Goal: Task Accomplishment & Management: Manage account settings

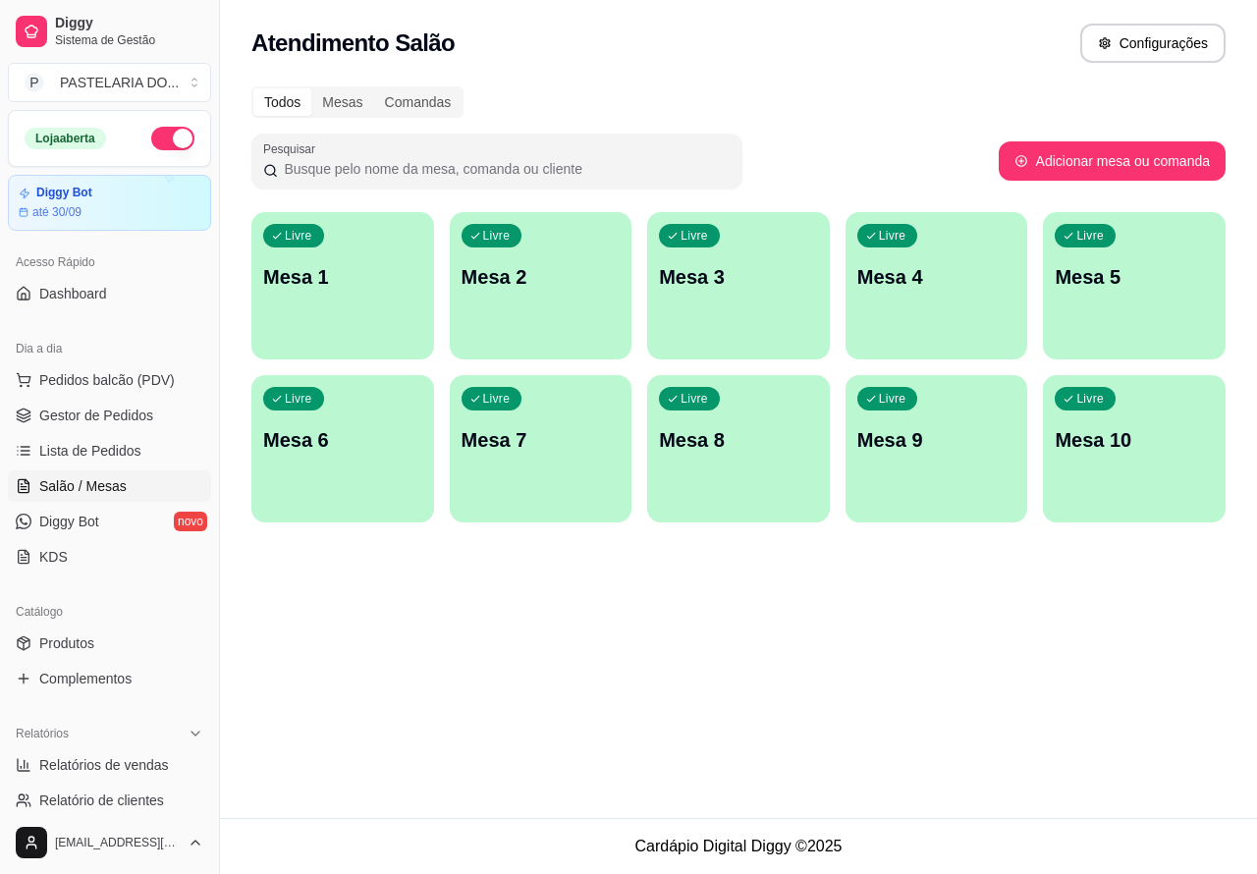
click at [349, 268] on p "Mesa 1" at bounding box center [342, 276] width 159 height 27
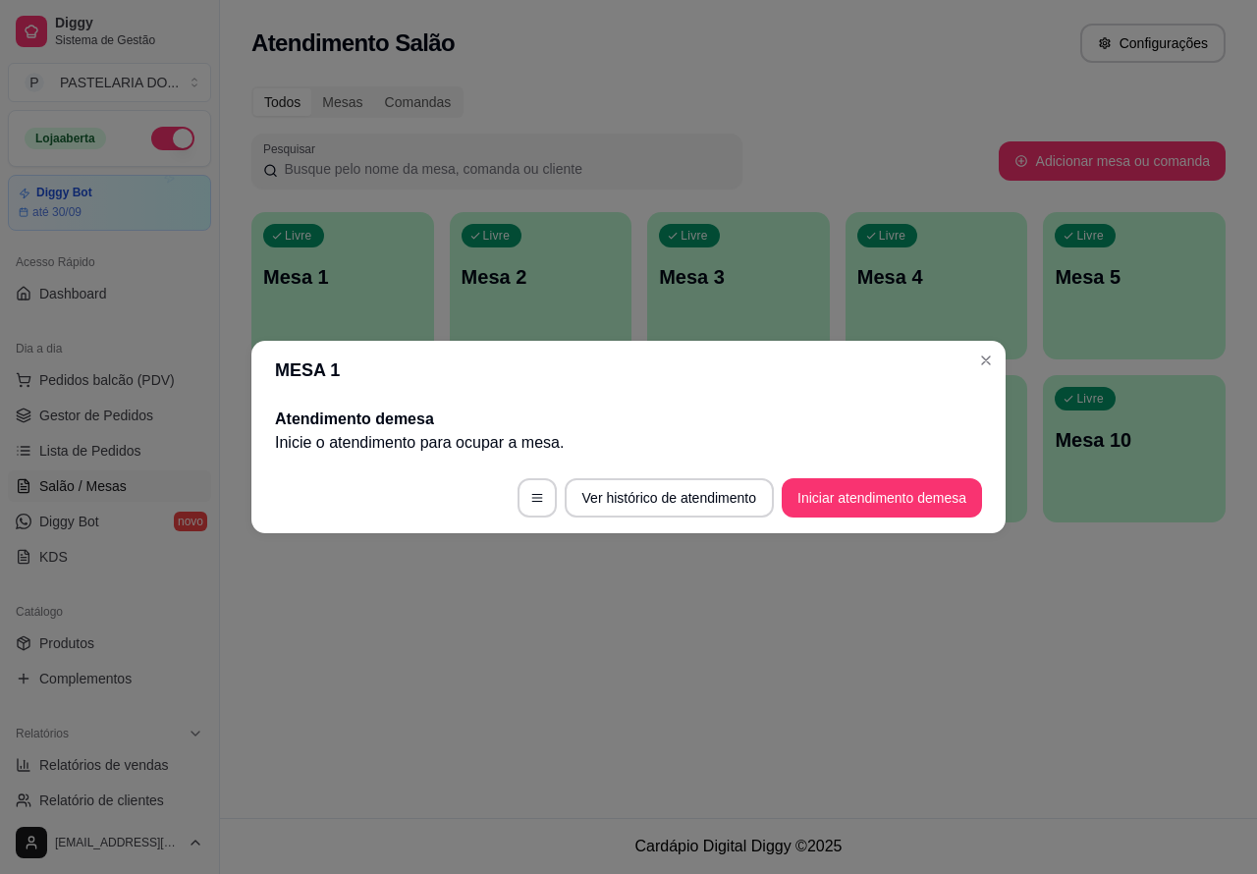
click at [874, 498] on button "Iniciar atendimento de mesa" at bounding box center [882, 497] width 200 height 39
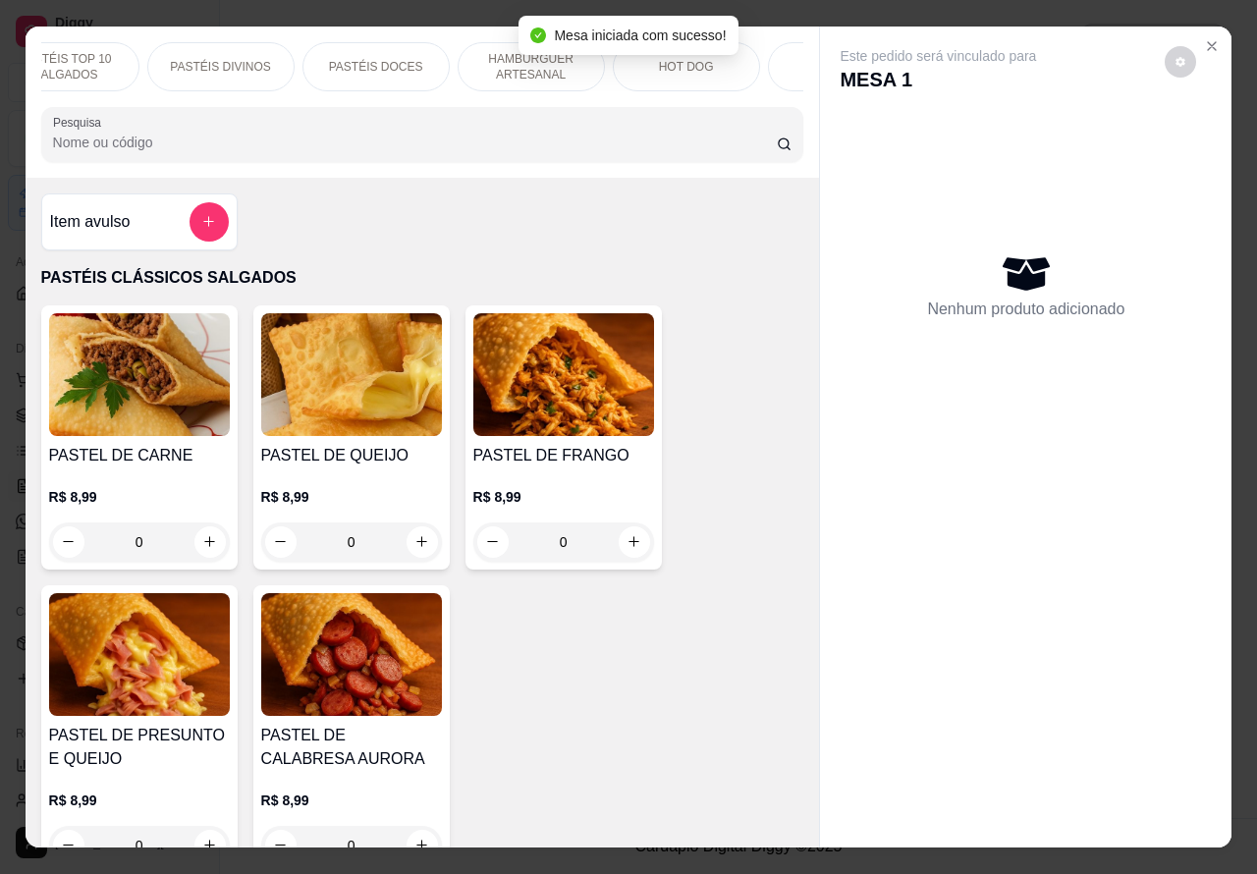
scroll to position [0, 206]
click at [483, 51] on p "HAMBÚRGUER ARTESANAL" at bounding box center [529, 66] width 114 height 31
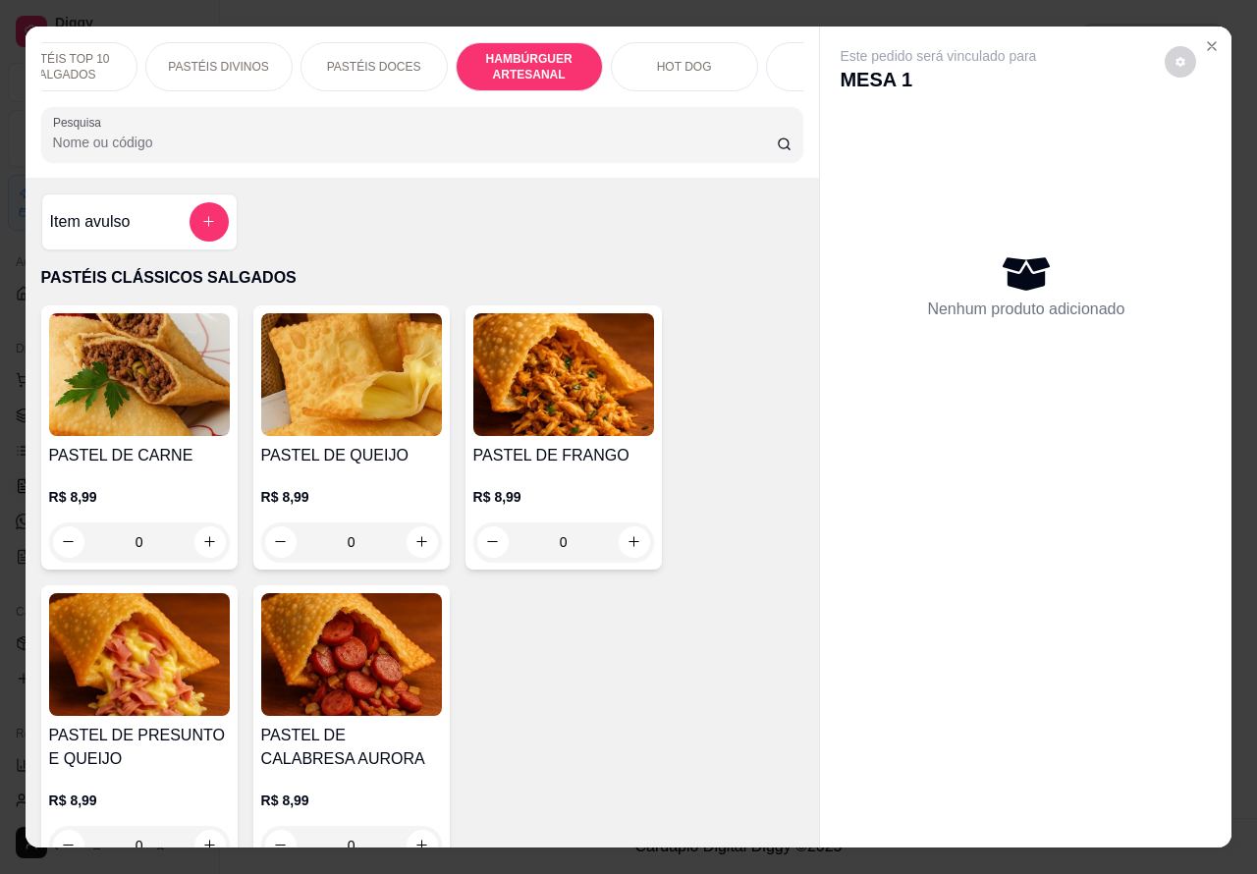
scroll to position [45, 0]
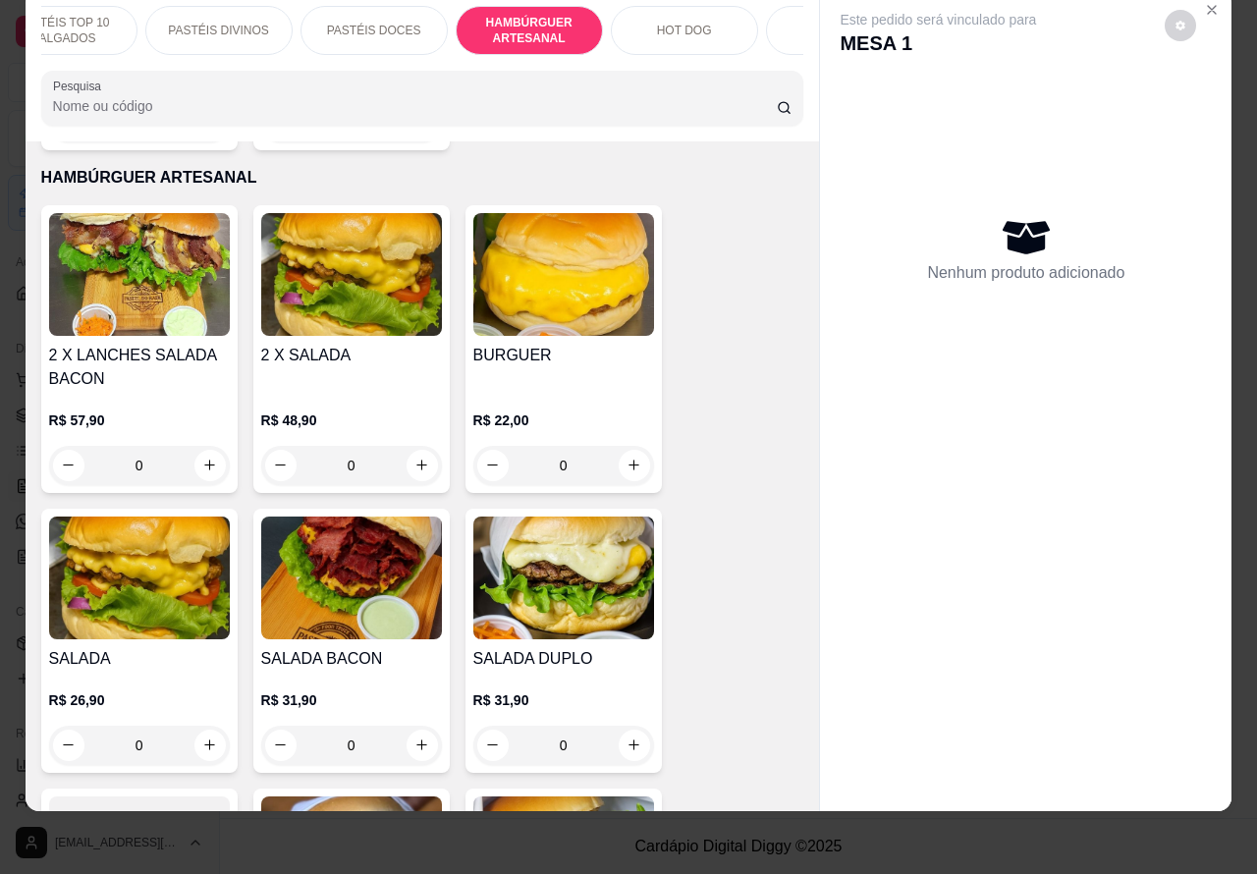
click at [192, 726] on div "0" at bounding box center [139, 745] width 181 height 39
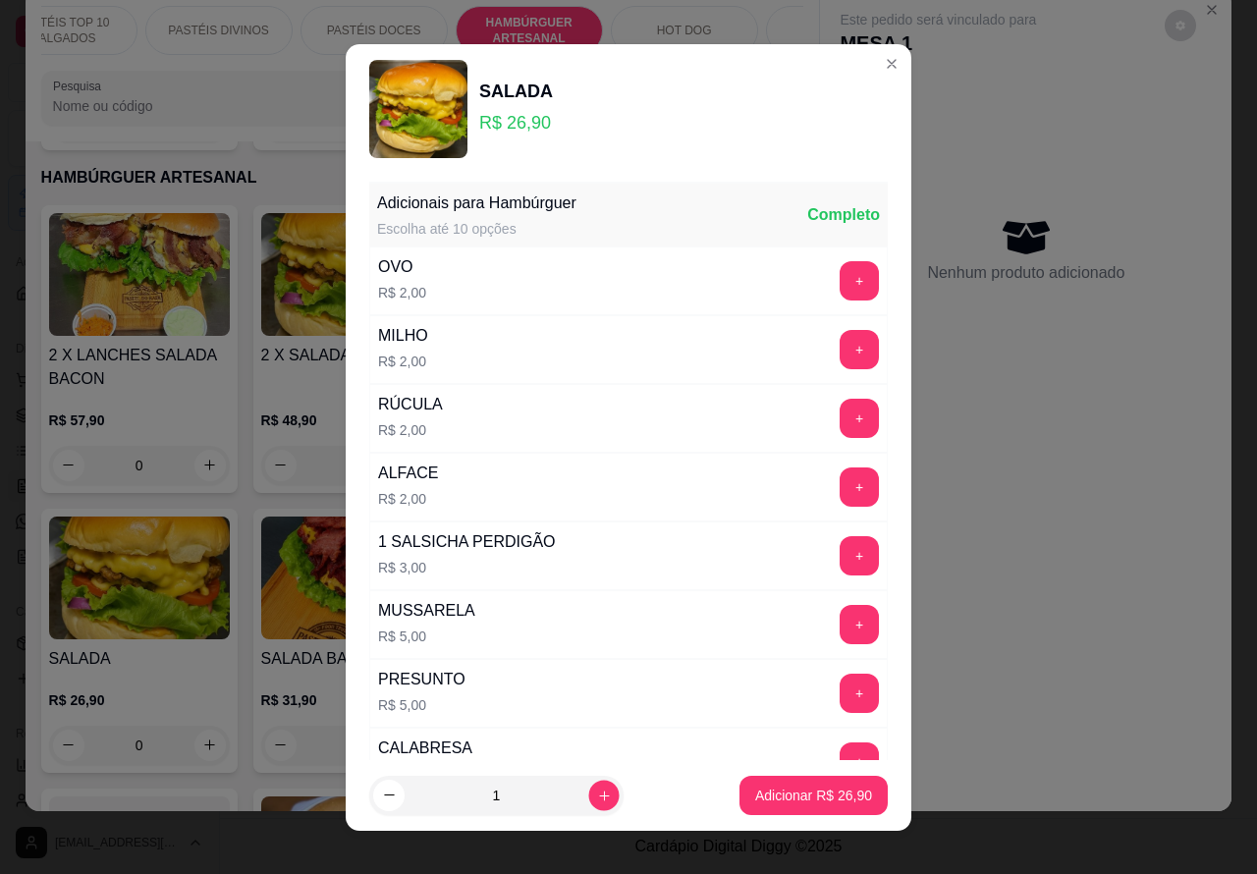
click at [597, 793] on icon "increase-product-quantity" at bounding box center [604, 795] width 15 height 15
type input "2"
click at [755, 796] on p "Adicionar R$ 53,80" at bounding box center [813, 796] width 117 height 20
type input "2"
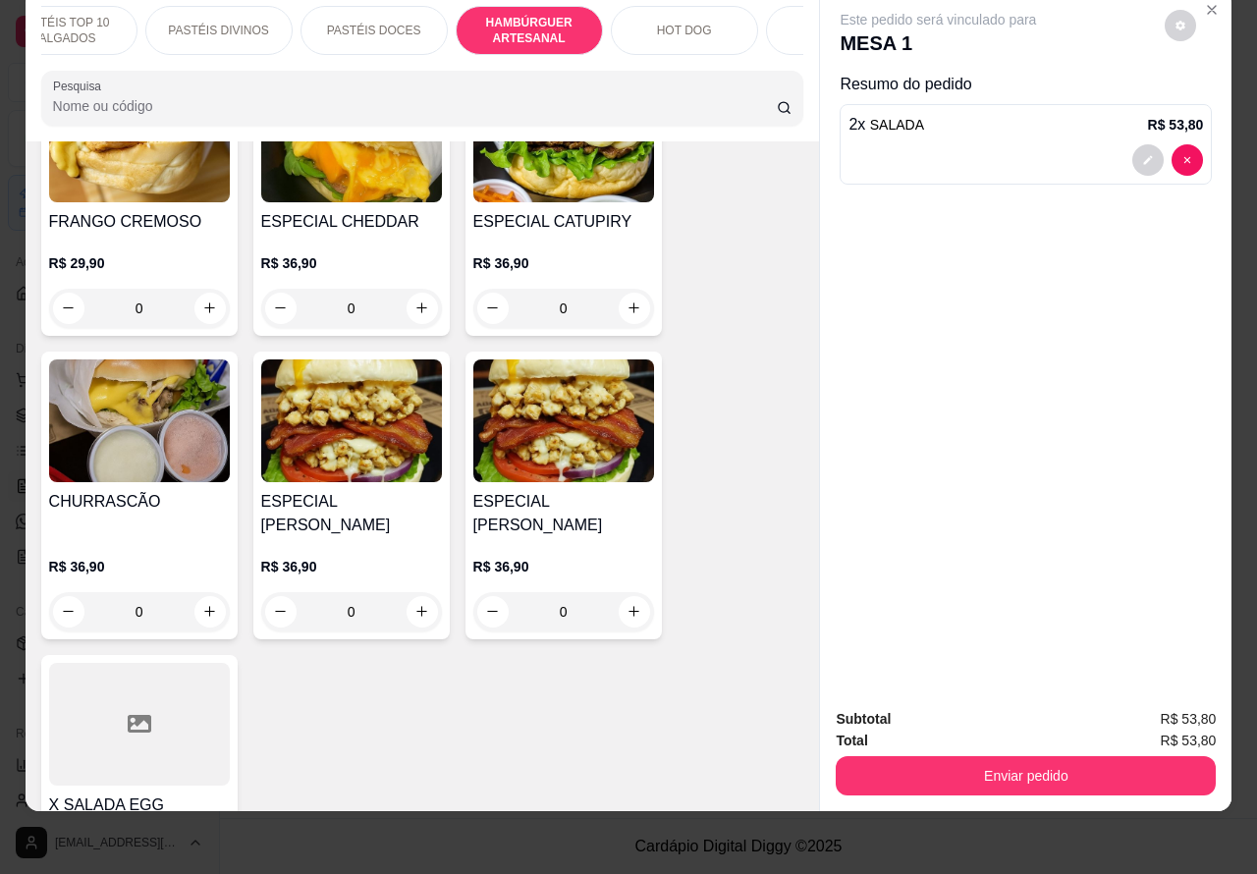
scroll to position [5142, 0]
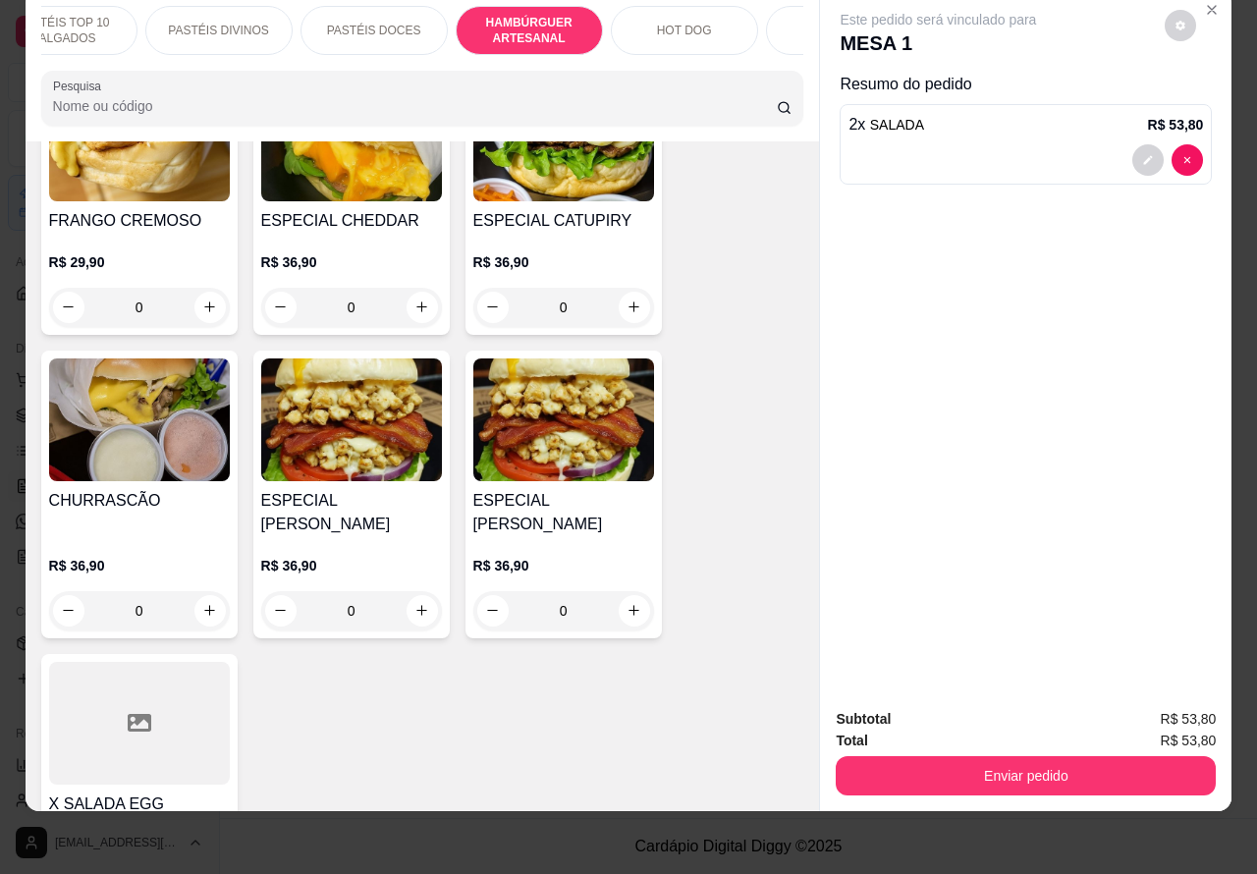
click at [191, 596] on div "0" at bounding box center [139, 610] width 181 height 39
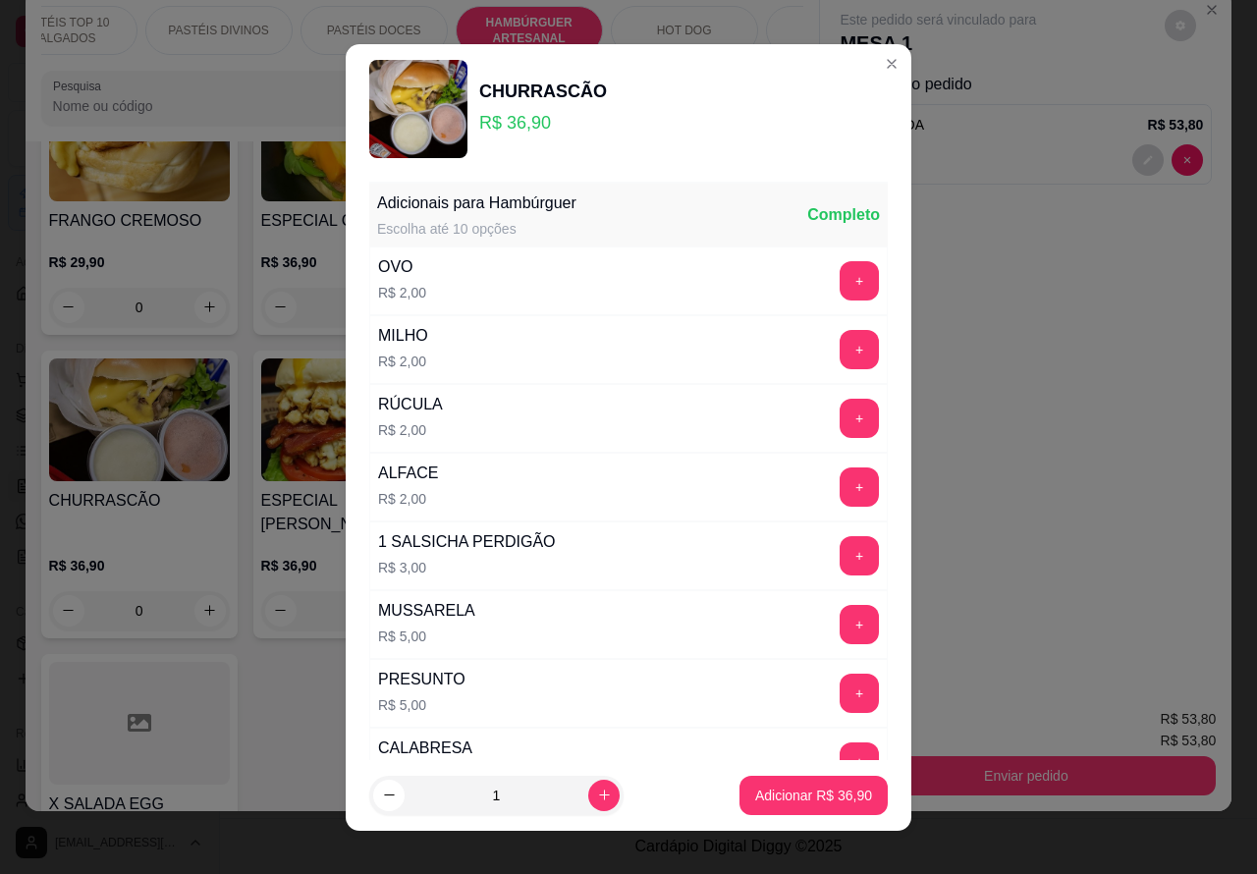
click at [547, 795] on input "1" at bounding box center [497, 795] width 184 height 39
click at [597, 788] on icon "increase-product-quantity" at bounding box center [604, 795] width 15 height 15
type input "2"
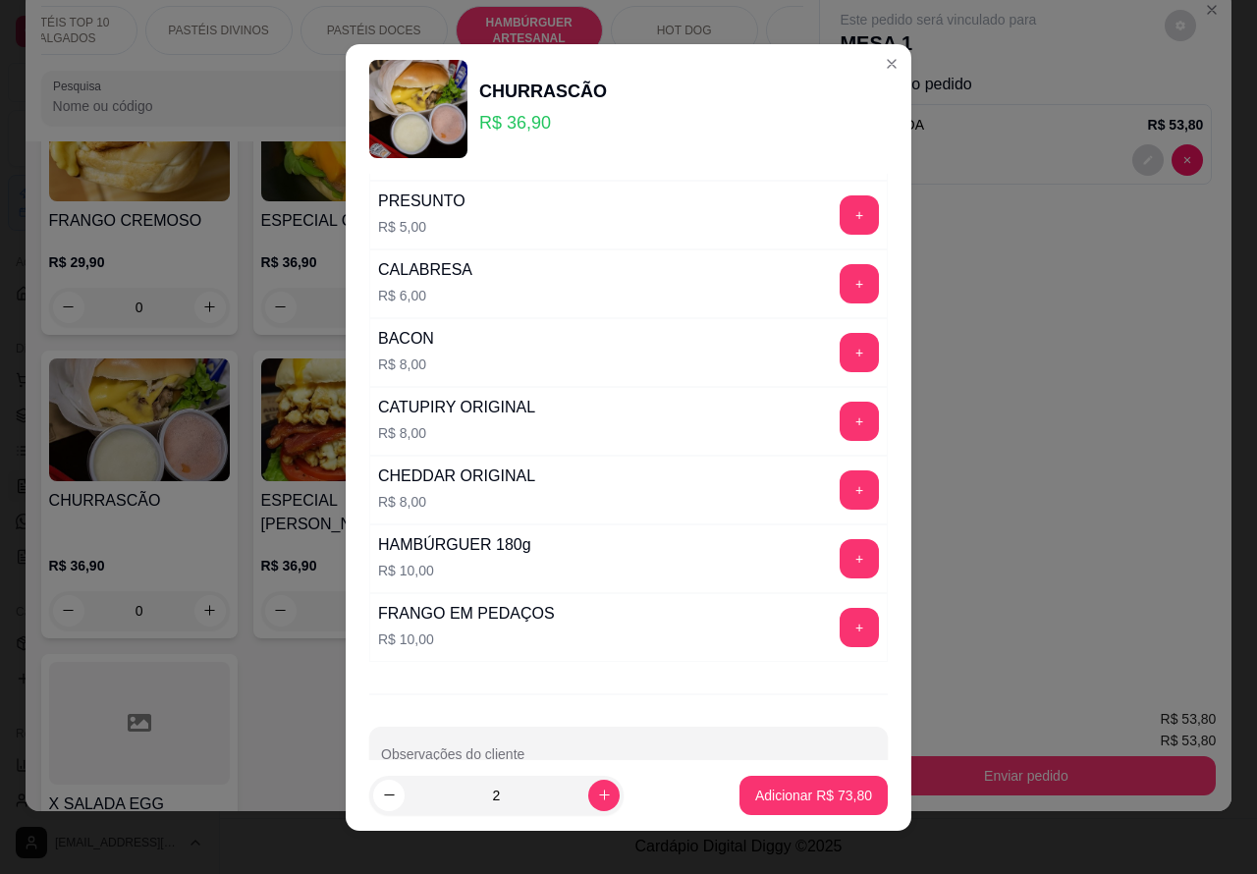
scroll to position [532, 0]
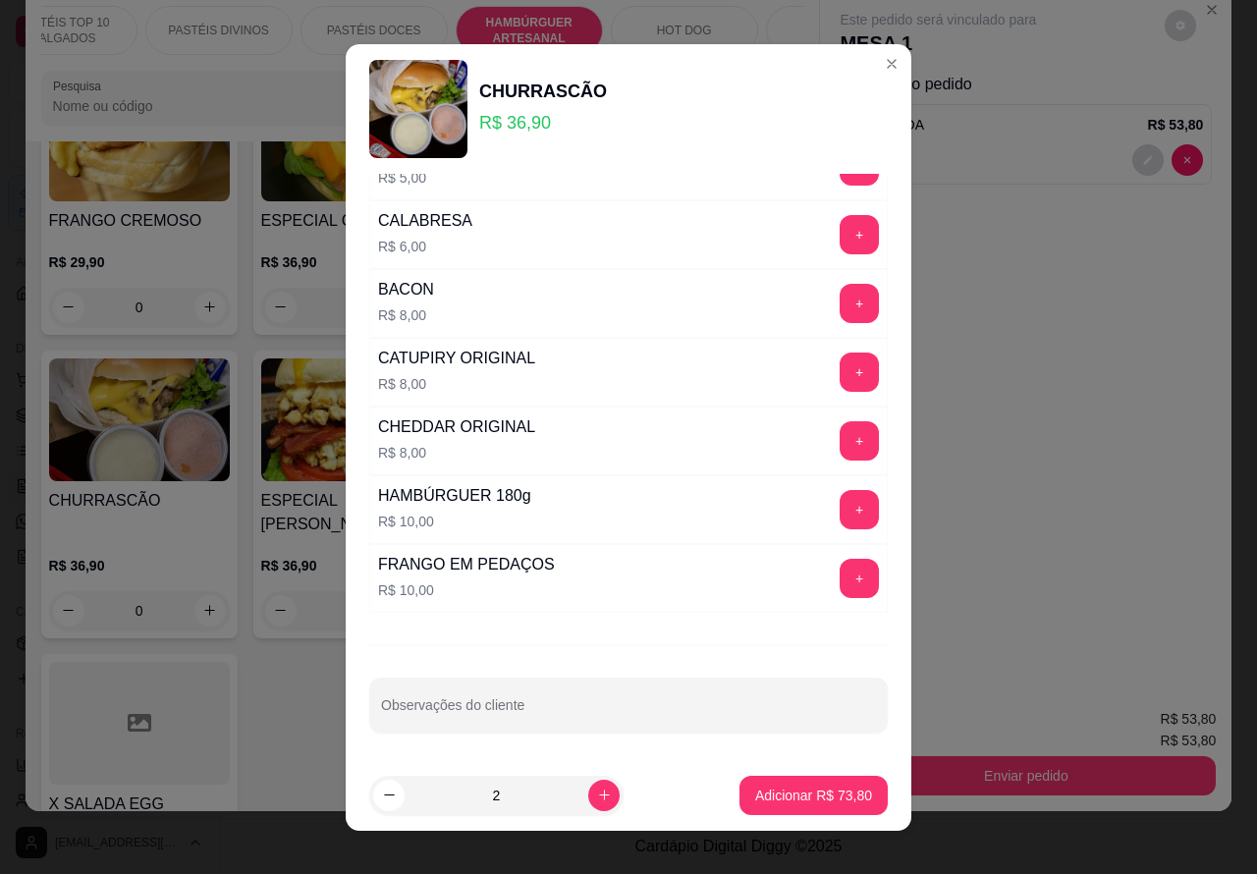
click at [528, 708] on input "Observações do cliente" at bounding box center [628, 713] width 495 height 20
type input "cortar ao meio"
click at [812, 792] on p "Adicionar R$ 73,80" at bounding box center [813, 796] width 117 height 20
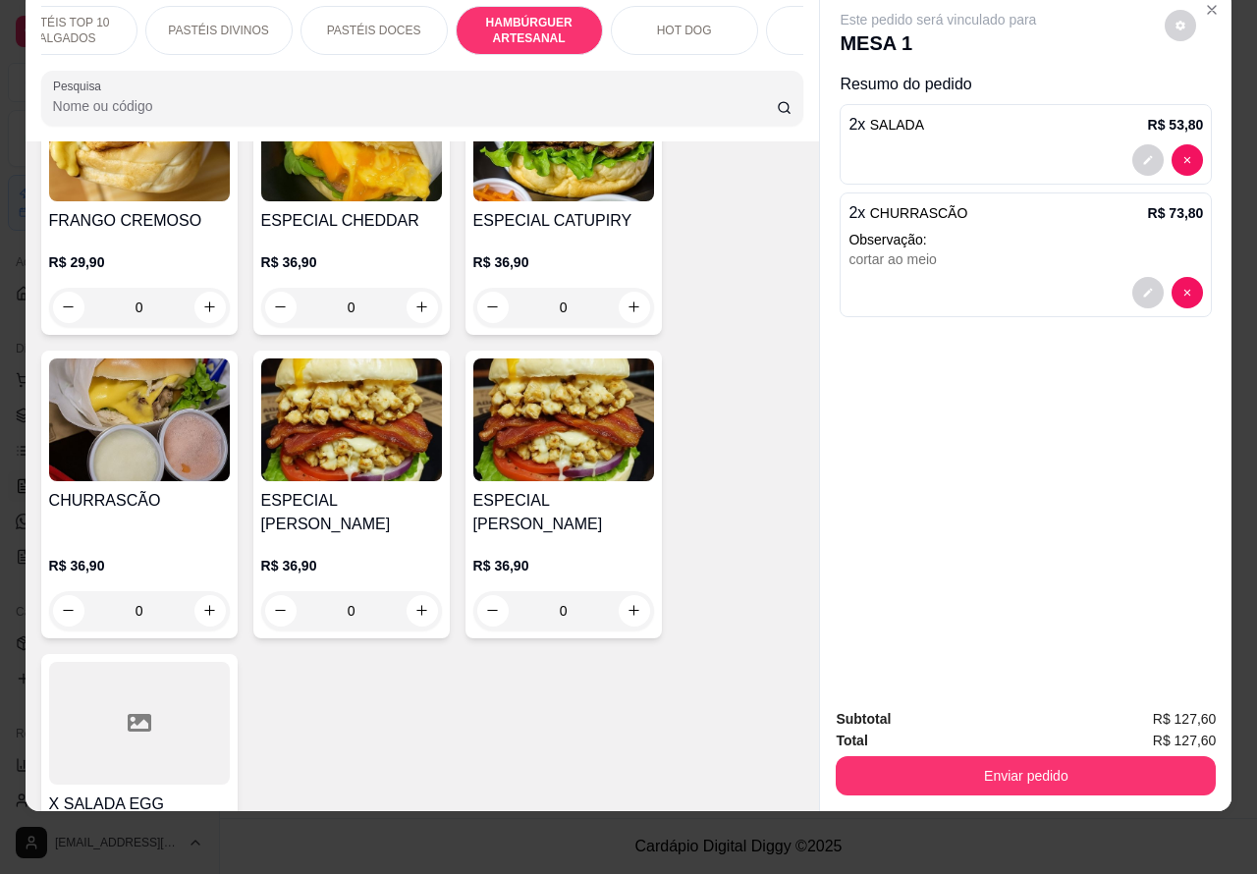
click at [1132, 144] on button "decrease-product-quantity" at bounding box center [1147, 159] width 31 height 31
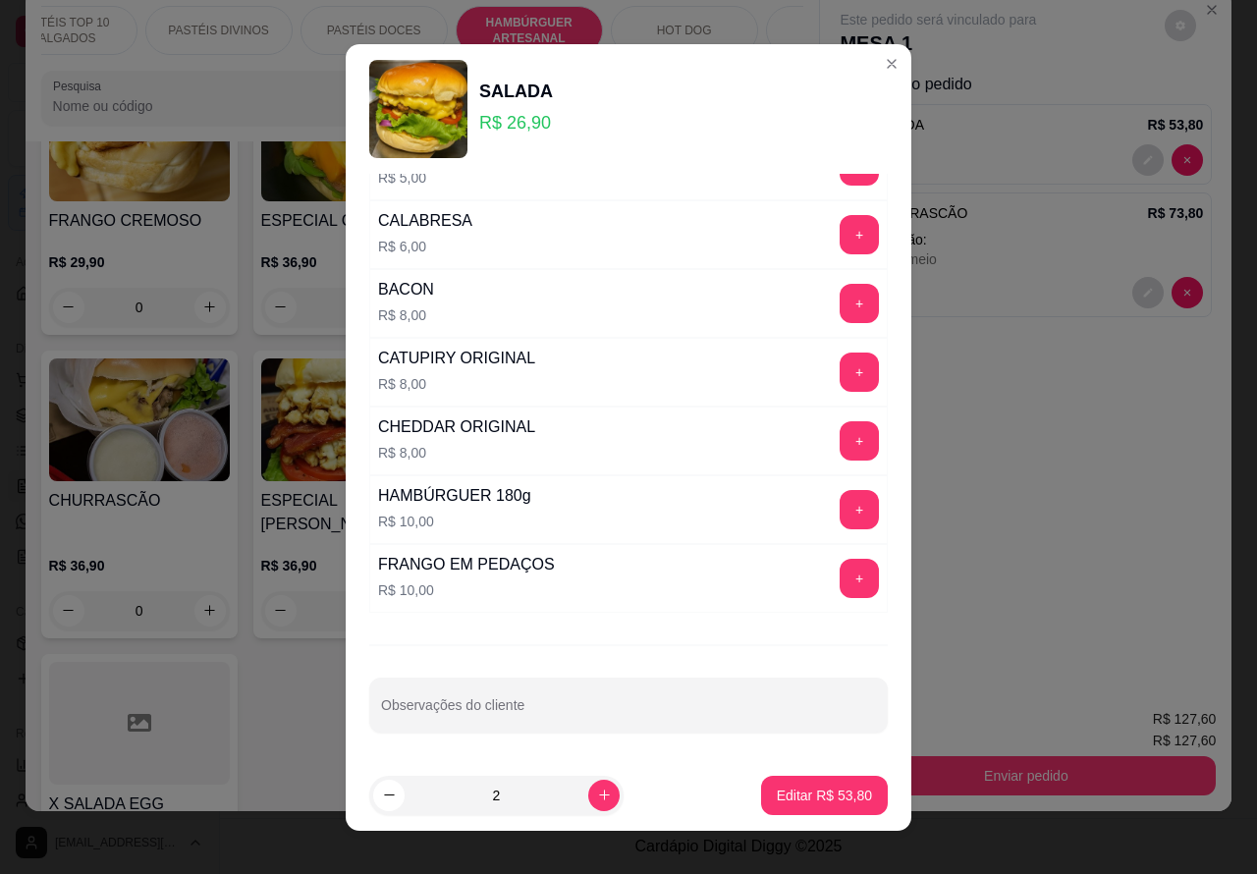
click at [614, 712] on input "Observações do cliente" at bounding box center [628, 713] width 495 height 20
type input "cortar ao meio"
click at [786, 796] on p "Editar R$ 53,80" at bounding box center [824, 796] width 95 height 20
type input "0"
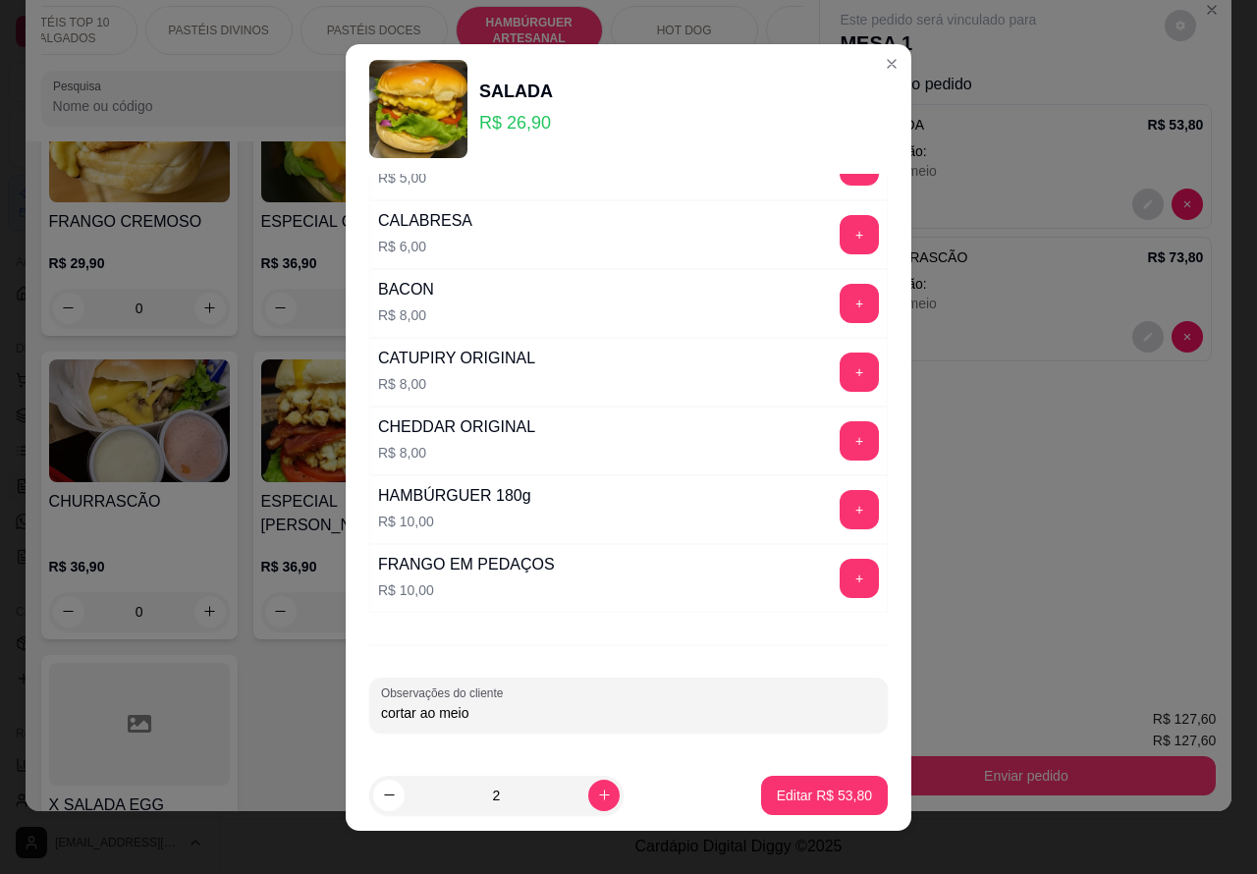
click at [665, 709] on input "cortar ao meio" at bounding box center [628, 713] width 495 height 20
type input "cortar ao meio - de 1 tirar a cebola rocha"
click at [788, 795] on p "Editar R$ 53,80" at bounding box center [824, 796] width 95 height 20
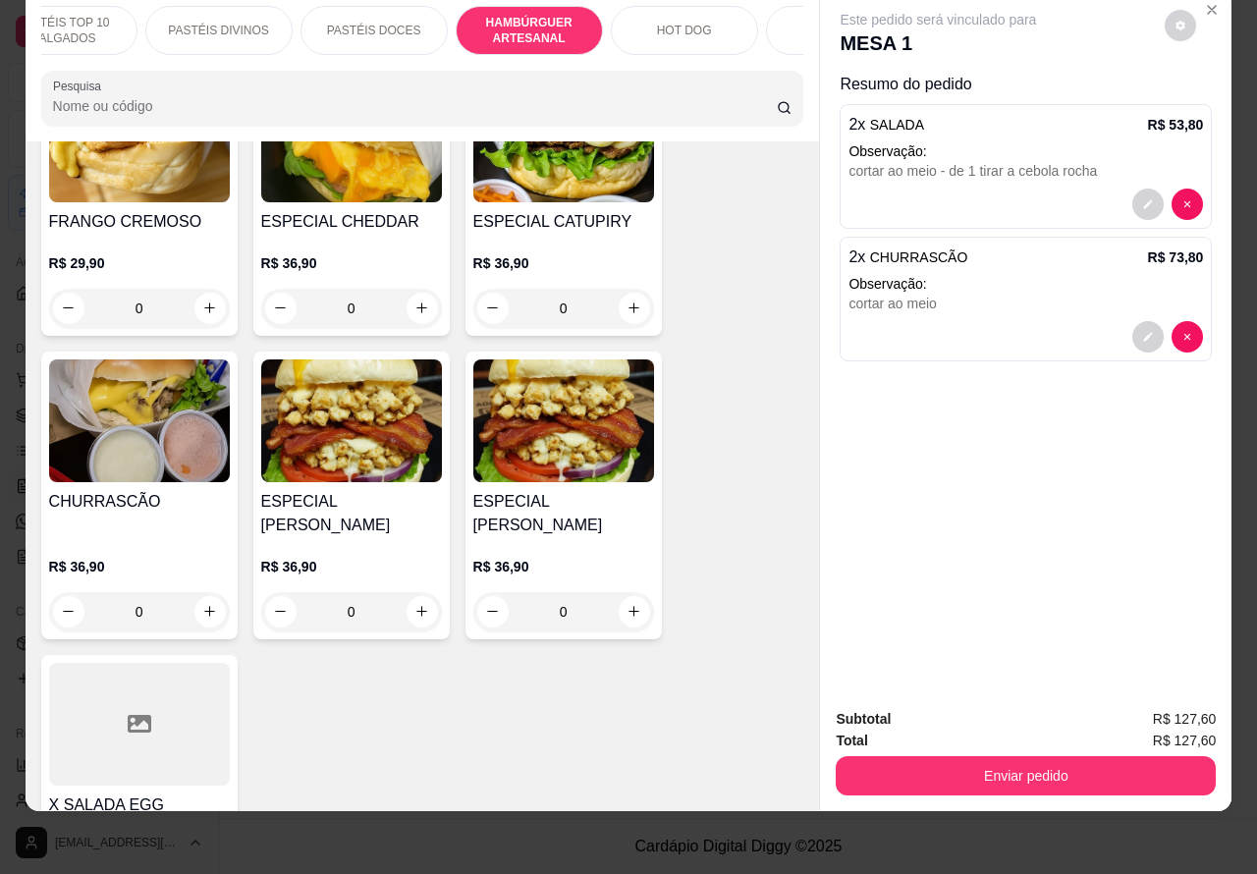
click at [1037, 756] on button "Enviar pedido" at bounding box center [1026, 775] width 380 height 39
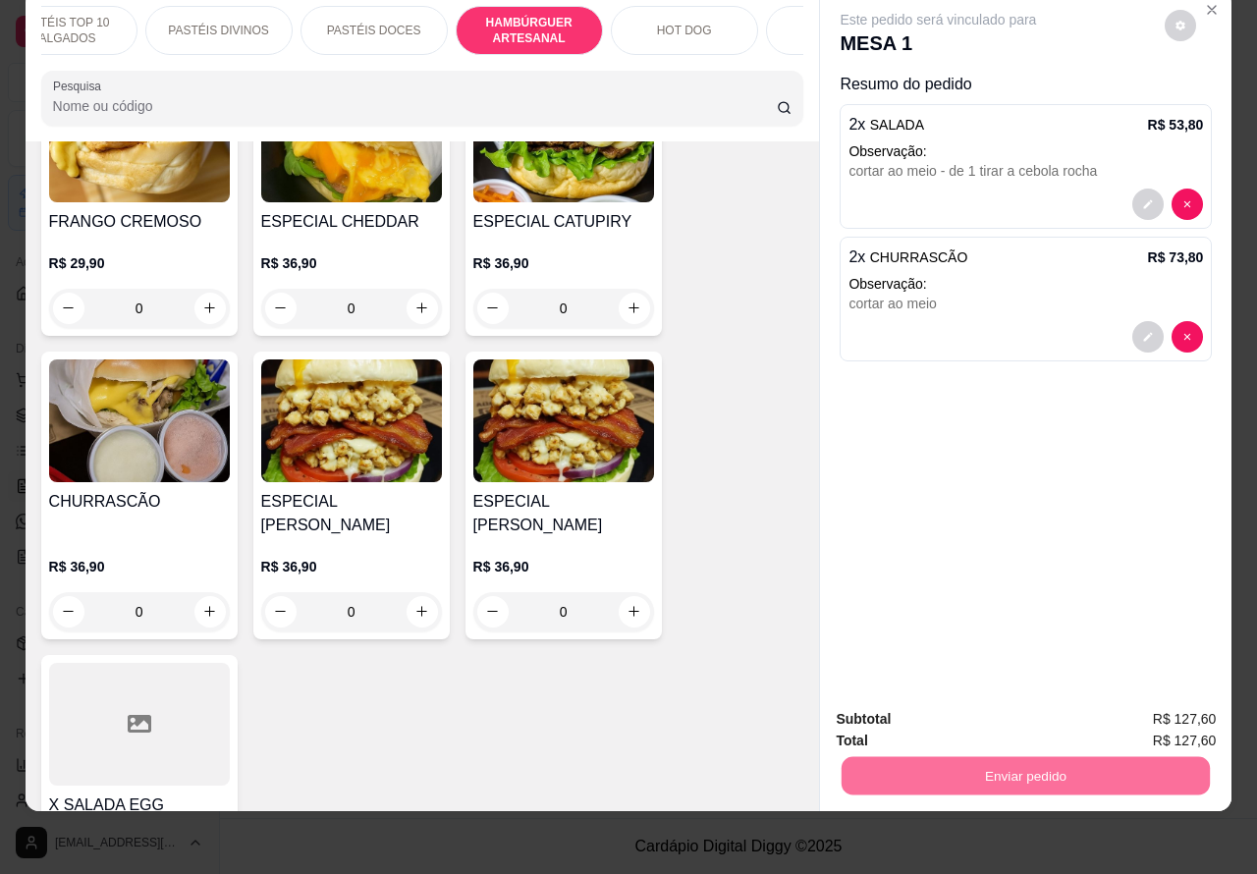
click at [960, 705] on button "Não registrar e enviar pedido" at bounding box center [959, 708] width 204 height 37
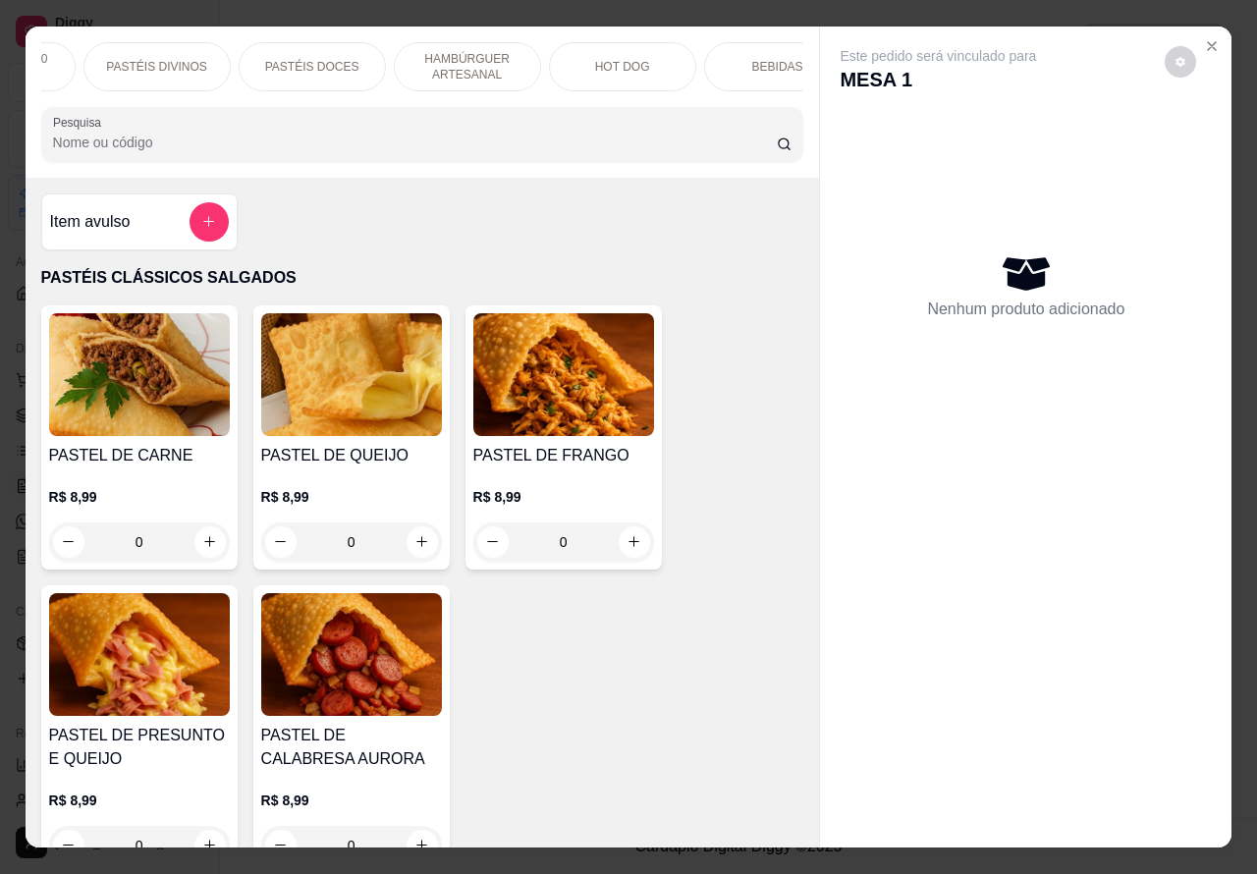
scroll to position [0, 365]
click at [693, 56] on div "BEBIDAS" at bounding box center [680, 66] width 147 height 49
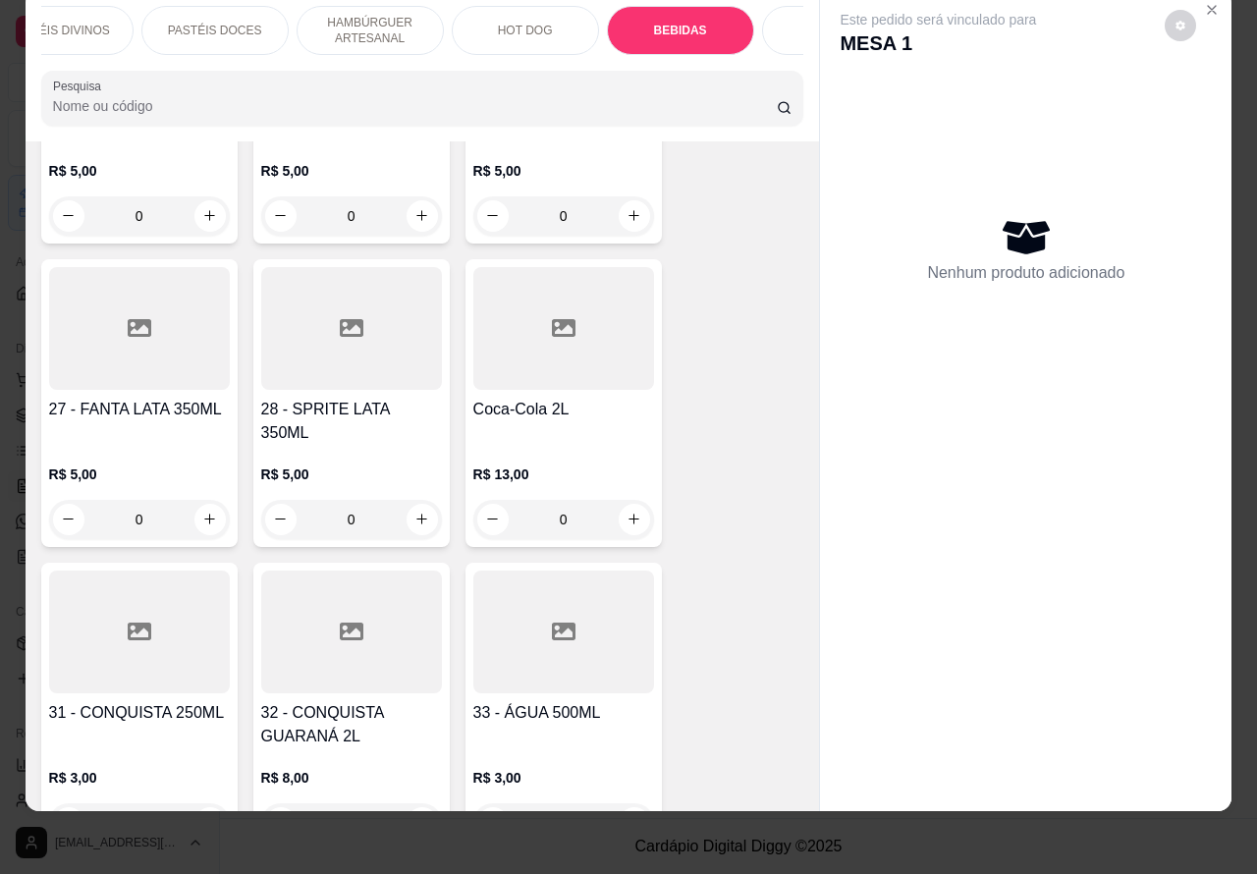
scroll to position [6481, 0]
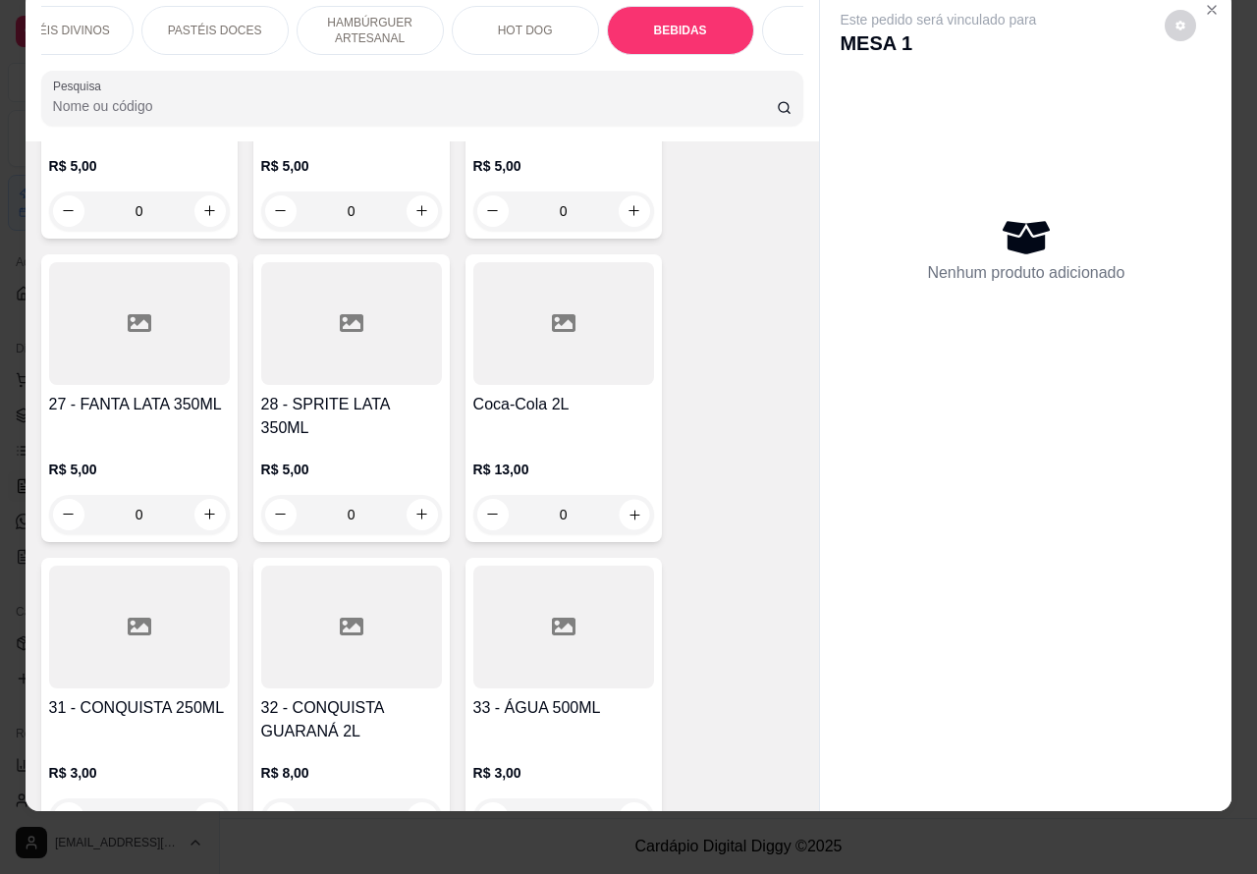
click at [626, 507] on icon "increase-product-quantity" at bounding box center [633, 514] width 15 height 15
type input "1"
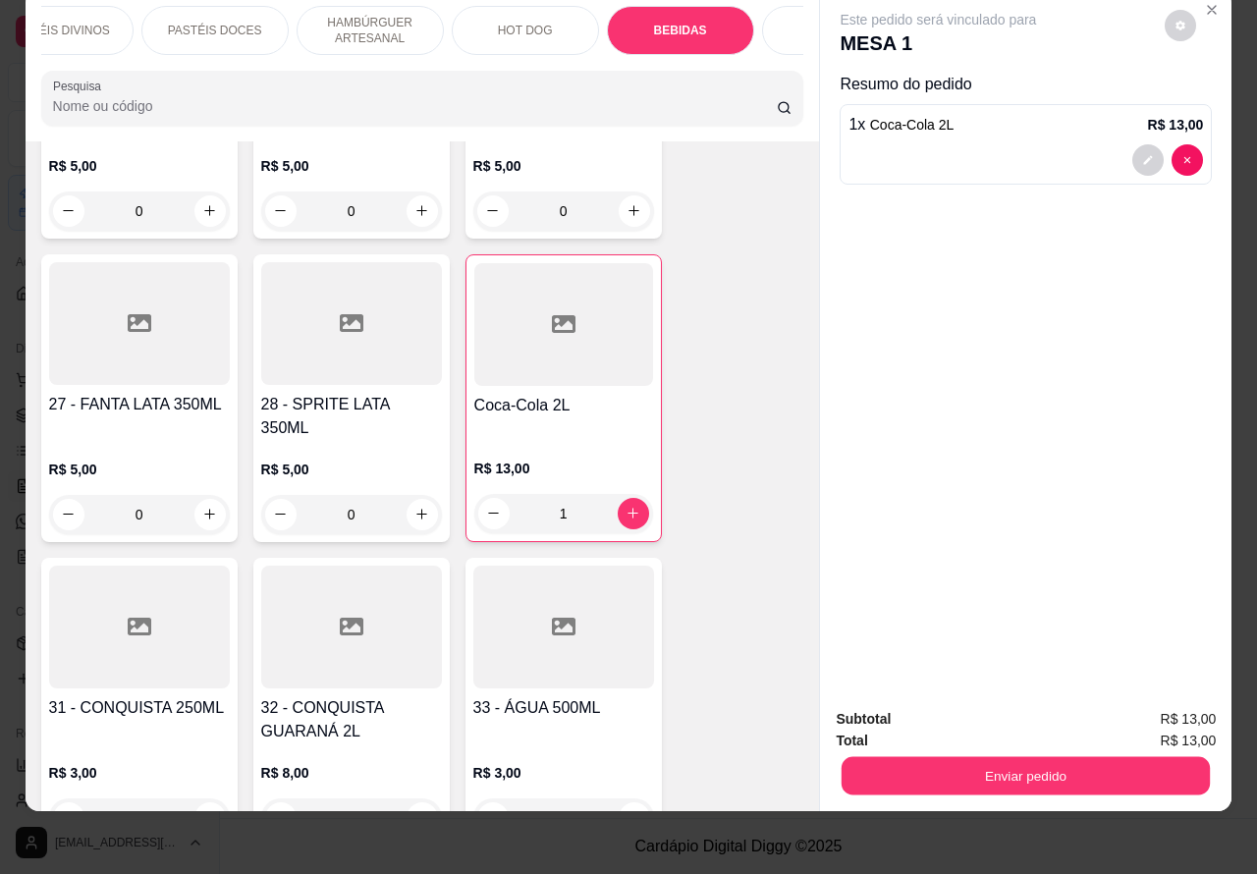
click at [1034, 757] on button "Enviar pedido" at bounding box center [1026, 776] width 368 height 38
click at [955, 705] on button "Não registrar e enviar pedido" at bounding box center [959, 709] width 198 height 36
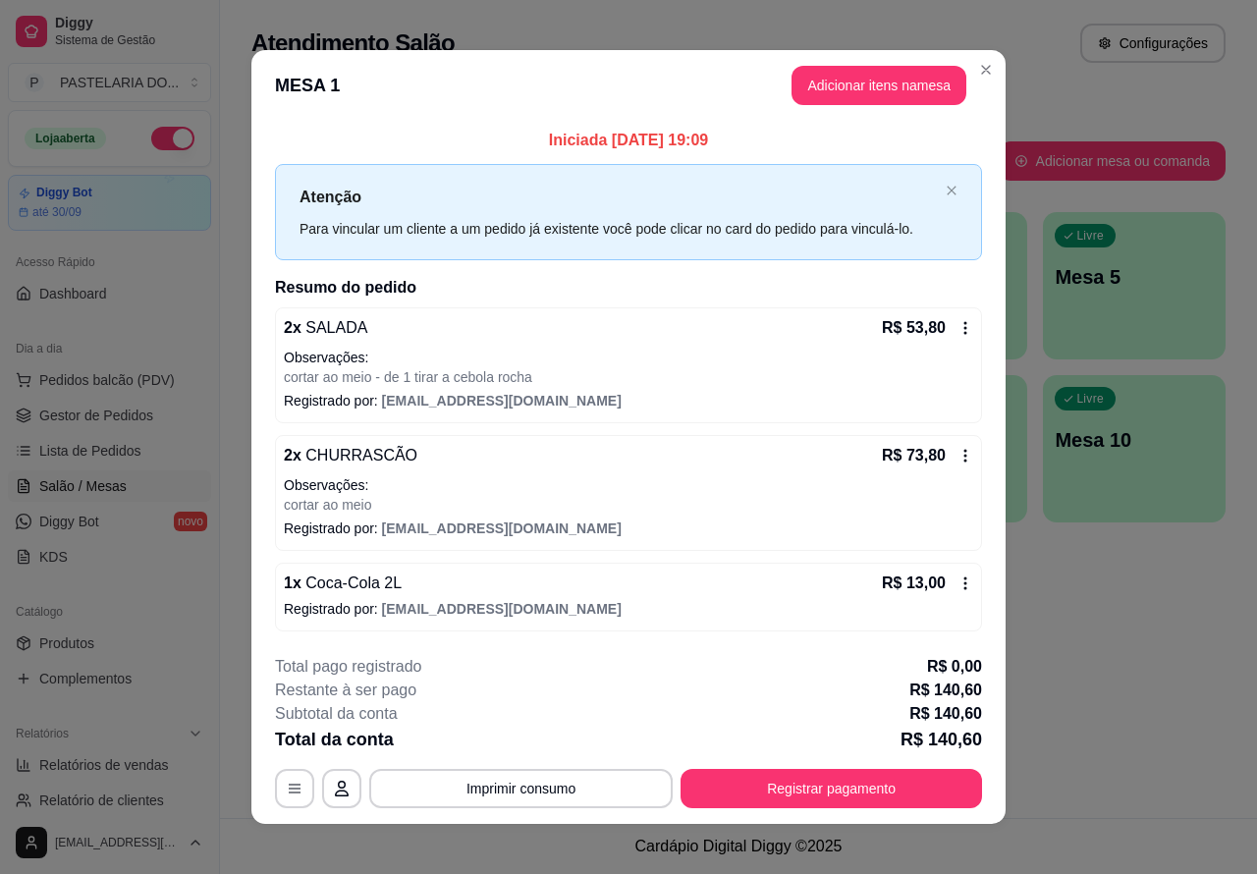
click at [1126, 714] on div "Atendimento Salão Configurações Todos Mesas Comandas Pesquisar Adicionar mesa o…" at bounding box center [738, 409] width 1037 height 818
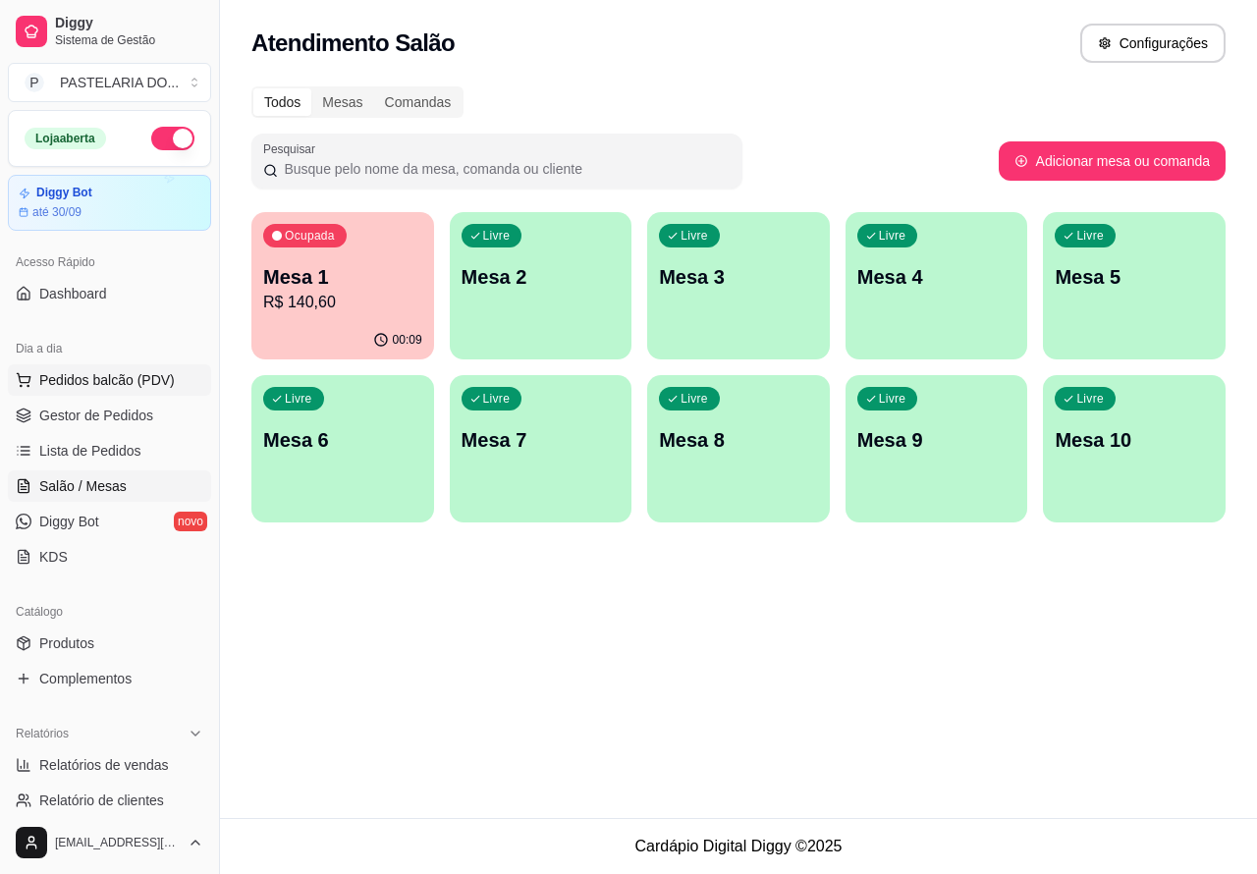
click at [133, 379] on span "Pedidos balcão (PDV)" at bounding box center [107, 380] width 136 height 20
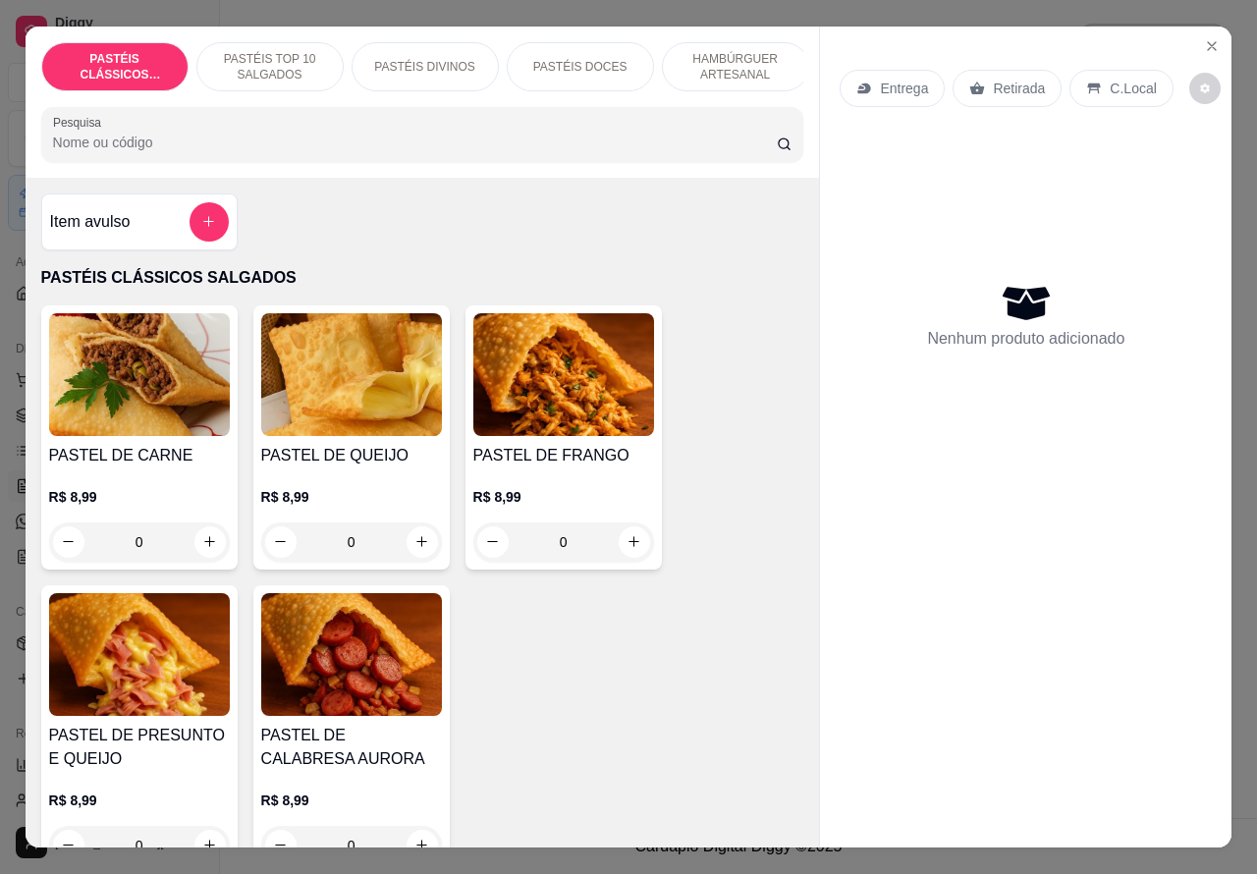
click at [993, 79] on p "Retirada" at bounding box center [1019, 89] width 52 height 20
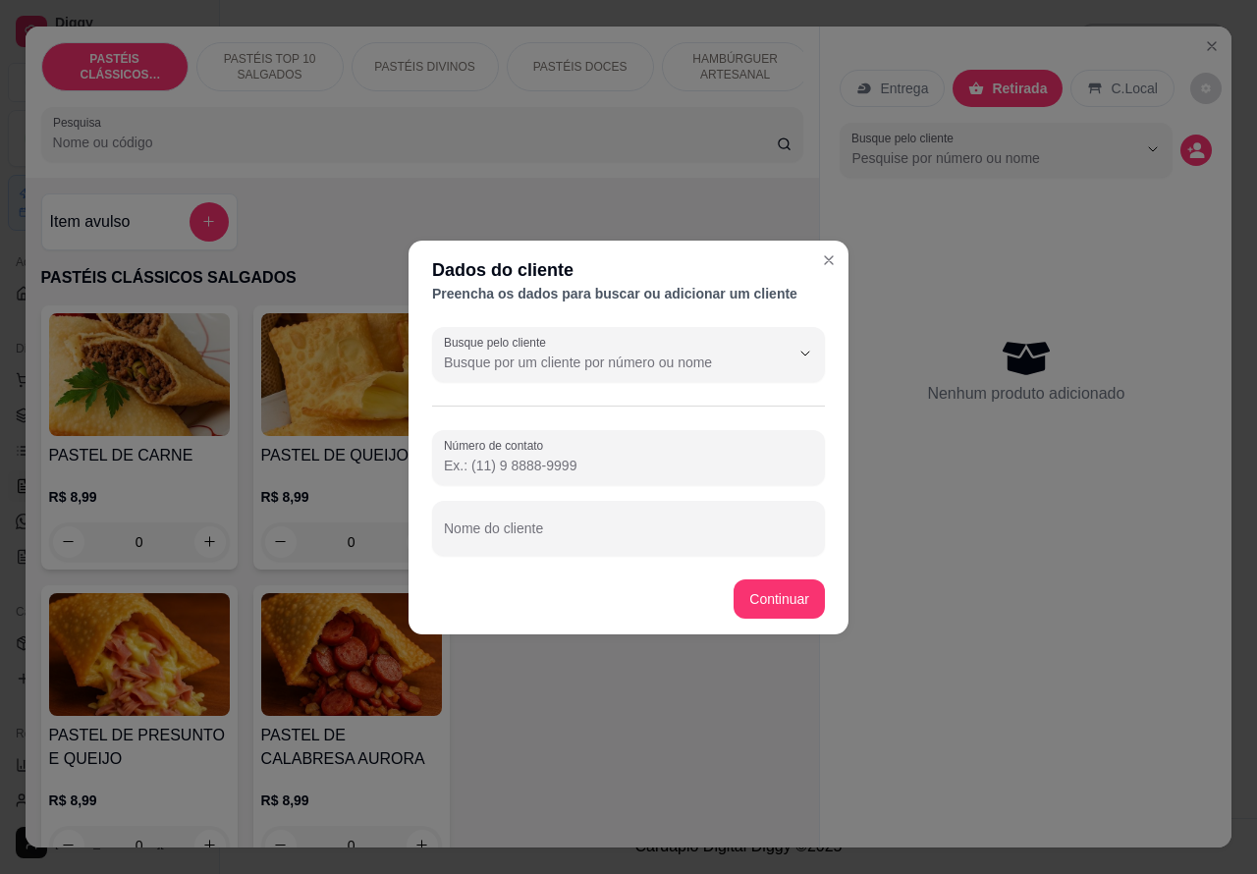
click at [654, 528] on input "Nome do cliente" at bounding box center [628, 536] width 369 height 20
type input "[PERSON_NAME]"
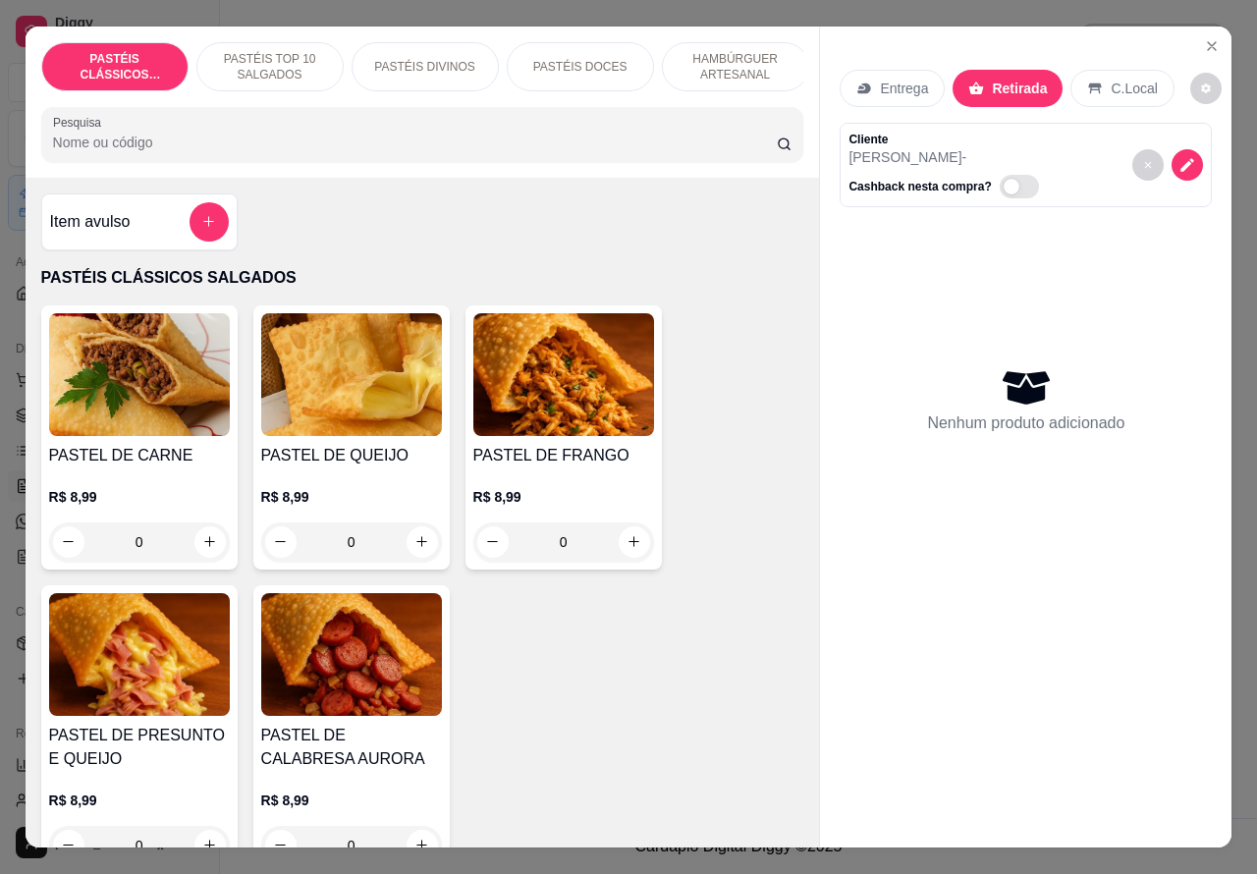
click at [204, 547] on icon "increase-product-quantity" at bounding box center [209, 541] width 11 height 11
type input "1"
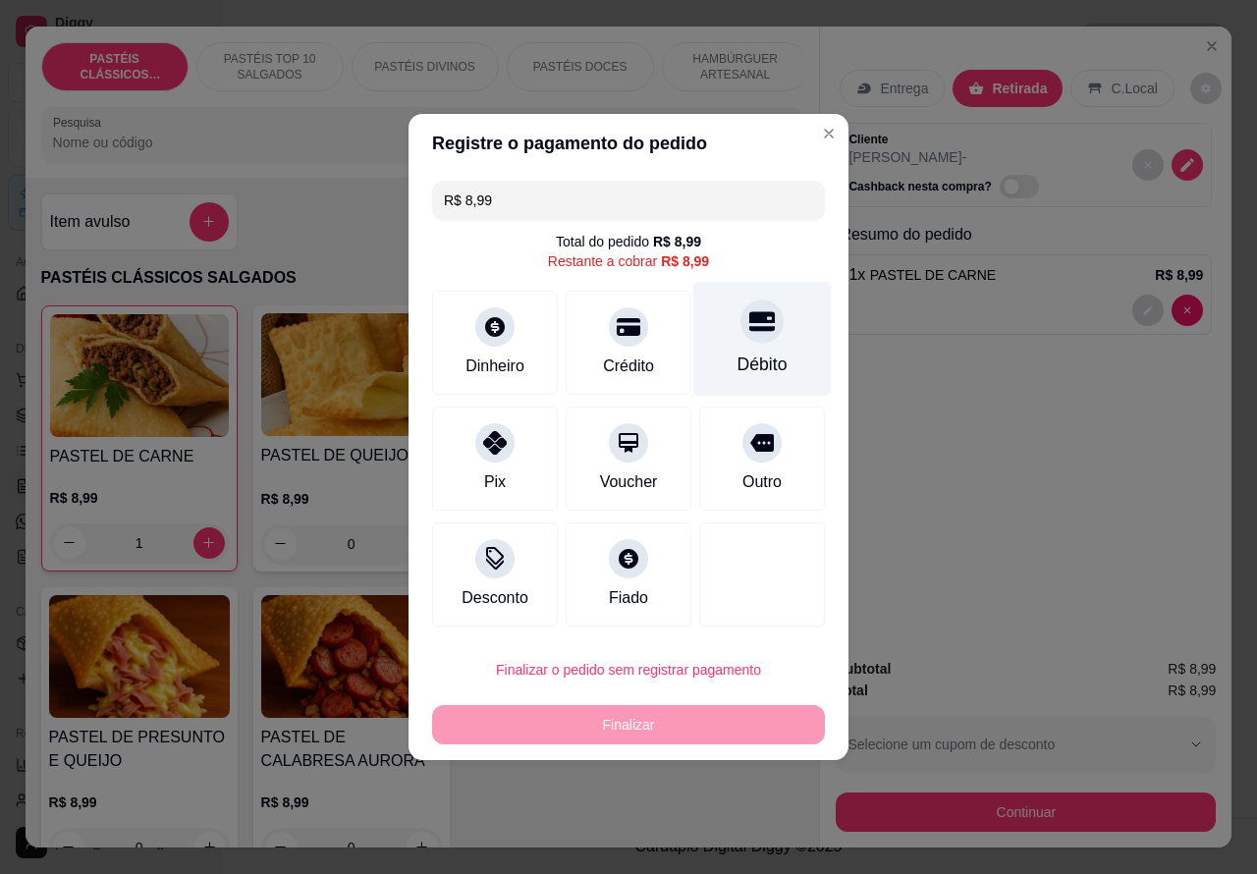
click at [764, 326] on div at bounding box center [761, 321] width 43 height 43
type input "R$ 0,00"
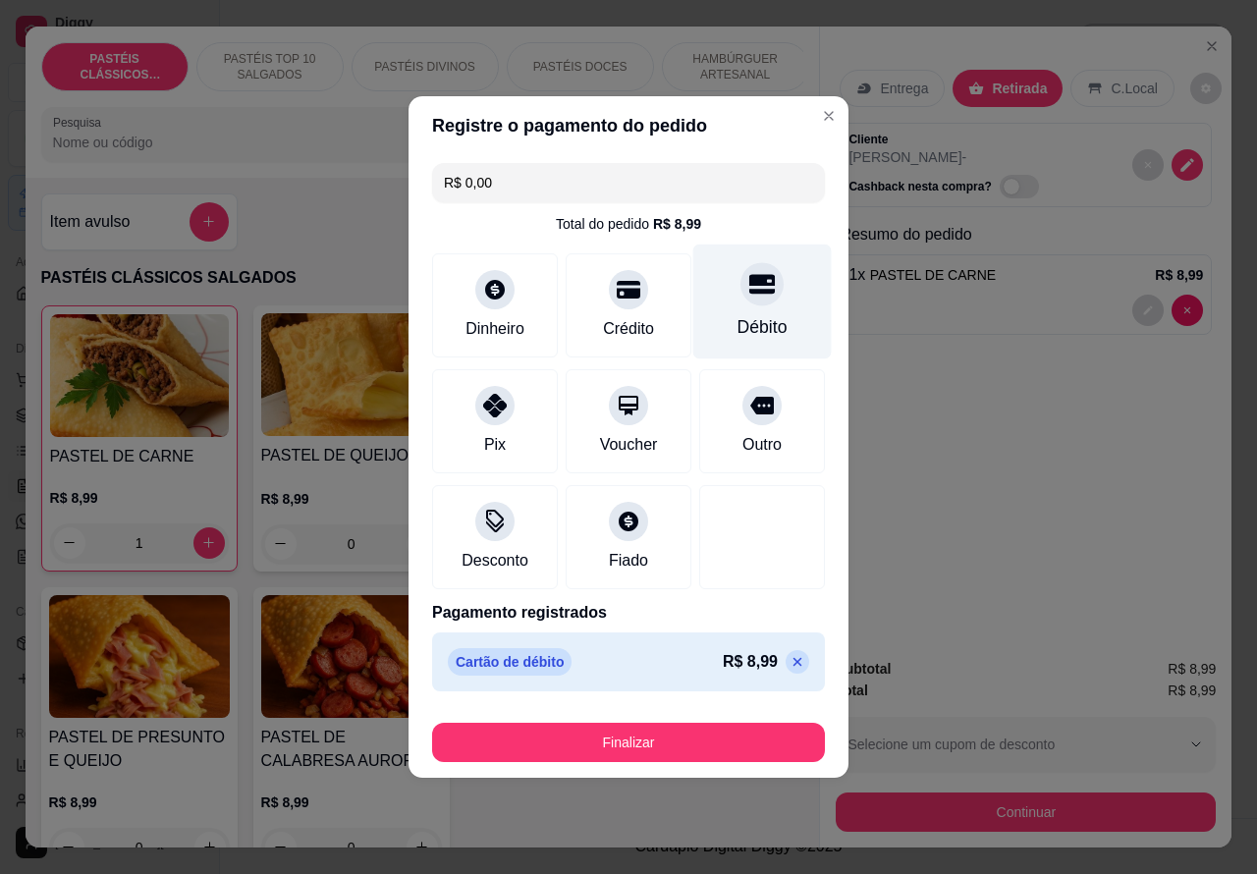
click at [1029, 478] on div "Entrega Retirada C.Local Cliente [PERSON_NAME] - Cashback nesta compra? Resumo …" at bounding box center [1025, 335] width 411 height 617
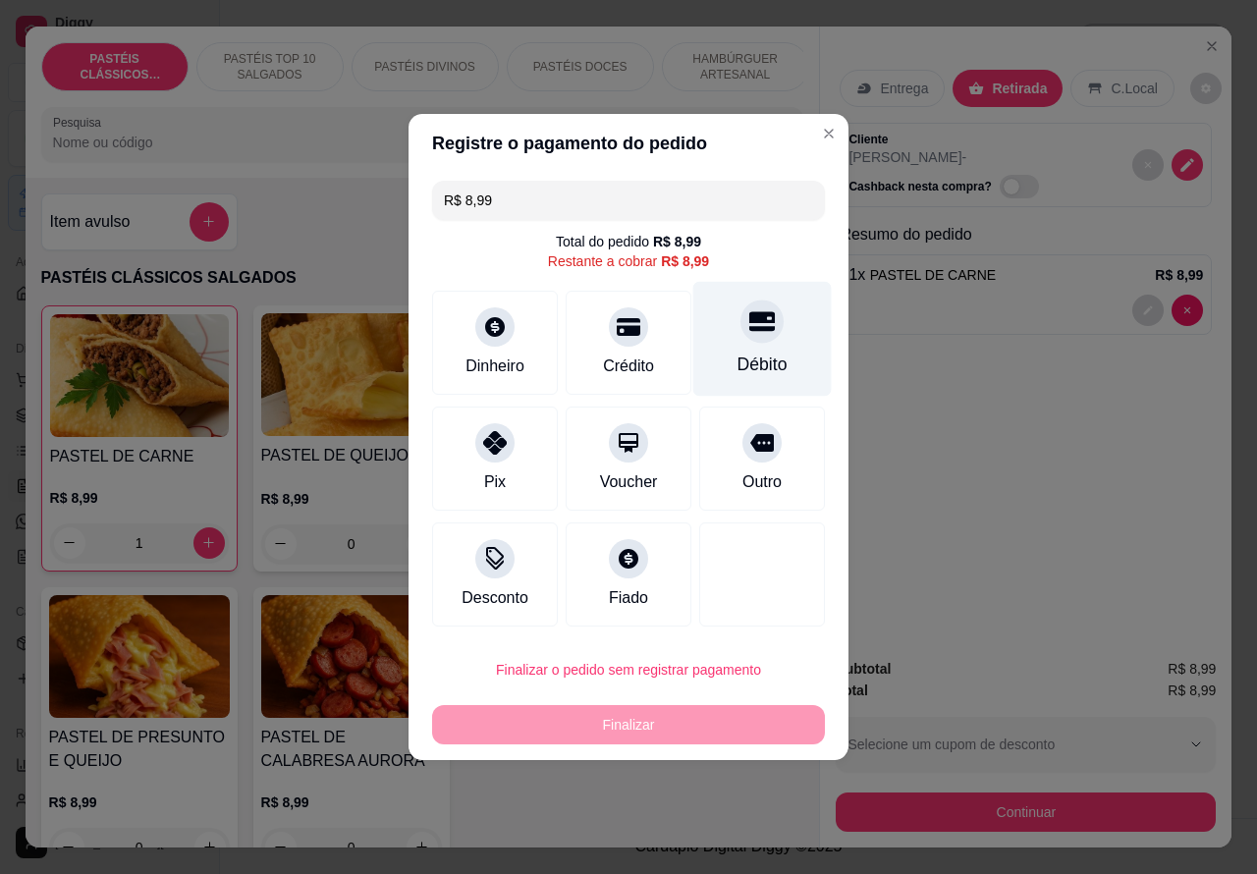
click at [749, 326] on icon at bounding box center [762, 322] width 26 height 20
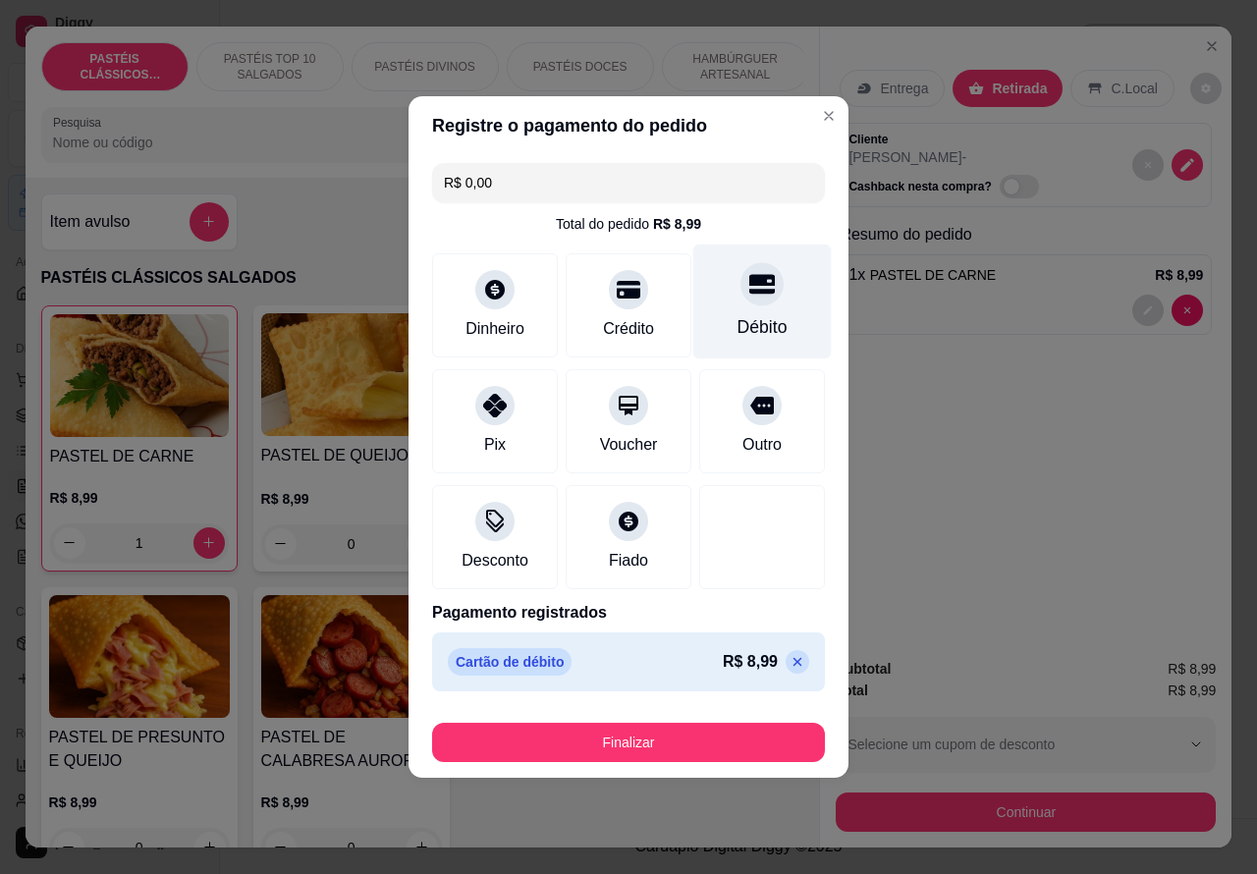
type input "R$ 0,00"
click at [702, 737] on button "Finalizar" at bounding box center [628, 743] width 381 height 38
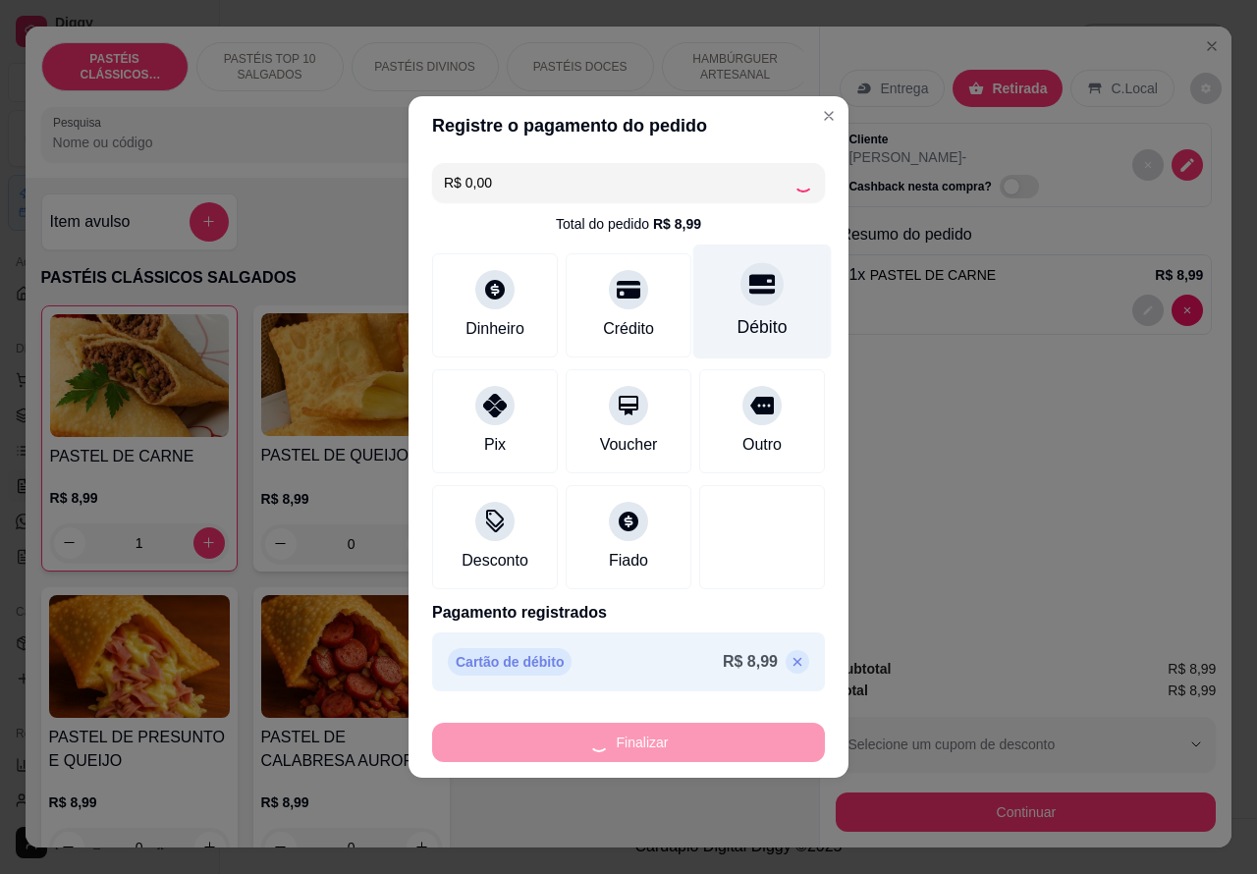
type input "0"
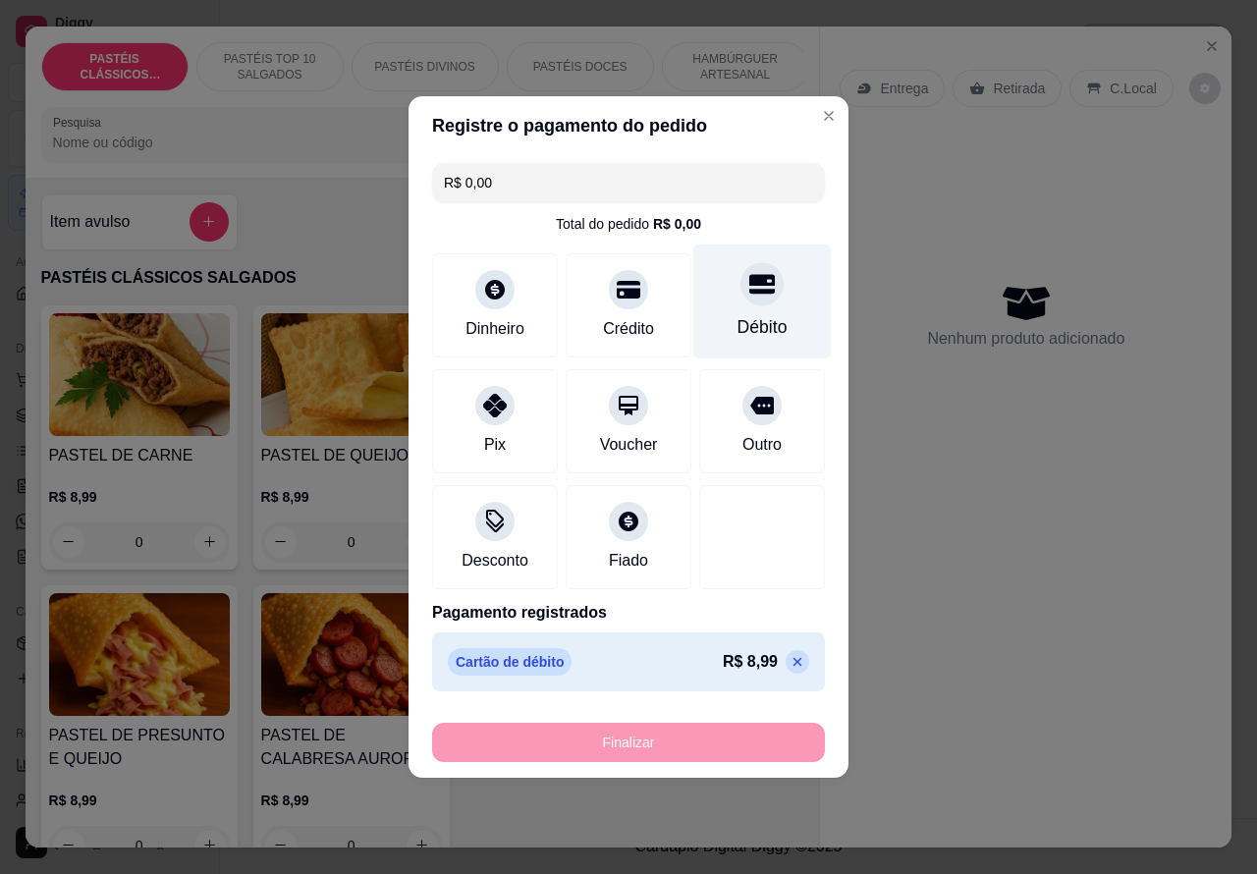
type input "-R$ 8,99"
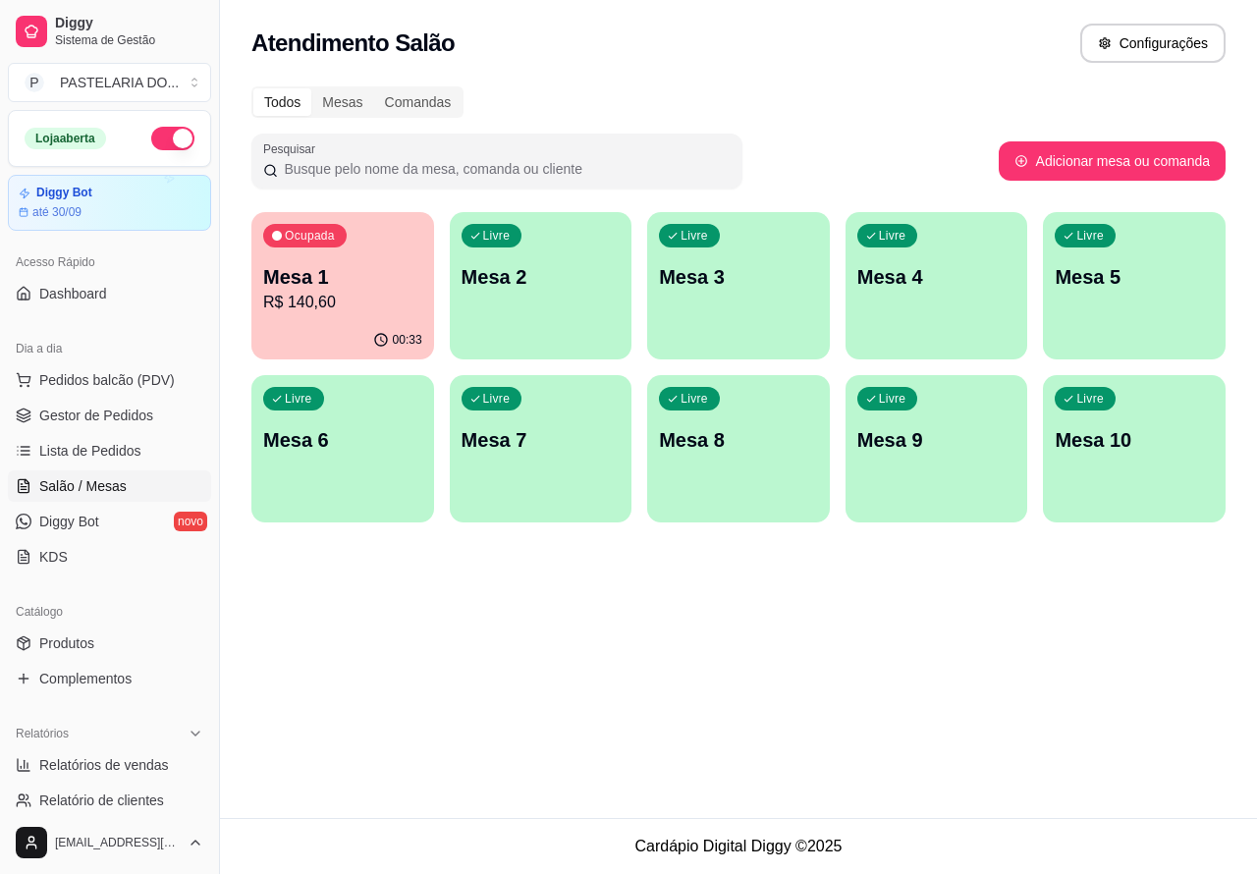
click at [341, 253] on div "Ocupada Mesa 1 R$ 140,60" at bounding box center [342, 266] width 183 height 109
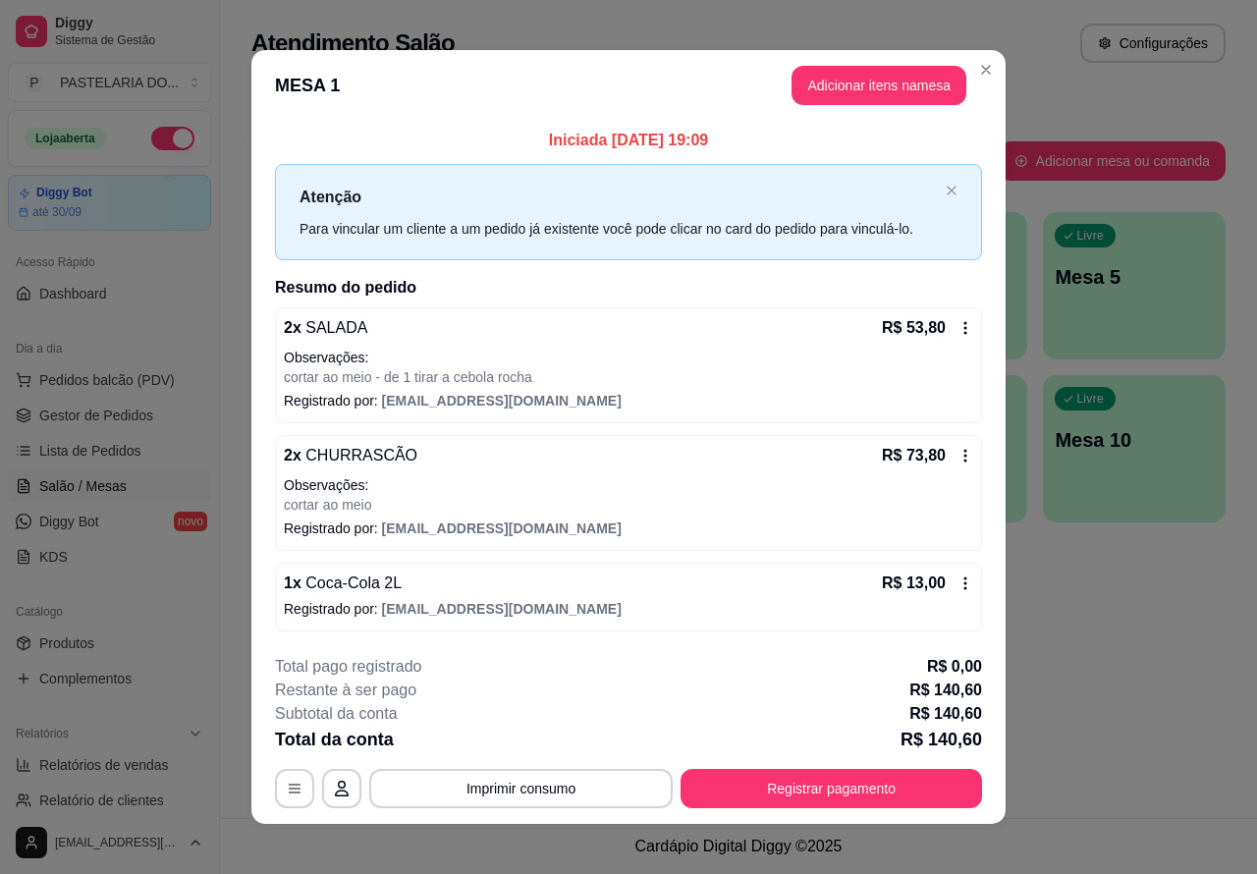
click at [509, 782] on button "Imprimir consumo" at bounding box center [520, 788] width 303 height 39
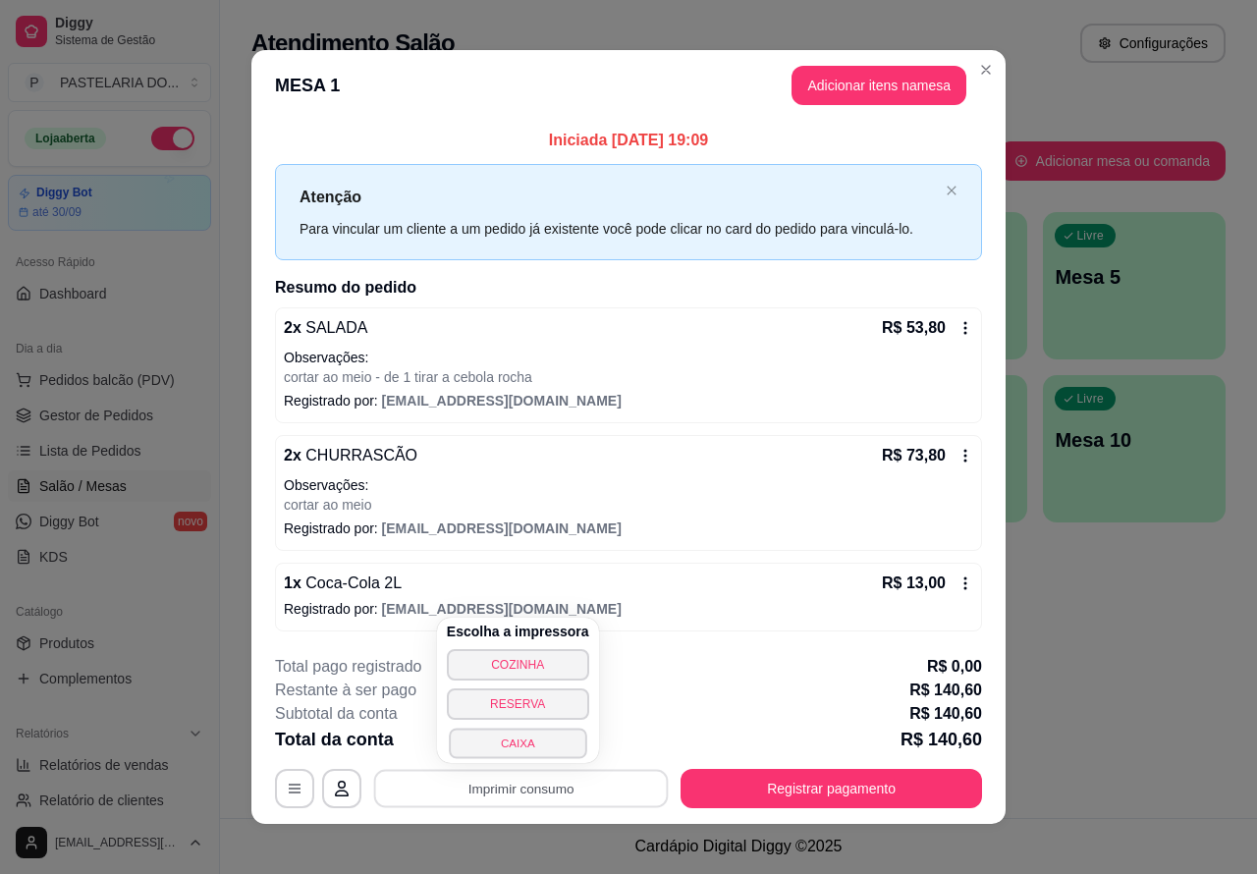
click at [523, 738] on button "CAIXA" at bounding box center [517, 743] width 137 height 30
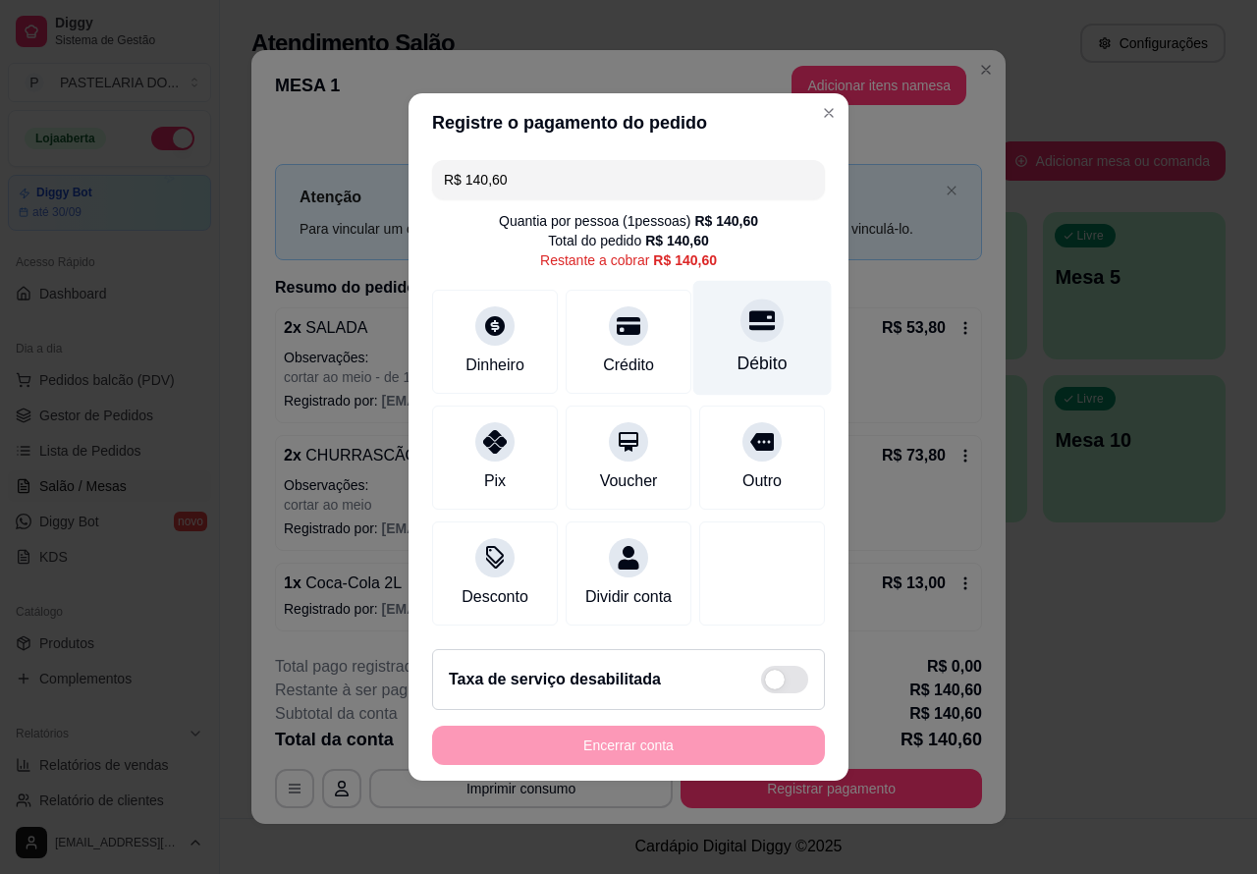
click at [749, 311] on icon at bounding box center [762, 321] width 26 height 20
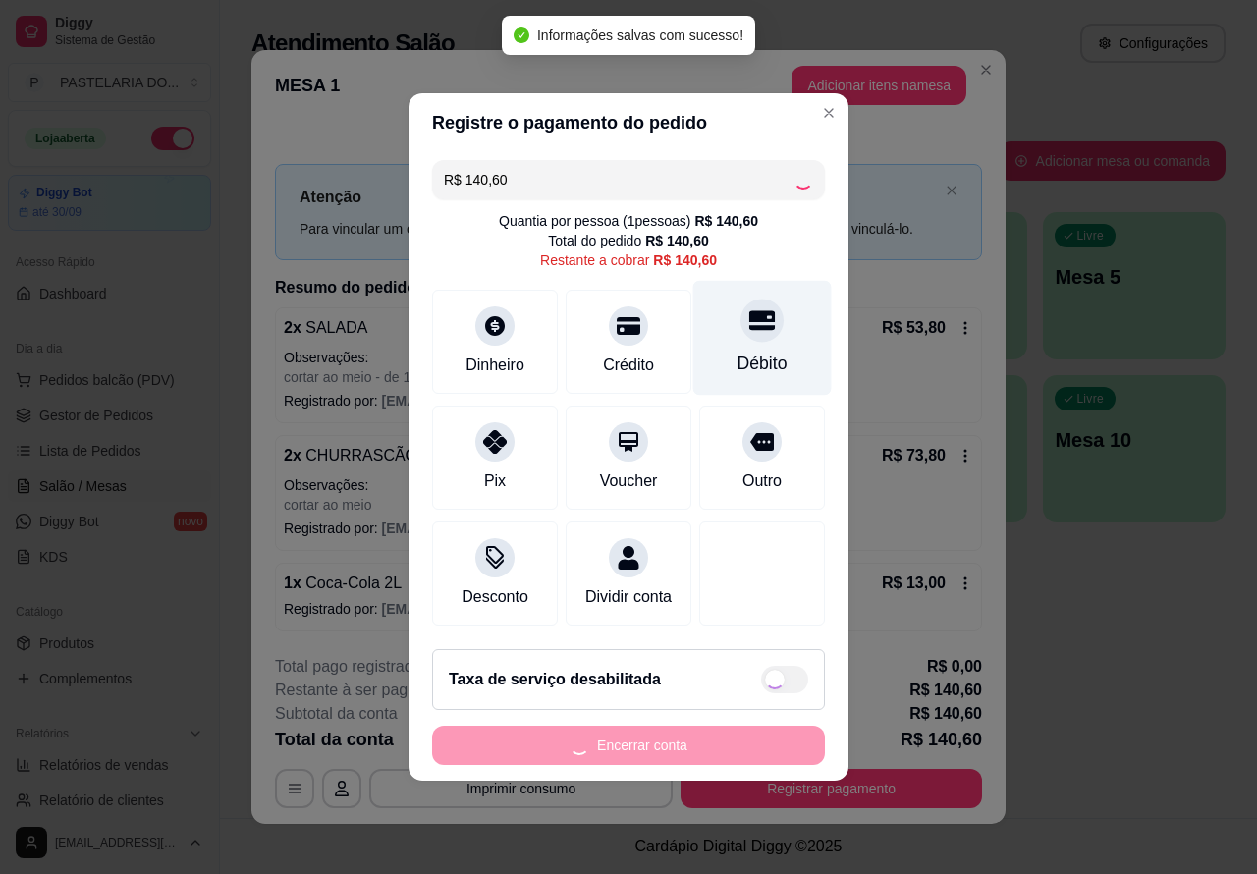
type input "R$ 0,00"
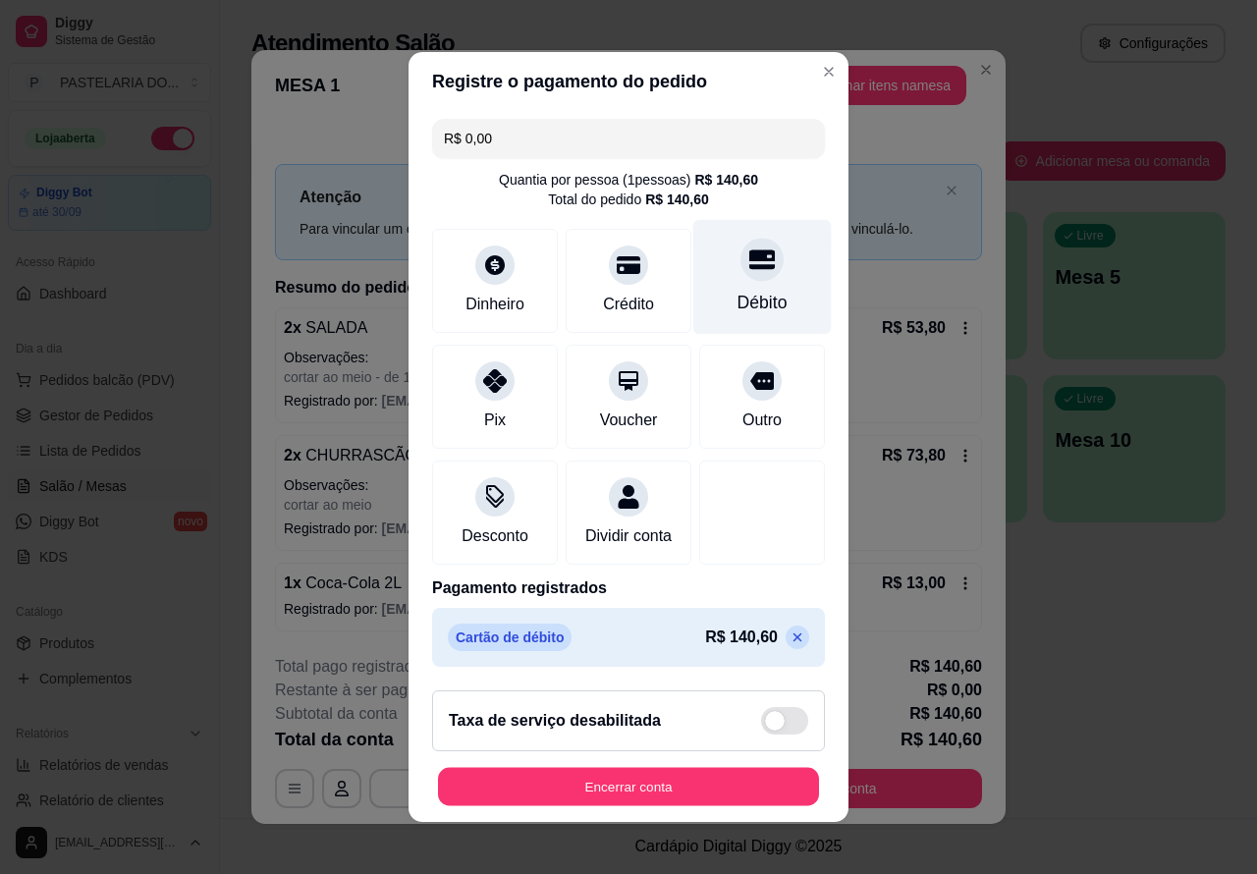
click at [643, 801] on button "Encerrar conta" at bounding box center [628, 787] width 381 height 38
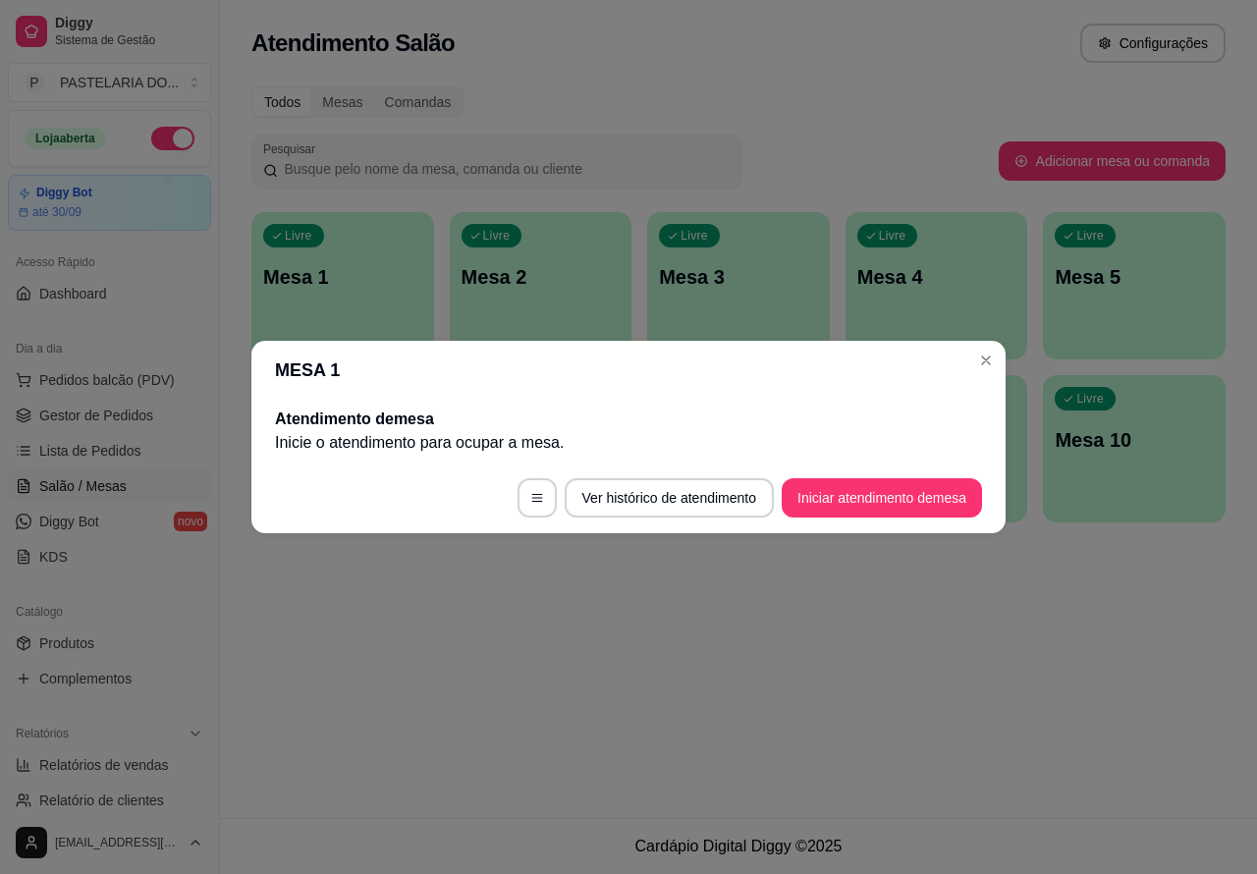
click at [989, 684] on div "Atendimento Salão Configurações Todos Mesas Comandas Pesquisar Adicionar mesa o…" at bounding box center [738, 409] width 1037 height 818
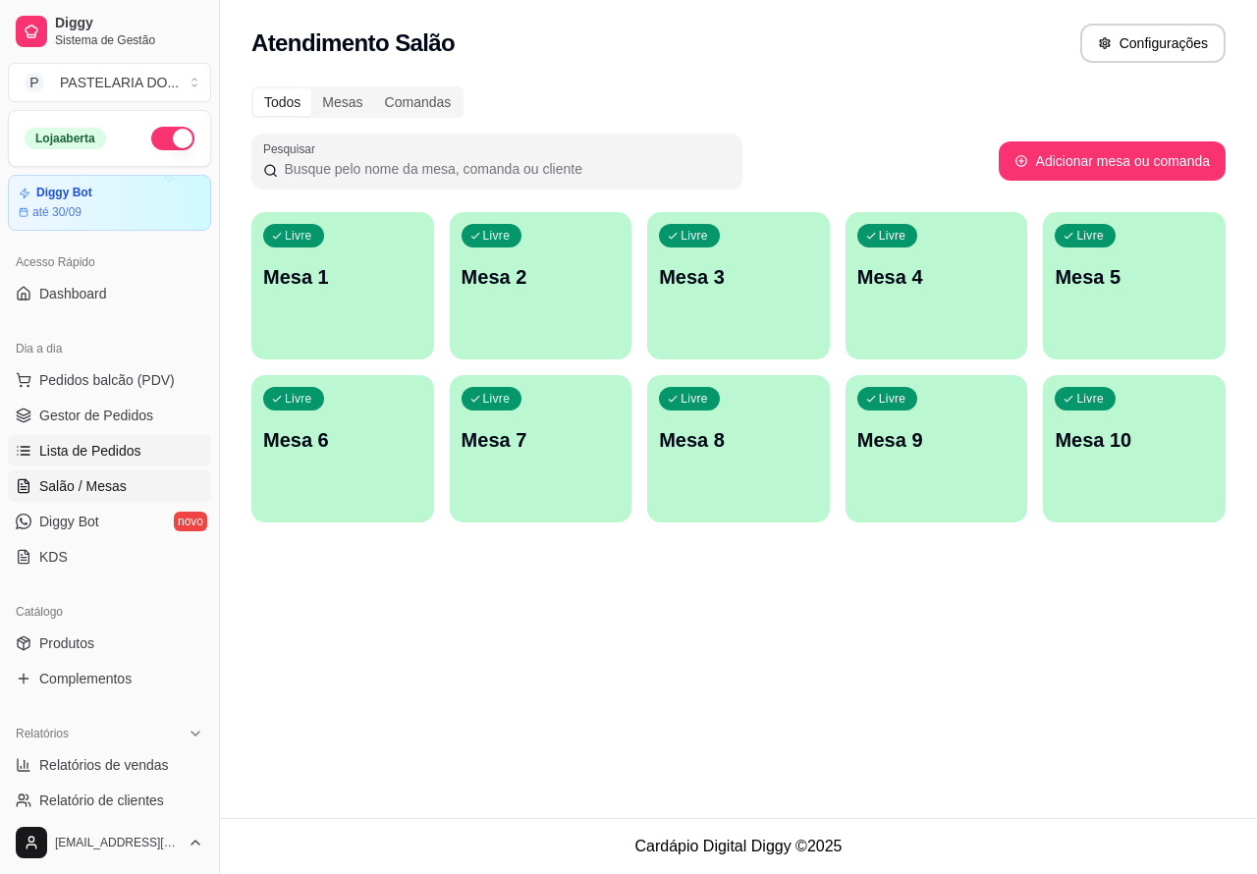
click at [109, 447] on span "Lista de Pedidos" at bounding box center [90, 451] width 102 height 20
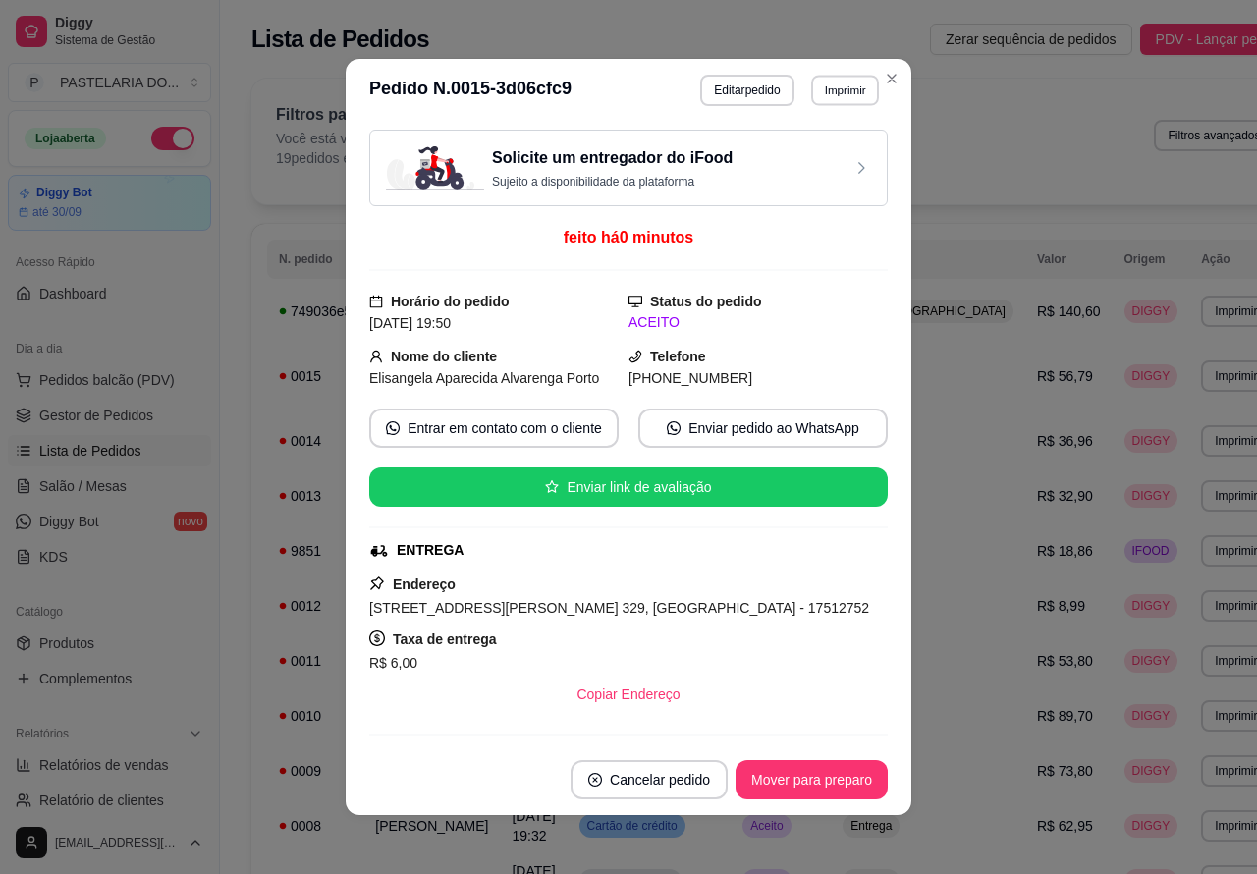
click at [847, 93] on button "Imprimir" at bounding box center [845, 90] width 68 height 30
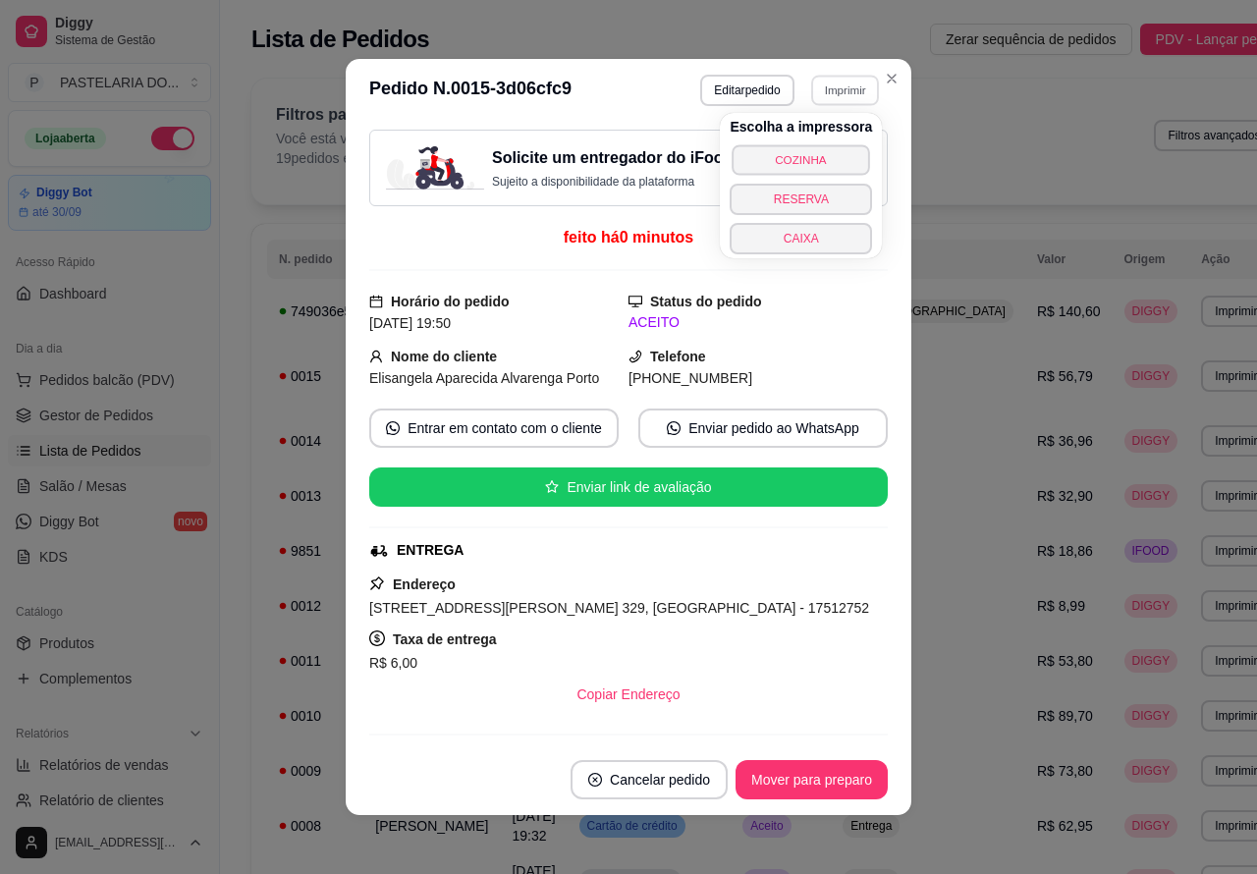
click at [812, 158] on button "COZINHA" at bounding box center [801, 159] width 137 height 30
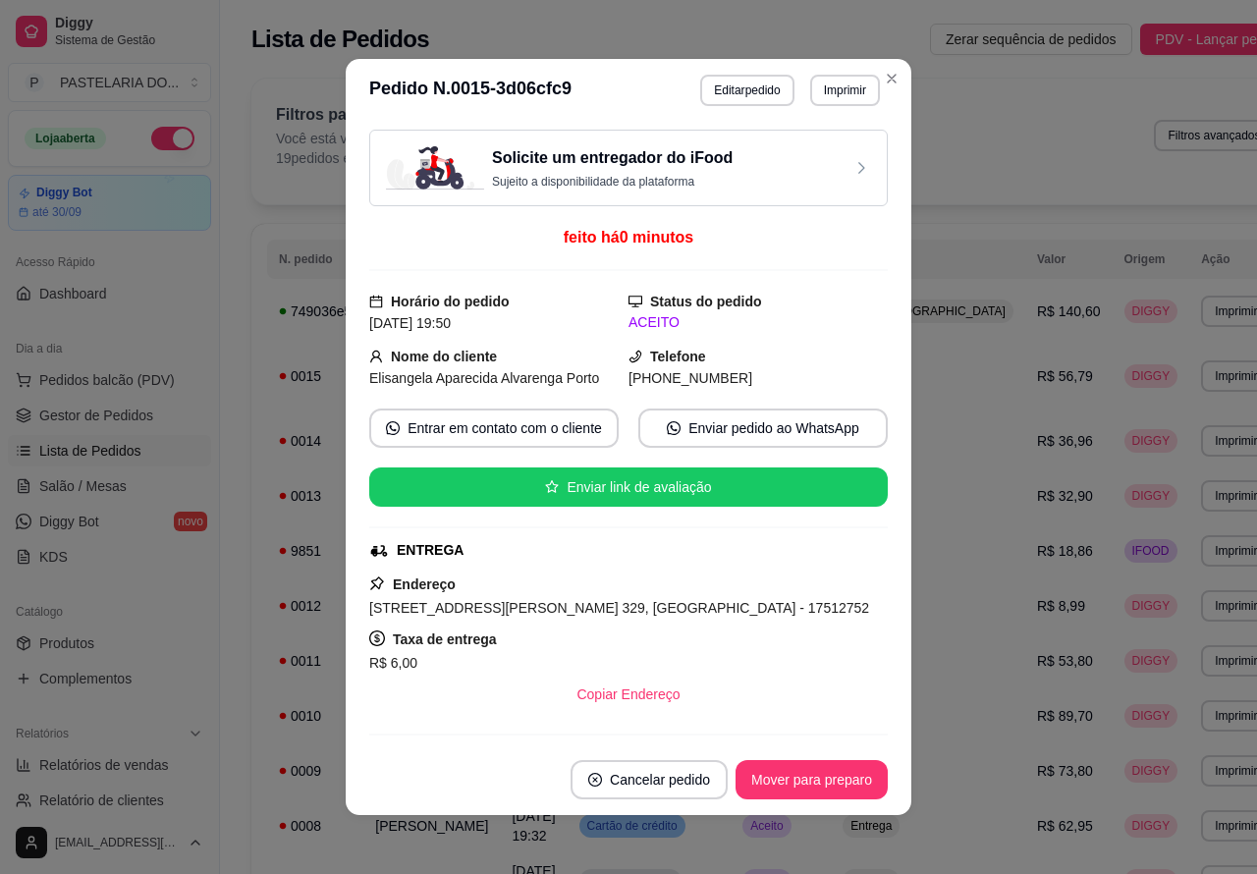
click at [1215, 109] on div "**********" at bounding box center [775, 751] width 1111 height 1368
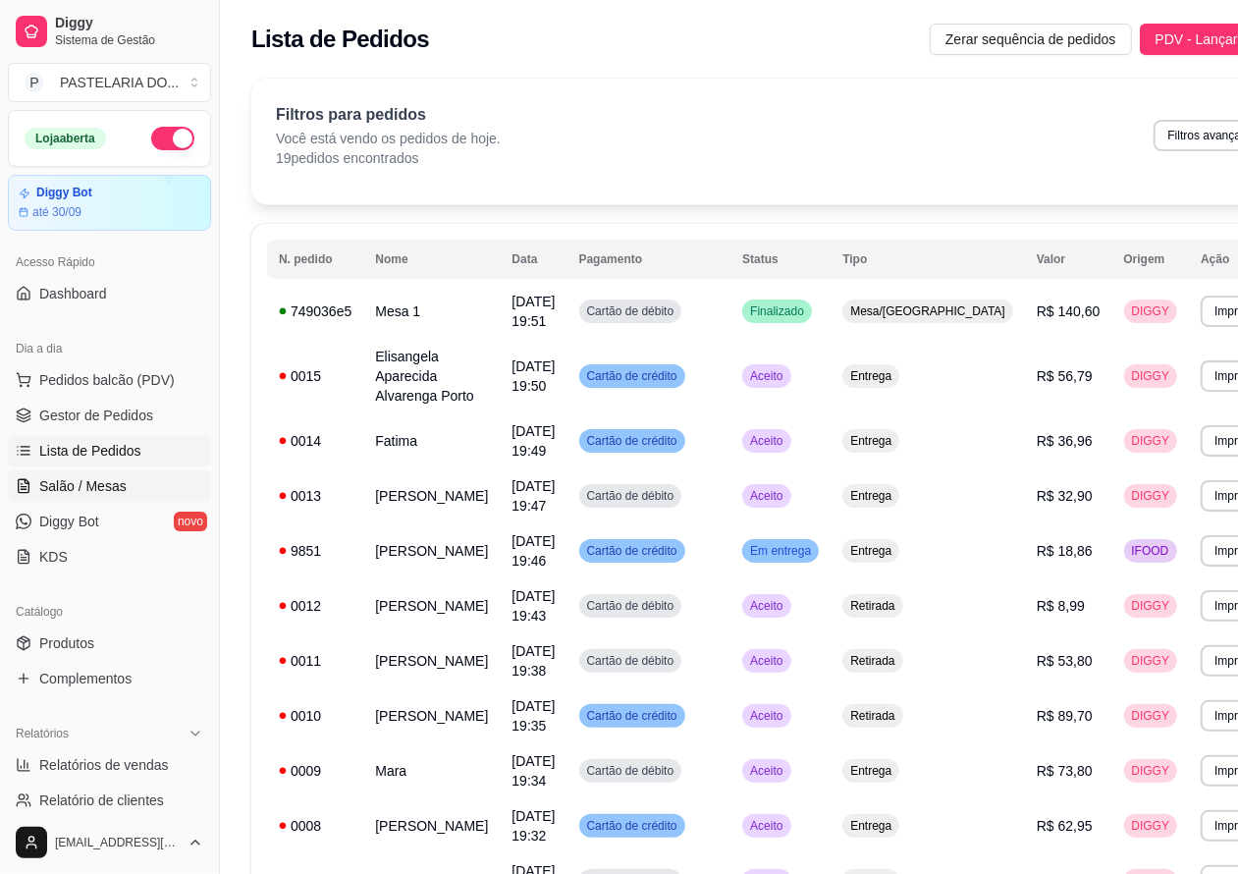
click at [98, 486] on span "Salão / Mesas" at bounding box center [82, 486] width 87 height 20
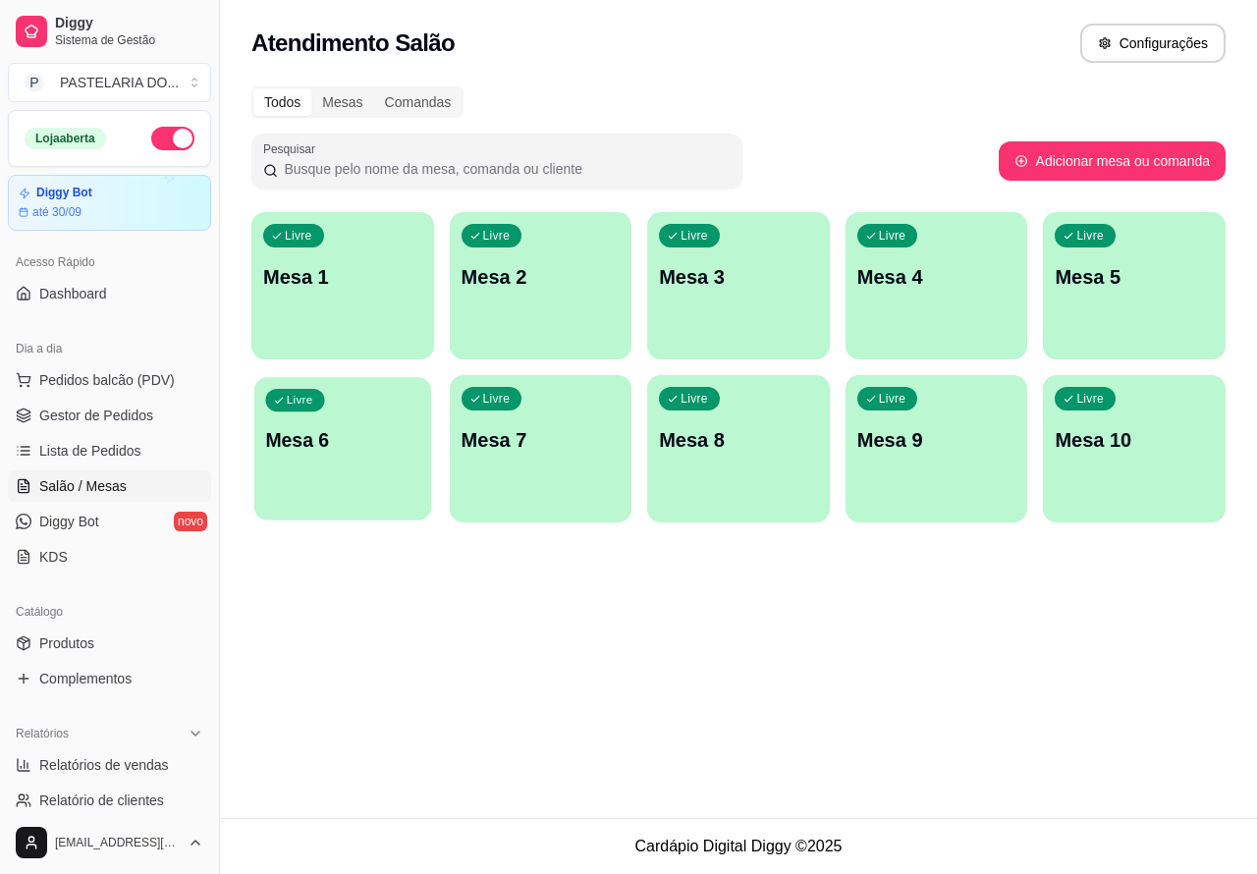
click at [310, 453] on p "Mesa 6" at bounding box center [342, 440] width 154 height 27
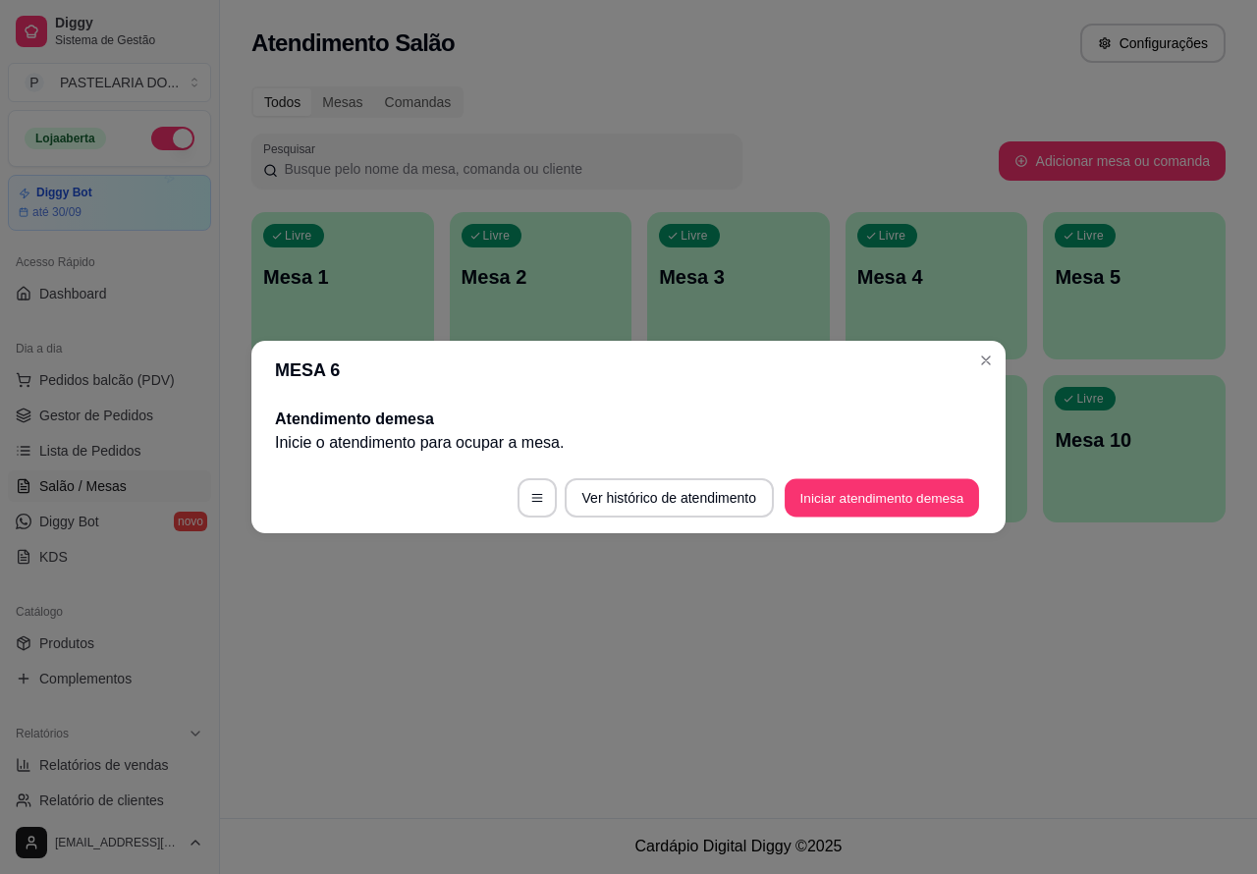
click at [864, 504] on button "Iniciar atendimento de mesa" at bounding box center [882, 498] width 194 height 38
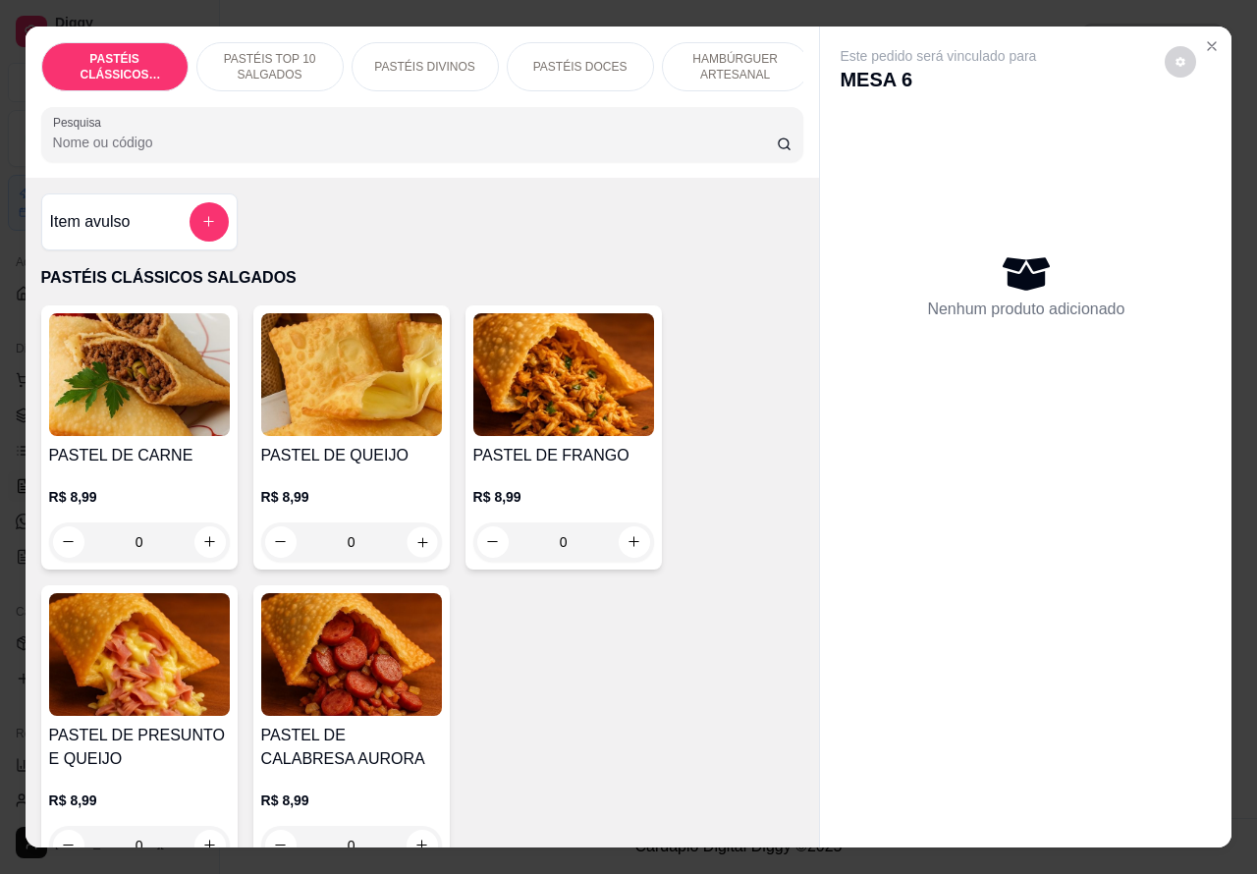
click at [414, 549] on icon "increase-product-quantity" at bounding box center [421, 541] width 15 height 15
type input "1"
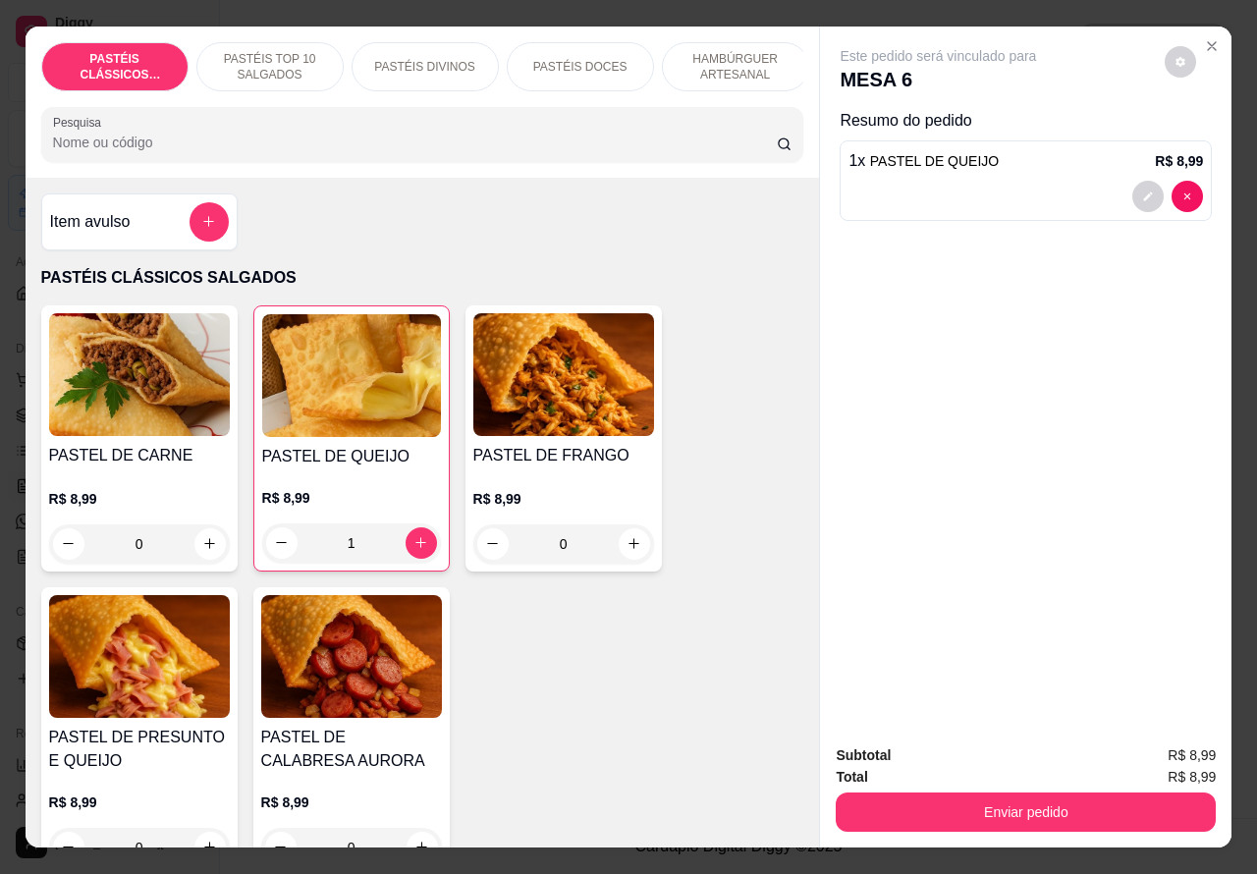
click at [270, 51] on p "PASTÉIS TOP 10 SALGADOS" at bounding box center [270, 66] width 114 height 31
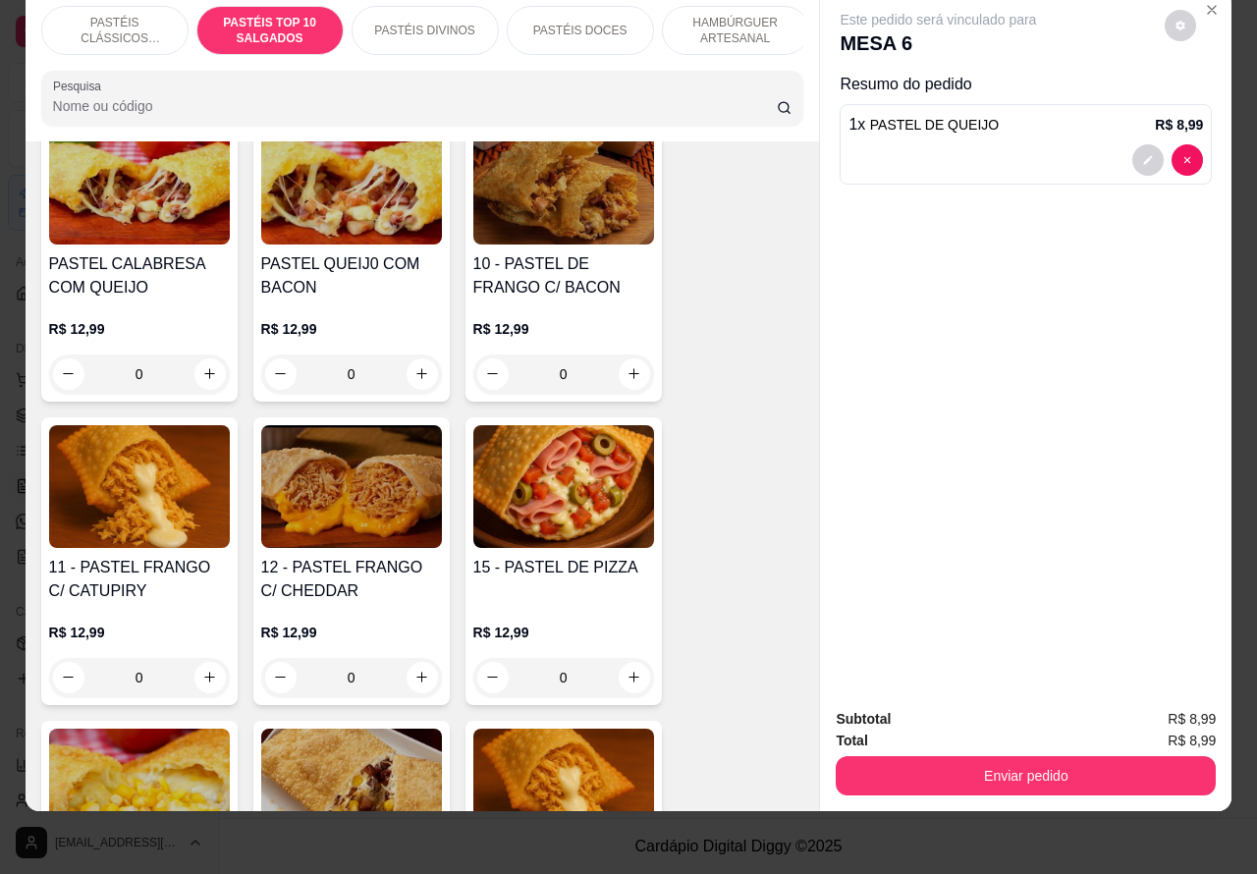
scroll to position [1691, 0]
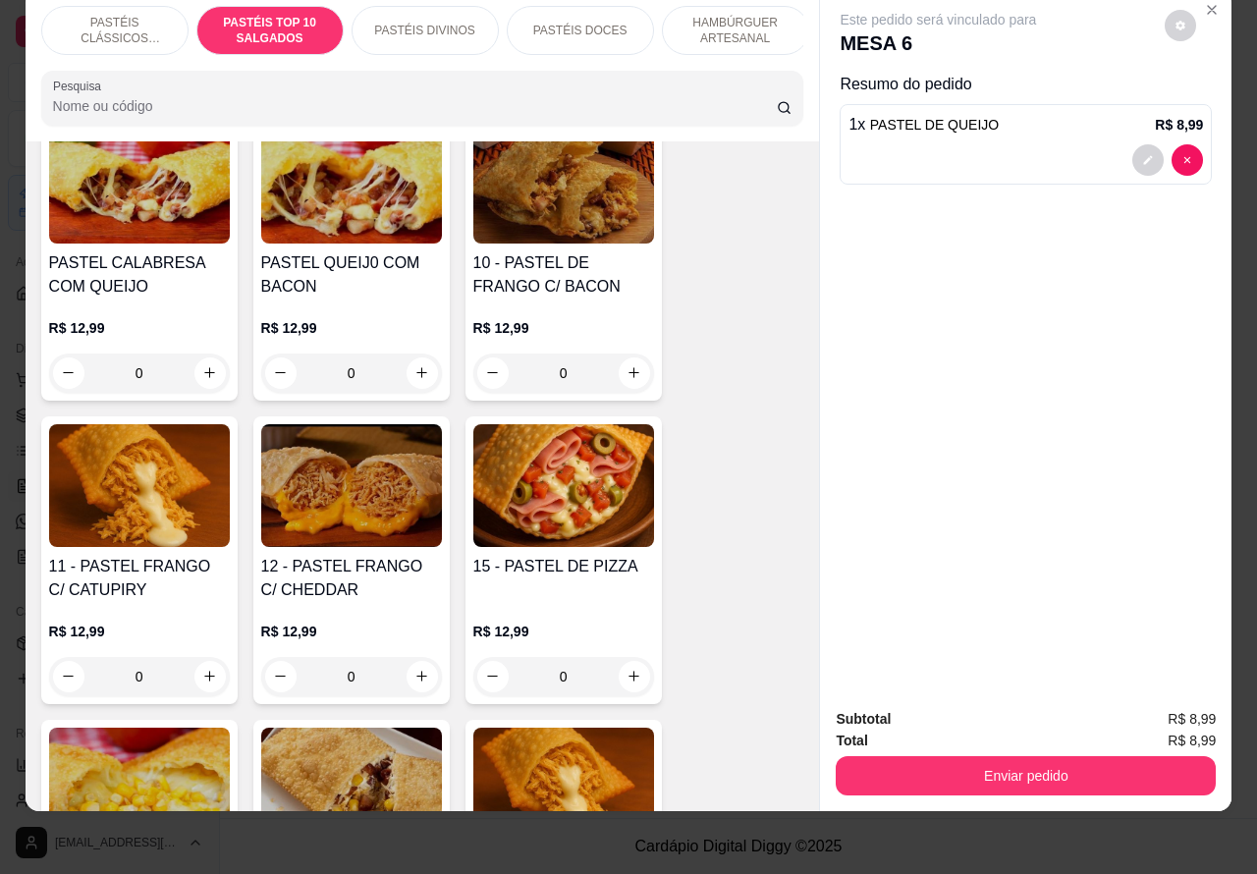
click at [192, 676] on div "0" at bounding box center [139, 676] width 181 height 39
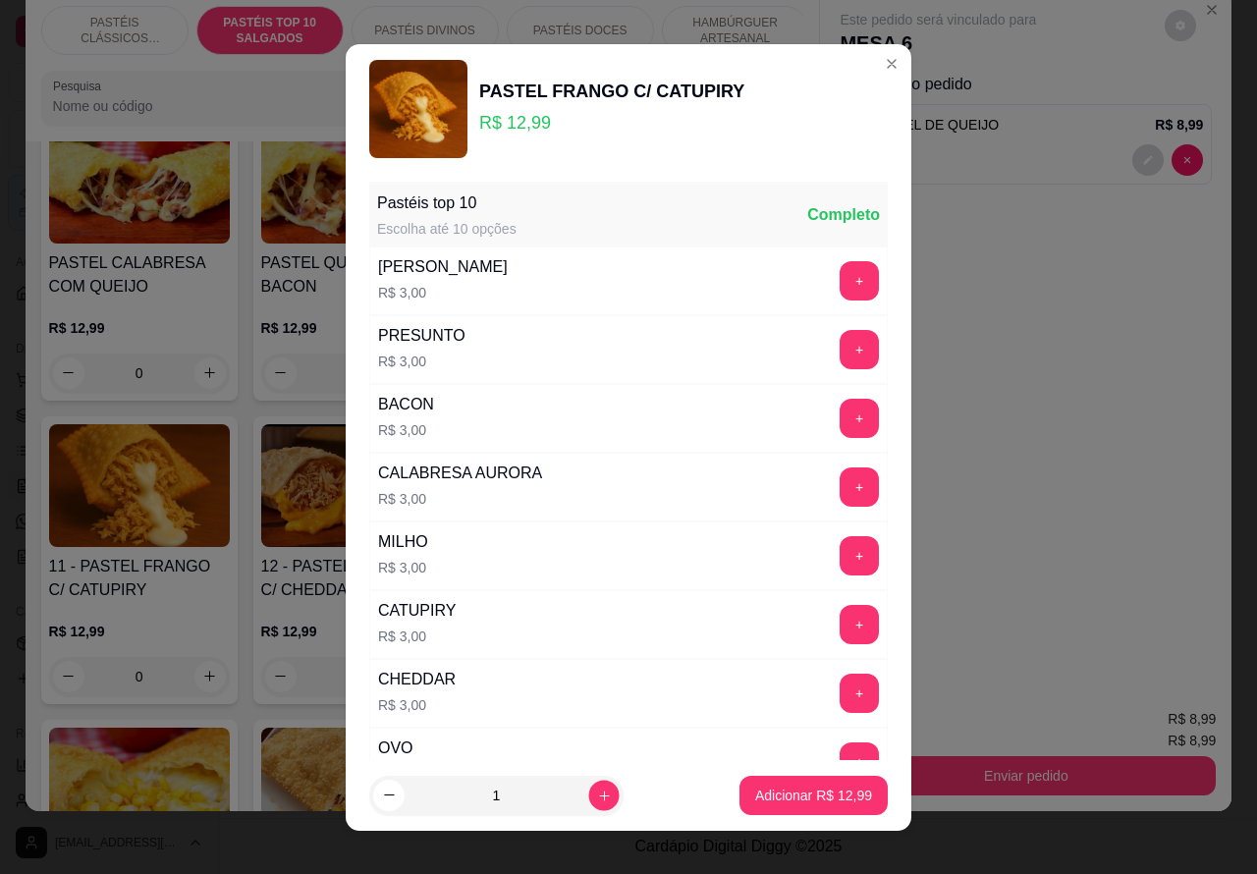
click at [597, 793] on icon "increase-product-quantity" at bounding box center [604, 795] width 15 height 15
type input "2"
click at [788, 792] on p "Adicionar R$ 25,98" at bounding box center [813, 796] width 117 height 20
type input "2"
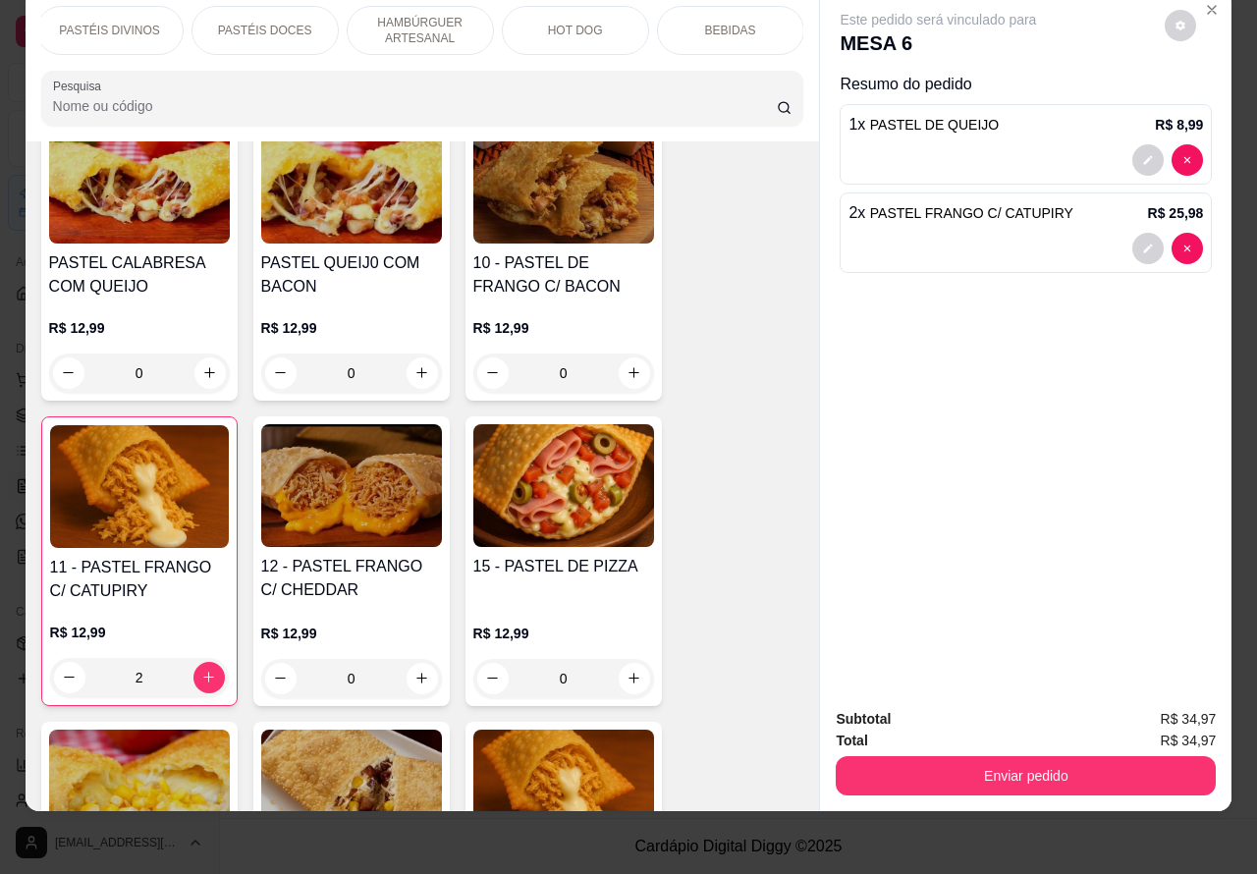
scroll to position [0, 319]
click at [737, 23] on p "BEBIDAS" at bounding box center [726, 31] width 51 height 16
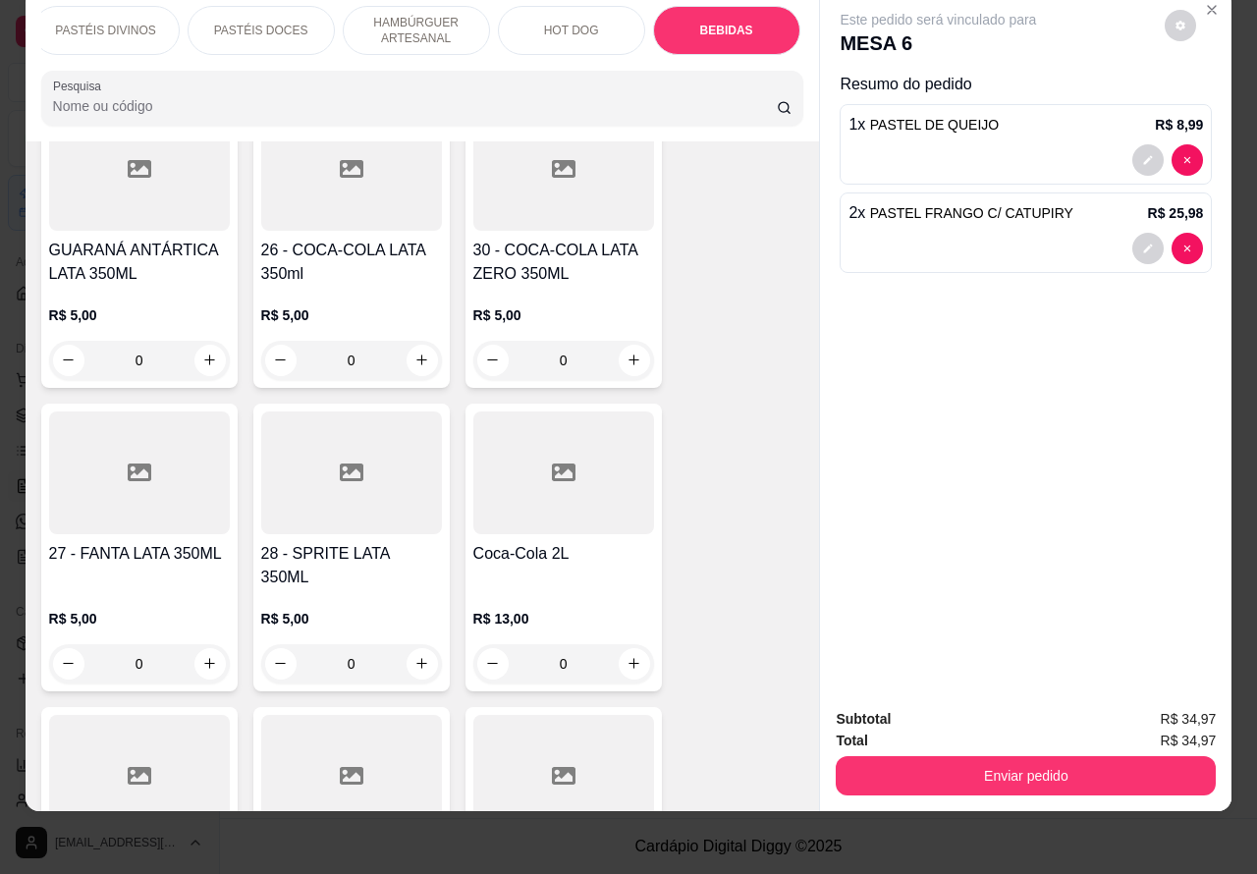
scroll to position [6342, 0]
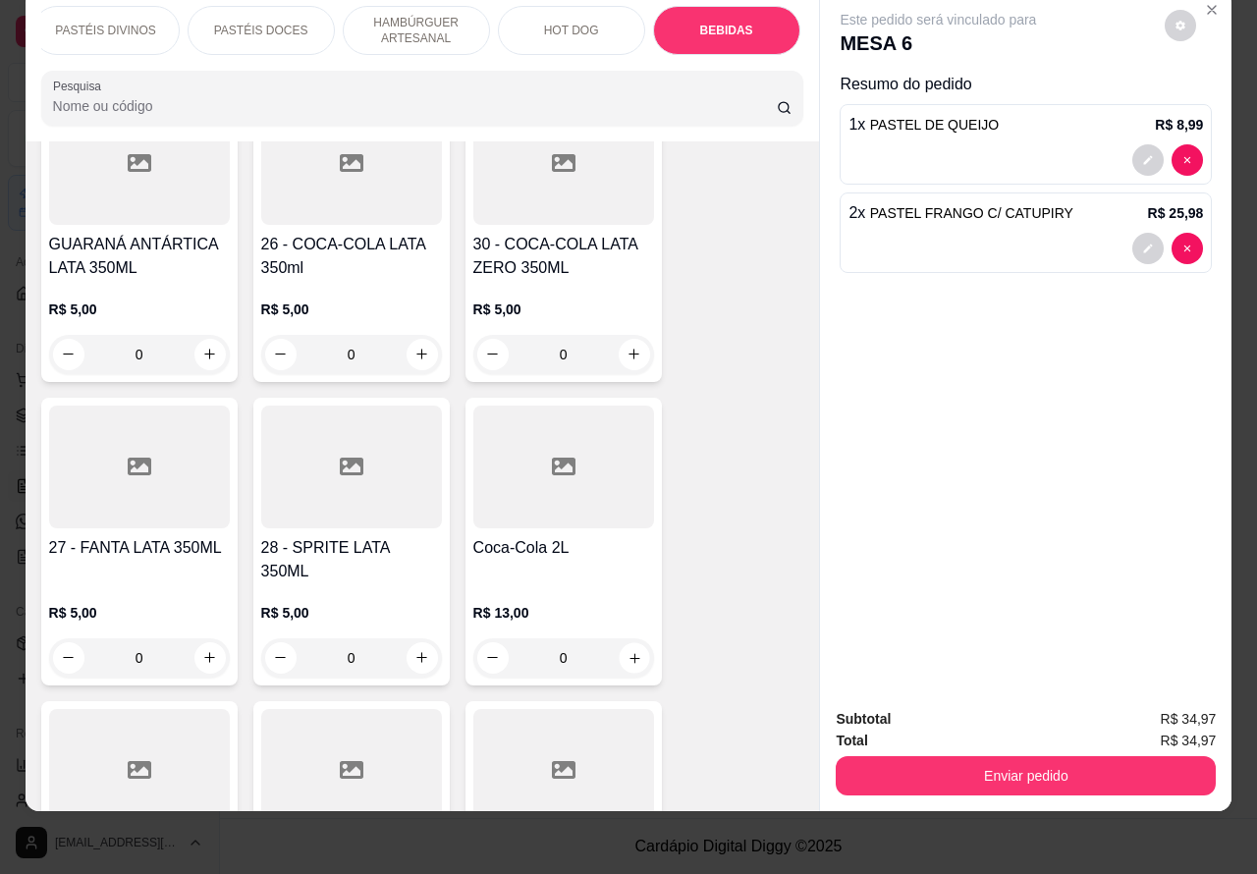
click at [626, 650] on icon "increase-product-quantity" at bounding box center [633, 657] width 15 height 15
type input "1"
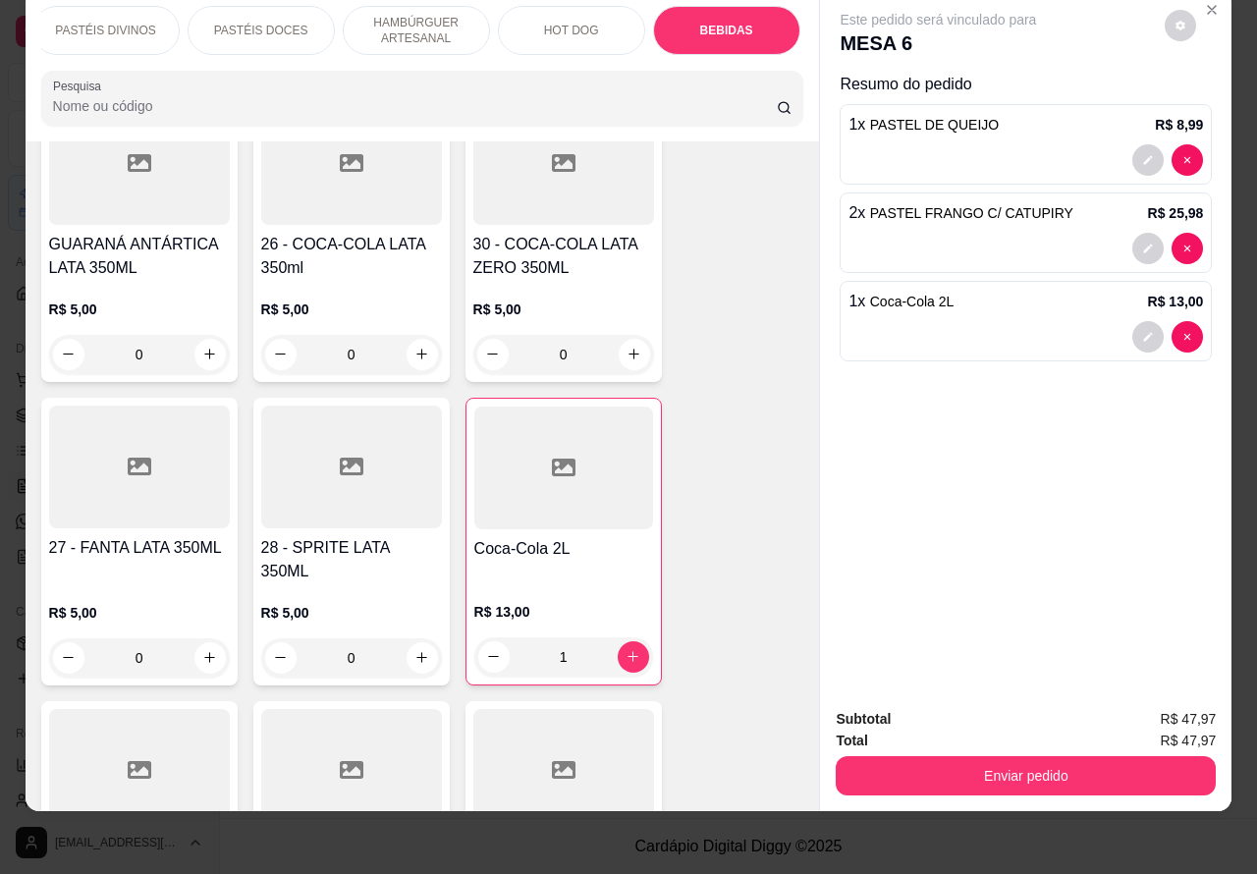
click at [1018, 756] on button "Enviar pedido" at bounding box center [1026, 775] width 380 height 39
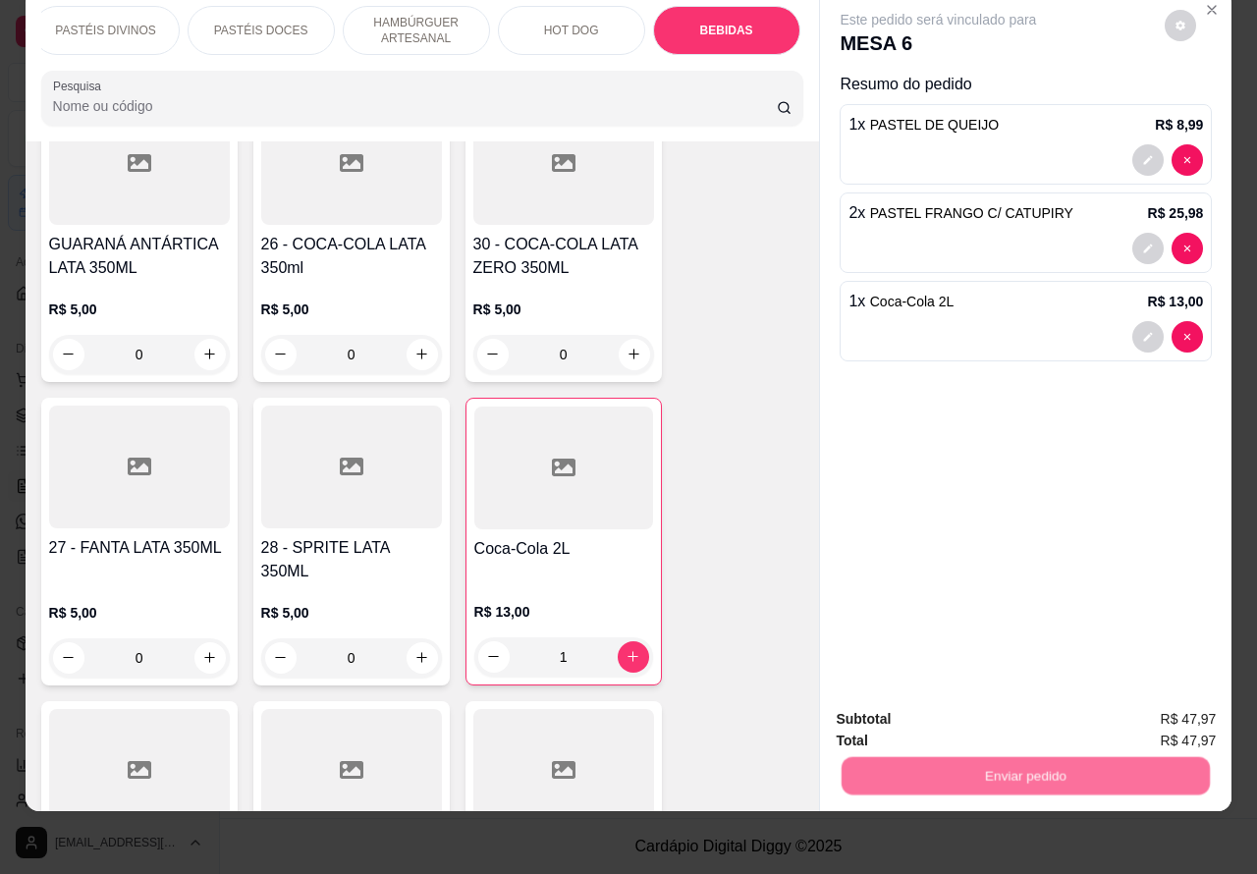
click at [923, 703] on button "Não registrar e enviar pedido" at bounding box center [959, 709] width 204 height 37
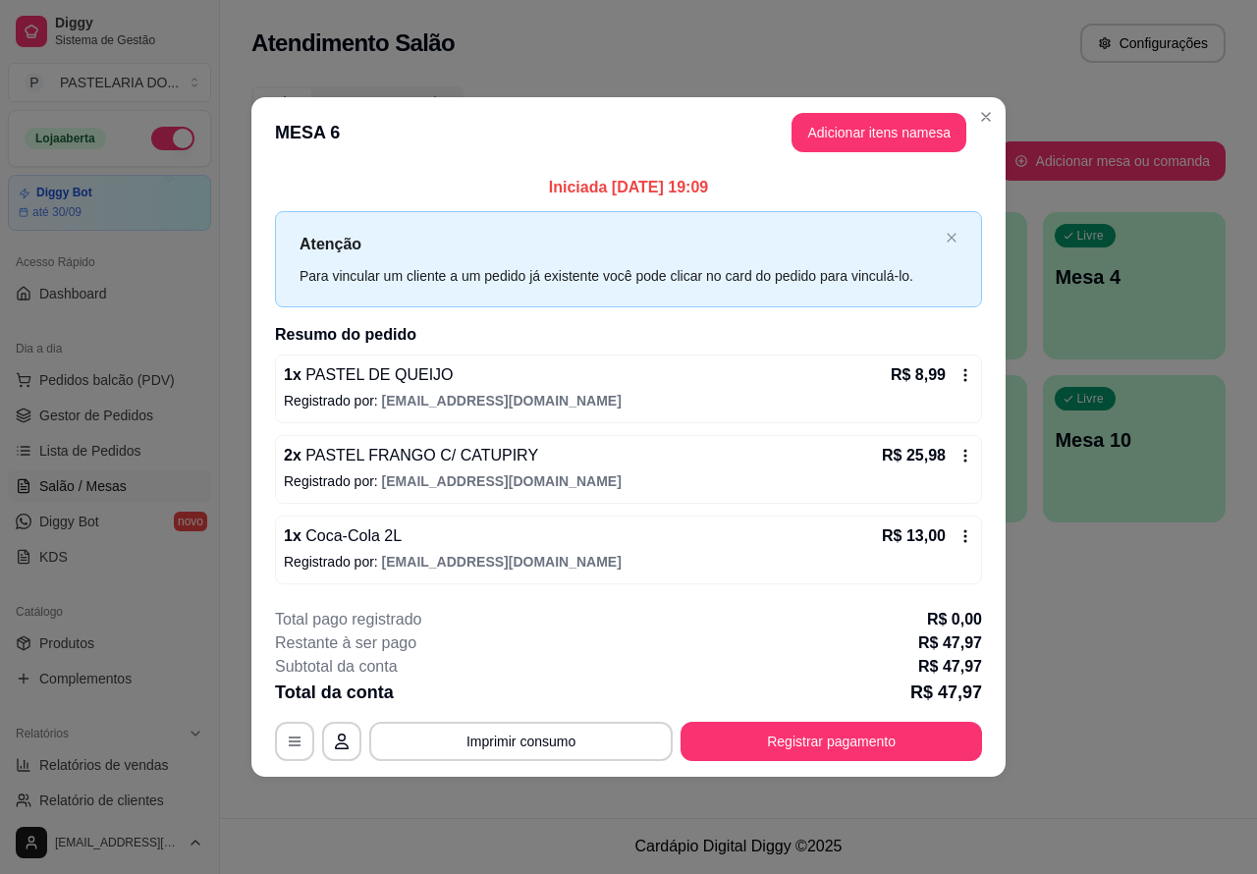
click at [1160, 681] on div "Atendimento Salão Configurações Todos Mesas Comandas Pesquisar Adicionar mesa o…" at bounding box center [738, 409] width 1037 height 818
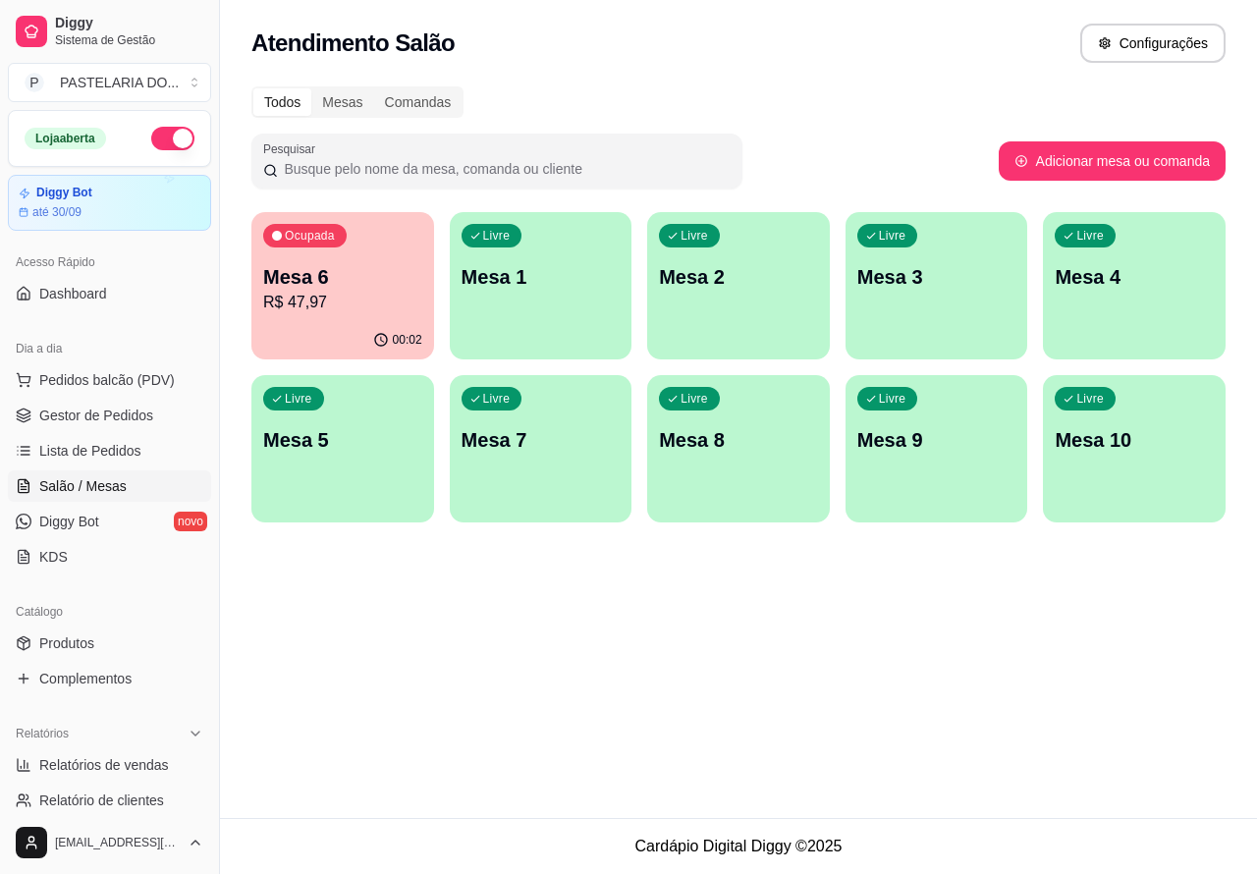
click at [358, 272] on p "Mesa 6" at bounding box center [342, 276] width 159 height 27
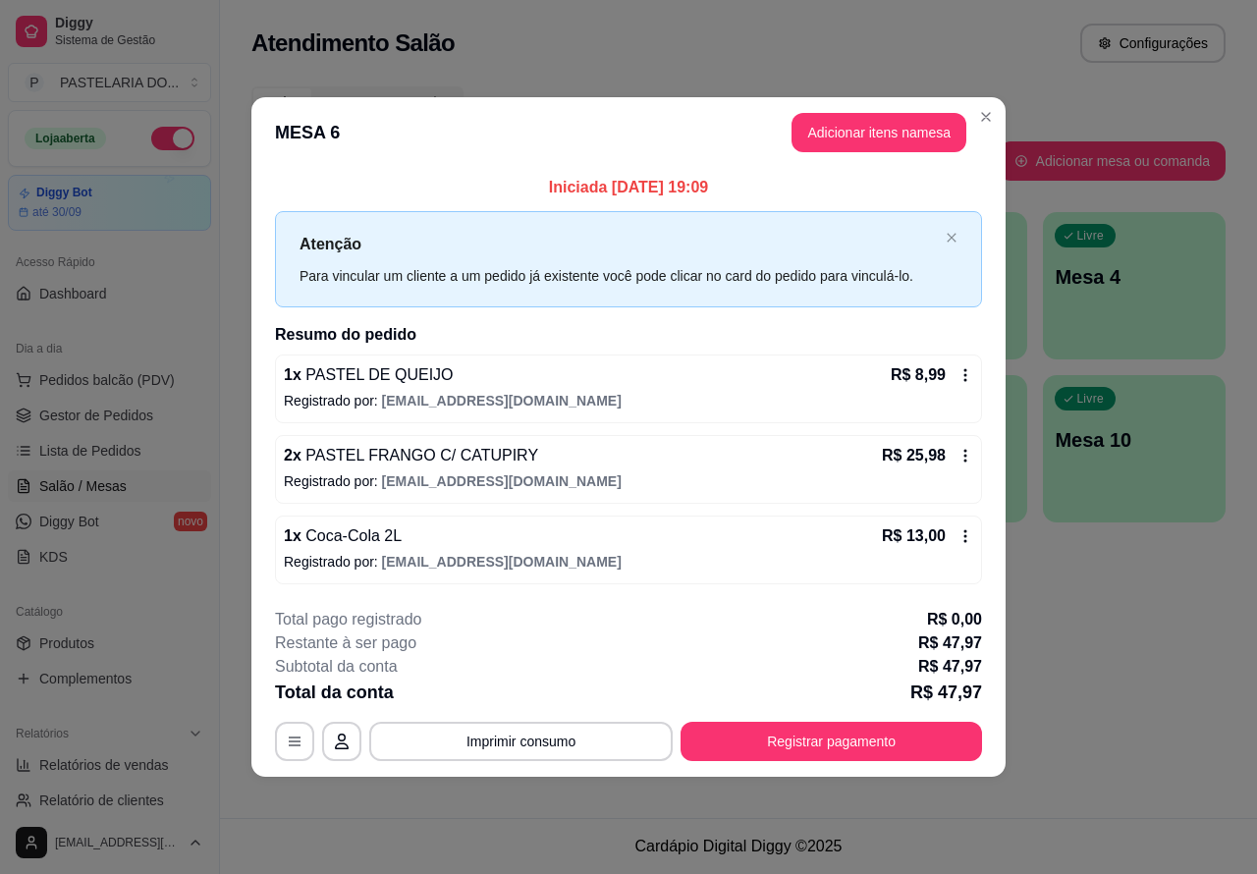
click at [964, 536] on icon at bounding box center [965, 535] width 3 height 13
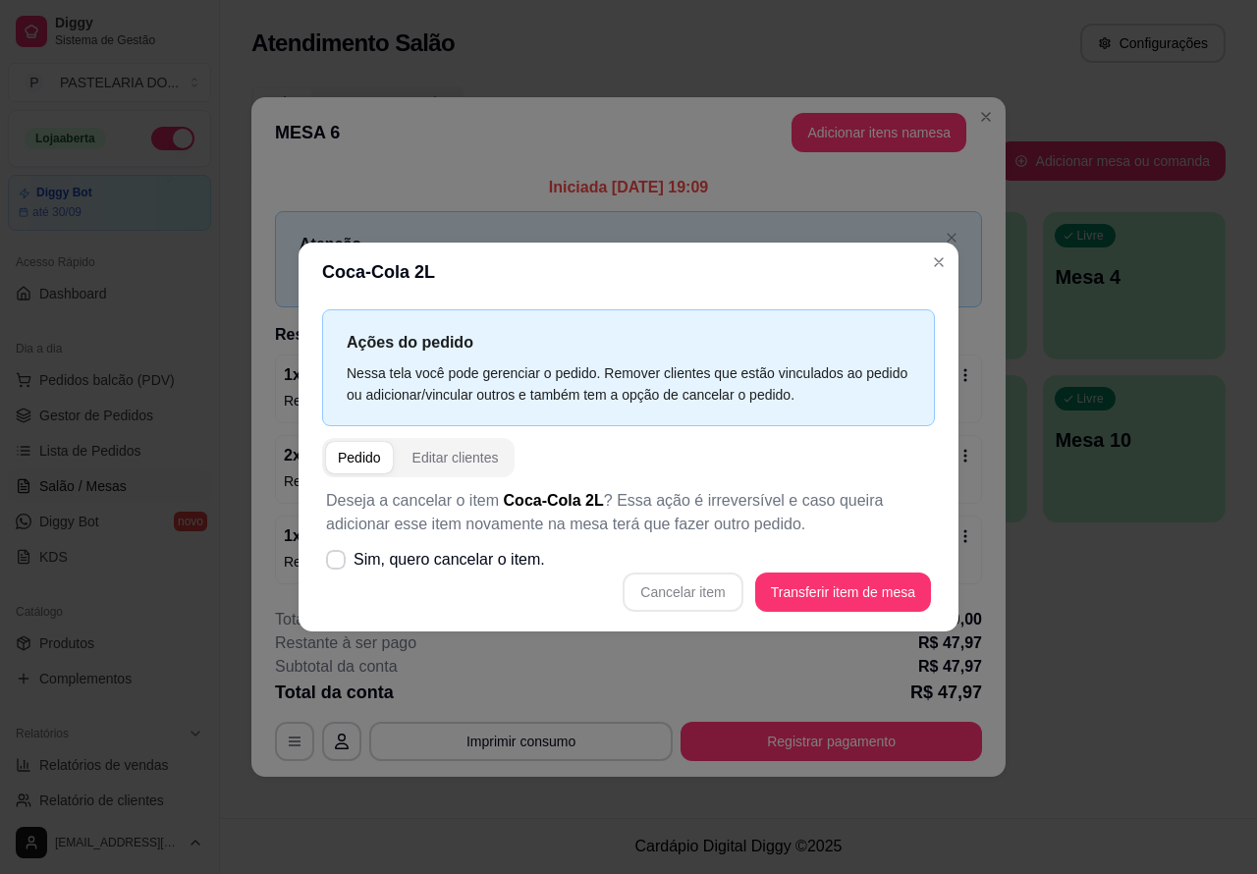
click at [684, 584] on div "Cancelar item Transferir item de mesa" at bounding box center [628, 591] width 605 height 39
click at [340, 551] on span at bounding box center [336, 560] width 19 height 19
click at [338, 564] on input "Sim, quero cancelar o item." at bounding box center [331, 570] width 13 height 13
checkbox input "true"
click at [685, 587] on button "Cancelar item" at bounding box center [683, 592] width 117 height 38
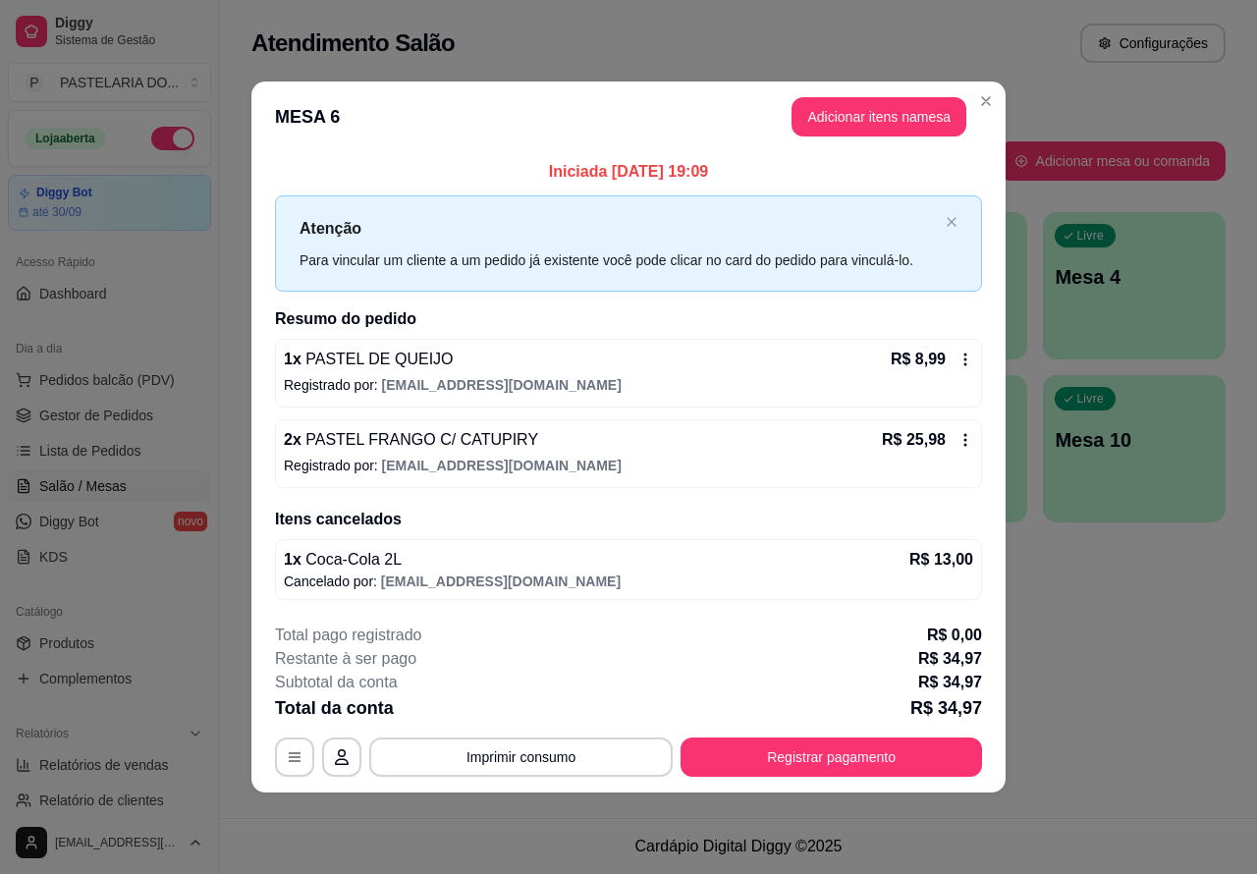
click at [862, 108] on div "Nenhum produto adicionado" at bounding box center [1028, 284] width 374 height 387
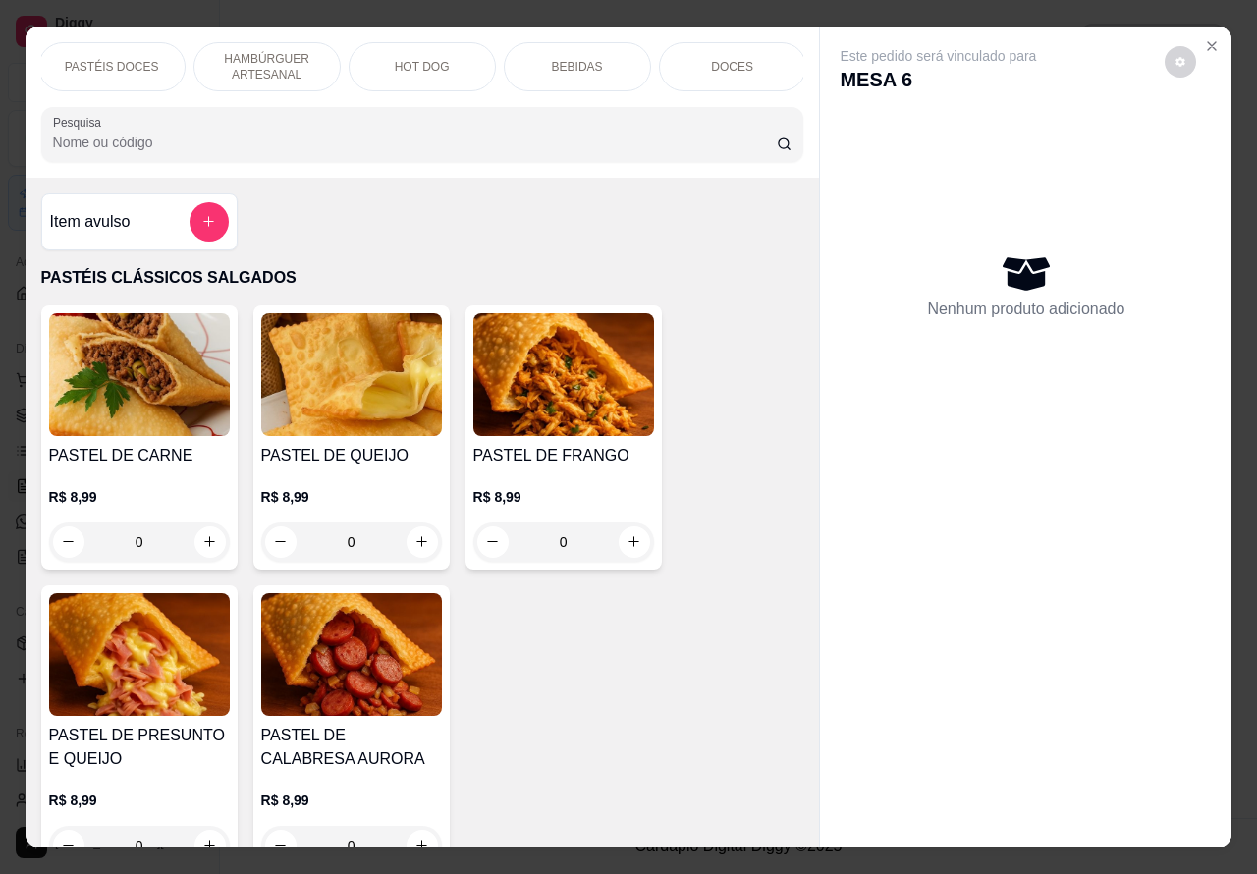
scroll to position [0, 471]
click at [571, 59] on p "BEBIDAS" at bounding box center [575, 67] width 51 height 16
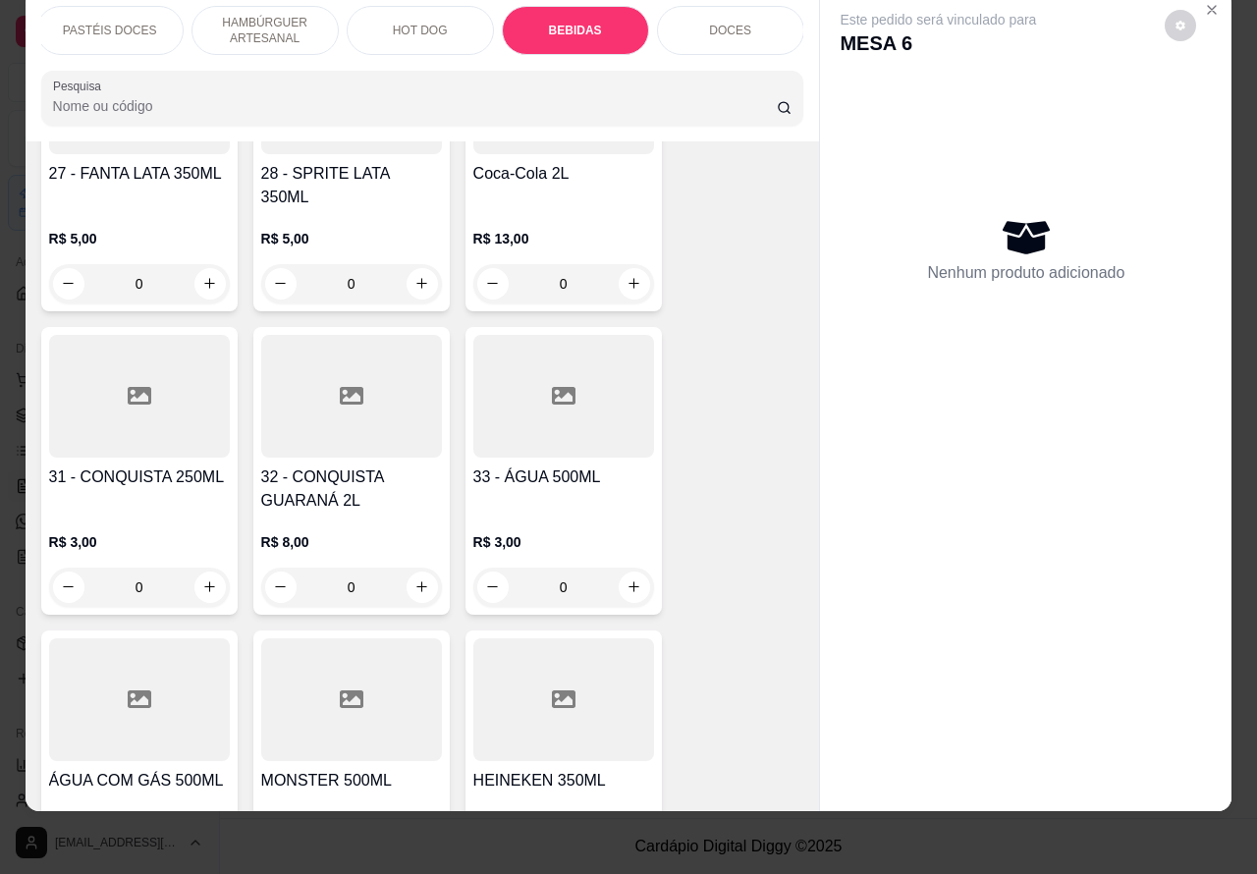
scroll to position [6694, 0]
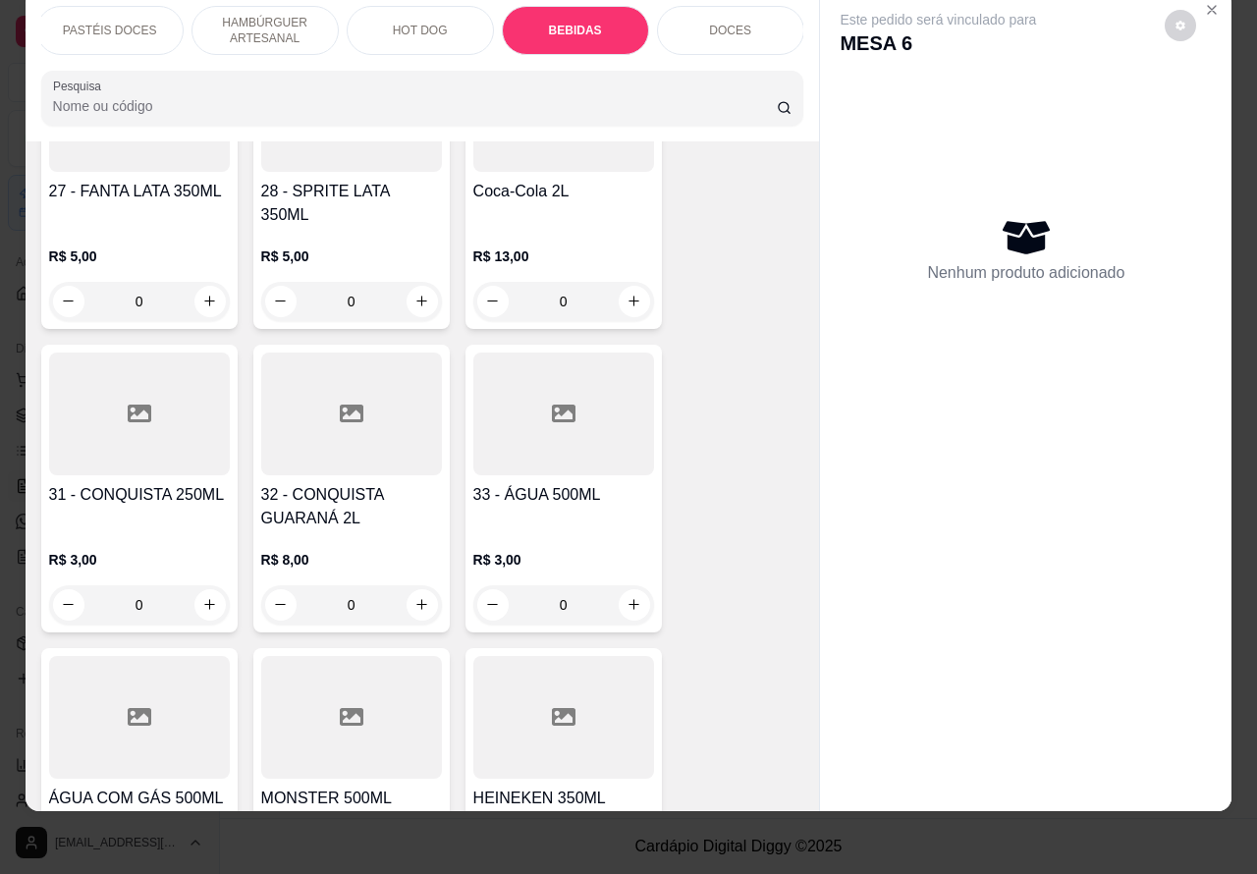
click at [414, 597] on icon "increase-product-quantity" at bounding box center [421, 604] width 15 height 15
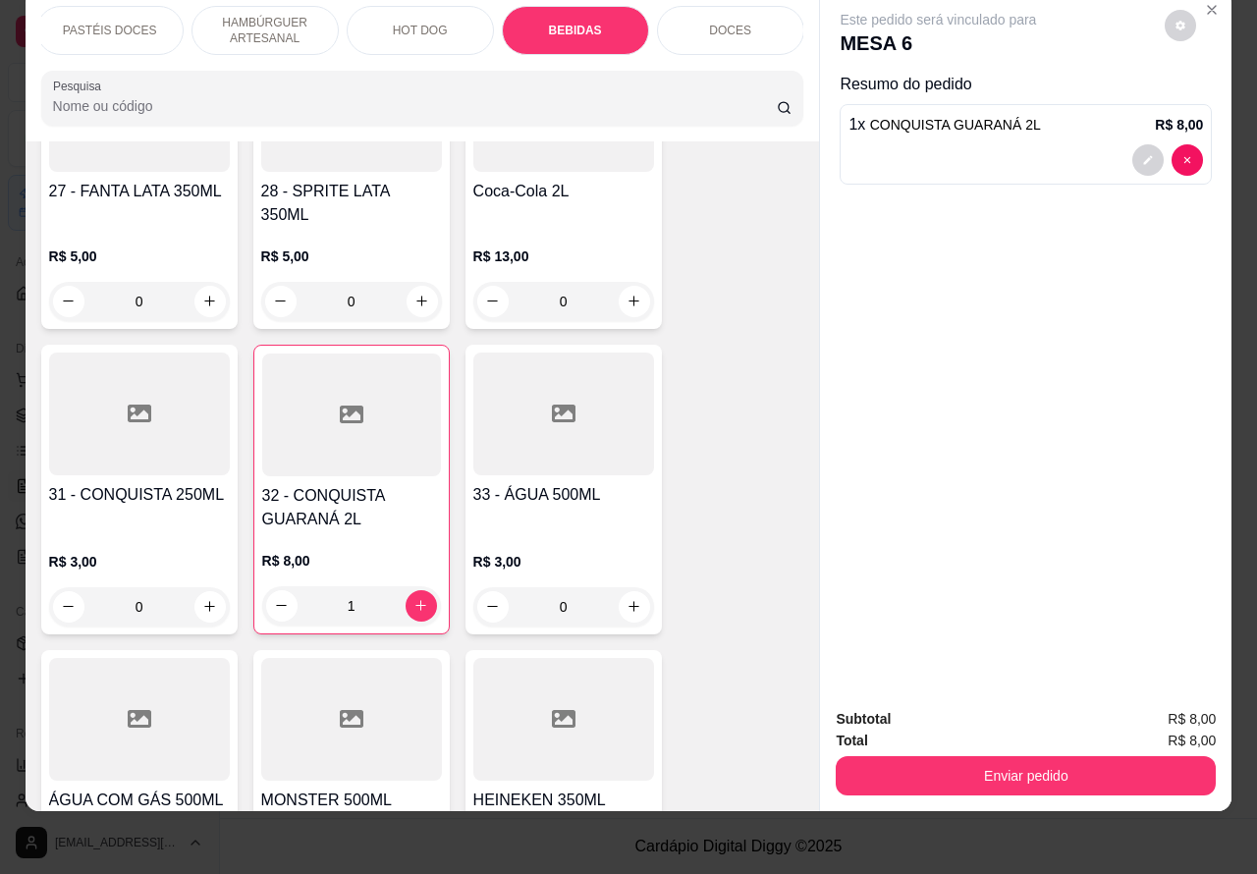
type input "1"
click at [1024, 756] on button "Enviar pedido" at bounding box center [1026, 775] width 380 height 39
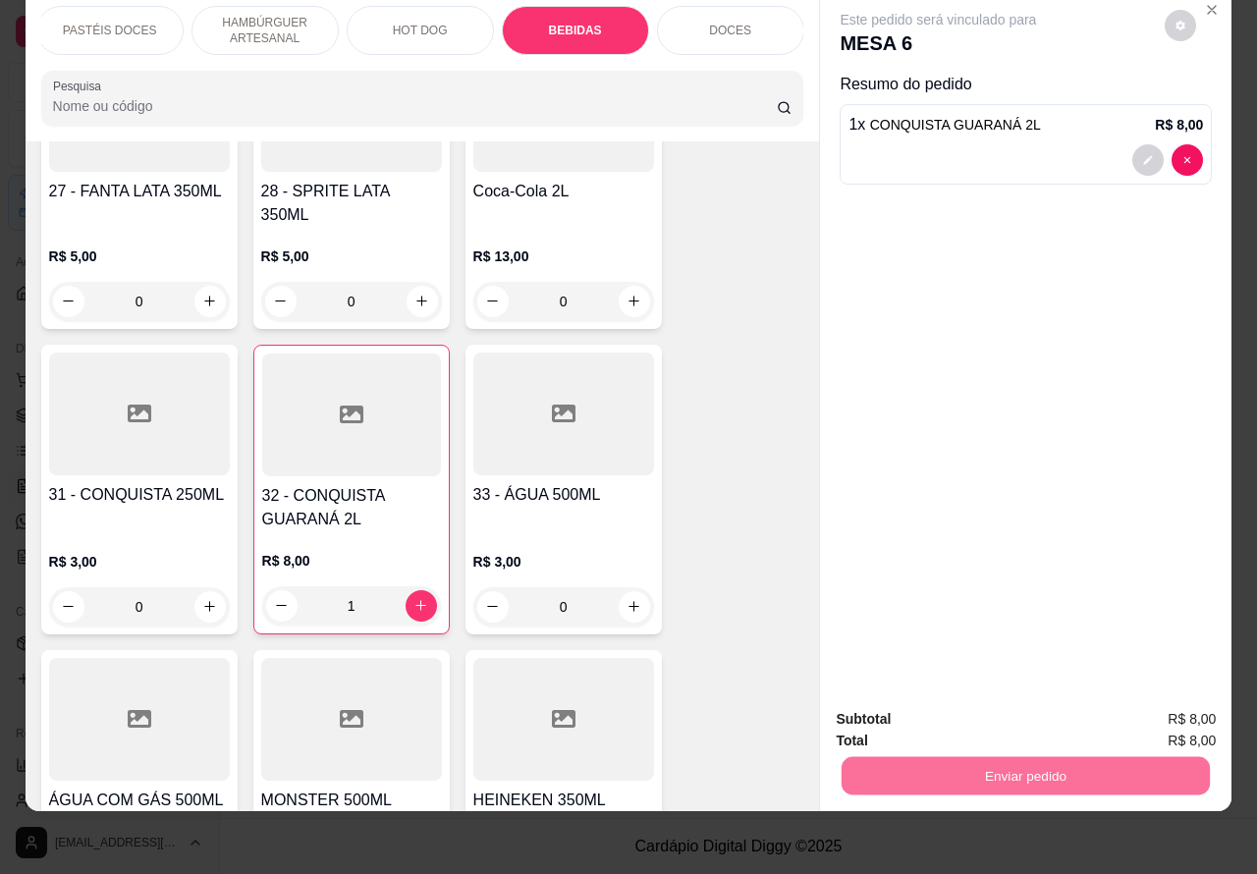
click at [980, 703] on button "Não registrar e enviar pedido" at bounding box center [959, 709] width 198 height 36
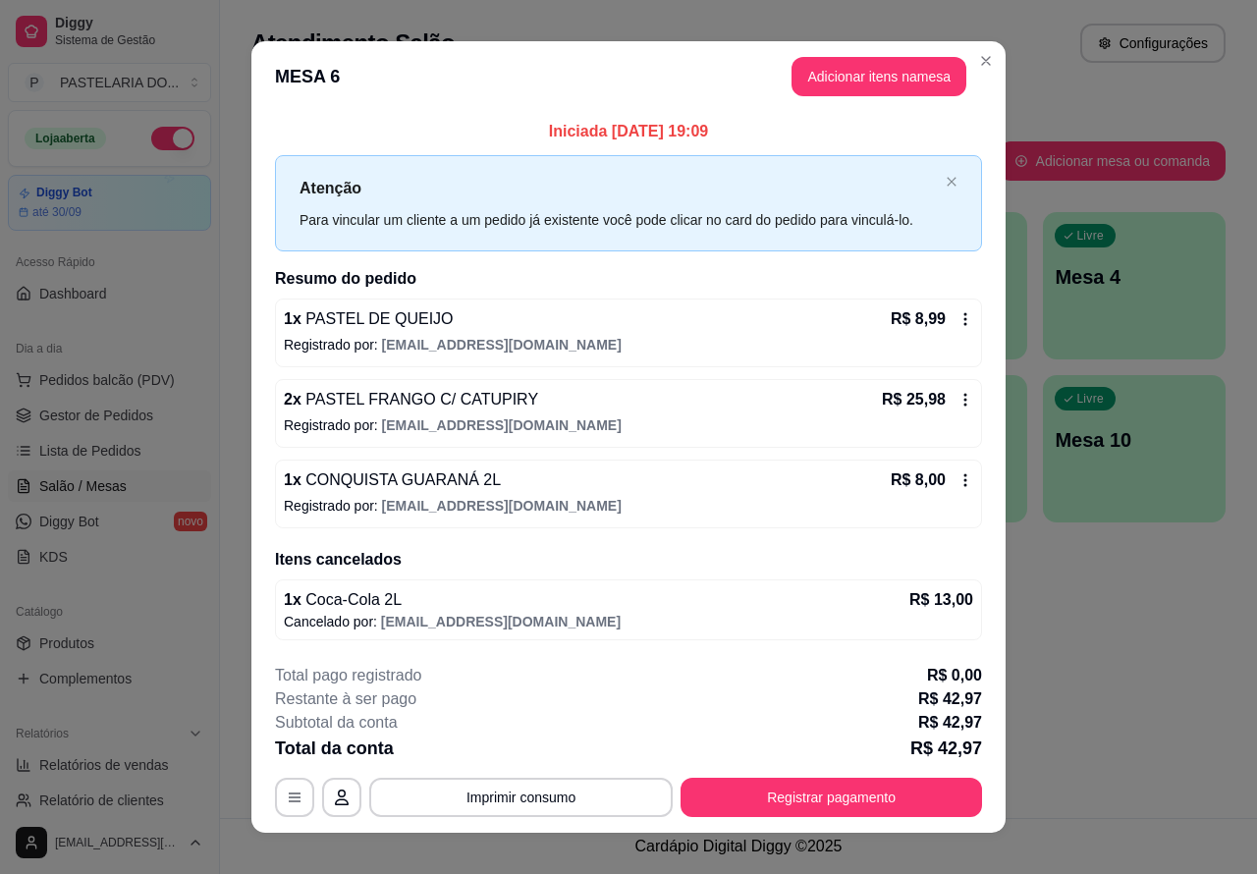
click at [975, 60] on div "Atendimento Salão Configurações" at bounding box center [738, 43] width 974 height 39
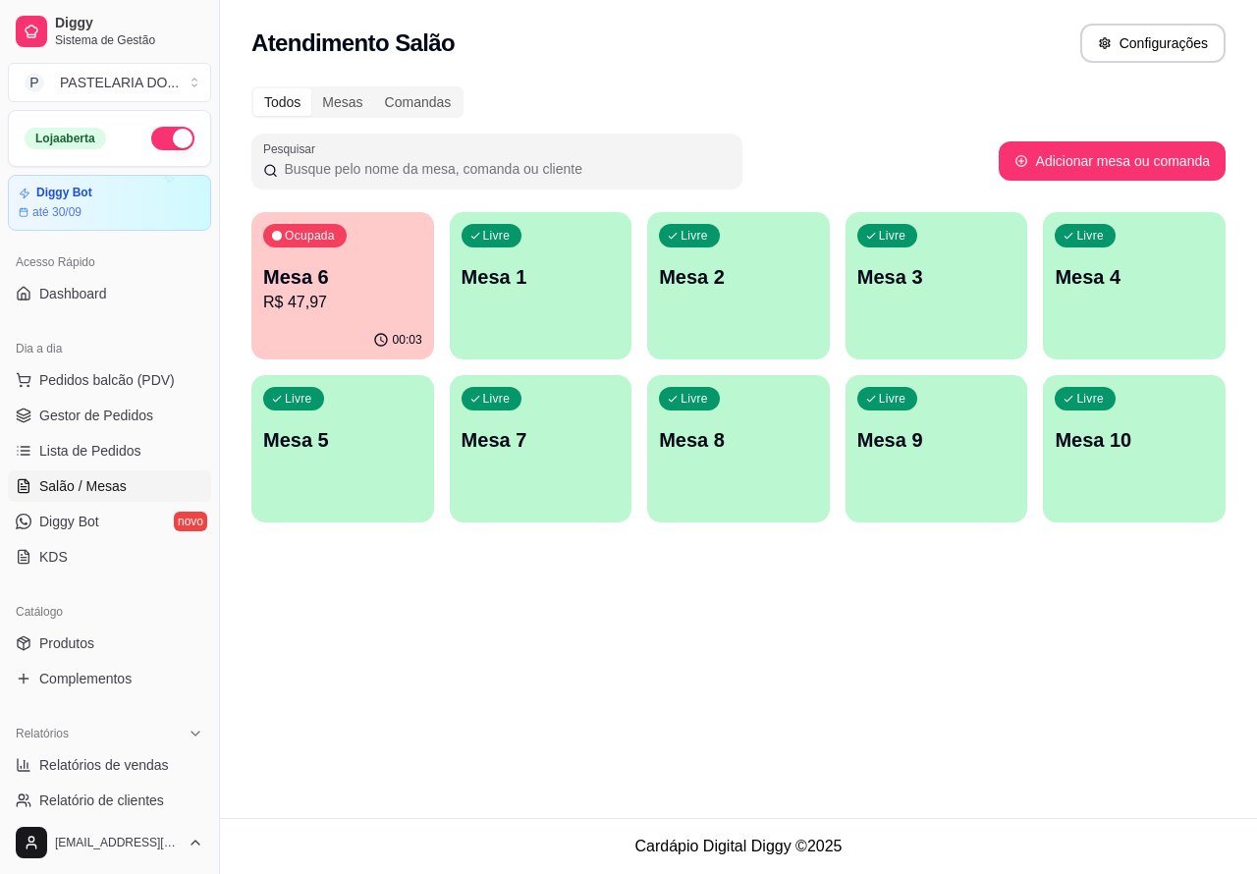
click at [542, 448] on p "Mesa 7" at bounding box center [541, 439] width 159 height 27
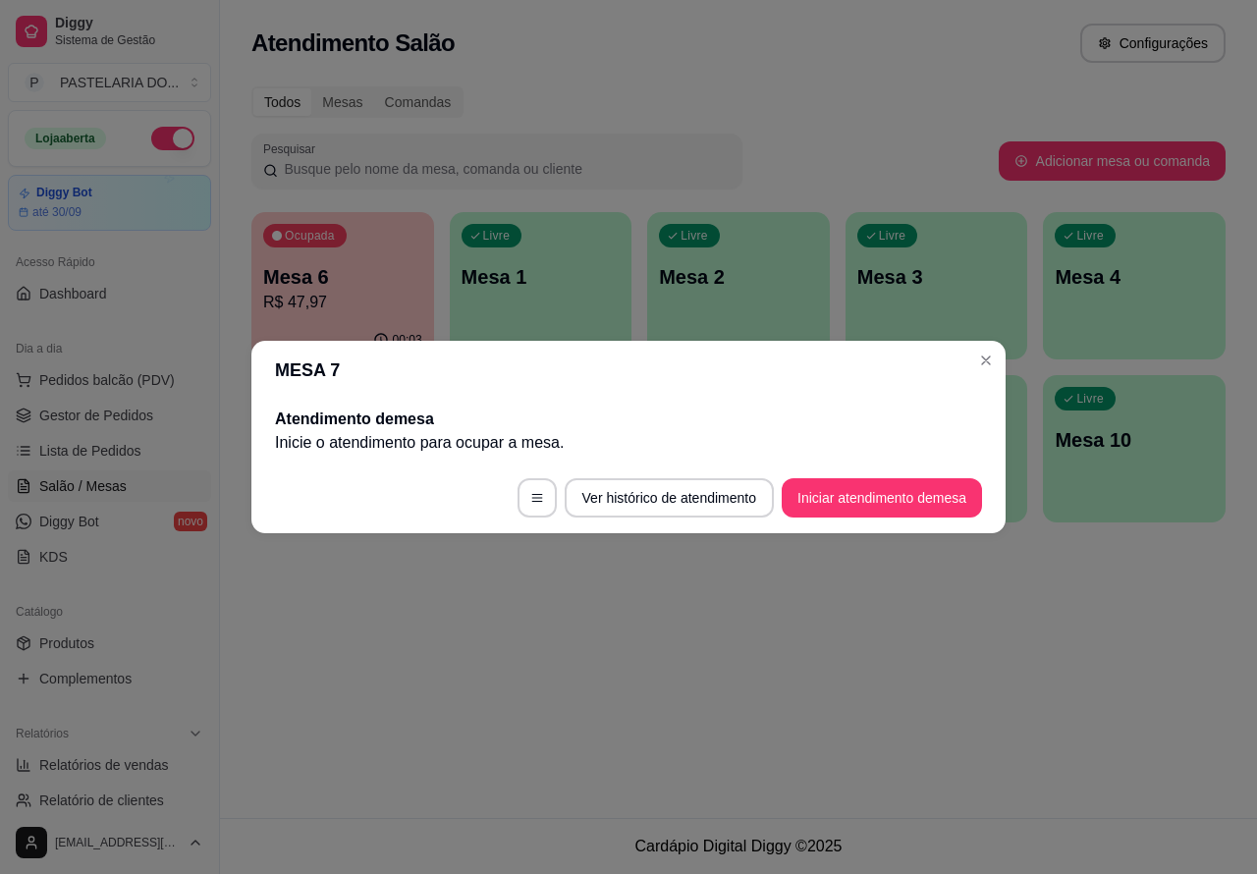
click at [900, 489] on button "Iniciar atendimento de mesa" at bounding box center [882, 497] width 200 height 39
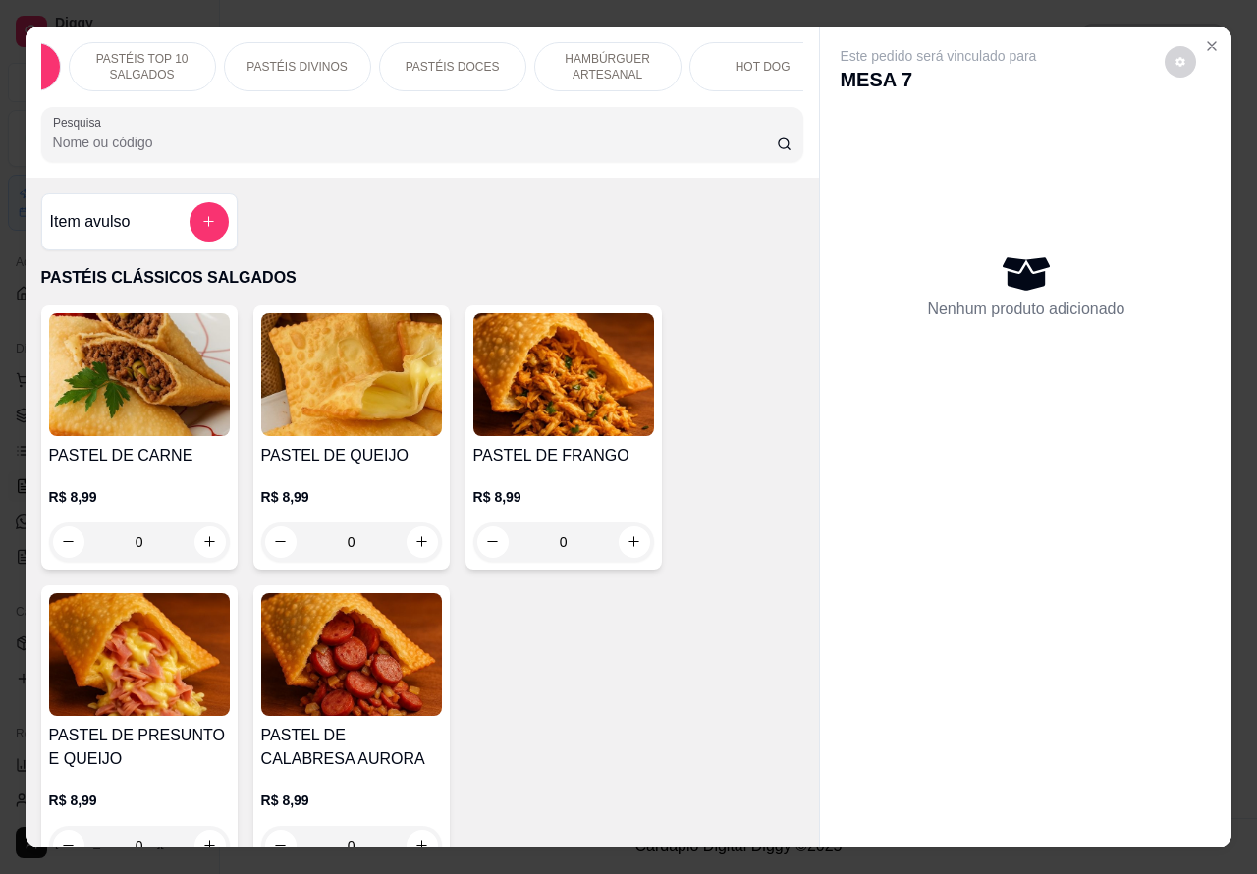
scroll to position [0, 219]
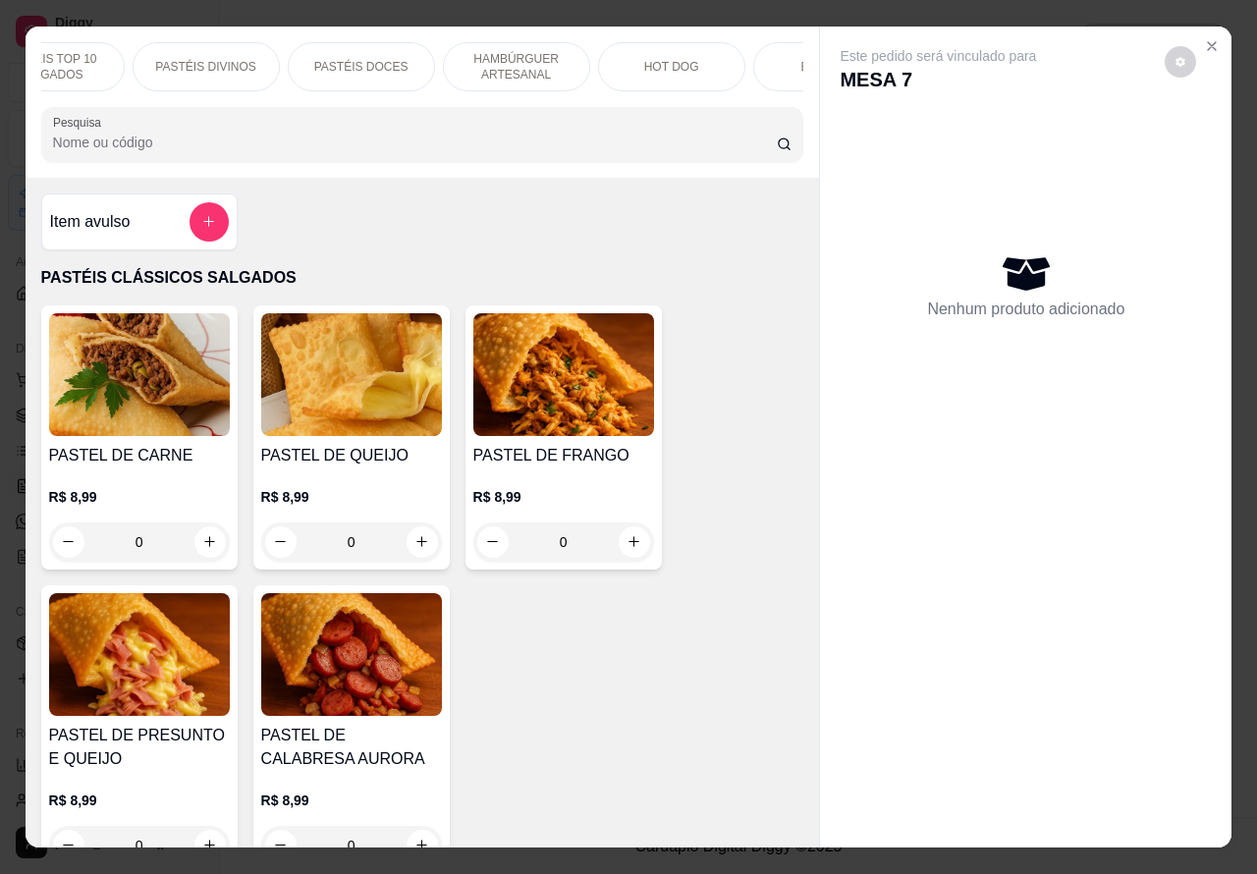
click at [670, 59] on p "HOT DOG" at bounding box center [671, 67] width 55 height 16
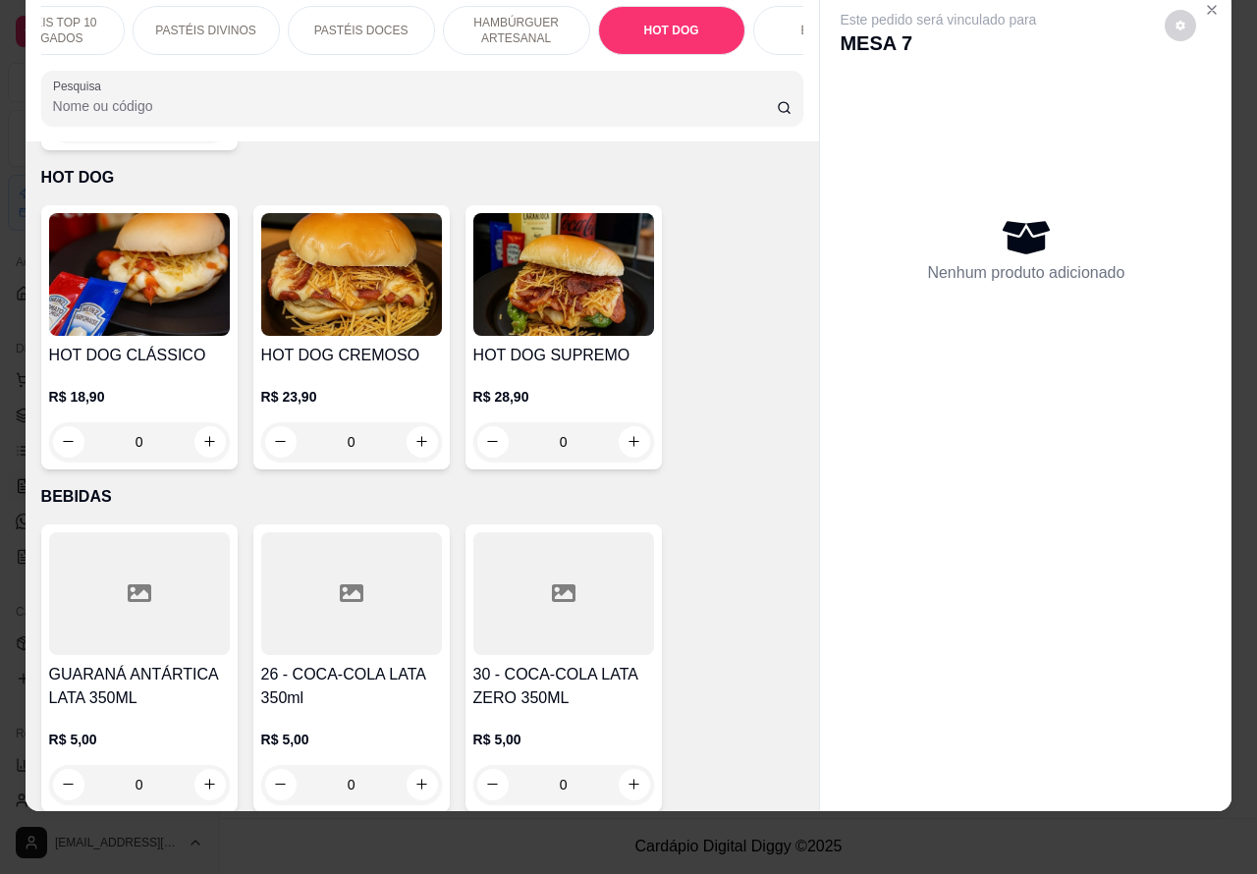
click at [192, 422] on div "0" at bounding box center [139, 441] width 181 height 39
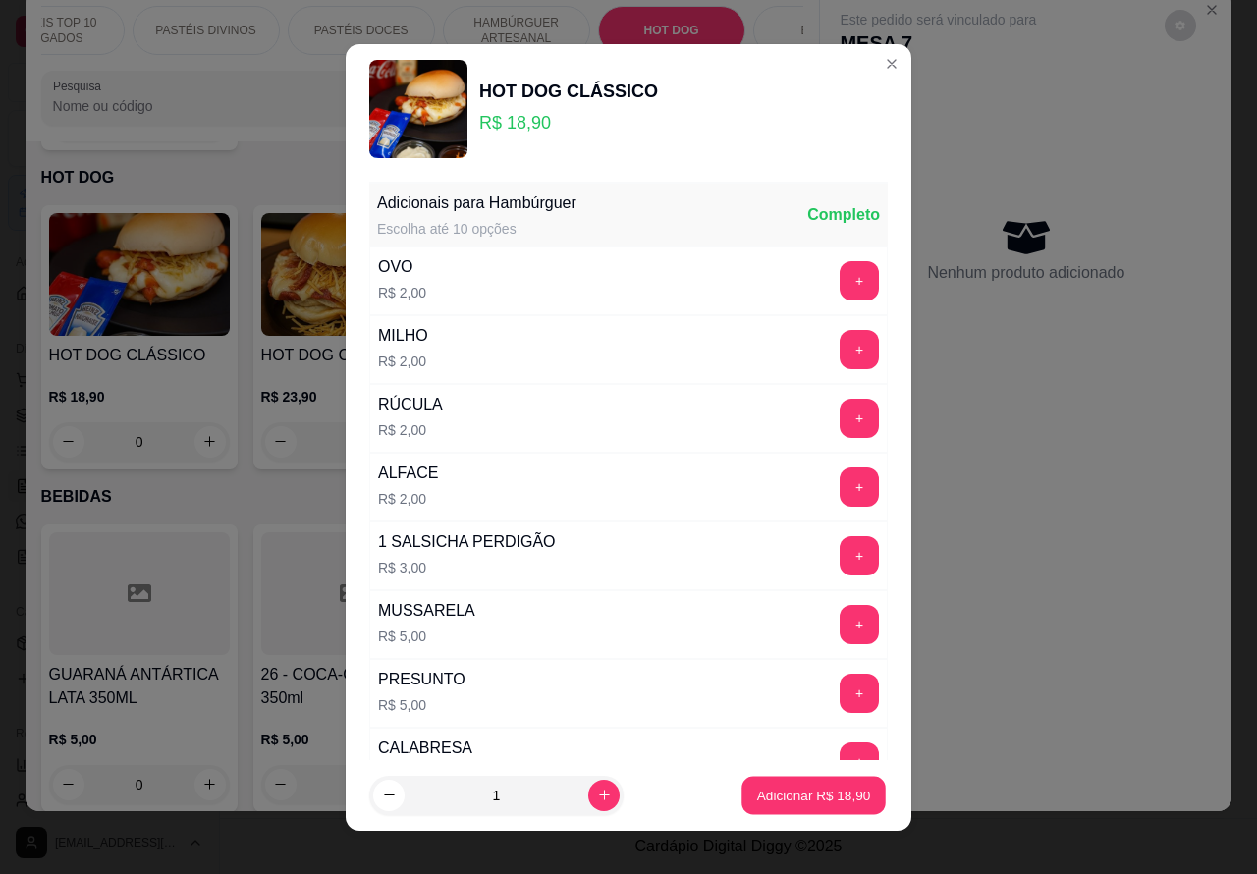
click at [784, 783] on button "Adicionar R$ 18,90" at bounding box center [813, 795] width 144 height 38
type input "1"
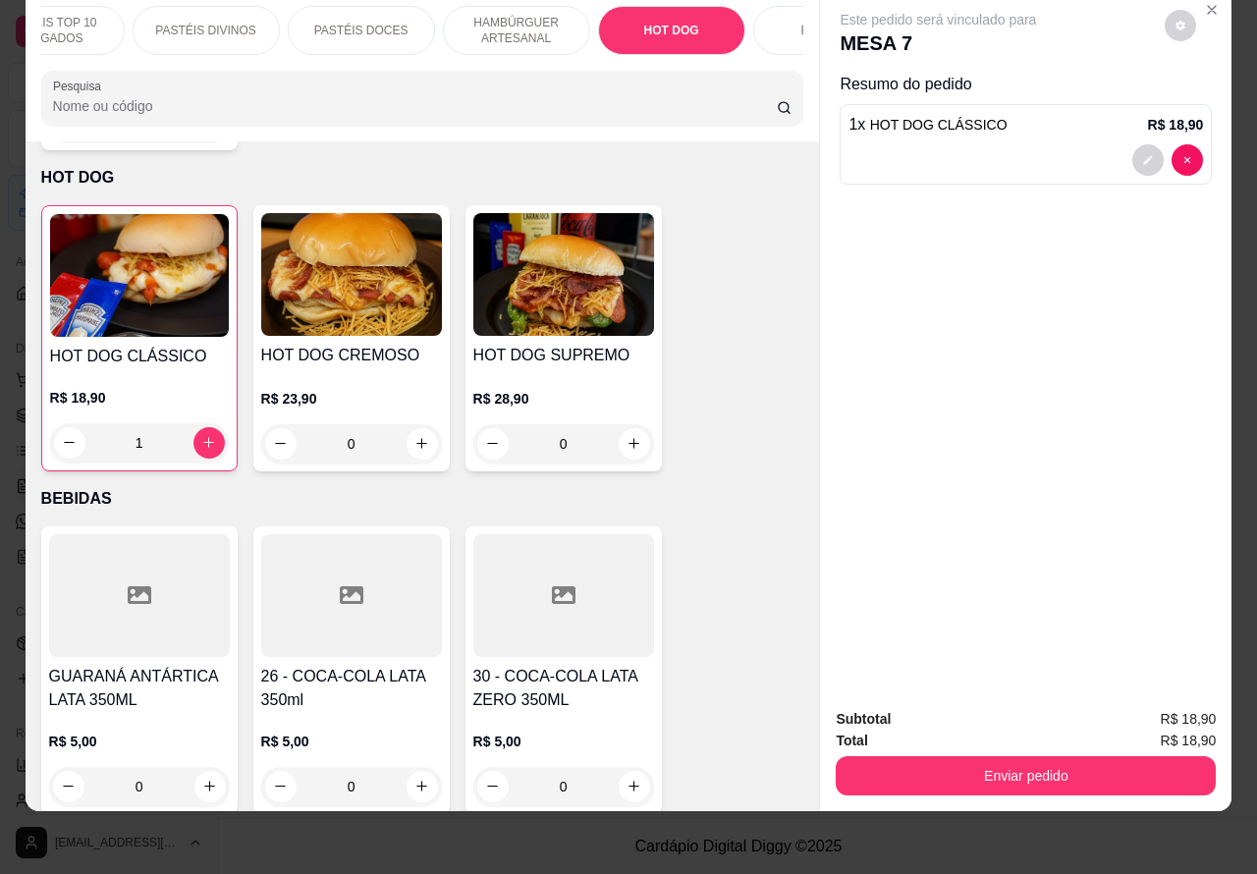
click at [409, 424] on div "0" at bounding box center [351, 443] width 181 height 39
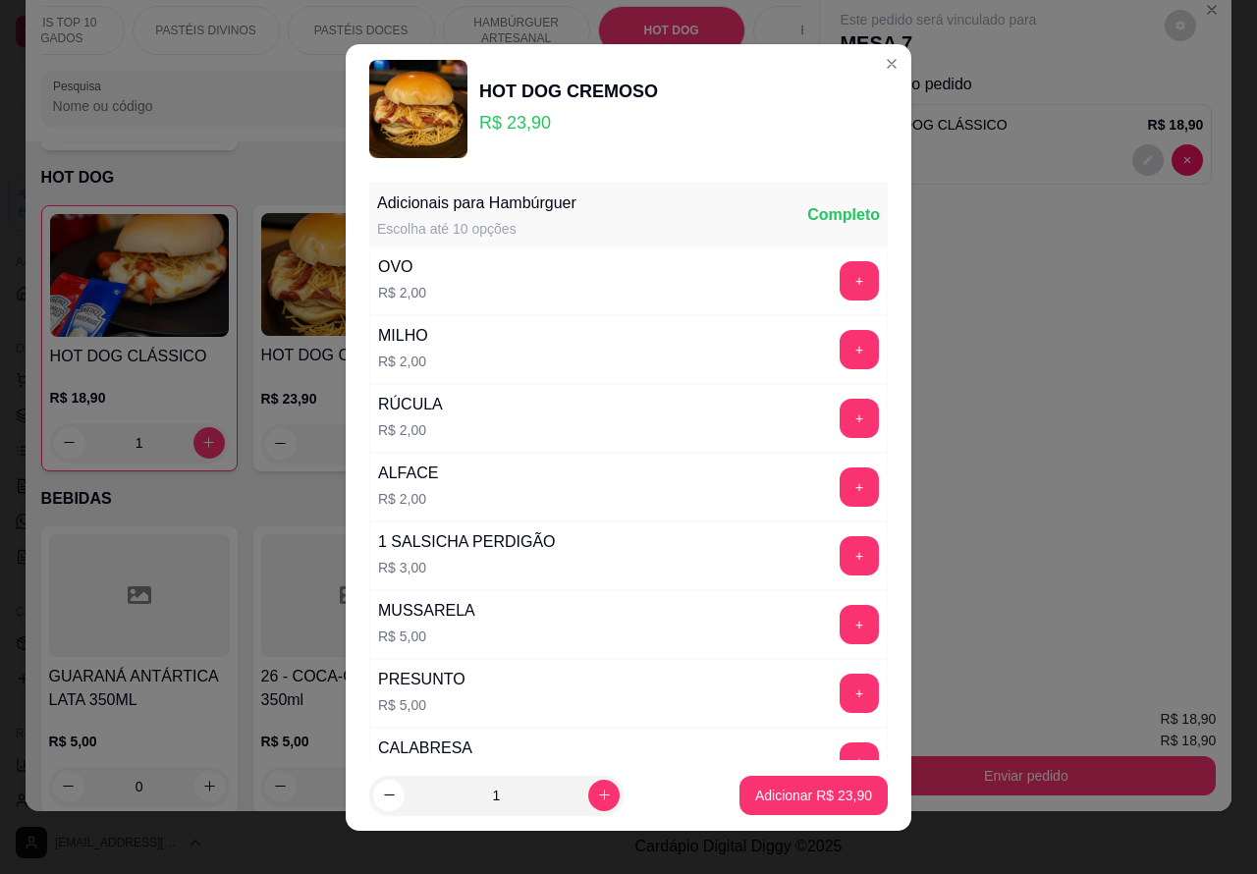
click at [597, 793] on icon "increase-product-quantity" at bounding box center [604, 795] width 15 height 15
type input "2"
click at [776, 800] on p "Adicionar R$ 47,80" at bounding box center [814, 795] width 114 height 19
type input "2"
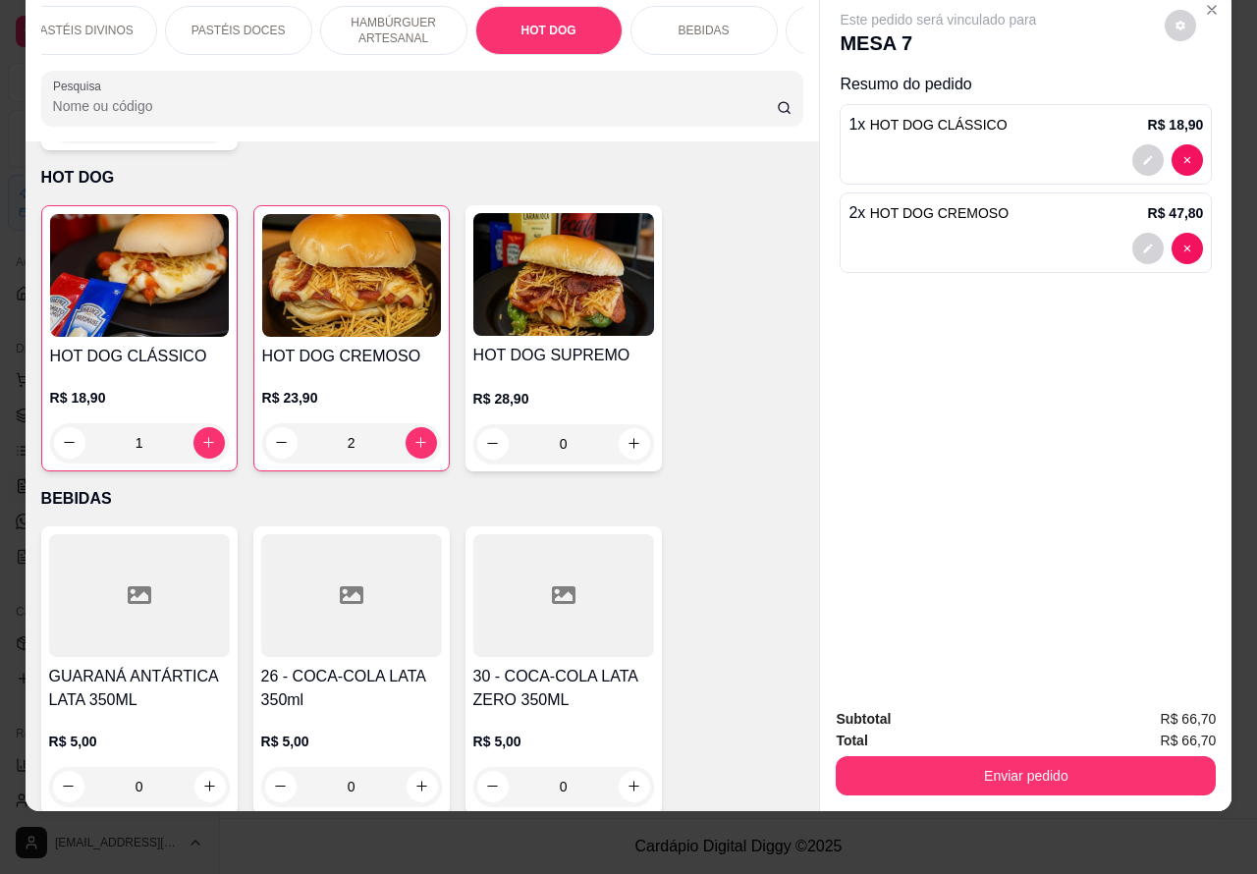
scroll to position [0, 471]
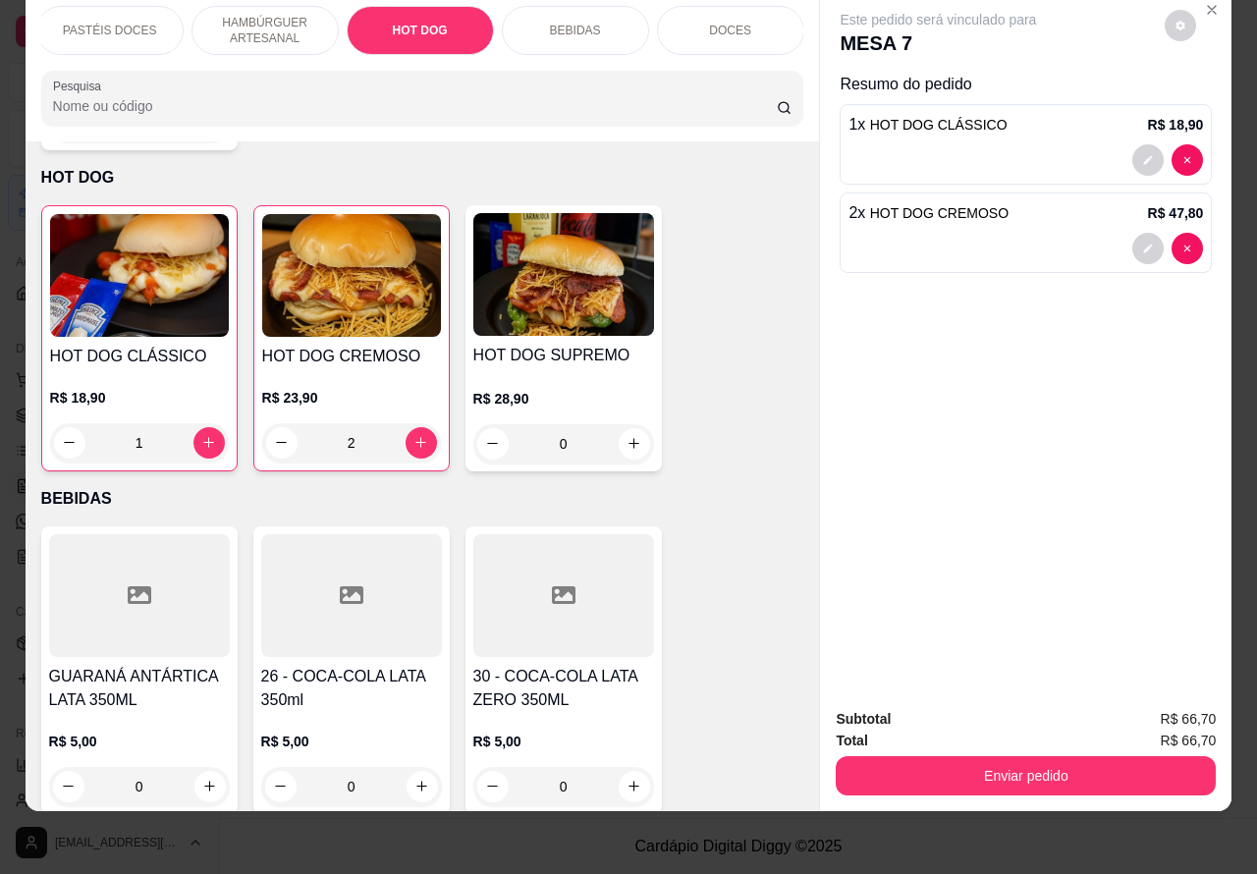
click at [563, 23] on p "BEBIDAS" at bounding box center [575, 31] width 51 height 16
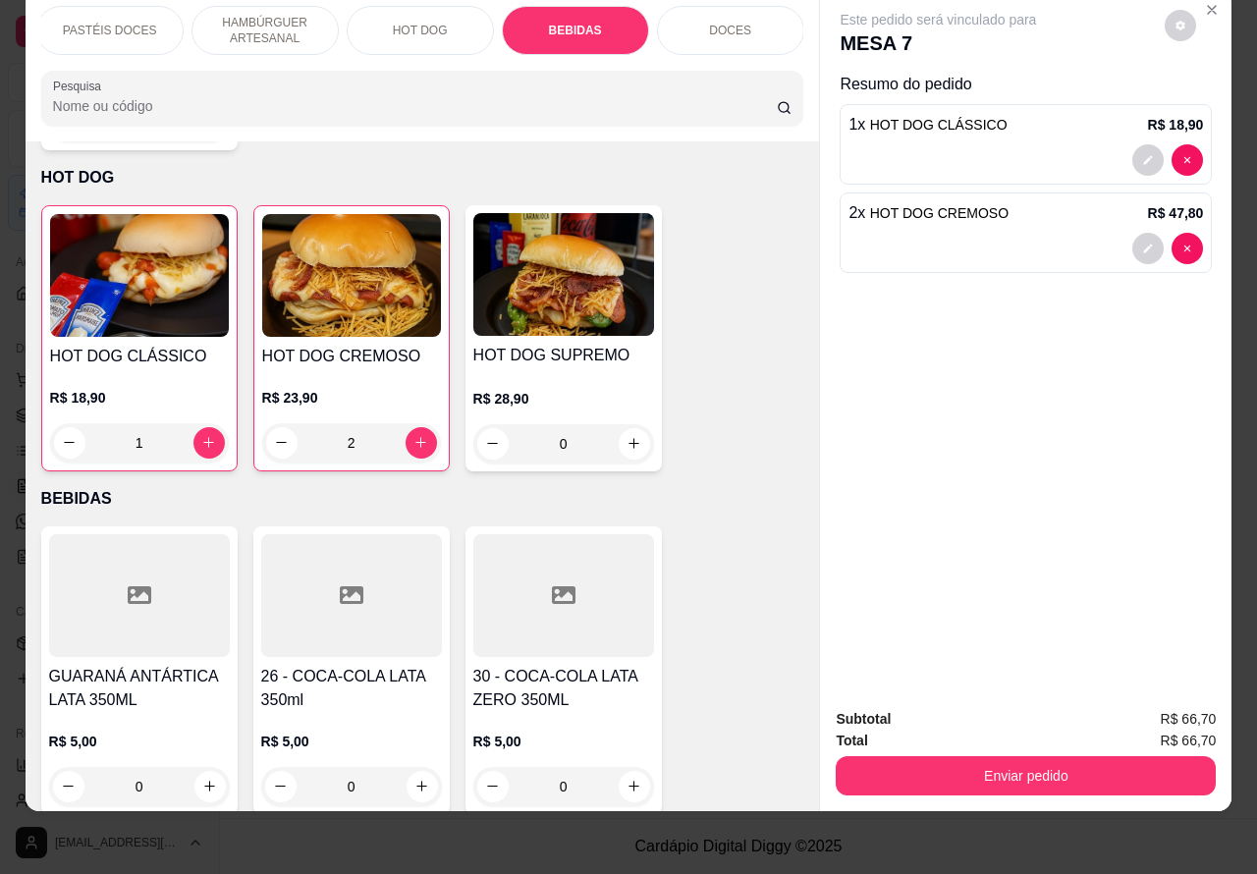
scroll to position [6229, 0]
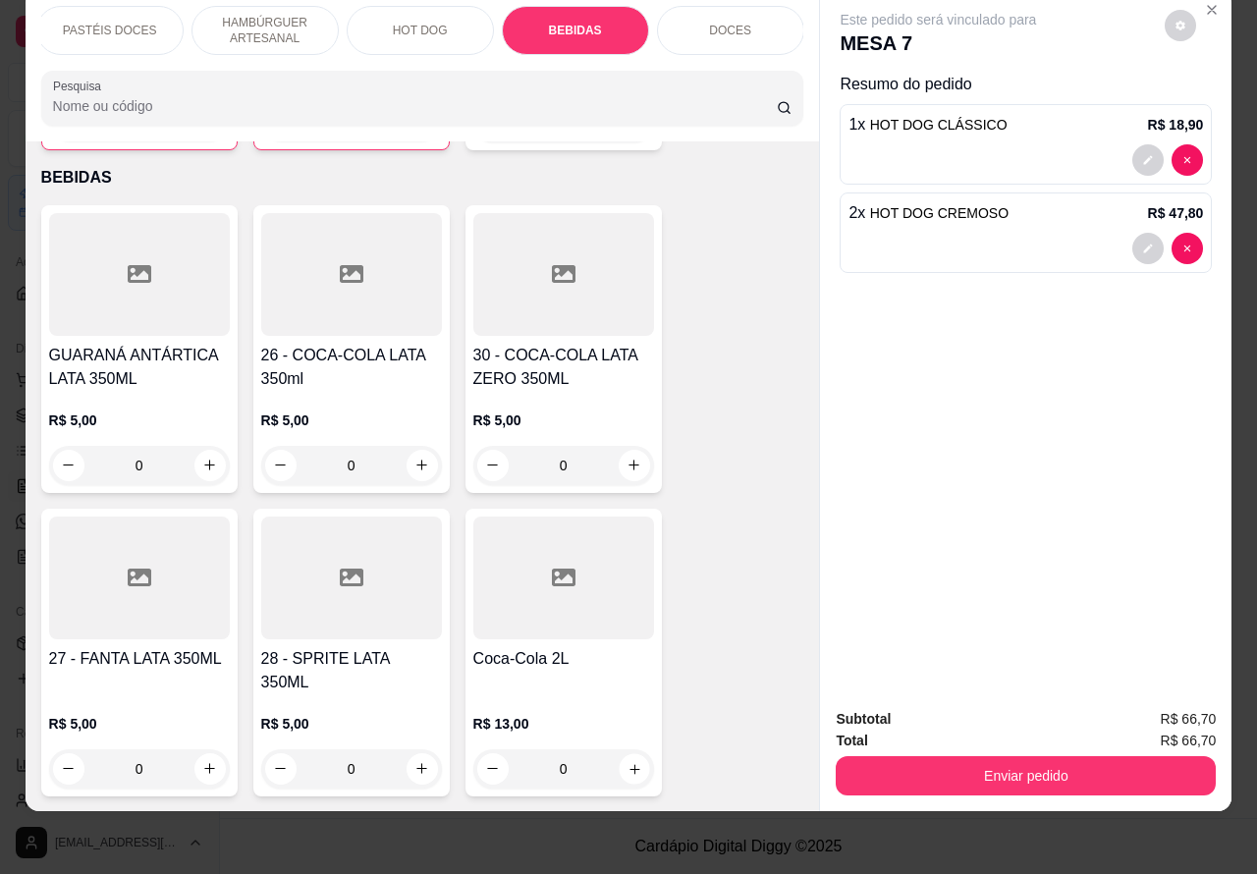
click at [626, 761] on icon "increase-product-quantity" at bounding box center [633, 768] width 15 height 15
type input "1"
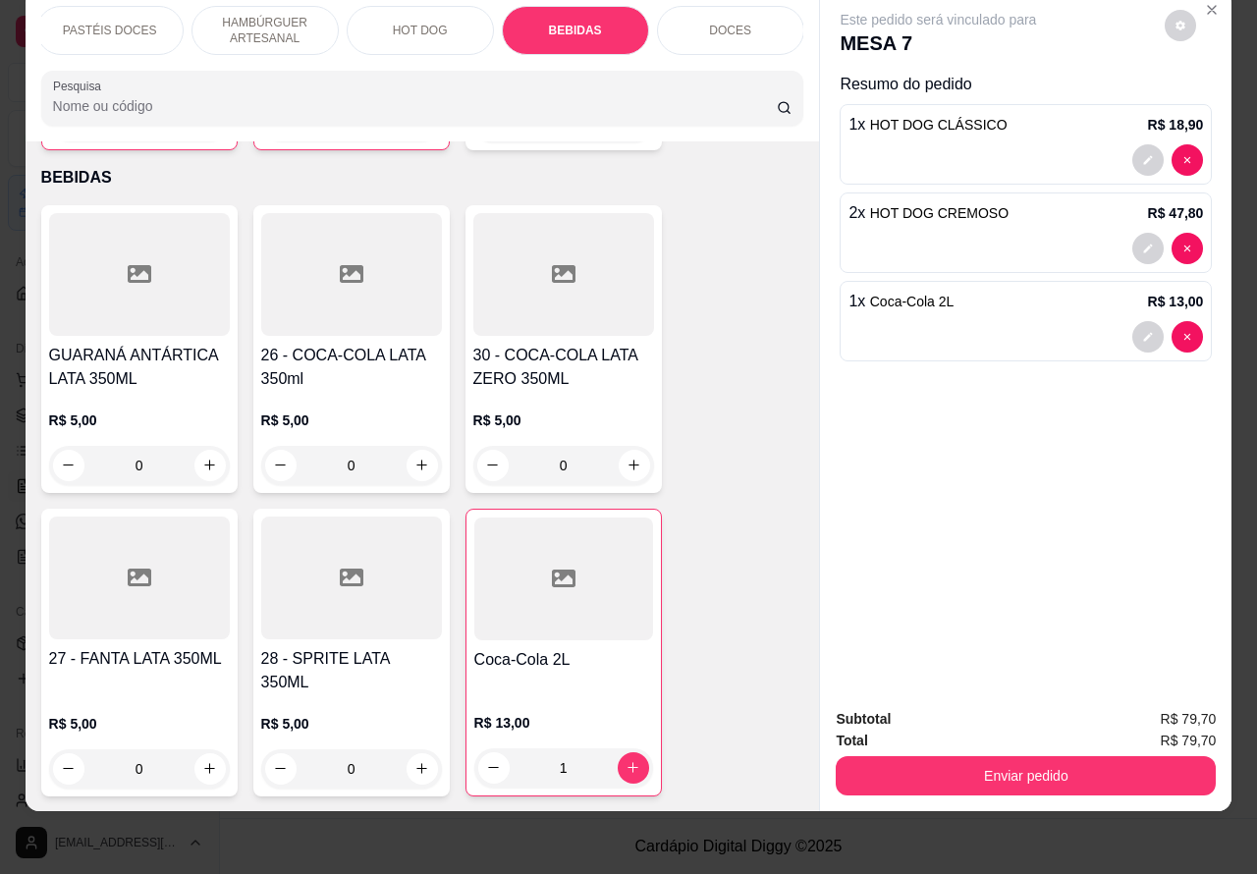
click at [994, 756] on button "Enviar pedido" at bounding box center [1026, 775] width 380 height 39
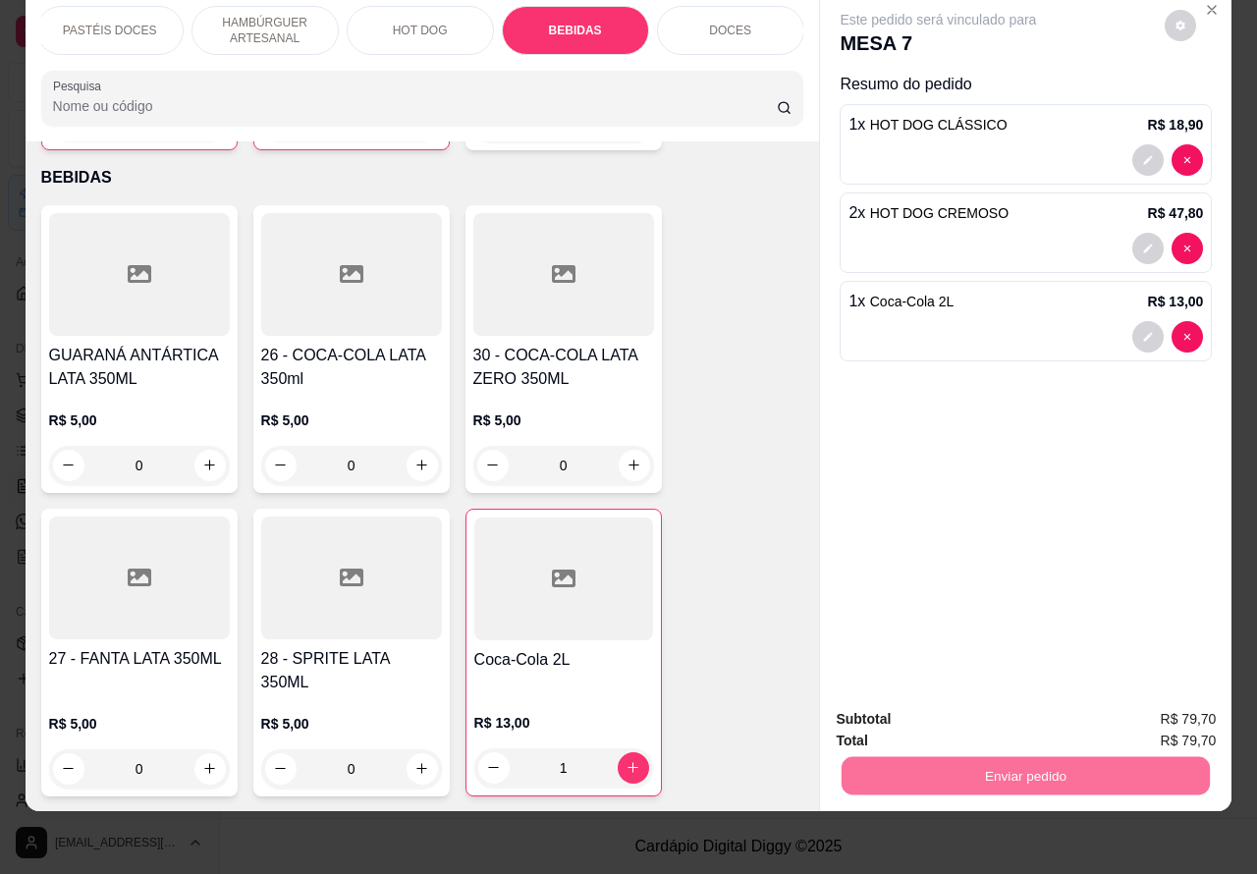
click at [934, 702] on button "Não registrar e enviar pedido" at bounding box center [959, 709] width 198 height 36
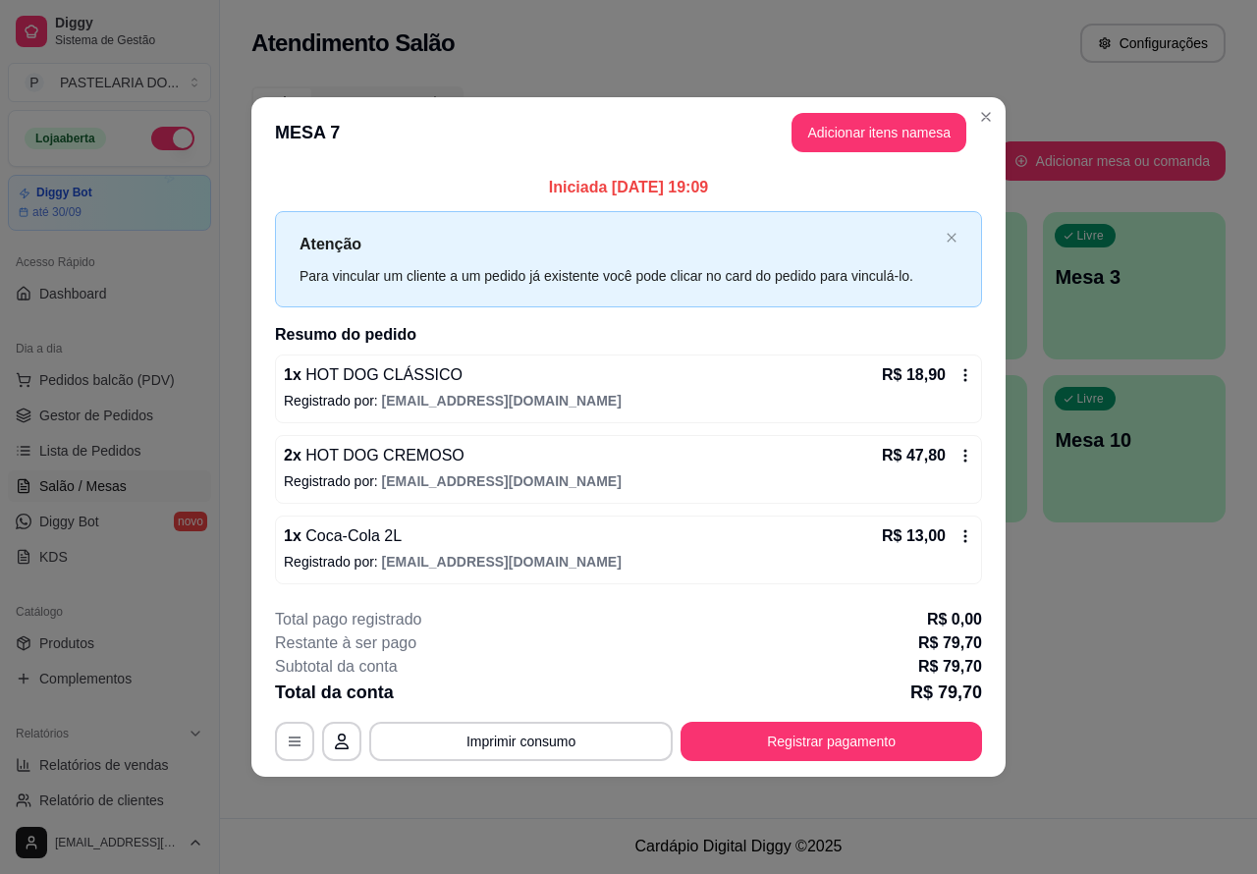
click at [1150, 645] on div "Atendimento Salão Configurações Todos Mesas Comandas Pesquisar Adicionar mesa o…" at bounding box center [738, 409] width 1037 height 818
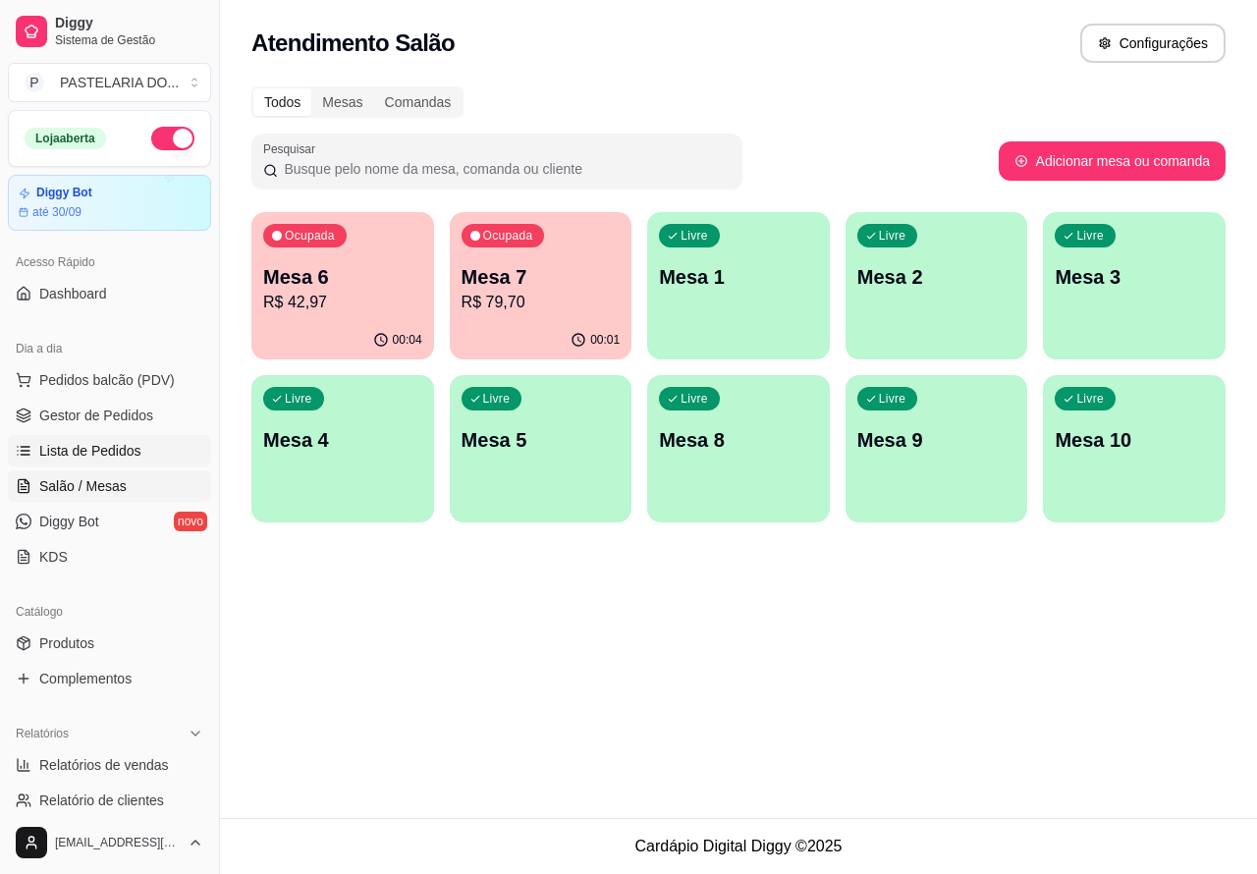
click at [103, 441] on span "Lista de Pedidos" at bounding box center [90, 451] width 102 height 20
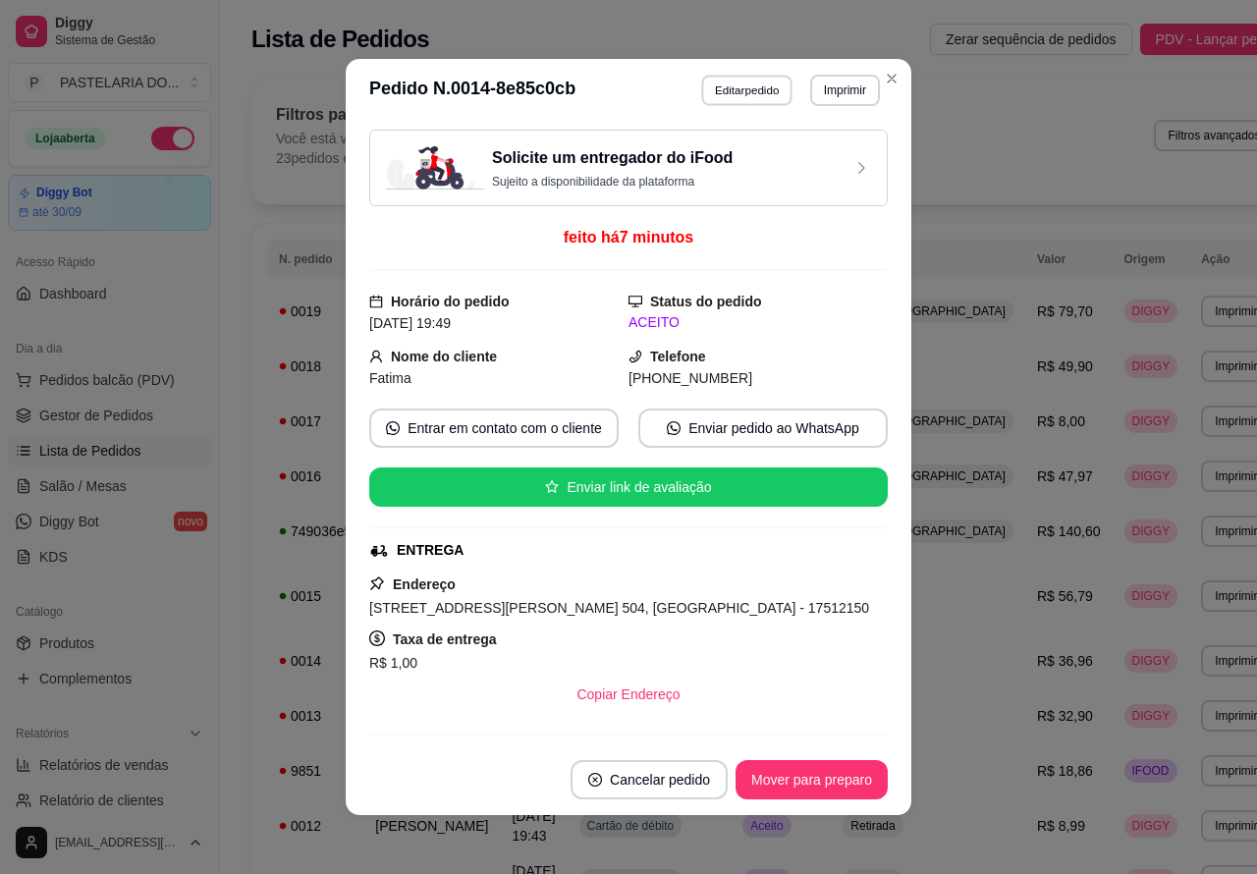
click at [737, 83] on button "Editar pedido" at bounding box center [747, 90] width 91 height 30
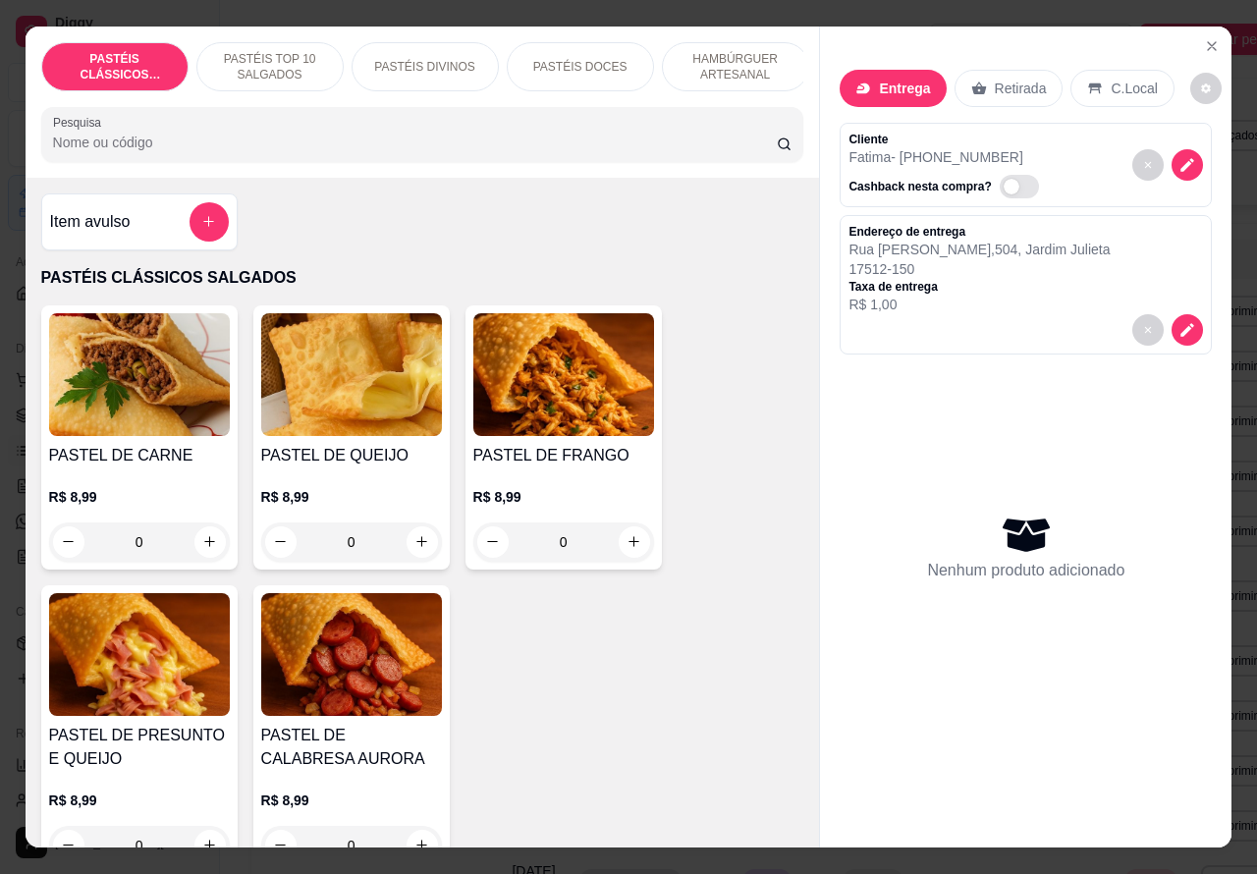
click at [414, 548] on icon "increase-product-quantity" at bounding box center [421, 541] width 15 height 15
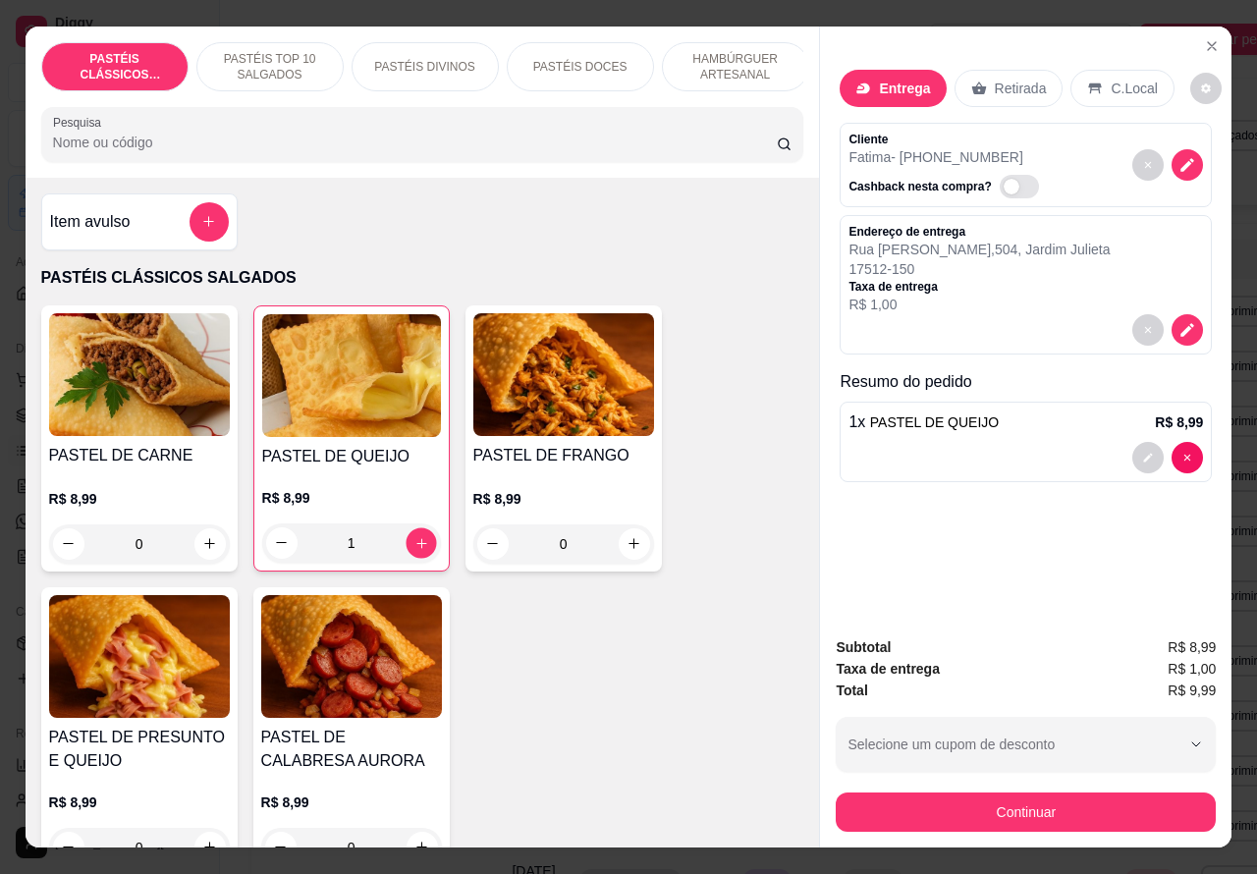
click at [416, 548] on icon "increase-product-quantity" at bounding box center [421, 543] width 10 height 10
click at [415, 548] on icon "increase-product-quantity" at bounding box center [420, 542] width 11 height 11
type input "3"
click at [261, 51] on p "PASTÉIS TOP 10 SALGADOS" at bounding box center [270, 66] width 114 height 31
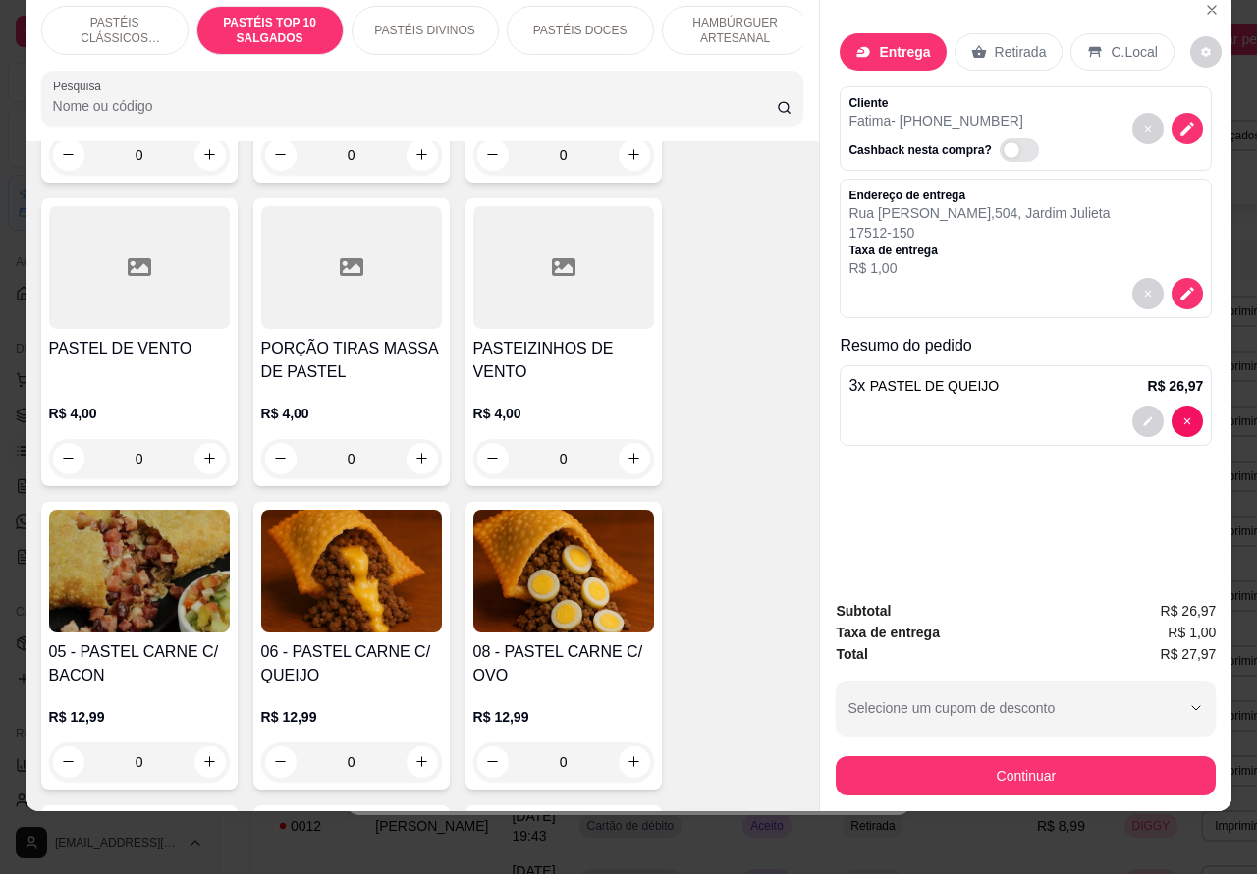
scroll to position [1125, 0]
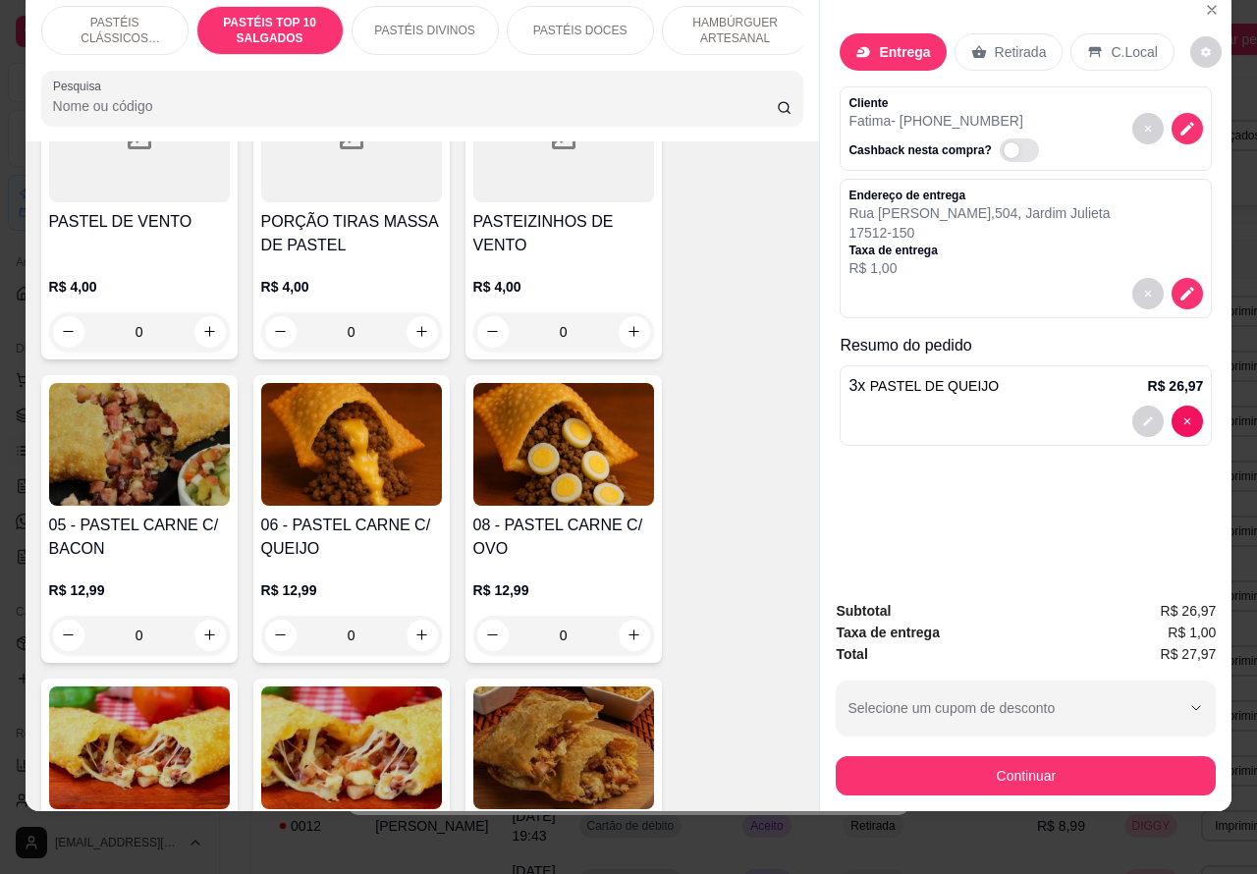
click at [404, 635] on div "0" at bounding box center [351, 635] width 181 height 39
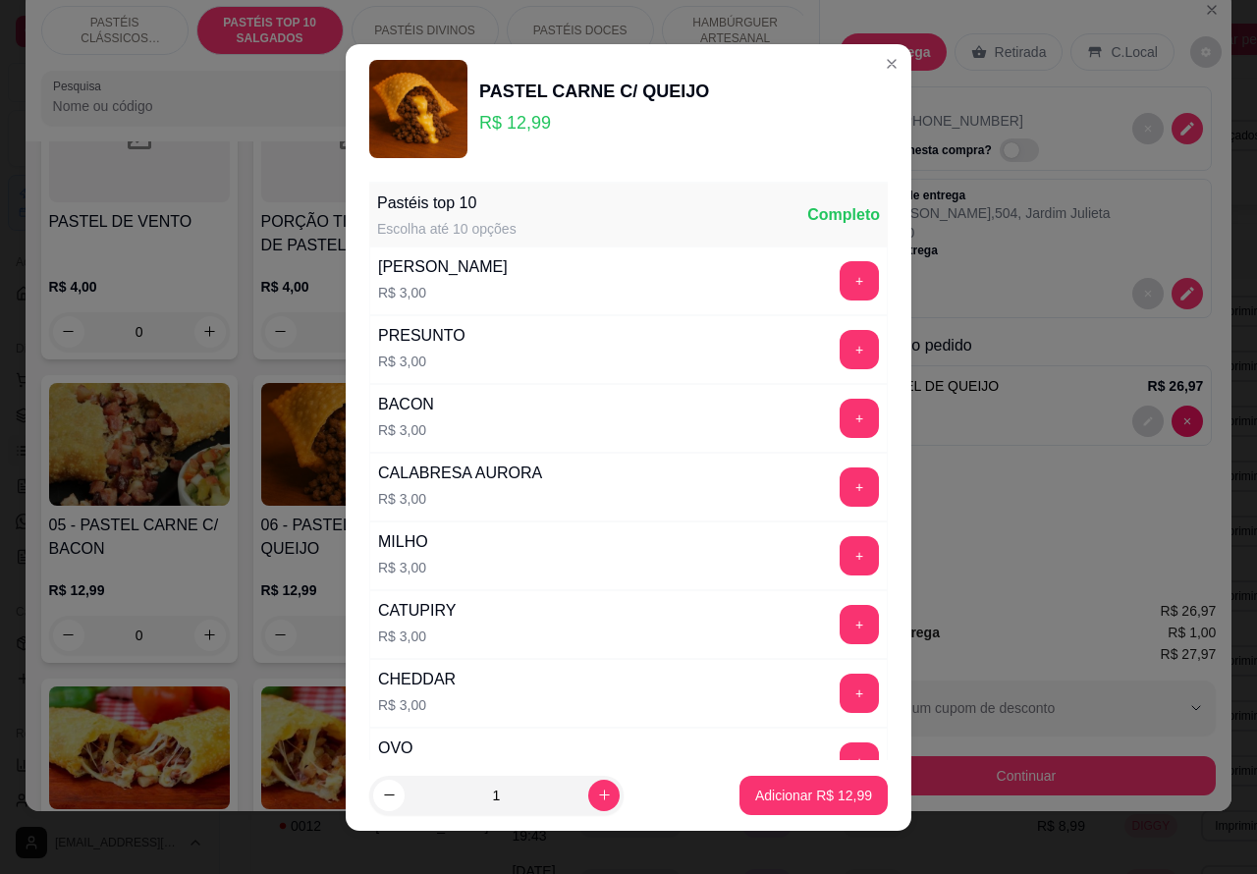
click at [778, 791] on p "Adicionar R$ 12,99" at bounding box center [813, 796] width 117 height 20
type input "1"
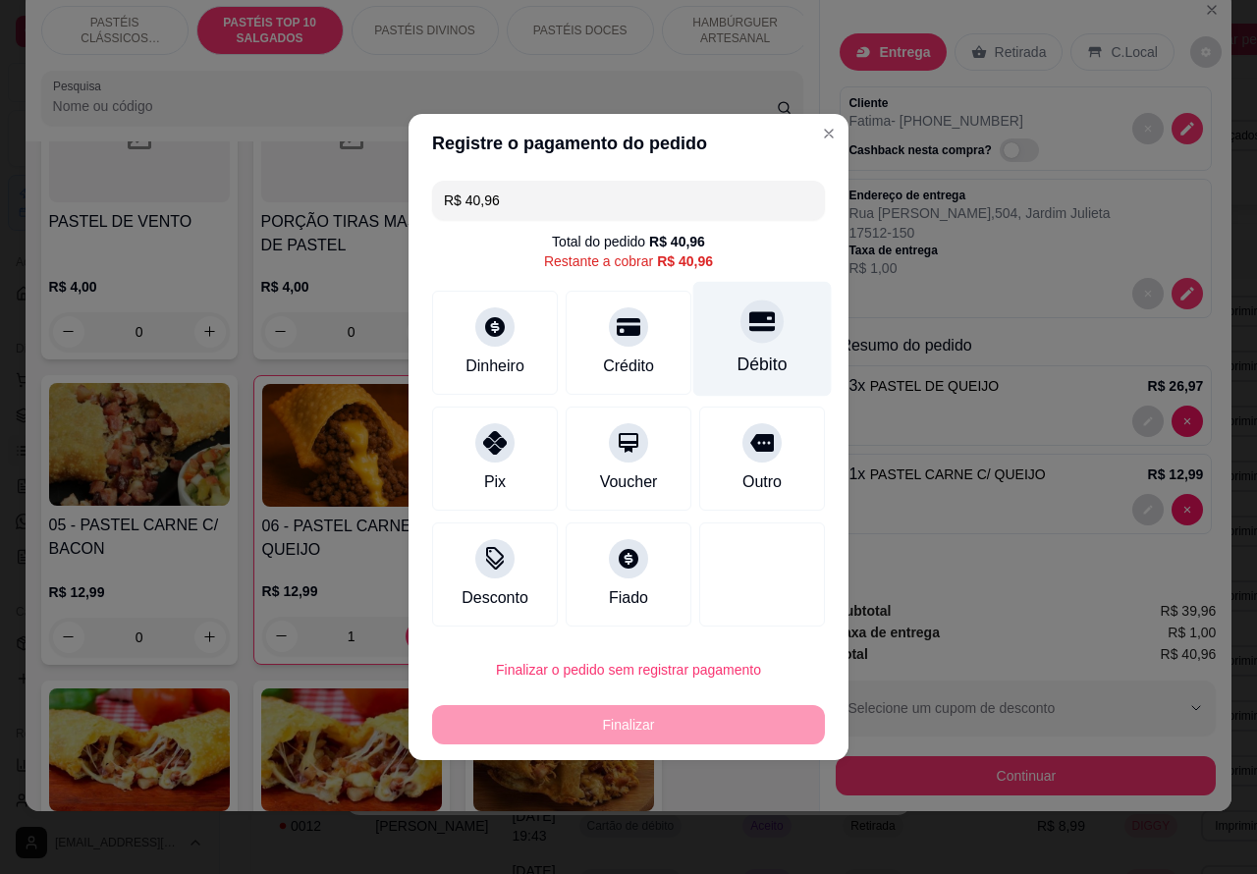
click at [754, 330] on icon at bounding box center [762, 321] width 26 height 26
type input "R$ 0,00"
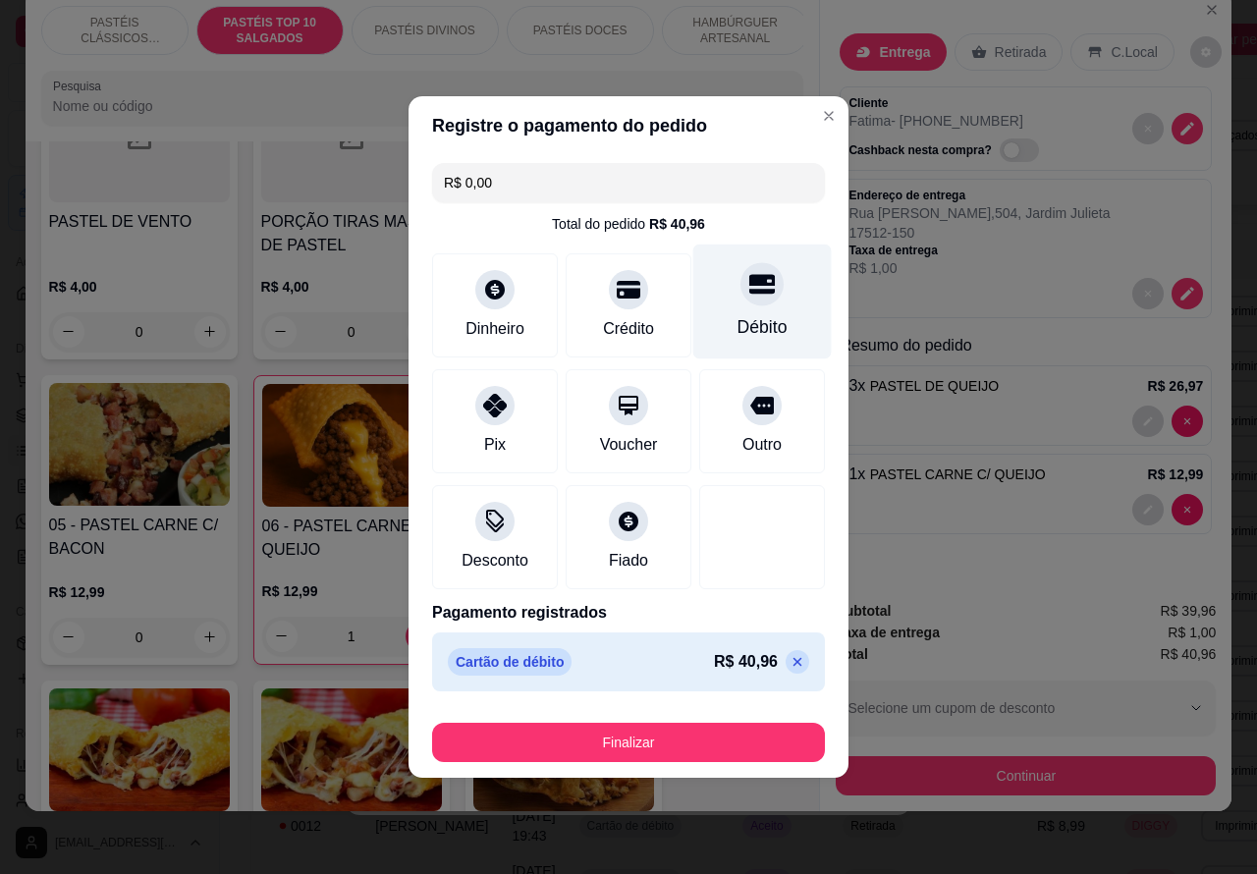
click at [712, 737] on button "Finalizar" at bounding box center [628, 742] width 393 height 39
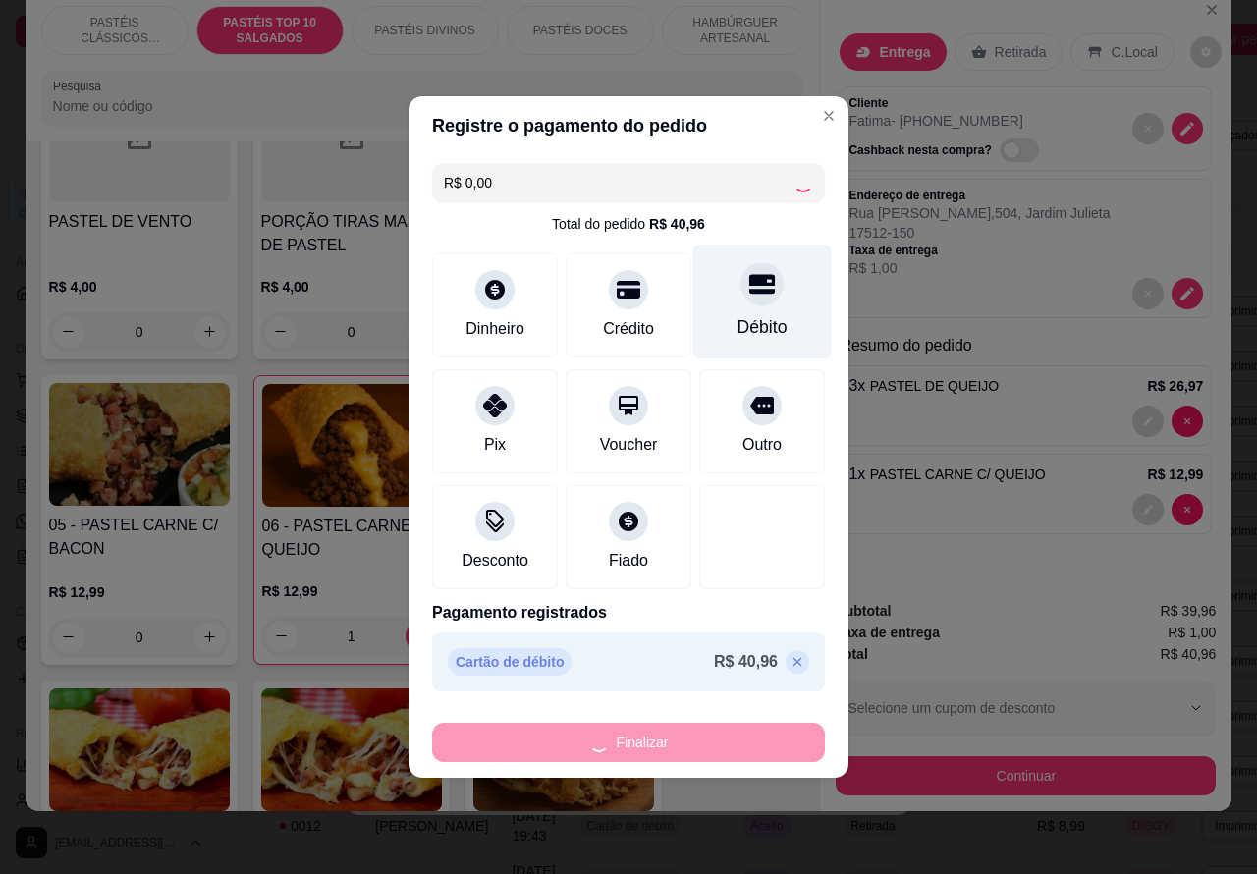
type input "0"
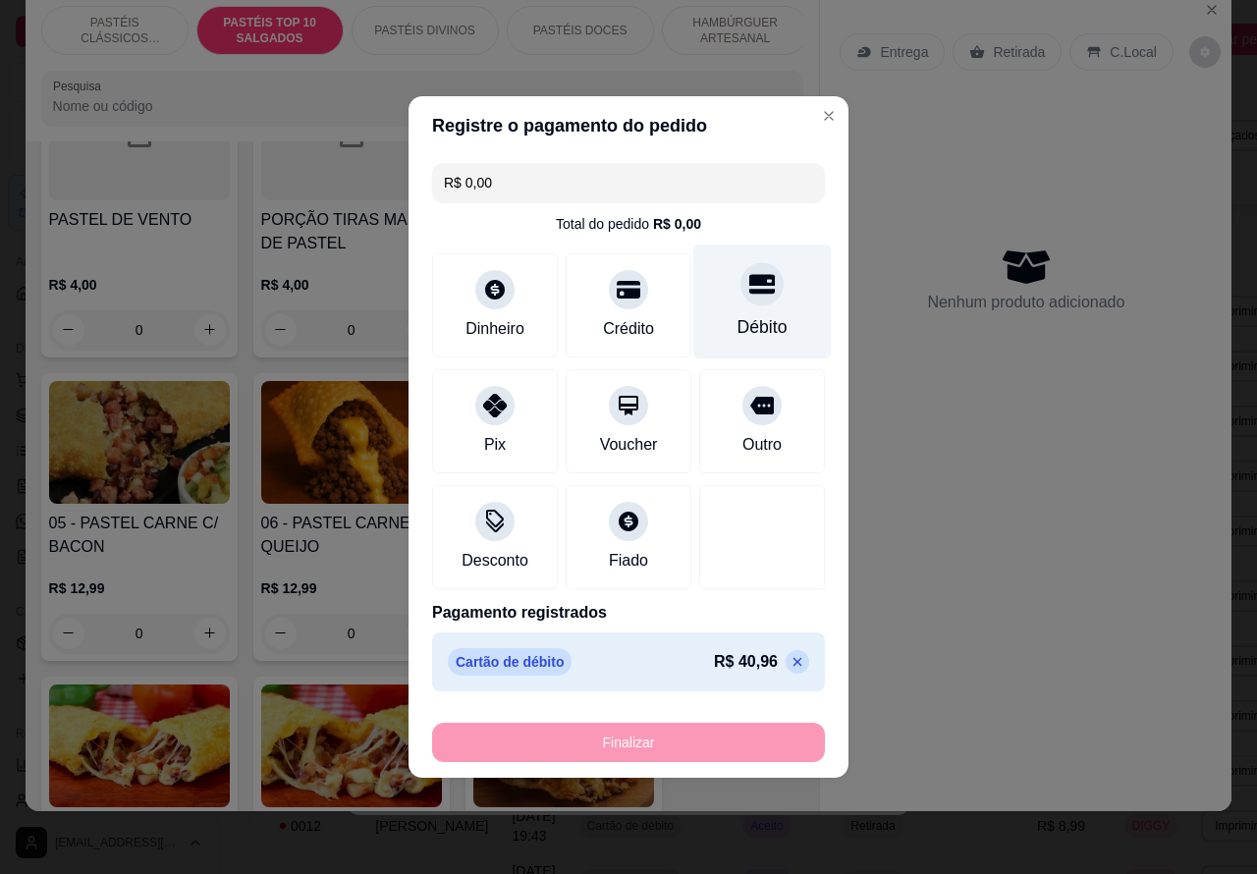
type input "-R$ 40,96"
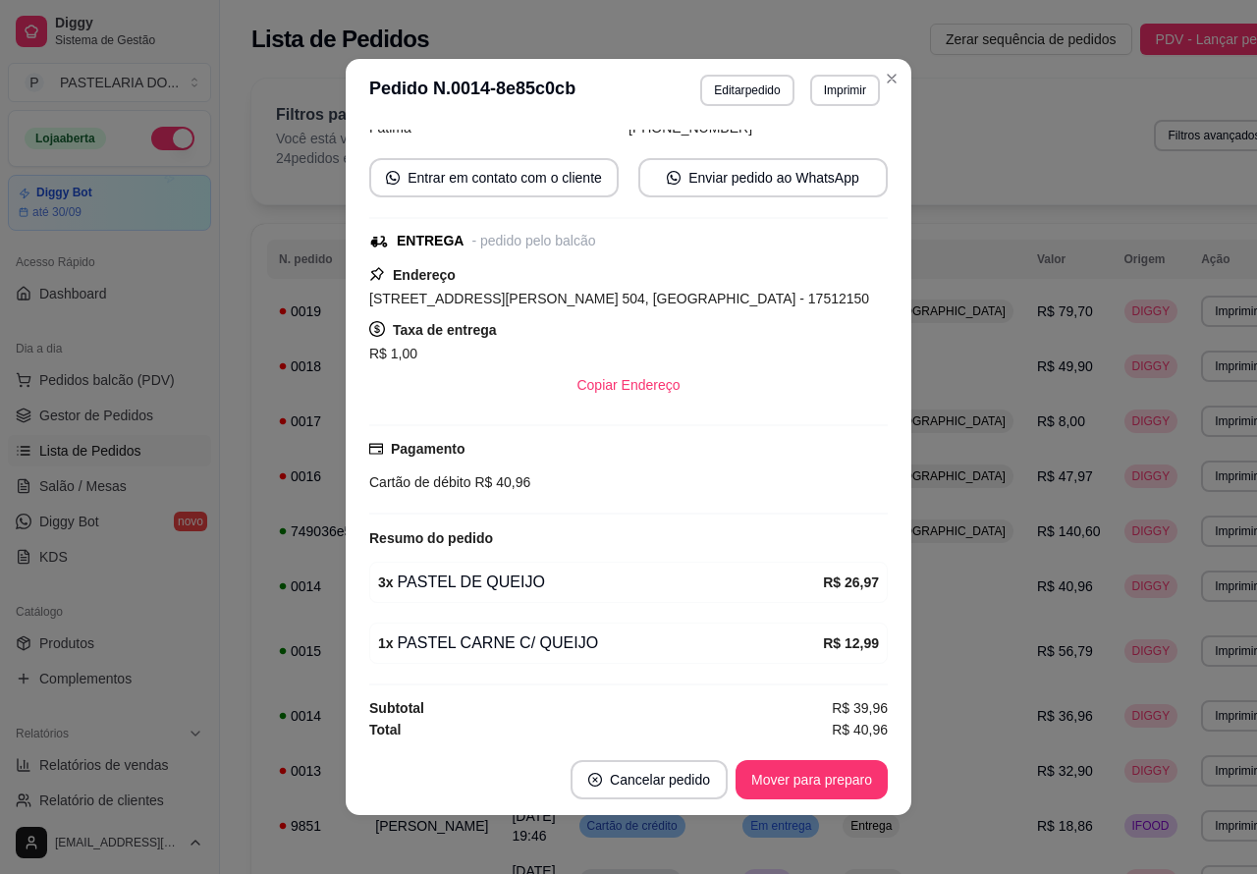
scroll to position [209, 0]
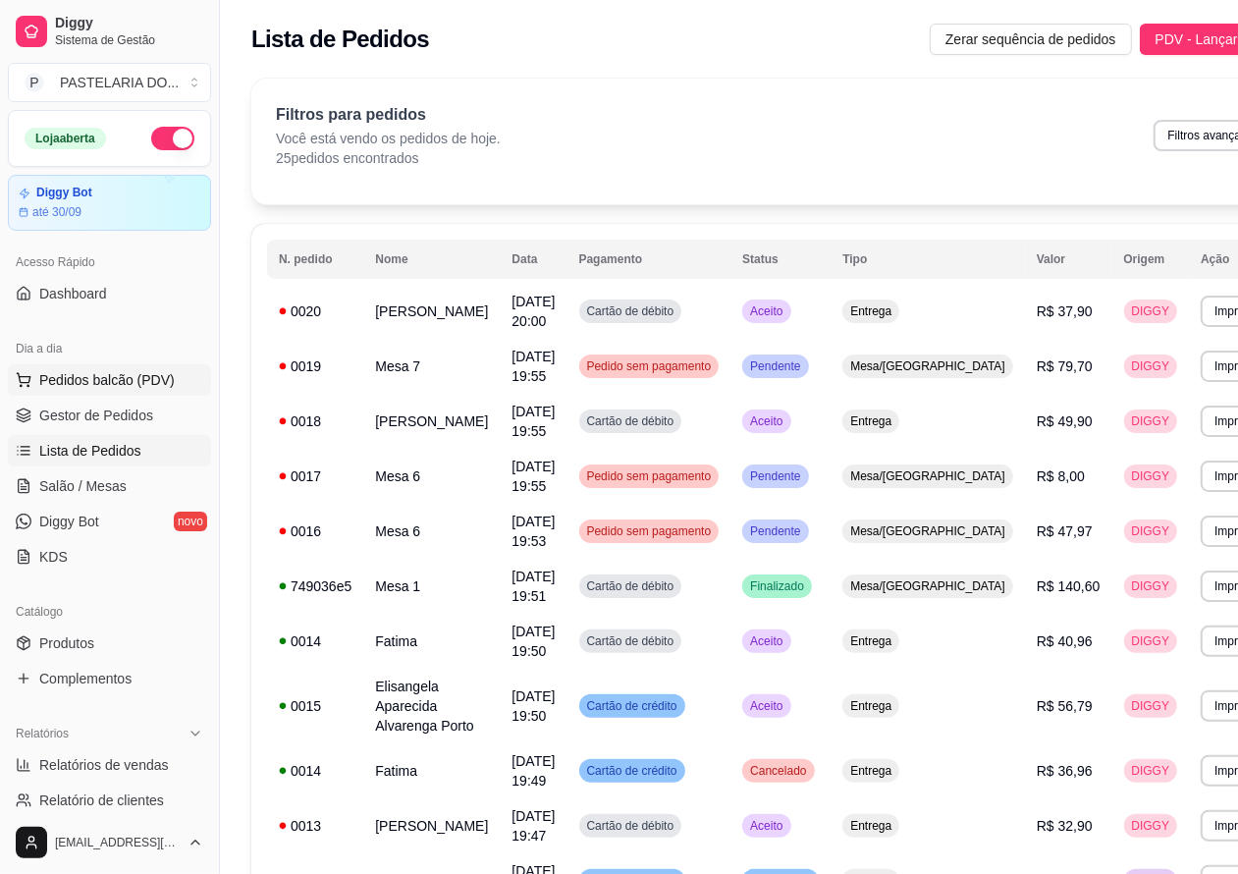
click at [109, 379] on span "Pedidos balcão (PDV)" at bounding box center [107, 380] width 136 height 20
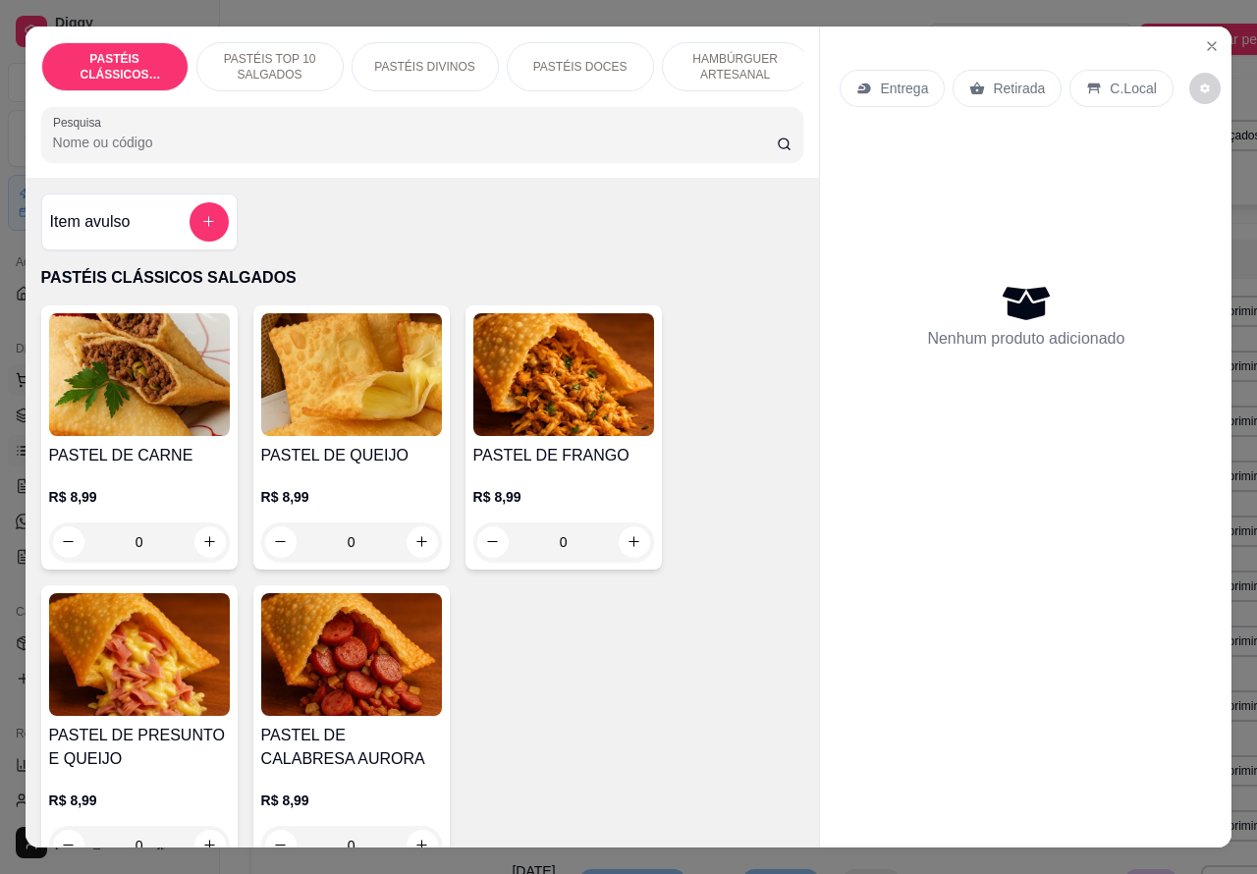
click at [202, 549] on icon "increase-product-quantity" at bounding box center [209, 541] width 15 height 15
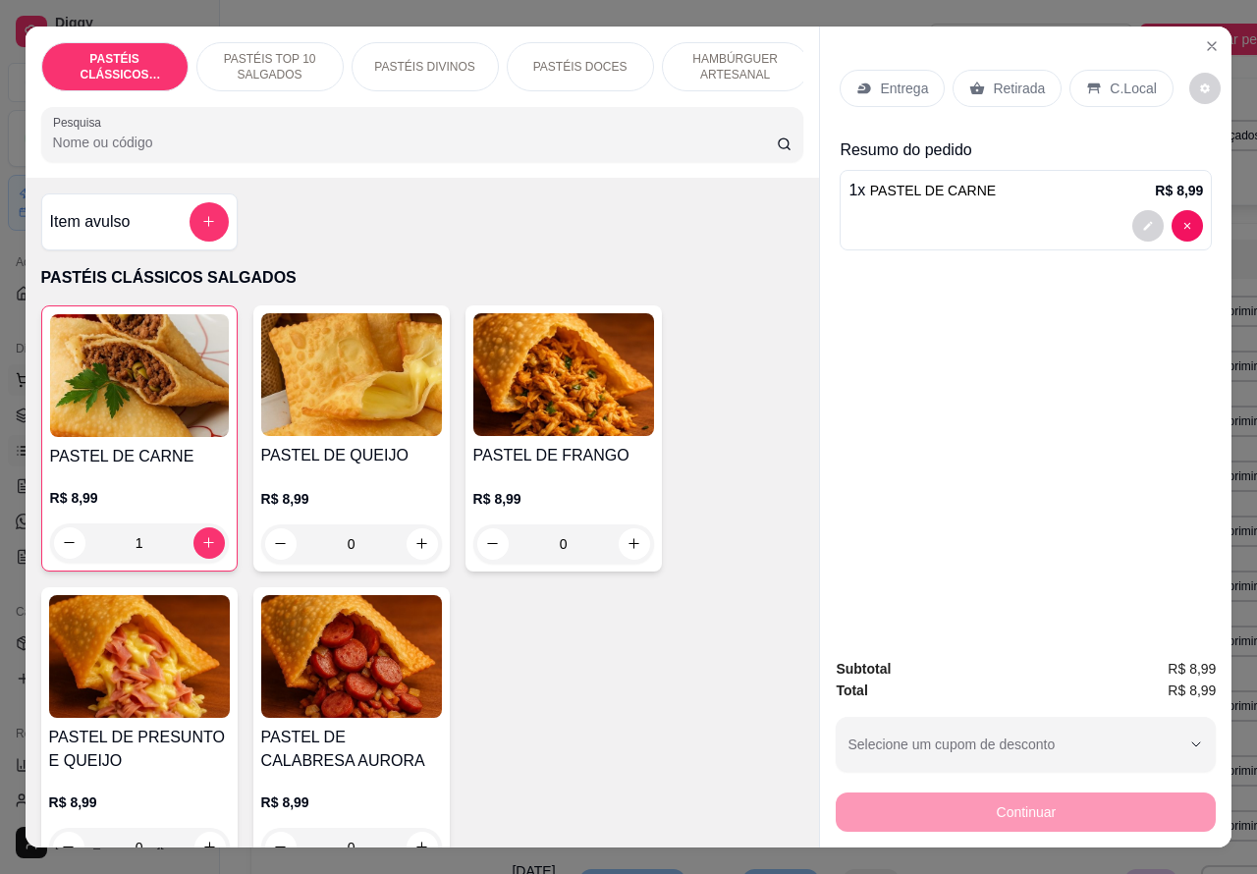
click at [201, 548] on icon "increase-product-quantity" at bounding box center [208, 542] width 15 height 15
type input "2"
click at [997, 79] on p "Retirada" at bounding box center [1019, 89] width 52 height 20
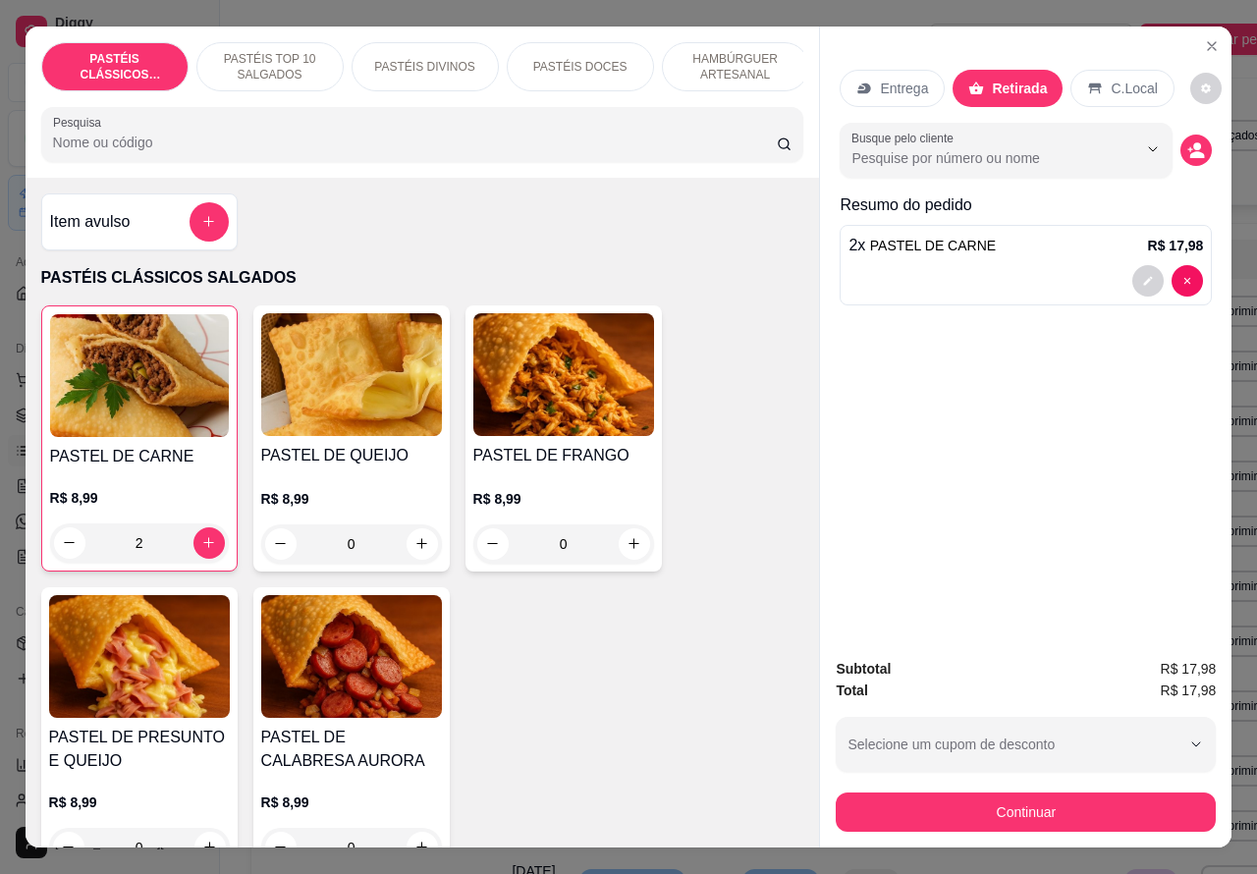
click at [1194, 142] on circle "decrease-product-quantity" at bounding box center [1198, 146] width 8 height 8
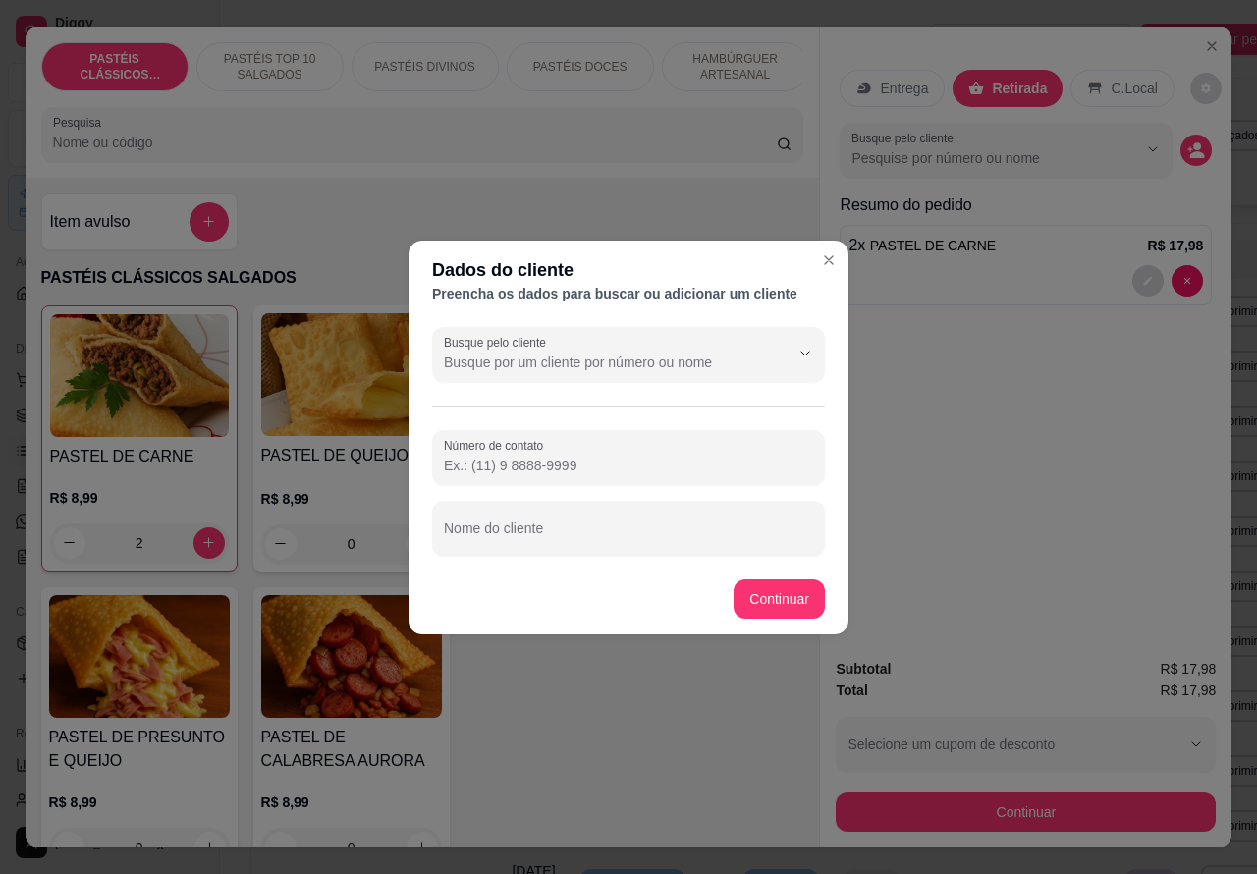
click at [585, 526] on input "Nome do cliente" at bounding box center [628, 536] width 369 height 20
type input "[PERSON_NAME]"
click at [566, 463] on input "Número de contato" at bounding box center [628, 466] width 369 height 20
click at [527, 447] on label "Número de contato" at bounding box center [497, 445] width 106 height 17
click at [527, 456] on input "Número de contato" at bounding box center [628, 466] width 369 height 20
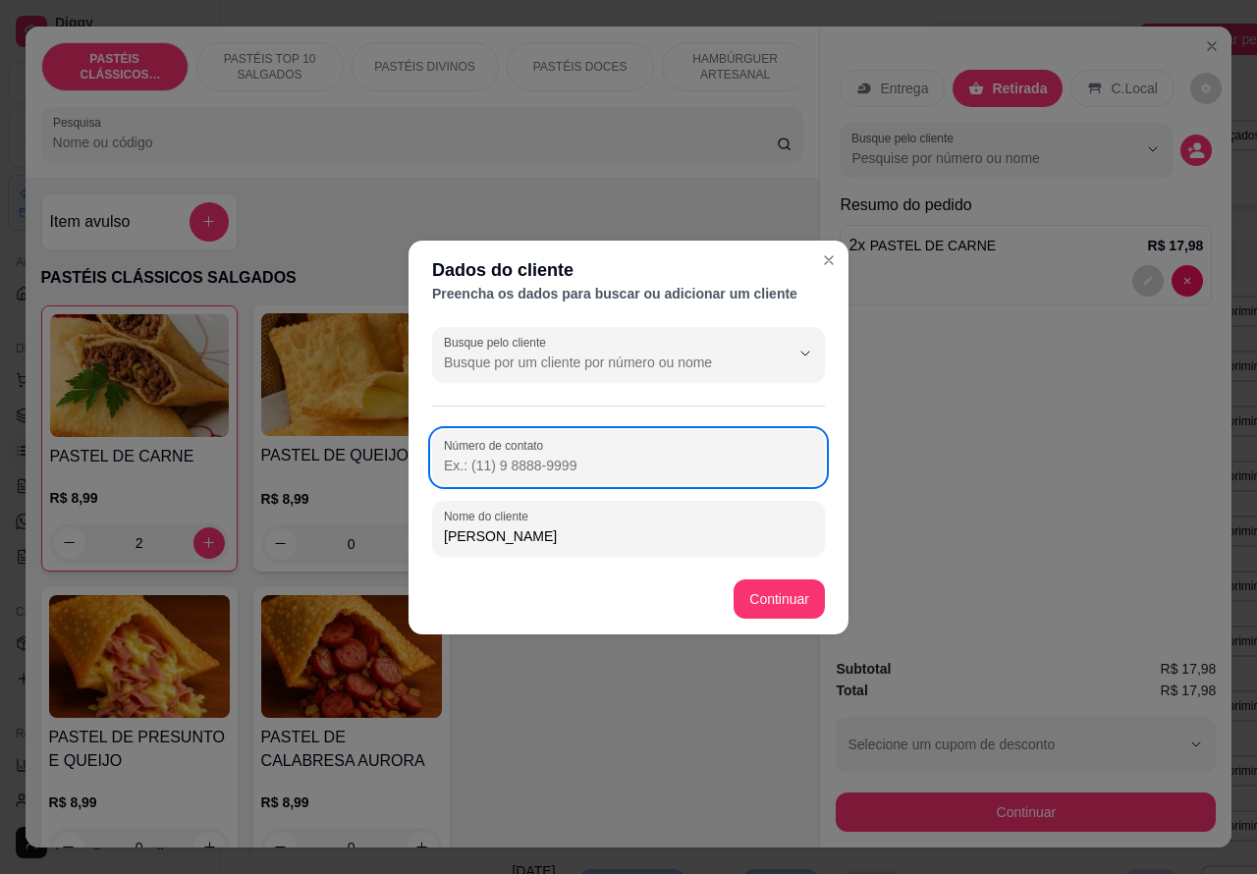
paste input "[PHONE_NUMBER]"
type input "[PHONE_NUMBER]"
click at [787, 594] on div "Item avulso PASTÉIS CLÁSSICOS SALGADOS PASTEL DE CARNE R$ 8,99 2 PASTEL DE QUEI…" at bounding box center [423, 513] width 794 height 671
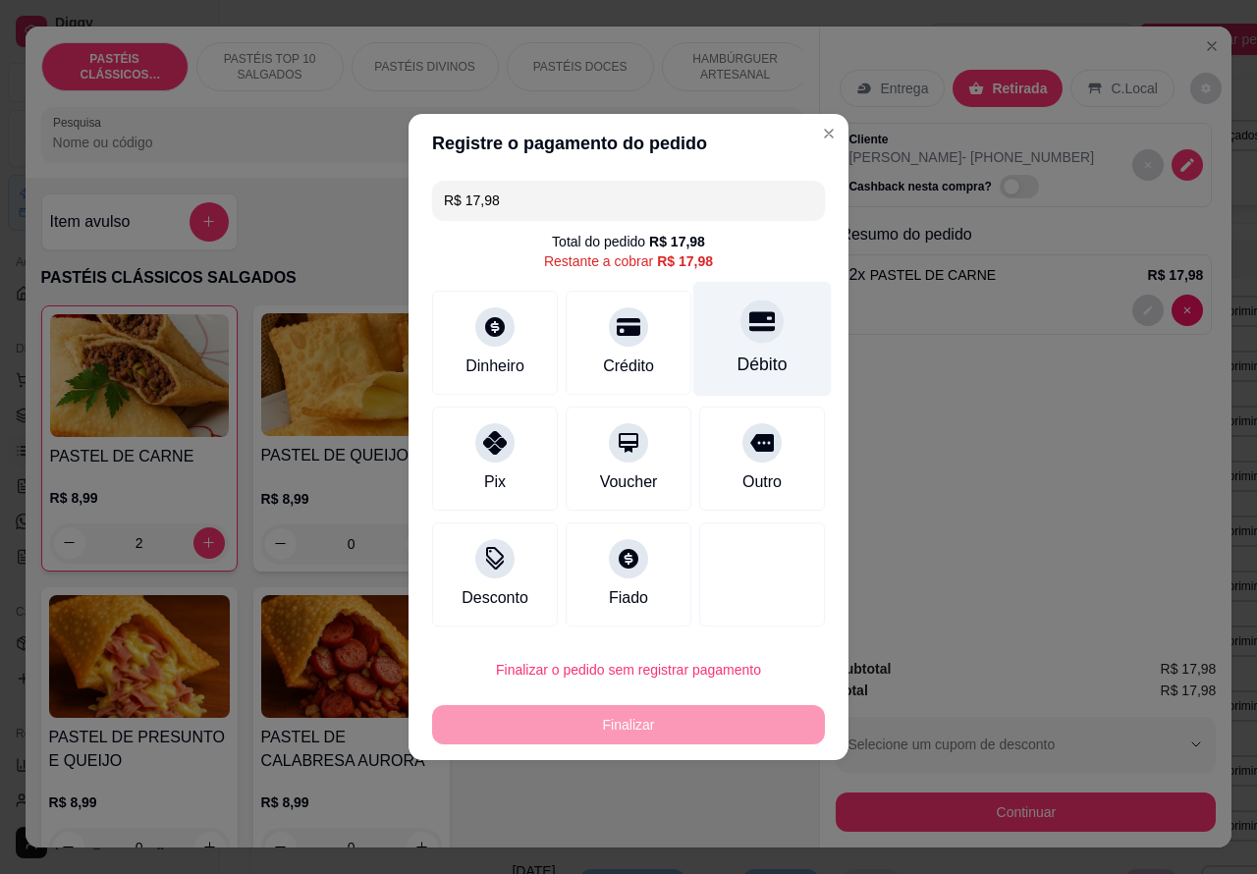
click at [752, 322] on icon at bounding box center [762, 321] width 26 height 26
type input "R$ 0,00"
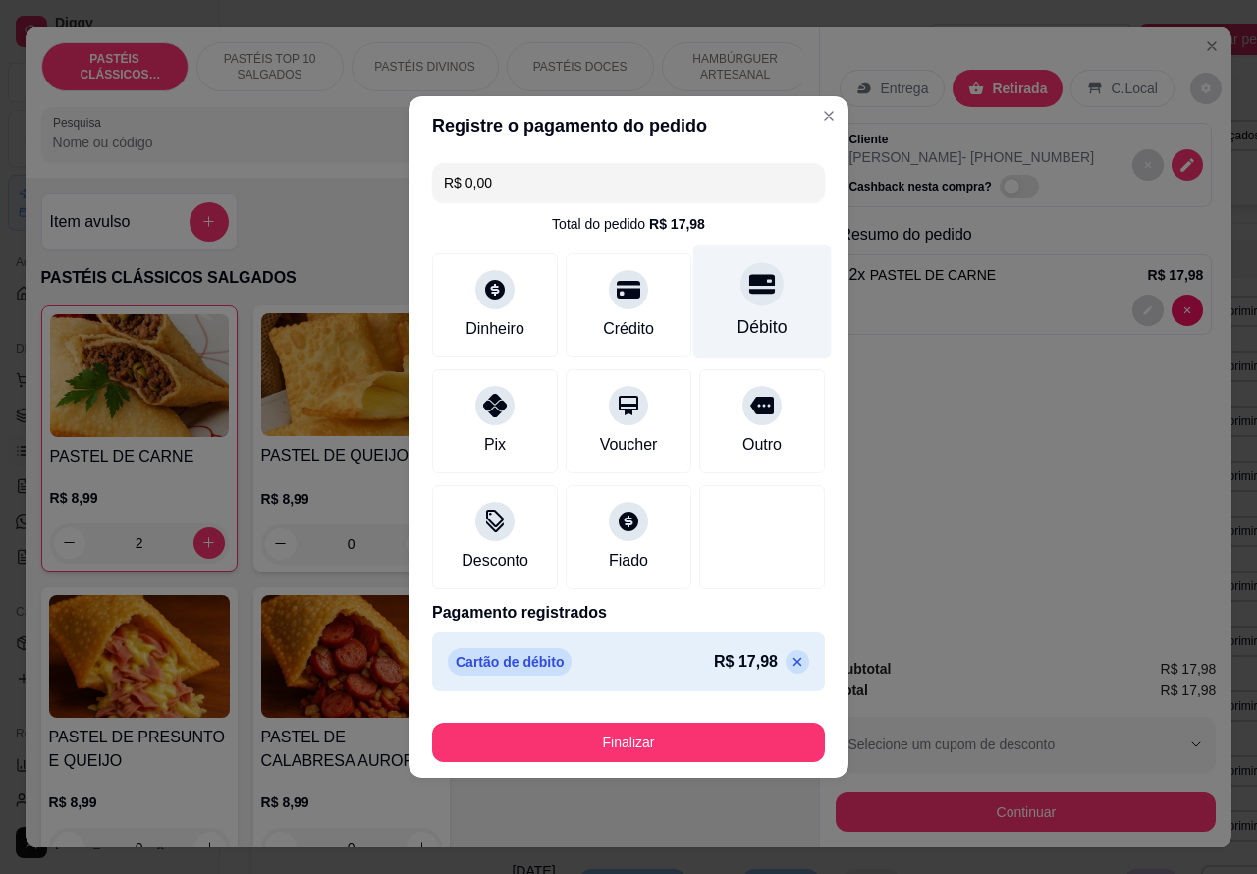
click at [693, 736] on button "Finalizar" at bounding box center [628, 742] width 393 height 39
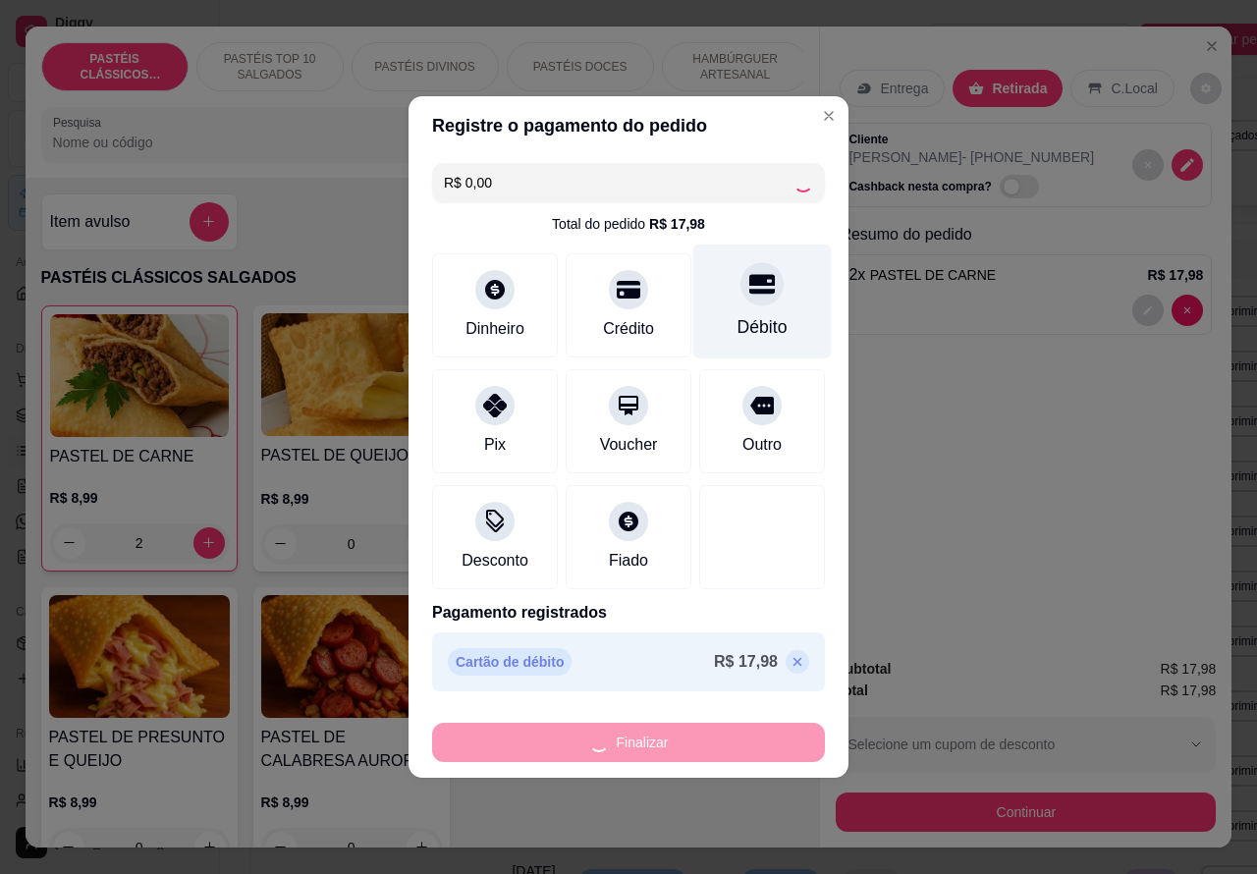
type input "0"
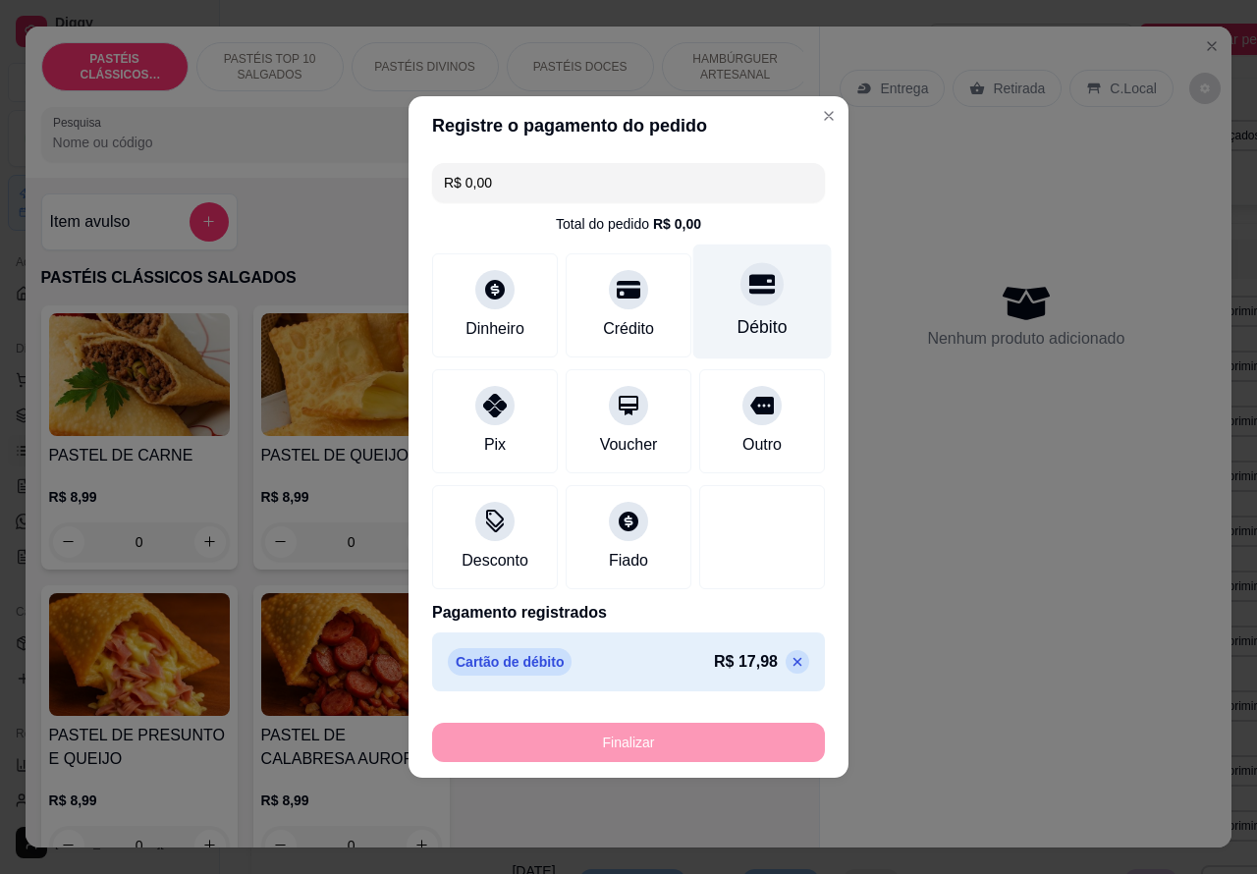
type input "-R$ 17,98"
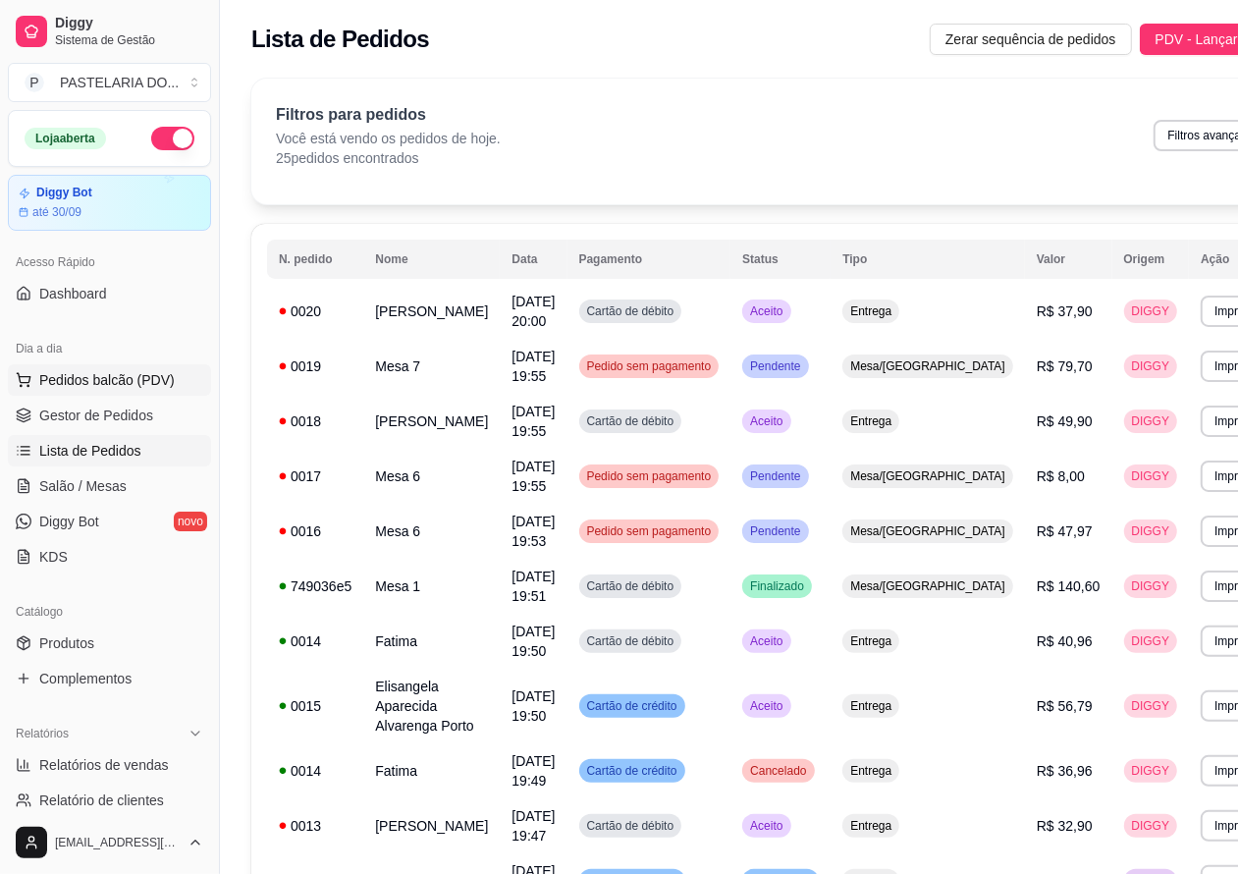
click at [108, 371] on span "Pedidos balcão (PDV)" at bounding box center [107, 380] width 136 height 20
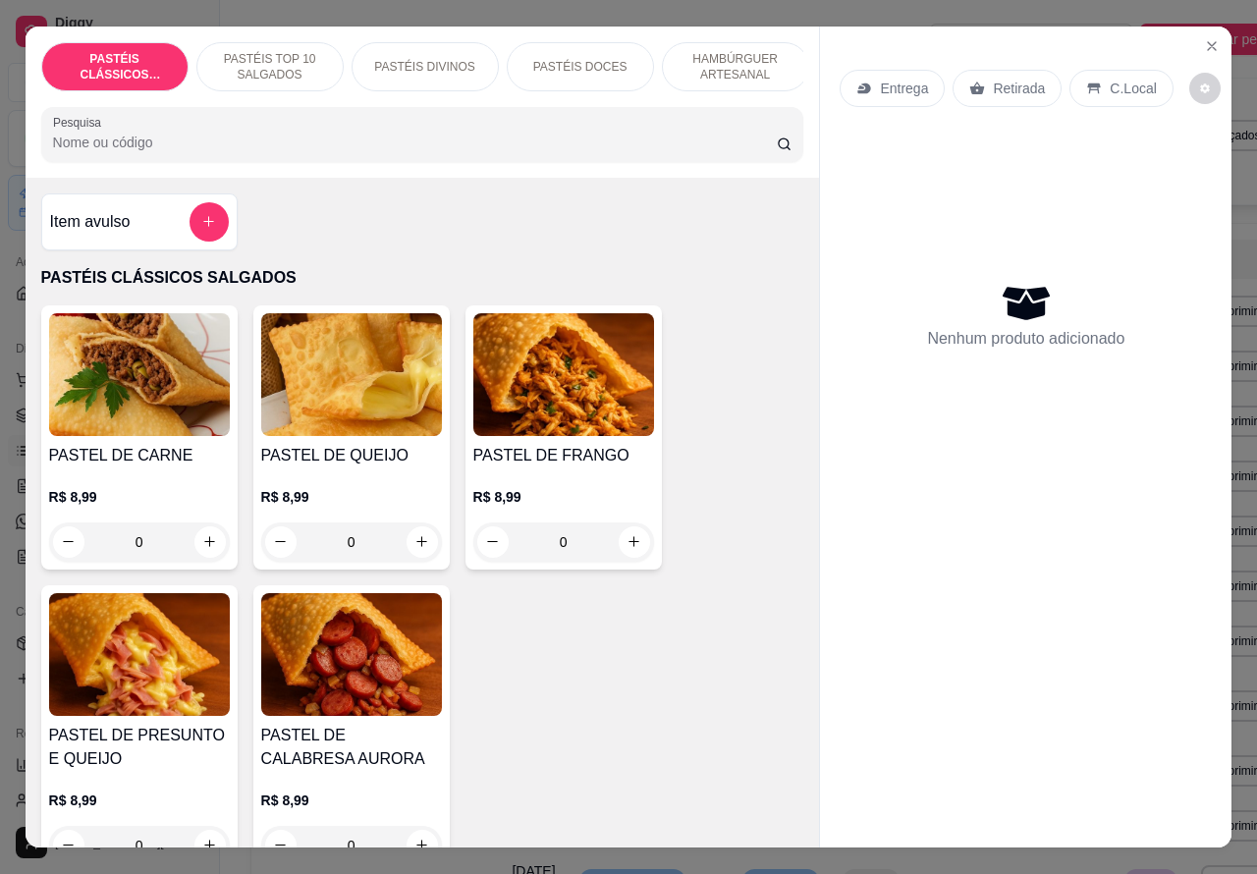
click at [1002, 79] on p "Retirada" at bounding box center [1019, 89] width 52 height 20
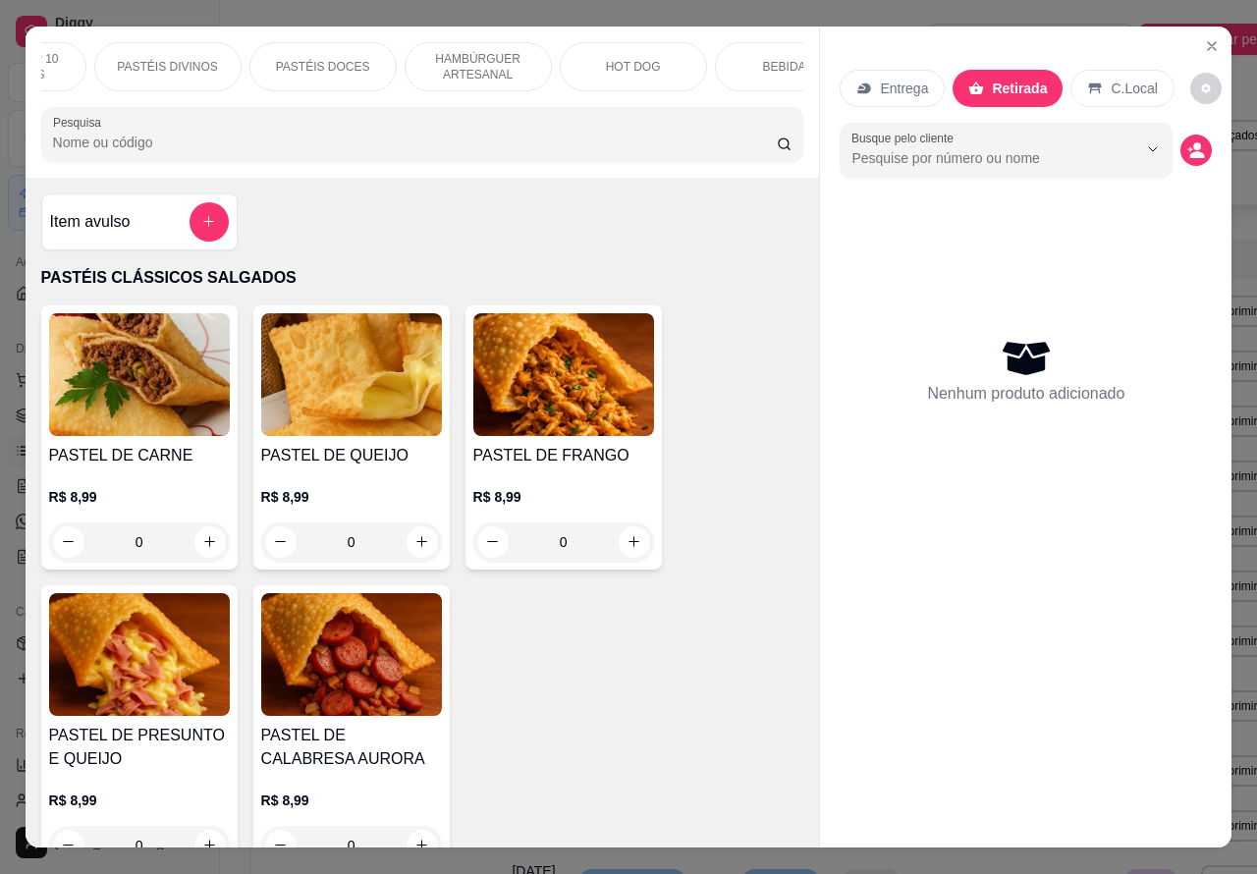
scroll to position [0, 287]
click at [735, 59] on p "BEBIDAS" at bounding box center [759, 67] width 51 height 16
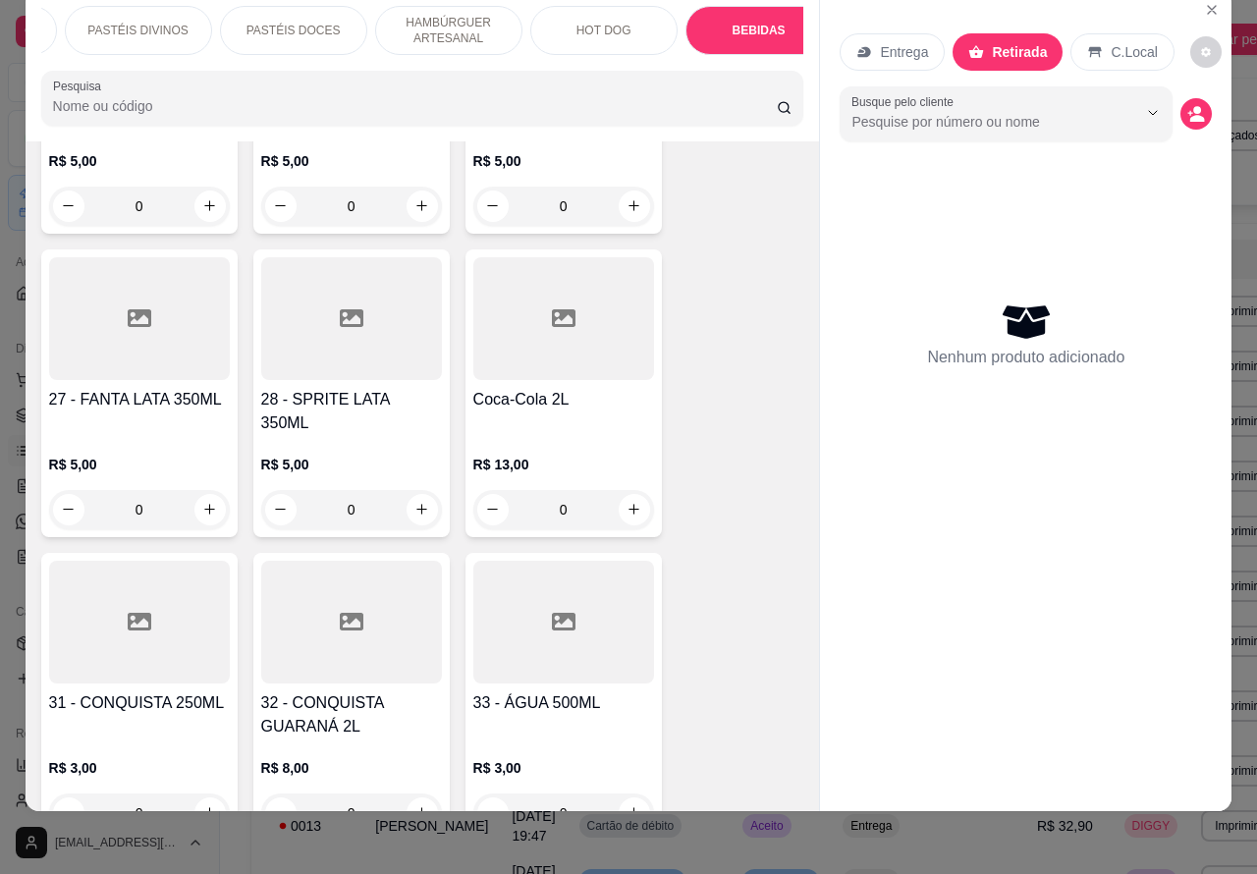
scroll to position [6591, 0]
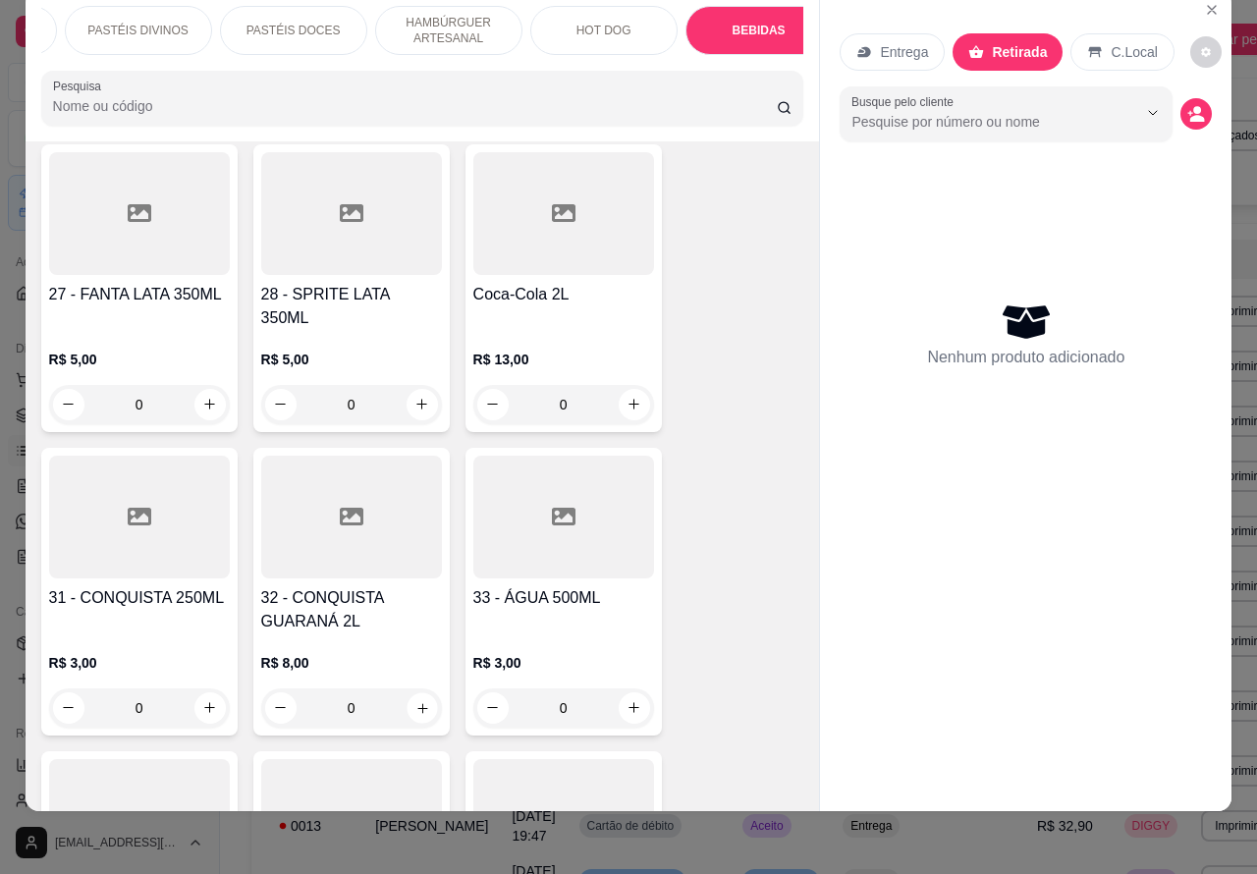
click at [414, 700] on icon "increase-product-quantity" at bounding box center [421, 707] width 15 height 15
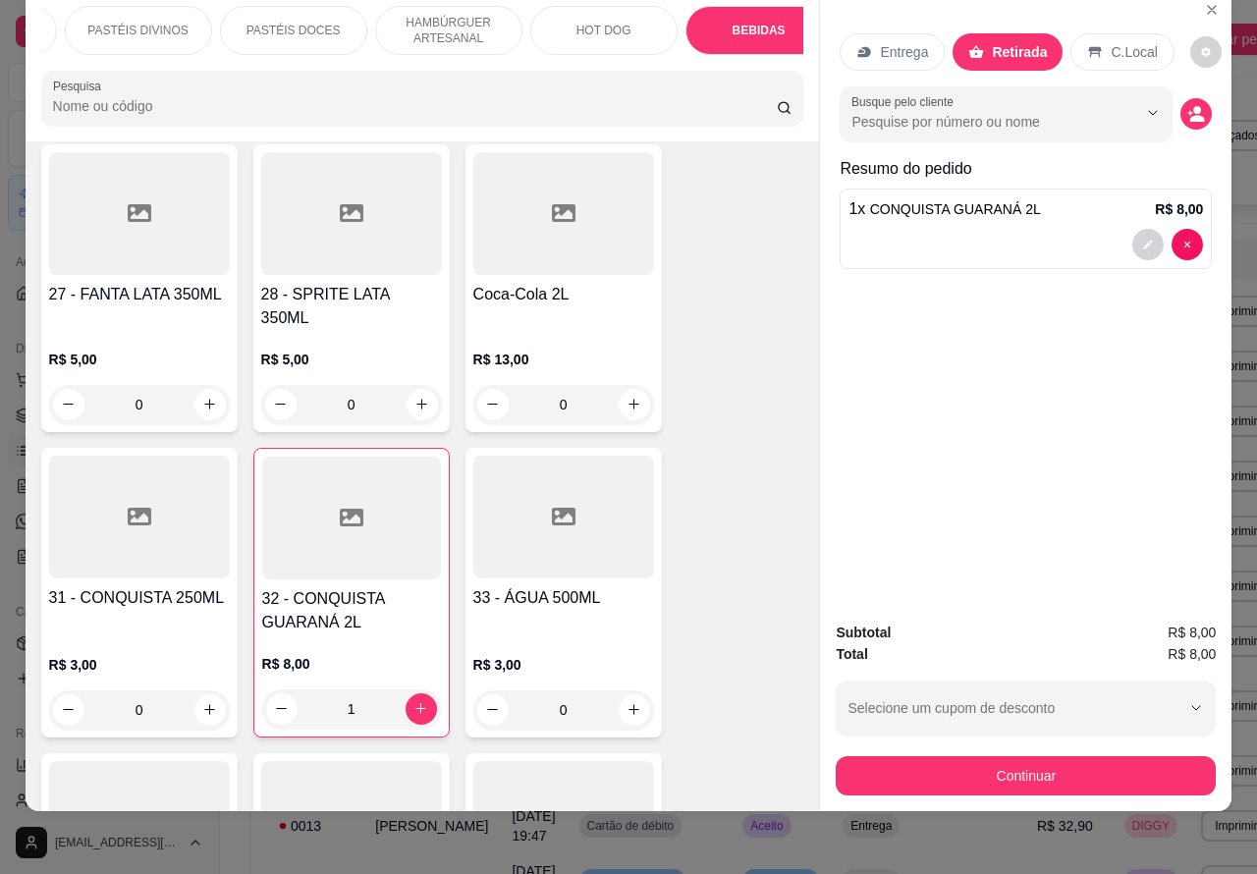
click at [415, 703] on icon "increase-product-quantity" at bounding box center [420, 708] width 11 height 11
type input "2"
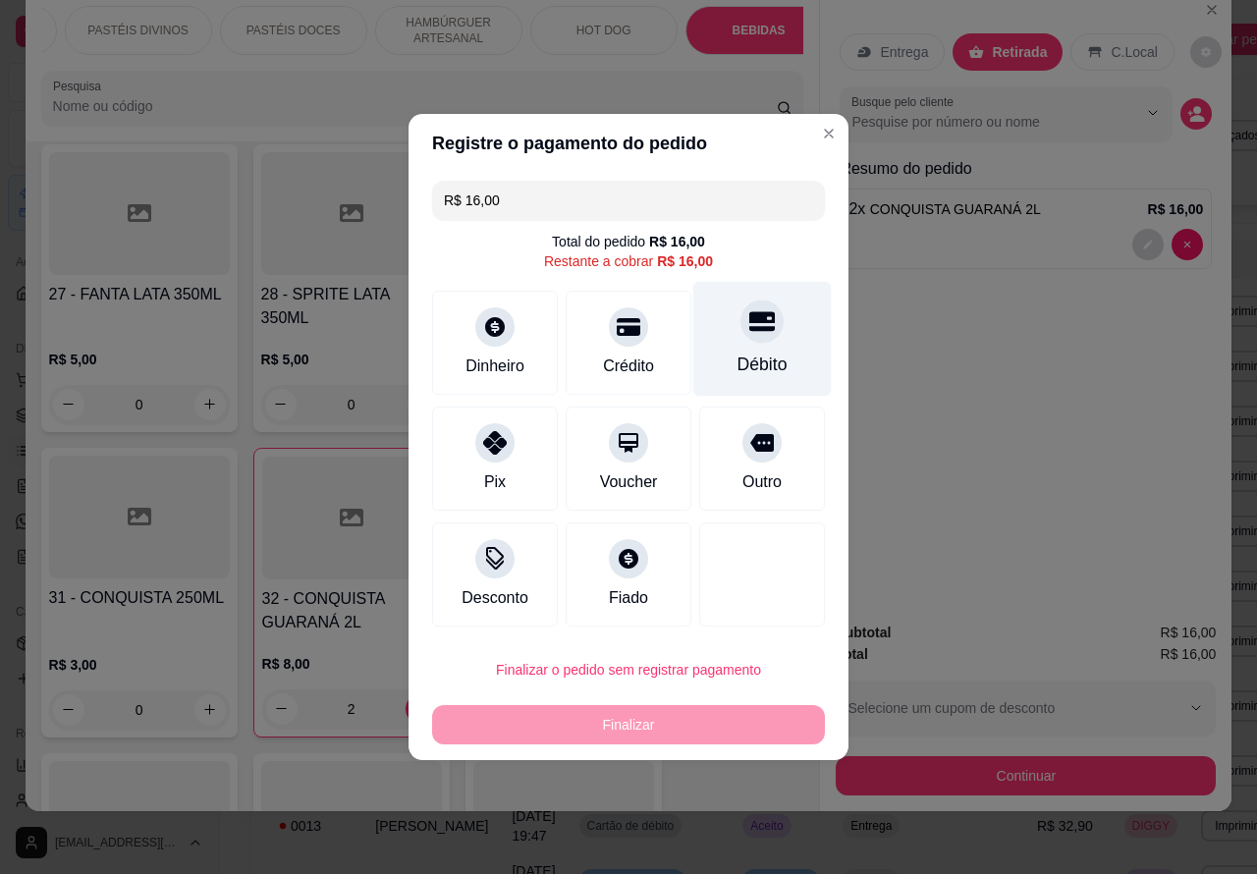
click at [728, 314] on div "Débito" at bounding box center [762, 339] width 138 height 115
type input "R$ 0,00"
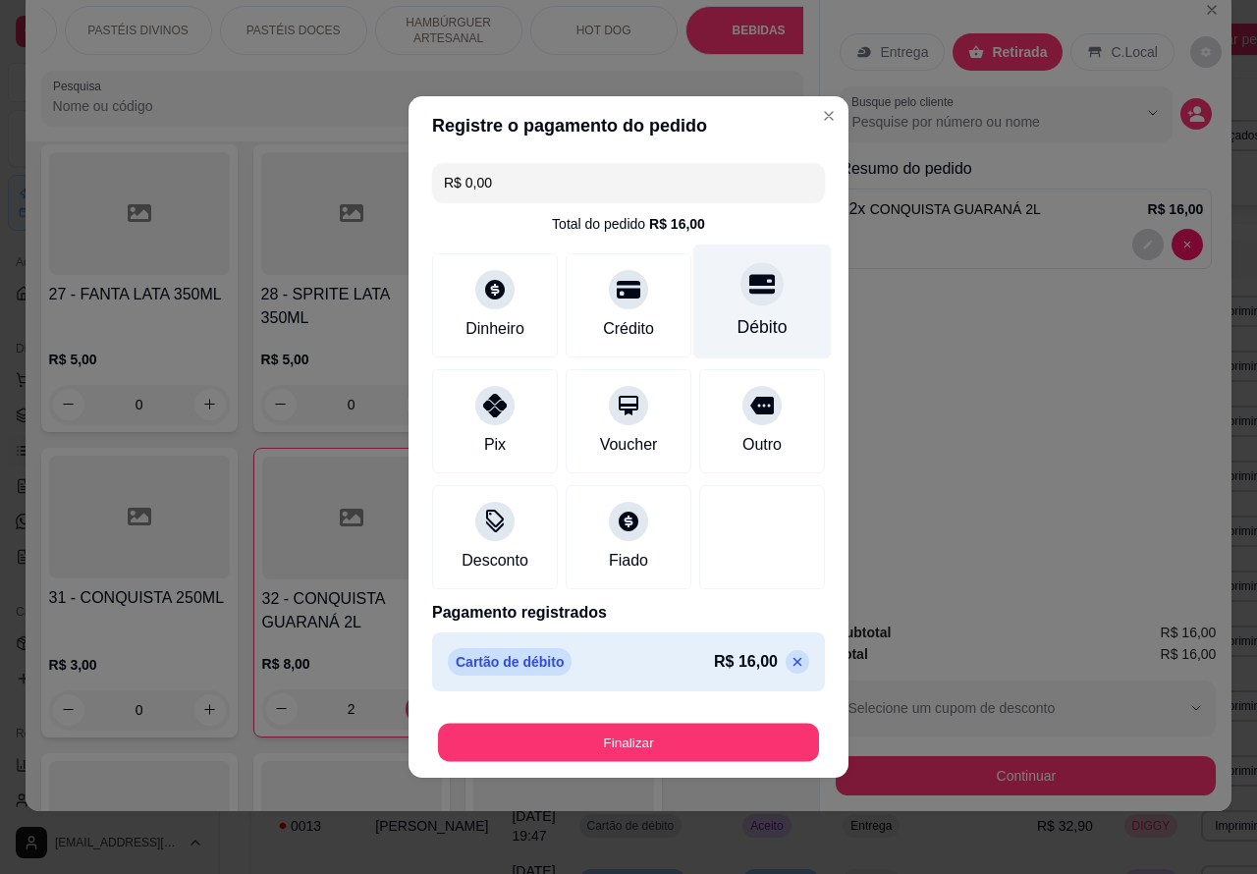
click at [708, 733] on button "Finalizar" at bounding box center [628, 743] width 381 height 38
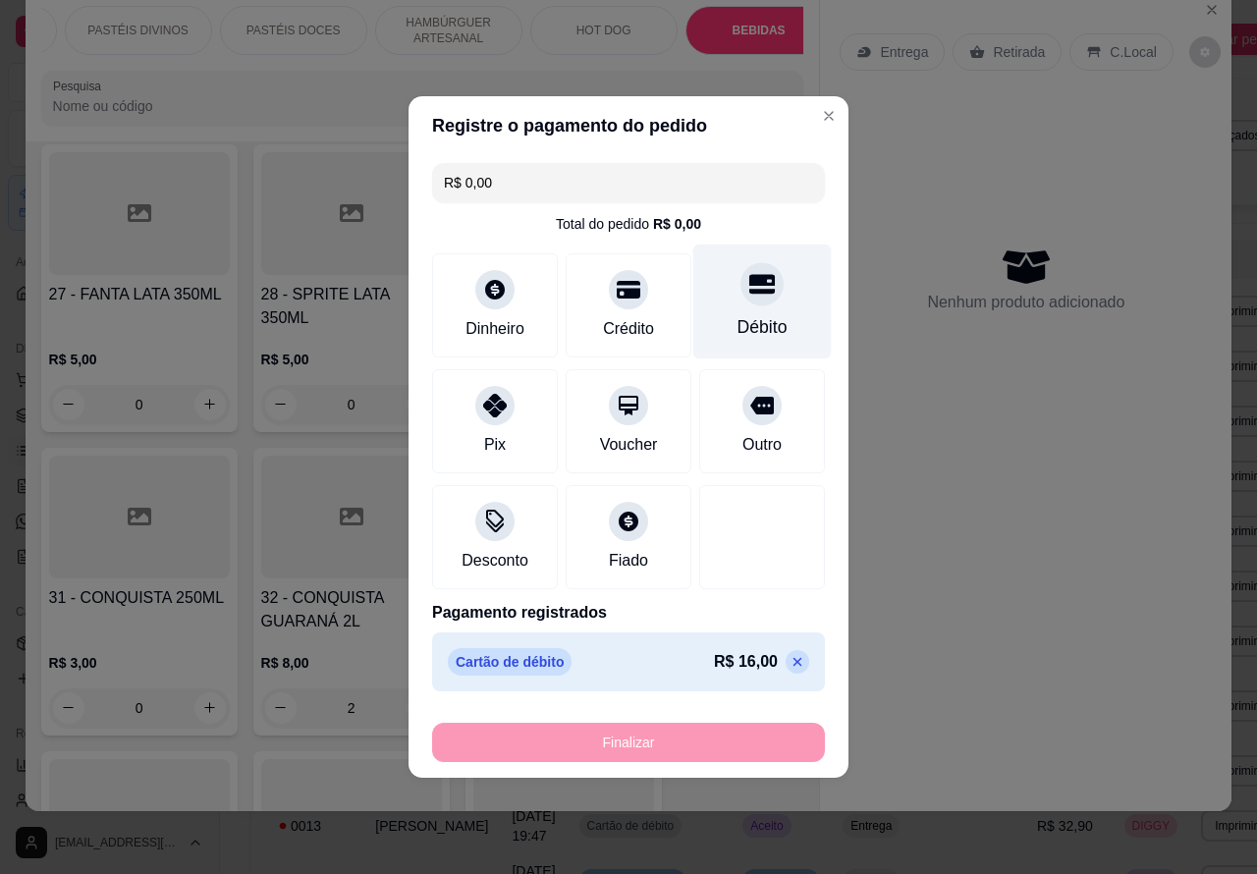
type input "0"
type input "-R$ 16,00"
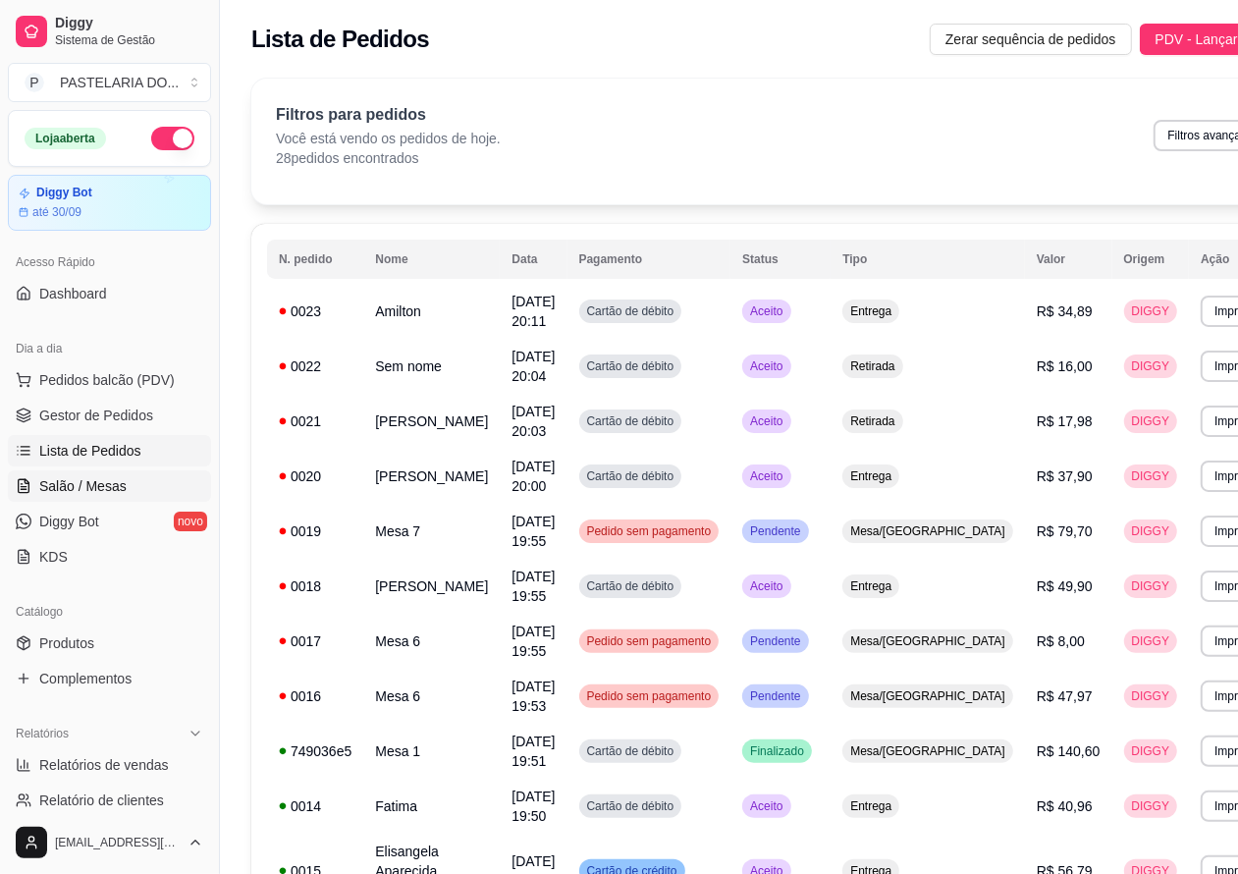
click at [99, 477] on span "Salão / Mesas" at bounding box center [82, 486] width 87 height 20
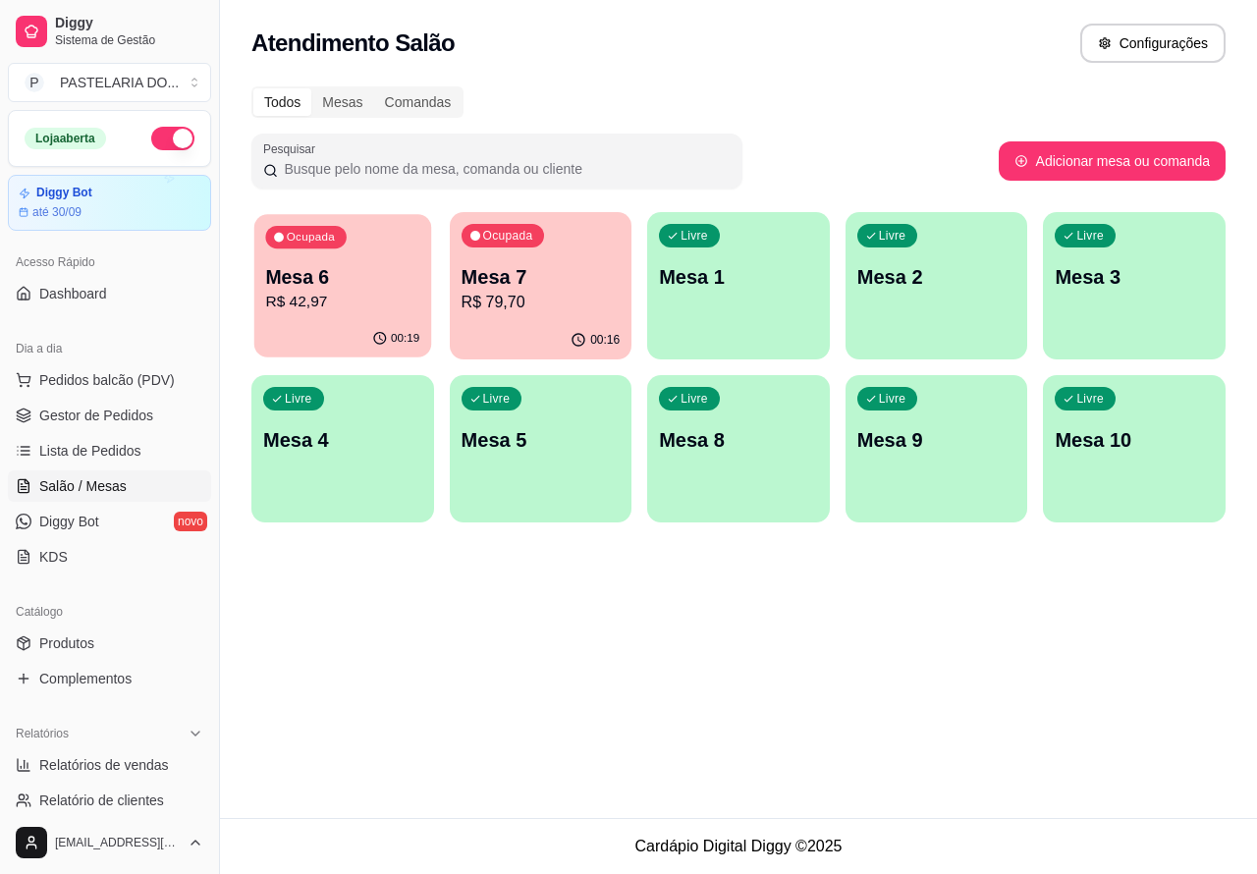
click at [355, 264] on p "Mesa 6" at bounding box center [342, 277] width 154 height 27
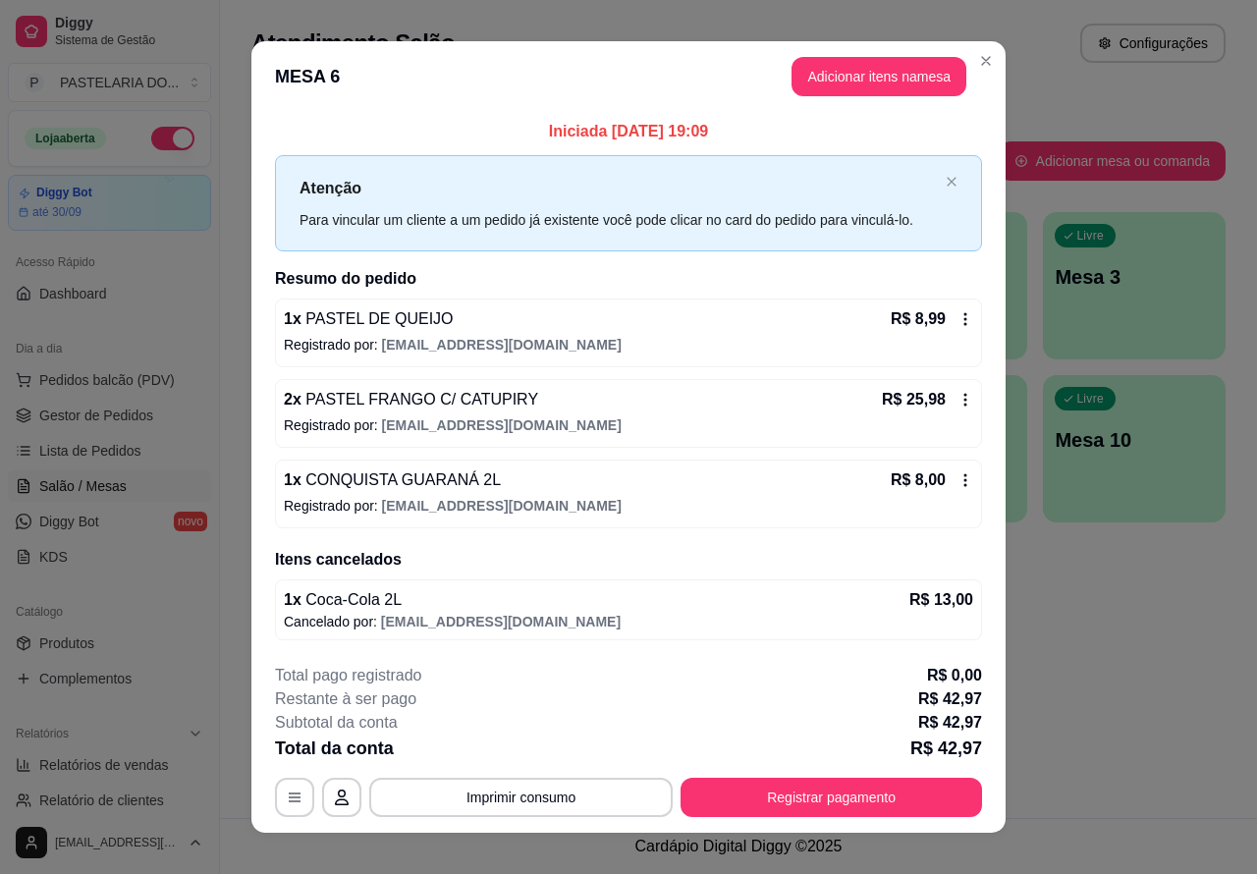
click at [900, 75] on p "MESA 6" at bounding box center [939, 78] width 196 height 27
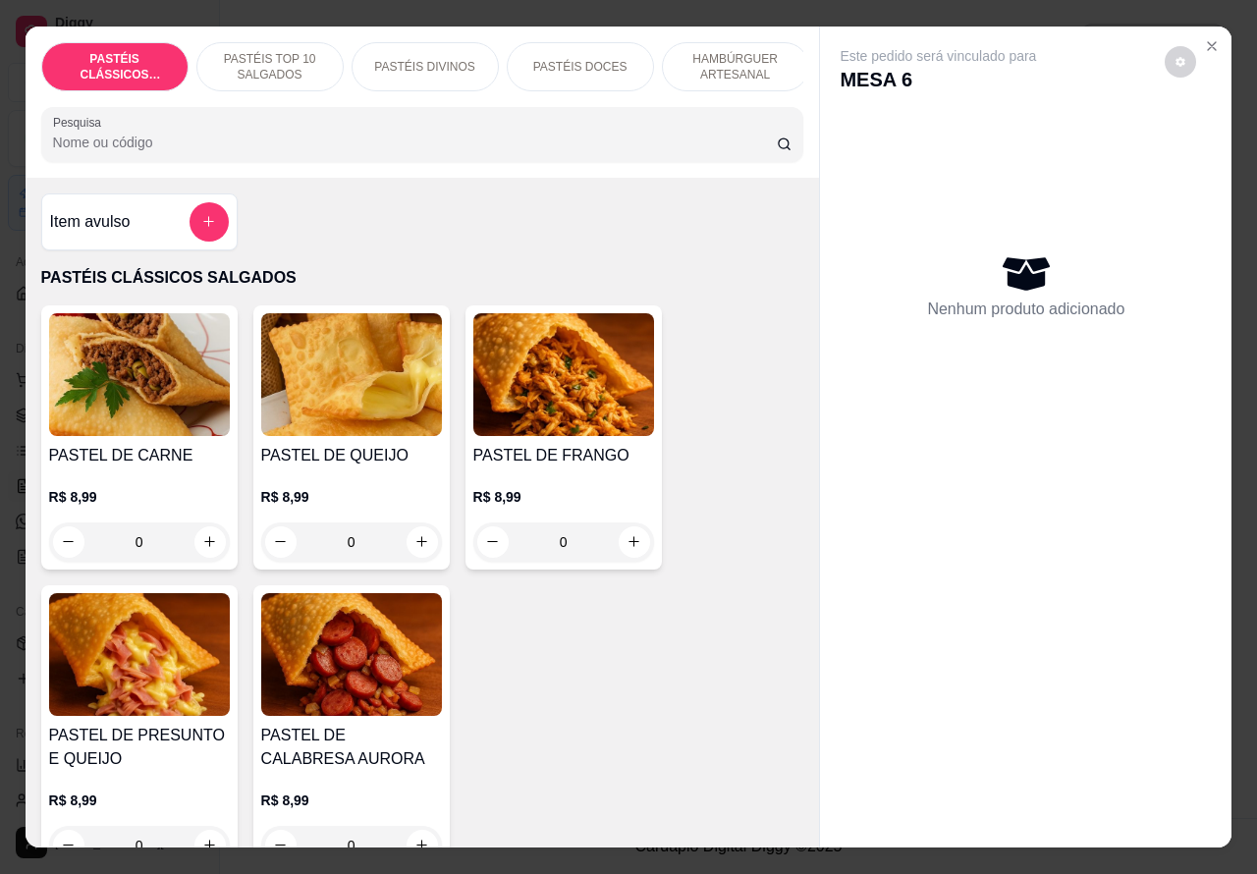
click at [275, 51] on p "PASTÉIS TOP 10 SALGADOS" at bounding box center [270, 66] width 114 height 31
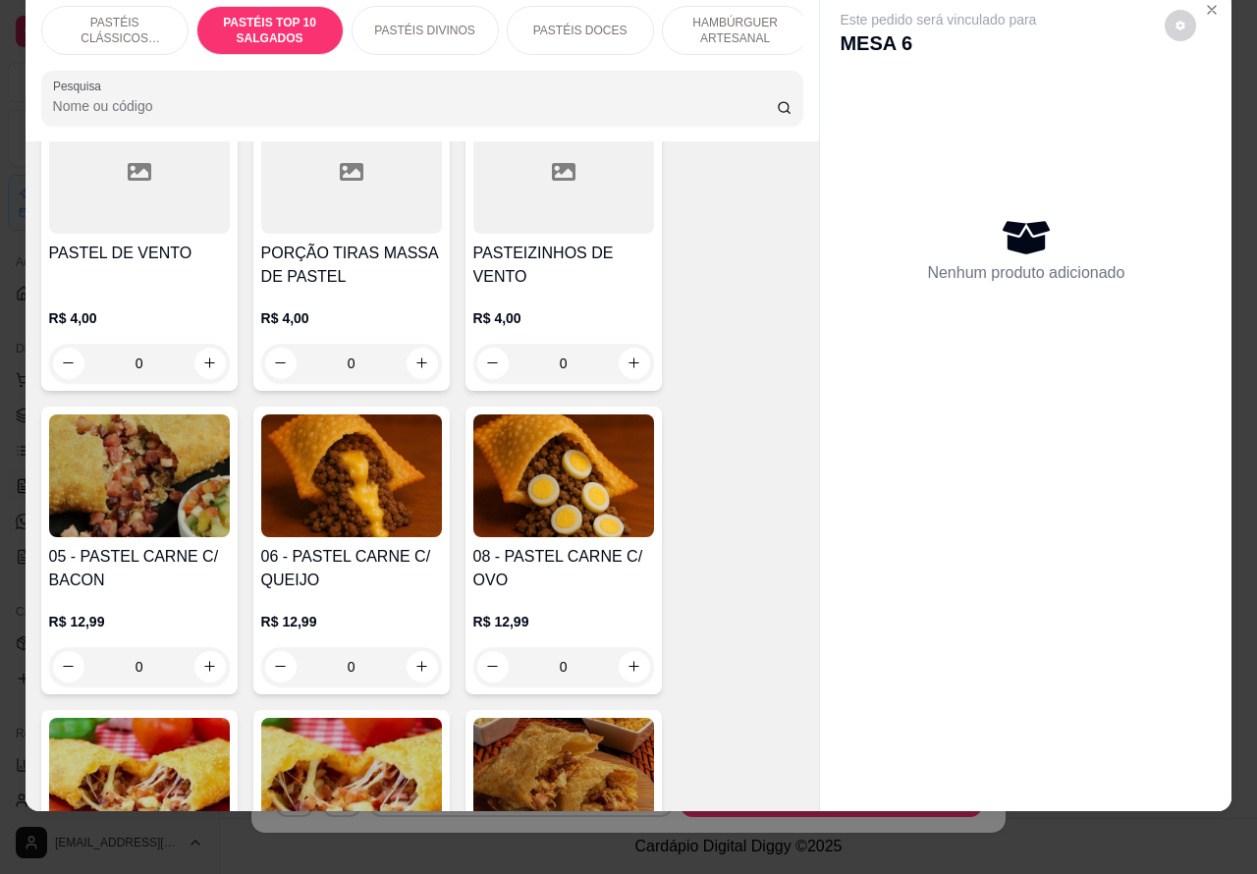
scroll to position [1096, 0]
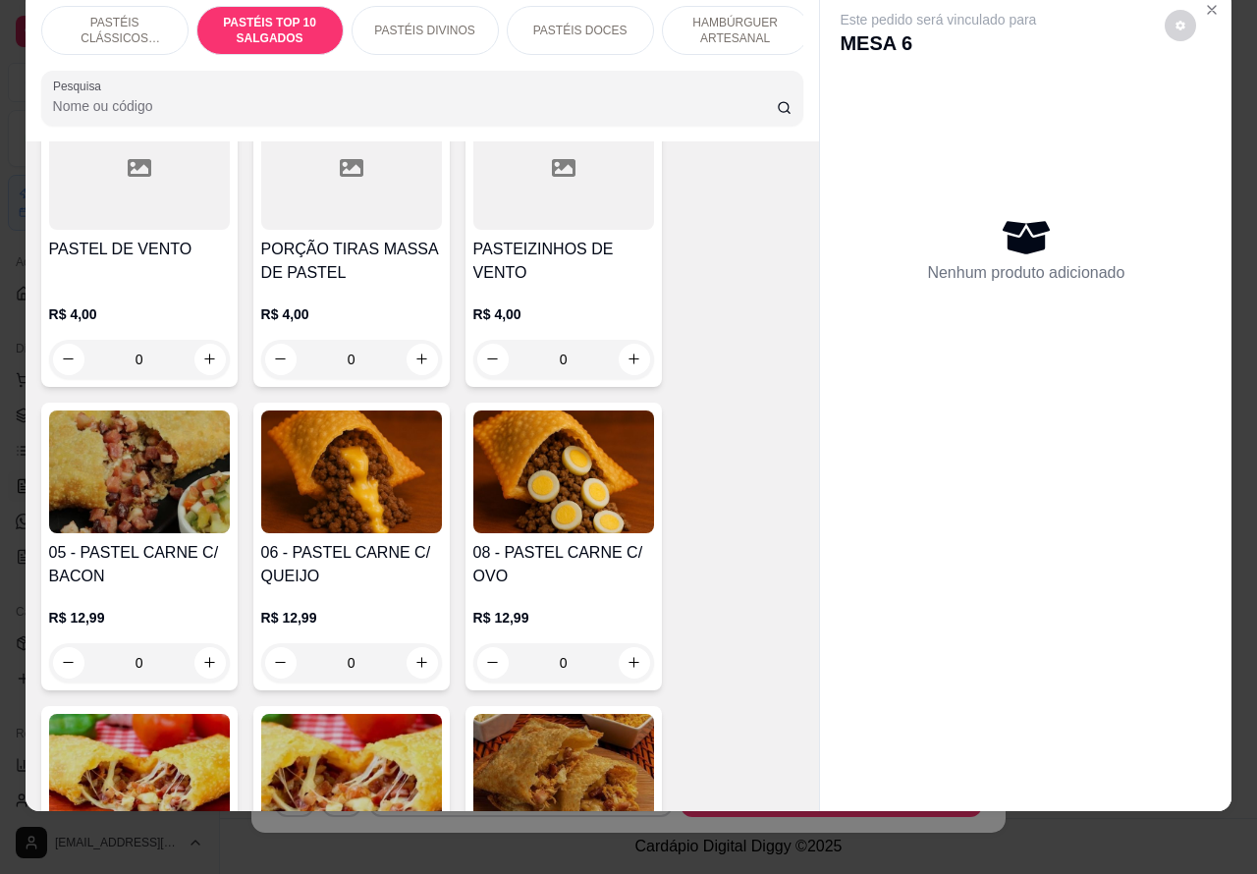
click at [401, 655] on div "0" at bounding box center [351, 662] width 181 height 39
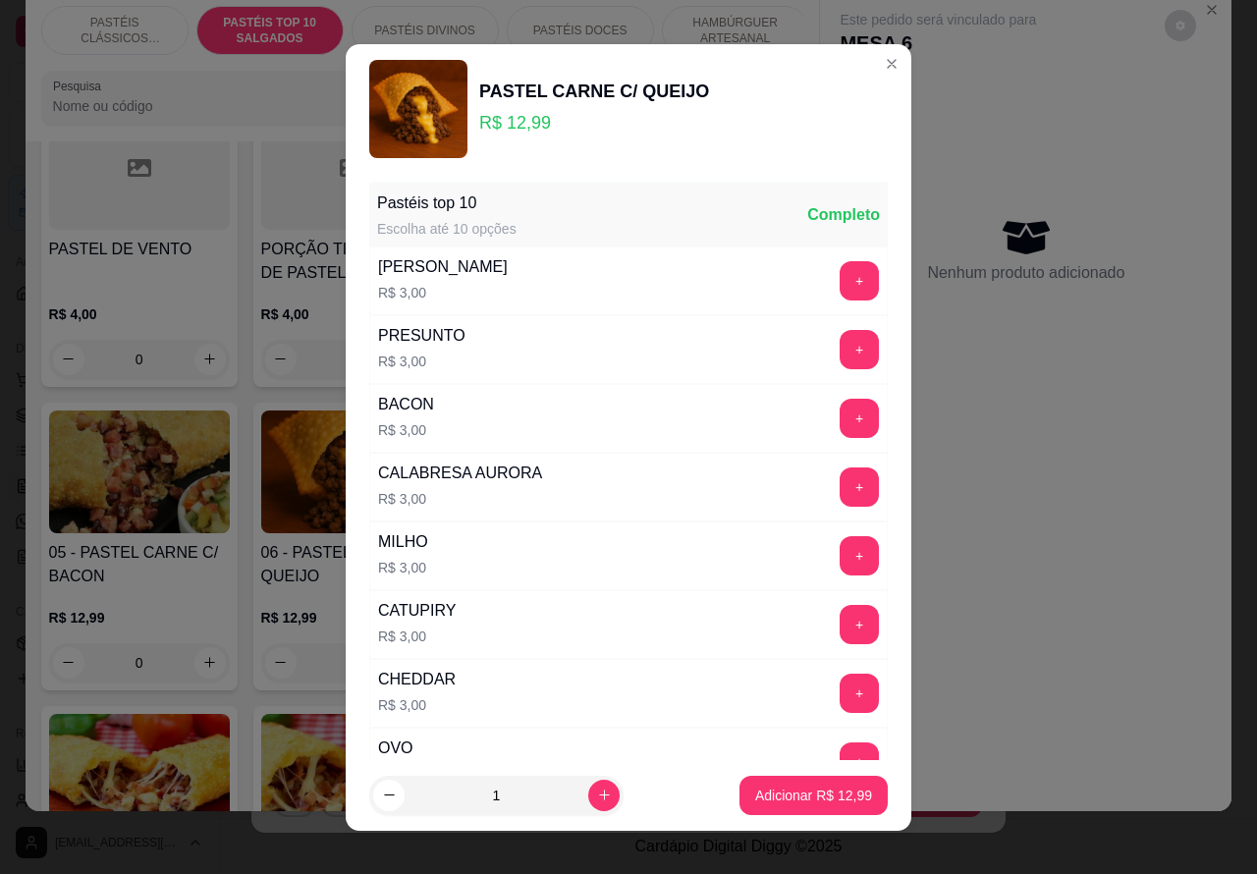
click at [768, 784] on button "Adicionar R$ 12,99" at bounding box center [813, 795] width 148 height 39
type input "1"
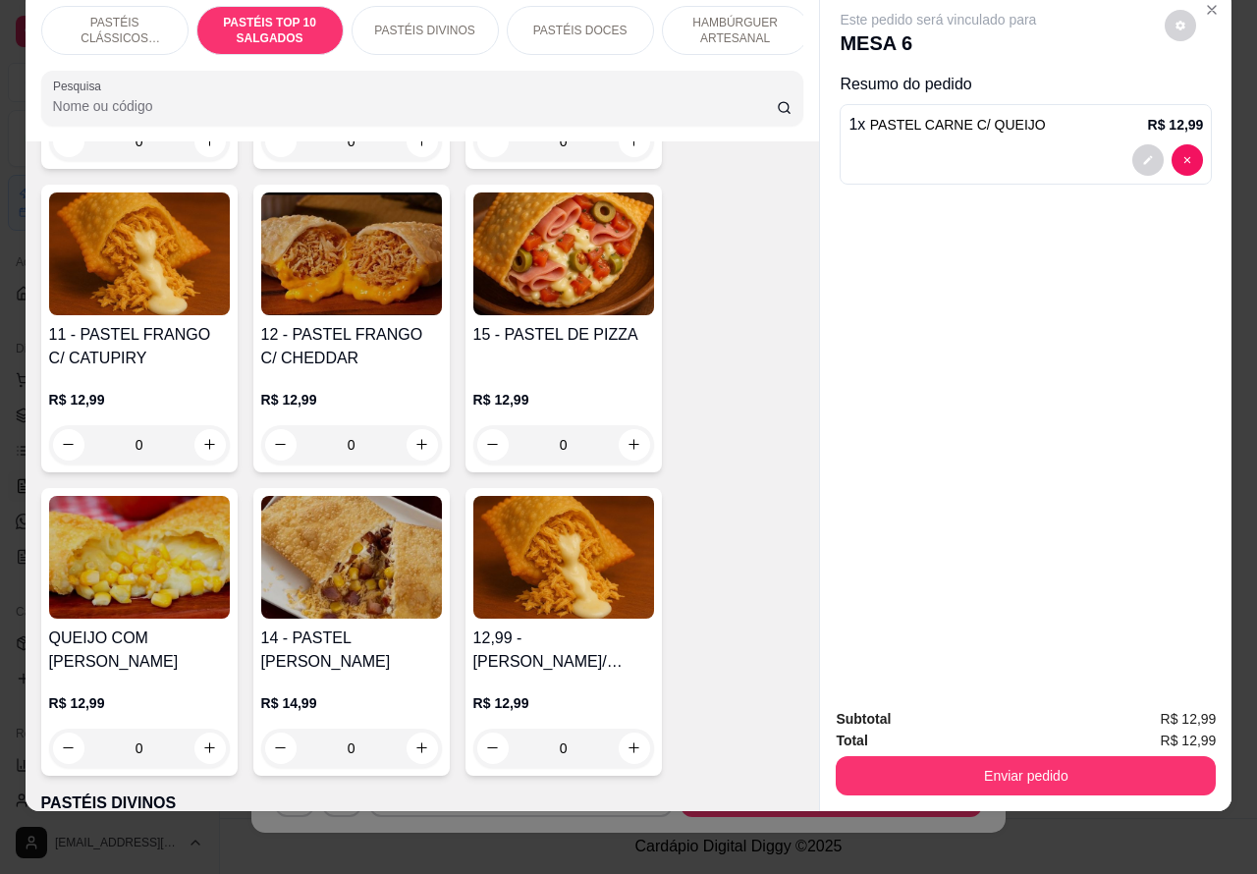
scroll to position [1964, 0]
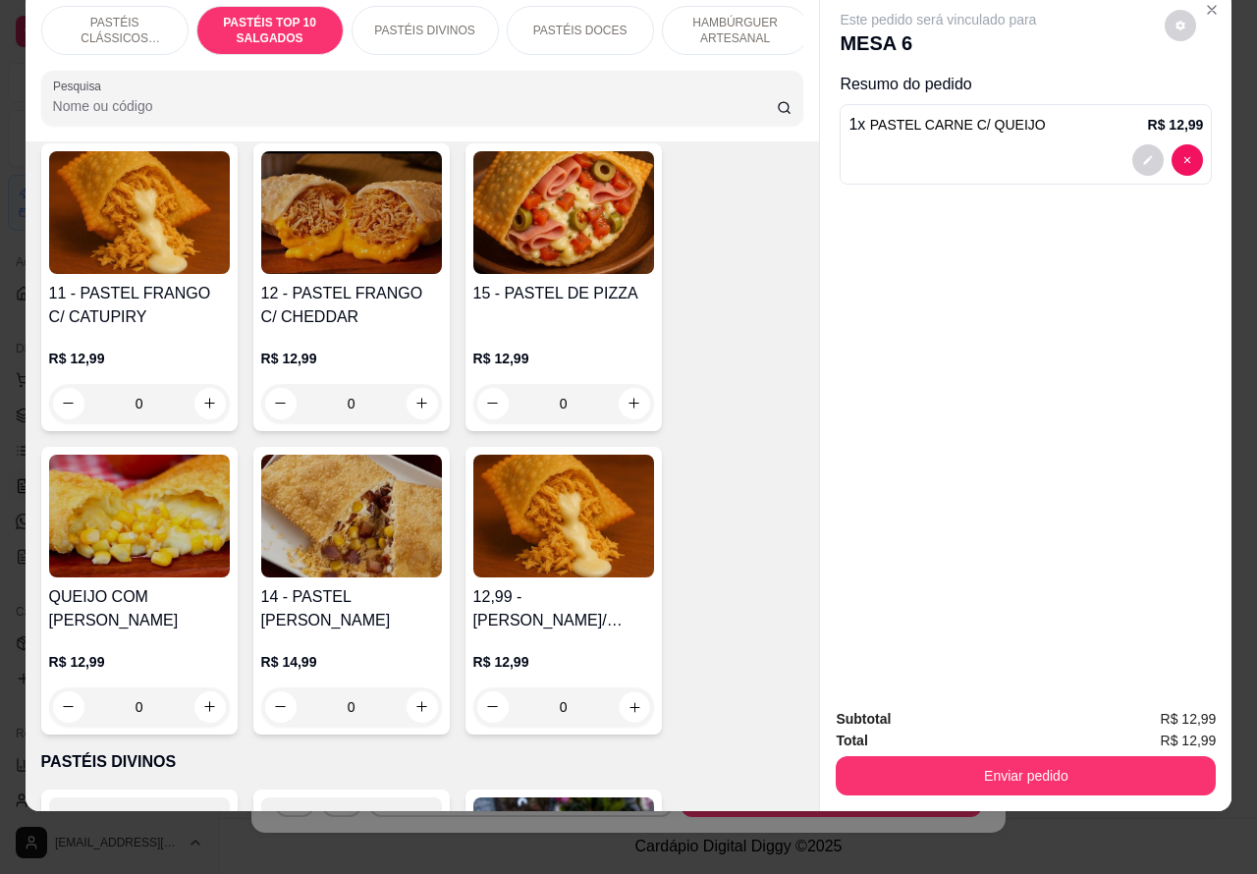
click at [626, 700] on icon "increase-product-quantity" at bounding box center [633, 706] width 15 height 15
type input "1"
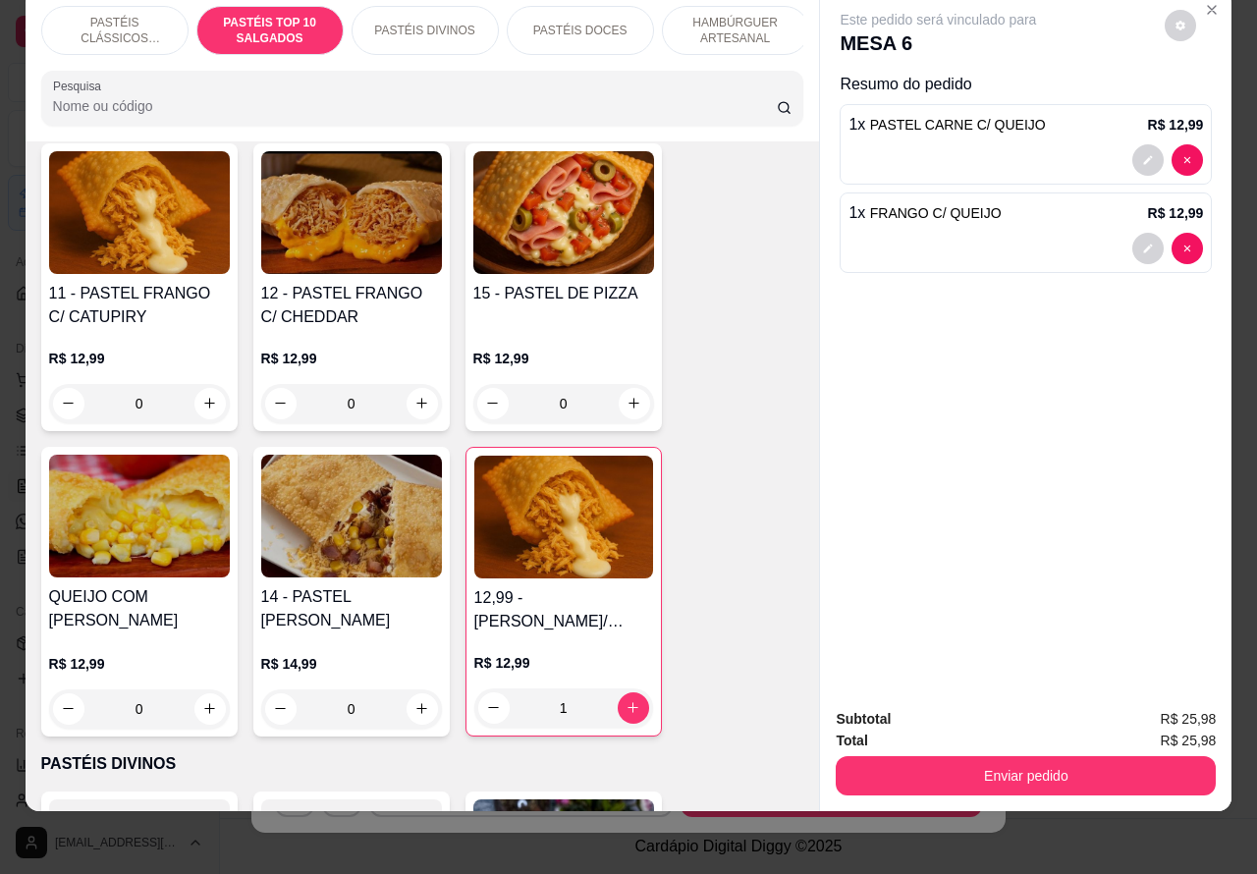
click at [1028, 756] on button "Enviar pedido" at bounding box center [1026, 775] width 380 height 39
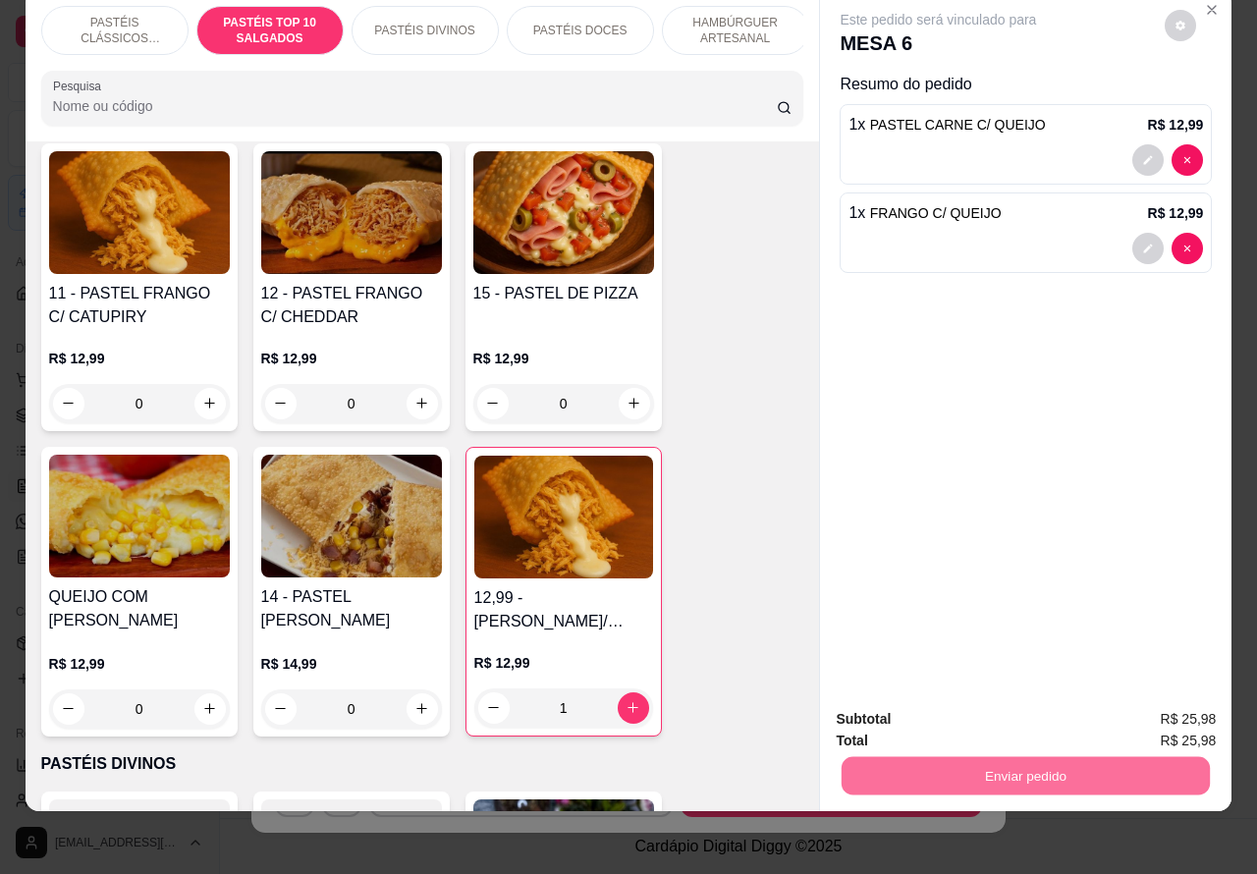
click at [1019, 455] on div "Este pedido será vinculado para MESA 6 Resumo do pedido 1 x PASTEL CARNE C/ QUE…" at bounding box center [1025, 341] width 411 height 703
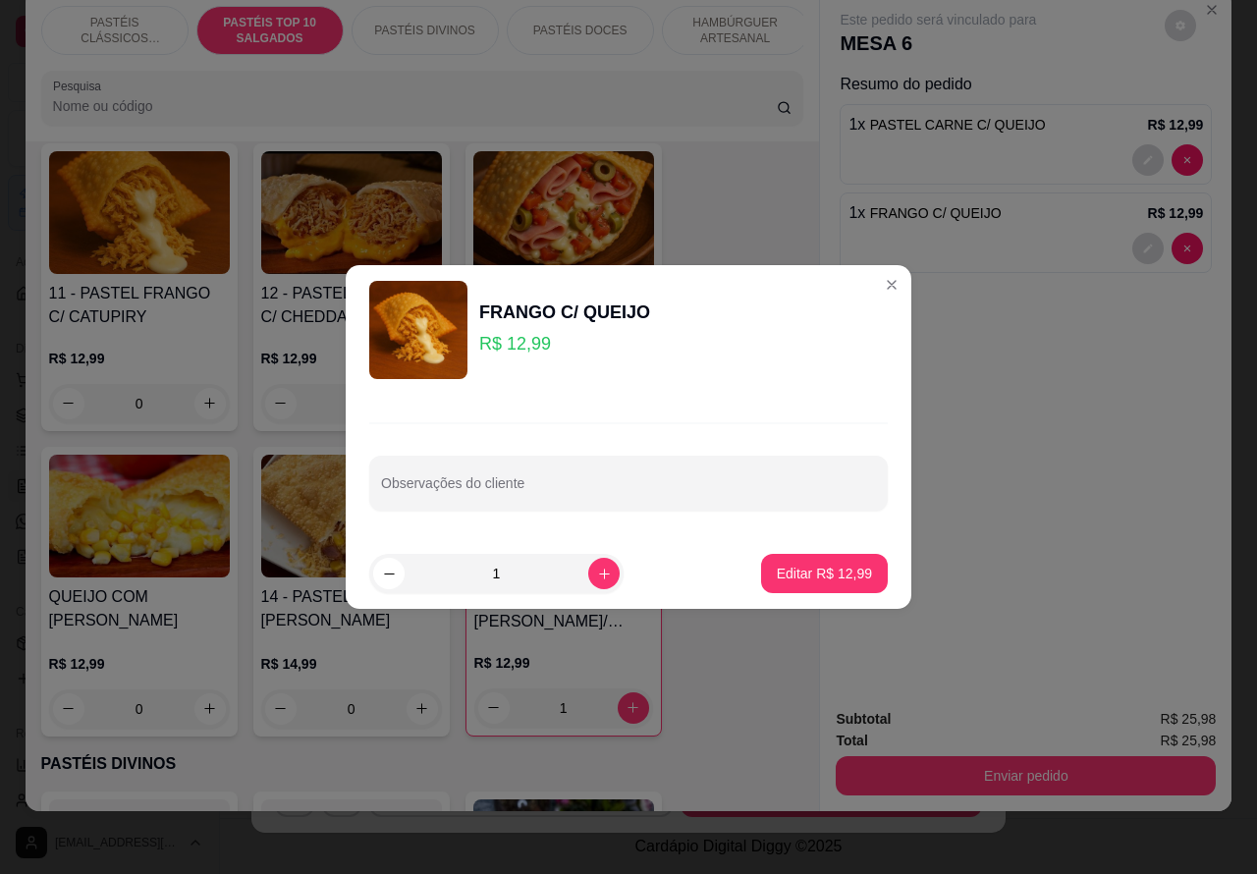
click at [622, 487] on input "Observações do cliente" at bounding box center [628, 491] width 495 height 20
type input "para viagem"
click at [808, 572] on p "Editar R$ 12,99" at bounding box center [824, 574] width 95 height 20
type input "0"
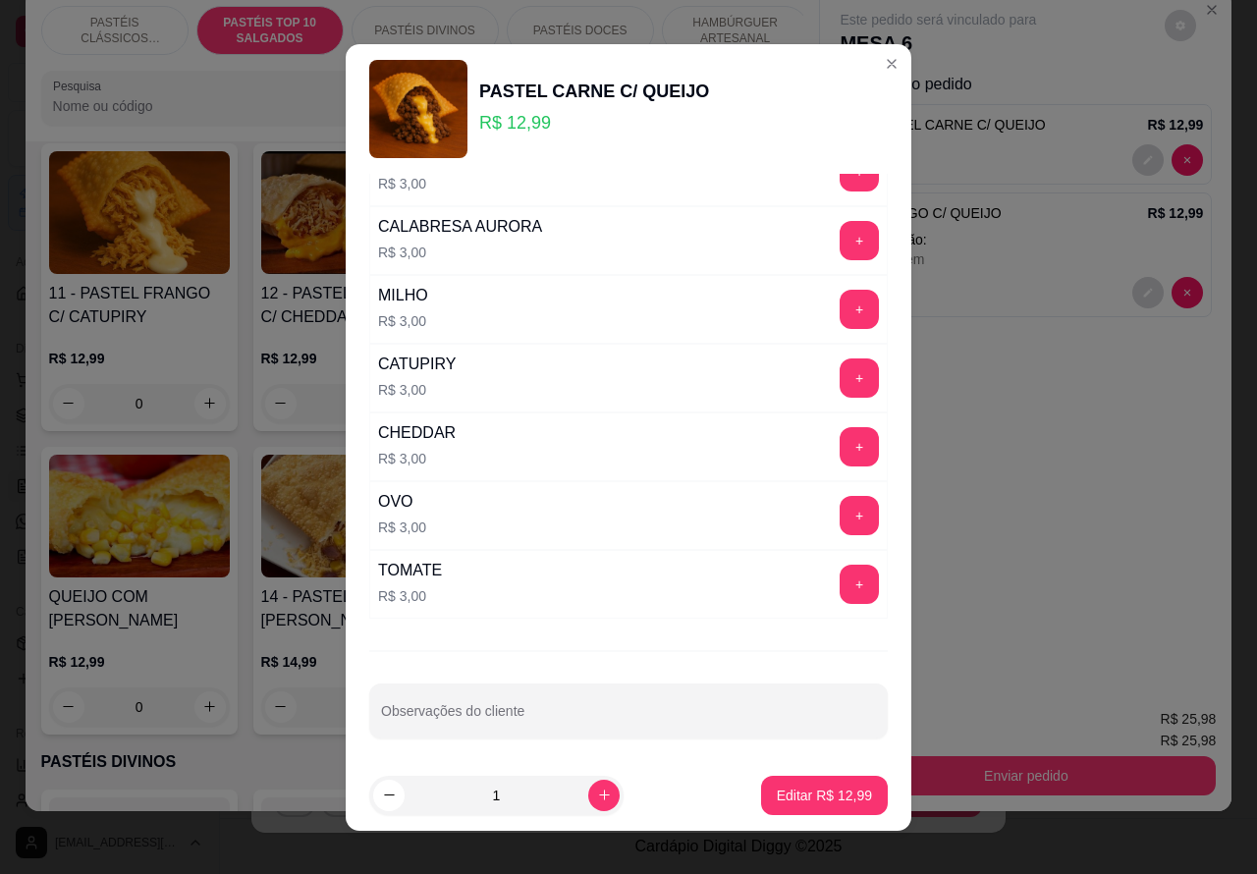
scroll to position [256, 0]
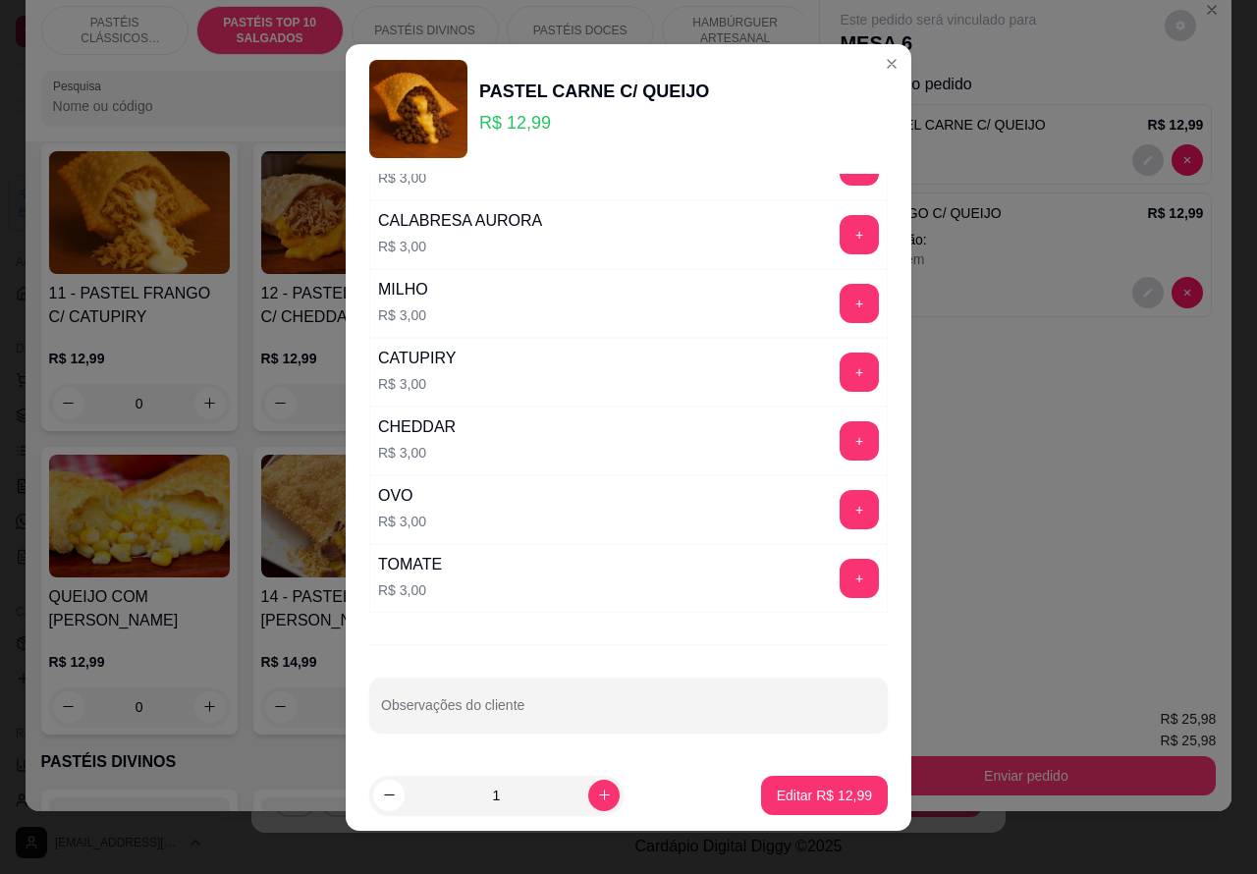
click at [658, 708] on input "Observações do cliente" at bounding box center [628, 713] width 495 height 20
type input "para viagem"
click at [810, 800] on p "Editar R$ 12,99" at bounding box center [824, 795] width 92 height 19
type input "0"
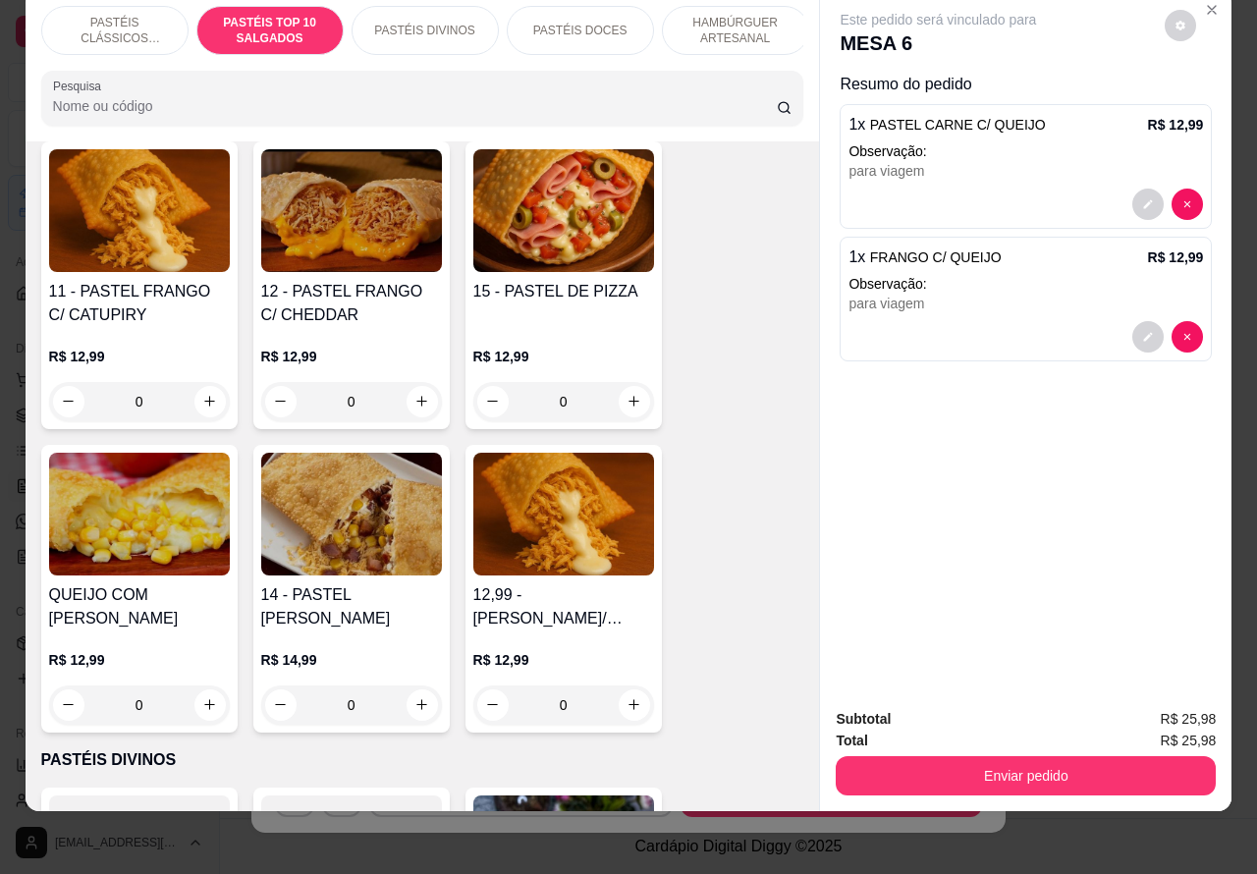
scroll to position [1961, 0]
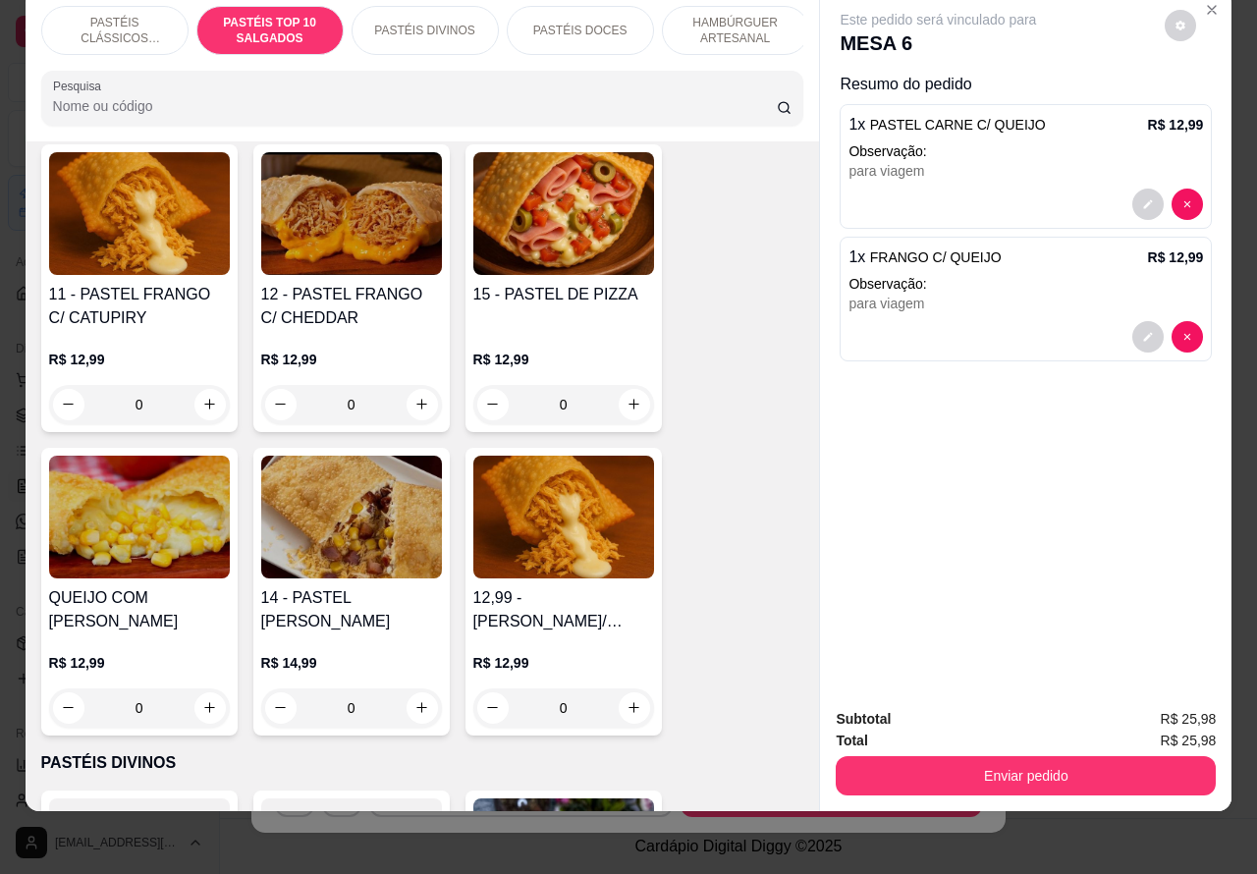
click at [1013, 756] on button "Enviar pedido" at bounding box center [1026, 775] width 380 height 39
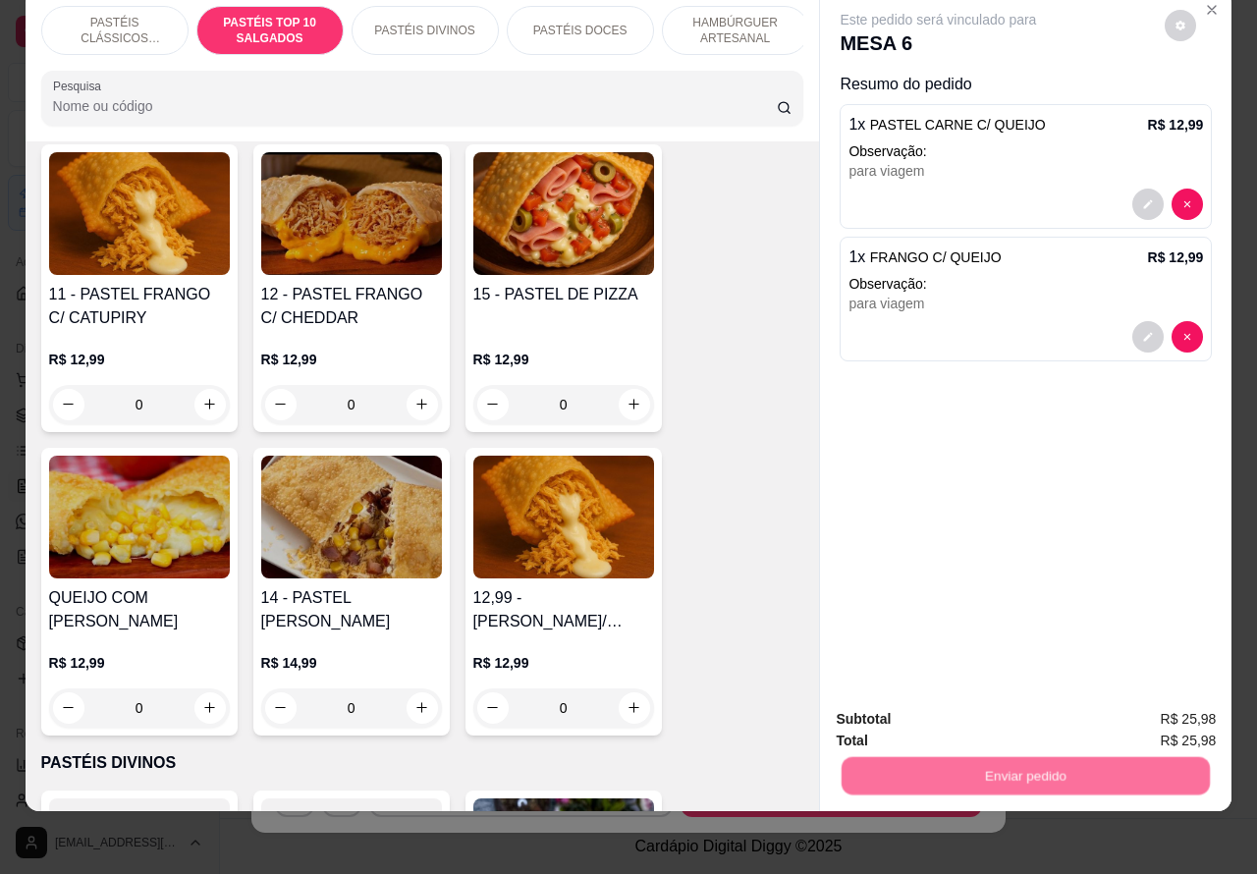
click at [944, 704] on button "Não registrar e enviar pedido" at bounding box center [959, 709] width 204 height 37
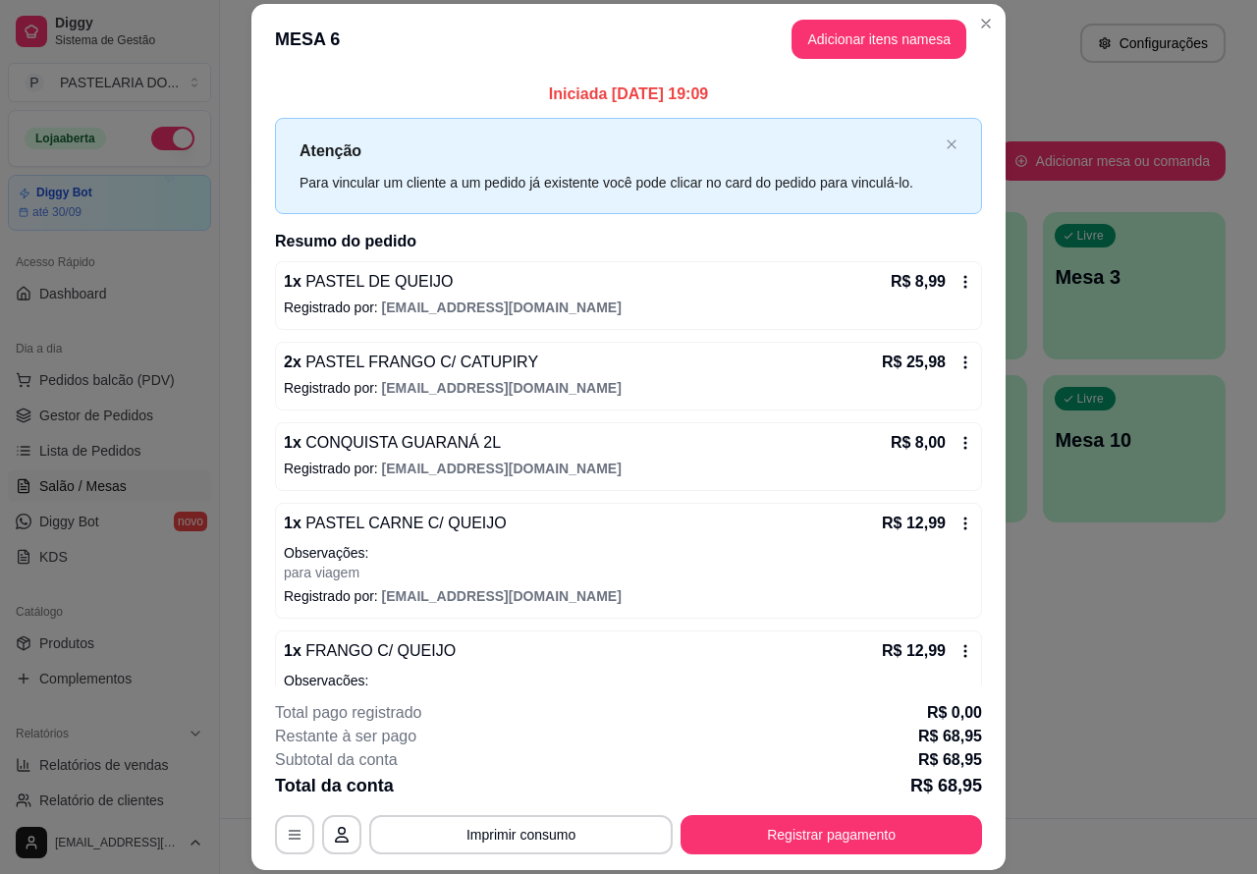
click at [1142, 629] on div "Atendimento Salão Configurações Todos Mesas Comandas Pesquisar Adicionar mesa o…" at bounding box center [738, 409] width 1037 height 818
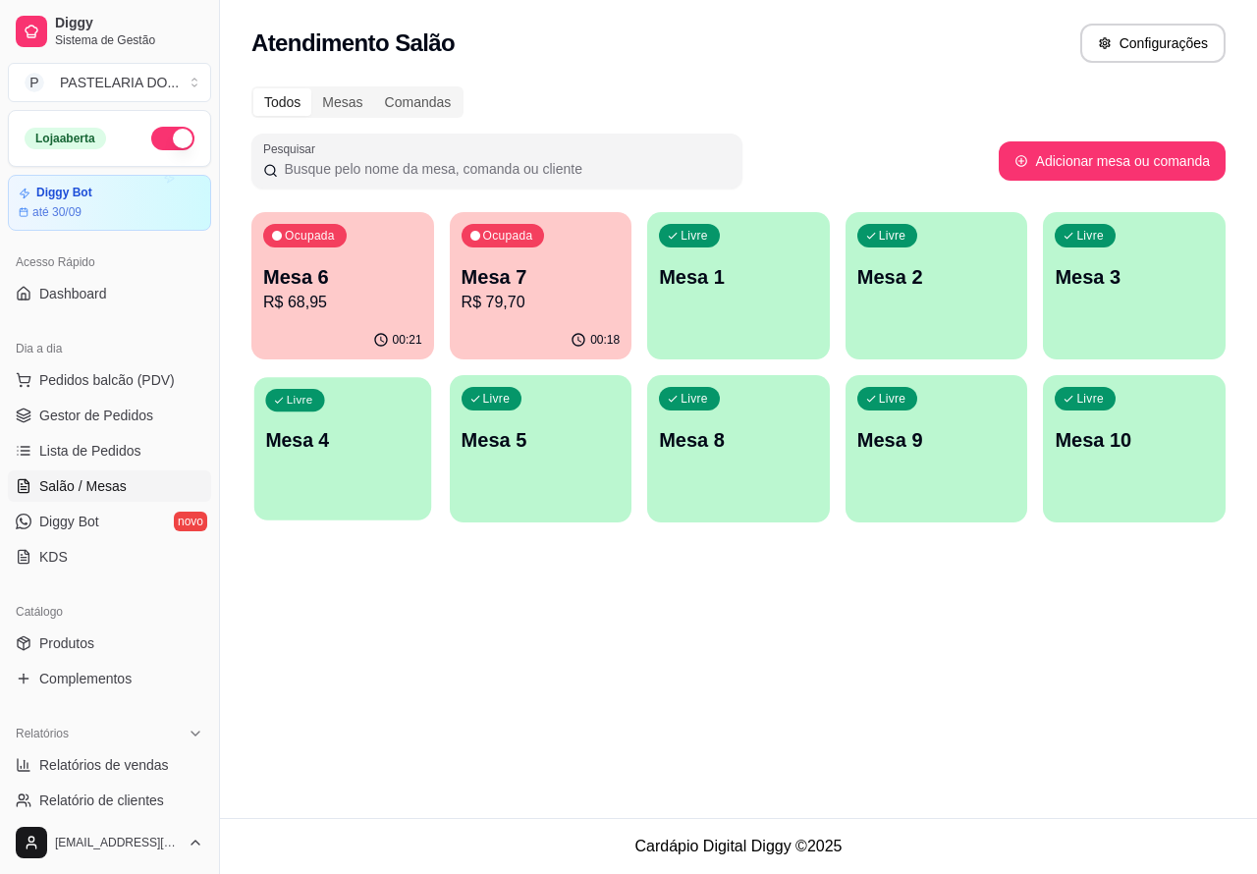
click at [360, 443] on p "Mesa 4" at bounding box center [342, 440] width 154 height 27
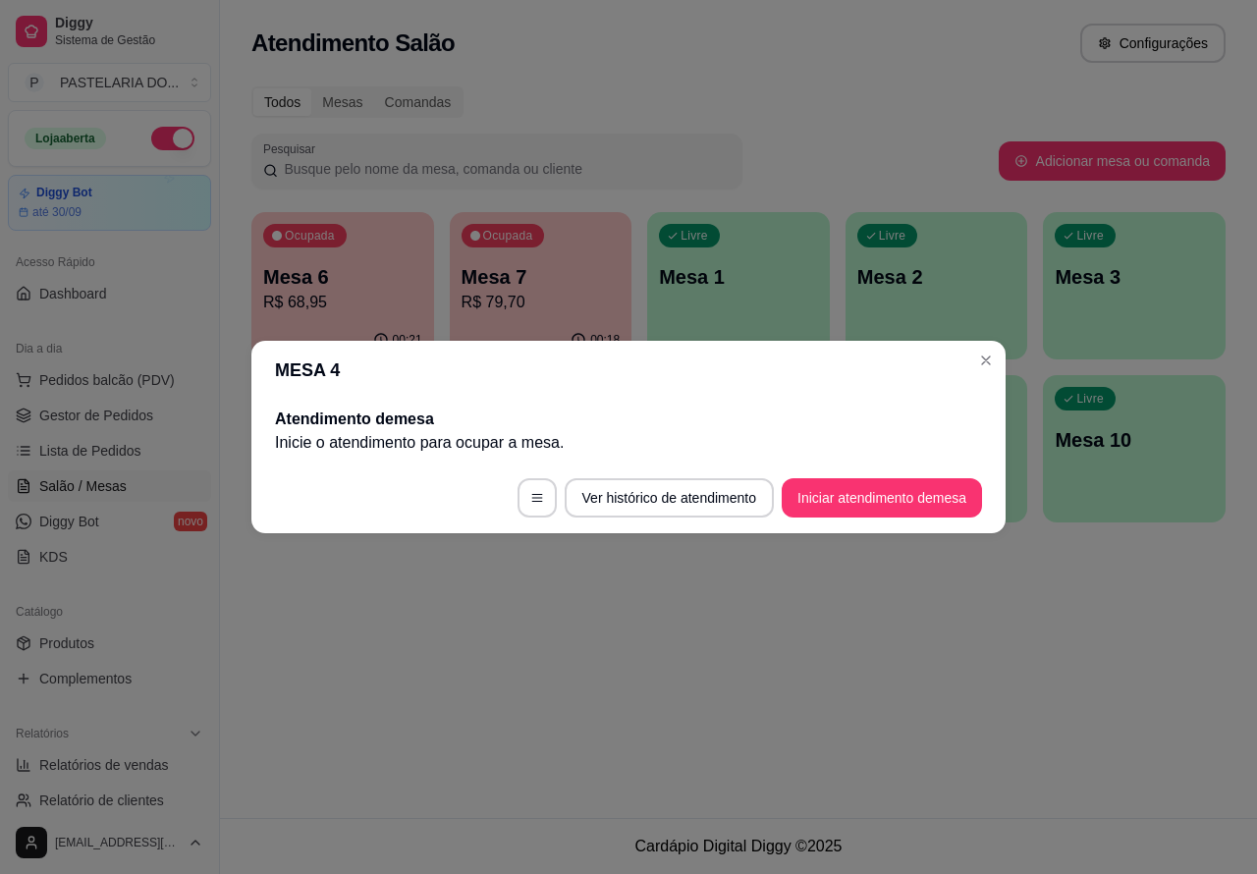
click at [865, 488] on button "Iniciar atendimento de mesa" at bounding box center [882, 497] width 200 height 39
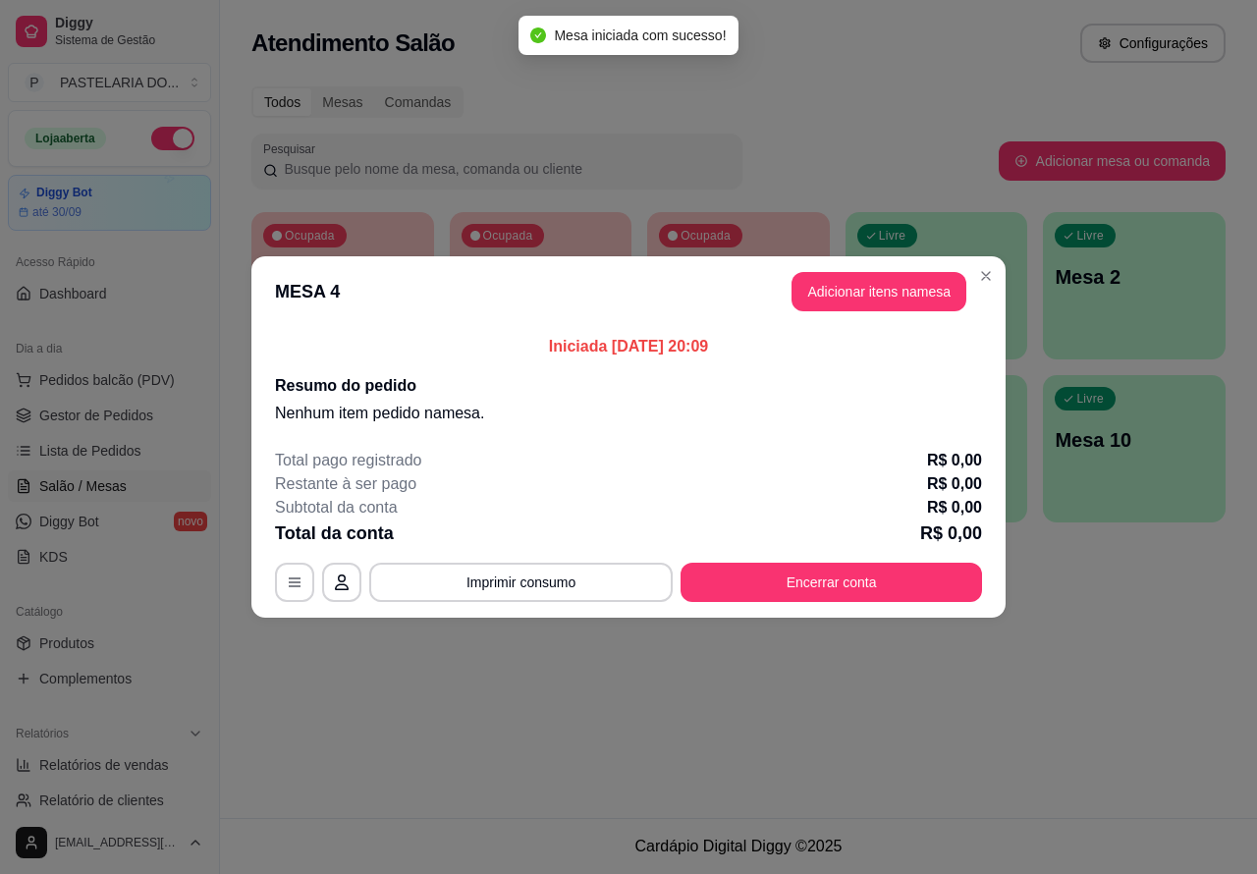
click at [900, 283] on div "Nenhum produto adicionado" at bounding box center [1028, 284] width 374 height 387
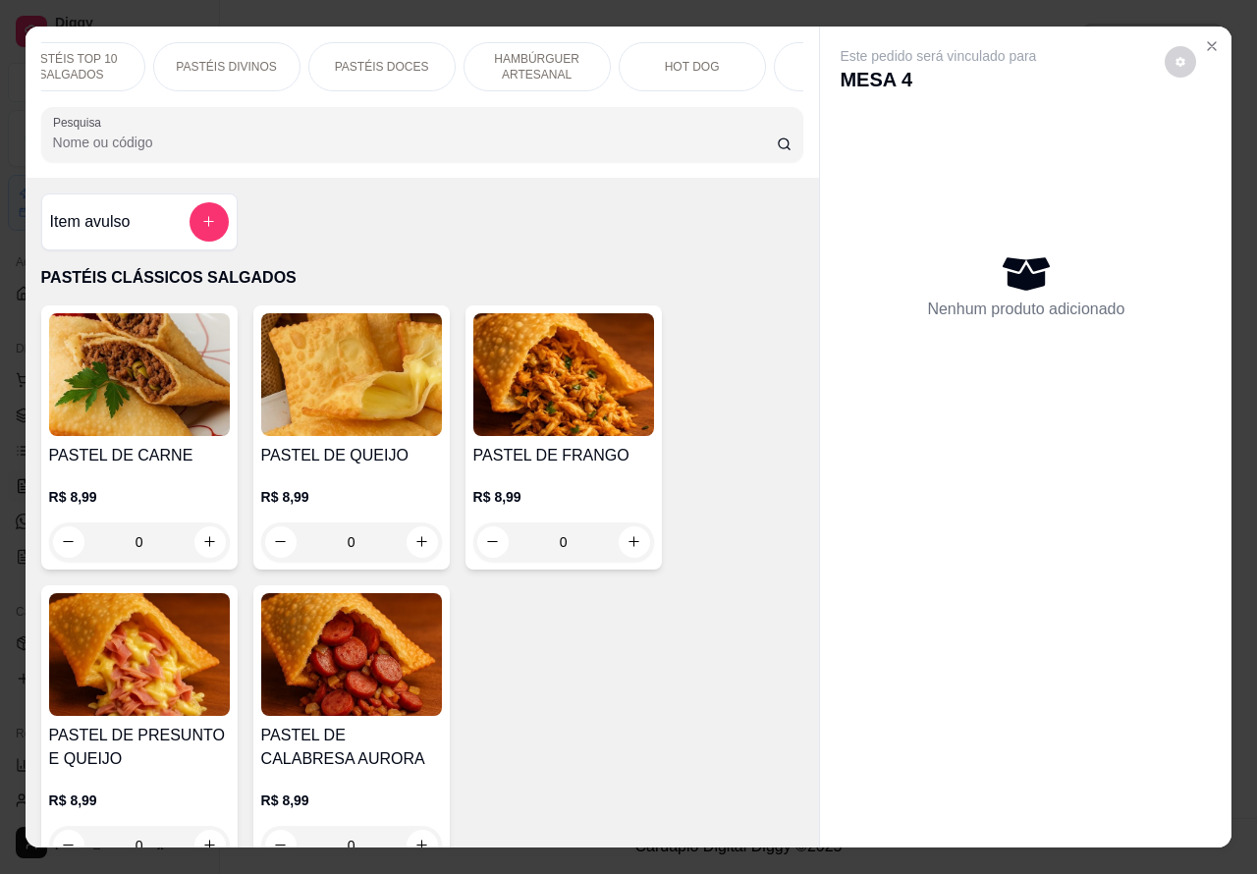
scroll to position [0, 237]
click at [653, 59] on p "HOT DOG" at bounding box center [653, 67] width 55 height 16
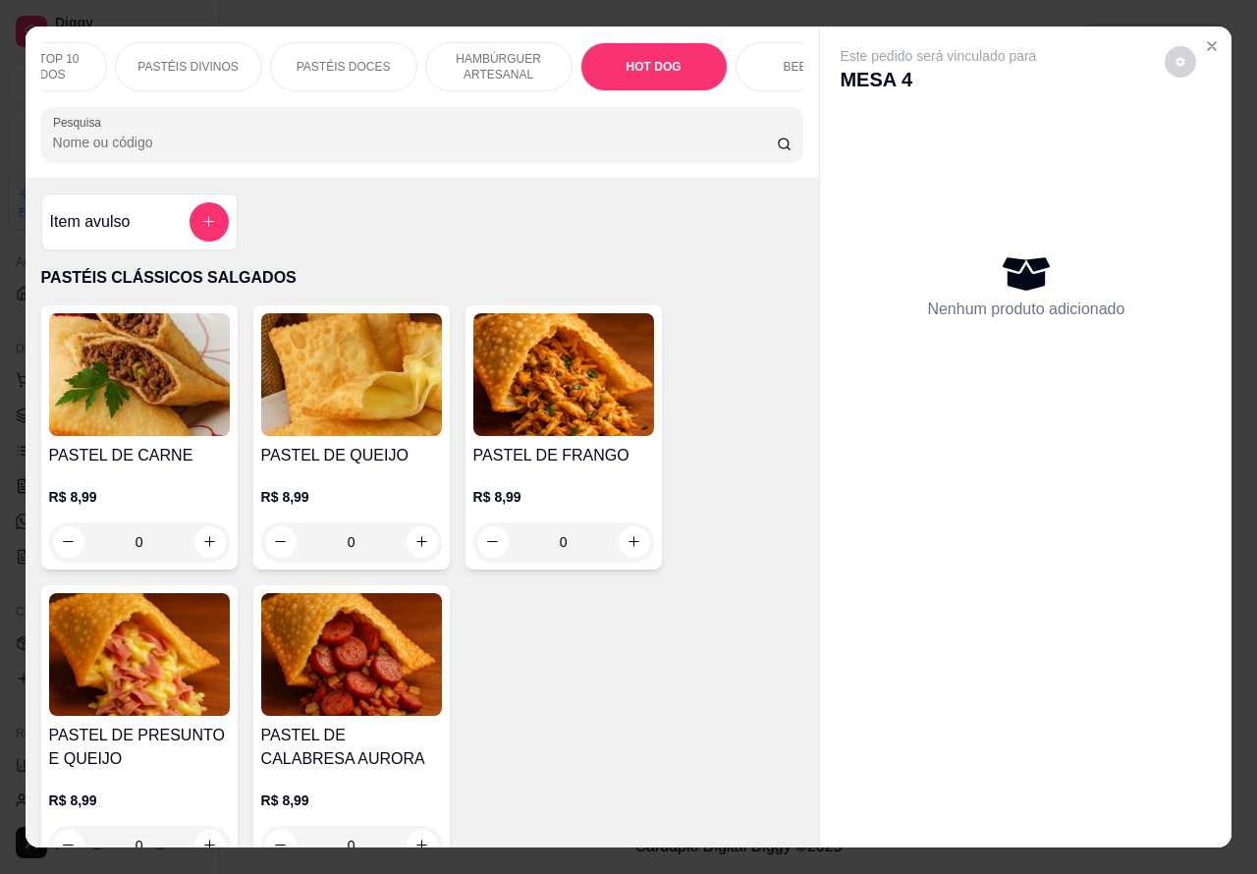
scroll to position [45, 0]
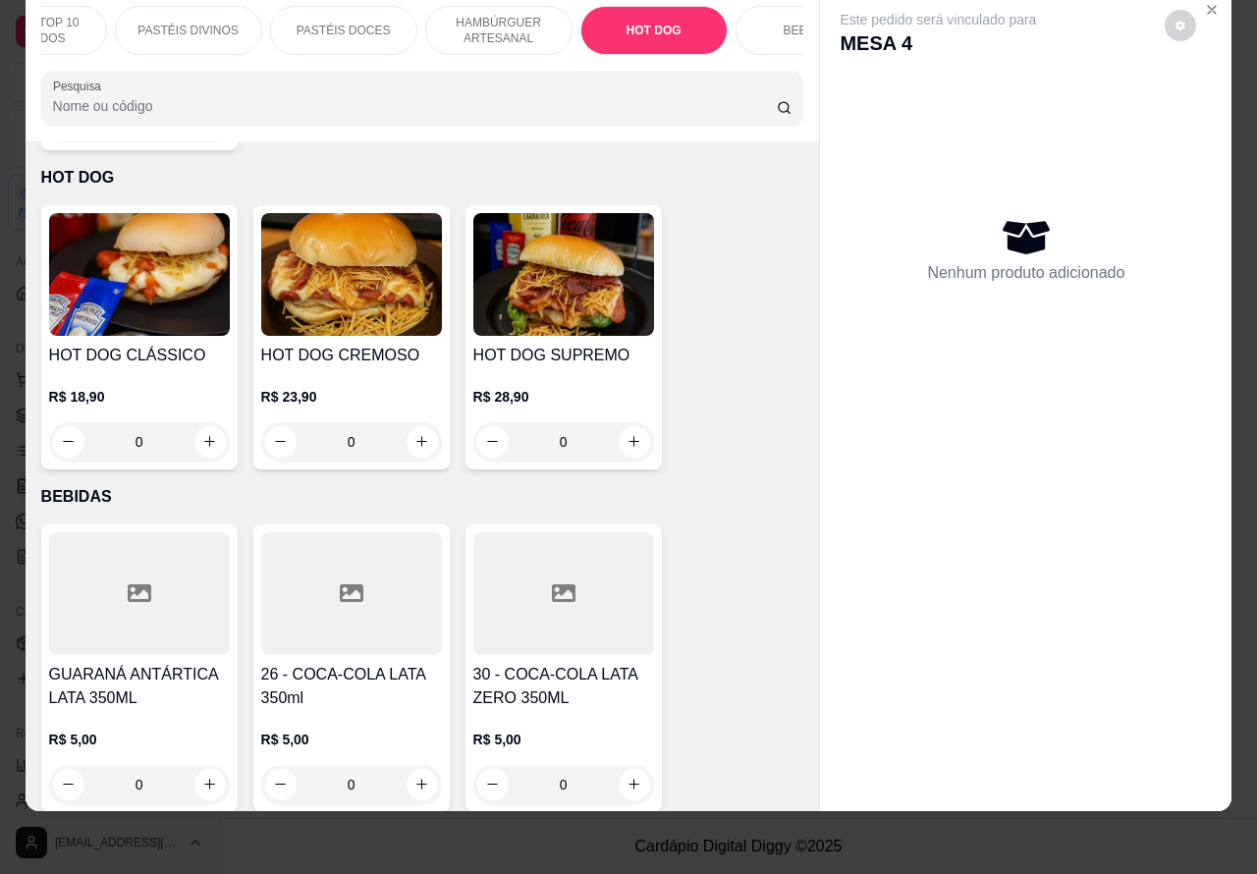
click at [204, 422] on div "0" at bounding box center [139, 441] width 181 height 39
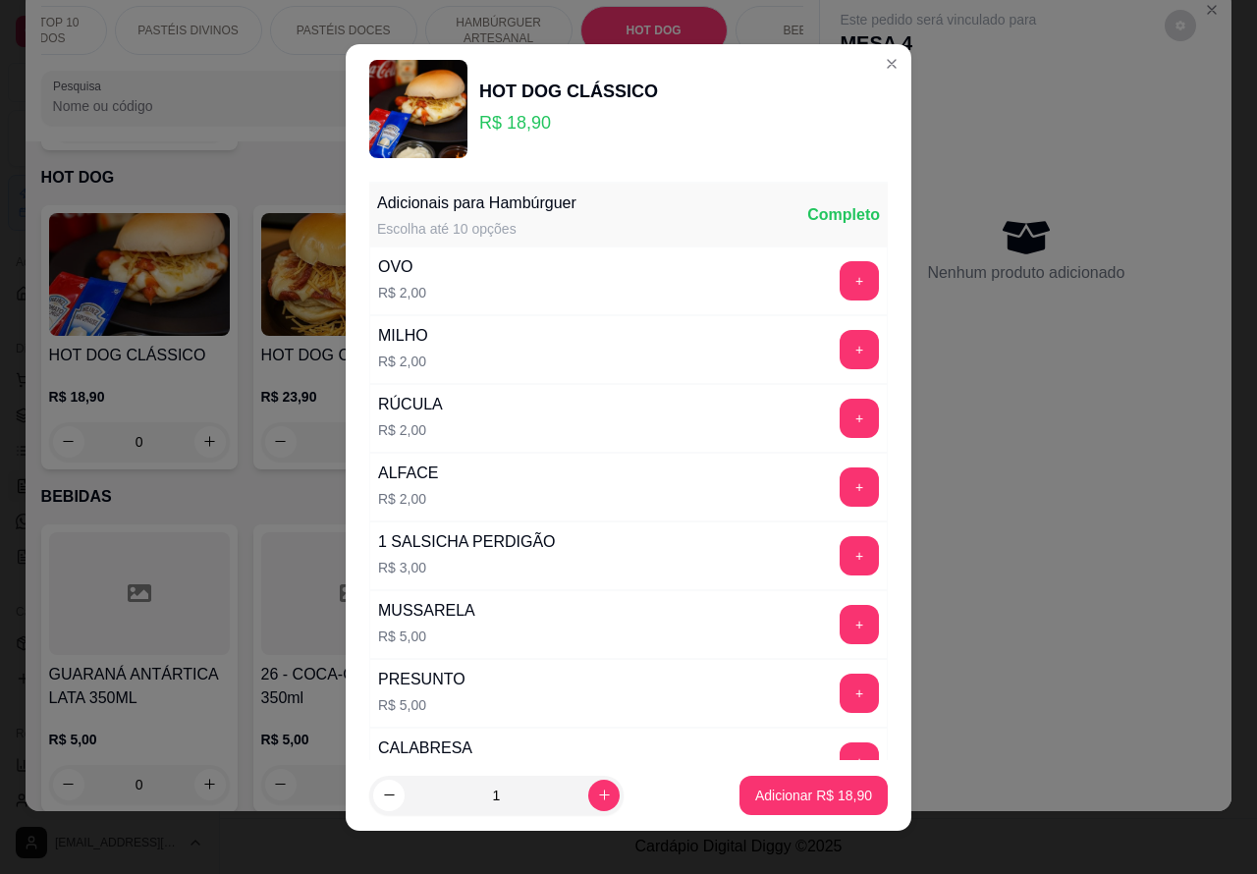
click at [597, 793] on icon "increase-product-quantity" at bounding box center [604, 795] width 15 height 15
type input "2"
click at [774, 788] on p "Adicionar R$ 37,80" at bounding box center [813, 796] width 117 height 20
type input "2"
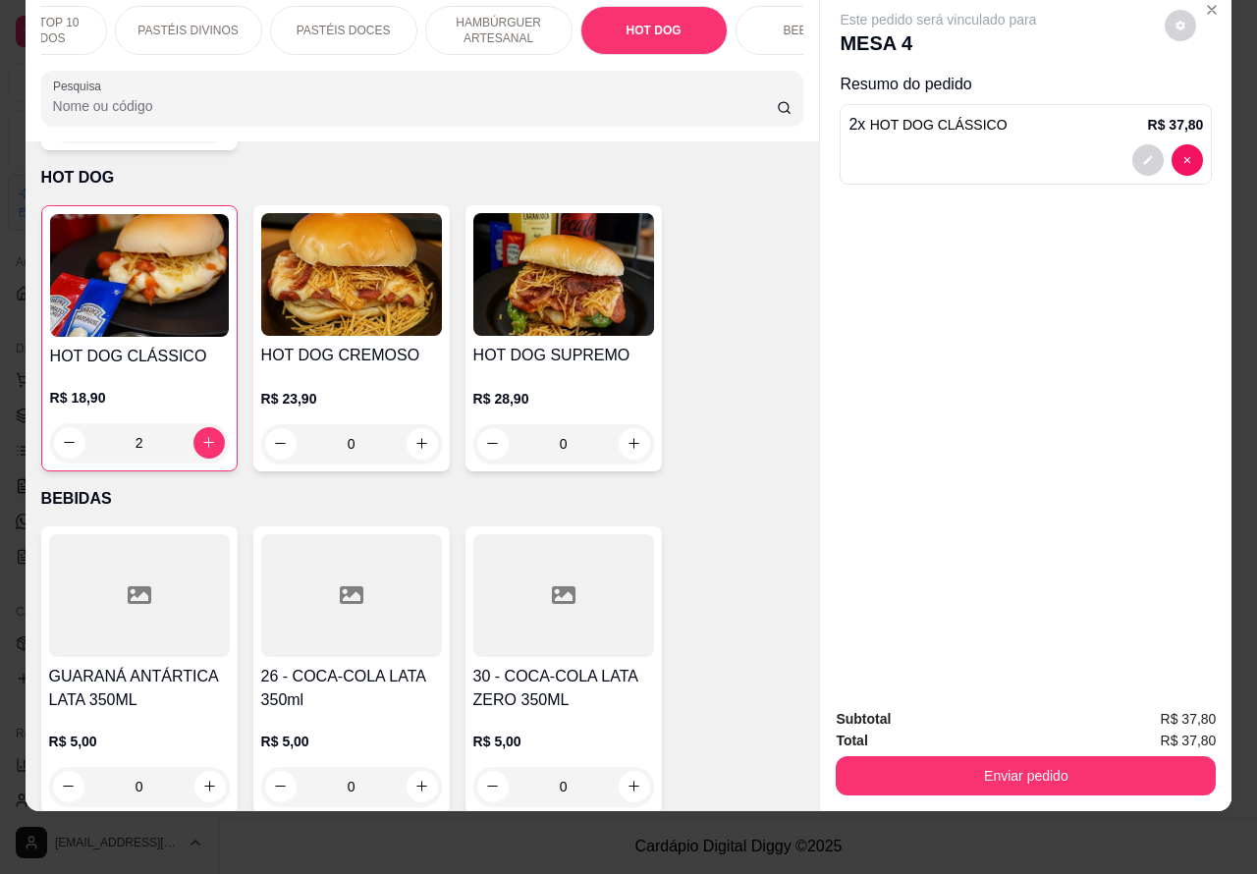
click at [483, 15] on p "HAMBÚRGUER ARTESANAL" at bounding box center [499, 30] width 114 height 31
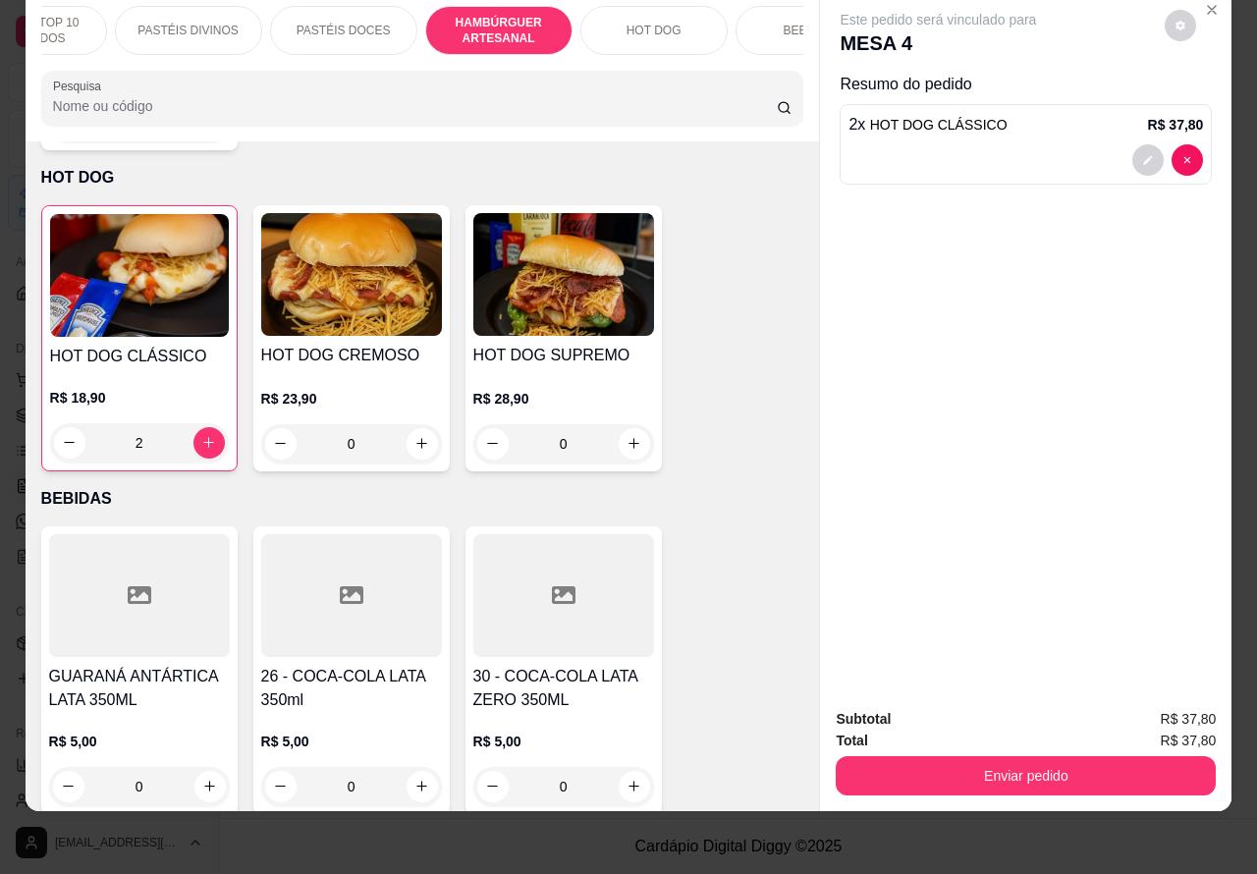
scroll to position [4142, 0]
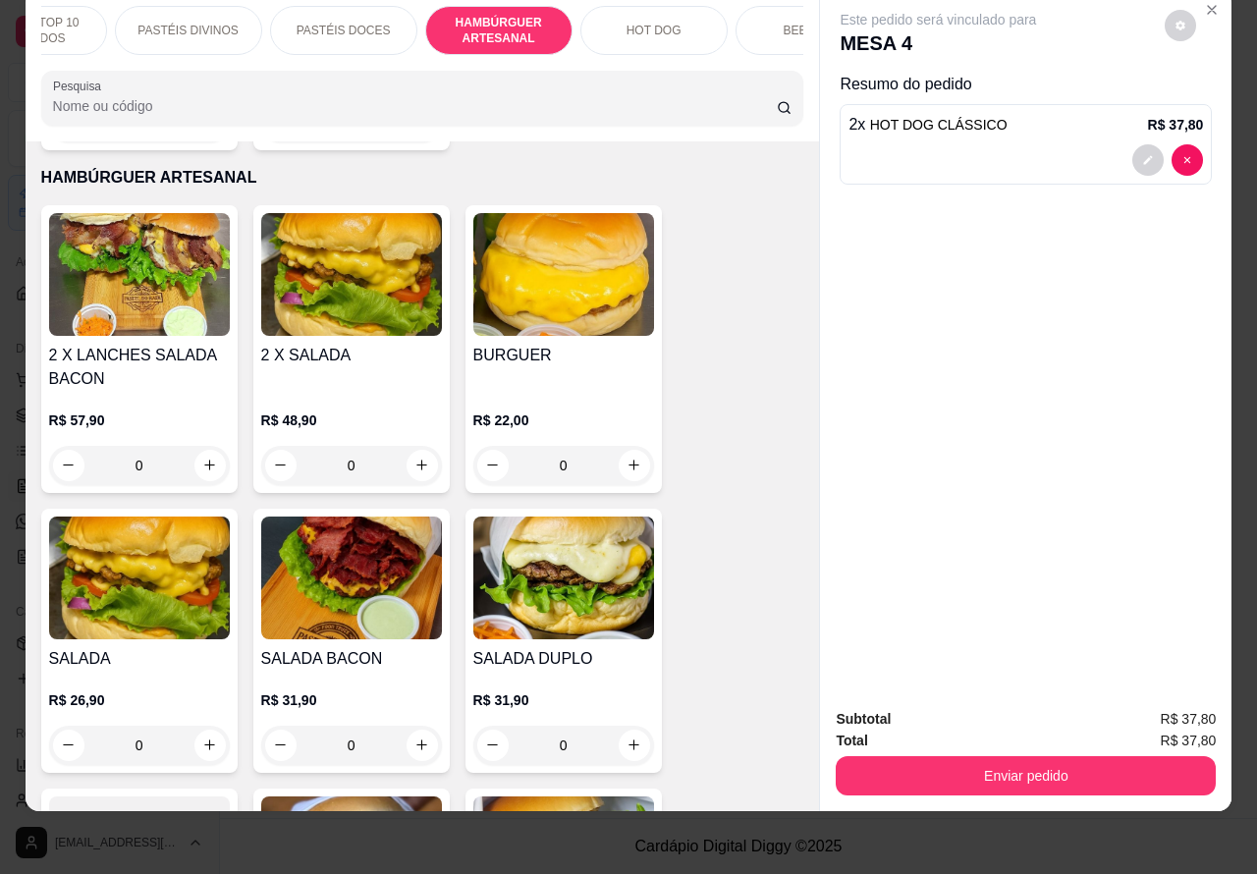
click at [626, 446] on div "0" at bounding box center [563, 465] width 181 height 39
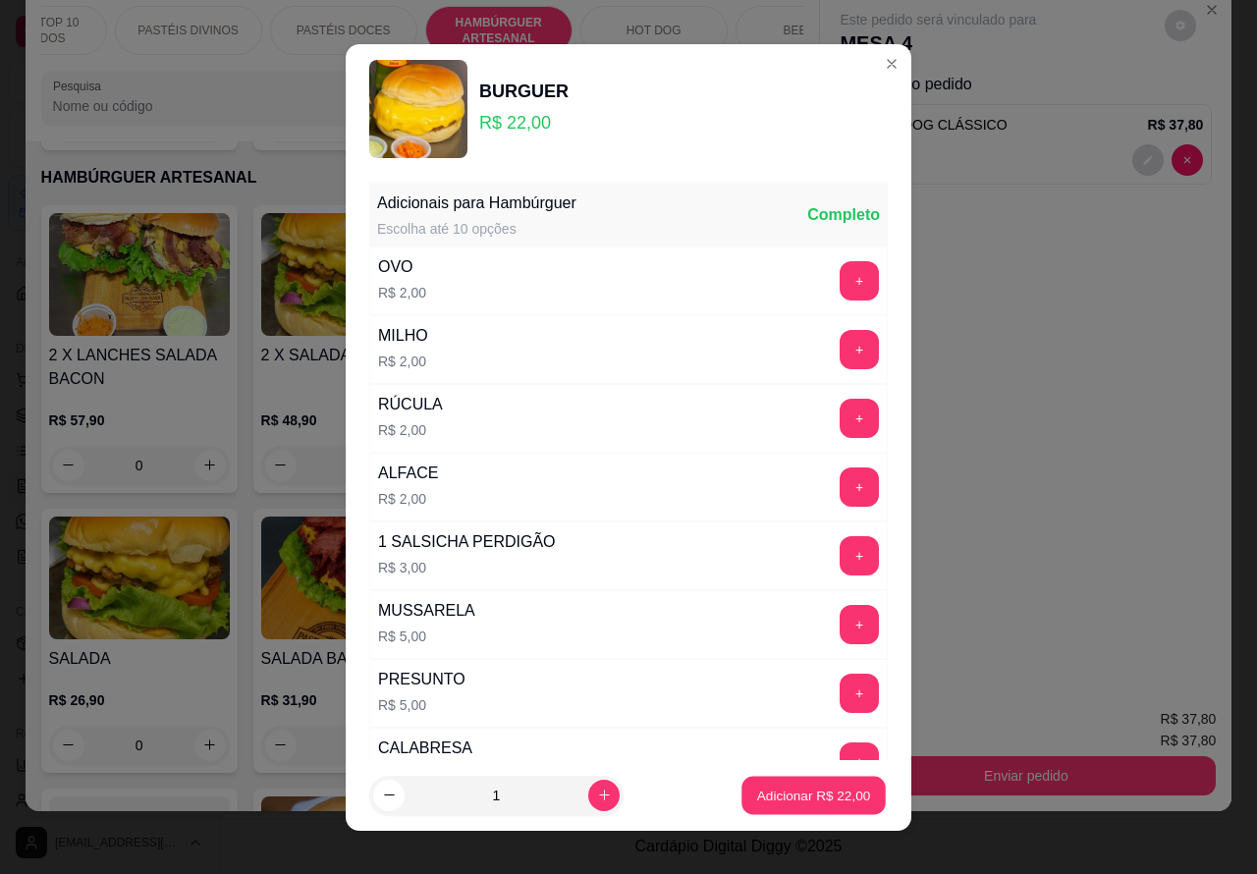
click at [779, 801] on p "Adicionar R$ 22,00" at bounding box center [814, 795] width 114 height 19
type input "1"
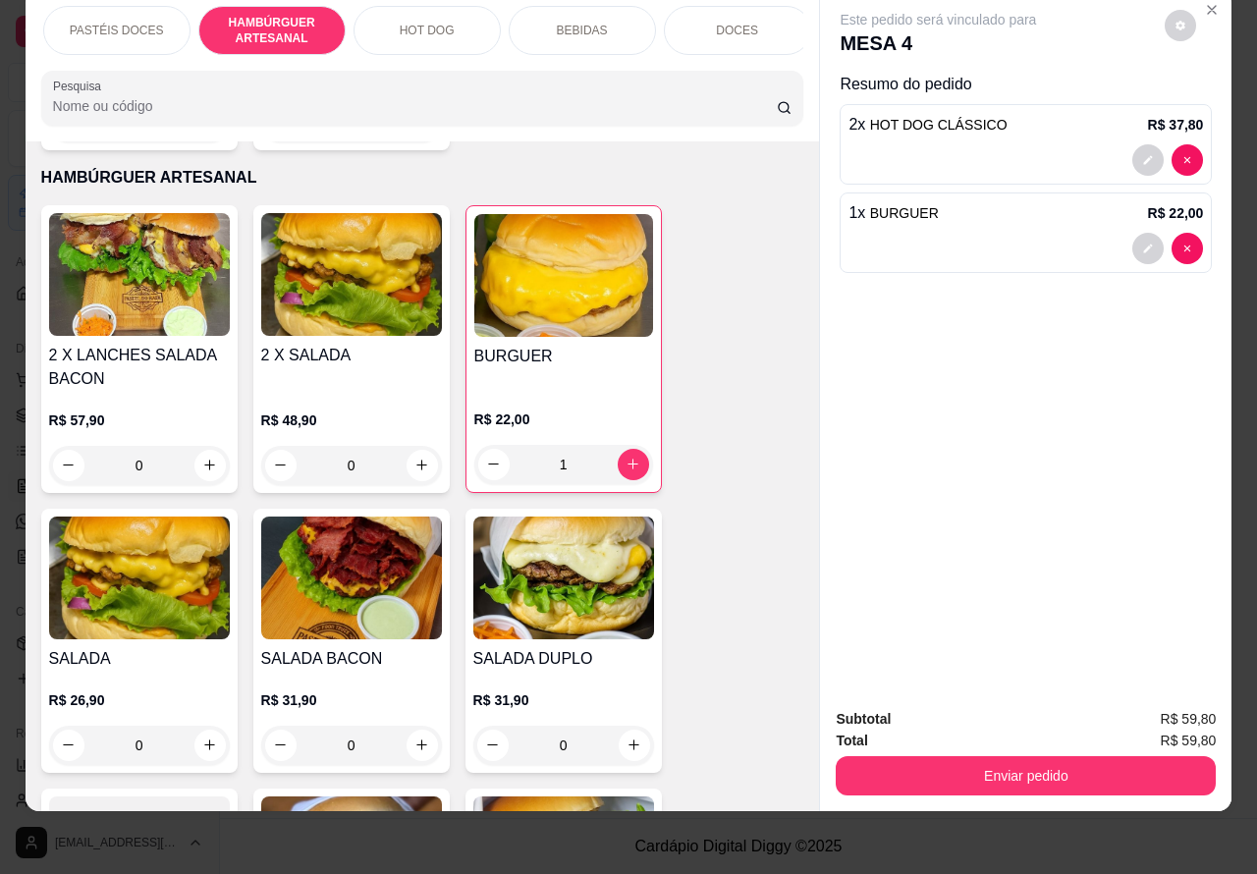
scroll to position [0, 471]
click at [592, 16] on div "BEBIDAS" at bounding box center [575, 30] width 147 height 49
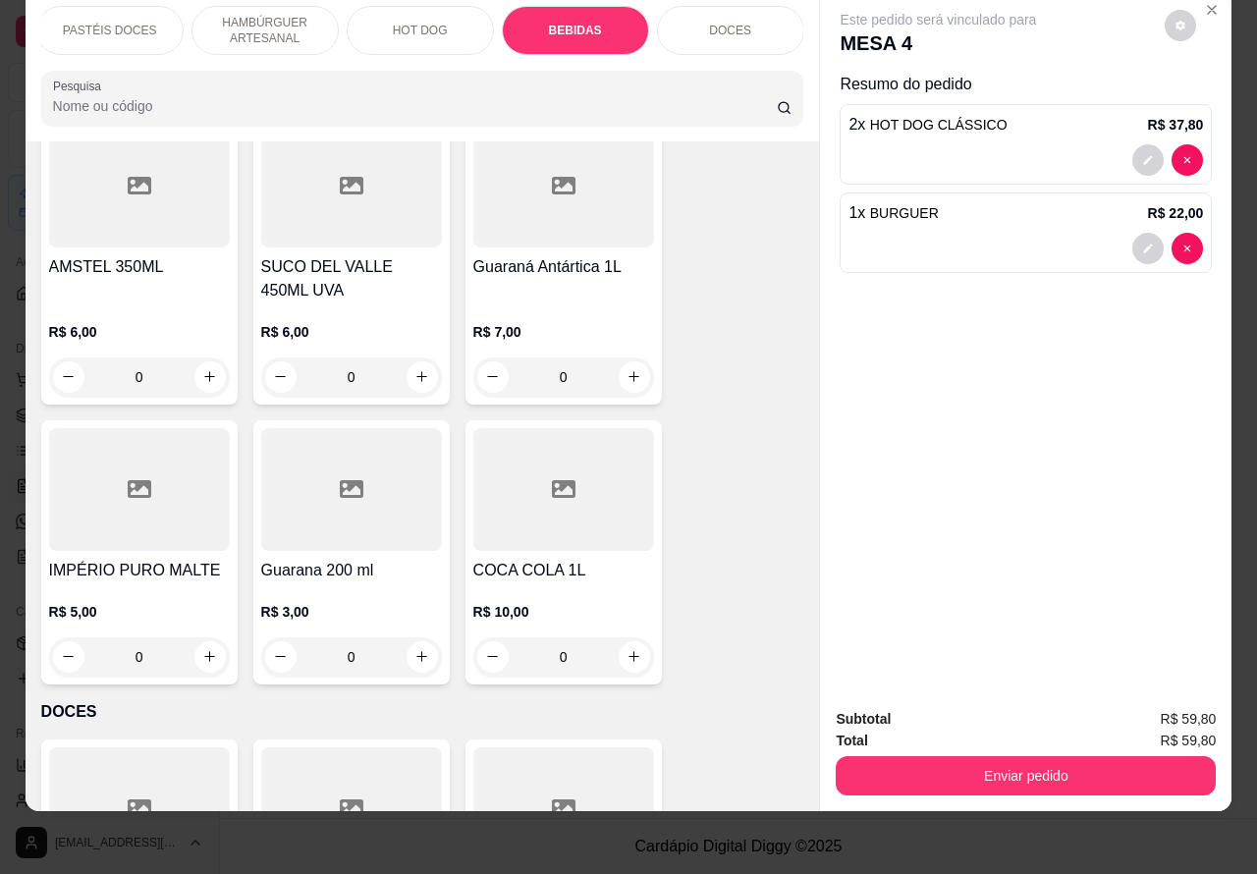
scroll to position [7540, 0]
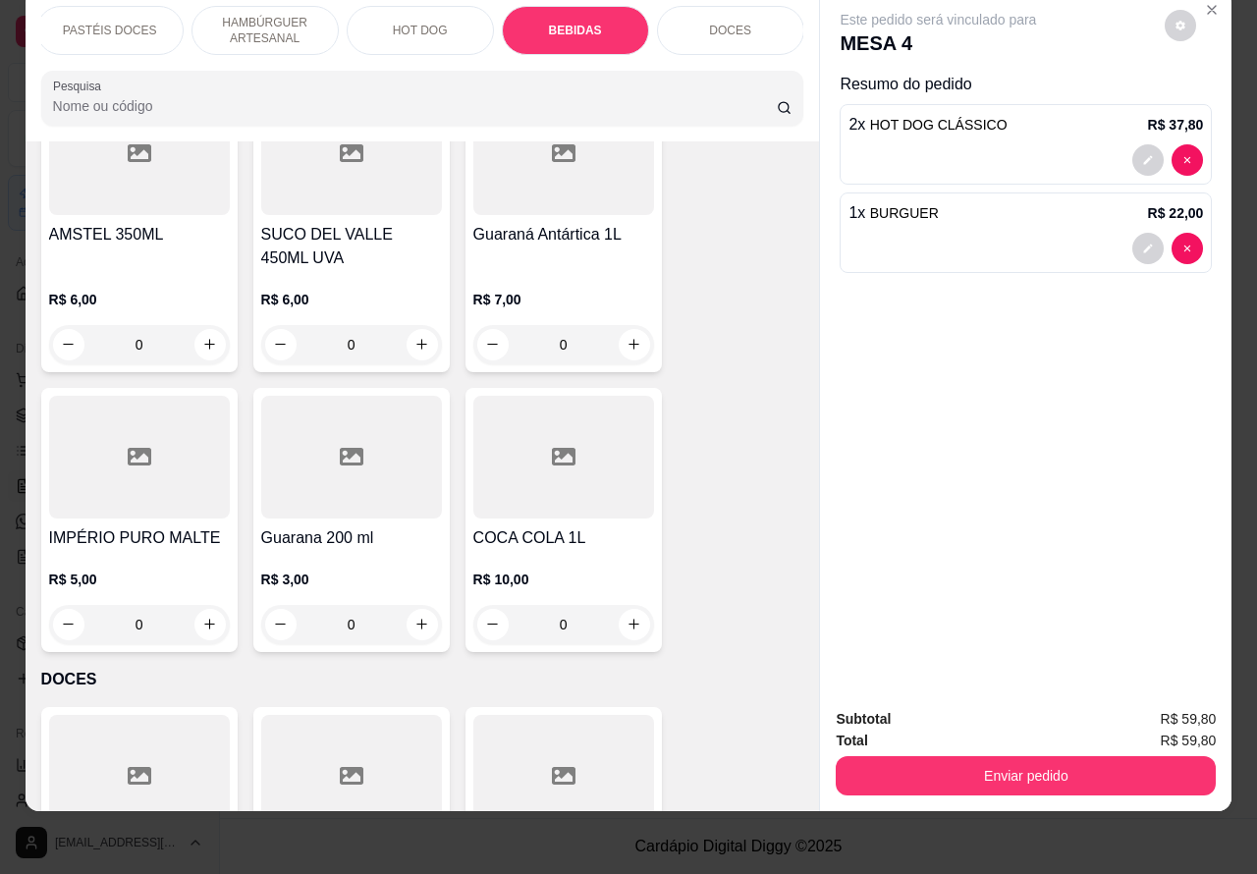
click at [628, 619] on icon "increase-product-quantity" at bounding box center [633, 624] width 11 height 11
type input "1"
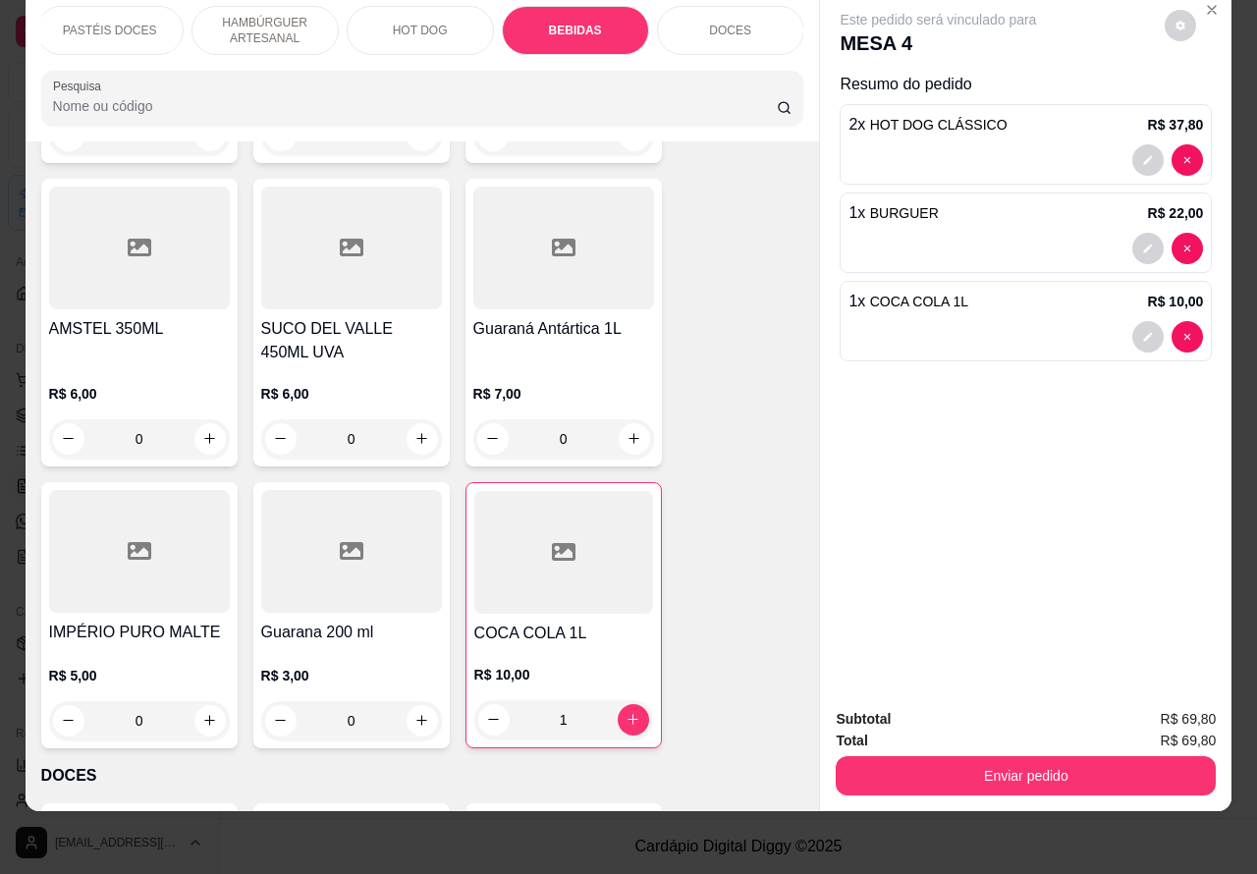
scroll to position [7381, 0]
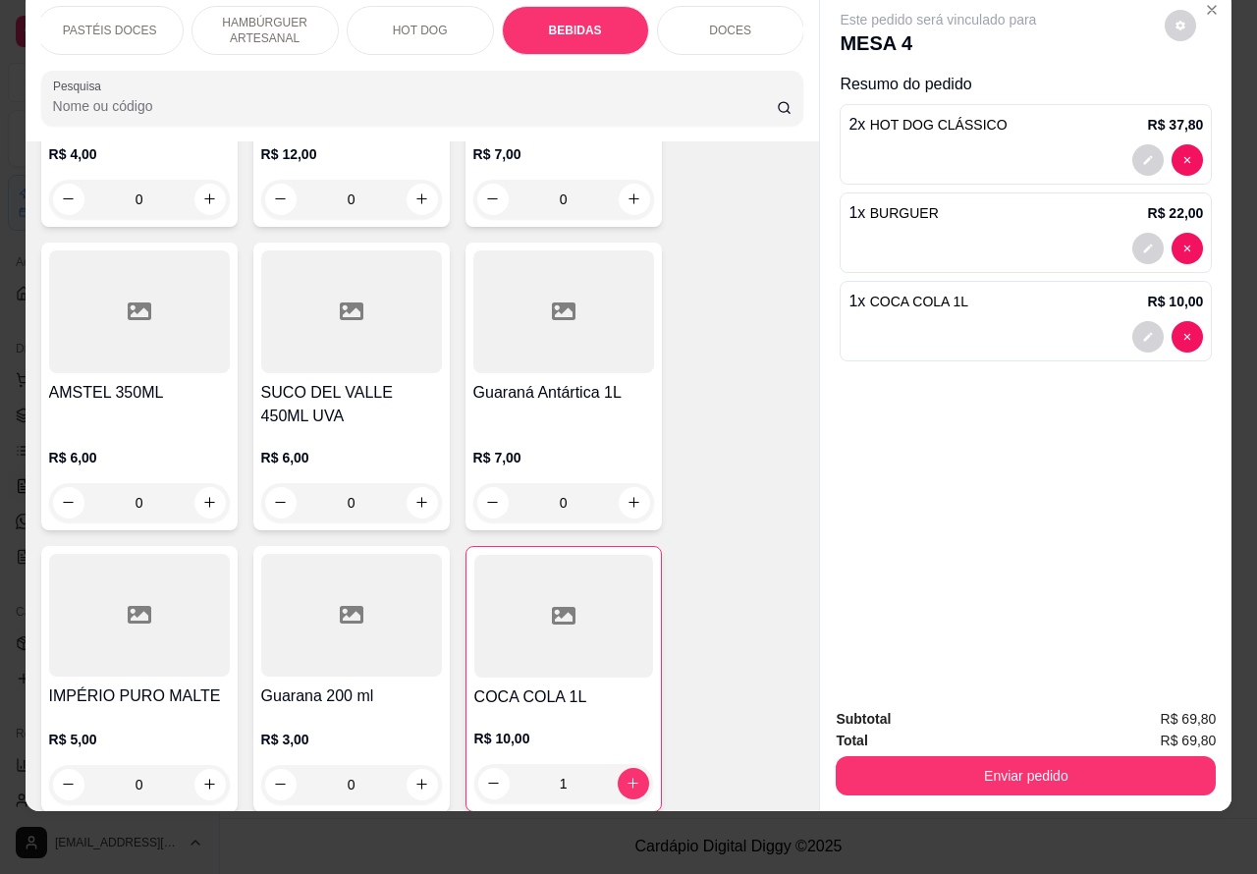
click at [414, 495] on icon "increase-product-quantity" at bounding box center [421, 502] width 15 height 15
type input "1"
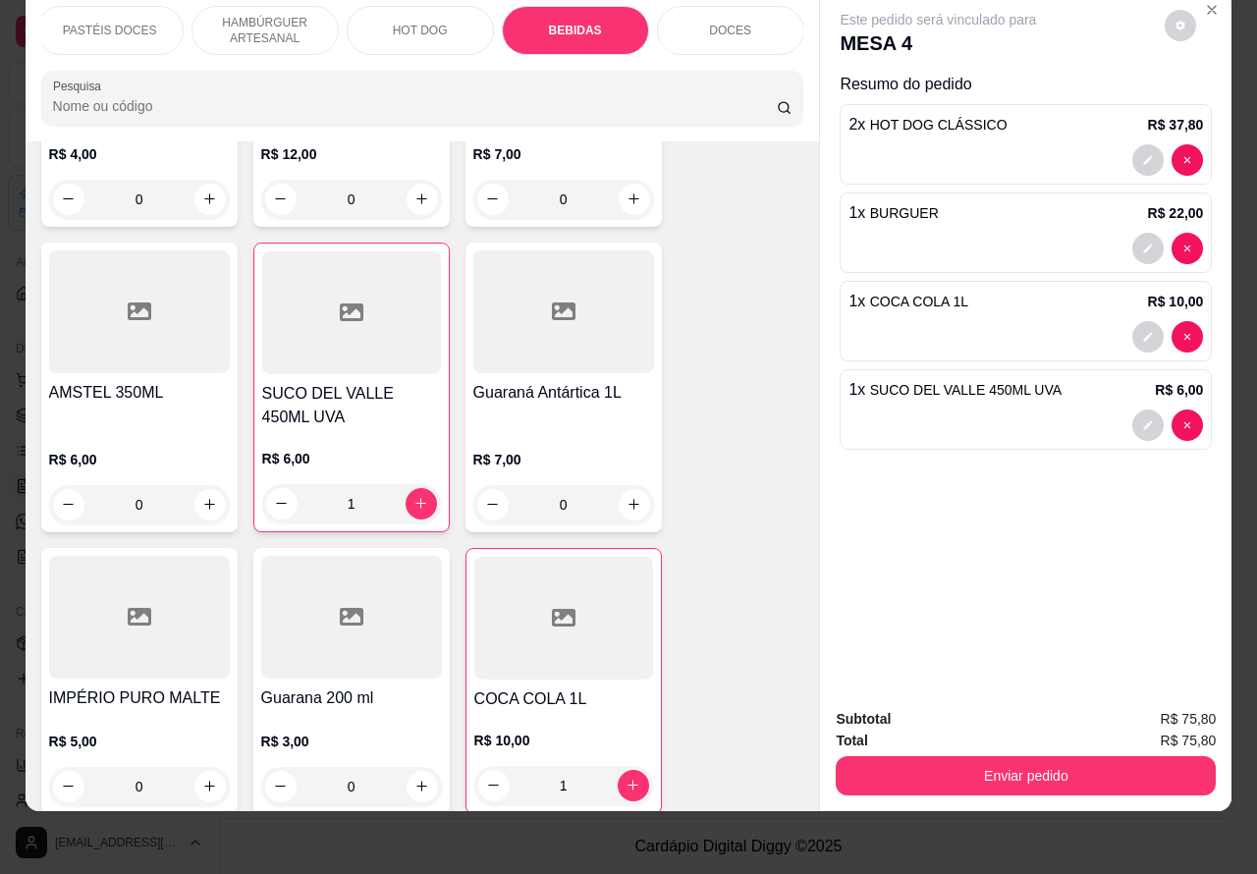
click at [1011, 756] on button "Enviar pedido" at bounding box center [1026, 775] width 380 height 39
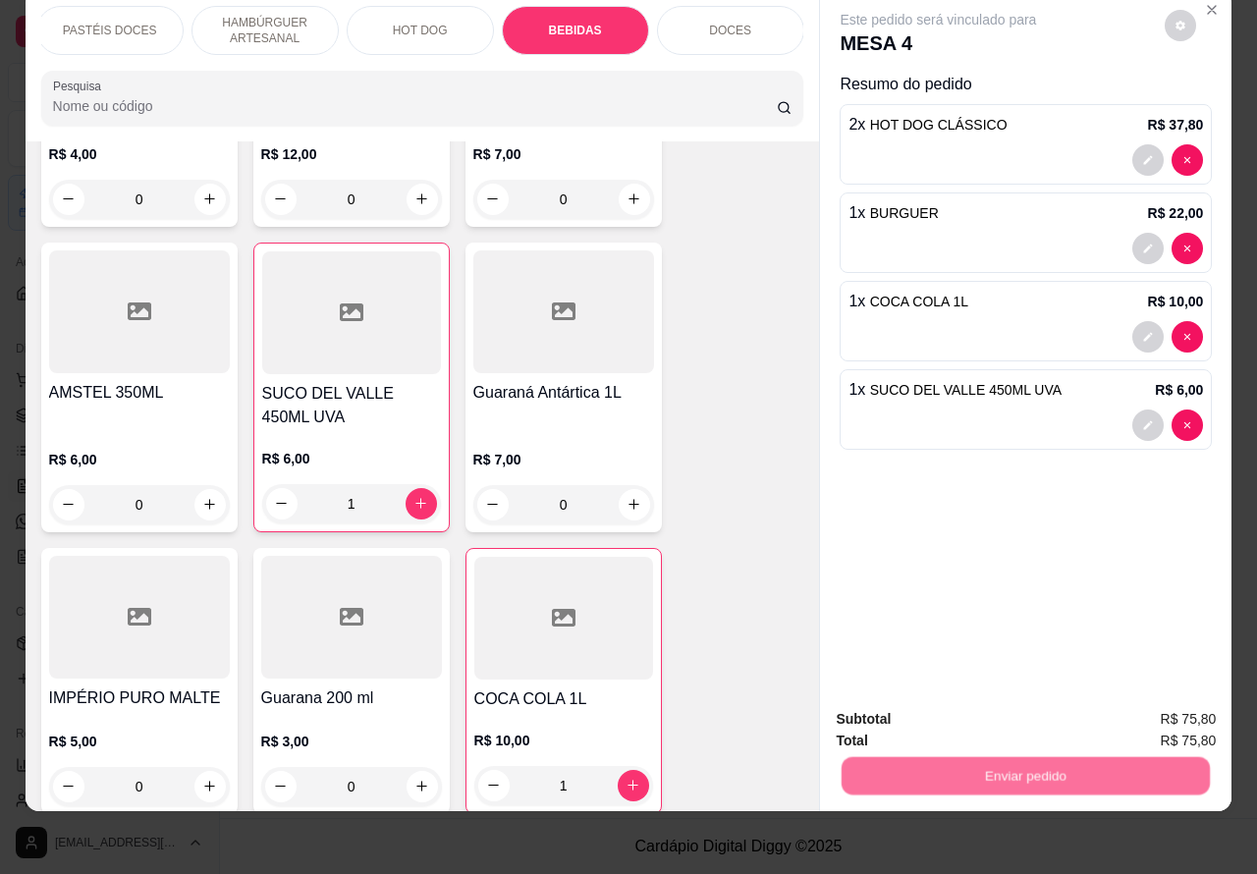
click at [936, 705] on button "Não registrar e enviar pedido" at bounding box center [959, 709] width 204 height 37
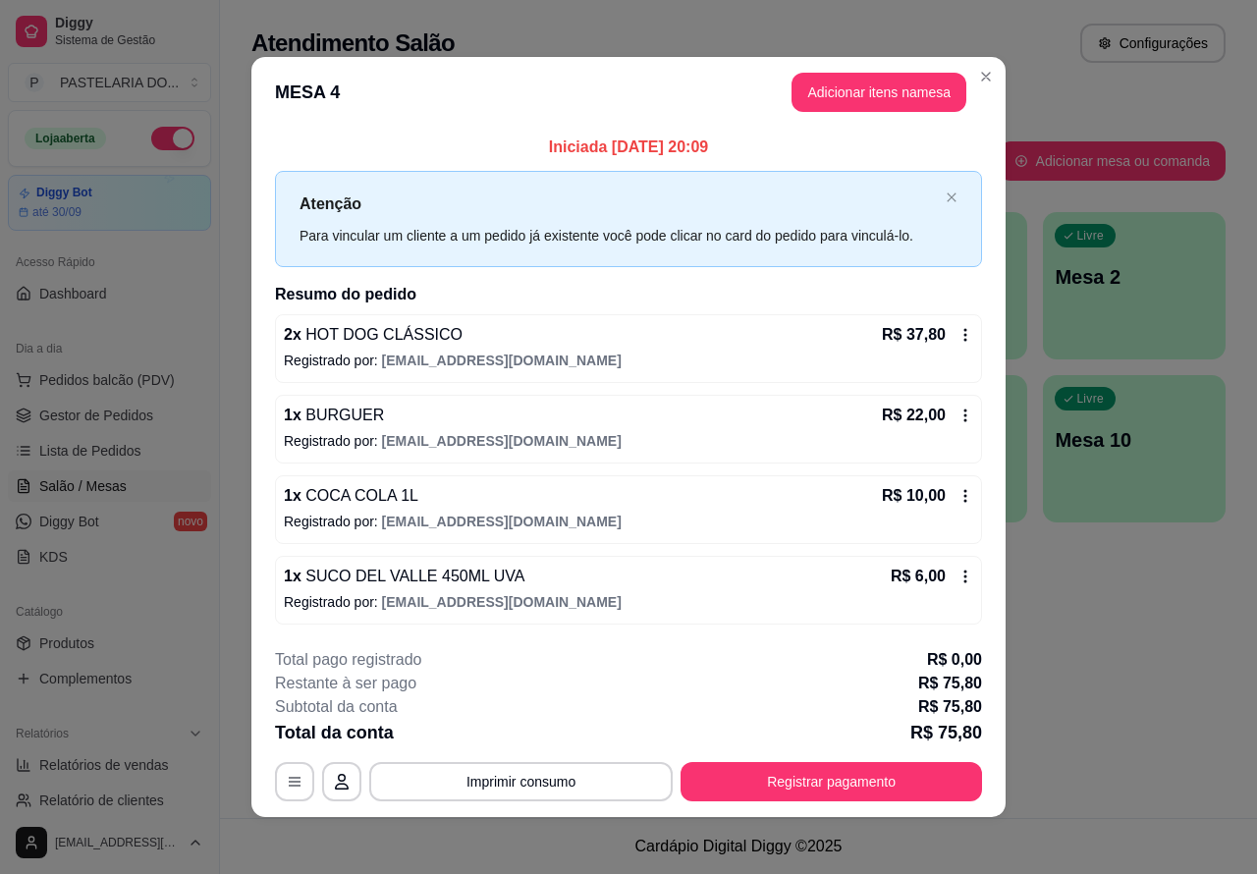
click at [1184, 641] on div "Atendimento Salão Configurações Todos Mesas Comandas Pesquisar Adicionar mesa o…" at bounding box center [738, 409] width 1037 height 818
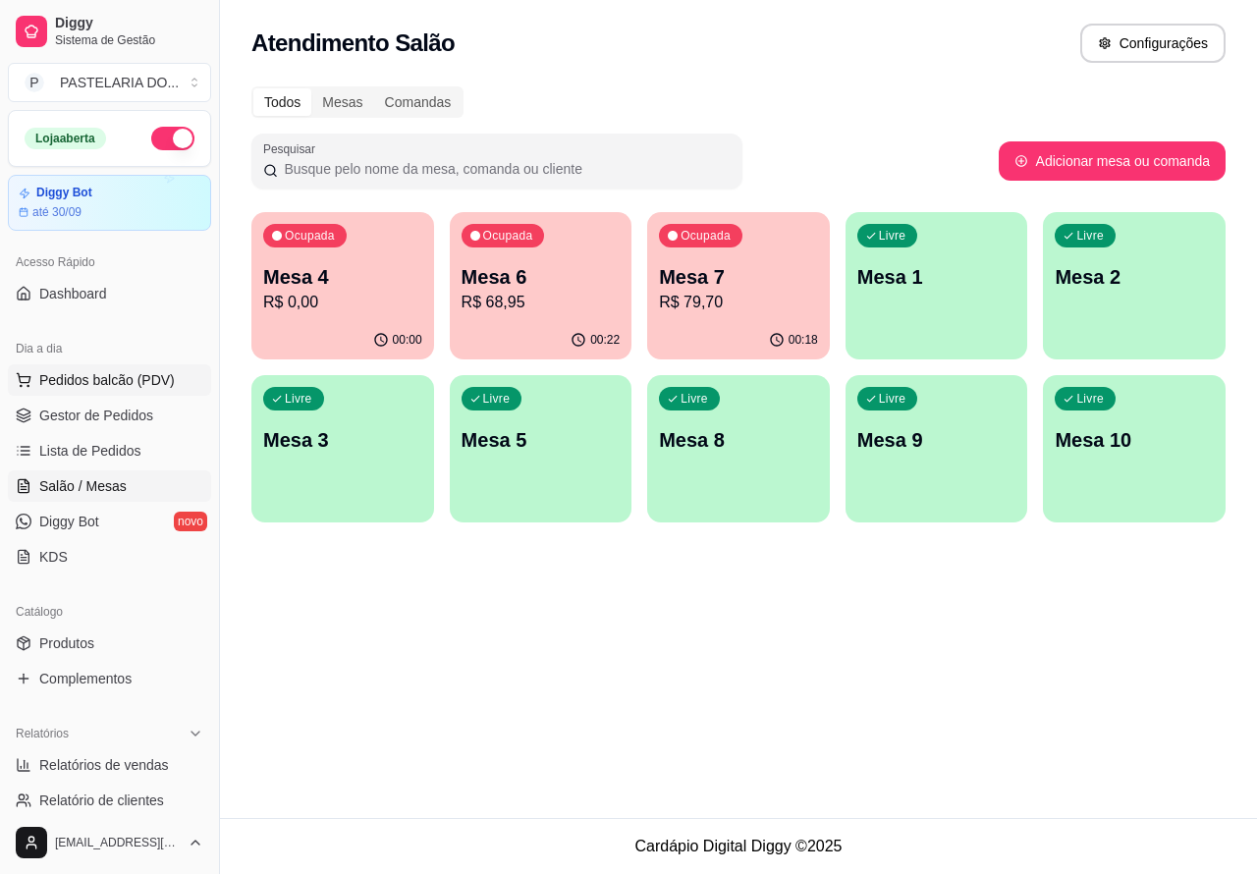
click at [110, 378] on span "Pedidos balcão (PDV)" at bounding box center [107, 380] width 136 height 20
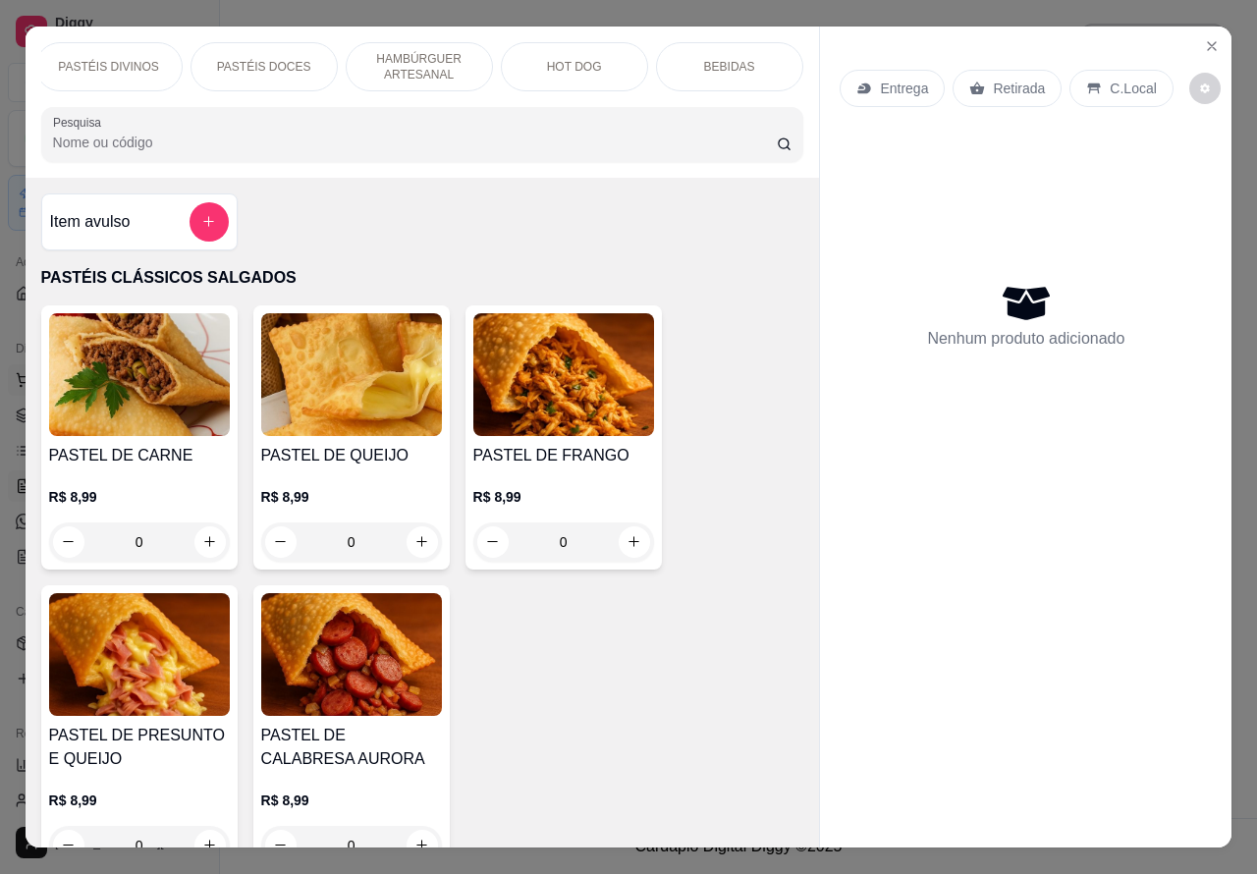
scroll to position [0, 331]
click at [561, 47] on div "HOT DOG" at bounding box center [559, 66] width 147 height 49
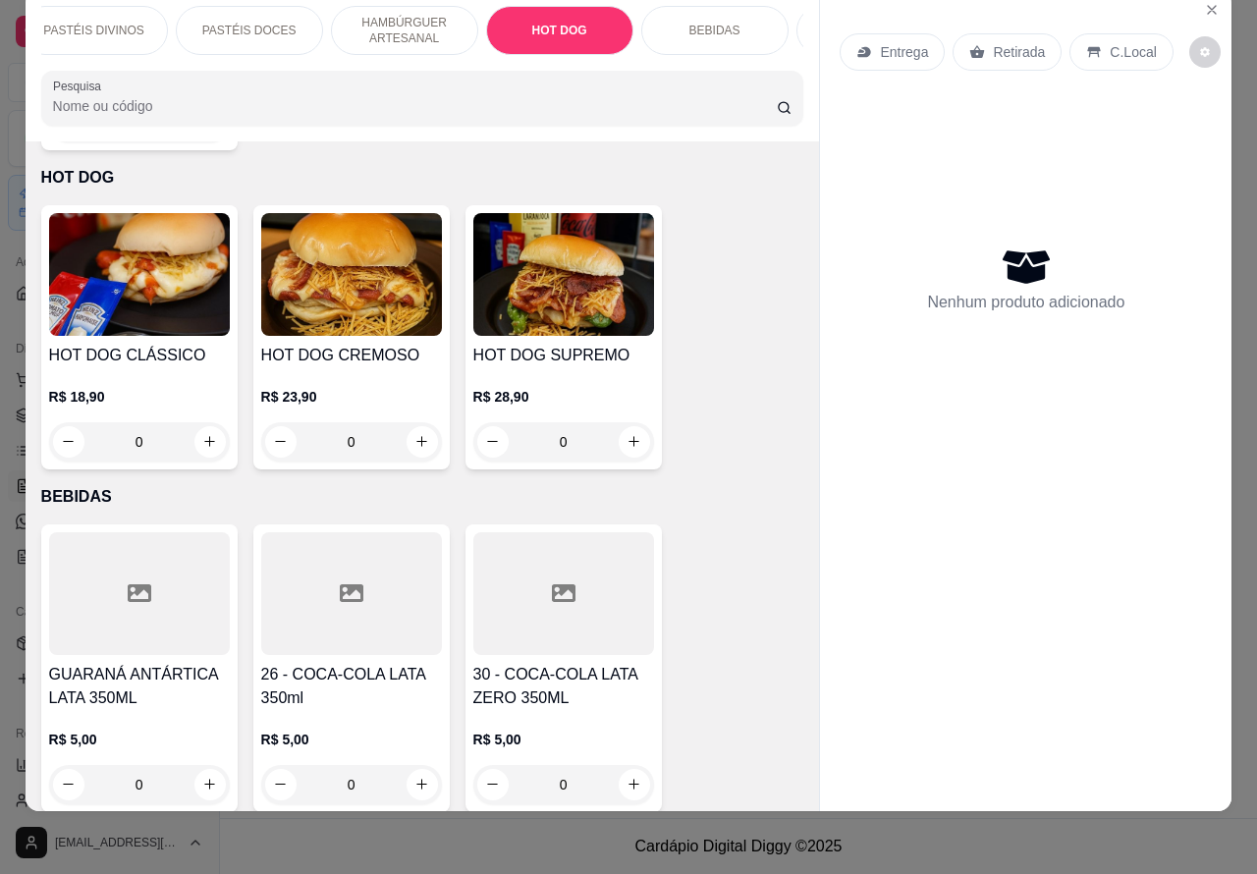
click at [194, 422] on div "0" at bounding box center [139, 441] width 181 height 39
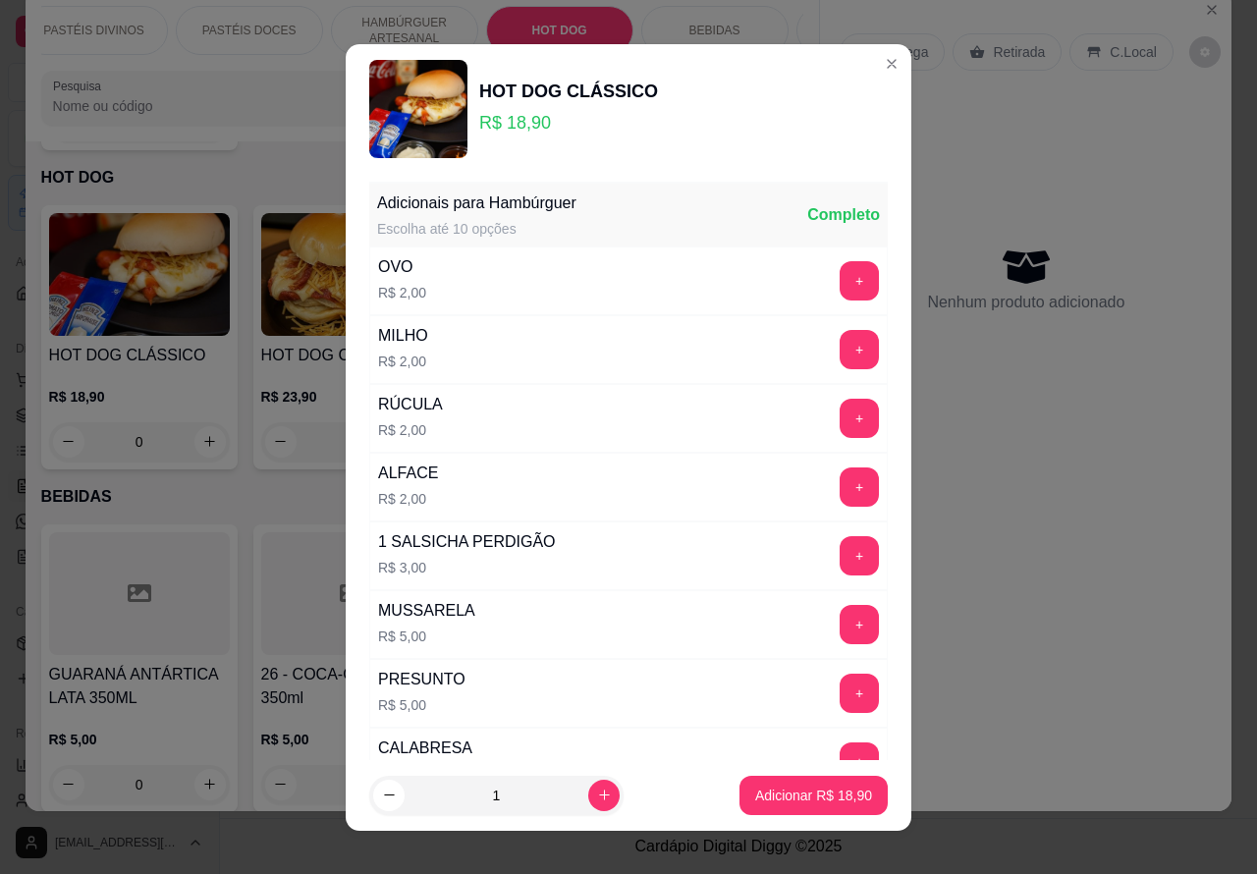
click at [774, 797] on p "Adicionar R$ 18,90" at bounding box center [813, 796] width 117 height 20
type input "1"
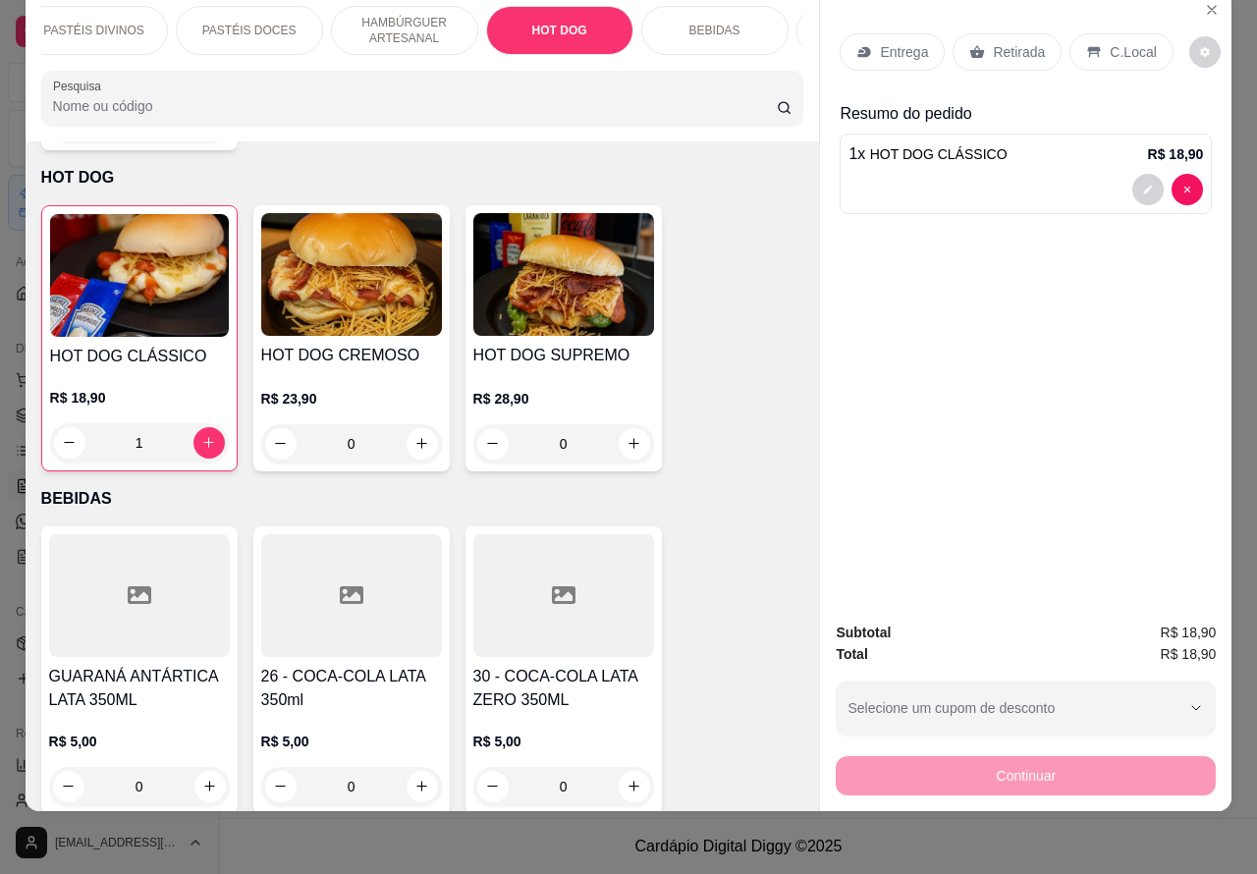
click at [997, 42] on p "Retirada" at bounding box center [1019, 52] width 52 height 20
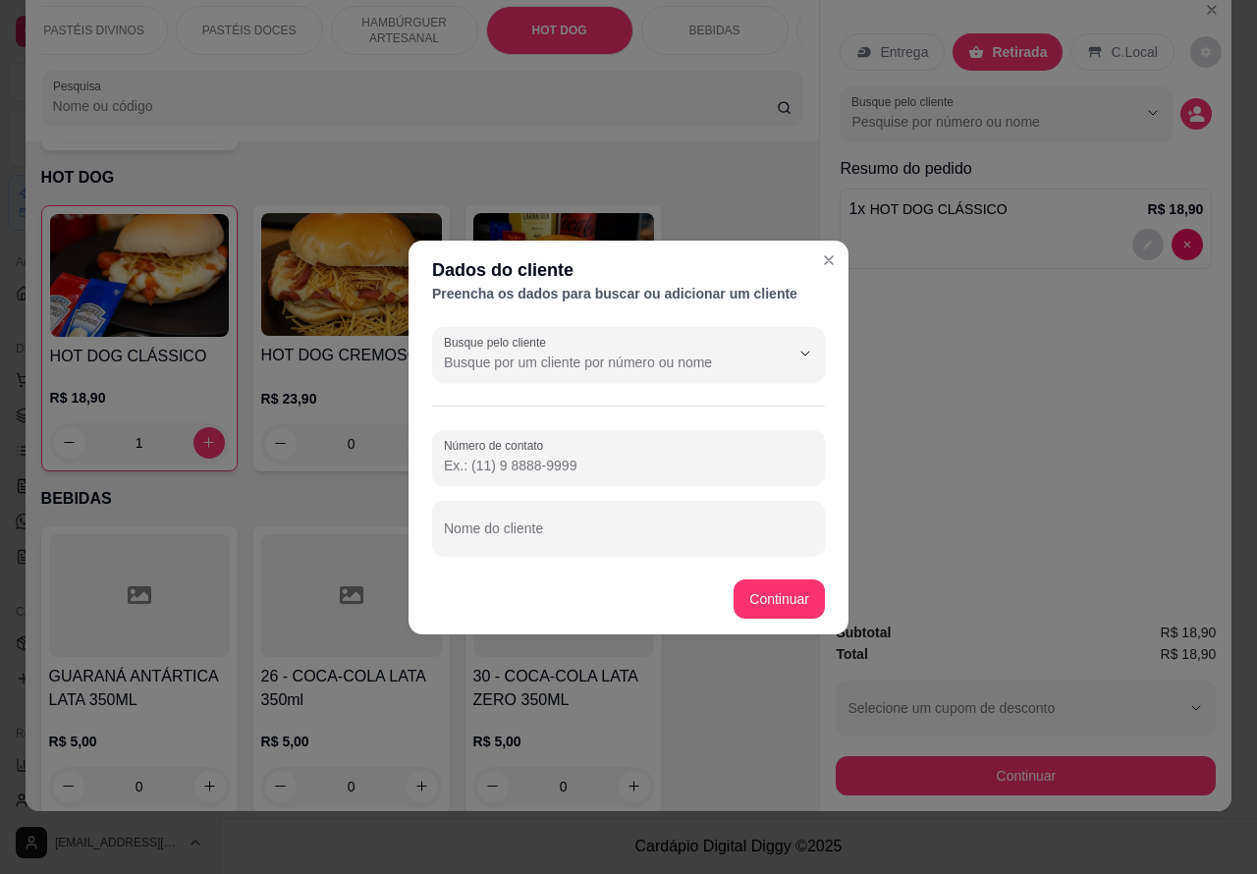
click at [666, 512] on div at bounding box center [628, 528] width 369 height 39
type input "VINICIUS ENTREGADOR"
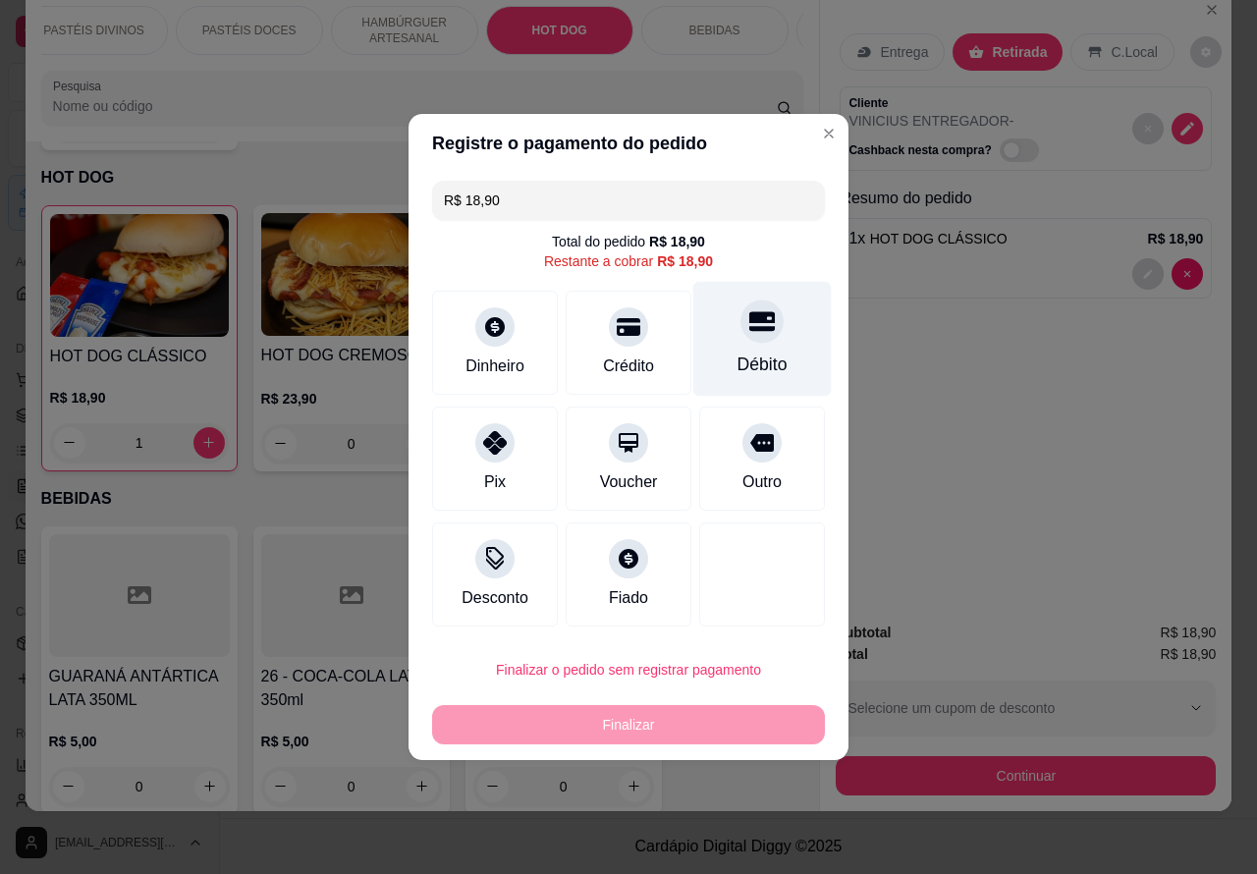
click at [749, 317] on icon at bounding box center [762, 322] width 26 height 20
type input "R$ 0,00"
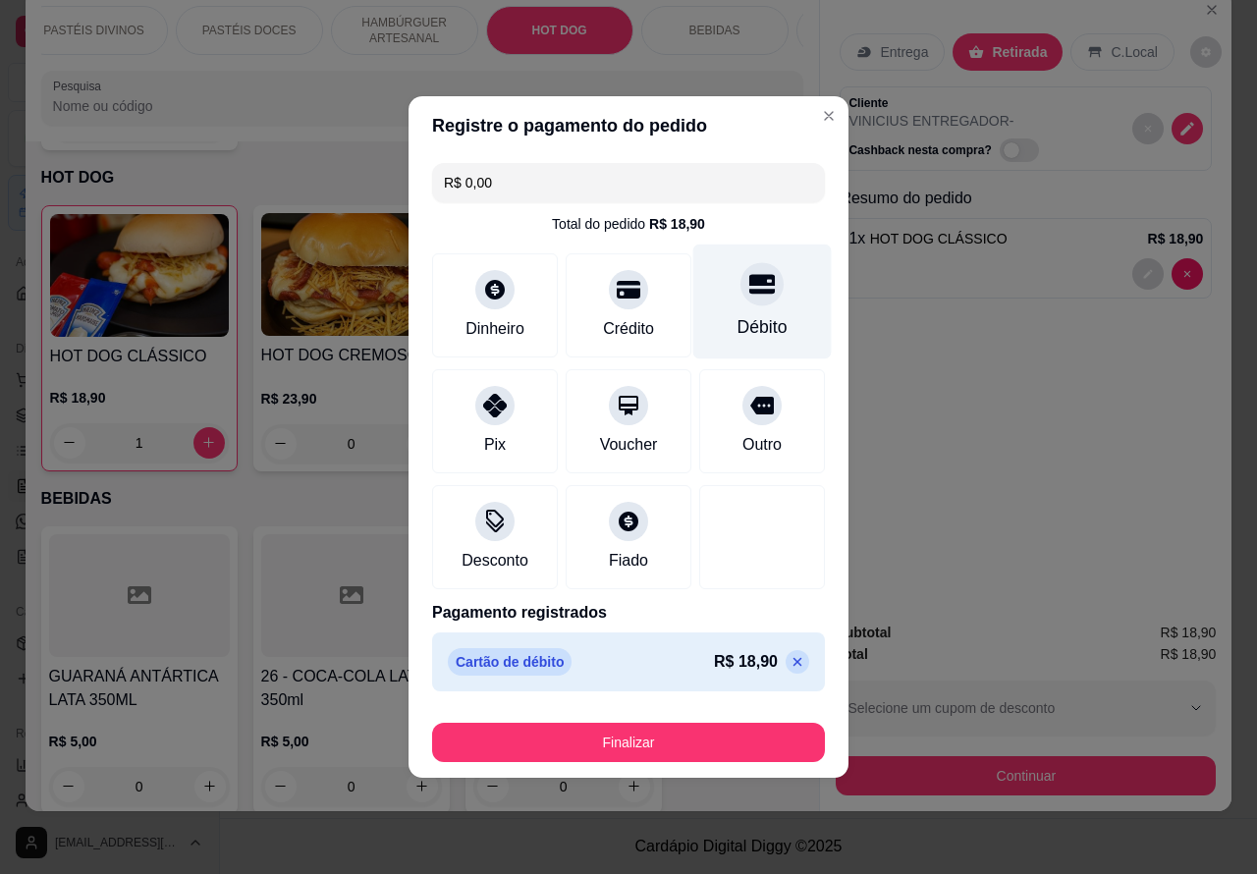
click at [720, 734] on button "Finalizar" at bounding box center [628, 742] width 393 height 39
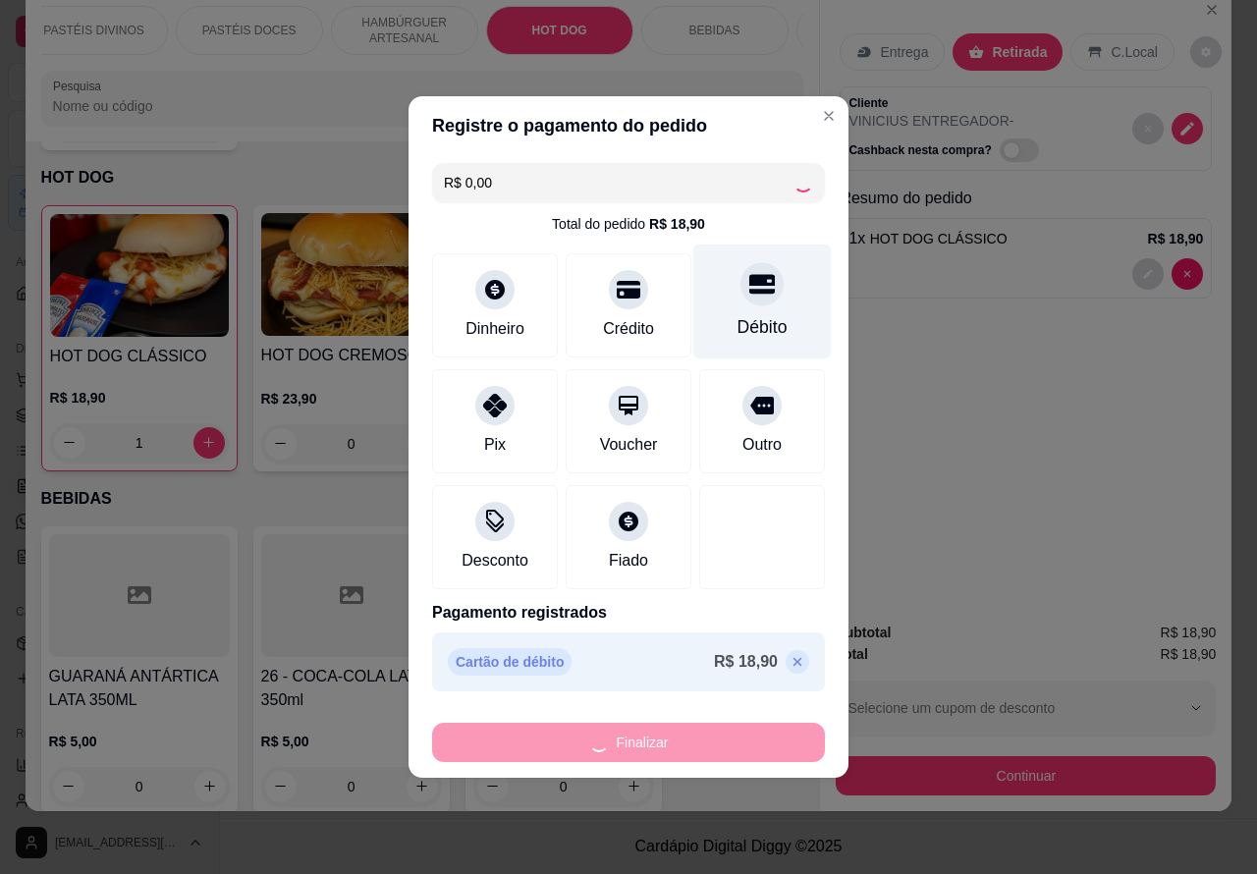
type input "0"
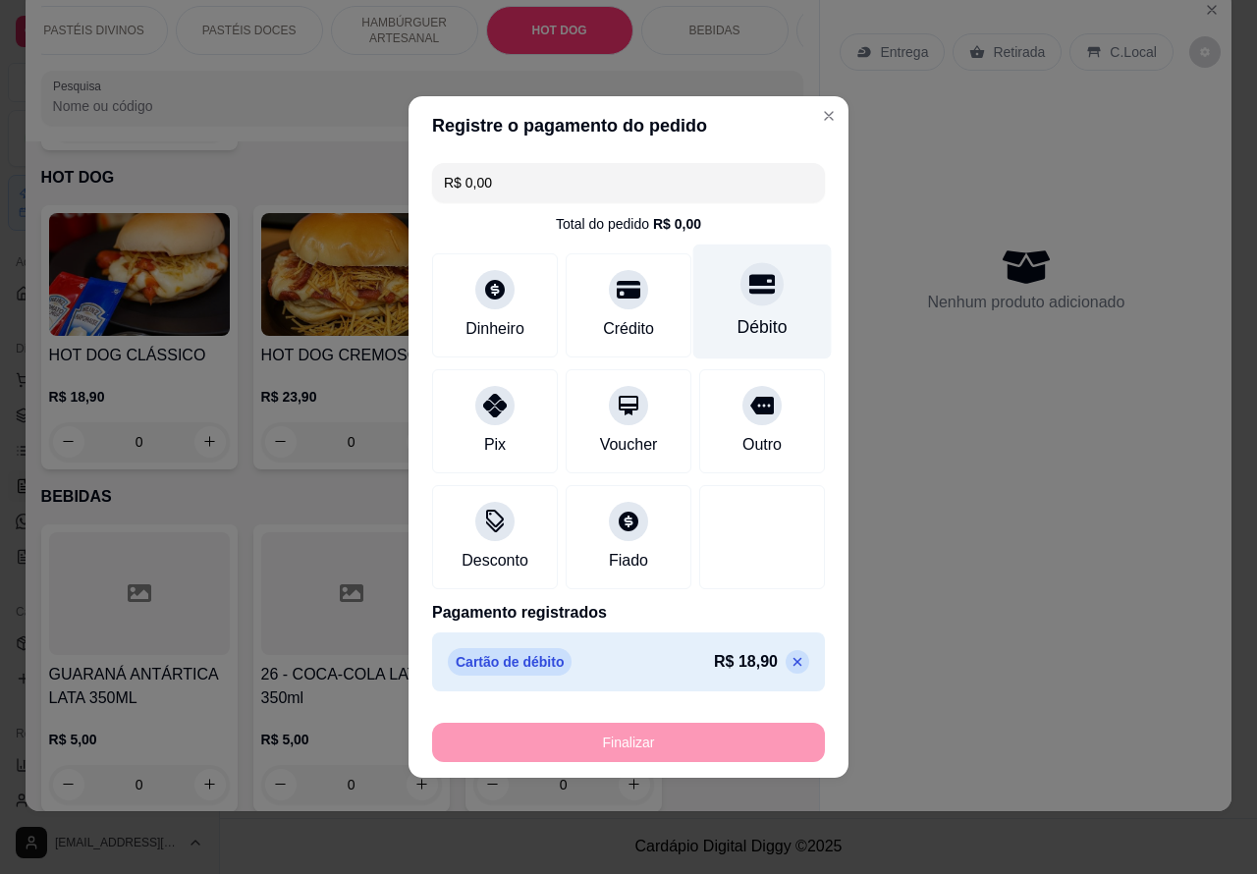
type input "-R$ 18,90"
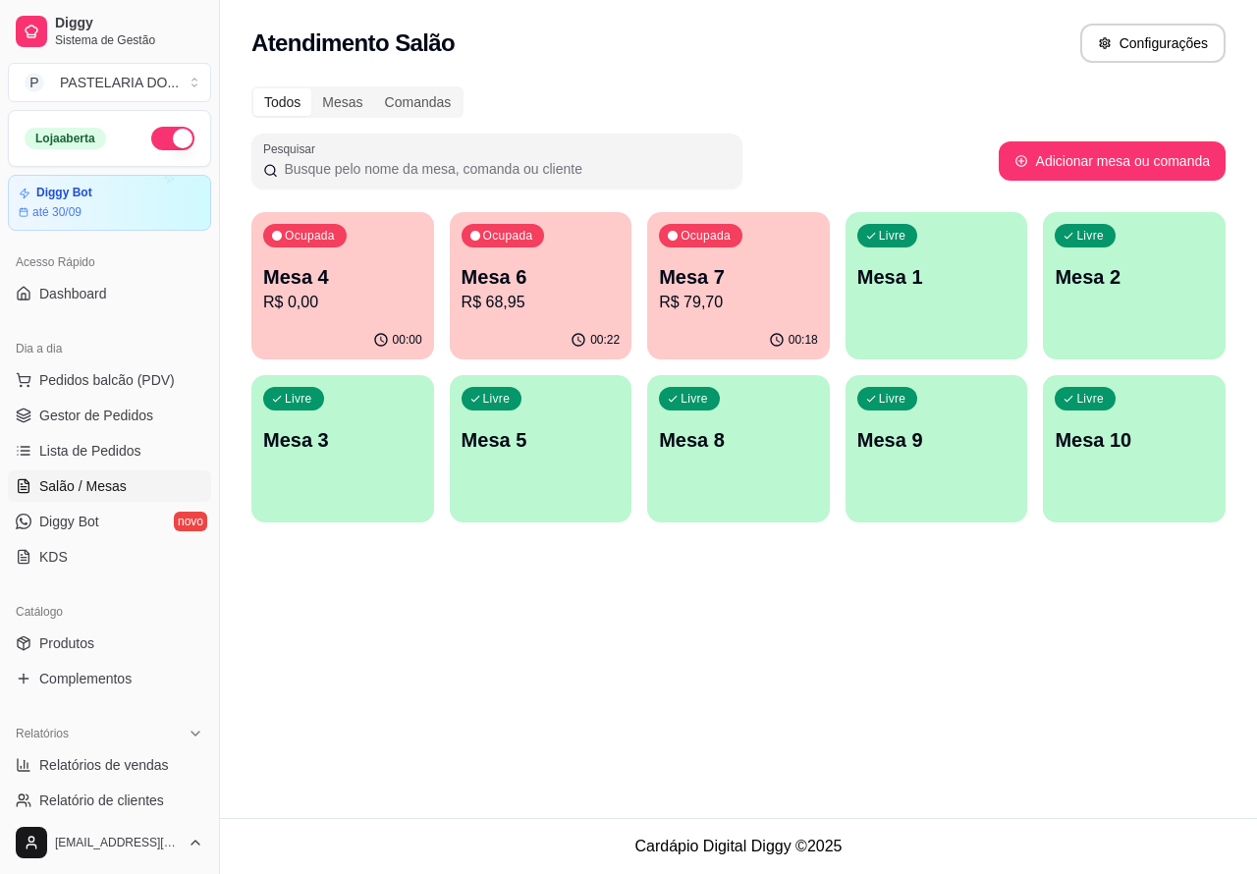
click at [689, 671] on div "Atendimento Salão Configurações Todos Mesas Comandas Pesquisar Adicionar mesa o…" at bounding box center [738, 409] width 1037 height 818
click at [105, 379] on span "Pedidos balcão (PDV)" at bounding box center [107, 380] width 136 height 20
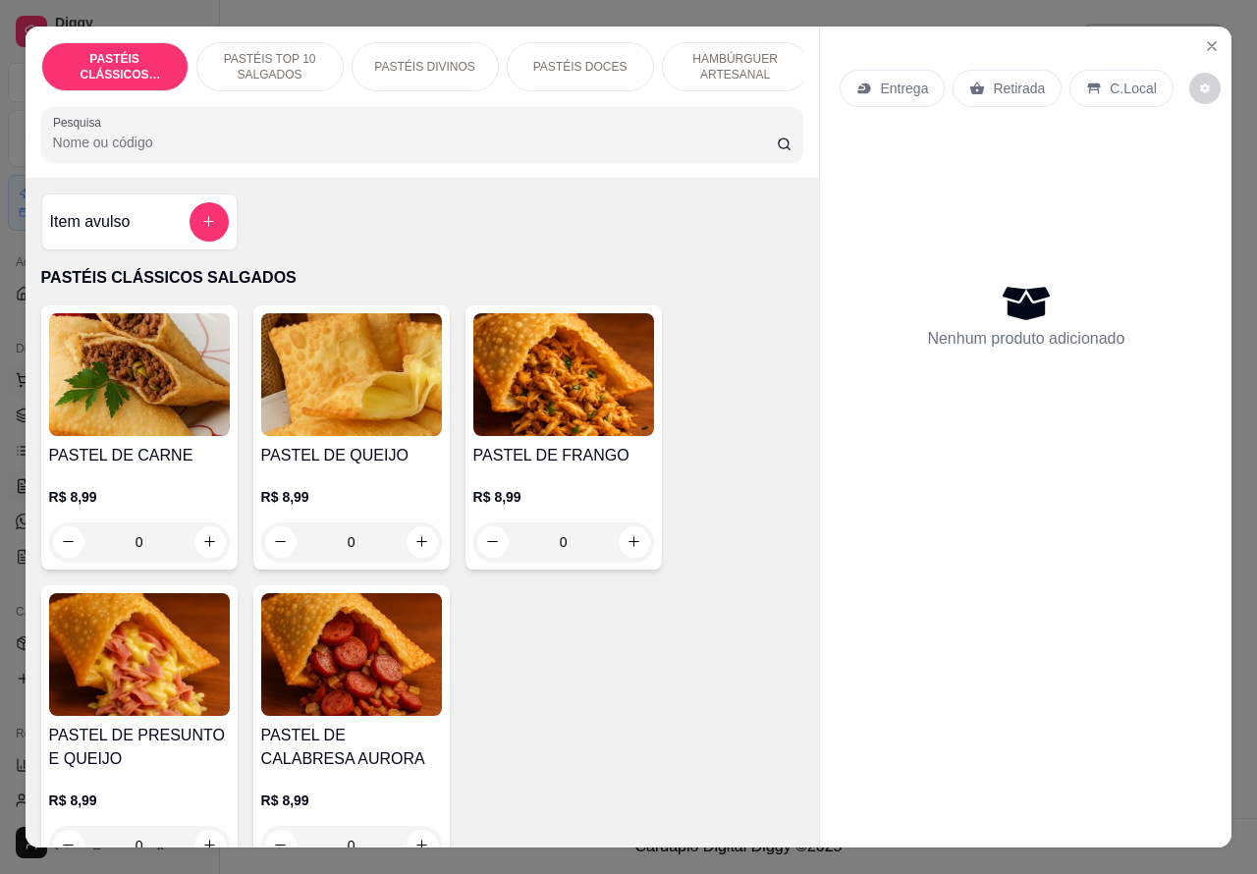
click at [1204, 38] on icon "Close" at bounding box center [1212, 46] width 16 height 16
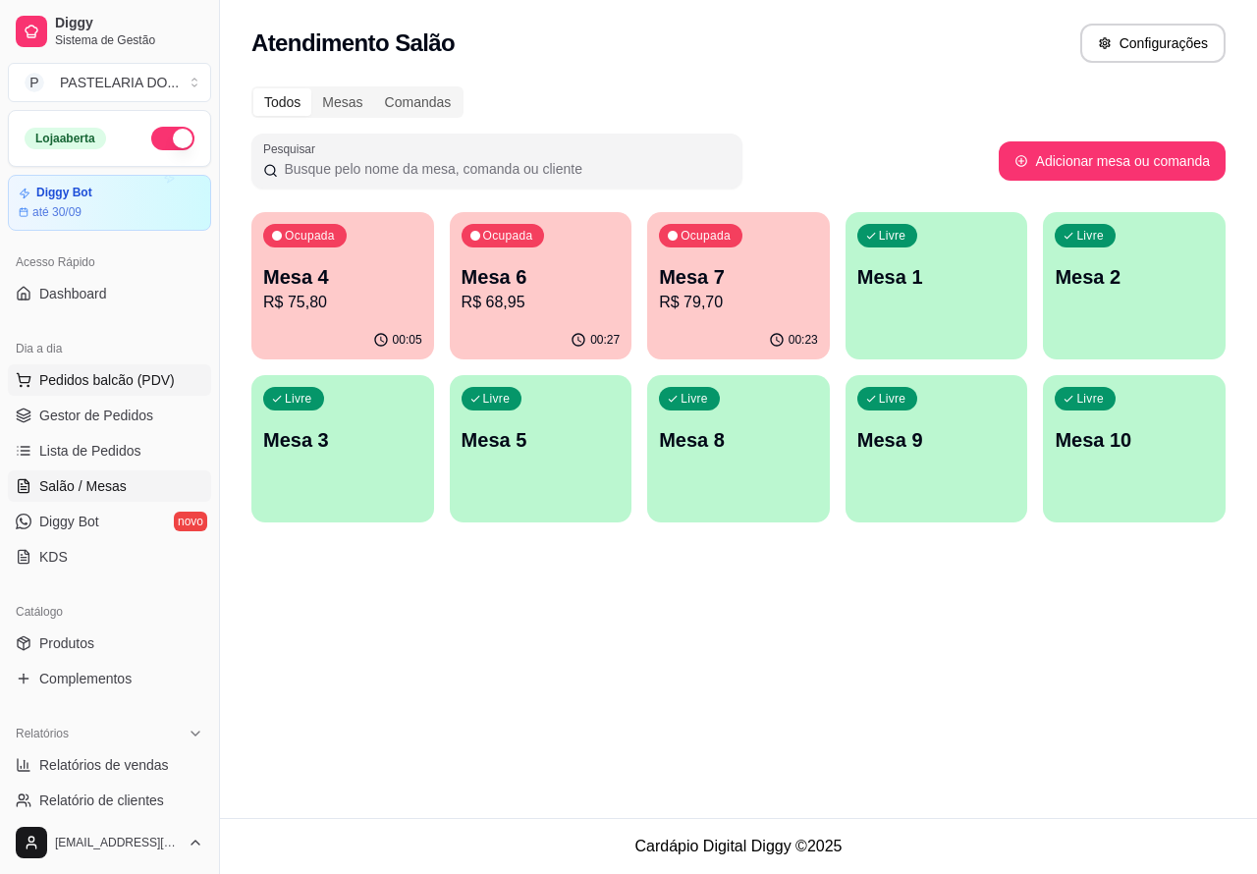
click at [1127, 276] on p "Mesa 2" at bounding box center [1134, 276] width 159 height 27
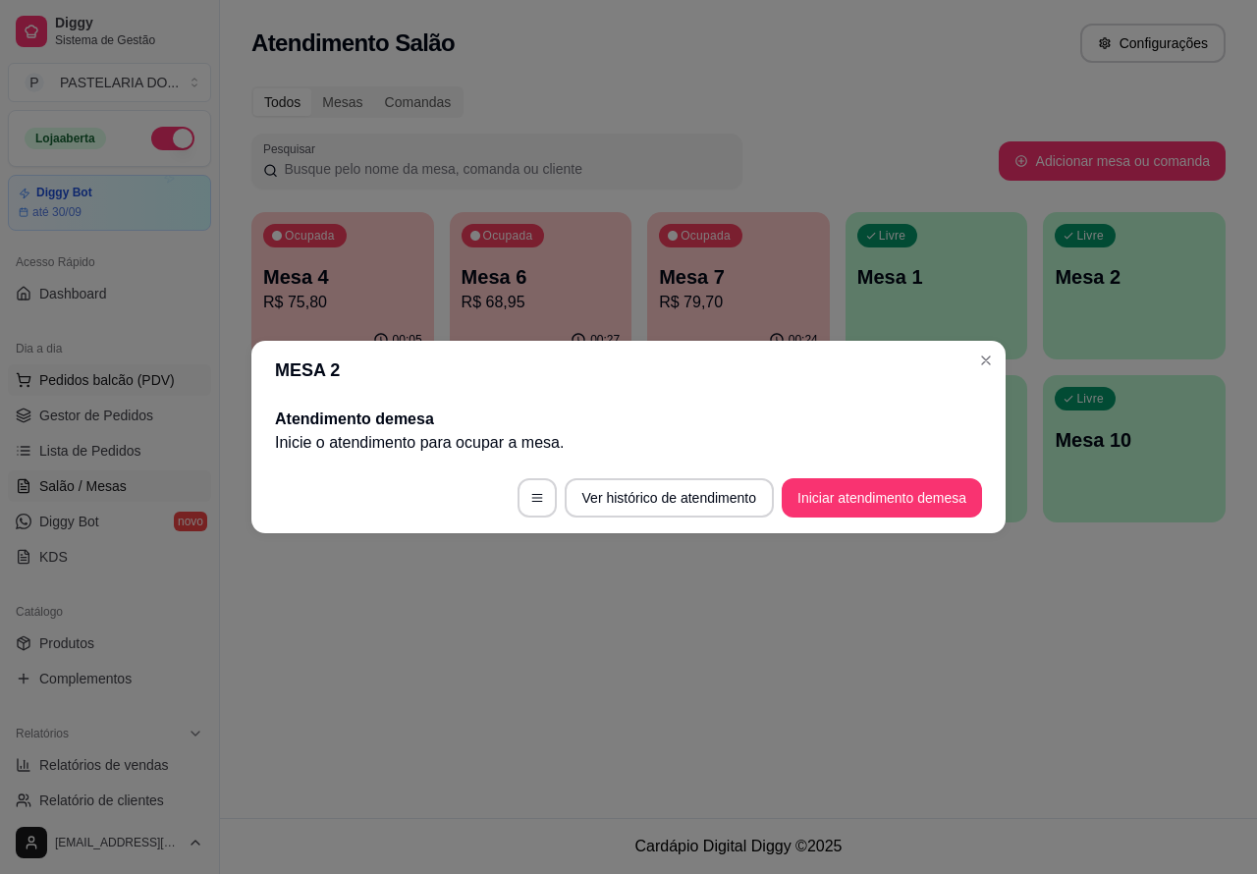
click at [889, 501] on button "Iniciar atendimento de mesa" at bounding box center [882, 497] width 200 height 39
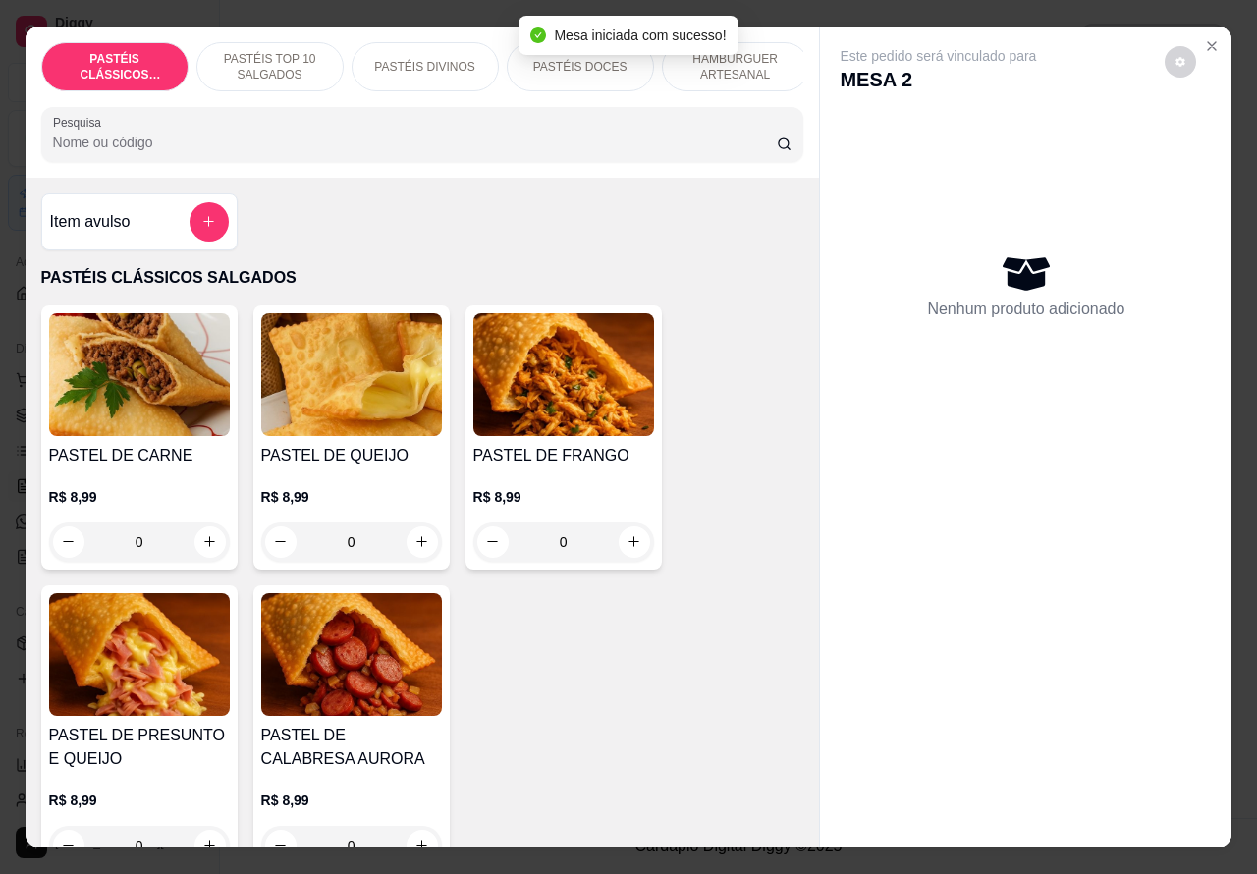
click at [767, 51] on p "HAMBÚRGUER ARTESANAL" at bounding box center [736, 66] width 114 height 31
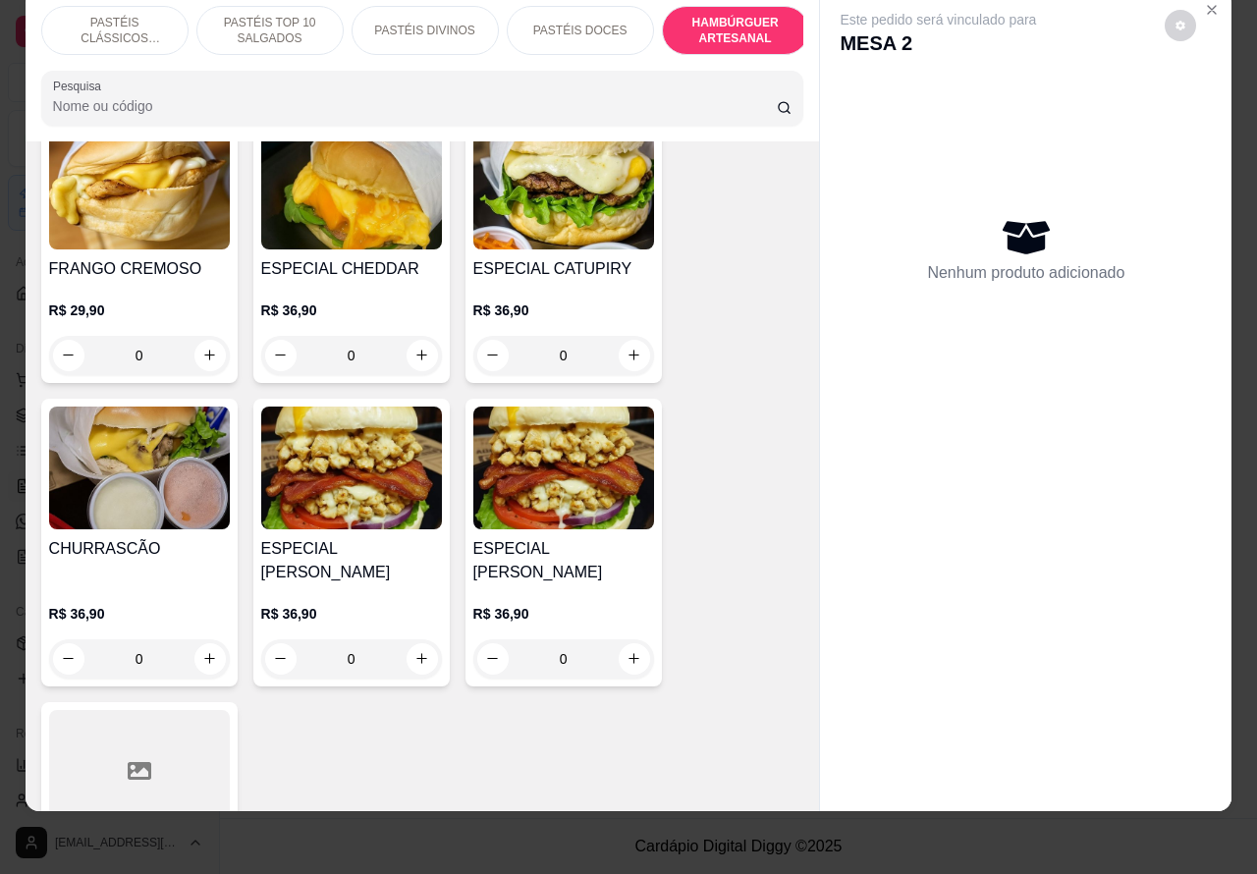
scroll to position [5102, 0]
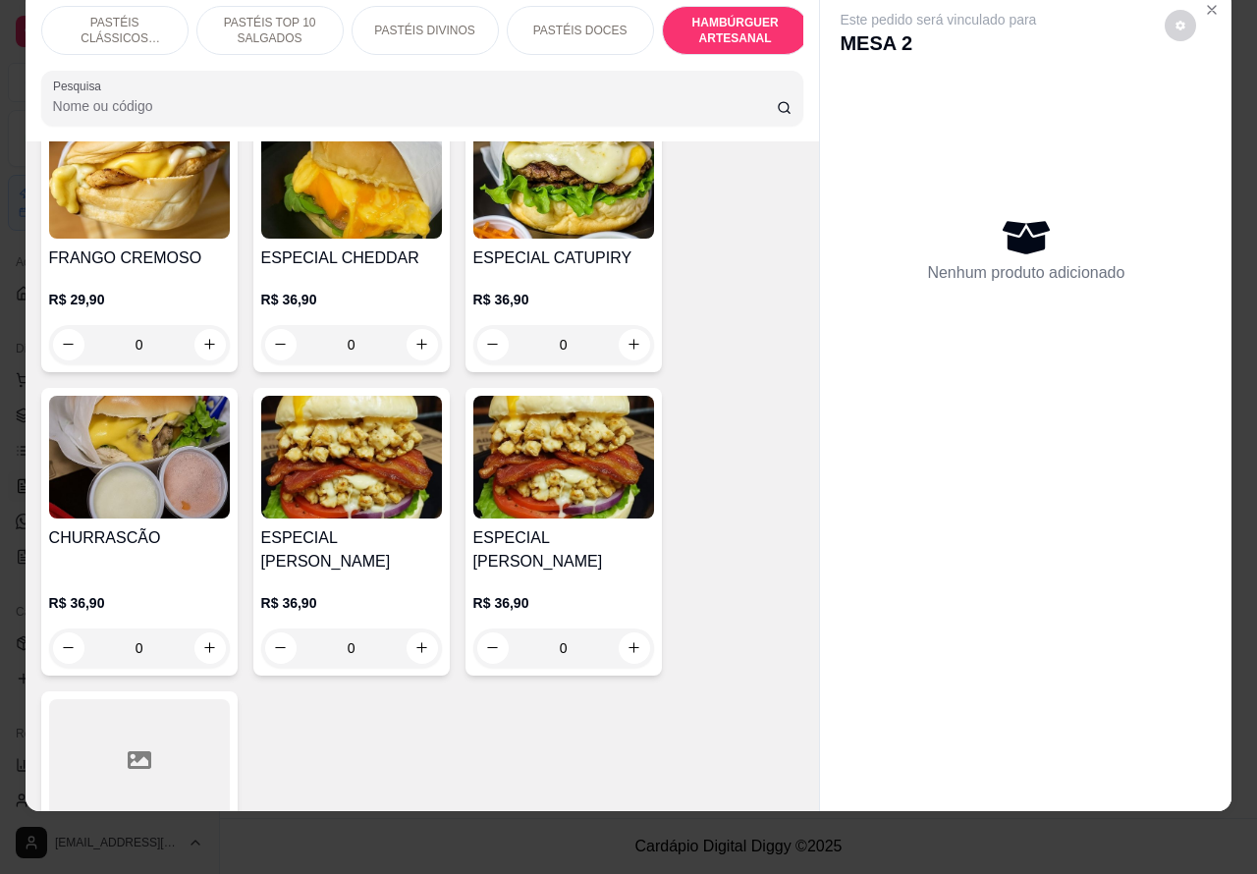
click at [191, 628] on div "0" at bounding box center [139, 647] width 181 height 39
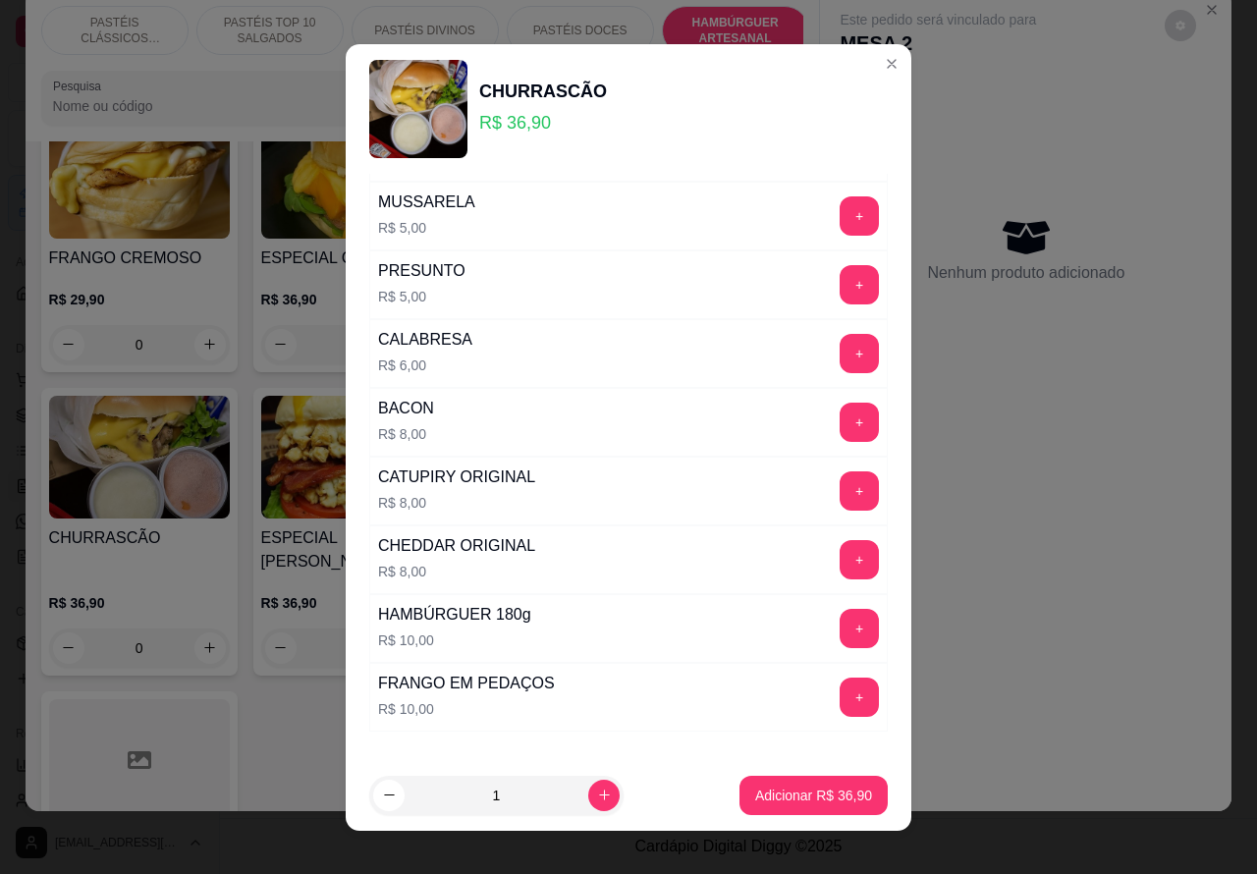
scroll to position [532, 0]
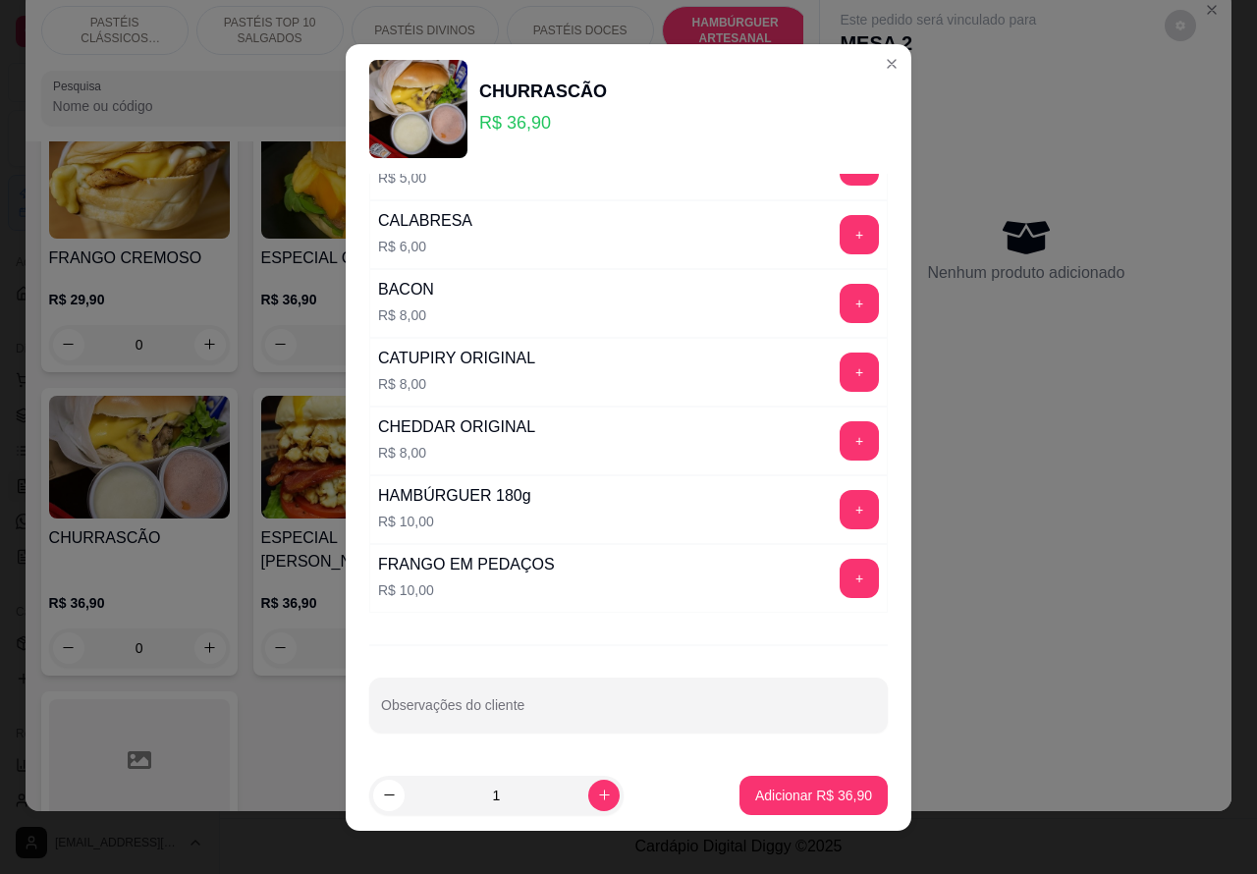
click at [646, 705] on input "Observações do cliente" at bounding box center [628, 713] width 495 height 20
type input "CORTAR AO MEIO"
click at [808, 798] on p "Adicionar R$ 36,90" at bounding box center [813, 796] width 117 height 20
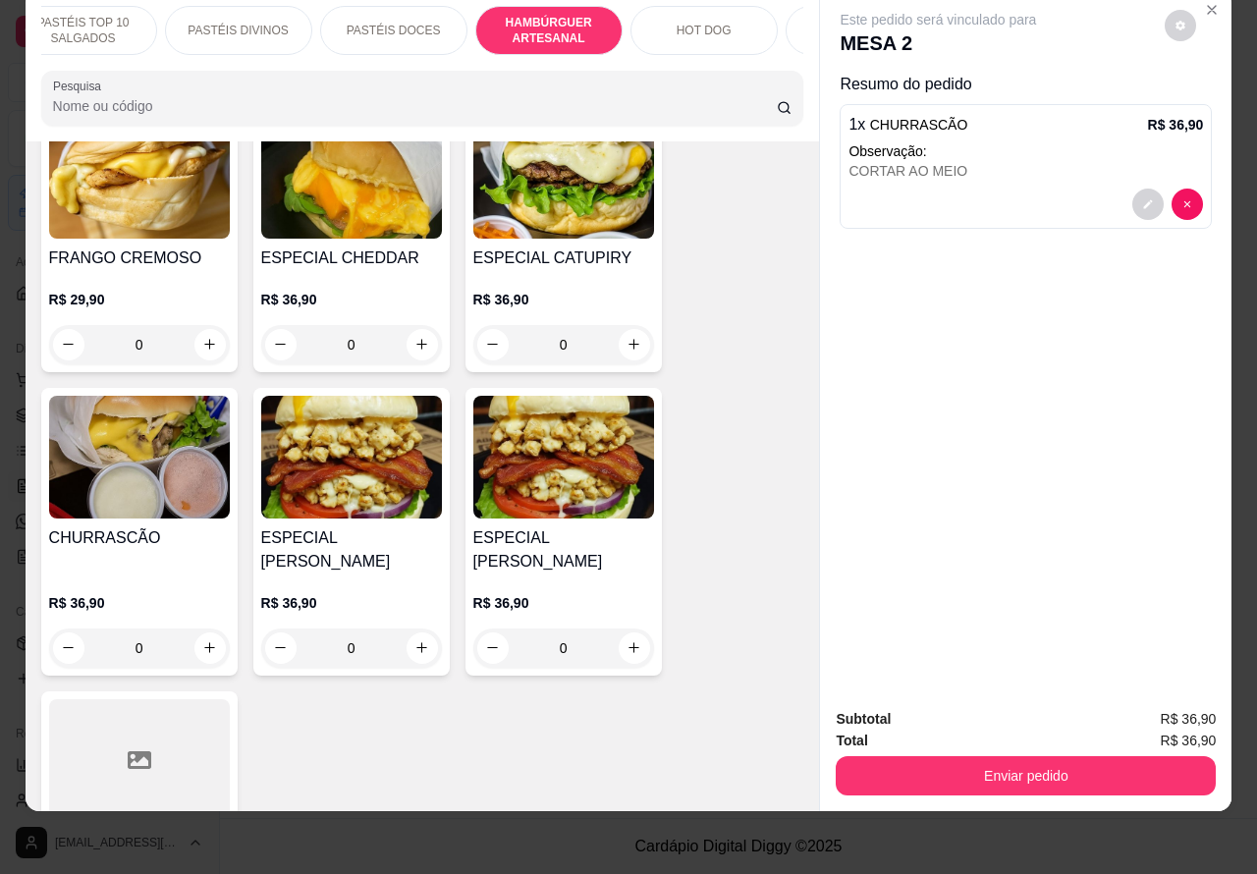
scroll to position [0, 226]
click at [1034, 756] on button "Enviar pedido" at bounding box center [1026, 775] width 380 height 39
click at [1017, 756] on button "Enviar pedido" at bounding box center [1026, 775] width 380 height 39
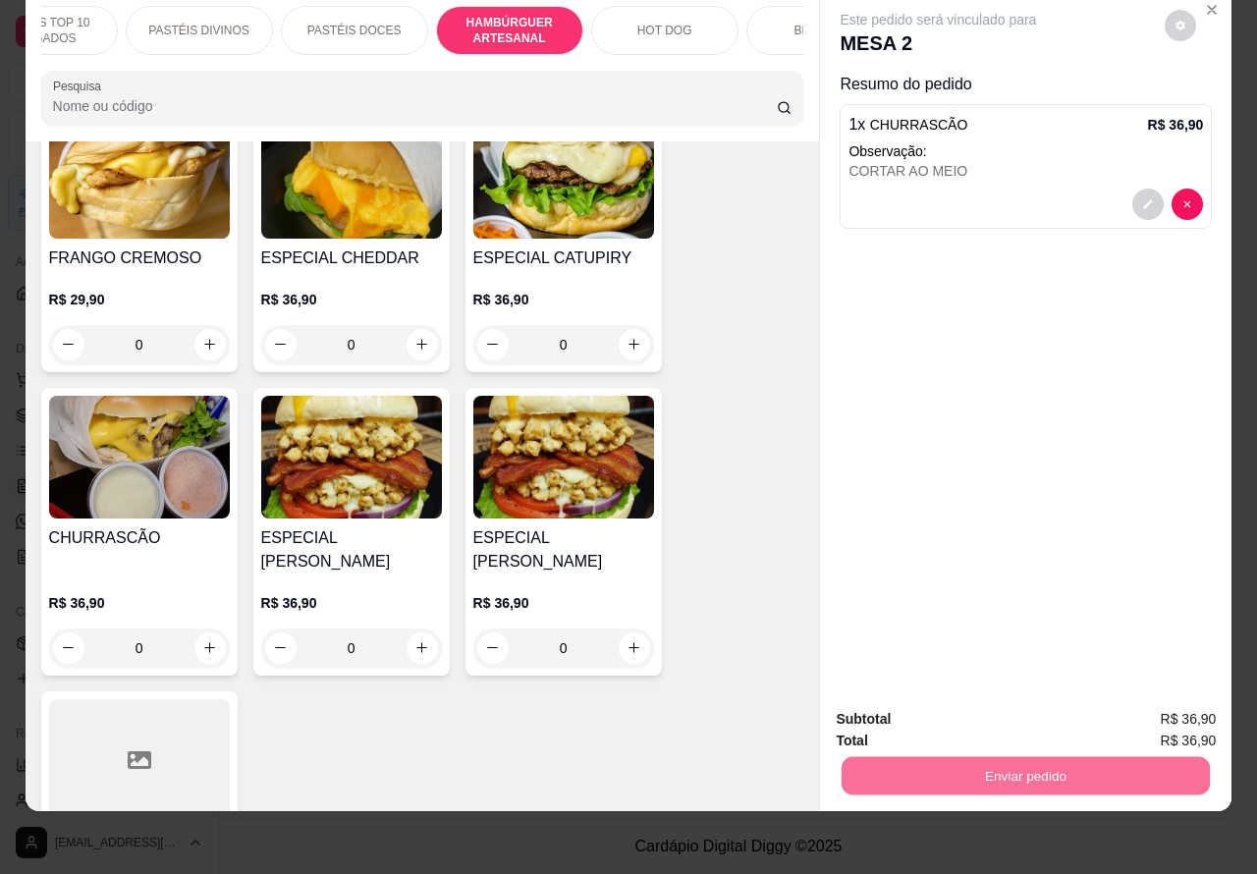
click at [950, 698] on button "Não registrar e enviar pedido" at bounding box center [959, 709] width 204 height 37
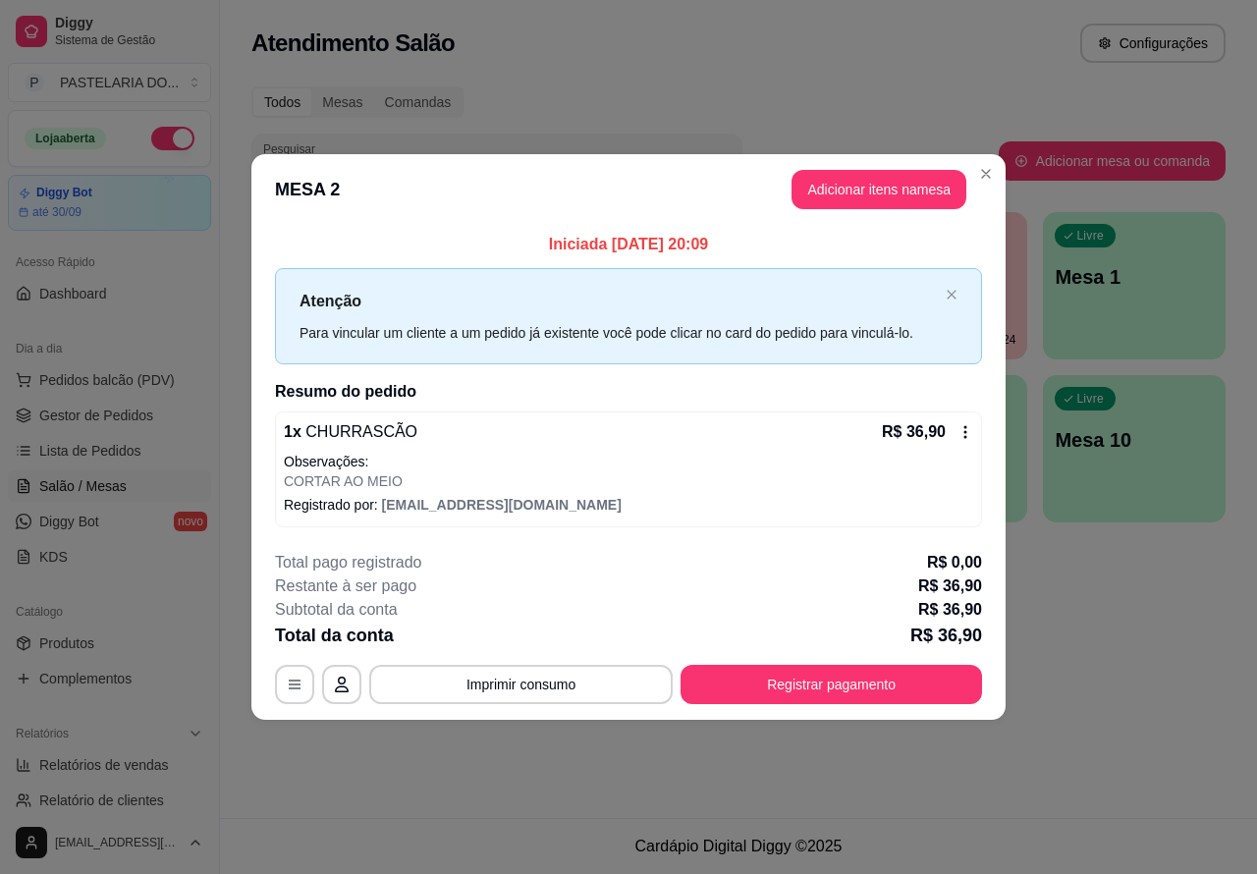
click at [1161, 639] on div "Atendimento Salão Configurações Todos Mesas Comandas Pesquisar Adicionar mesa o…" at bounding box center [738, 409] width 1037 height 818
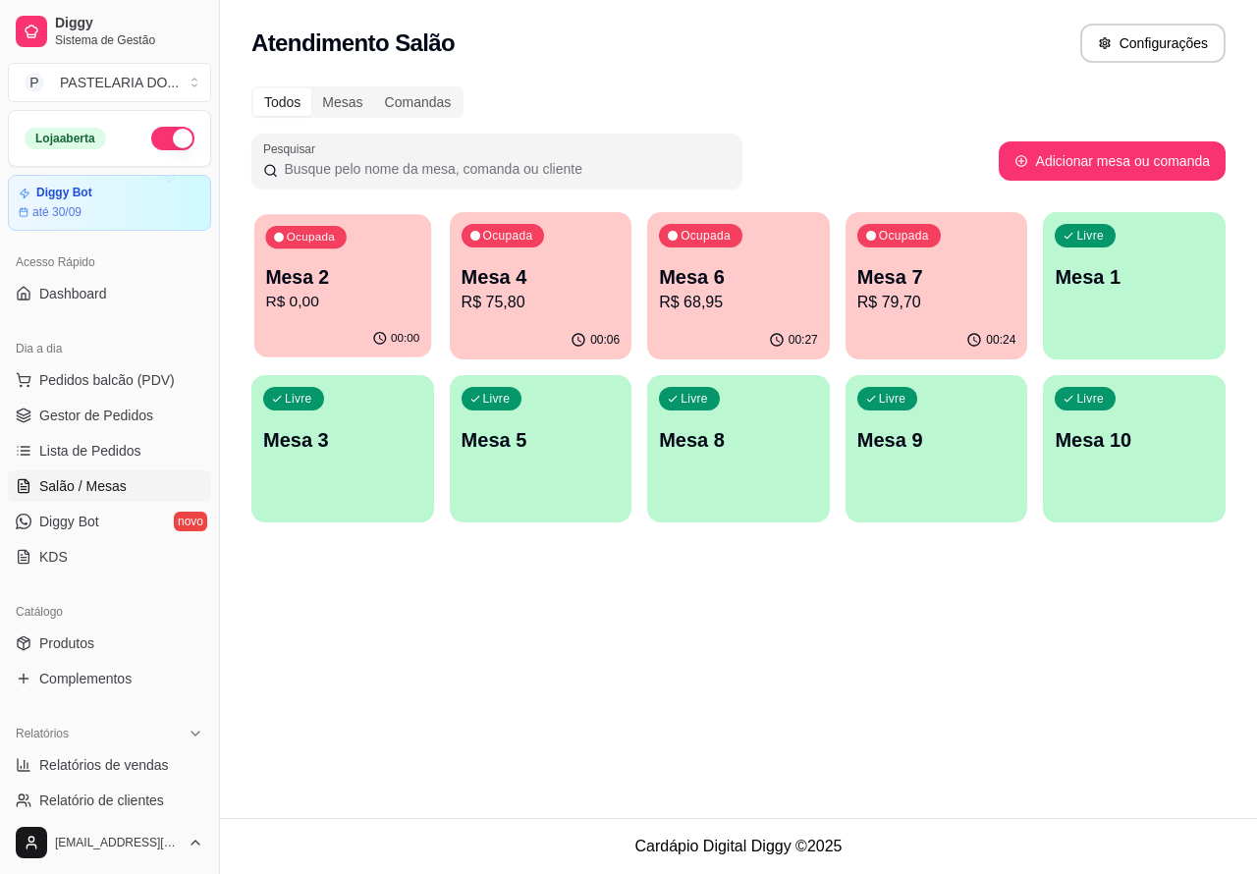
click at [359, 282] on p "Mesa 2" at bounding box center [342, 277] width 154 height 27
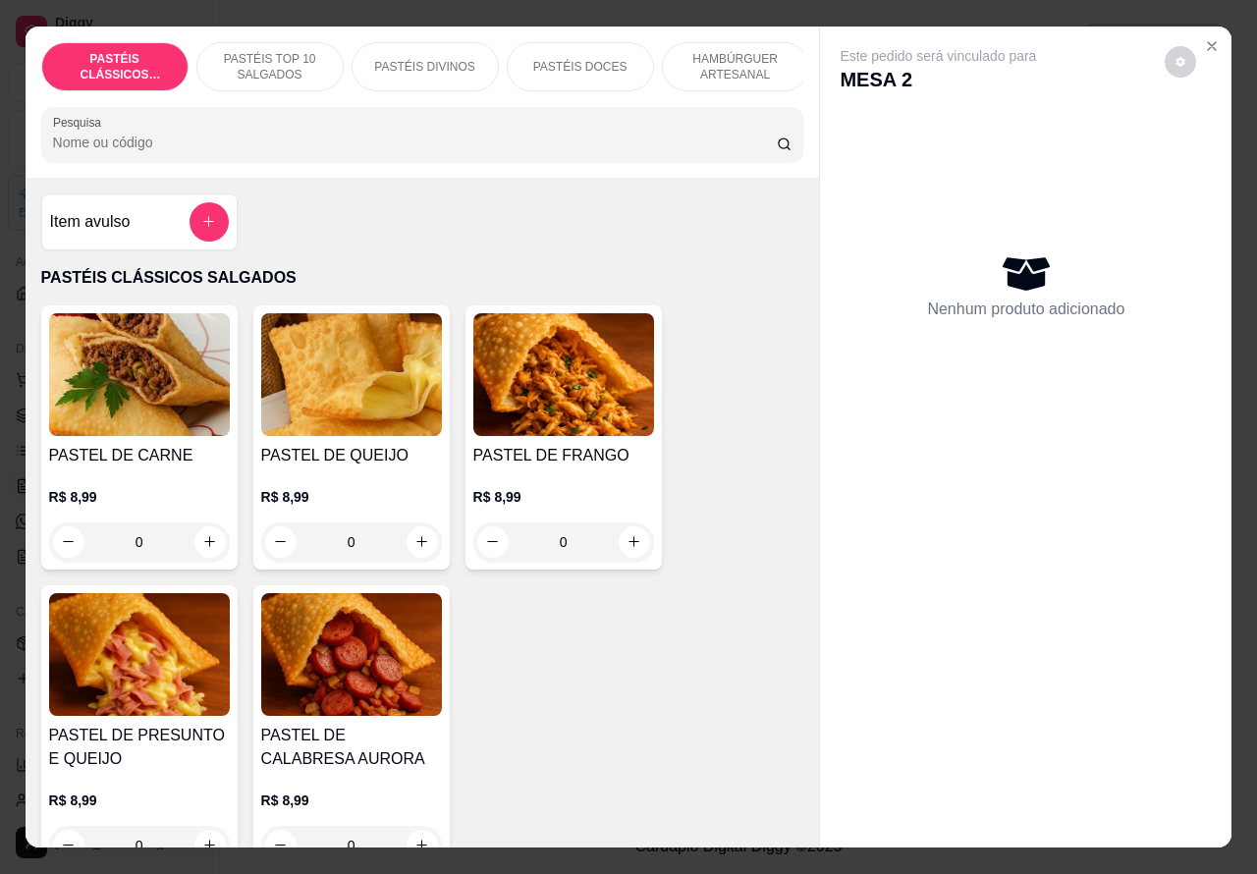
click at [736, 51] on p "HAMBÚRGUER ARTESANAL" at bounding box center [736, 66] width 114 height 31
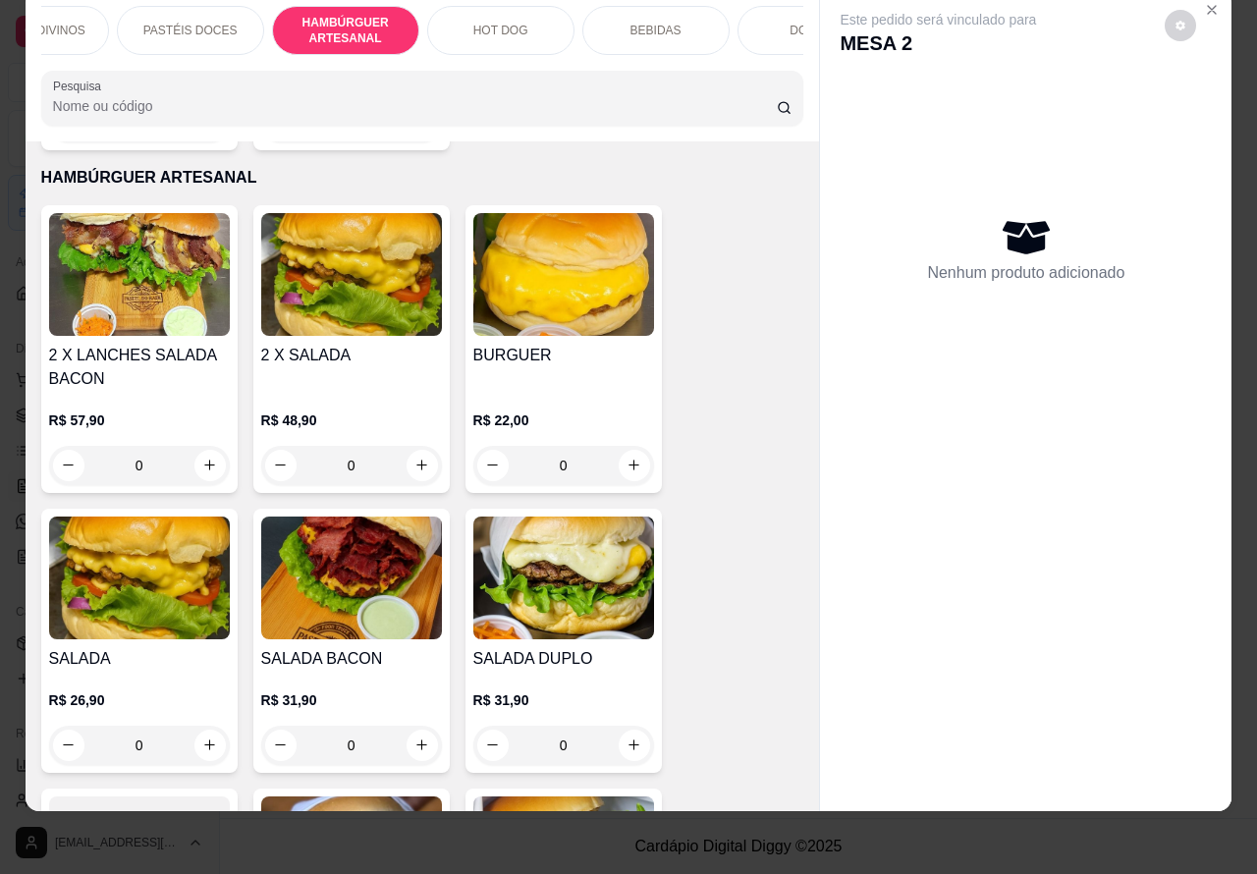
scroll to position [0, 395]
click at [653, 23] on p "BEBIDAS" at bounding box center [651, 31] width 51 height 16
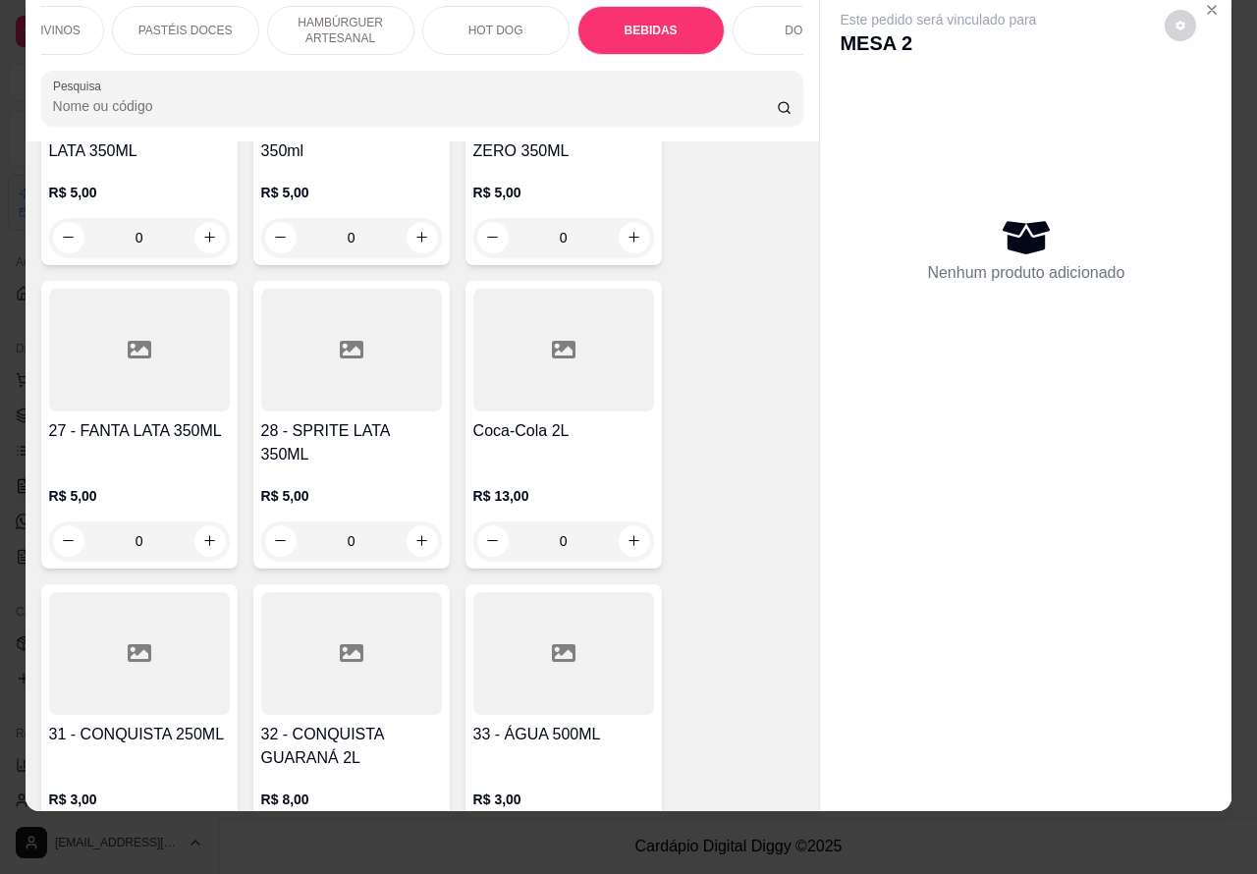
scroll to position [6456, 0]
click at [414, 531] on icon "increase-product-quantity" at bounding box center [421, 538] width 15 height 15
type input "1"
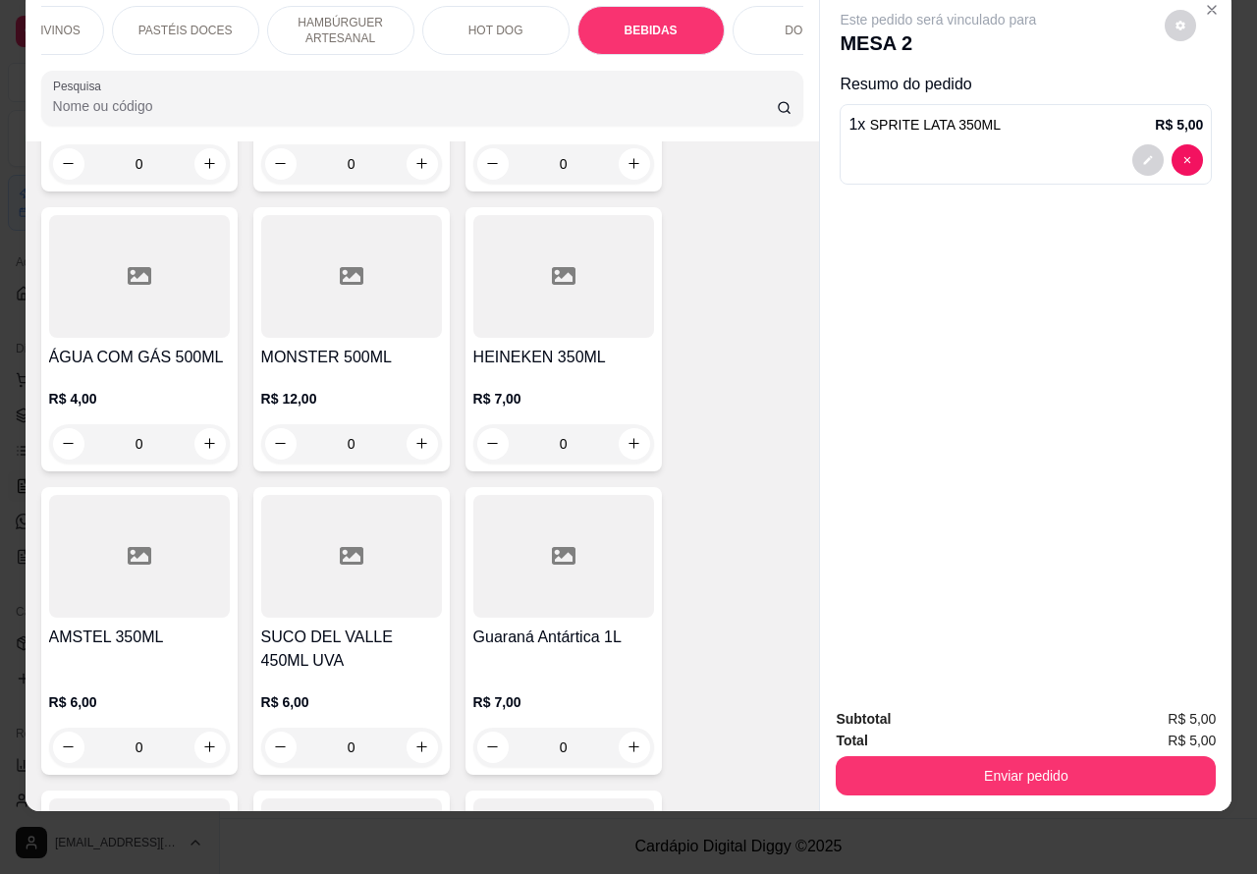
scroll to position [7145, 0]
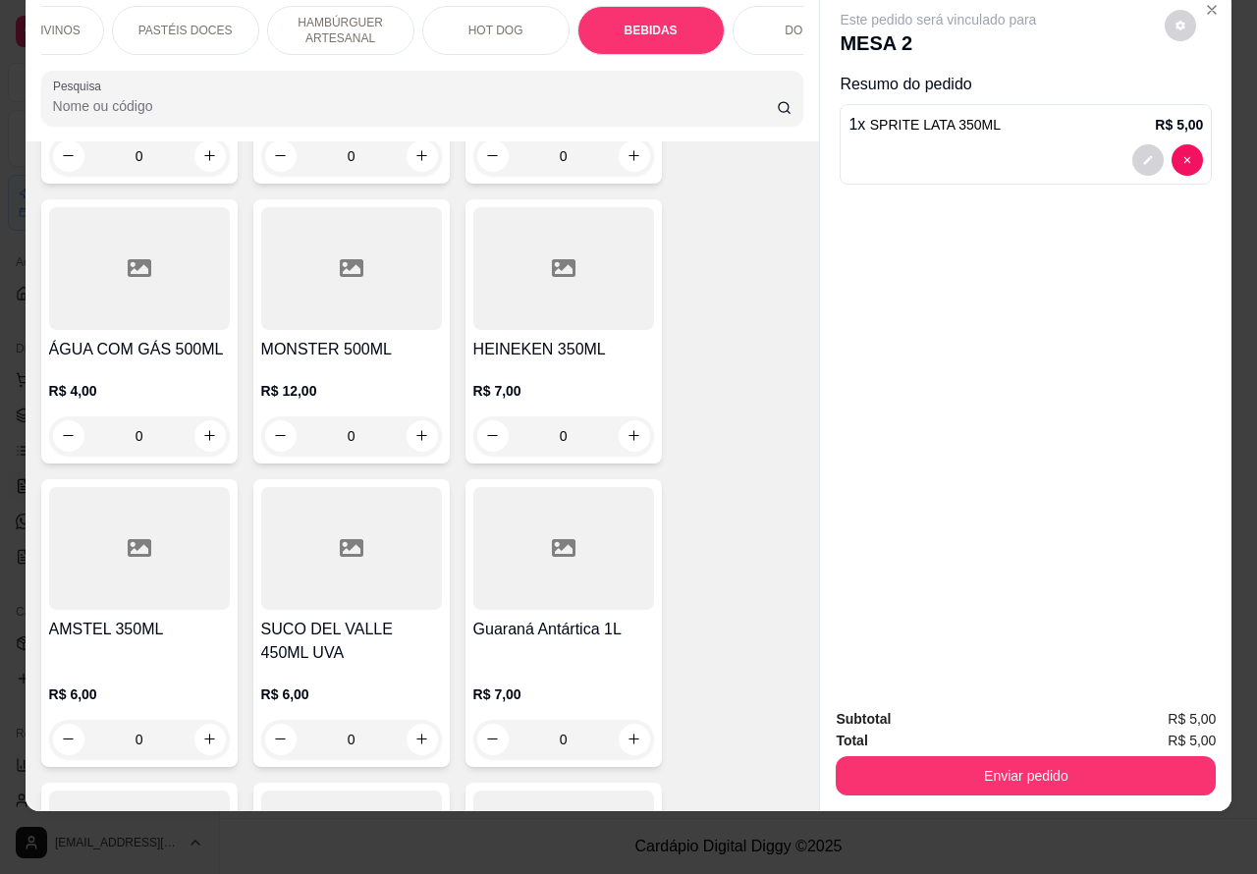
click at [626, 428] on icon "increase-product-quantity" at bounding box center [633, 435] width 15 height 15
type input "1"
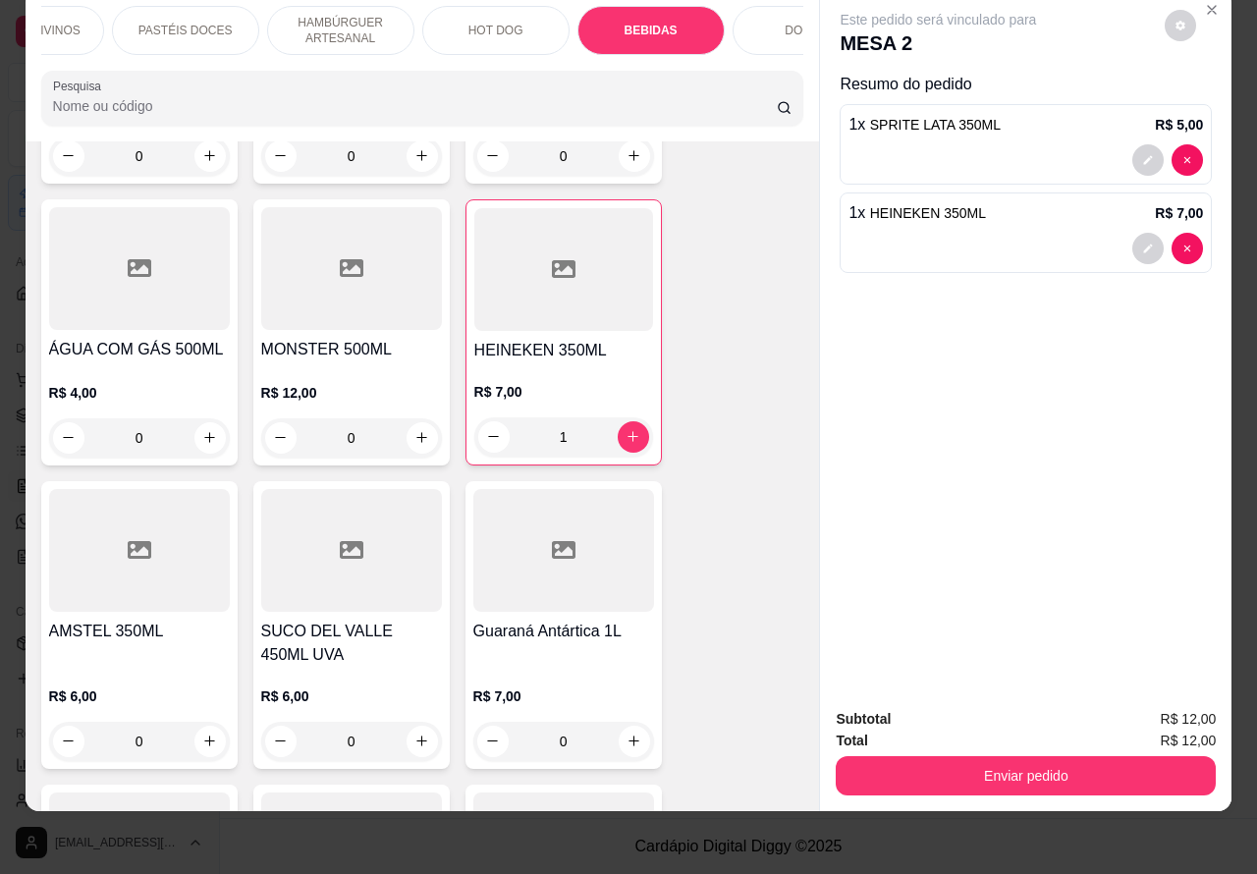
click at [1042, 764] on button "Enviar pedido" at bounding box center [1026, 775] width 380 height 39
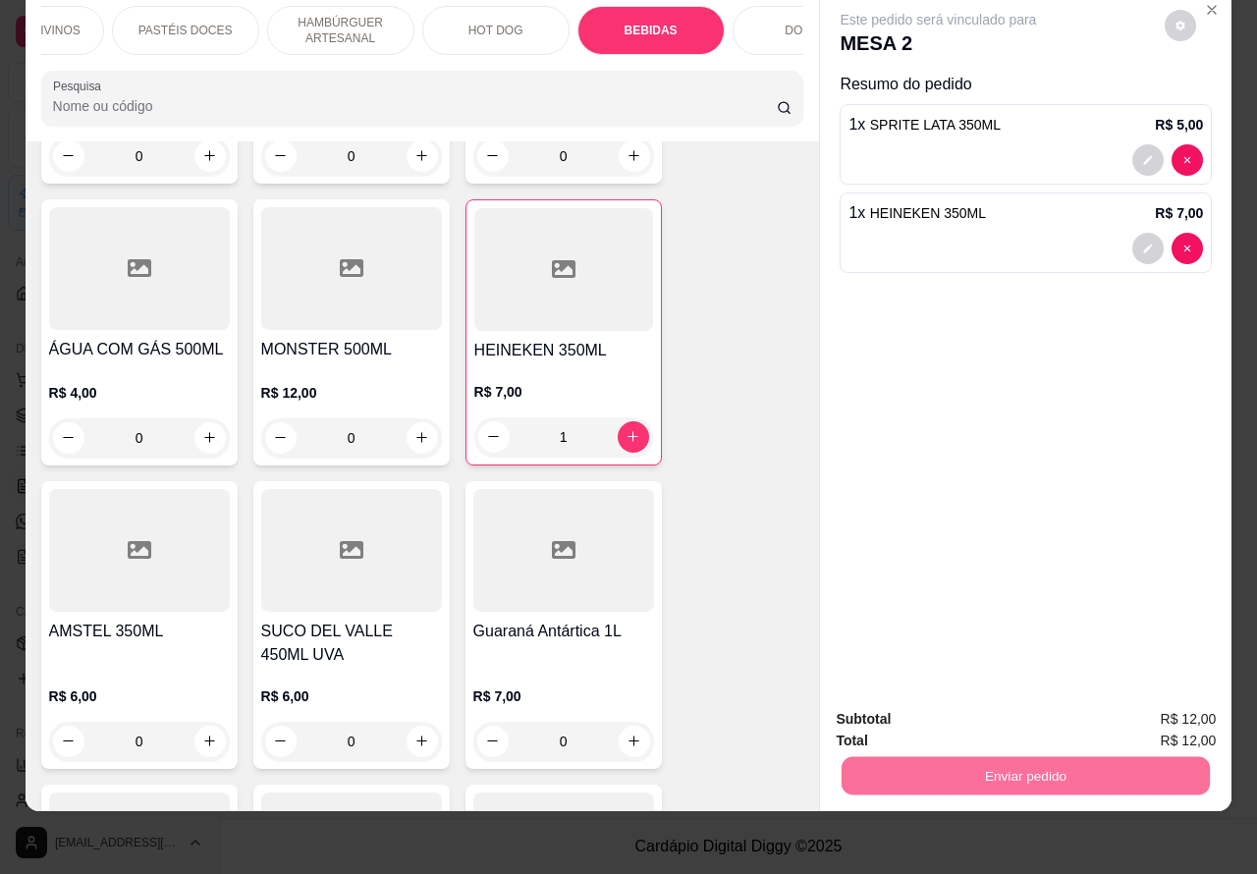
click at [921, 700] on button "Não registrar e enviar pedido" at bounding box center [959, 709] width 198 height 36
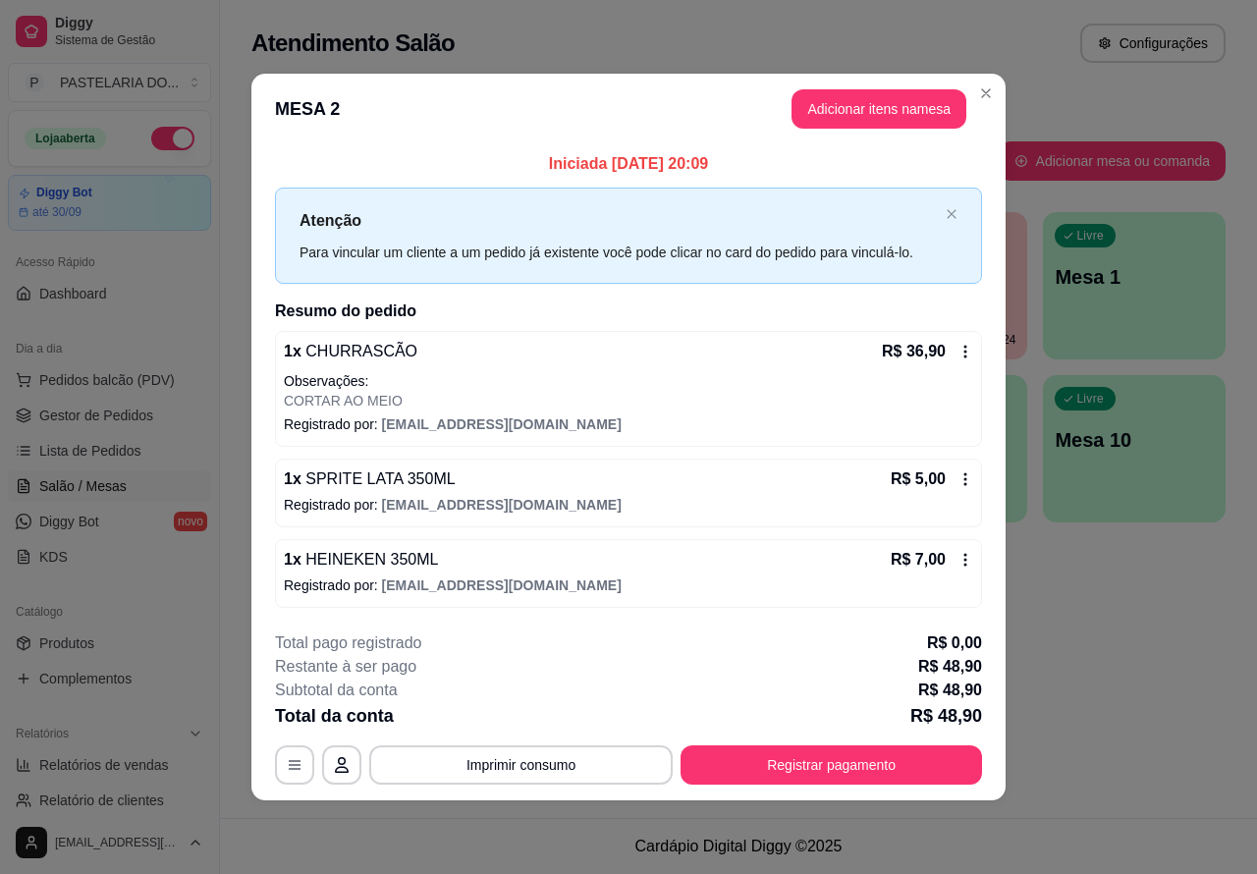
click at [1171, 645] on div "Atendimento Salão Configurações Todos Mesas Comandas Pesquisar Adicionar mesa o…" at bounding box center [738, 409] width 1037 height 818
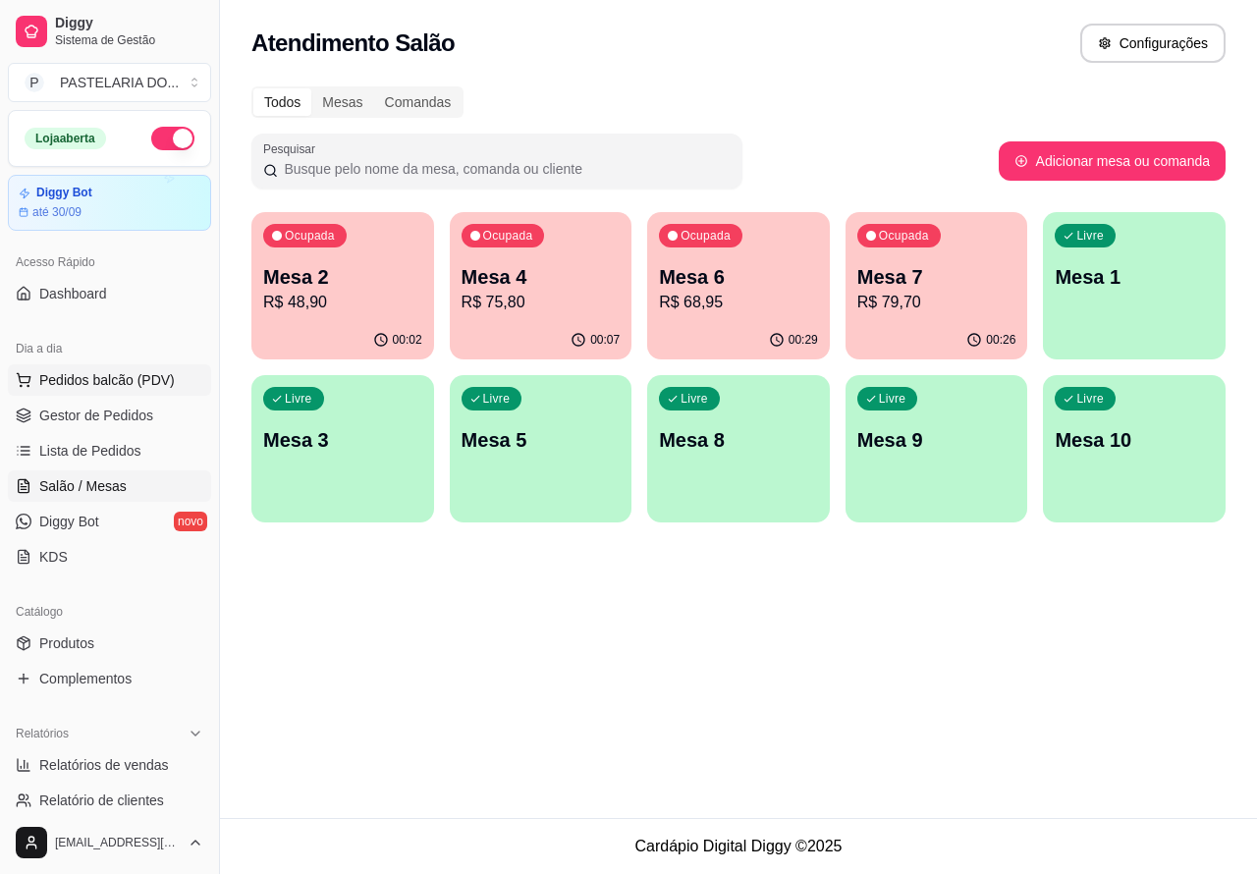
click at [114, 373] on span "Pedidos balcão (PDV)" at bounding box center [107, 380] width 136 height 20
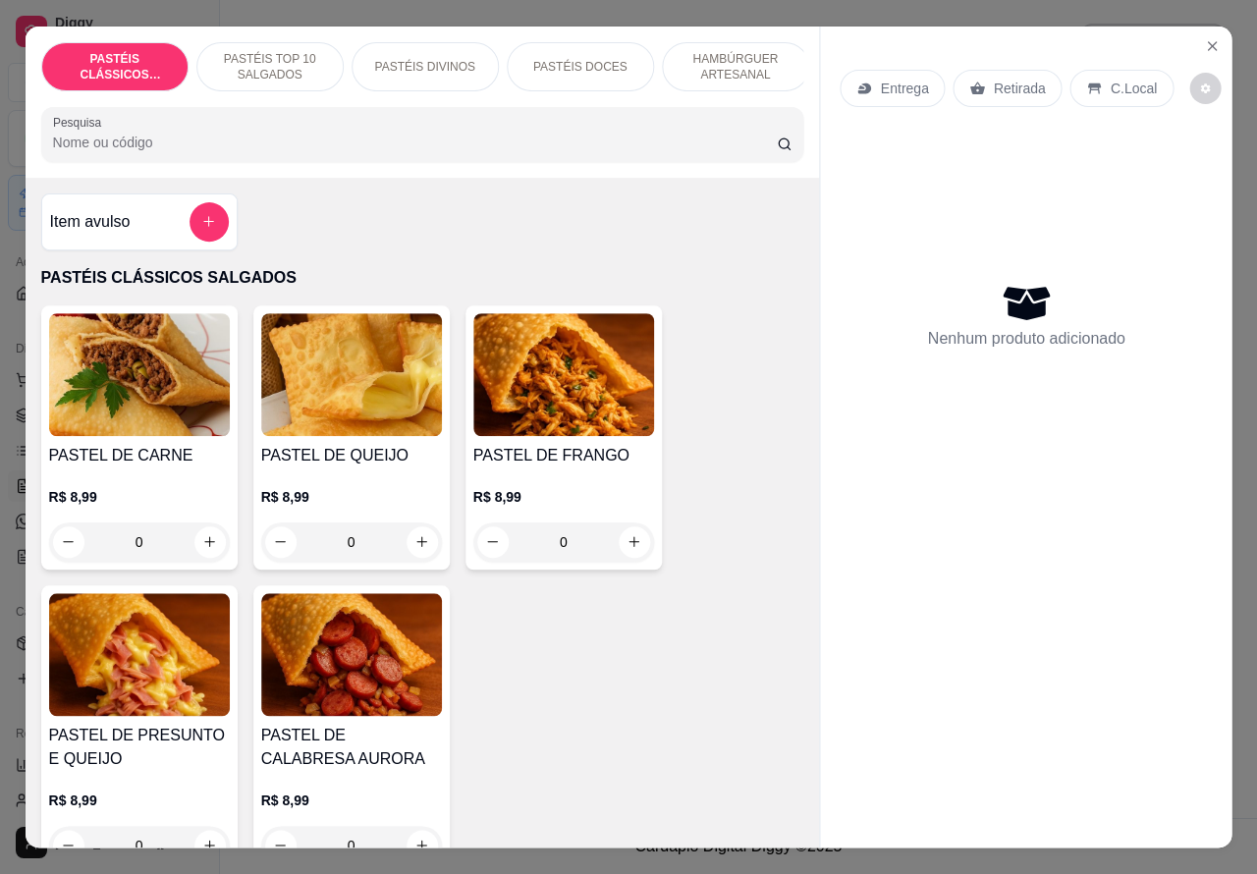
click at [108, 368] on img at bounding box center [138, 374] width 181 height 123
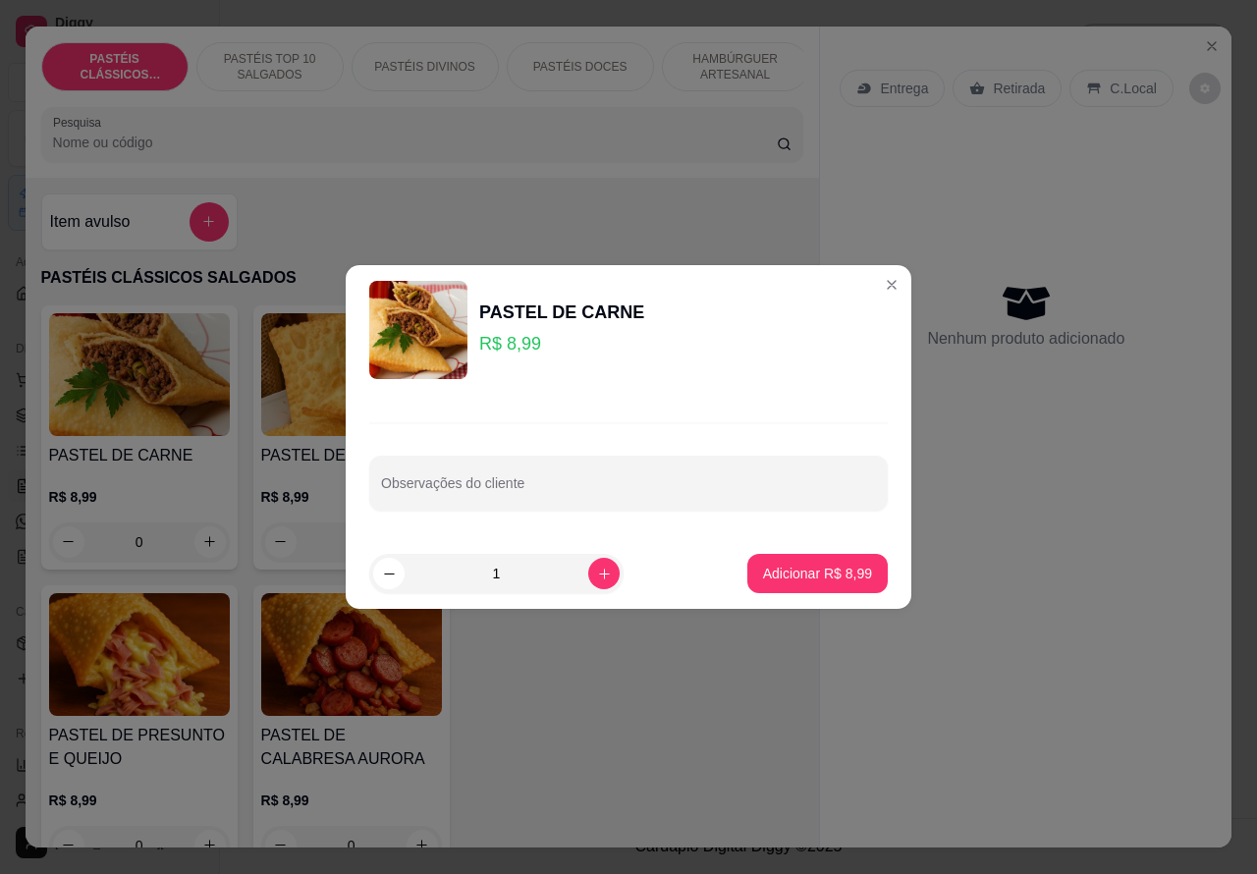
click at [1033, 513] on div "Entrega Retirada C.Local Nenhum produto adicionado" at bounding box center [1025, 422] width 411 height 790
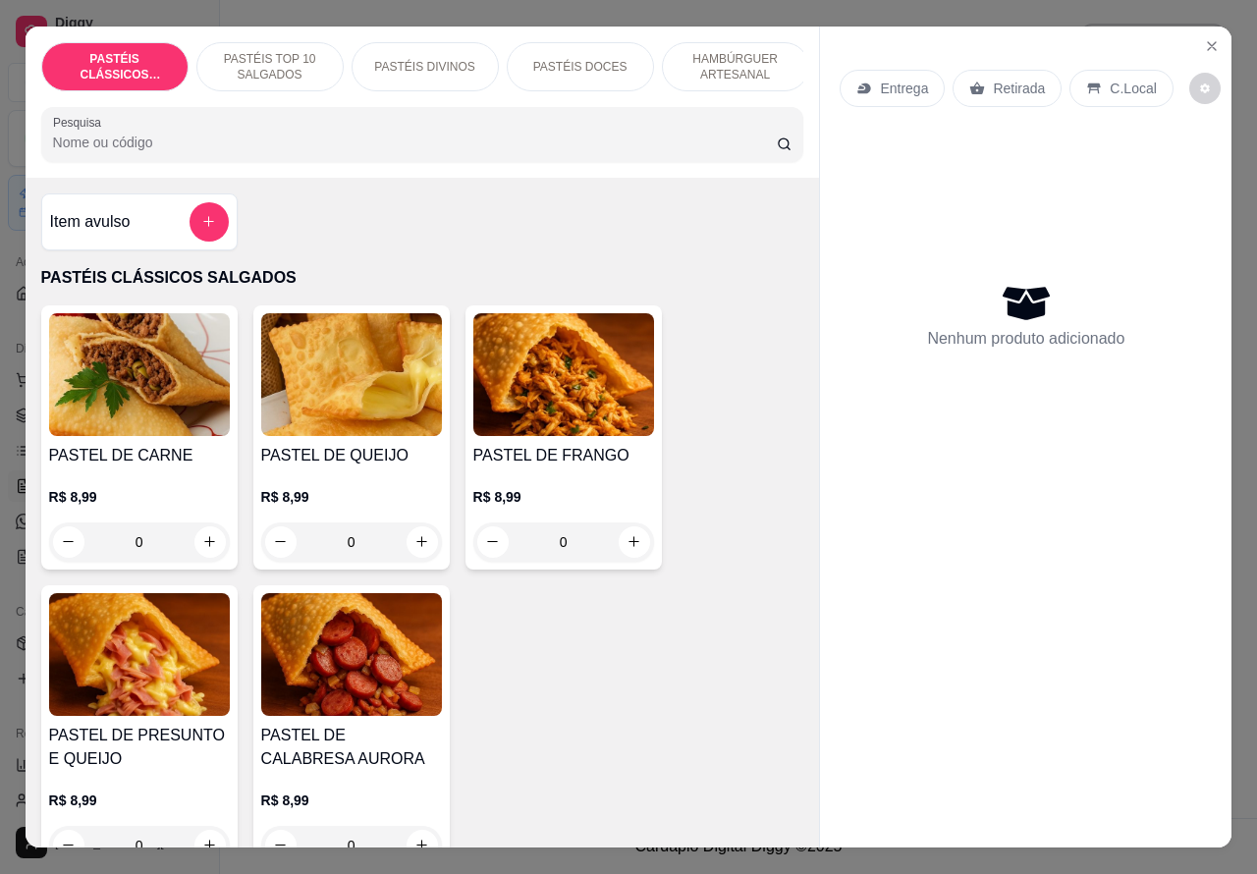
click at [1003, 79] on p "Retirada" at bounding box center [1019, 89] width 52 height 20
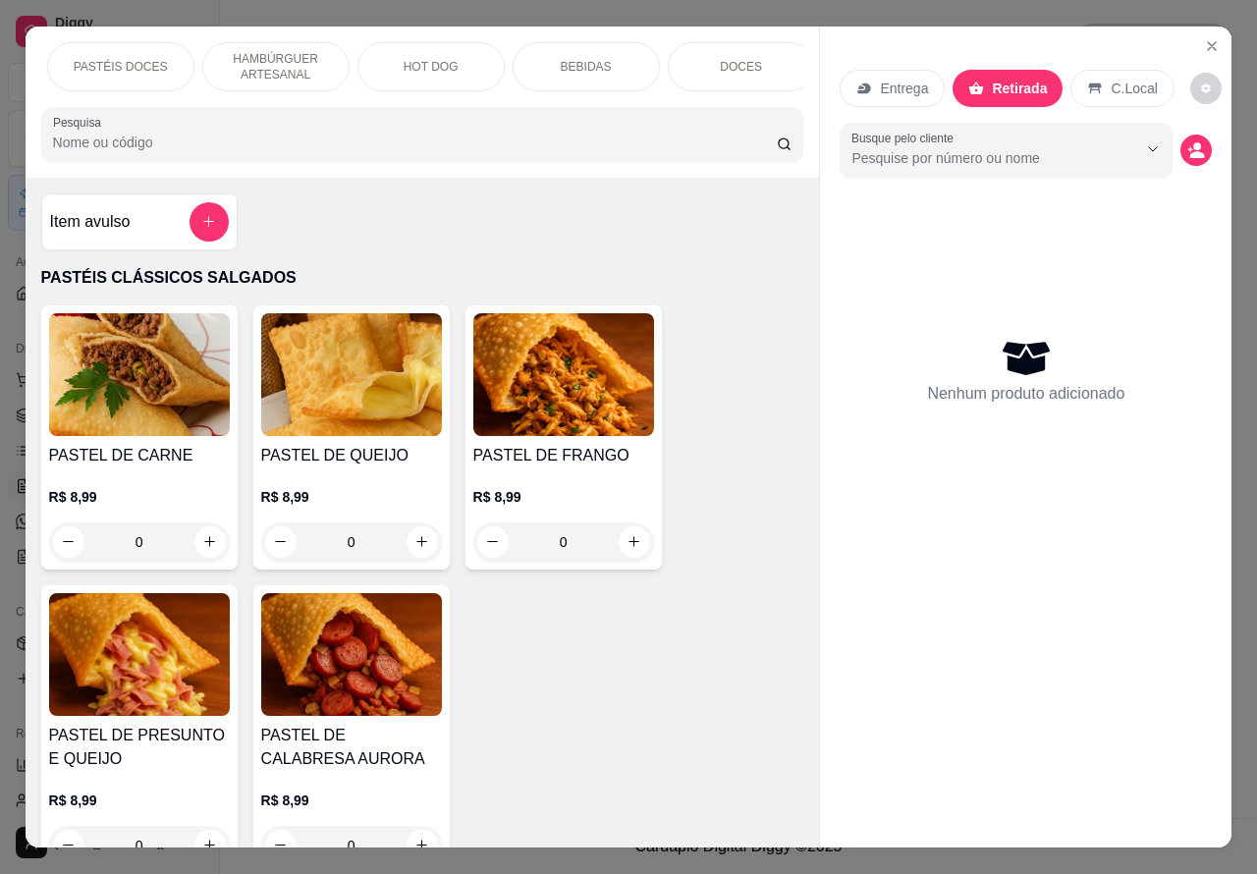
scroll to position [0, 471]
click at [566, 59] on p "BEBIDAS" at bounding box center [575, 67] width 51 height 16
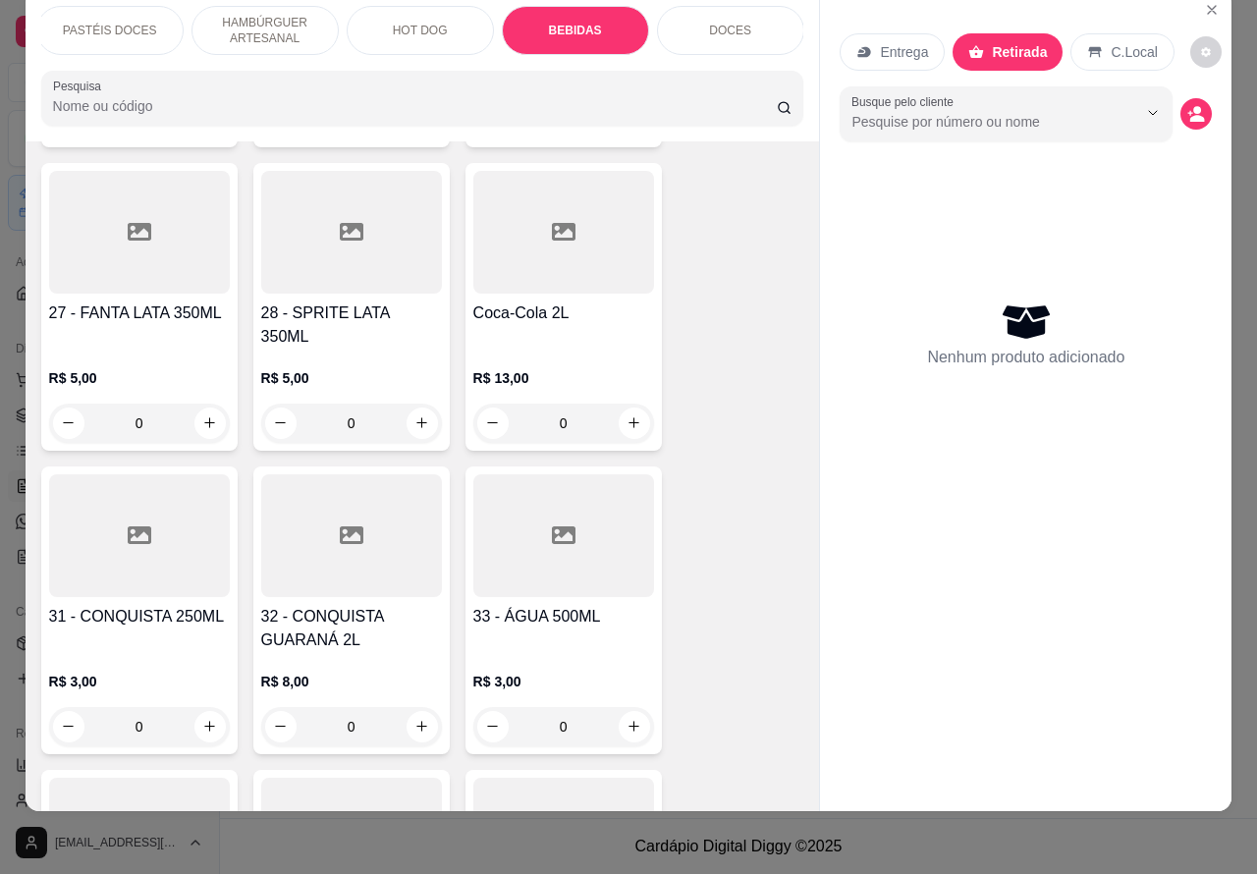
scroll to position [6575, 0]
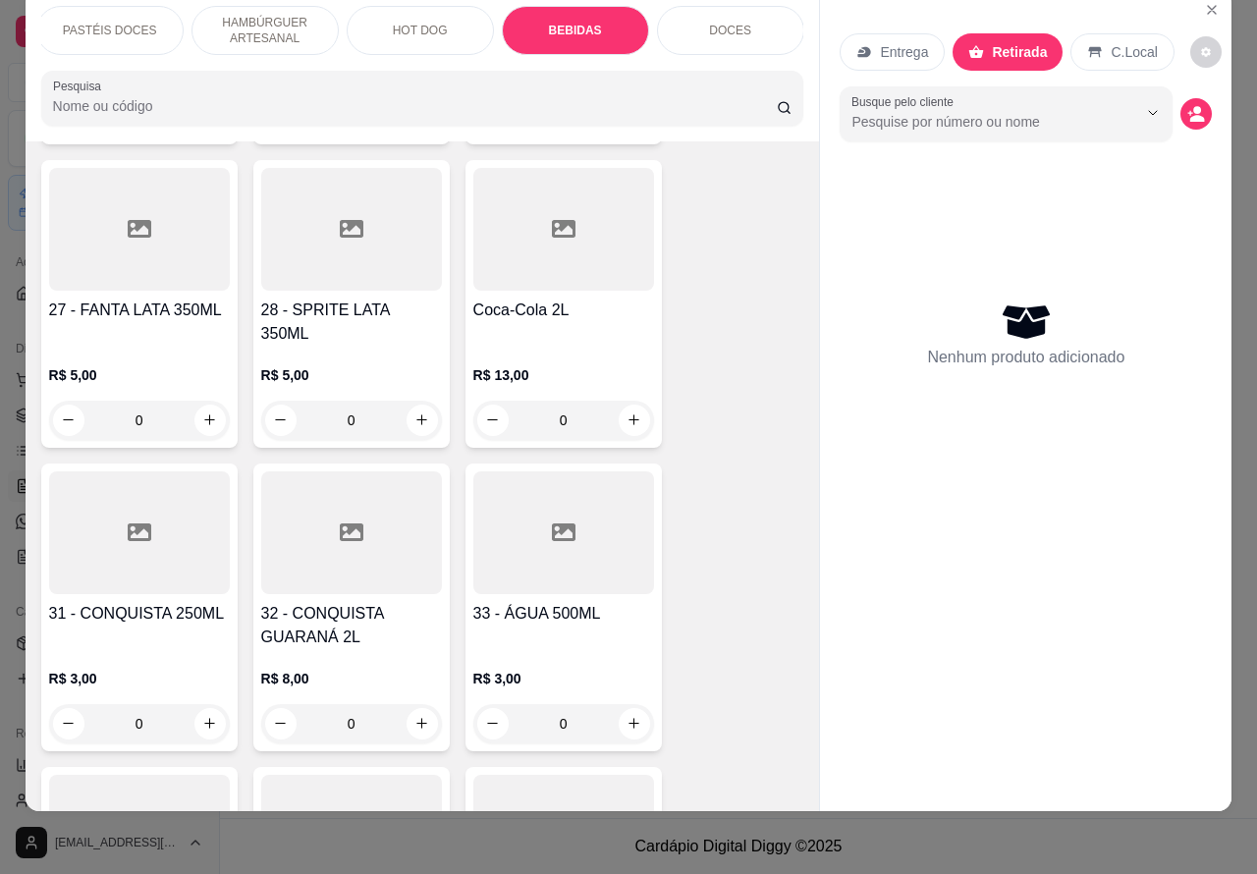
click at [414, 716] on icon "increase-product-quantity" at bounding box center [421, 723] width 15 height 15
type input "1"
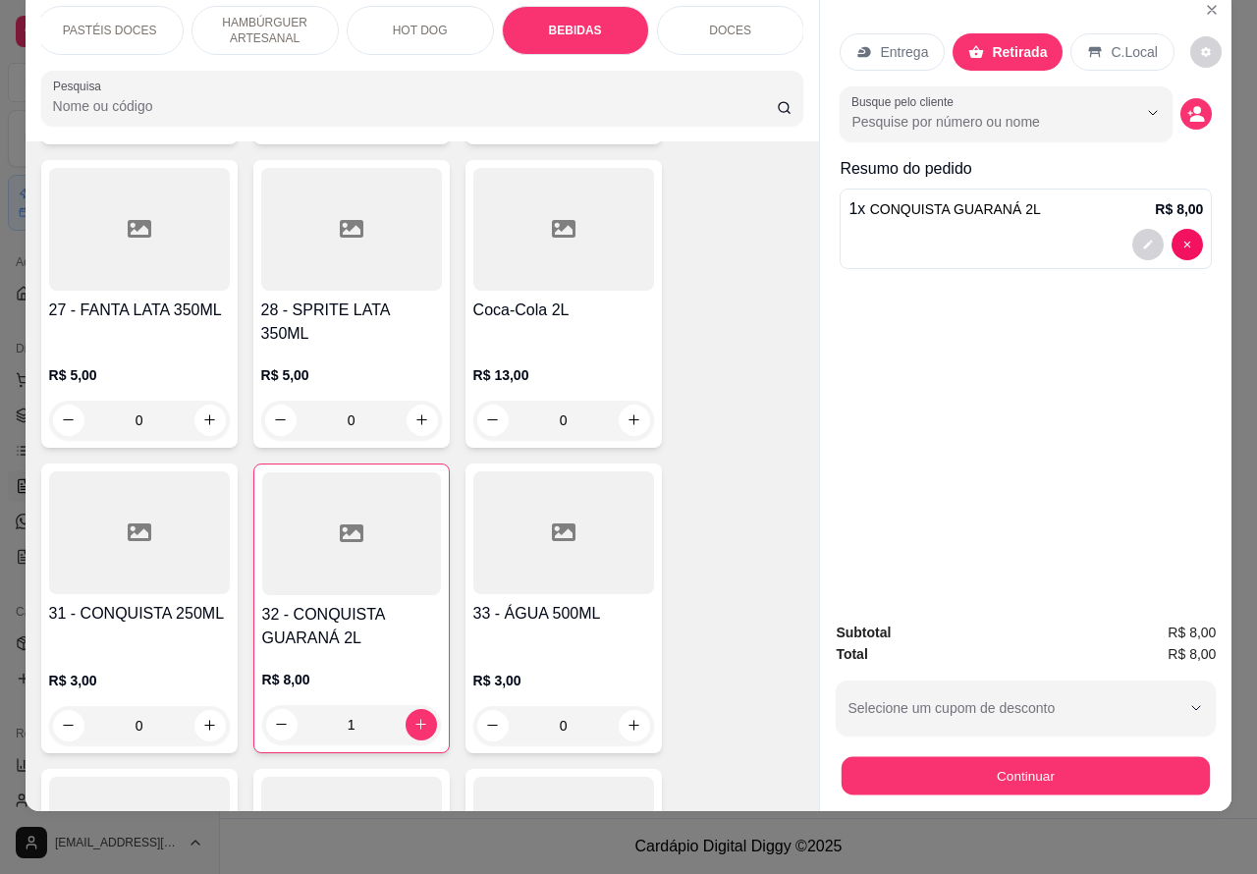
click at [1073, 757] on button "Continuar" at bounding box center [1026, 776] width 368 height 38
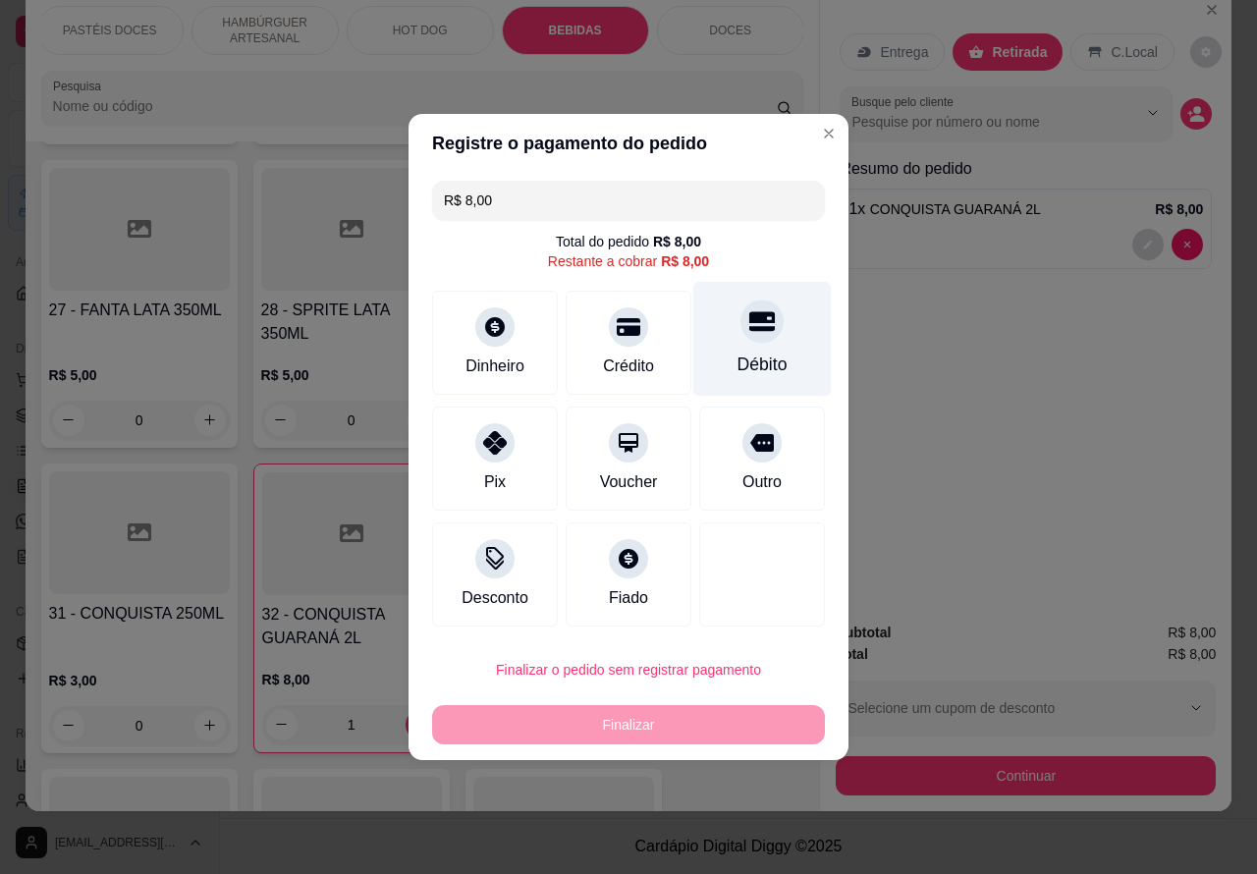
click at [763, 316] on div at bounding box center [761, 321] width 43 height 43
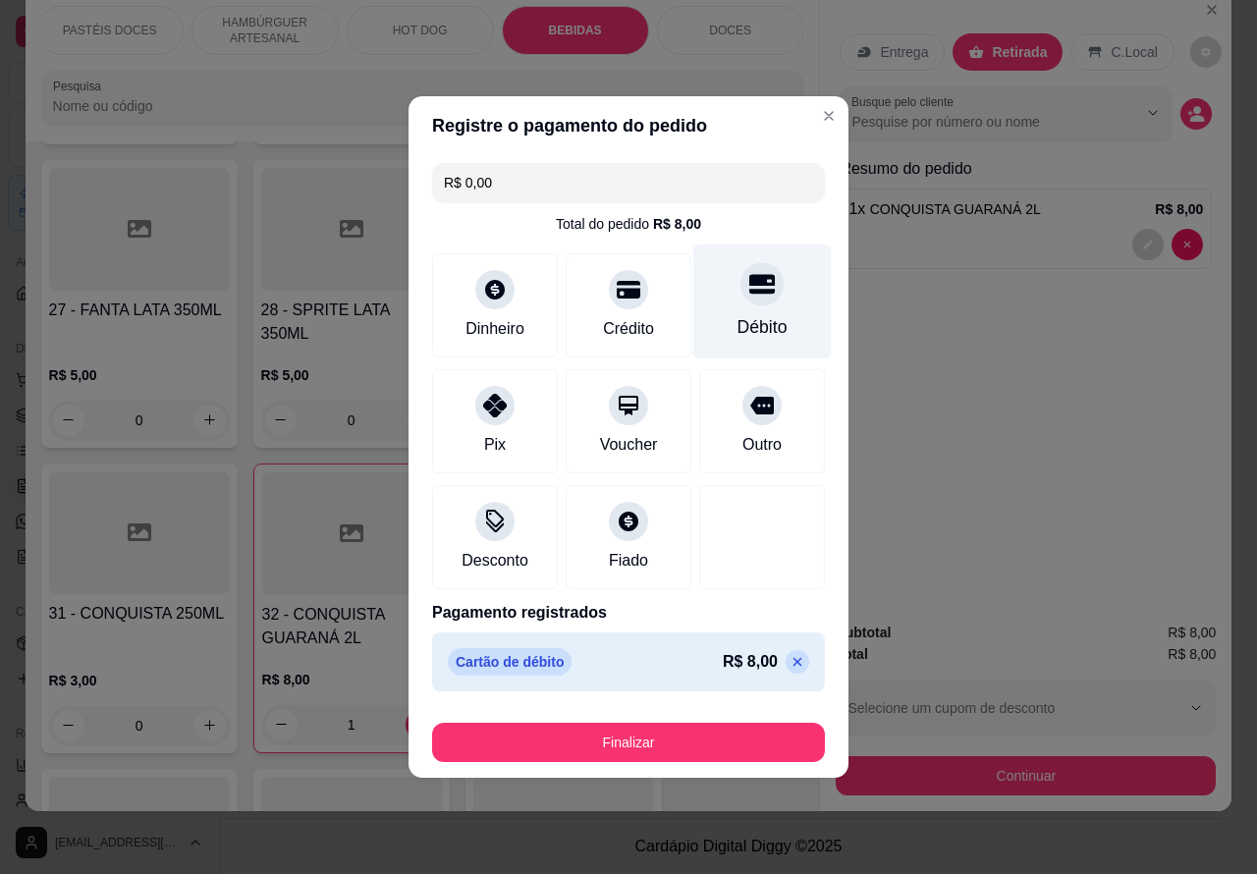
type input "R$ 0,00"
click at [717, 737] on button "Finalizar" at bounding box center [628, 742] width 393 height 39
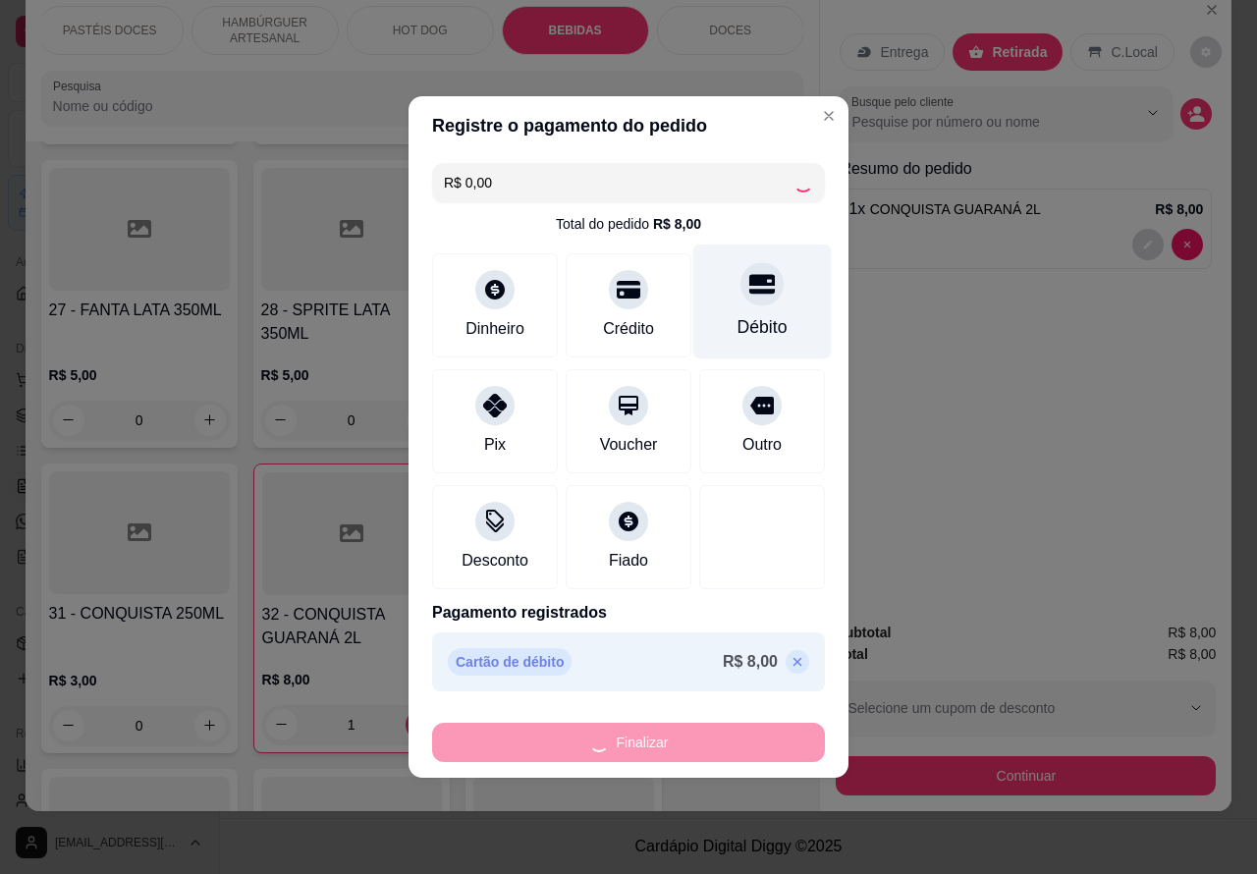
type input "0"
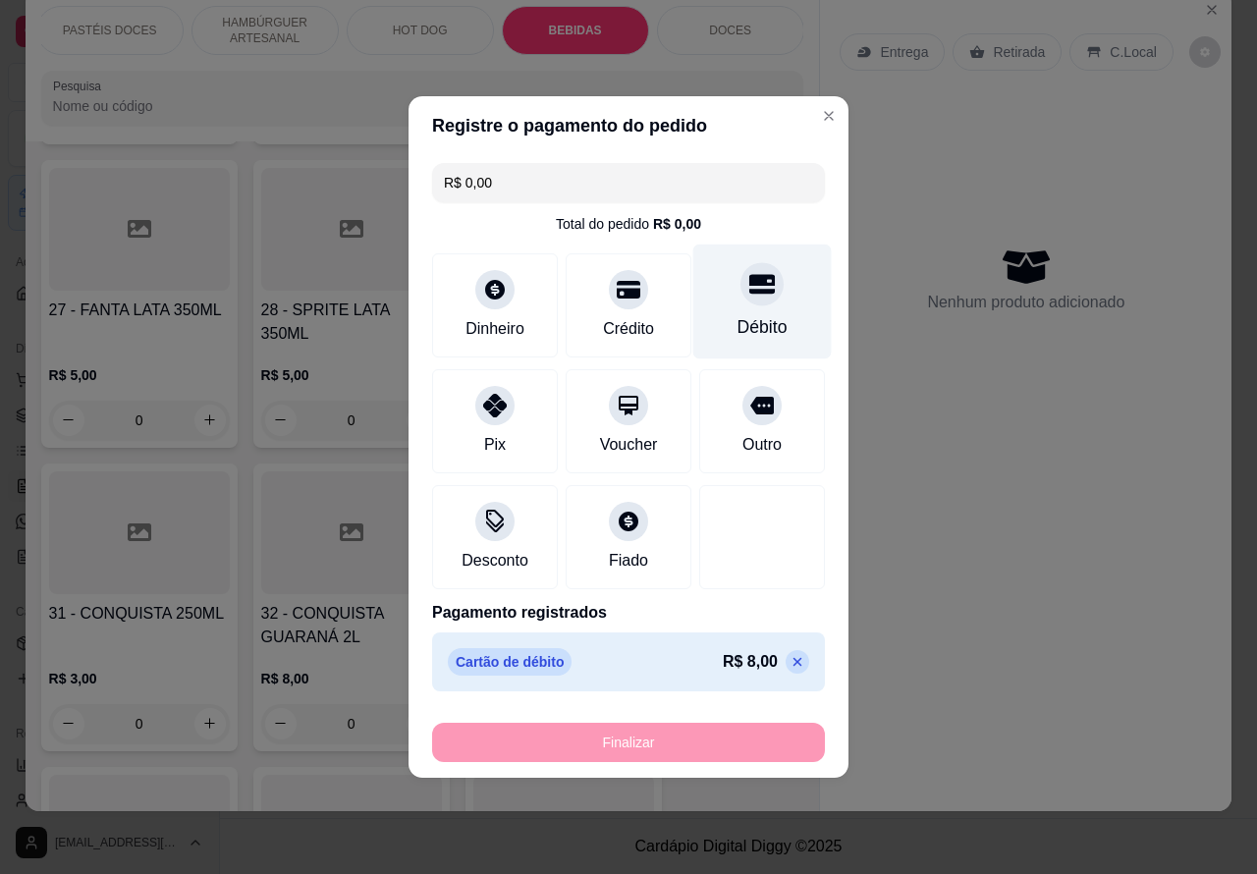
type input "-R$ 8,00"
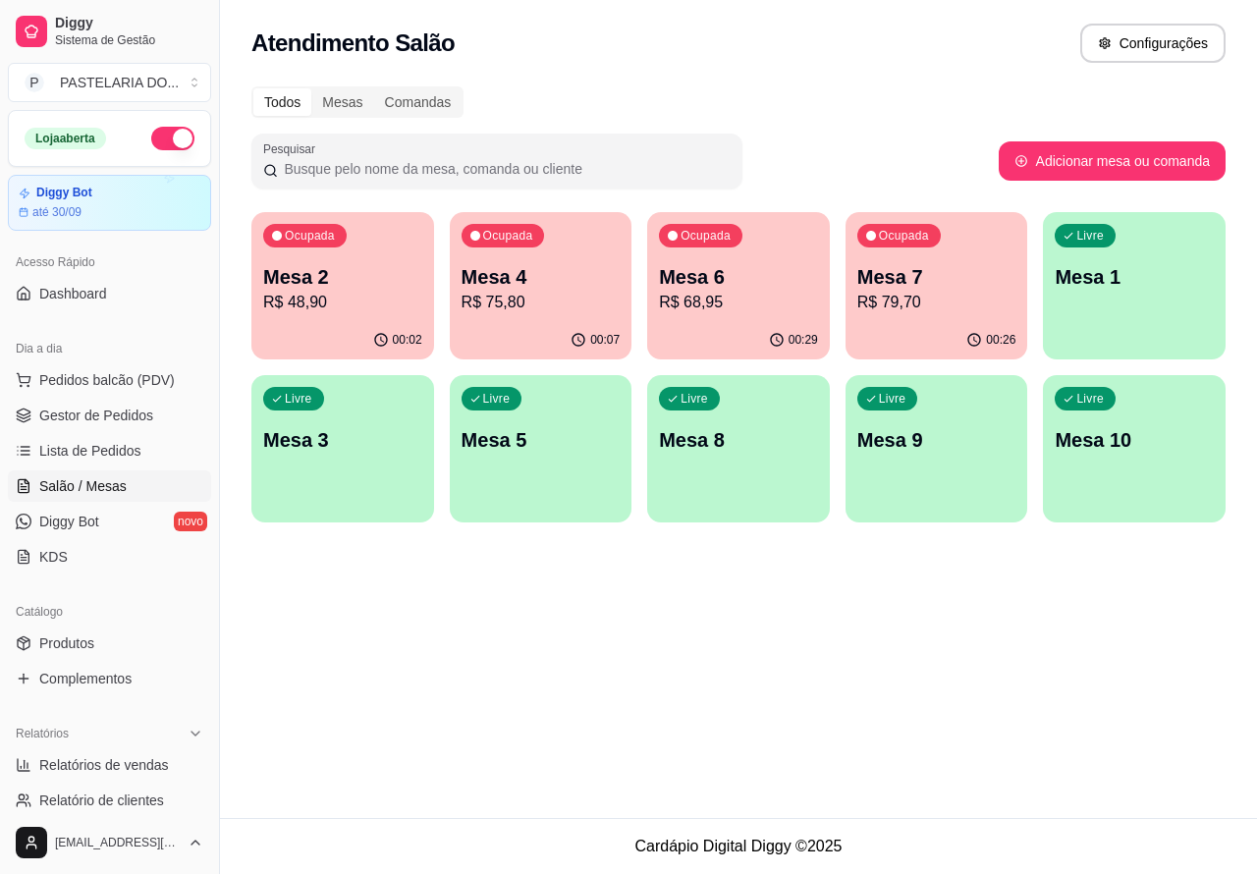
click at [741, 256] on div "Ocupada Mesa 6 R$ 68,95" at bounding box center [738, 266] width 183 height 109
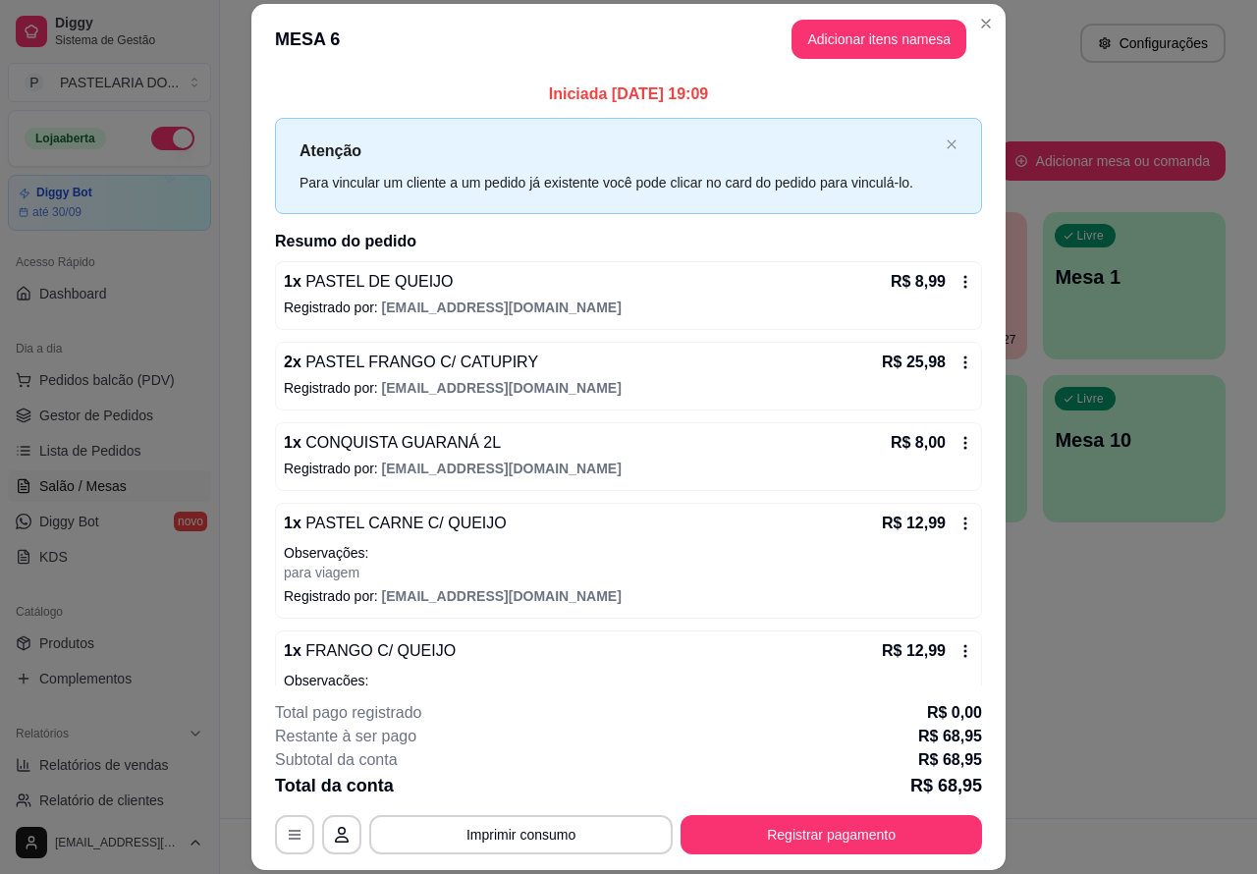
click at [560, 828] on button "Imprimir consumo" at bounding box center [520, 834] width 303 height 39
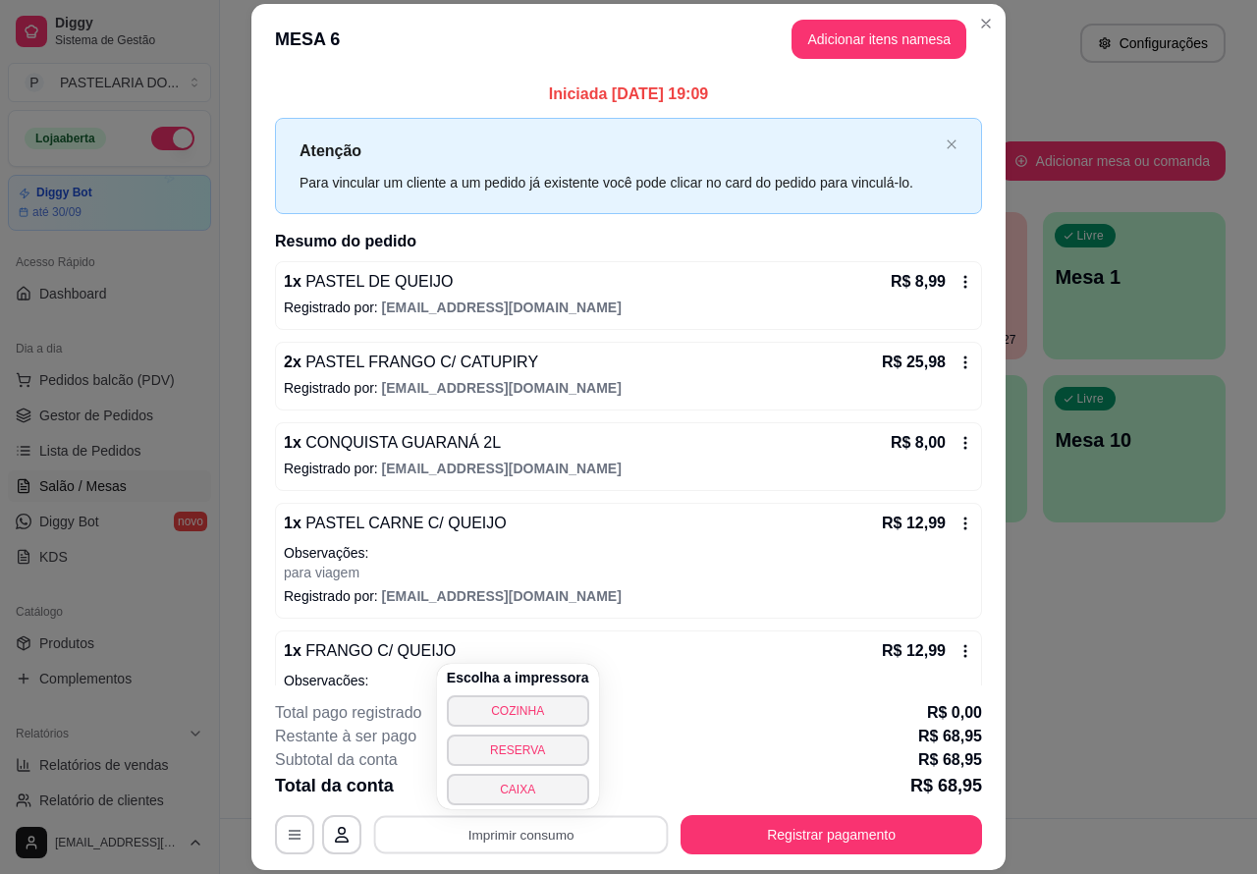
click at [521, 786] on button "CAIXA" at bounding box center [518, 789] width 142 height 31
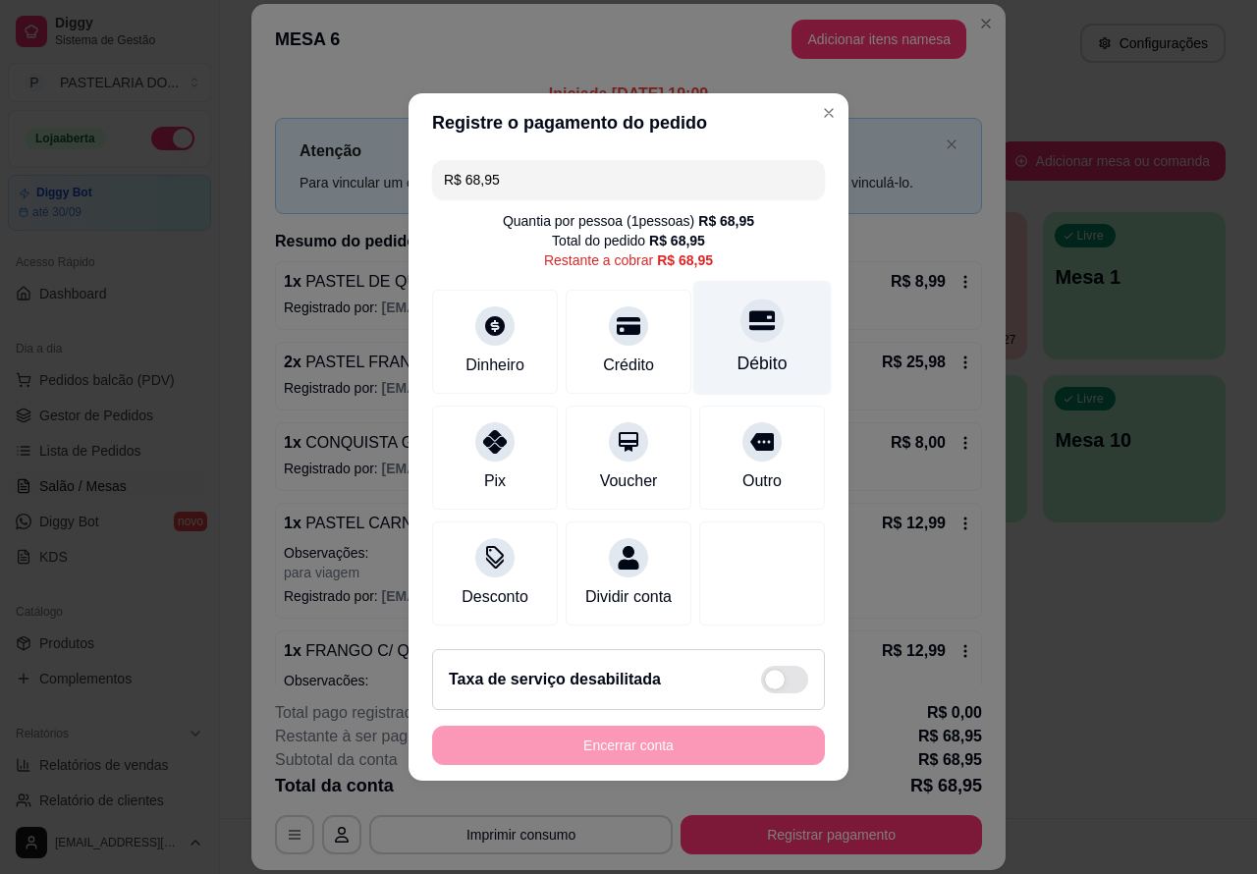
click at [763, 311] on div at bounding box center [761, 320] width 43 height 43
type input "R$ 0,00"
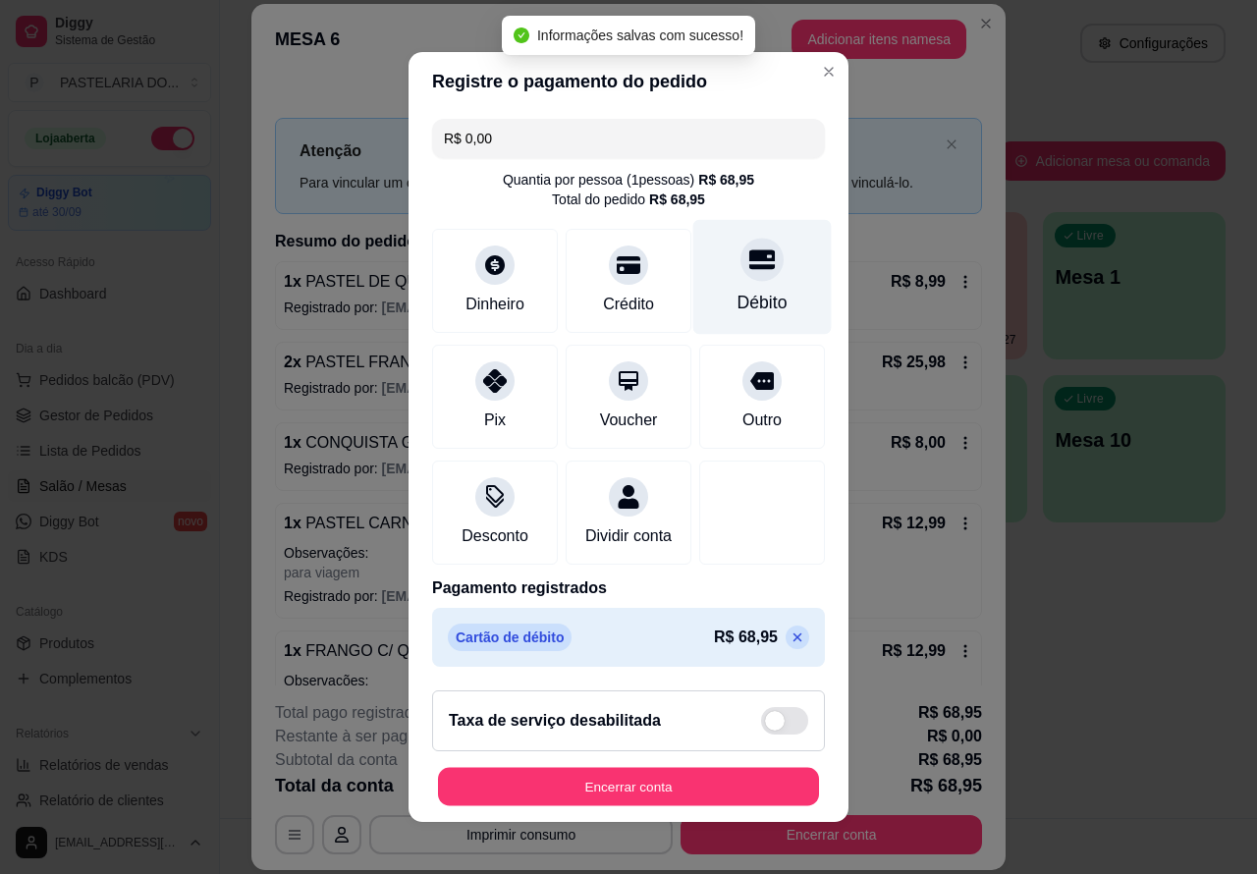
click at [698, 782] on button "Encerrar conta" at bounding box center [628, 787] width 381 height 38
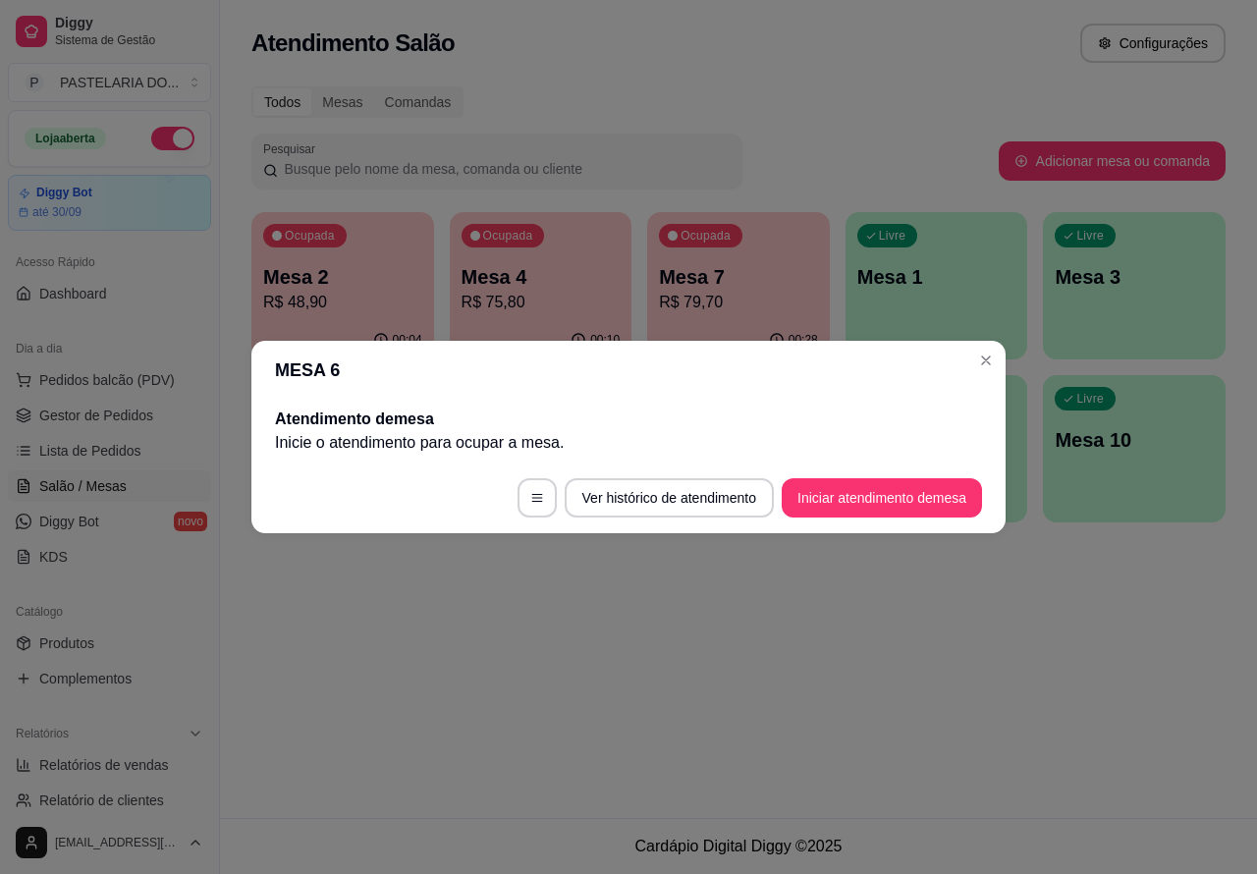
click at [951, 639] on div "Atendimento Salão Configurações Todos Mesas Comandas Pesquisar Adicionar mesa o…" at bounding box center [738, 409] width 1037 height 818
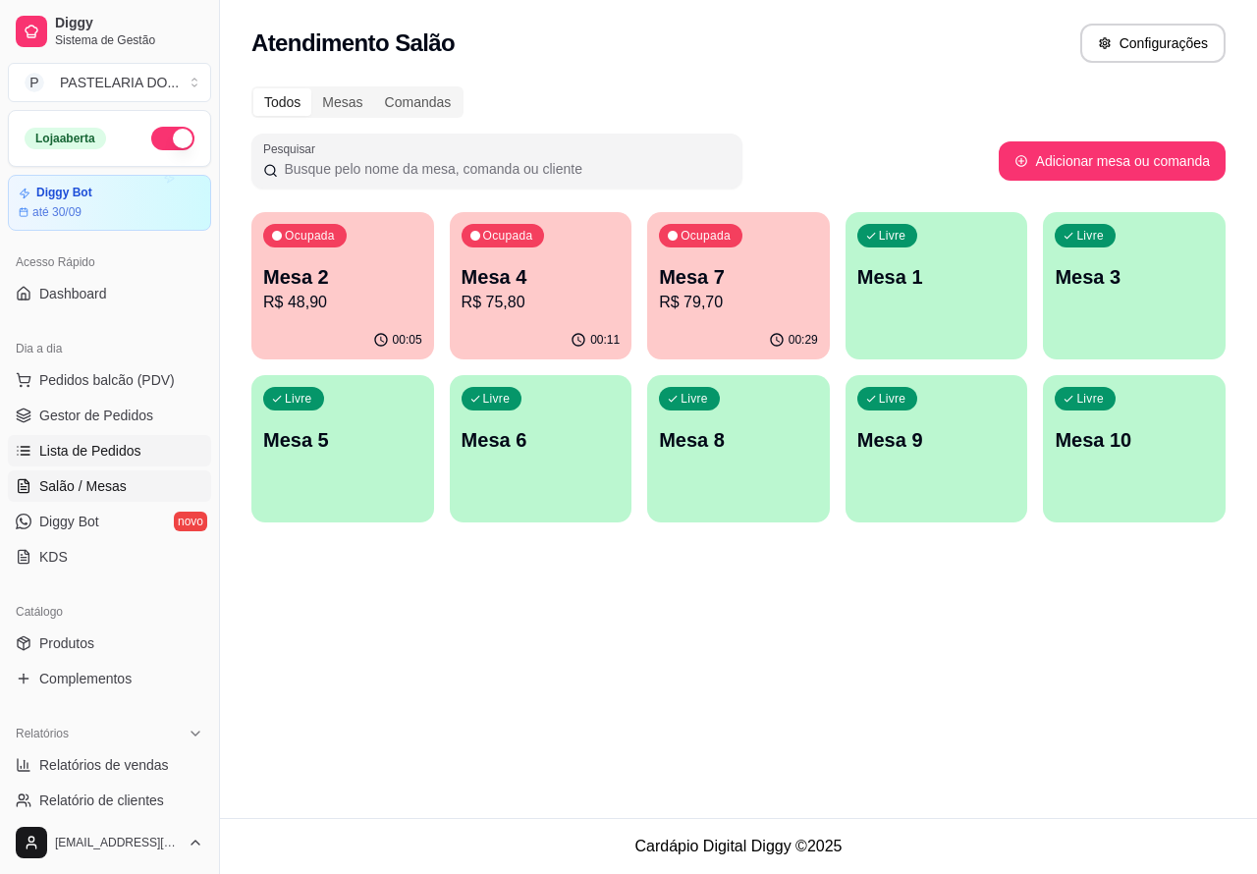
click at [110, 445] on span "Lista de Pedidos" at bounding box center [90, 451] width 102 height 20
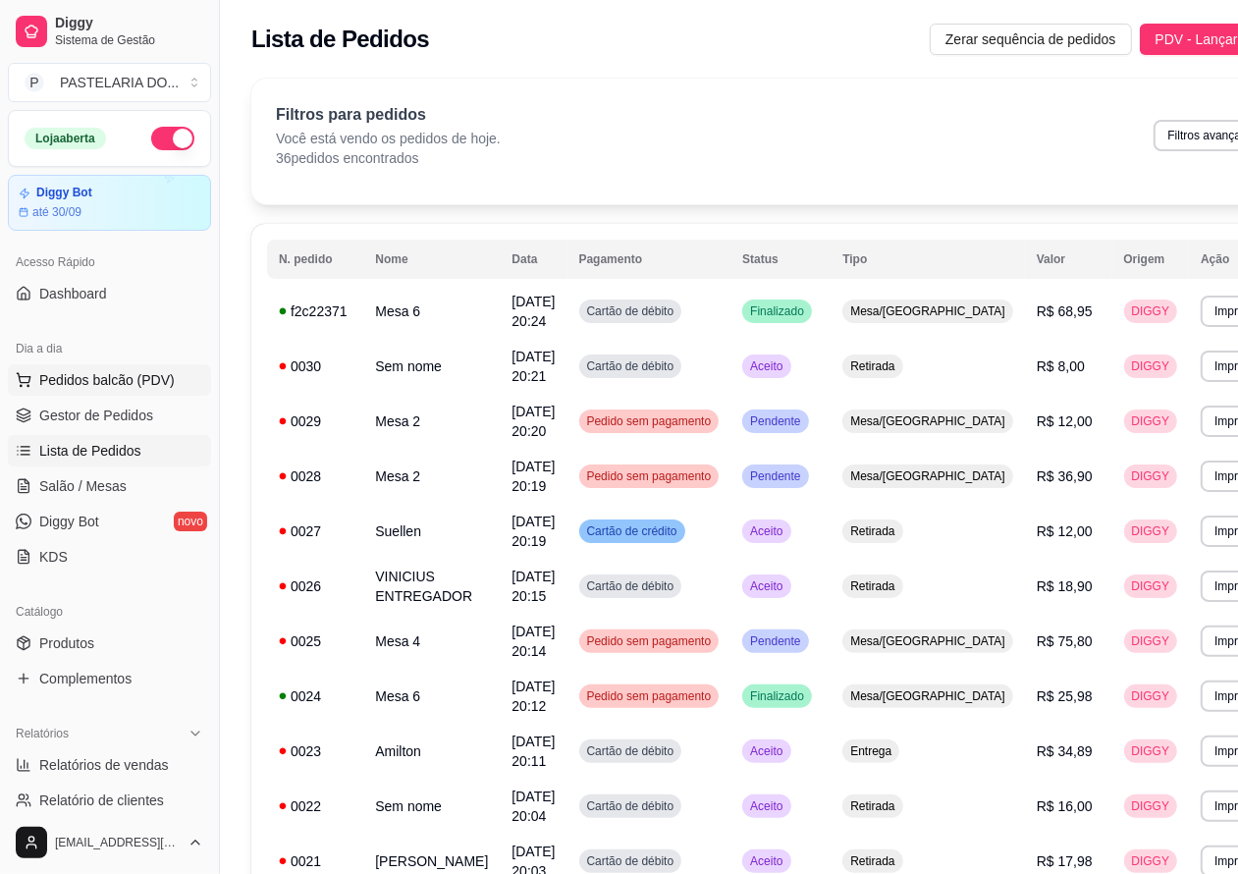
click at [125, 370] on span "Pedidos balcão (PDV)" at bounding box center [107, 380] width 136 height 20
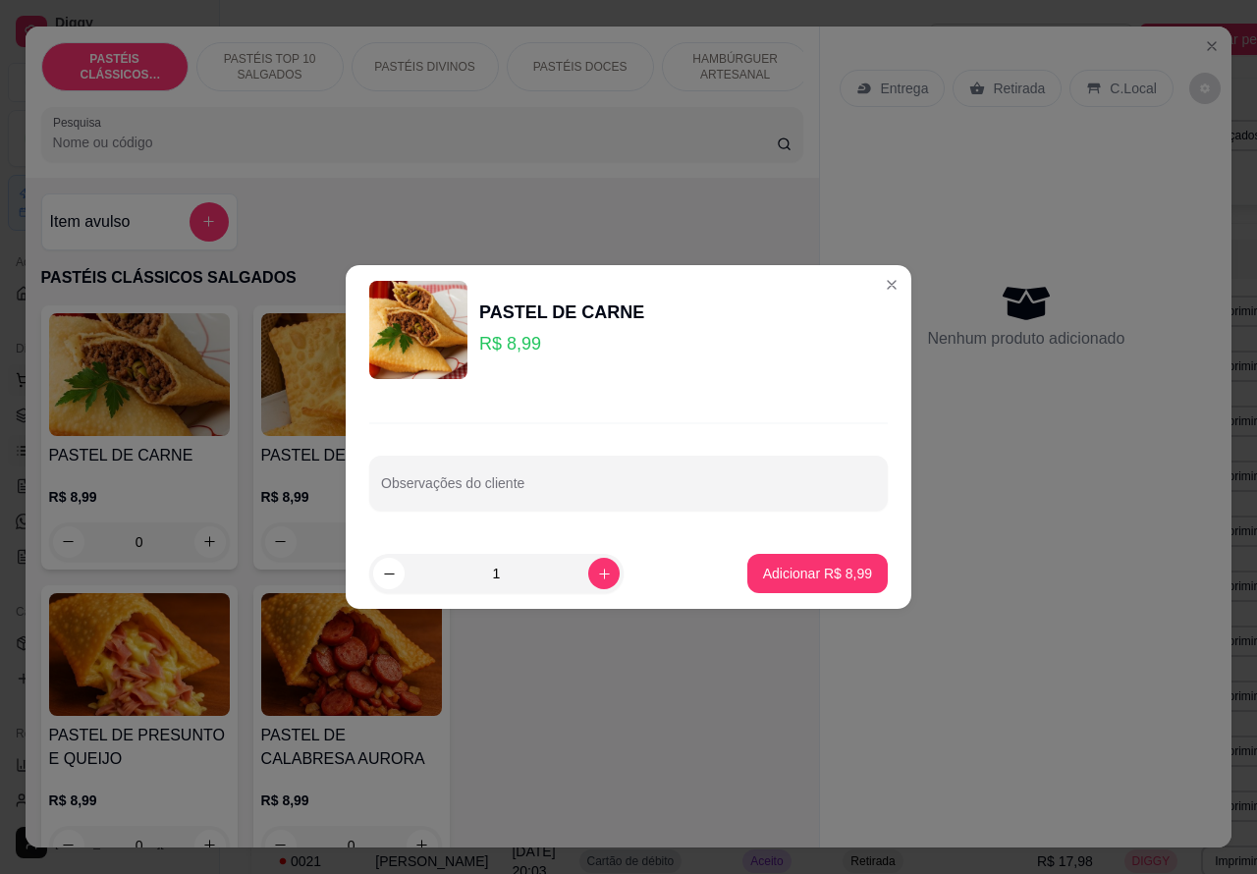
click at [1028, 585] on div "Entrega Retirada C.Local Nenhum produto adicionado" at bounding box center [1025, 422] width 411 height 790
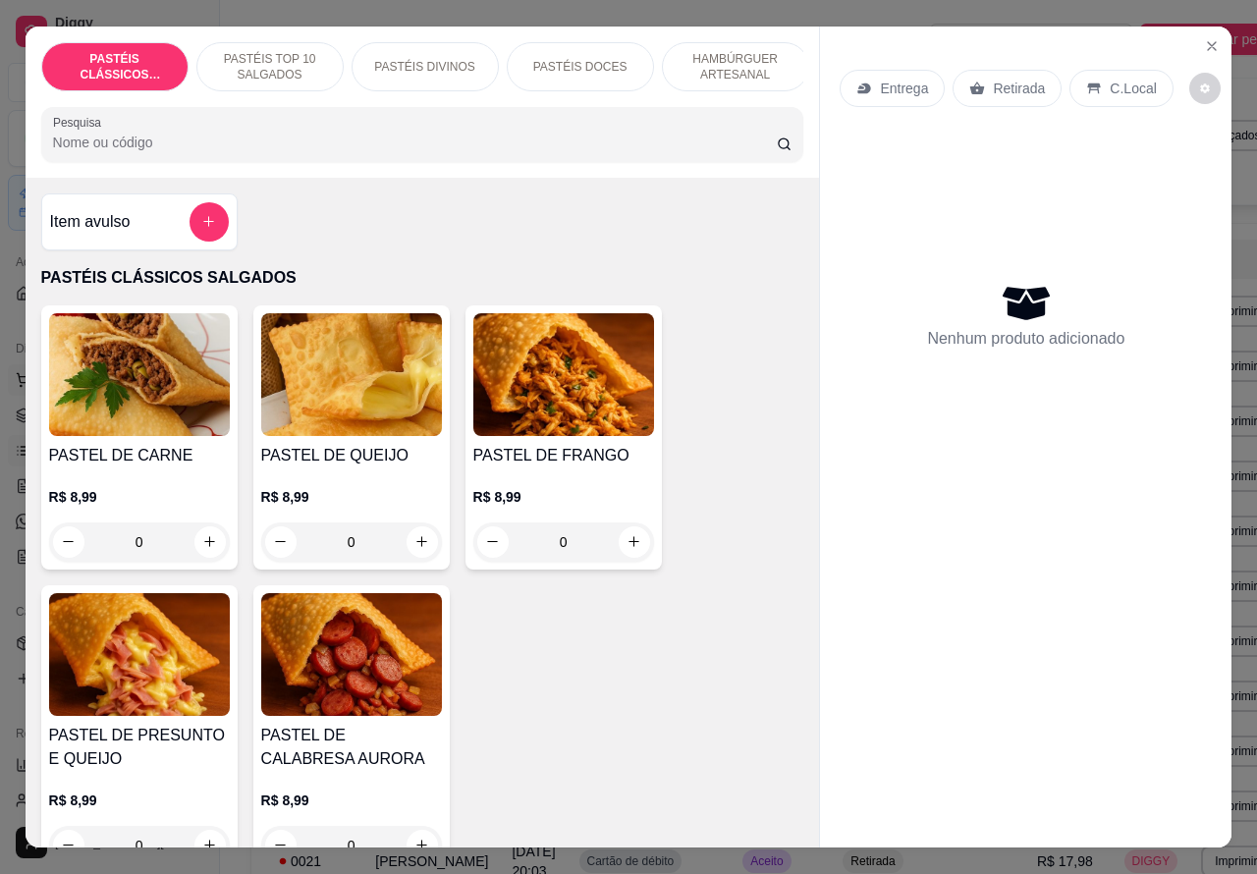
click at [1204, 38] on icon "Close" at bounding box center [1212, 46] width 16 height 16
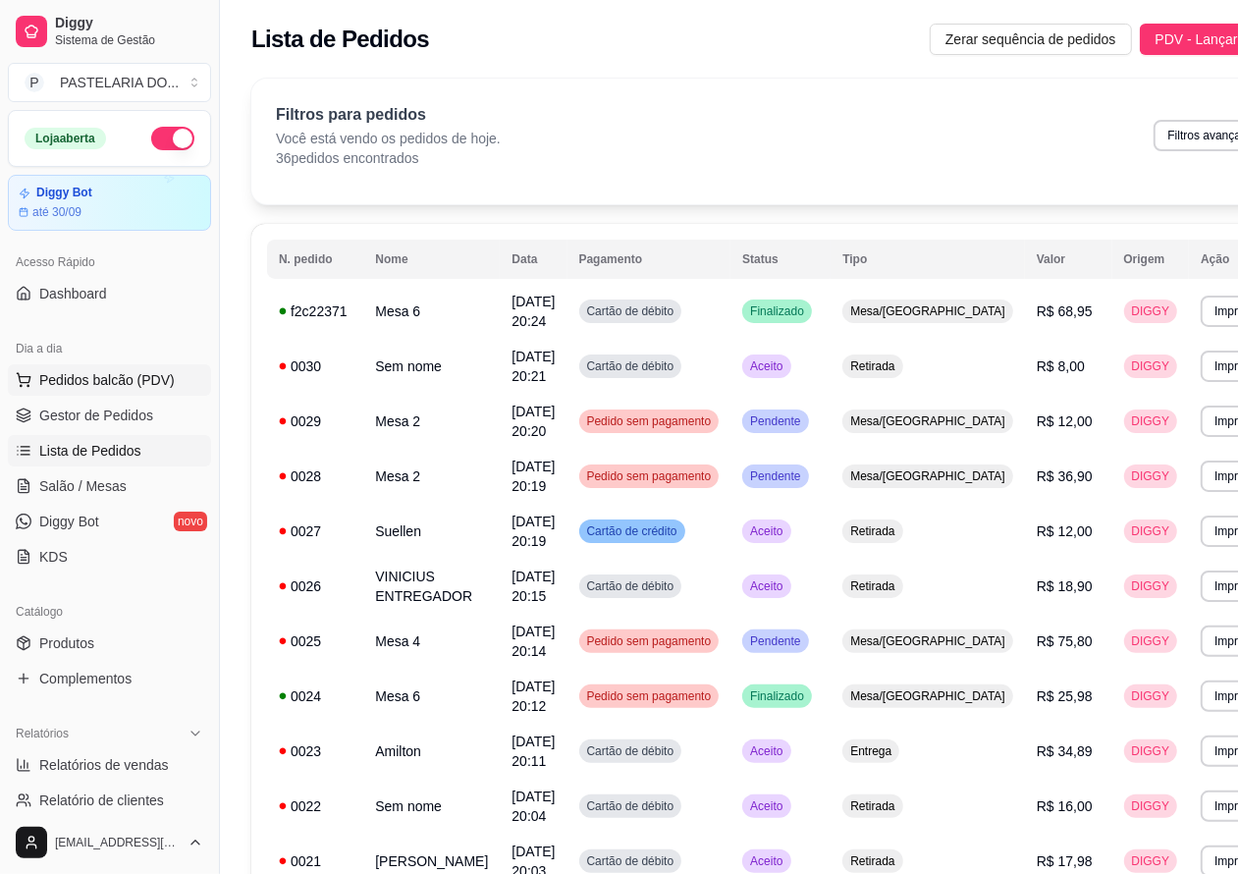
click at [142, 375] on span "Pedidos balcão (PDV)" at bounding box center [107, 380] width 136 height 20
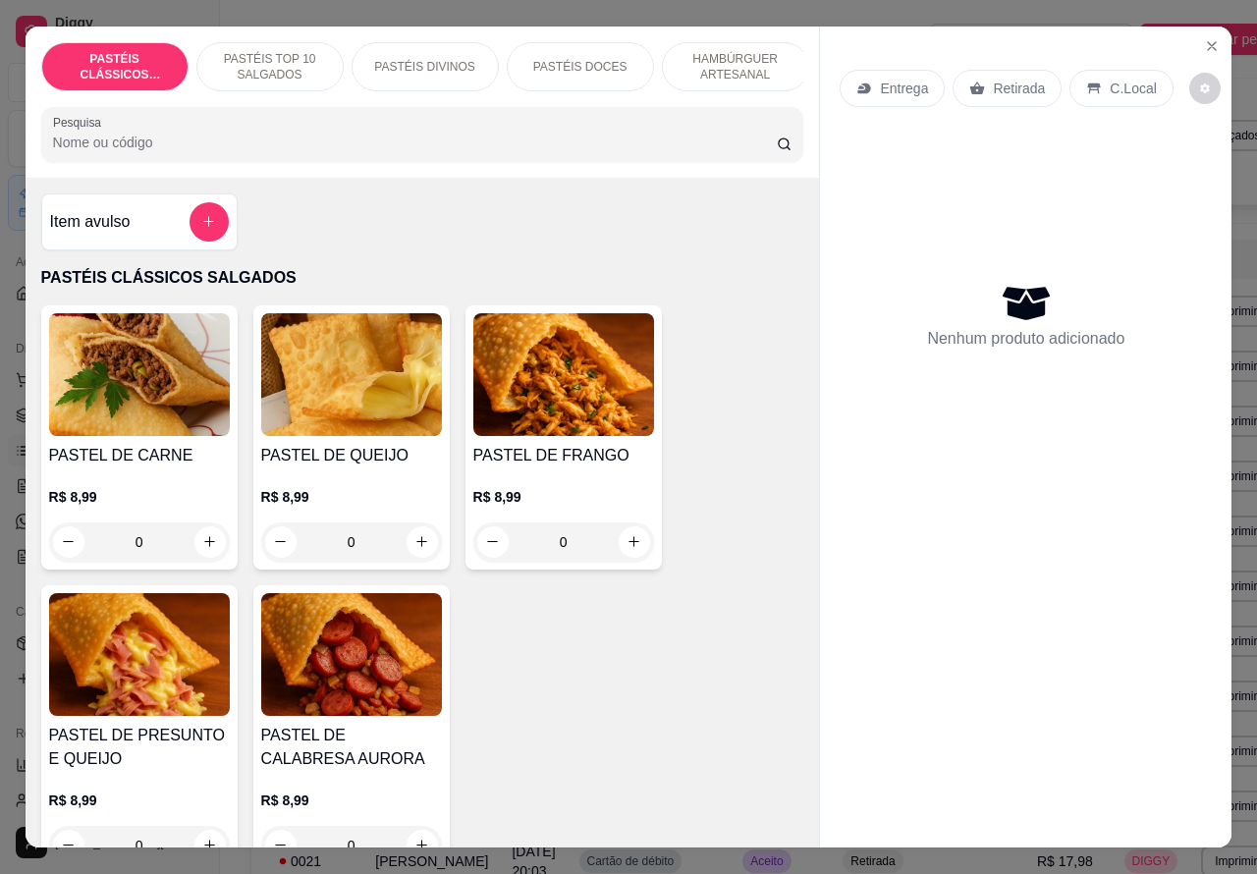
click at [1021, 79] on p "Retirada" at bounding box center [1019, 89] width 52 height 20
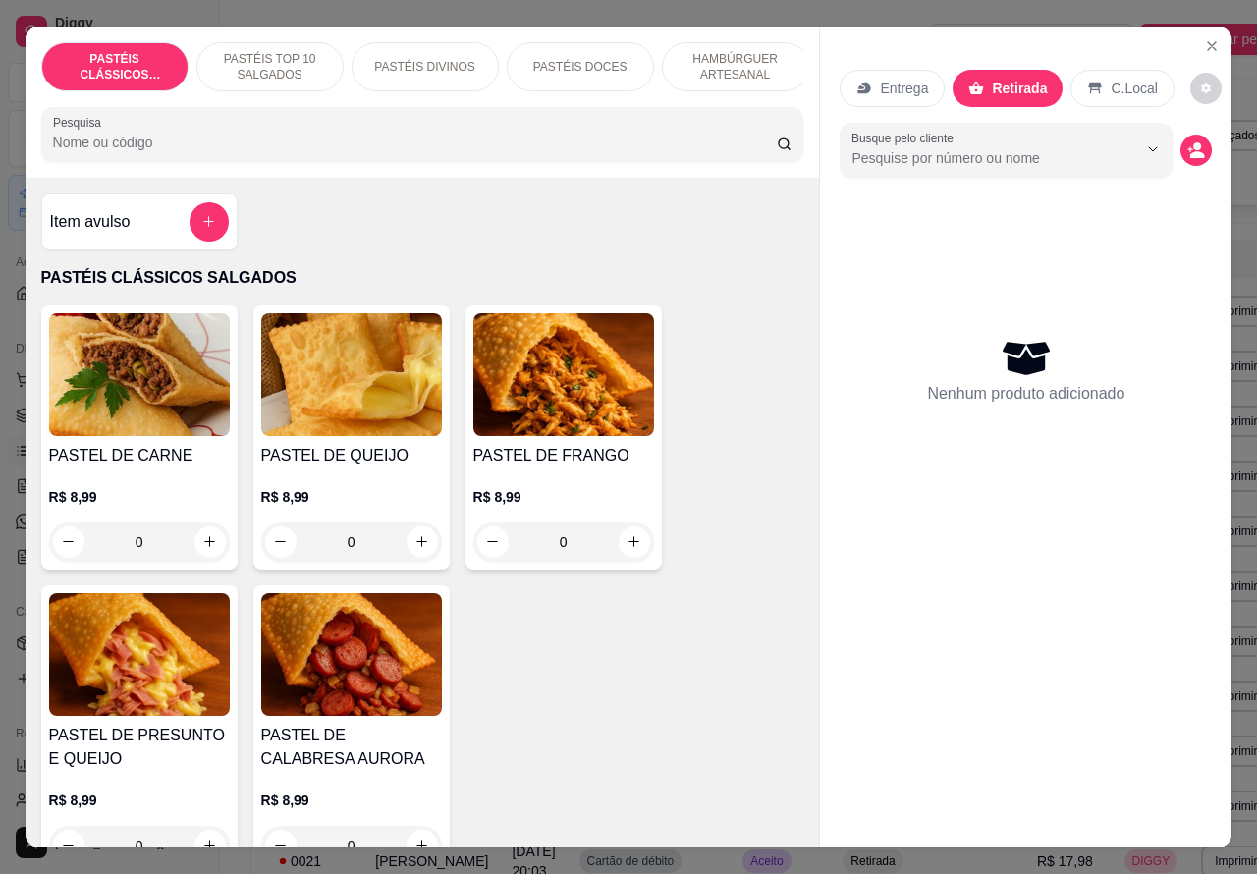
click at [736, 55] on p "HAMBÚRGUER ARTESANAL" at bounding box center [736, 66] width 114 height 31
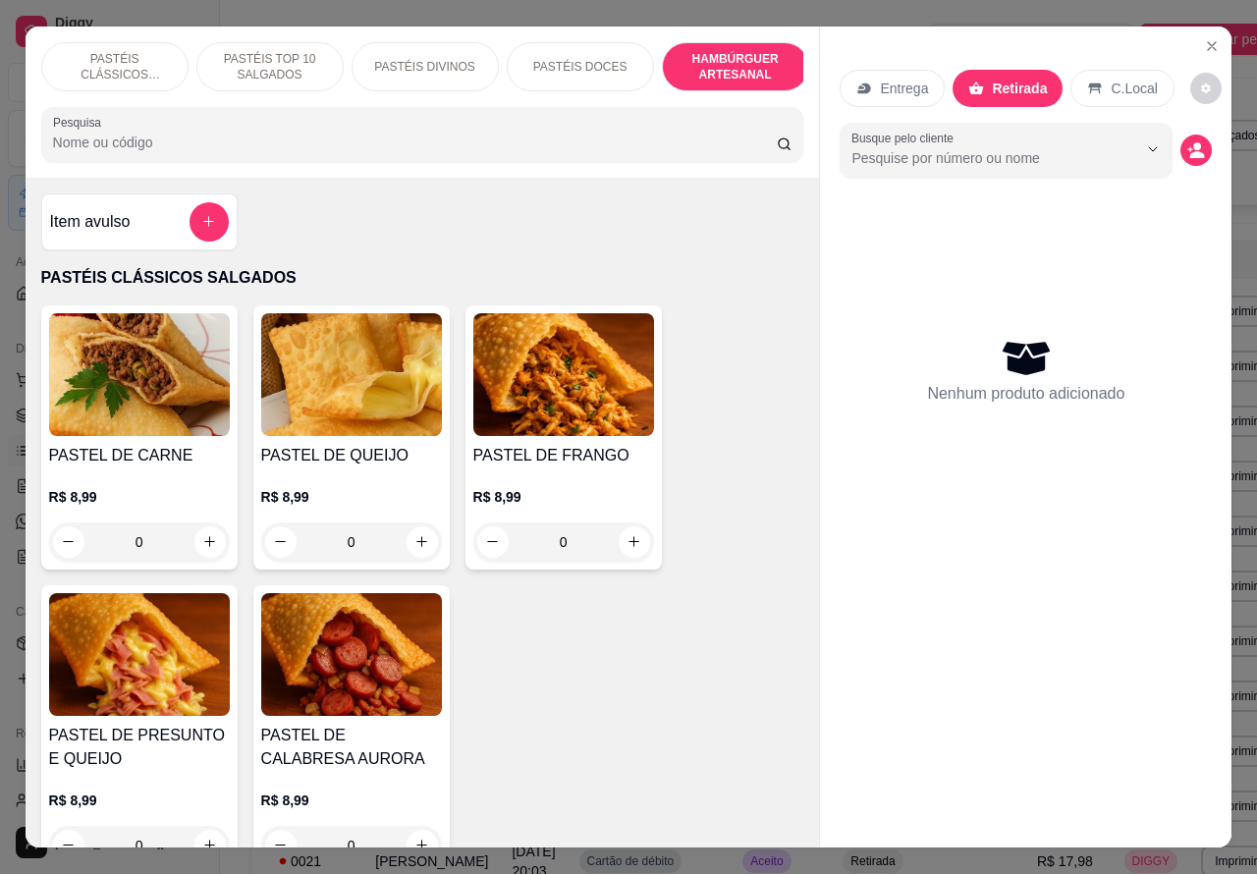
scroll to position [45, 0]
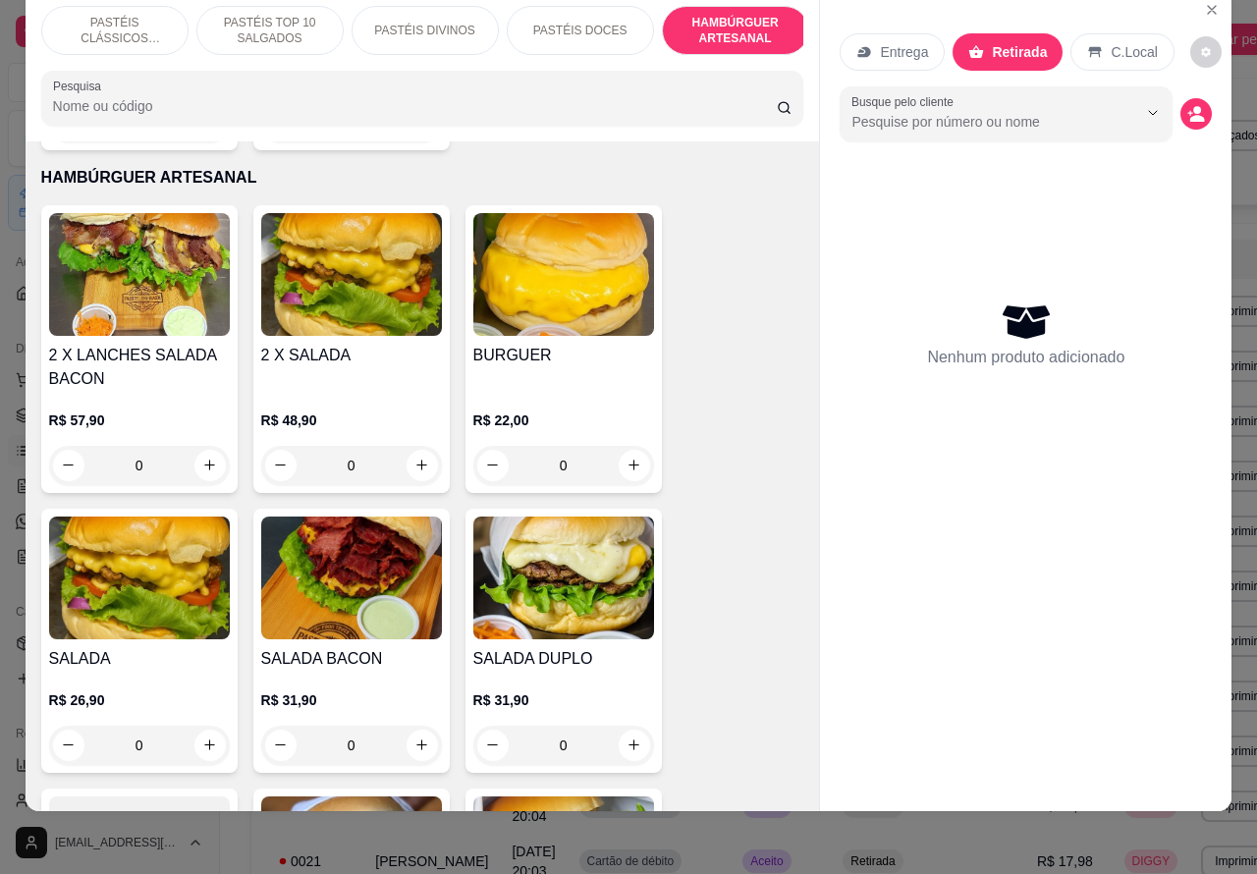
click at [408, 446] on div "0" at bounding box center [351, 465] width 181 height 39
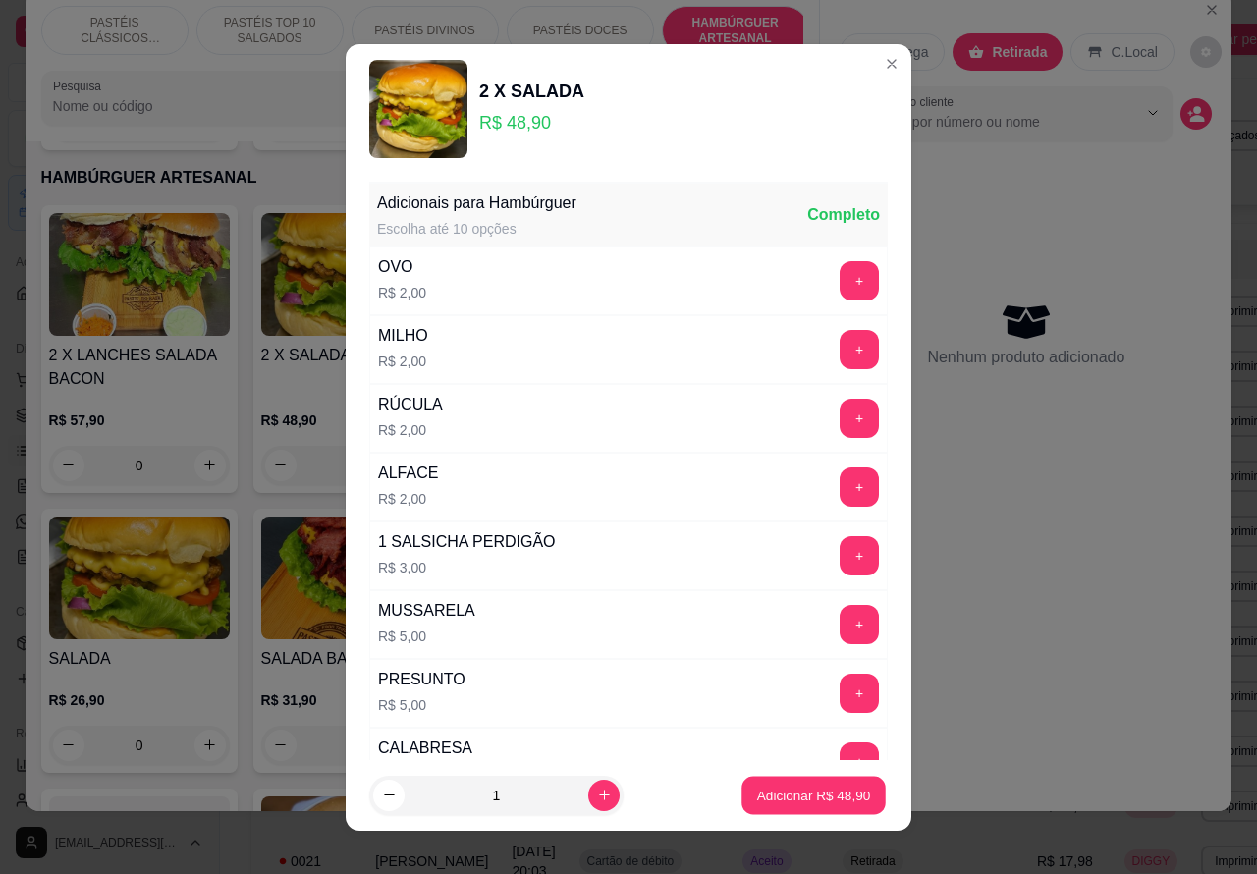
click at [790, 791] on p "Adicionar R$ 48,90" at bounding box center [814, 795] width 114 height 19
type input "1"
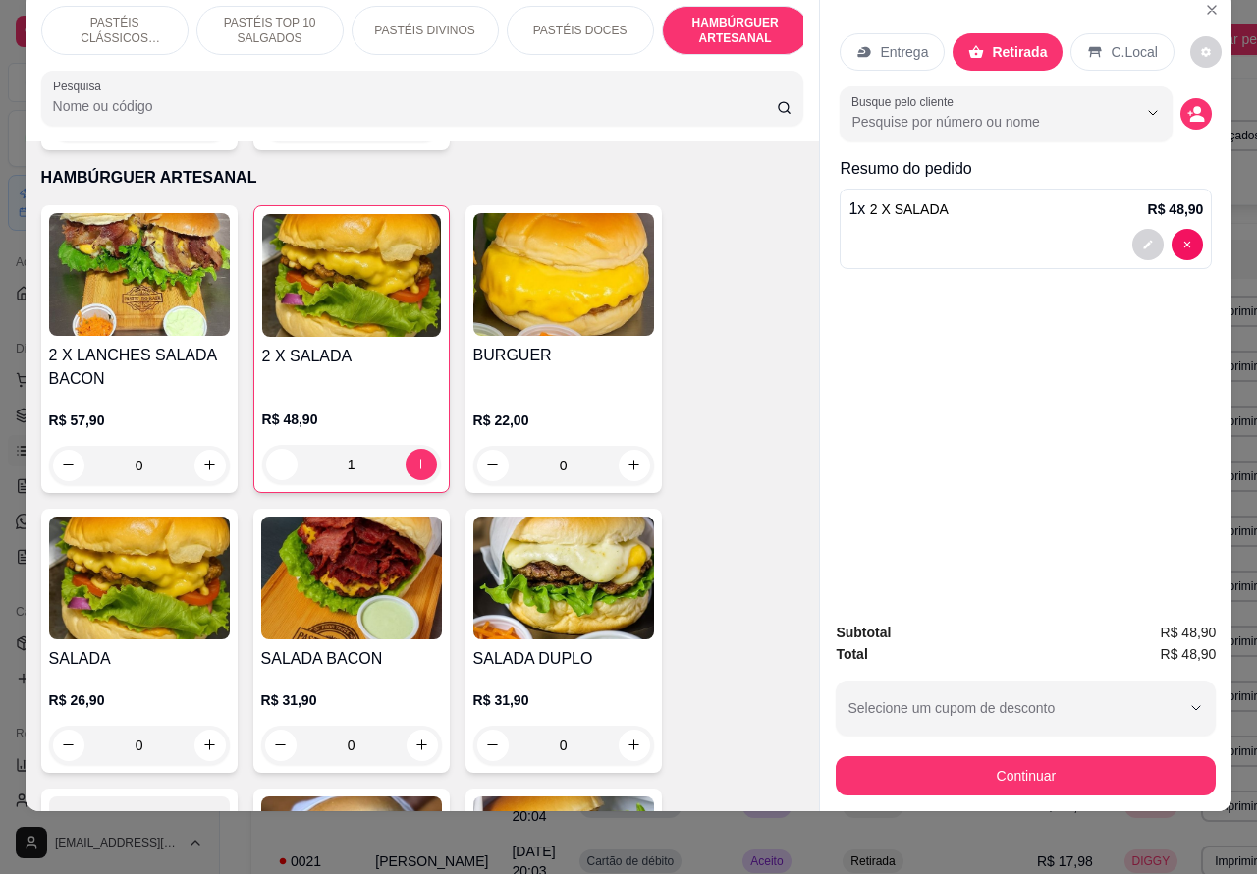
click at [1117, 105] on icon "Show suggestions" at bounding box center [1125, 113] width 16 height 16
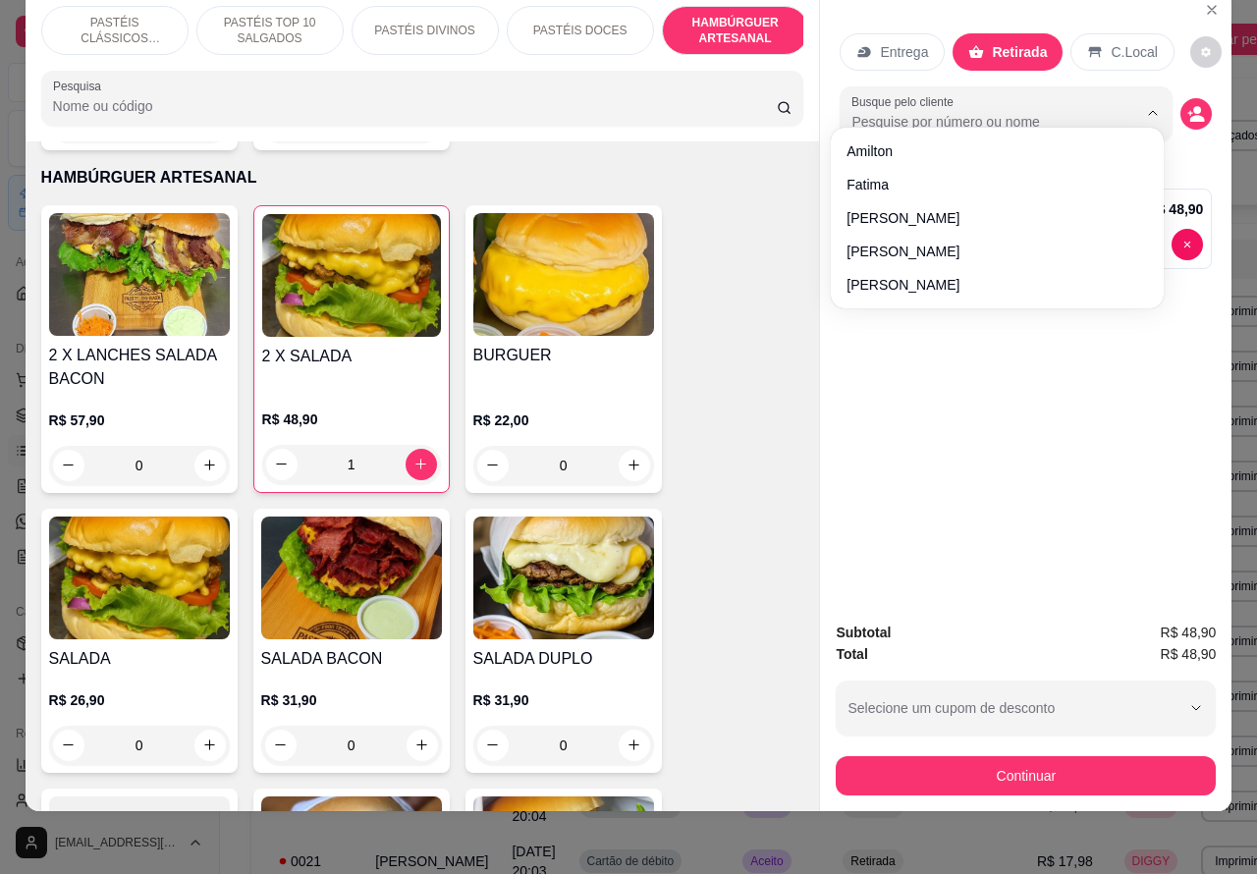
click at [1187, 105] on icon "decrease-product-quantity" at bounding box center [1196, 114] width 18 height 18
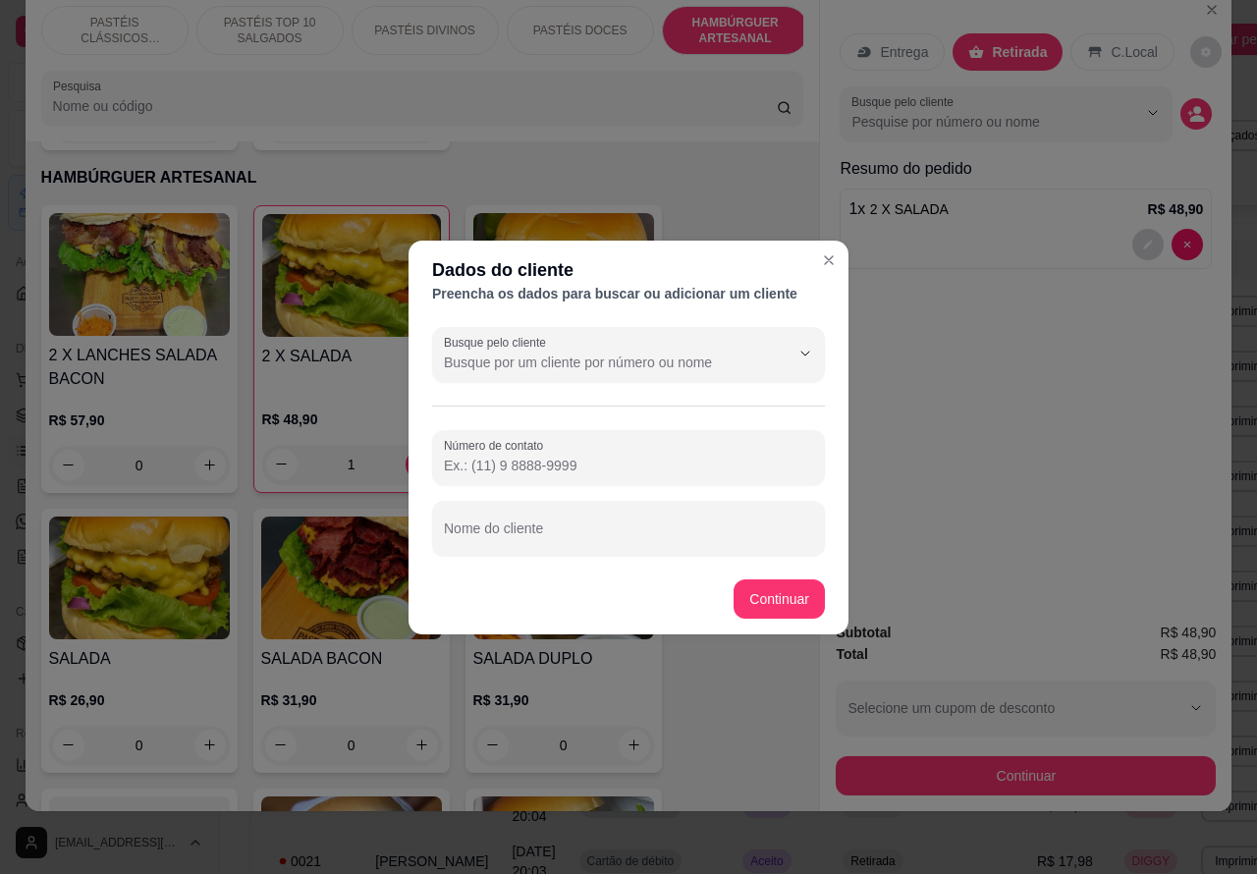
paste input "[PHONE_NUMBER]"
type input "[PHONE_NUMBER]"
click at [553, 532] on input "Nome do cliente" at bounding box center [628, 536] width 369 height 20
type input "ESTEVÃO"
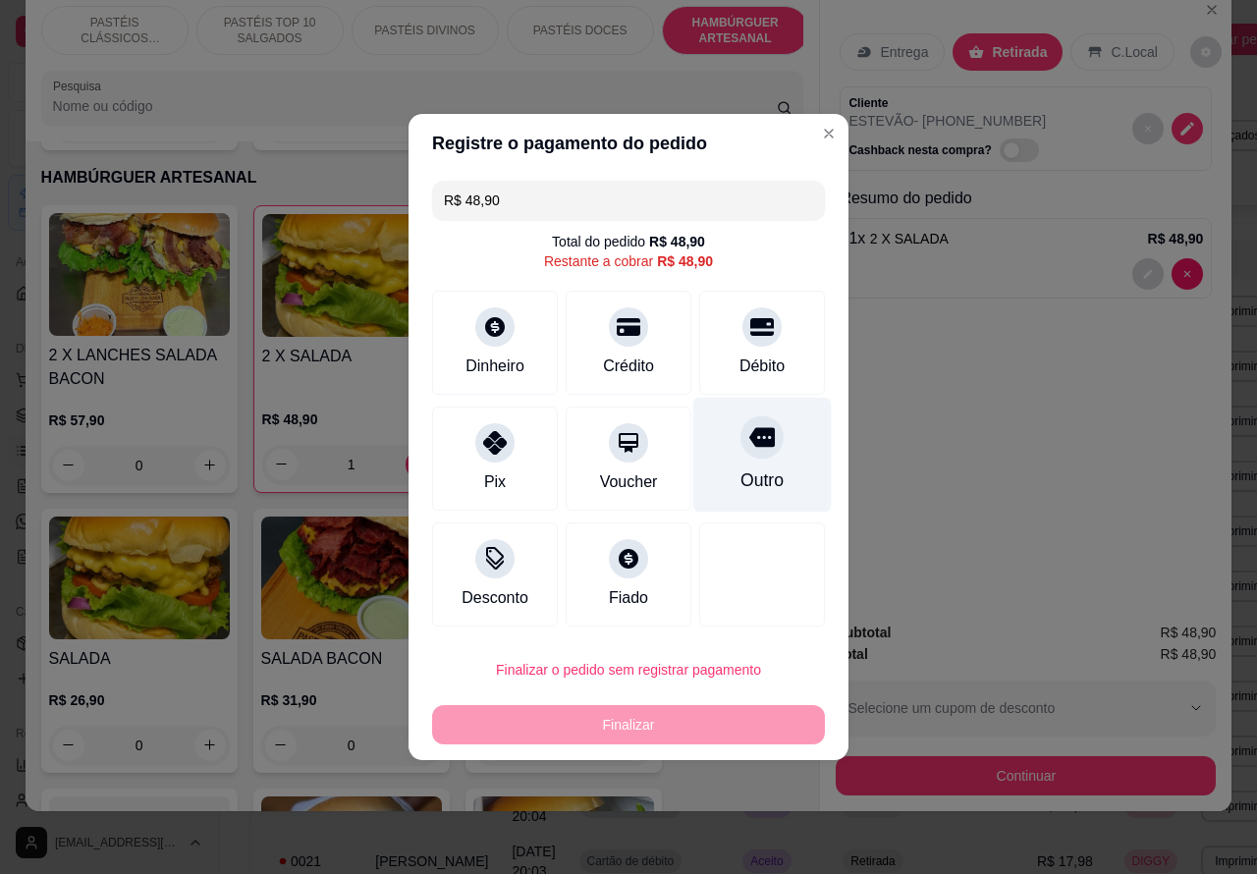
click at [767, 459] on div "Outro" at bounding box center [762, 455] width 138 height 115
type input "R$ 0,00"
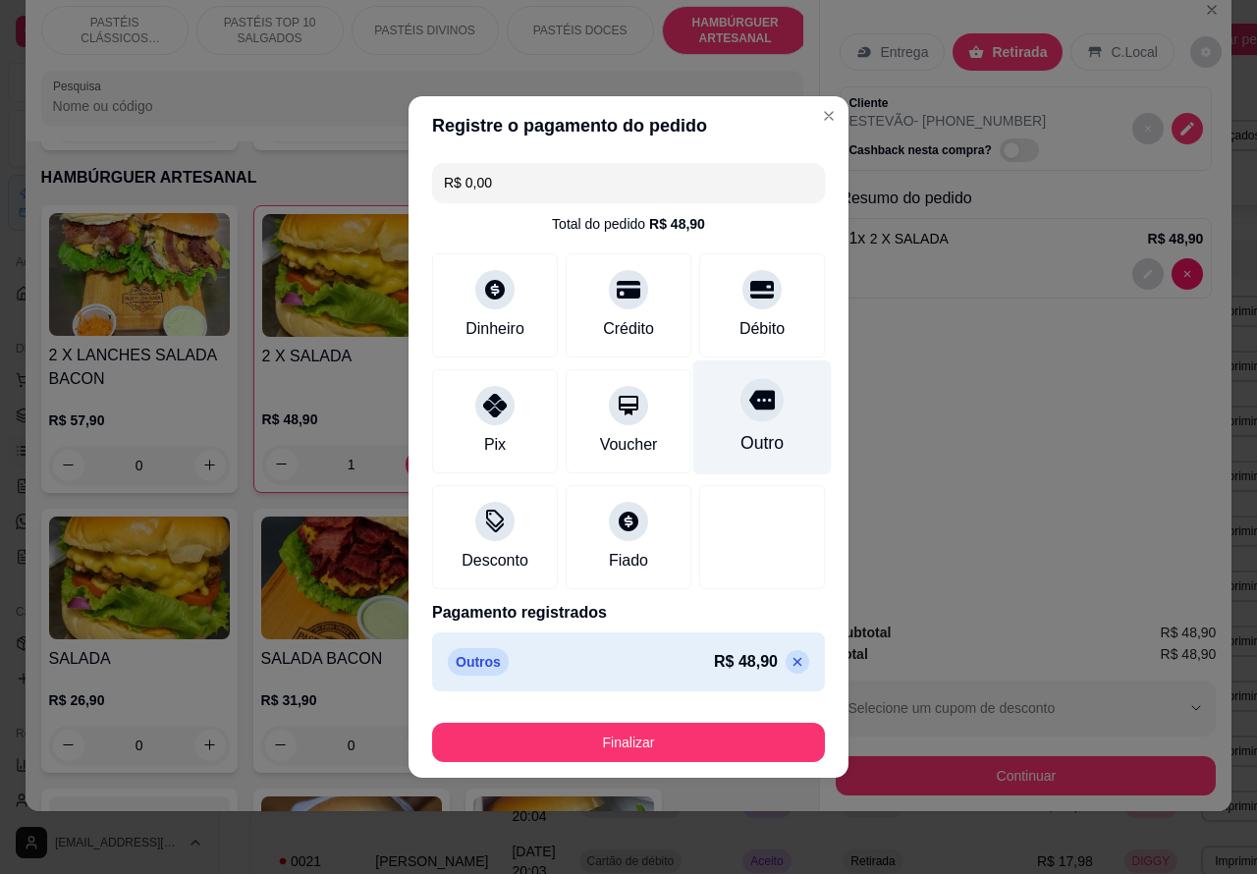
click at [736, 730] on button "Finalizar" at bounding box center [628, 742] width 393 height 39
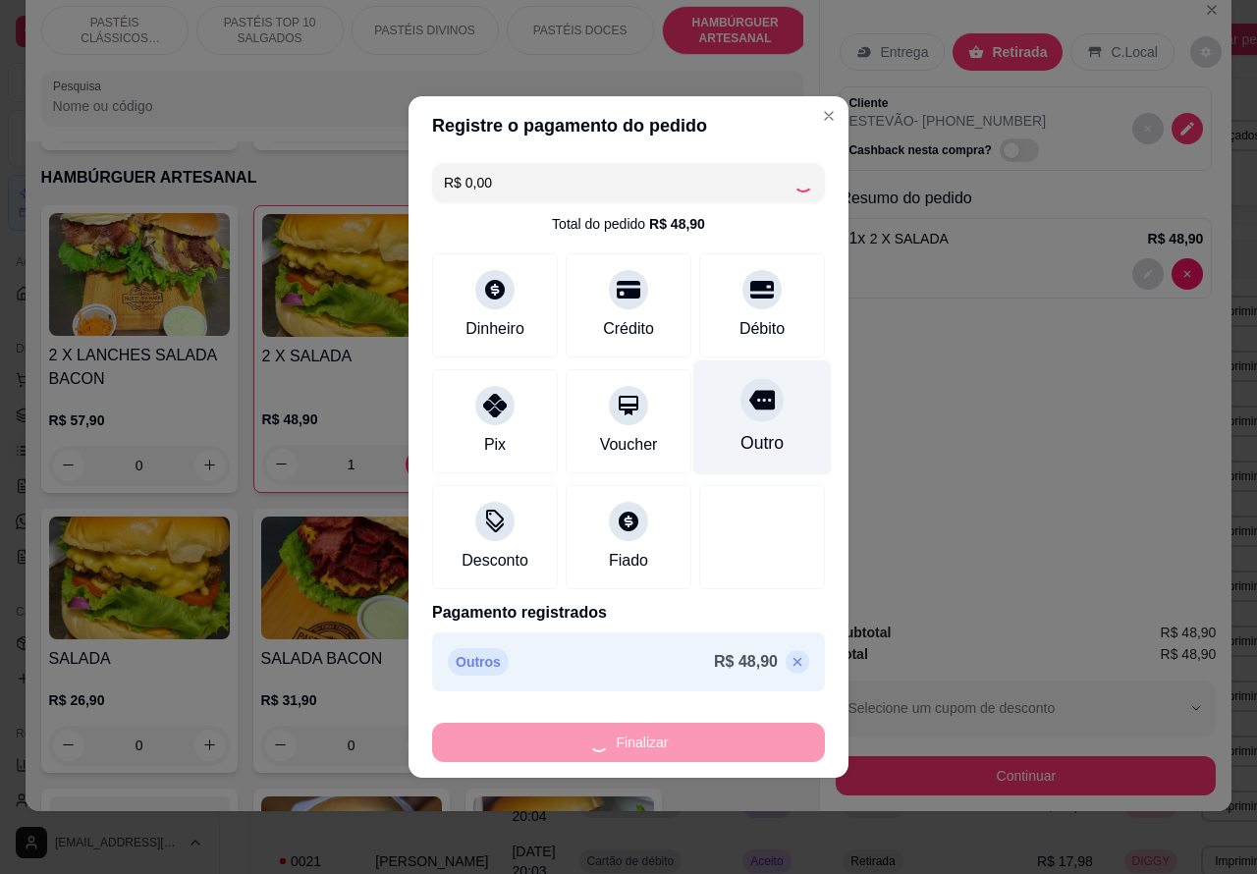
type input "0"
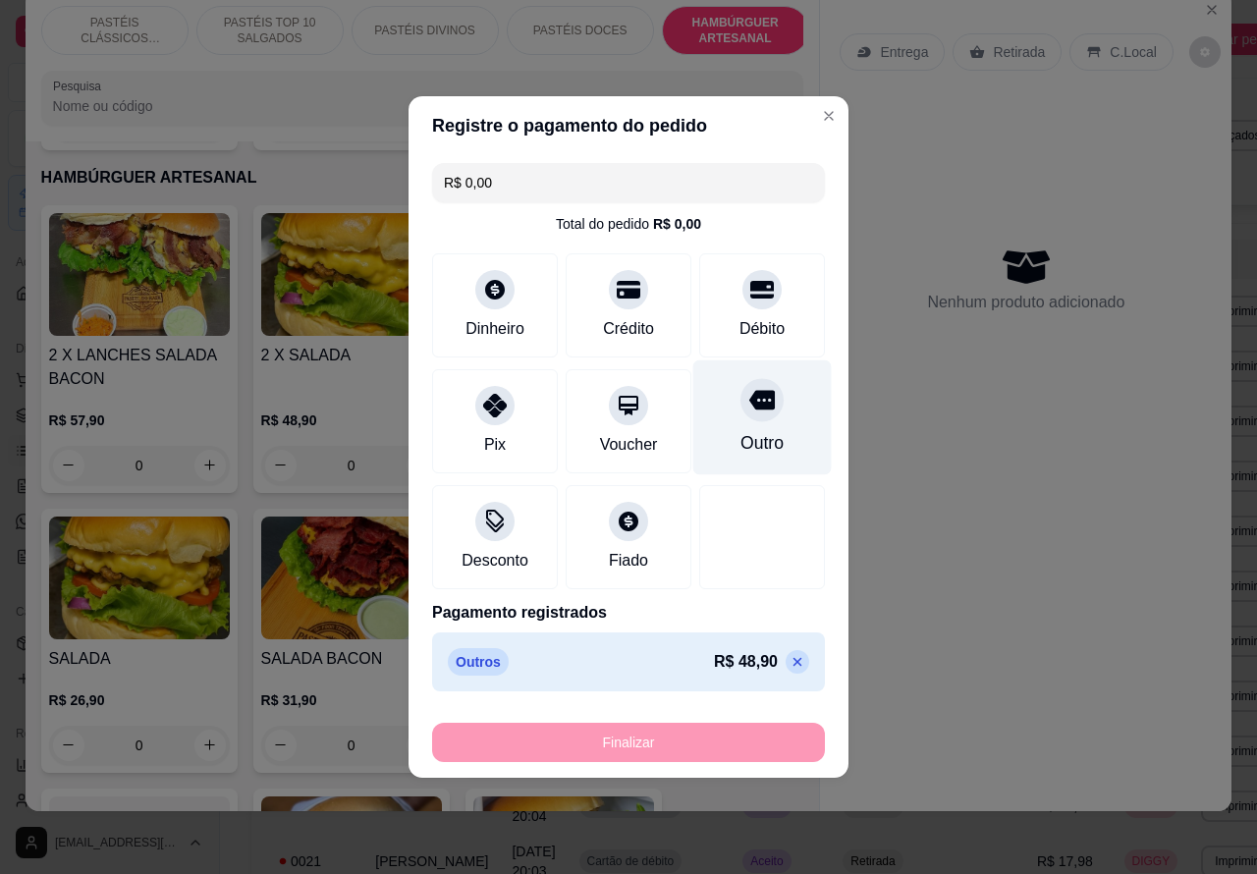
type input "-R$ 48,90"
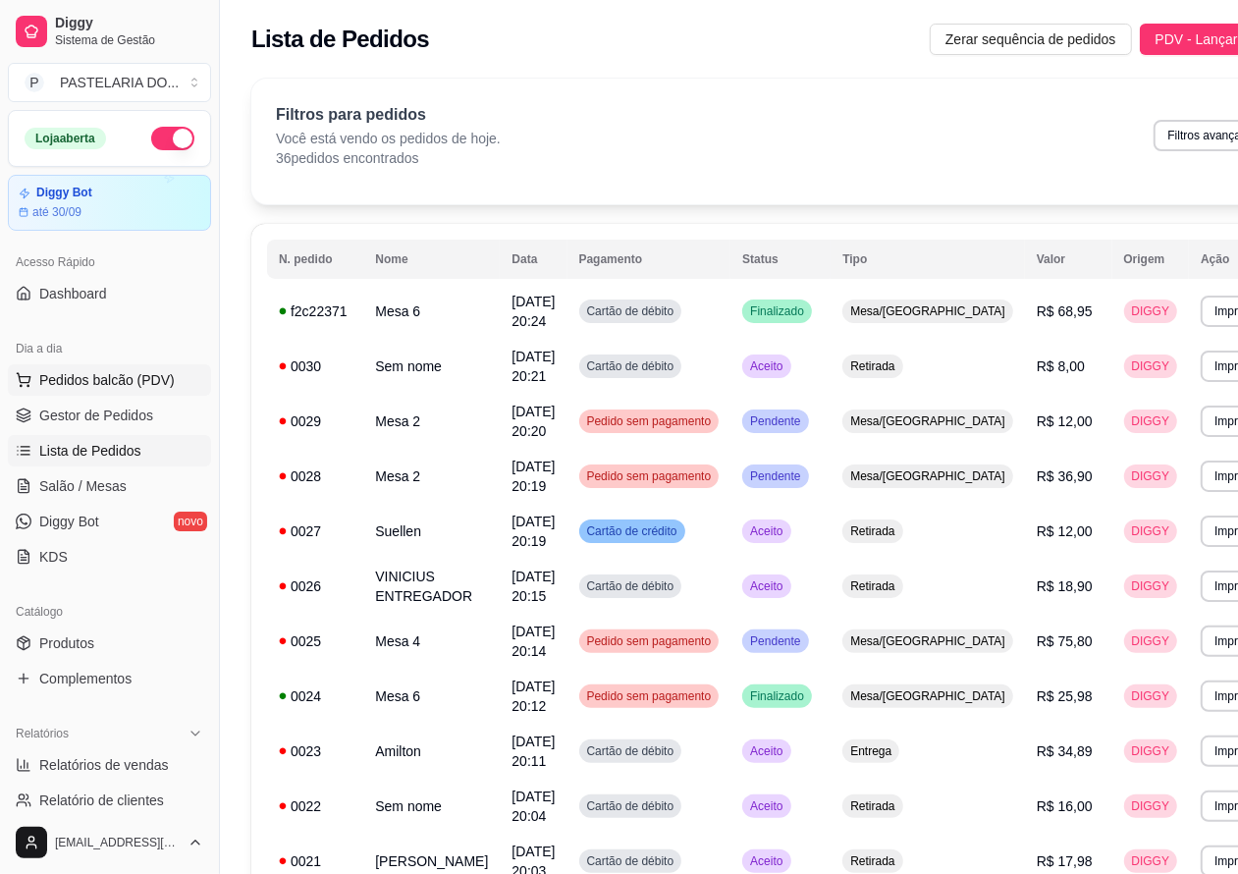
click at [130, 378] on span "Pedidos balcão (PDV)" at bounding box center [107, 380] width 136 height 20
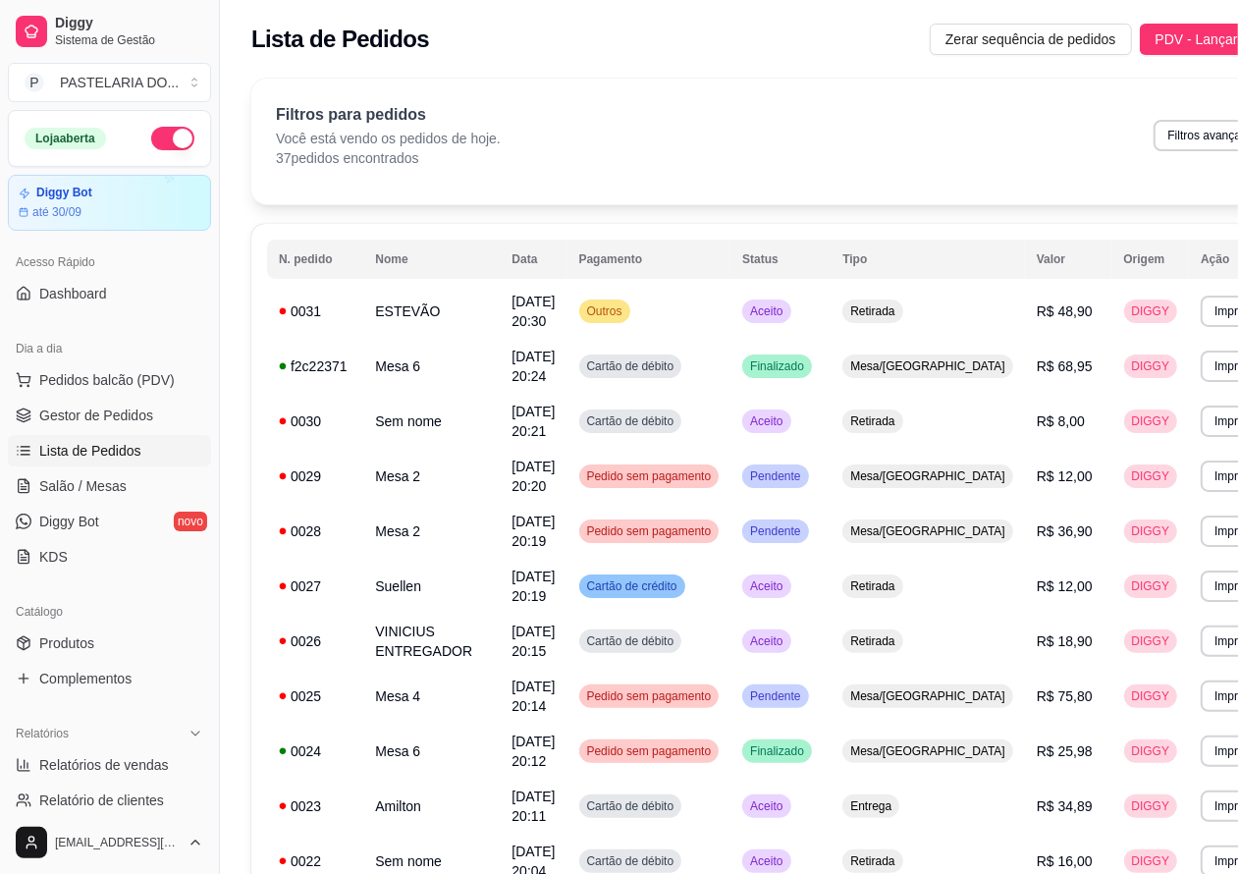
click at [116, 370] on img at bounding box center [135, 374] width 182 height 124
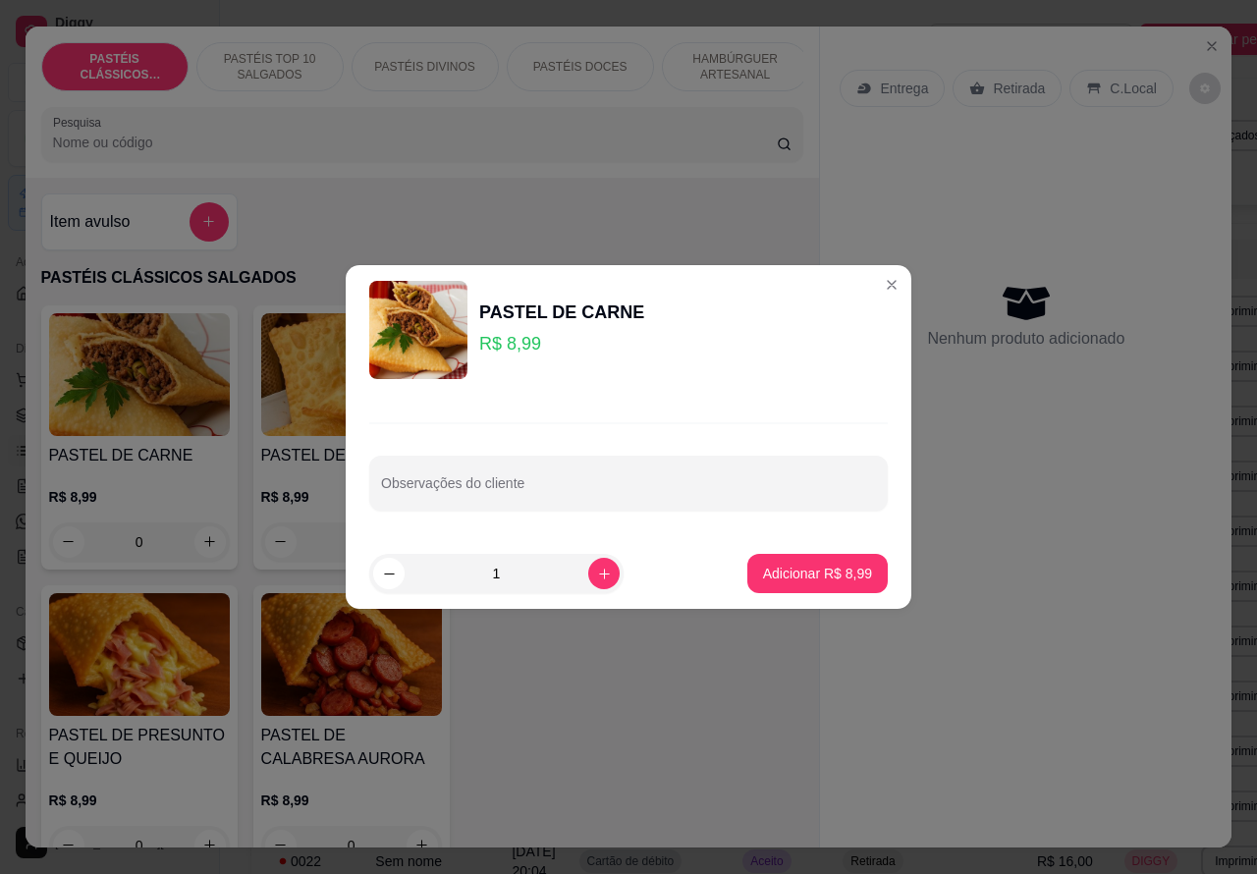
click at [1068, 601] on div "Entrega Retirada C.Local Nenhum produto adicionado" at bounding box center [1025, 422] width 411 height 790
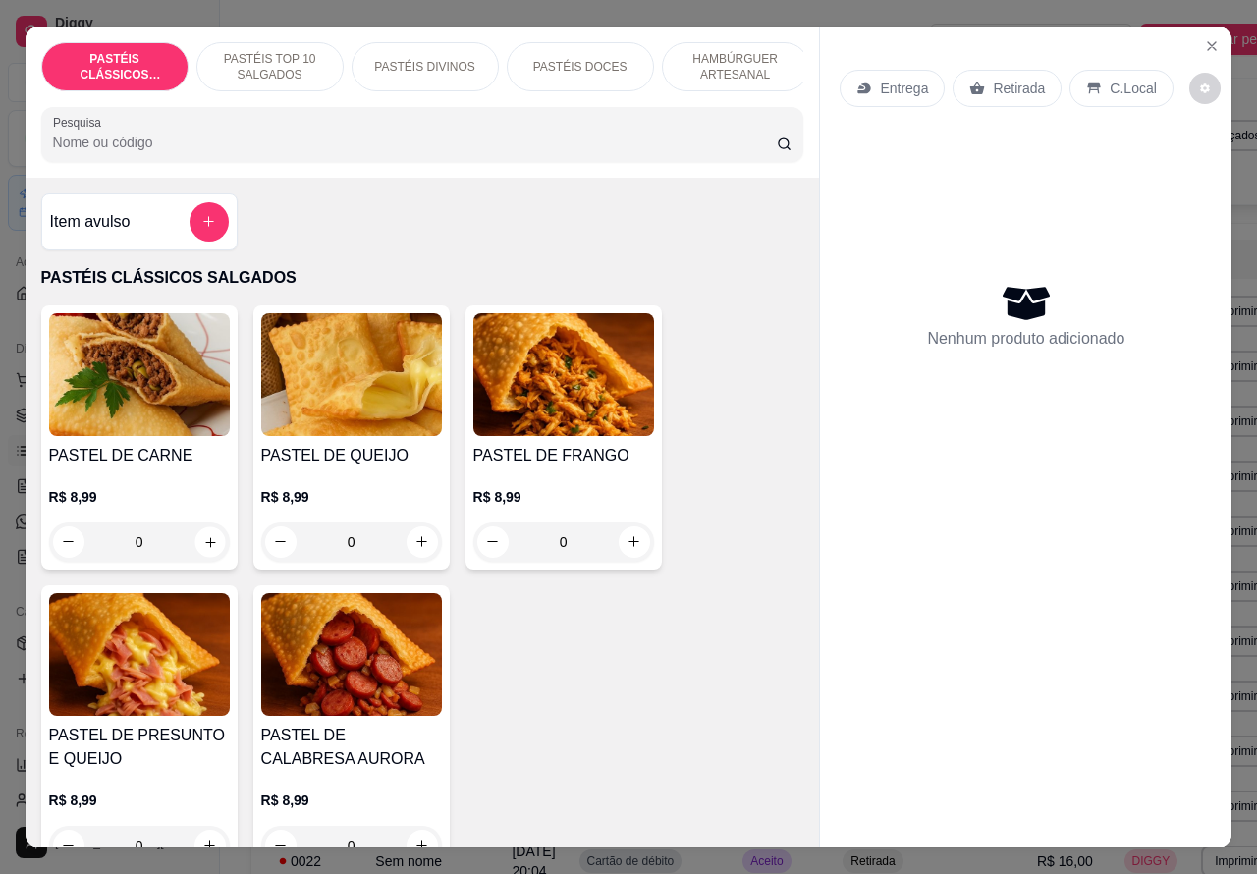
click at [205, 547] on icon "increase-product-quantity" at bounding box center [210, 542] width 10 height 10
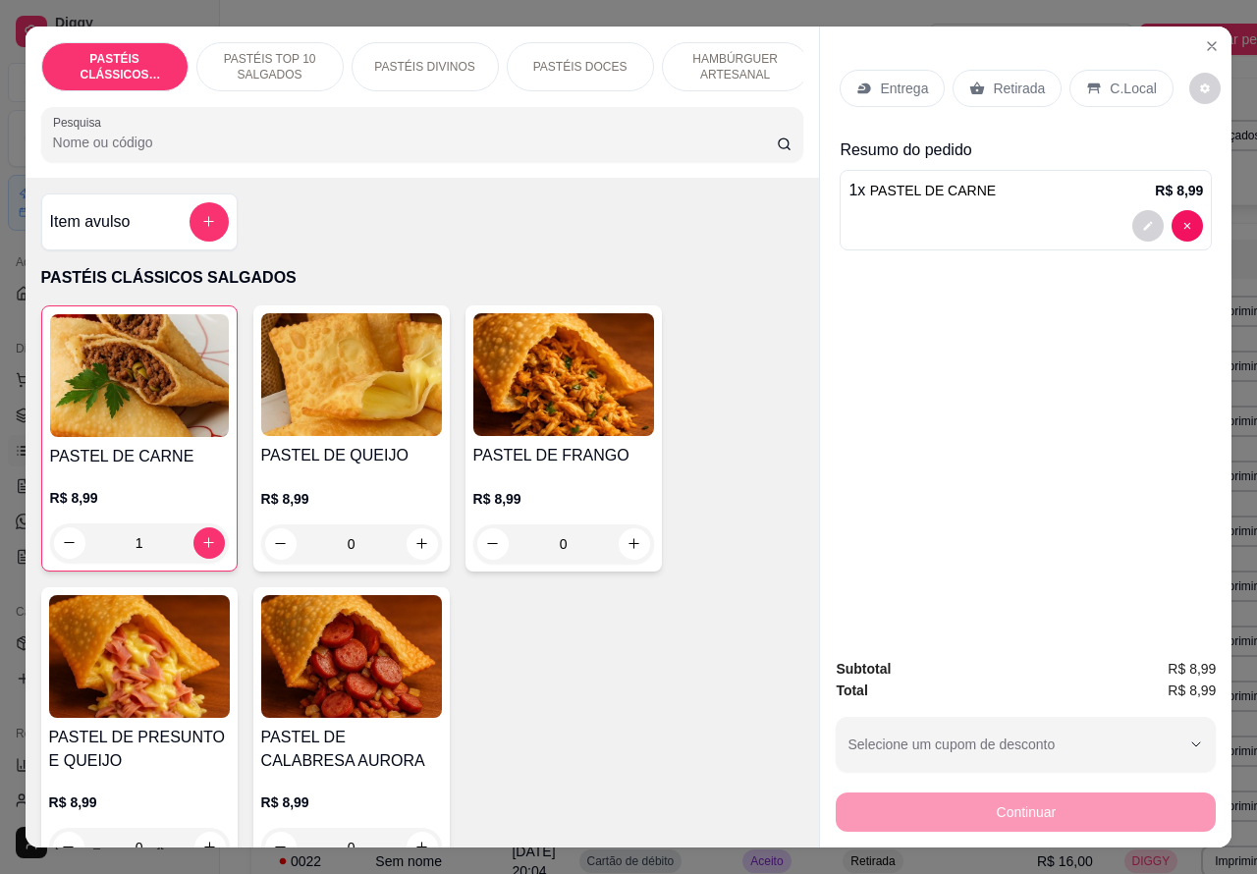
click at [201, 550] on icon "increase-product-quantity" at bounding box center [208, 542] width 15 height 15
click at [64, 550] on icon "decrease-product-quantity" at bounding box center [69, 542] width 15 height 15
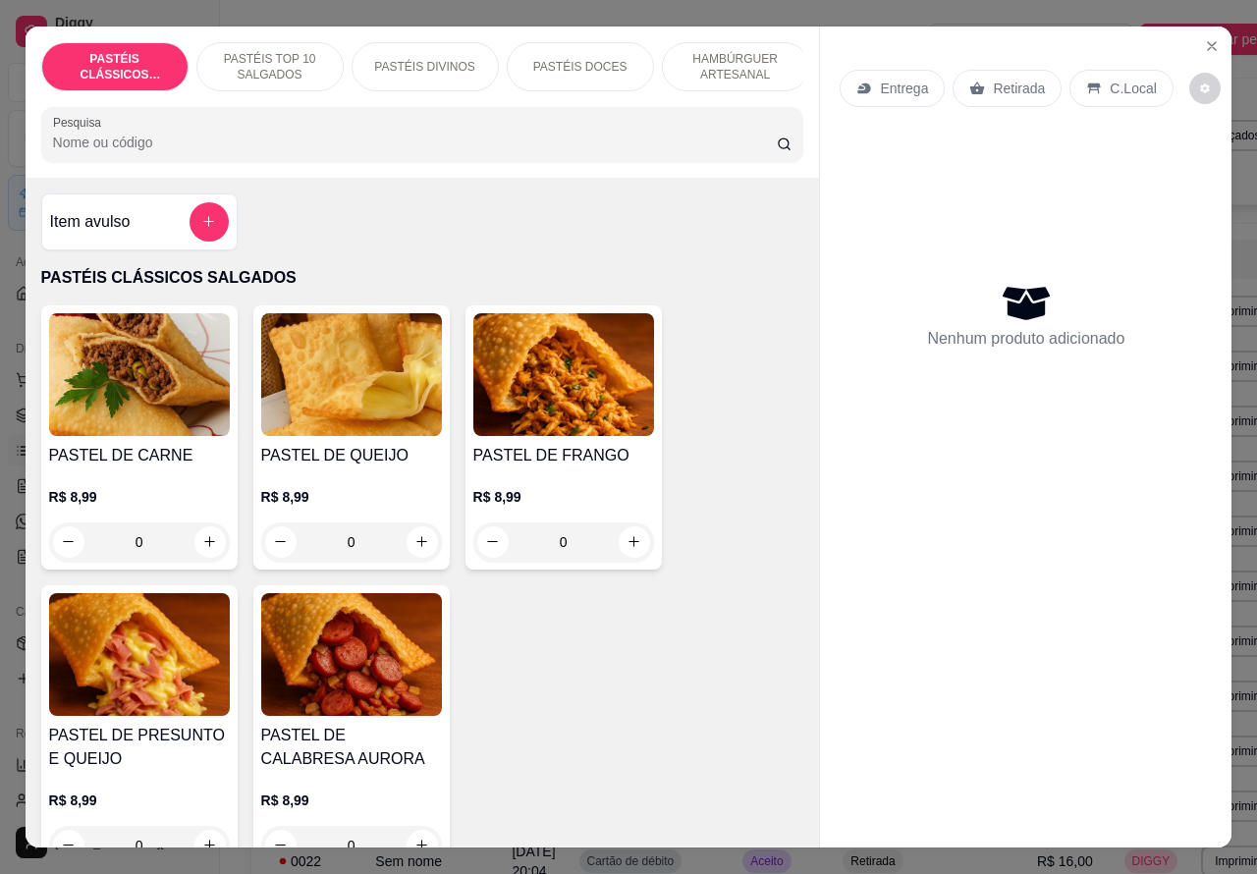
click at [204, 547] on icon "increase-product-quantity" at bounding box center [209, 541] width 11 height 11
type input "1"
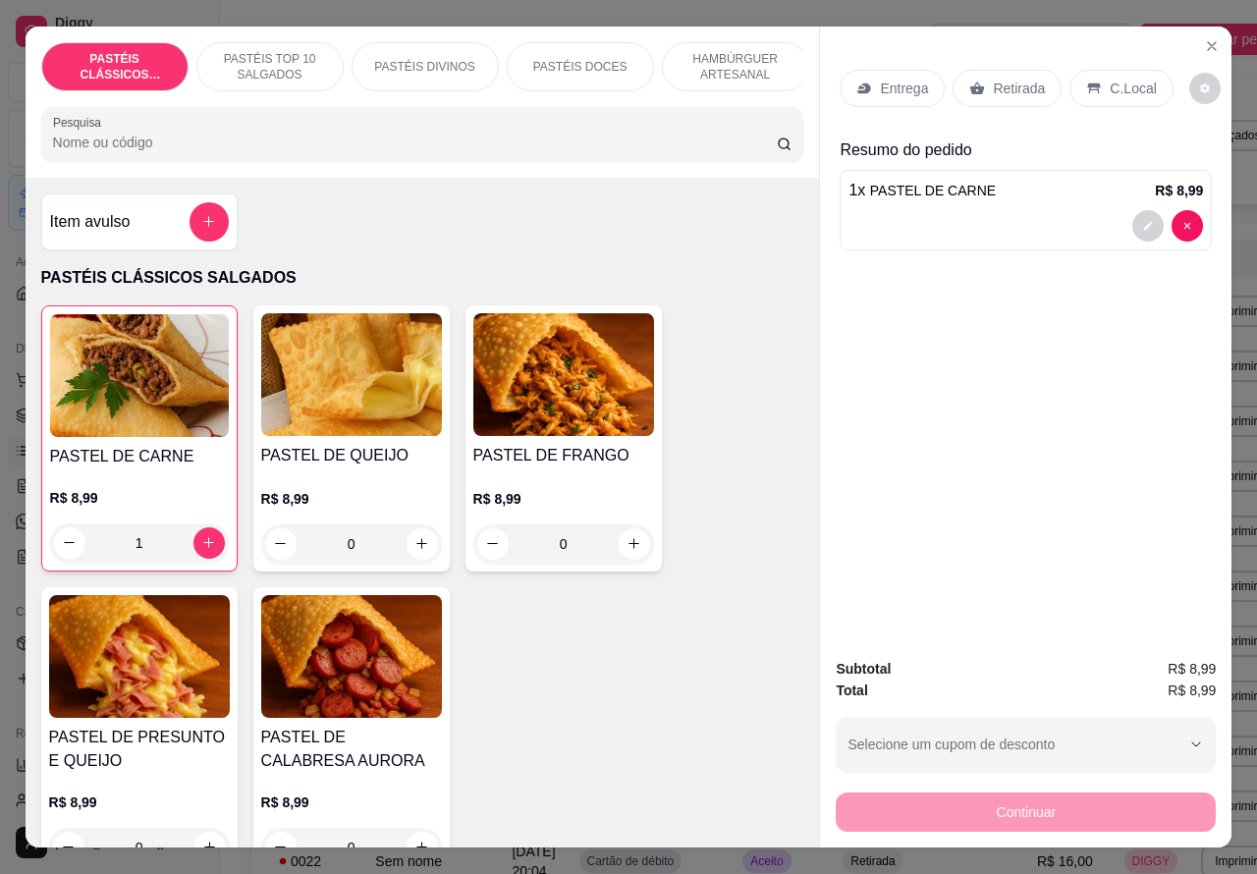
click at [253, 51] on p "PASTÉIS TOP 10 SALGADOS" at bounding box center [270, 66] width 114 height 31
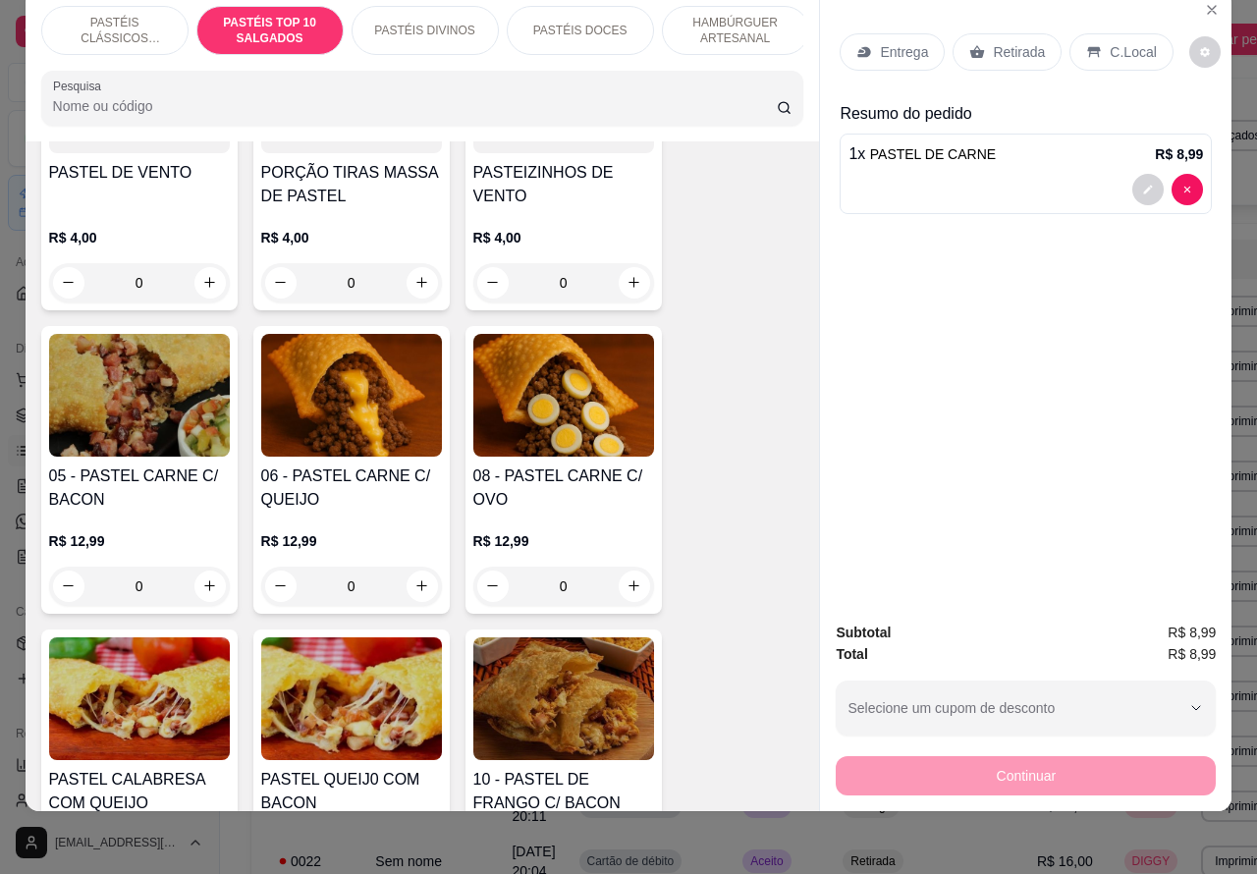
scroll to position [1219, 0]
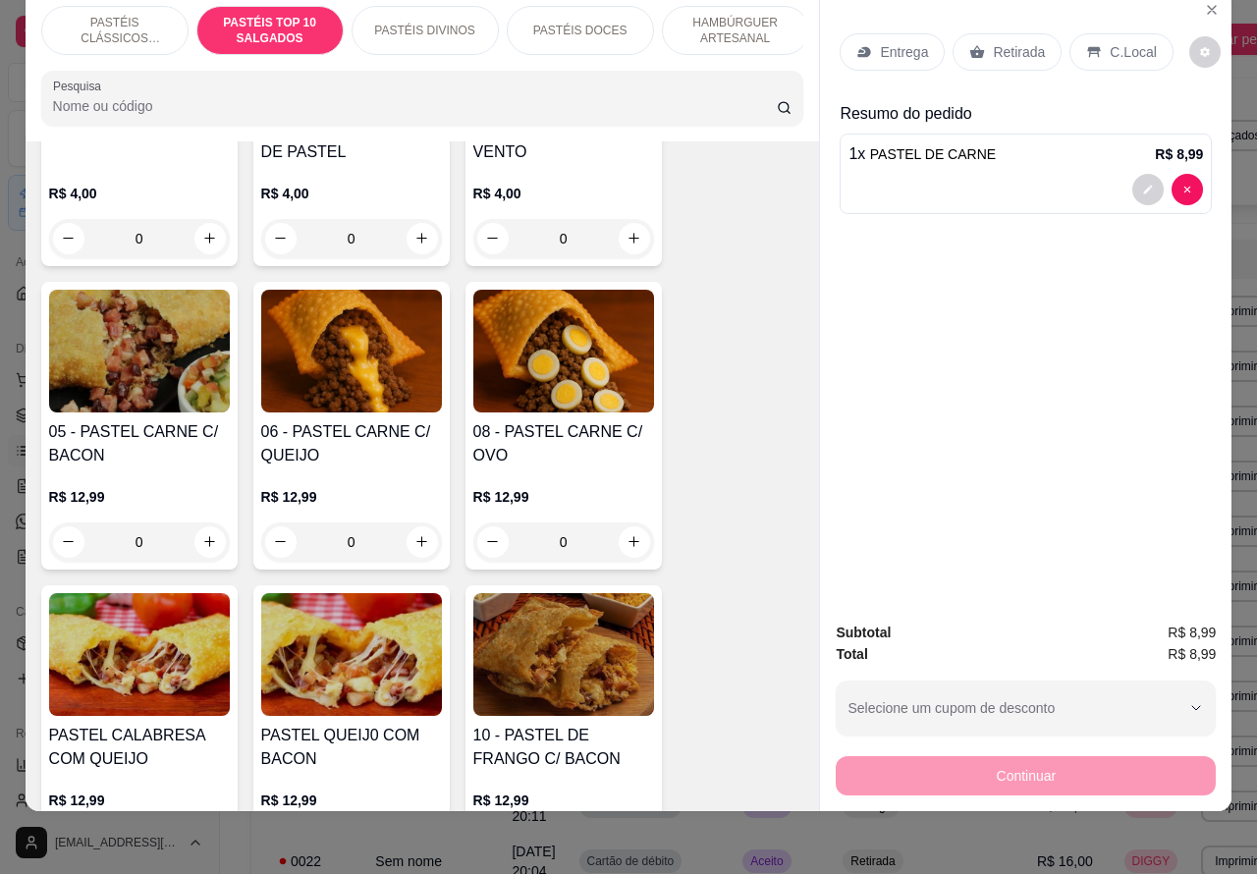
click at [408, 532] on div "0" at bounding box center [351, 541] width 181 height 39
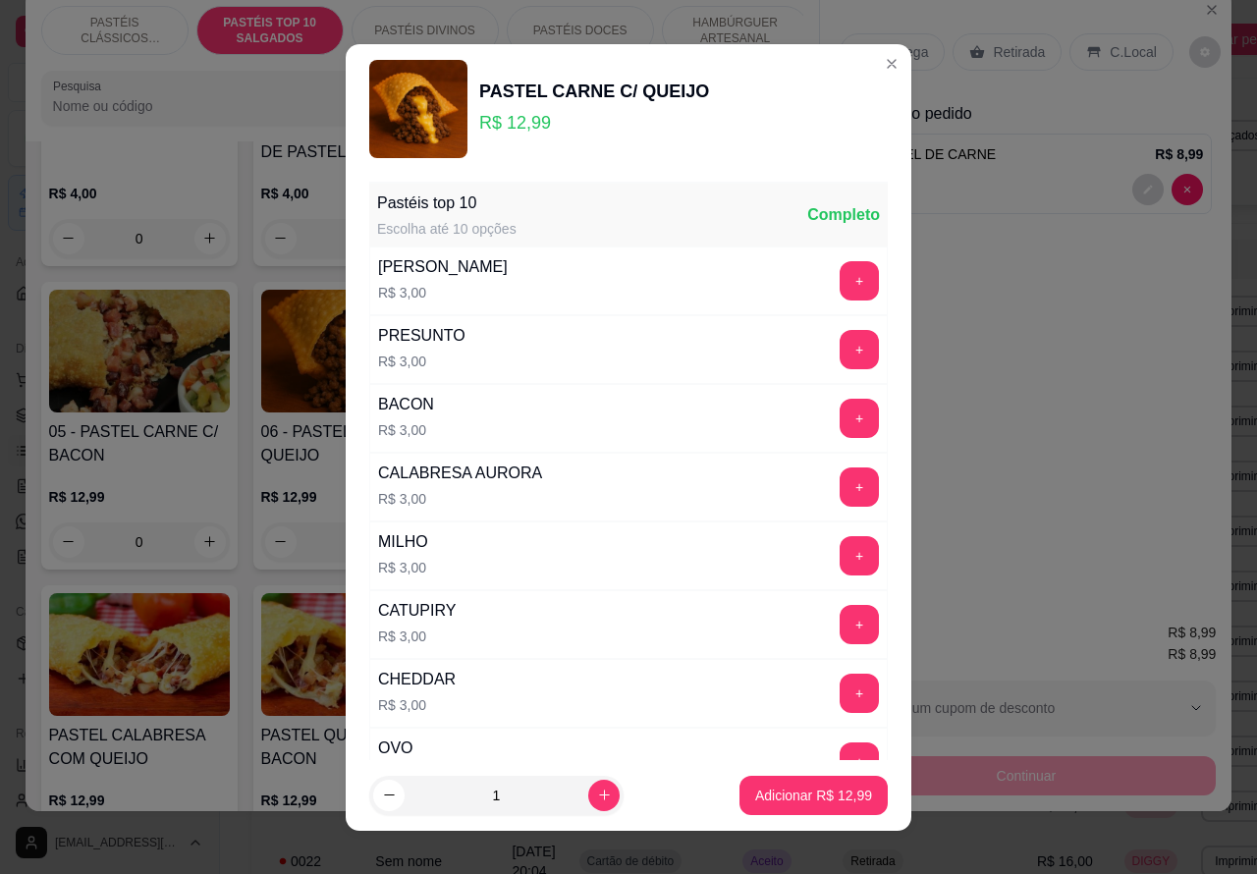
click at [588, 786] on button "increase-product-quantity" at bounding box center [603, 795] width 31 height 31
click at [597, 795] on icon "increase-product-quantity" at bounding box center [604, 795] width 15 height 15
type input "2"
click at [790, 791] on p "Adicionar R$ 25,98" at bounding box center [813, 796] width 117 height 20
type input "2"
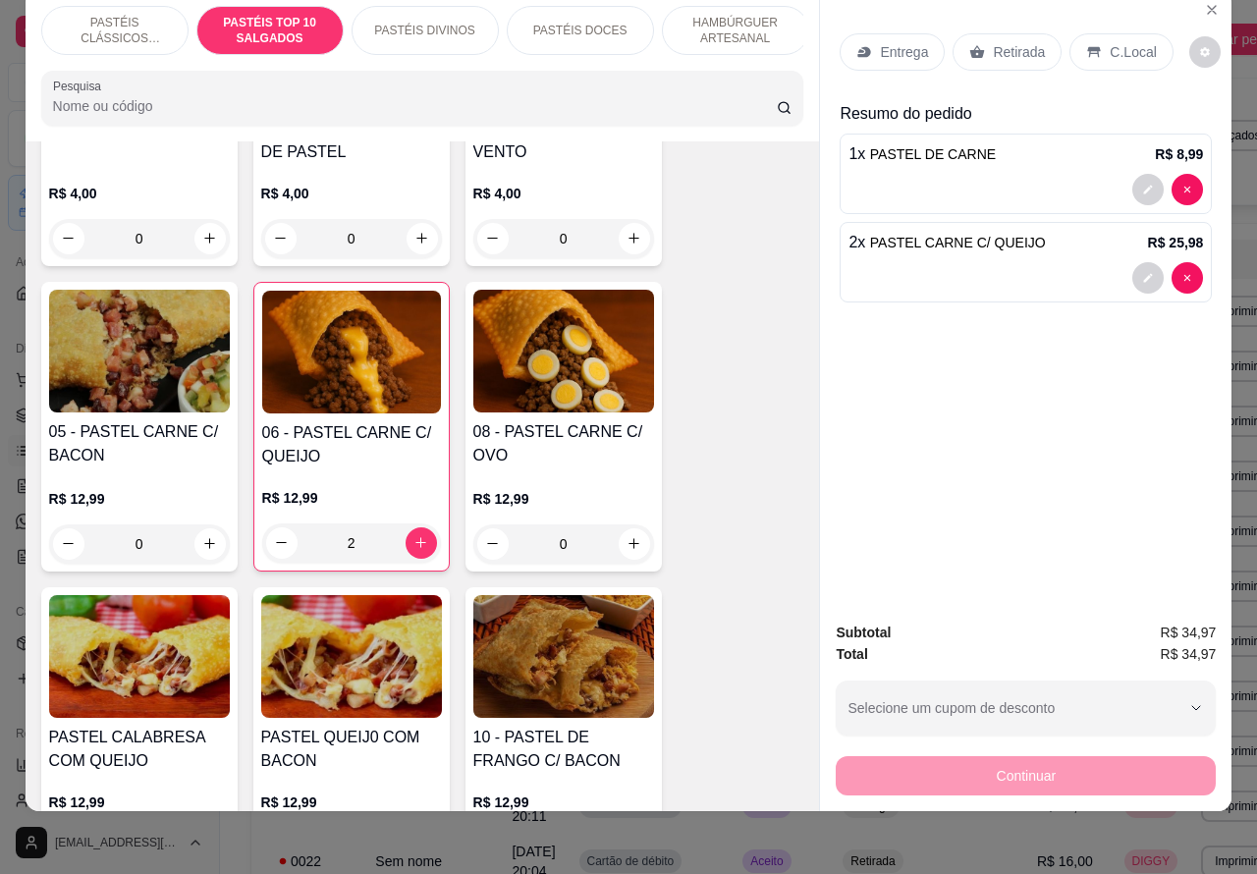
click at [997, 42] on p "Retirada" at bounding box center [1019, 52] width 52 height 20
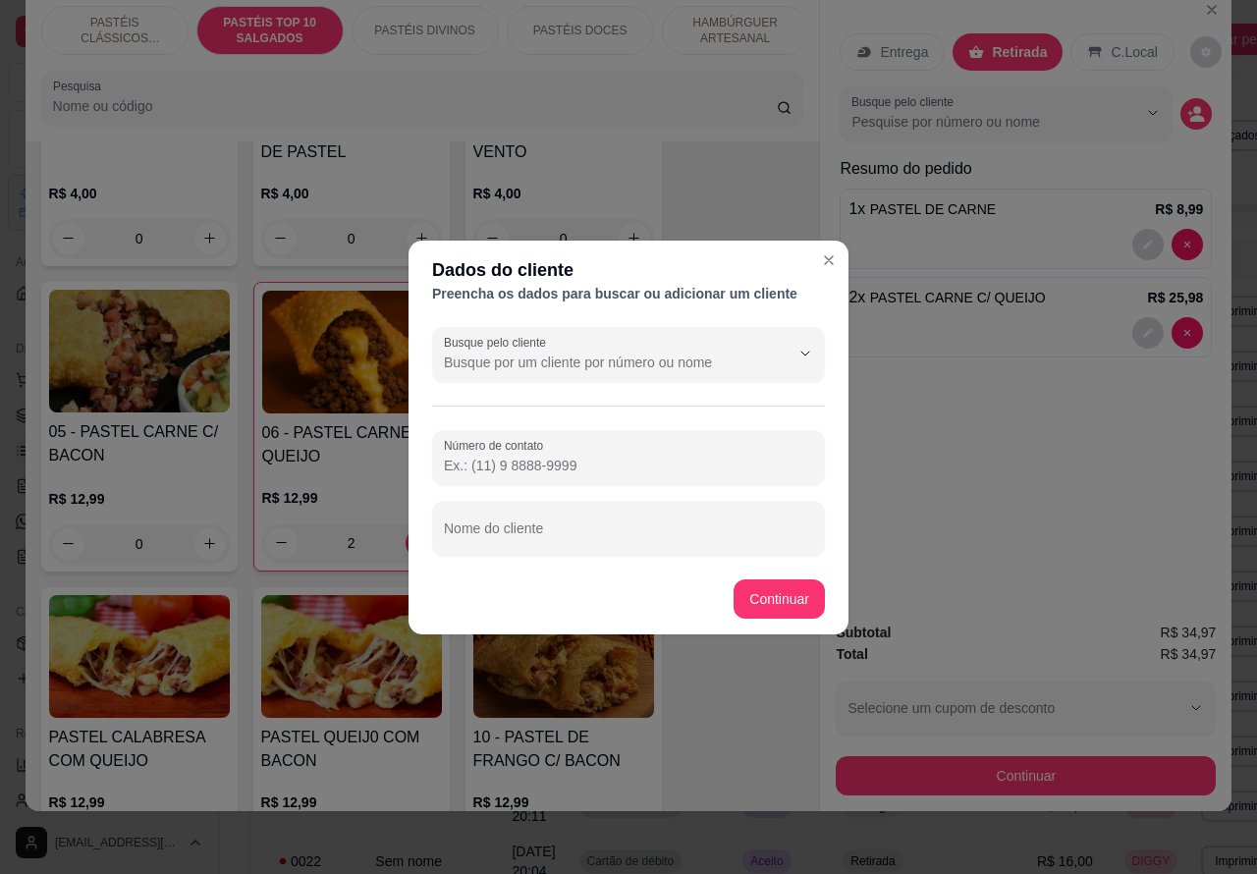
click at [634, 527] on input "Nome do cliente" at bounding box center [628, 536] width 369 height 20
type input "KARINA"
click at [571, 460] on input "Número de contato" at bounding box center [628, 466] width 369 height 20
type input "[PHONE_NUMBER]"
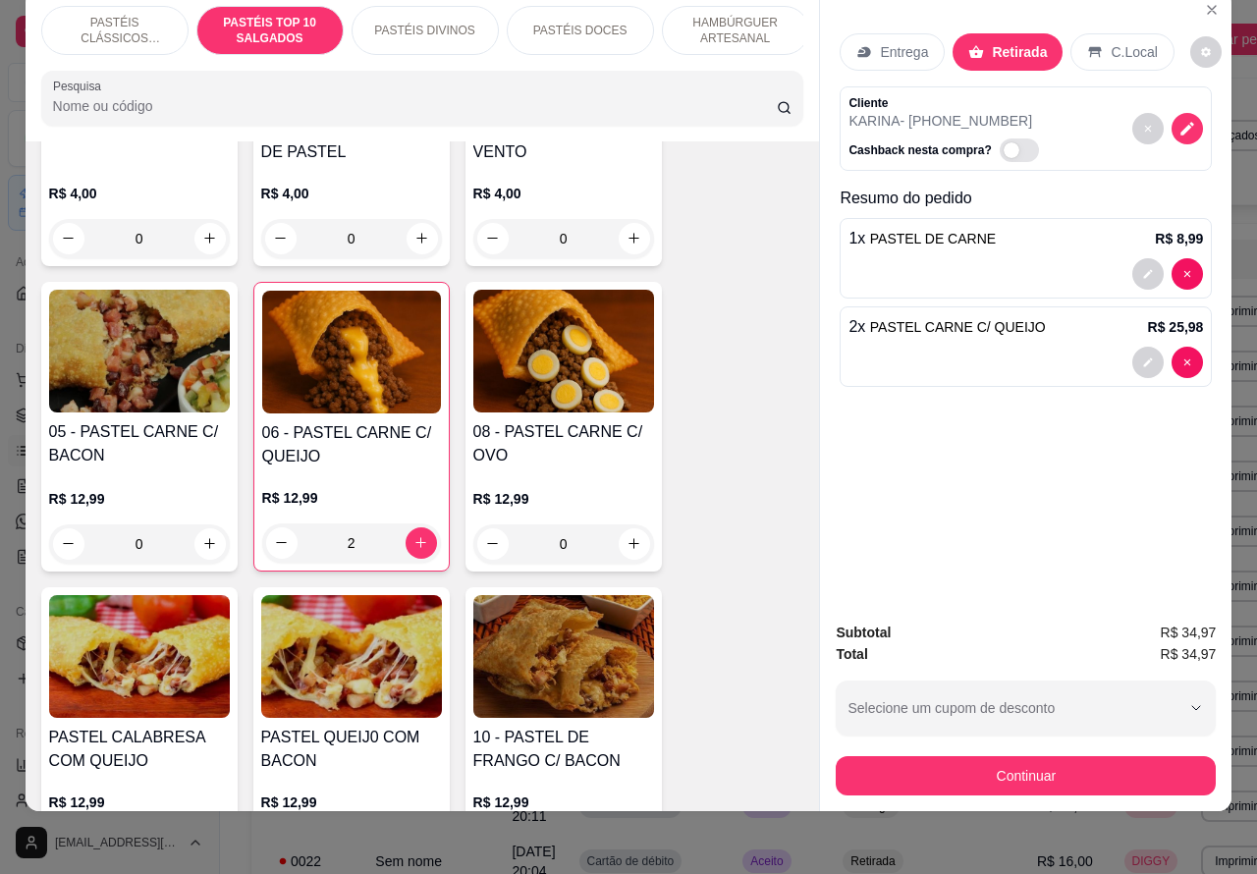
click at [761, 599] on div "00 - ADICINAIS R$ 3,00 0 MOLHO EXTRA DE CENOURA R$ 0,50 0 MOLHO EXTRA DE ALHO R…" at bounding box center [422, 578] width 763 height 1807
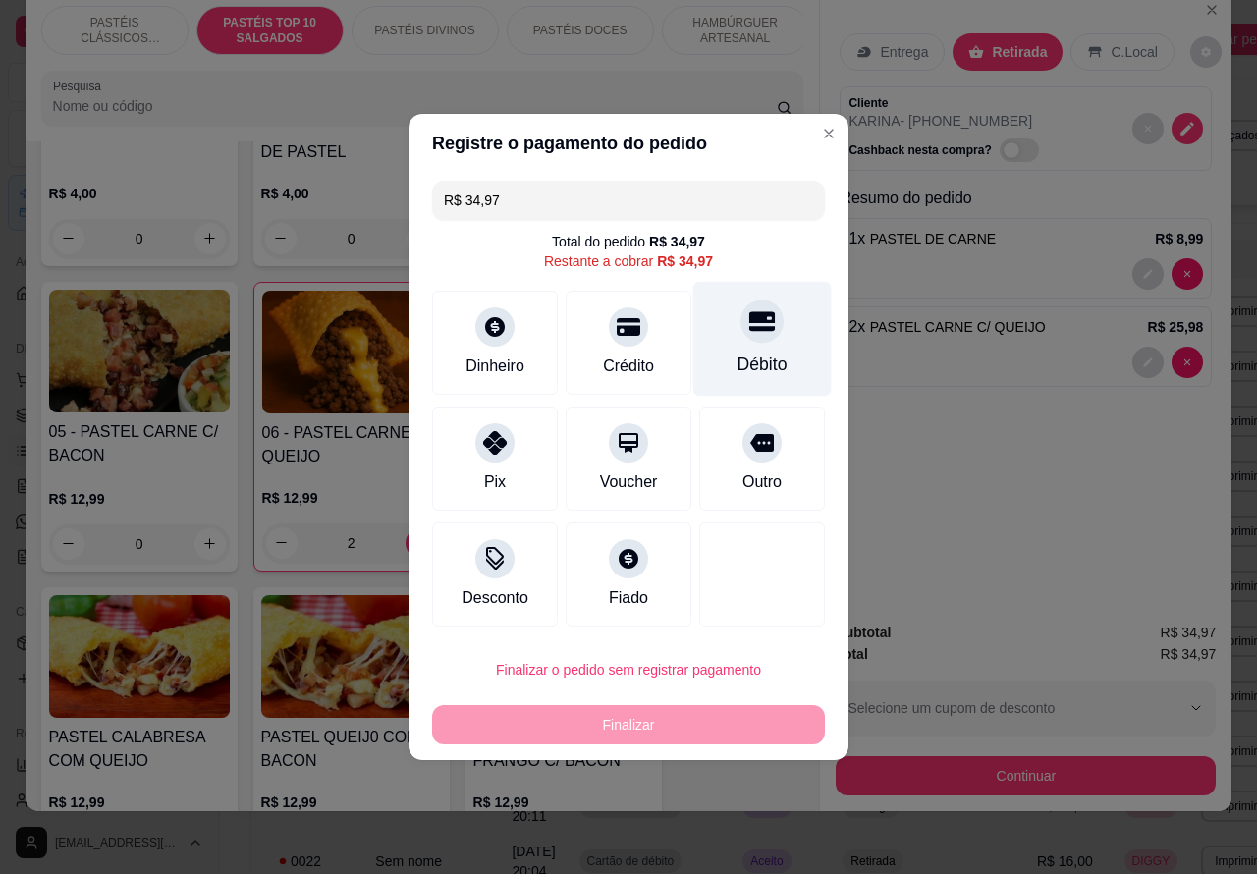
click at [749, 330] on icon at bounding box center [762, 321] width 26 height 26
type input "R$ 0,00"
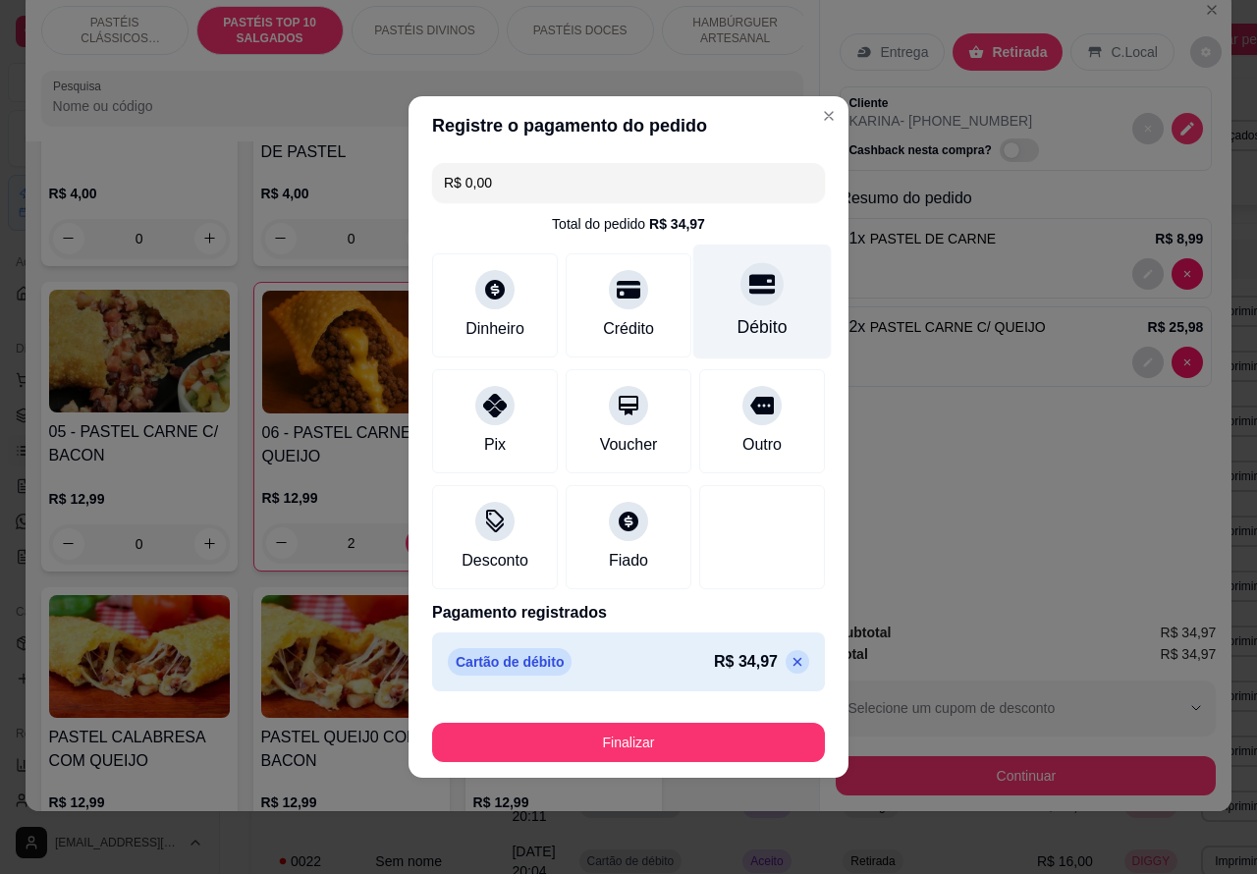
click at [695, 737] on button "Finalizar" at bounding box center [628, 742] width 393 height 39
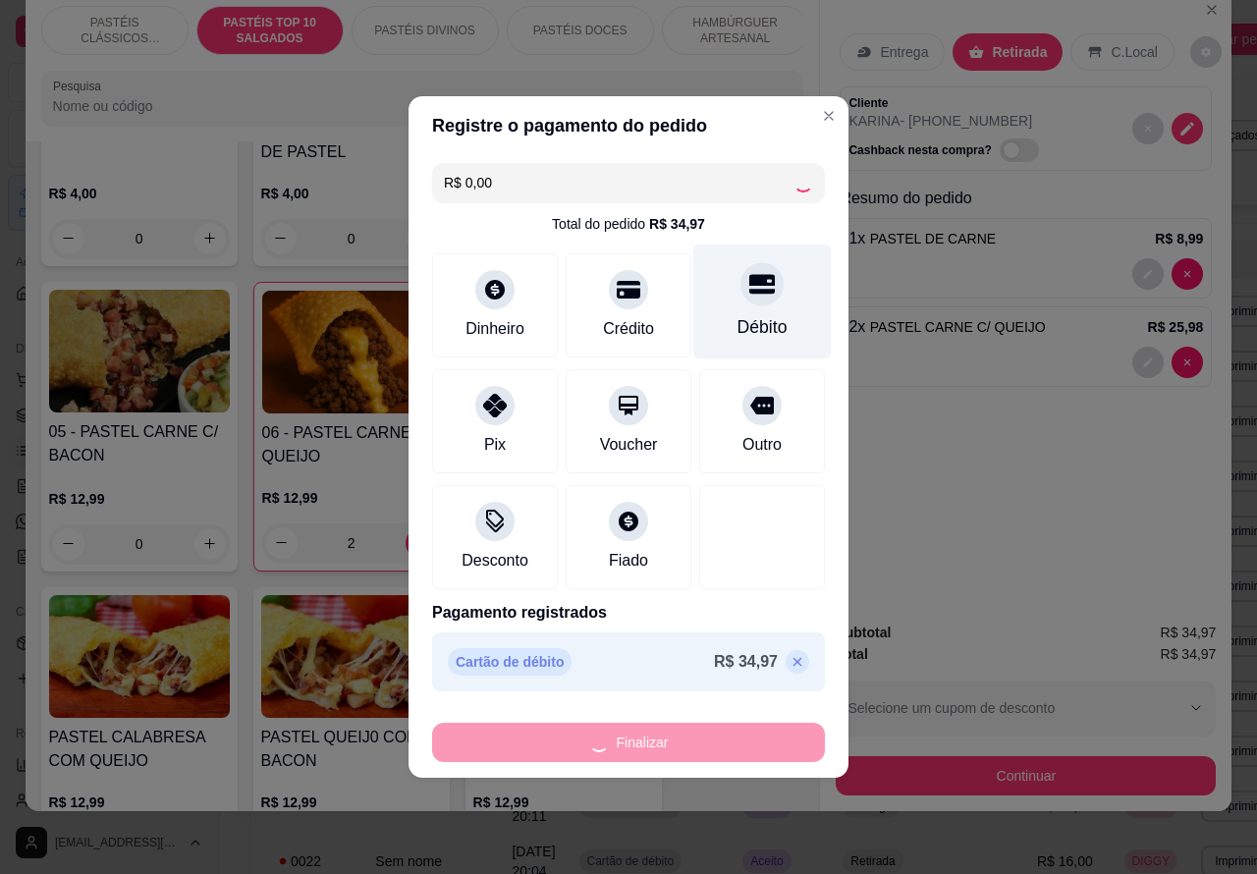
type input "0"
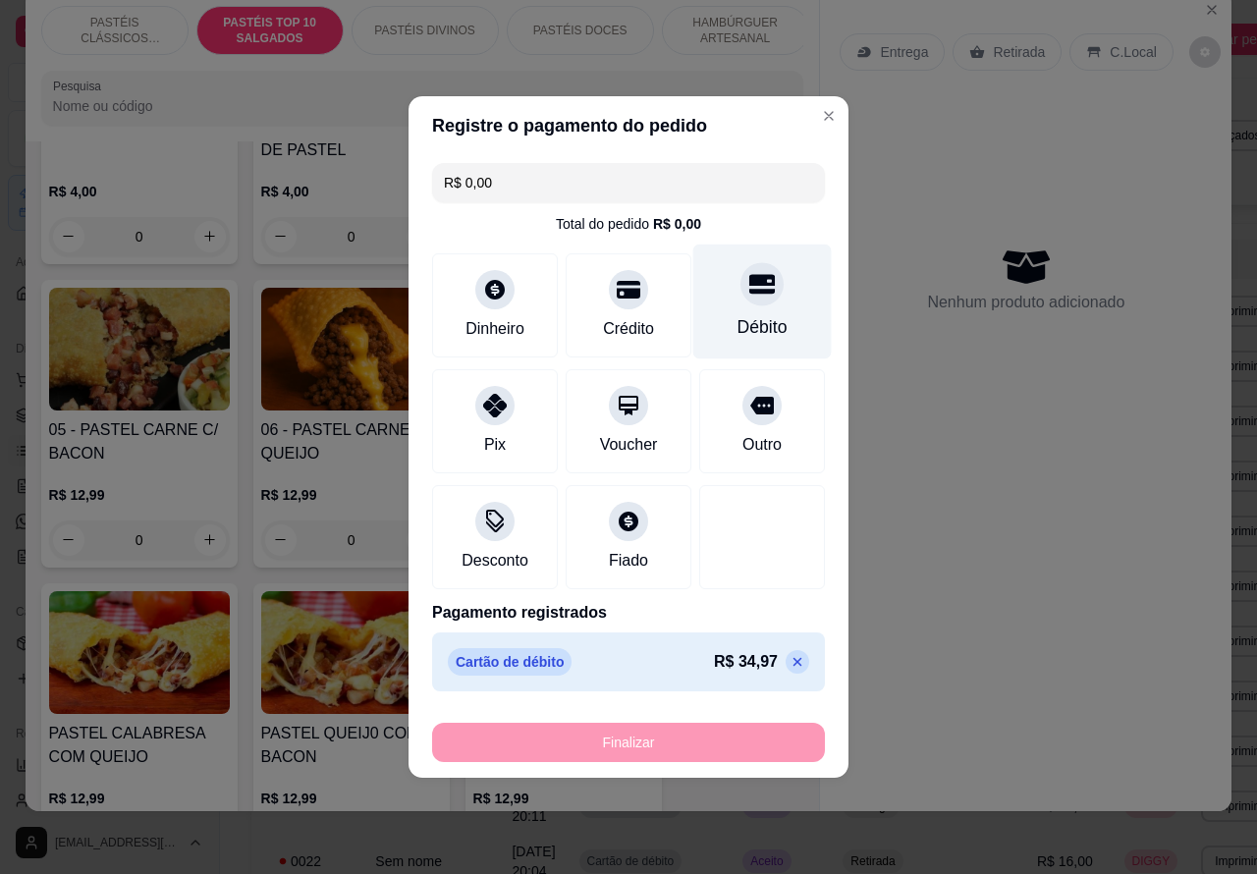
type input "-R$ 34,97"
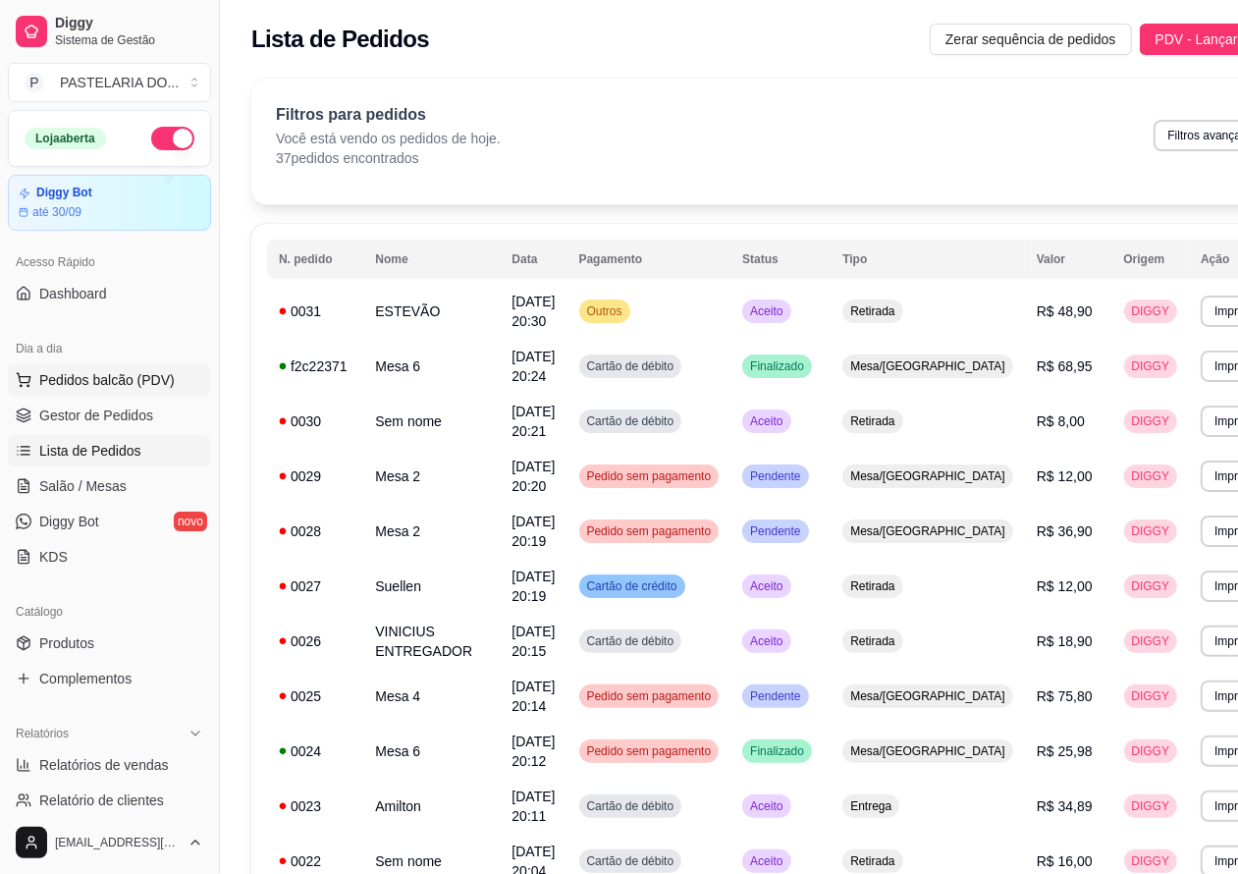
click at [118, 371] on span "Pedidos balcão (PDV)" at bounding box center [107, 380] width 136 height 20
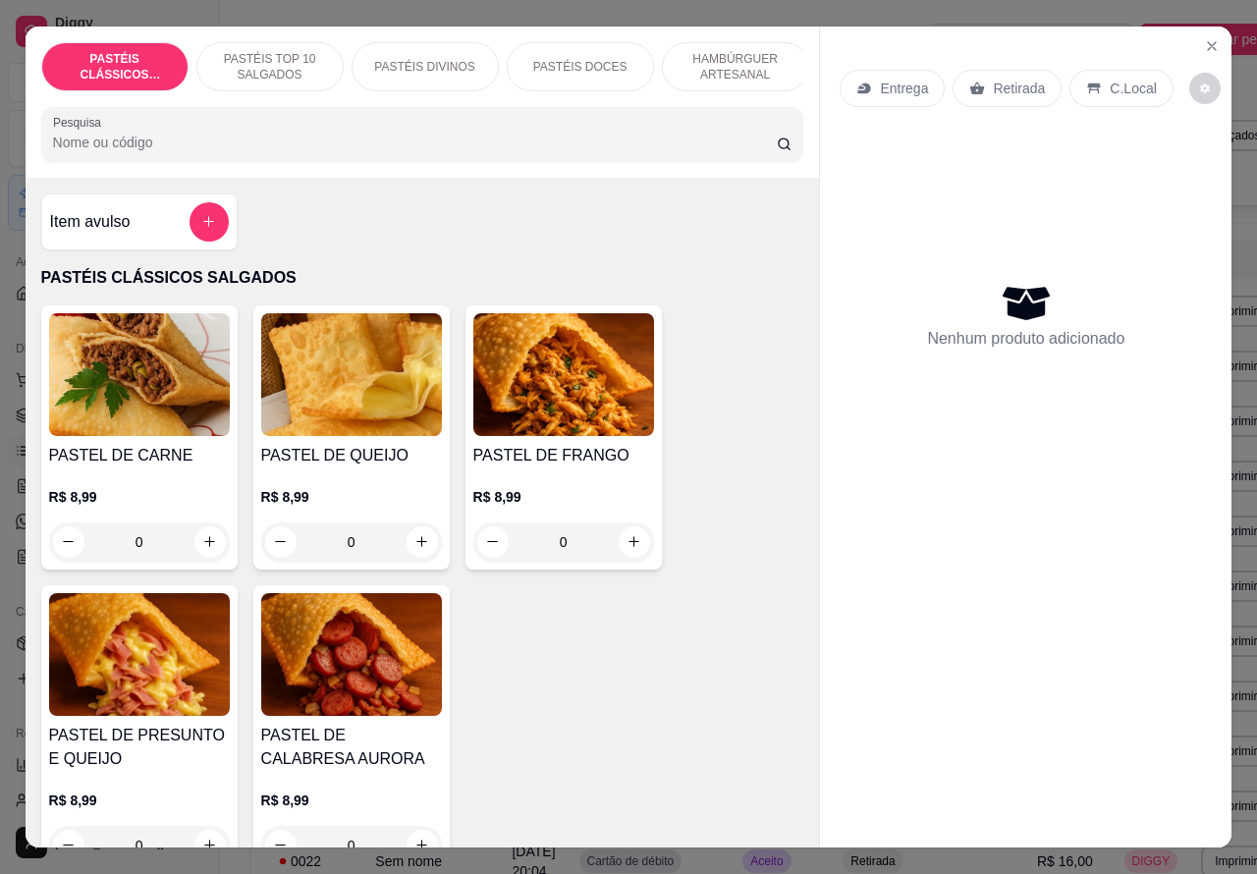
click at [1018, 81] on p "Retirada" at bounding box center [1019, 89] width 52 height 20
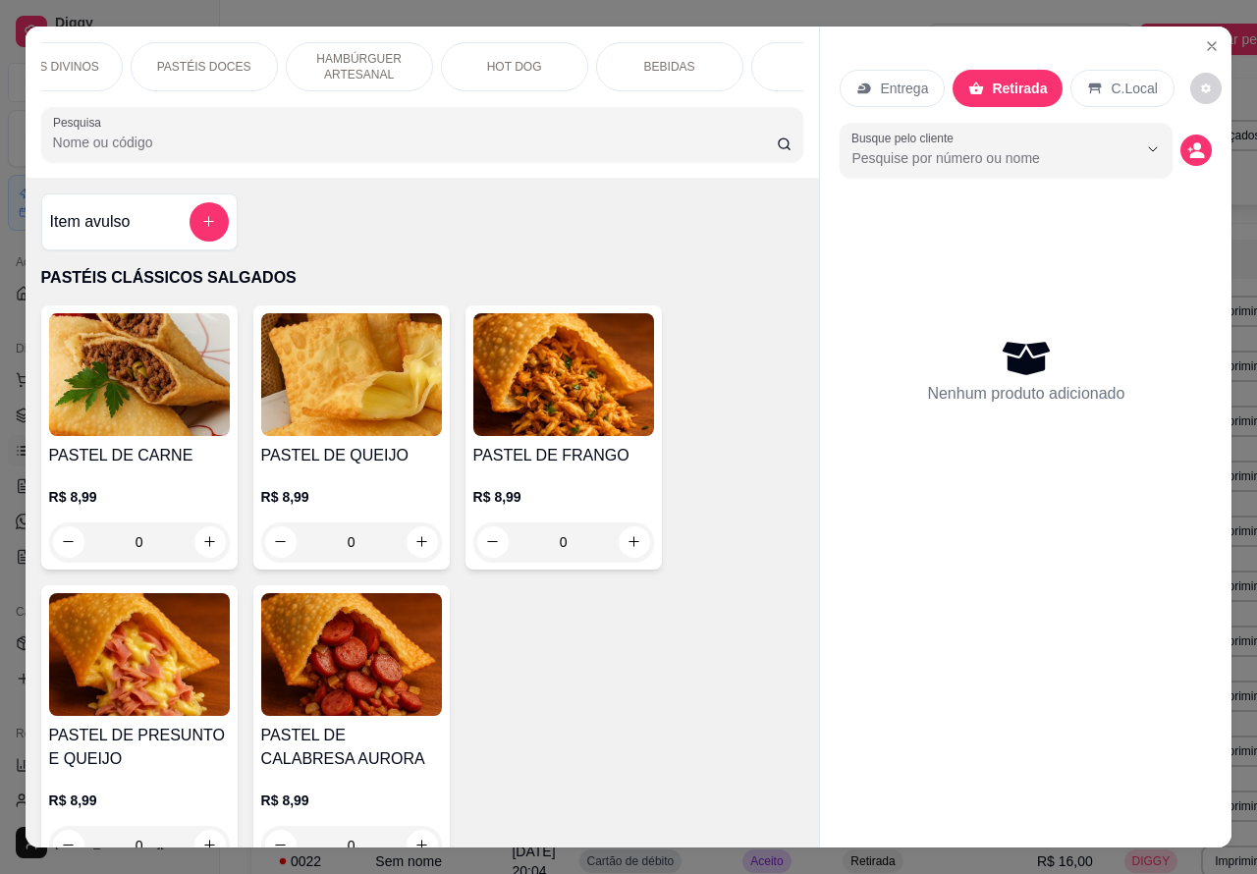
scroll to position [0, 435]
click at [612, 59] on p "BEBIDAS" at bounding box center [610, 67] width 51 height 16
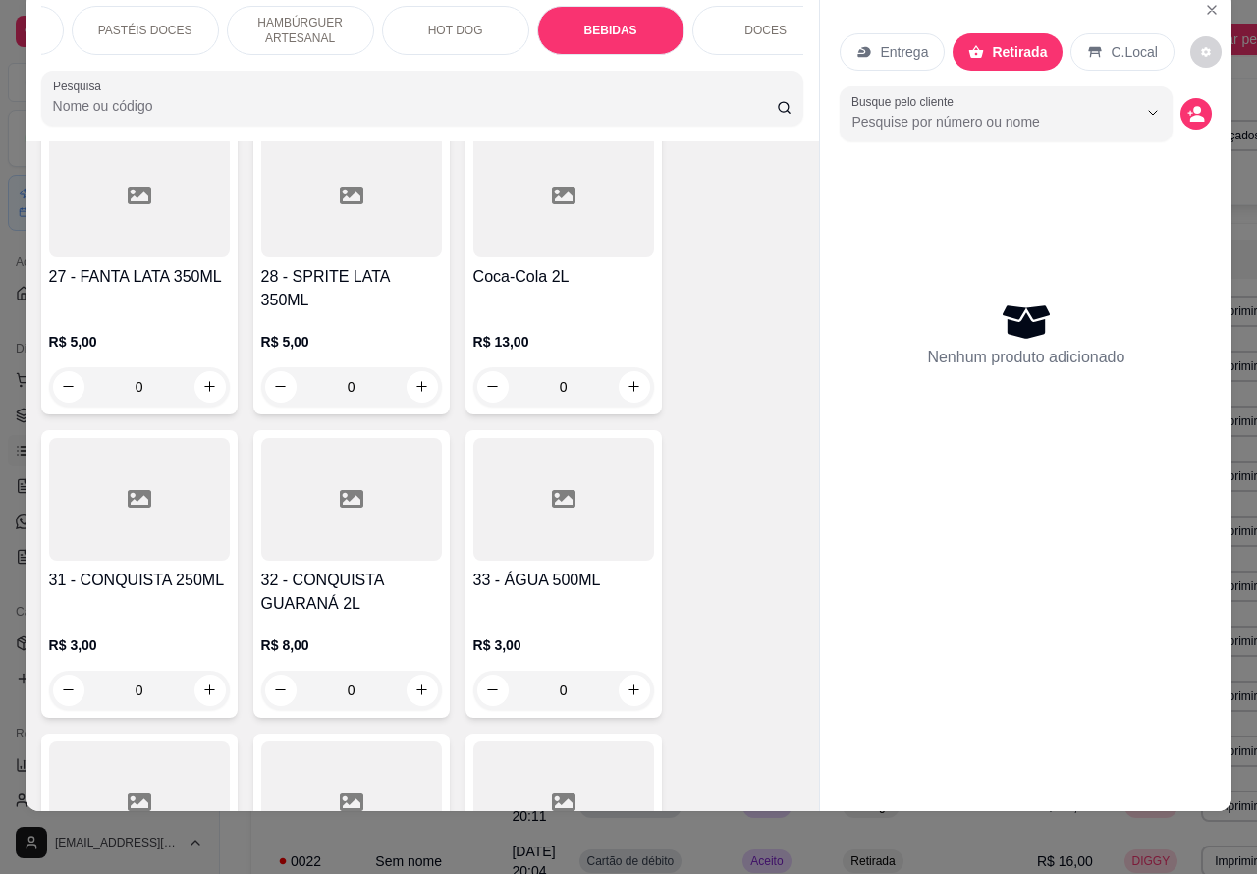
scroll to position [6590, 0]
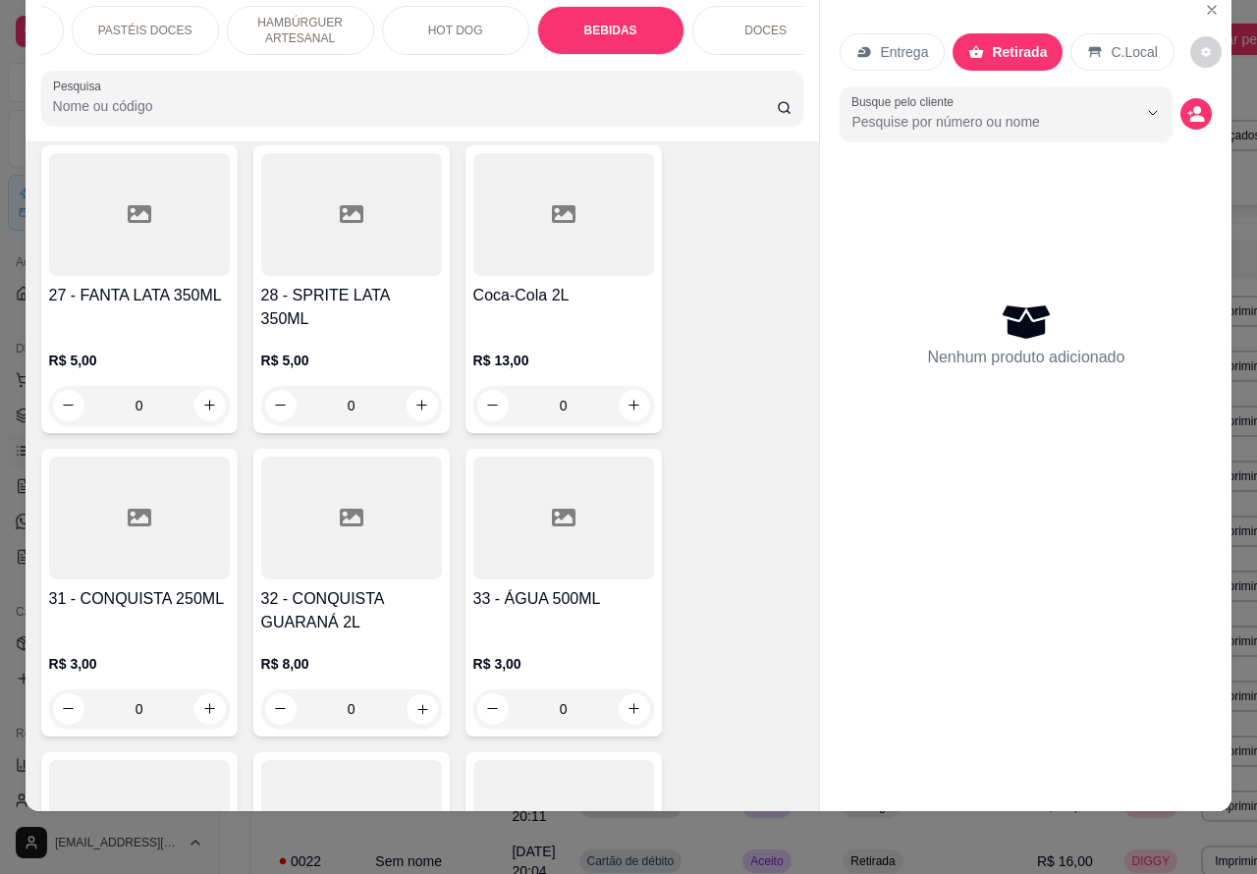
click at [414, 701] on icon "increase-product-quantity" at bounding box center [421, 708] width 15 height 15
type input "1"
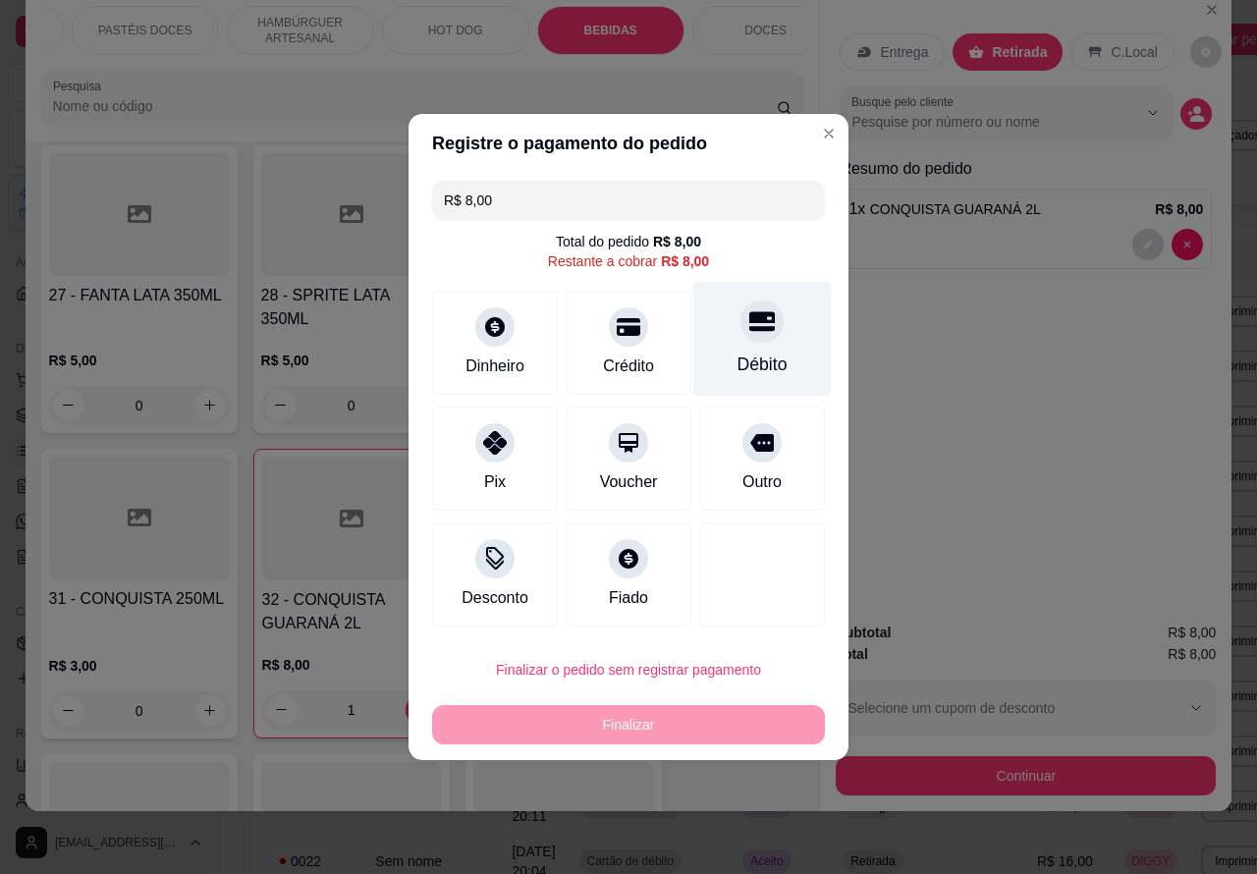
click at [749, 316] on icon at bounding box center [762, 321] width 26 height 26
type input "R$ 0,00"
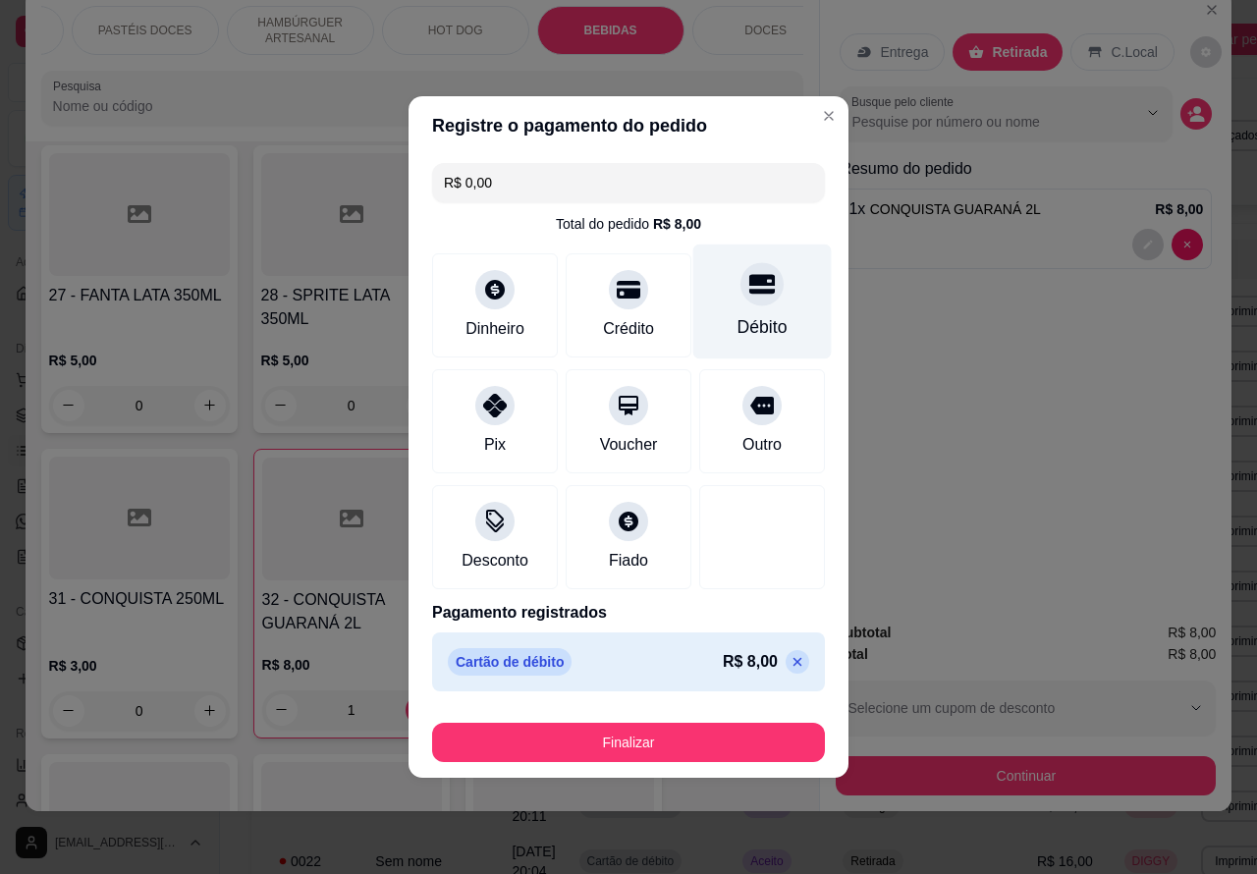
click at [687, 739] on button "Finalizar" at bounding box center [628, 742] width 393 height 39
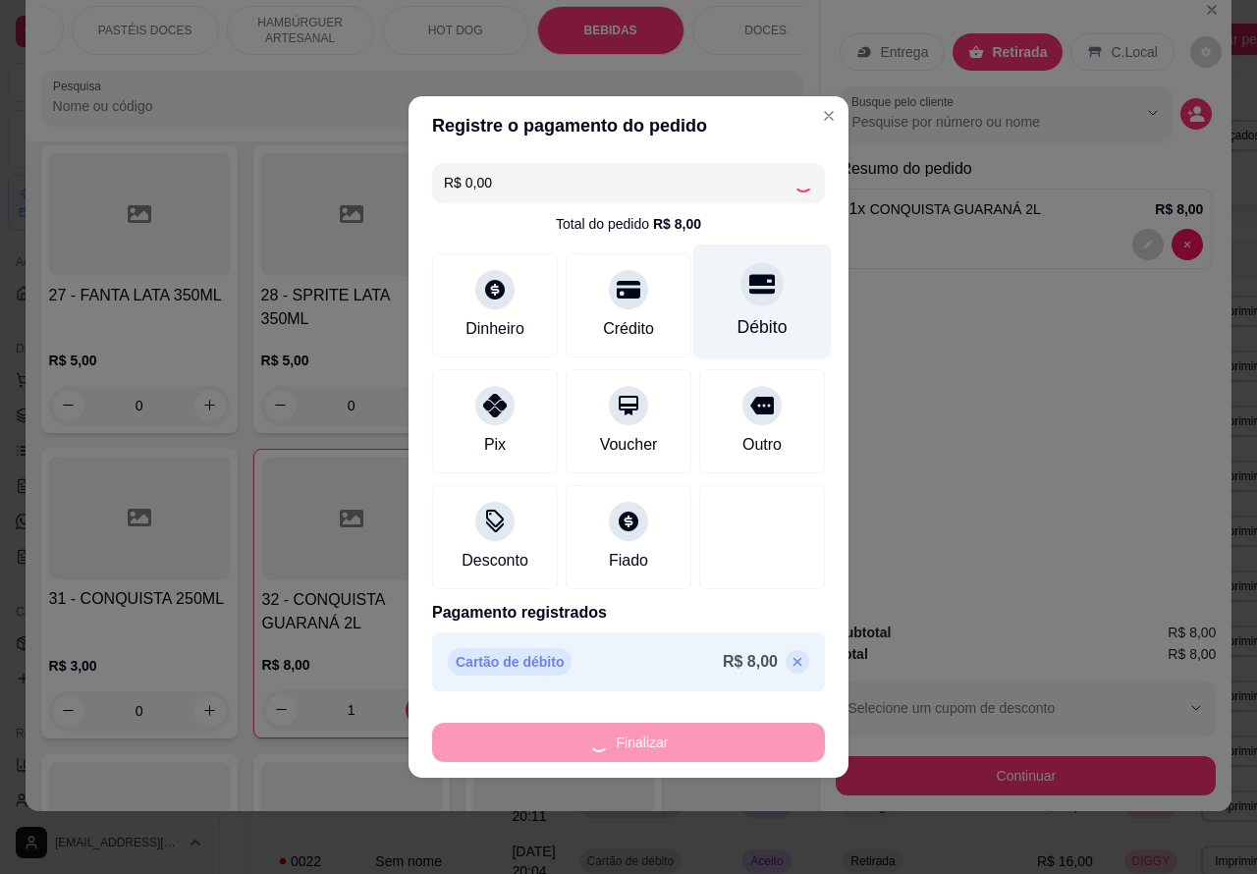
type input "0"
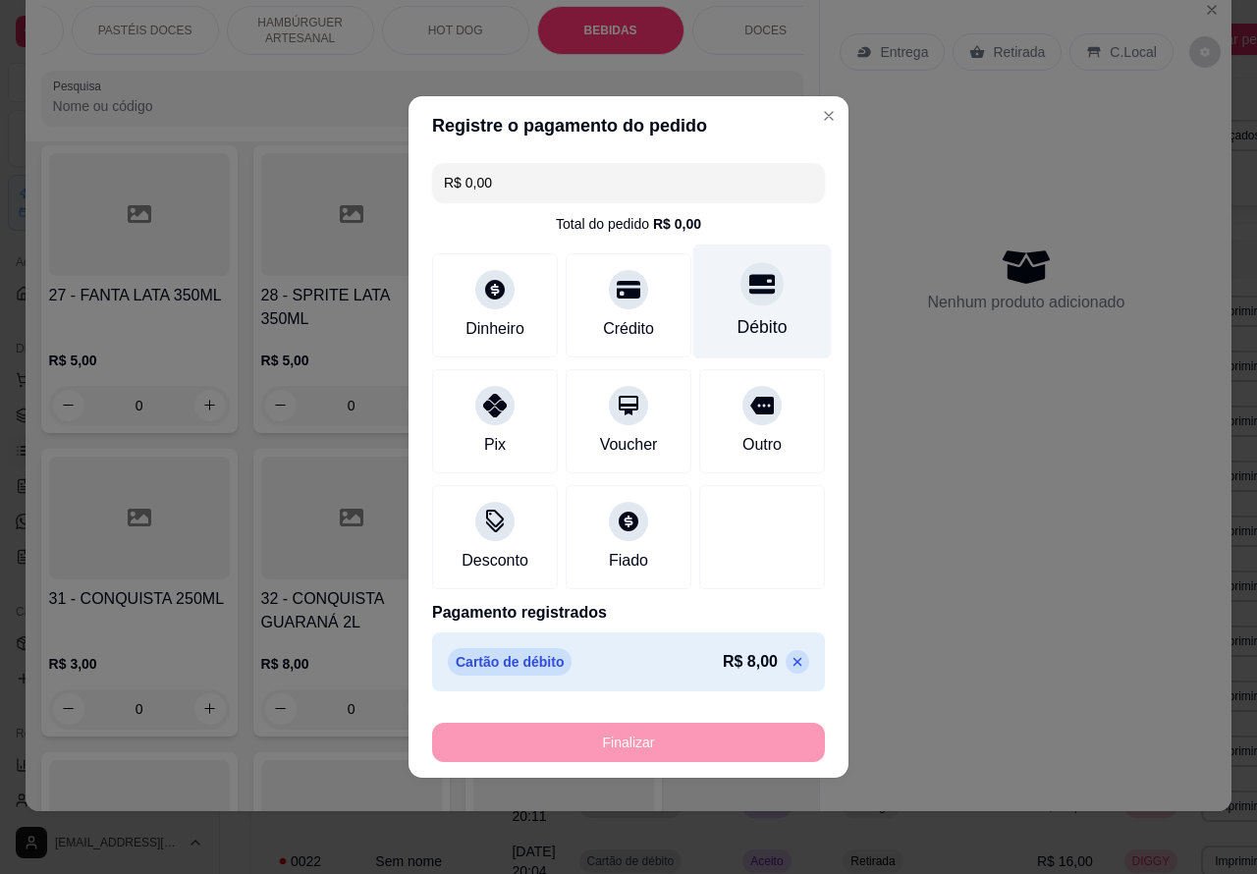
type input "-R$ 8,00"
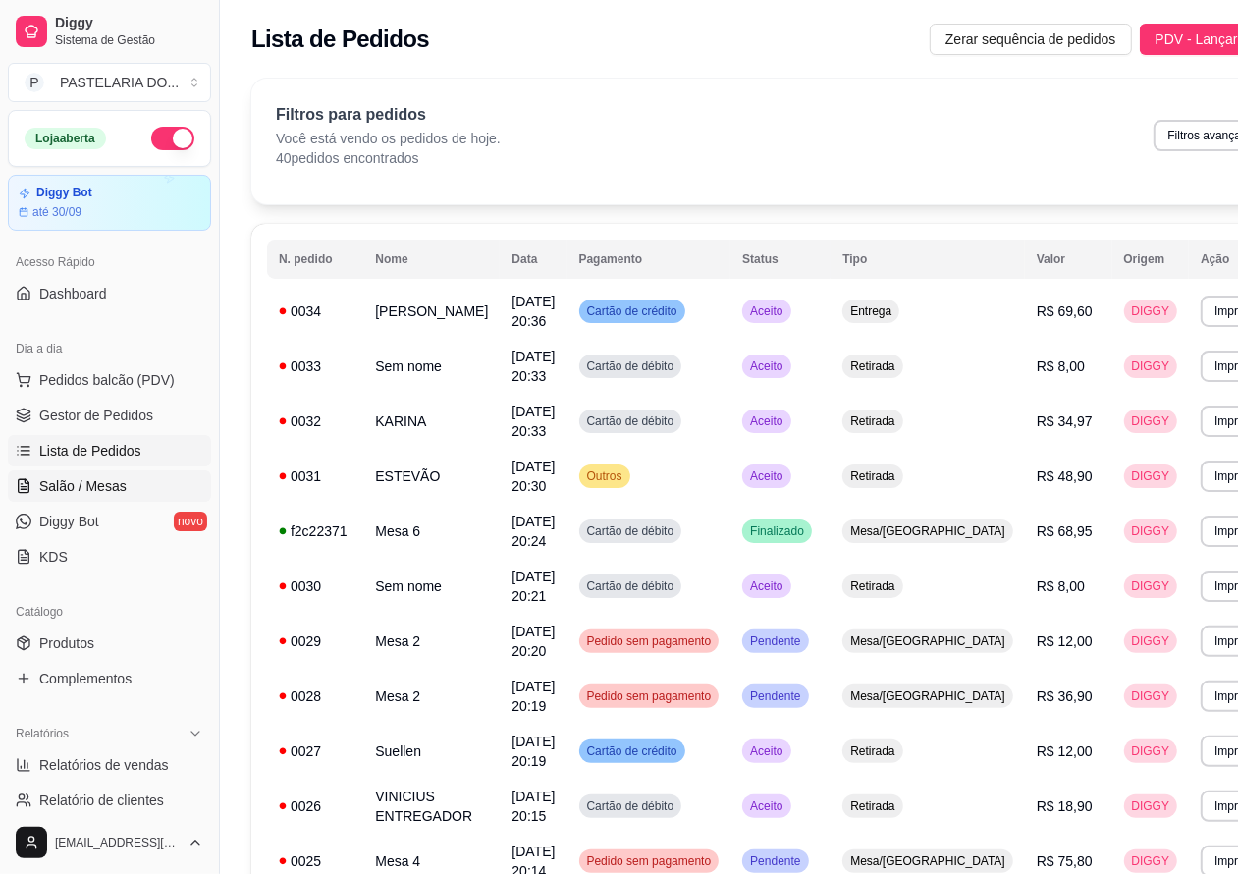
click at [91, 483] on span "Salão / Mesas" at bounding box center [82, 486] width 87 height 20
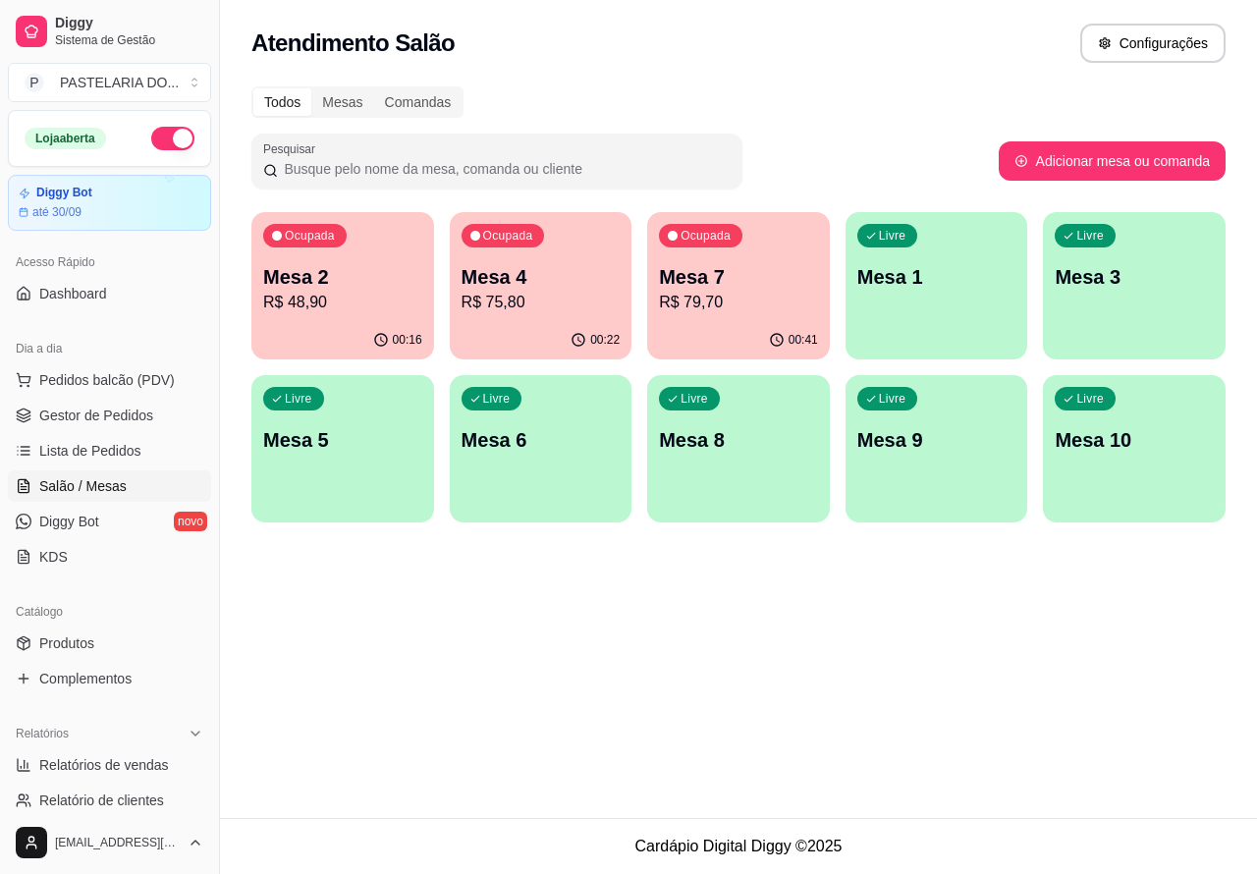
click at [737, 267] on p "Mesa 7" at bounding box center [738, 276] width 159 height 27
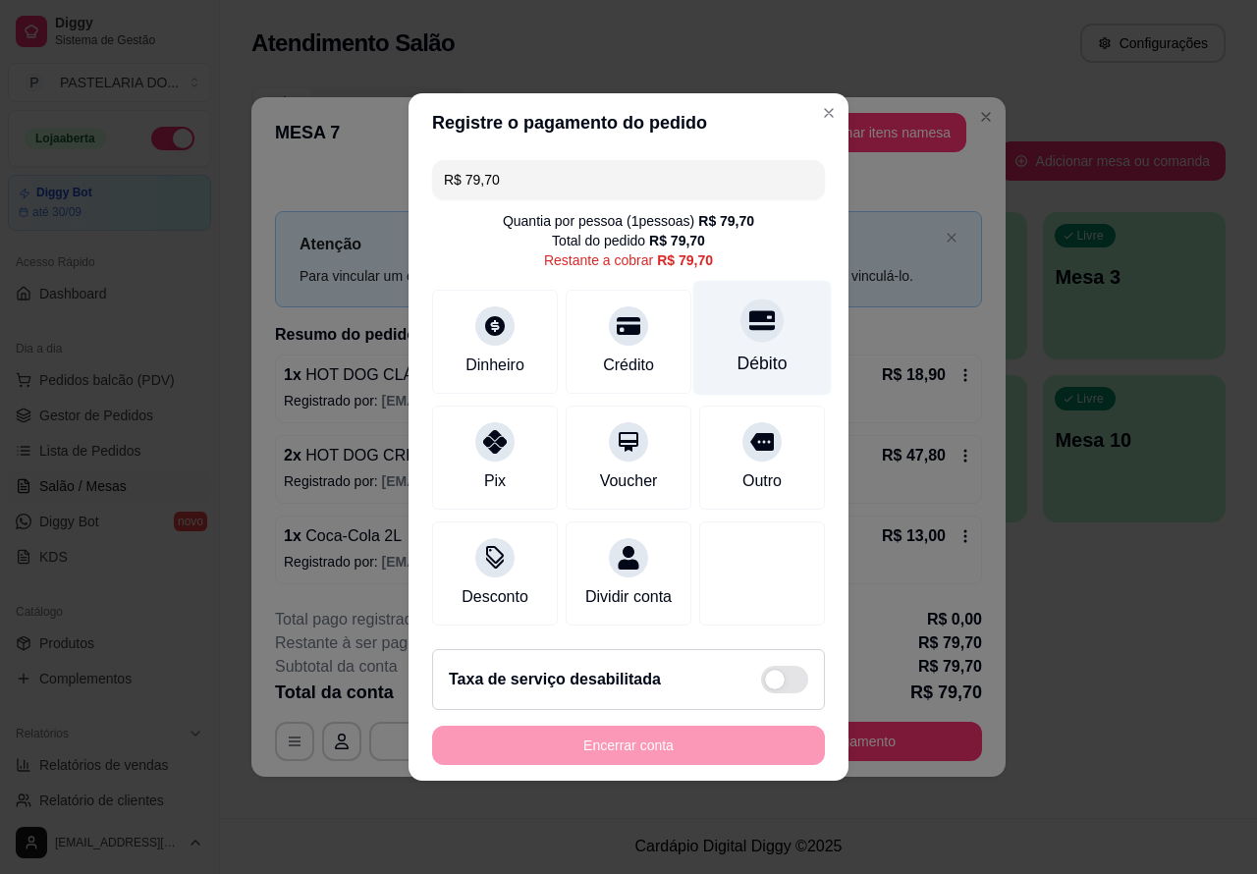
click at [749, 307] on icon at bounding box center [762, 320] width 26 height 26
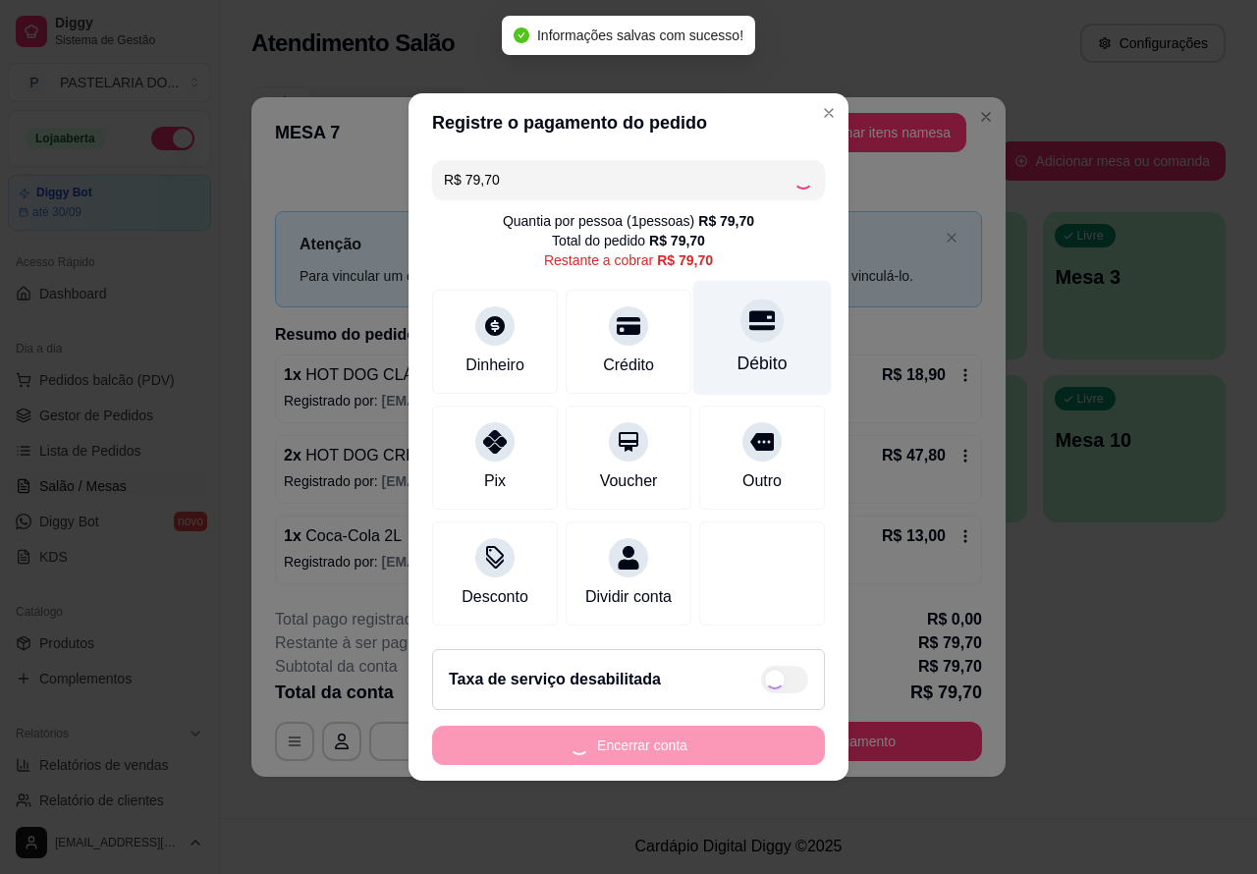
type input "R$ 0,00"
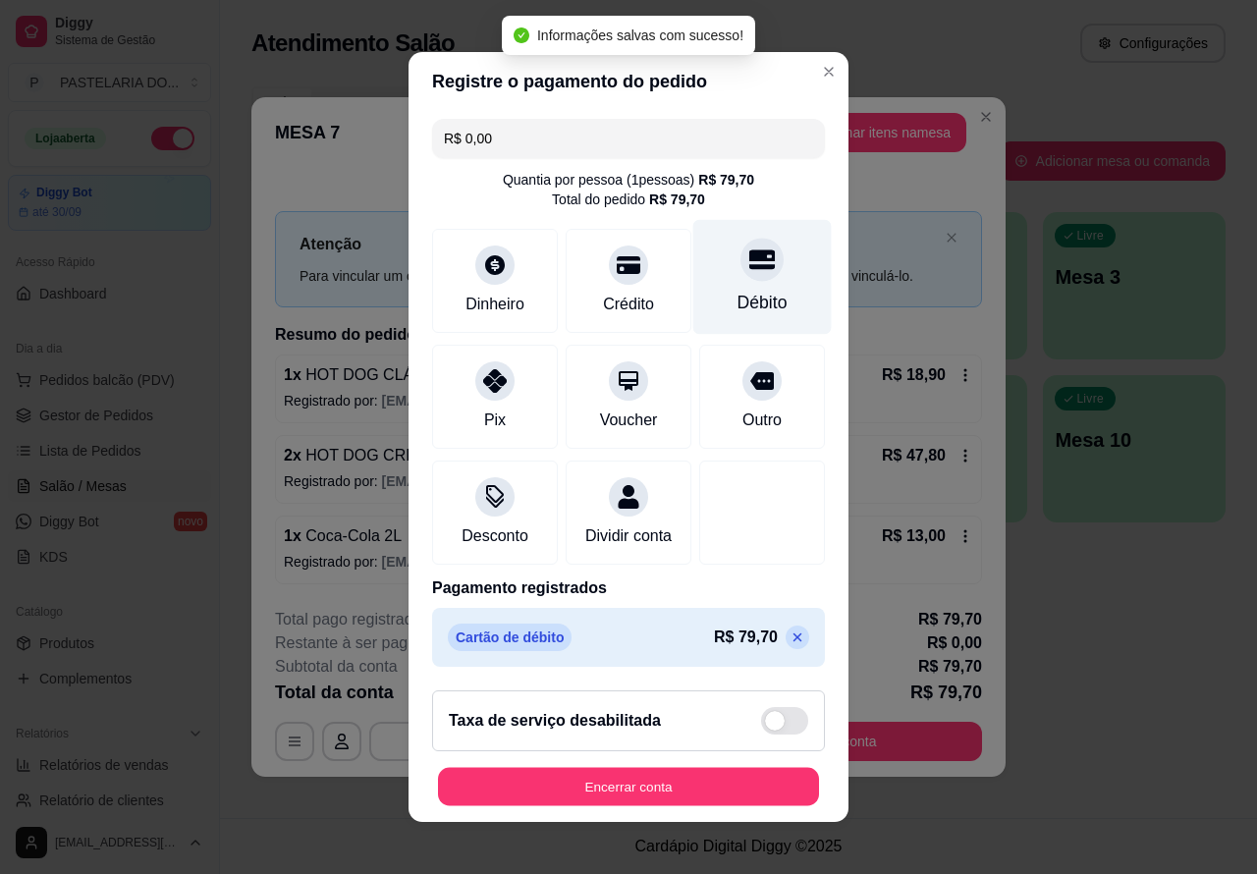
click at [699, 786] on button "Encerrar conta" at bounding box center [628, 787] width 381 height 38
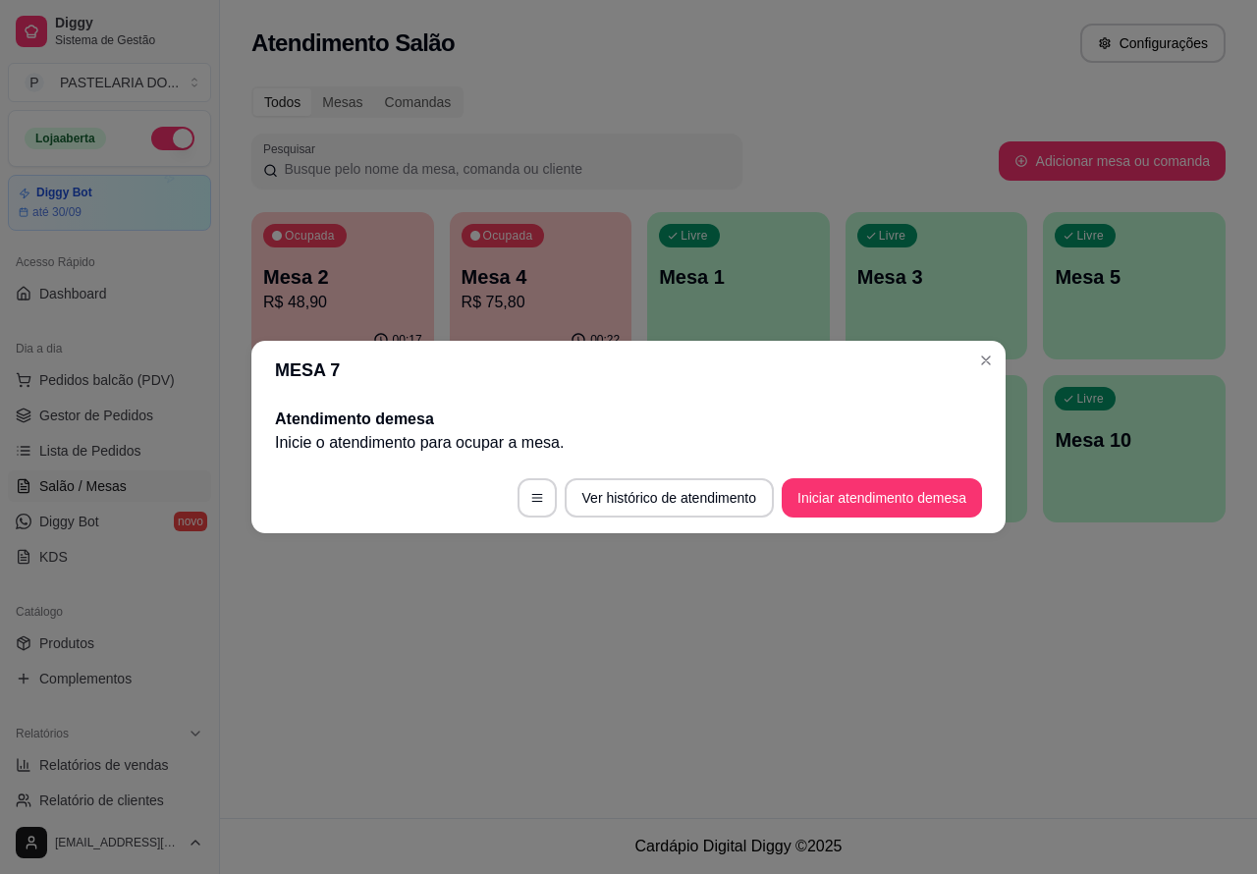
click at [1147, 656] on div "Atendimento Salão Configurações Todos Mesas Comandas Pesquisar Adicionar mesa o…" at bounding box center [738, 409] width 1037 height 818
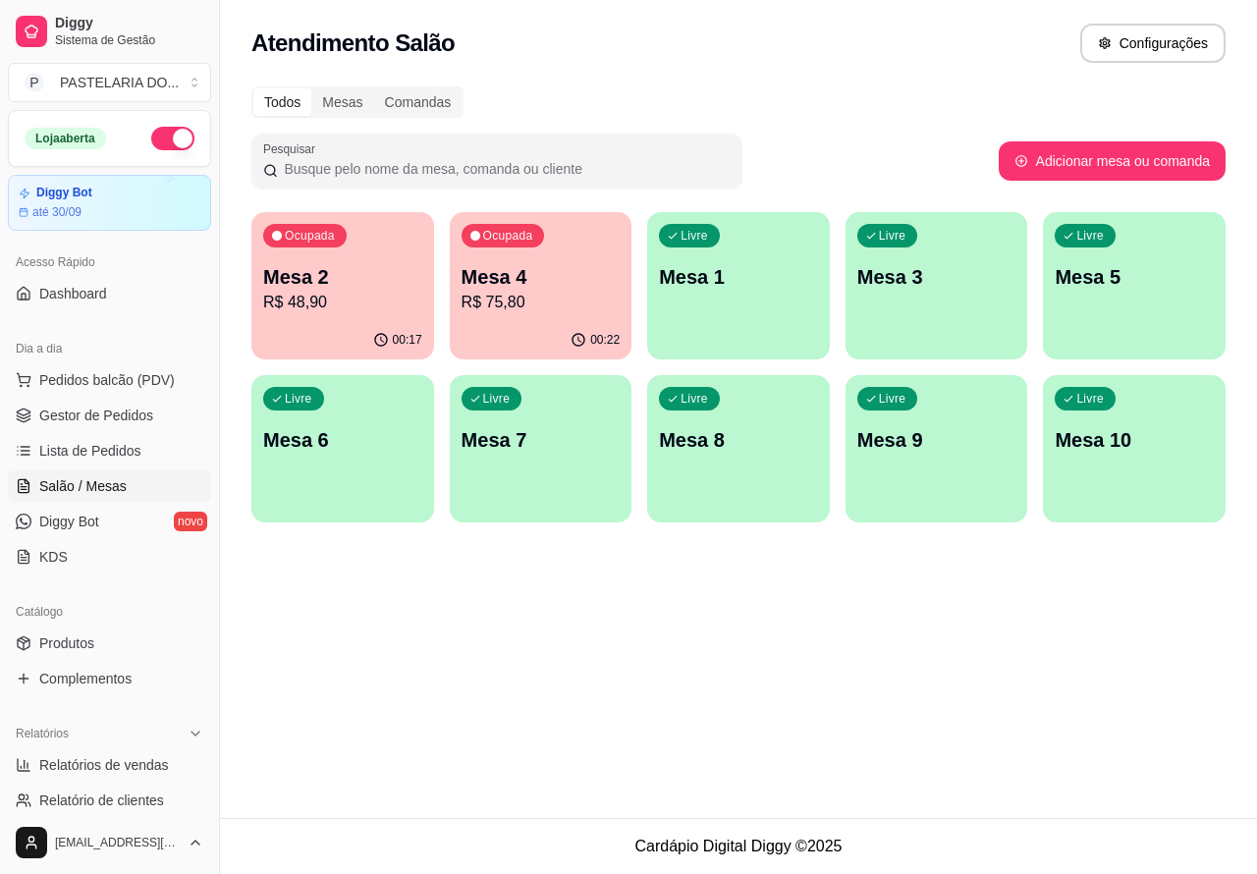
click at [332, 261] on div "Ocupada Mesa 2 R$ 48,90" at bounding box center [342, 266] width 183 height 109
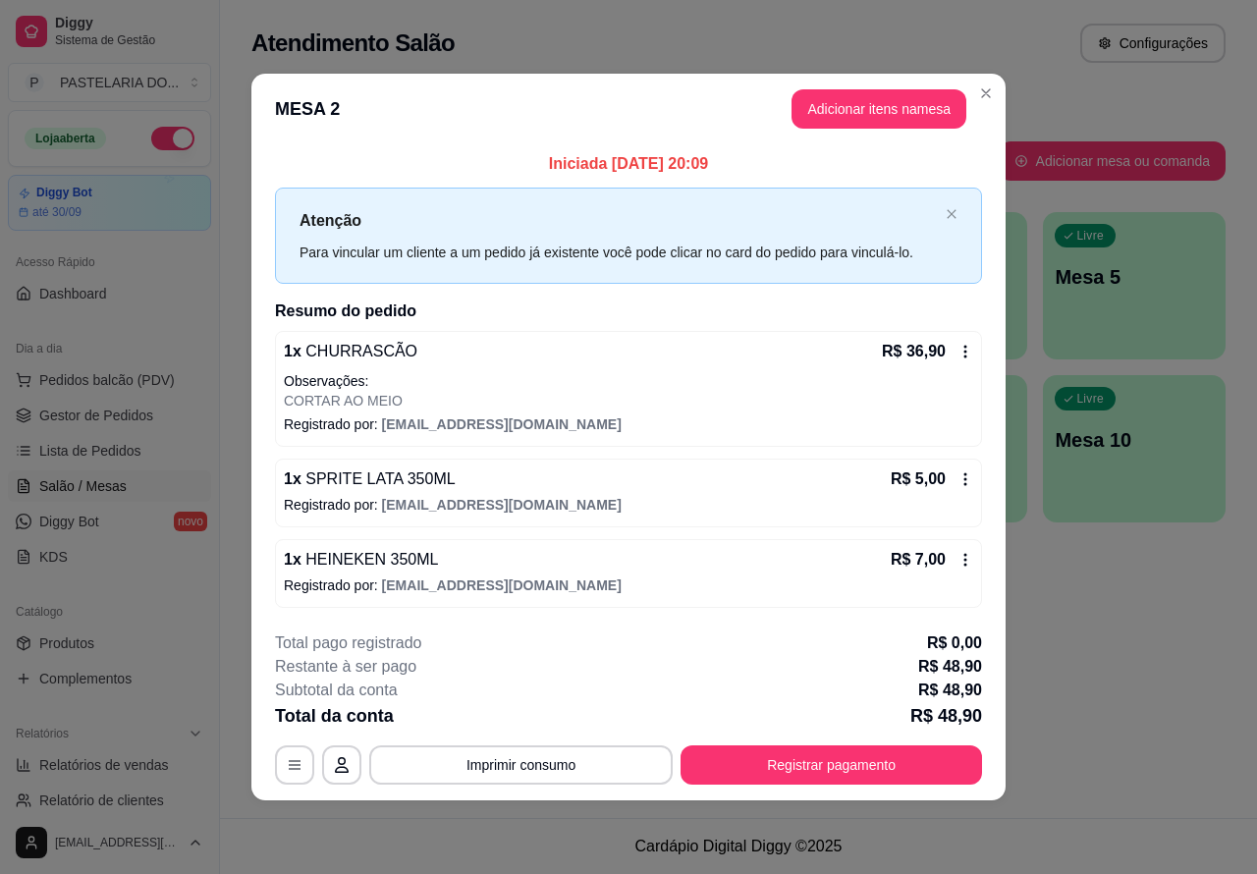
click at [901, 104] on div "Nenhum produto adicionado" at bounding box center [1027, 284] width 373 height 386
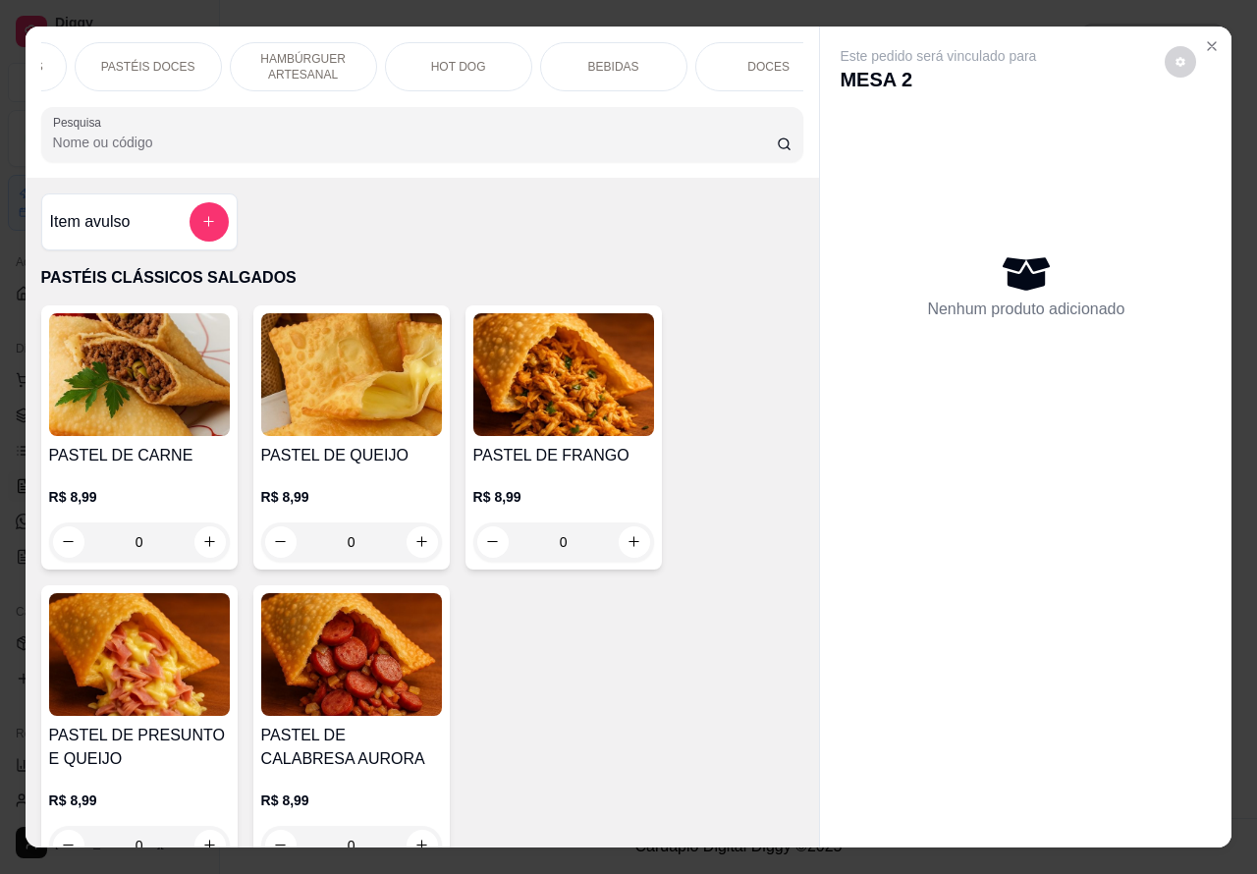
scroll to position [0, 433]
click at [609, 59] on p "BEBIDAS" at bounding box center [612, 67] width 51 height 16
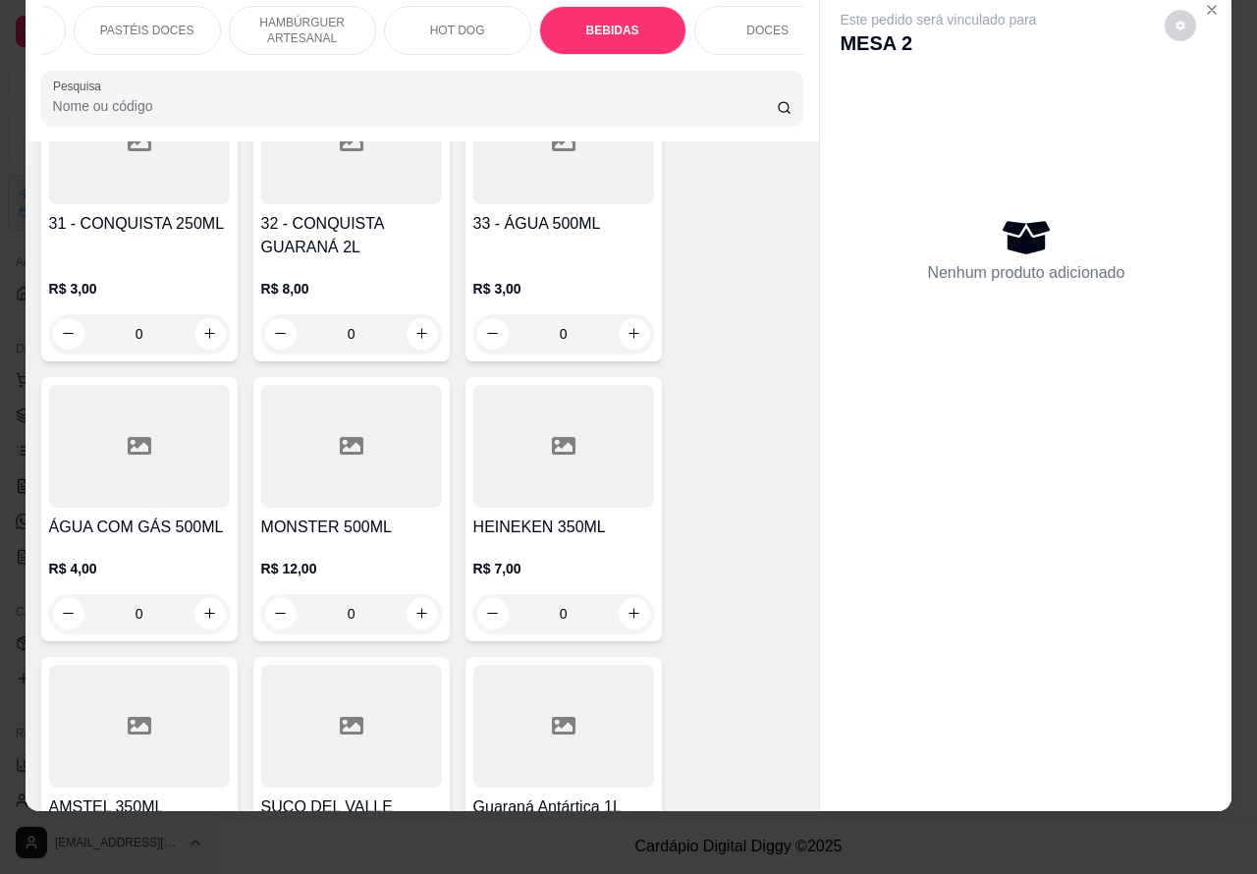
scroll to position [7023, 0]
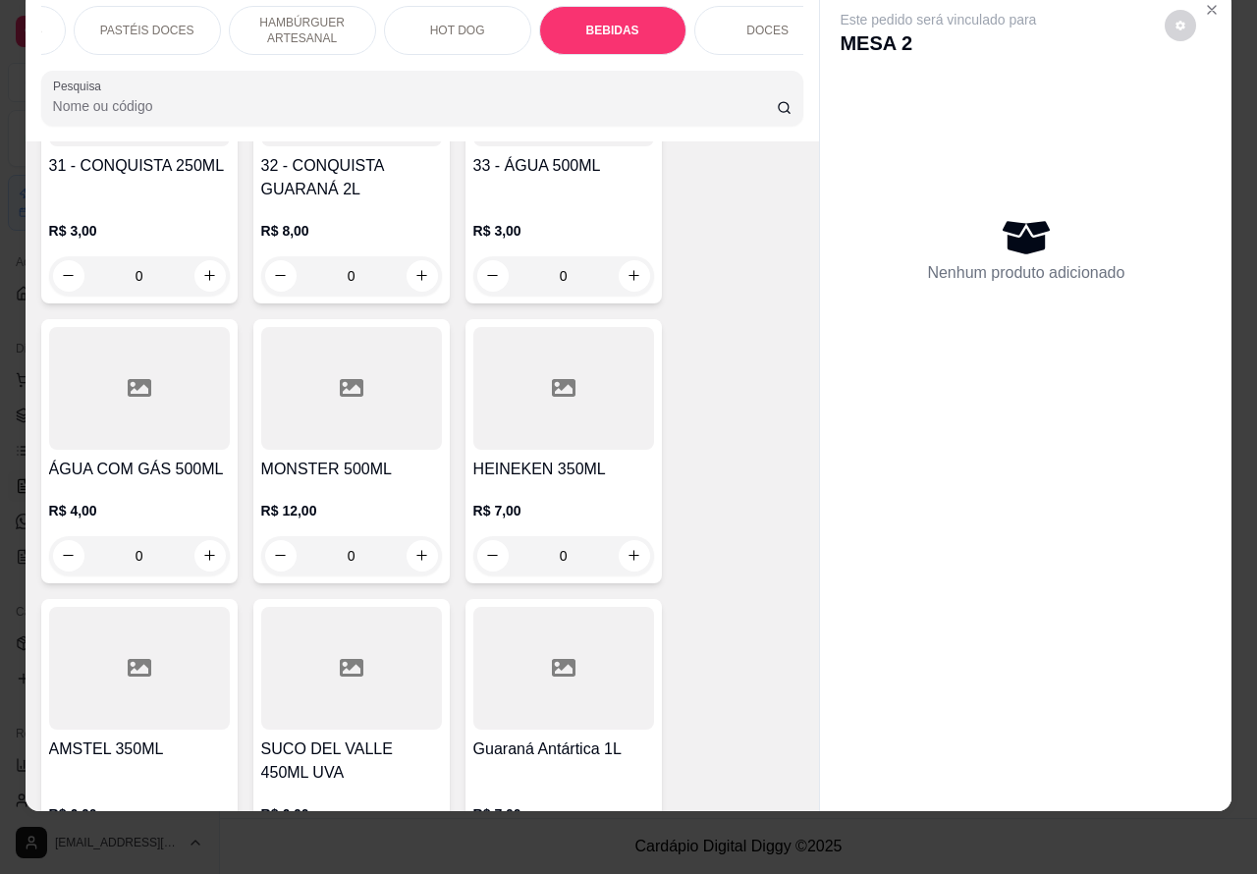
click at [626, 548] on icon "increase-product-quantity" at bounding box center [633, 555] width 15 height 15
type input "1"
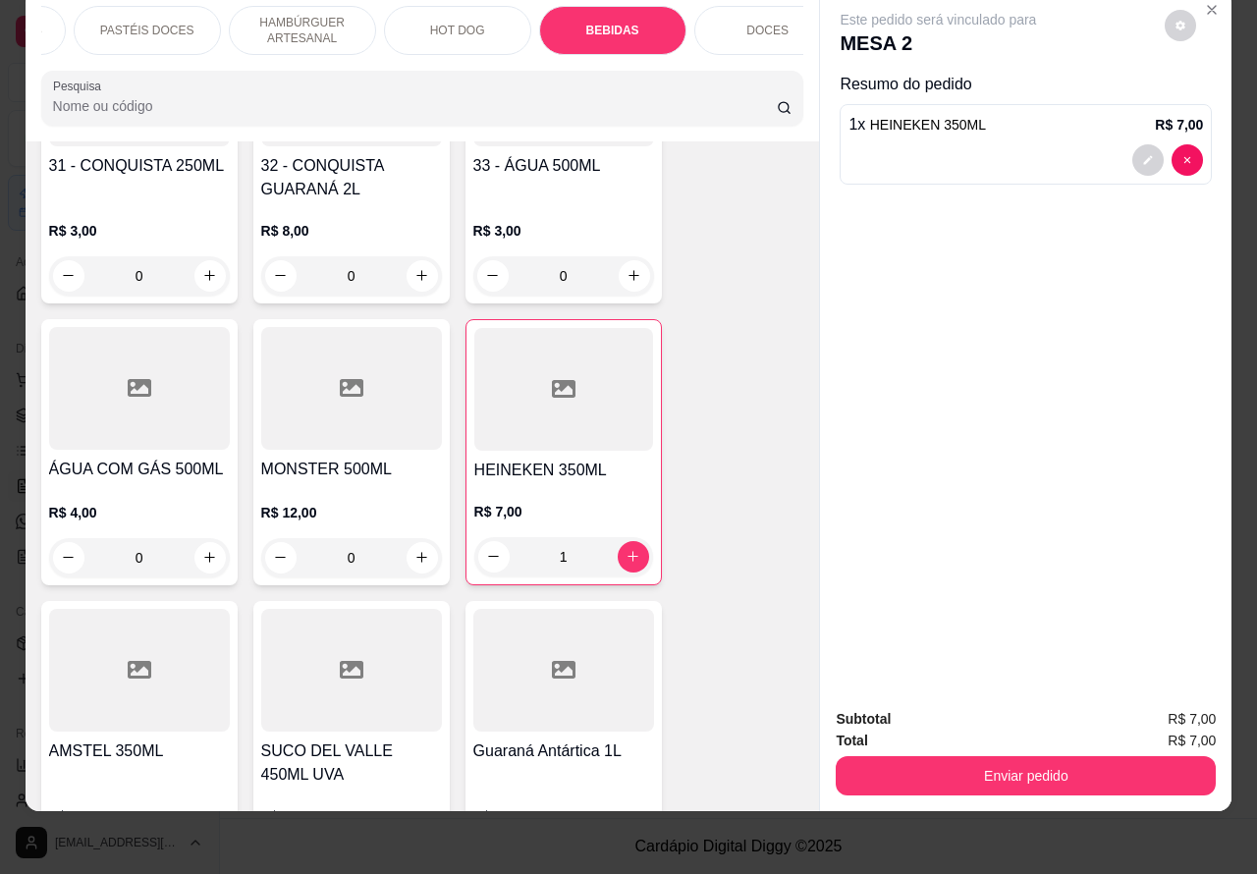
click at [1026, 756] on button "Enviar pedido" at bounding box center [1026, 775] width 380 height 39
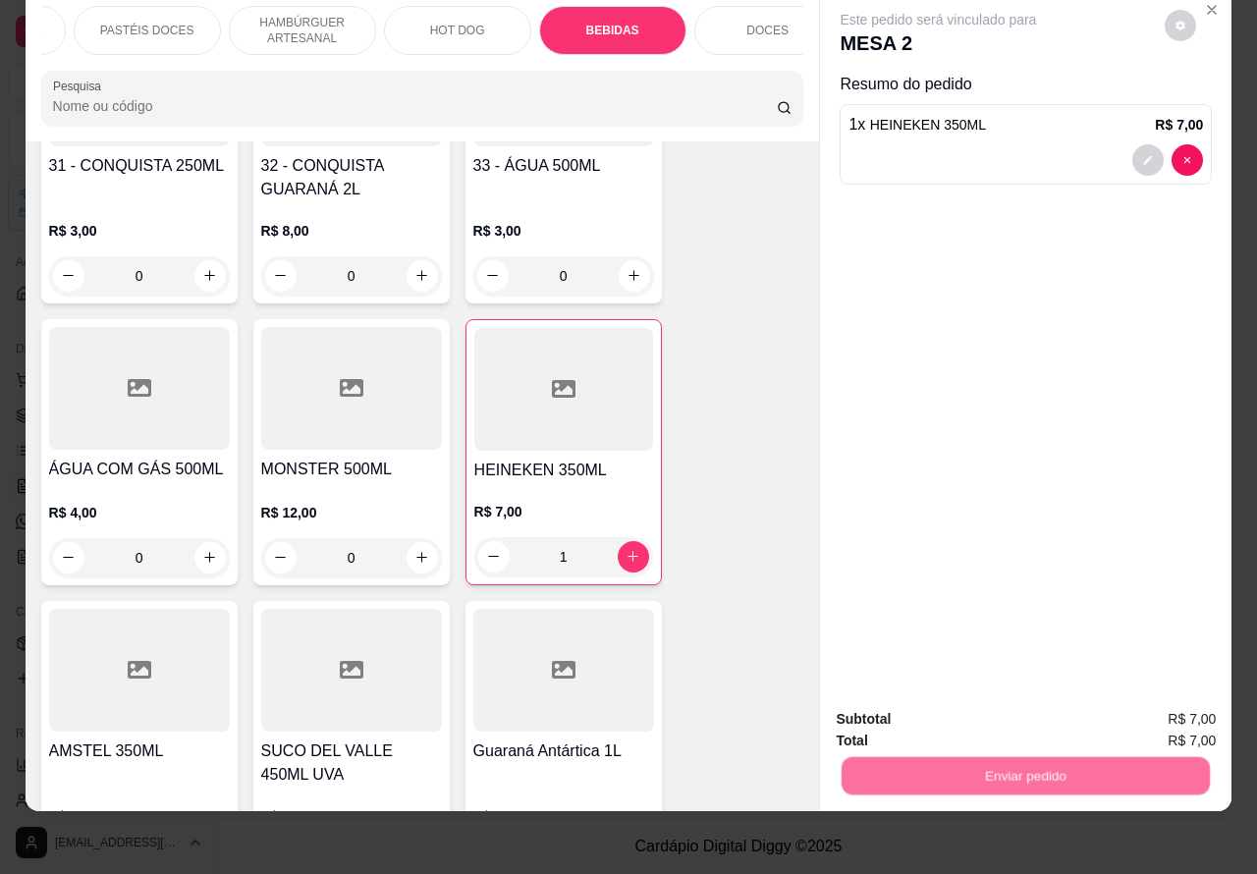
click at [951, 704] on button "Não registrar e enviar pedido" at bounding box center [959, 709] width 204 height 37
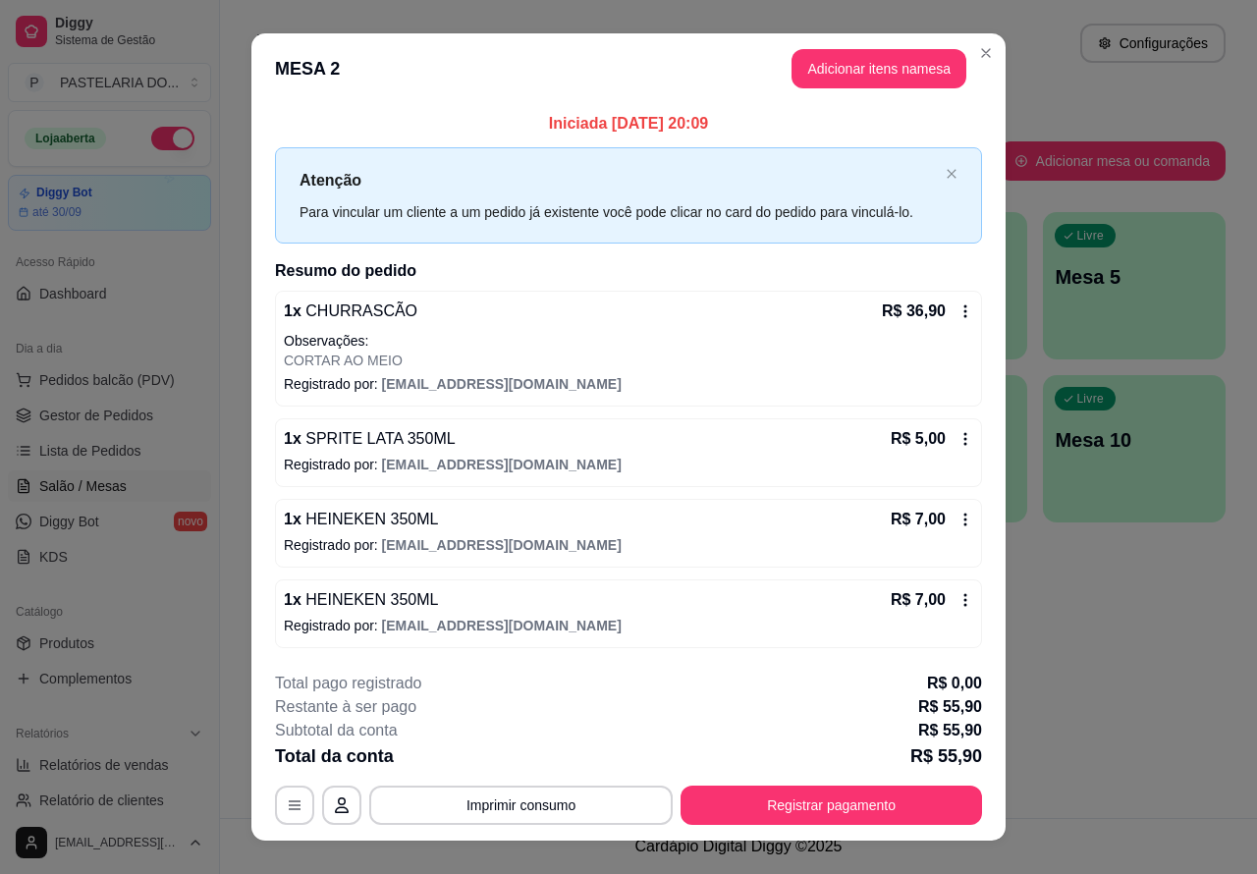
click at [1106, 742] on div "Atendimento Salão Configurações Todos Mesas Comandas Pesquisar Adicionar mesa o…" at bounding box center [738, 409] width 1037 height 818
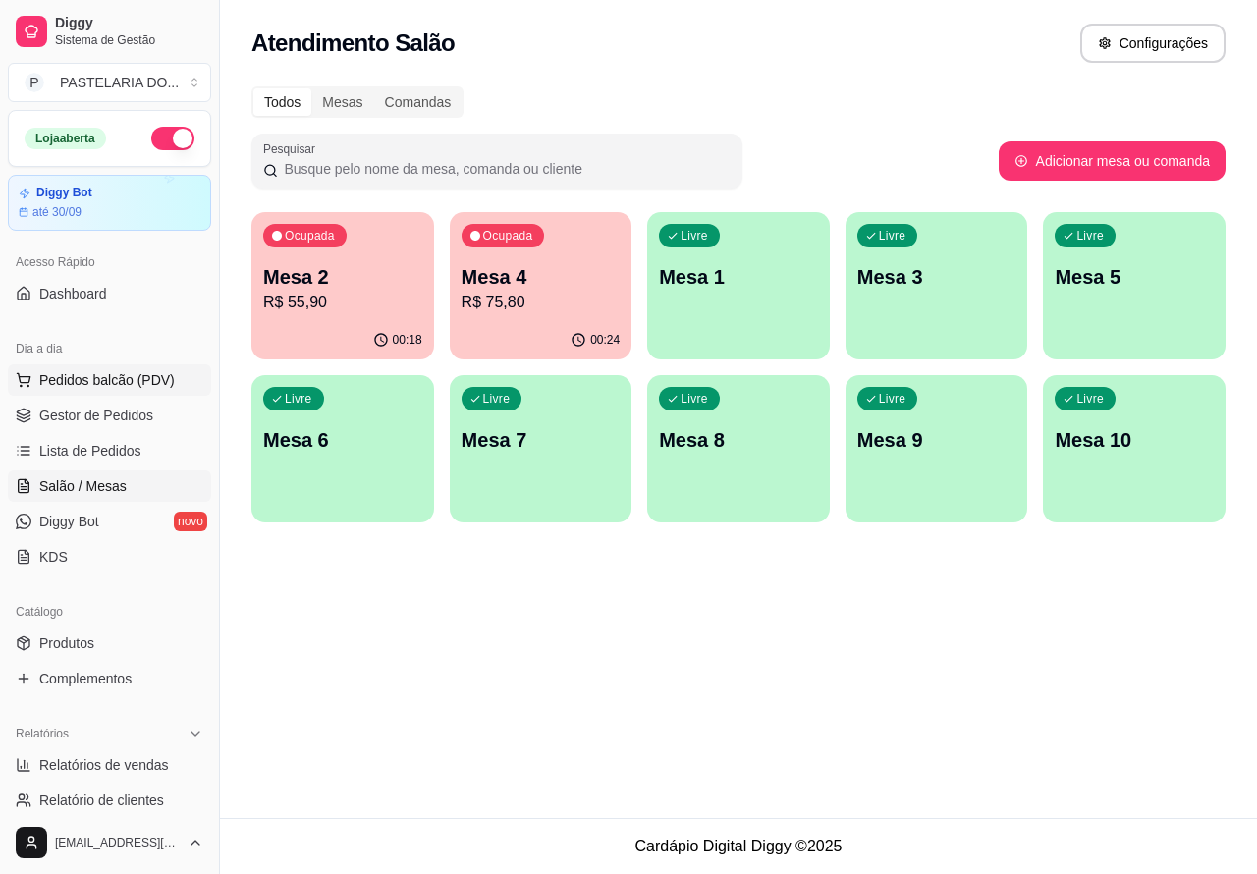
click at [125, 379] on span "Pedidos balcão (PDV)" at bounding box center [107, 380] width 136 height 20
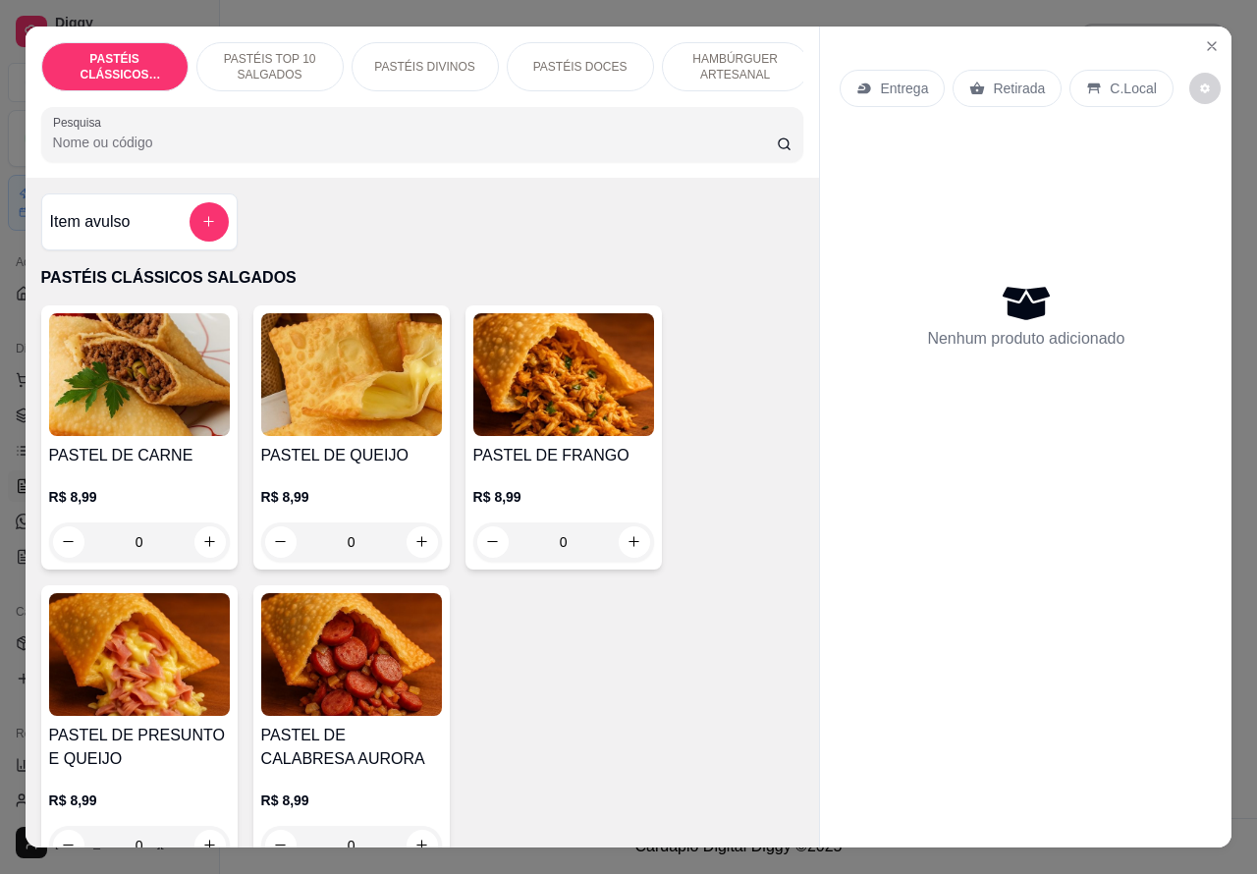
click at [993, 79] on p "Retirada" at bounding box center [1019, 89] width 52 height 20
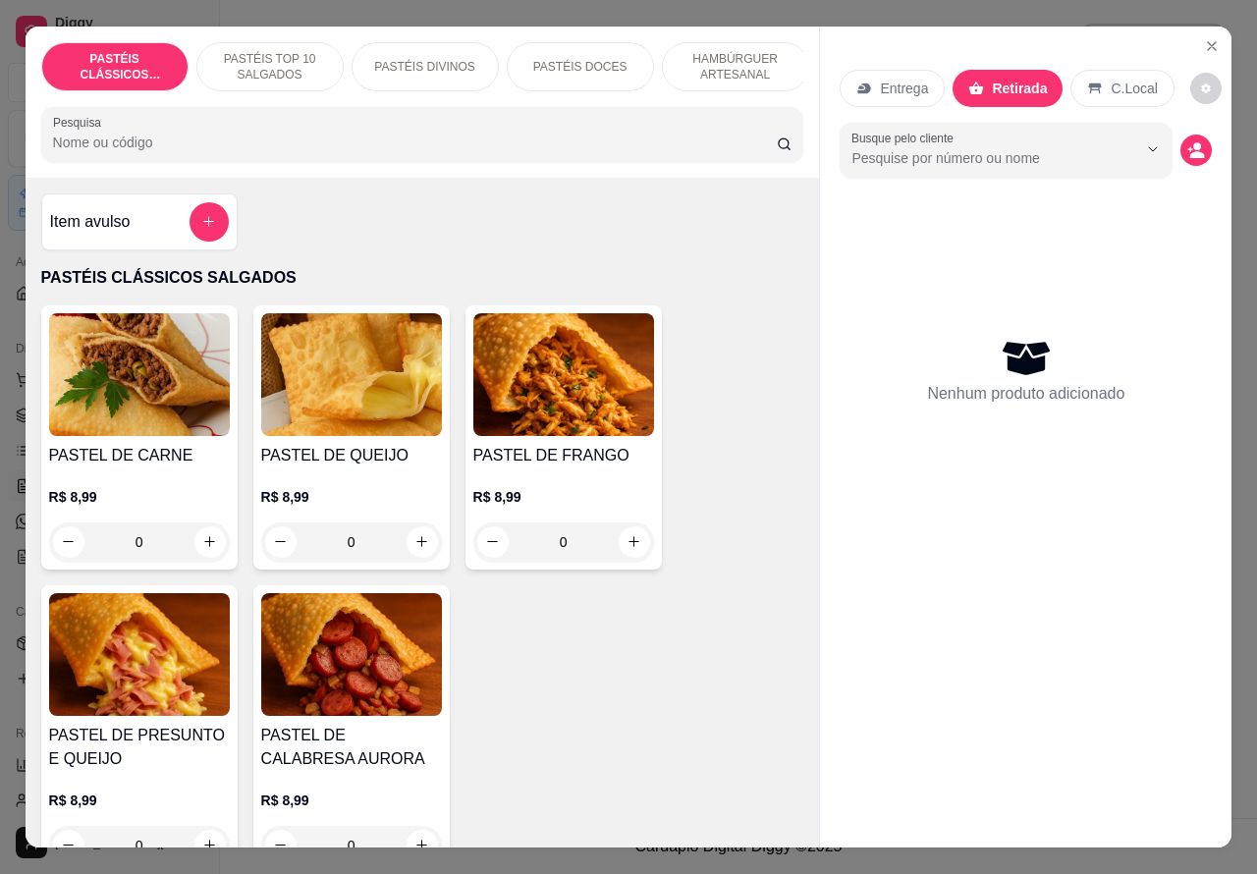
click at [267, 51] on p "PASTÉIS TOP 10 SALGADOS" at bounding box center [270, 66] width 114 height 31
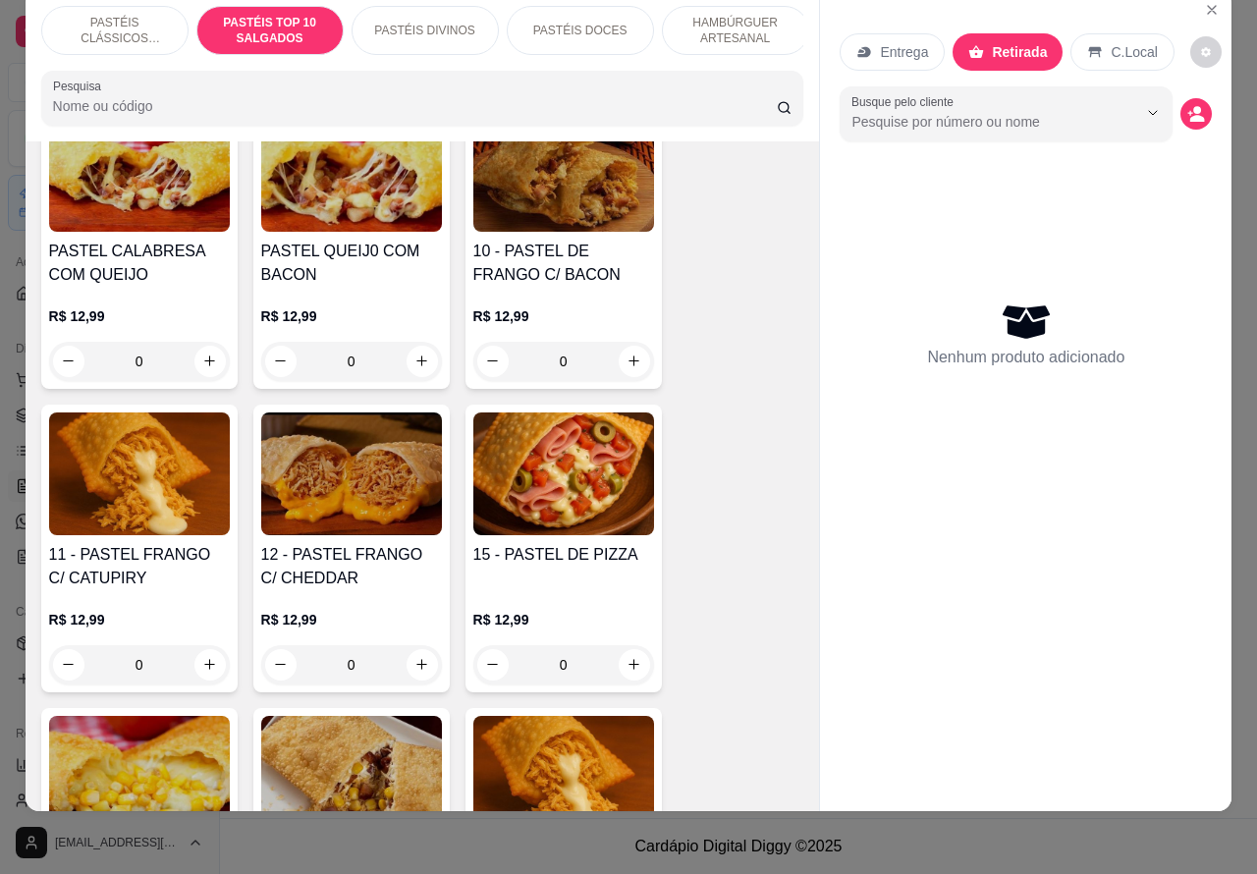
scroll to position [1715, 0]
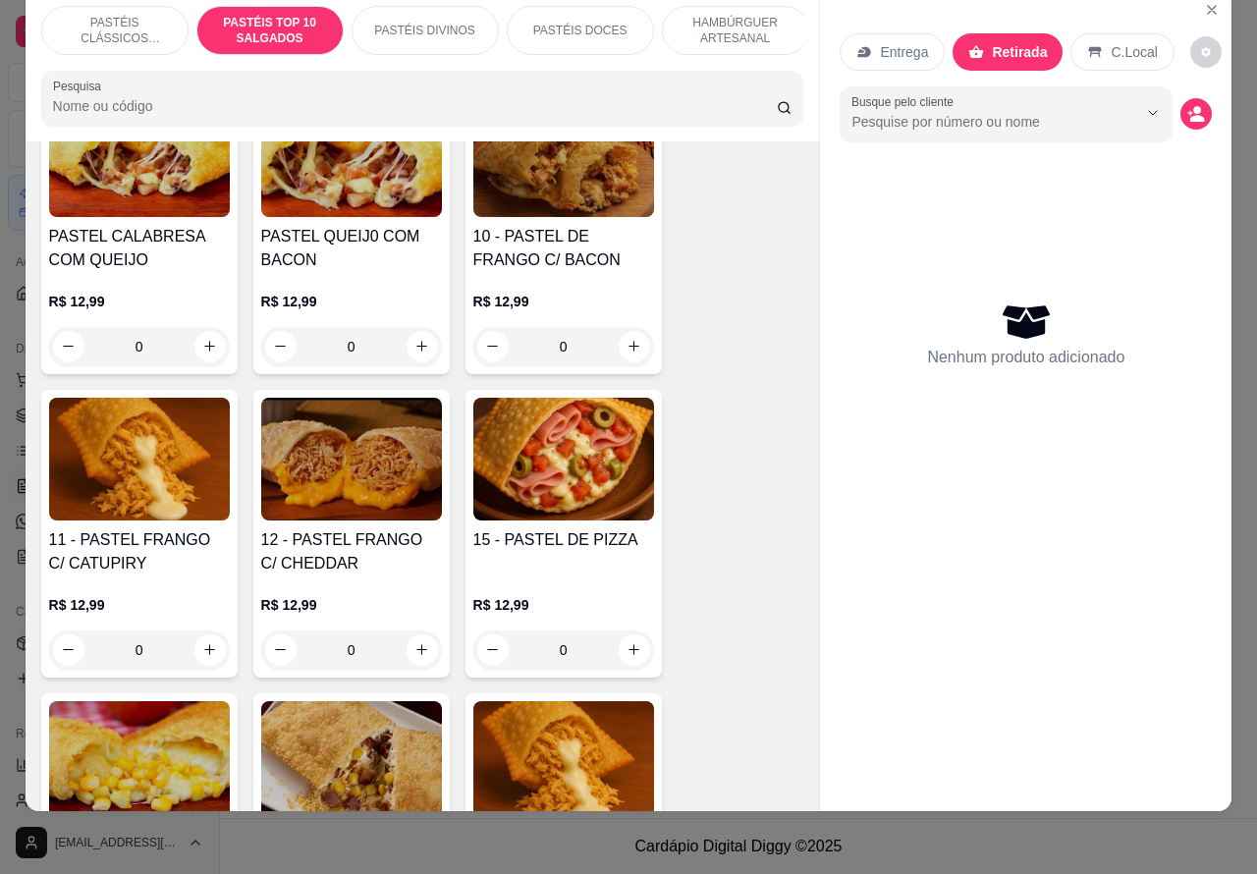
click at [617, 645] on div "0" at bounding box center [563, 649] width 181 height 39
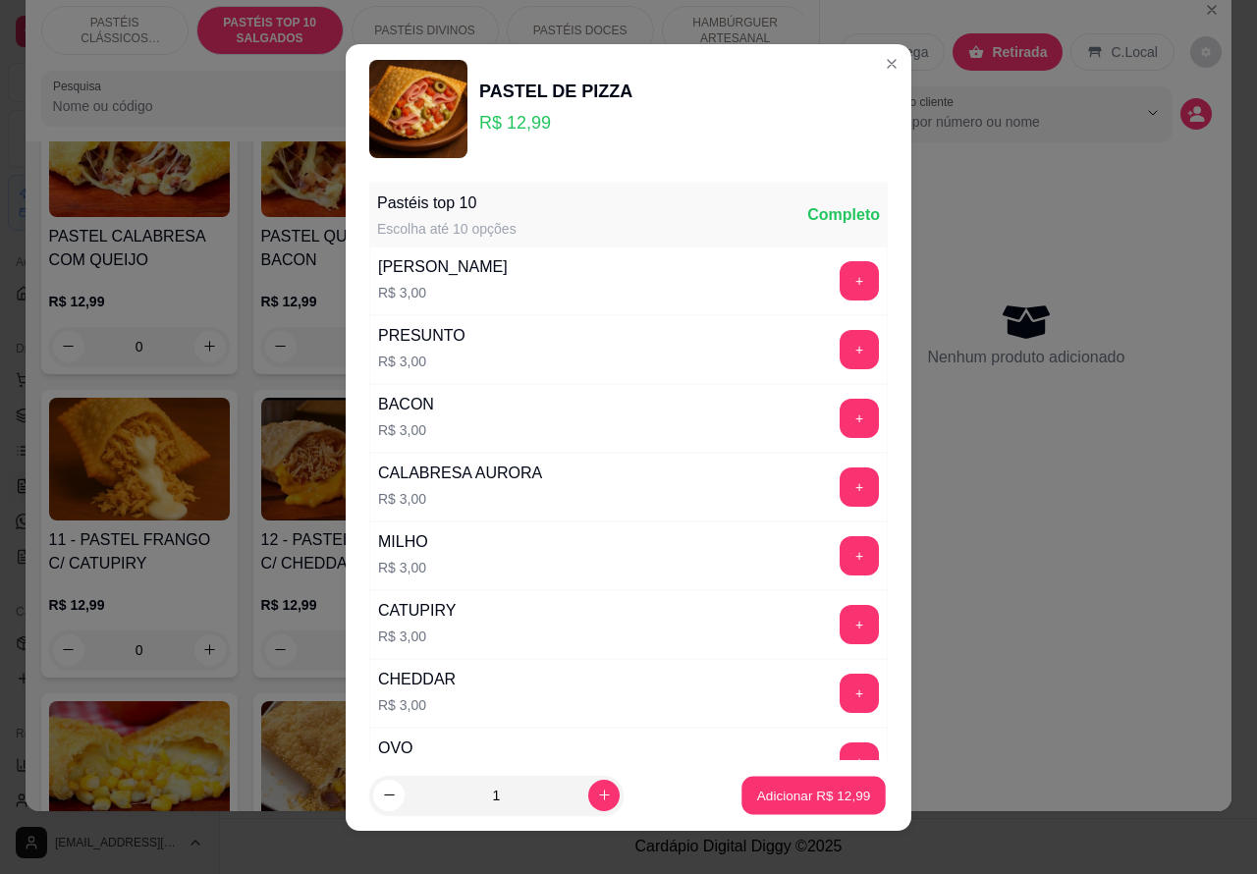
click at [787, 796] on p "Adicionar R$ 12,99" at bounding box center [814, 795] width 114 height 19
type input "1"
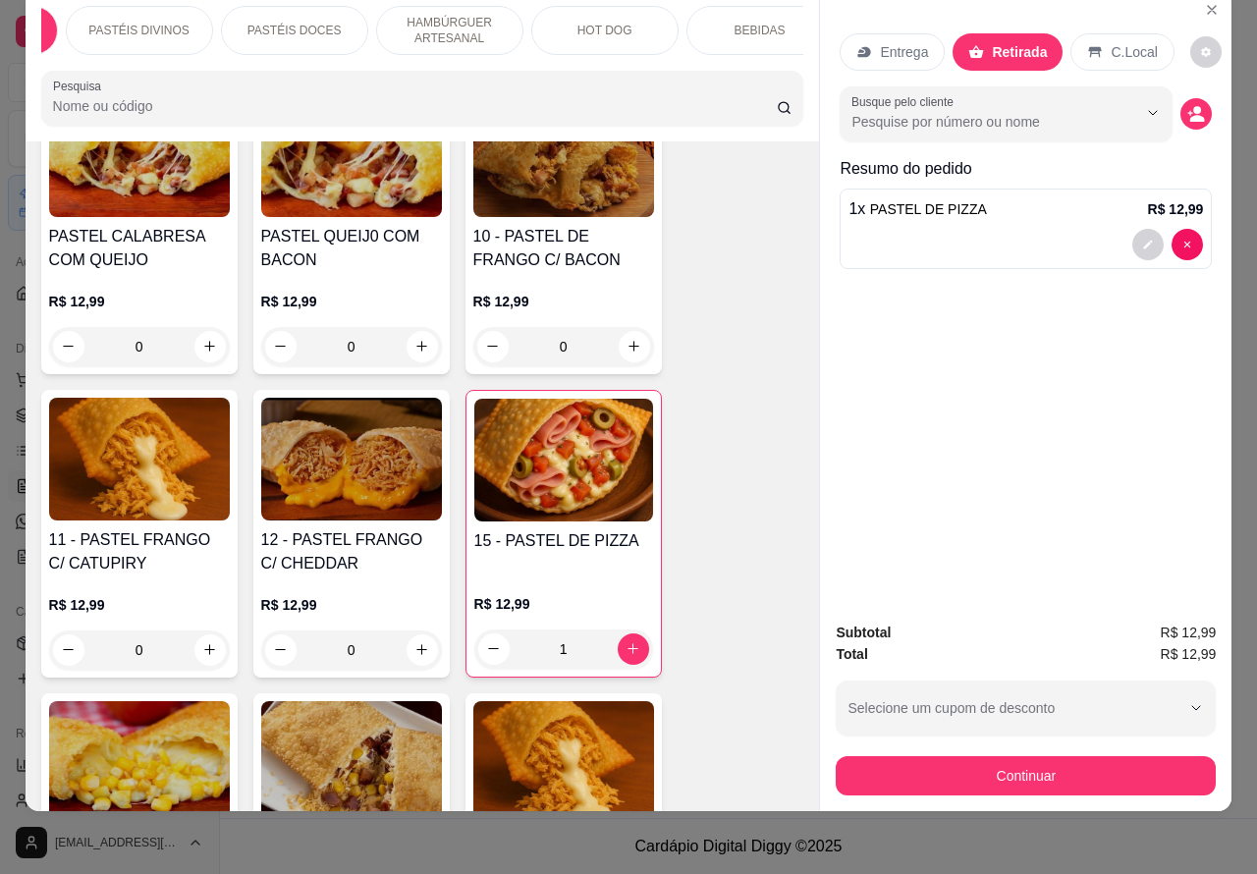
scroll to position [0, 335]
click at [697, 23] on p "BEBIDAS" at bounding box center [710, 31] width 51 height 16
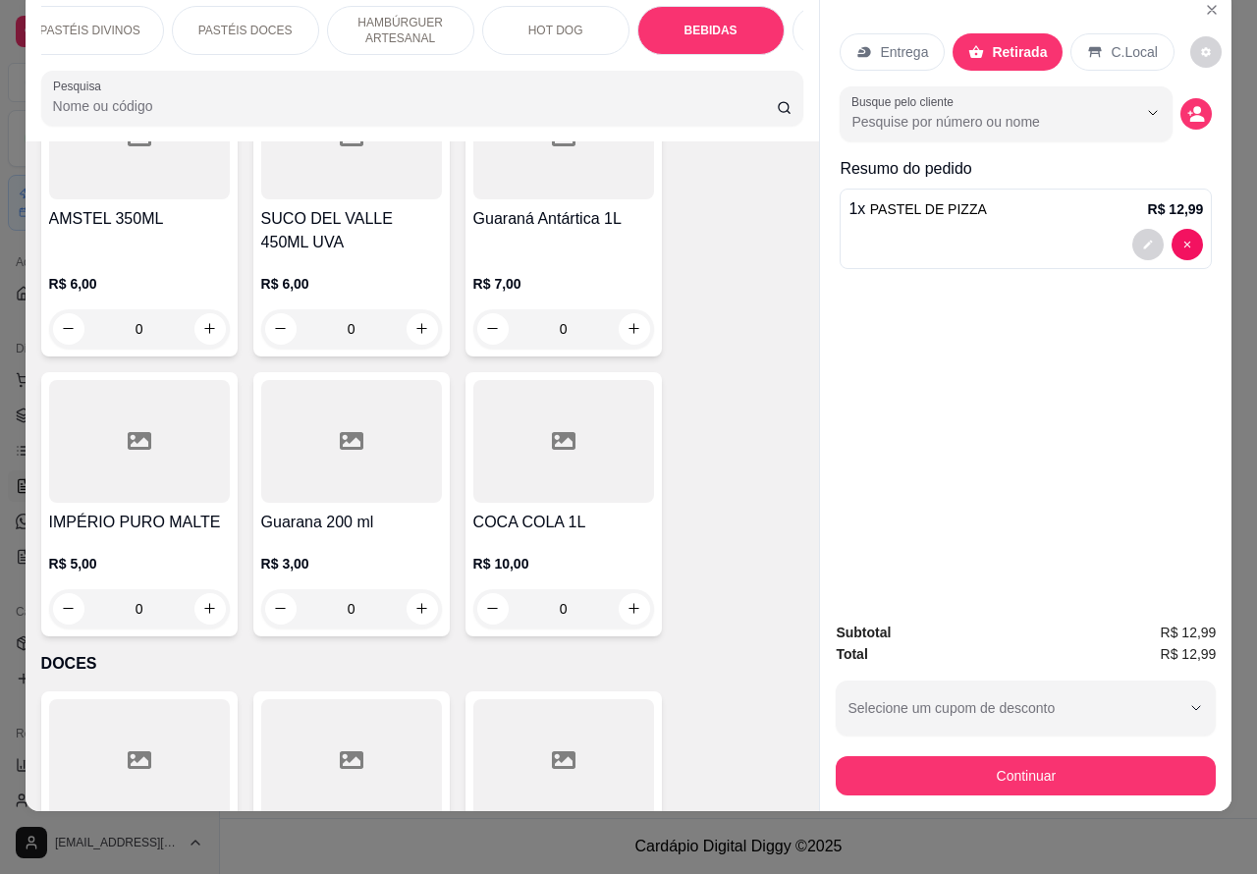
scroll to position [7631, 0]
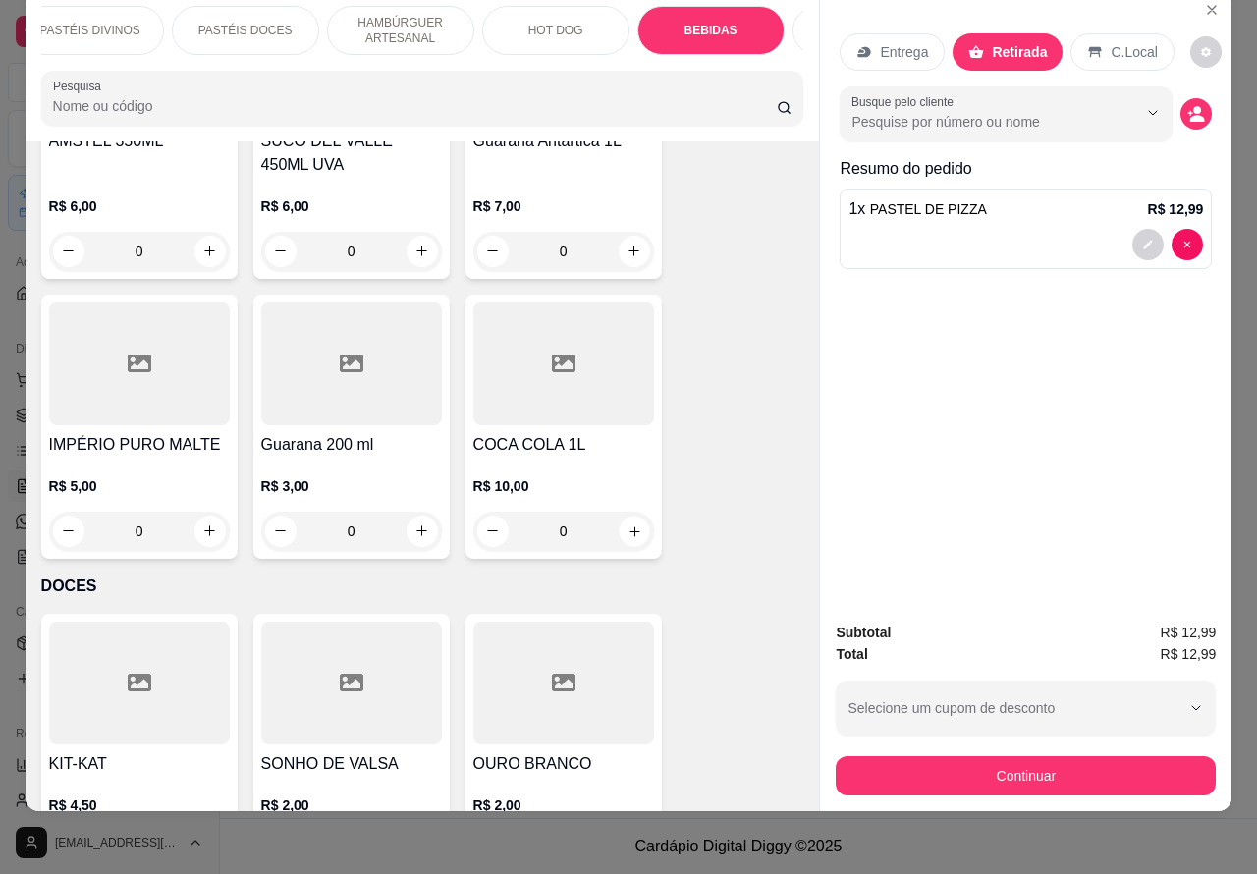
click at [626, 523] on icon "increase-product-quantity" at bounding box center [633, 530] width 15 height 15
type input "1"
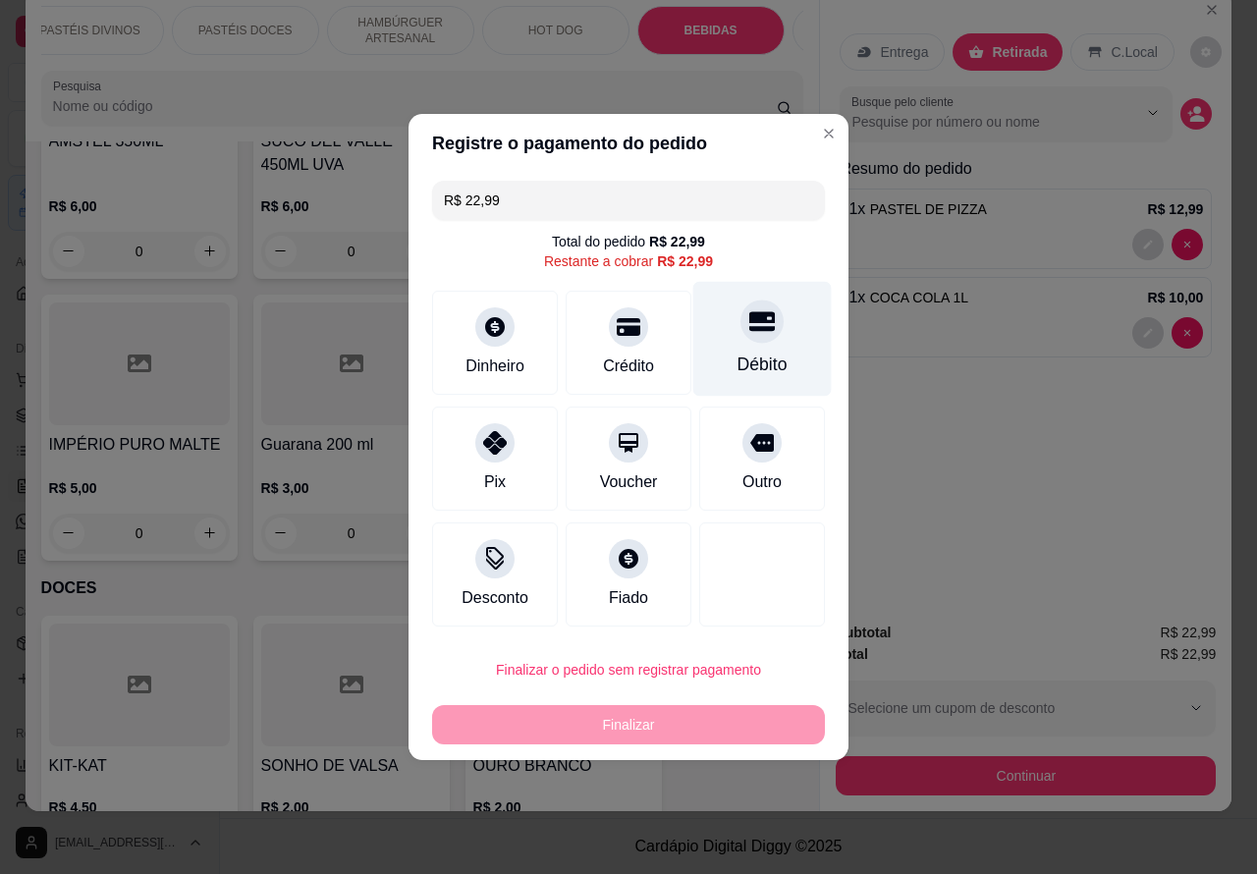
click at [763, 336] on div at bounding box center [761, 321] width 43 height 43
type input "R$ 0,00"
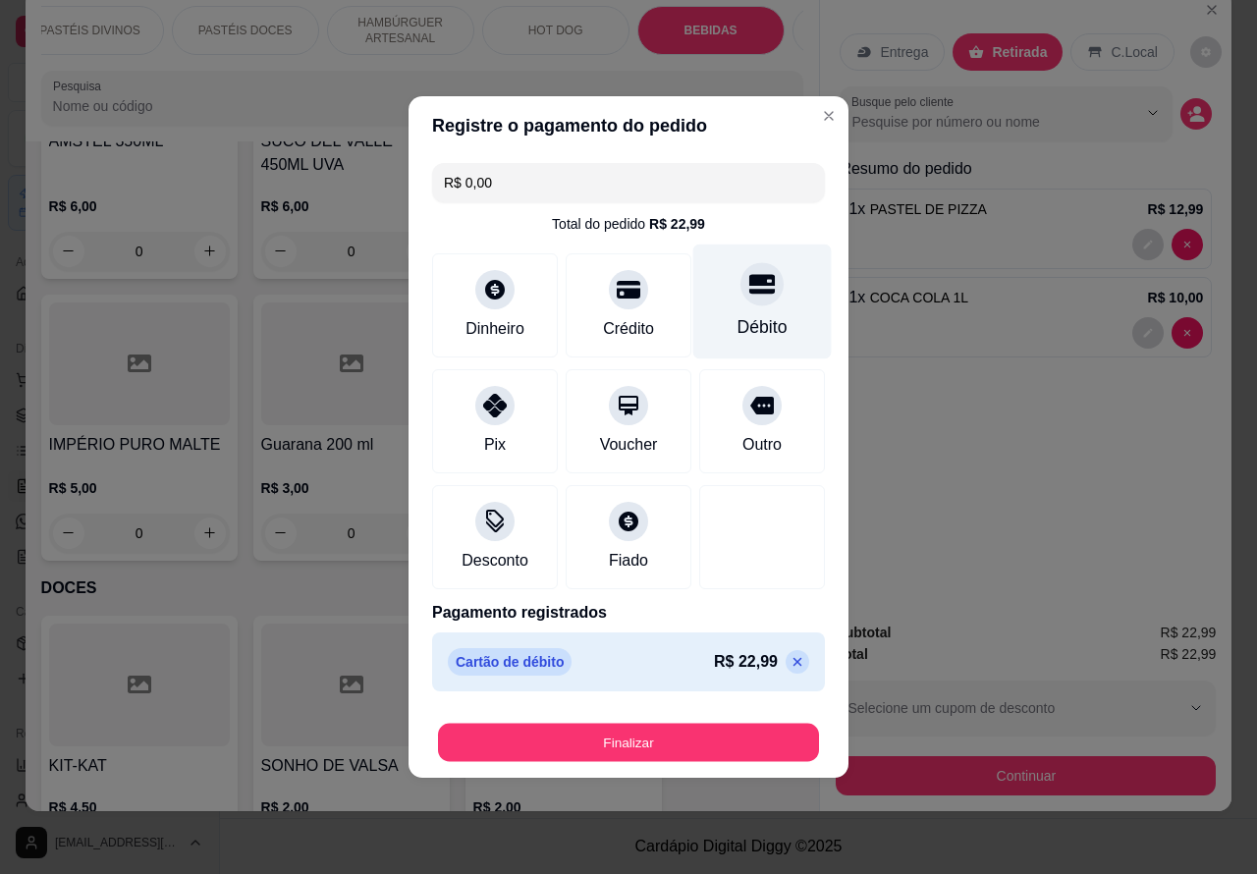
click at [728, 734] on button "Finalizar" at bounding box center [628, 743] width 381 height 38
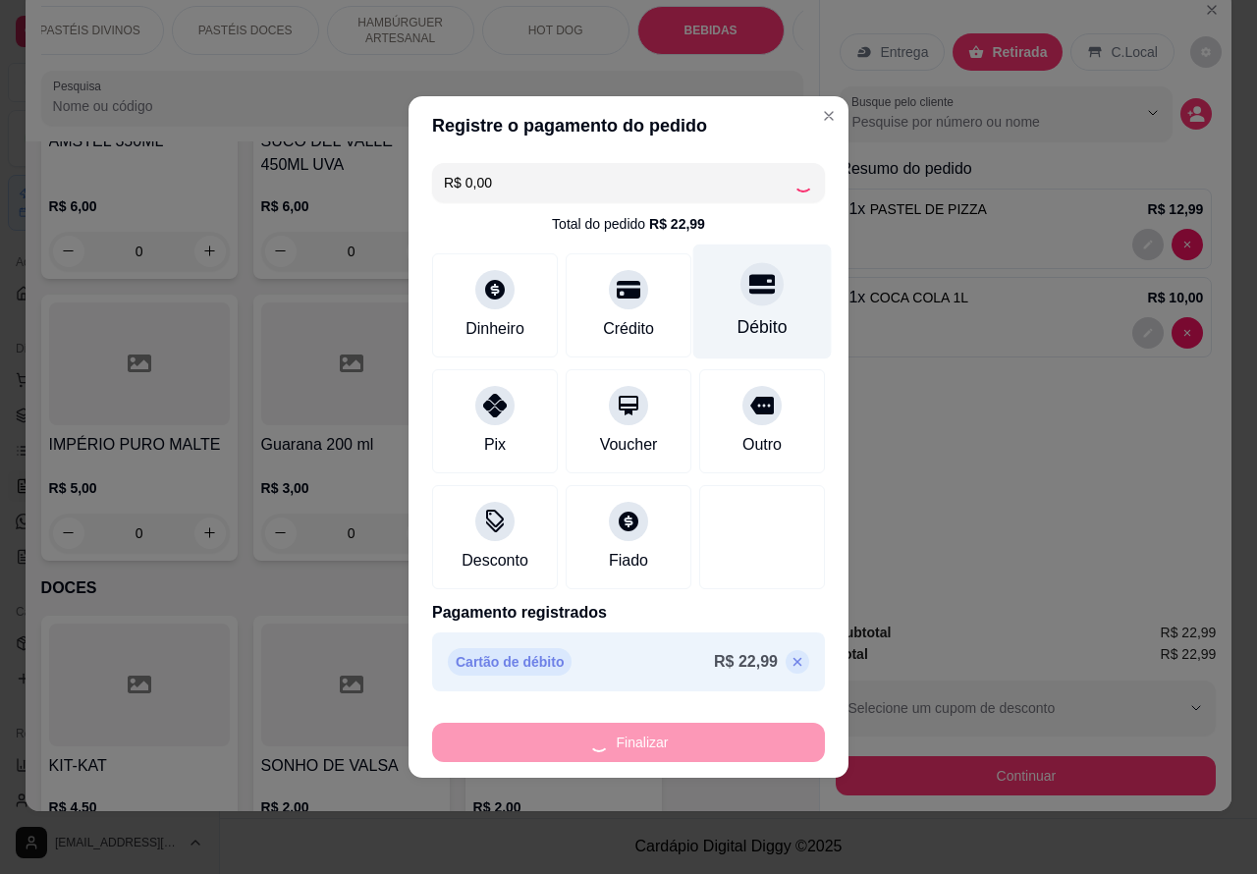
type input "0"
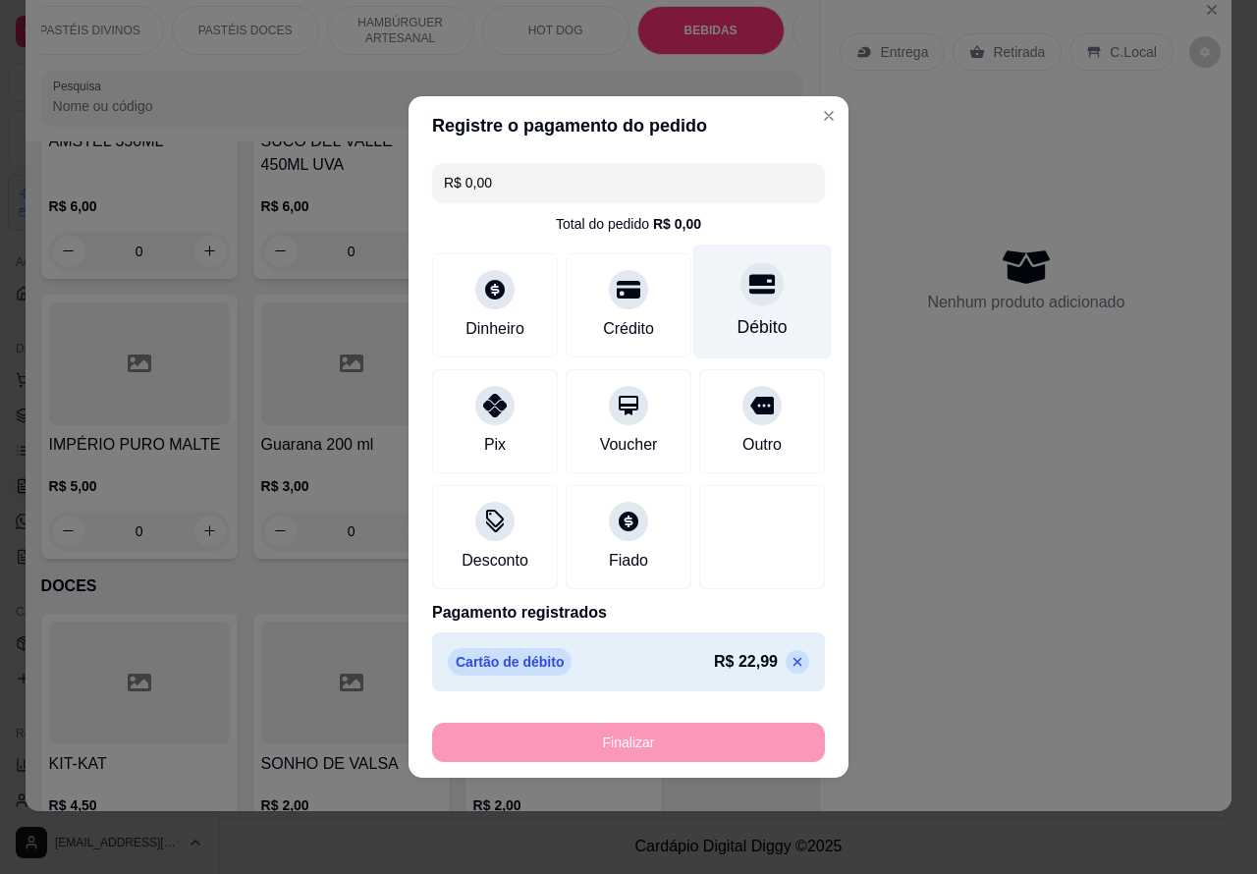
type input "-R$ 22,99"
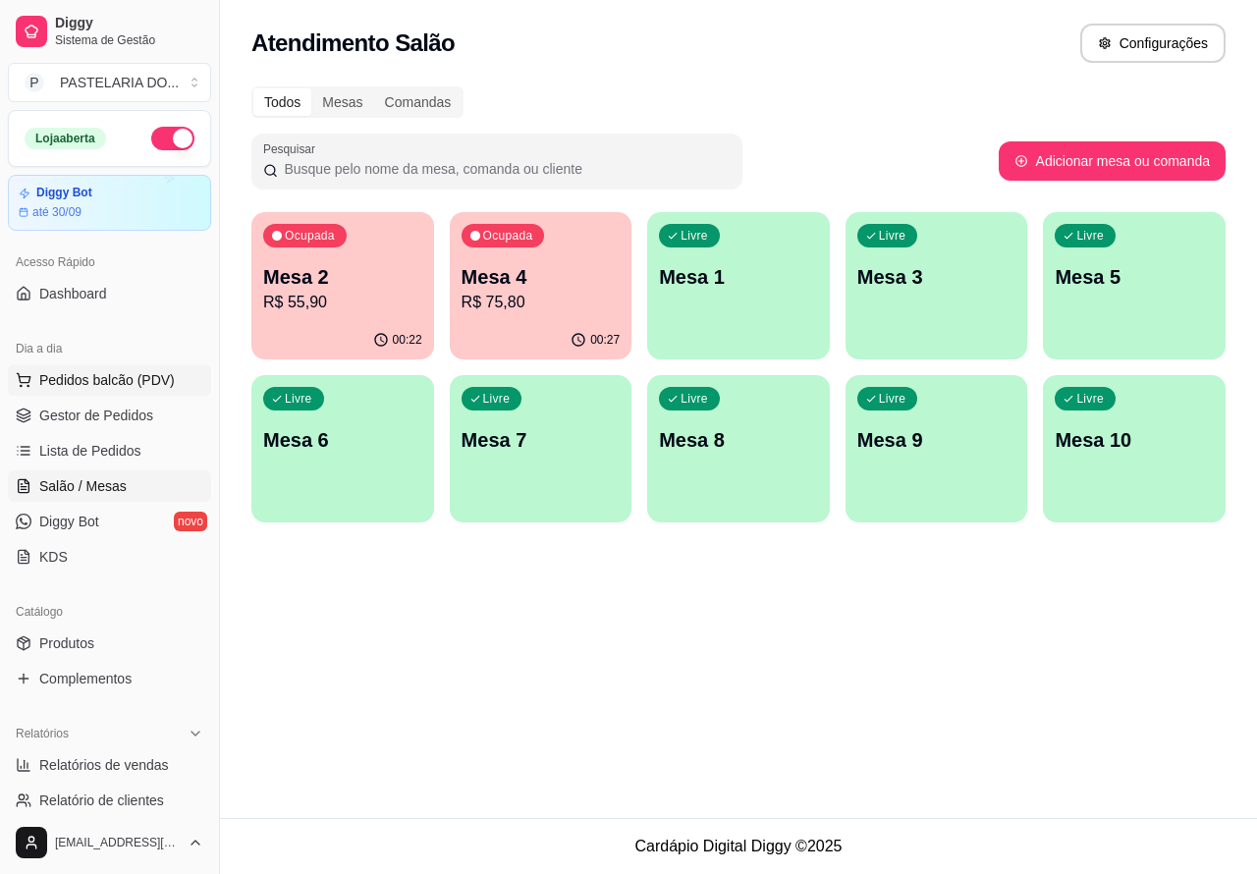
click at [119, 378] on span "Pedidos balcão (PDV)" at bounding box center [107, 380] width 136 height 20
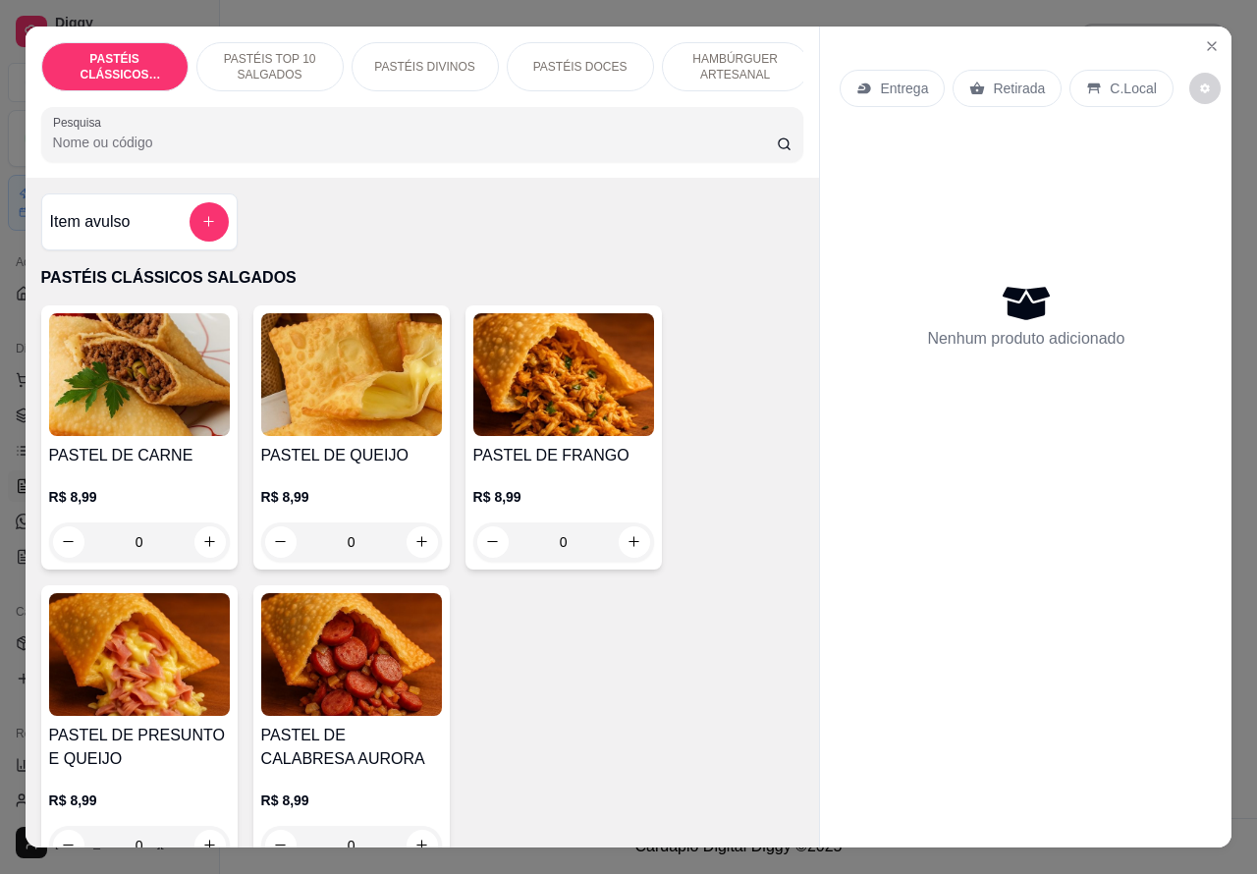
click at [1000, 79] on p "Retirada" at bounding box center [1019, 89] width 52 height 20
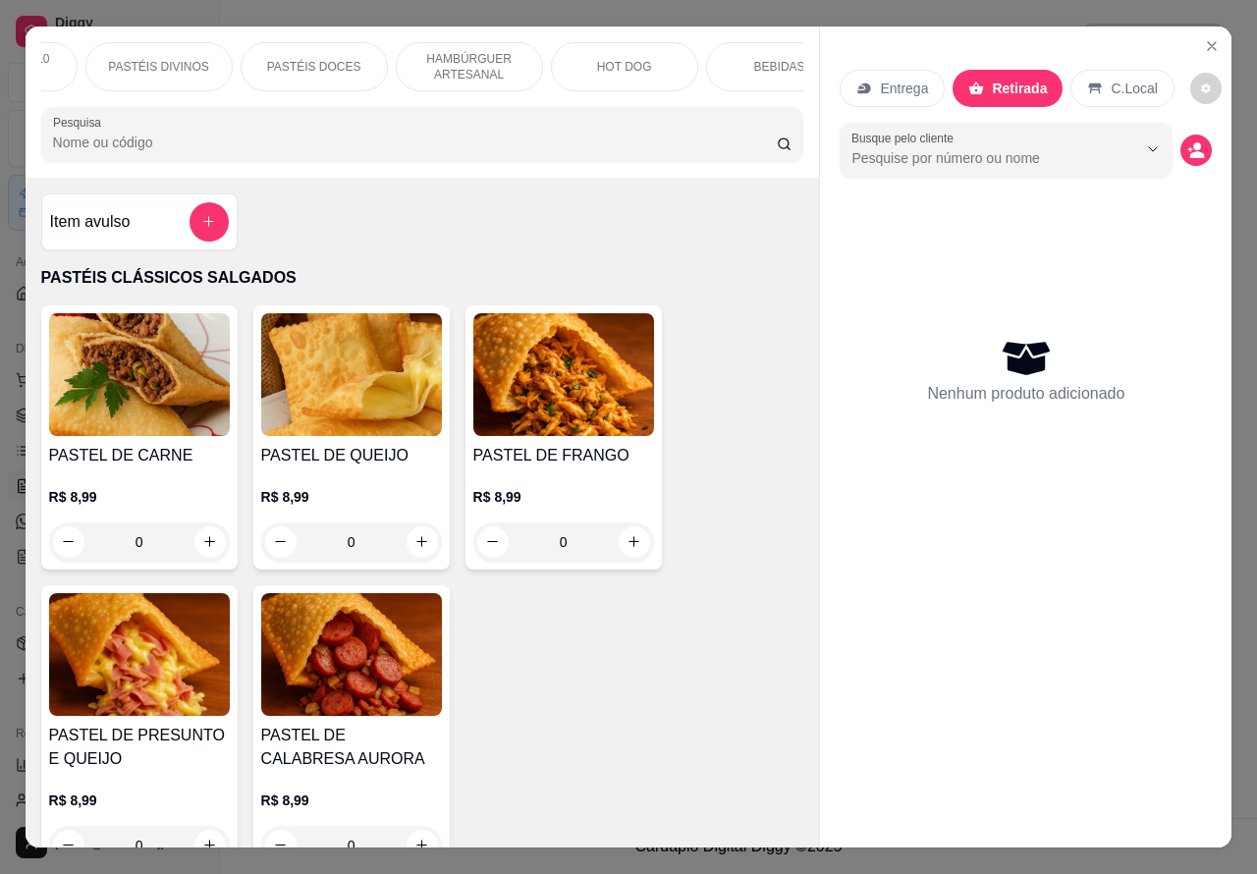
scroll to position [0, 272]
click at [454, 60] on p "HAMBÚRGUER ARTESANAL" at bounding box center [464, 66] width 114 height 31
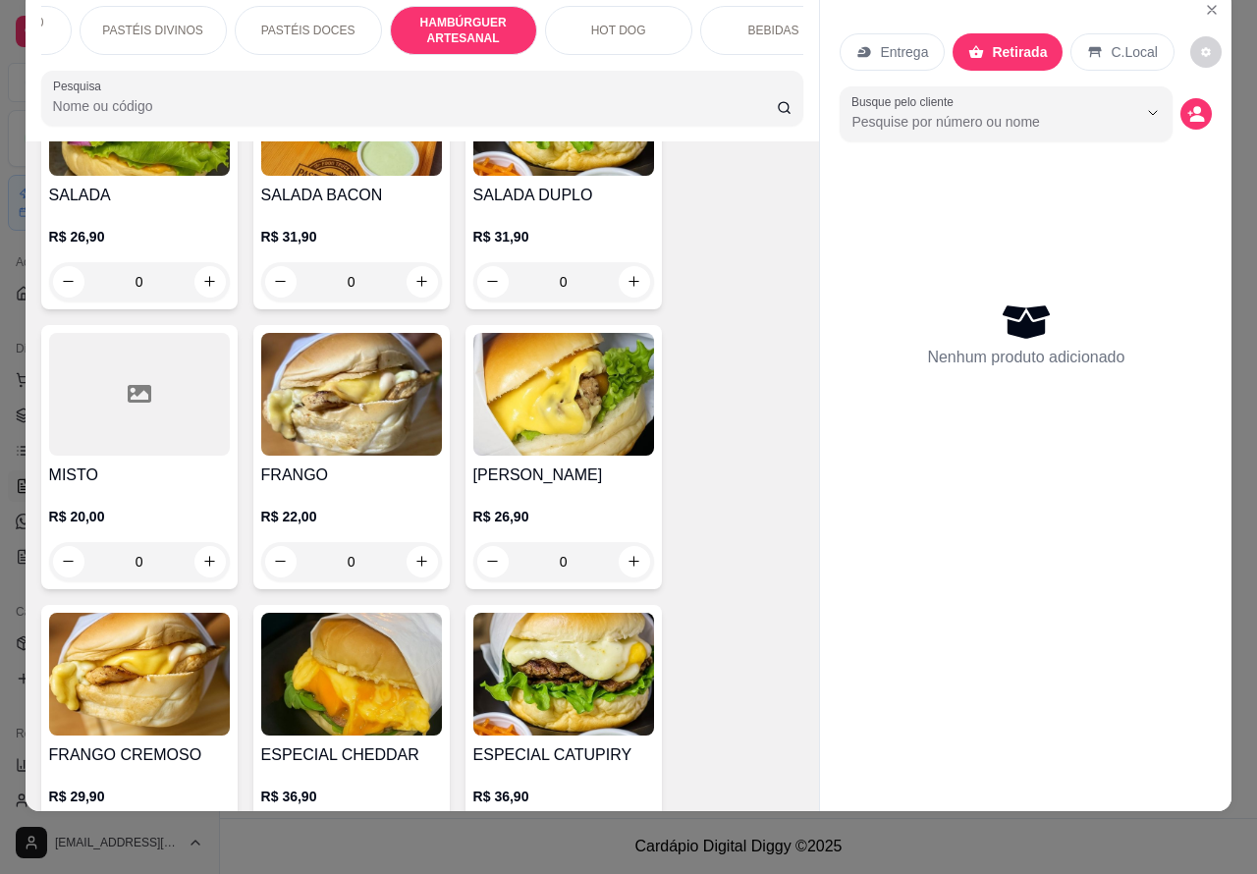
scroll to position [4615, 0]
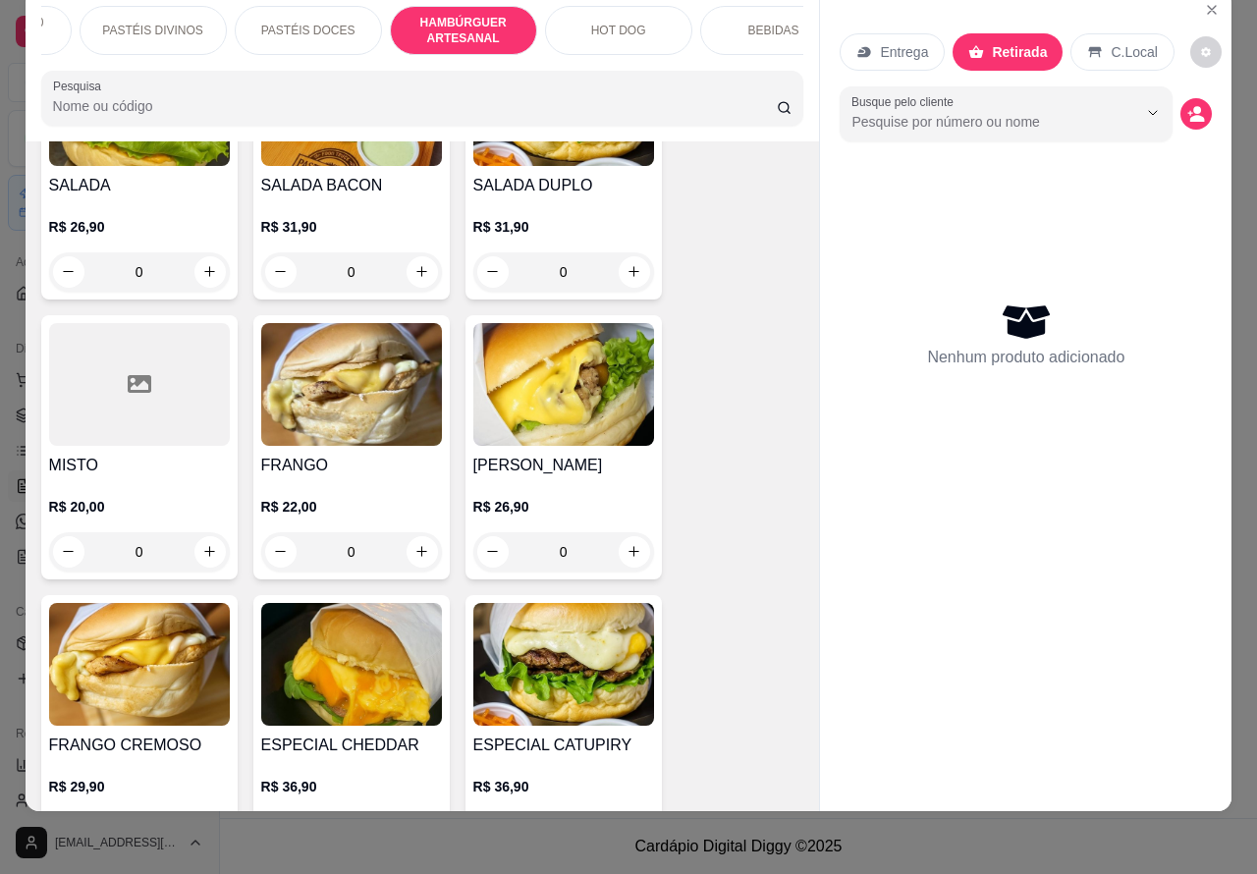
click at [624, 532] on div "0" at bounding box center [563, 551] width 181 height 39
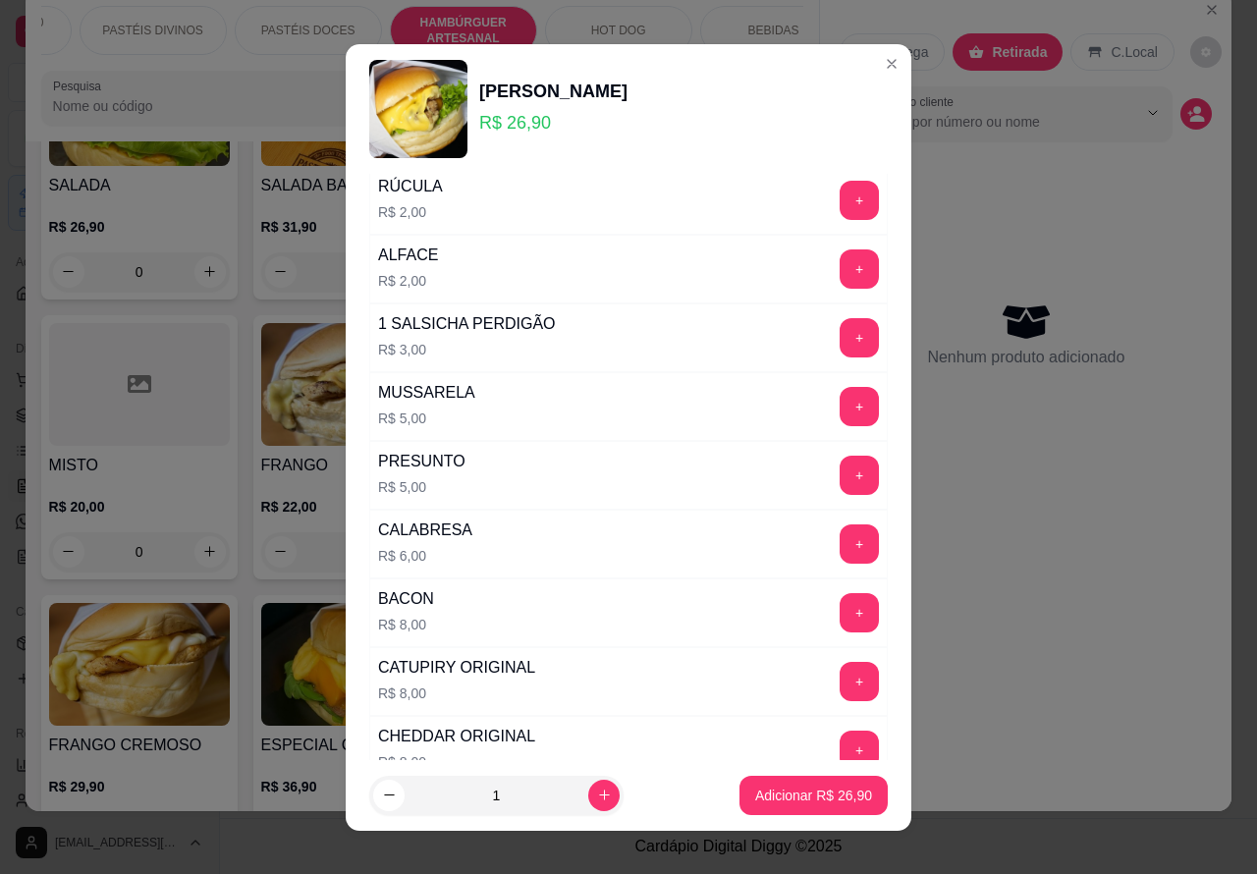
scroll to position [532, 0]
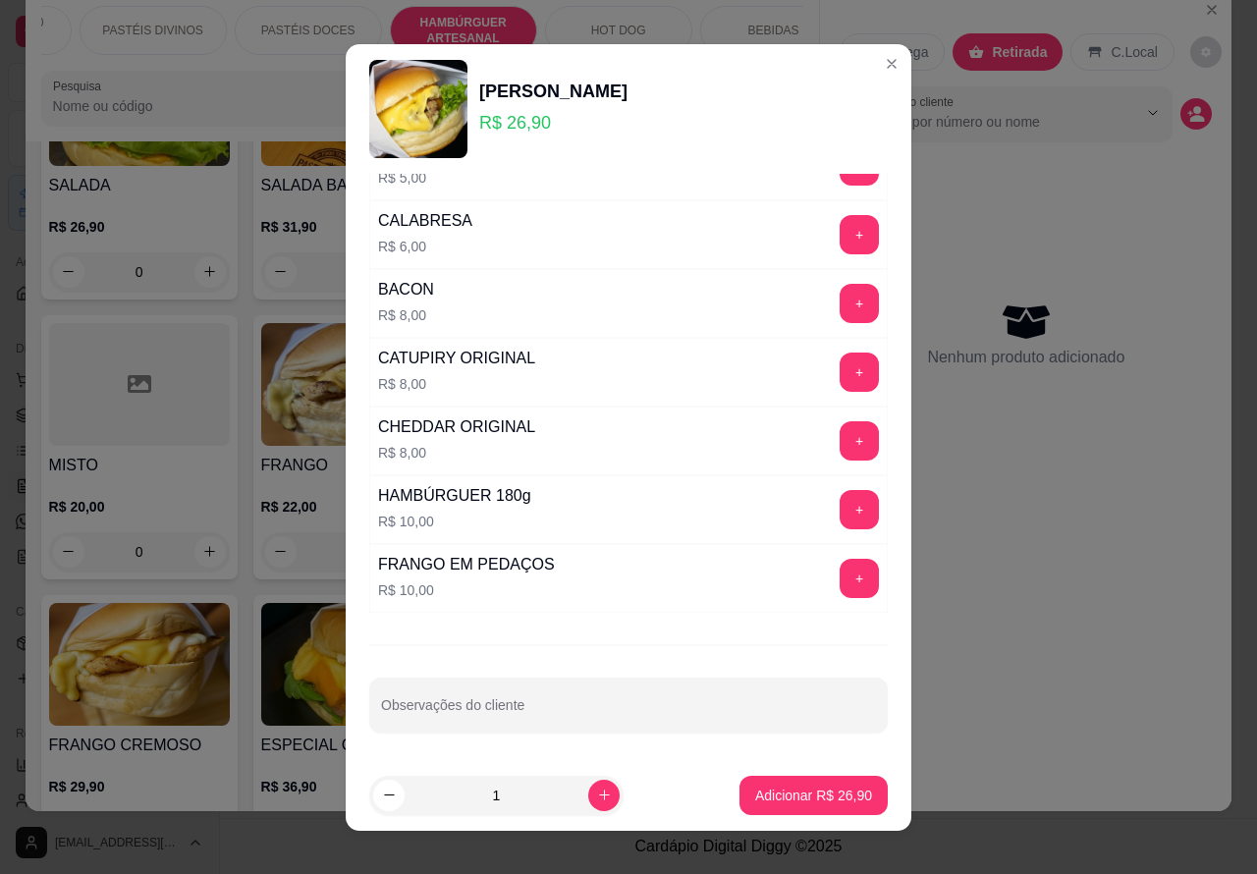
click at [621, 709] on input "Observações do cliente" at bounding box center [628, 713] width 495 height 20
type input "cortar ao meio"
click at [788, 784] on button "Adicionar R$ 26,90" at bounding box center [813, 795] width 144 height 38
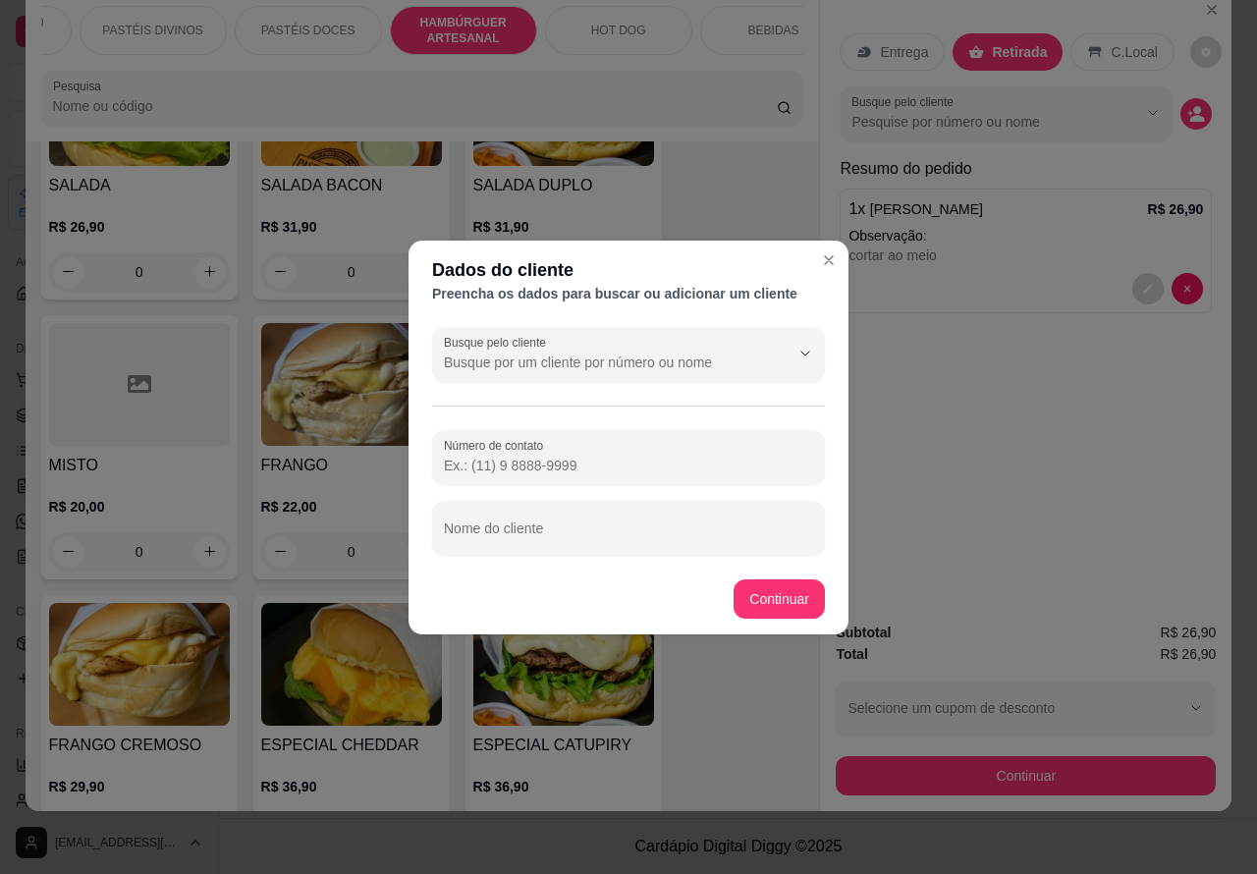
click at [664, 533] on input "Nome do cliente" at bounding box center [628, 536] width 369 height 20
type input "Valdecir pai do Davi"
click at [783, 600] on div "Item avulso PASTÉIS CLÁSSICOS SALGADOS PASTEL DE CARNE R$ 8,99 0 PASTEL DE QUEI…" at bounding box center [423, 476] width 794 height 671
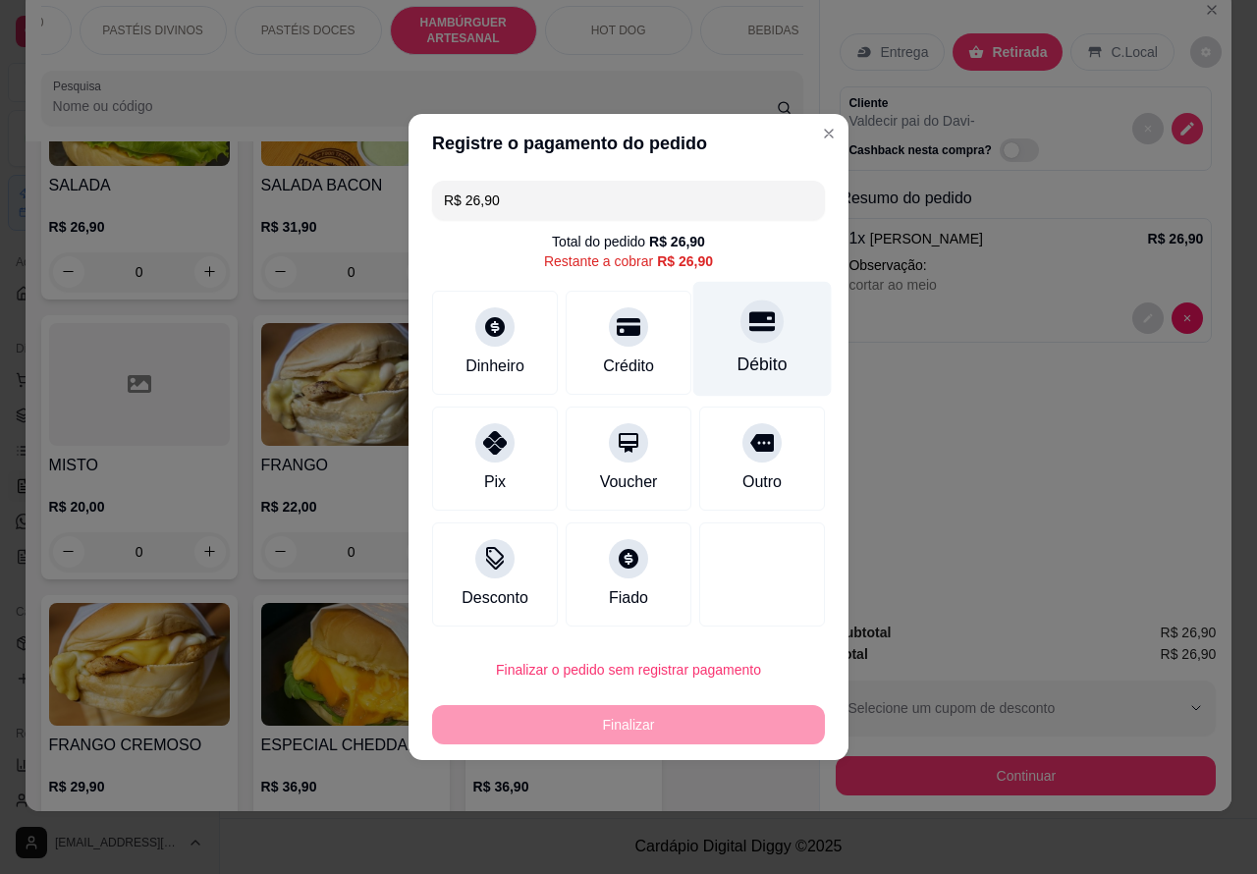
click at [771, 317] on div "Débito" at bounding box center [762, 339] width 138 height 115
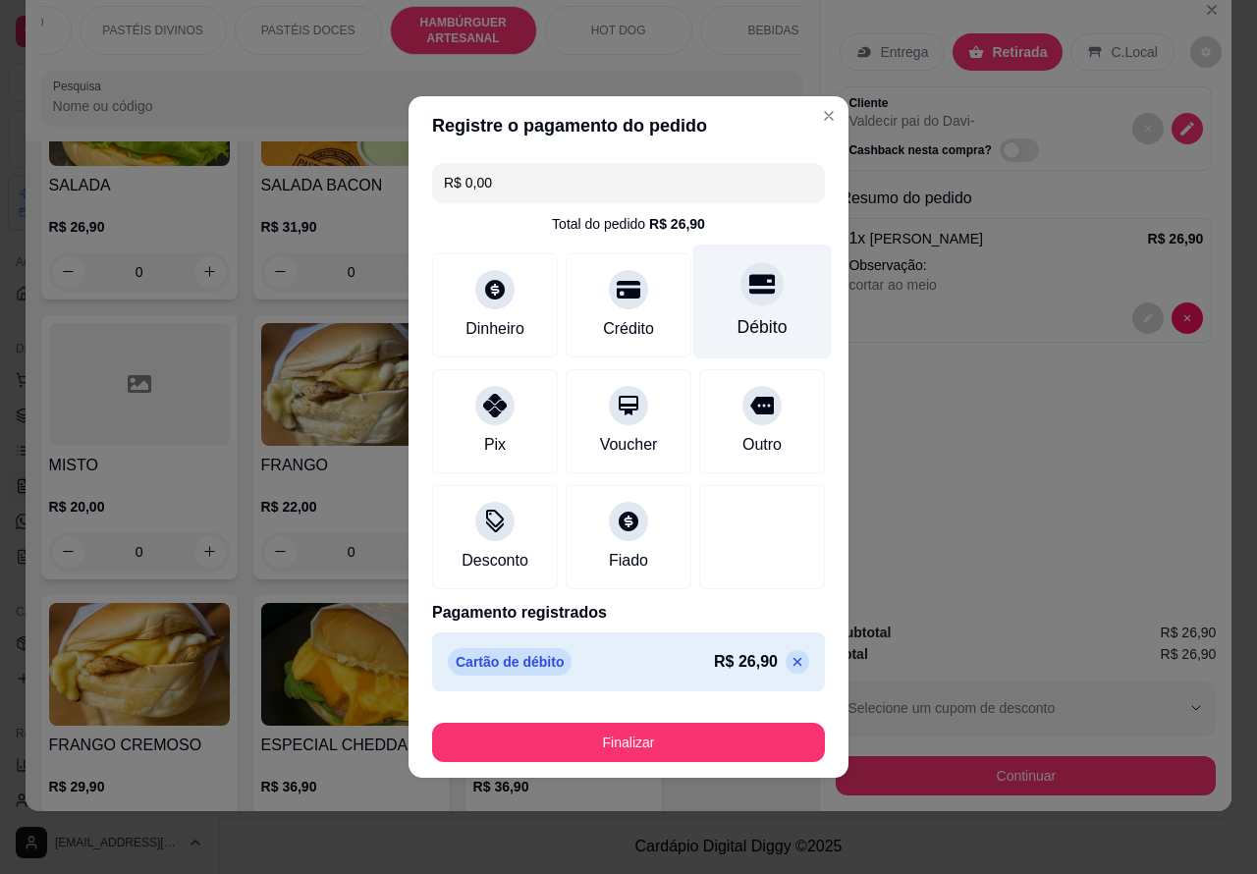
click at [681, 732] on button "Finalizar" at bounding box center [628, 742] width 393 height 39
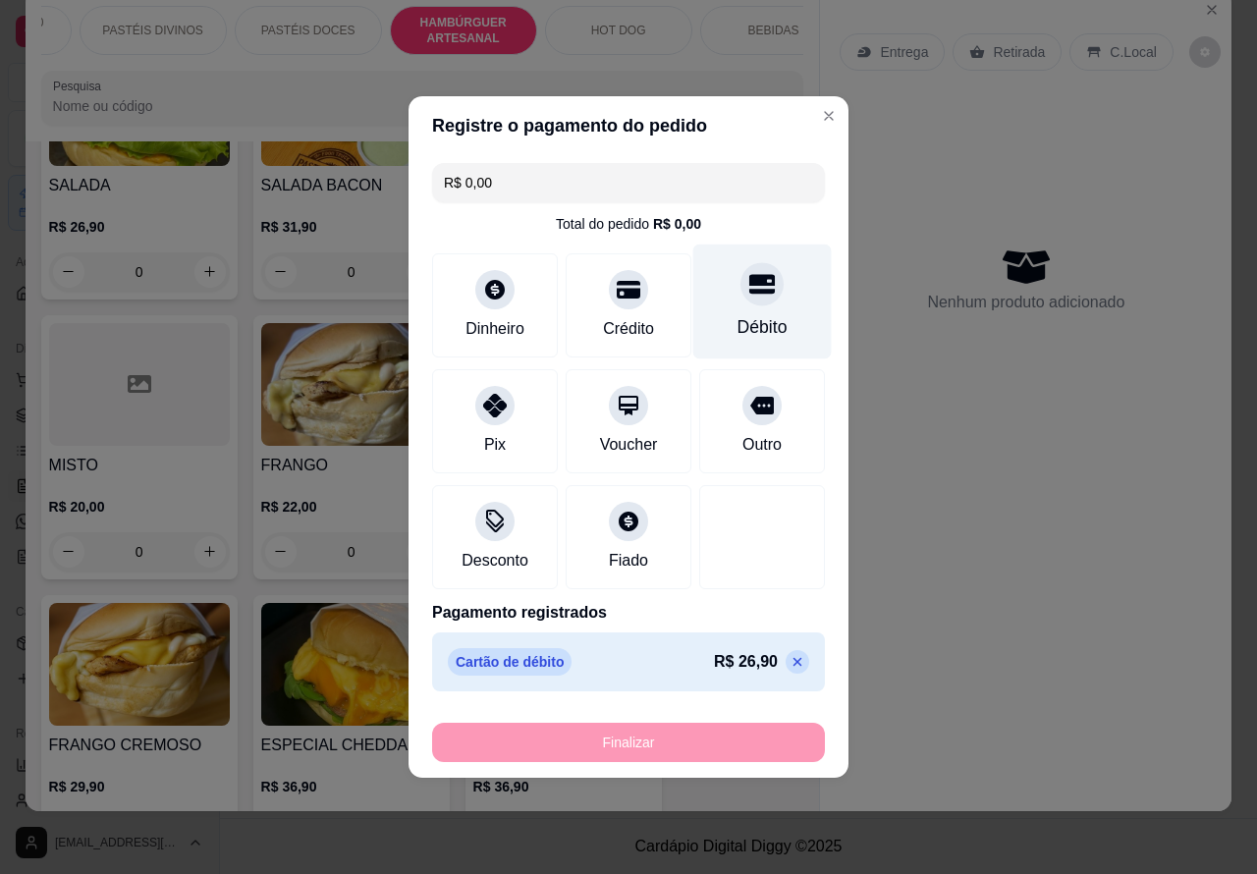
type input "-R$ 26,90"
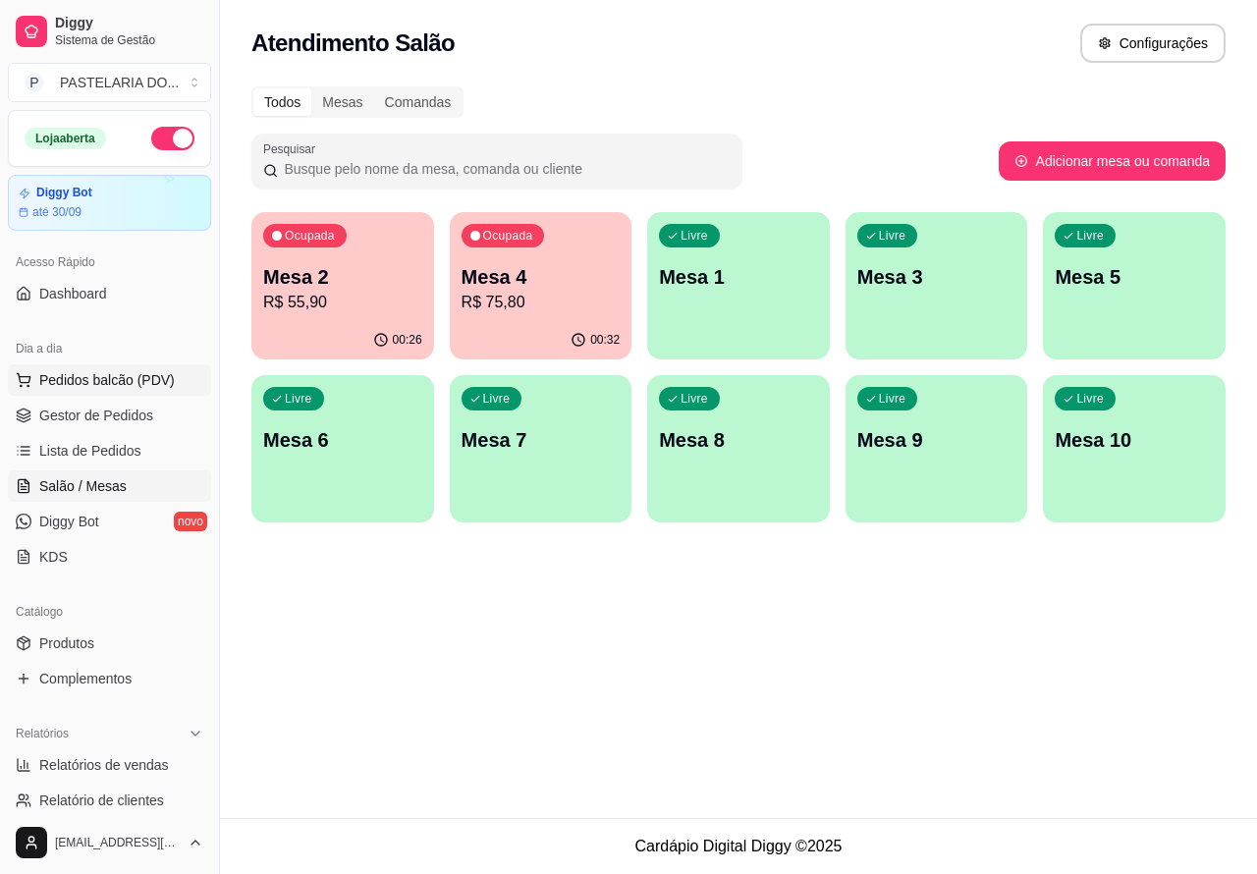
click at [120, 373] on span "Pedidos balcão (PDV)" at bounding box center [107, 380] width 136 height 20
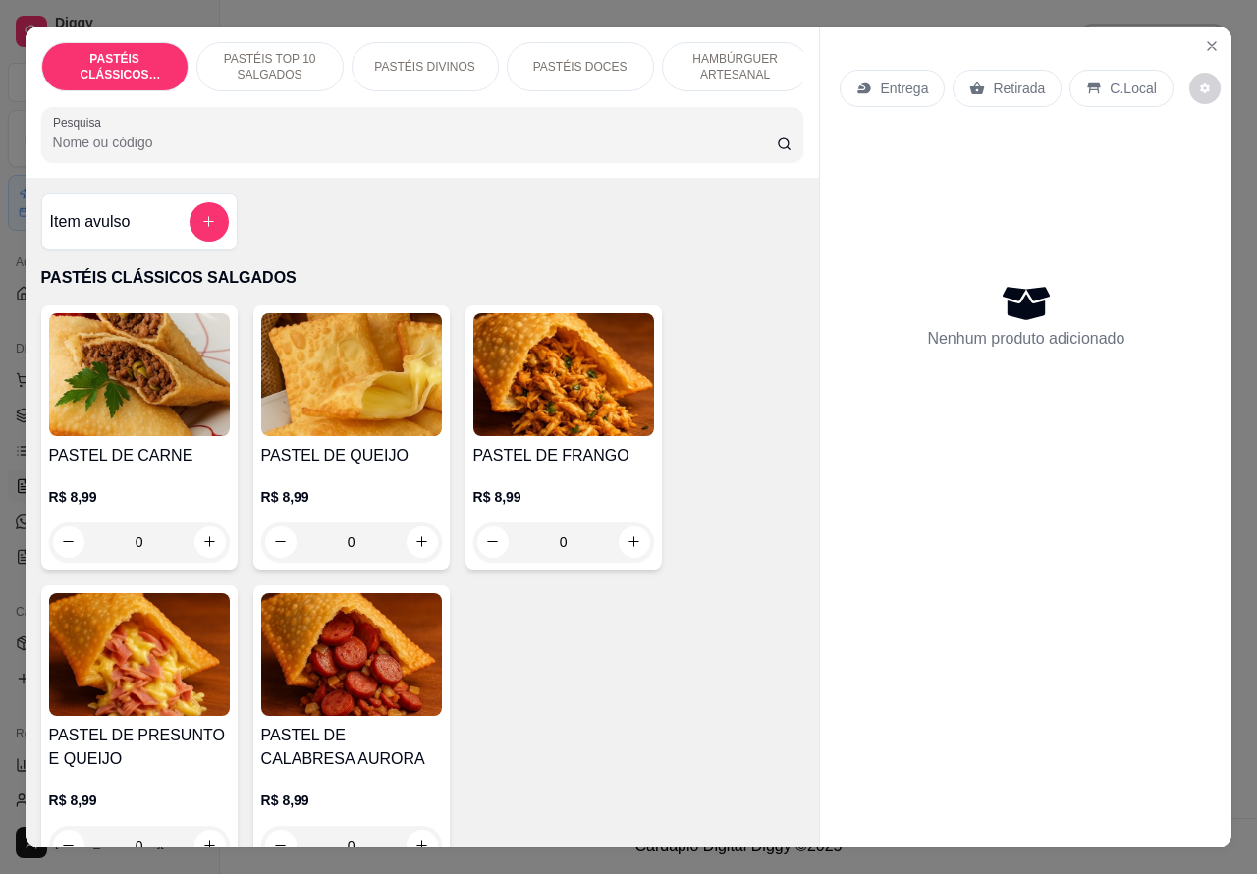
click at [1018, 79] on p "Retirada" at bounding box center [1019, 89] width 52 height 20
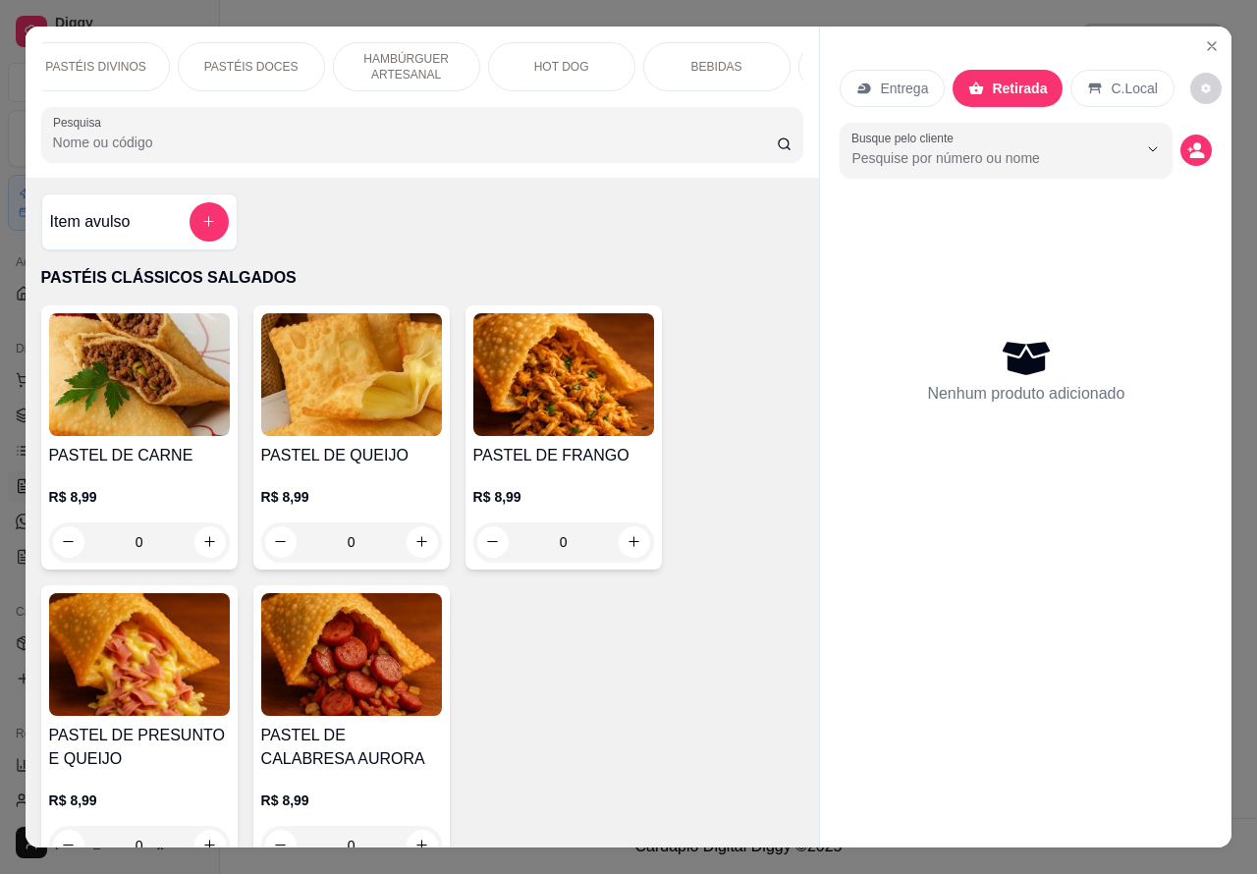
scroll to position [0, 368]
click at [668, 59] on p "BEBIDAS" at bounding box center [677, 67] width 51 height 16
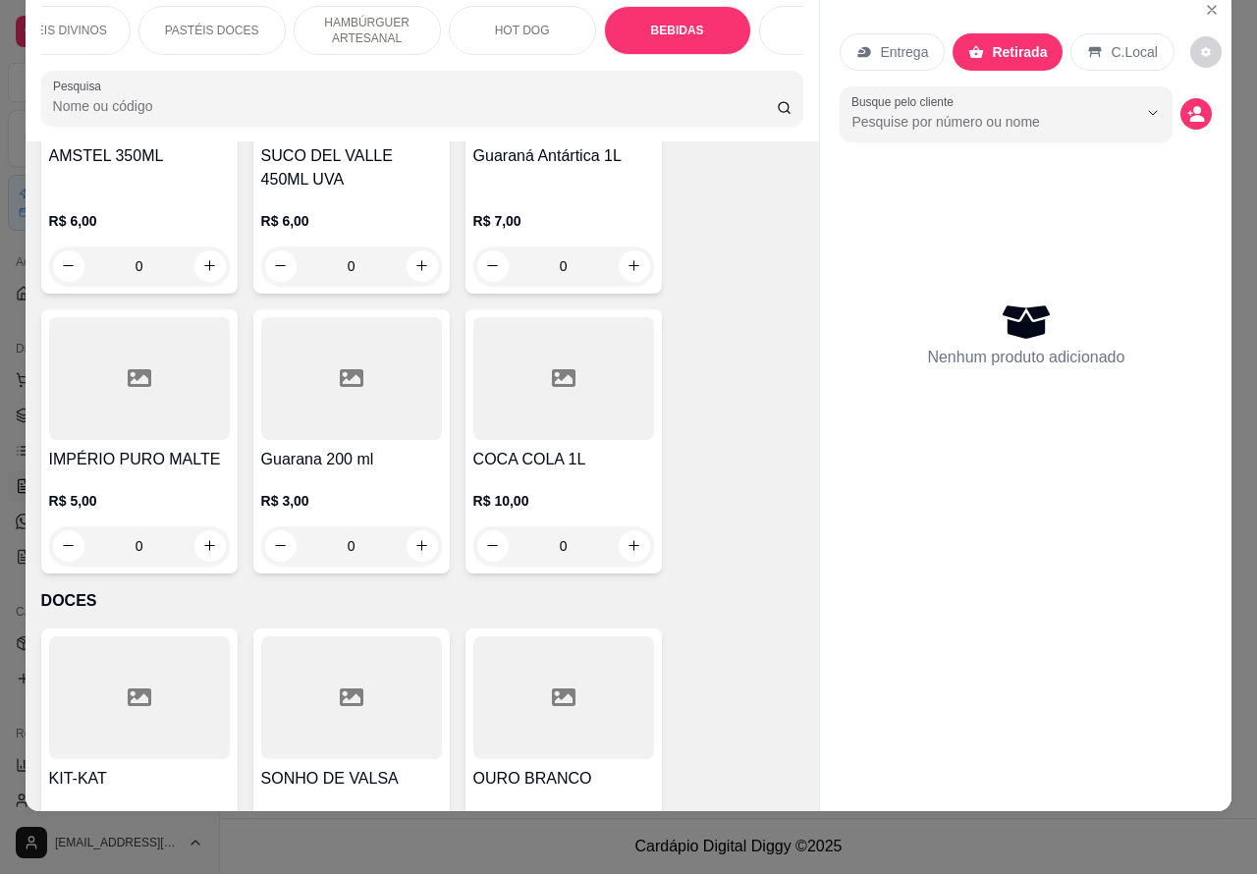
scroll to position [7622, 0]
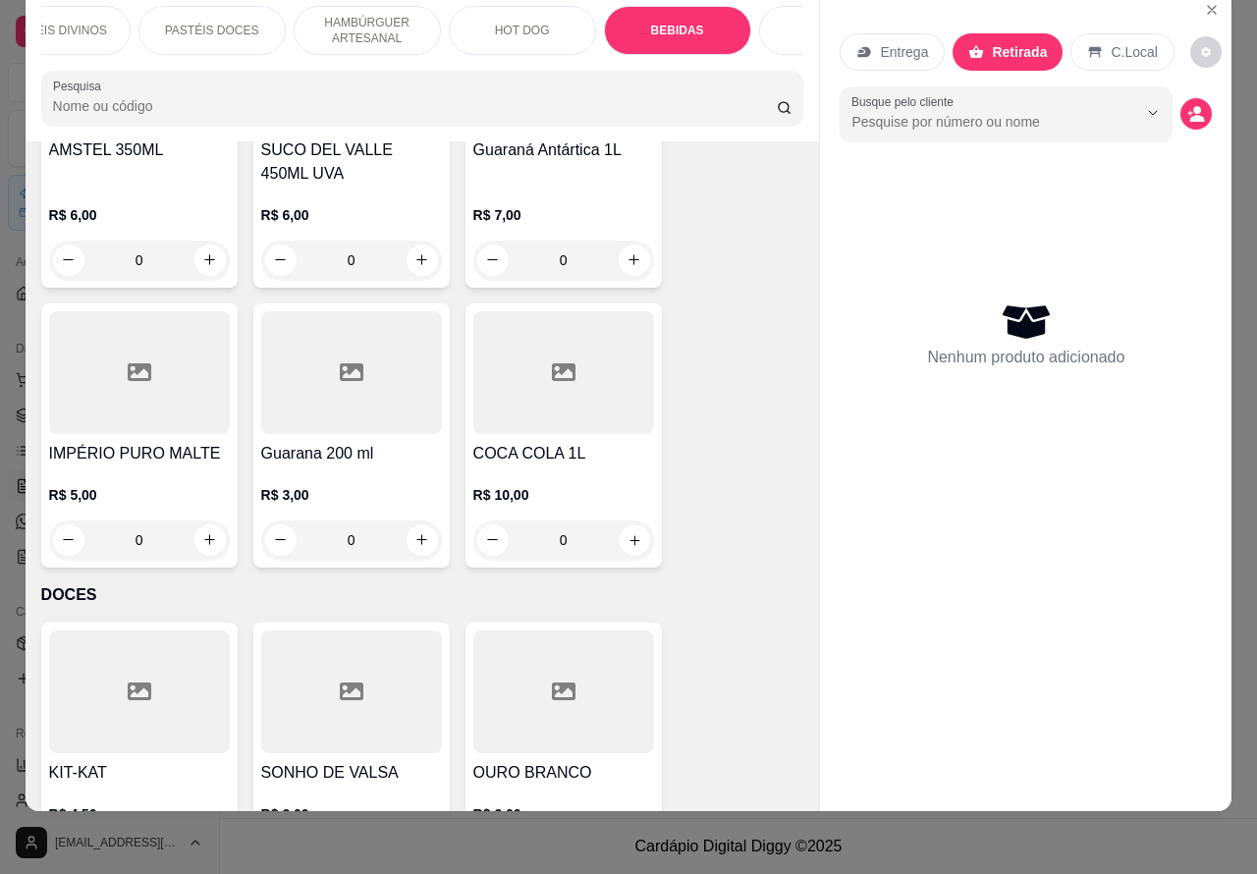
click at [626, 532] on icon "increase-product-quantity" at bounding box center [633, 539] width 15 height 15
type input "1"
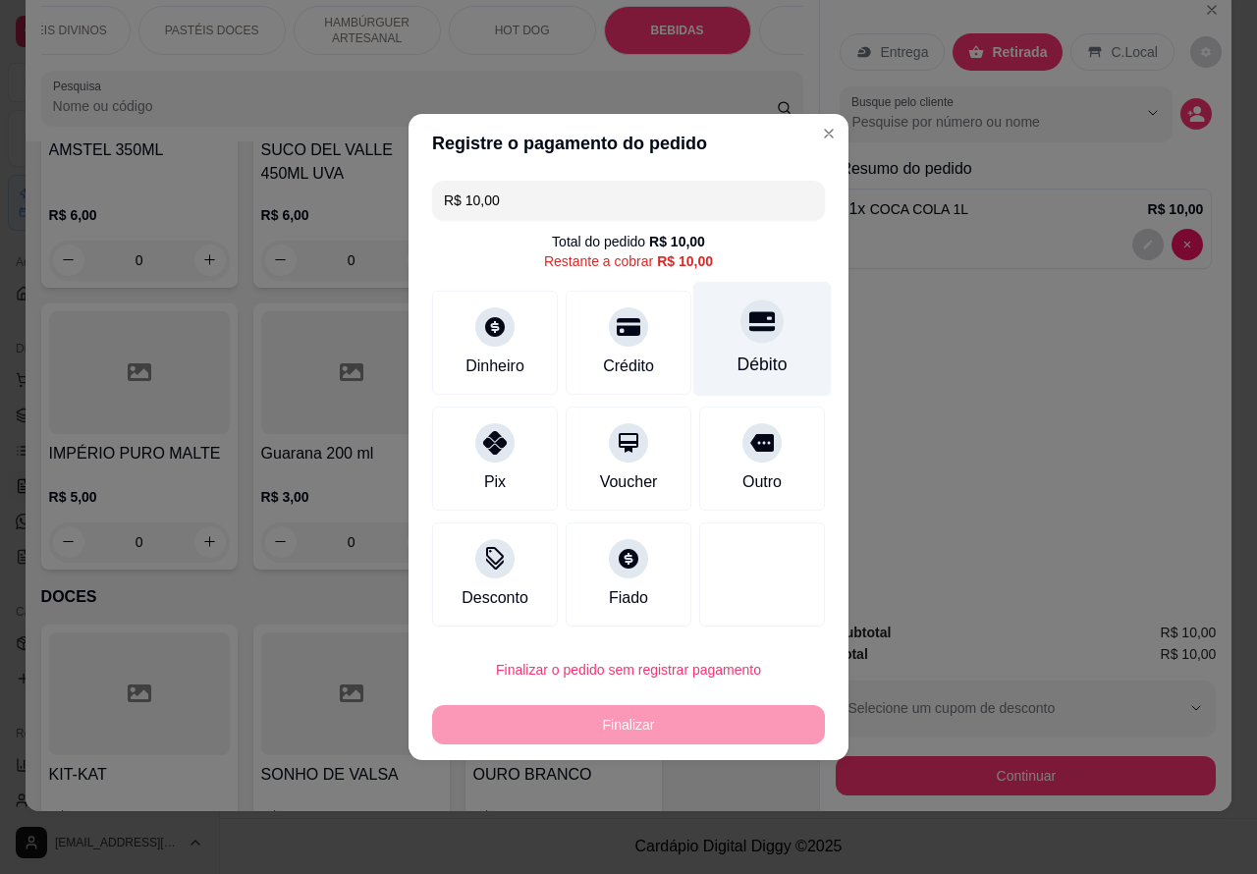
click at [749, 324] on icon at bounding box center [762, 322] width 26 height 20
type input "R$ 0,00"
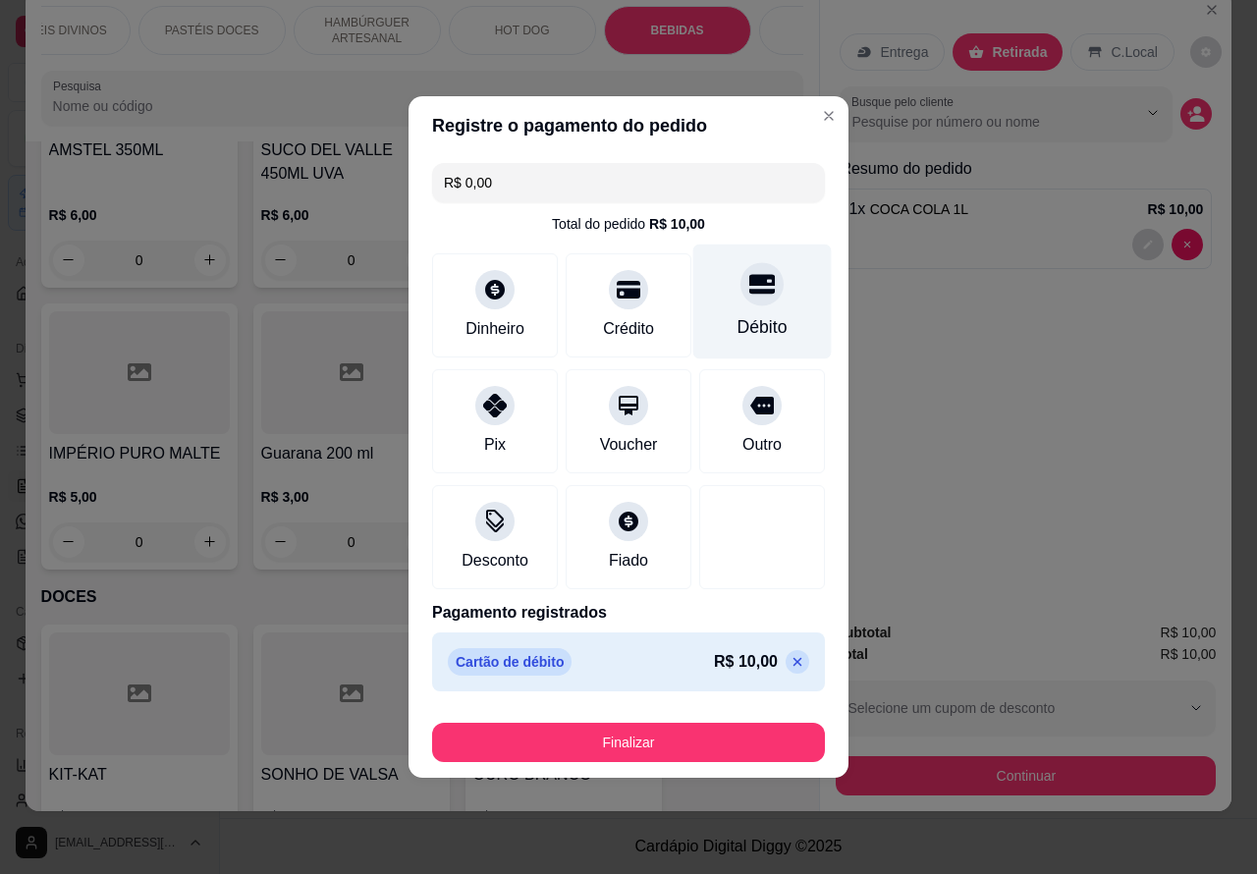
click at [723, 727] on button "Finalizar" at bounding box center [628, 742] width 393 height 39
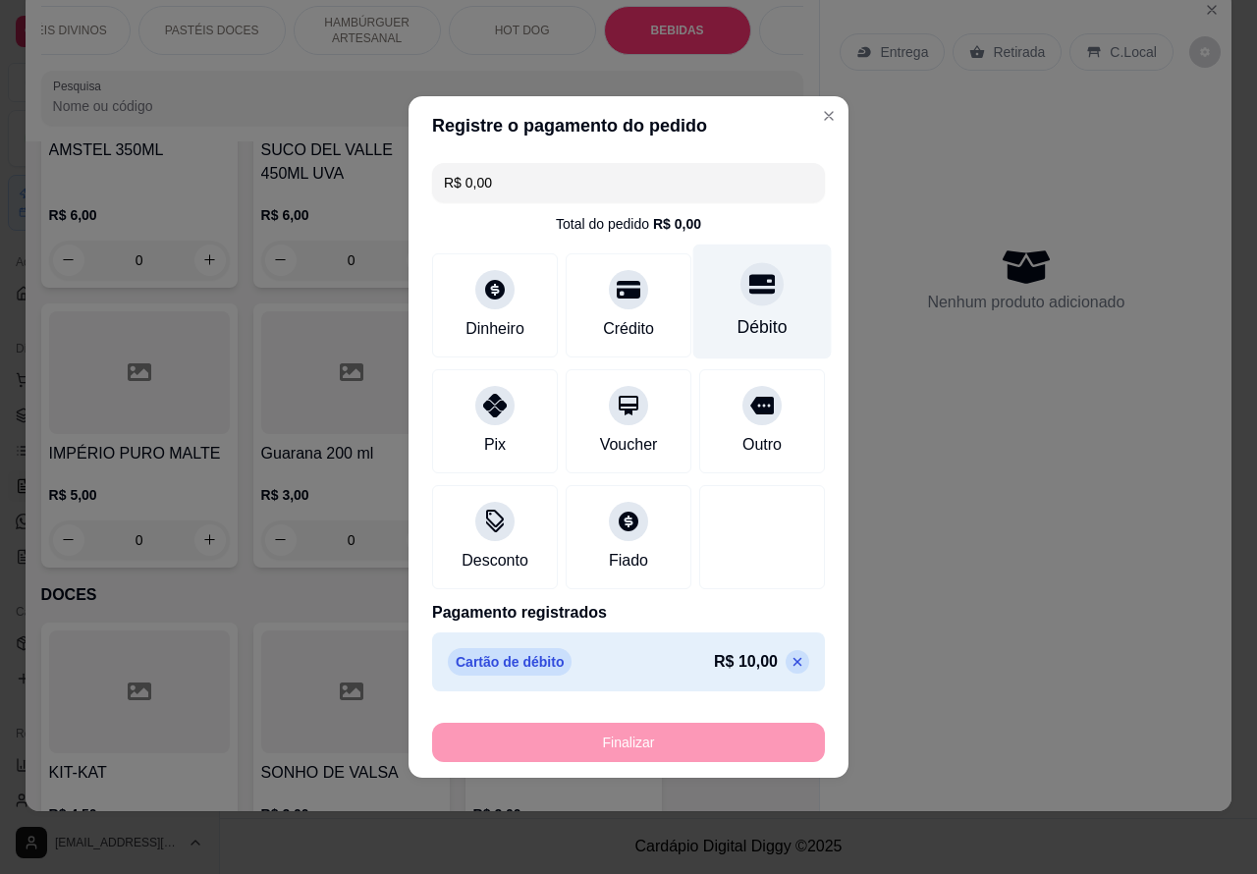
type input "0"
type input "-R$ 10,00"
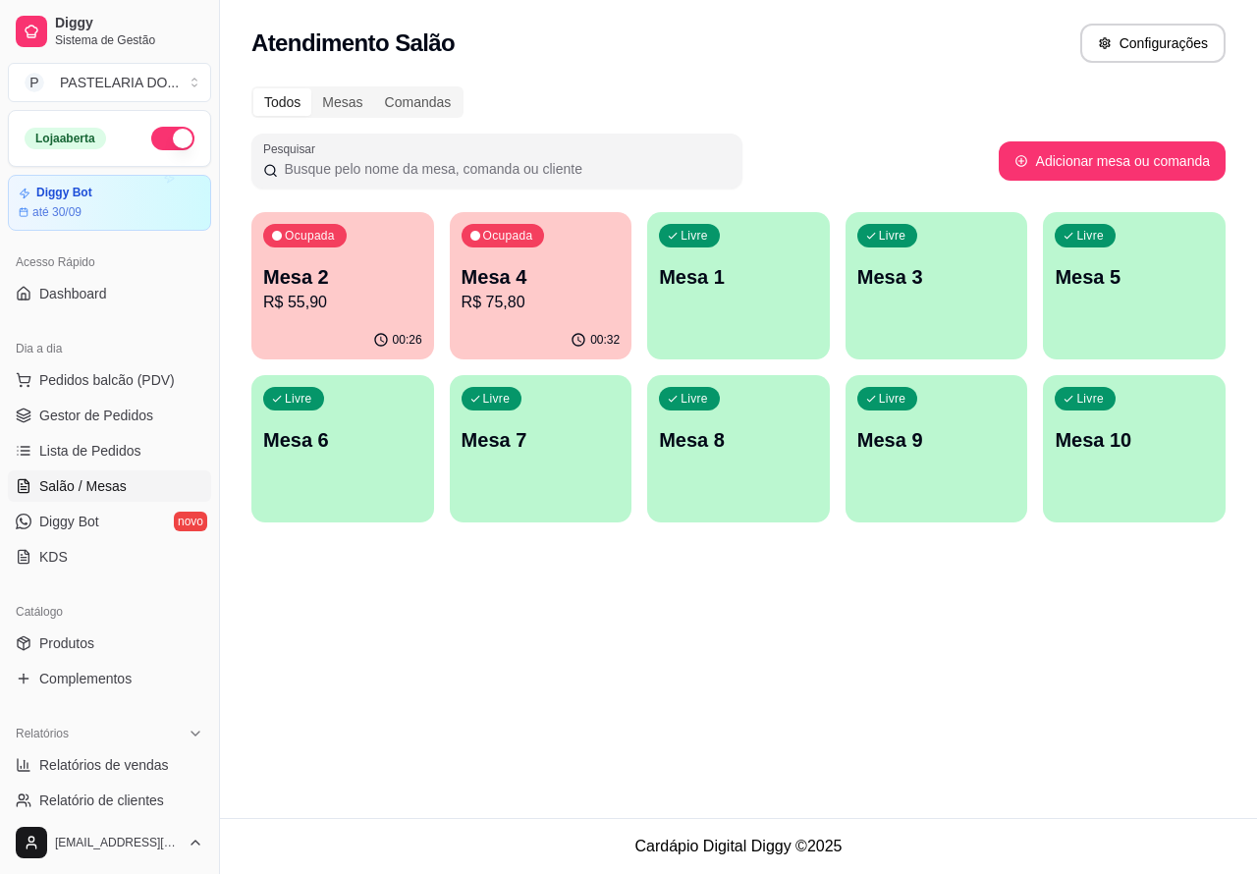
click at [875, 654] on div "Atendimento Salão Configurações Todos Mesas Comandas Pesquisar Adicionar mesa o…" at bounding box center [738, 409] width 1037 height 818
click at [108, 379] on span "Pedidos balcão (PDV)" at bounding box center [107, 380] width 136 height 20
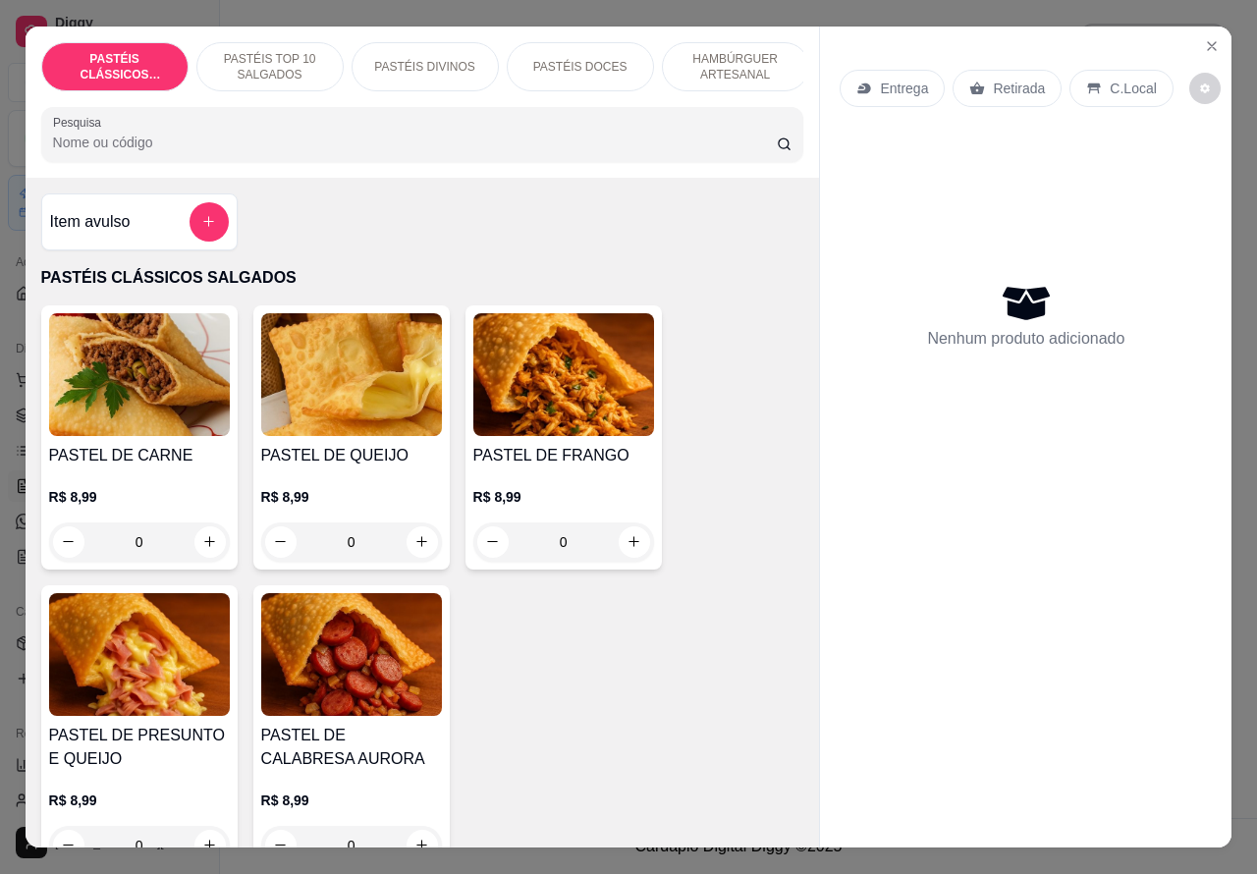
click at [891, 79] on p "Entrega" at bounding box center [904, 89] width 48 height 20
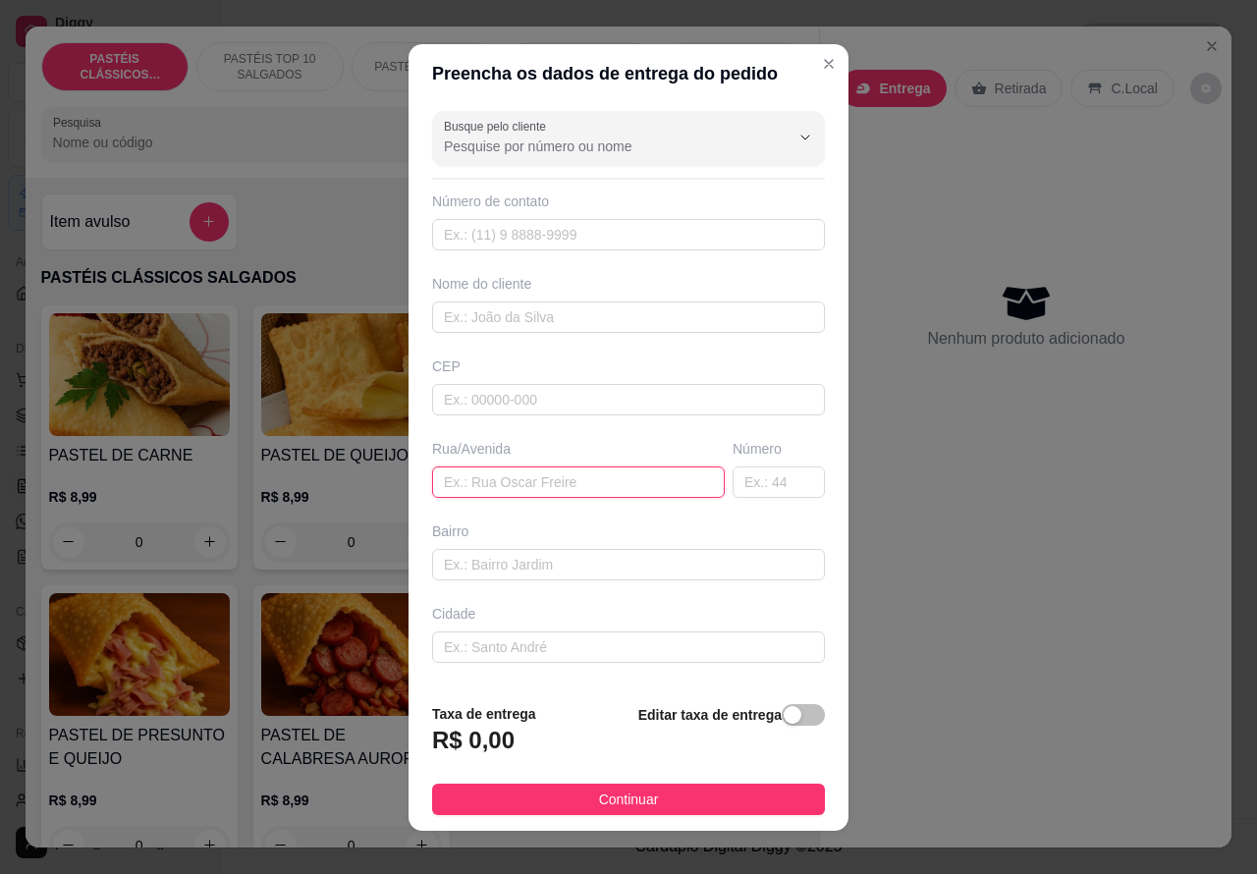
click at [518, 477] on input "text" at bounding box center [578, 481] width 293 height 31
paste input "[STREET_ADDRESS][PERSON_NAME]"
type input "[STREET_ADDRESS][PERSON_NAME]"
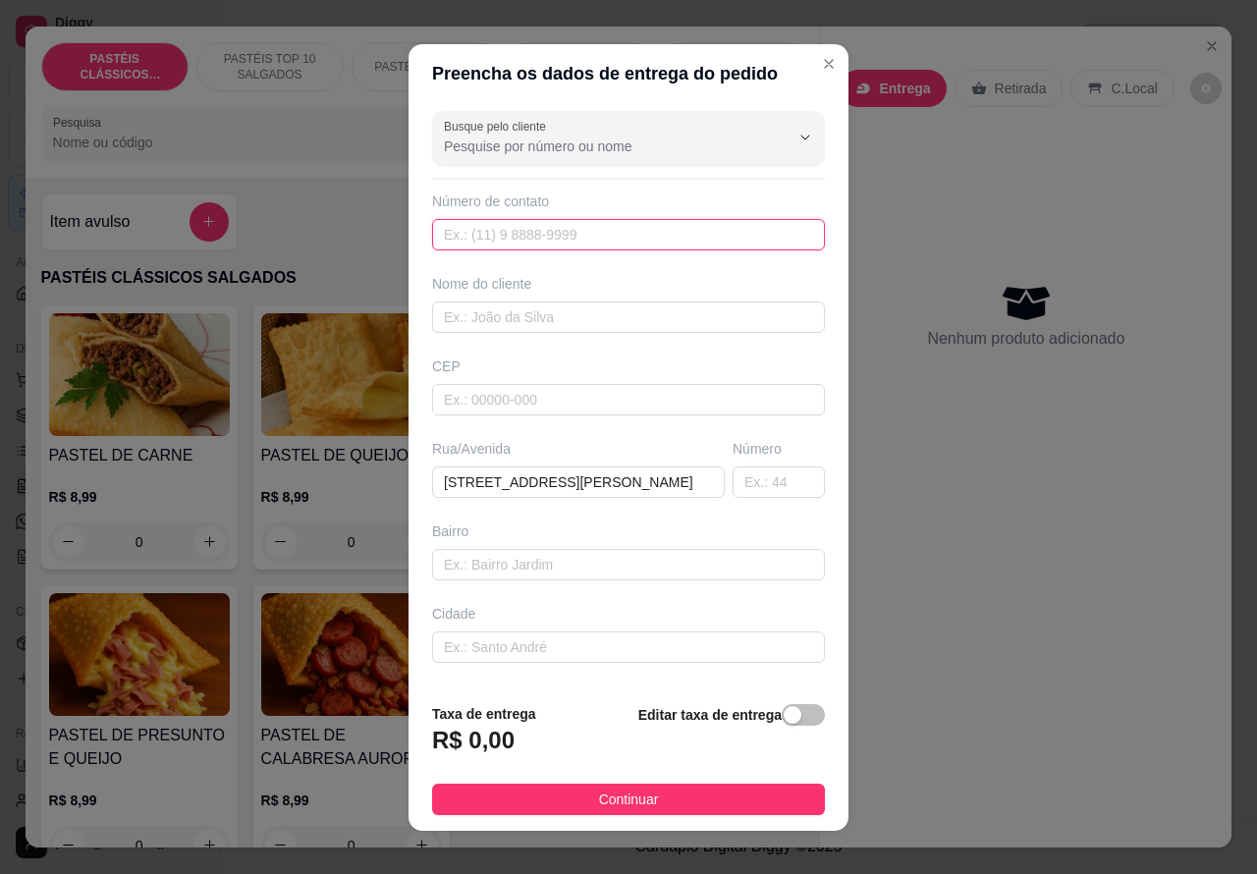
click at [555, 227] on input "text" at bounding box center [628, 234] width 393 height 31
paste input "[PHONE_NUMBER]"
type input "[PHONE_NUMBER]"
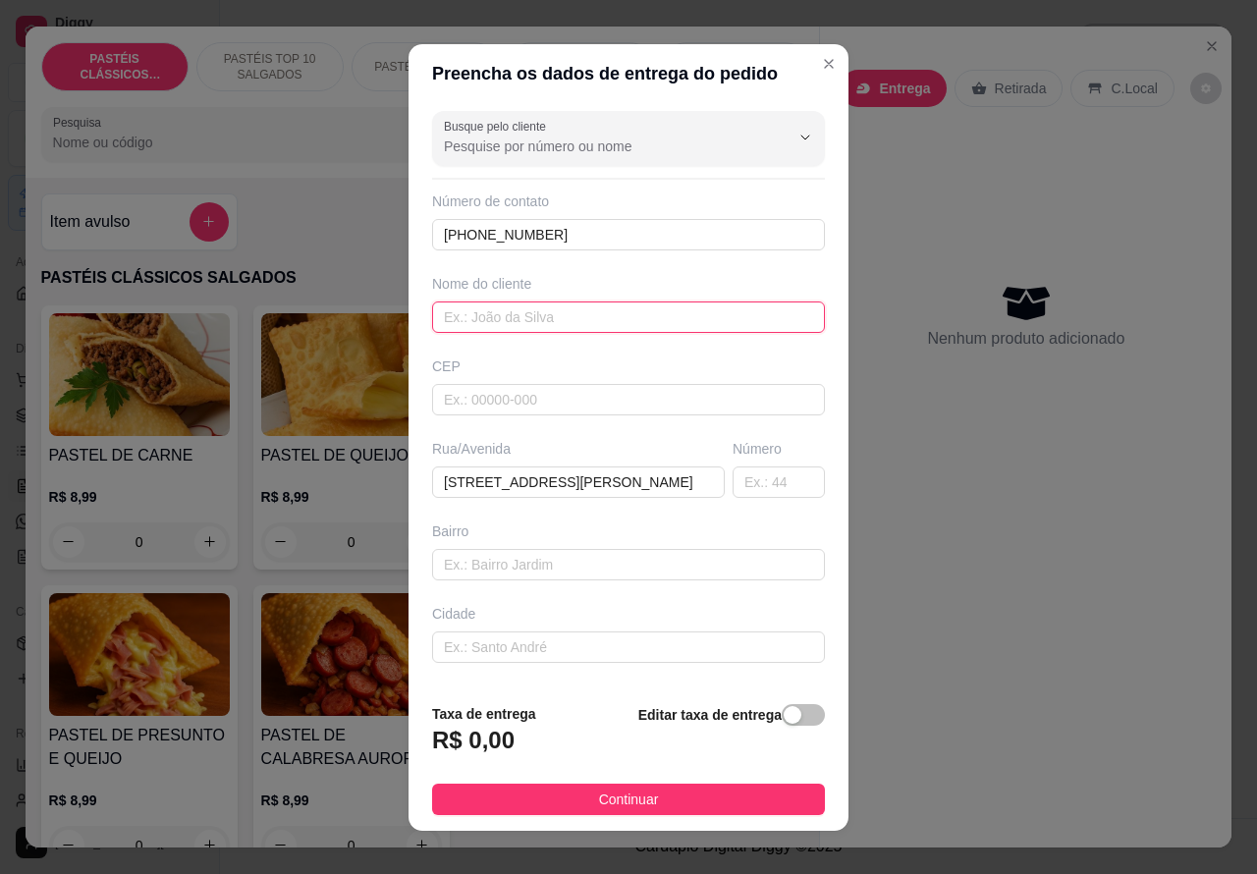
click at [570, 309] on input "text" at bounding box center [628, 316] width 393 height 31
type input "pedido via wats"
click at [784, 707] on span "button" at bounding box center [803, 715] width 43 height 22
click at [781, 718] on div "Editar taxa de entrega" at bounding box center [731, 735] width 187 height 65
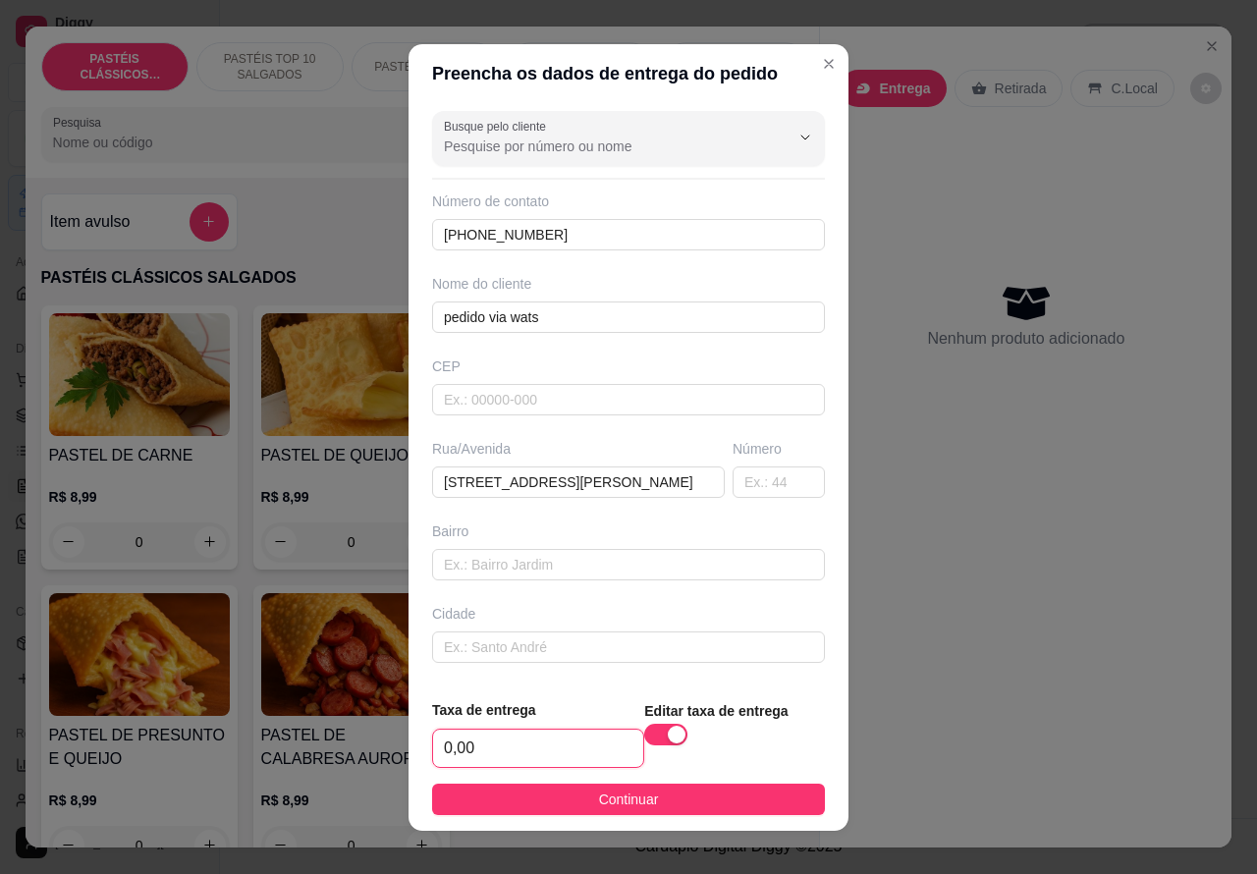
click at [444, 743] on input "0,00" at bounding box center [538, 748] width 210 height 37
type input "2,00"
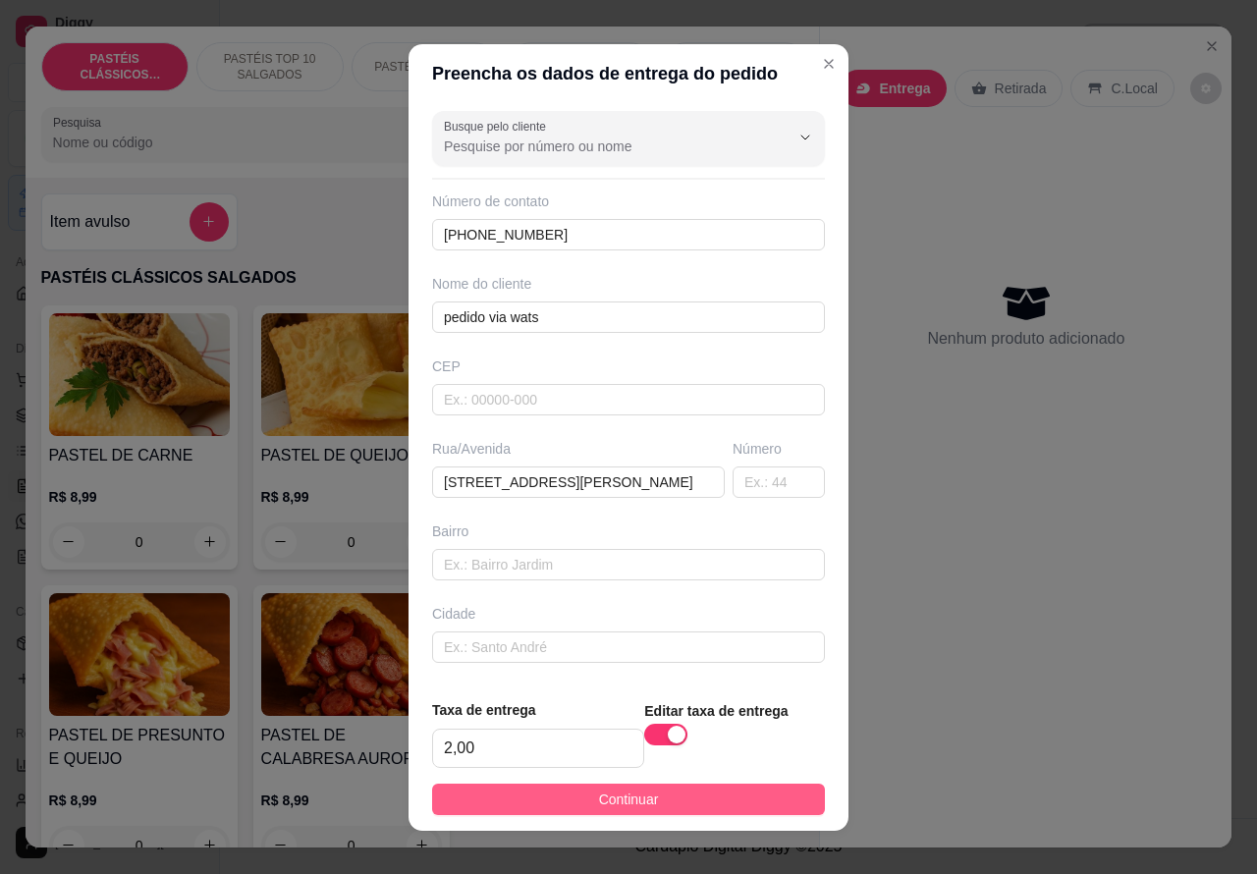
click at [678, 784] on button "Continuar" at bounding box center [628, 799] width 393 height 31
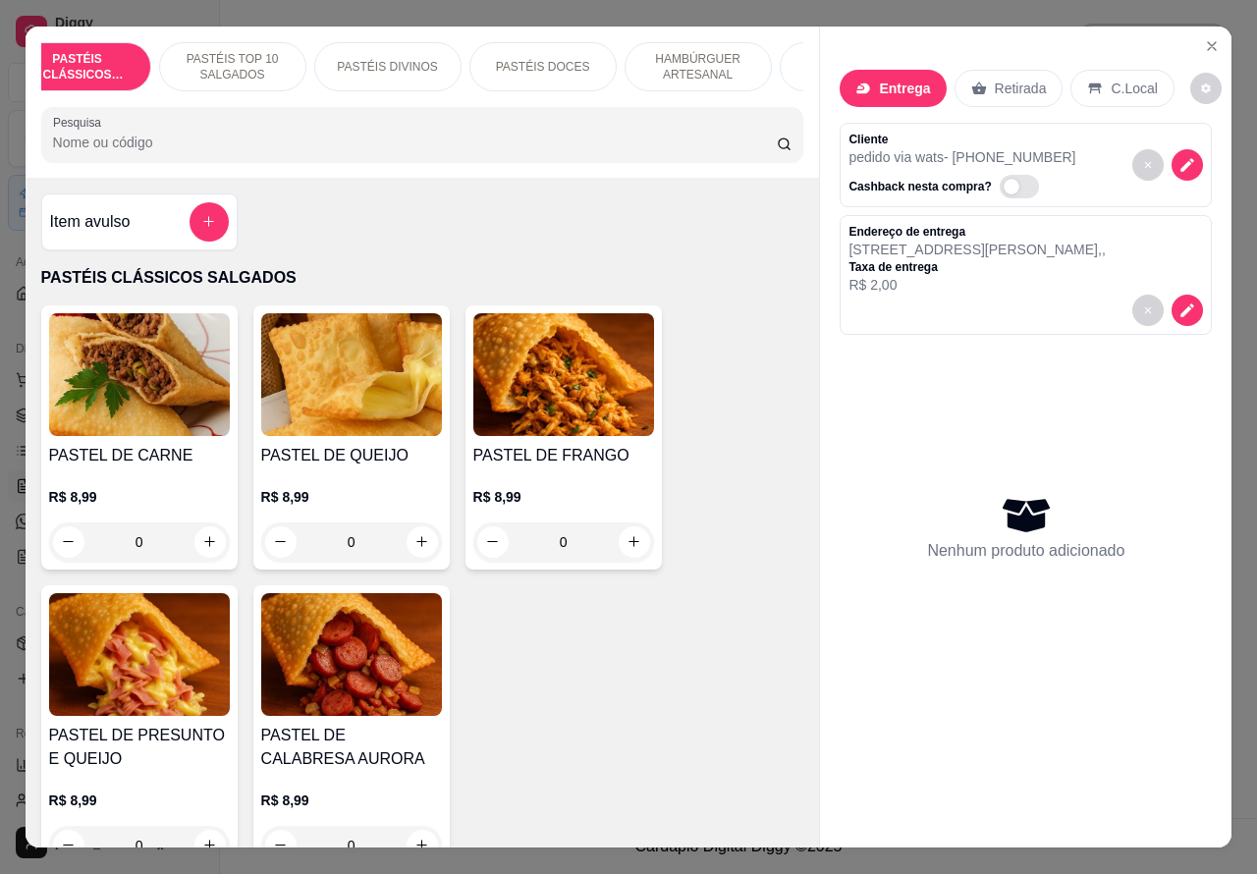
scroll to position [0, 129]
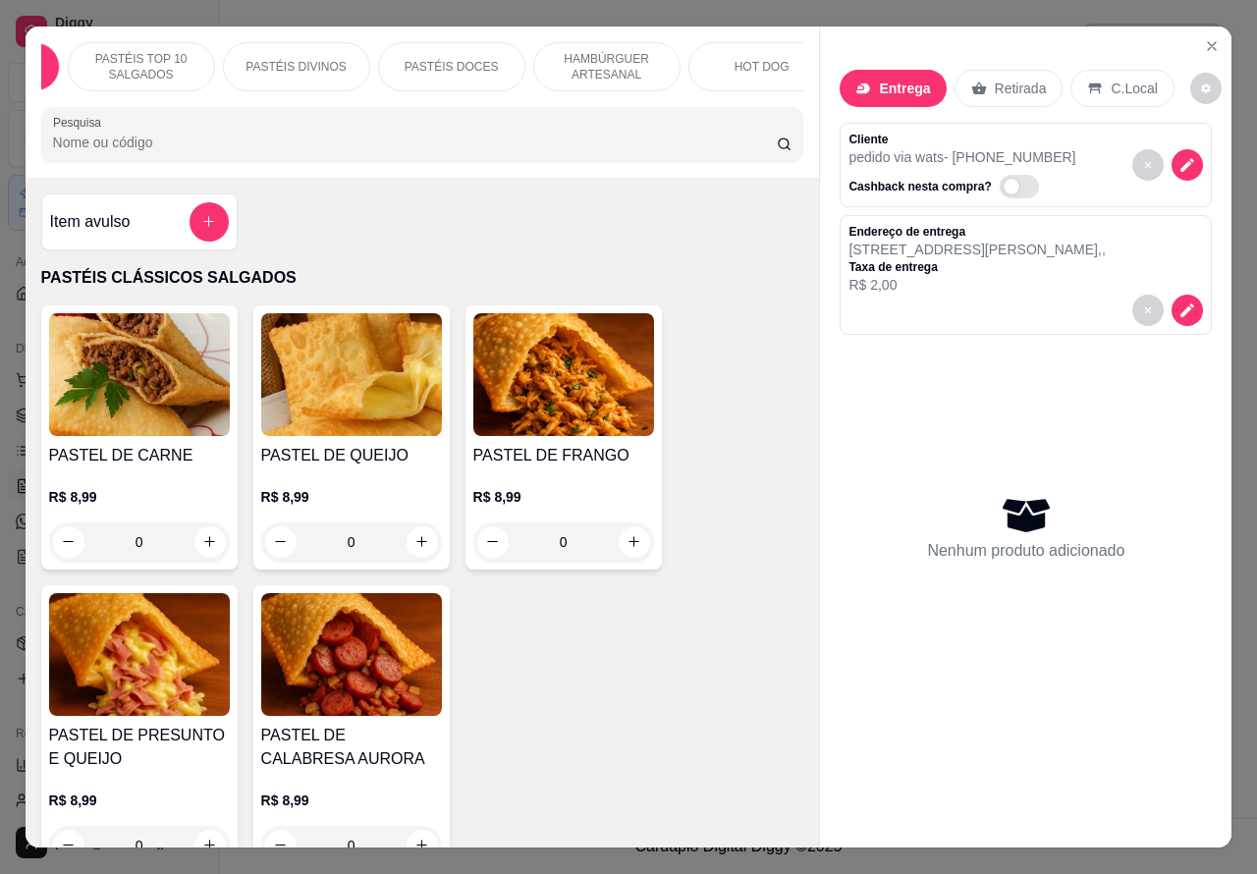
click at [611, 51] on p "HAMBÚRGUER ARTESANAL" at bounding box center [607, 66] width 114 height 31
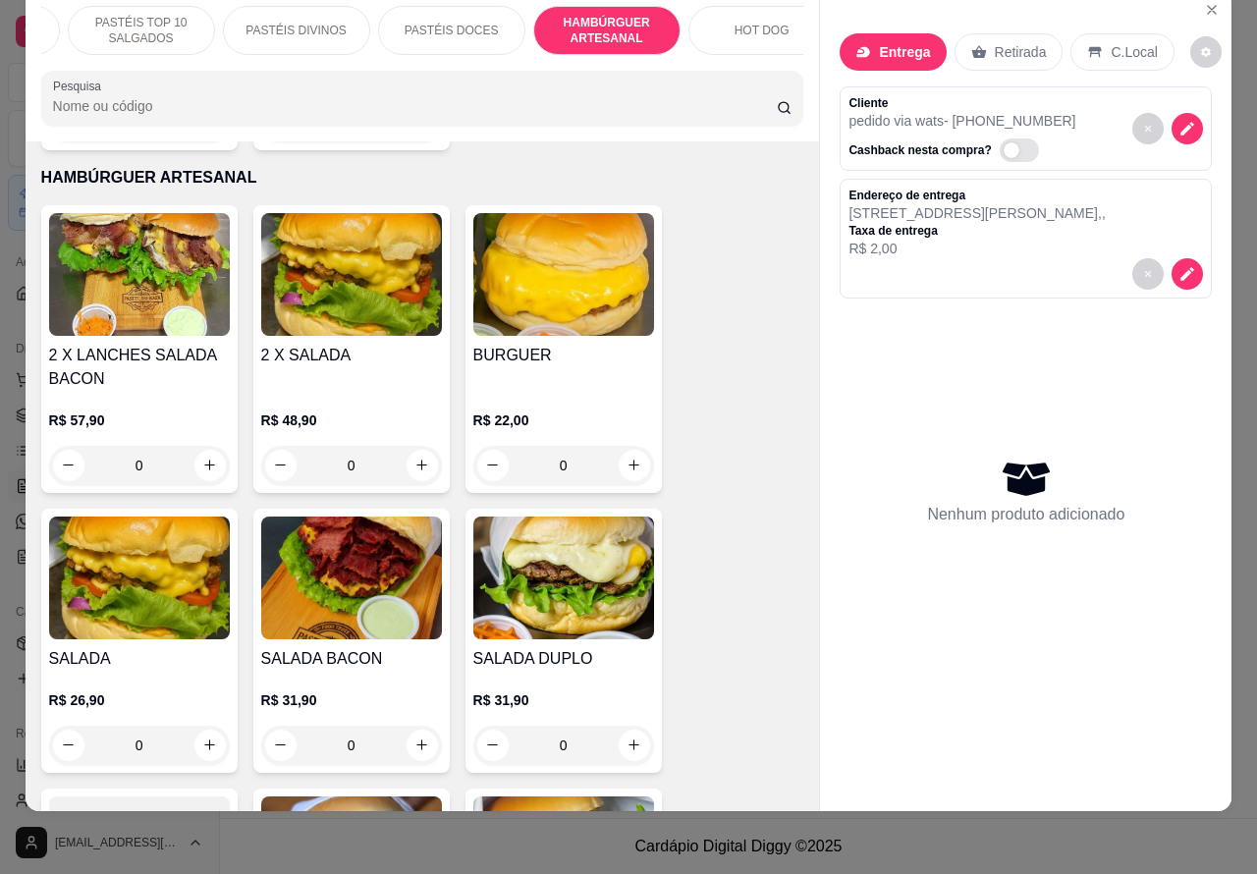
click at [197, 726] on div "0" at bounding box center [139, 745] width 181 height 39
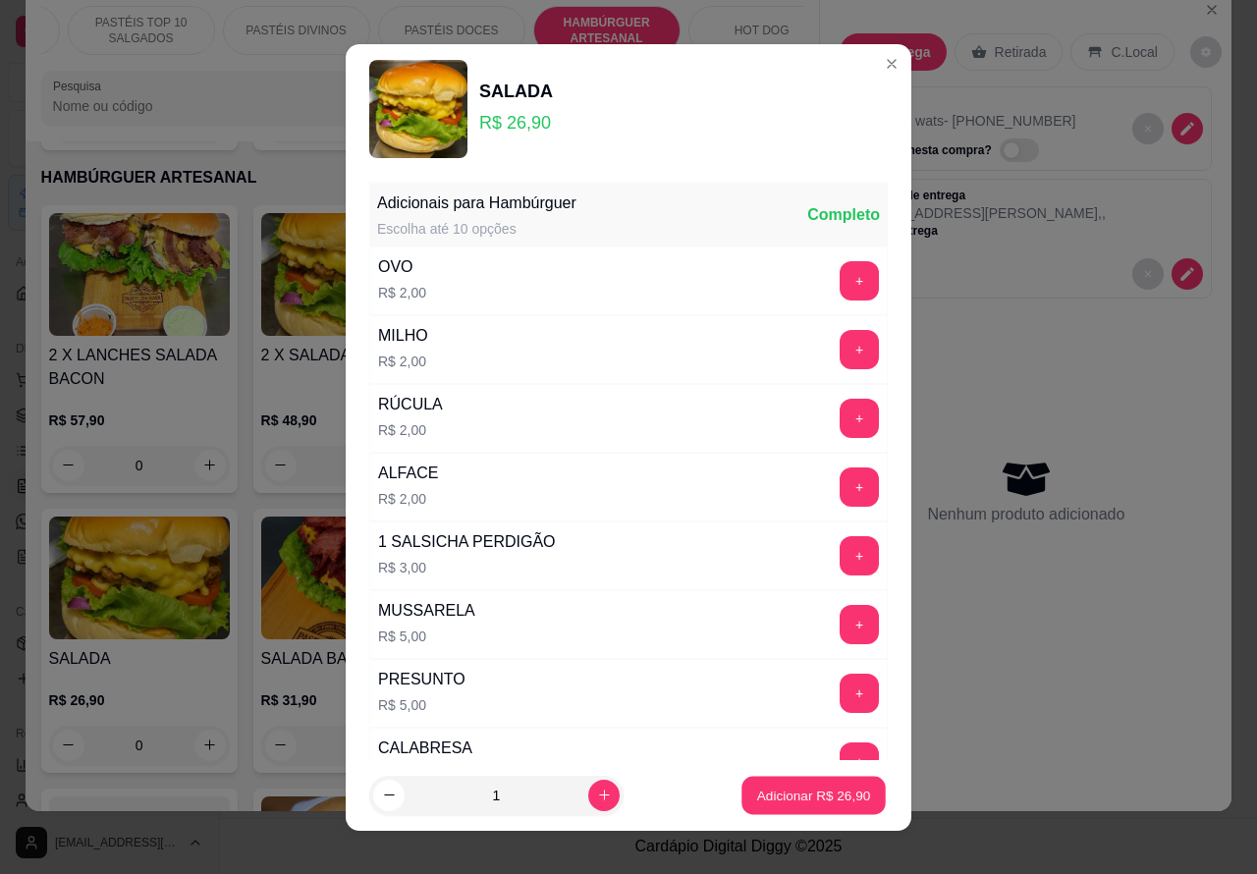
click at [778, 791] on p "Adicionar R$ 26,90" at bounding box center [814, 795] width 114 height 19
type input "1"
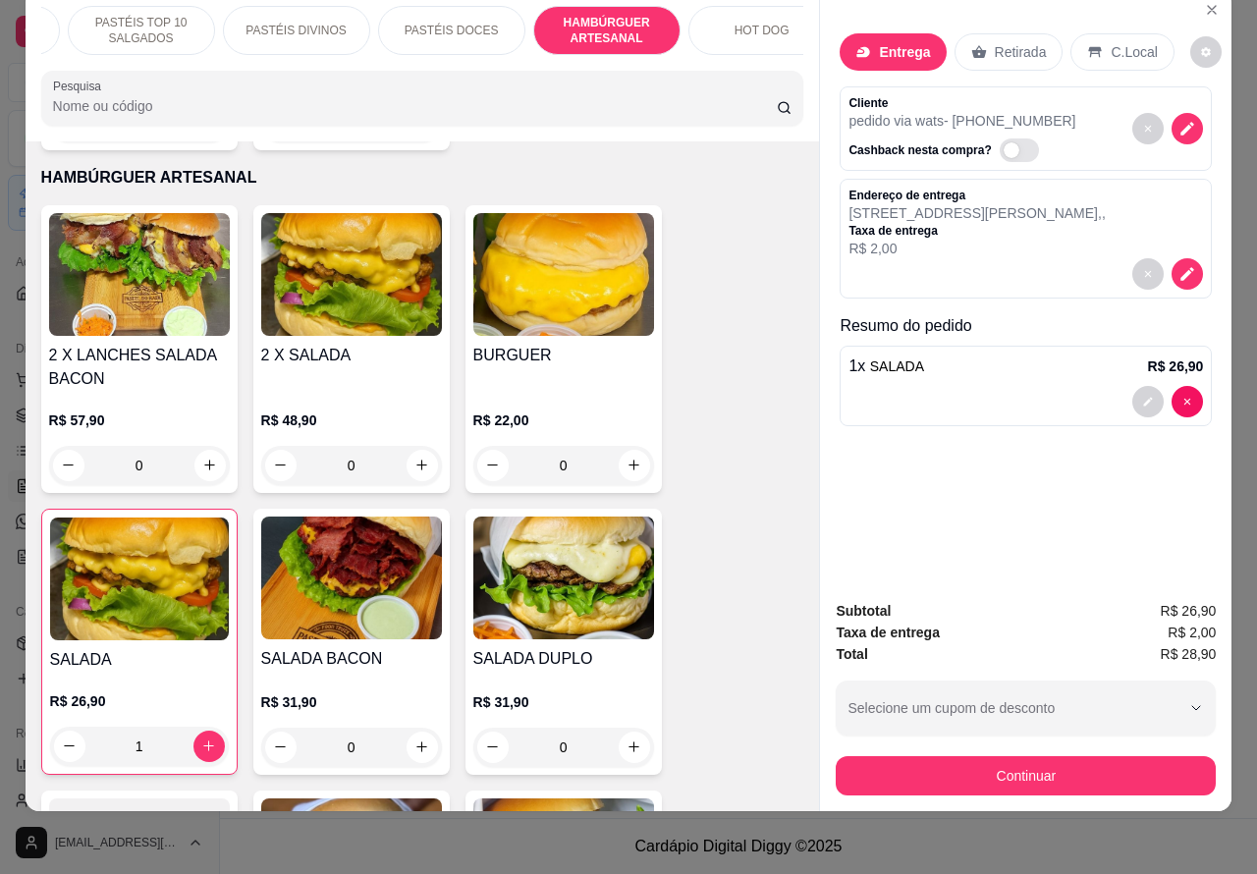
click at [768, 23] on p "HOT DOG" at bounding box center [762, 31] width 55 height 16
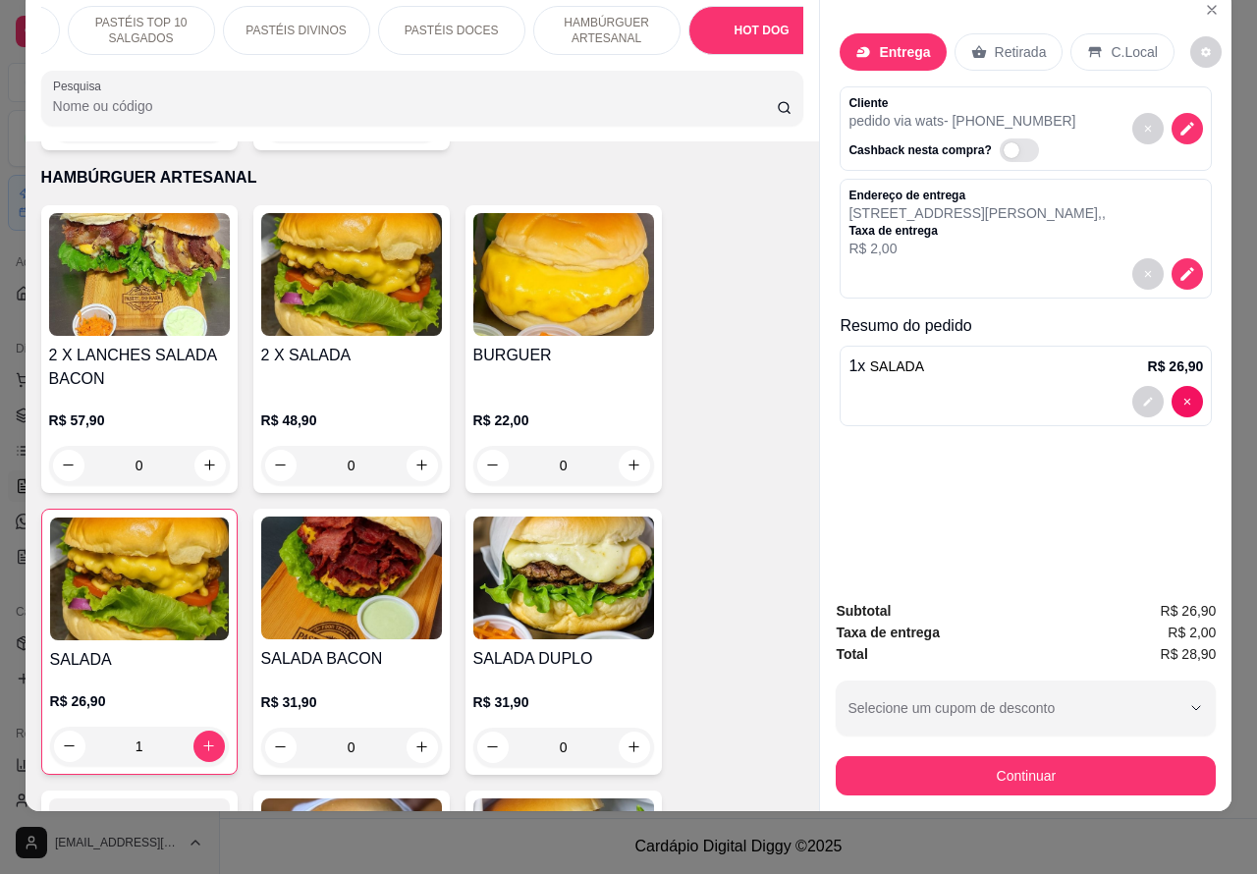
scroll to position [5909, 0]
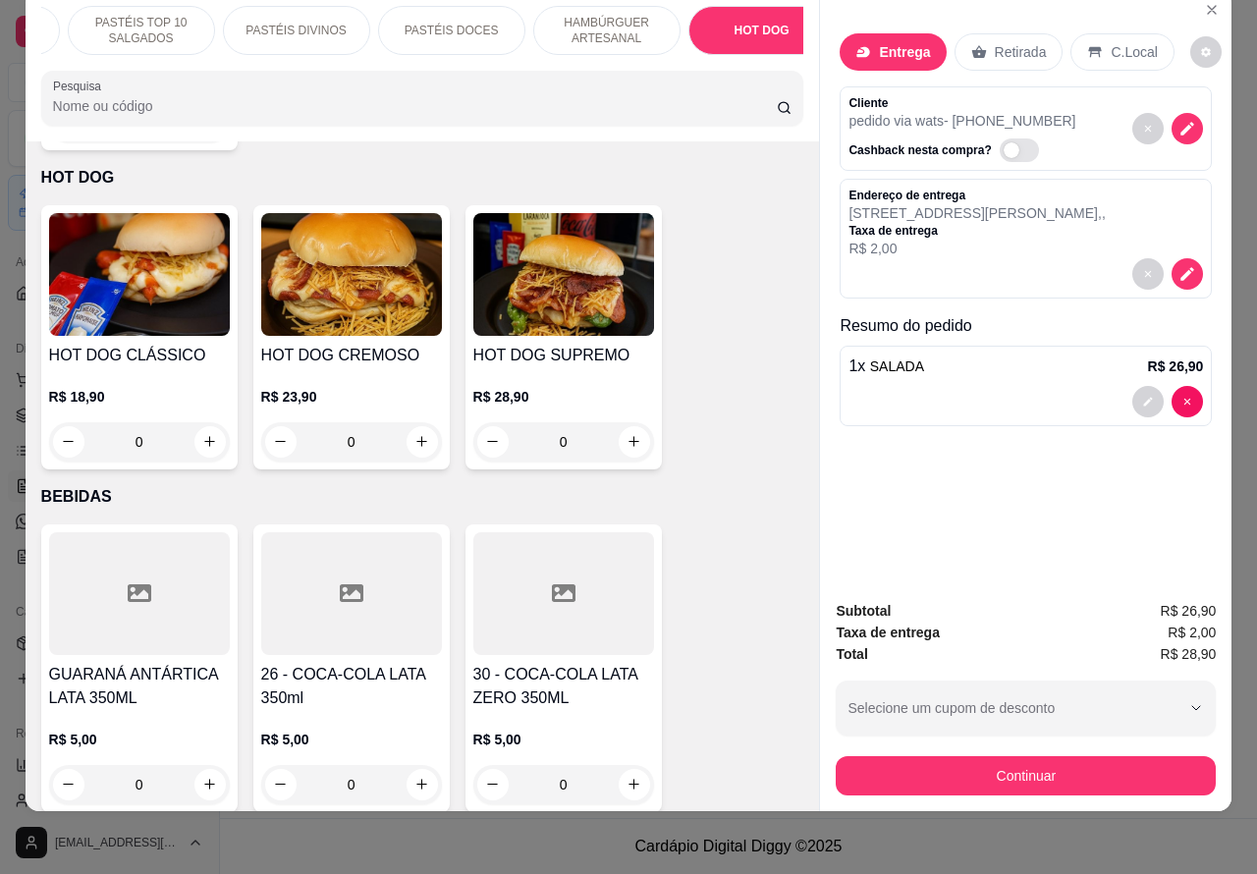
click at [406, 422] on div "0" at bounding box center [351, 441] width 181 height 39
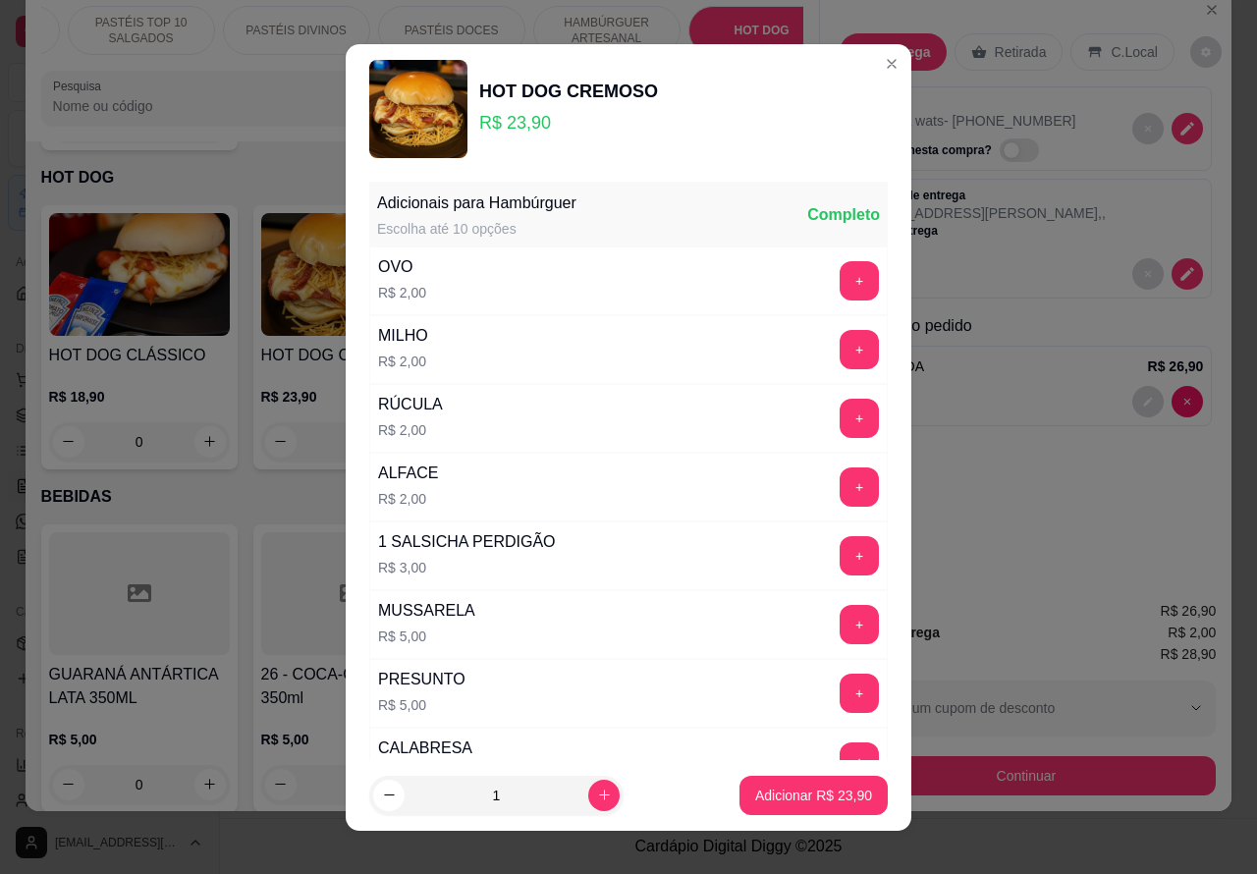
click at [812, 764] on footer "1 Adicionar R$ 23,90" at bounding box center [629, 795] width 566 height 71
click at [808, 793] on p "Adicionar R$ 23,90" at bounding box center [814, 795] width 114 height 19
type input "1"
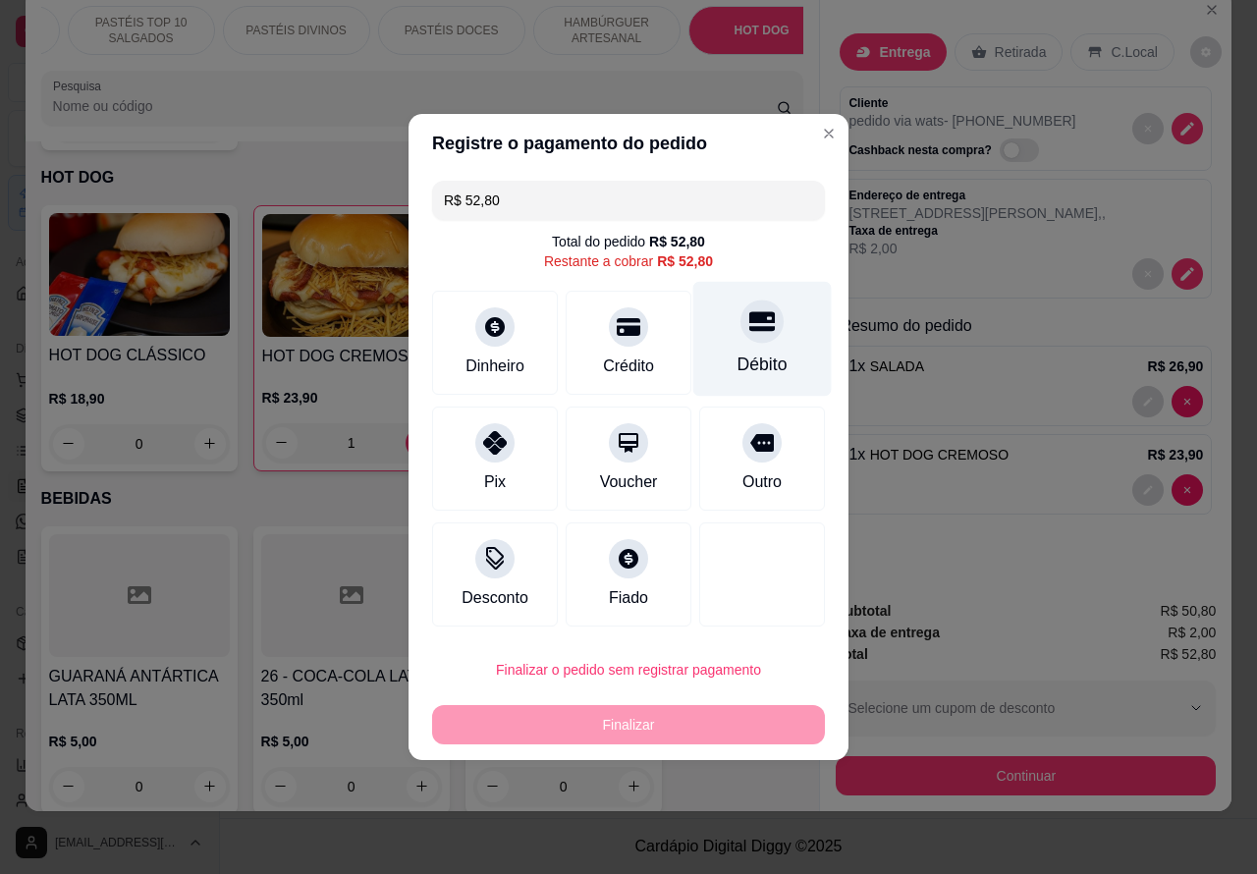
click at [763, 314] on div at bounding box center [761, 321] width 43 height 43
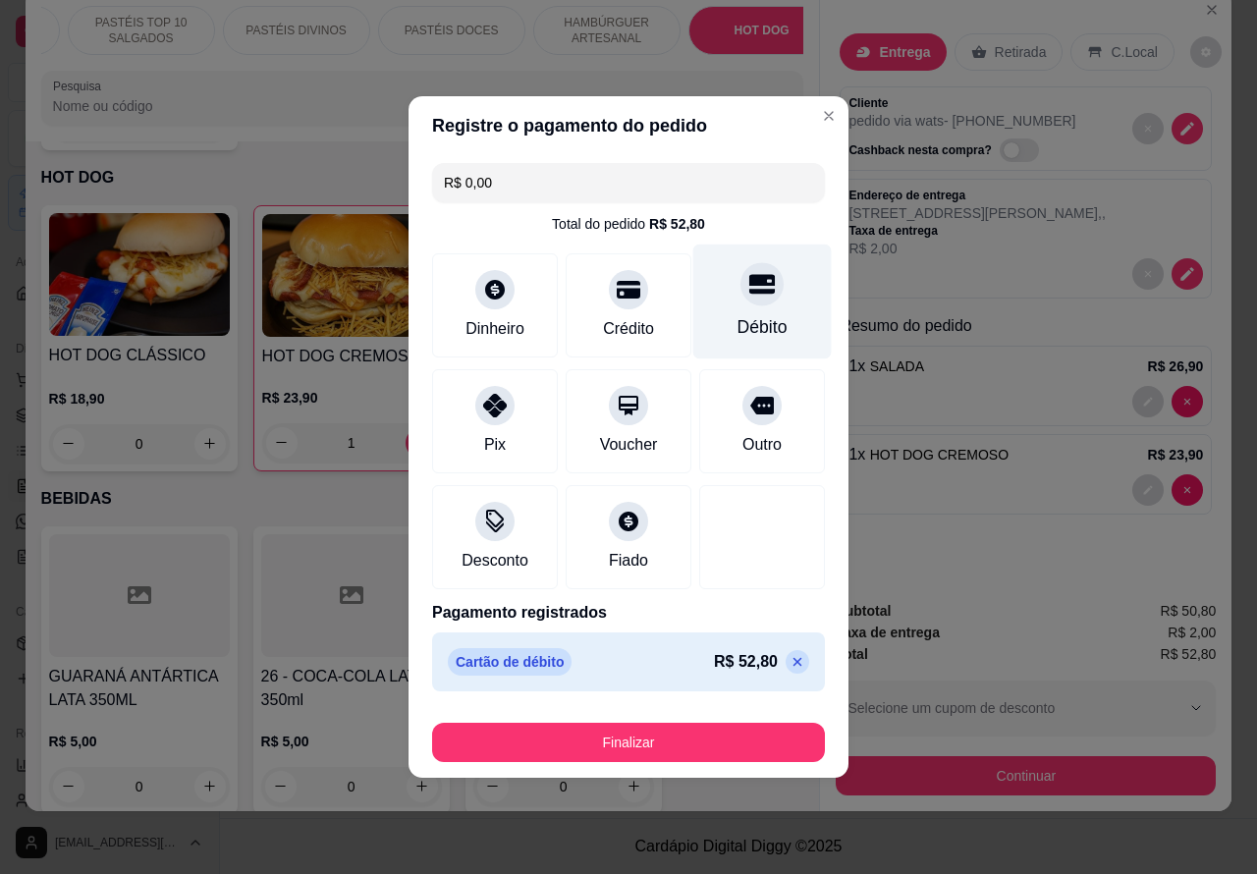
type input "R$ 0,00"
click at [699, 727] on button "Finalizar" at bounding box center [628, 742] width 393 height 39
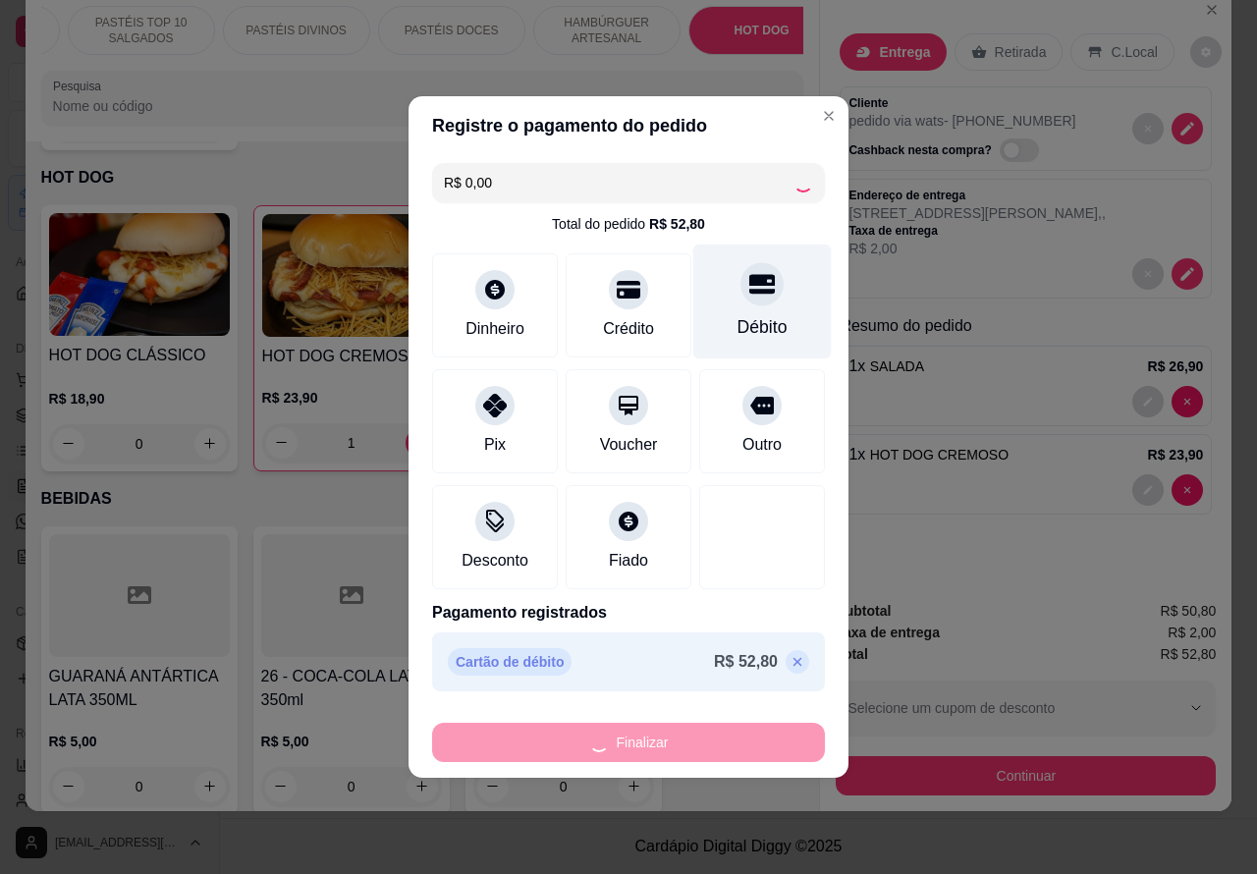
type input "0"
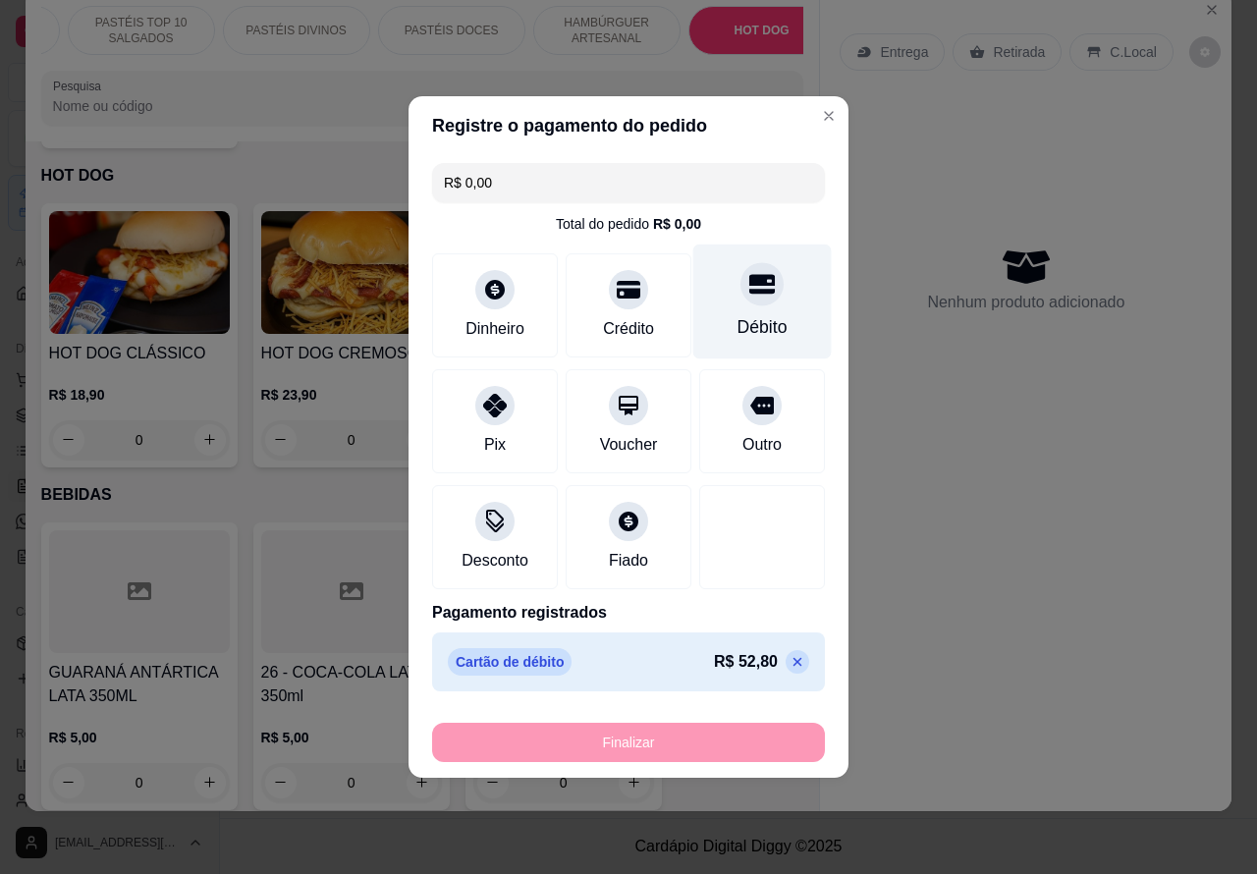
type input "-R$ 52,80"
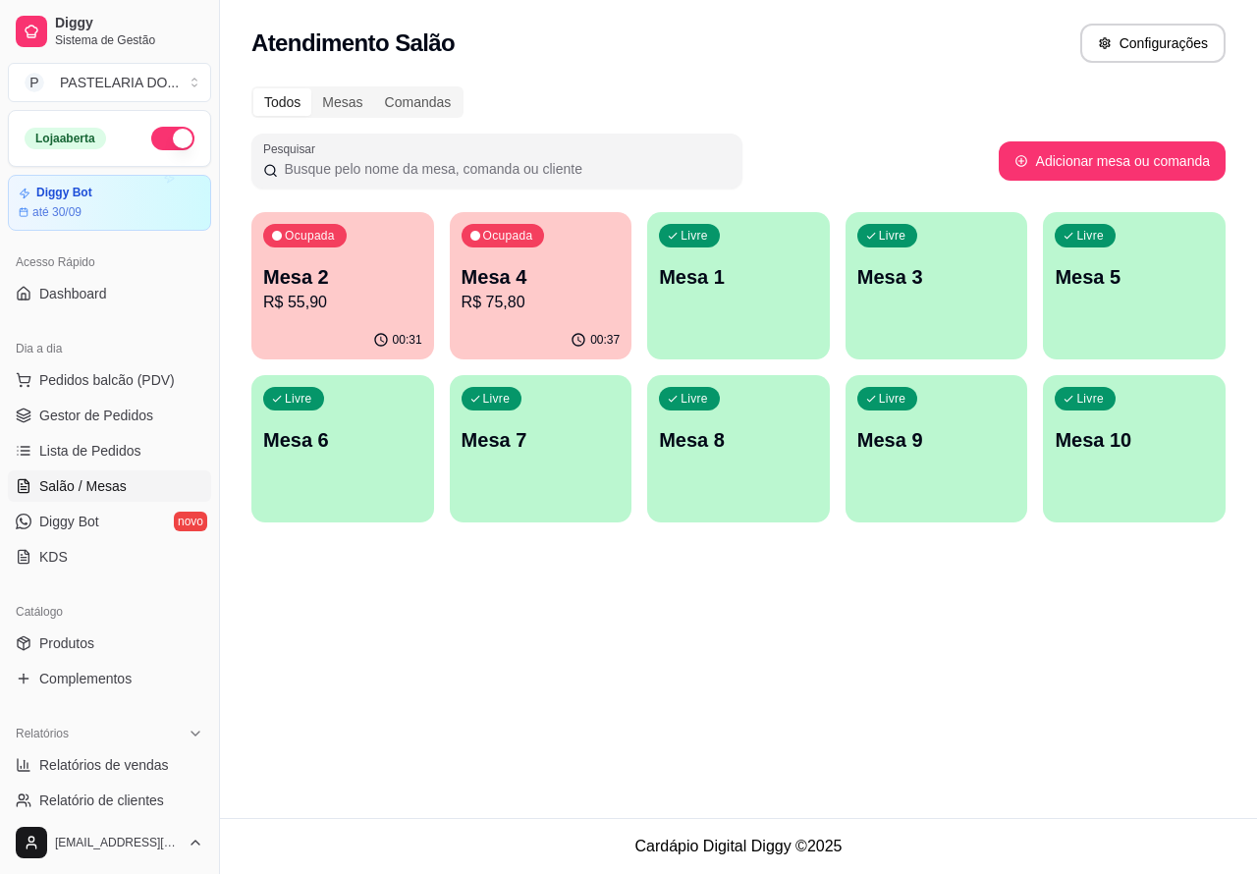
click at [542, 277] on p "Mesa 4" at bounding box center [541, 276] width 159 height 27
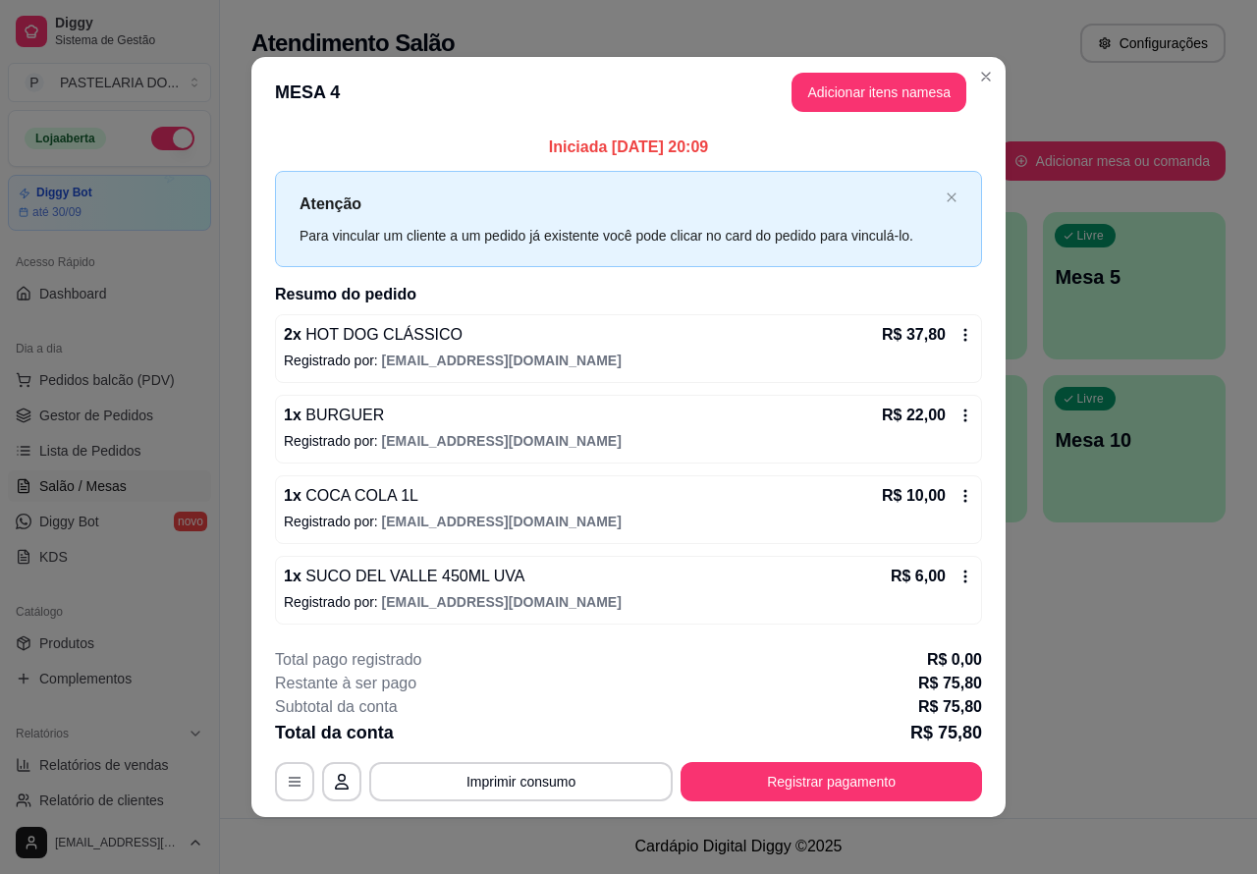
click at [875, 771] on button "Registrar pagamento" at bounding box center [831, 781] width 301 height 39
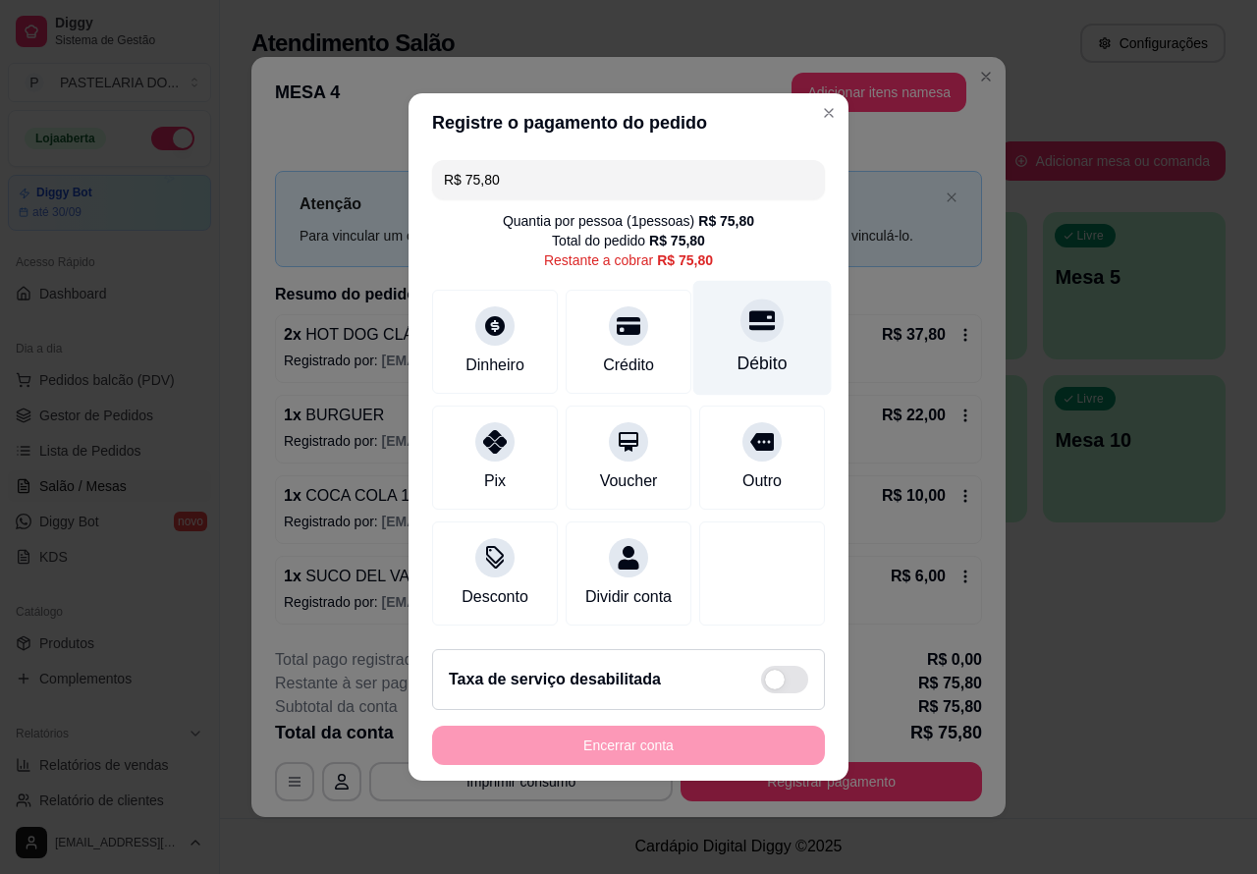
click at [749, 311] on icon at bounding box center [762, 321] width 26 height 20
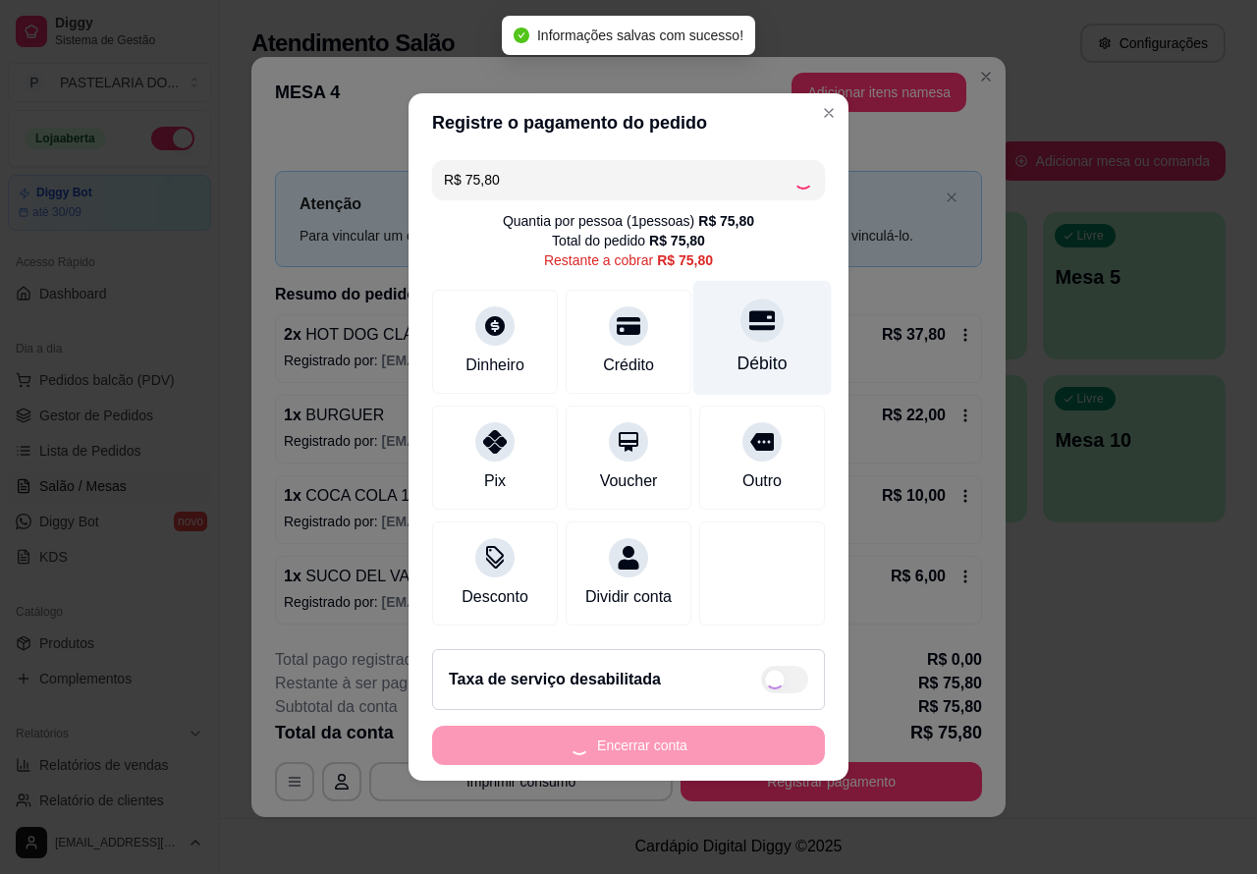
type input "R$ 0,00"
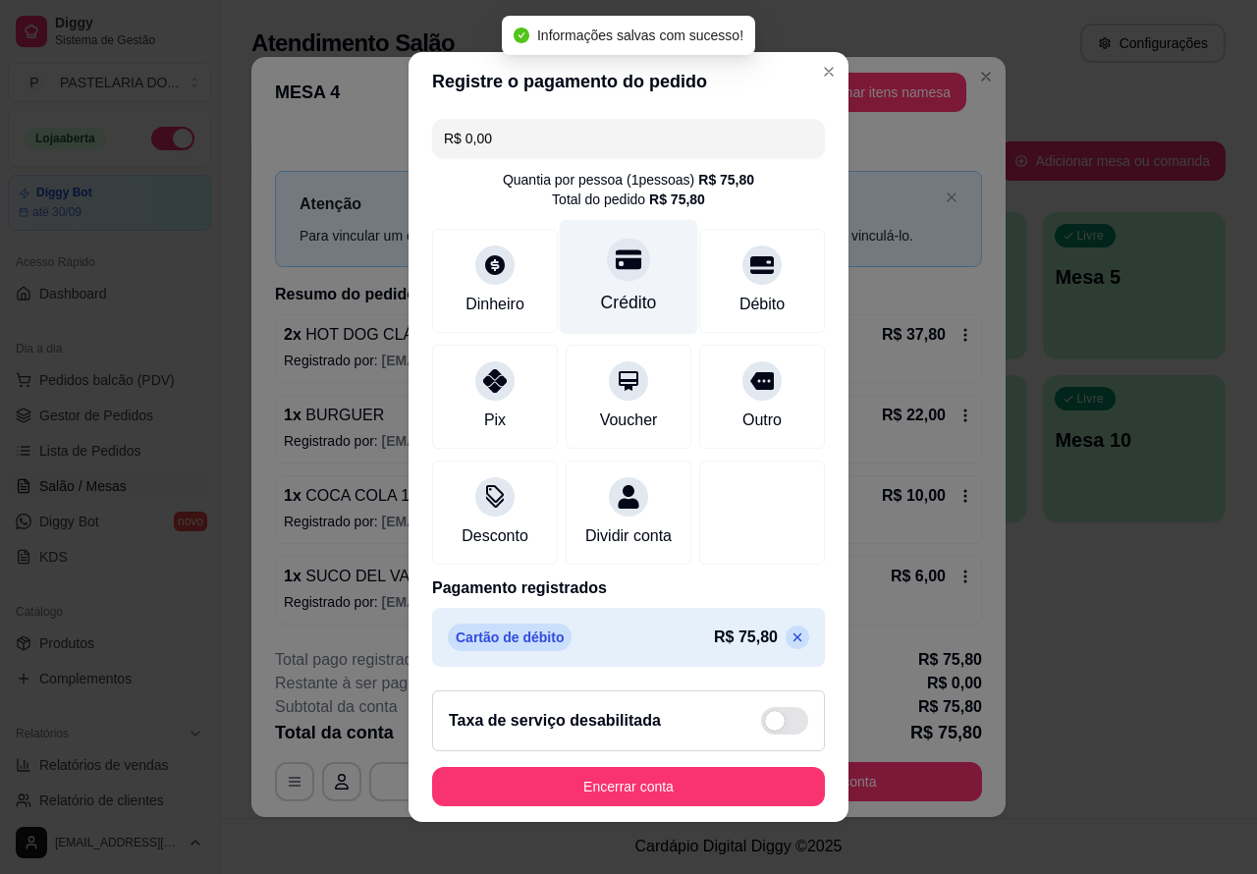
click at [616, 252] on icon at bounding box center [629, 260] width 26 height 20
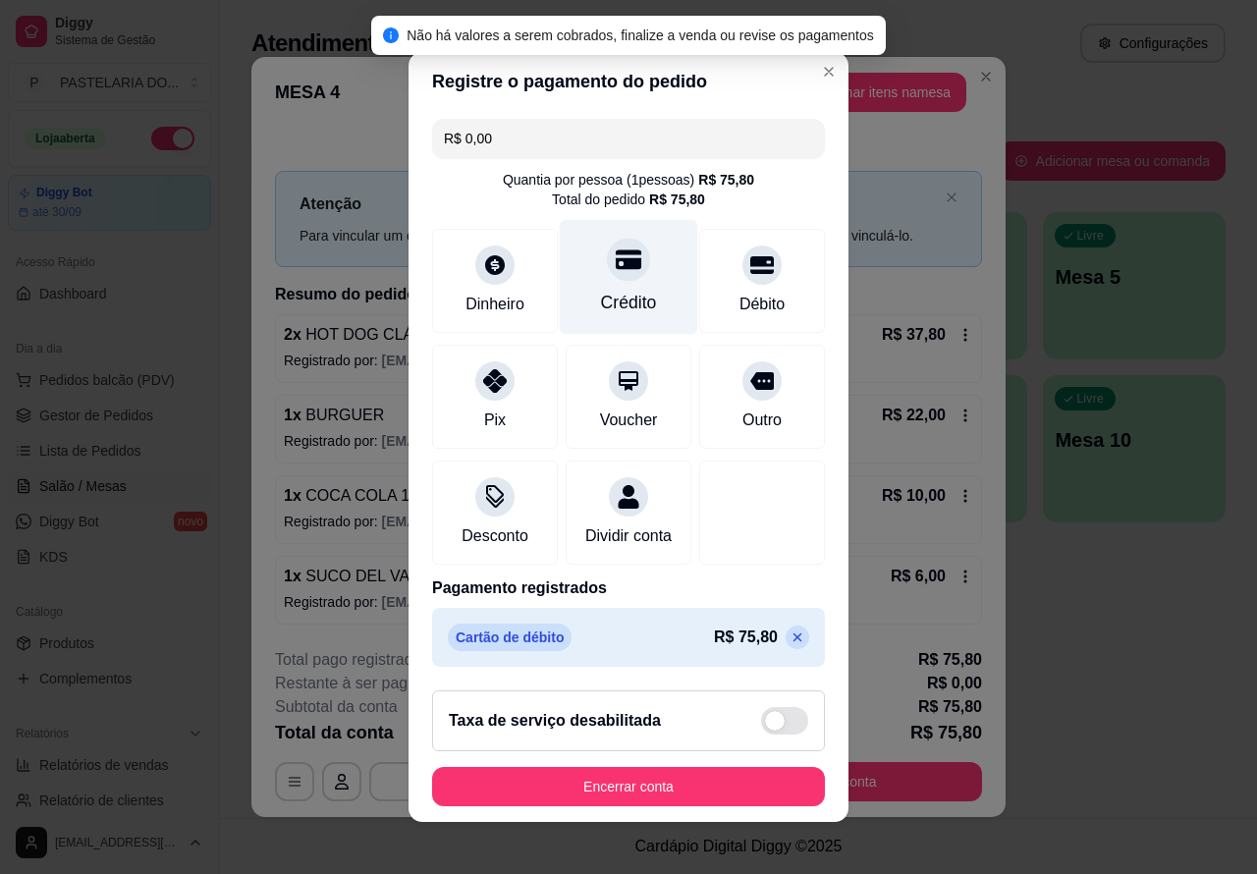
click at [679, 781] on button "Encerrar conta" at bounding box center [628, 786] width 393 height 39
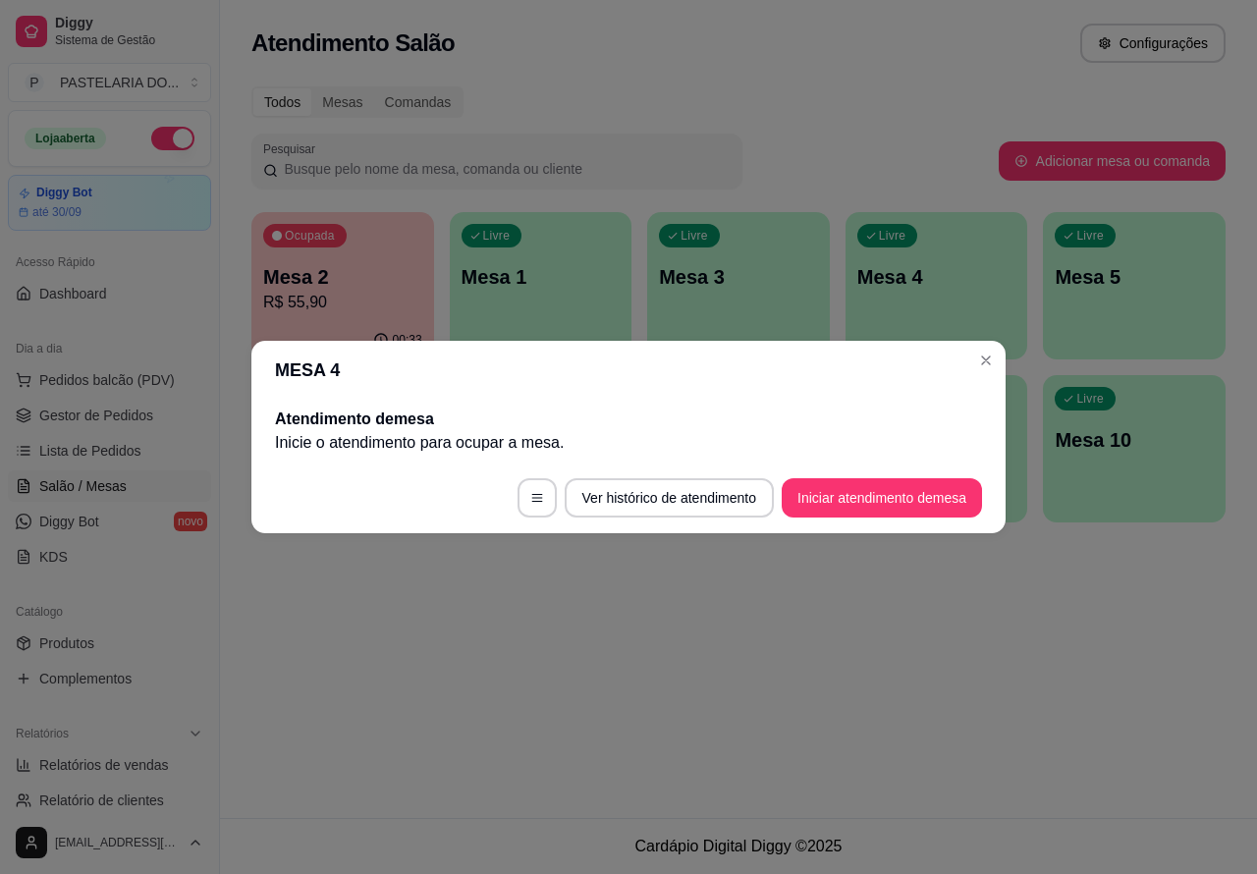
click at [817, 673] on div "Atendimento Salão Configurações Todos Mesas Comandas Pesquisar Adicionar mesa o…" at bounding box center [738, 409] width 1037 height 818
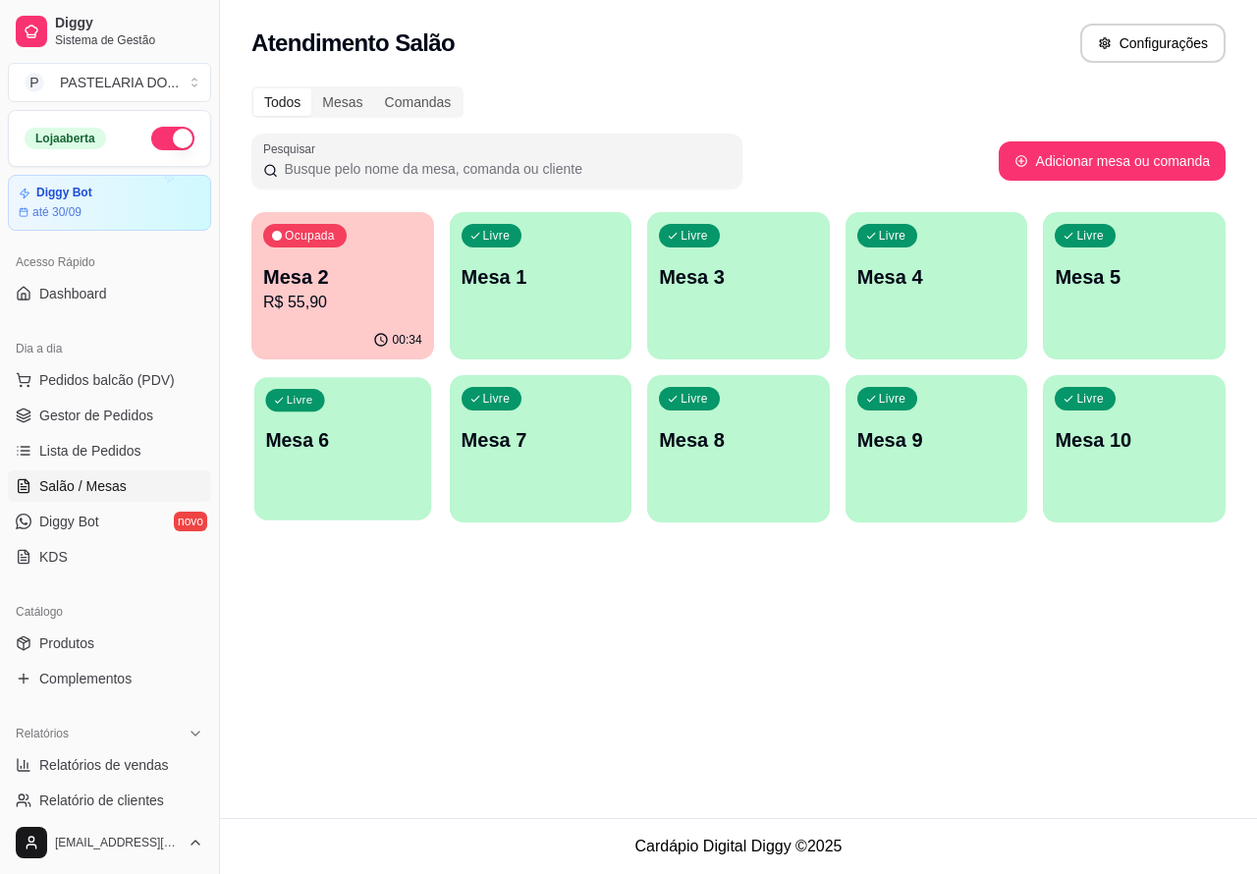
click at [351, 439] on p "Mesa 6" at bounding box center [342, 440] width 154 height 27
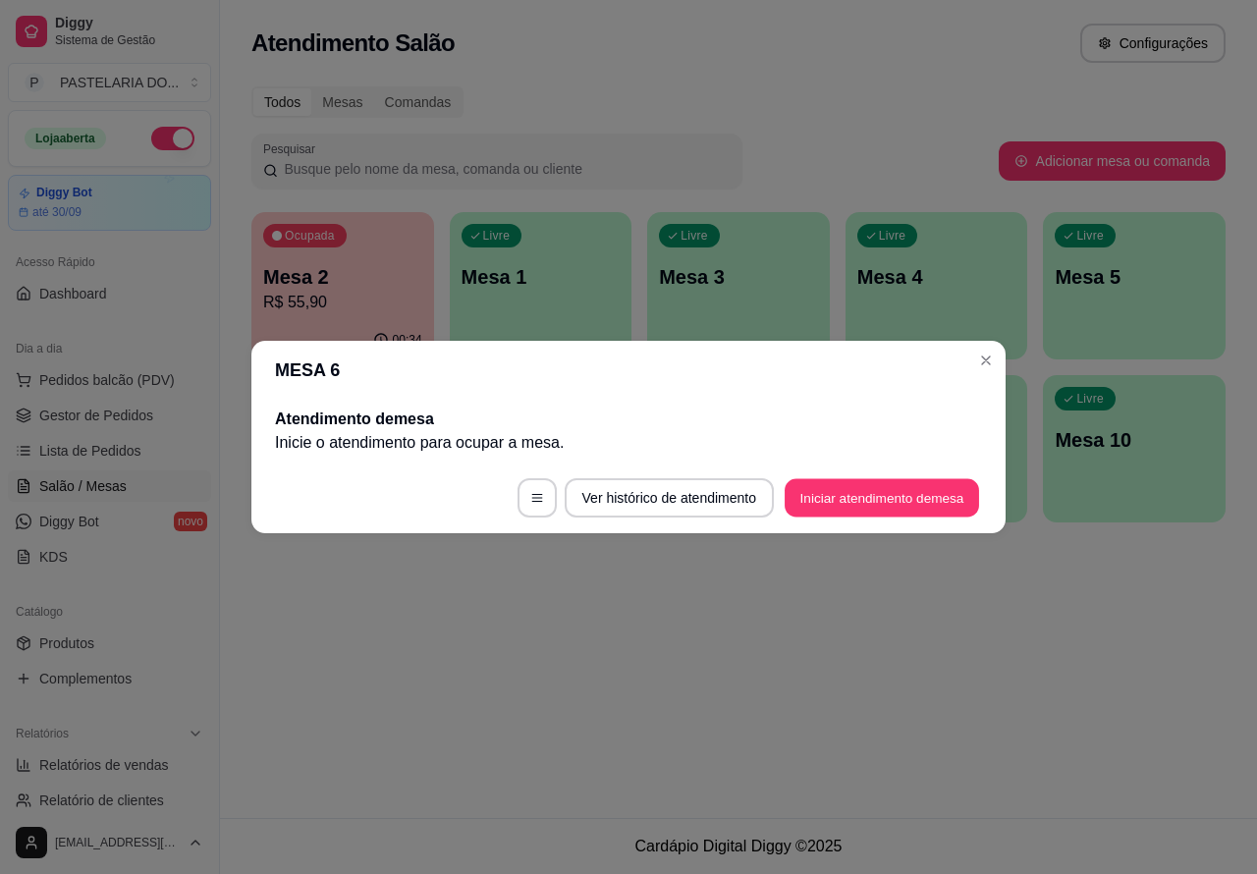
click at [906, 491] on button "Iniciar atendimento de mesa" at bounding box center [882, 498] width 194 height 38
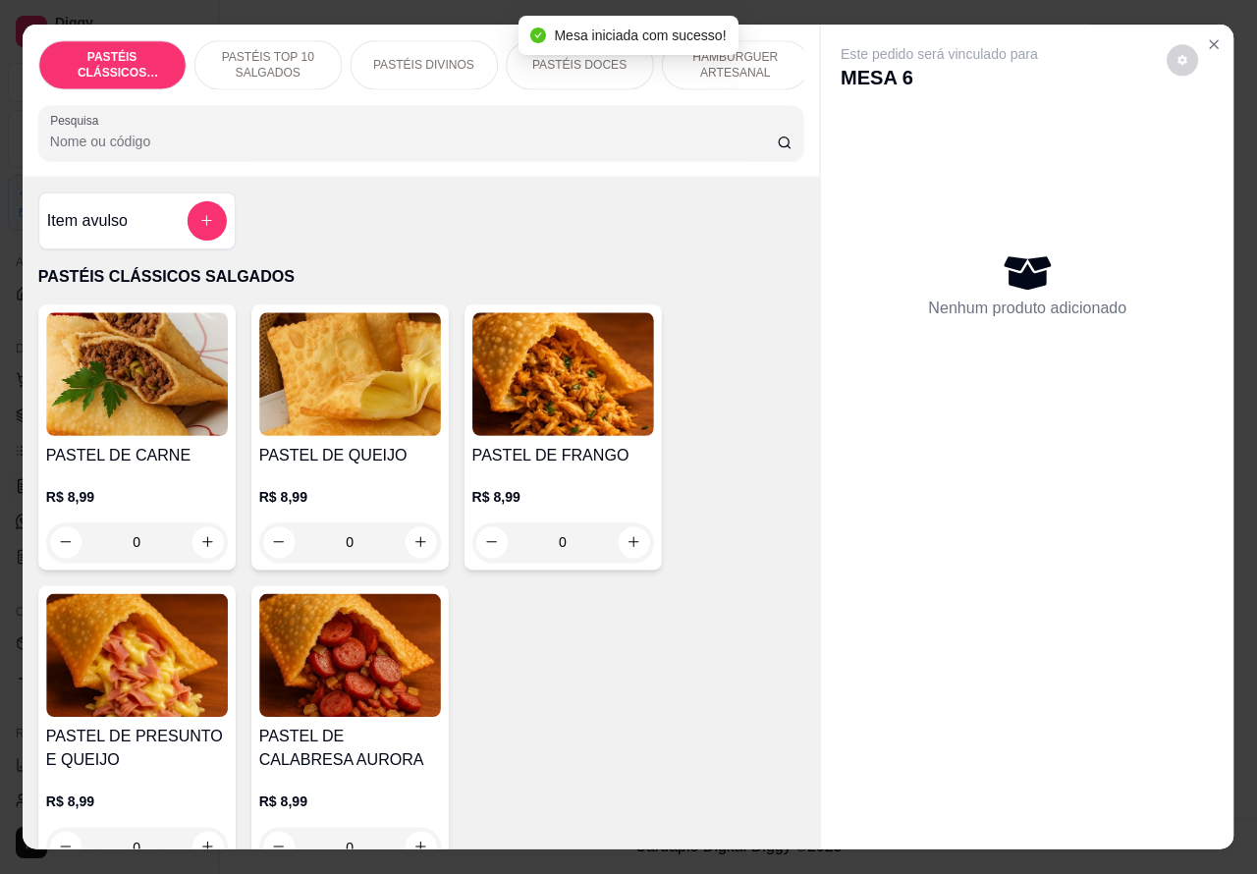
click at [891, 281] on div "Nenhum produto adicionado" at bounding box center [1028, 284] width 374 height 387
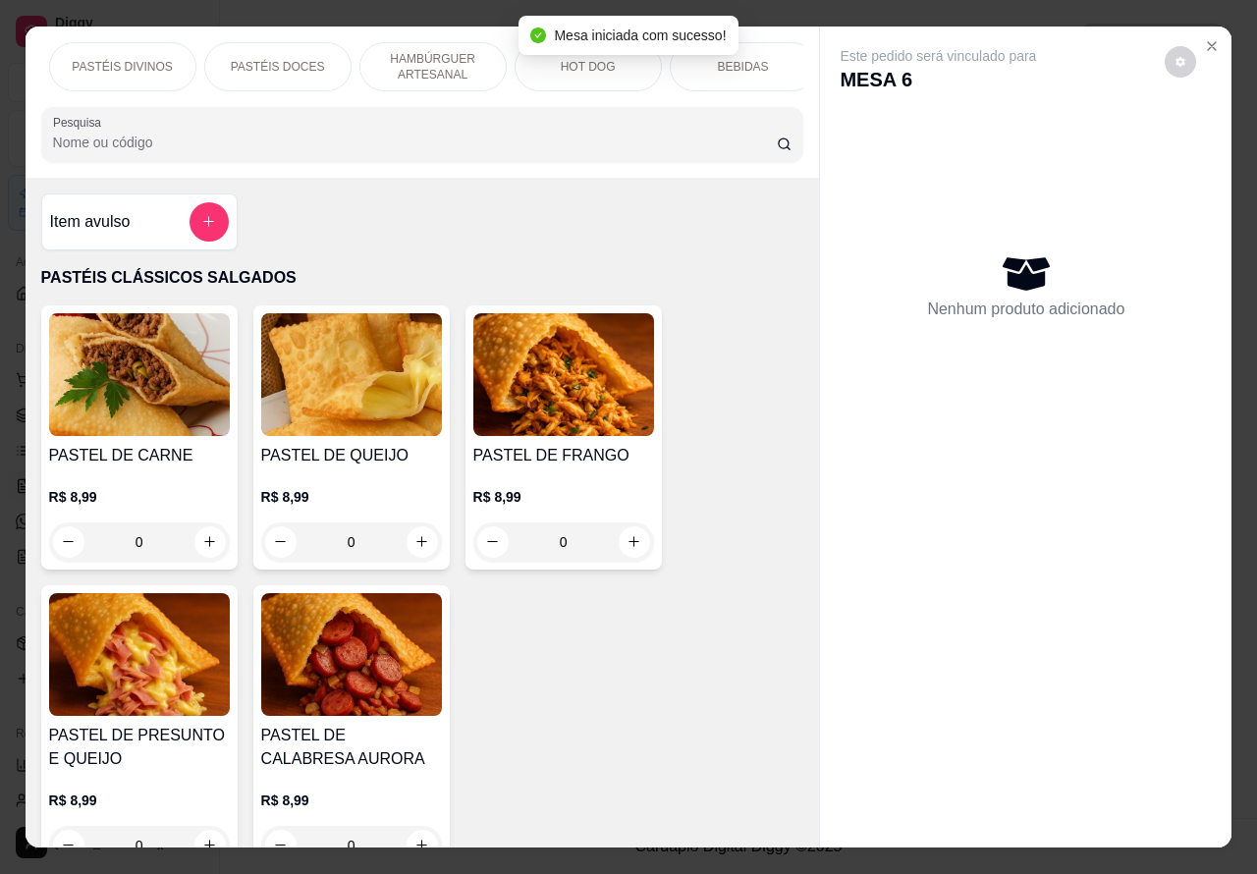
scroll to position [0, 332]
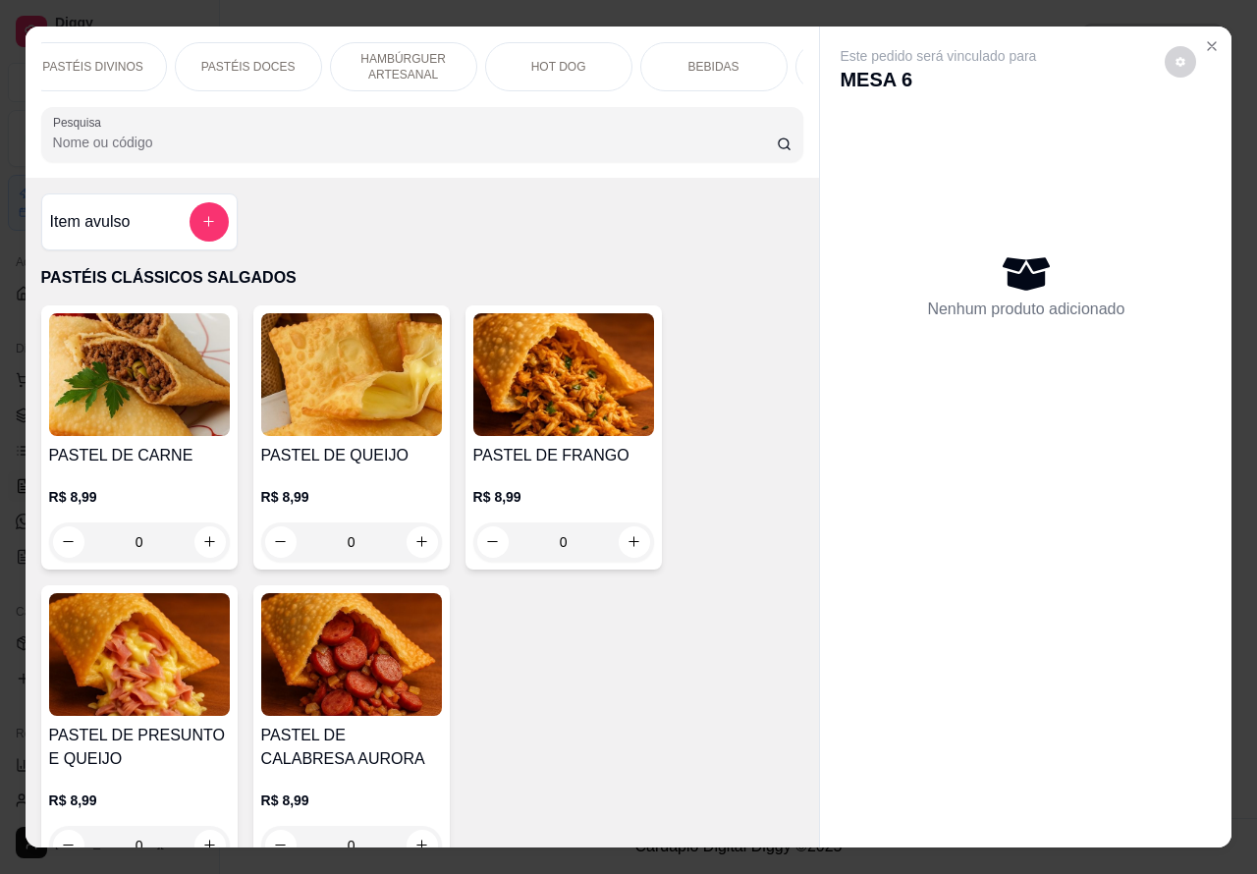
click at [520, 56] on div "HOT DOG" at bounding box center [558, 66] width 147 height 49
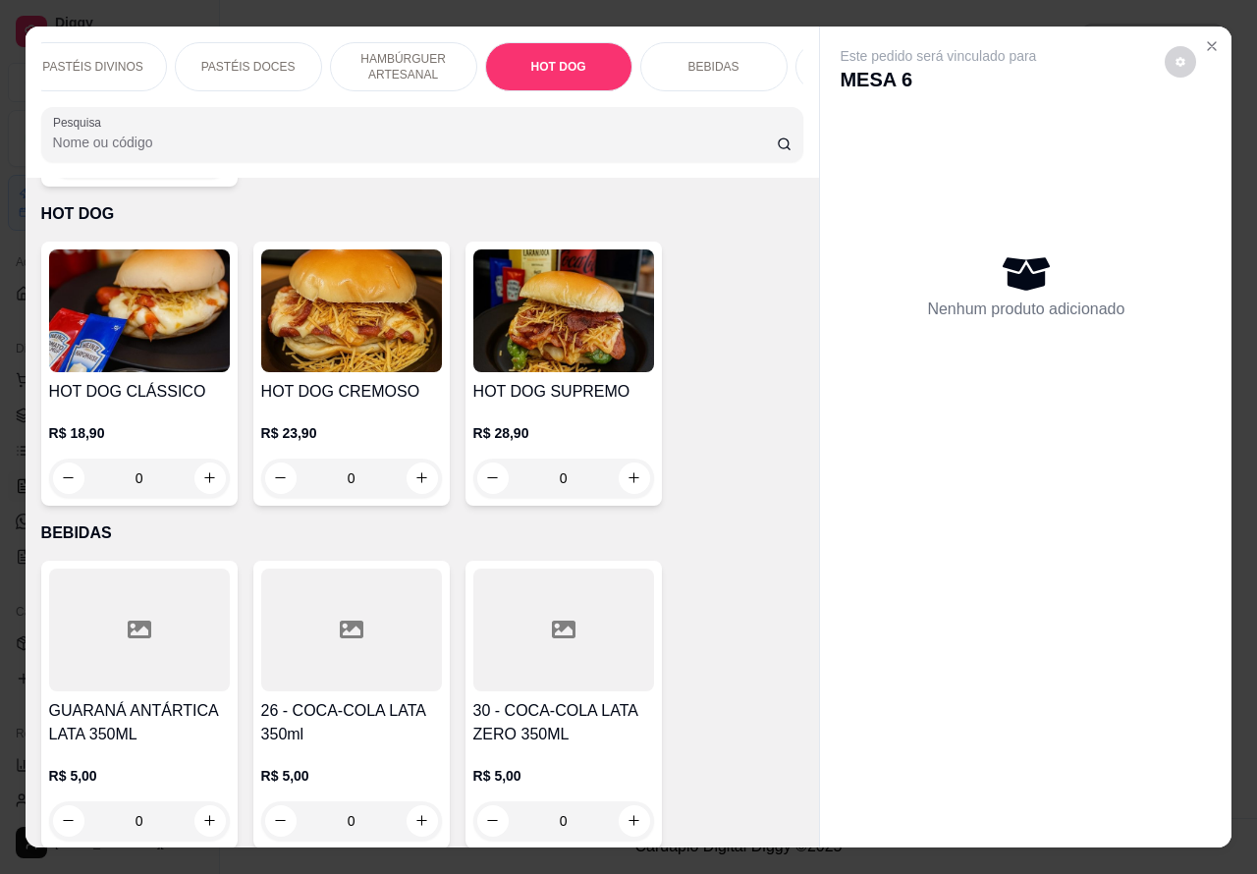
scroll to position [45, 0]
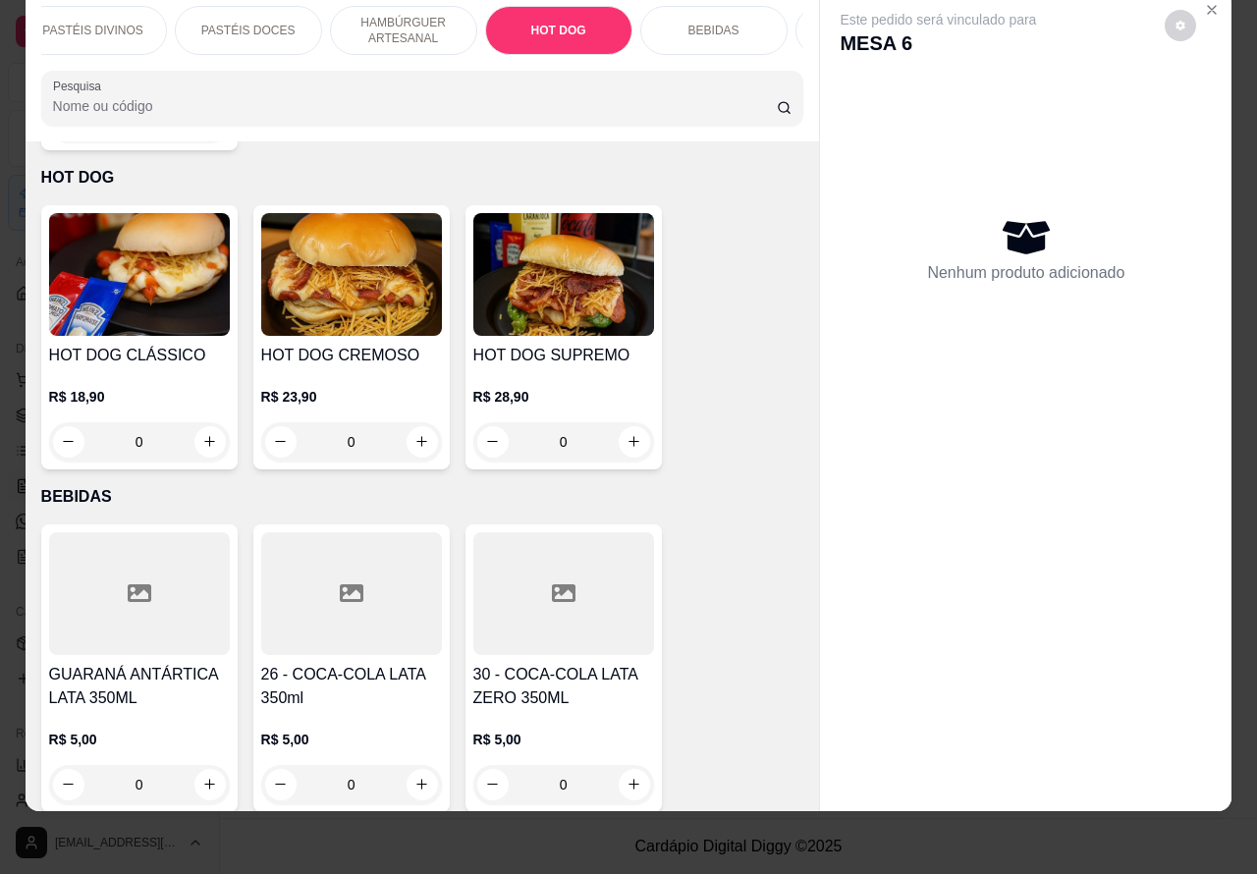
click at [427, 422] on div "0" at bounding box center [351, 441] width 181 height 39
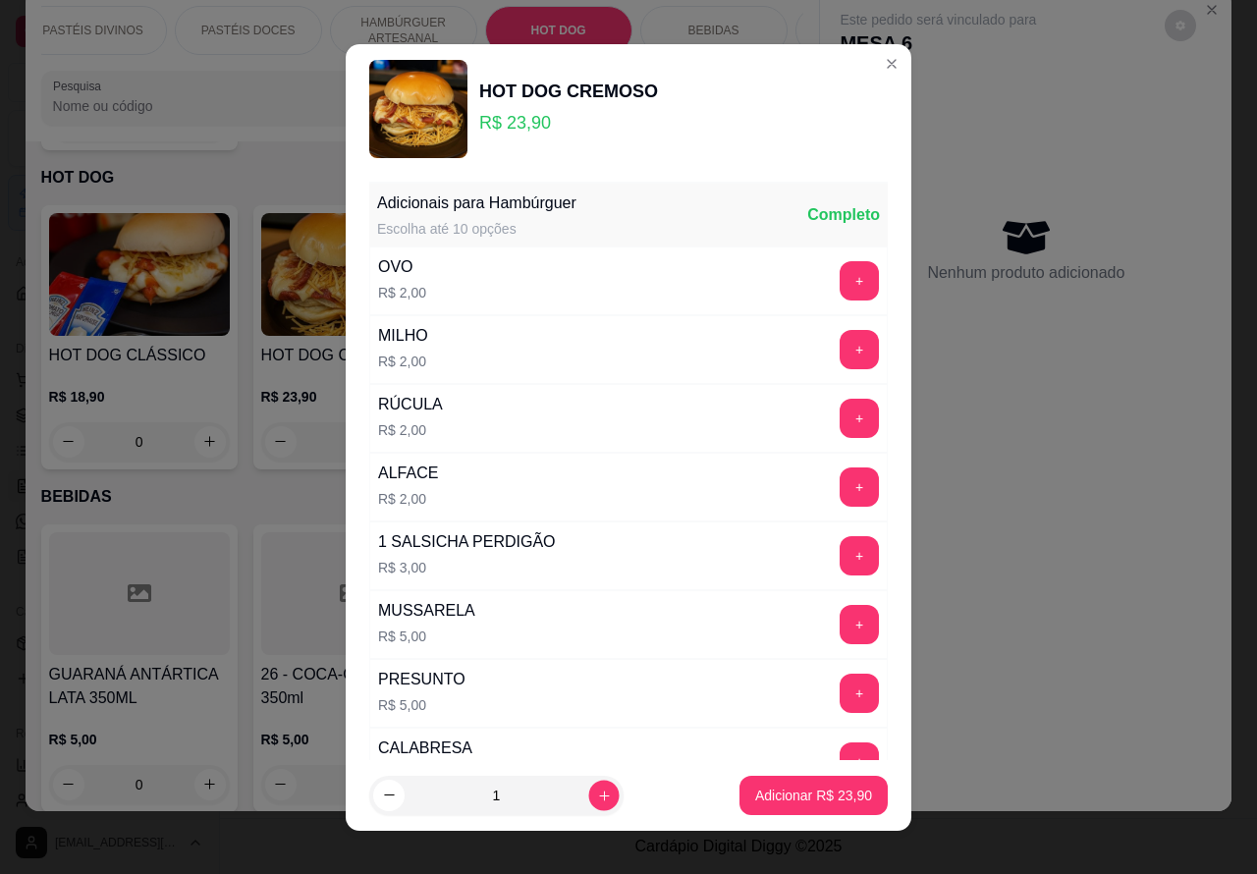
click at [597, 793] on icon "increase-product-quantity" at bounding box center [604, 795] width 15 height 15
type input "2"
click at [755, 792] on p "Adicionar R$ 47,80" at bounding box center [813, 796] width 117 height 20
type input "2"
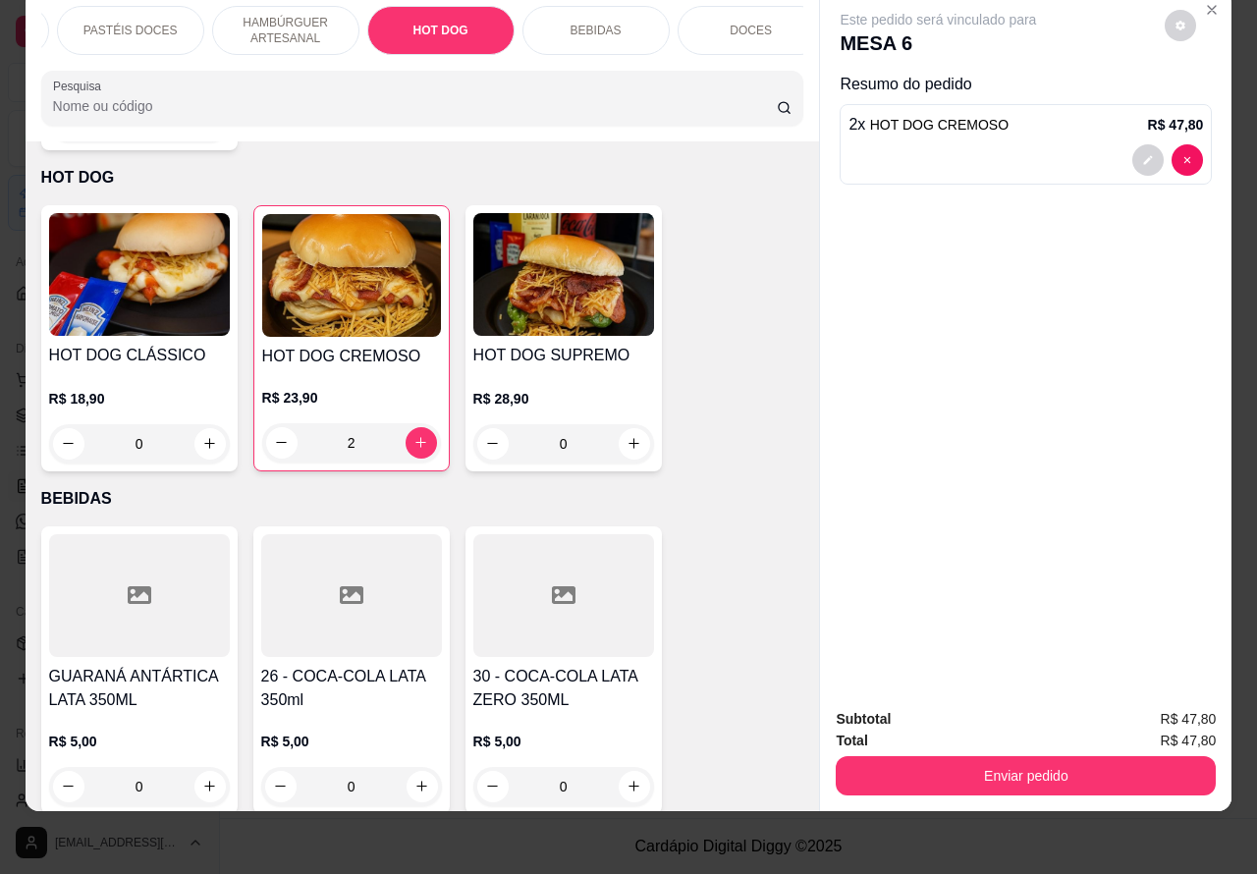
scroll to position [0, 471]
click at [565, 23] on p "BEBIDAS" at bounding box center [575, 31] width 51 height 16
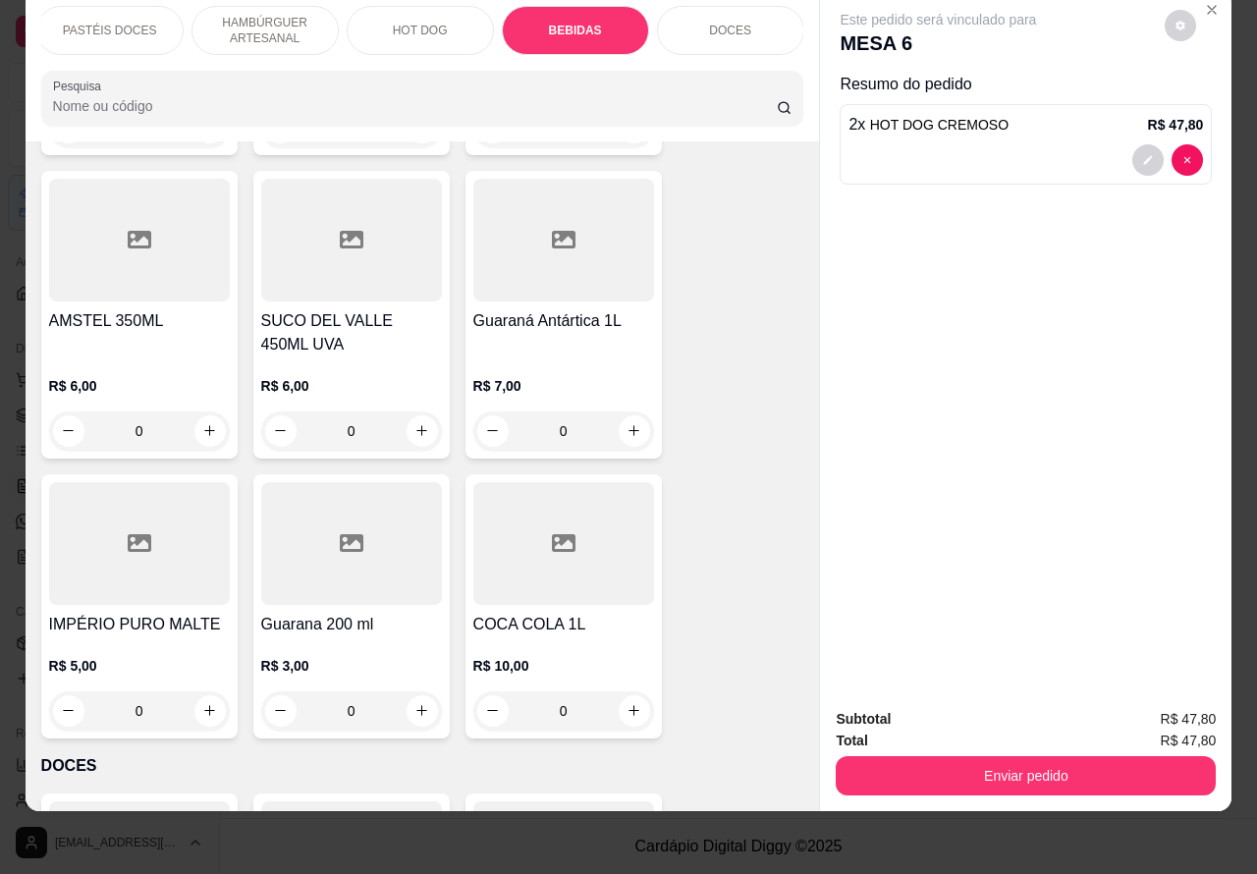
scroll to position [7567, 0]
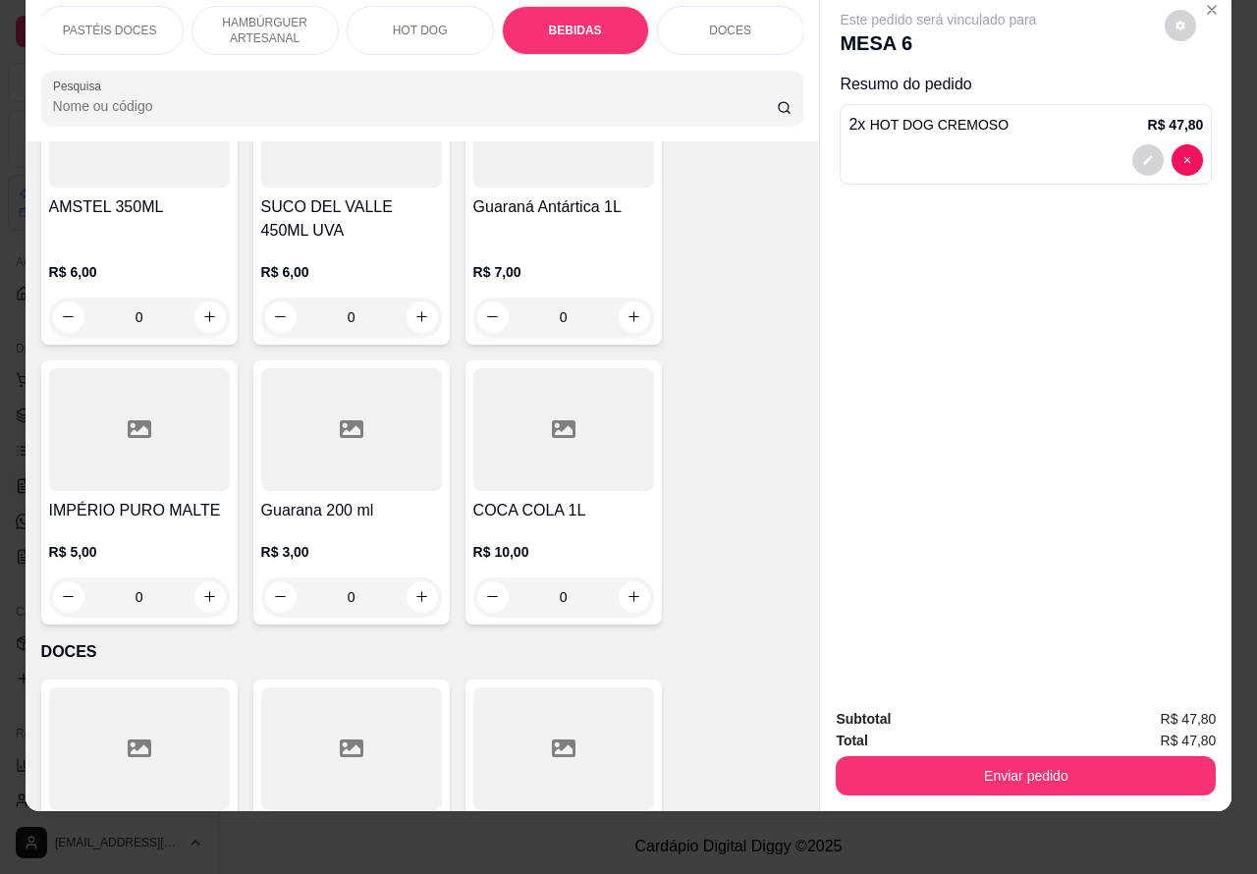
click at [626, 589] on icon "increase-product-quantity" at bounding box center [633, 596] width 15 height 15
type input "1"
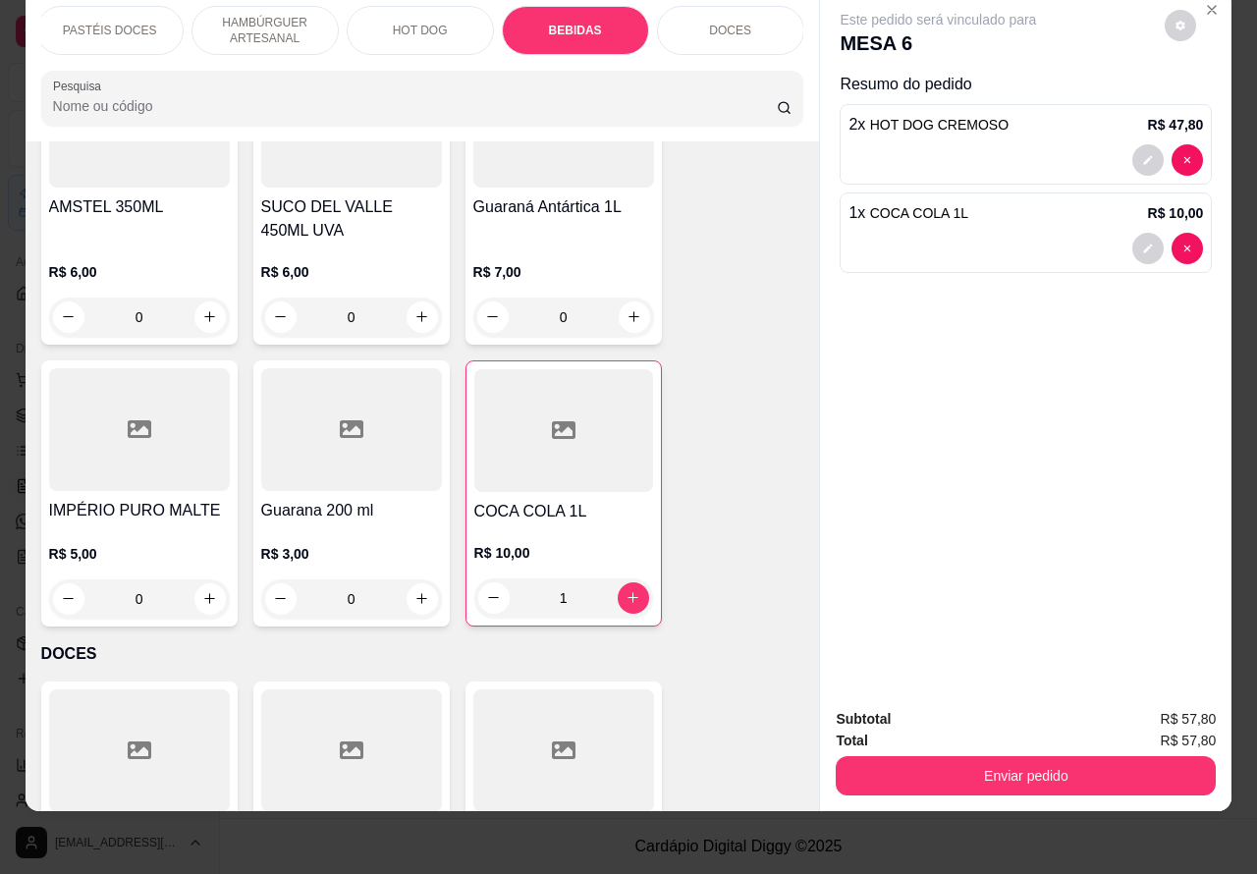
click at [1021, 756] on button "Enviar pedido" at bounding box center [1026, 775] width 380 height 39
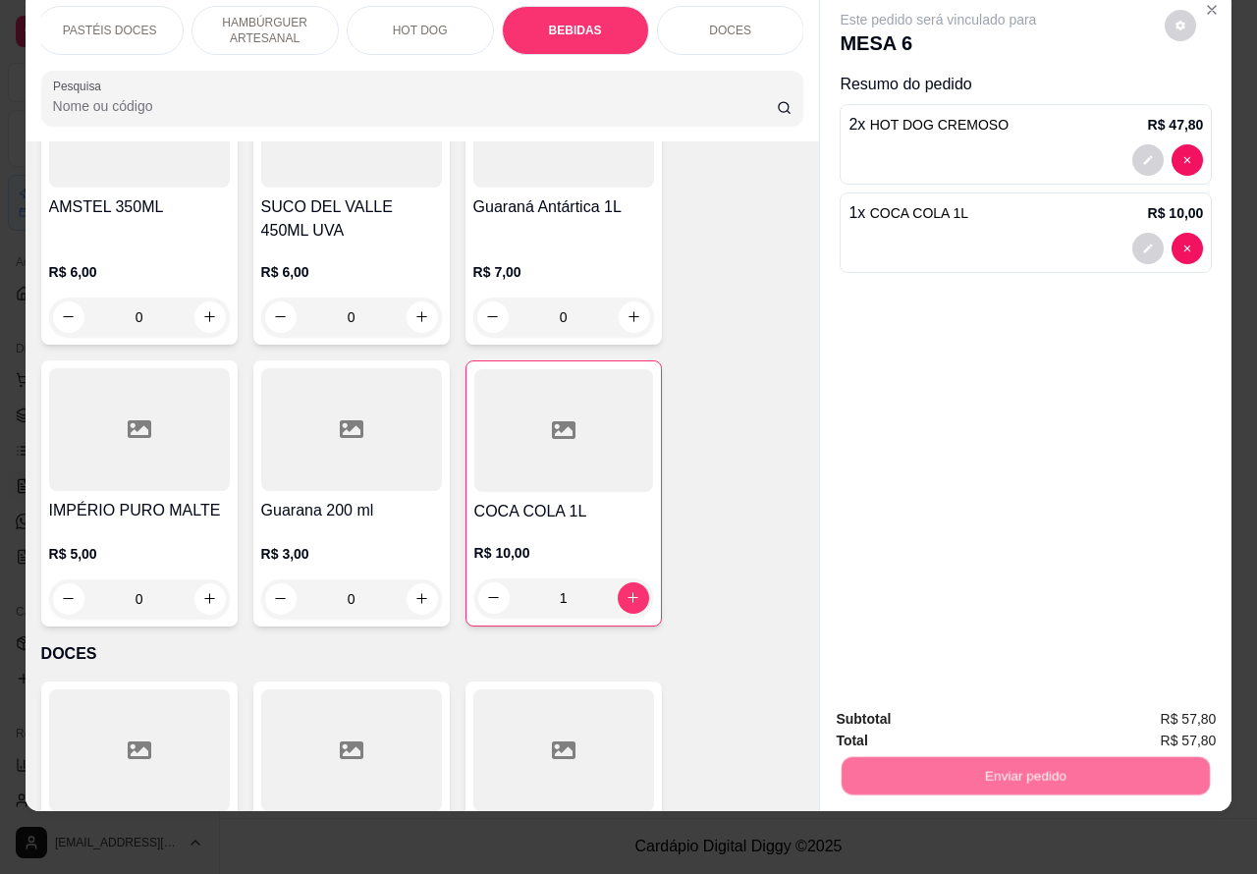
click at [962, 708] on button "Não registrar e enviar pedido" at bounding box center [959, 709] width 204 height 37
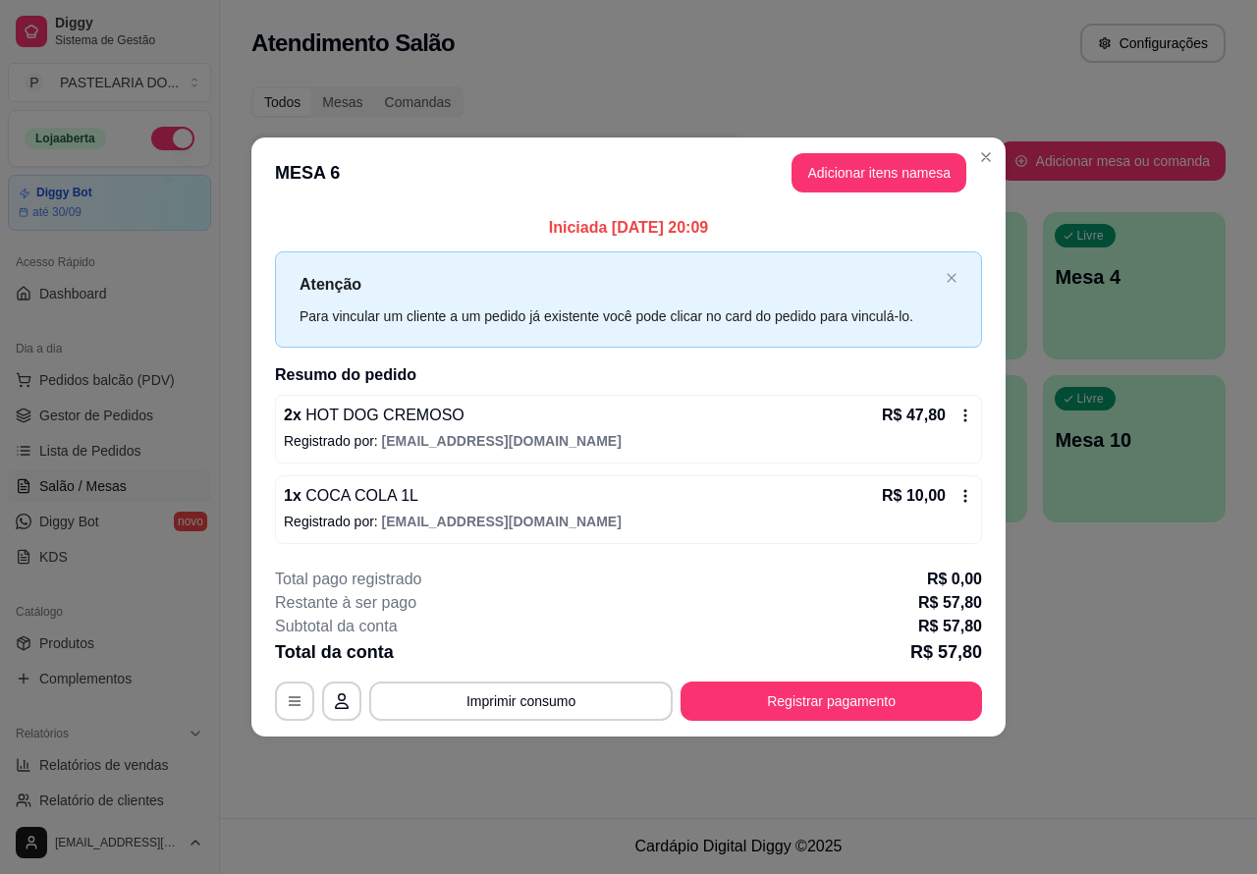
click at [1142, 664] on div "Atendimento Salão Configurações Todos Mesas Comandas Pesquisar Adicionar mesa o…" at bounding box center [738, 409] width 1037 height 818
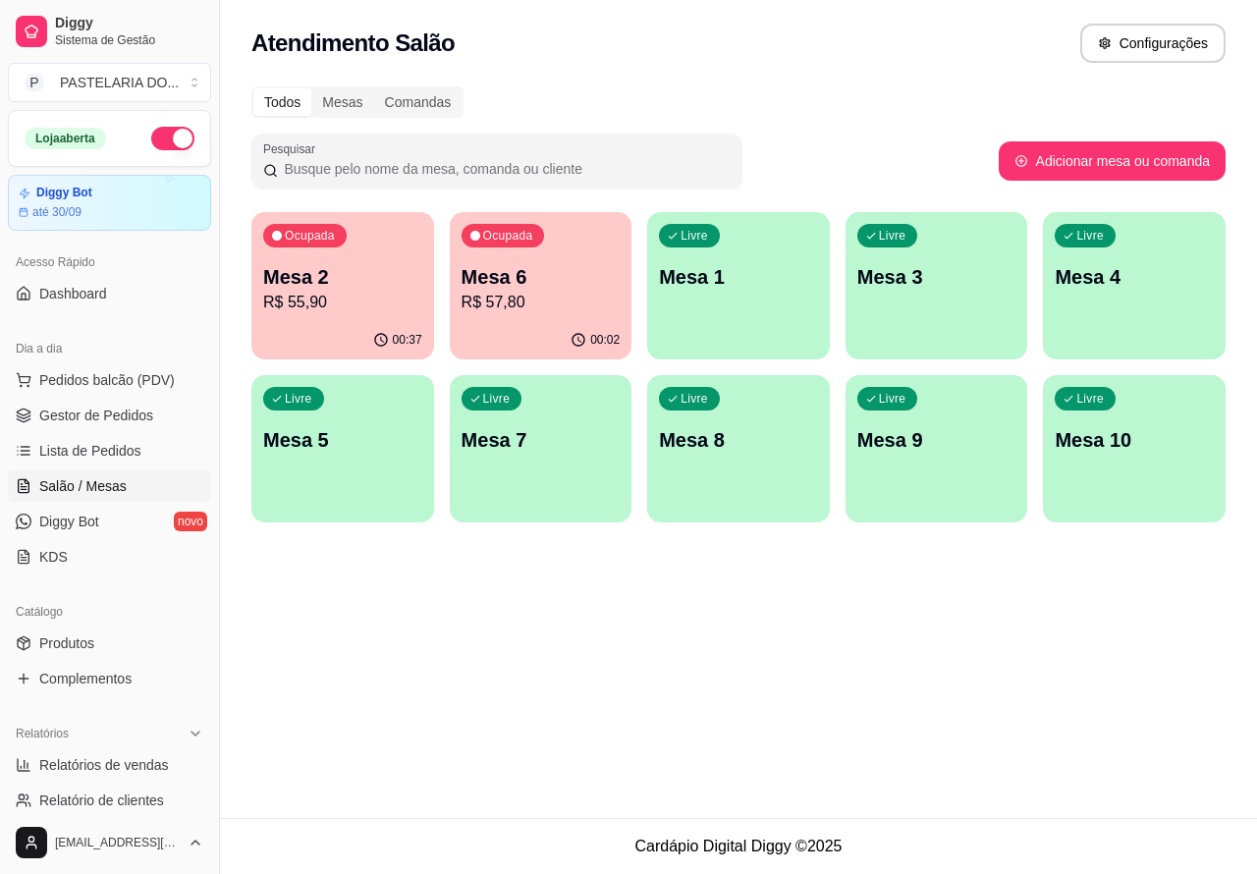
click at [352, 281] on p "Mesa 2" at bounding box center [342, 276] width 159 height 27
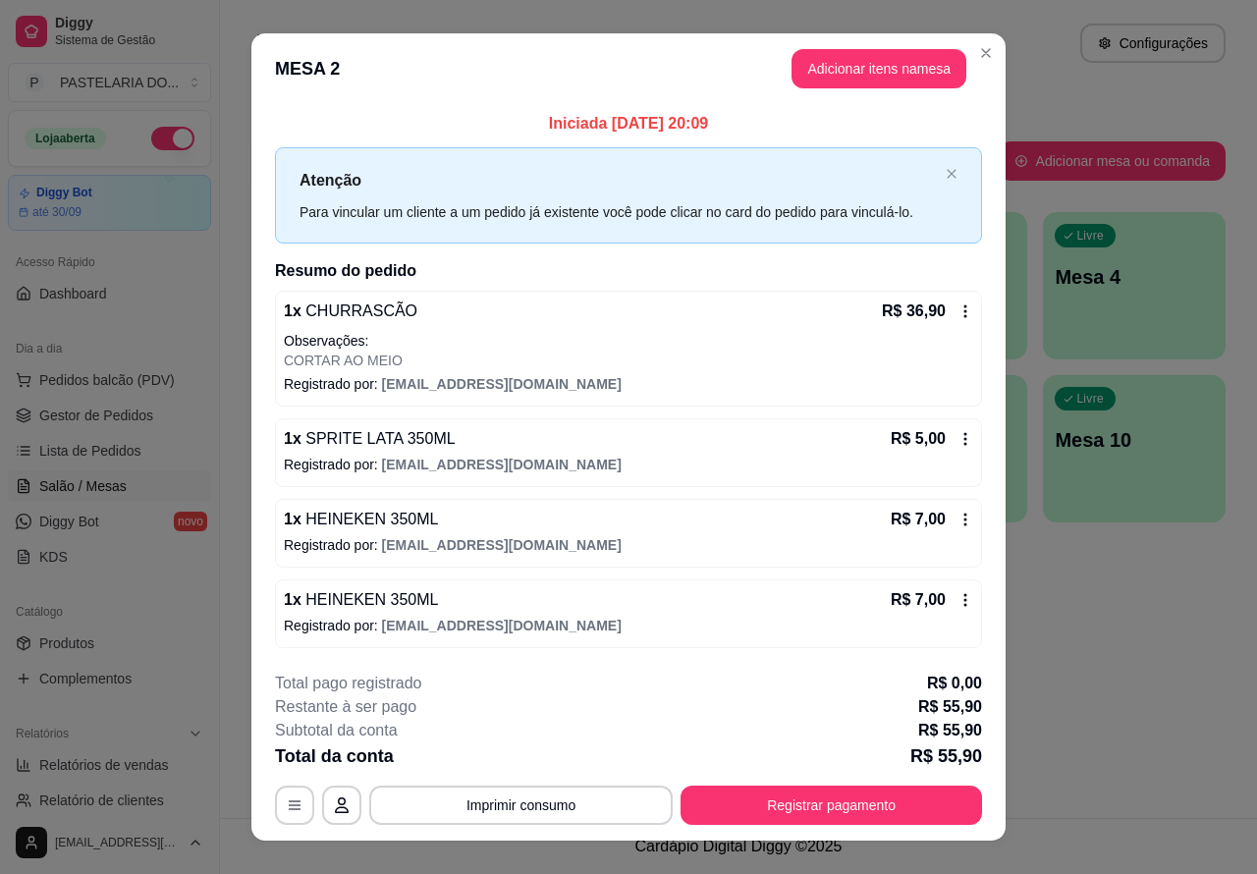
click at [882, 65] on p "MESA 2" at bounding box center [939, 77] width 197 height 27
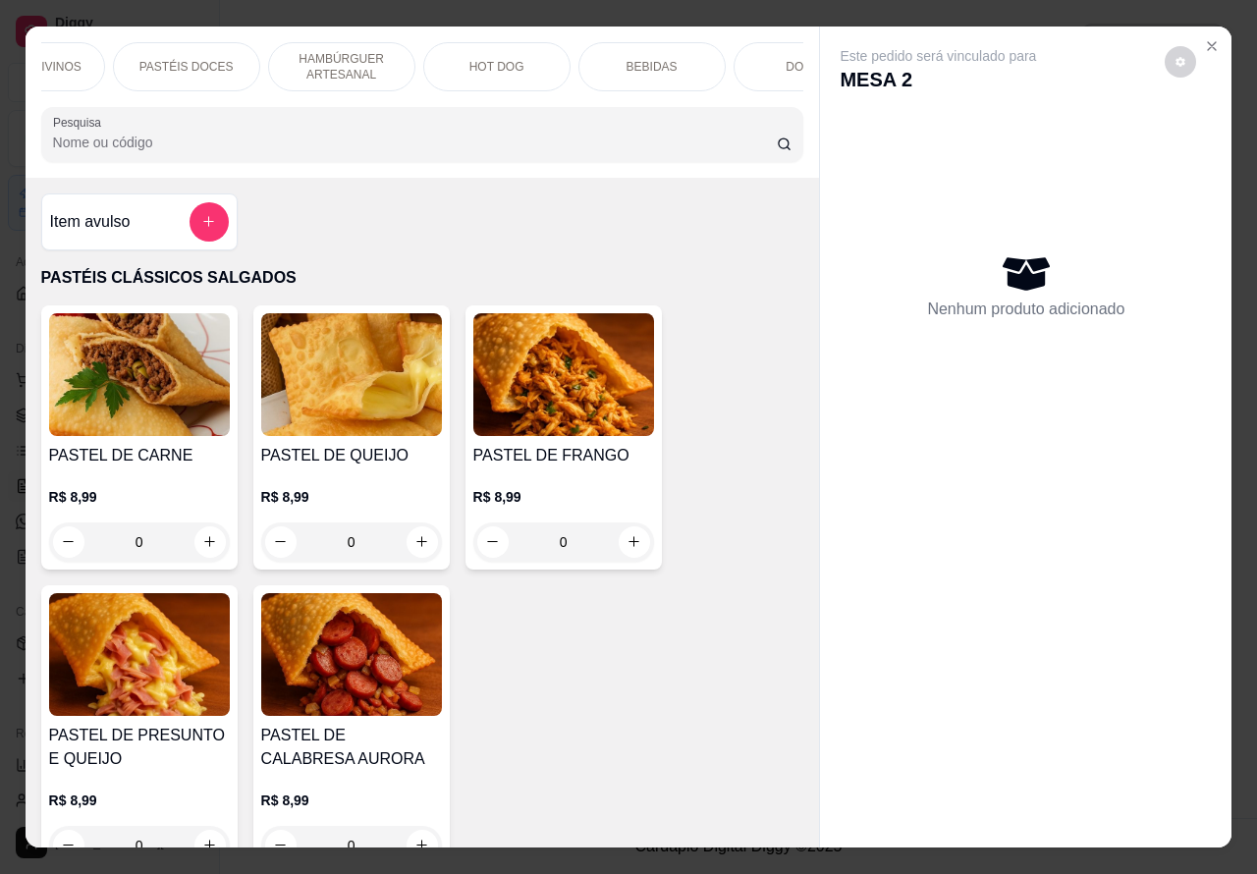
scroll to position [0, 413]
click at [628, 59] on p "BEBIDAS" at bounding box center [632, 67] width 51 height 16
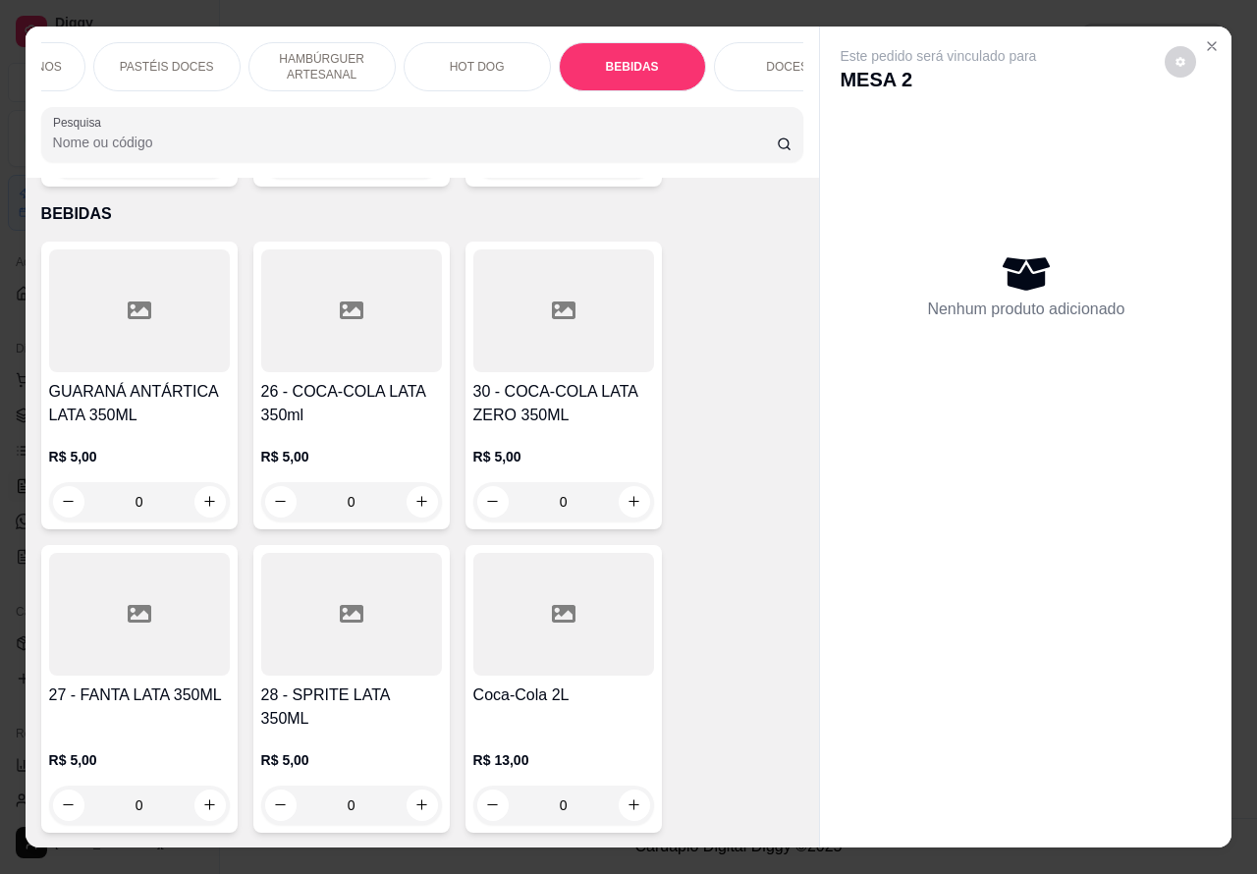
scroll to position [45, 0]
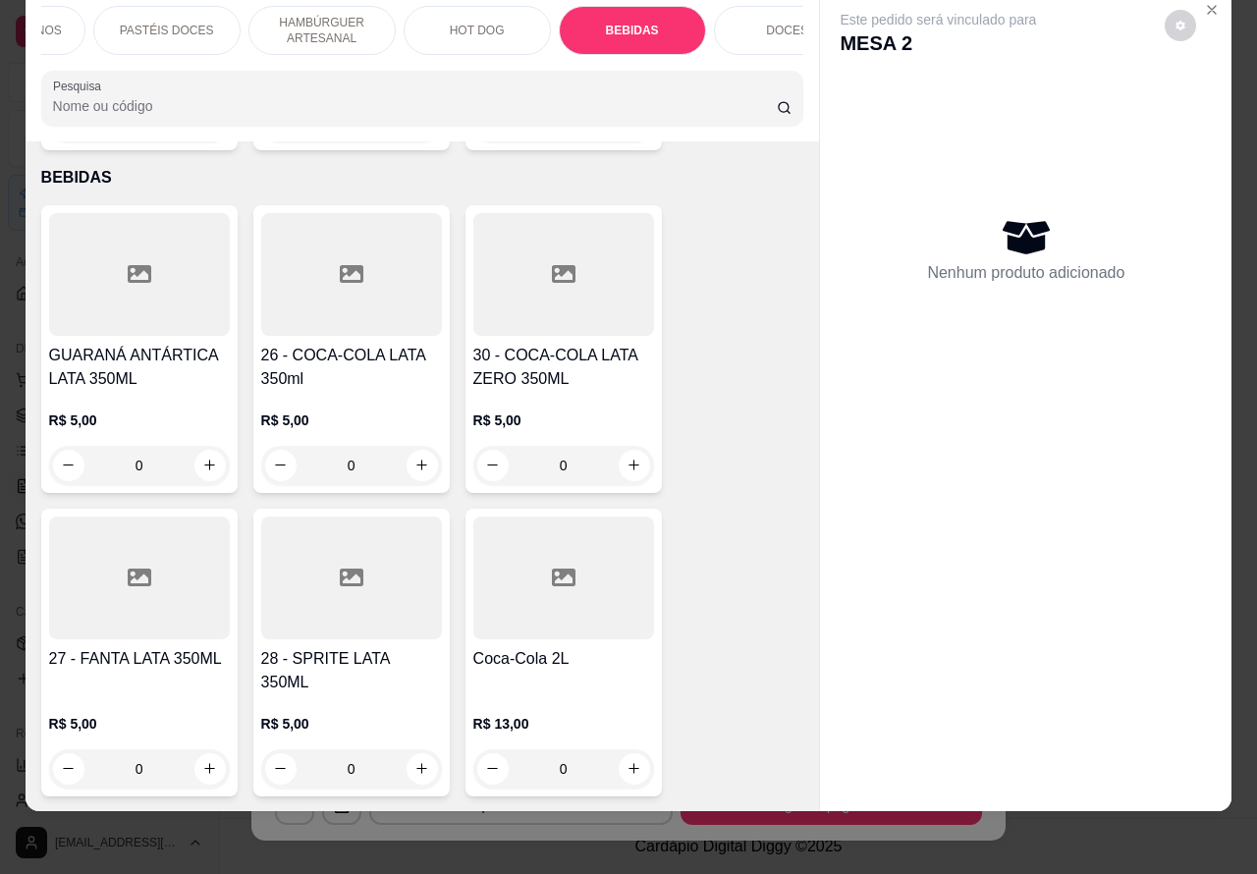
click at [414, 761] on icon "increase-product-quantity" at bounding box center [421, 768] width 15 height 15
type input "1"
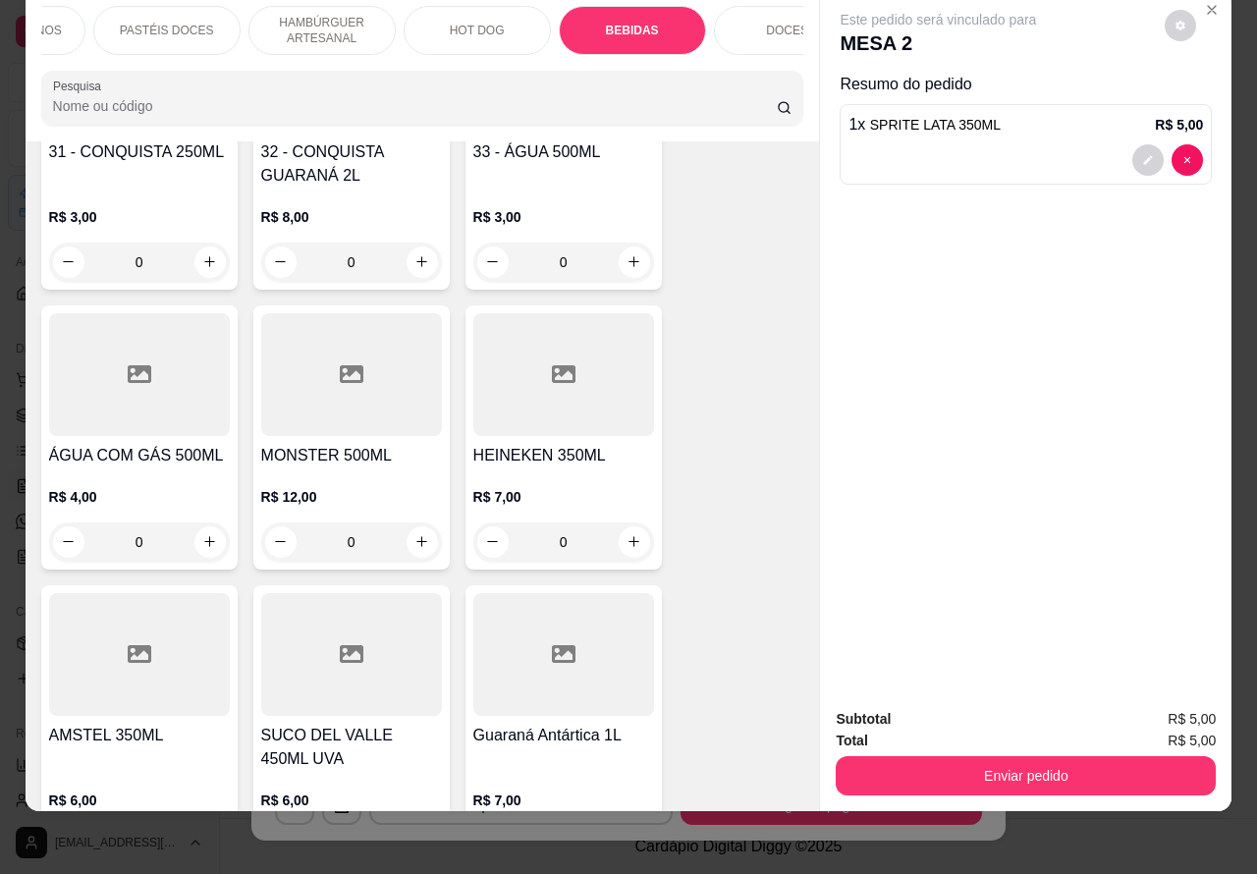
scroll to position [7047, 0]
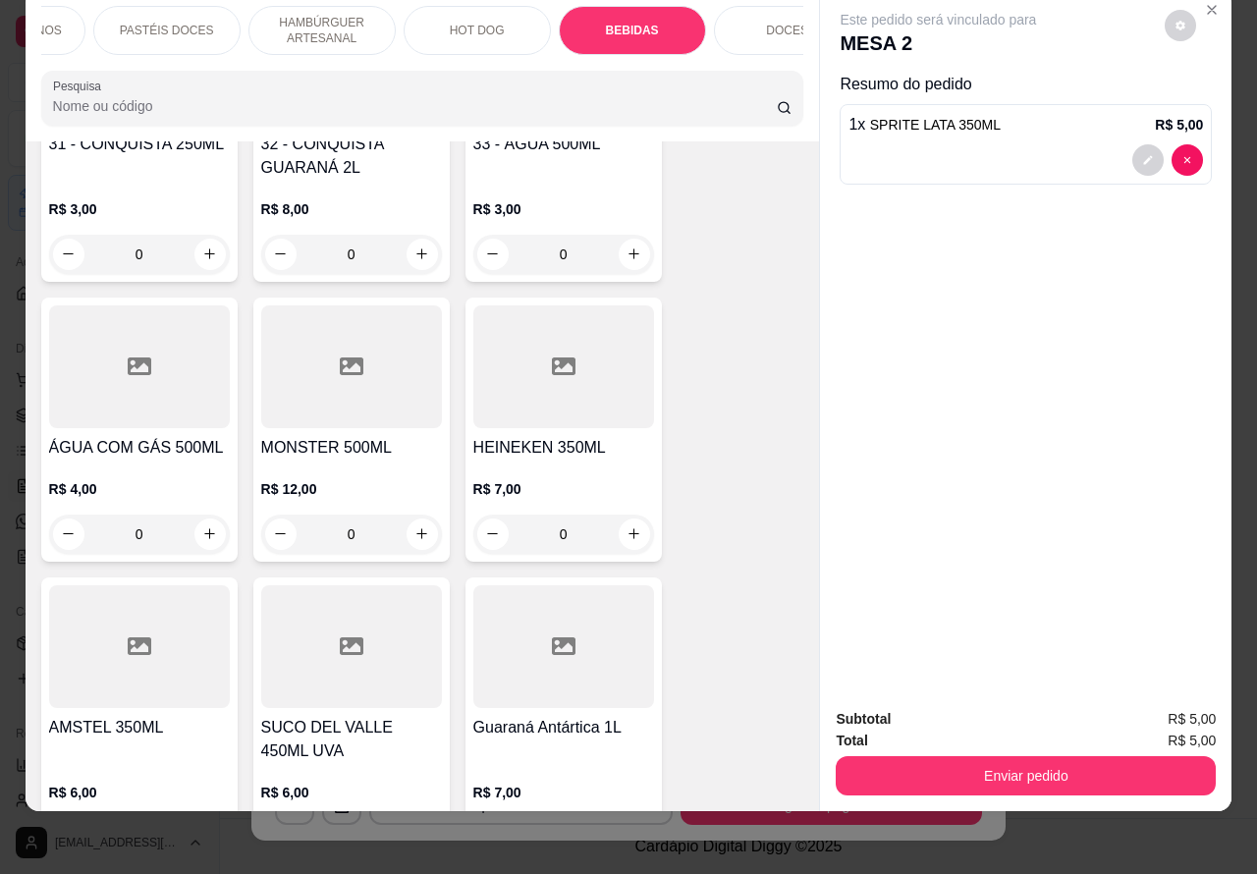
click at [626, 526] on icon "increase-product-quantity" at bounding box center [633, 533] width 15 height 15
type input "1"
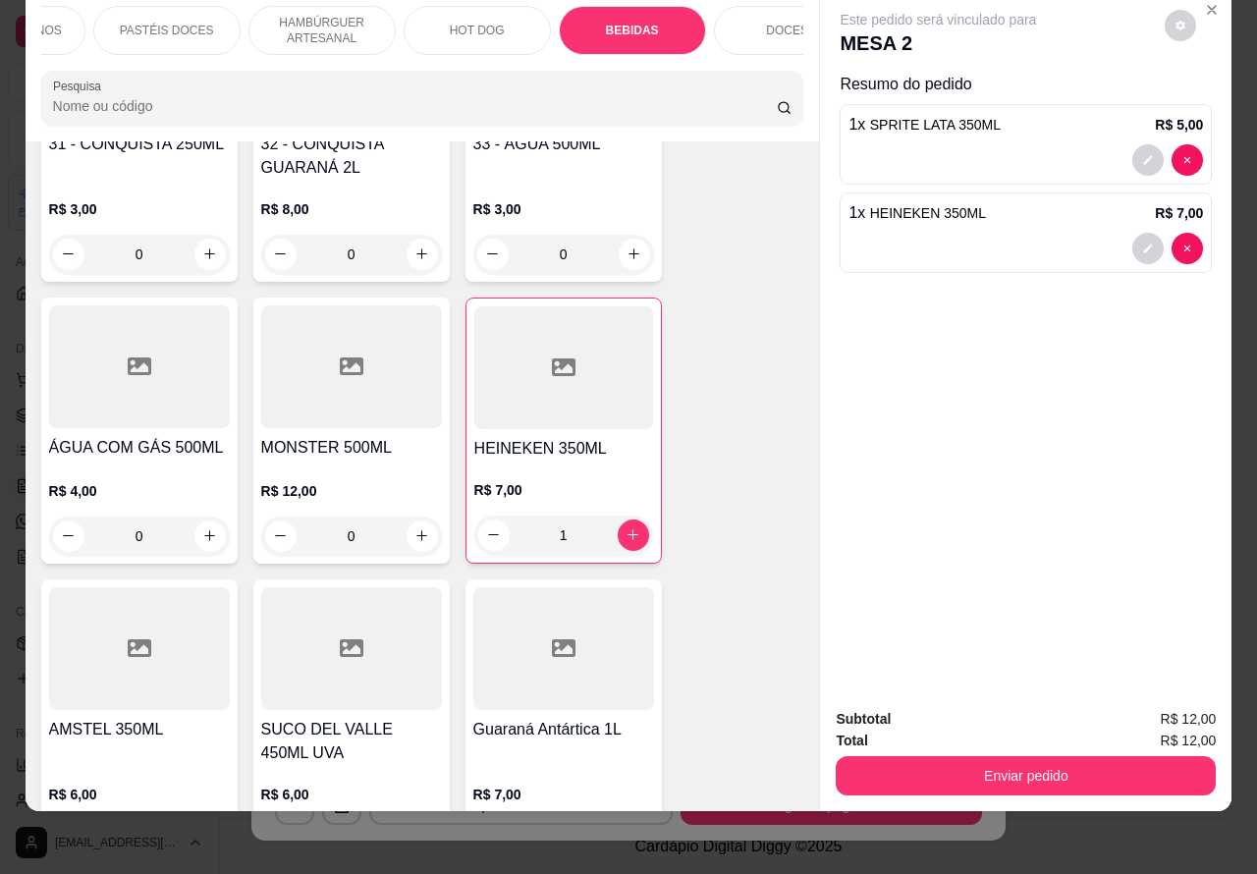
click at [1056, 756] on button "Enviar pedido" at bounding box center [1026, 775] width 380 height 39
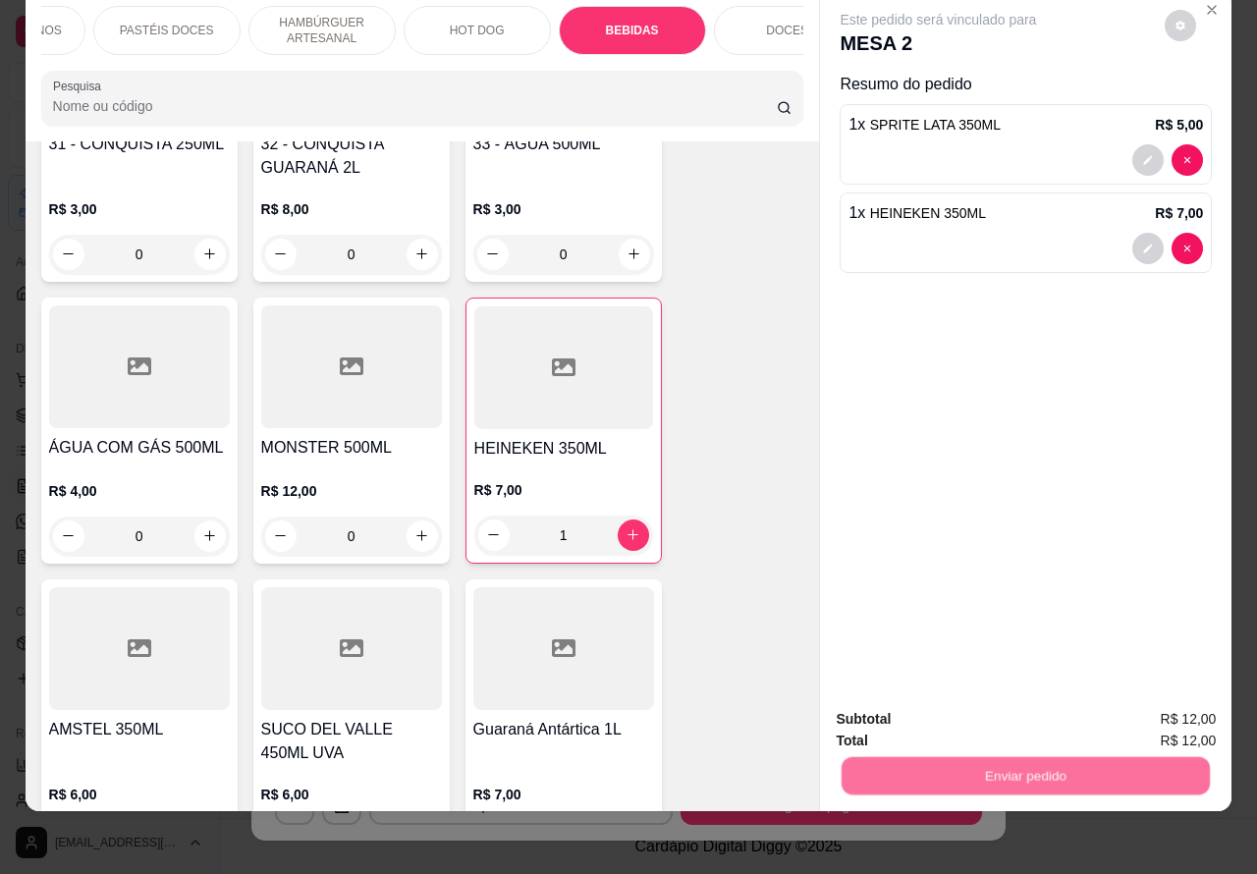
click at [951, 699] on button "Não registrar e enviar pedido" at bounding box center [959, 709] width 198 height 36
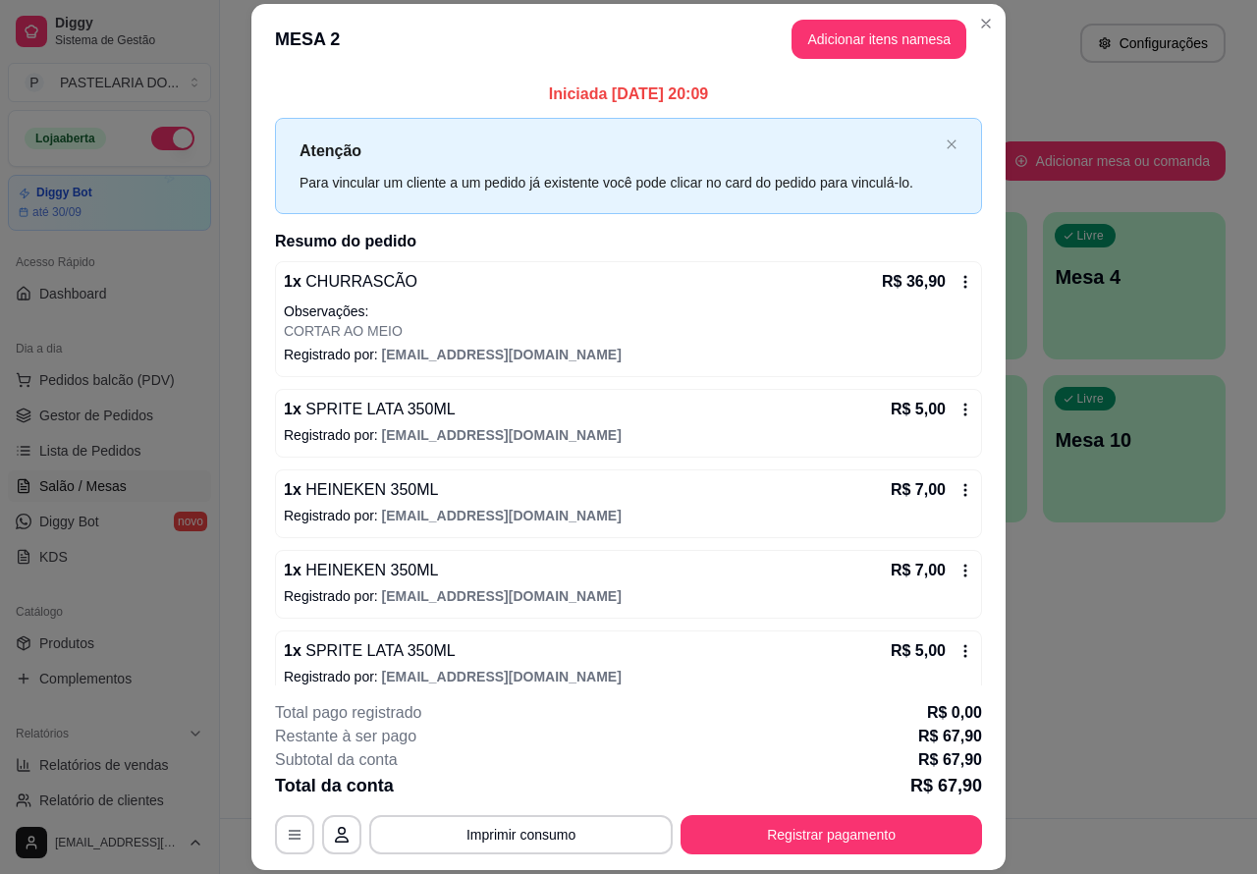
click at [1193, 680] on div "Atendimento Salão Configurações Todos Mesas Comandas Pesquisar Adicionar mesa o…" at bounding box center [738, 409] width 1037 height 818
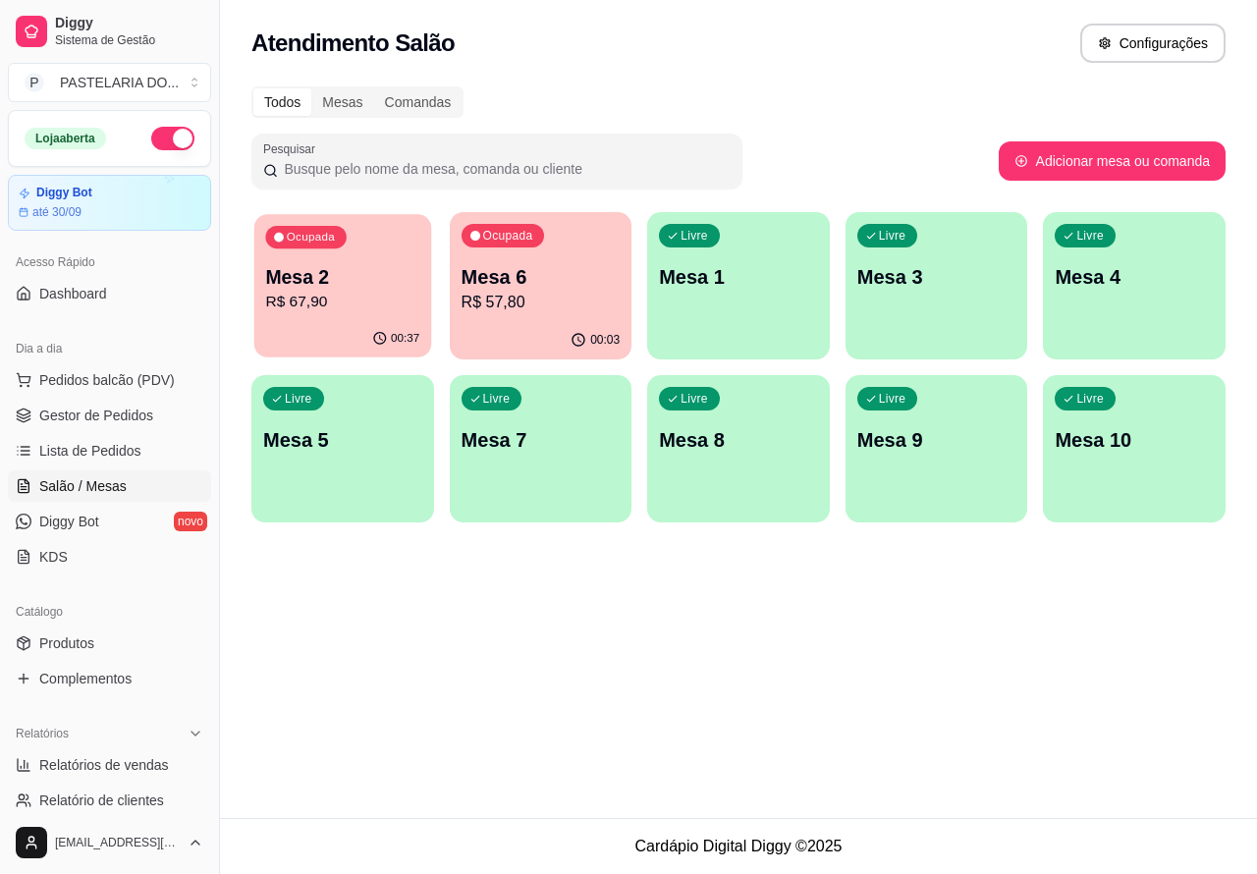
click at [358, 270] on p "Mesa 2" at bounding box center [342, 277] width 154 height 27
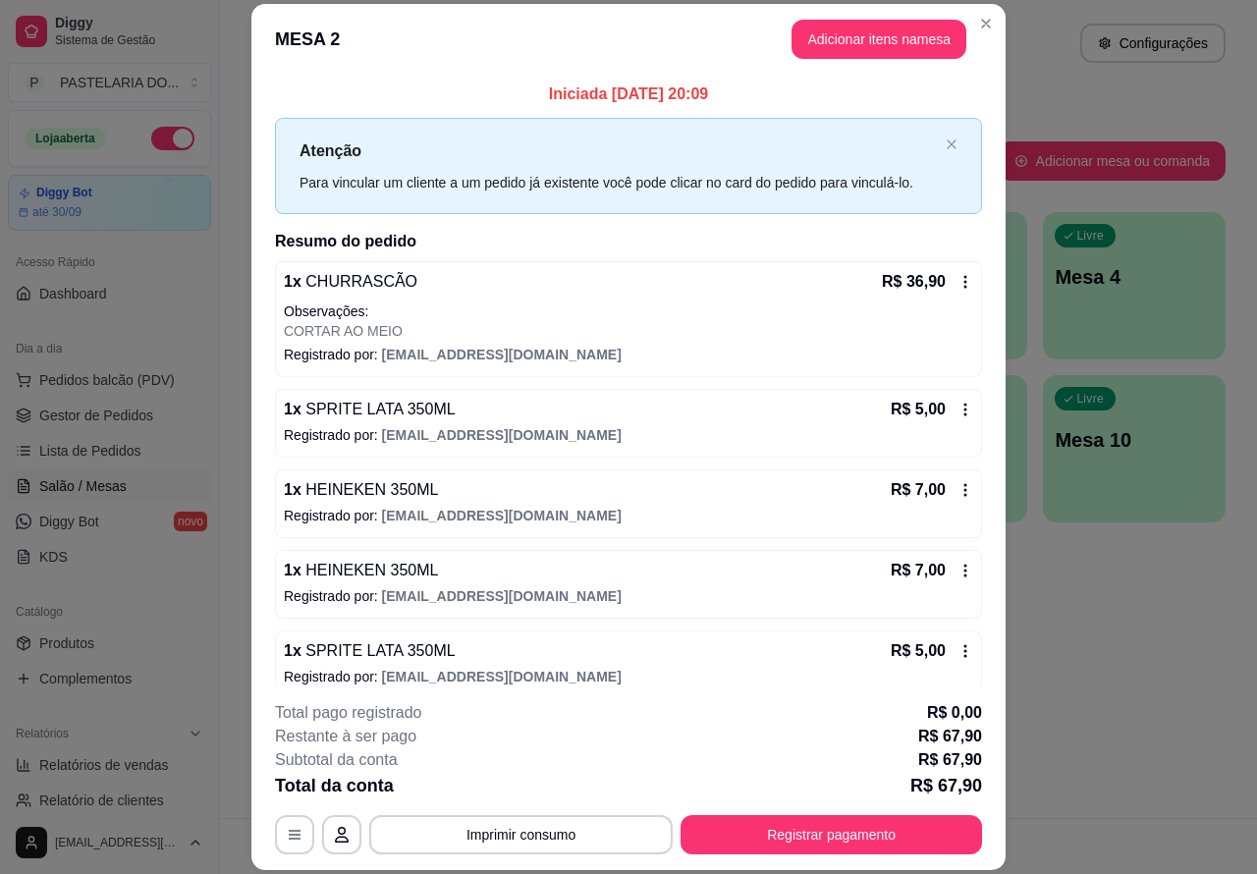
click at [869, 31] on div "Este pedido será vinculado para MESA 2 Nenhum produto adicionado" at bounding box center [1027, 421] width 413 height 793
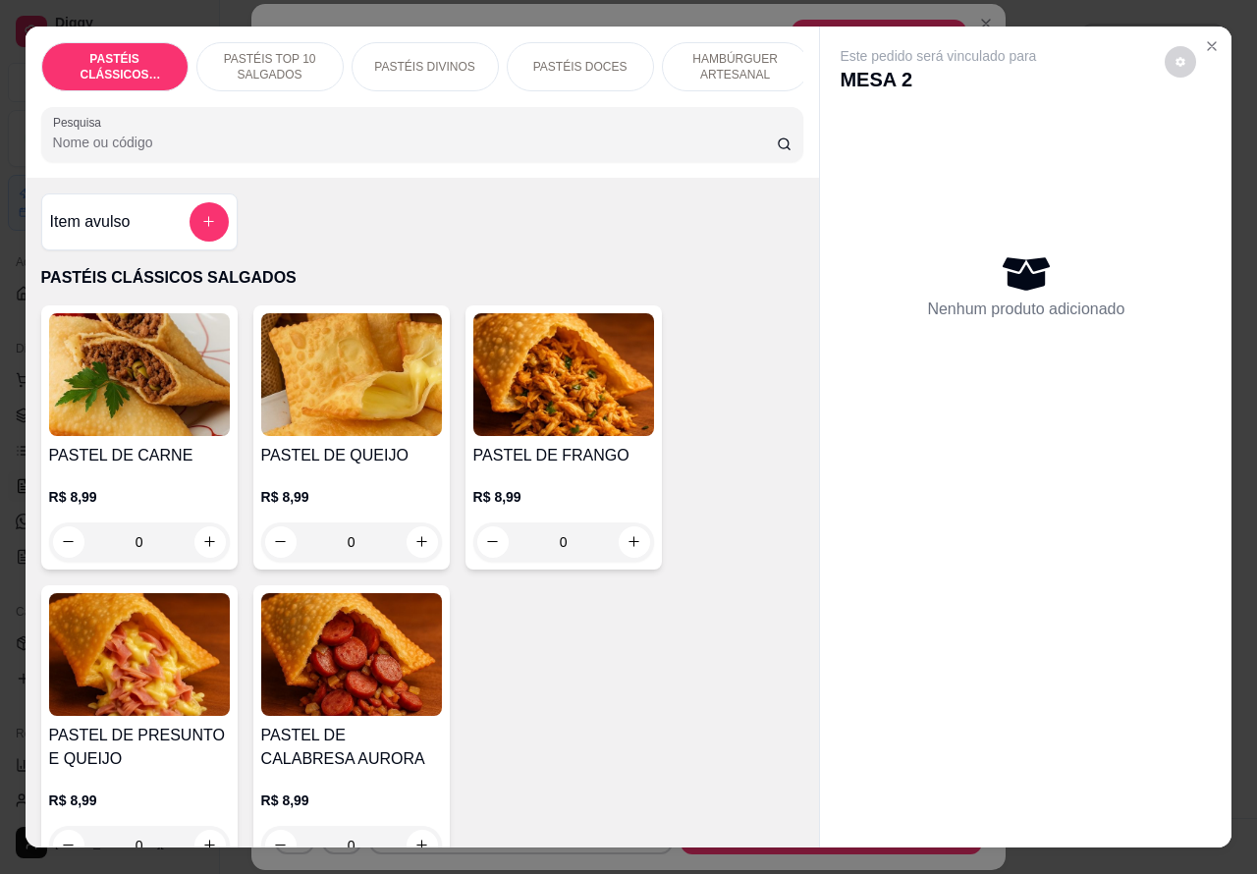
click at [735, 51] on p "HAMBÚRGUER ARTESANAL" at bounding box center [736, 66] width 114 height 31
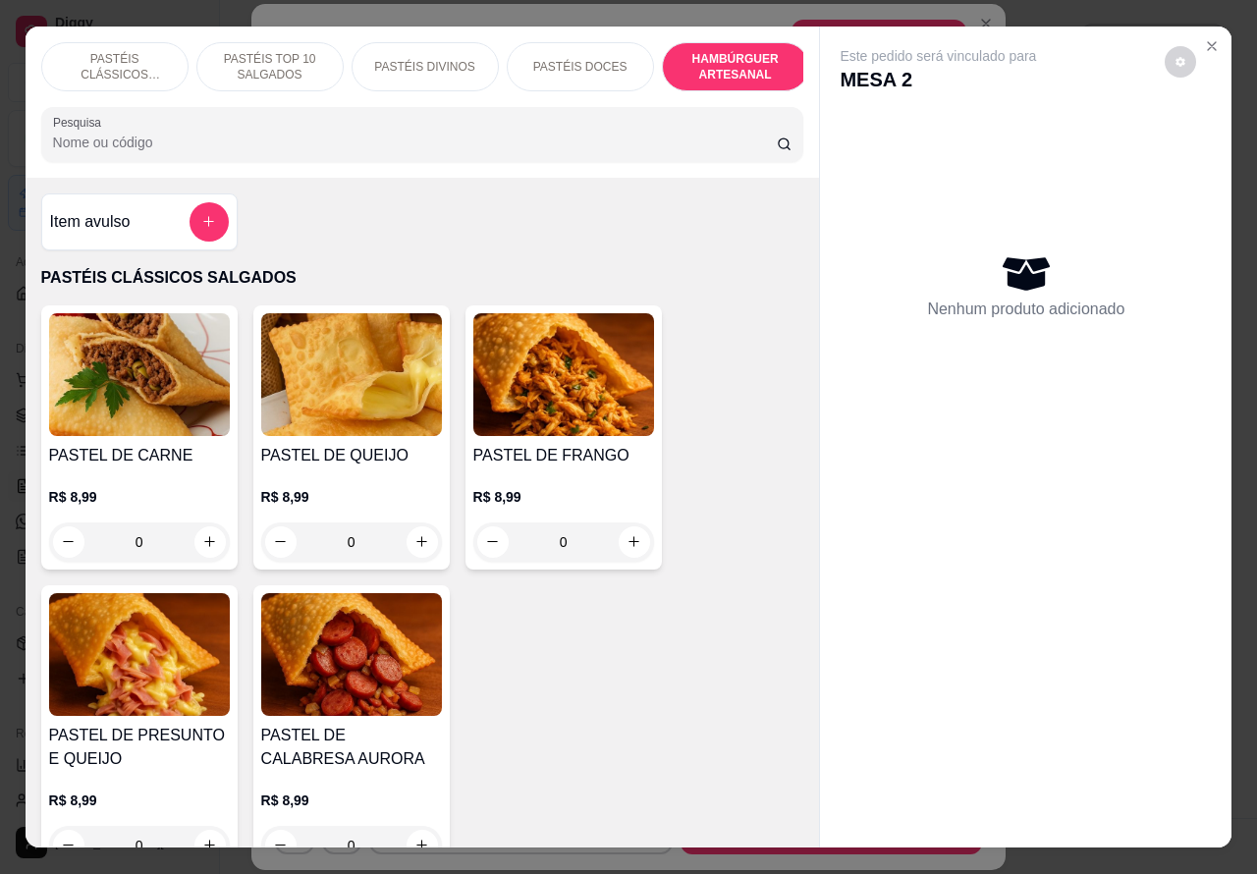
scroll to position [45, 0]
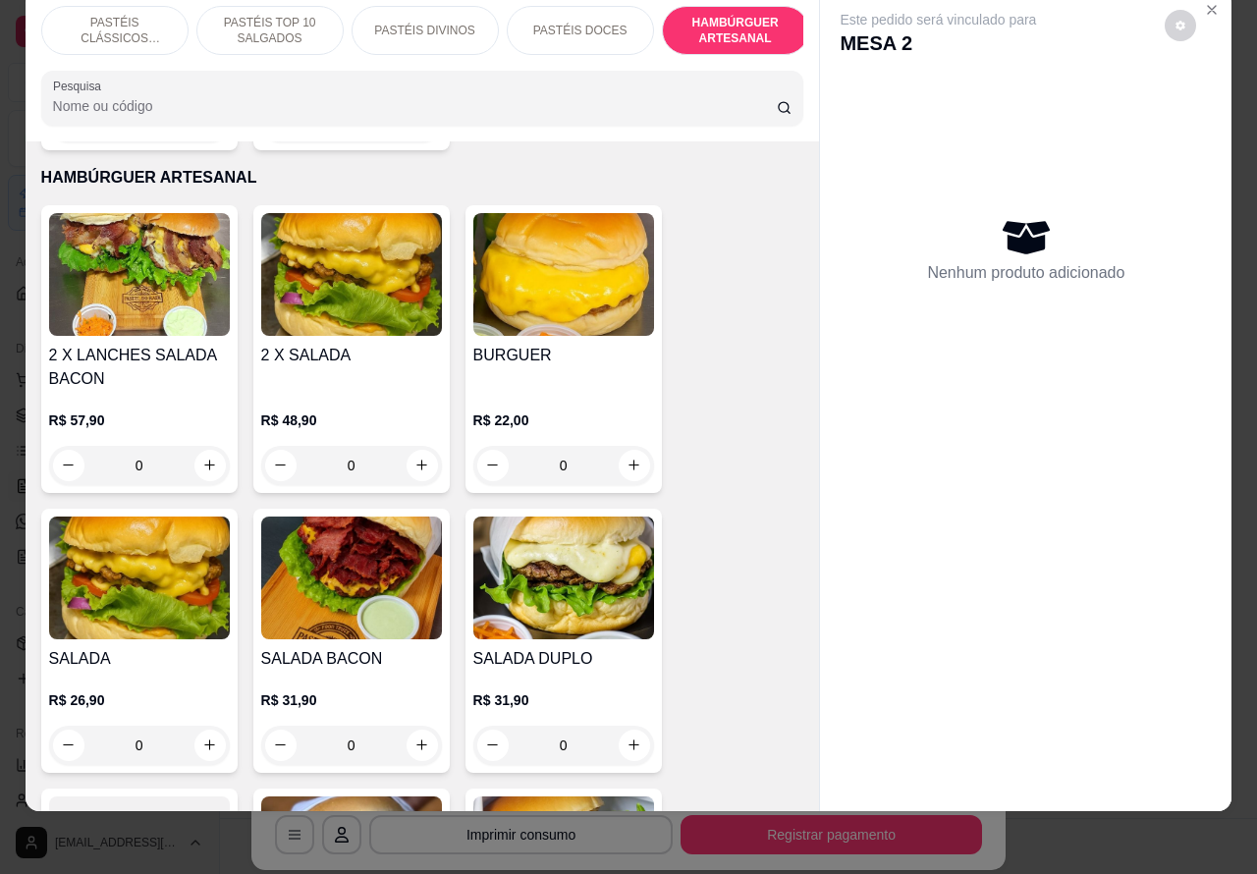
click at [409, 726] on div "0" at bounding box center [351, 745] width 181 height 39
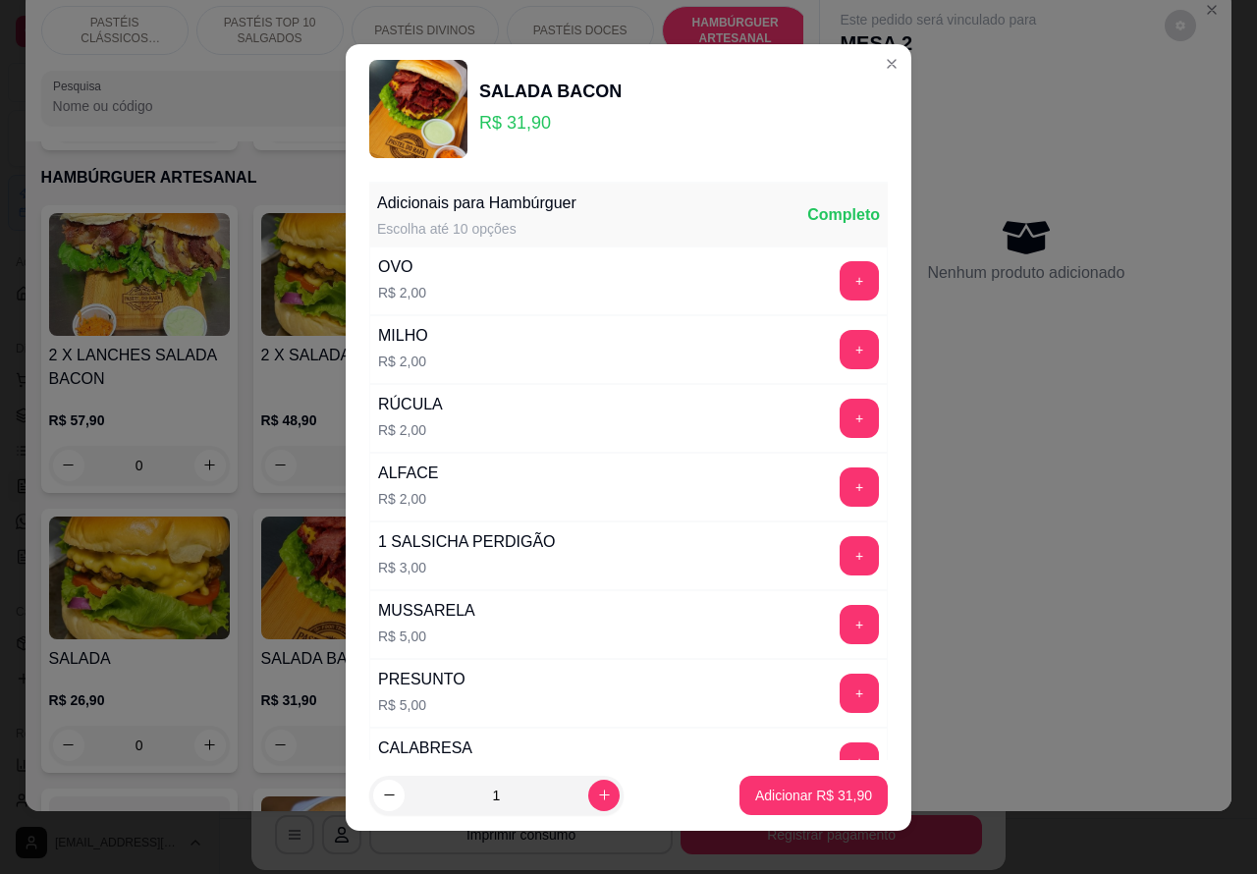
click at [840, 272] on button "+" at bounding box center [859, 280] width 39 height 39
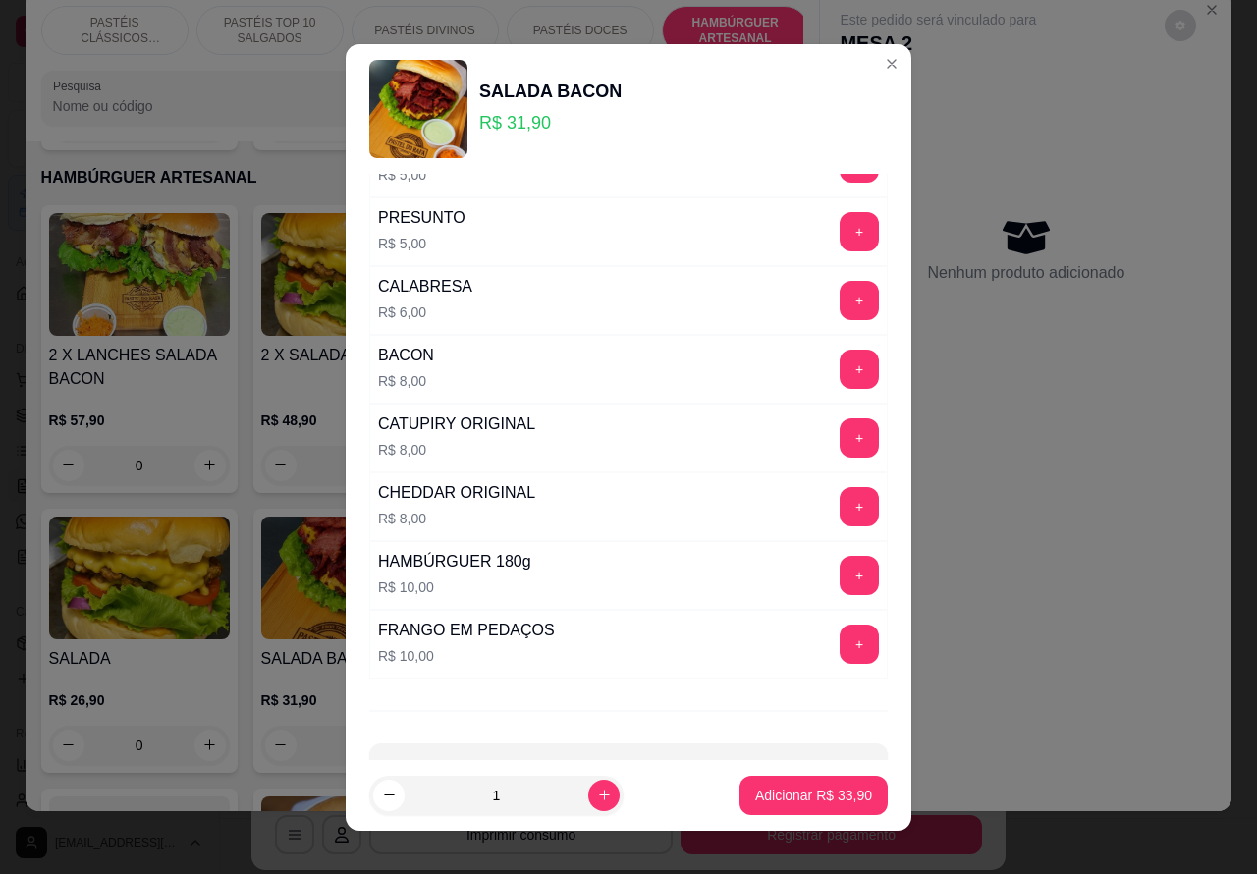
scroll to position [532, 0]
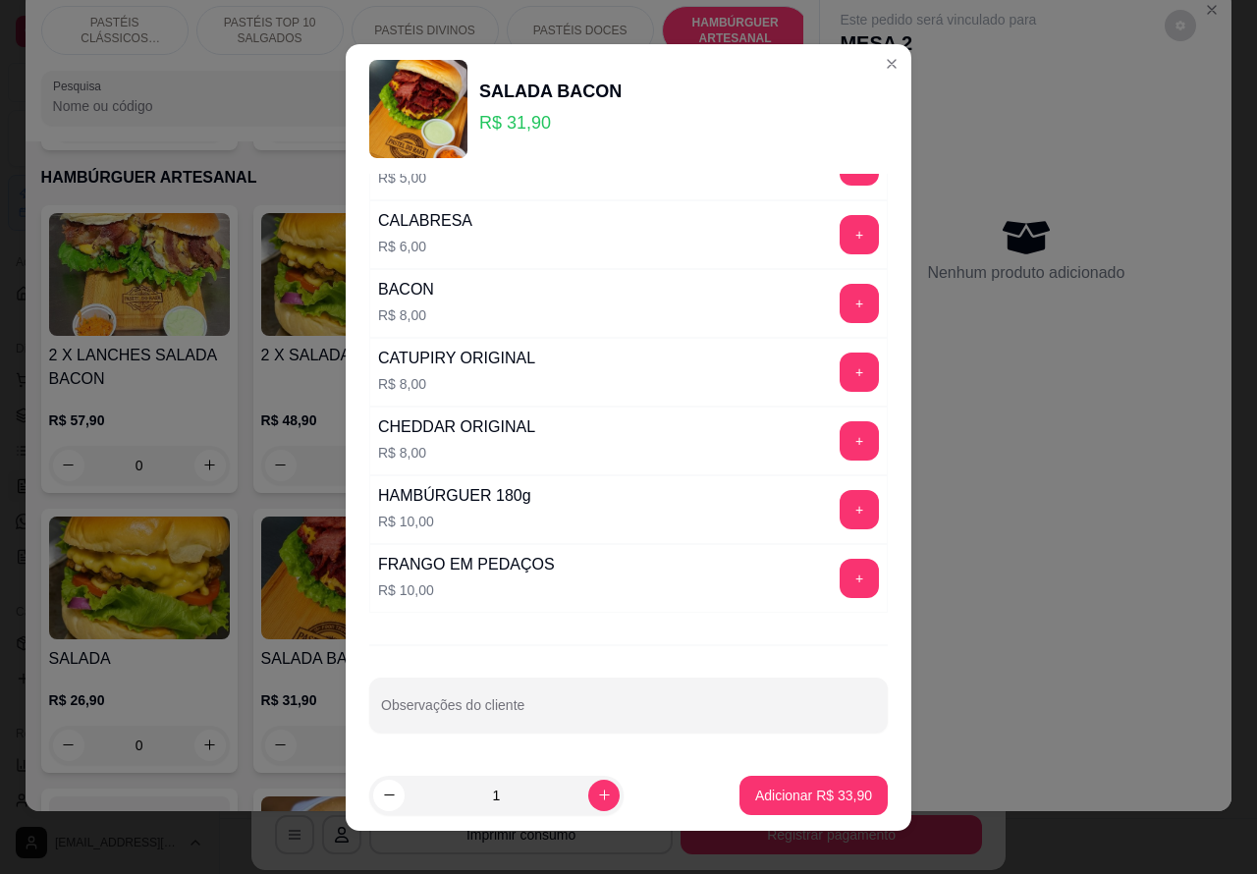
click at [679, 690] on div at bounding box center [628, 704] width 495 height 39
type input "PARA VIAGEM>>>>>"
click at [816, 776] on button "Adicionar R$ 33,90" at bounding box center [813, 795] width 144 height 38
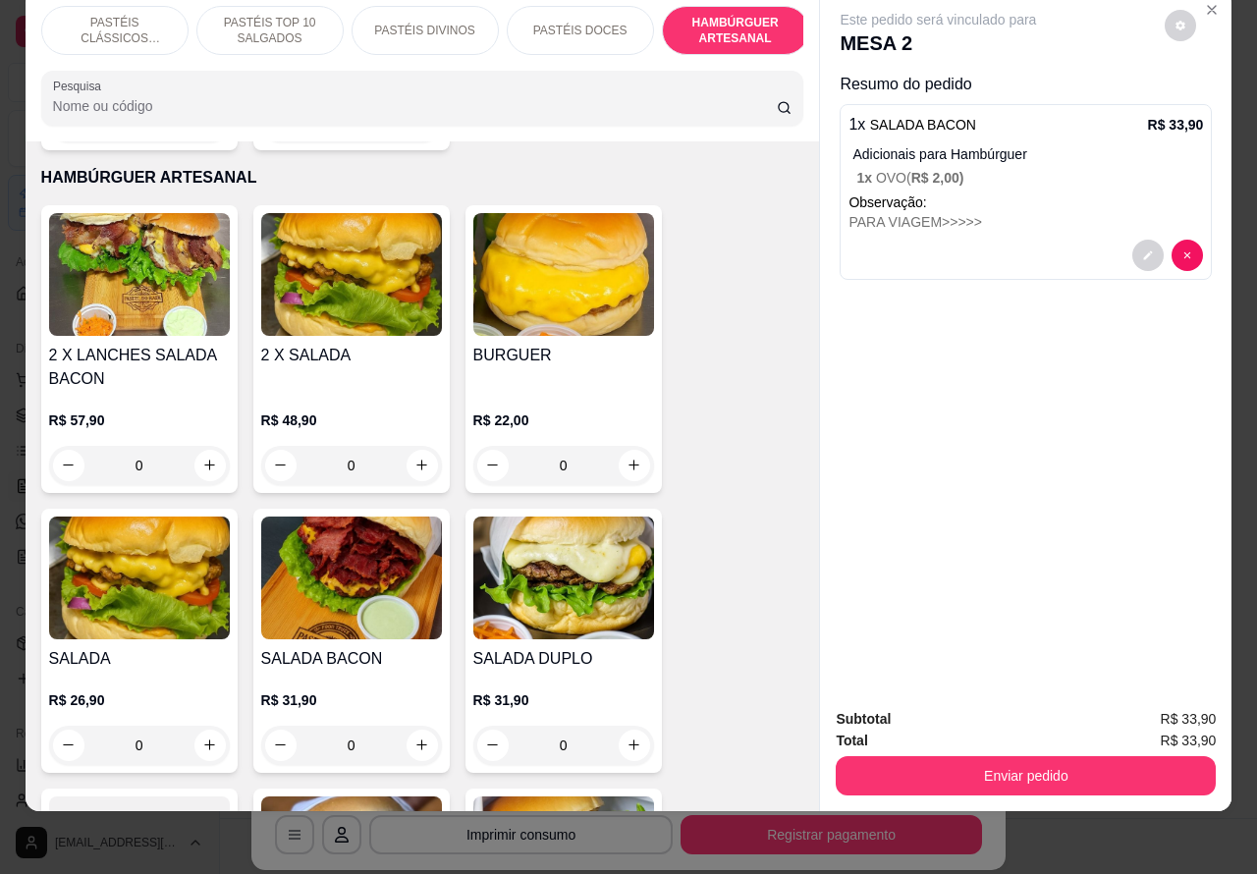
click at [1056, 756] on button "Enviar pedido" at bounding box center [1026, 775] width 380 height 39
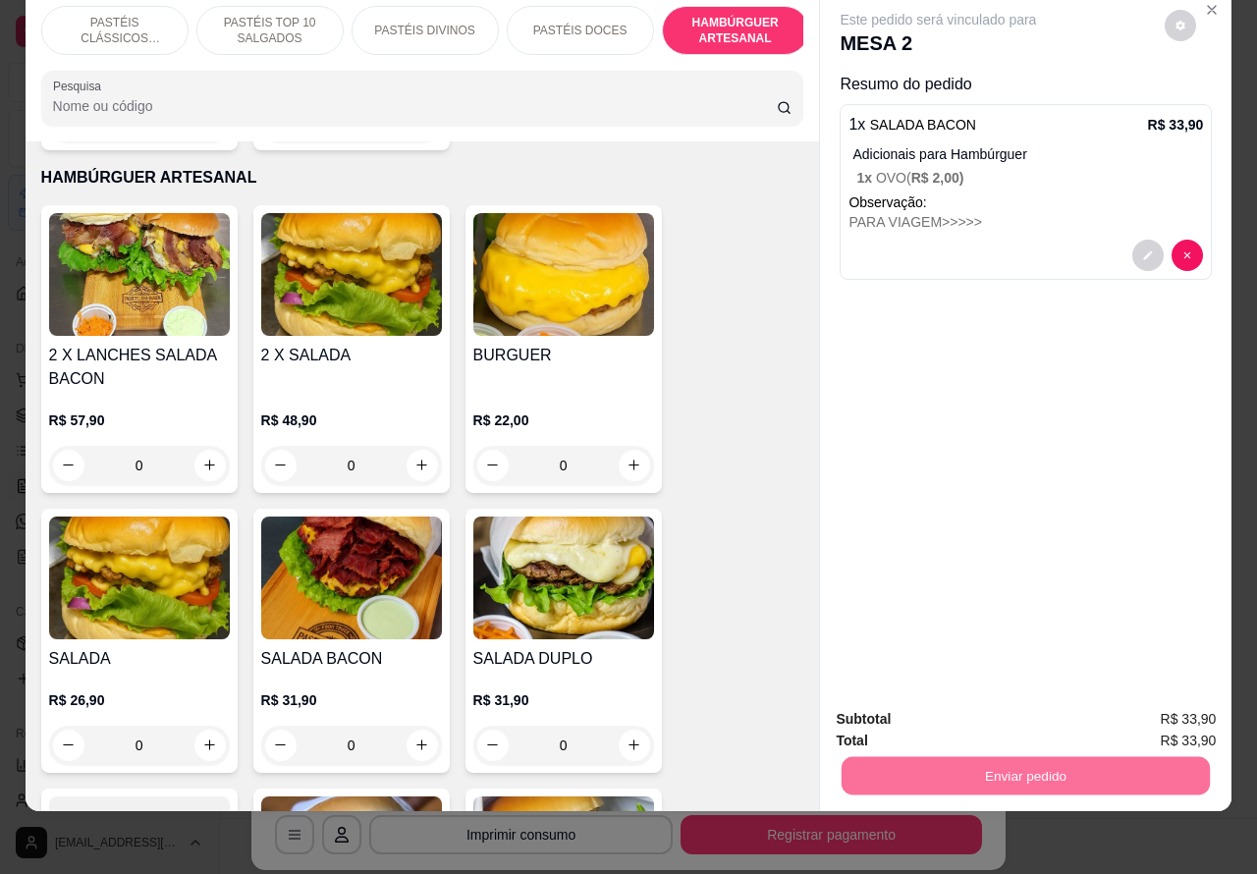
click at [989, 704] on button "Não registrar e enviar pedido" at bounding box center [959, 709] width 204 height 37
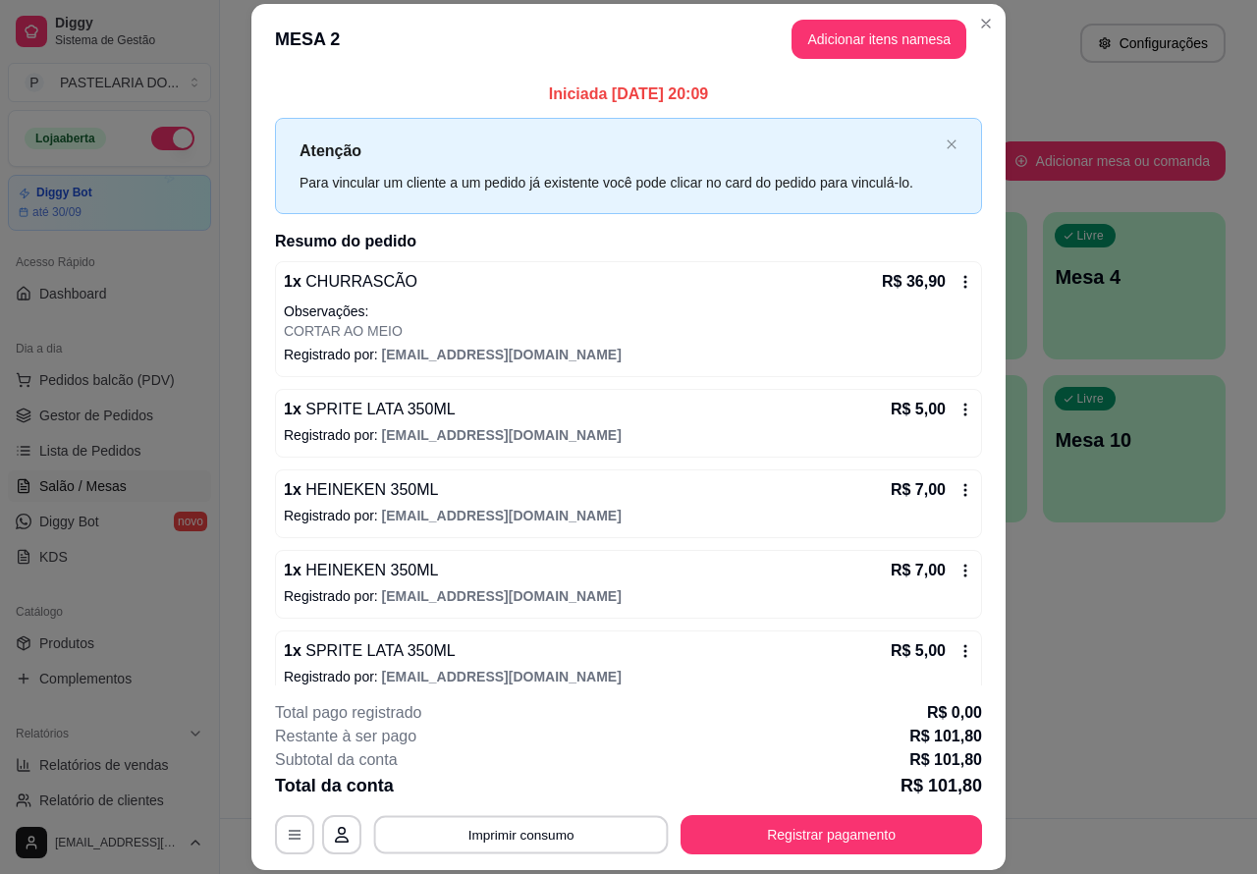
click at [537, 826] on button "Imprimir consumo" at bounding box center [521, 834] width 295 height 38
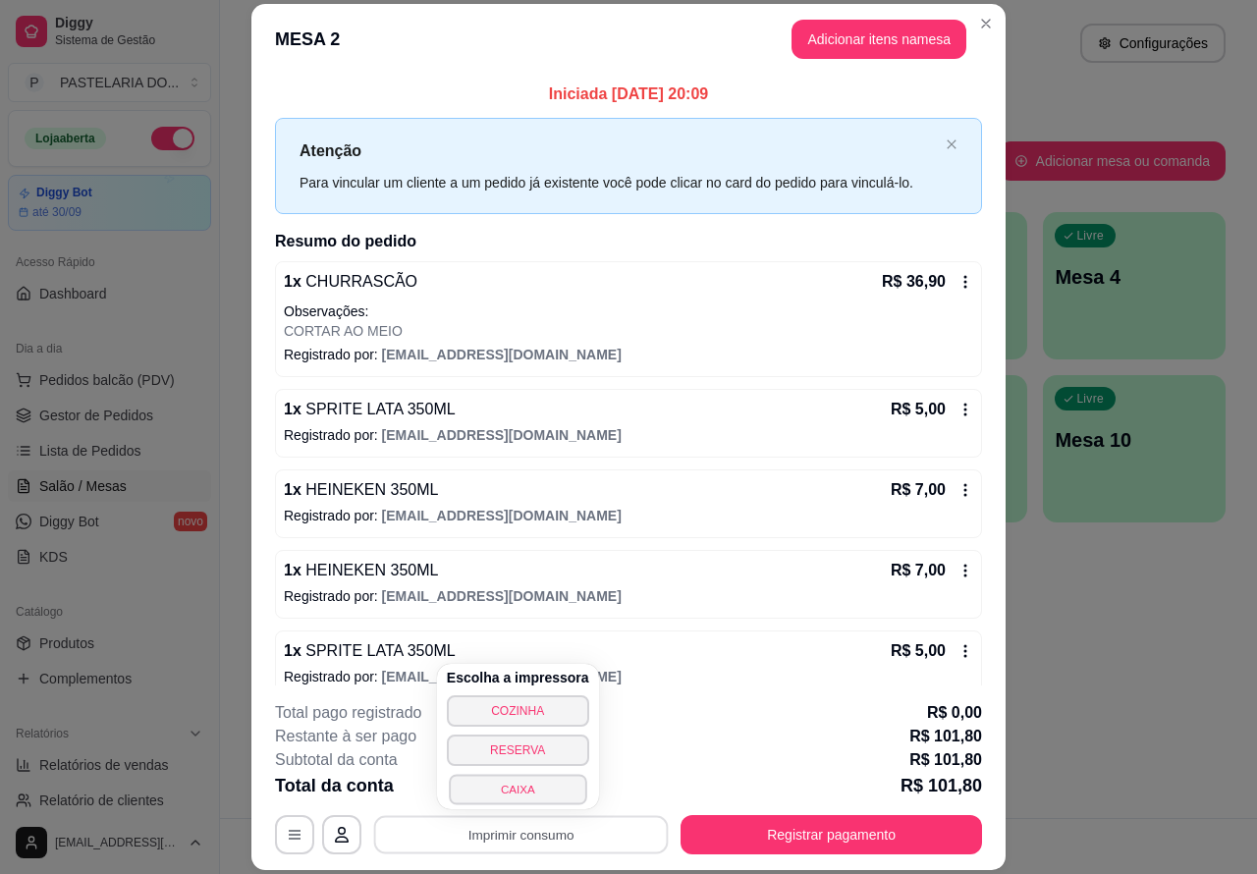
click at [527, 783] on button "CAIXA" at bounding box center [517, 789] width 137 height 30
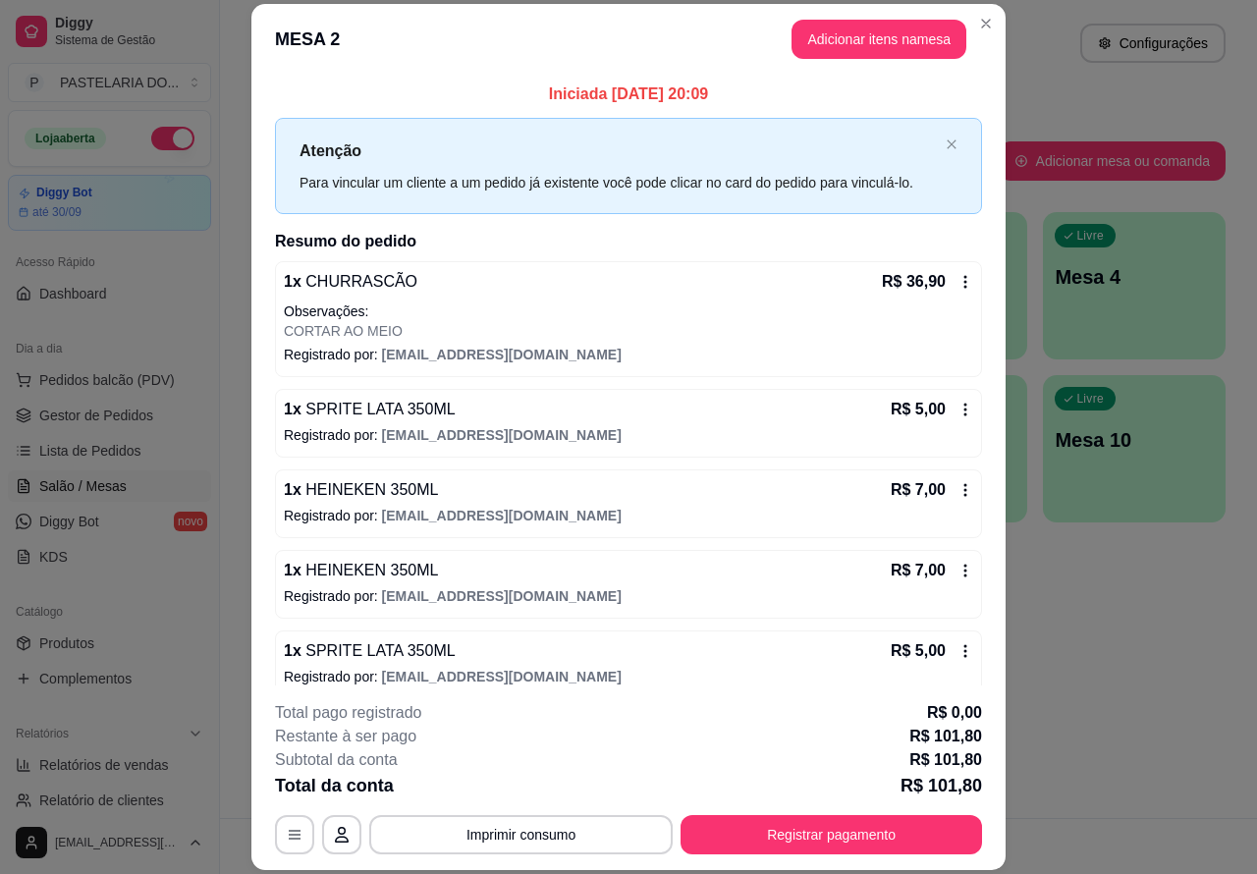
click at [1129, 631] on div "Atendimento Salão Configurações Todos Mesas Comandas Pesquisar Adicionar mesa o…" at bounding box center [738, 409] width 1037 height 818
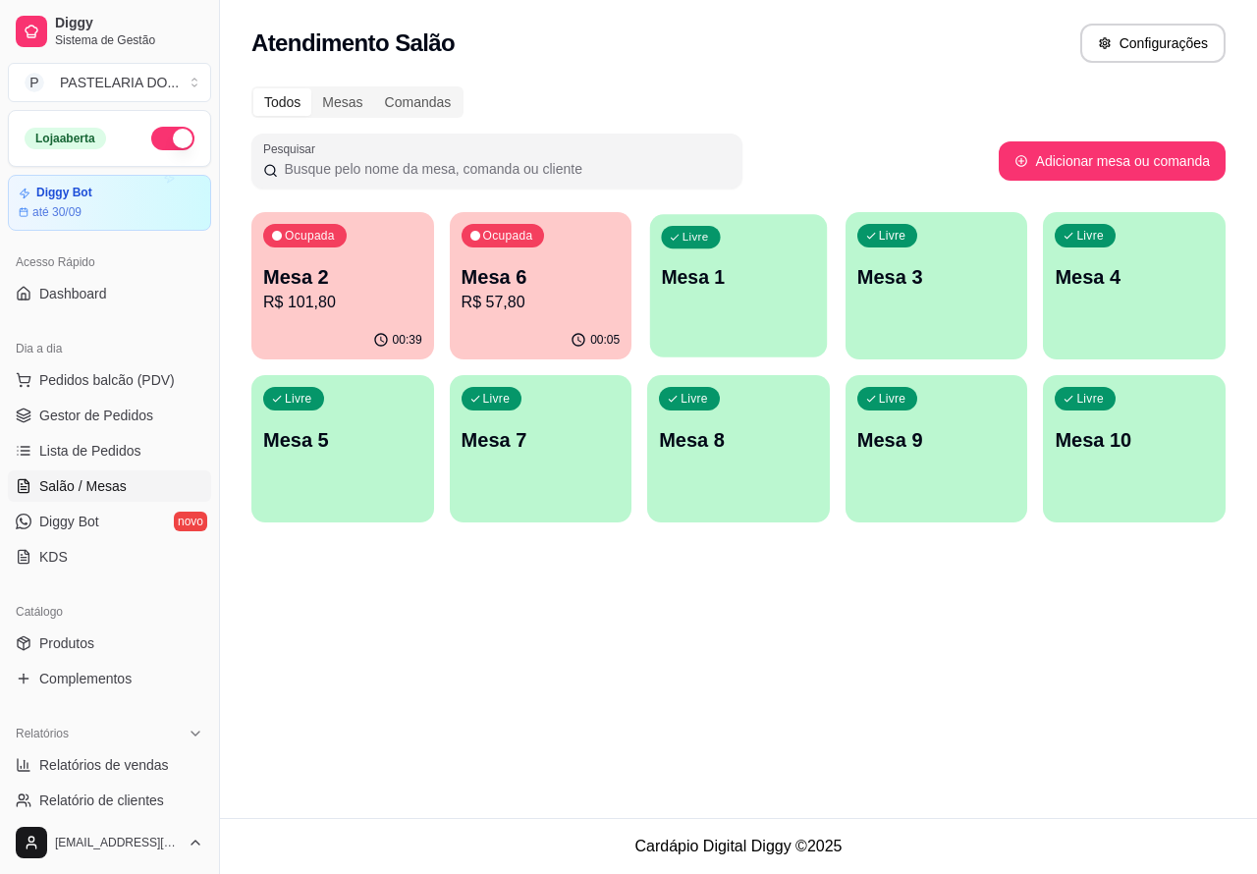
click at [753, 264] on p "Mesa 1" at bounding box center [739, 277] width 154 height 27
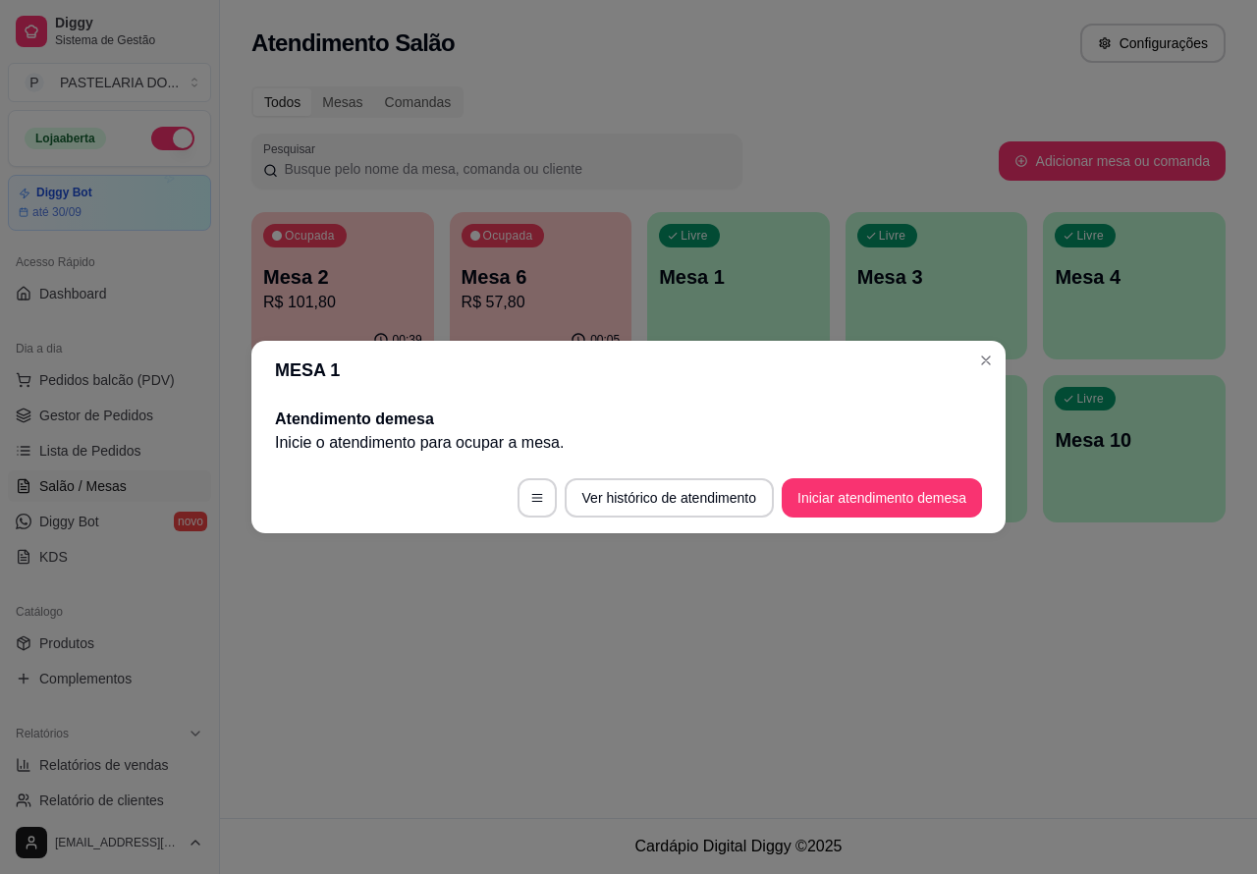
click at [908, 496] on button "Iniciar atendimento de mesa" at bounding box center [882, 497] width 200 height 39
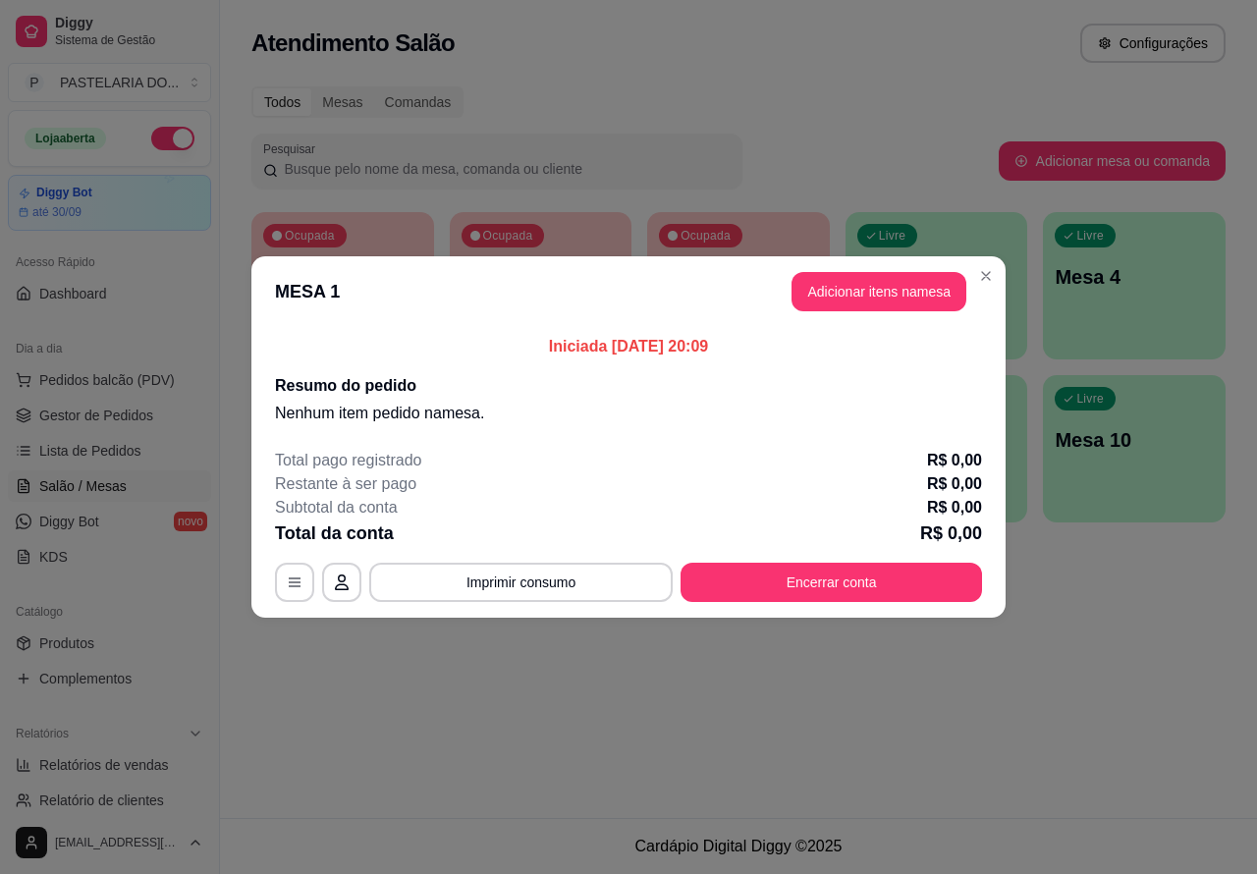
click at [894, 287] on div "Nenhum produto adicionado" at bounding box center [1027, 284] width 373 height 387
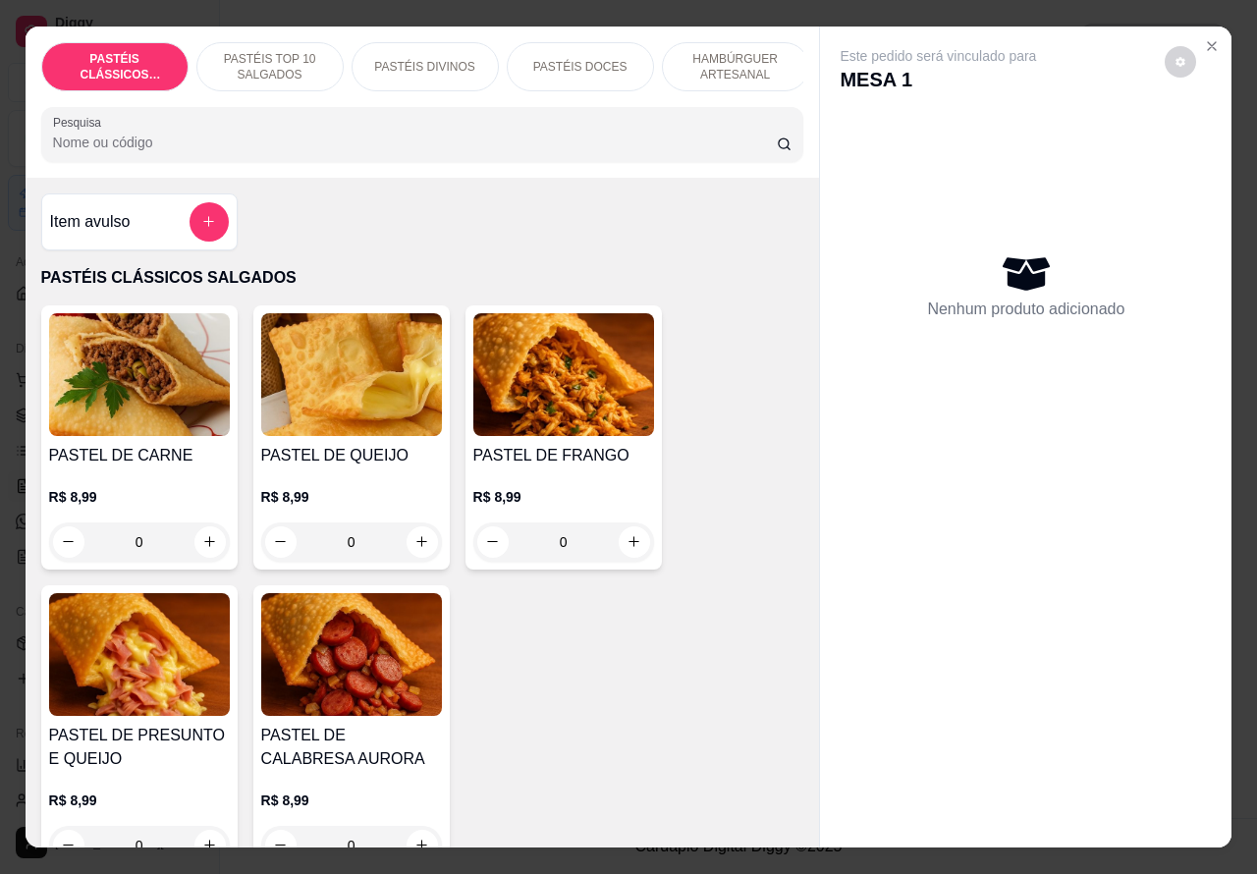
click at [736, 51] on p "HAMBÚRGUER ARTESANAL" at bounding box center [736, 66] width 114 height 31
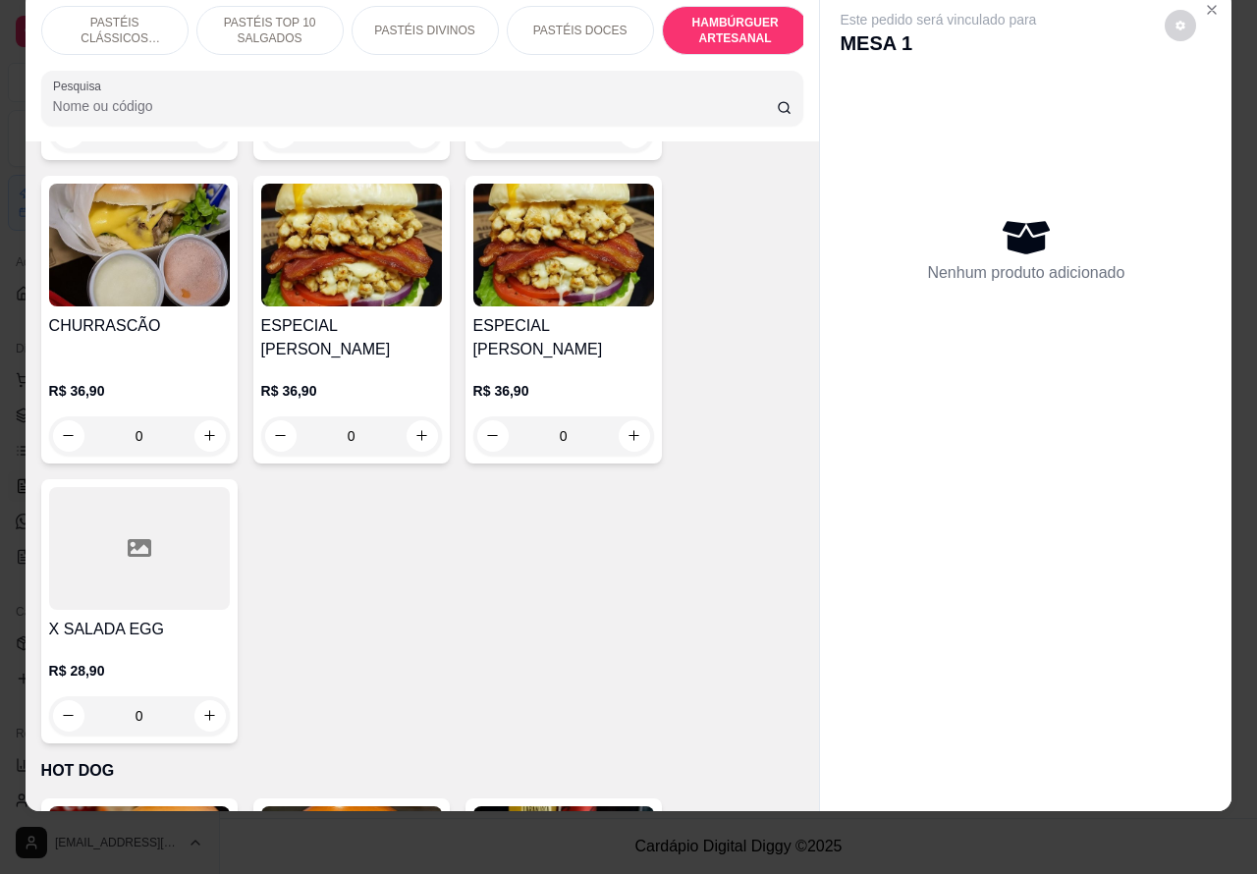
scroll to position [5318, 0]
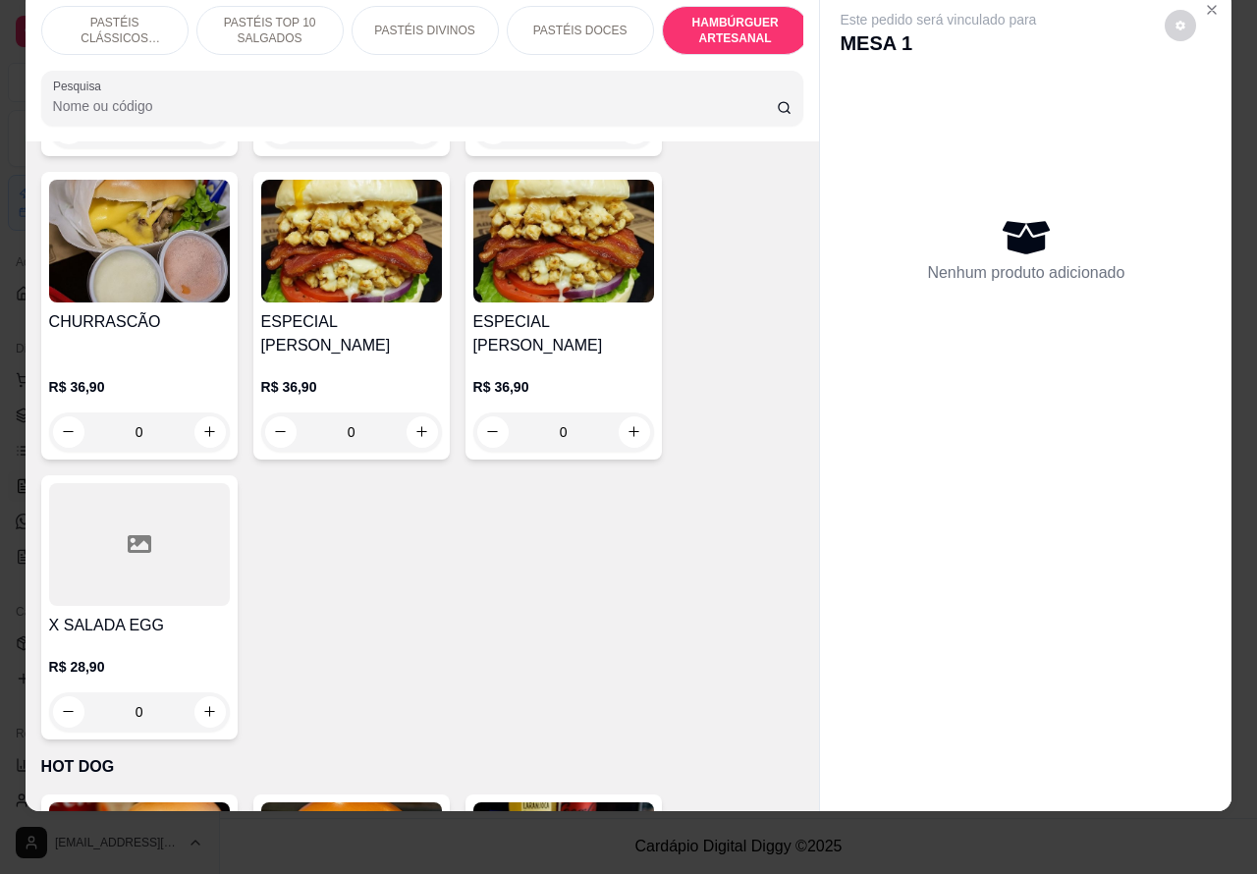
click at [201, 412] on div "0" at bounding box center [139, 431] width 181 height 39
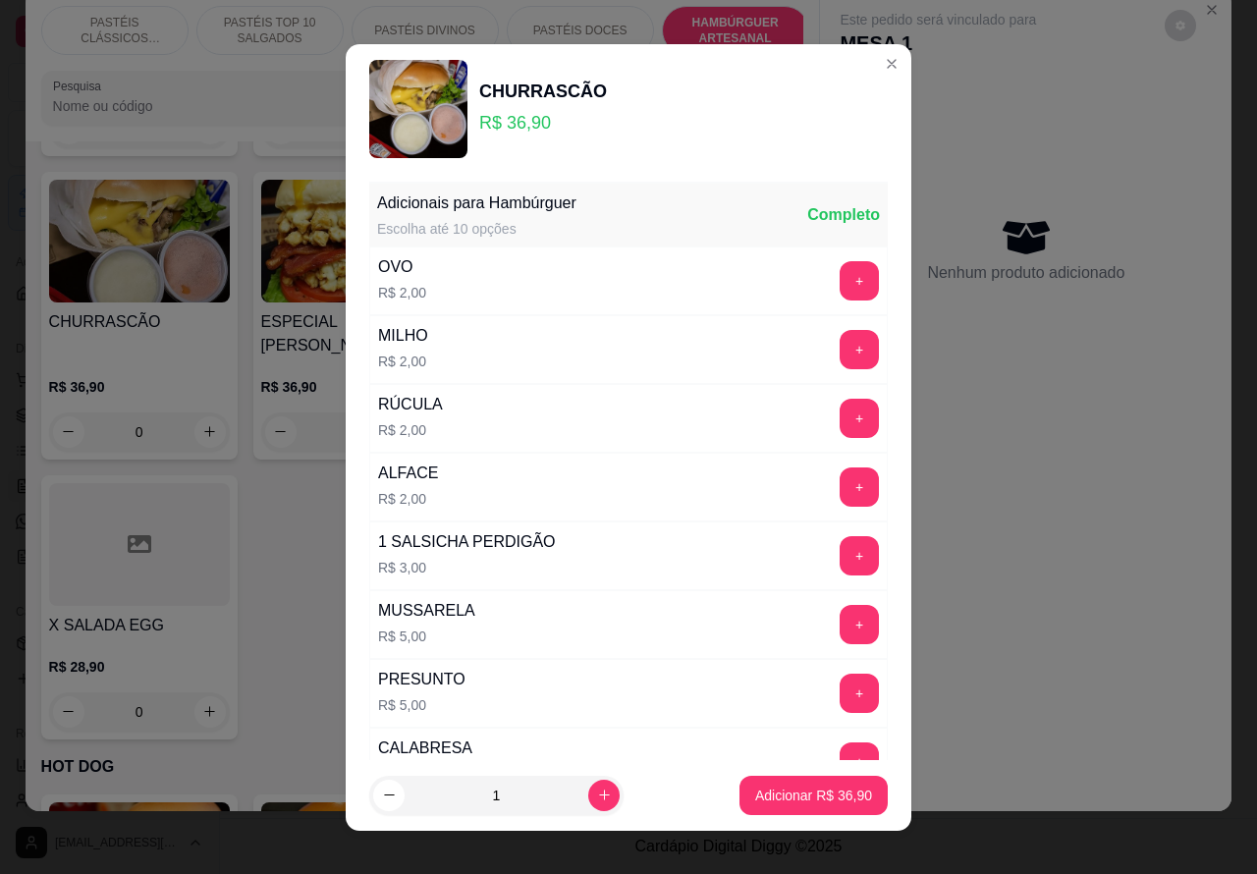
click at [778, 792] on p "Adicionar R$ 36,90" at bounding box center [813, 796] width 117 height 20
type input "1"
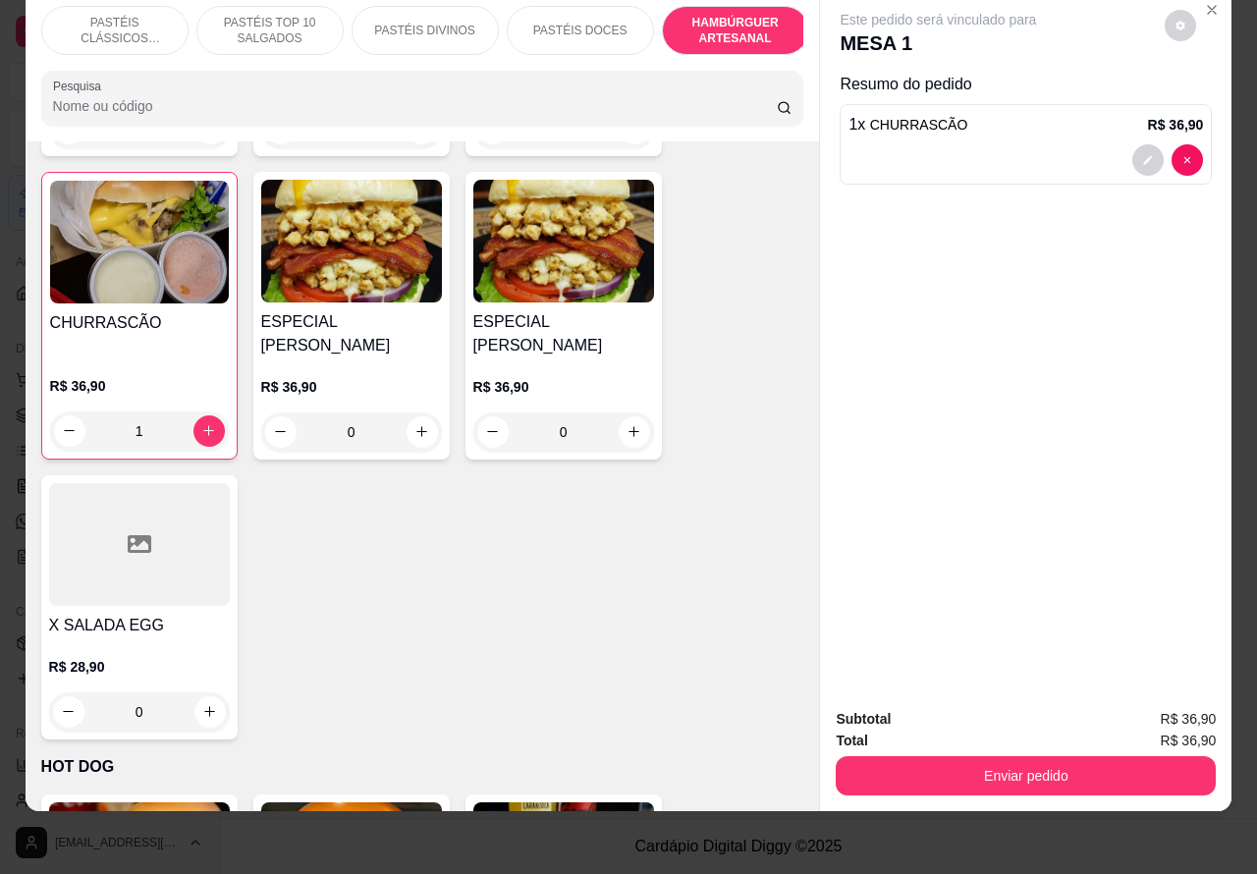
click at [1038, 756] on button "Enviar pedido" at bounding box center [1026, 775] width 380 height 39
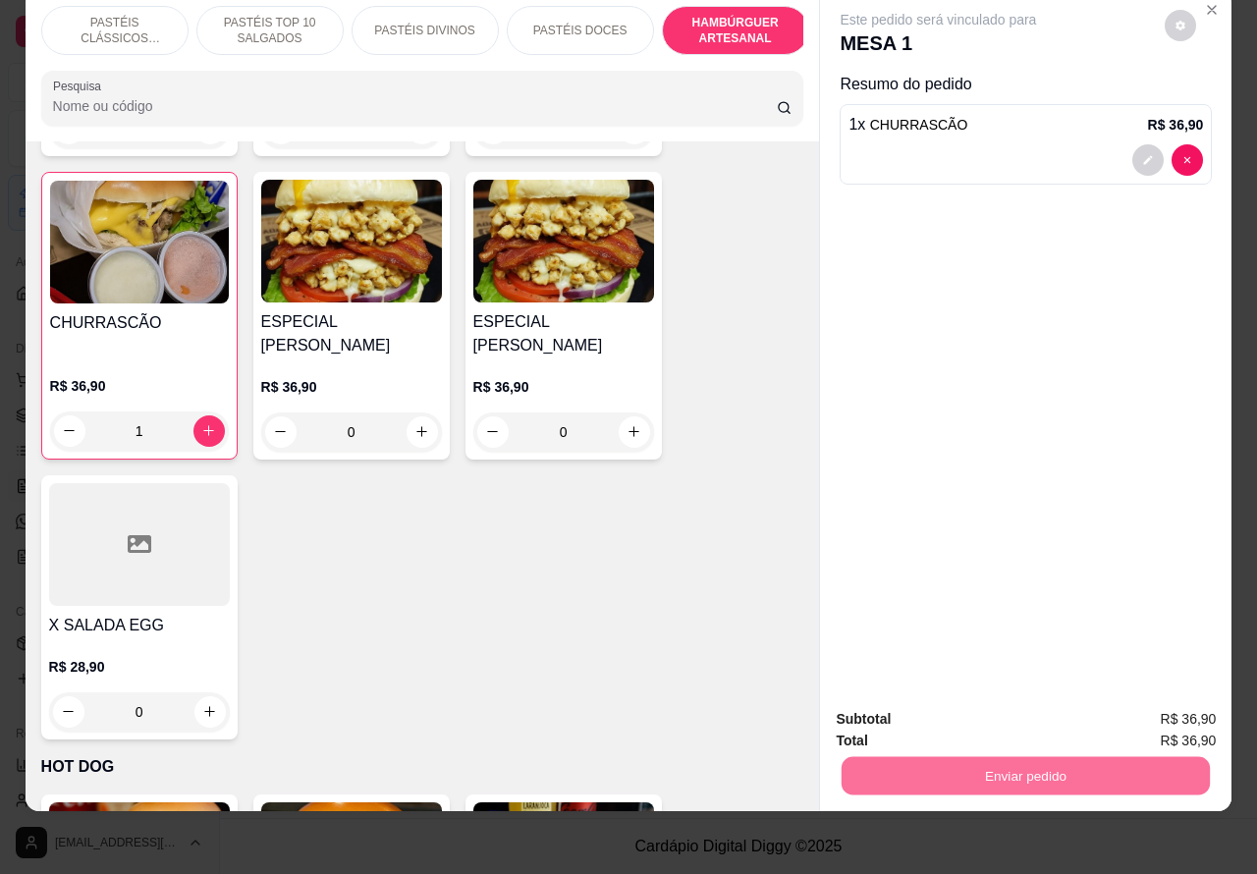
click at [988, 707] on button "Não registrar e enviar pedido" at bounding box center [959, 709] width 198 height 36
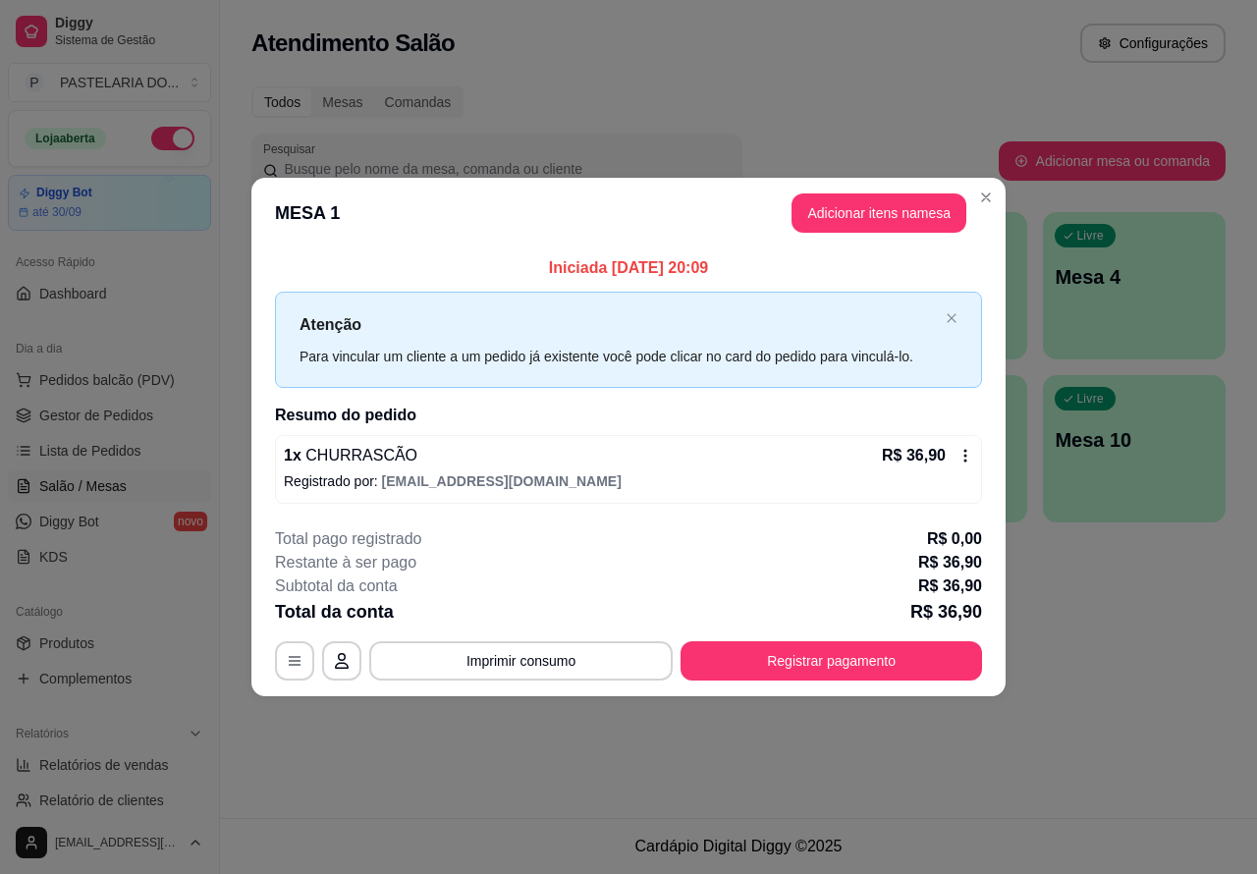
click at [1154, 668] on div "Atendimento Salão Configurações Todos Mesas Comandas Pesquisar Adicionar mesa o…" at bounding box center [738, 409] width 1037 height 818
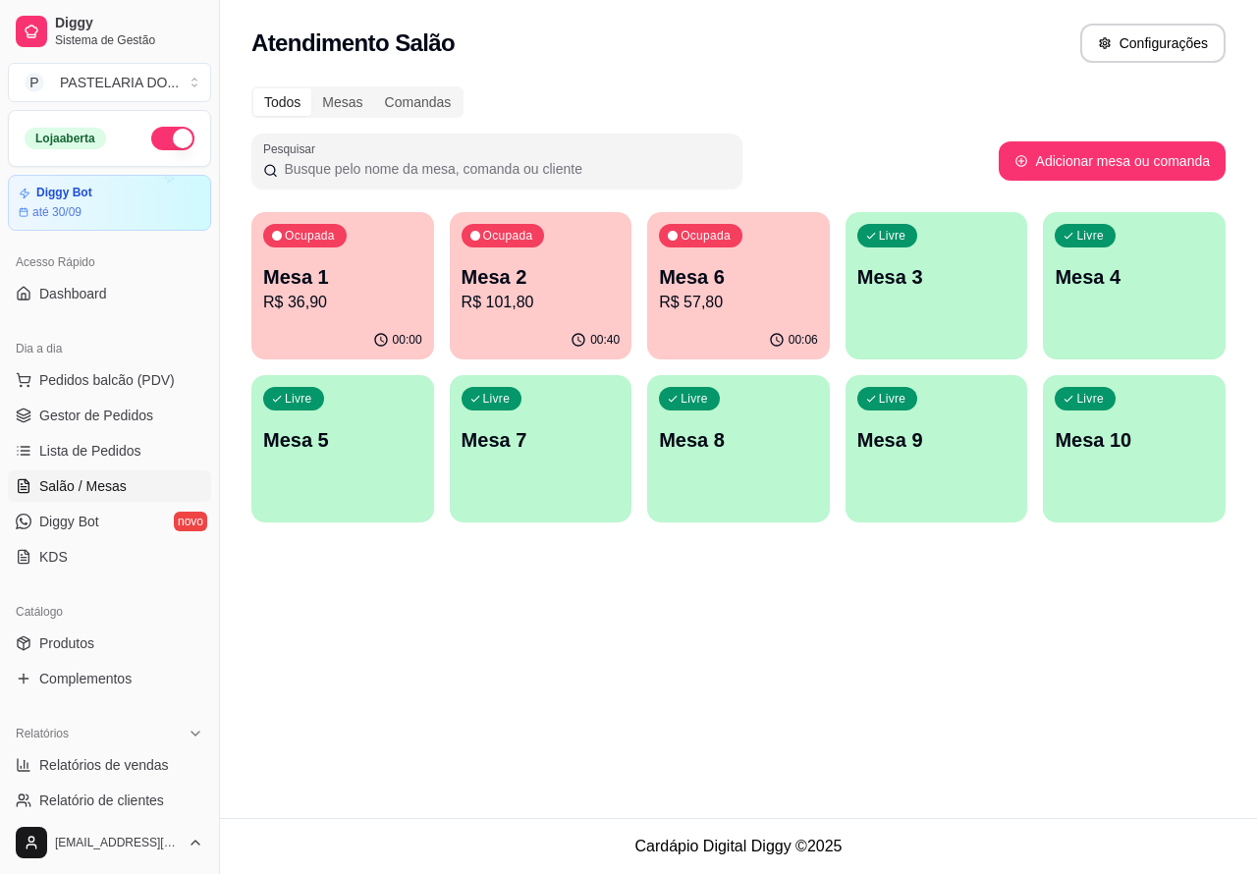
click at [340, 282] on p "Mesa 1" at bounding box center [342, 276] width 159 height 27
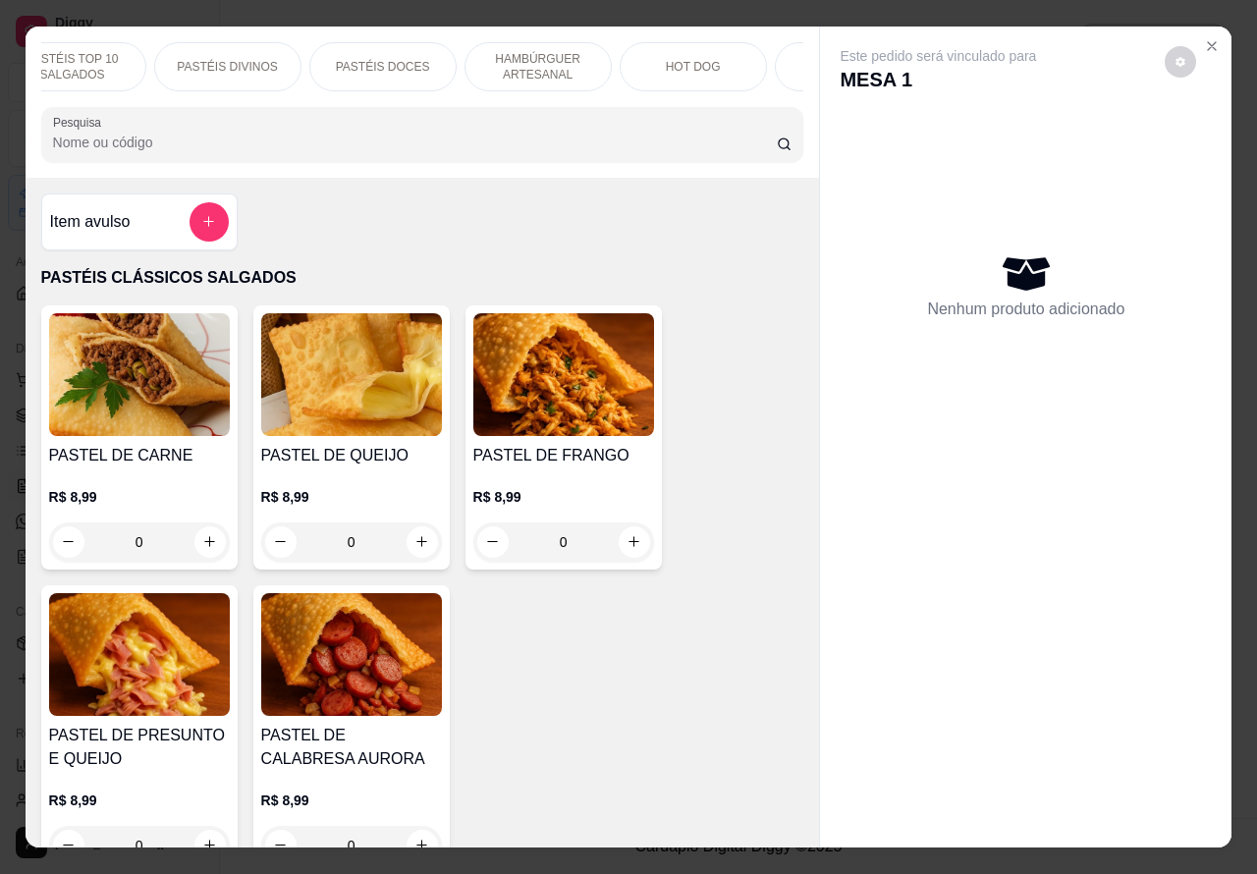
scroll to position [0, 238]
click at [670, 56] on div "HOT DOG" at bounding box center [652, 66] width 147 height 49
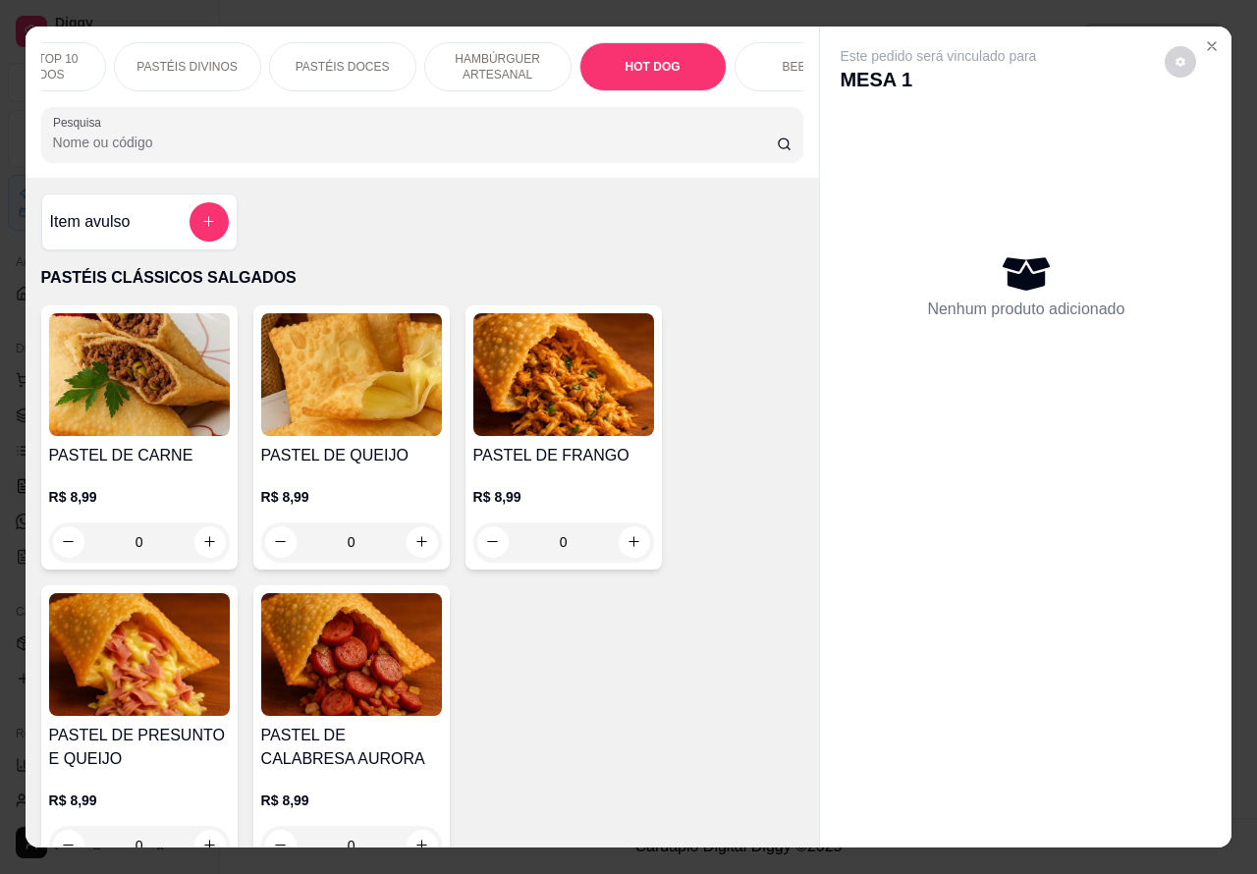
scroll to position [45, 0]
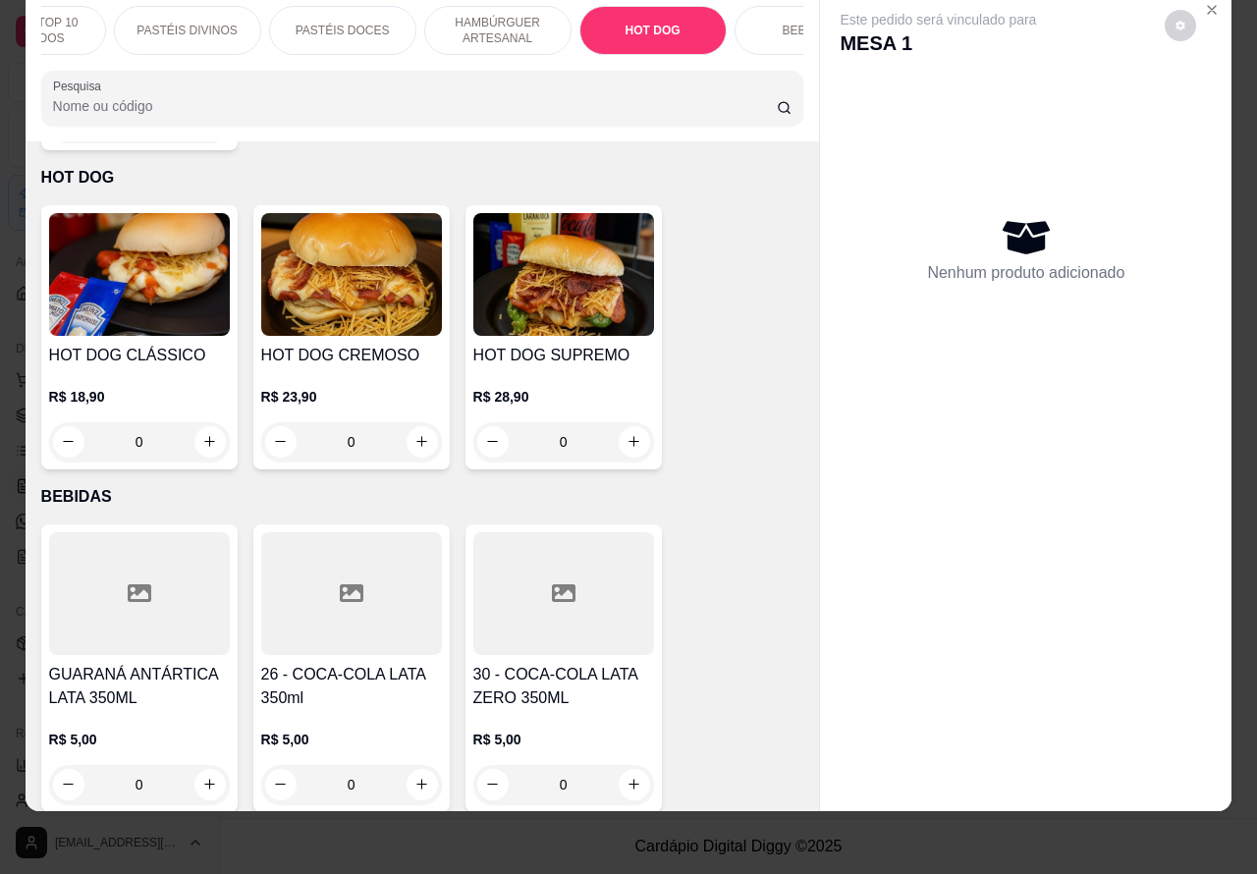
click at [194, 422] on div "0" at bounding box center [139, 441] width 181 height 39
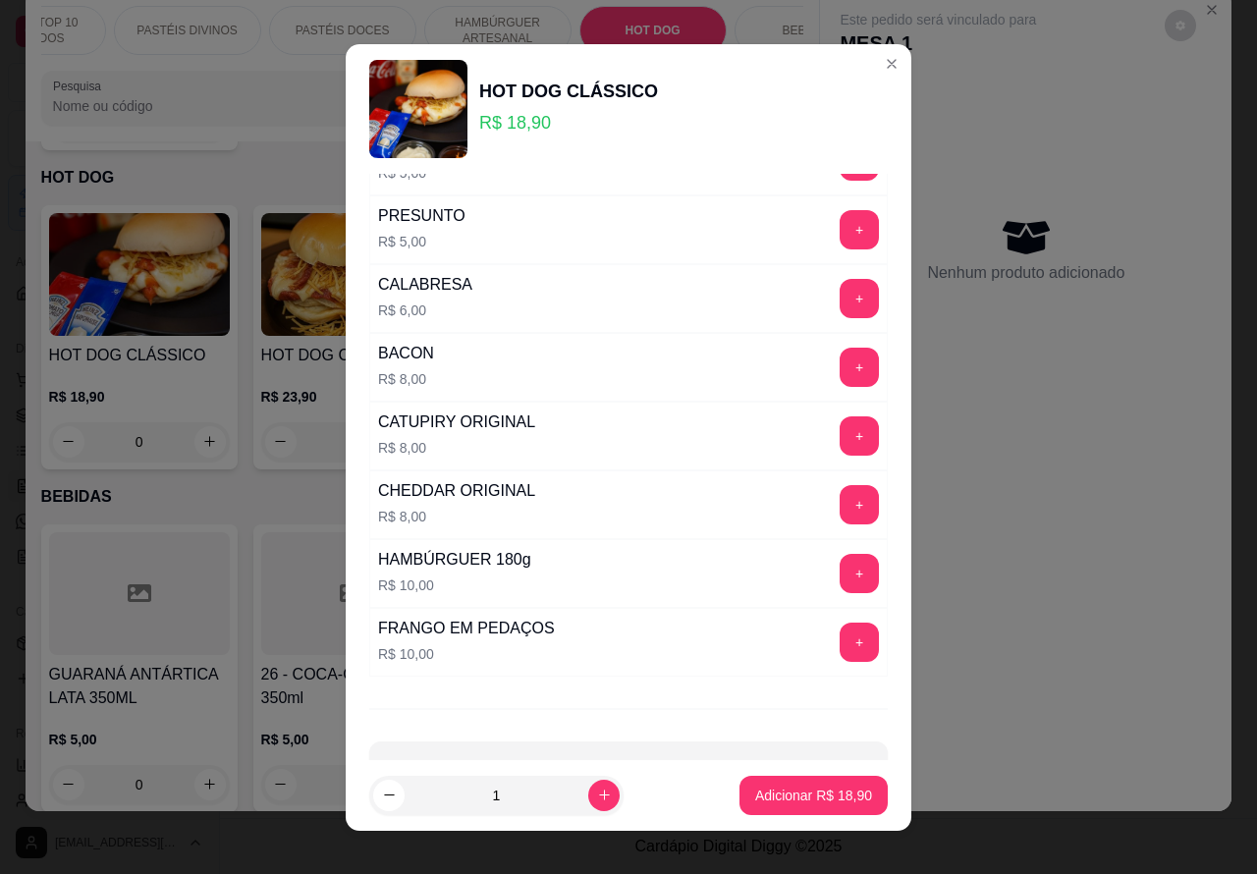
scroll to position [532, 0]
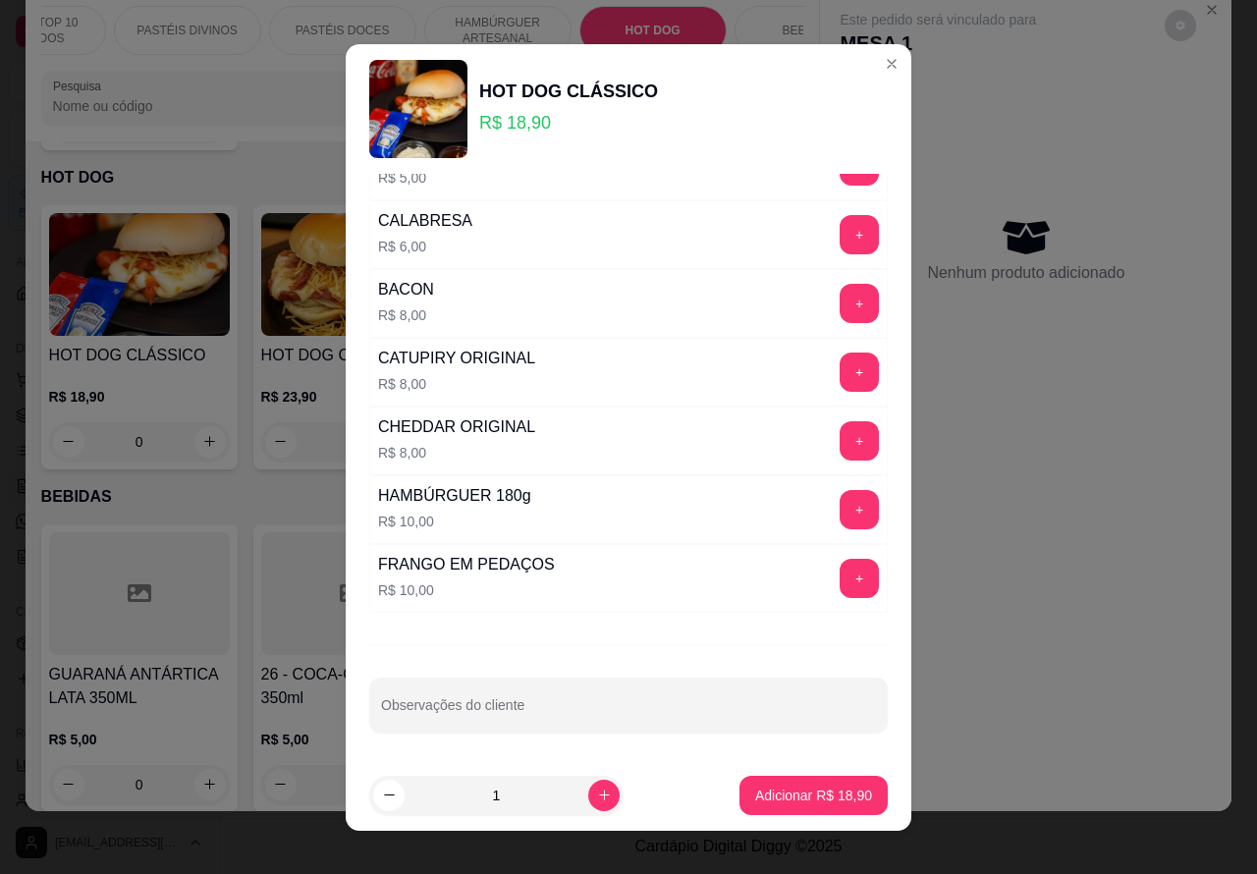
click at [643, 709] on input "Observações do cliente" at bounding box center [628, 713] width 495 height 20
type input "cortesia colocar uma fatia de presunto e cortar ao meio"
click at [816, 791] on p "Adicionar R$ 18,90" at bounding box center [813, 796] width 117 height 20
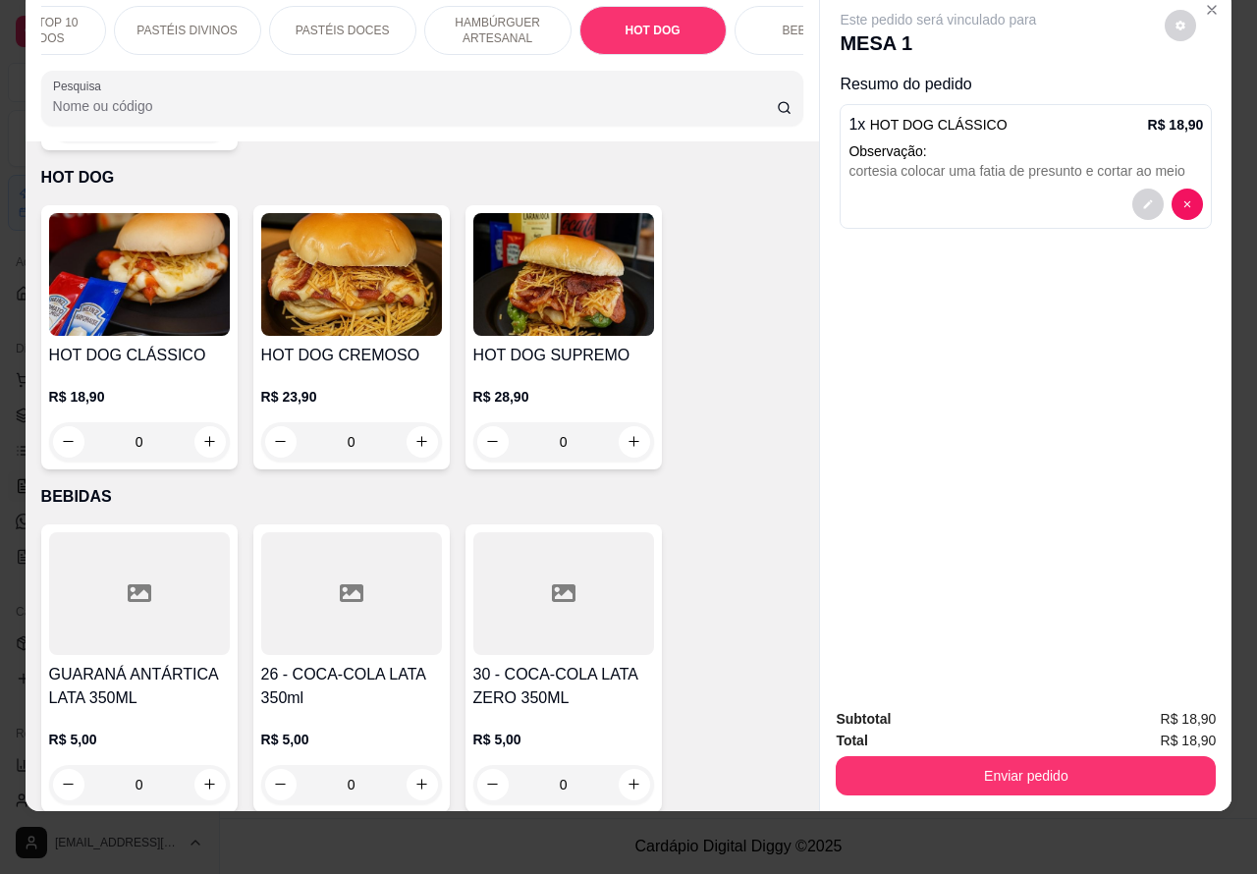
click at [1041, 756] on button "Enviar pedido" at bounding box center [1026, 775] width 380 height 39
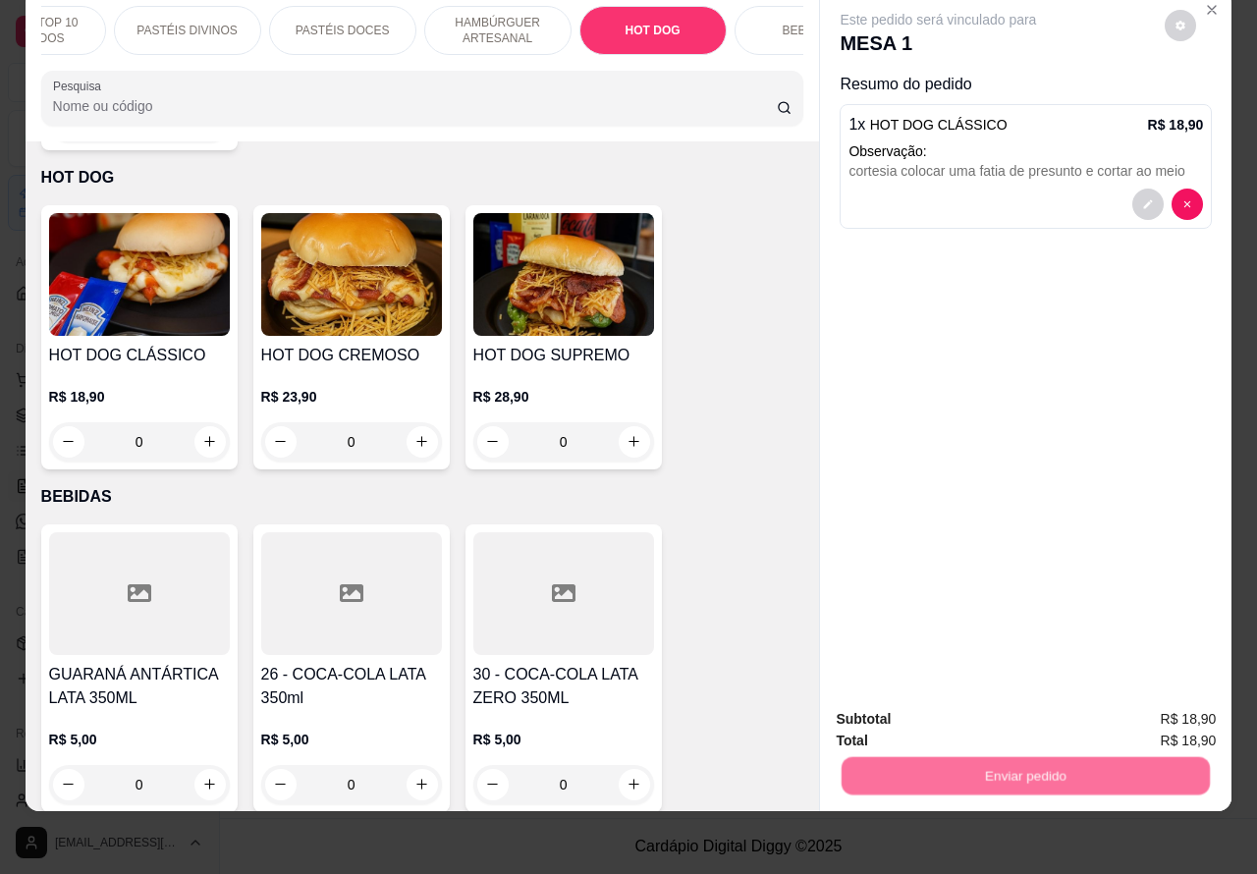
click at [955, 702] on button "Não registrar e enviar pedido" at bounding box center [959, 709] width 204 height 37
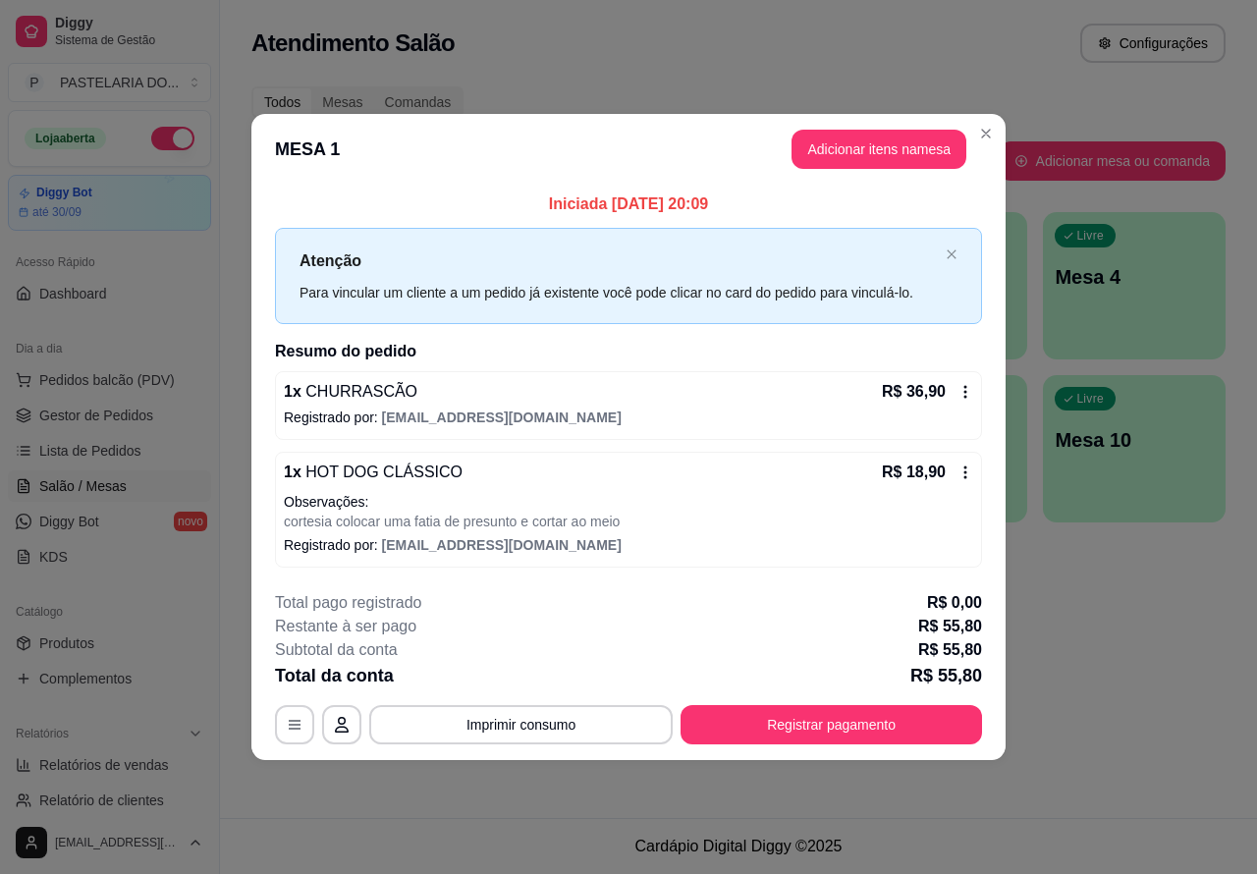
click at [1188, 650] on div "Atendimento Salão Configurações Todos Mesas Comandas Pesquisar Adicionar mesa o…" at bounding box center [738, 409] width 1037 height 818
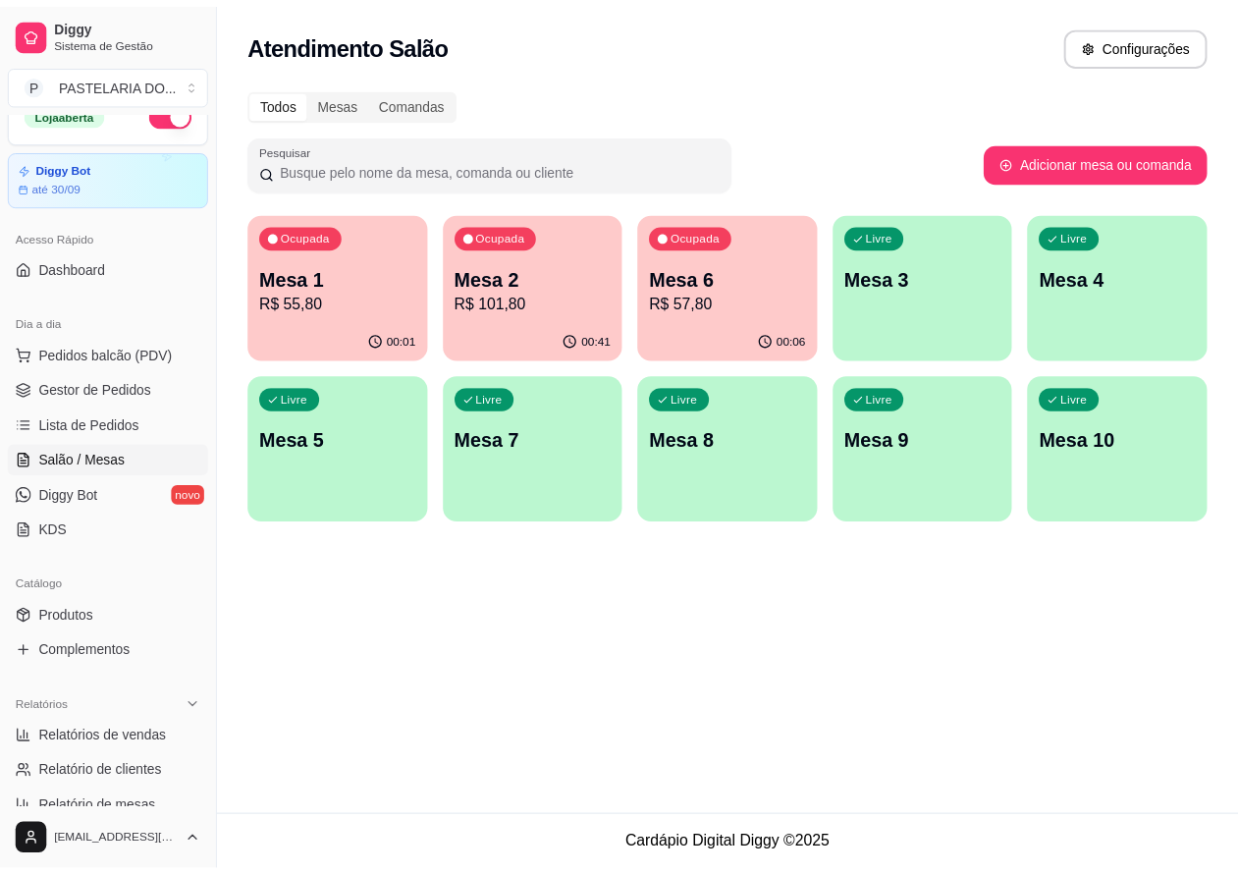
scroll to position [0, 0]
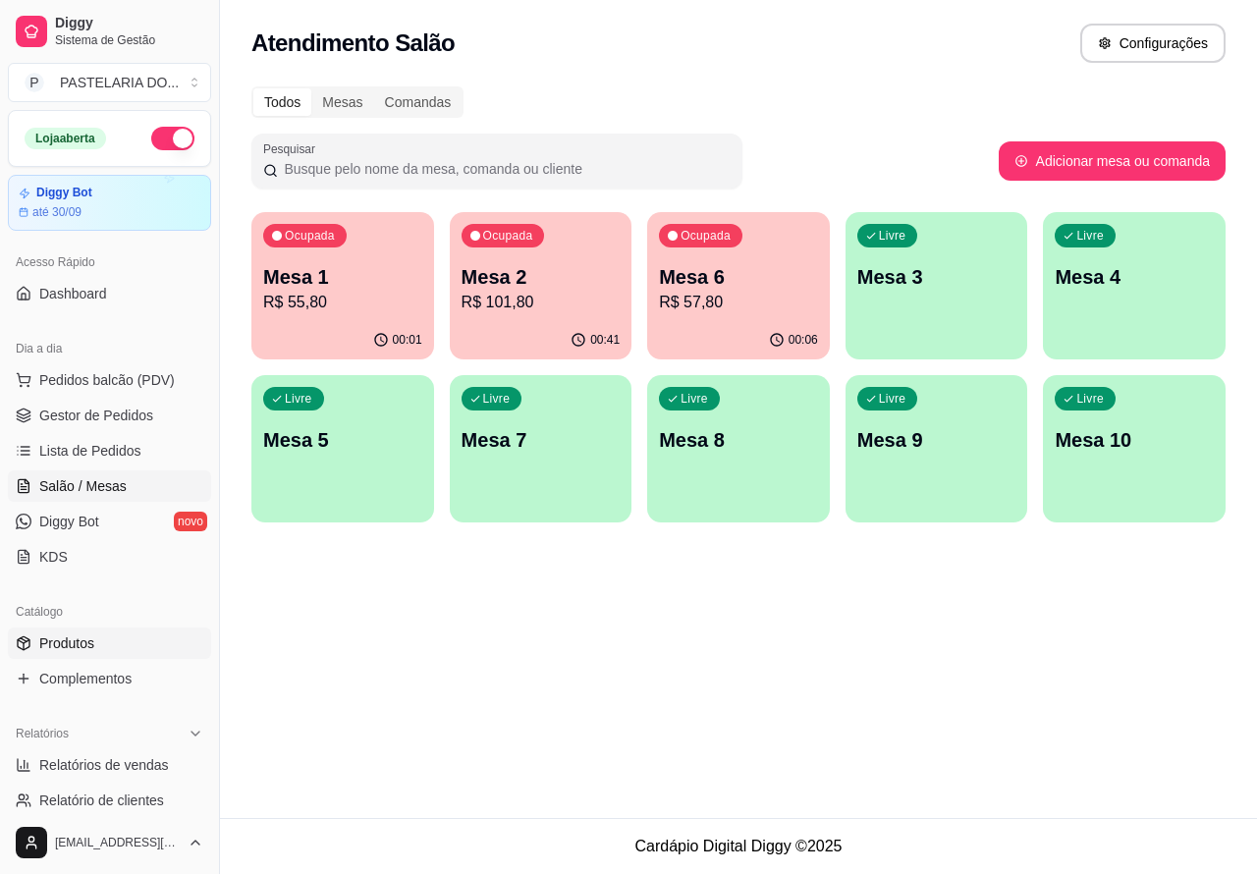
click at [84, 631] on link "Produtos" at bounding box center [109, 642] width 203 height 31
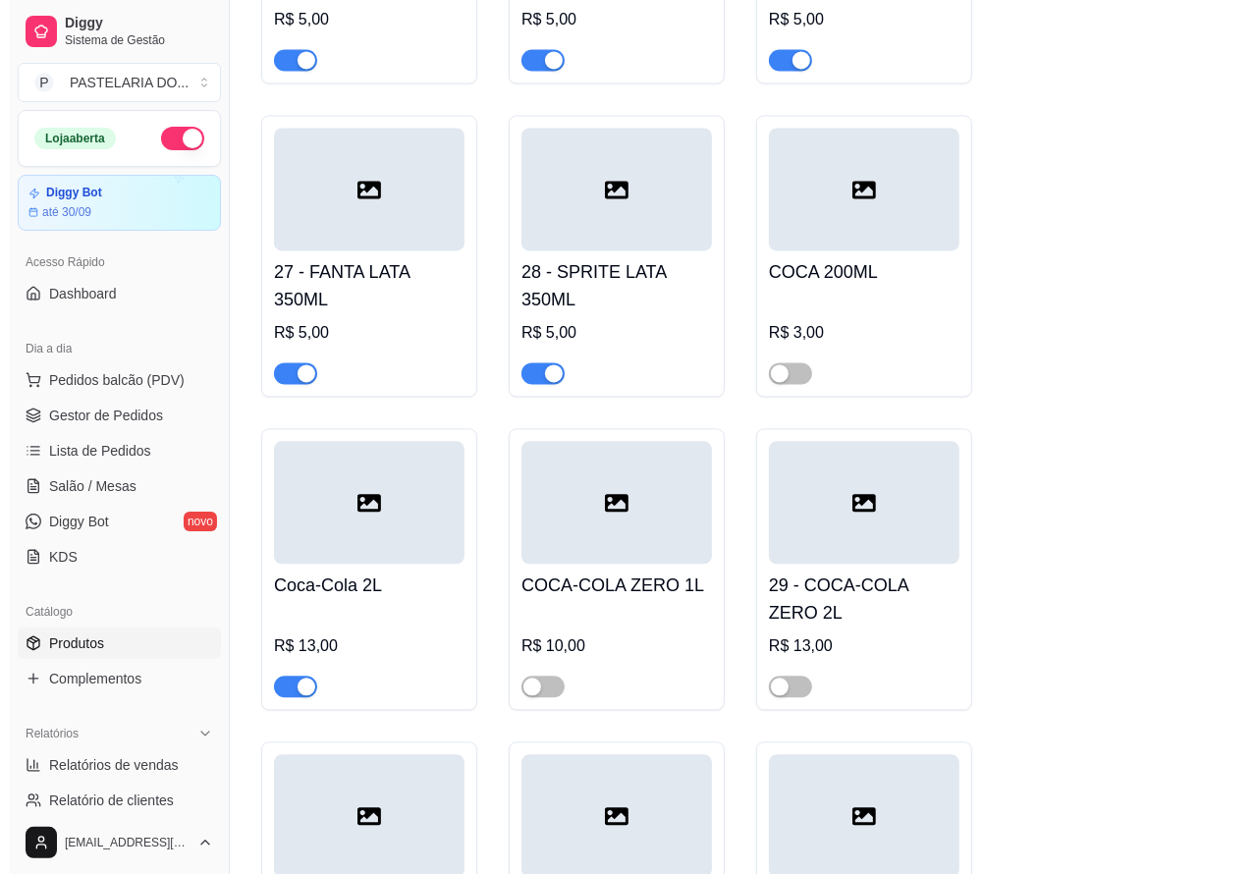
scroll to position [7669, 0]
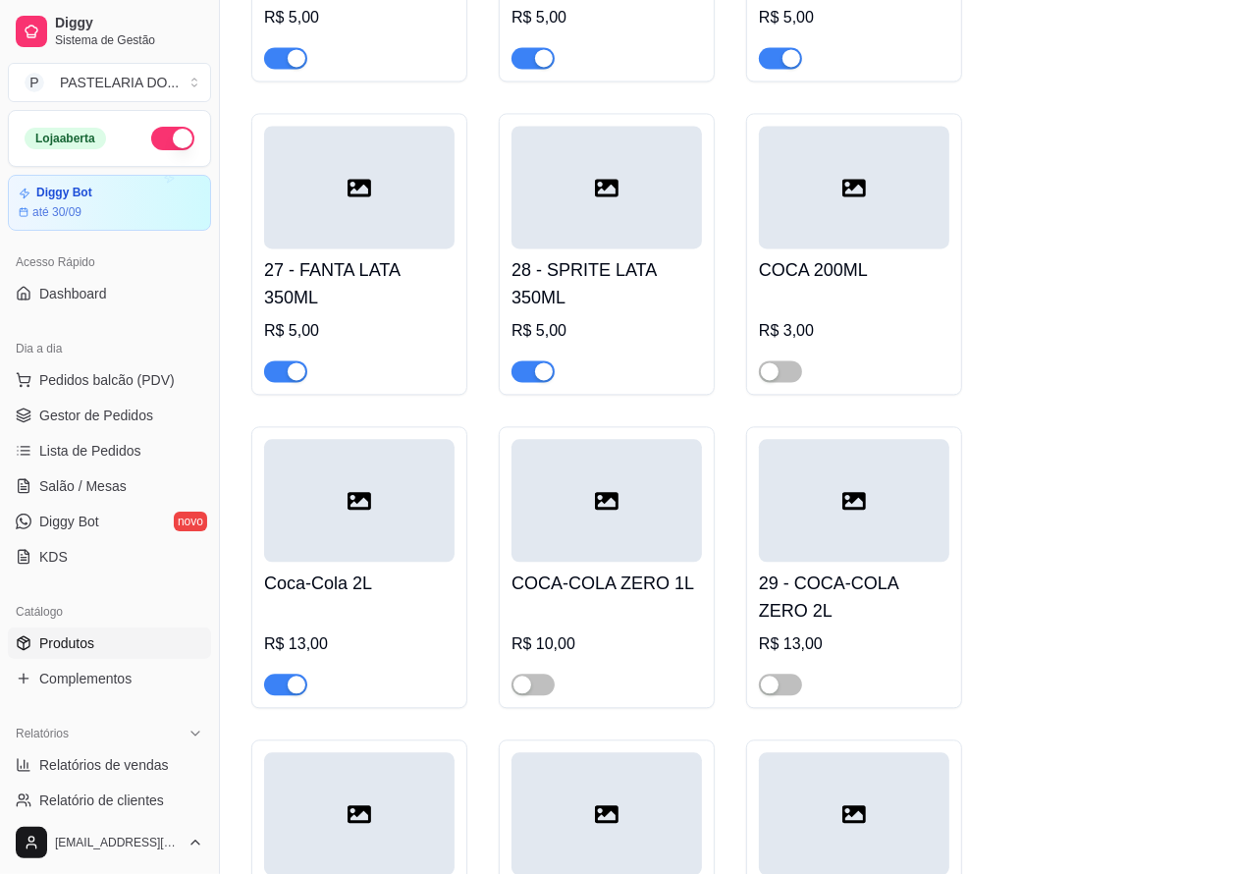
click at [273, 695] on span "button" at bounding box center [285, 685] width 43 height 22
click at [126, 376] on span "Pedidos balcão (PDV)" at bounding box center [107, 380] width 136 height 20
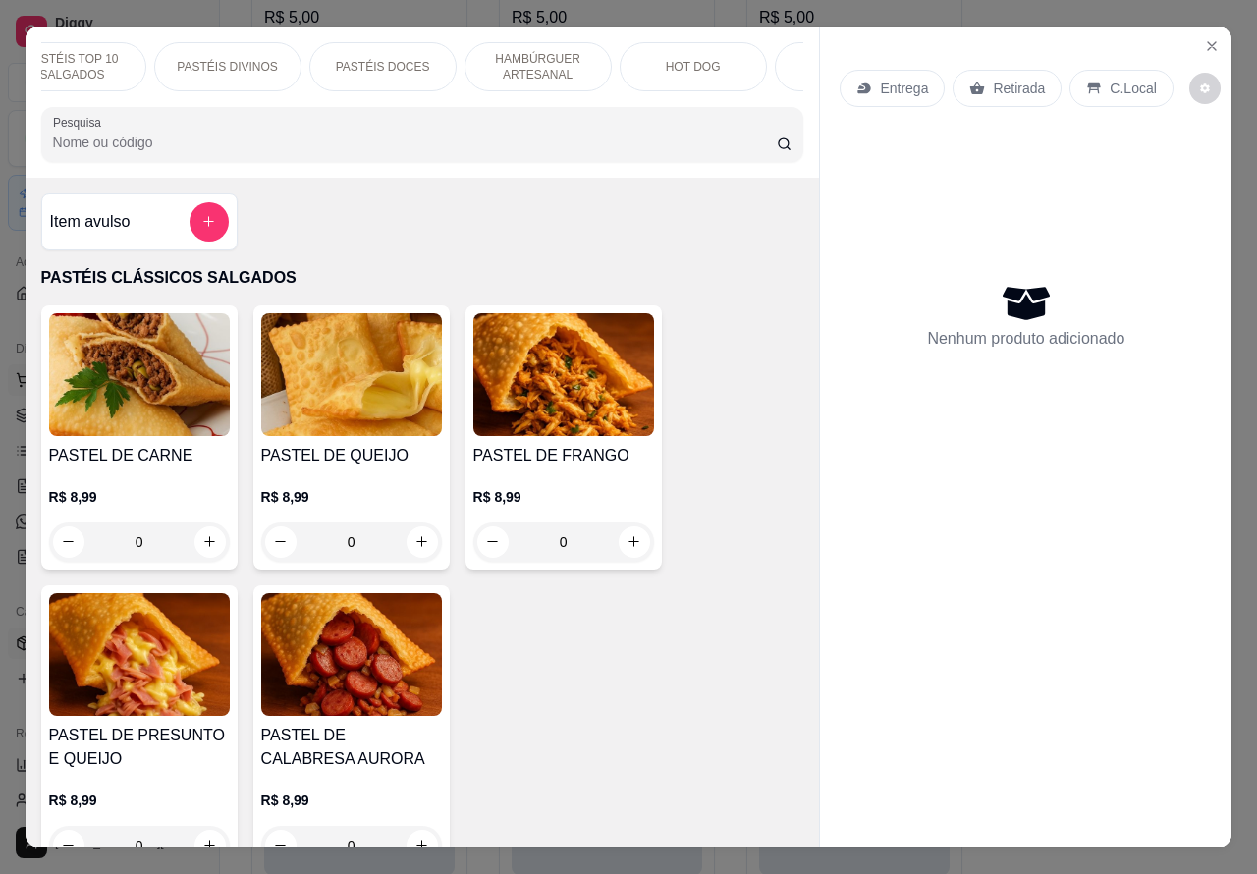
scroll to position [0, 321]
click at [572, 60] on p "HOT DOG" at bounding box center [569, 67] width 55 height 16
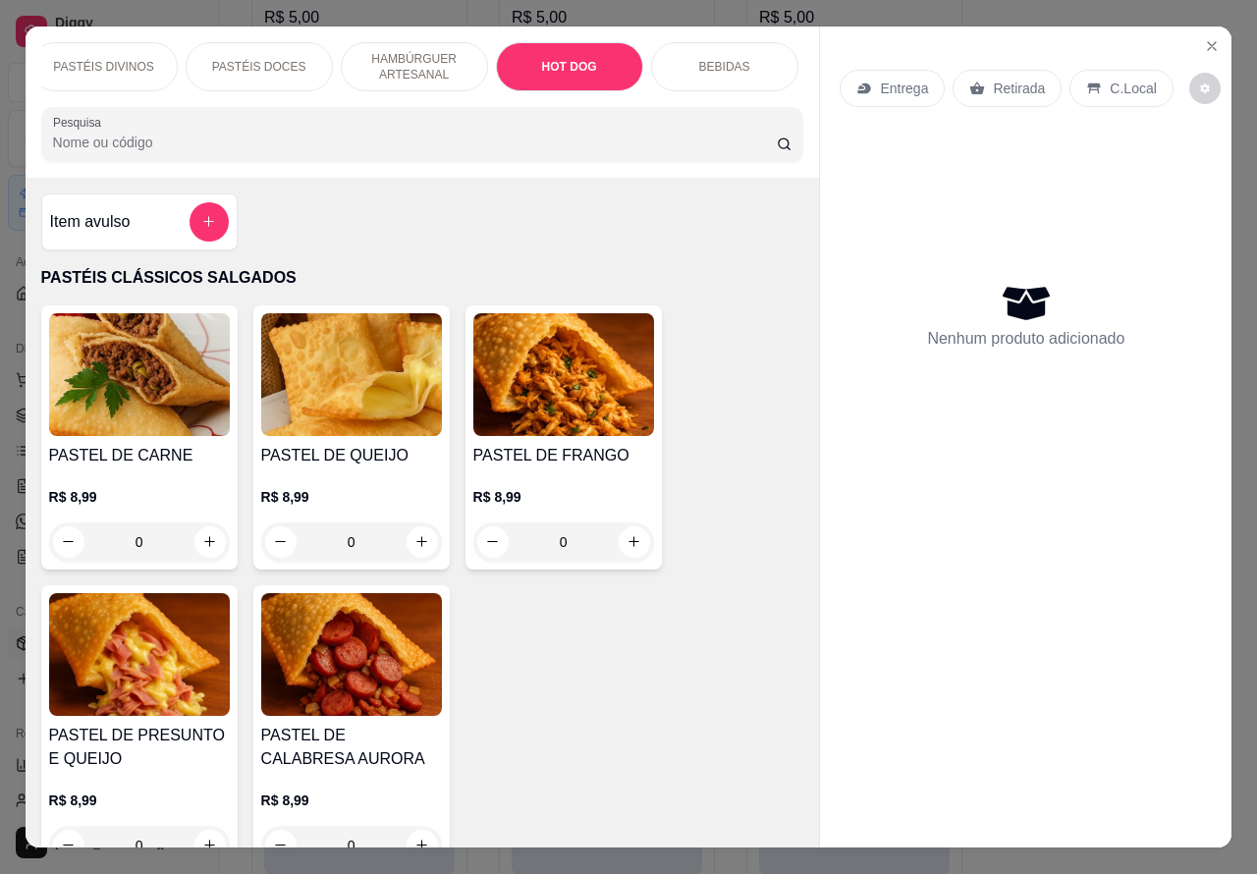
scroll to position [45, 0]
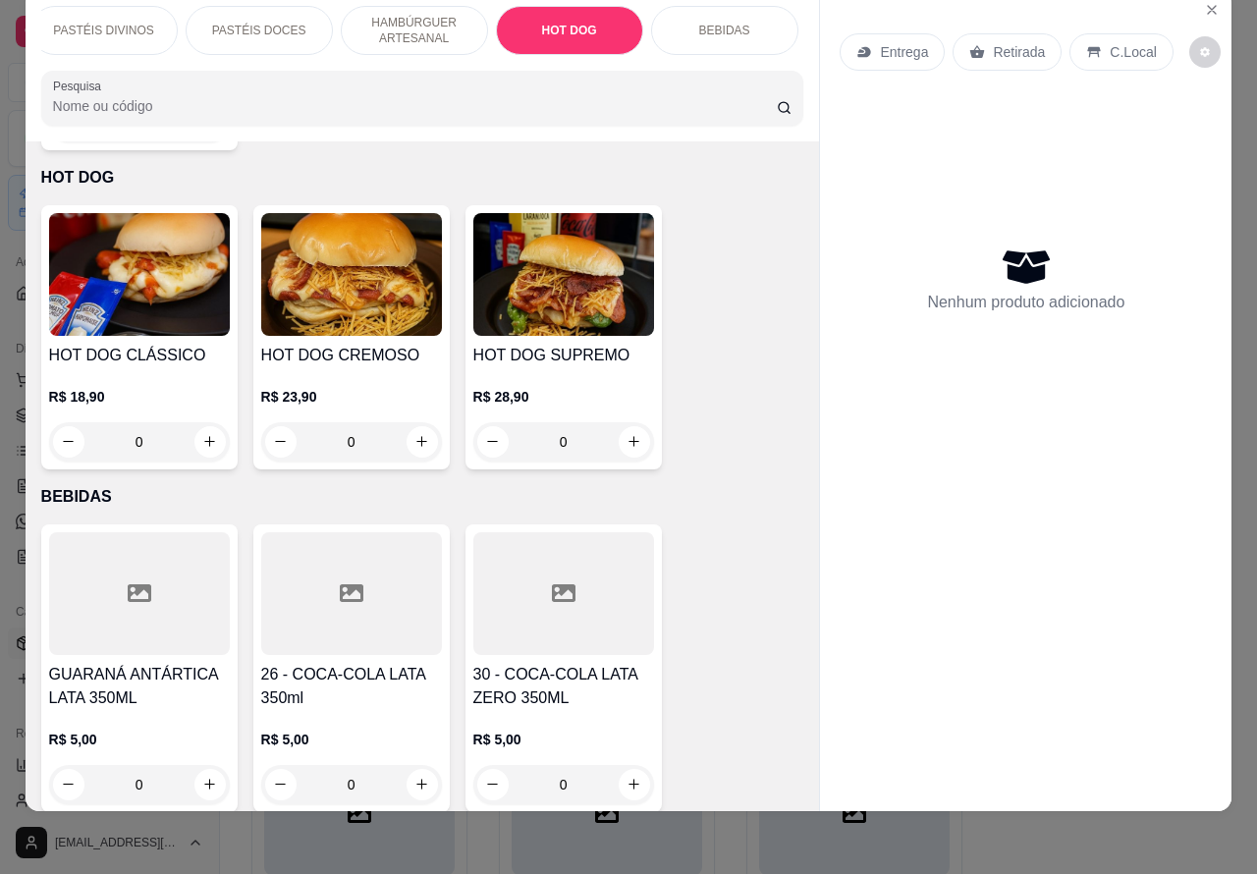
click at [197, 422] on div "0" at bounding box center [139, 441] width 181 height 39
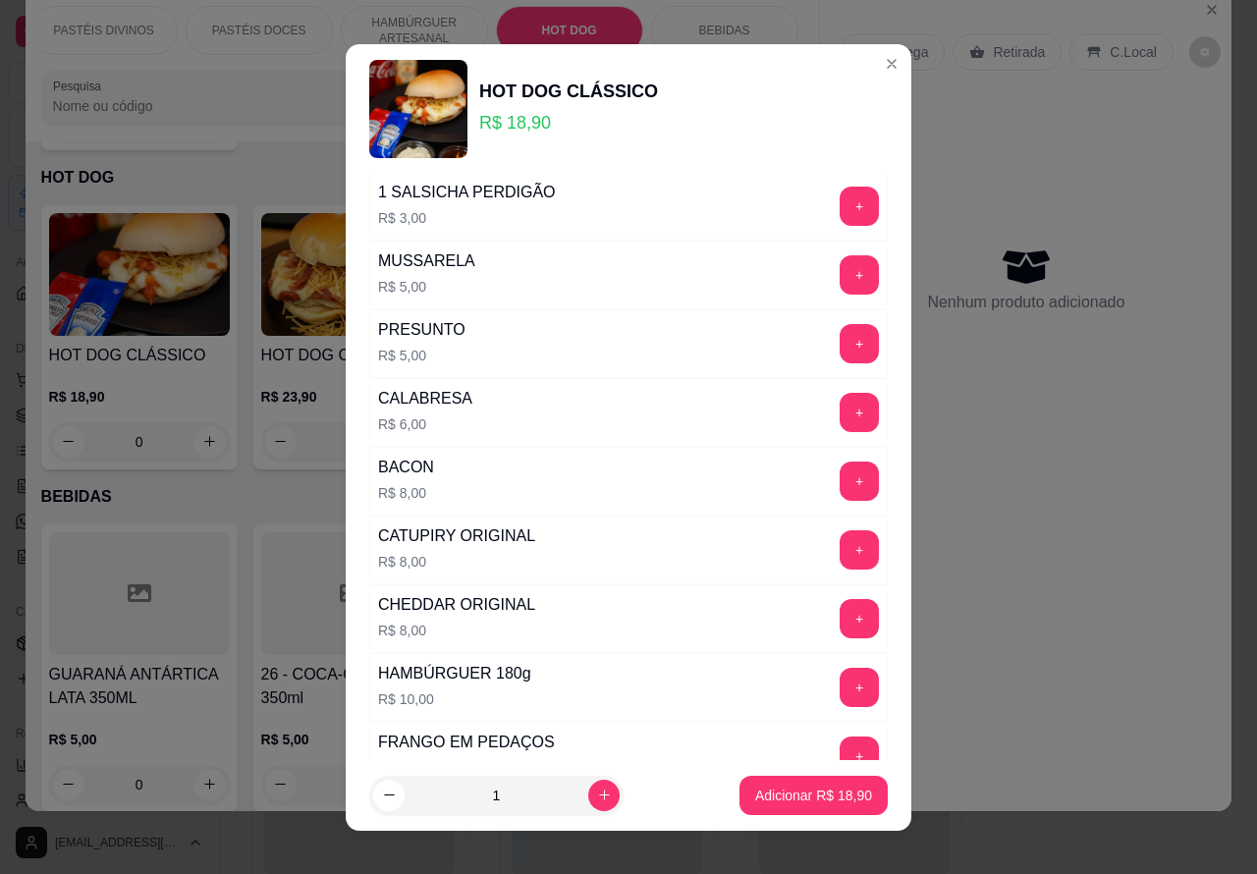
scroll to position [532, 0]
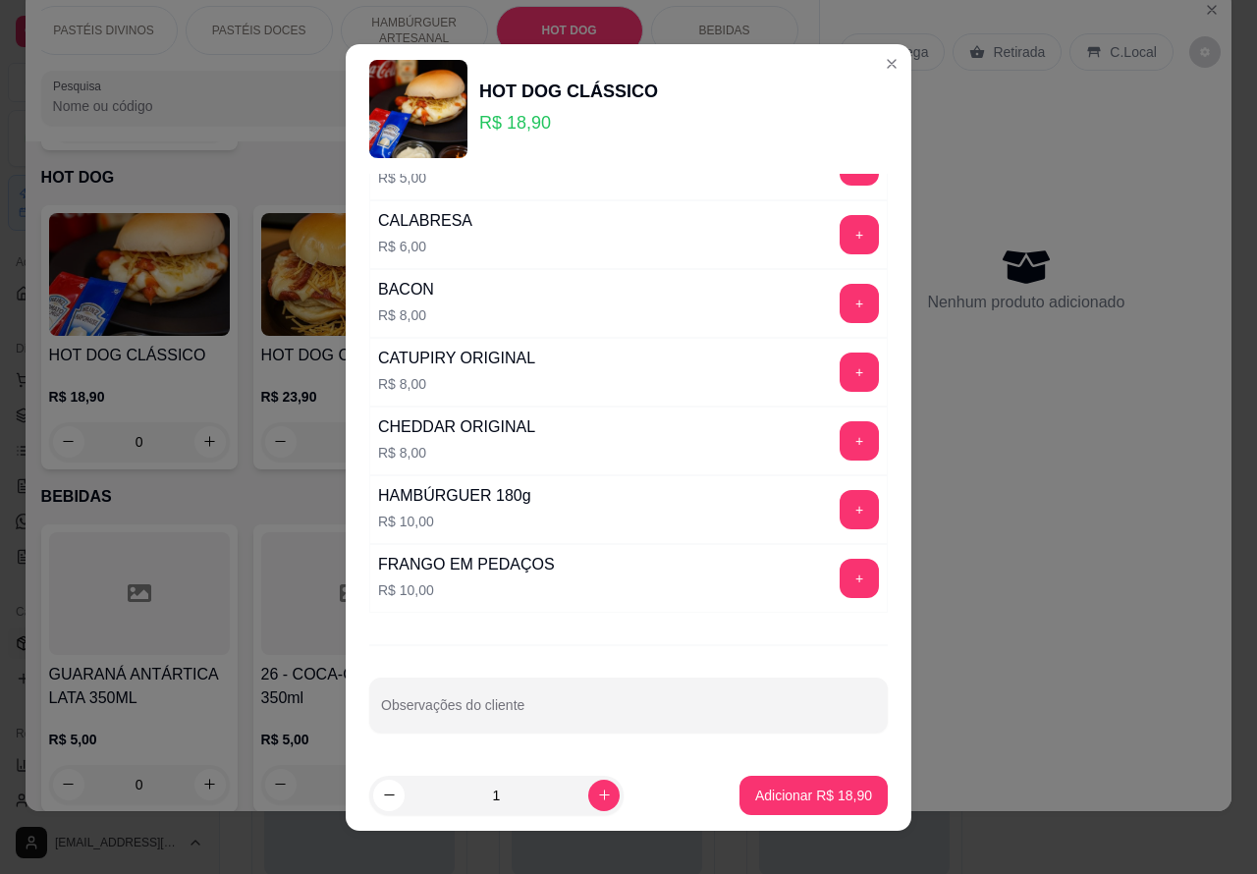
click at [611, 703] on input "Observações do cliente" at bounding box center [628, 713] width 495 height 20
type input "cortar ao meio"
click at [806, 790] on p "Adicionar R$ 18,90" at bounding box center [813, 796] width 117 height 20
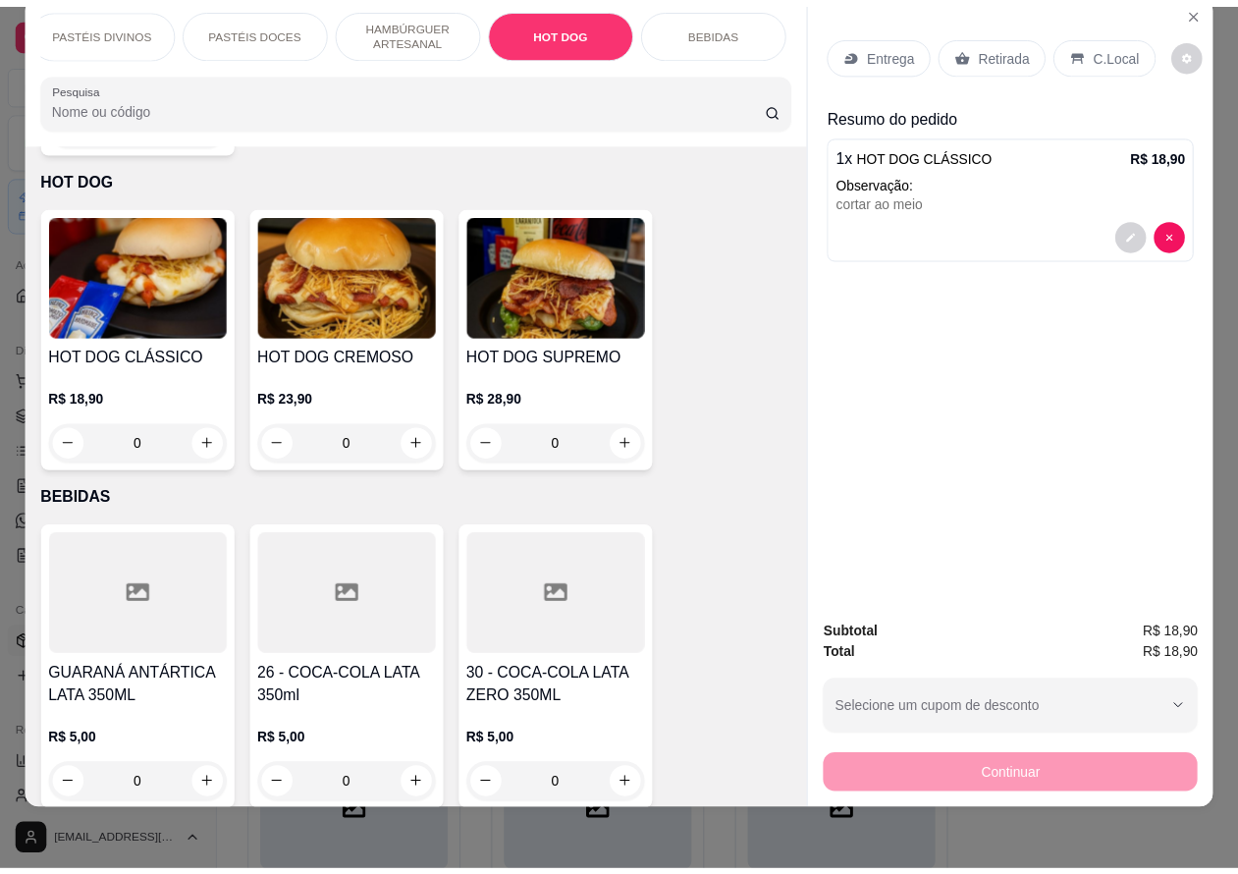
scroll to position [0, 7]
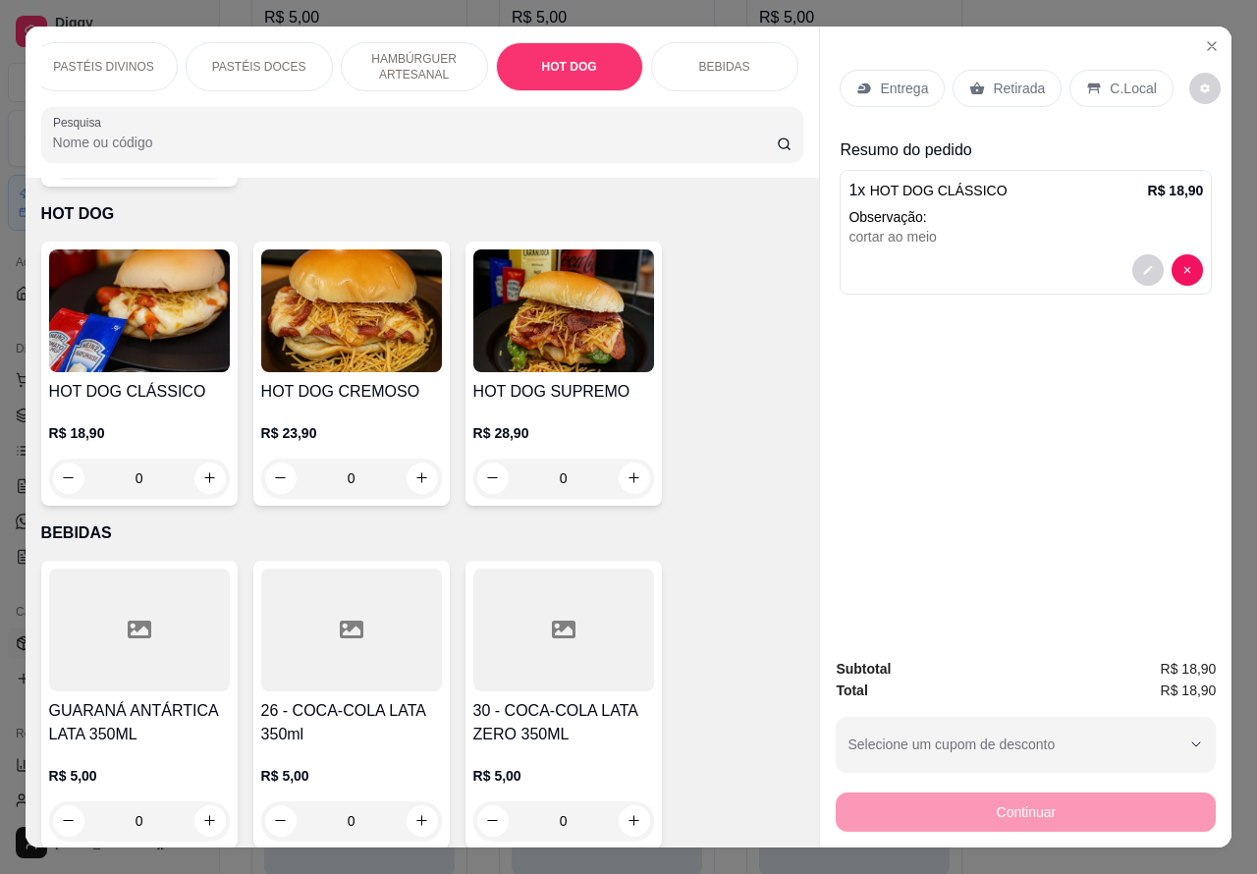
click at [1204, 38] on icon "Close" at bounding box center [1212, 46] width 16 height 16
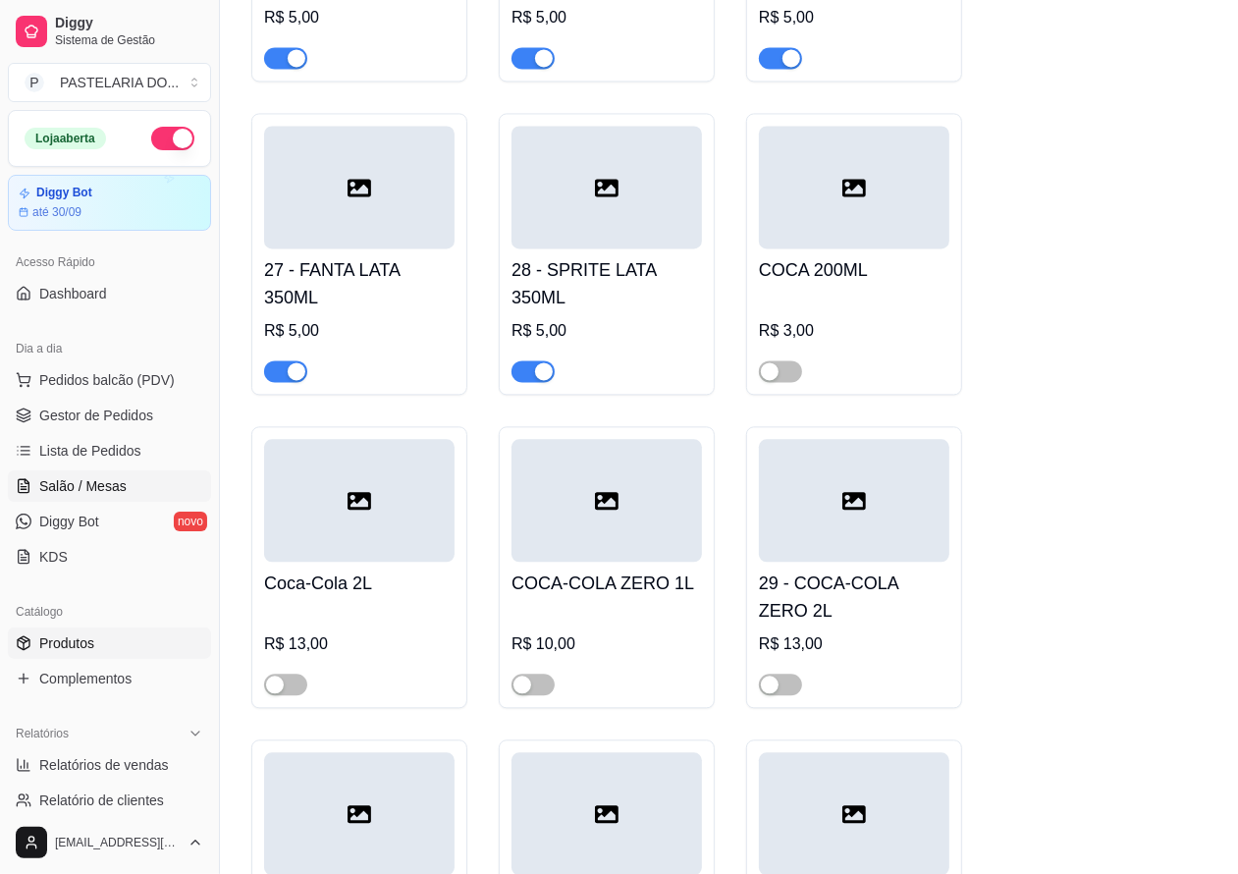
click at [95, 482] on span "Salão / Mesas" at bounding box center [82, 486] width 87 height 20
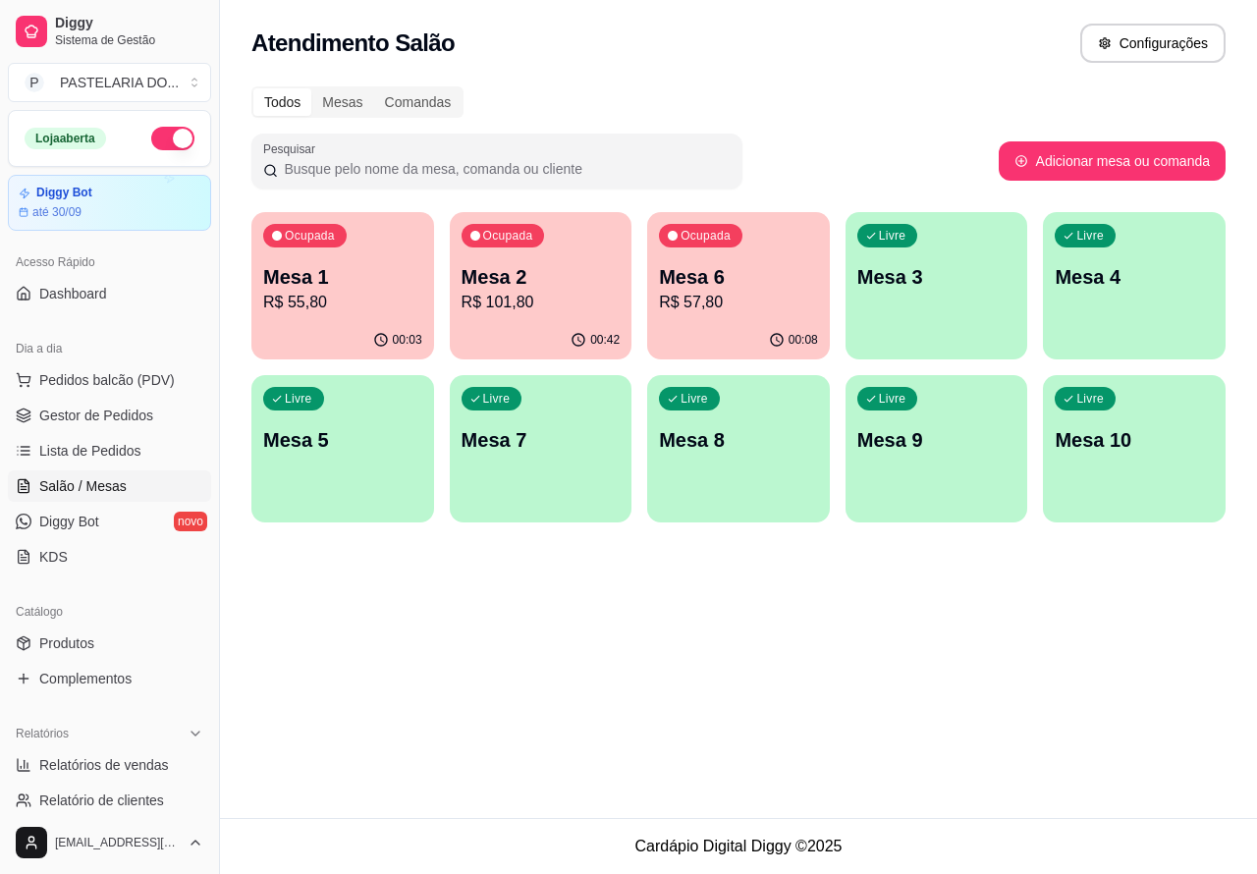
click at [541, 444] on p "Mesa 7" at bounding box center [541, 439] width 159 height 27
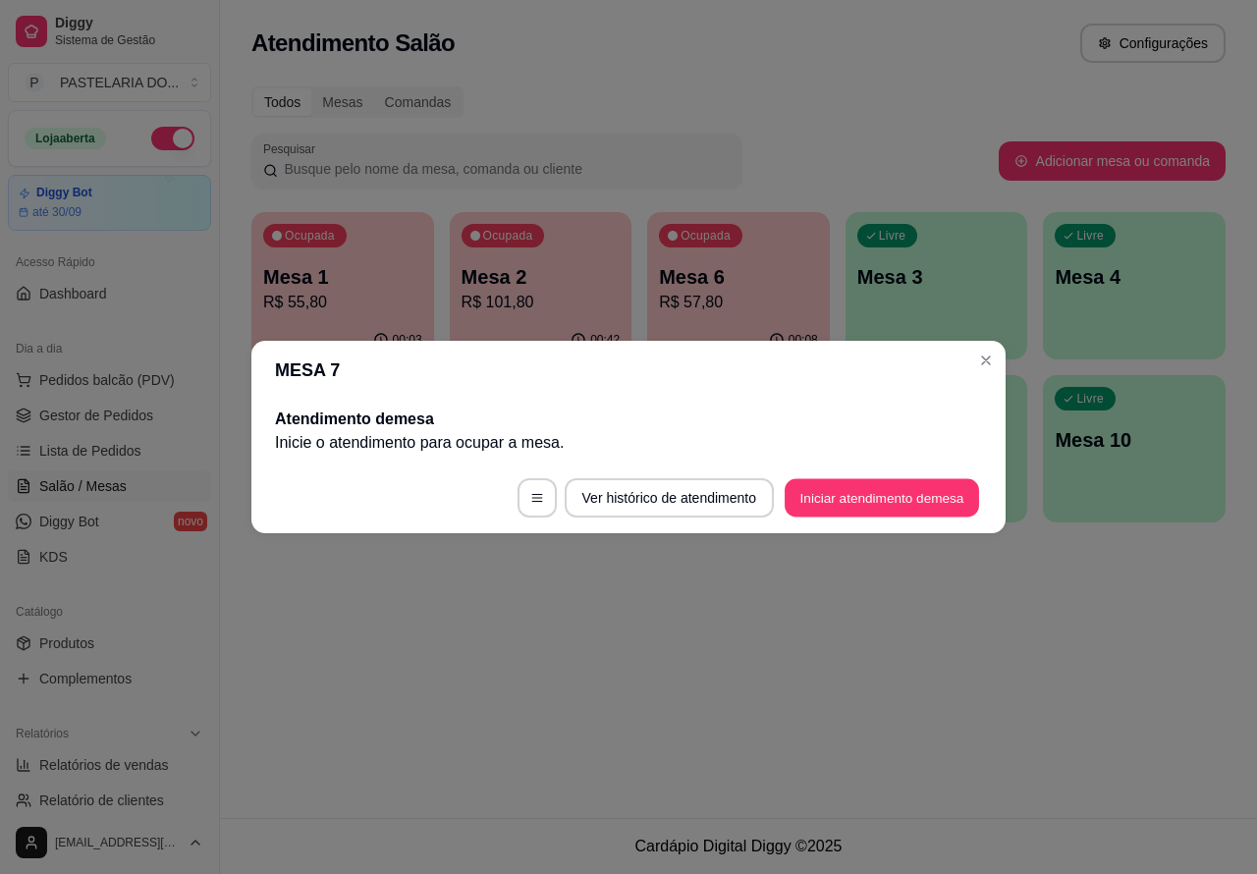
click at [905, 489] on button "Iniciar atendimento de mesa" at bounding box center [882, 498] width 194 height 38
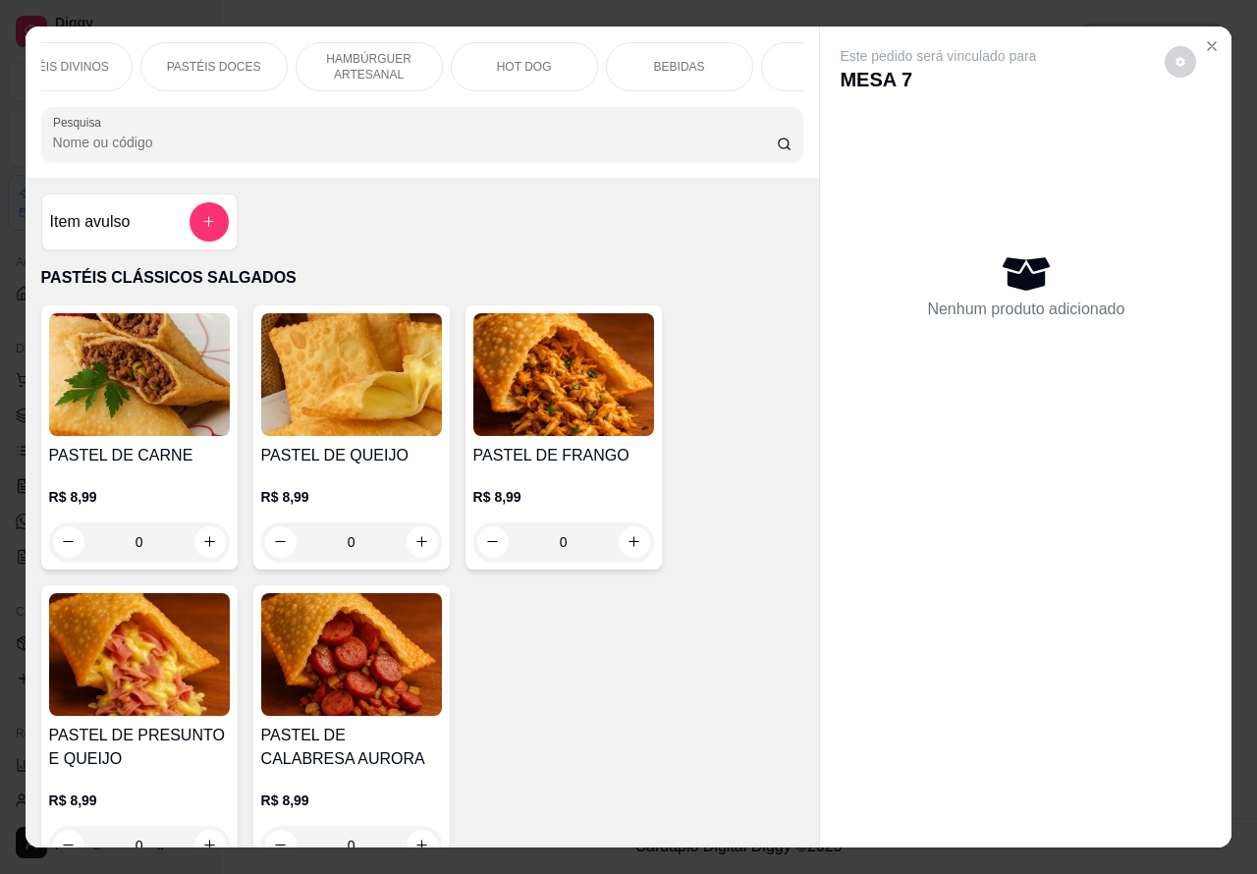
scroll to position [0, 438]
click at [477, 54] on div "HOT DOG" at bounding box center [452, 66] width 147 height 49
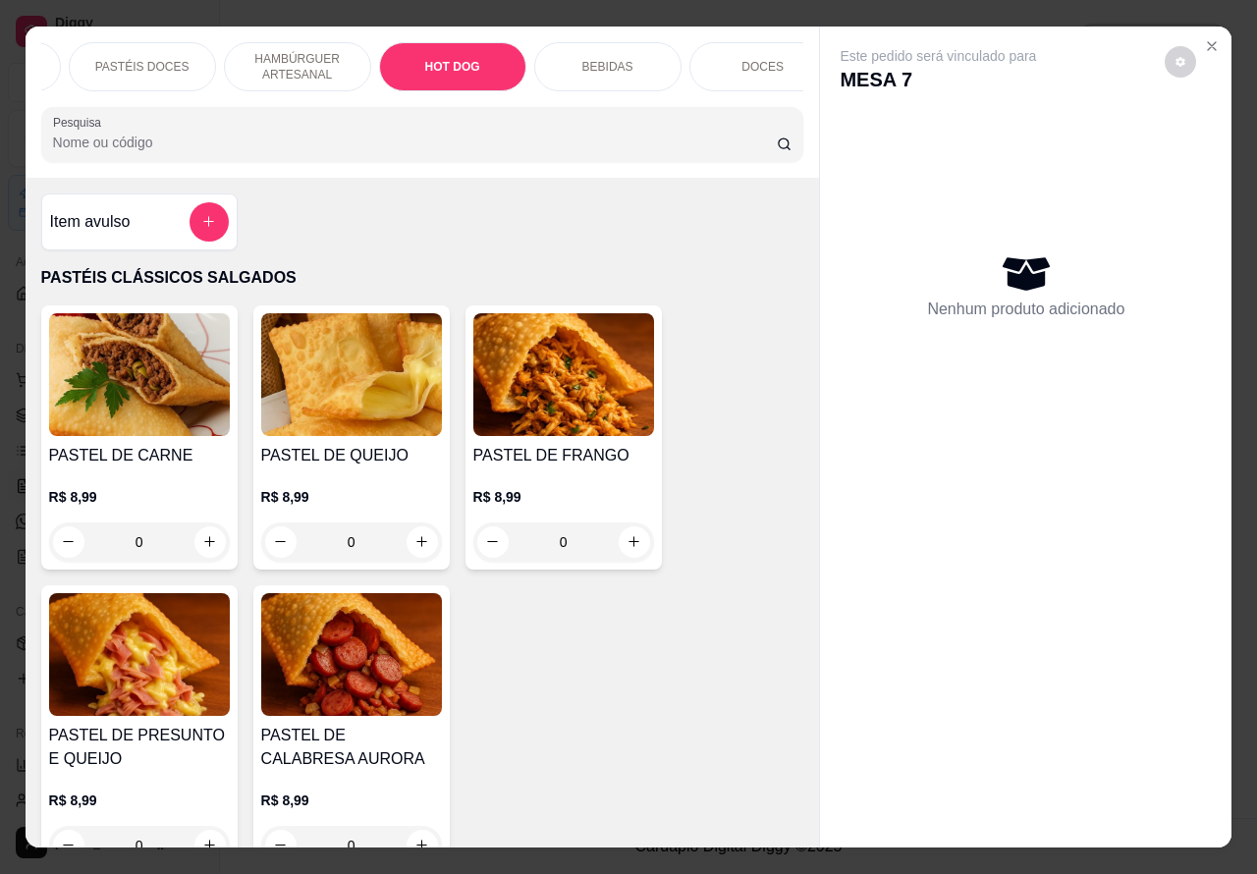
scroll to position [45, 0]
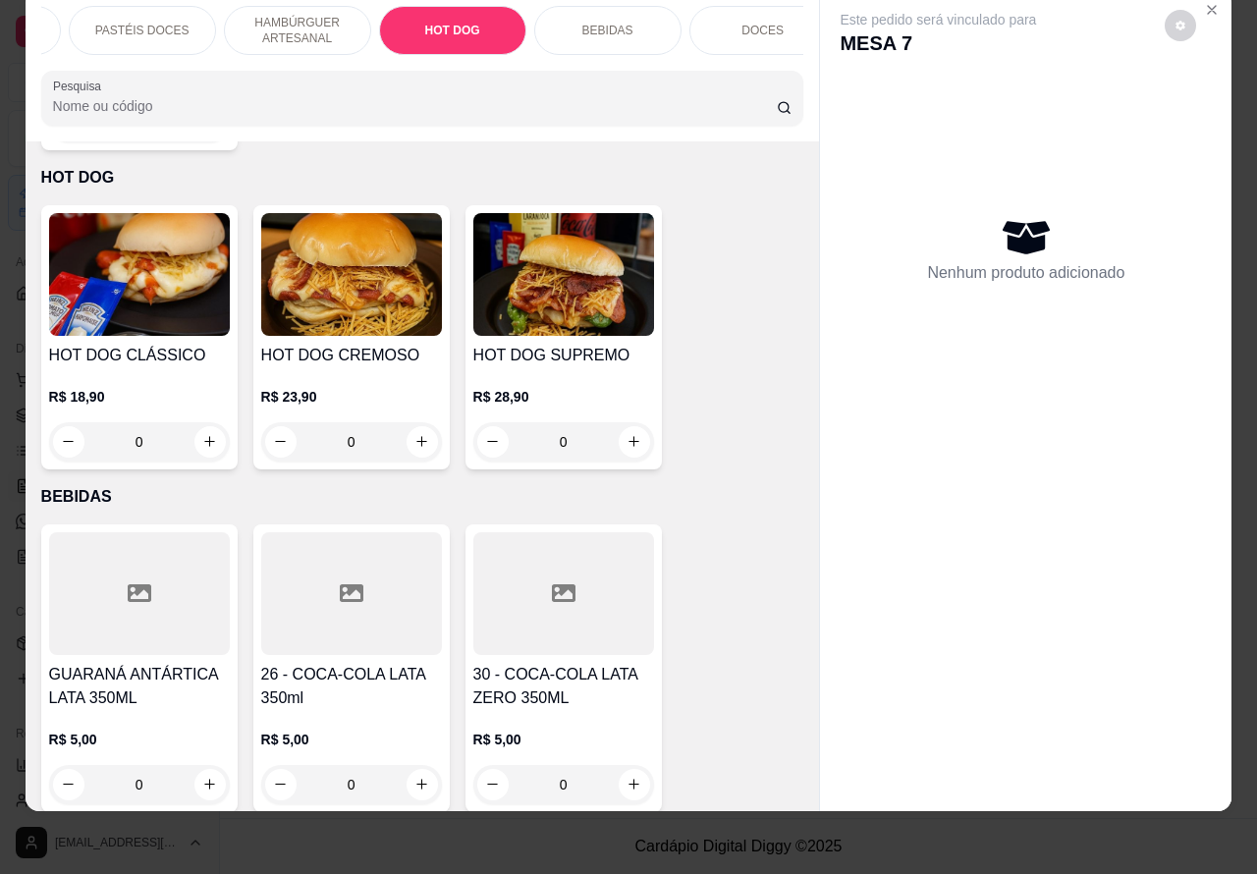
click at [137, 387] on p "R$ 18,90" at bounding box center [139, 397] width 181 height 20
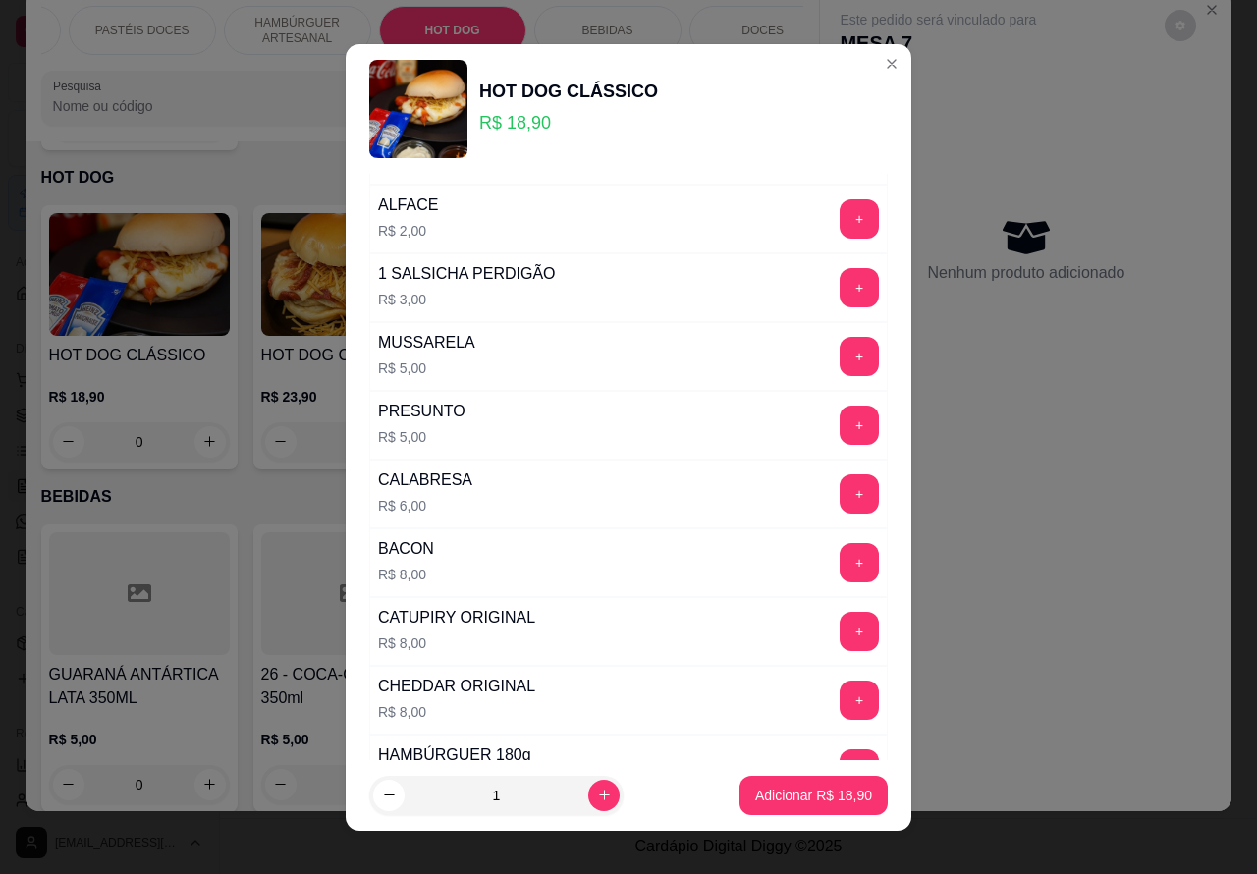
scroll to position [532, 0]
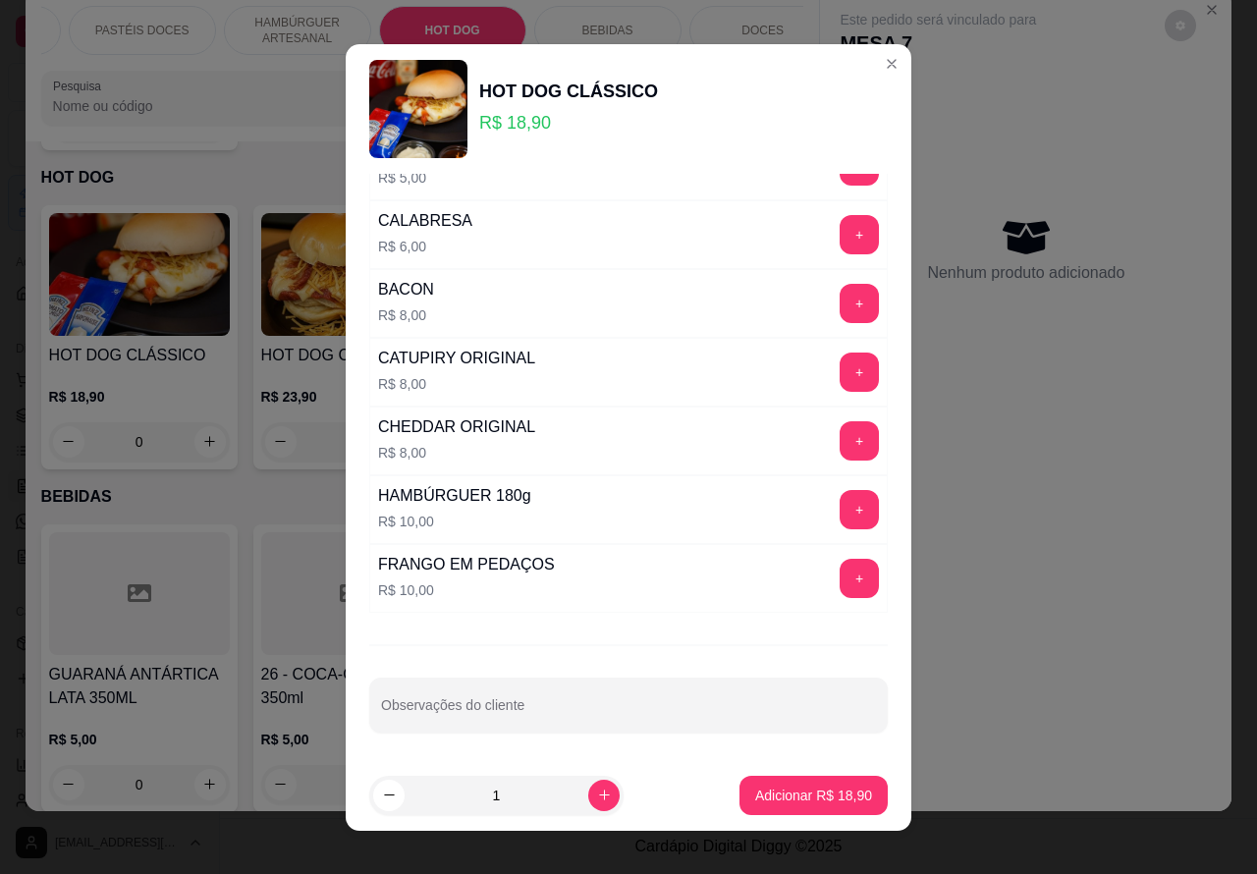
click at [651, 718] on input "Observações do cliente" at bounding box center [628, 713] width 495 height 20
type input "cortar ao meio"
click at [807, 792] on p "Adicionar R$ 18,90" at bounding box center [814, 795] width 114 height 19
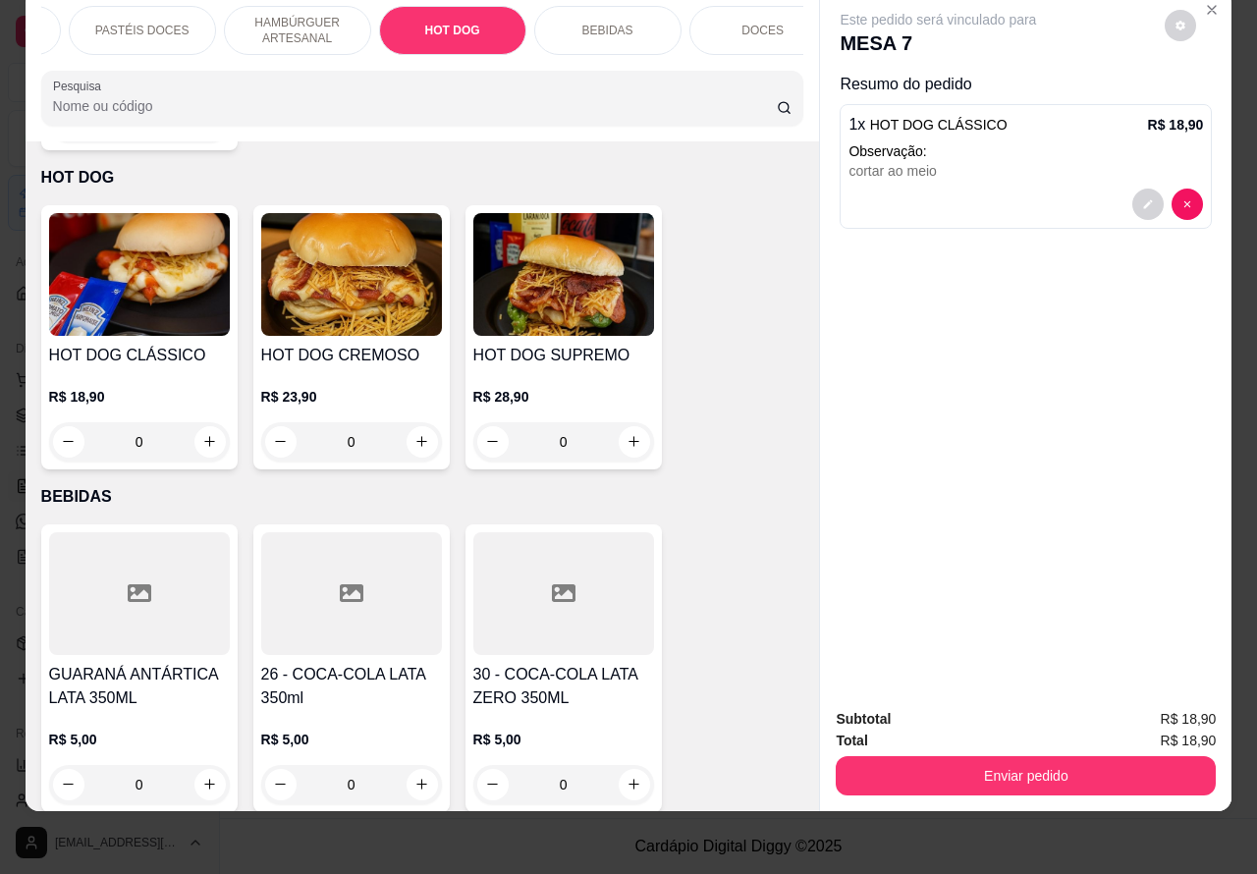
click at [1098, 756] on button "Enviar pedido" at bounding box center [1026, 775] width 380 height 39
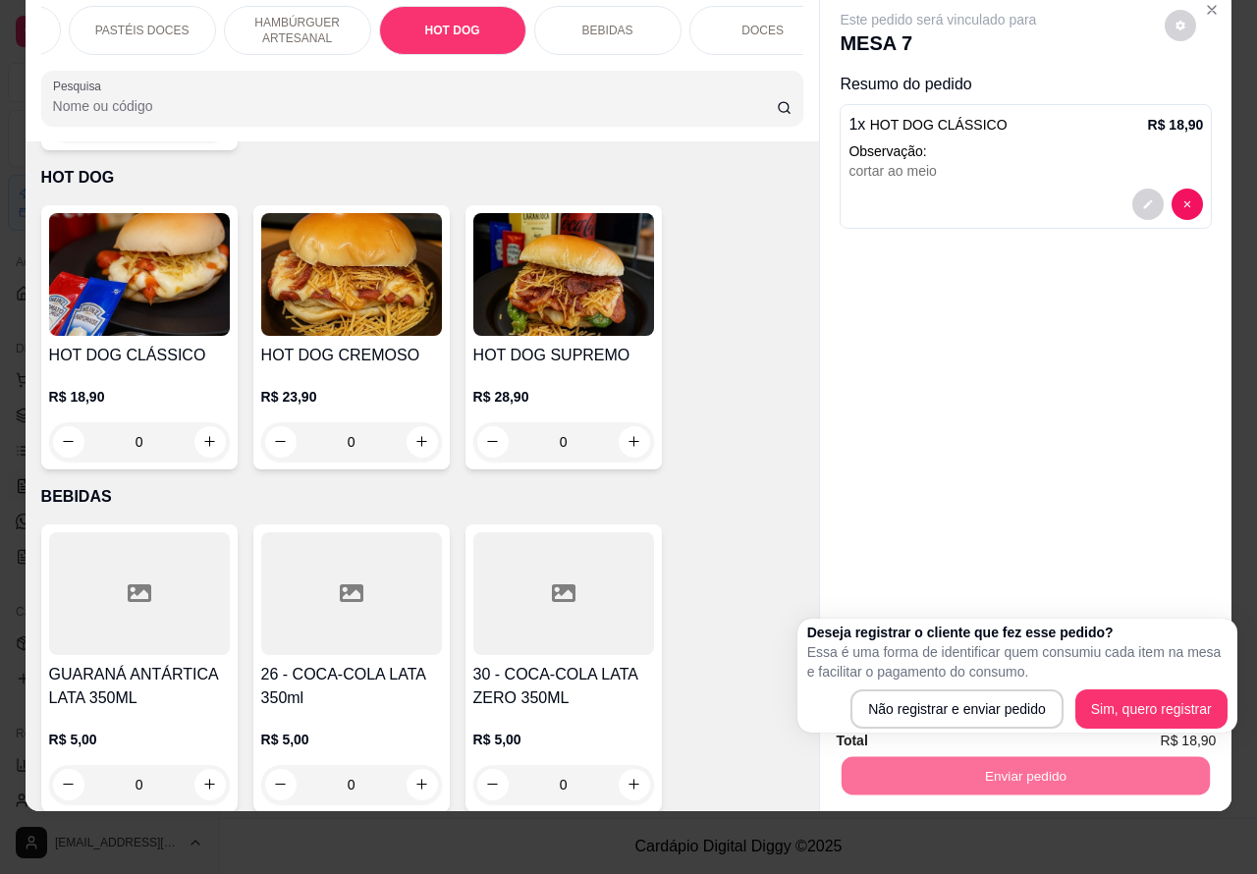
click at [977, 694] on button "Não registrar e enviar pedido" at bounding box center [956, 708] width 213 height 39
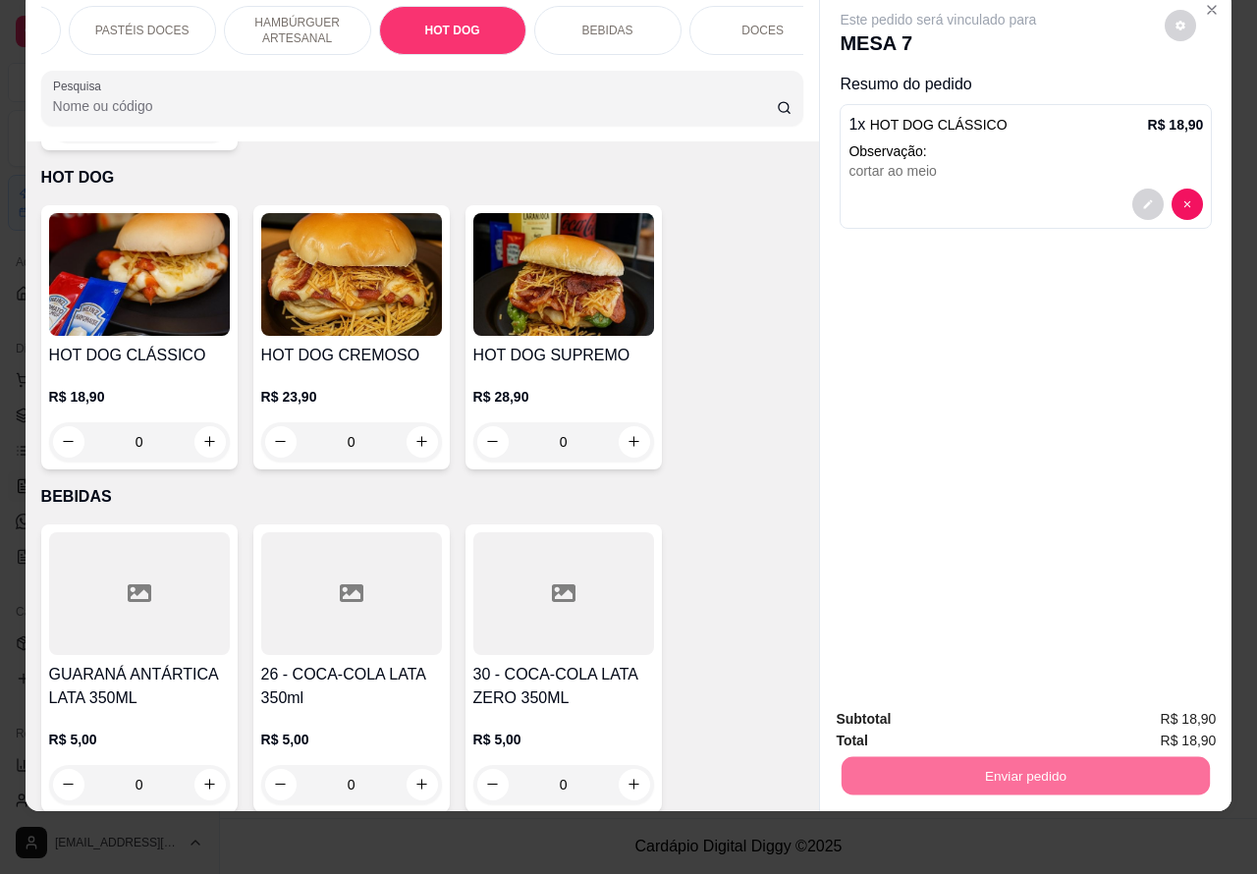
click at [940, 699] on button "Não registrar e enviar pedido" at bounding box center [959, 709] width 198 height 36
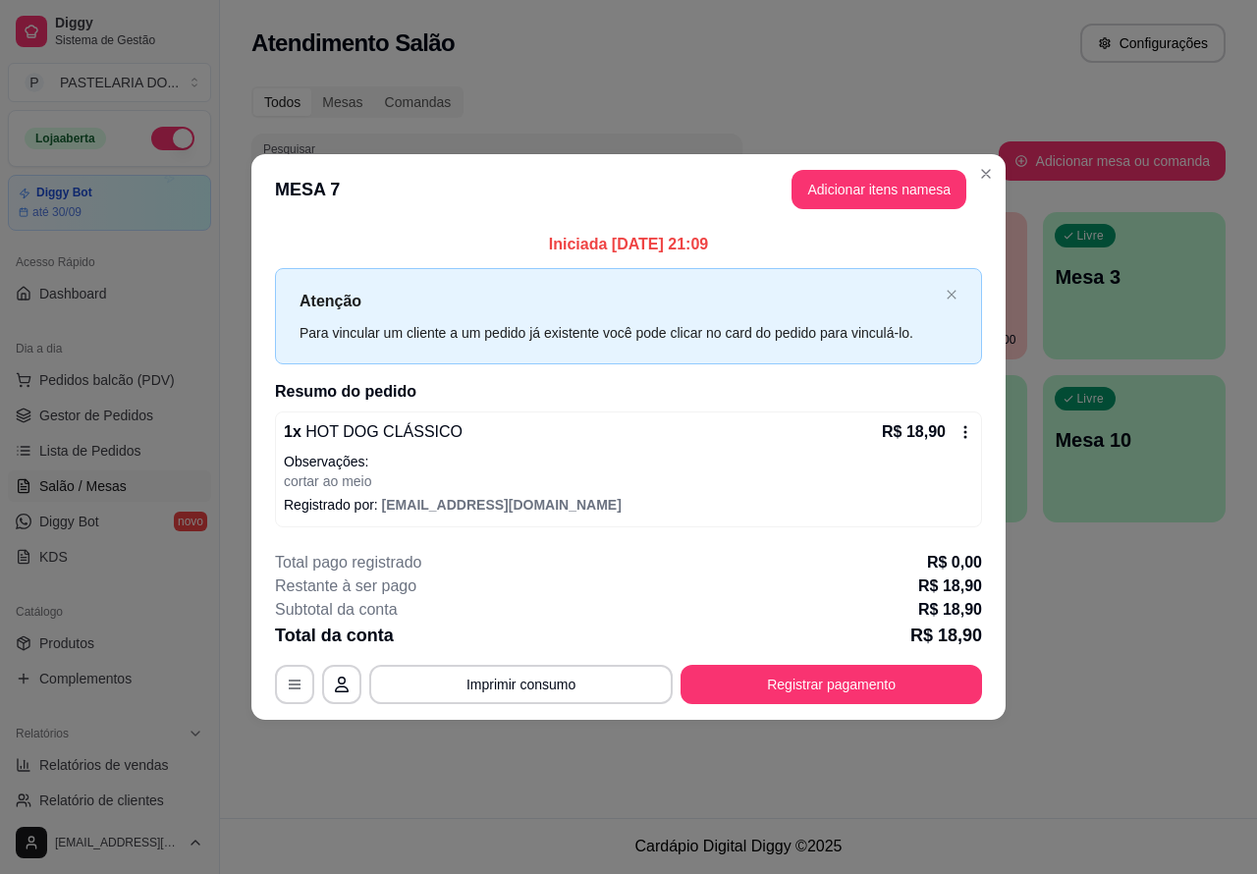
click at [1206, 674] on div "Atendimento Salão Configurações Todos Mesas Comandas Pesquisar Adicionar mesa o…" at bounding box center [738, 409] width 1037 height 818
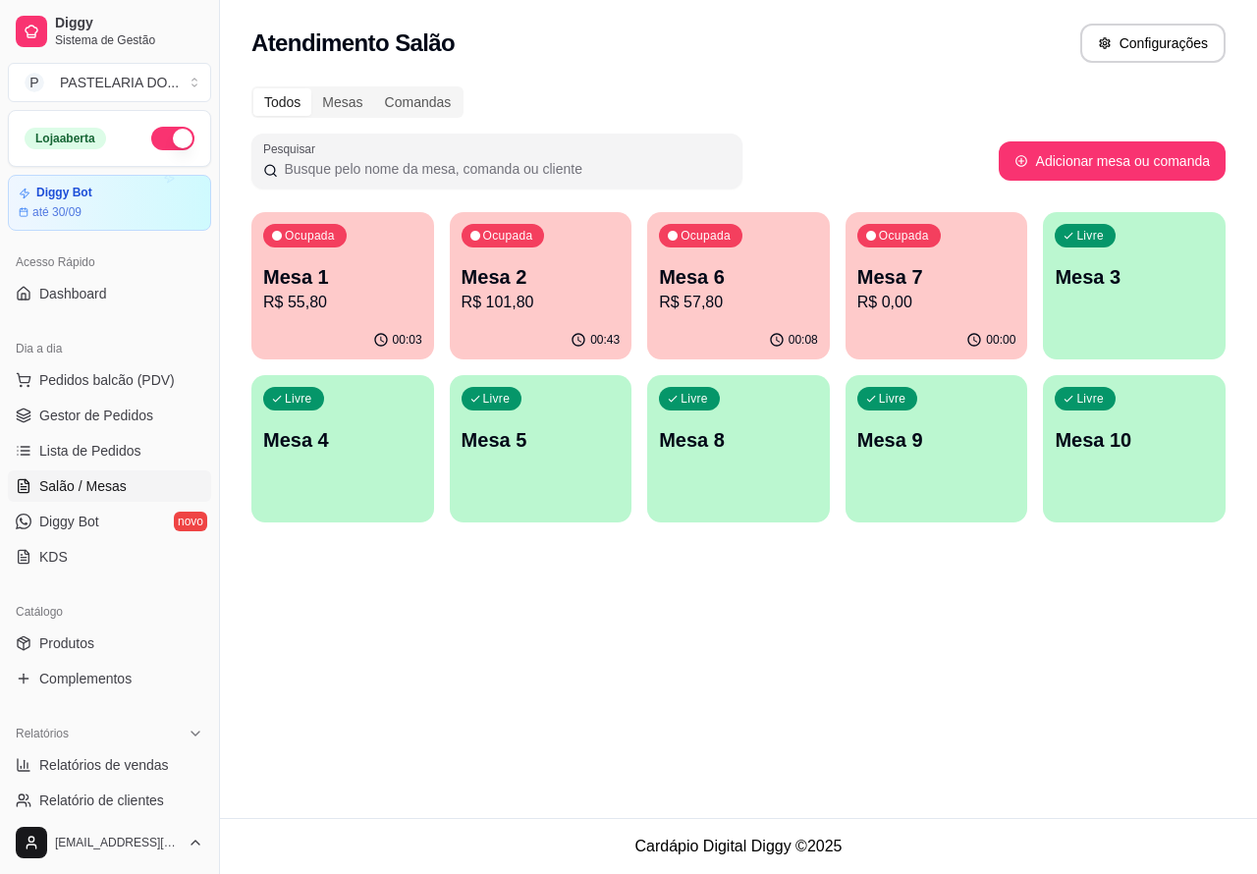
click at [351, 865] on footer "Cardápio Digital Diggy © 2025" at bounding box center [738, 846] width 1037 height 56
click at [110, 379] on span "Pedidos balcão (PDV)" at bounding box center [107, 380] width 136 height 20
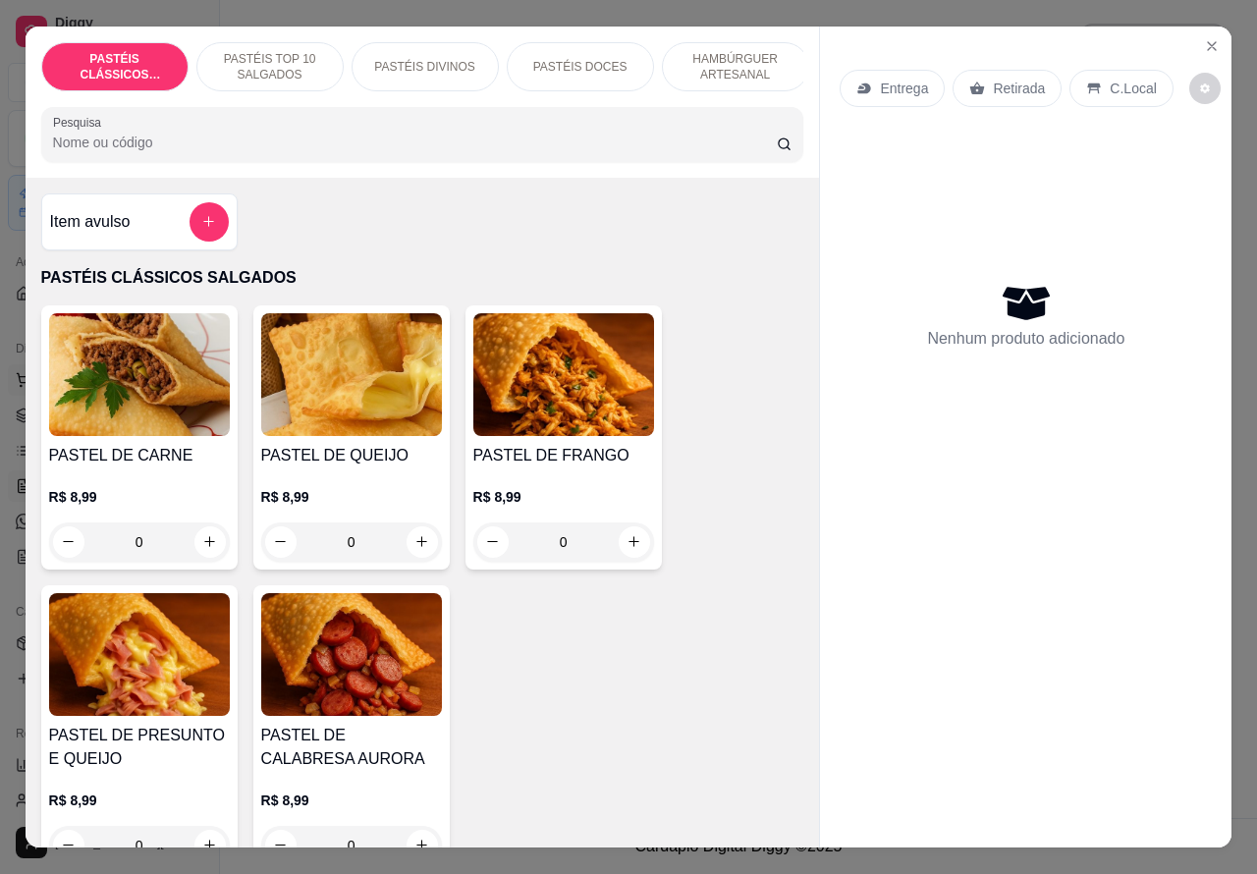
click at [414, 549] on icon "increase-product-quantity" at bounding box center [421, 541] width 15 height 15
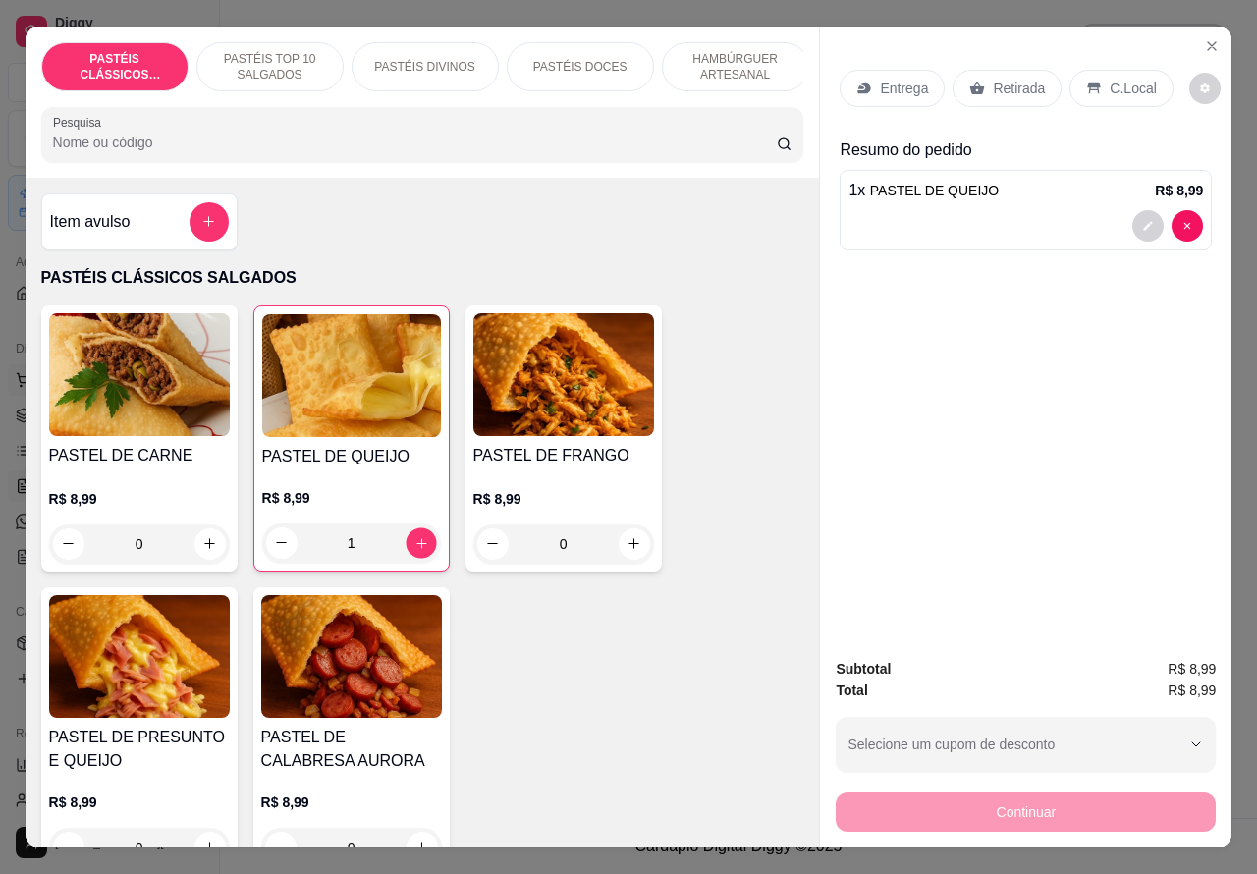
click at [416, 548] on icon "increase-product-quantity" at bounding box center [421, 543] width 10 height 10
type input "2"
click at [606, 59] on p "PASTÉIS DOCES" at bounding box center [580, 67] width 94 height 16
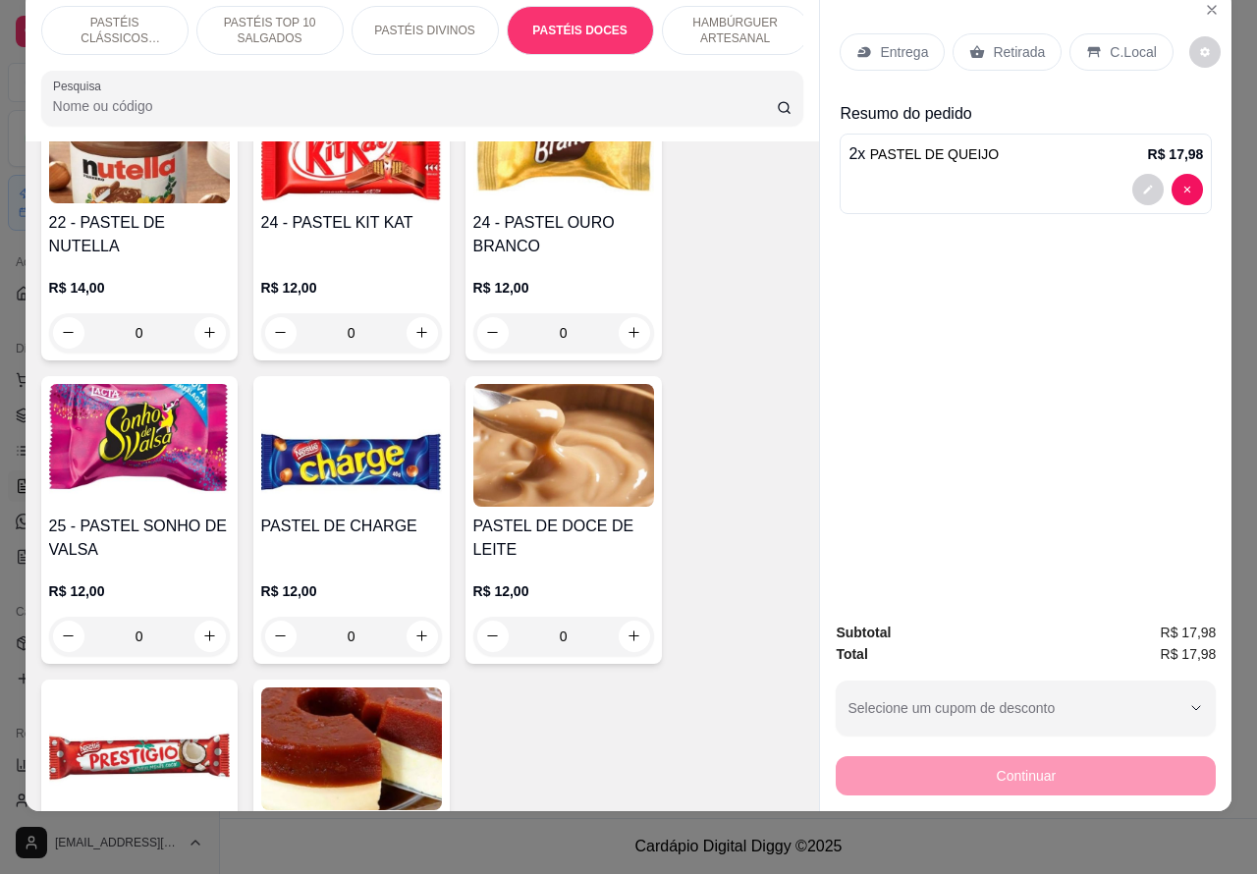
scroll to position [3570, 0]
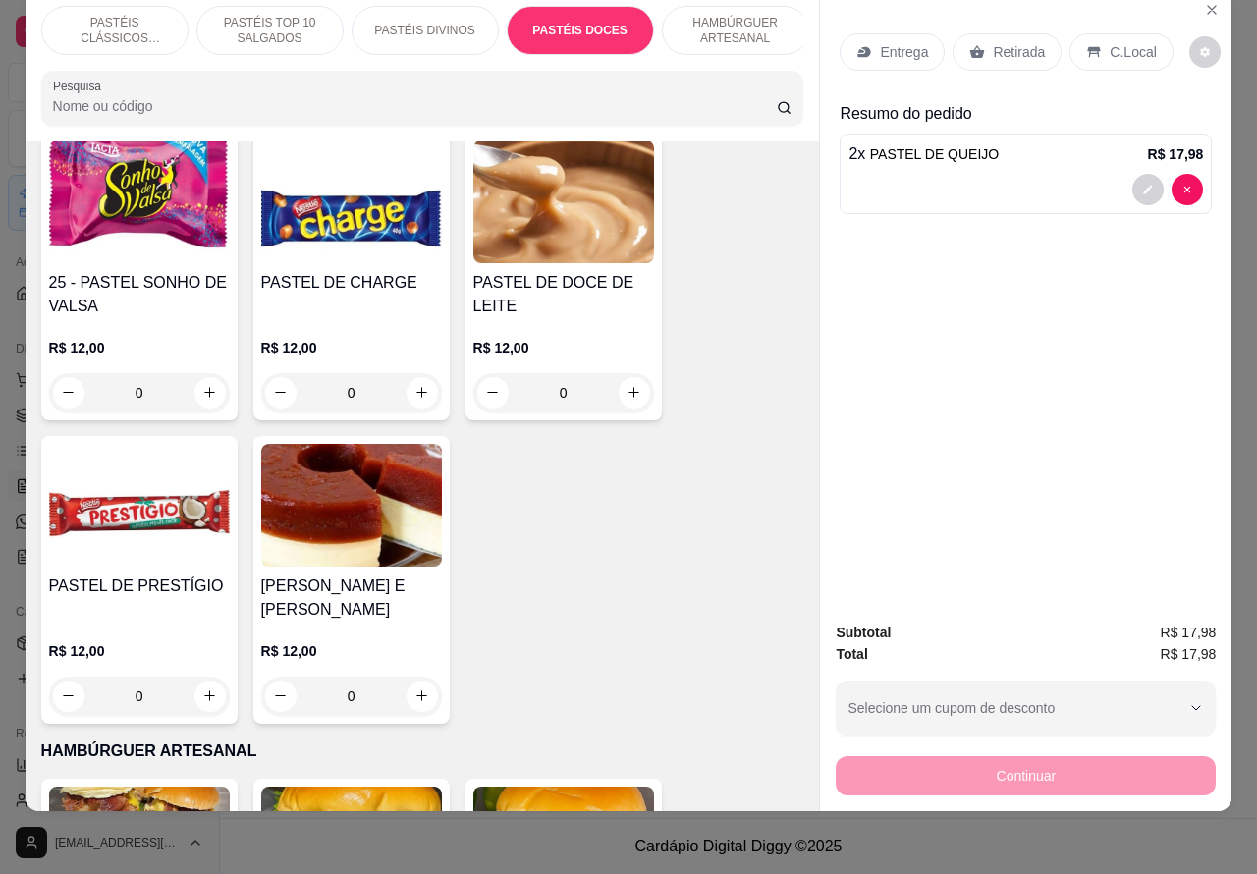
click at [414, 688] on icon "increase-product-quantity" at bounding box center [421, 695] width 15 height 15
type input "1"
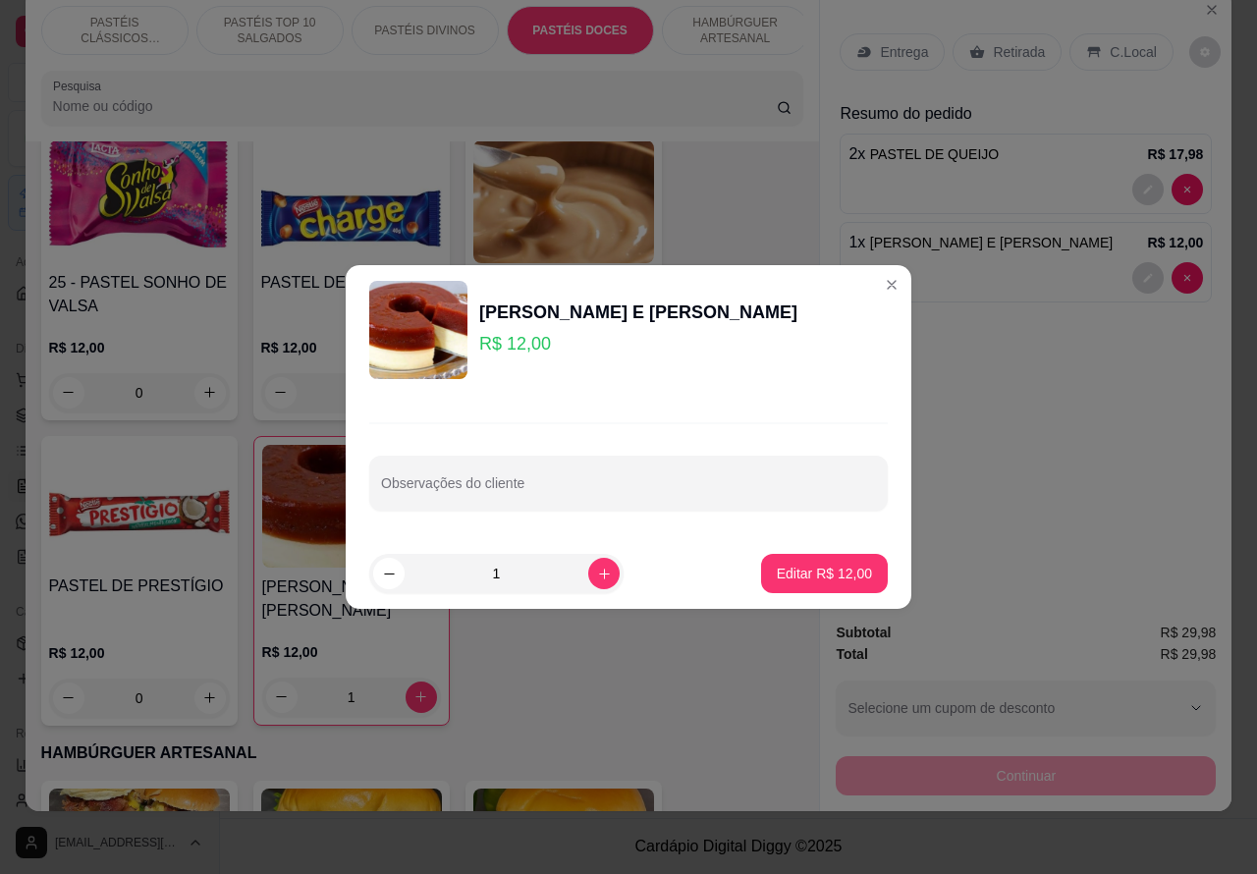
click at [709, 481] on input "Observações do cliente" at bounding box center [628, 491] width 495 height 20
type input "pouca goiabada"
click at [813, 572] on p "Editar R$ 12,00" at bounding box center [824, 574] width 95 height 20
type input "0"
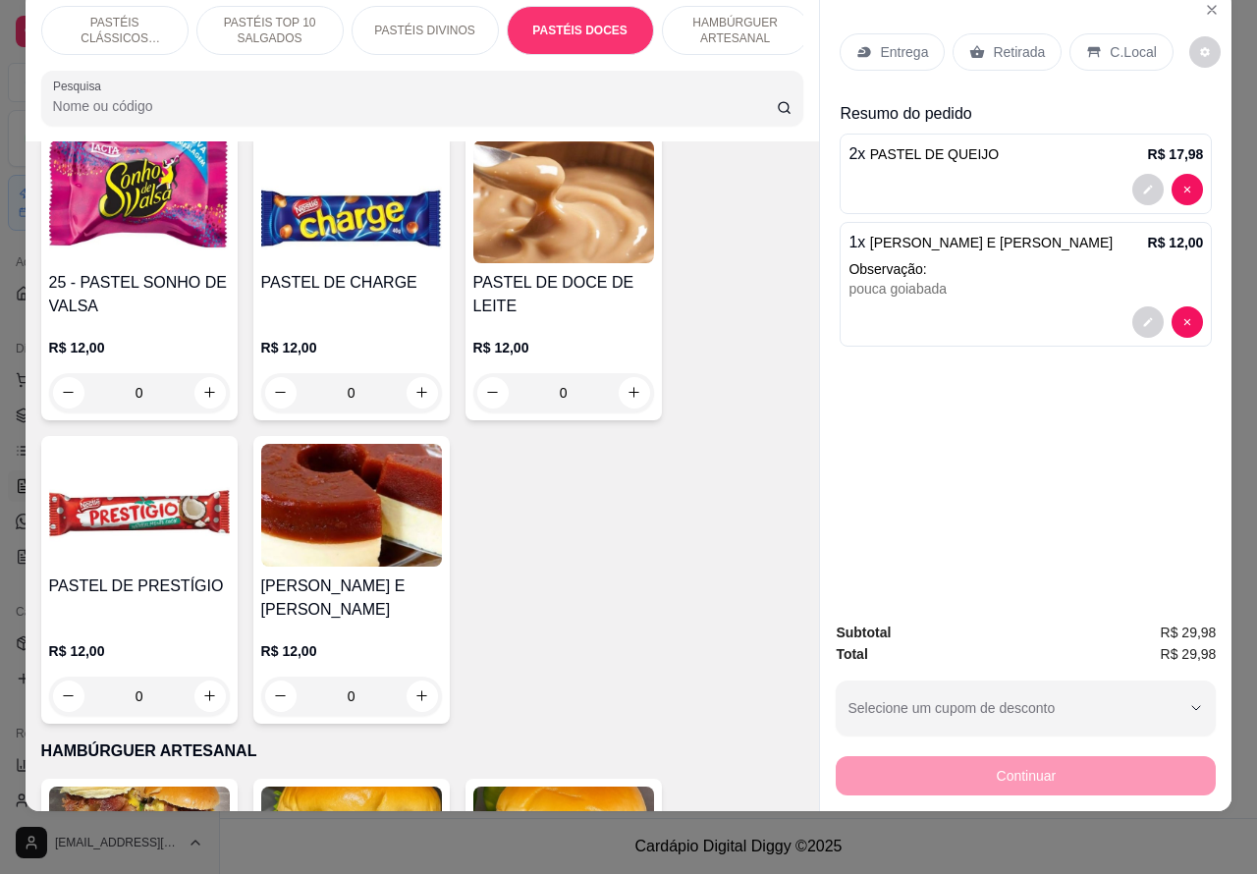
click at [1178, 259] on p "Observação:" at bounding box center [1025, 269] width 354 height 20
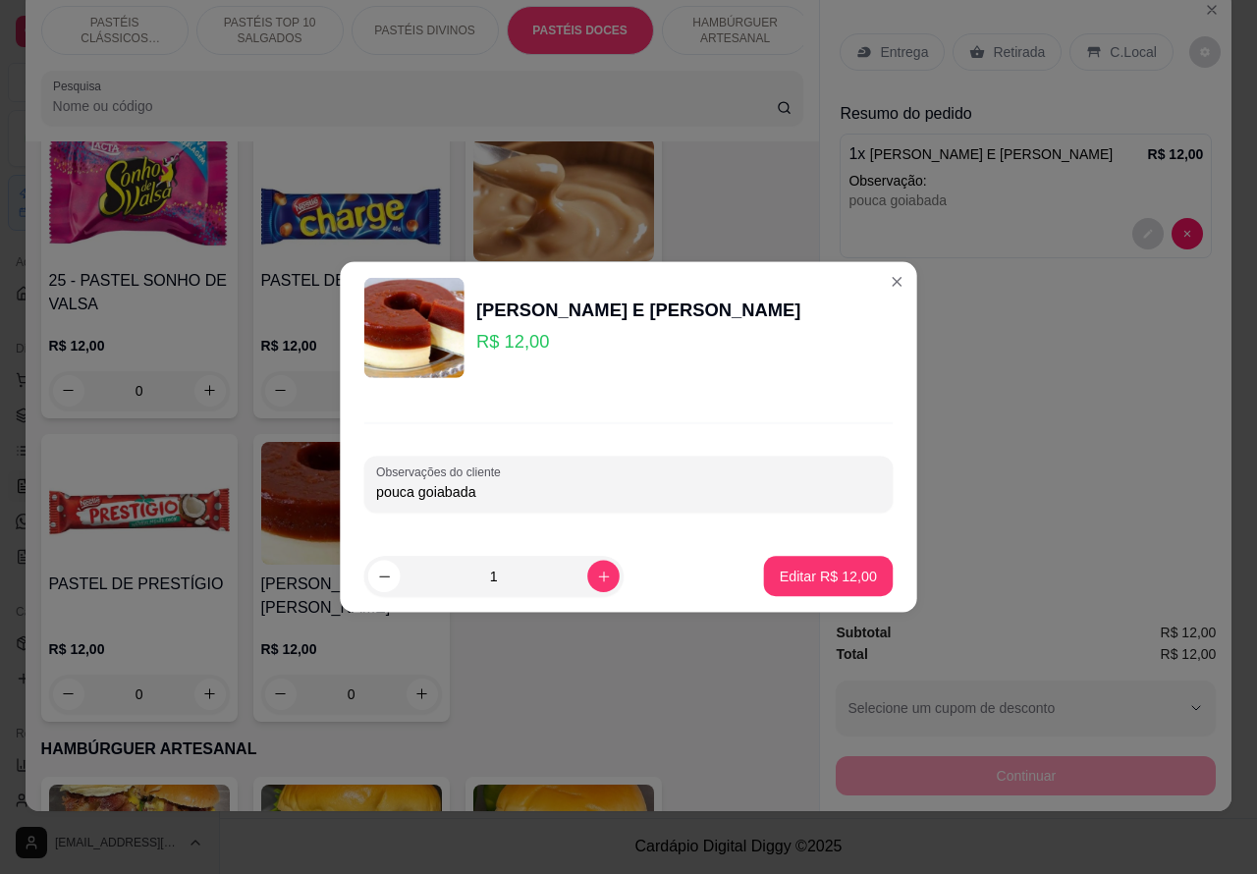
scroll to position [3567, 0]
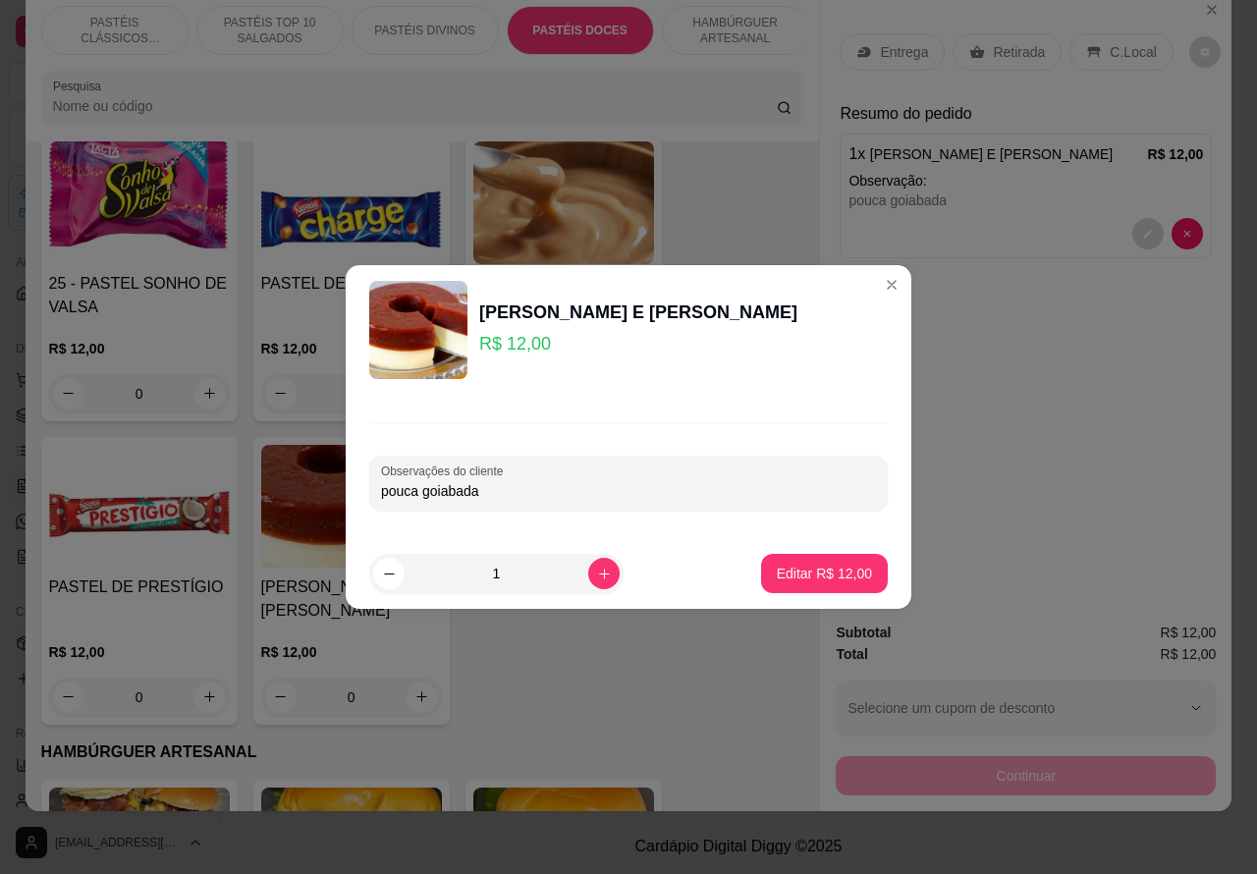
click at [816, 572] on p "Editar R$ 12,00" at bounding box center [824, 574] width 95 height 20
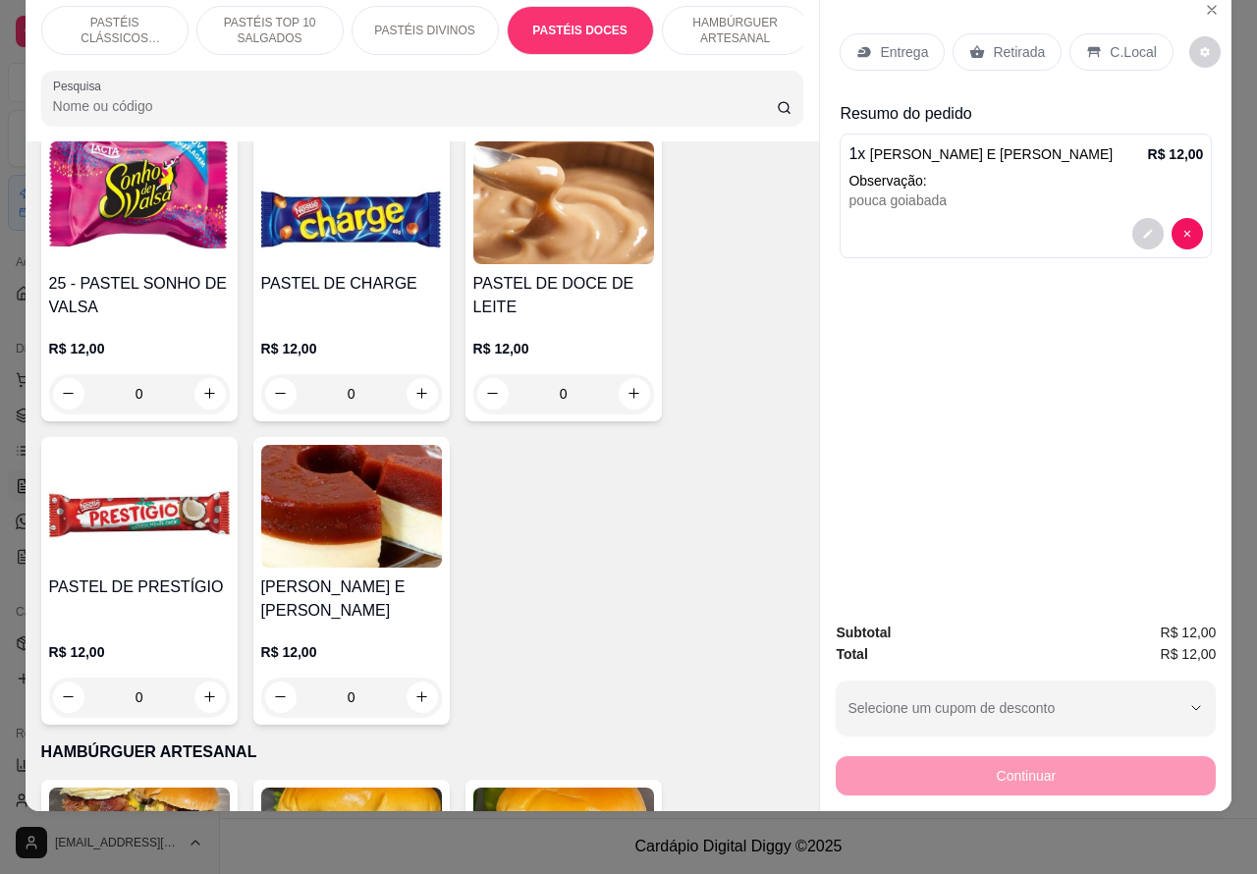
click at [109, 15] on p "PASTÉIS CLÁSSICOS SALGADOS" at bounding box center [115, 30] width 114 height 31
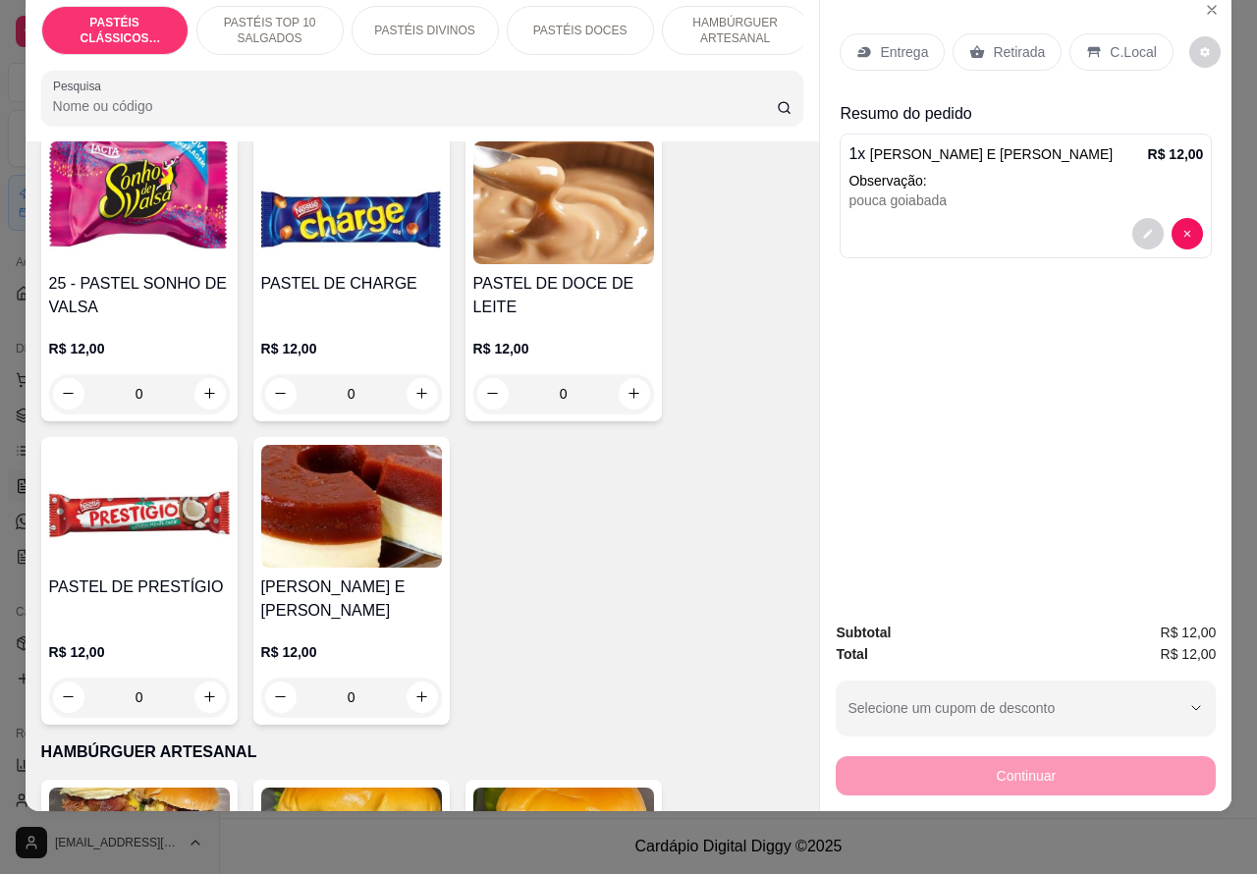
scroll to position [88, 0]
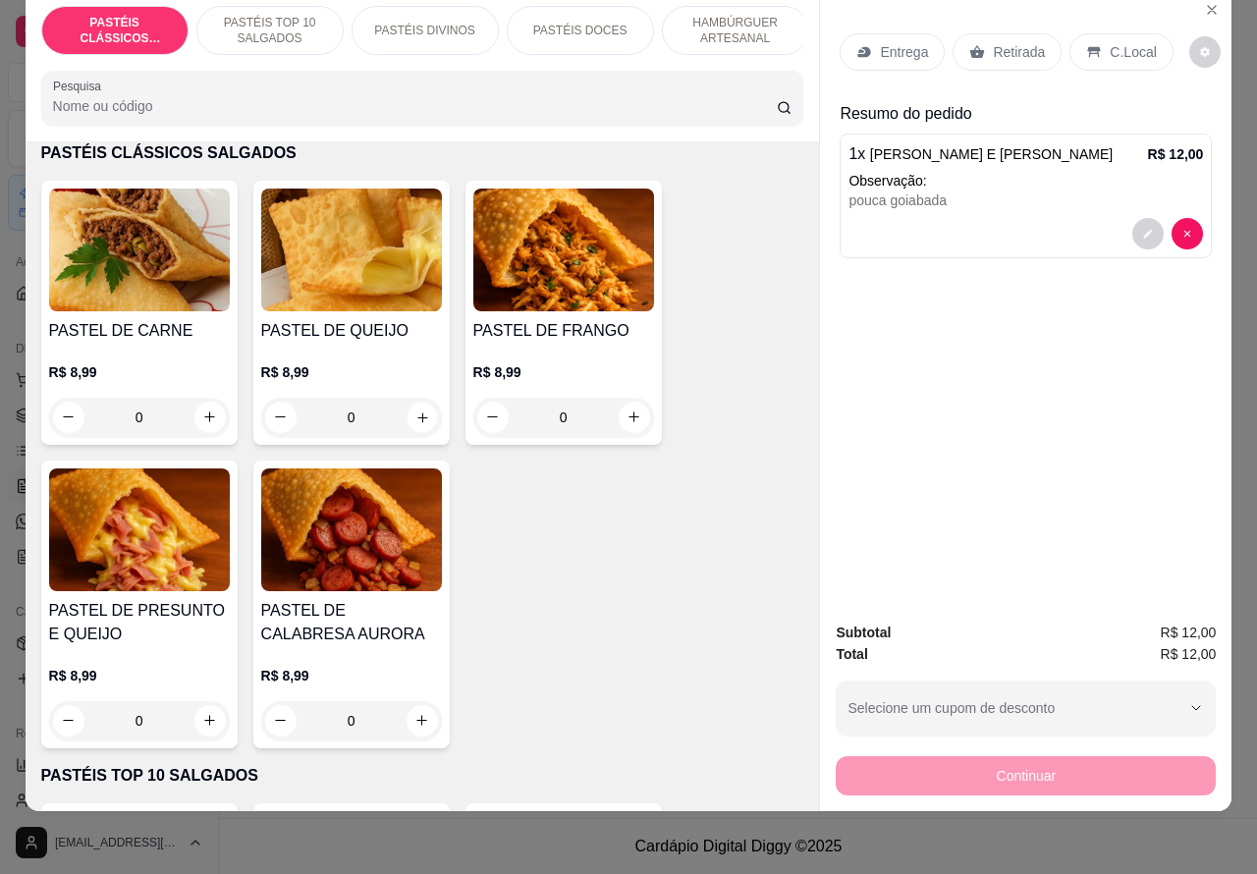
click at [420, 417] on button "increase-product-quantity" at bounding box center [422, 417] width 30 height 30
click at [414, 417] on icon "increase-product-quantity" at bounding box center [421, 416] width 15 height 15
type input "1"
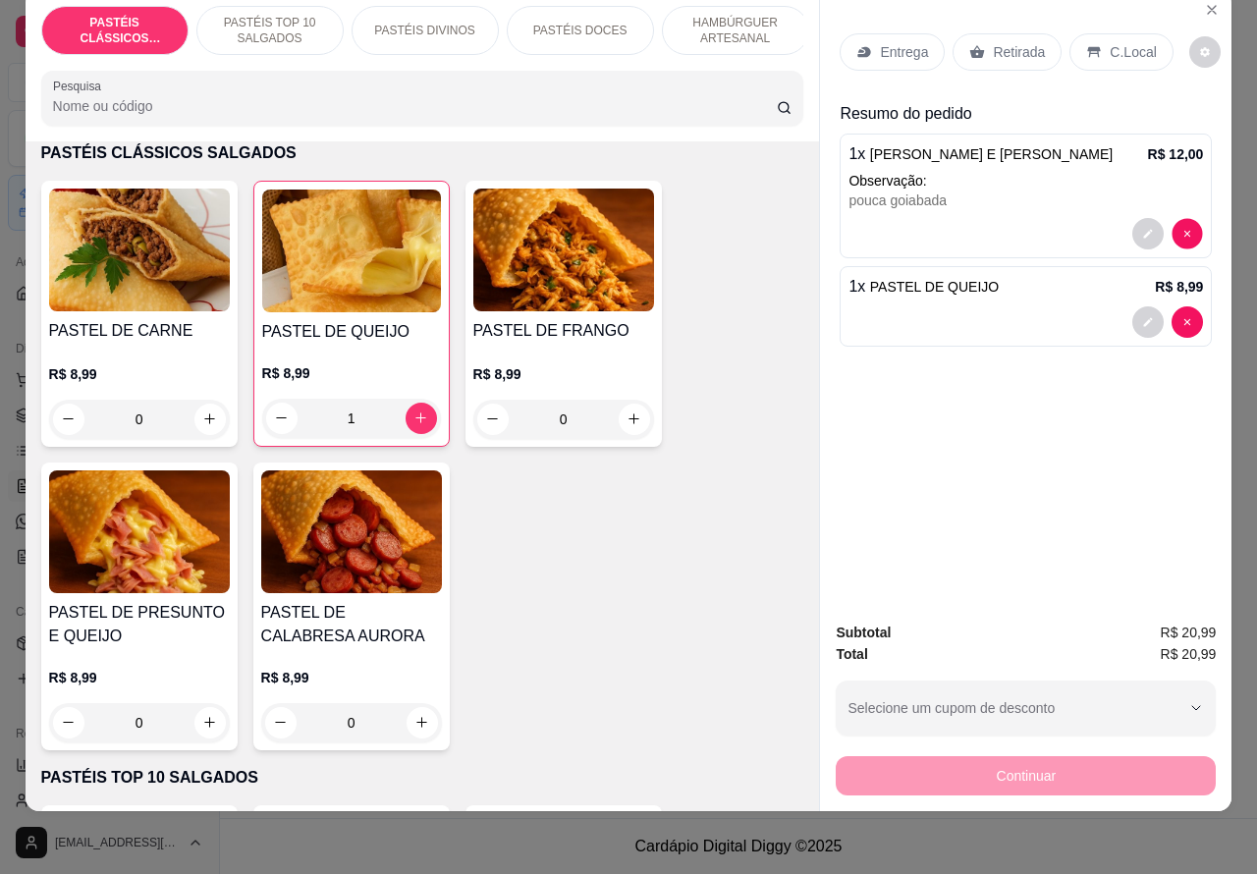
click at [1178, 214] on div "Entrega Retirada C.Local Resumo do pedido 1 x ROMEU E JULIETA R$ 12,00 Observaç…" at bounding box center [1025, 298] width 411 height 617
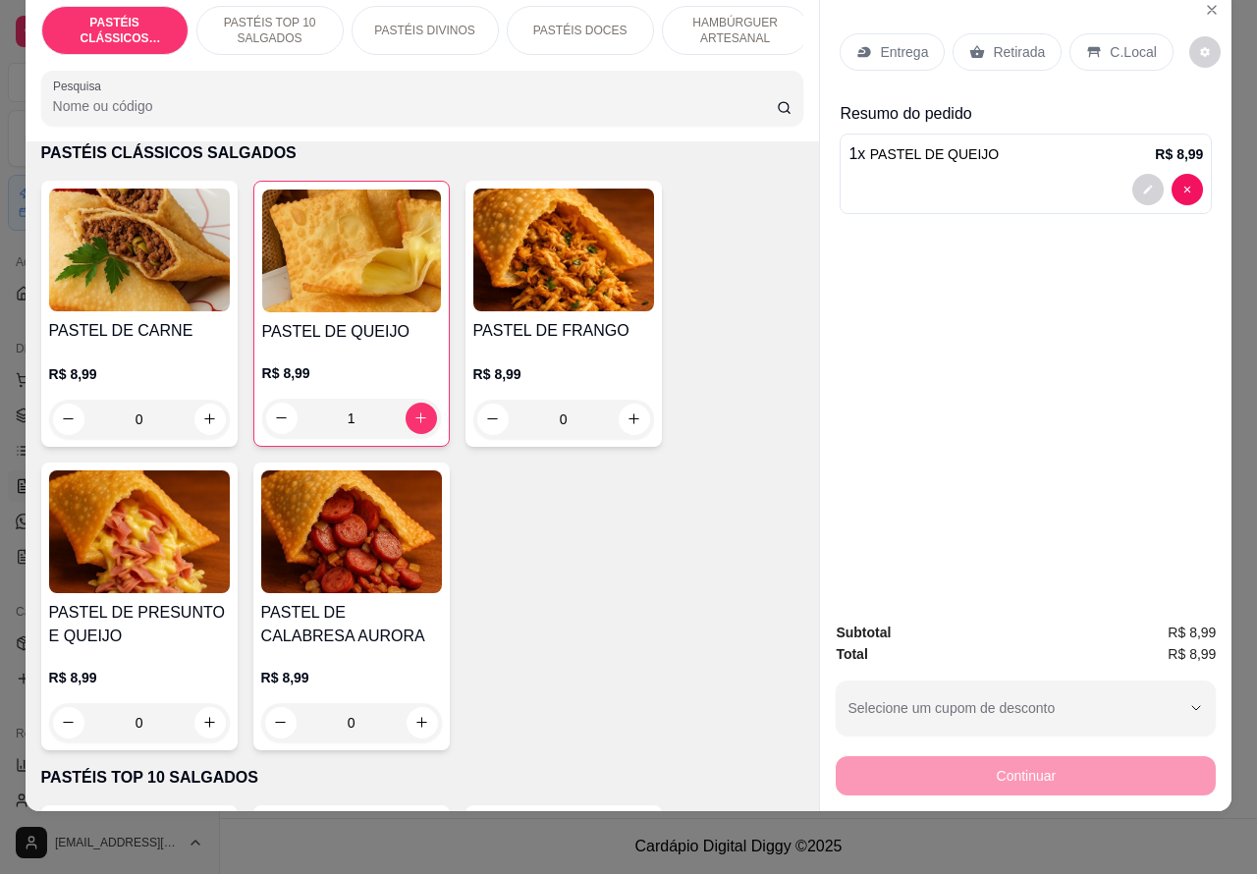
click at [605, 23] on p "PASTÉIS DOCES" at bounding box center [580, 31] width 94 height 16
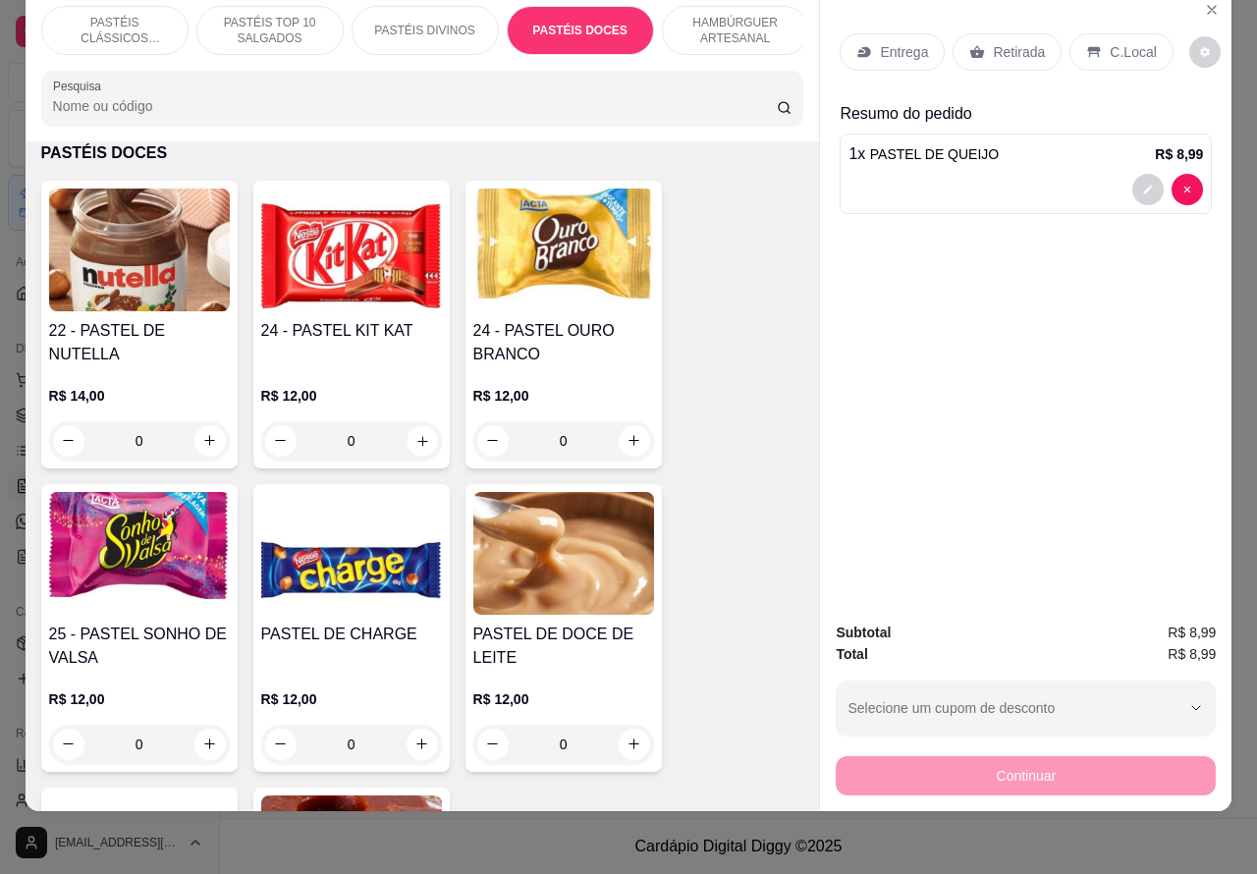
click at [414, 433] on icon "increase-product-quantity" at bounding box center [421, 440] width 15 height 15
type input "1"
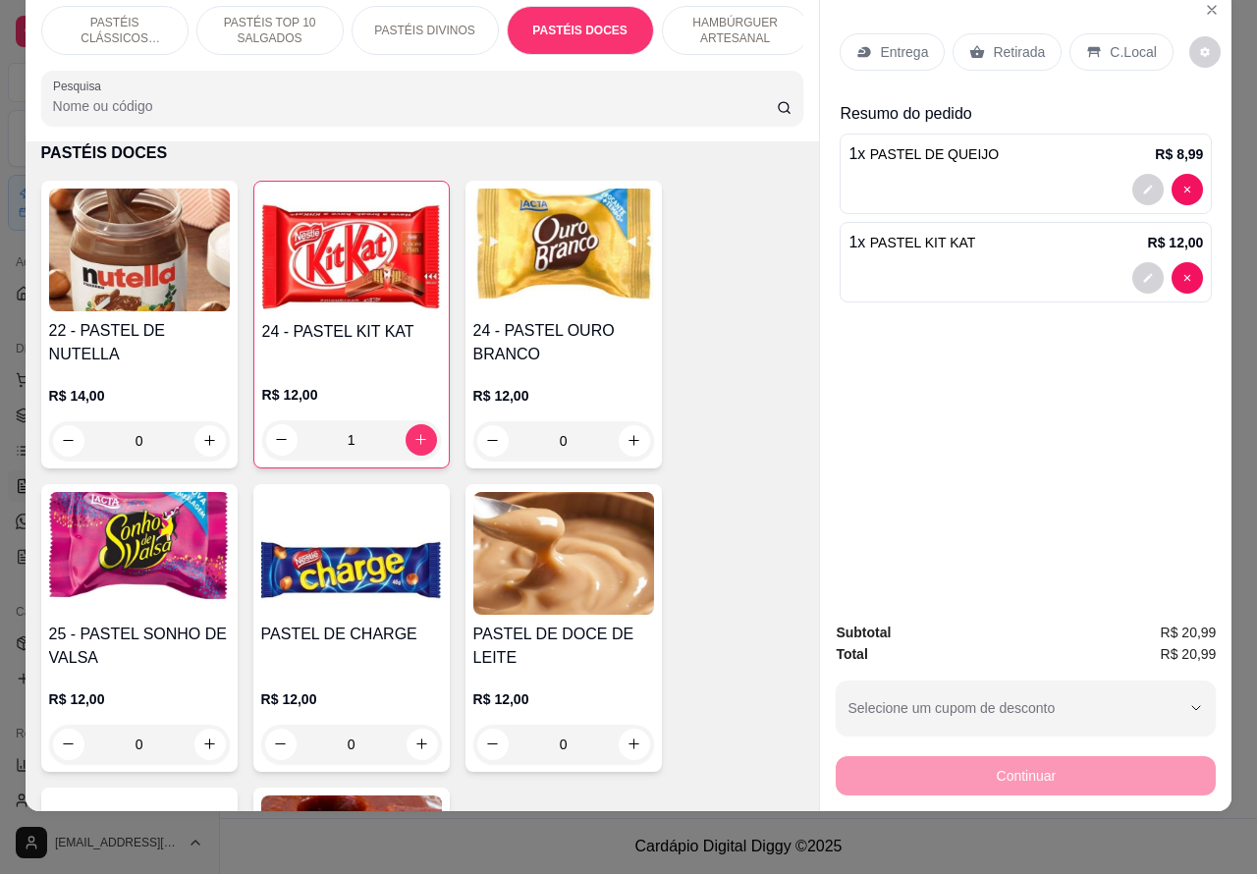
click at [1005, 42] on p "Retirada" at bounding box center [1019, 52] width 52 height 20
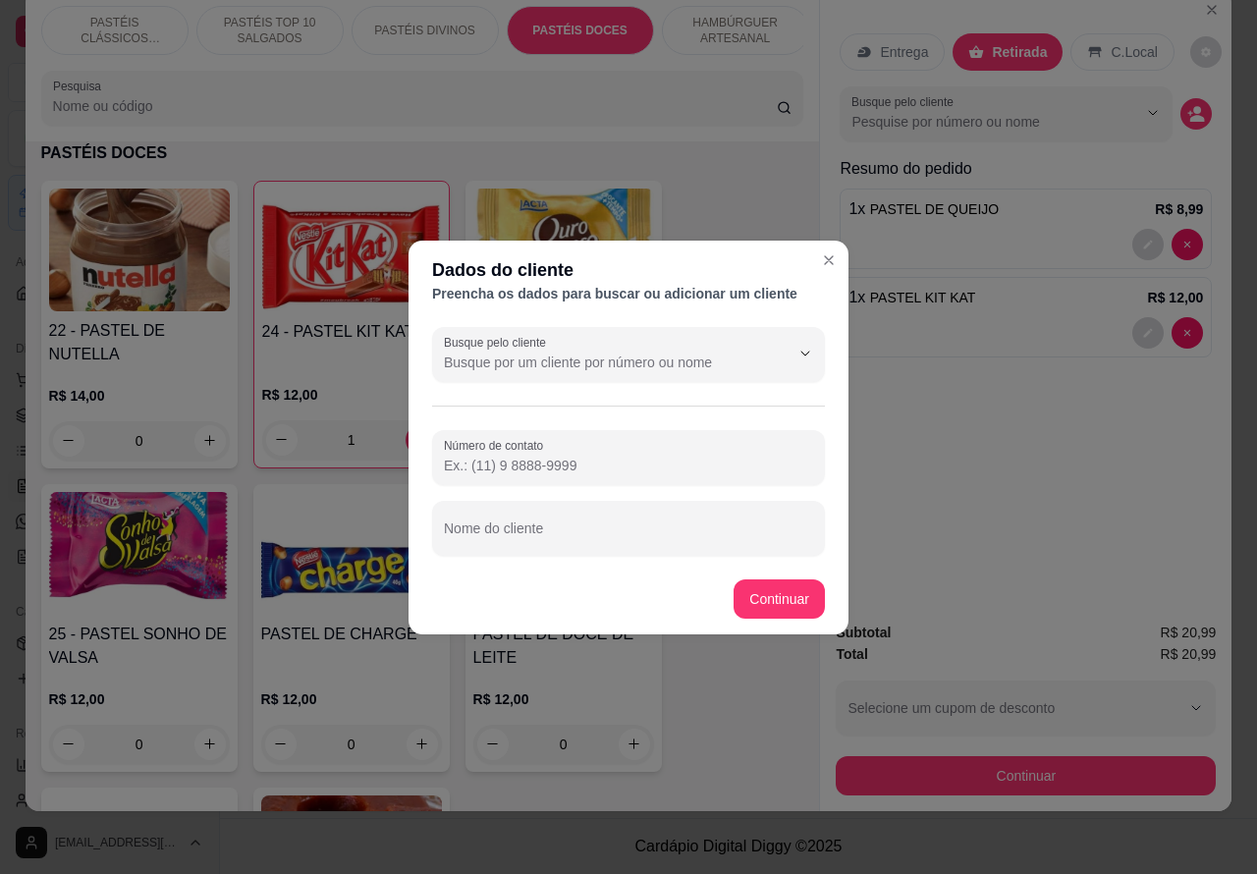
click at [678, 528] on input "Nome do cliente" at bounding box center [628, 536] width 369 height 20
type input "balcão aguardando"
click at [789, 590] on div "Item avulso PASTÉIS CLÁSSICOS SALGADOS PASTEL DE CARNE R$ 8,99 0 PASTEL DE QUEI…" at bounding box center [423, 476] width 794 height 671
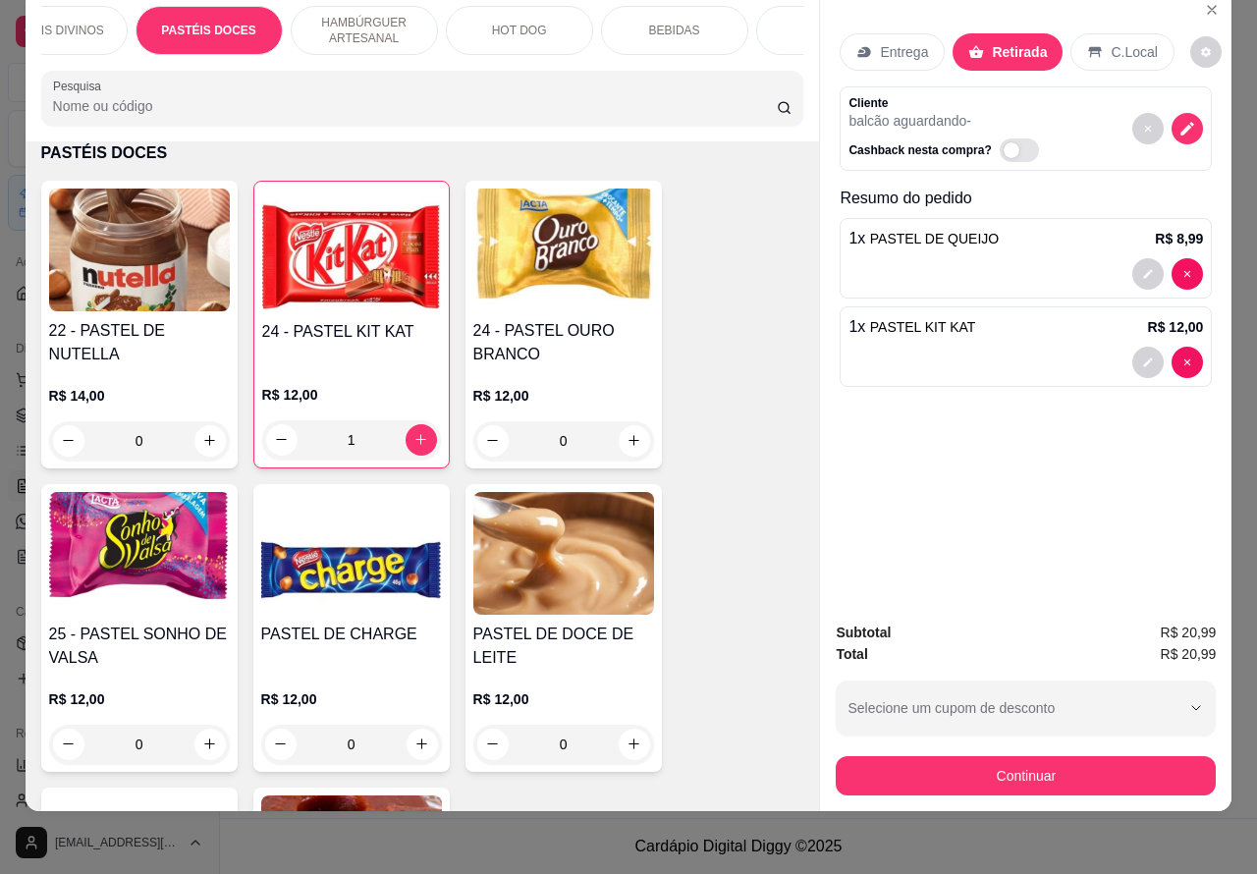
scroll to position [0, 376]
click at [688, 13] on div "BEBIDAS" at bounding box center [669, 30] width 147 height 49
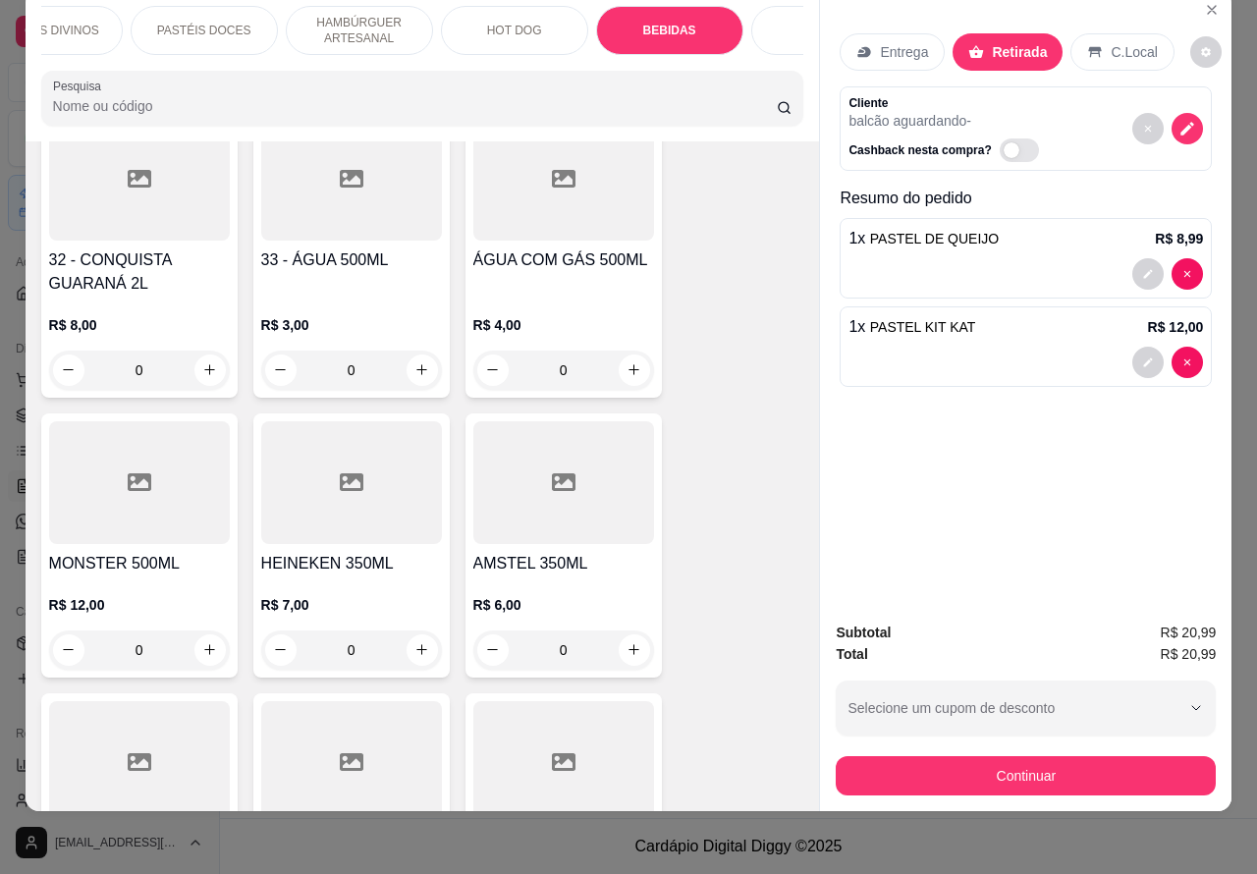
click at [202, 362] on icon "increase-product-quantity" at bounding box center [209, 369] width 15 height 15
type input "1"
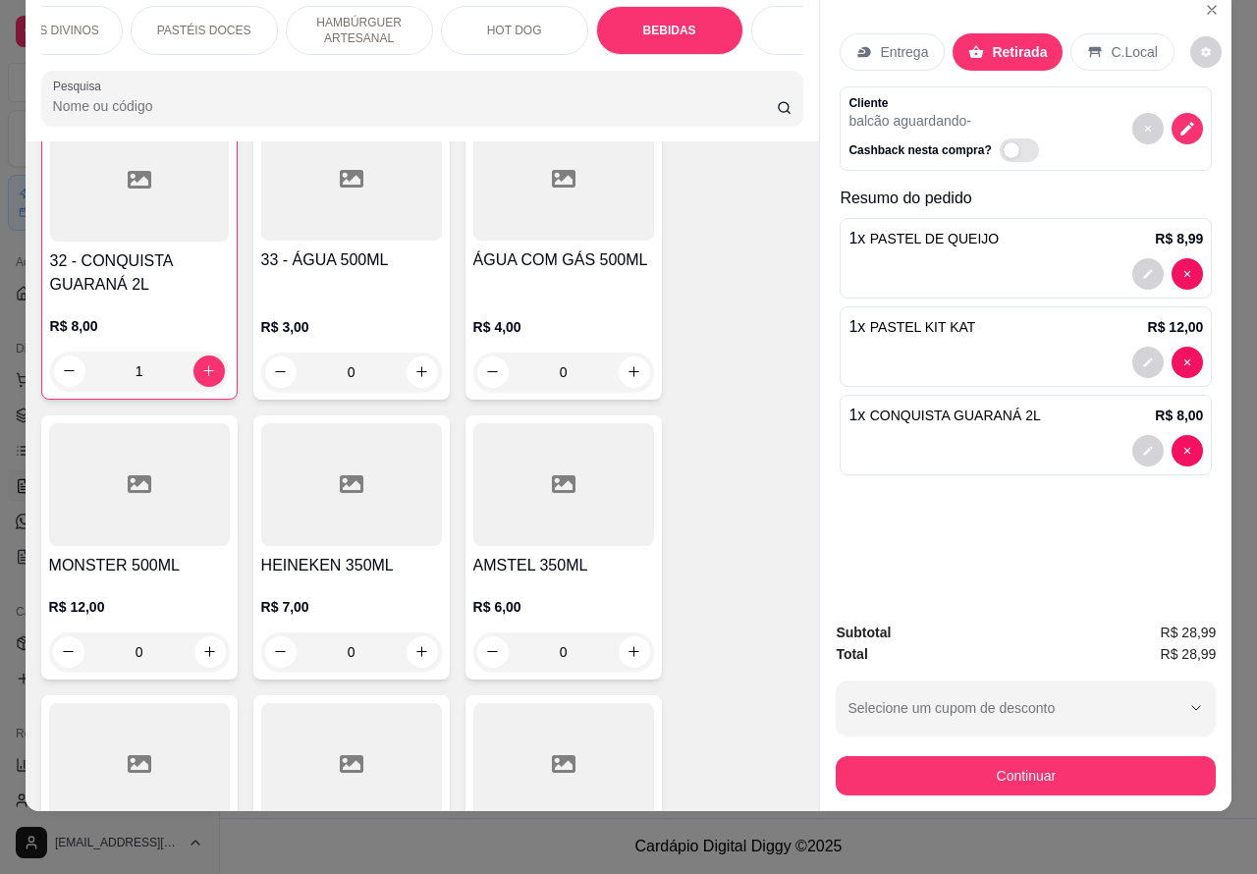
scroll to position [6933, 0]
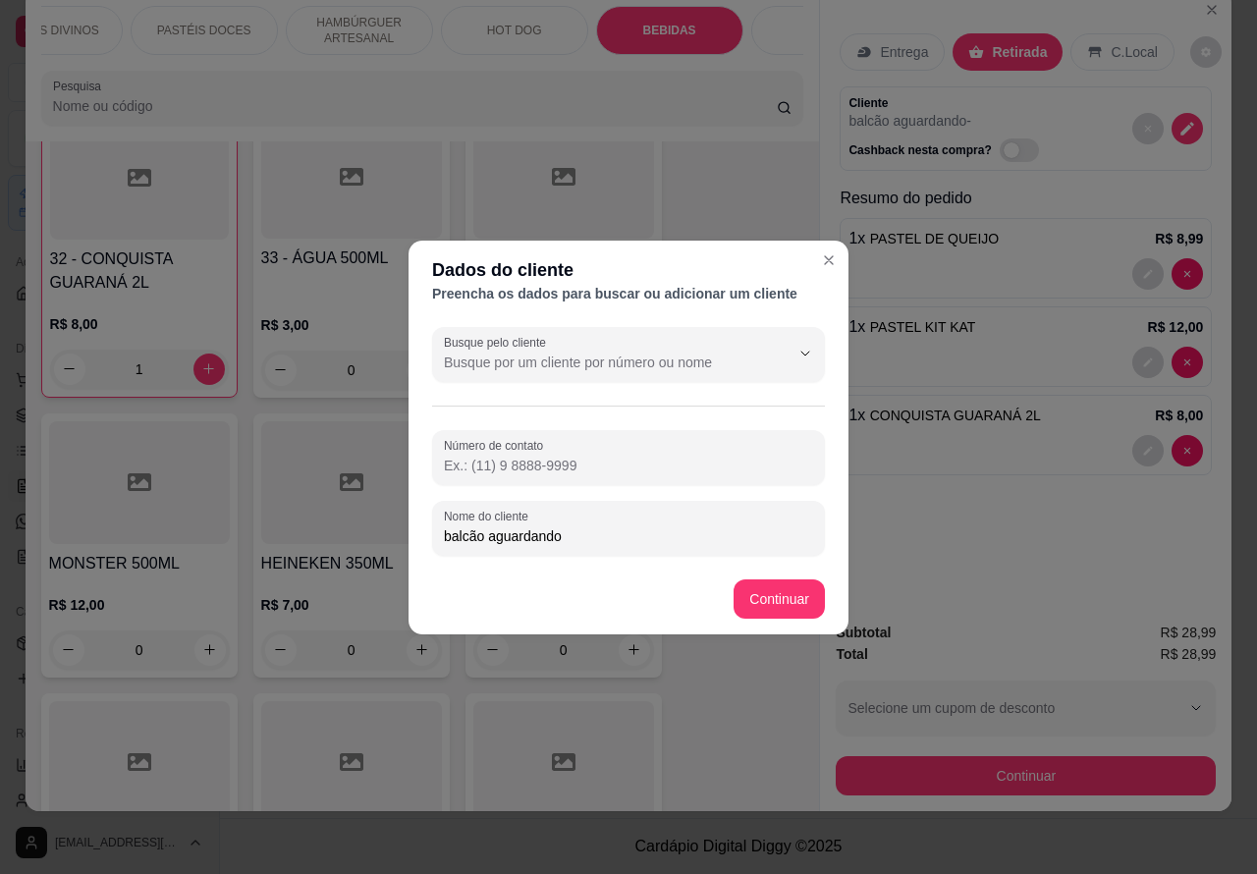
click at [665, 530] on input "balcão aguardando" at bounding box center [628, 536] width 369 height 20
type input "balcão aguardando [PERSON_NAME]"
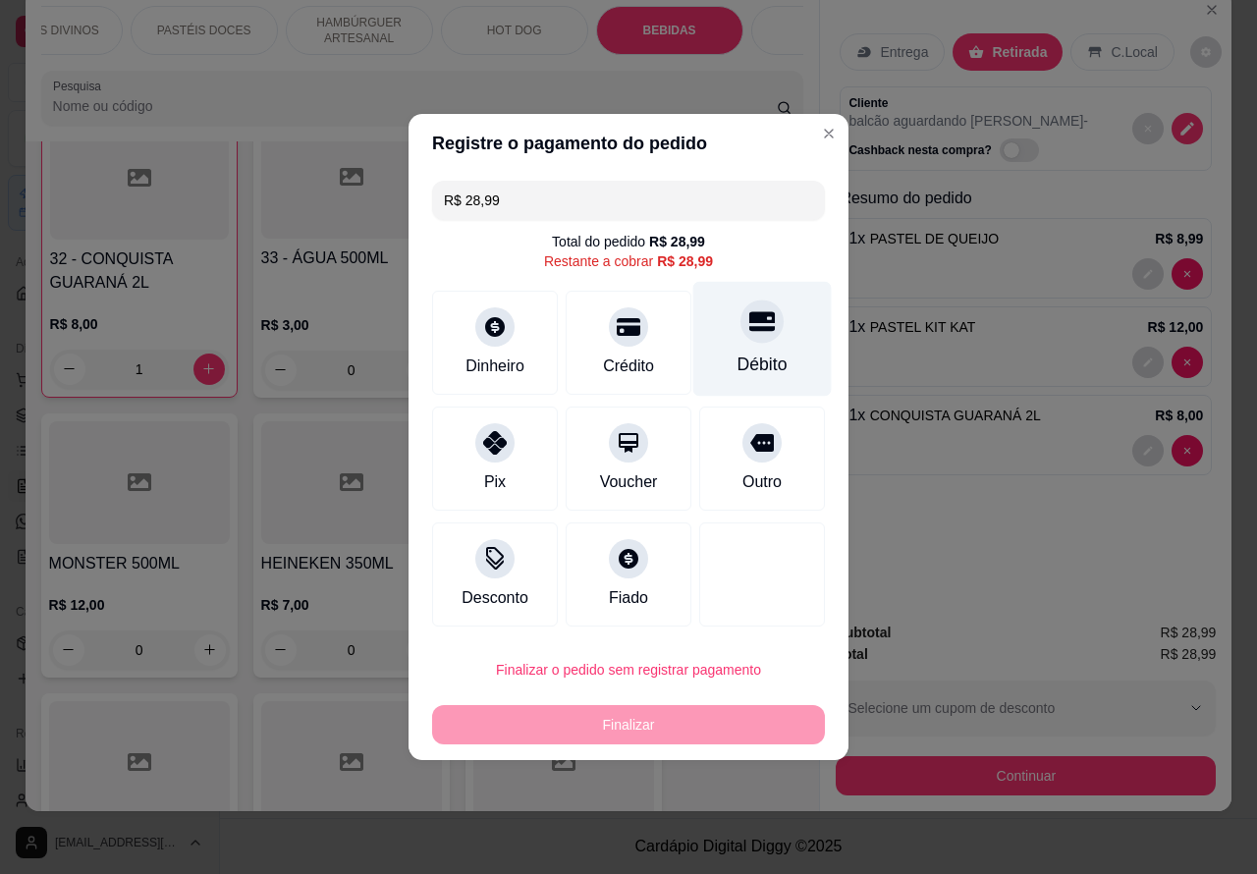
click at [749, 324] on icon at bounding box center [762, 322] width 26 height 20
type input "R$ 0,00"
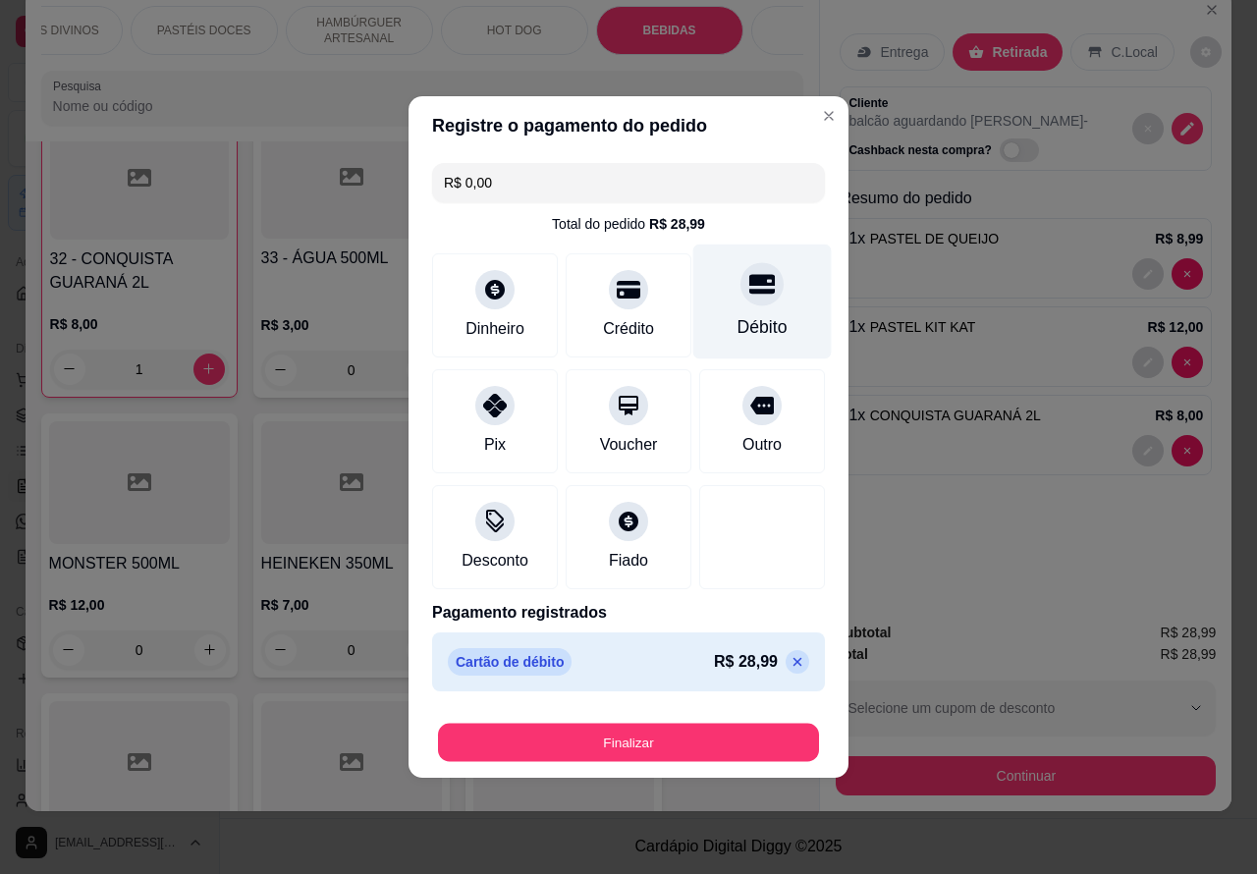
click at [744, 742] on button "Finalizar" at bounding box center [628, 743] width 381 height 38
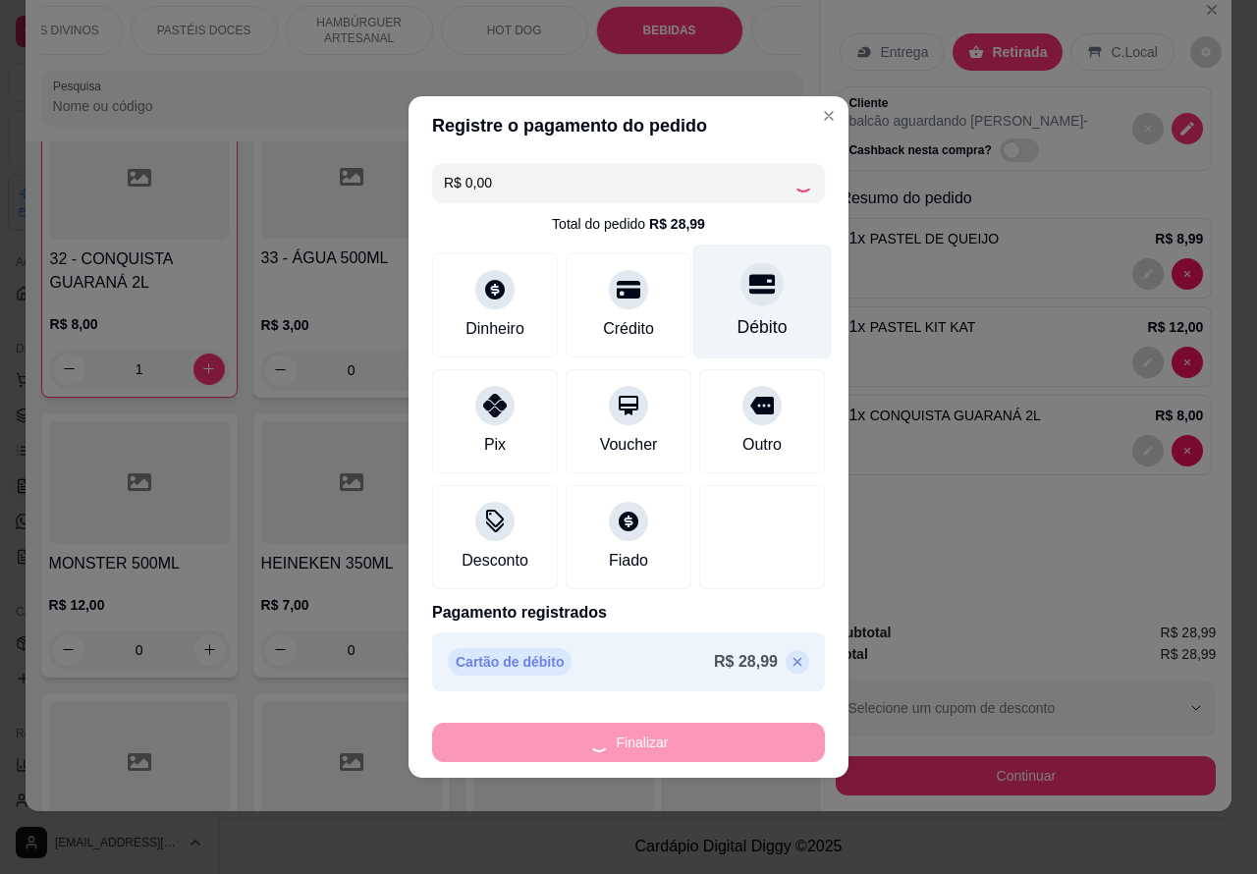
type input "0"
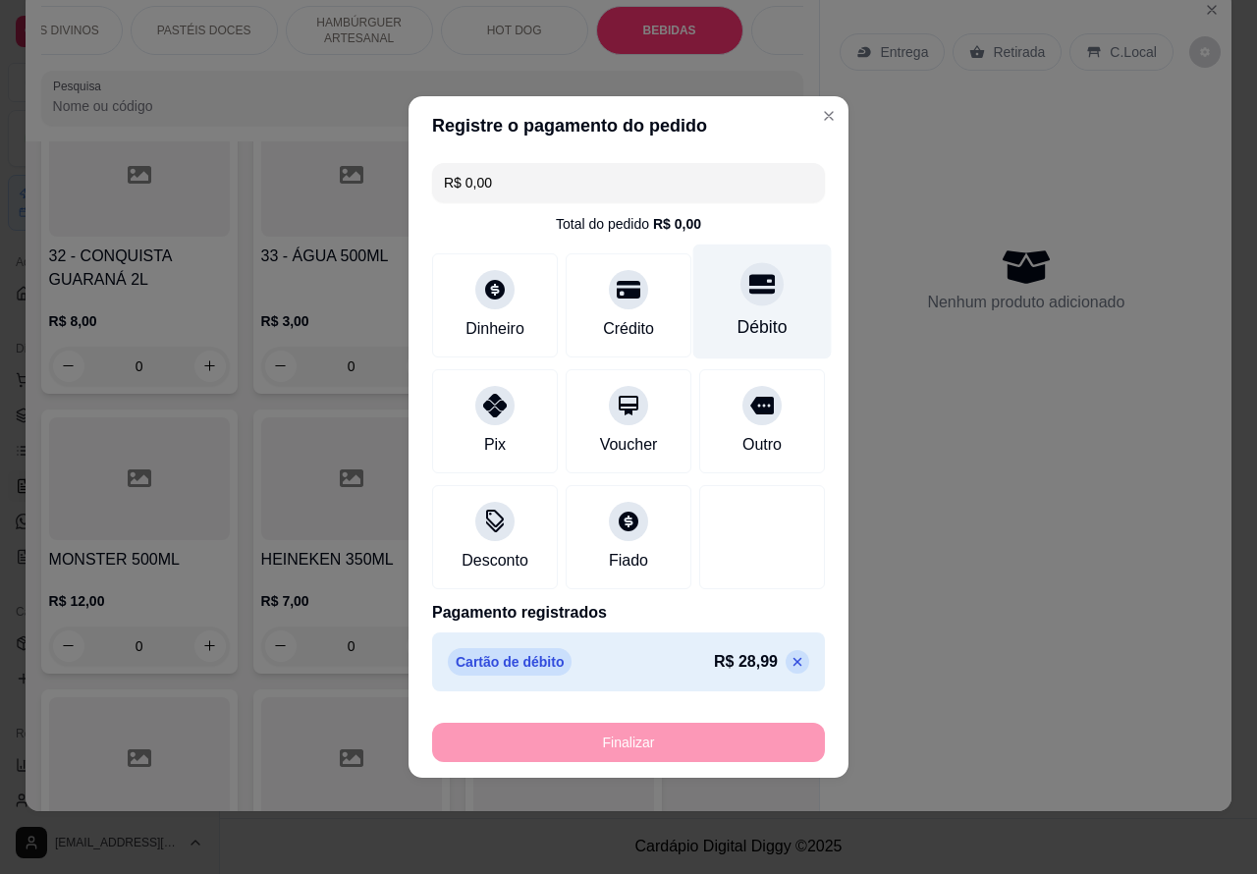
type input "-R$ 28,99"
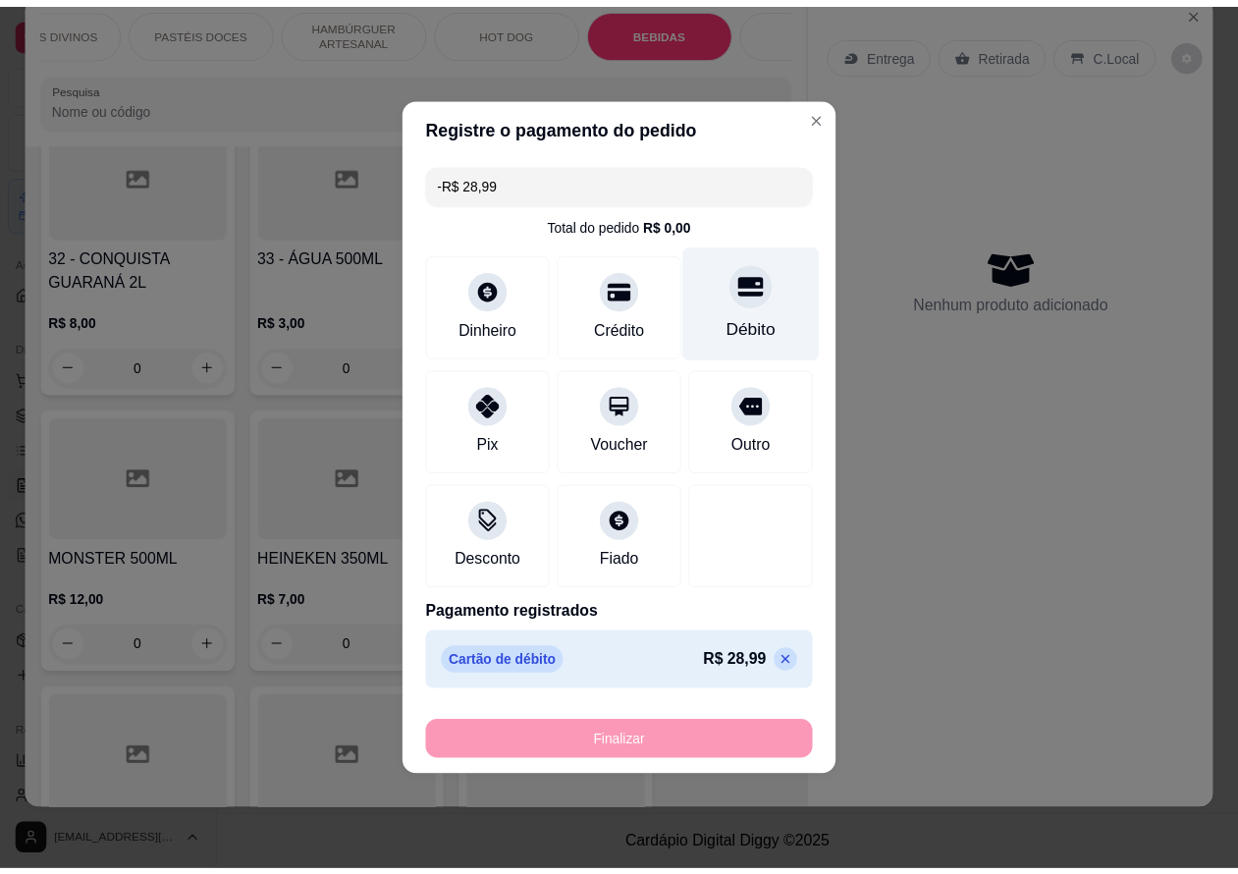
scroll to position [6929, 0]
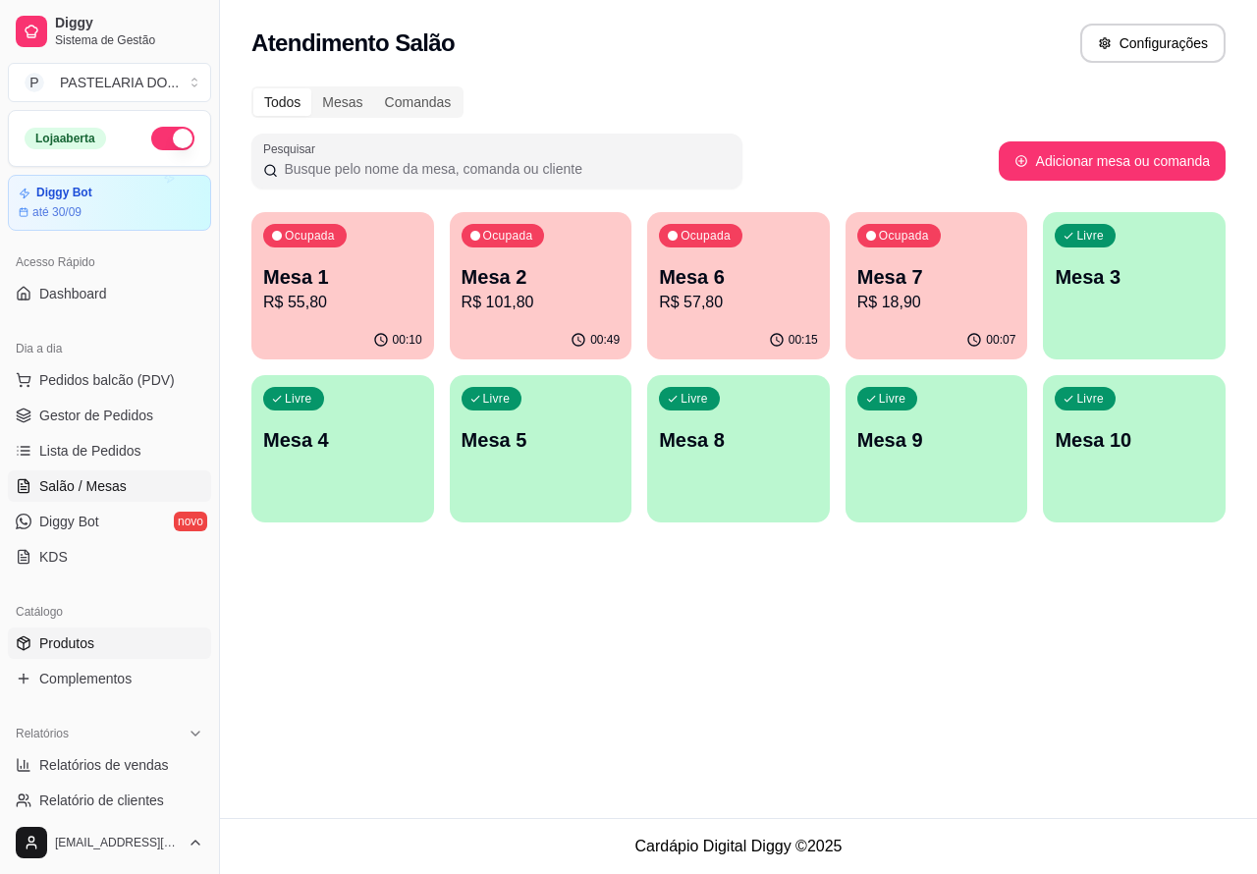
click at [69, 633] on span "Produtos" at bounding box center [66, 643] width 55 height 20
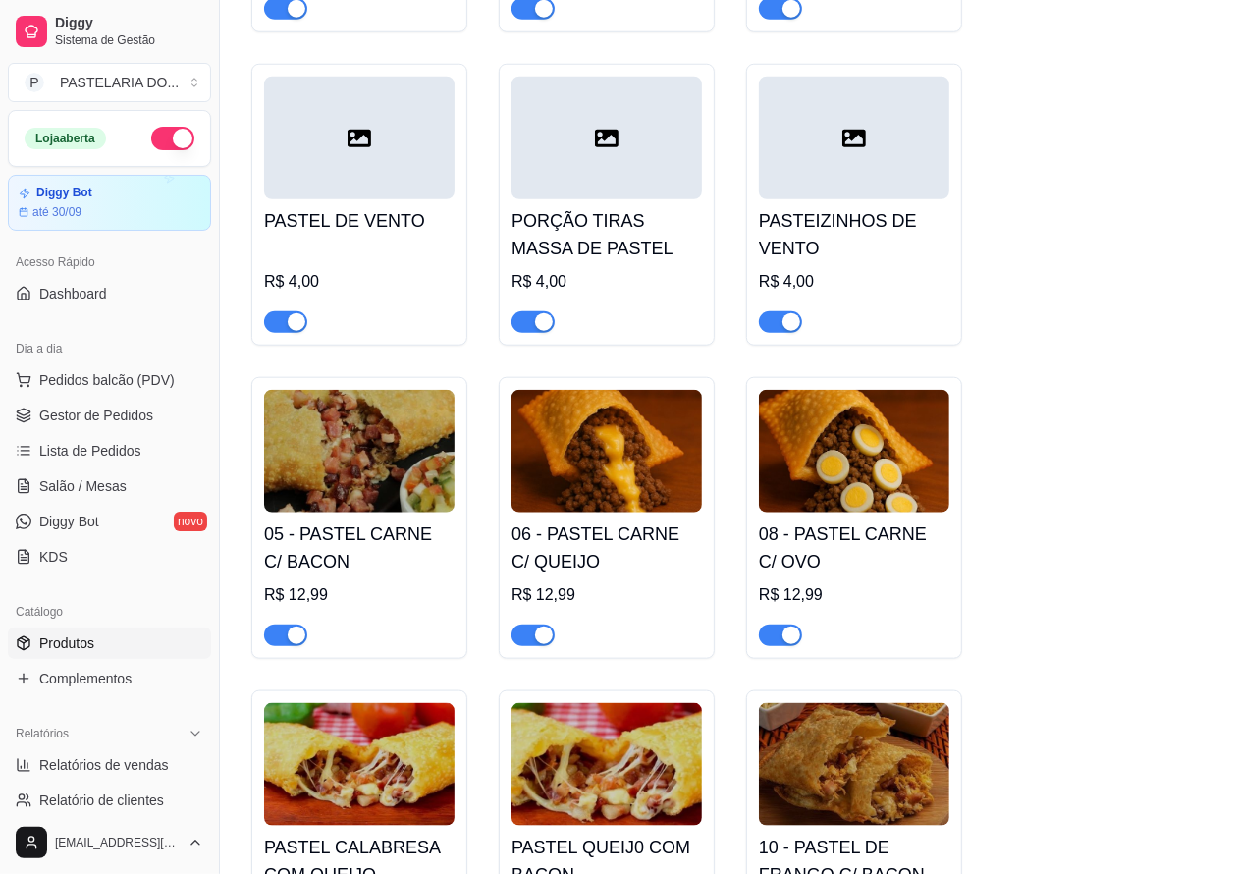
scroll to position [1211, 0]
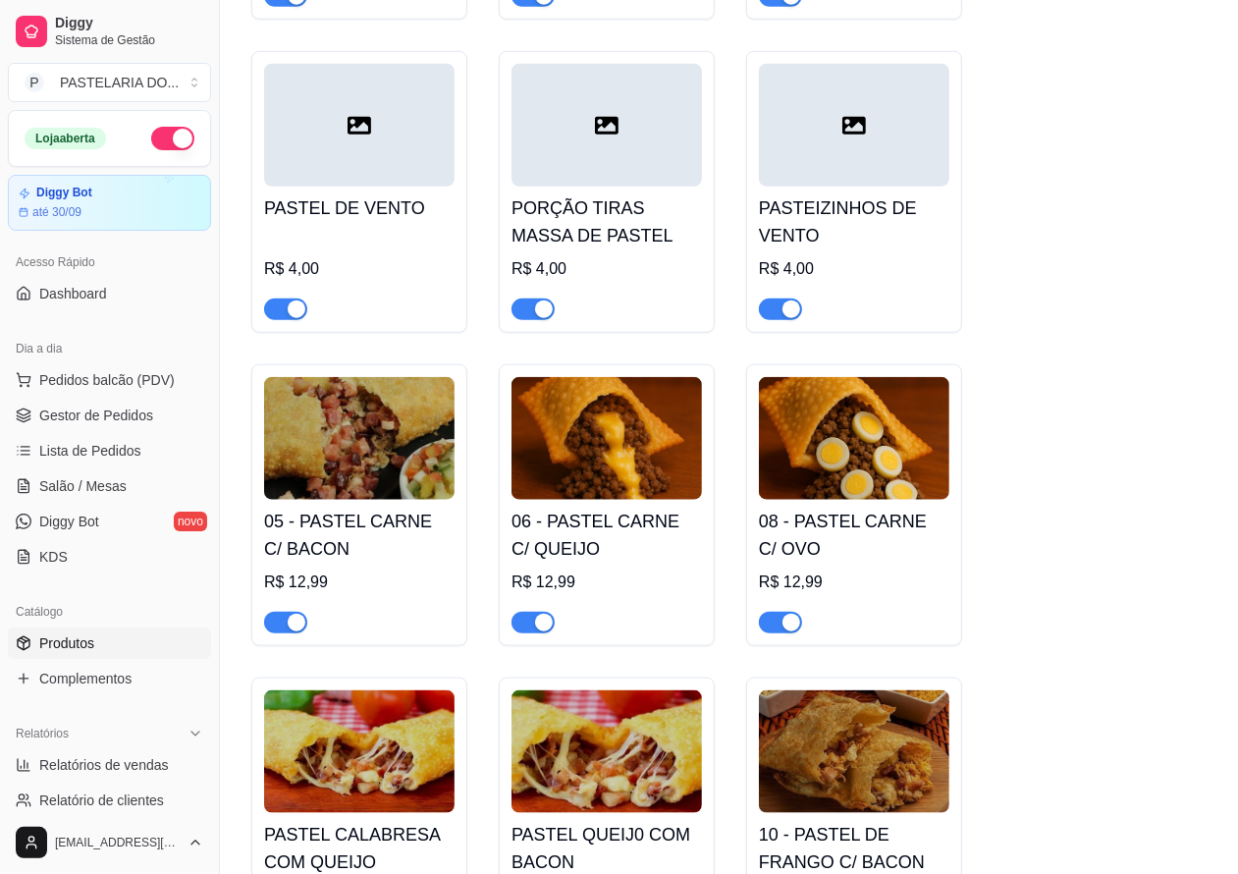
click at [769, 629] on span "button" at bounding box center [780, 623] width 43 height 22
click at [104, 444] on span "Lista de Pedidos" at bounding box center [90, 451] width 102 height 20
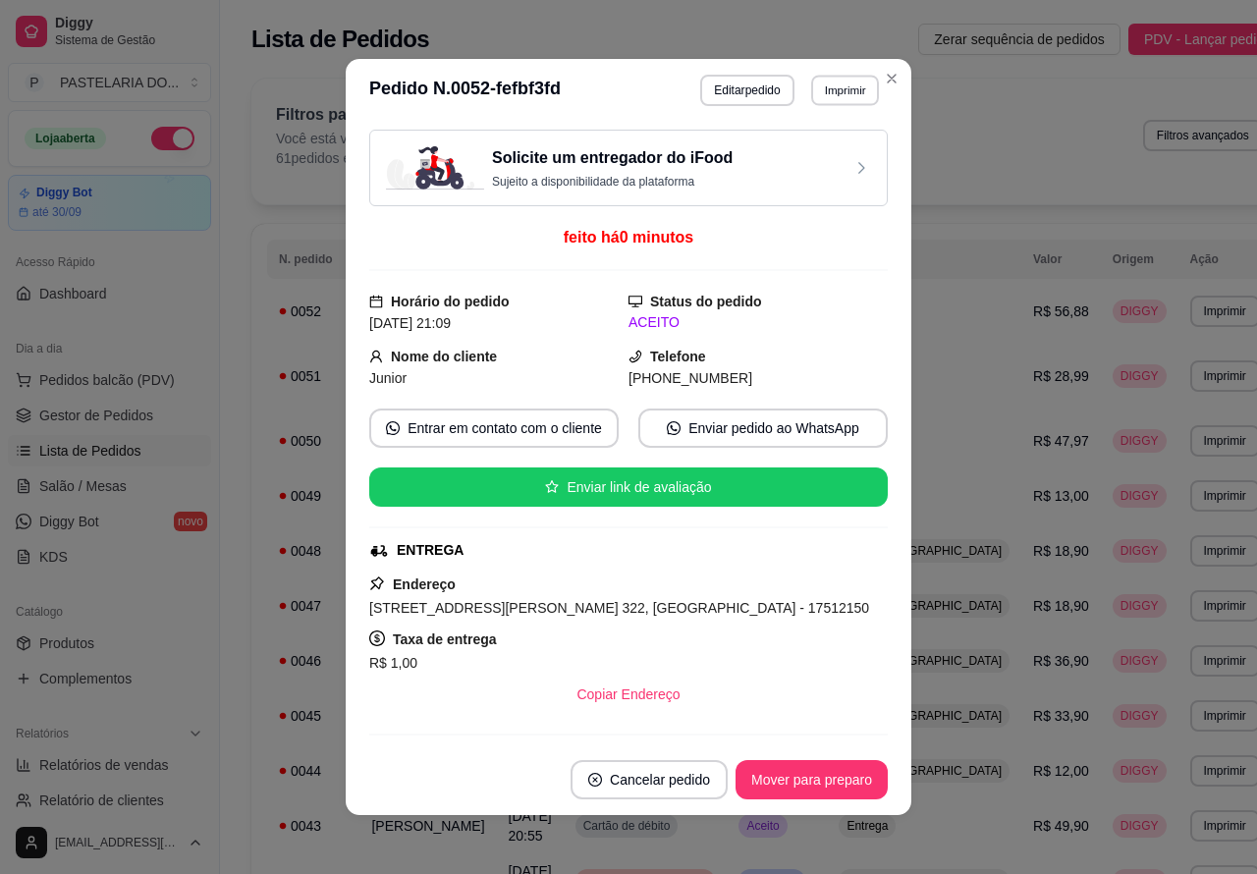
click at [841, 88] on button "Imprimir" at bounding box center [845, 90] width 68 height 30
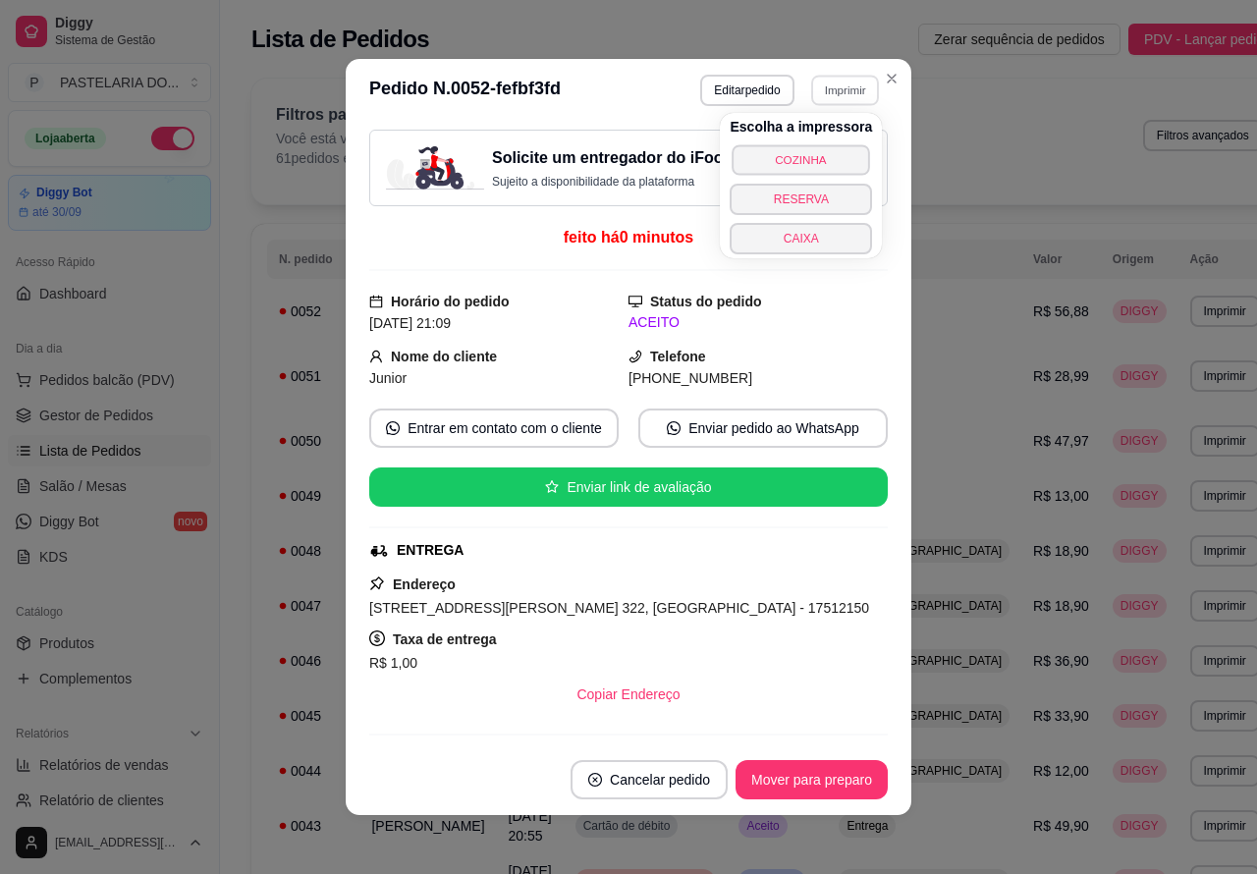
click at [820, 147] on button "COZINHA" at bounding box center [801, 159] width 137 height 30
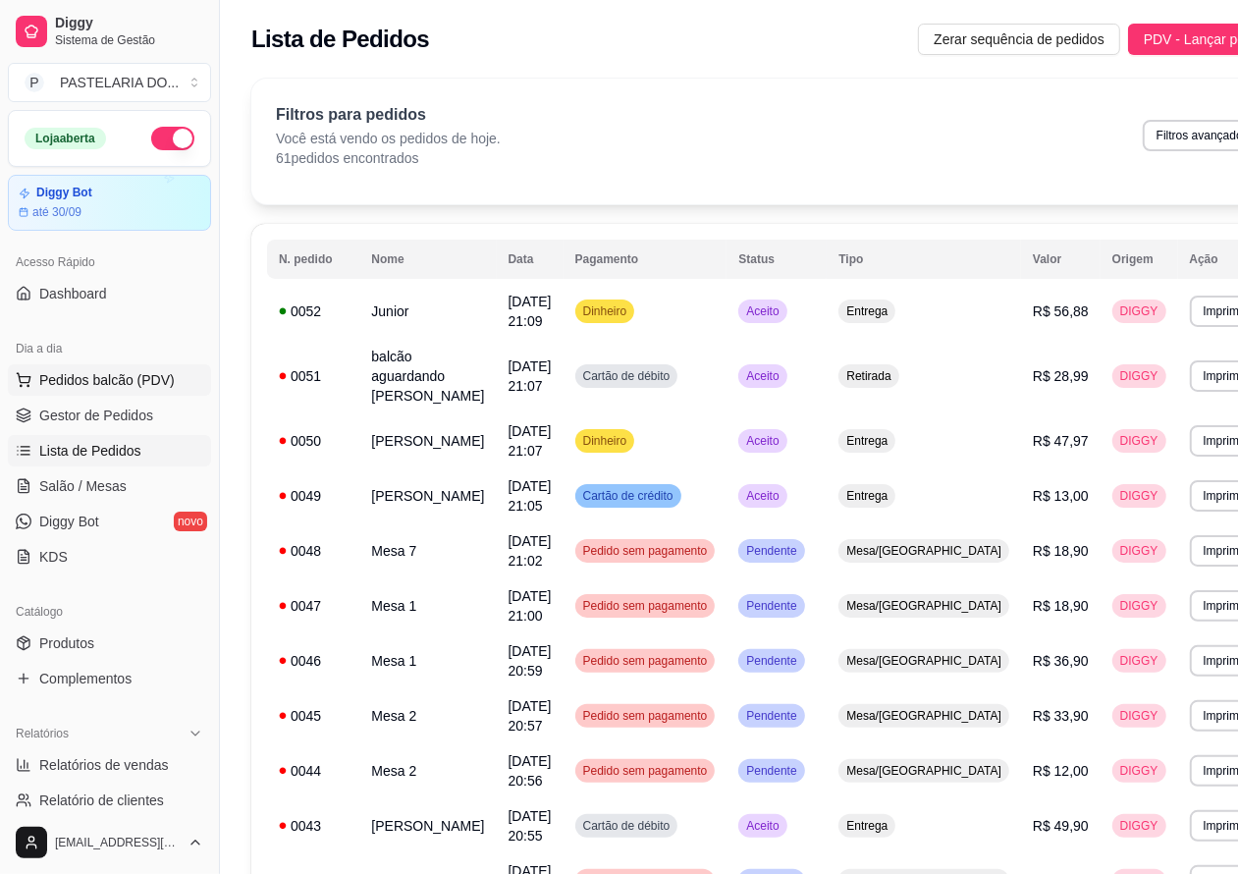
click at [111, 371] on span "Pedidos balcão (PDV)" at bounding box center [107, 380] width 136 height 20
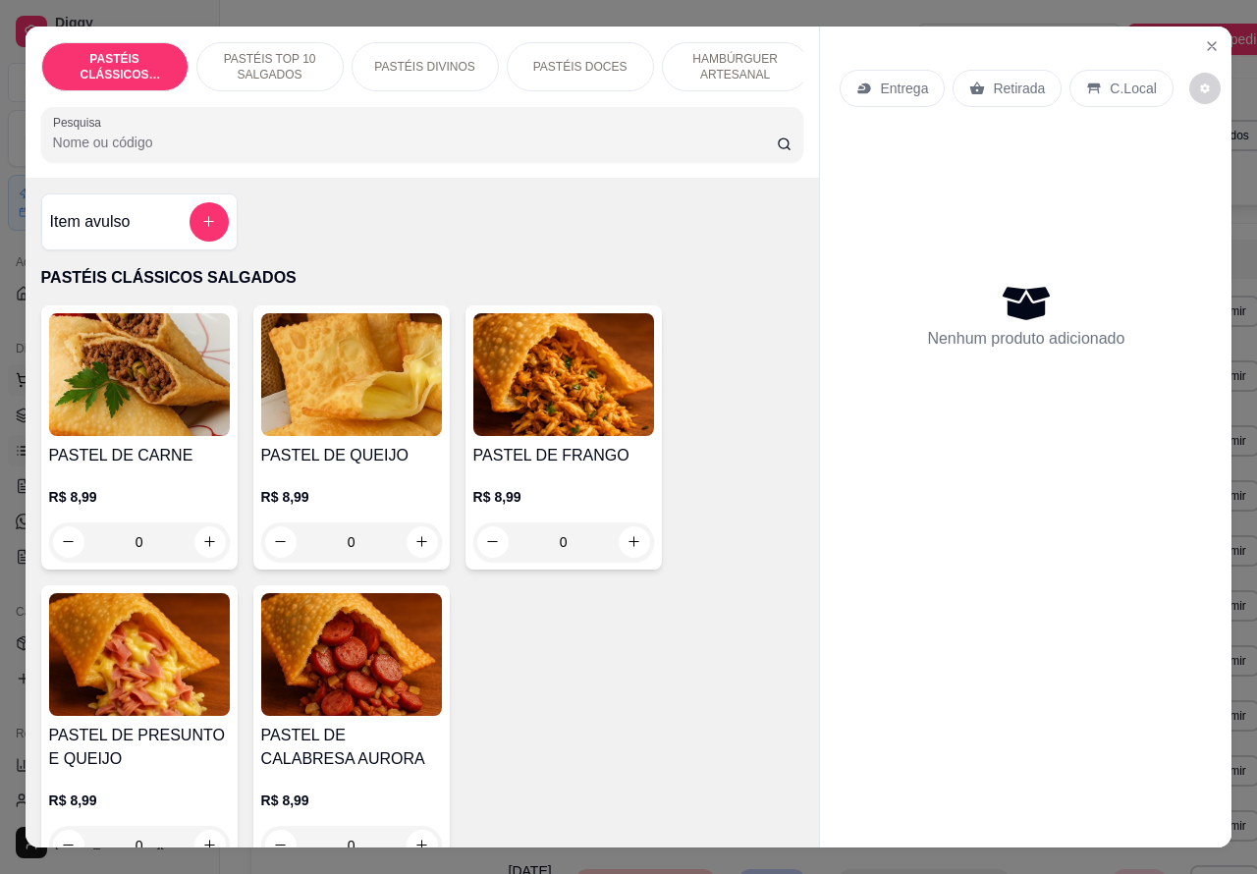
click at [1204, 38] on icon "Close" at bounding box center [1212, 46] width 16 height 16
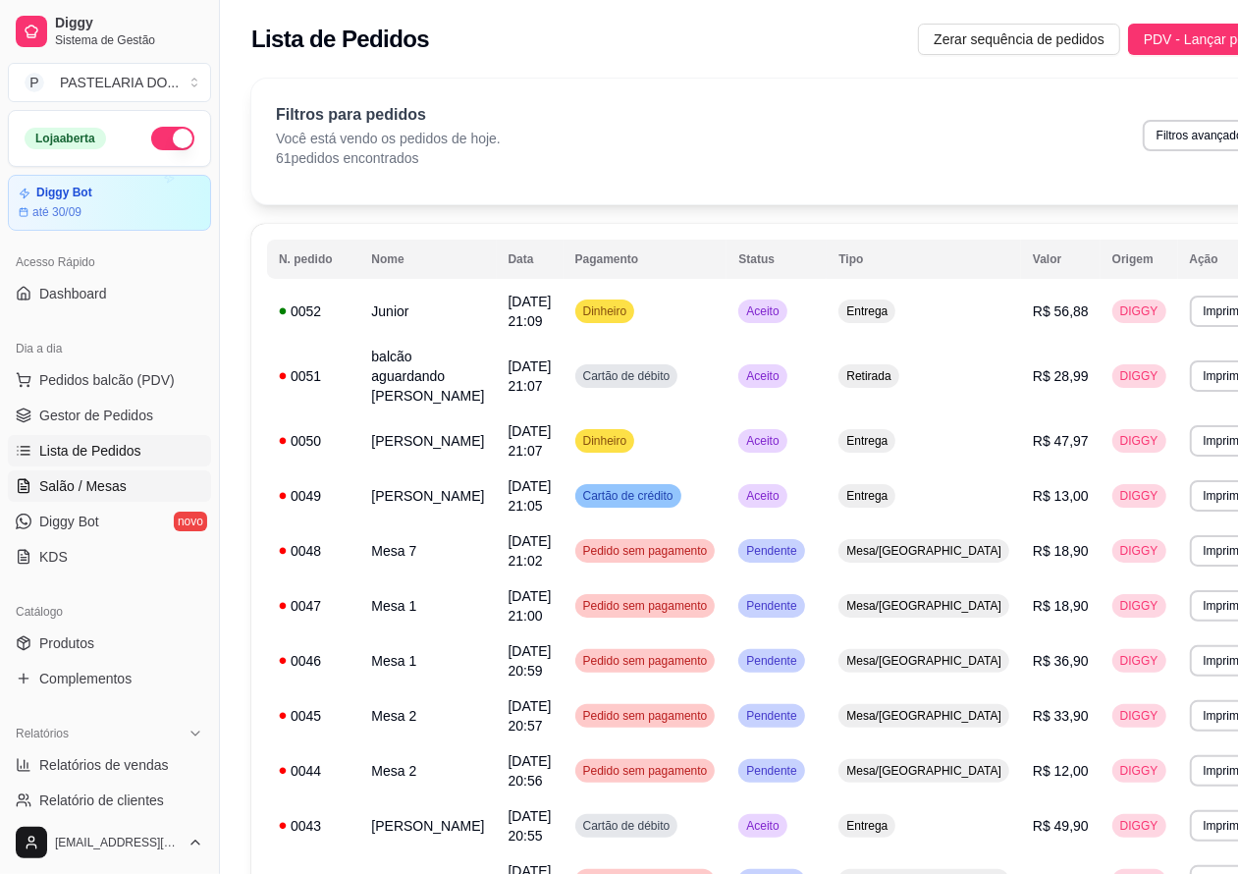
click at [105, 481] on span "Salão / Mesas" at bounding box center [82, 486] width 87 height 20
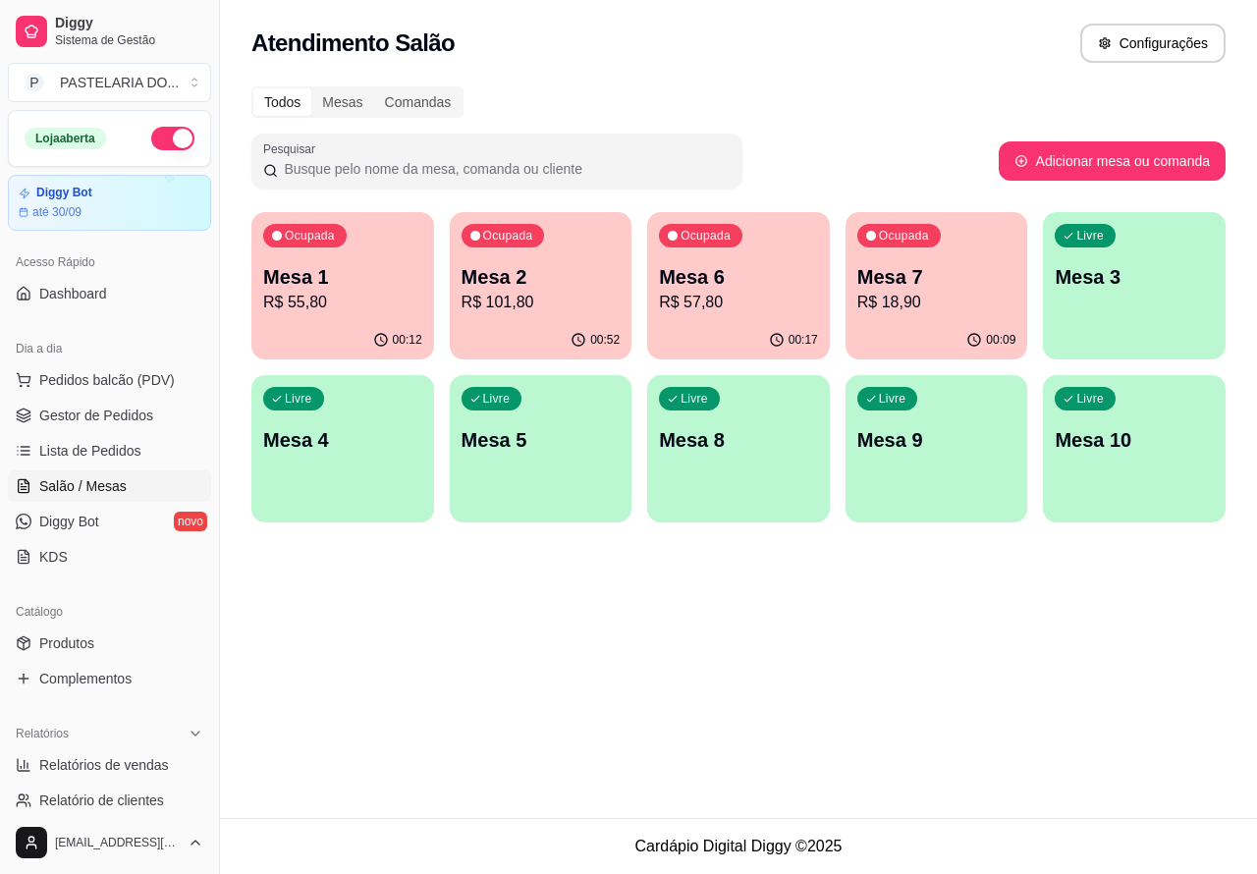
click at [1117, 268] on p "Mesa 3" at bounding box center [1134, 276] width 159 height 27
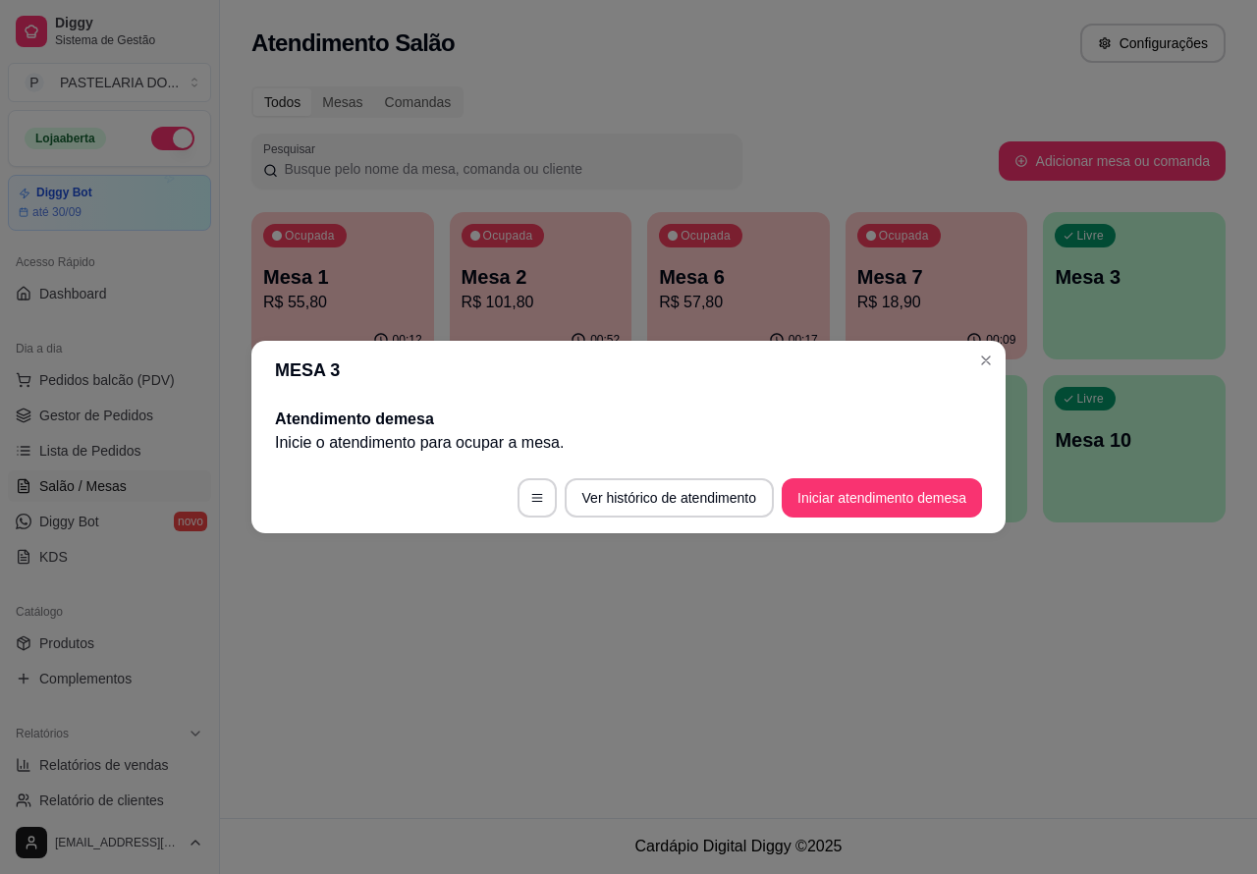
click at [876, 496] on button "Iniciar atendimento de mesa" at bounding box center [882, 497] width 200 height 39
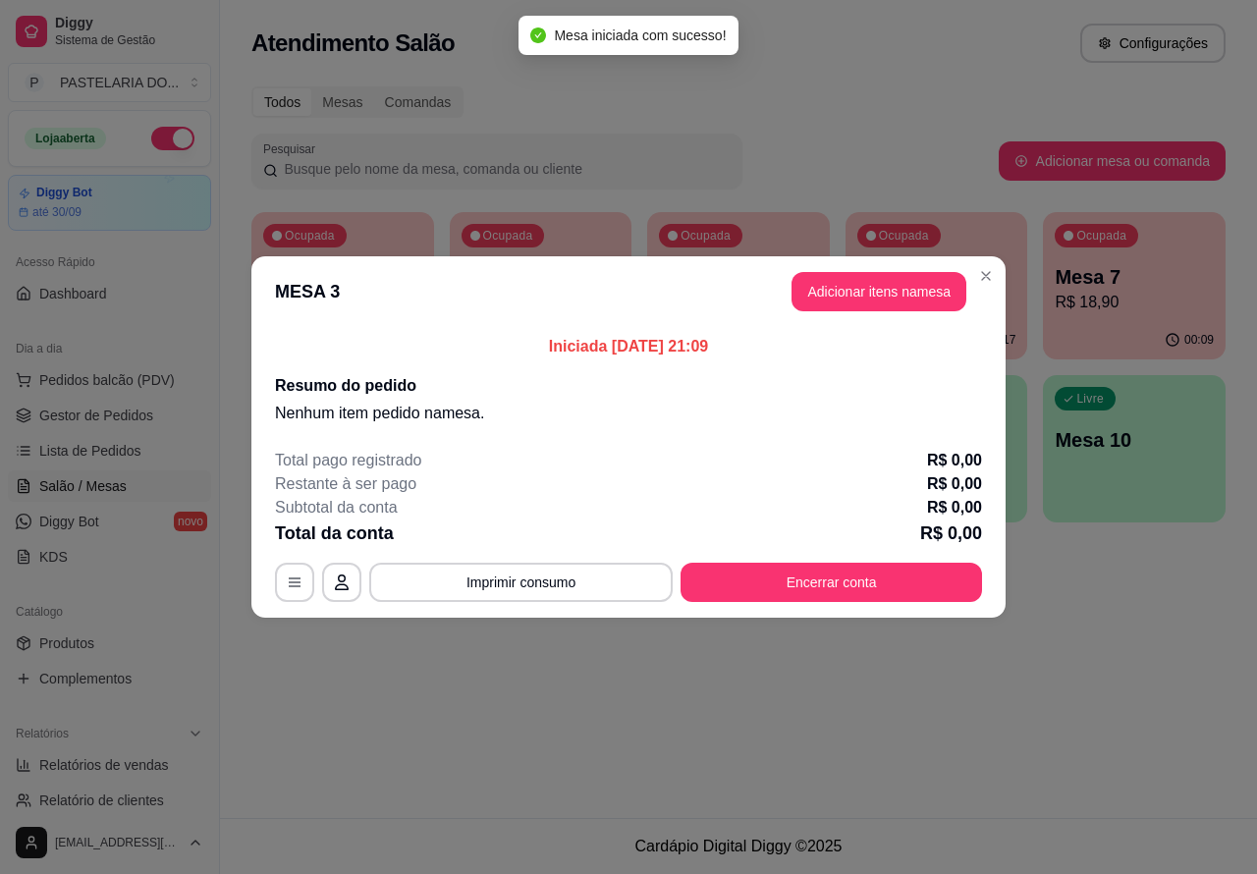
click at [897, 285] on div "Nenhum produto adicionado" at bounding box center [1029, 284] width 375 height 388
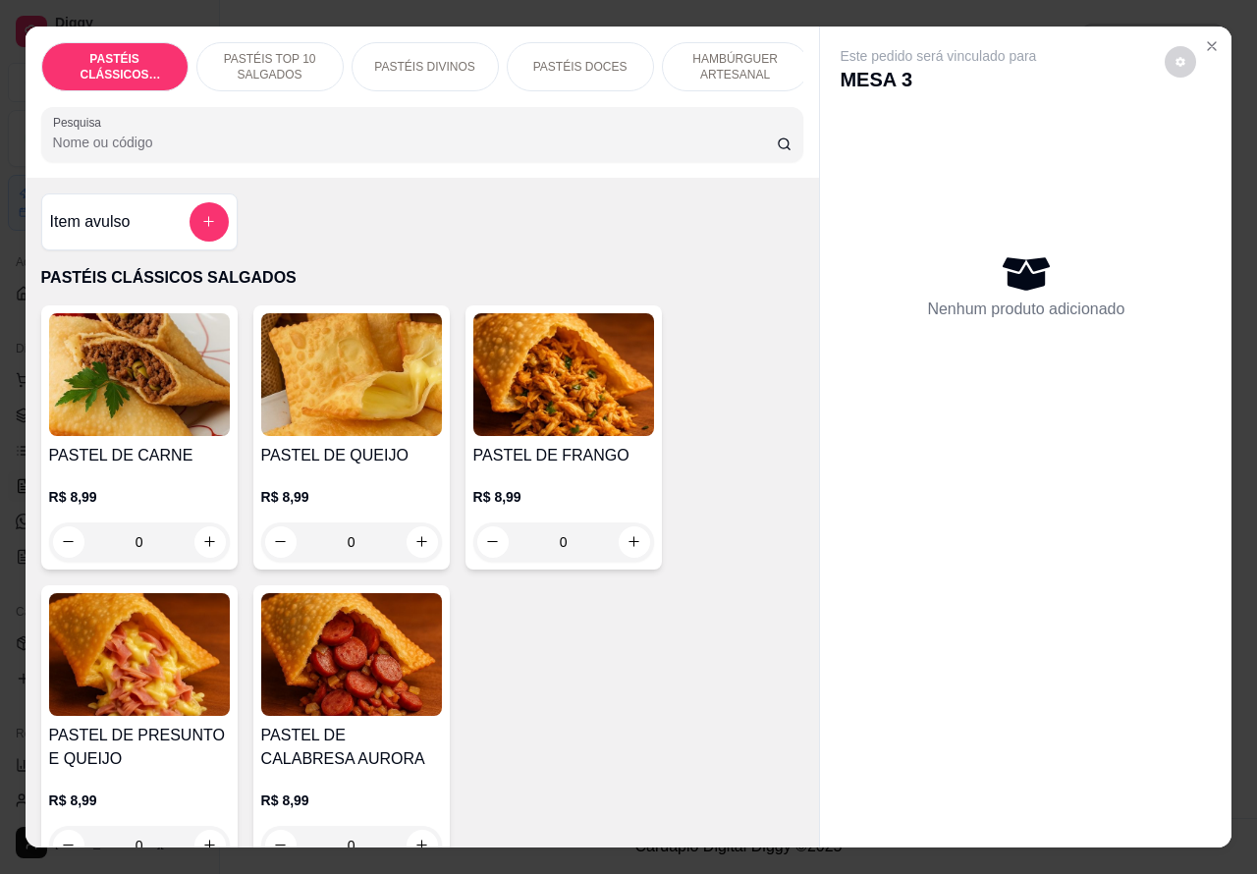
click at [739, 55] on p "HAMBÚRGUER ARTESANAL" at bounding box center [736, 66] width 114 height 31
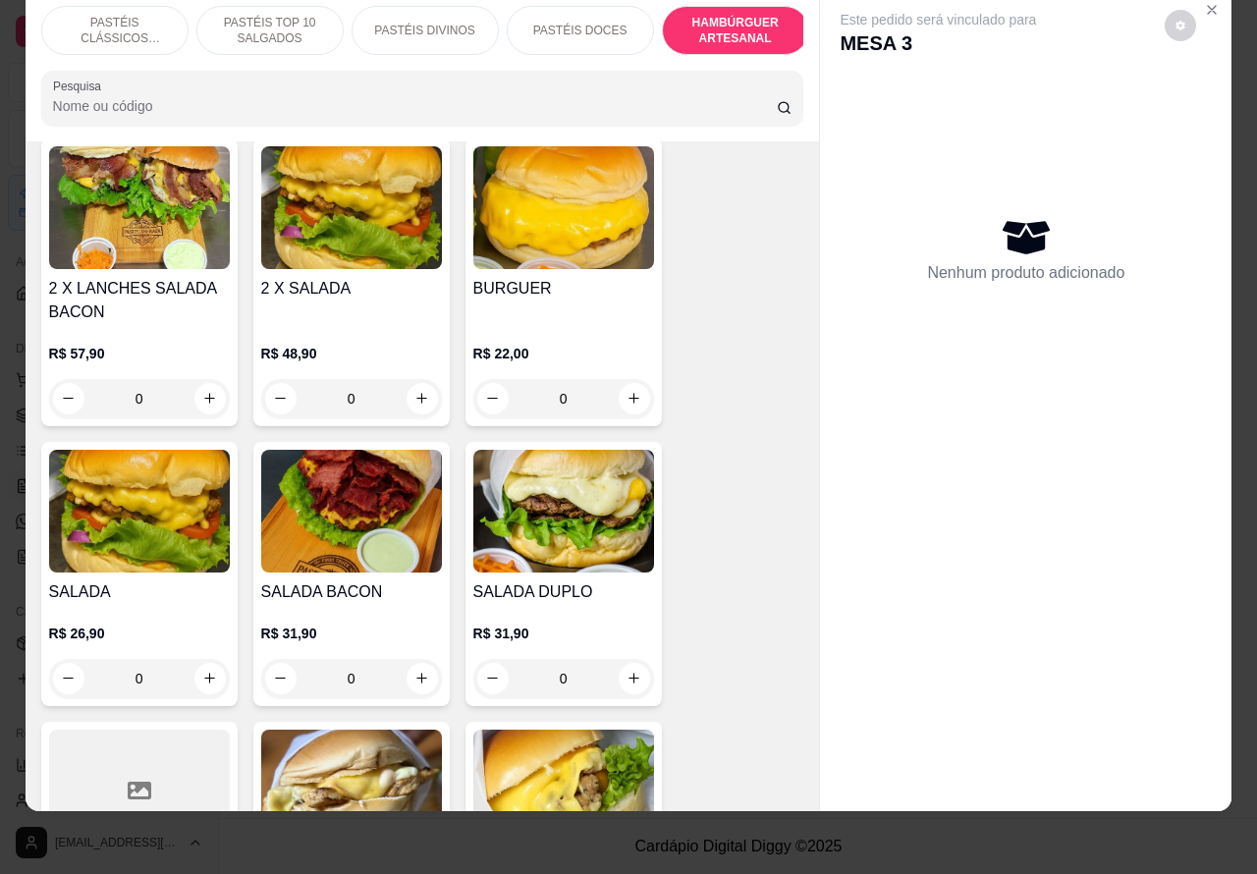
scroll to position [4237, 0]
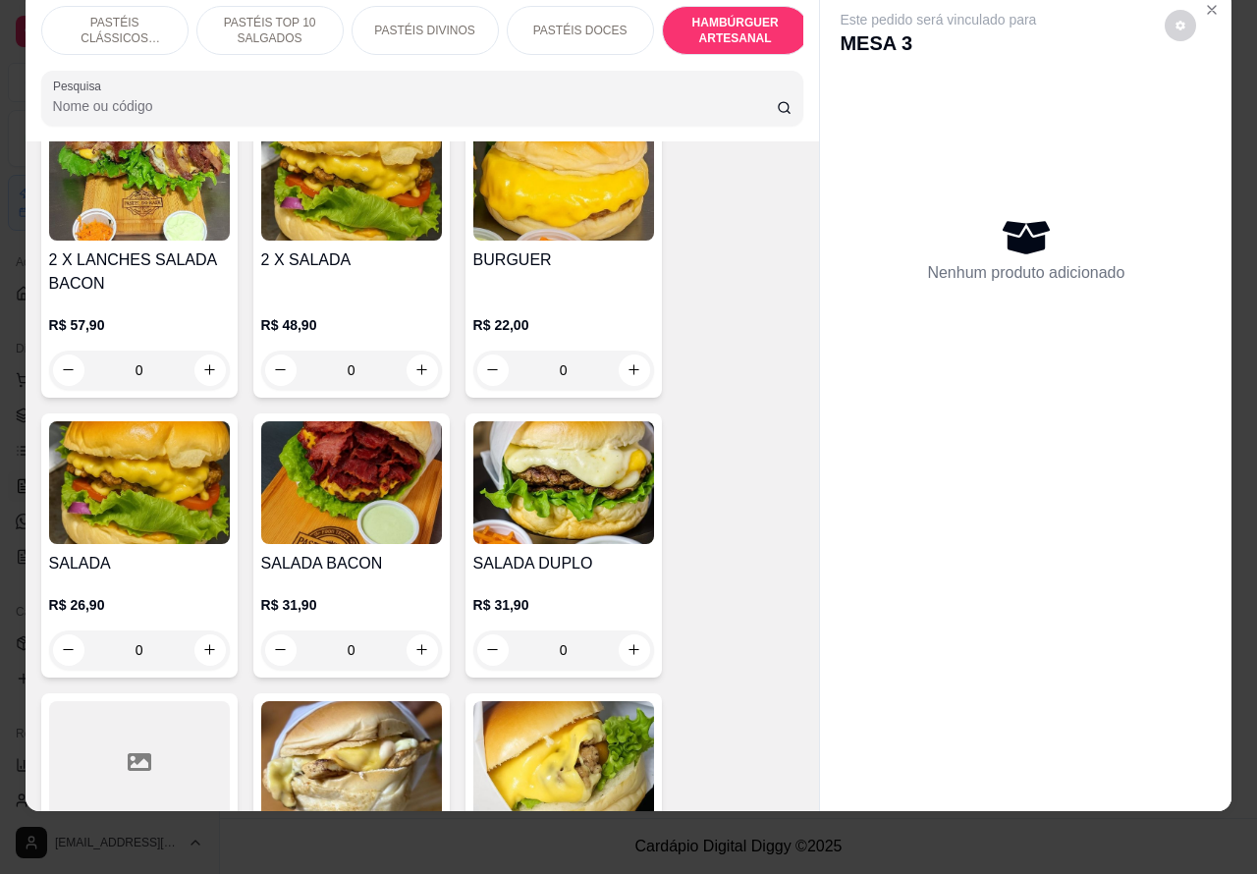
click at [199, 630] on div "0" at bounding box center [139, 649] width 181 height 39
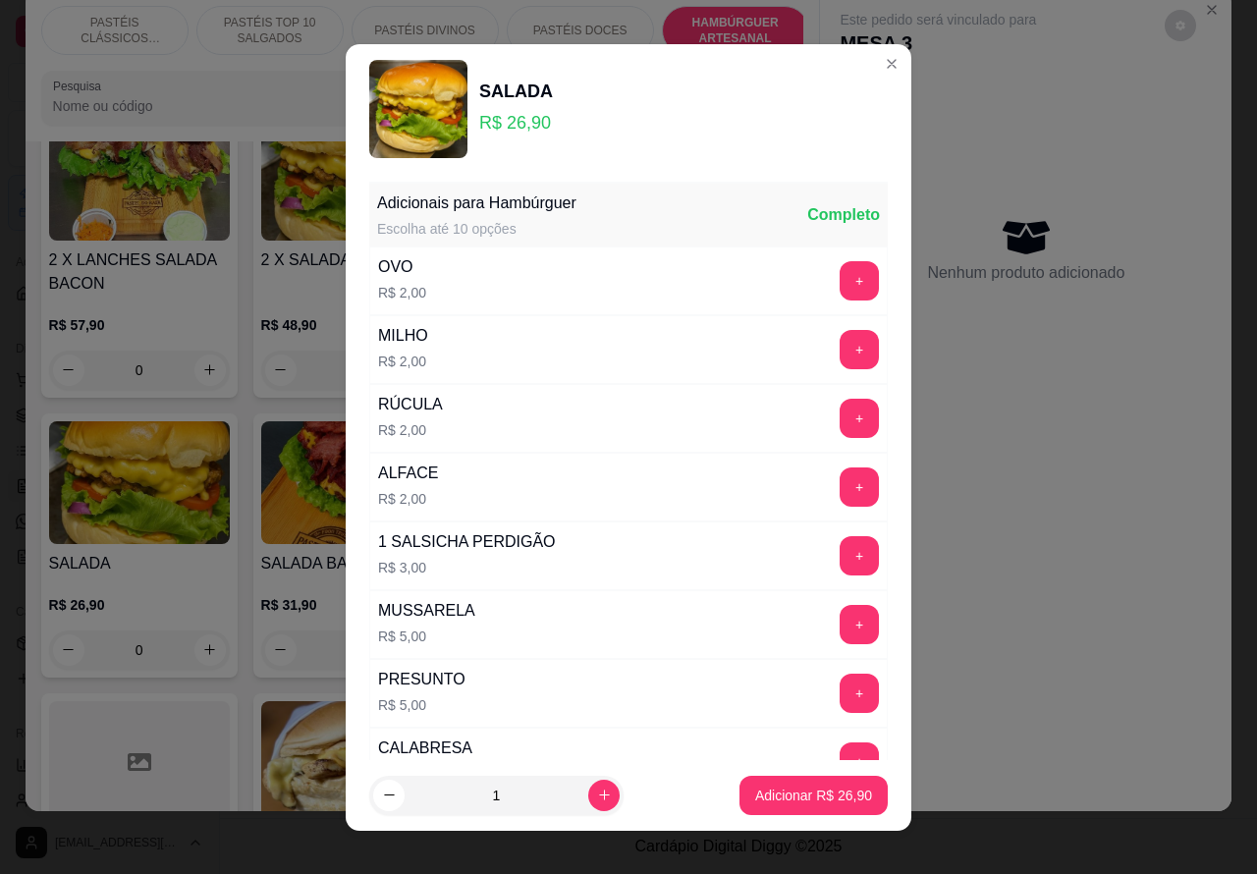
click at [778, 787] on p "Adicionar R$ 26,90" at bounding box center [813, 796] width 117 height 20
type input "1"
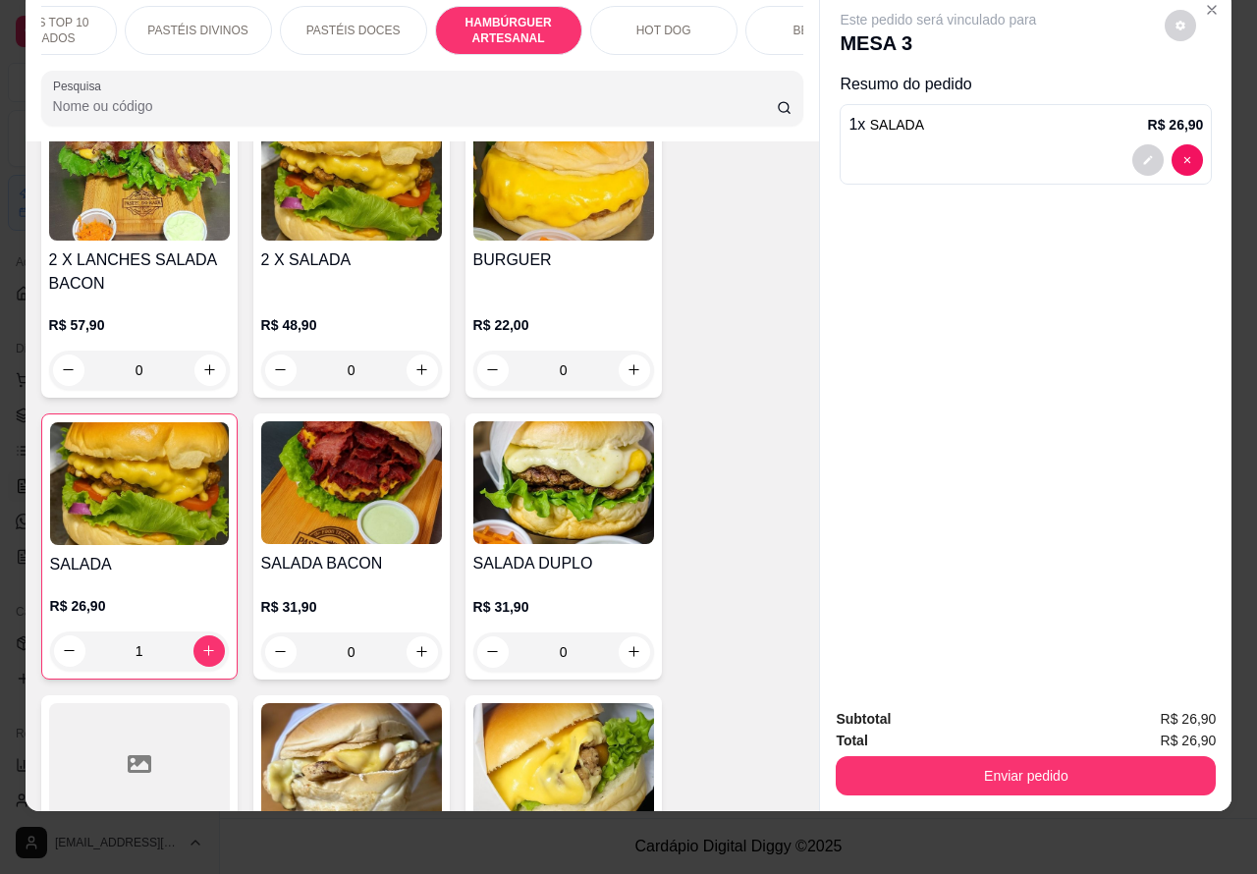
scroll to position [0, 246]
click at [653, 23] on p "HOT DOG" at bounding box center [644, 31] width 55 height 16
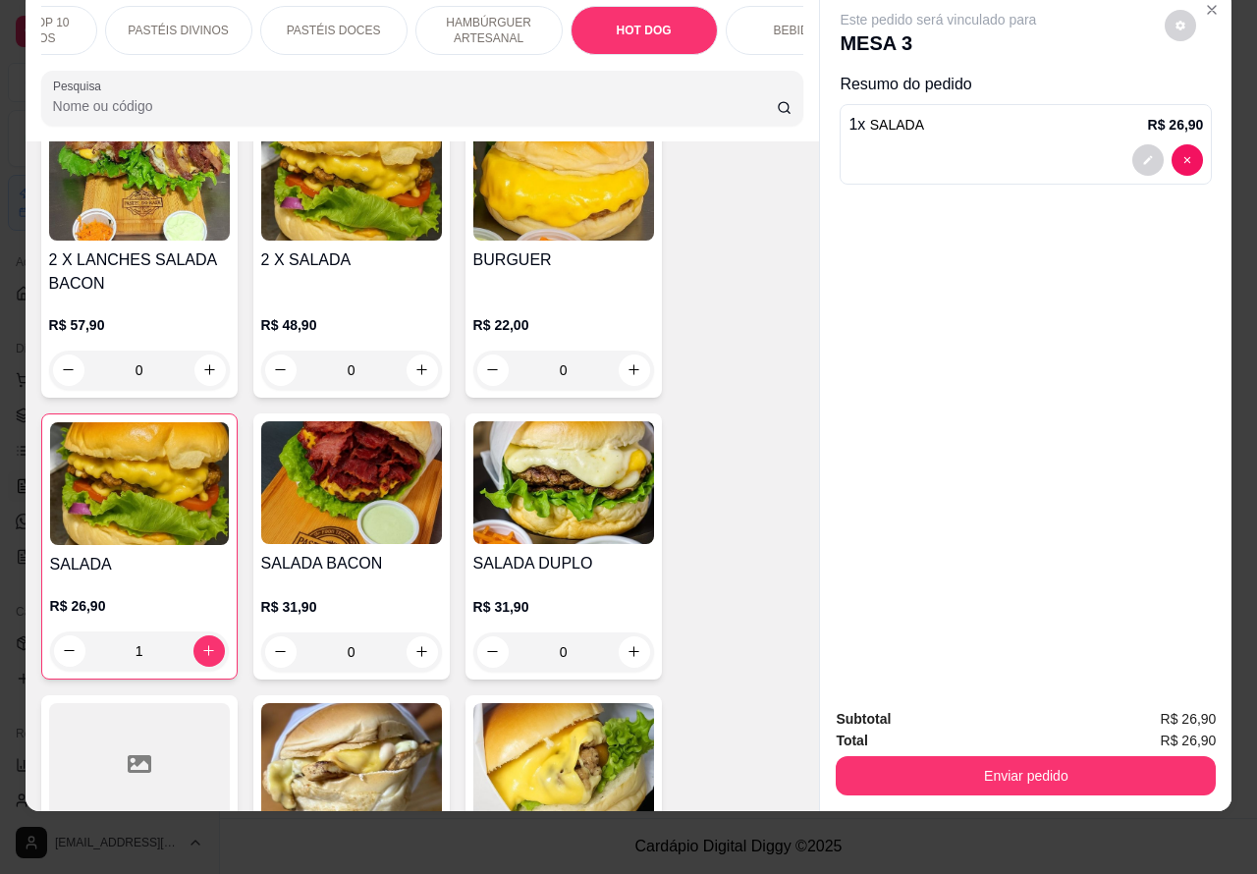
scroll to position [5909, 0]
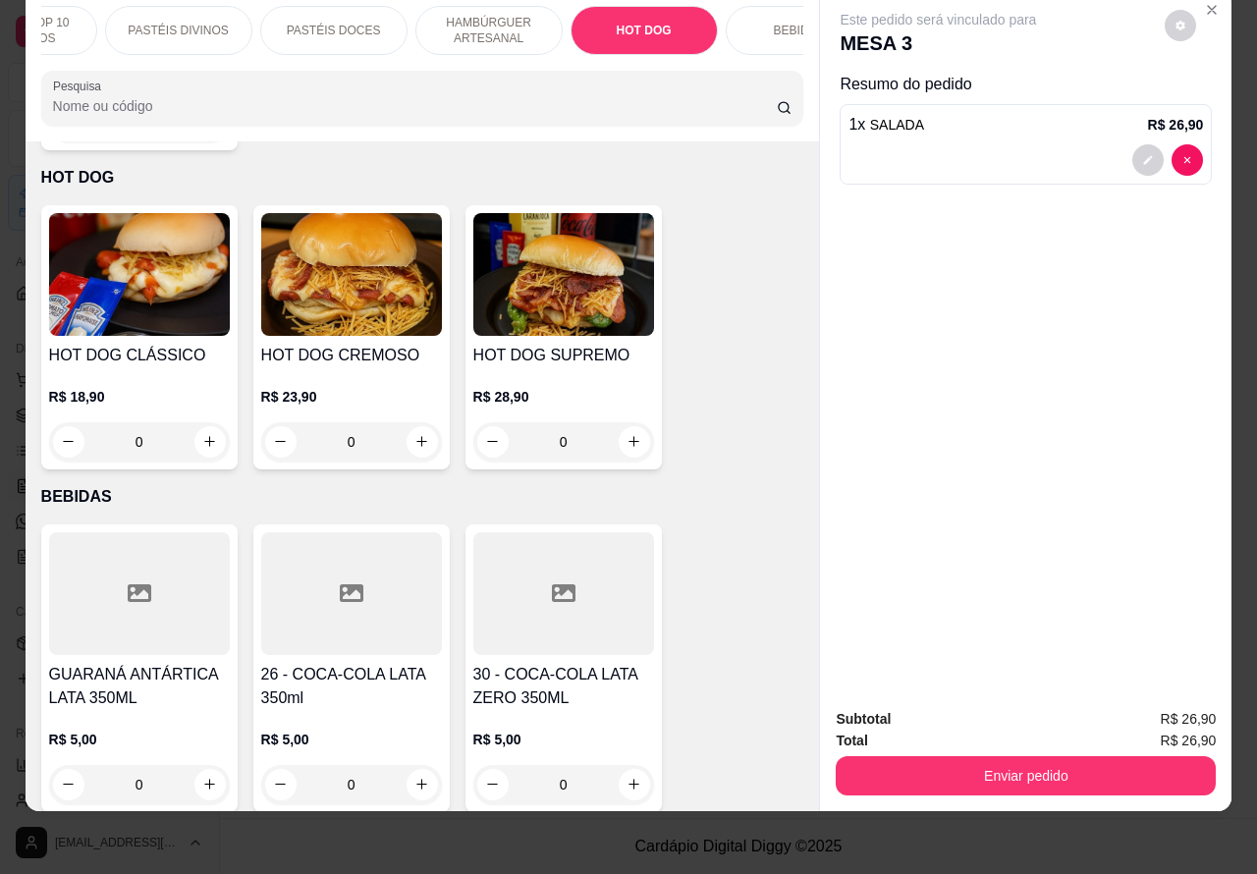
click at [403, 422] on div "0" at bounding box center [351, 441] width 181 height 39
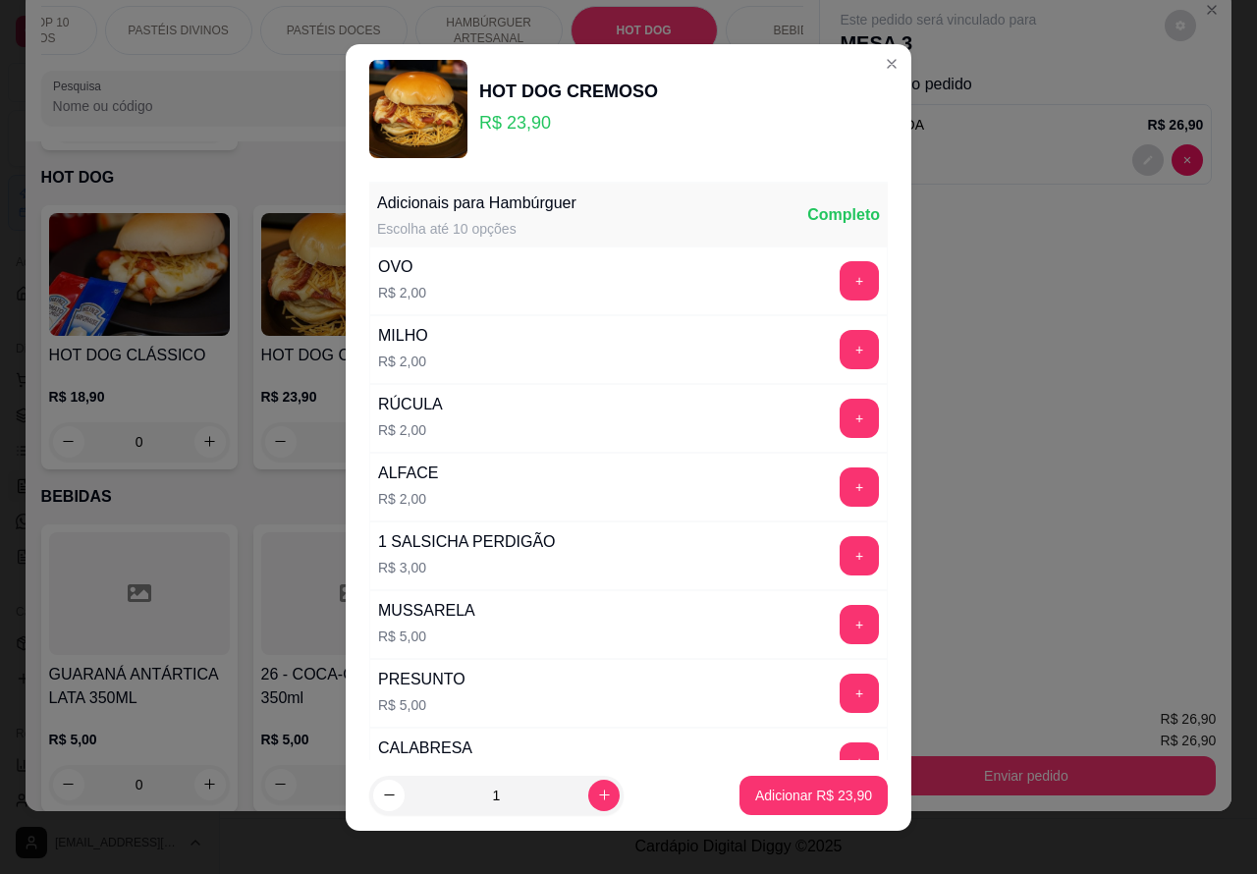
click at [779, 792] on p "Adicionar R$ 23,90" at bounding box center [813, 796] width 117 height 20
type input "1"
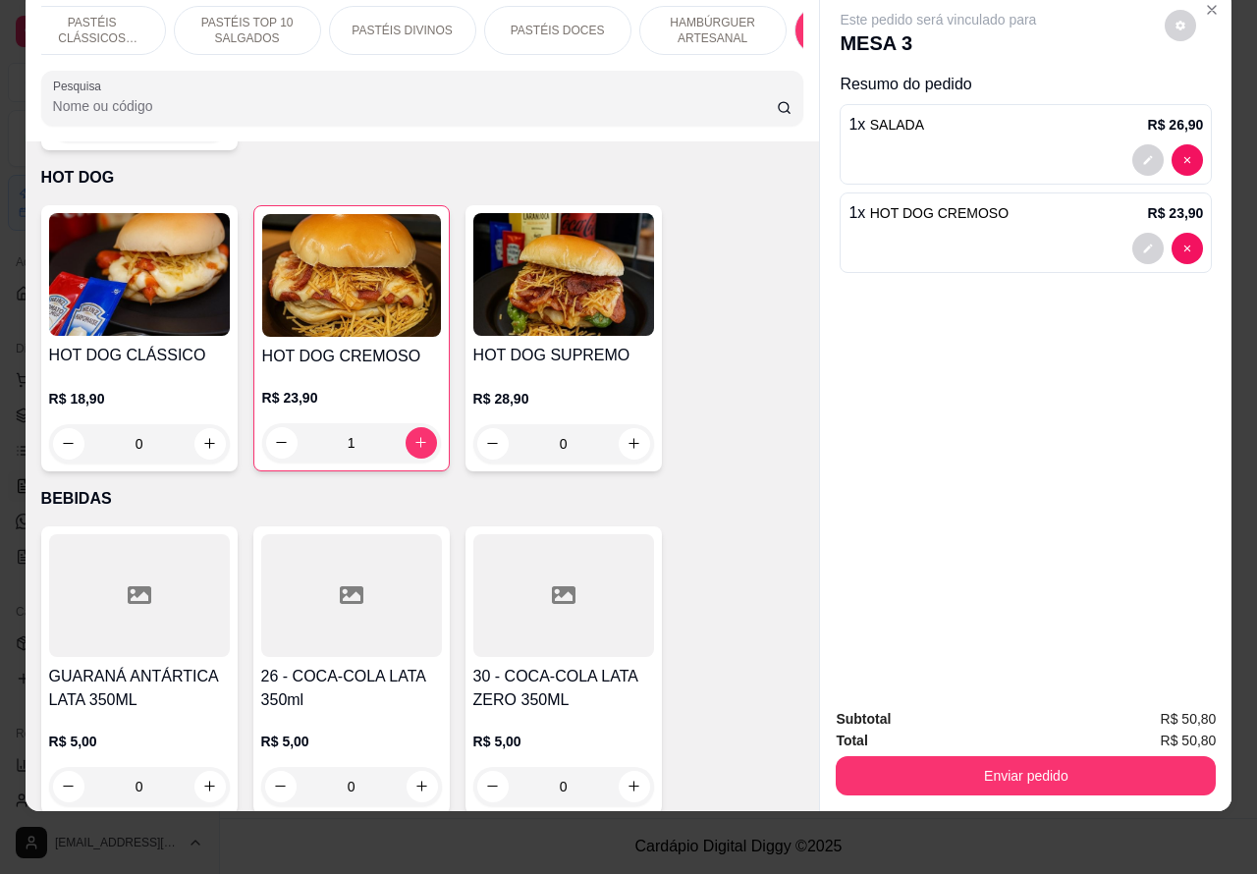
scroll to position [0, 22]
click at [233, 15] on p "PASTÉIS TOP 10 SALGADOS" at bounding box center [248, 30] width 114 height 31
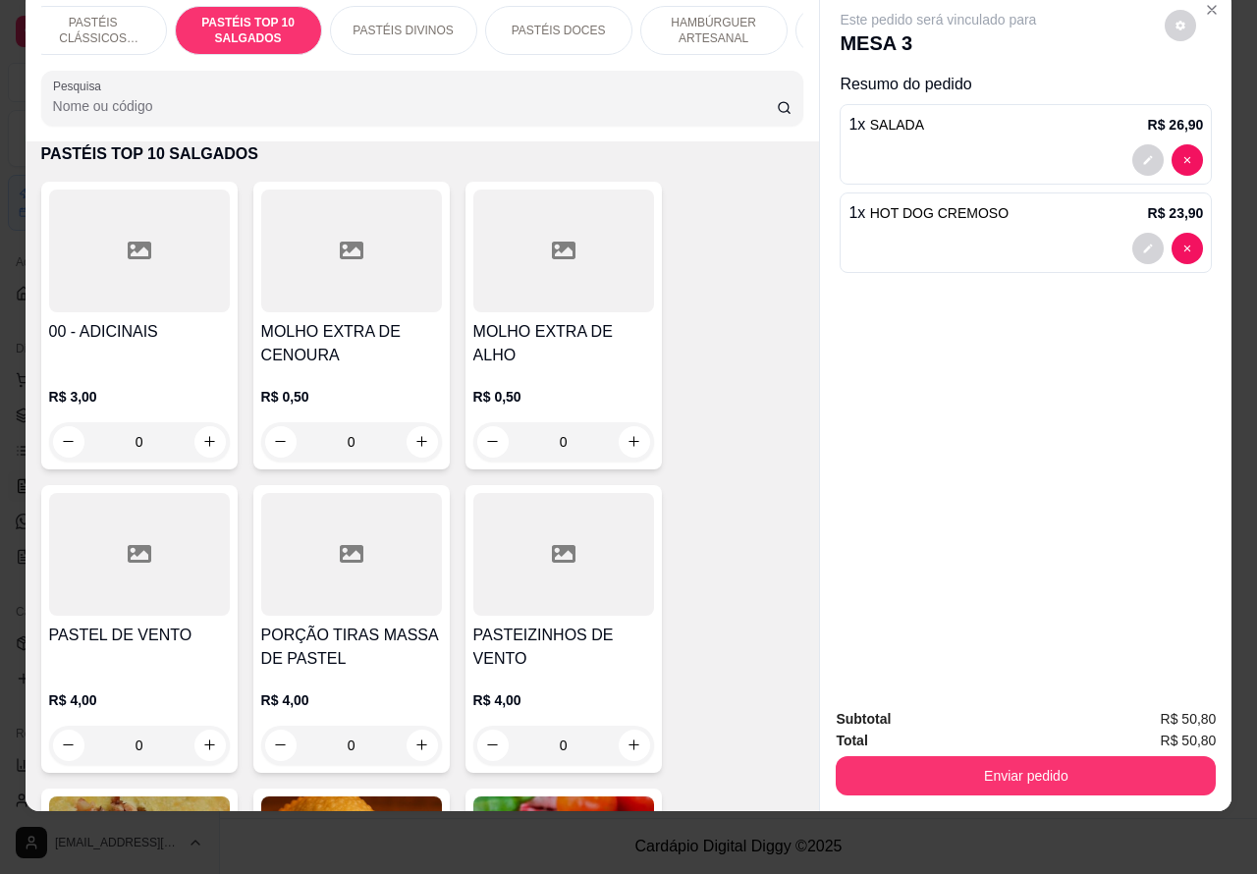
click at [105, 15] on p "PASTÉIS CLÁSSICOS SALGADOS" at bounding box center [93, 30] width 114 height 31
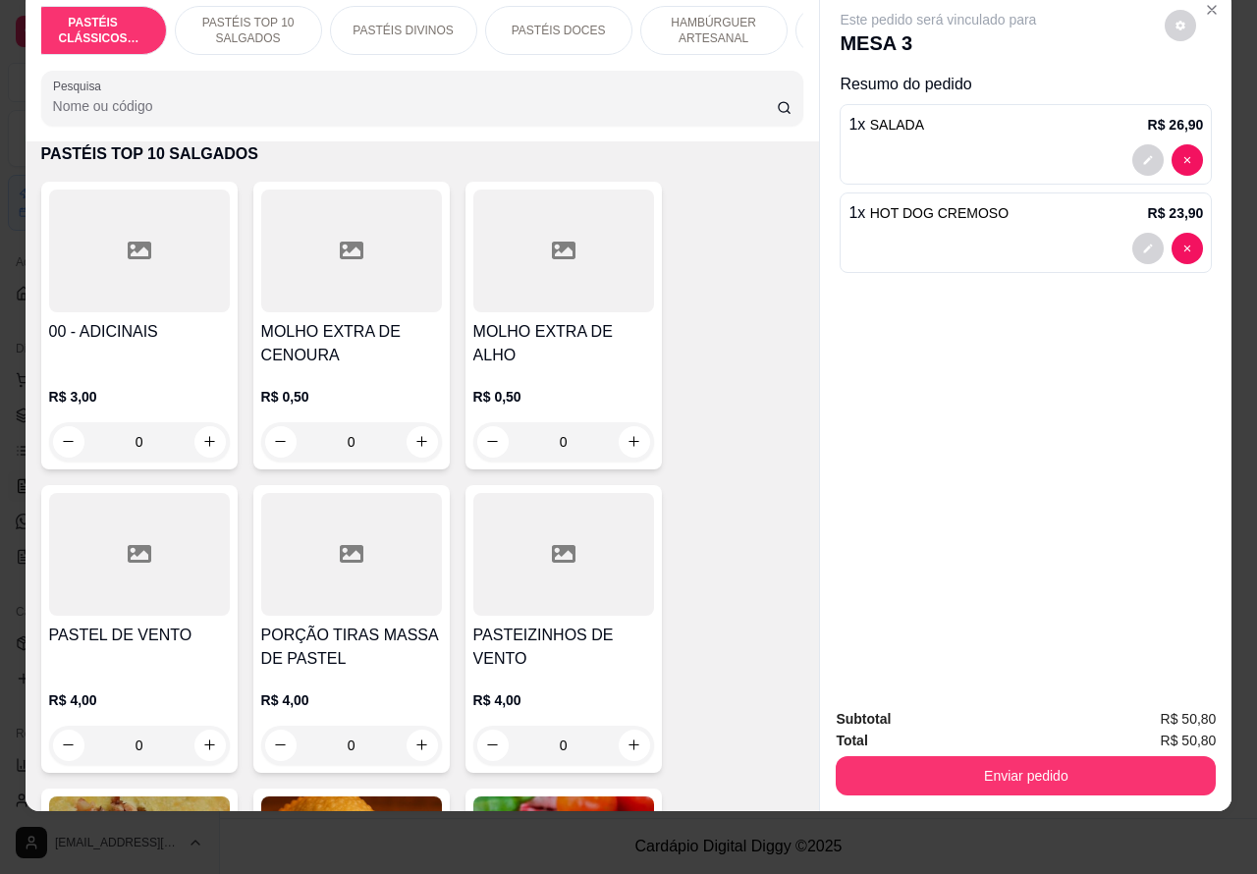
scroll to position [88, 0]
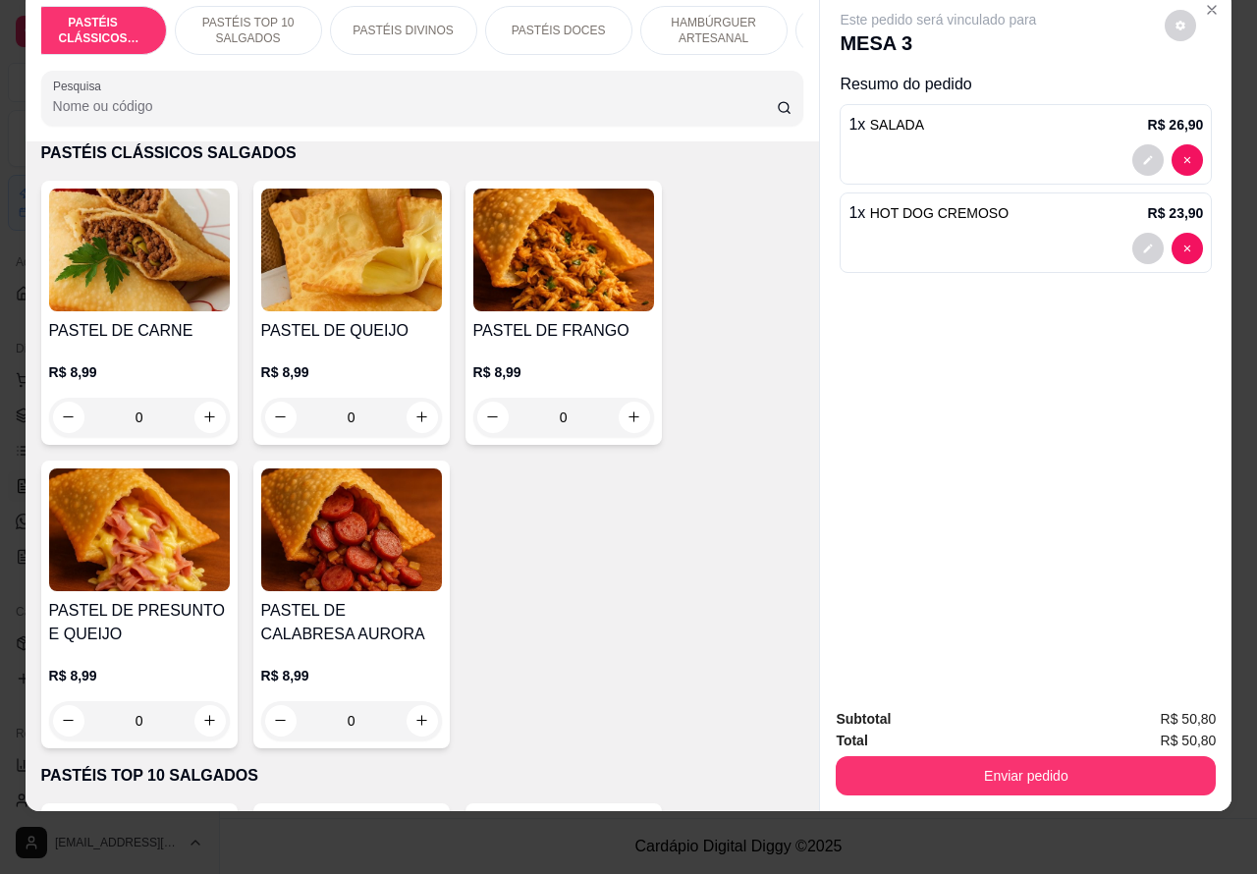
click at [626, 417] on icon "increase-product-quantity" at bounding box center [633, 416] width 15 height 15
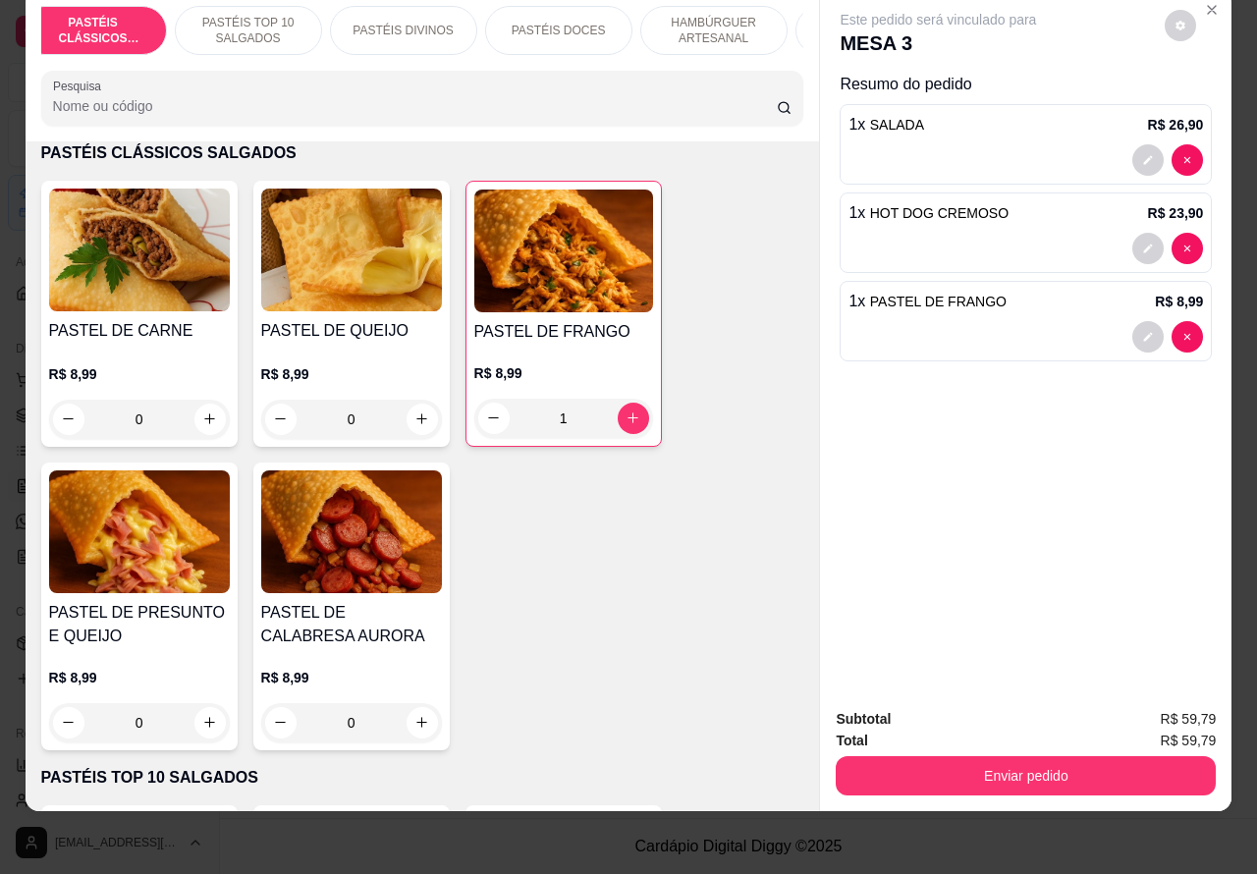
type input "1"
click at [1032, 757] on button "Enviar pedido" at bounding box center [1026, 776] width 368 height 38
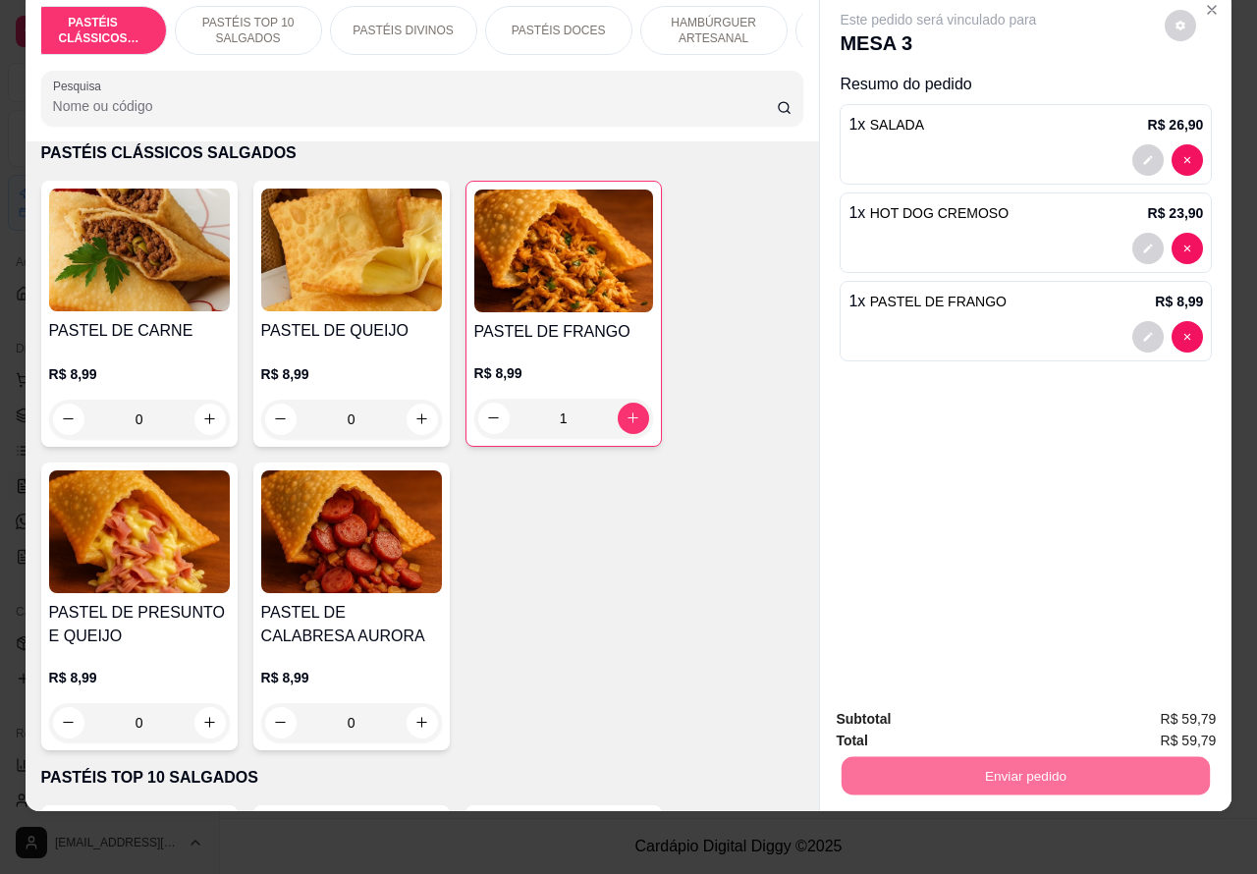
click at [989, 700] on button "Não registrar e enviar pedido" at bounding box center [959, 709] width 204 height 37
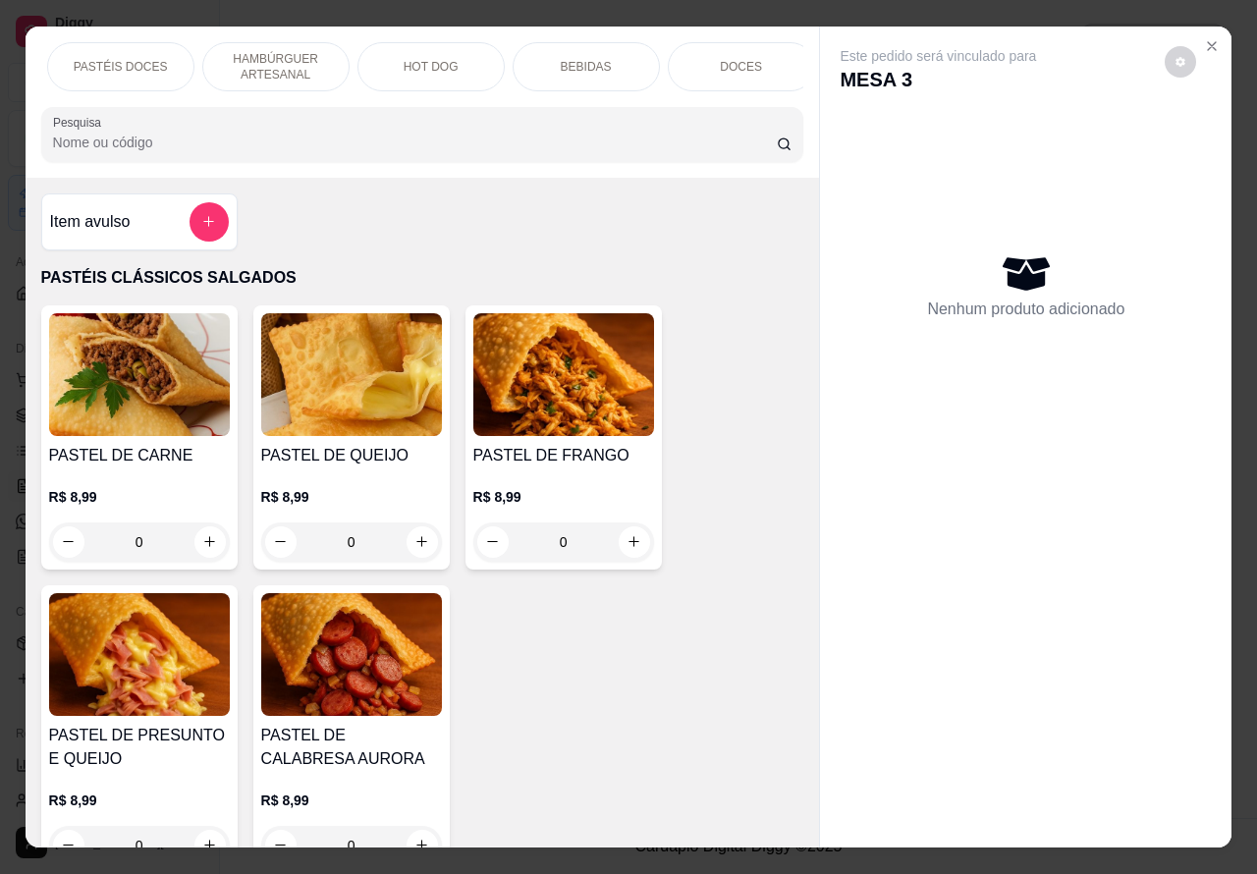
scroll to position [0, 471]
click at [580, 59] on p "BEBIDAS" at bounding box center [575, 67] width 51 height 16
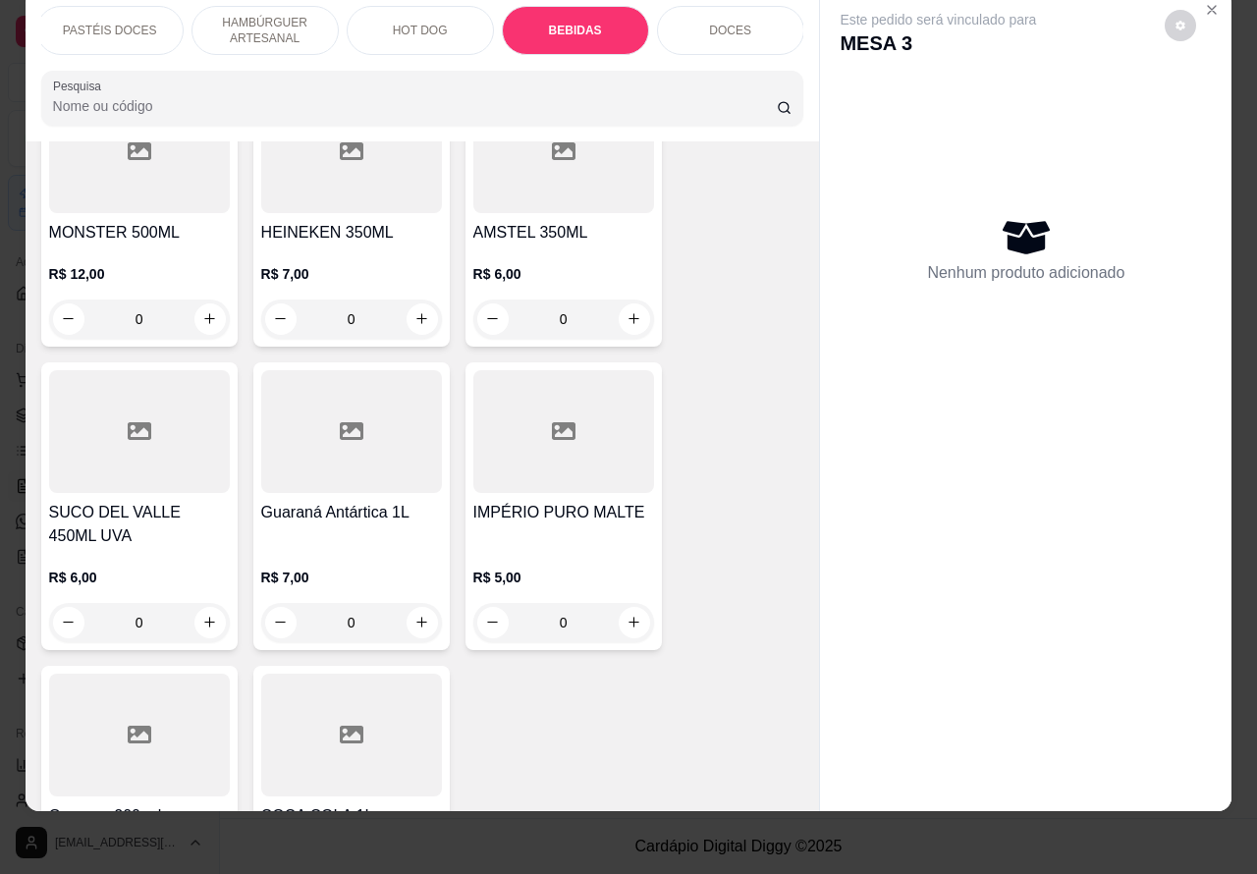
scroll to position [7268, 0]
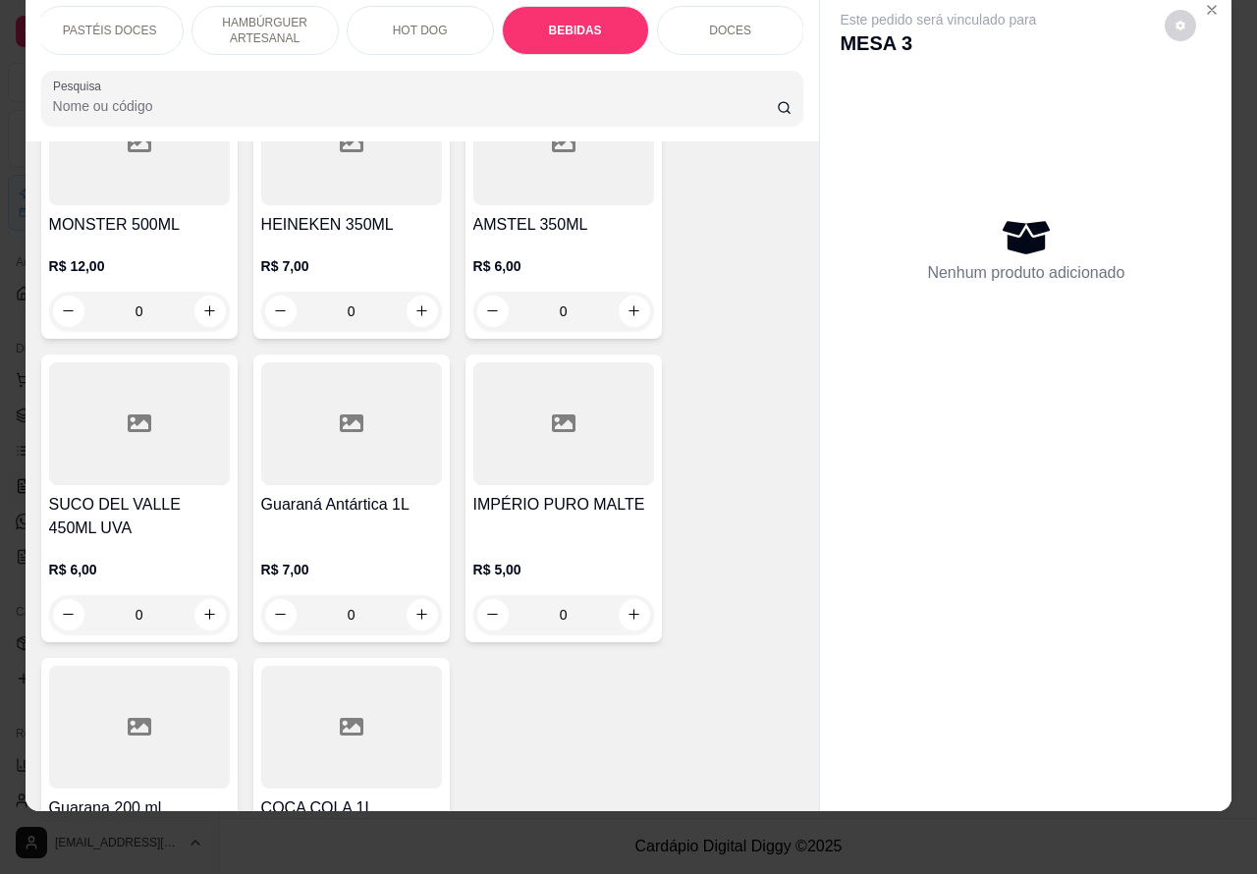
click at [414, 607] on icon "increase-product-quantity" at bounding box center [421, 614] width 15 height 15
type input "1"
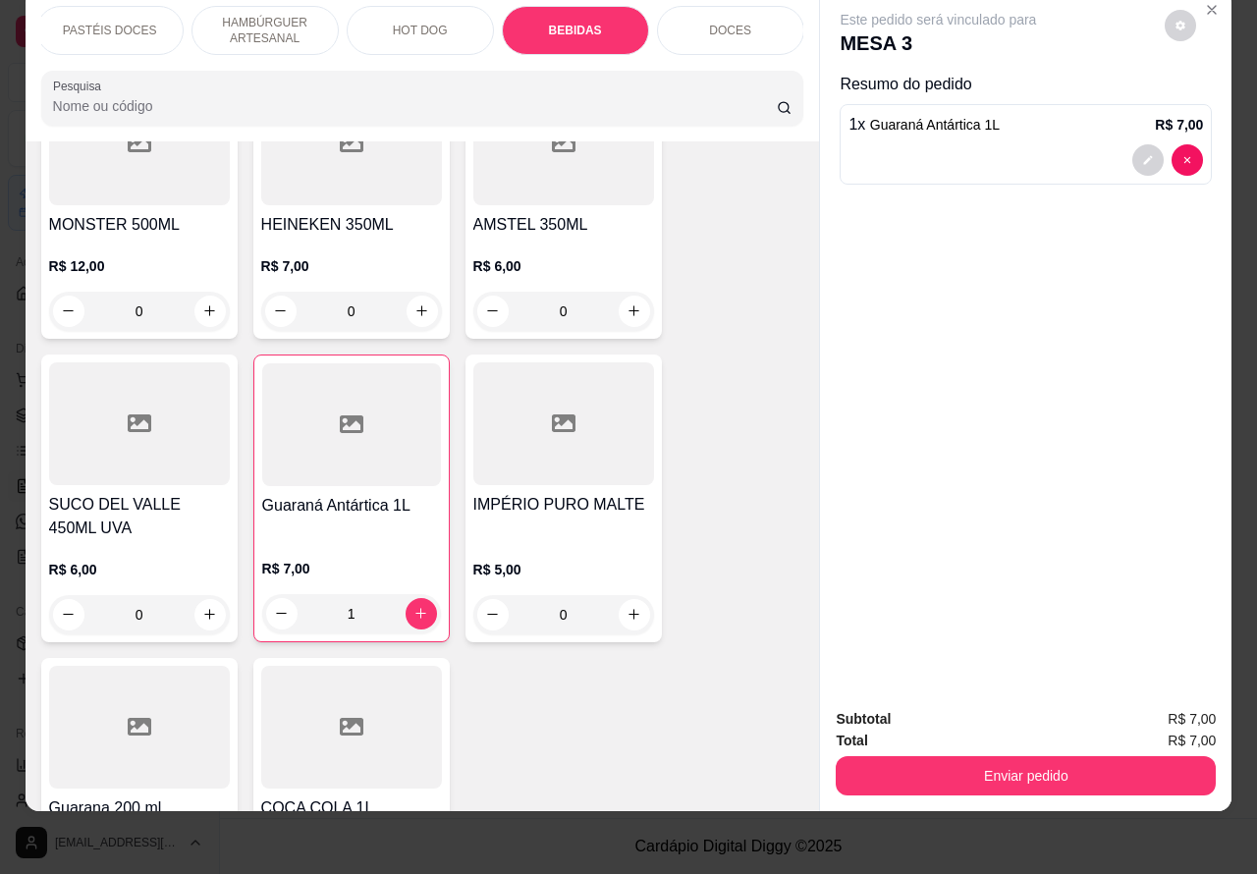
click at [1007, 756] on button "Enviar pedido" at bounding box center [1026, 775] width 380 height 39
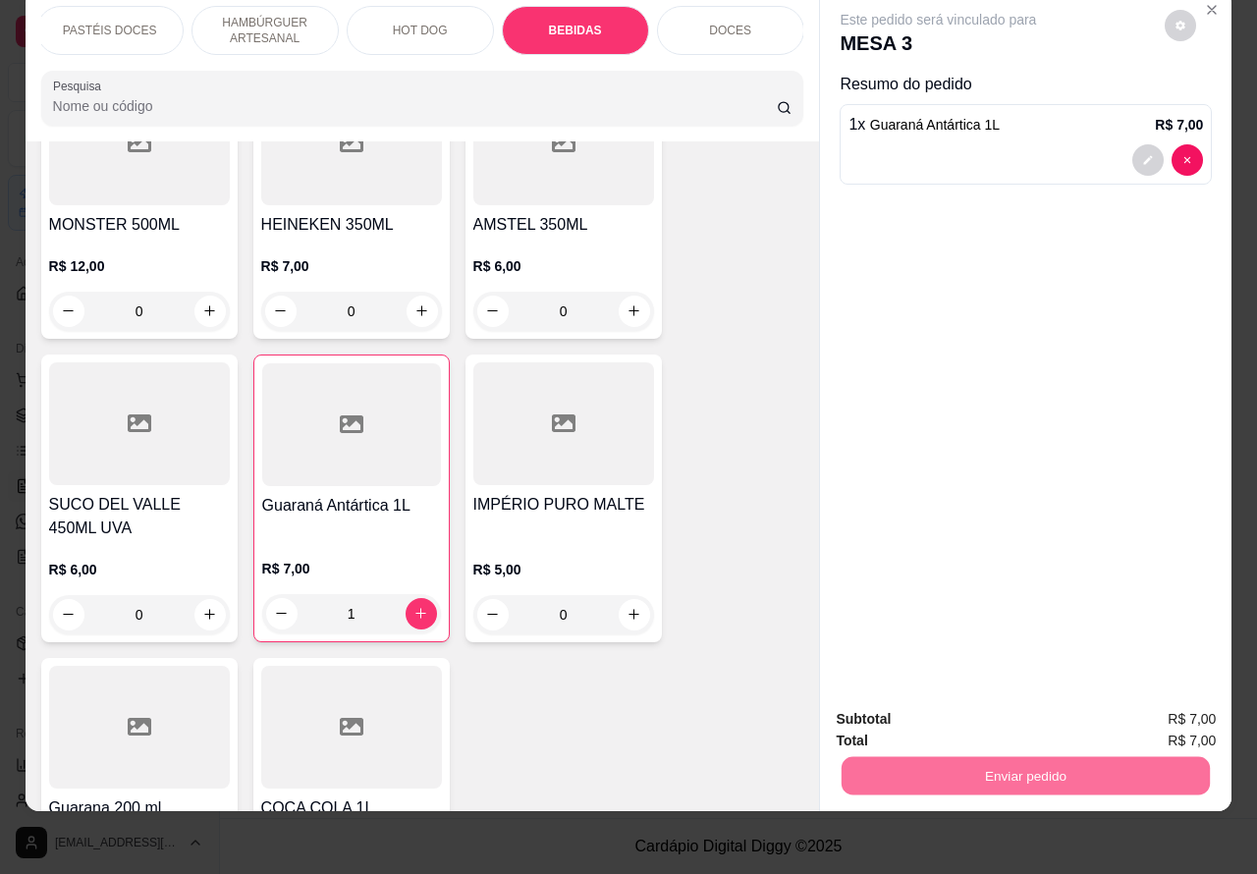
click at [979, 704] on button "Não registrar e enviar pedido" at bounding box center [959, 708] width 204 height 37
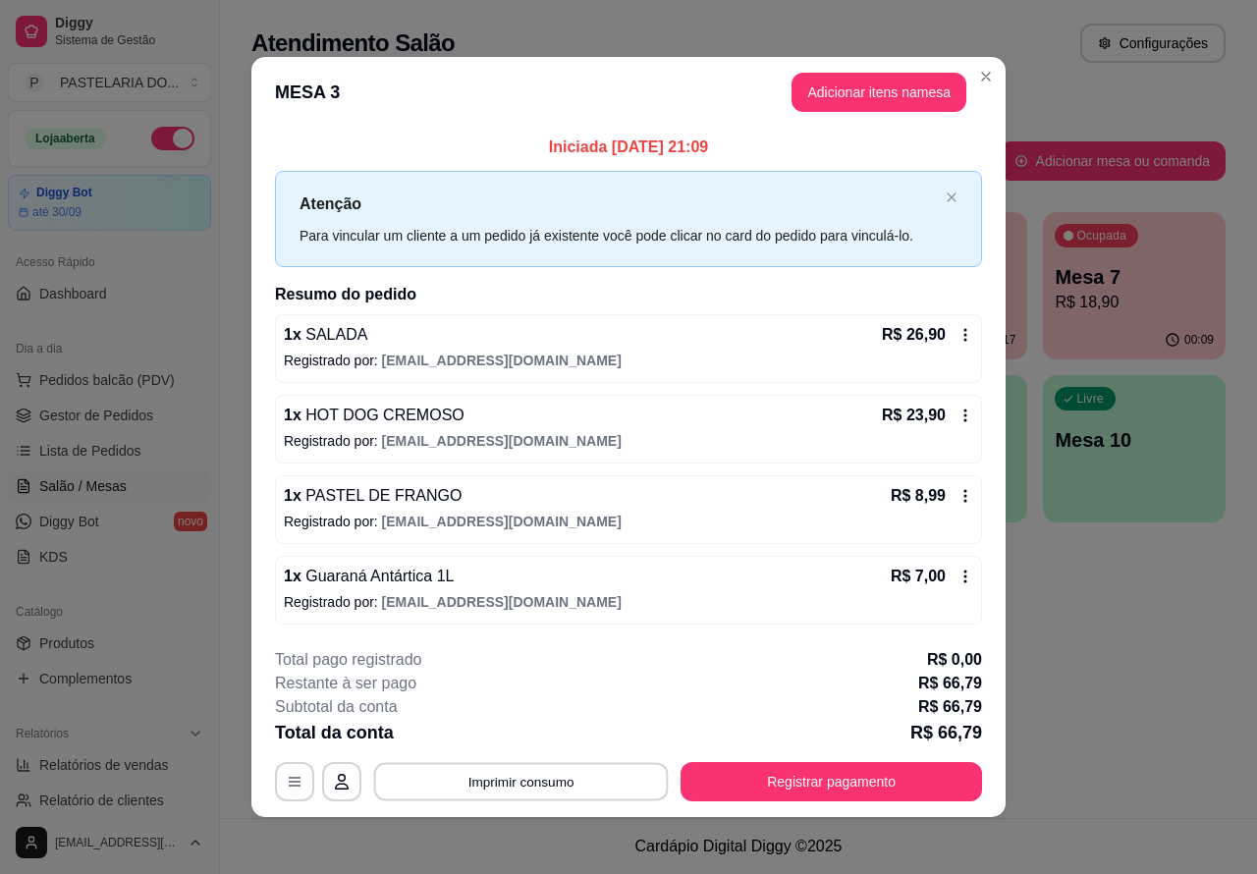
click at [551, 776] on button "Imprimir consumo" at bounding box center [521, 781] width 295 height 38
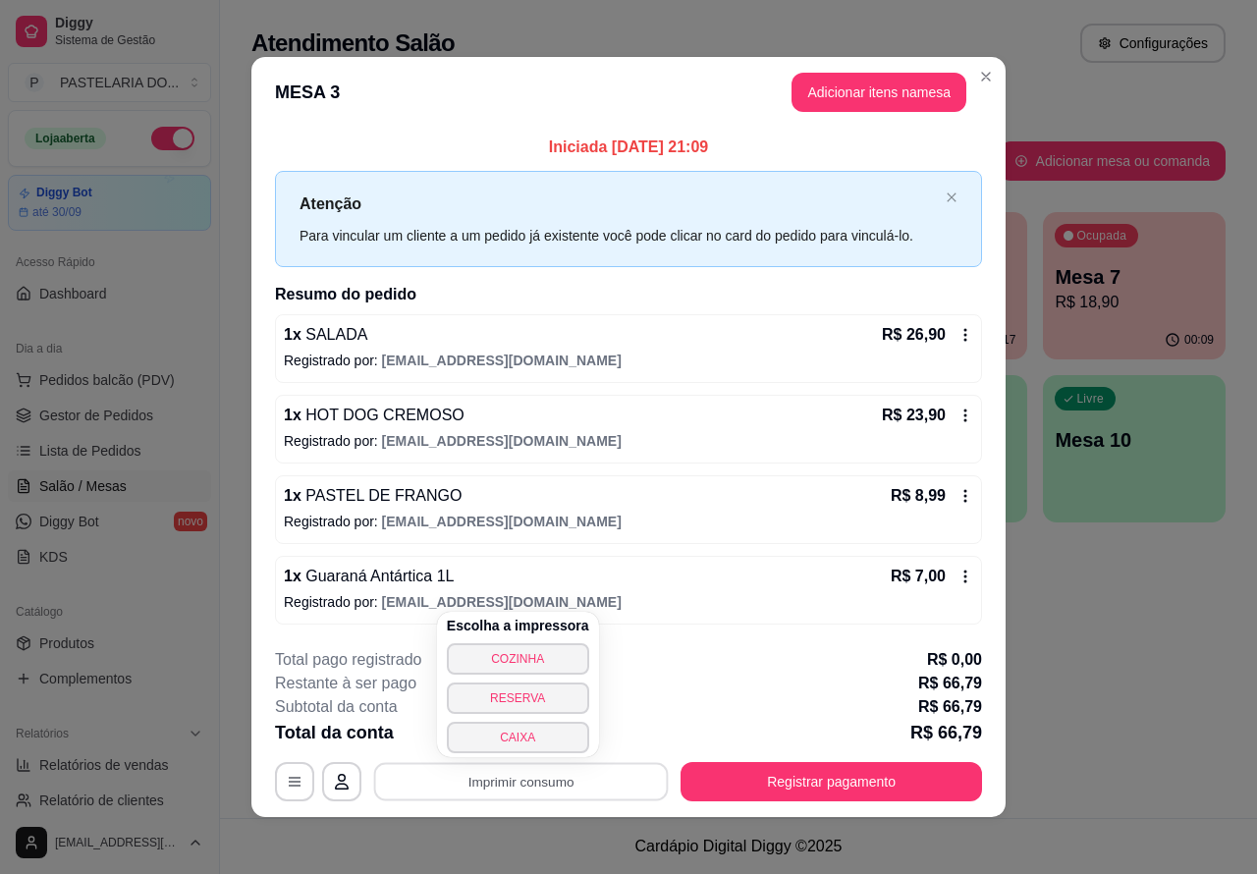
click at [528, 736] on button "CAIXA" at bounding box center [518, 737] width 142 height 31
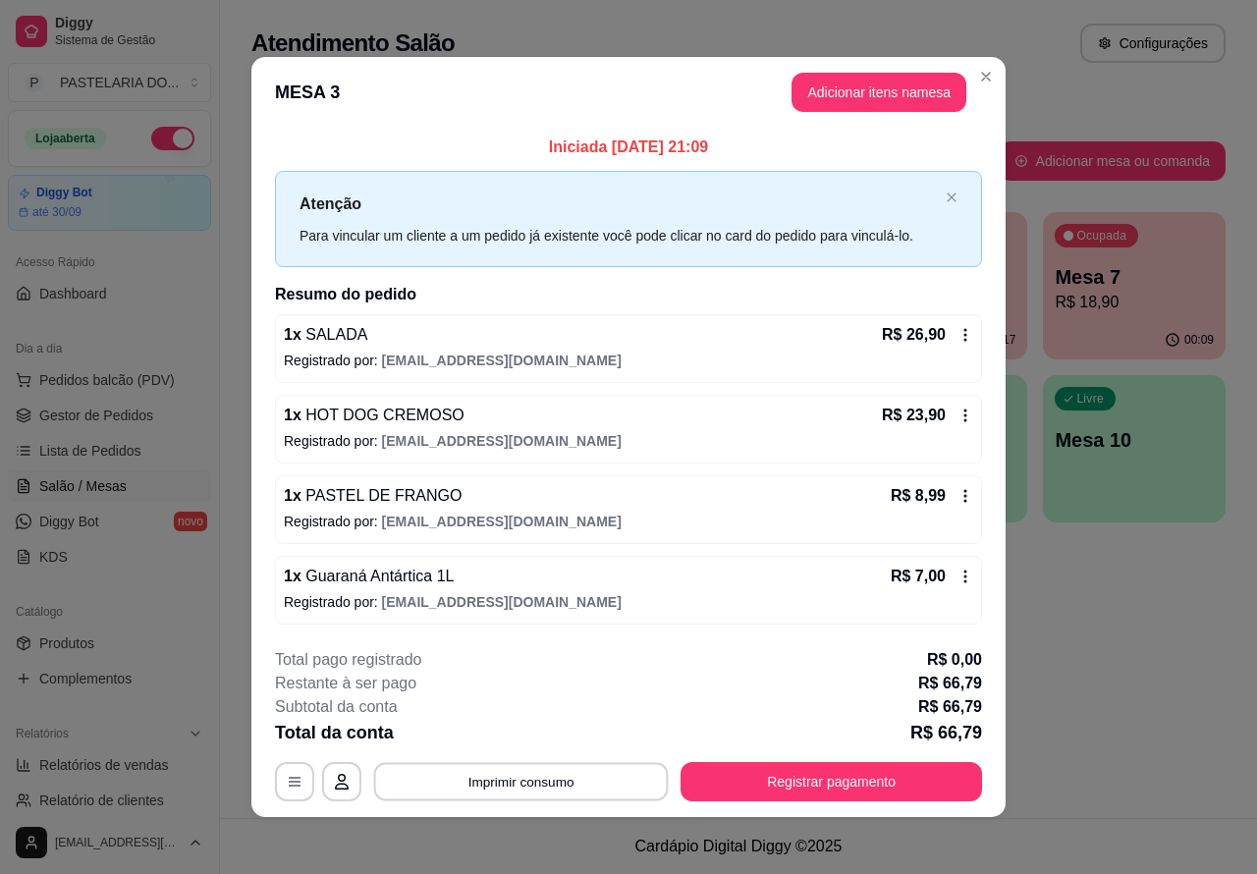
click at [532, 773] on button "Imprimir consumo" at bounding box center [521, 781] width 295 height 38
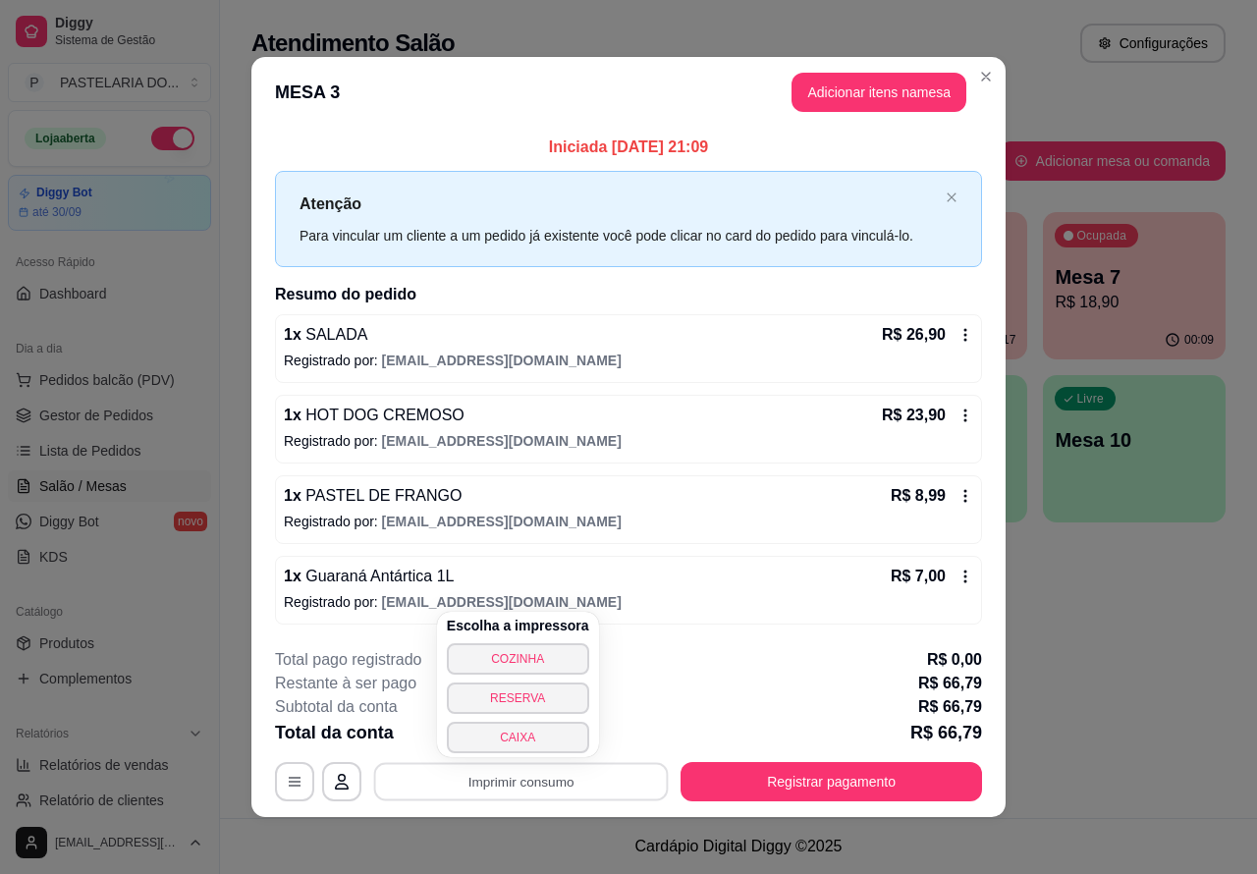
click at [526, 643] on button "COZINHA" at bounding box center [518, 658] width 142 height 31
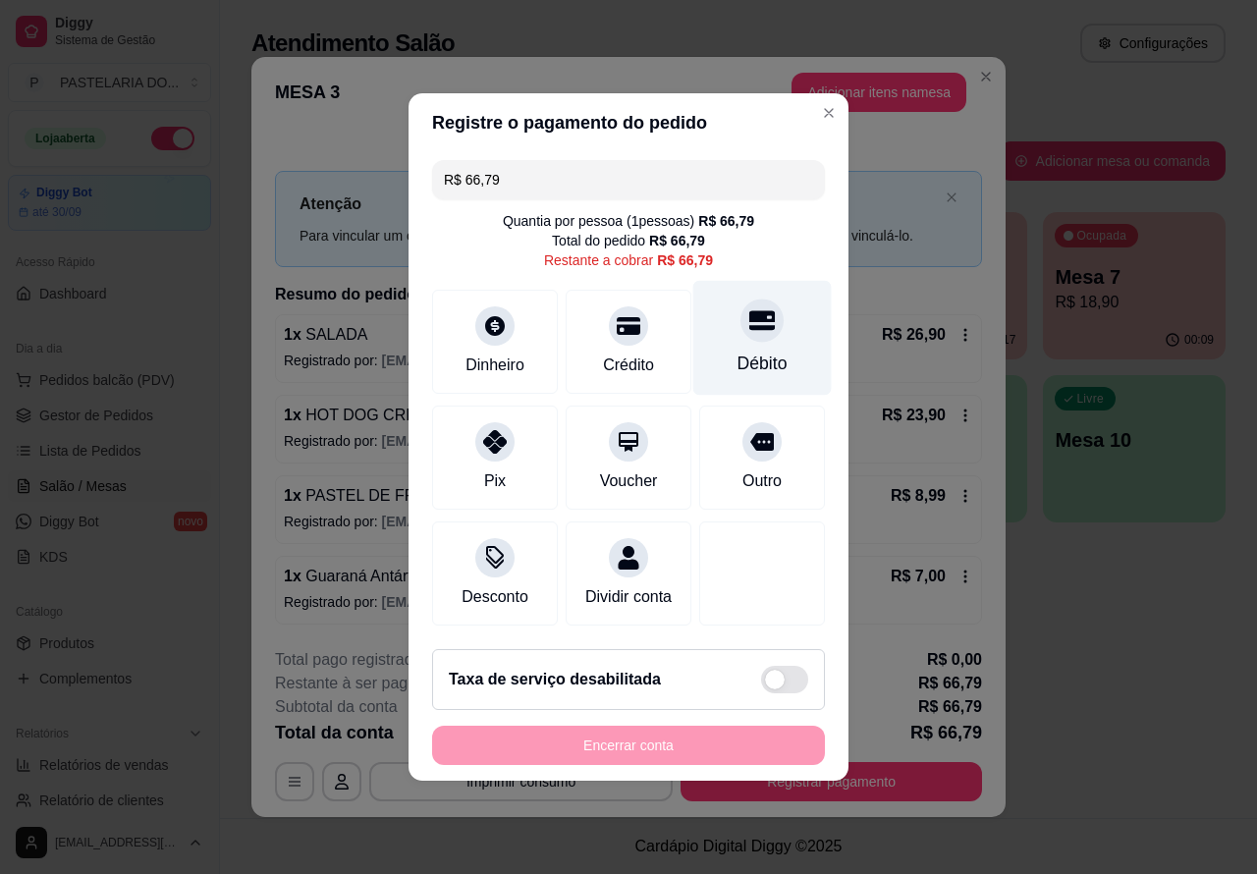
click at [749, 317] on icon at bounding box center [762, 320] width 26 height 26
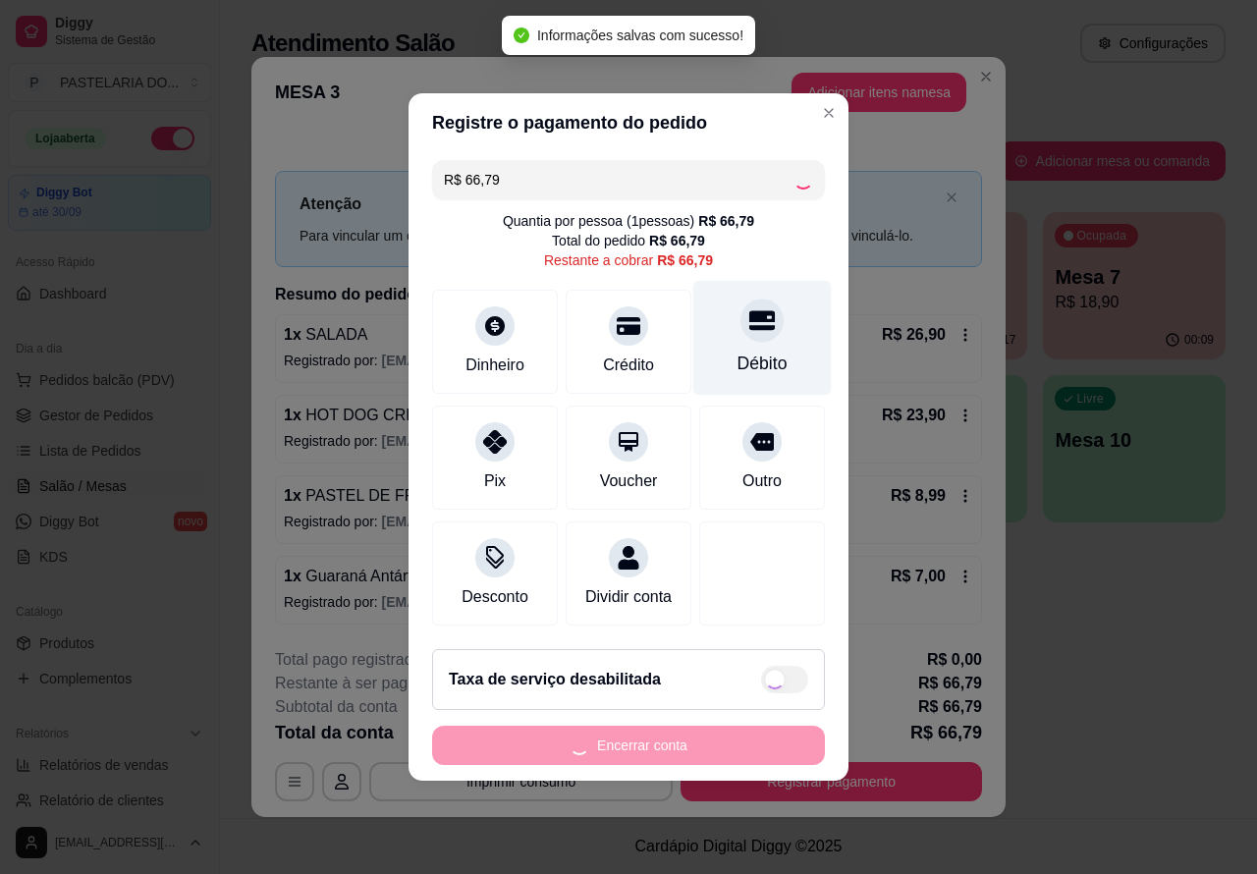
type input "R$ 0,00"
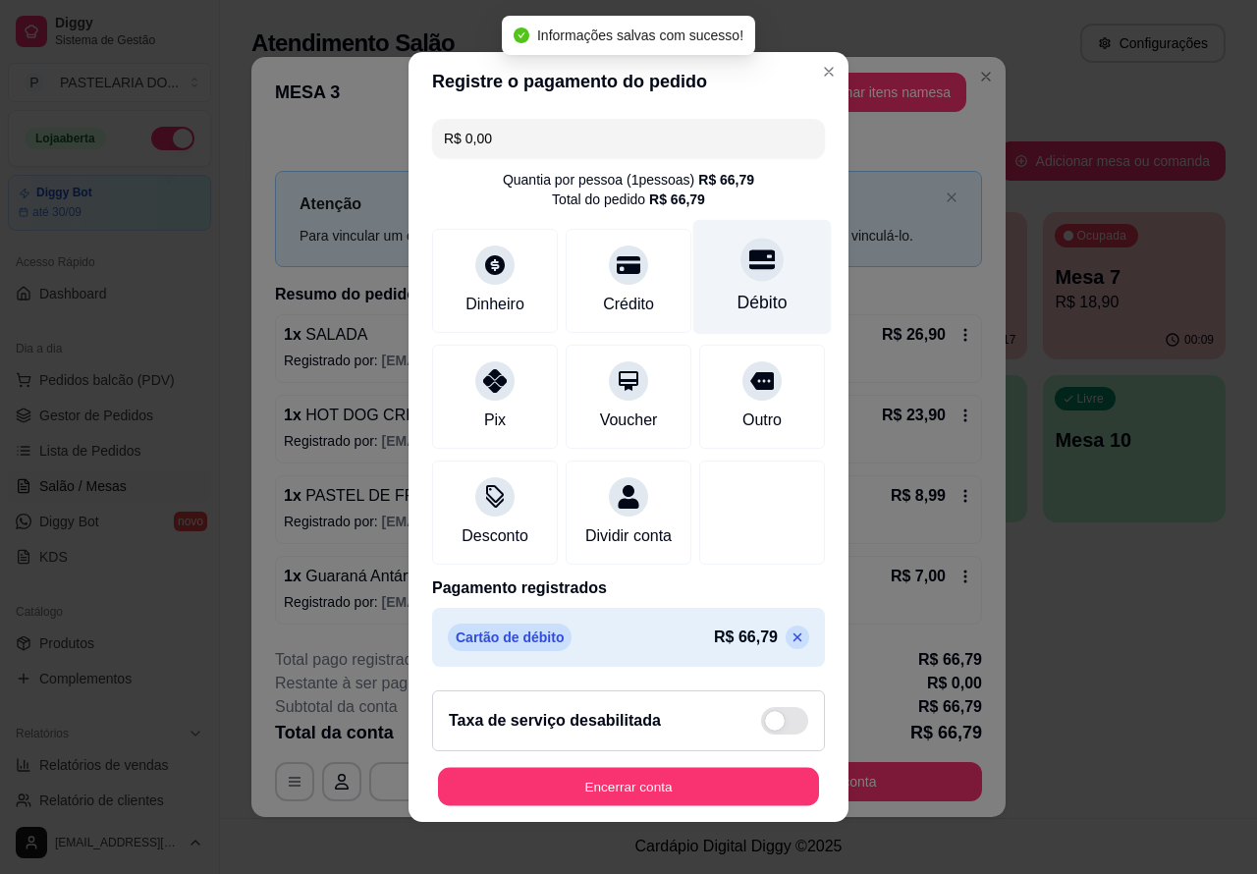
click at [737, 791] on button "Encerrar conta" at bounding box center [628, 787] width 381 height 38
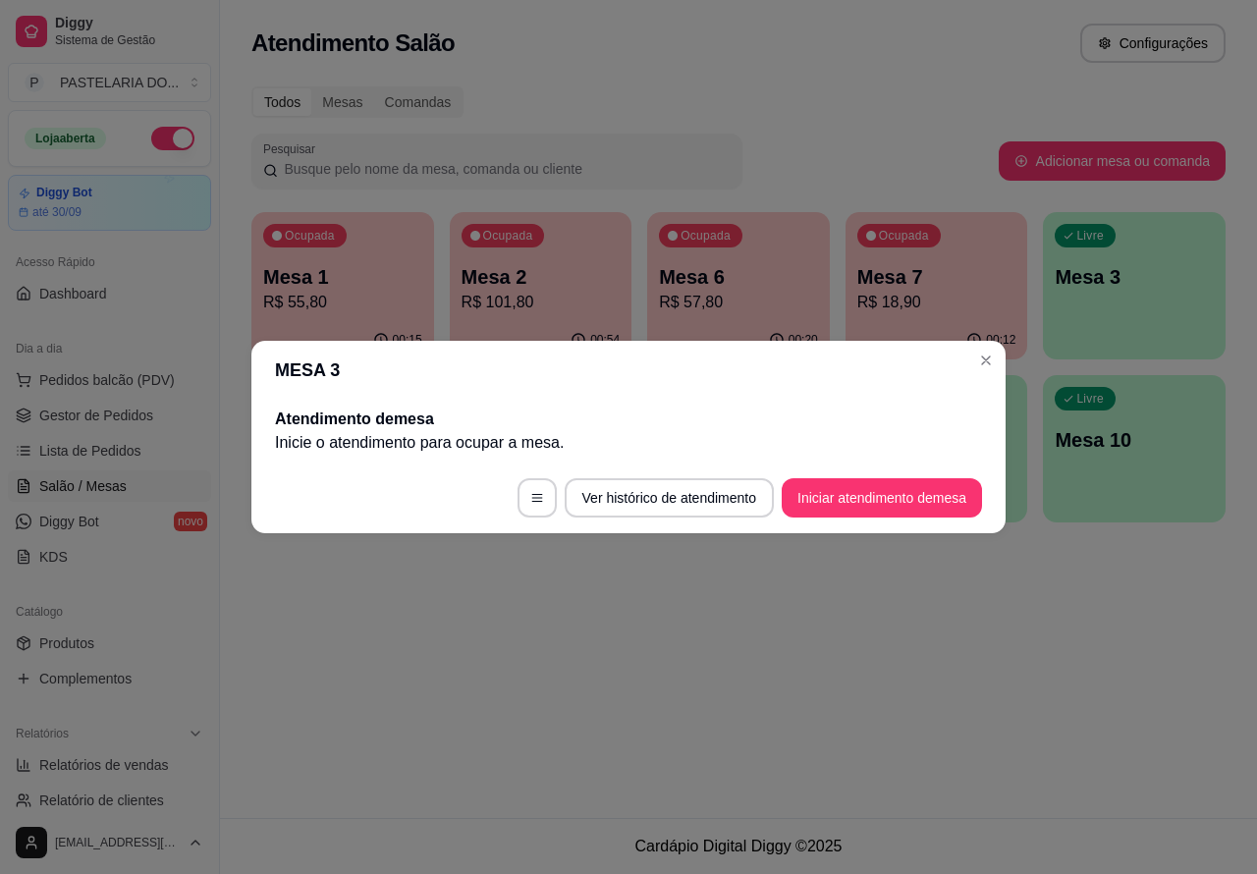
click at [1124, 688] on div "Atendimento Salão Configurações Todos Mesas Comandas Pesquisar Adicionar mesa o…" at bounding box center [738, 409] width 1037 height 818
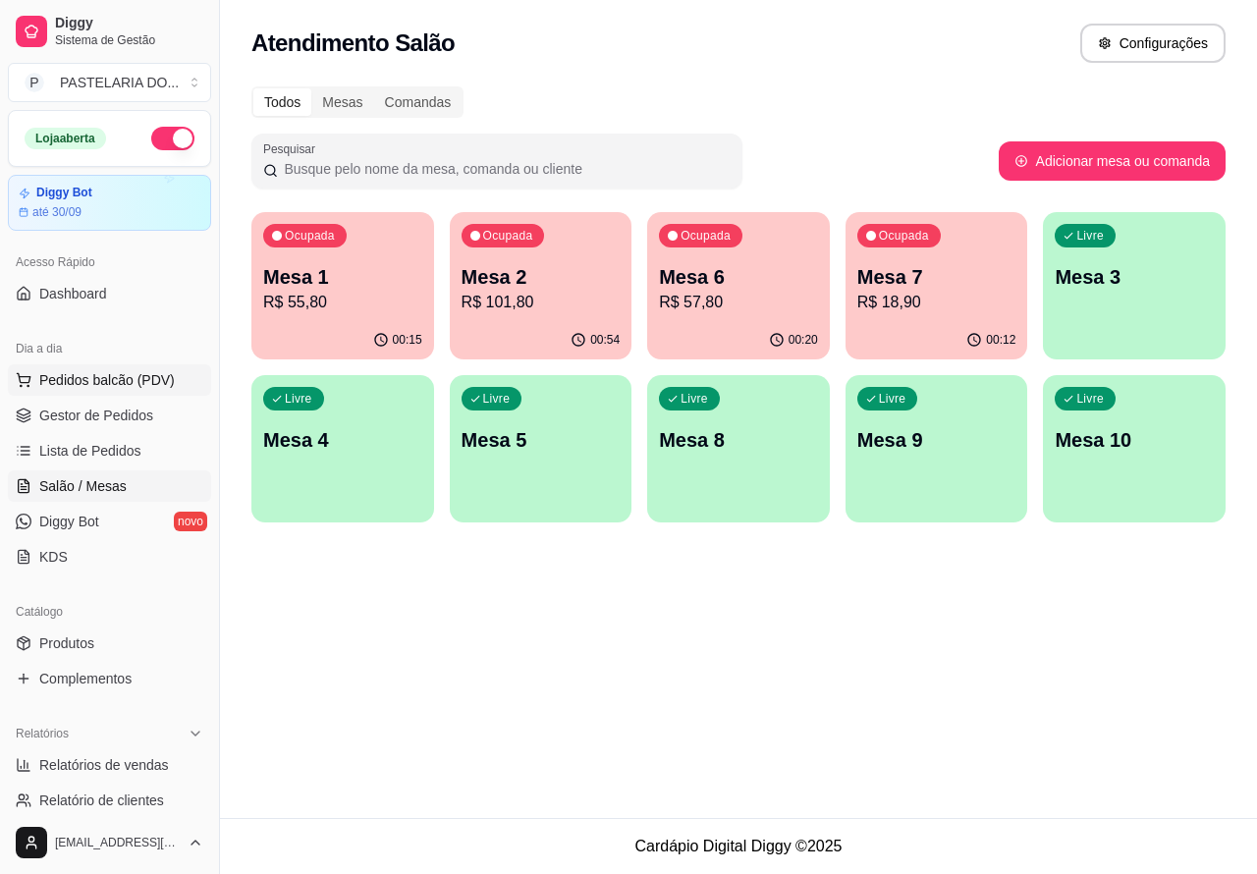
click at [149, 369] on button "Pedidos balcão (PDV)" at bounding box center [109, 379] width 203 height 31
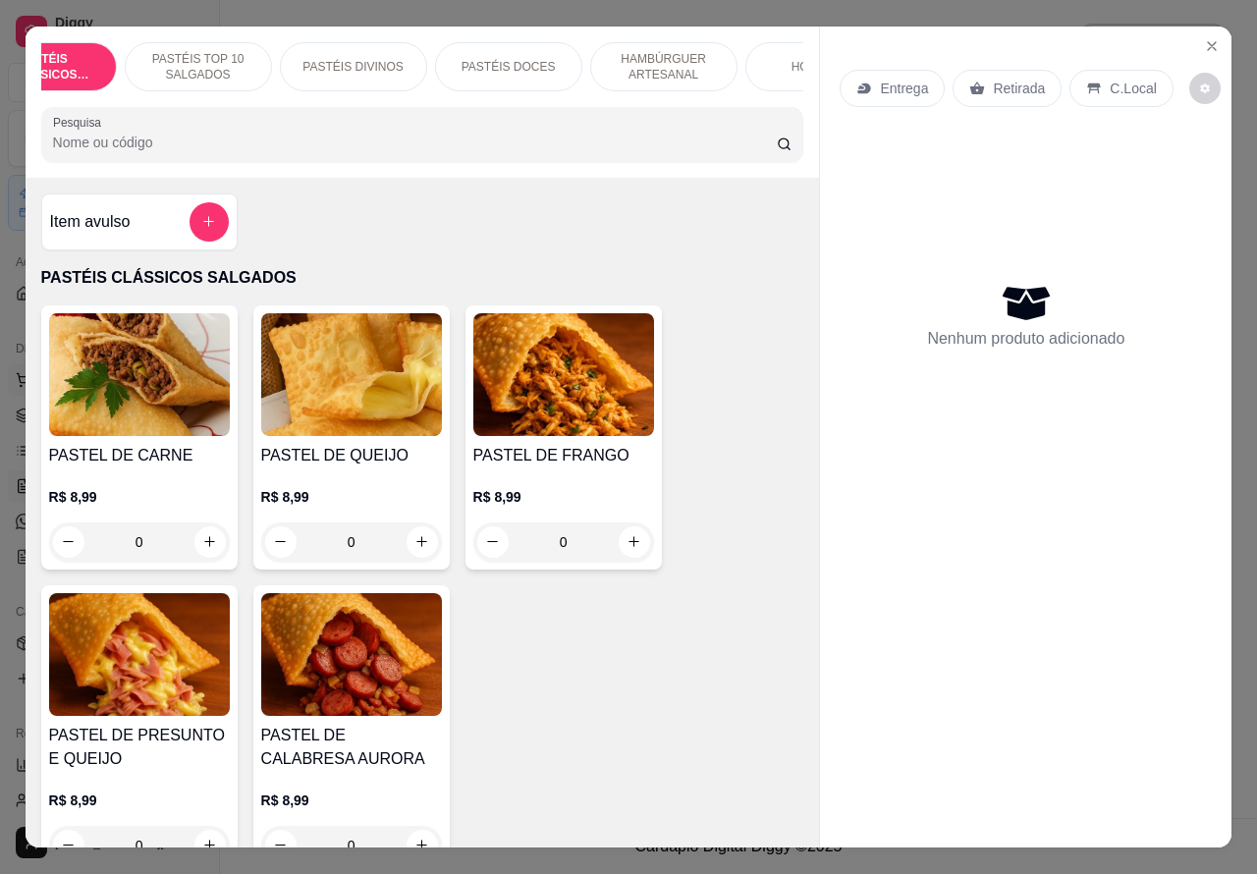
scroll to position [0, 188]
click at [690, 59] on p "HOT DOG" at bounding box center [703, 67] width 55 height 16
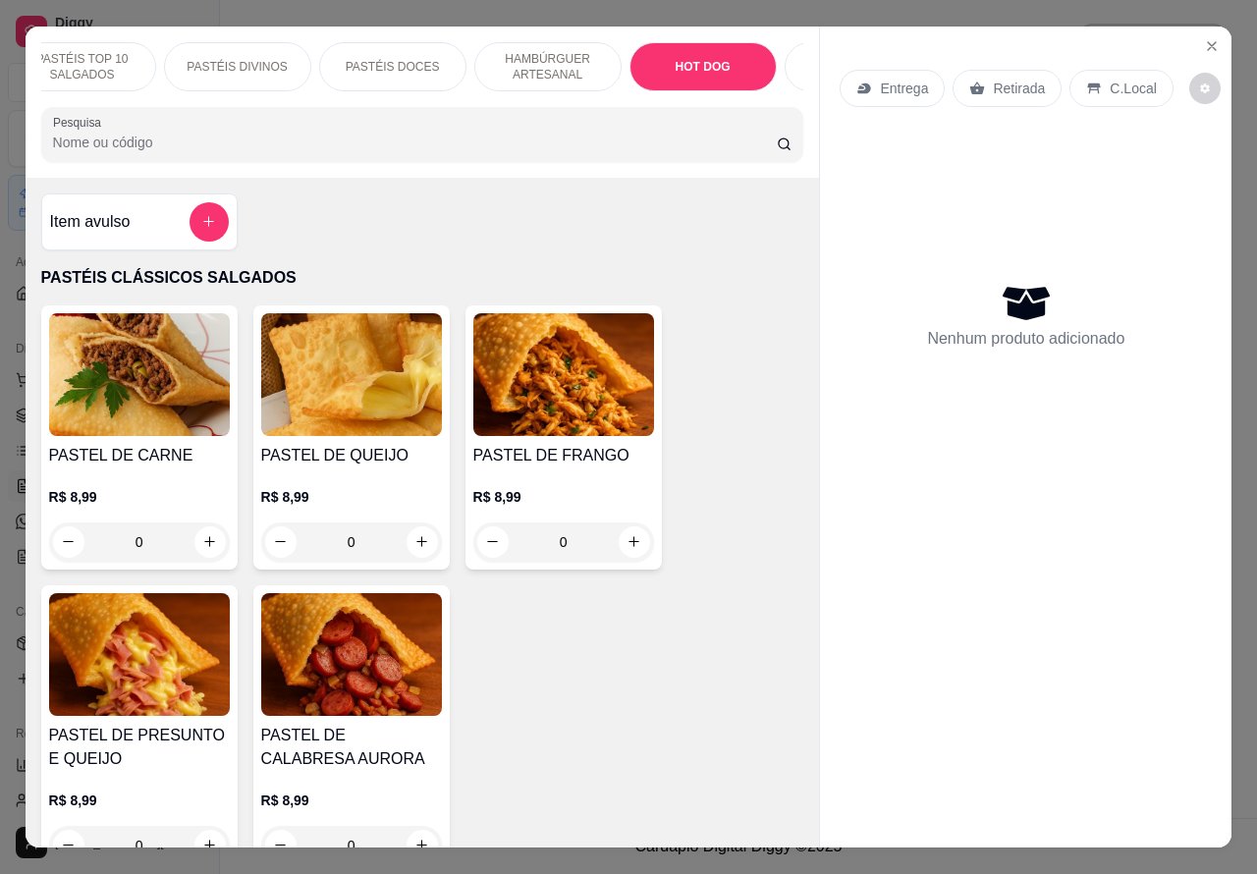
scroll to position [45, 0]
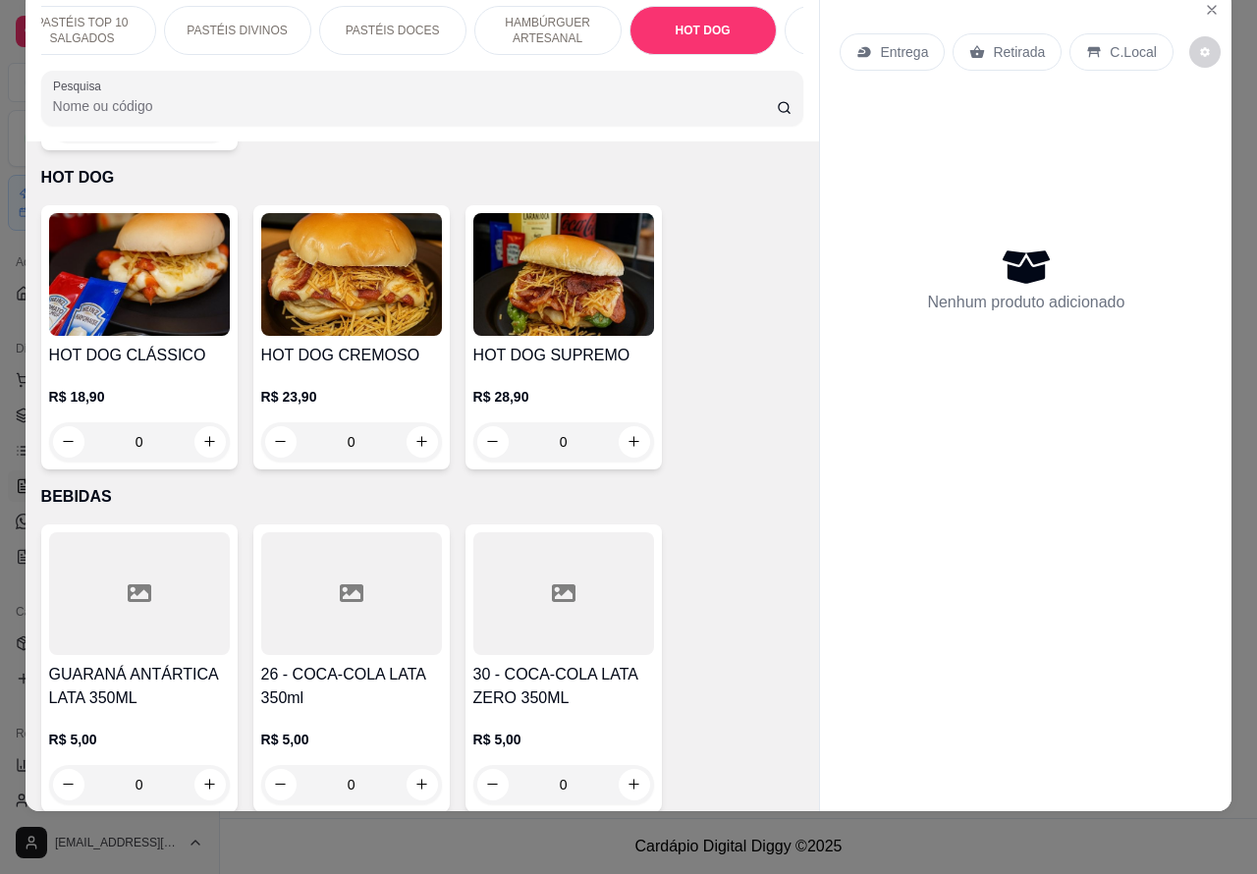
click at [203, 422] on div "0" at bounding box center [139, 441] width 181 height 39
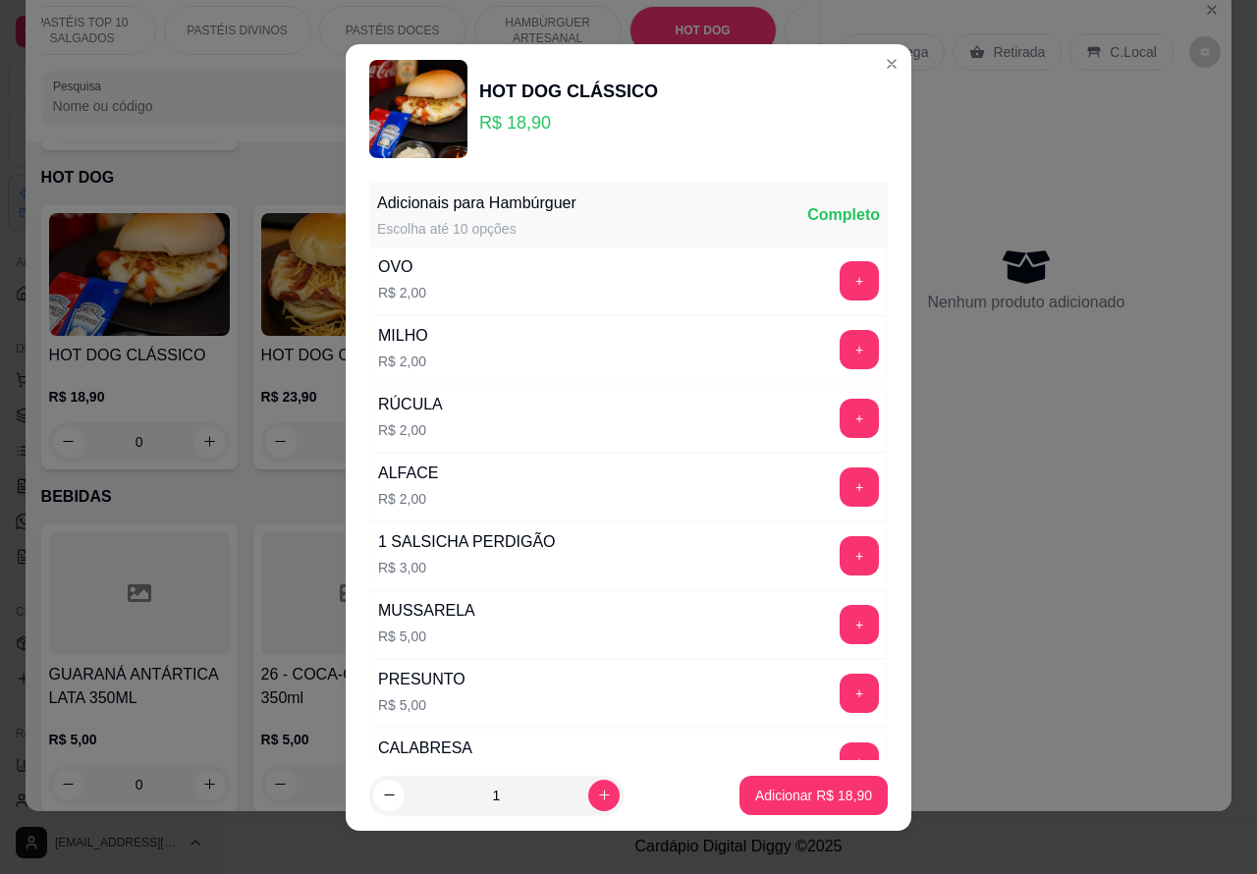
click at [597, 792] on icon "increase-product-quantity" at bounding box center [604, 795] width 15 height 15
type input "2"
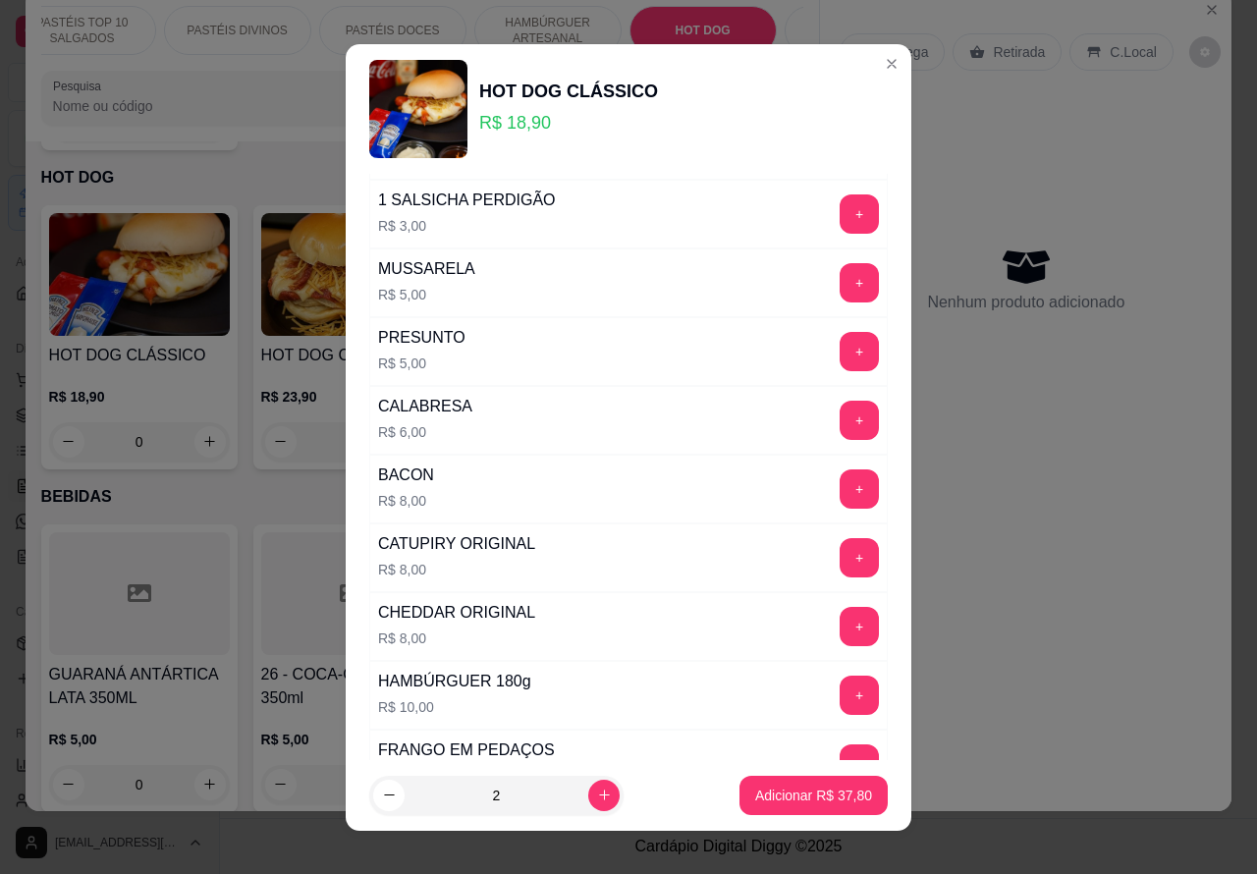
scroll to position [532, 0]
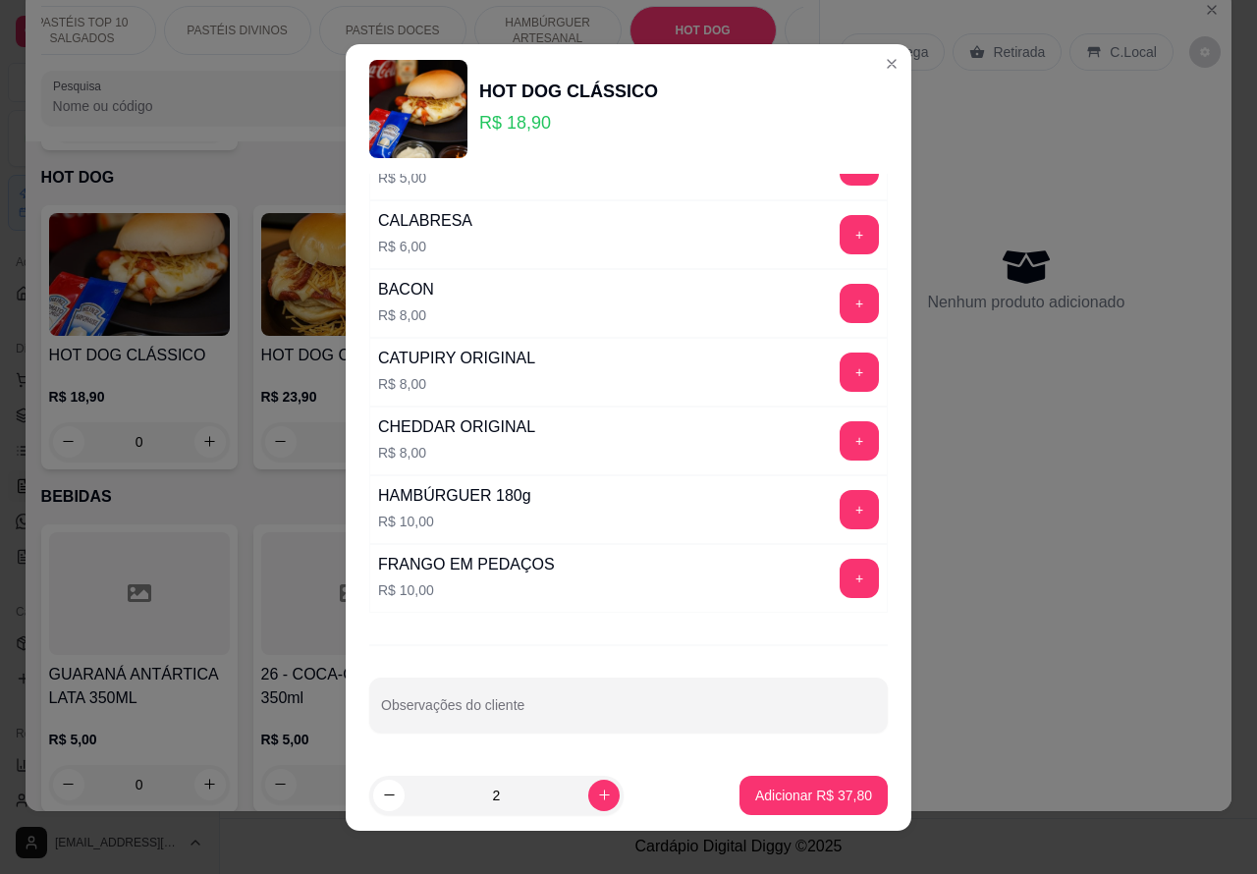
click at [552, 710] on input "Observações do cliente" at bounding box center [628, 713] width 495 height 20
click at [864, 62] on div "Entrega Retirada C.Local" at bounding box center [1026, 52] width 372 height 69
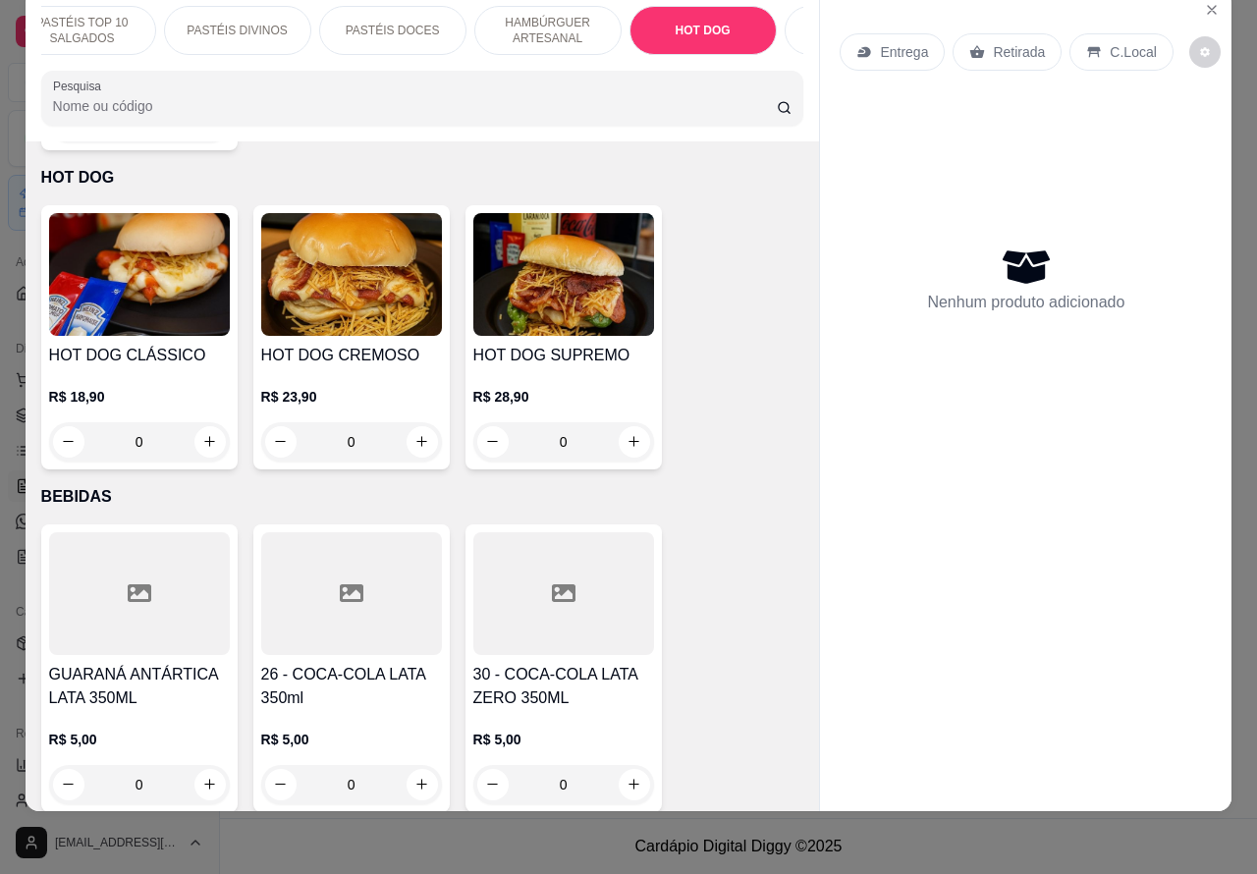
click at [197, 422] on div "0" at bounding box center [139, 441] width 181 height 39
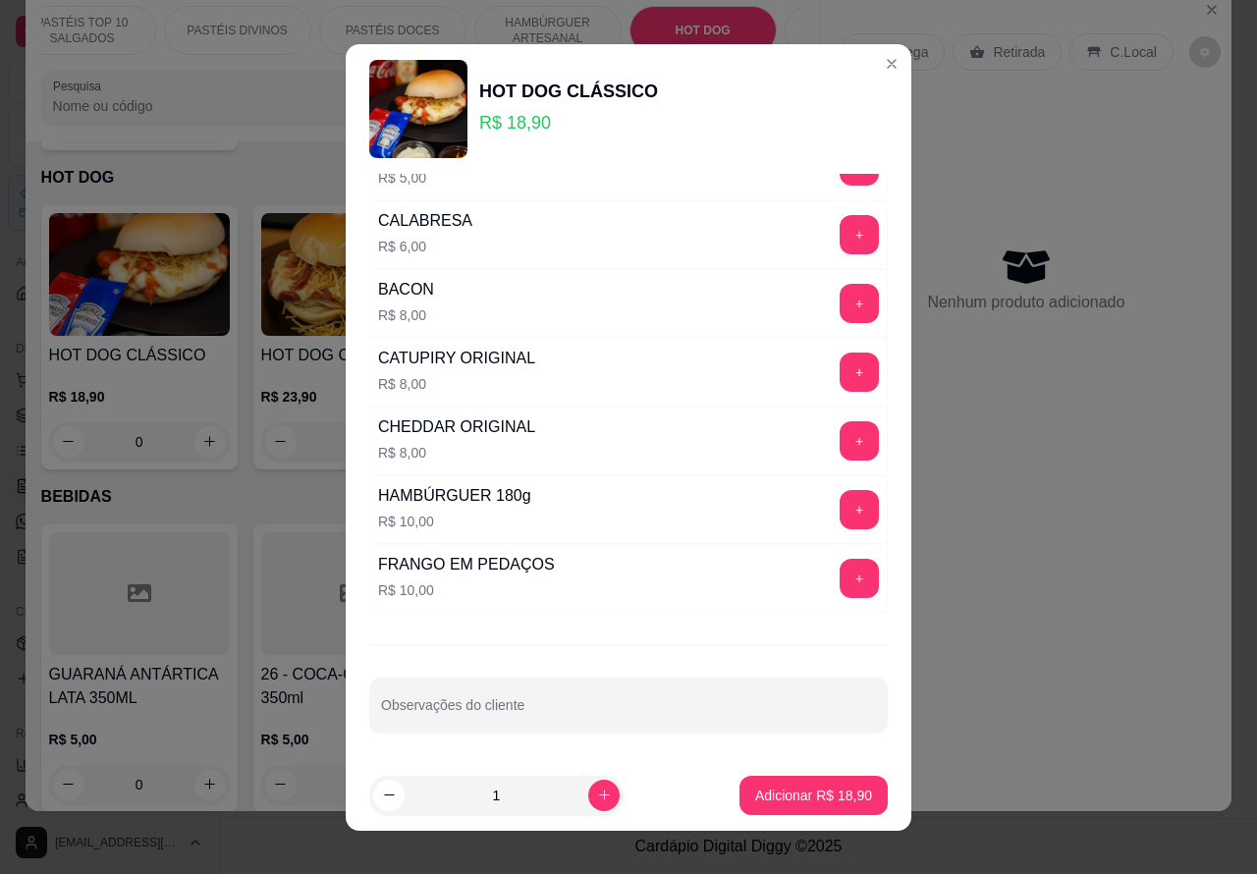
click at [607, 712] on input "Observações do cliente" at bounding box center [628, 713] width 495 height 20
type input "sem alface e sem tomate"
click at [801, 786] on p "Adicionar R$ 18,90" at bounding box center [814, 795] width 114 height 19
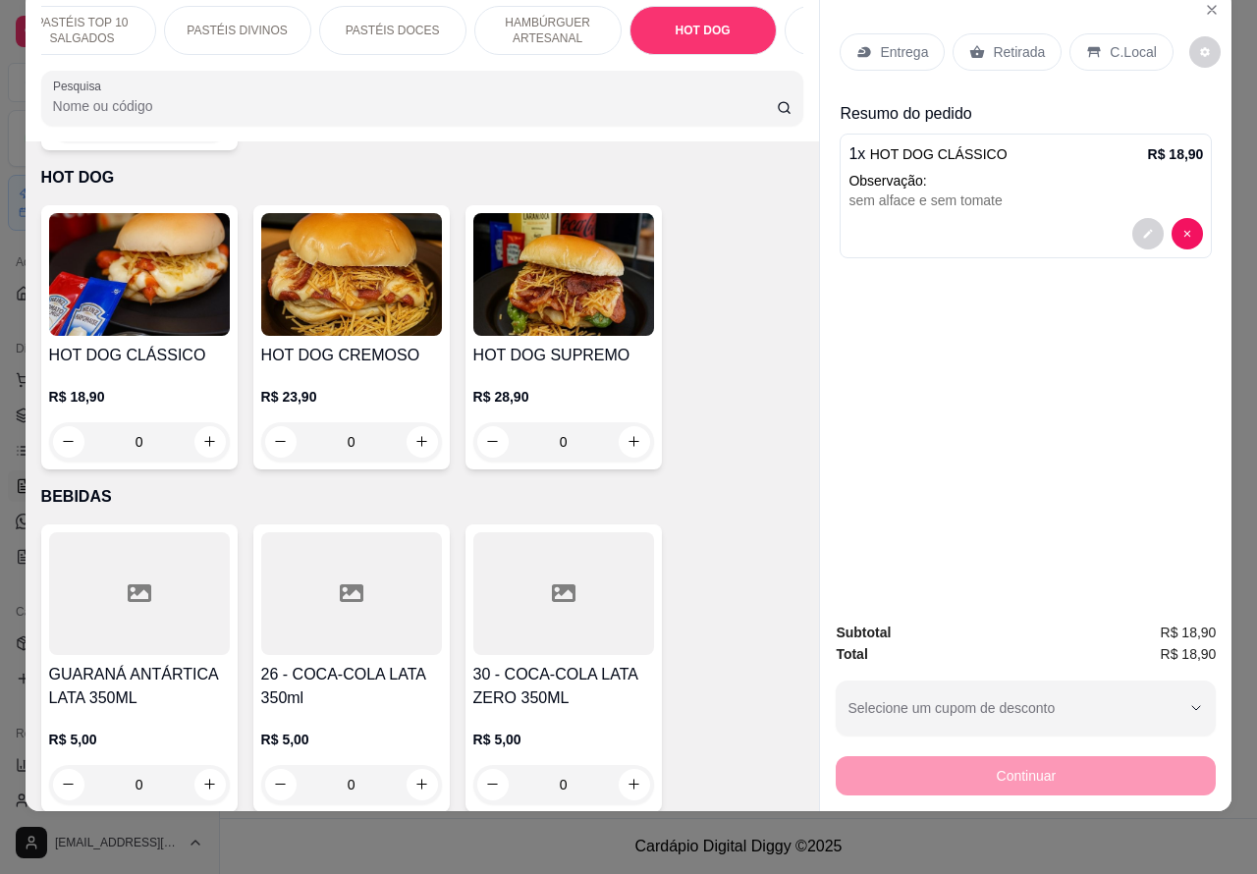
click at [198, 422] on div "0" at bounding box center [139, 441] width 181 height 39
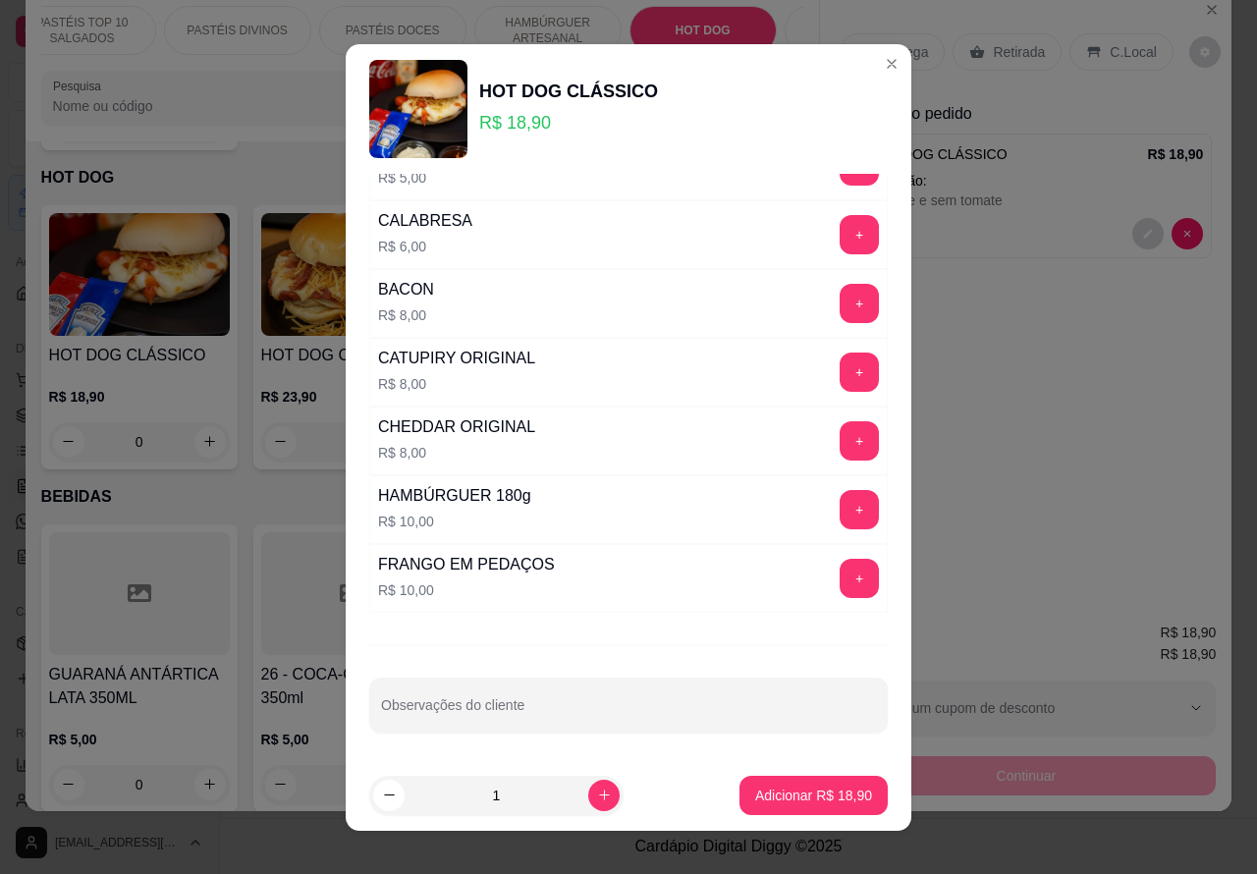
click at [590, 712] on input "Observações do cliente" at bounding box center [628, 713] width 495 height 20
type input "sem mostarda"
click at [801, 796] on p "Adicionar R$ 18,90" at bounding box center [813, 796] width 117 height 20
click at [614, 703] on input "sem alface e sem tomate" at bounding box center [628, 713] width 495 height 20
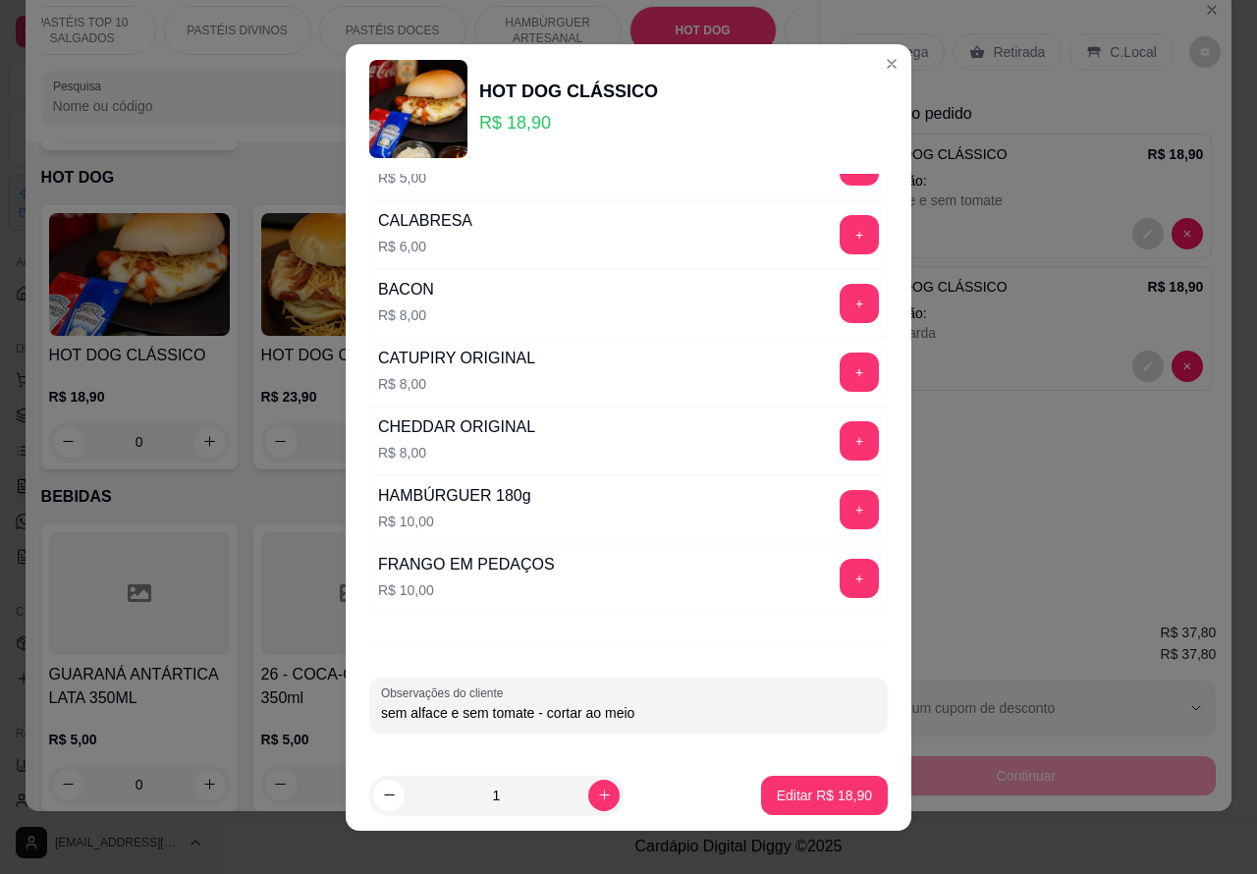
type input "sem alface e sem tomate - cortar ao meio"
click at [825, 796] on p "Editar R$ 18,90" at bounding box center [824, 795] width 92 height 19
click at [620, 712] on input "sem mostarda" at bounding box center [628, 713] width 495 height 20
type input "sem mostarda - cortar ao meio"
click at [817, 790] on p "Editar R$ 18,90" at bounding box center [824, 796] width 95 height 20
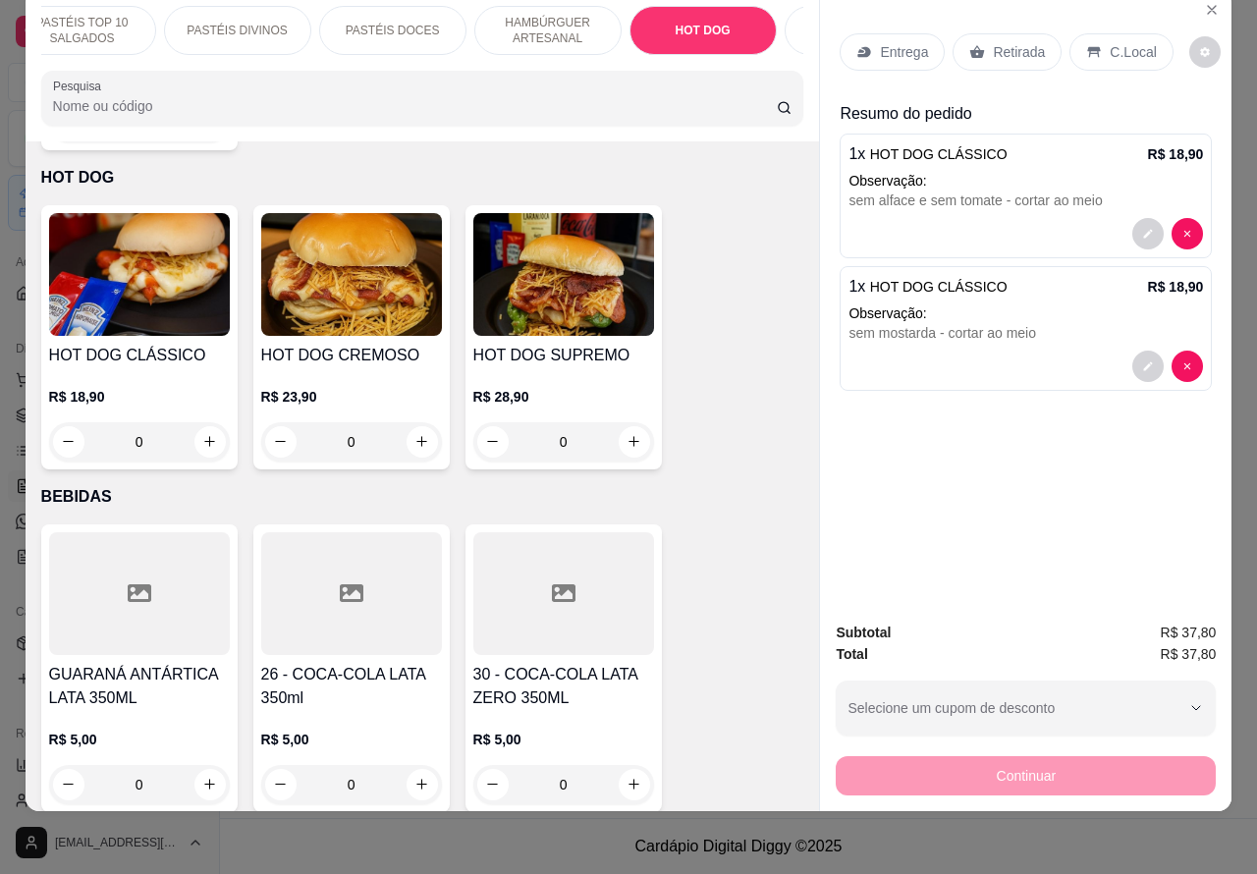
click at [1003, 42] on p "Retirada" at bounding box center [1019, 52] width 52 height 20
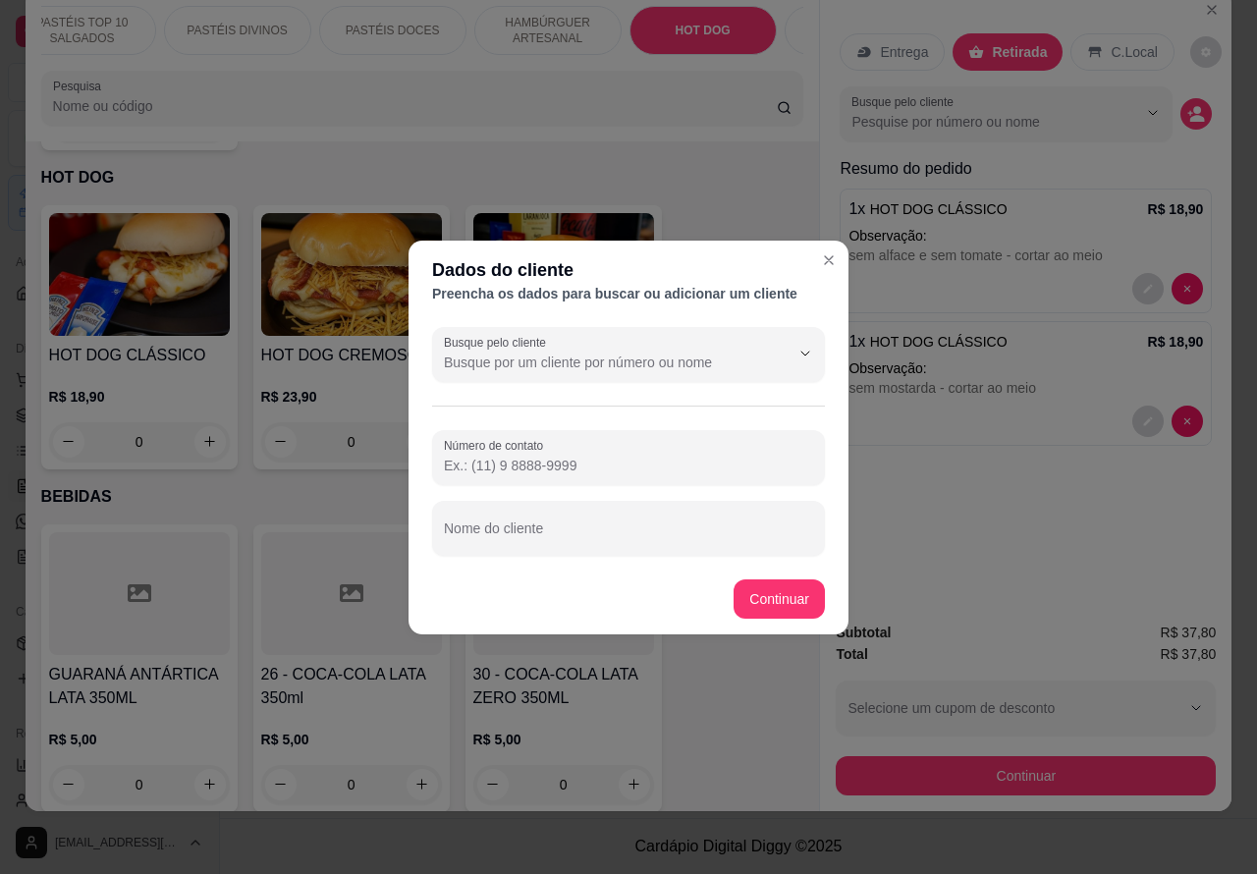
click at [542, 444] on label "Número de contato" at bounding box center [497, 445] width 106 height 17
click at [542, 456] on input "Número de contato" at bounding box center [628, 466] width 369 height 20
type input "[PHONE_NUMBER]"
click at [560, 526] on input "Nome do cliente" at bounding box center [628, 536] width 369 height 20
type input "[PERSON_NAME]"
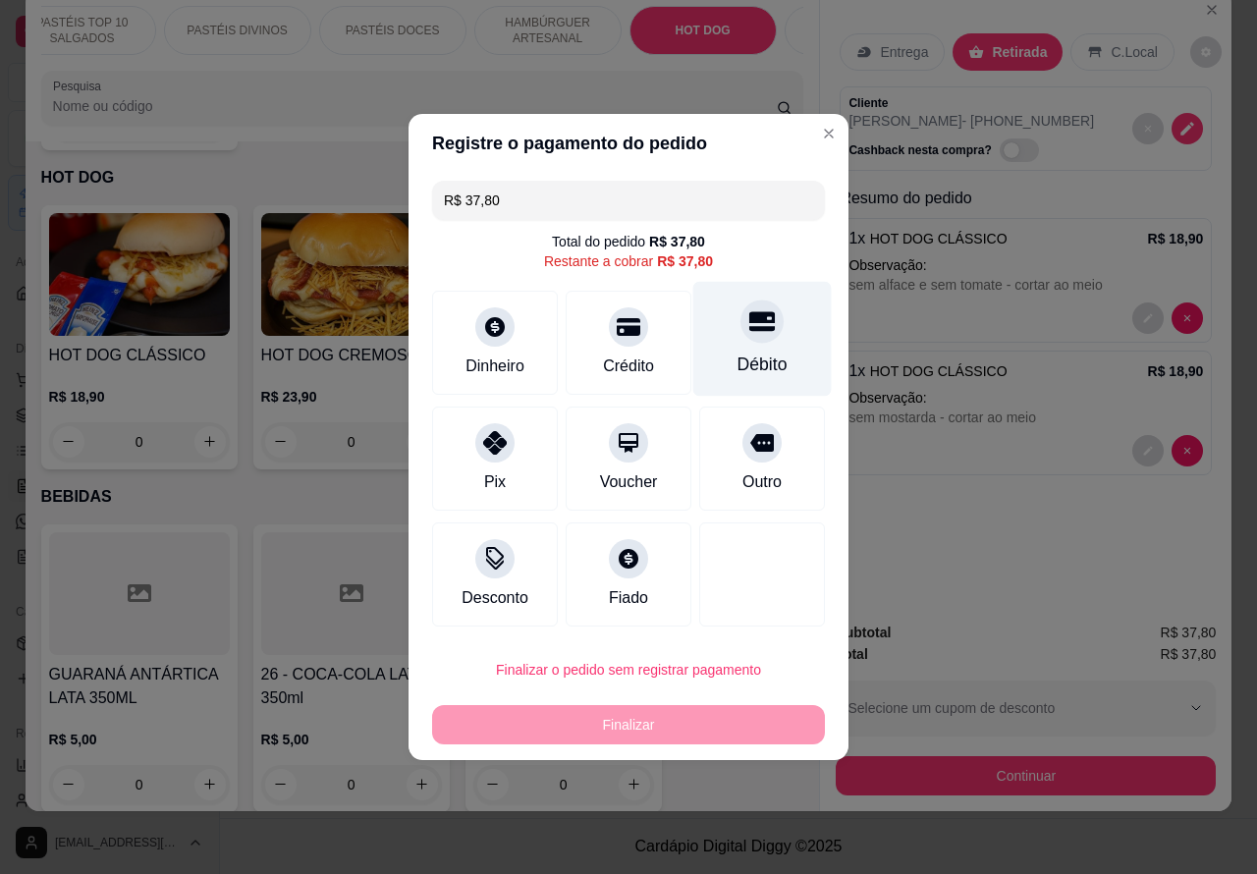
click at [749, 320] on icon at bounding box center [762, 322] width 26 height 20
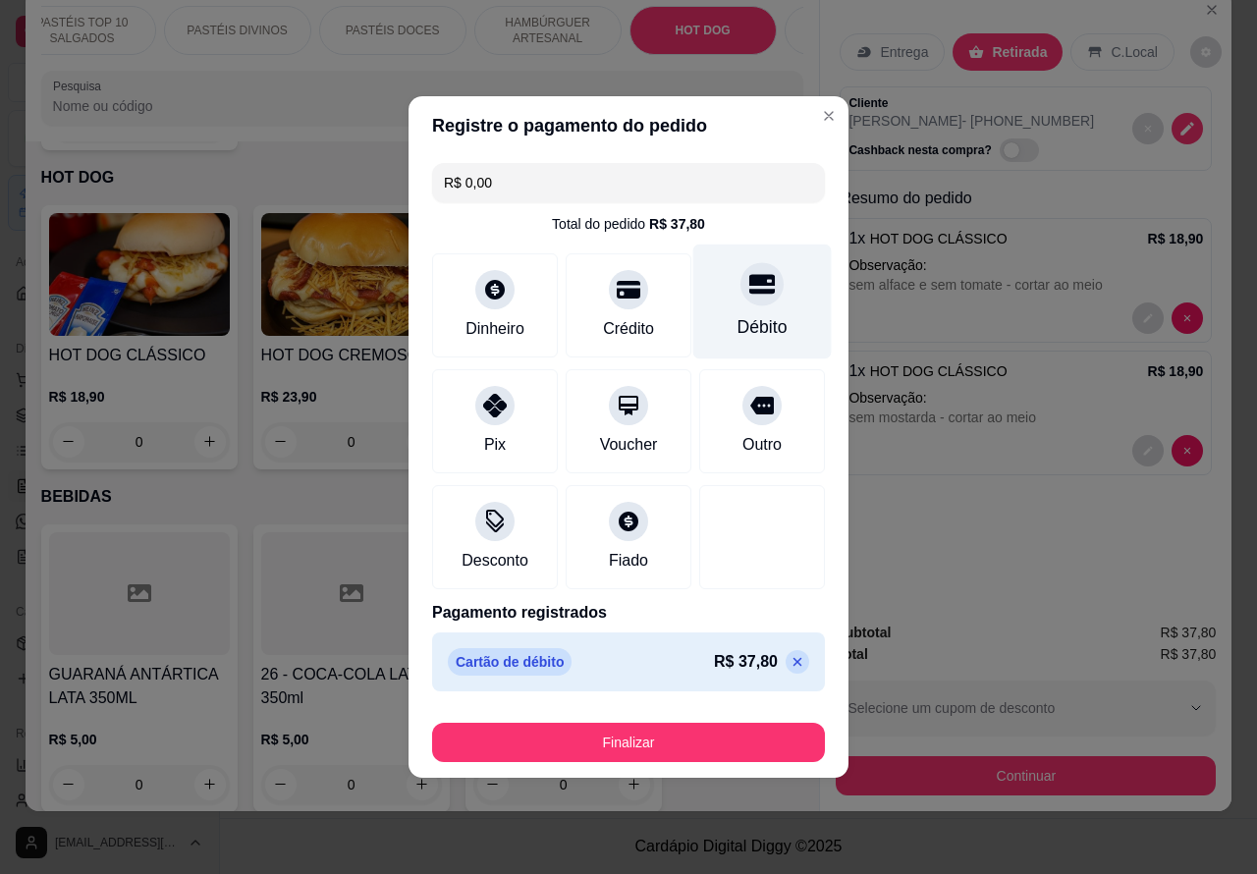
click at [688, 733] on button "Finalizar" at bounding box center [628, 742] width 393 height 39
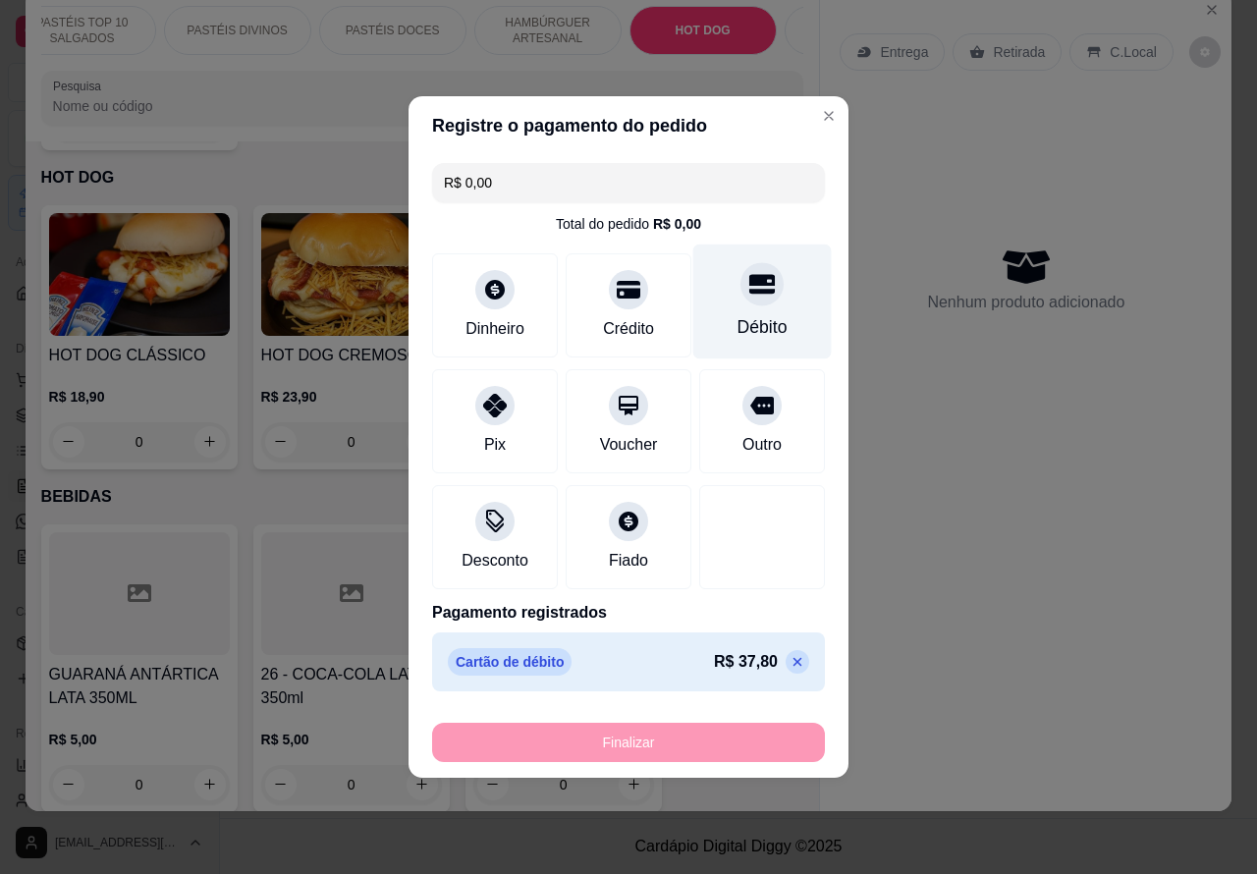
type input "-R$ 37,80"
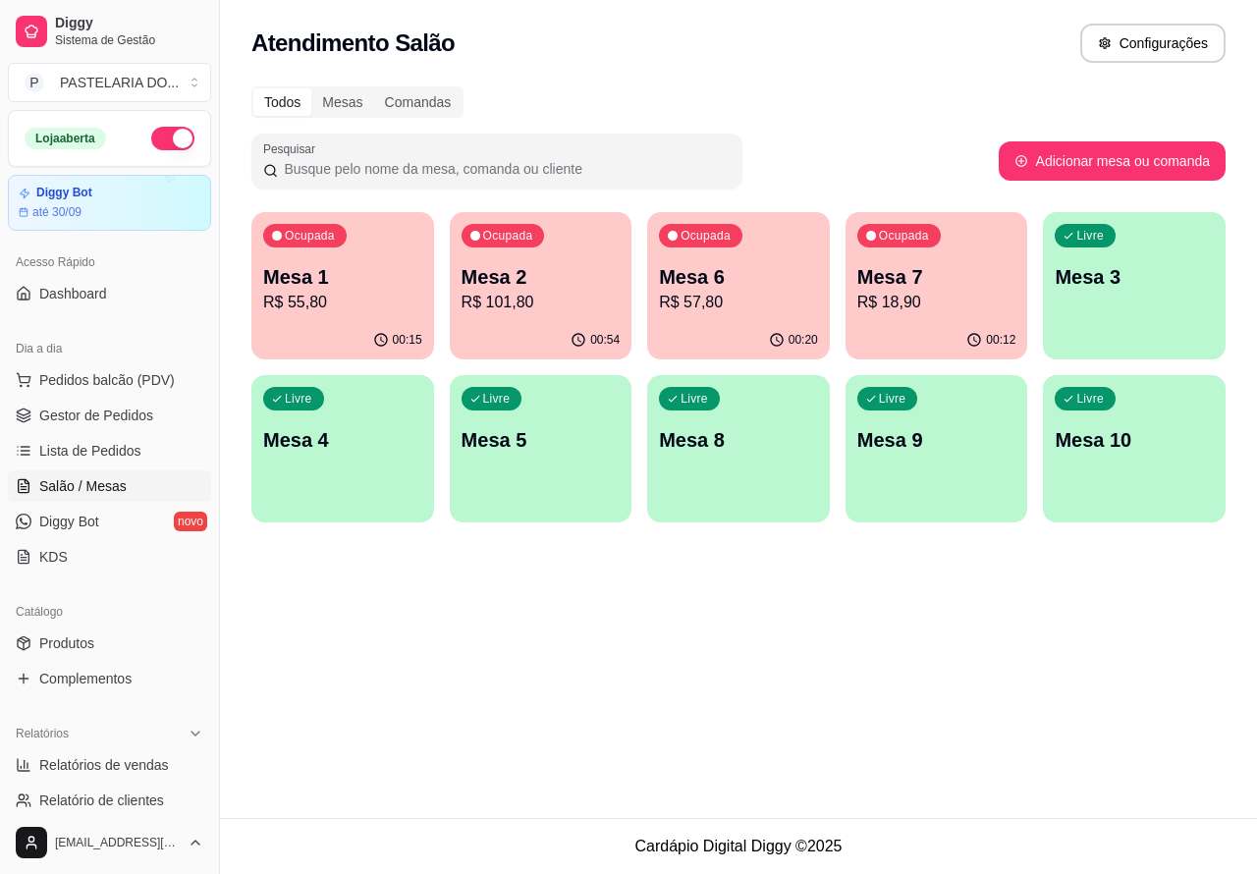
click at [503, 646] on div "Atendimento Salão Configurações Todos Mesas Comandas Pesquisar Adicionar mesa o…" at bounding box center [738, 409] width 1037 height 818
click at [532, 671] on div "Atendimento Salão Configurações Todos Mesas Comandas Pesquisar Adicionar mesa o…" at bounding box center [738, 409] width 1037 height 818
click at [131, 376] on span "Pedidos balcão (PDV)" at bounding box center [107, 380] width 136 height 20
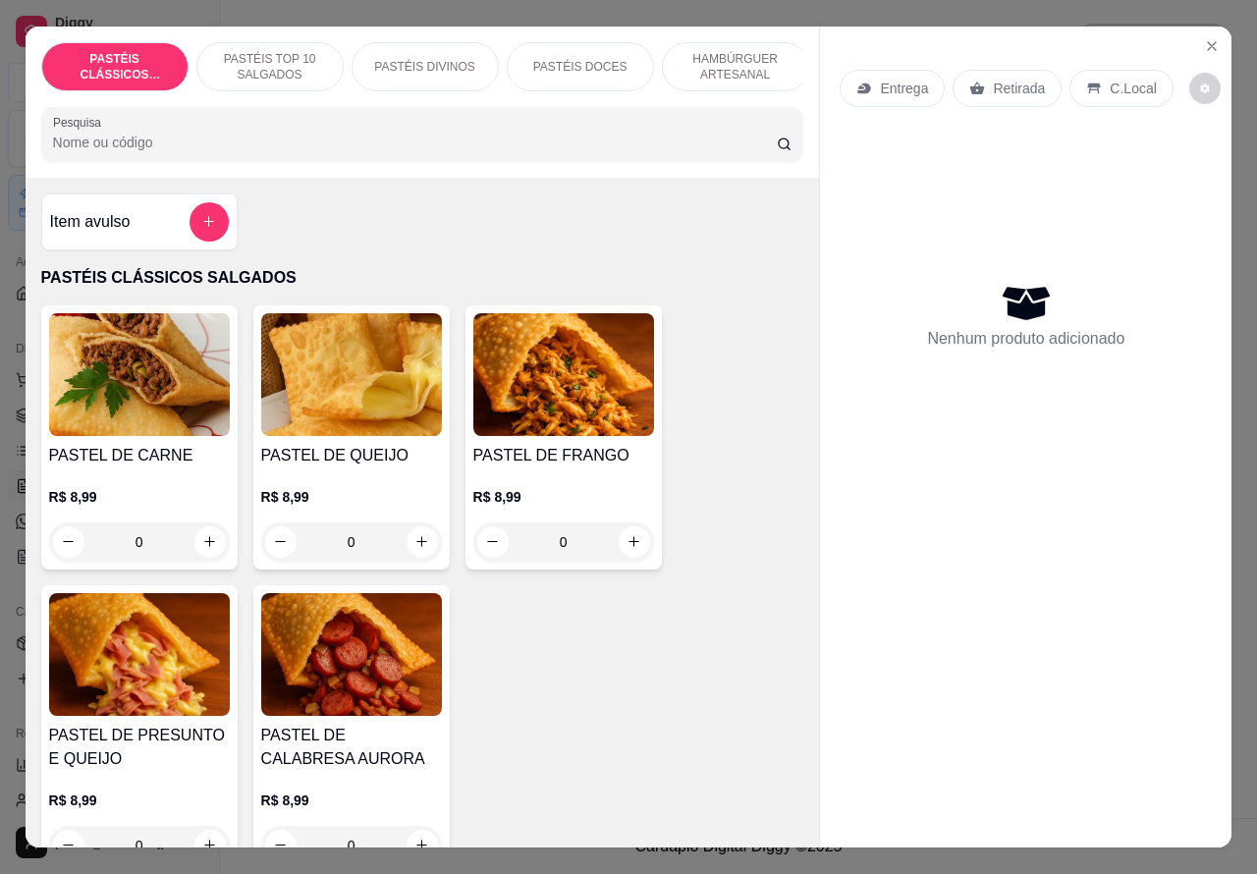
click at [995, 79] on p "Retirada" at bounding box center [1019, 89] width 52 height 20
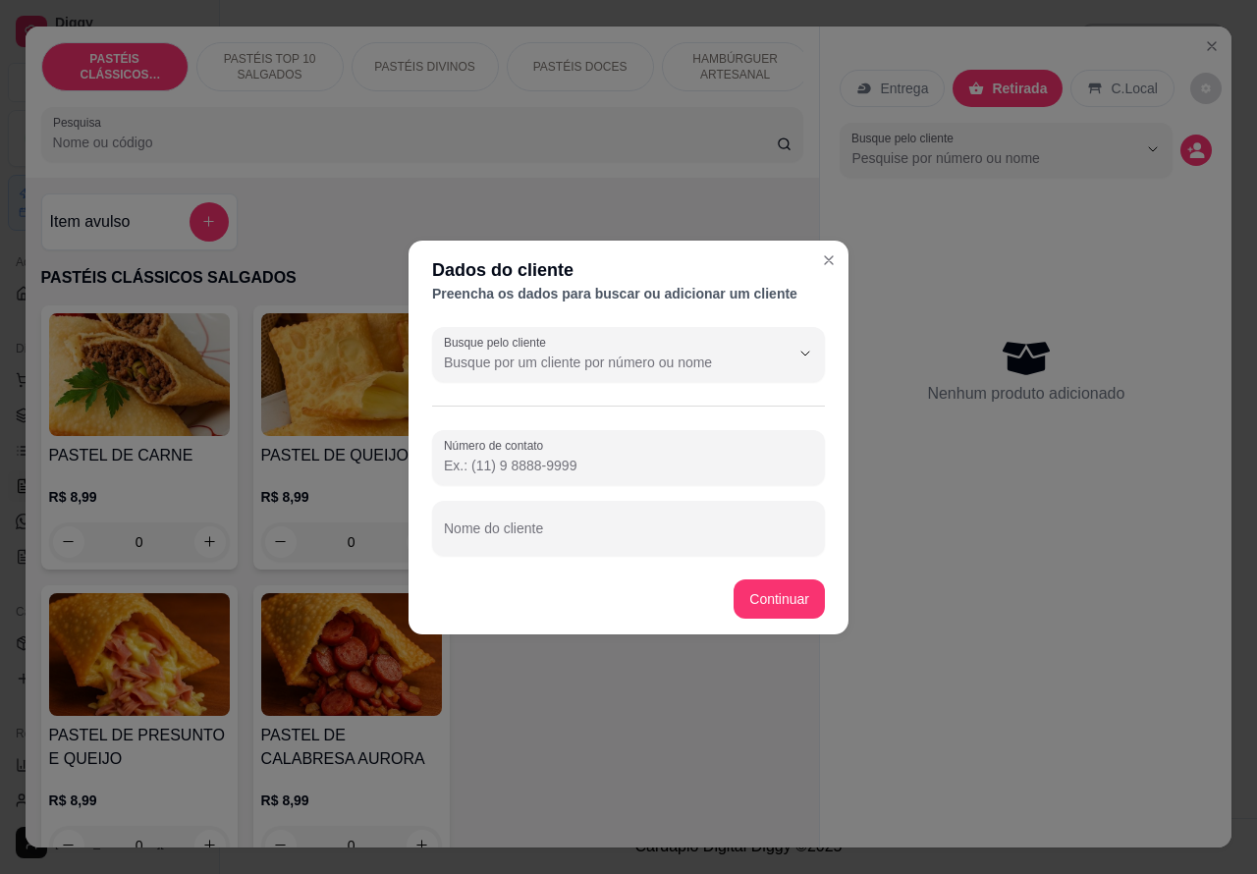
click at [595, 533] on input "Nome do cliente" at bounding box center [628, 536] width 369 height 20
type input "[PERSON_NAME]"
click at [788, 582] on button "Continuar" at bounding box center [779, 598] width 91 height 39
click at [779, 595] on div "Item avulso PASTÉIS CLÁSSICOS SALGADOS PASTEL DE CARNE R$ 8,99 0 PASTEL DE QUEI…" at bounding box center [423, 513] width 794 height 671
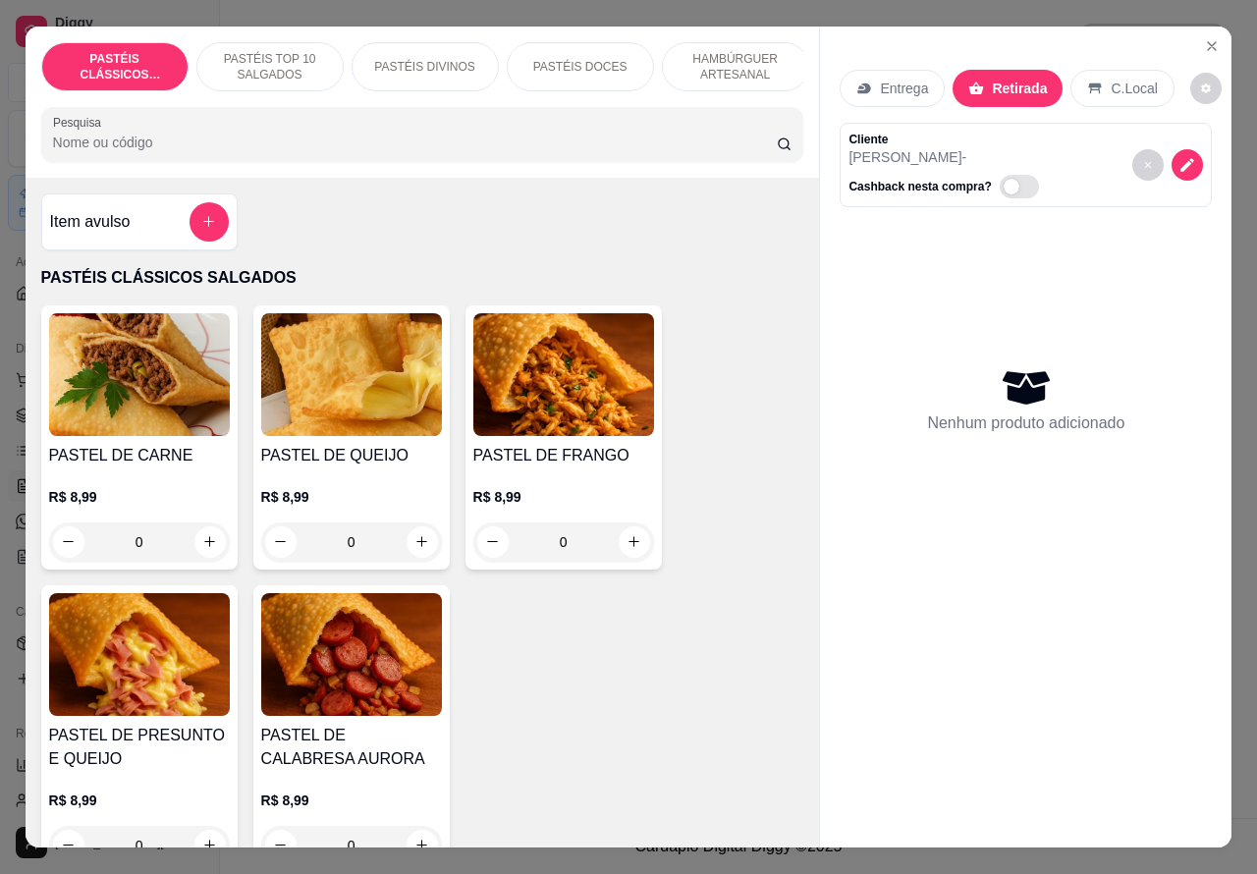
click at [273, 51] on p "PASTÉIS TOP 10 SALGADOS" at bounding box center [270, 66] width 114 height 31
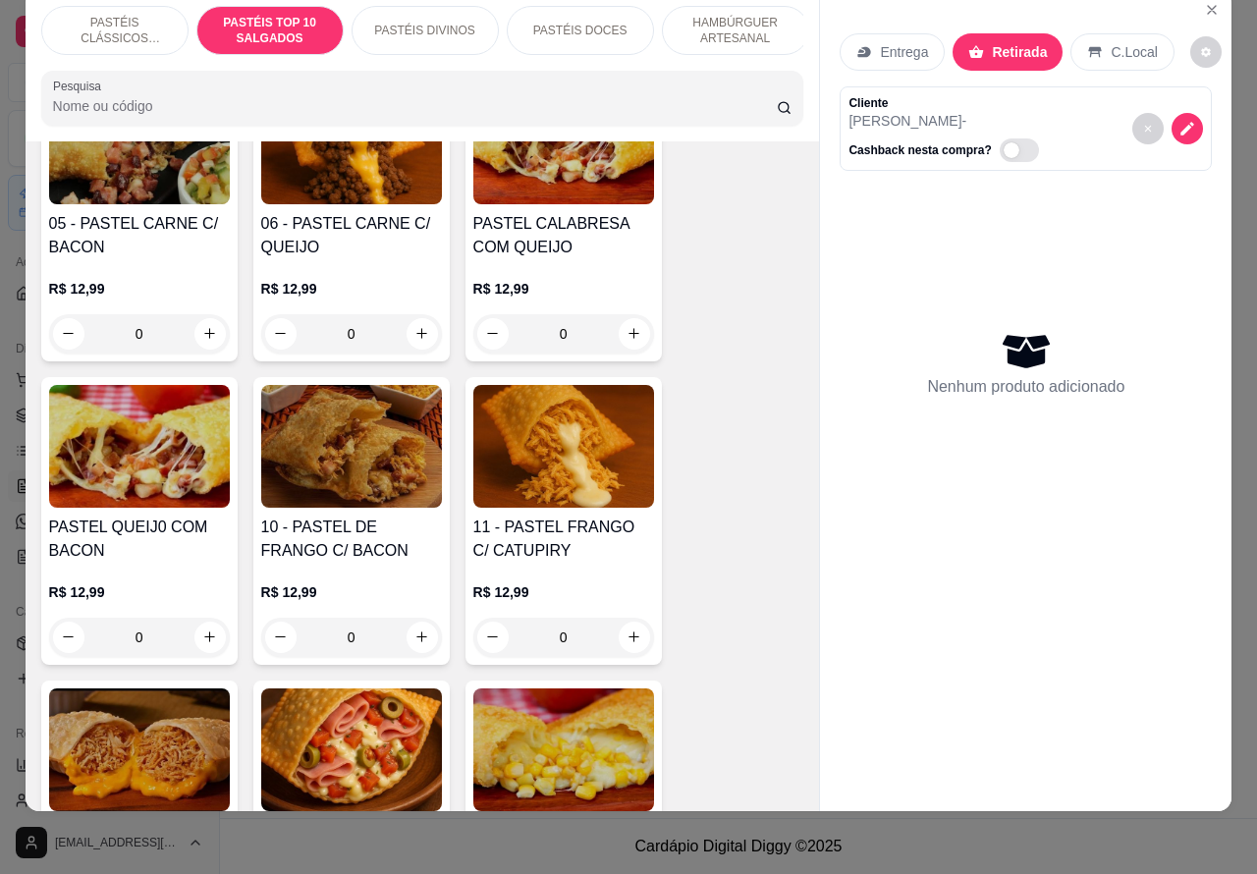
scroll to position [1426, 0]
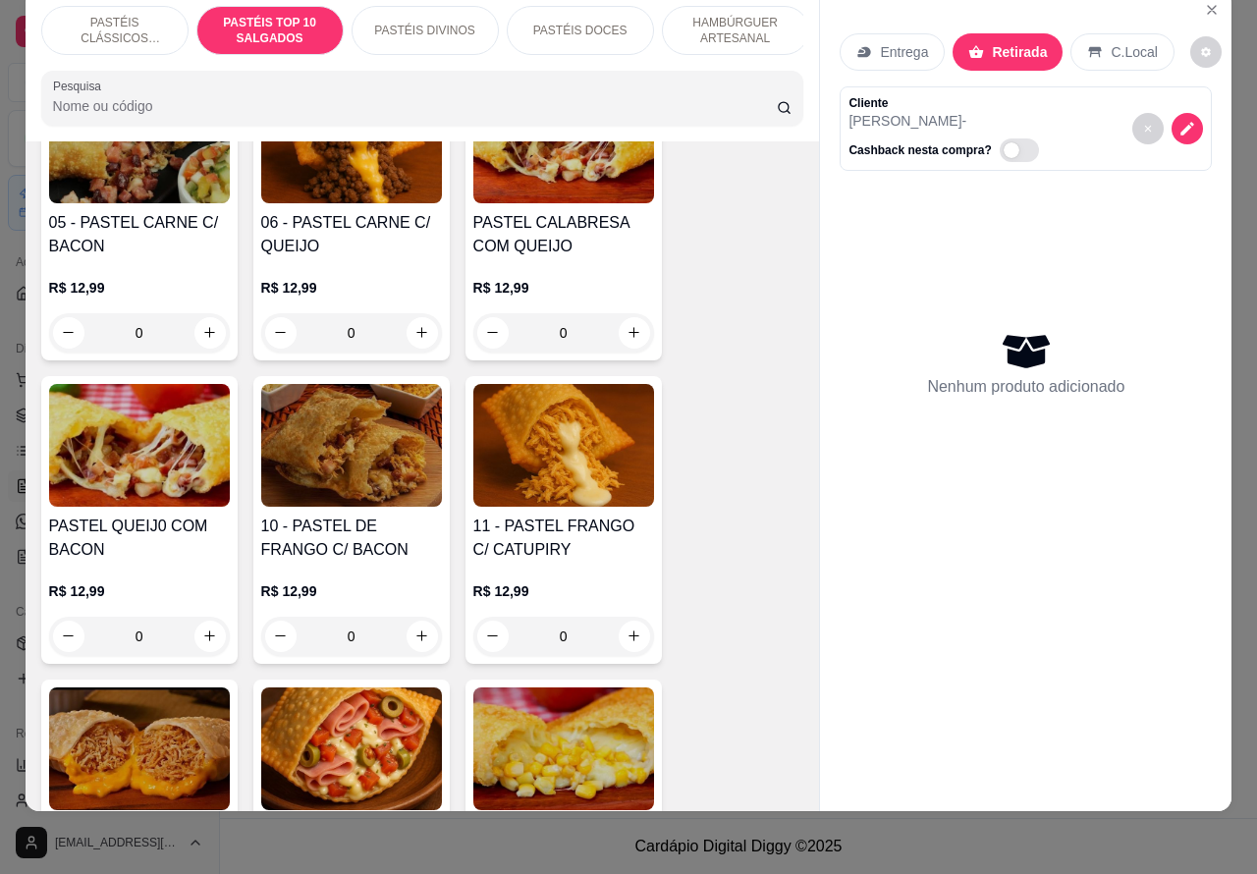
click at [631, 628] on div "0" at bounding box center [563, 636] width 181 height 39
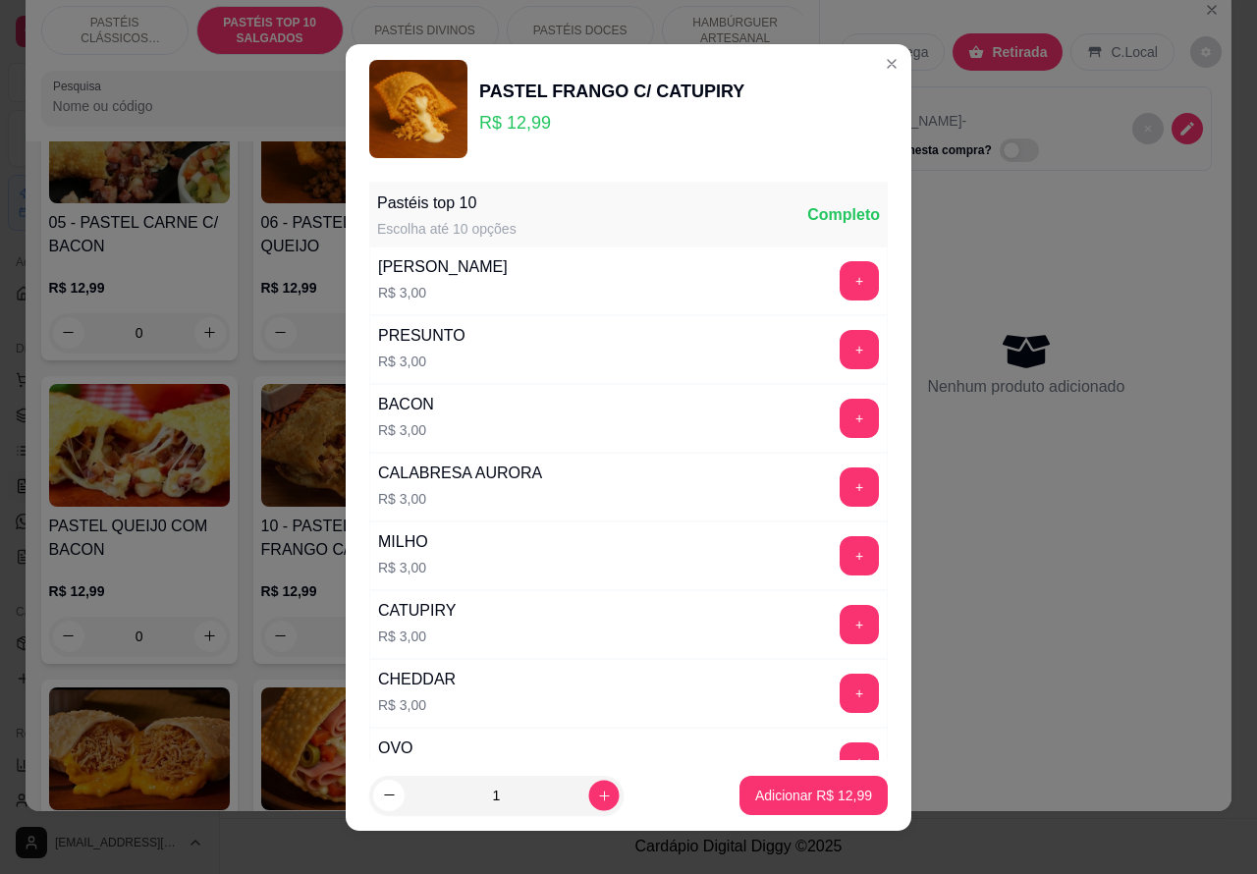
click at [597, 793] on icon "increase-product-quantity" at bounding box center [604, 795] width 15 height 15
type input "2"
click at [755, 792] on p "Adicionar R$ 25,98" at bounding box center [813, 796] width 117 height 20
type input "2"
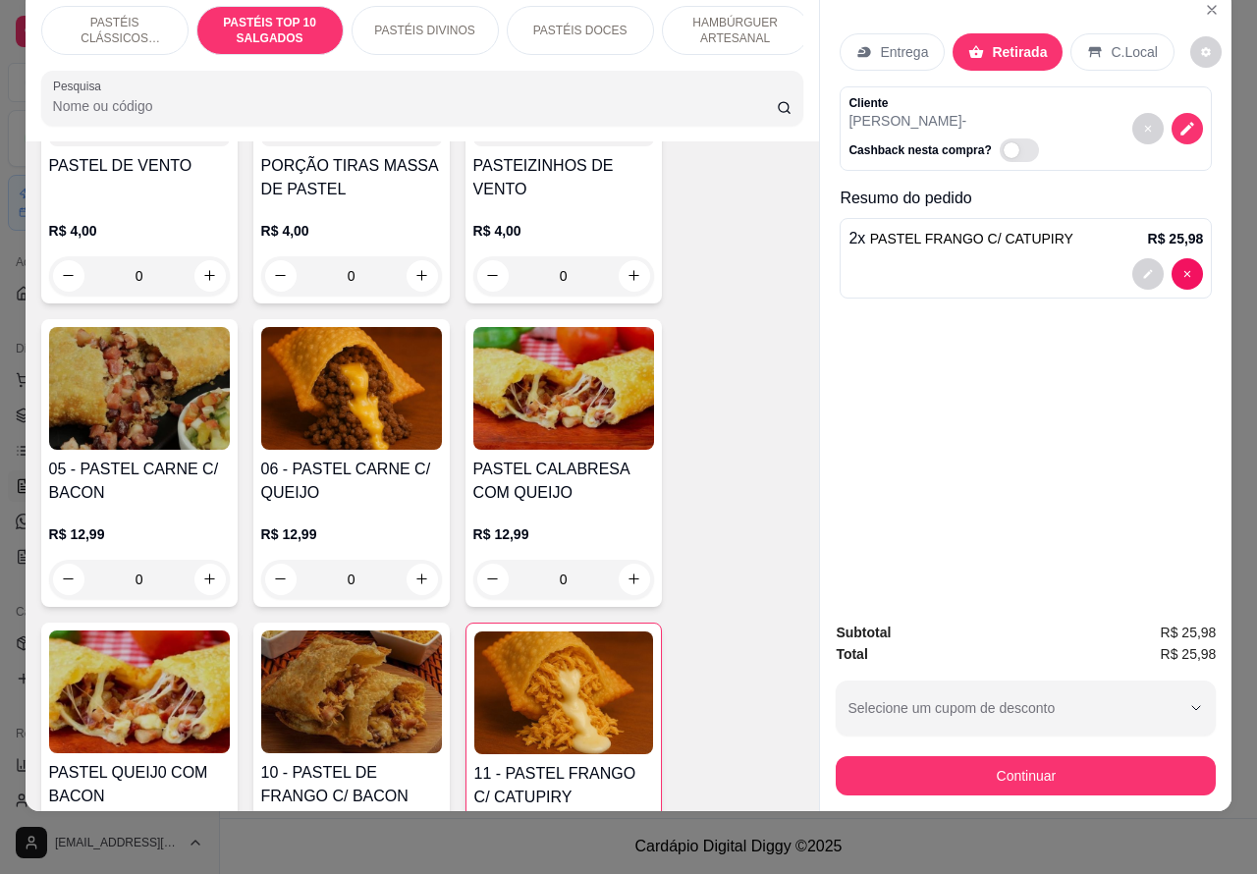
scroll to position [1161, 0]
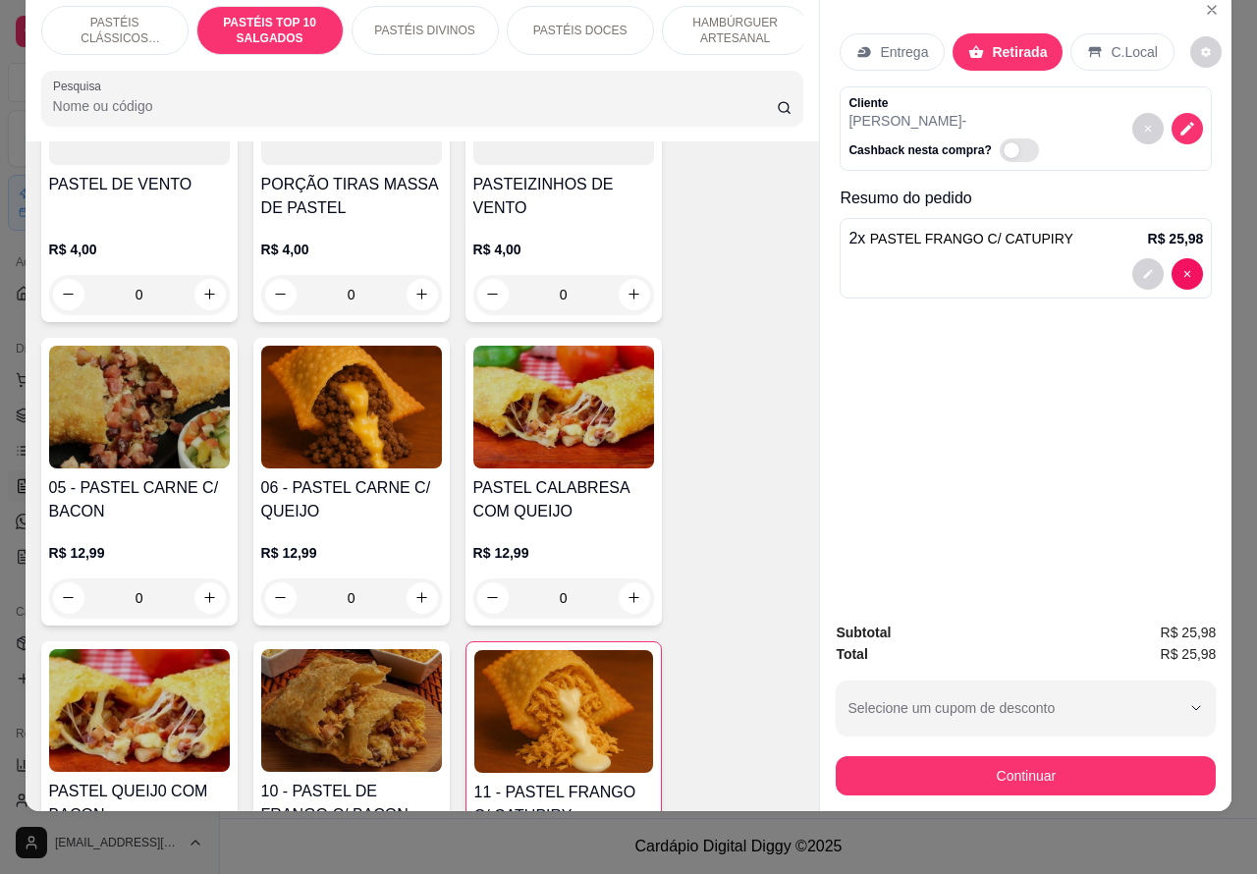
click at [100, 15] on p "PASTÉIS CLÁSSICOS SALGADOS" at bounding box center [115, 30] width 114 height 31
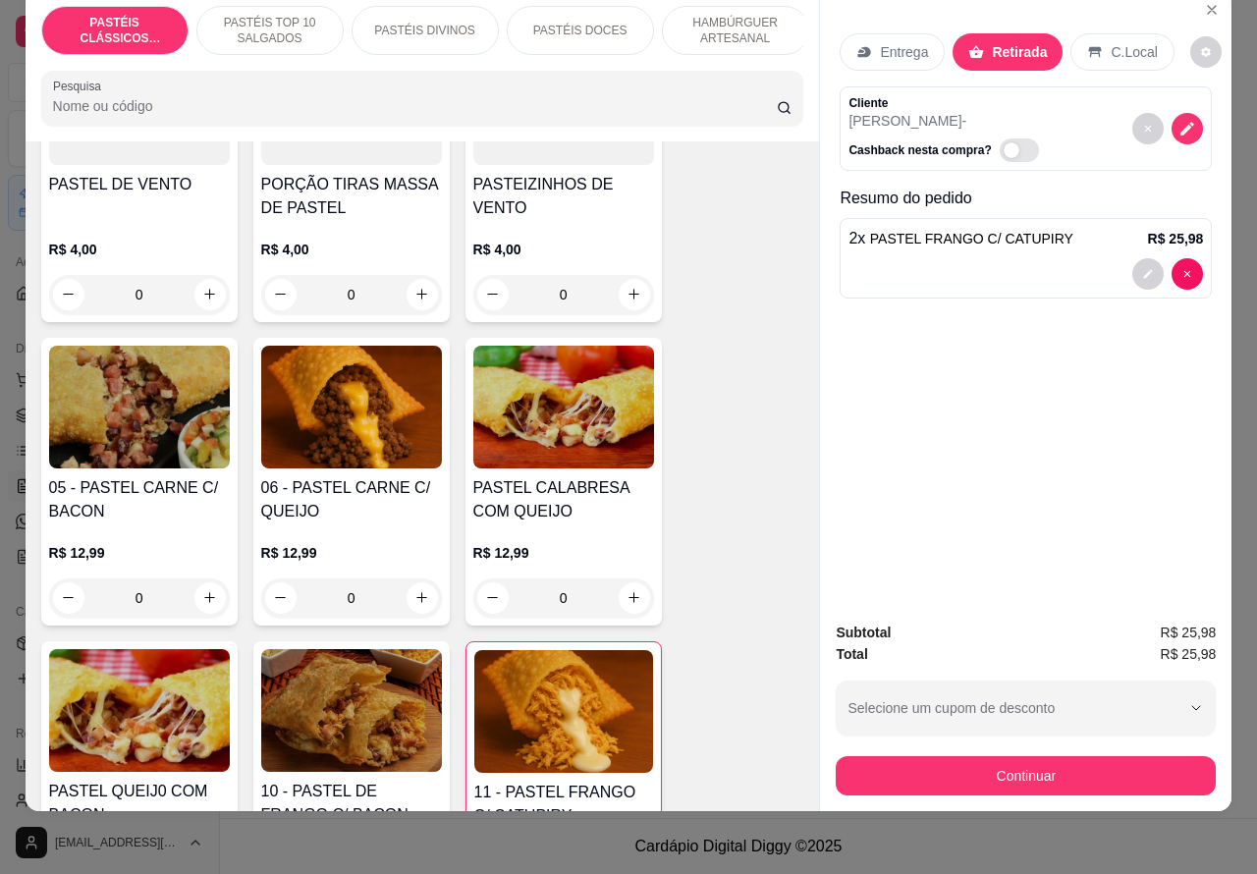
scroll to position [88, 0]
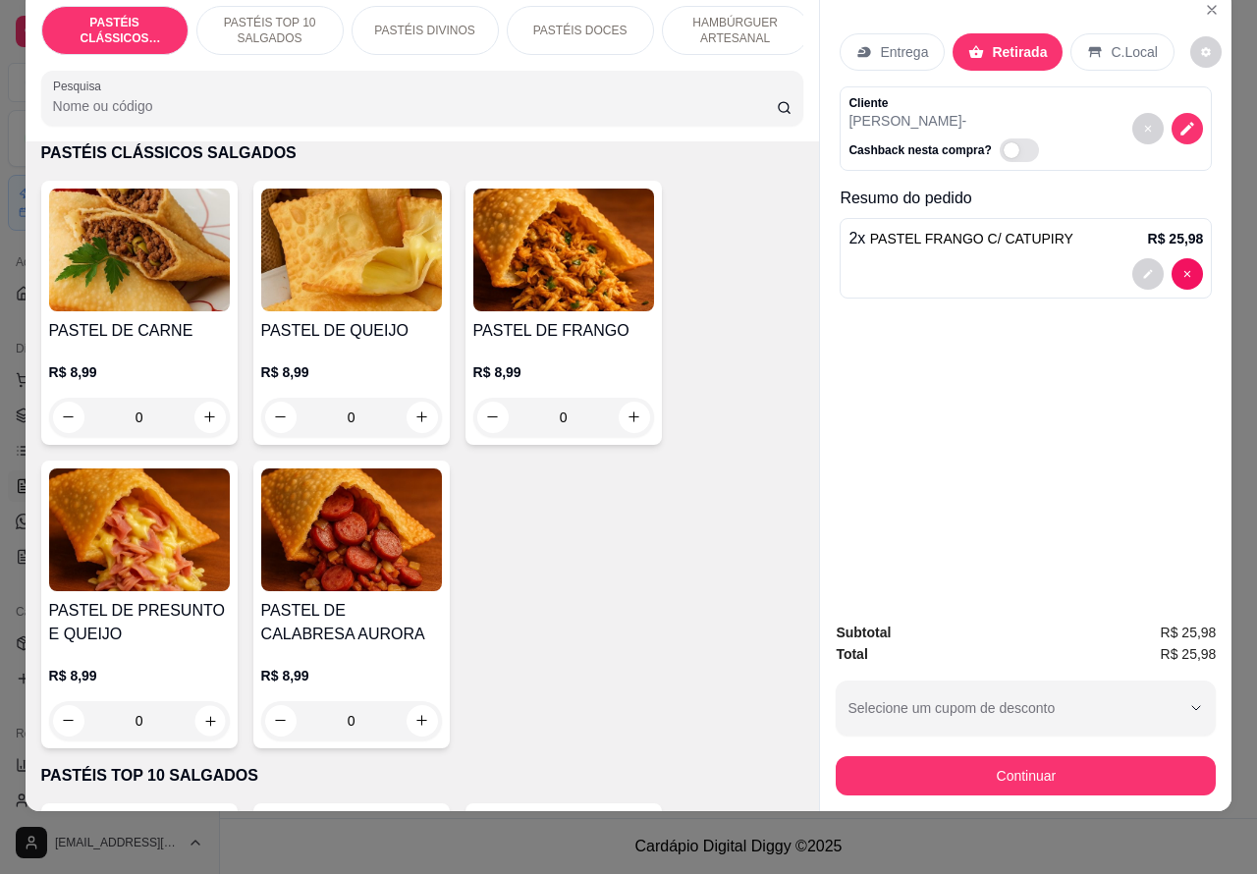
click at [205, 720] on icon "increase-product-quantity" at bounding box center [210, 721] width 10 height 10
type input "1"
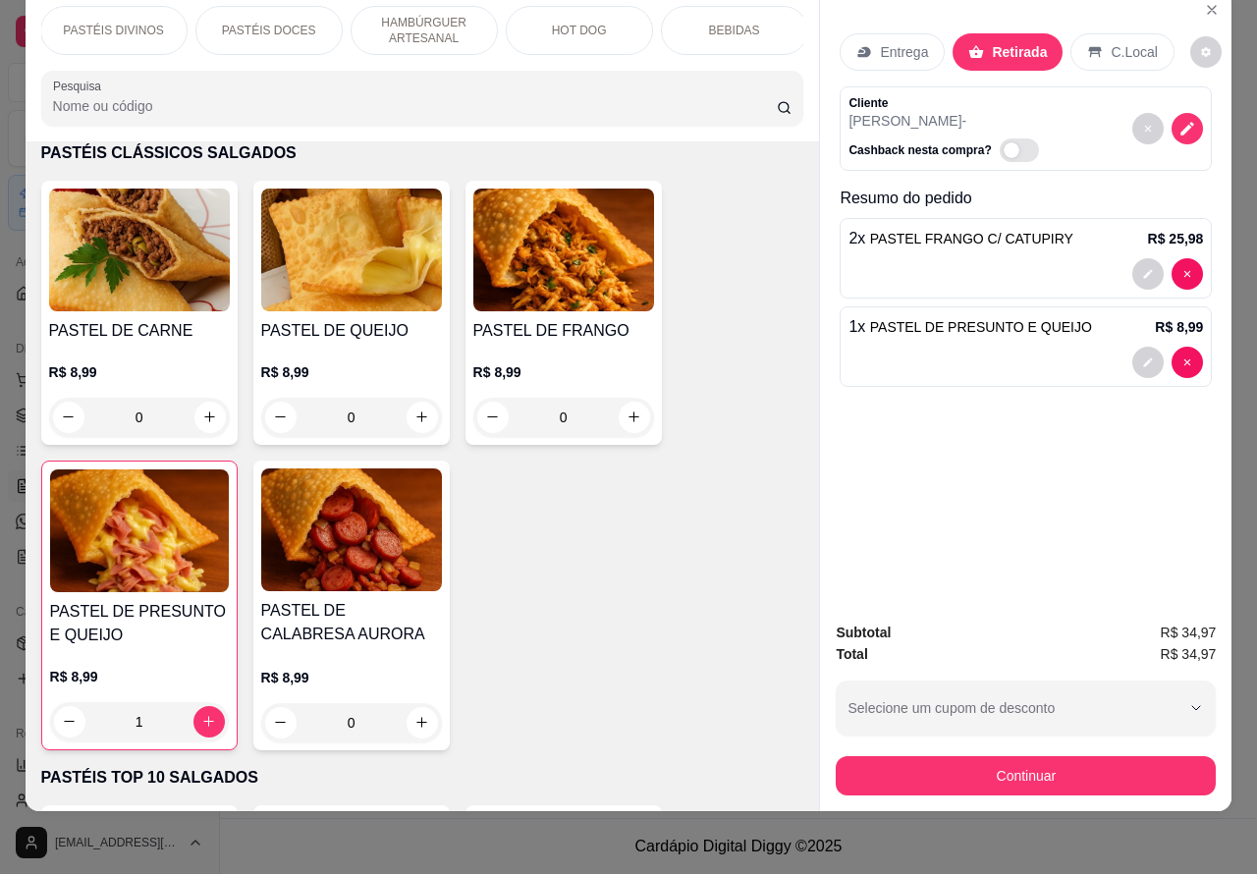
scroll to position [0, 312]
click at [730, 23] on p "BEBIDAS" at bounding box center [733, 31] width 51 height 16
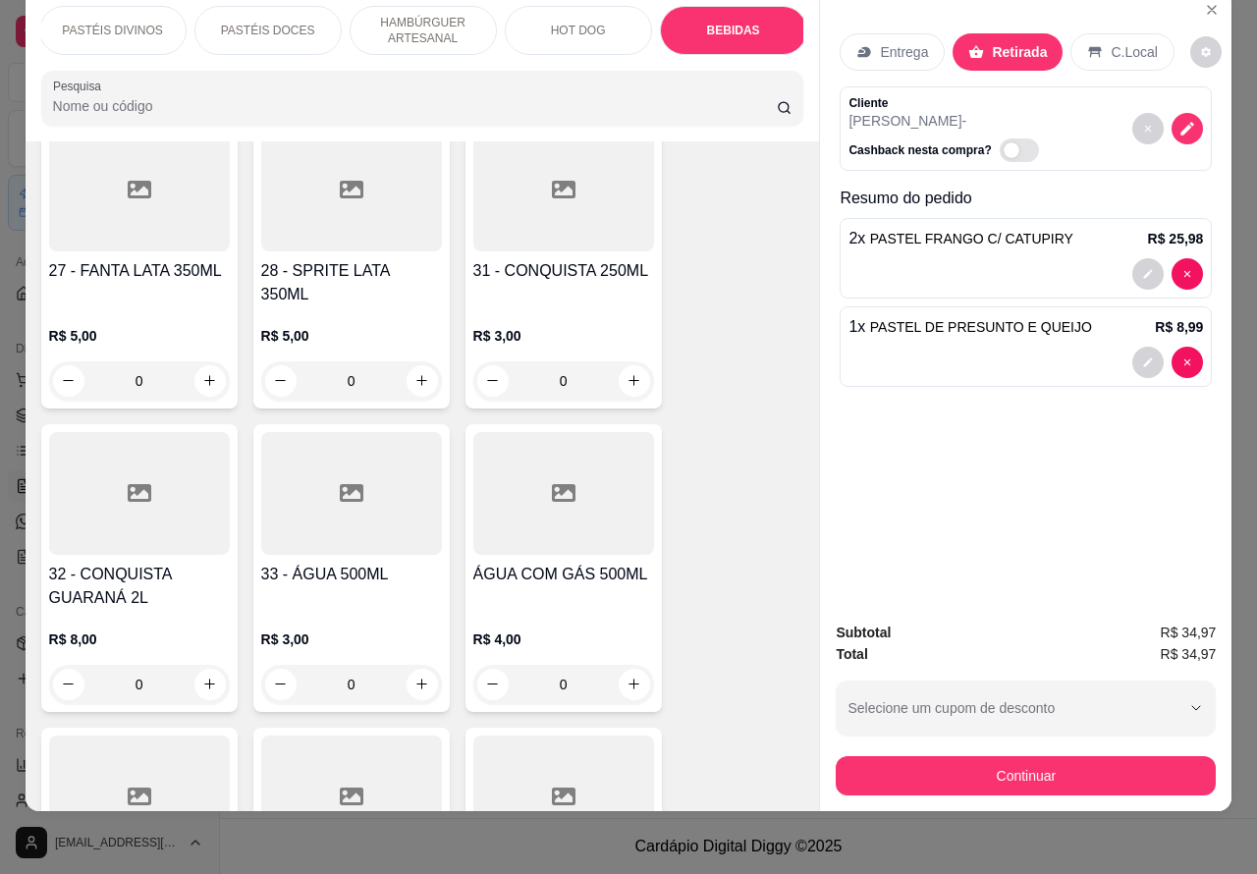
scroll to position [6625, 0]
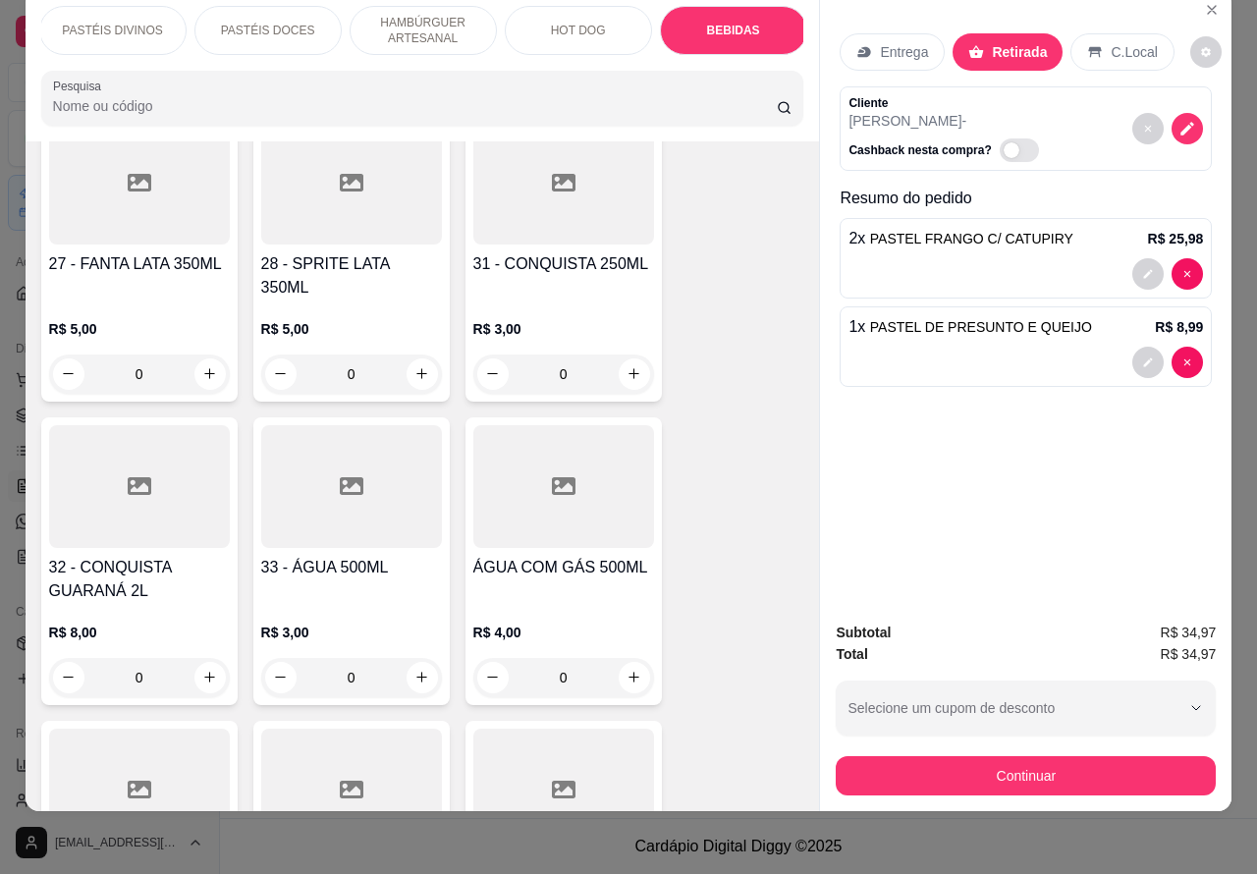
click at [202, 670] on icon "increase-product-quantity" at bounding box center [209, 677] width 15 height 15
type input "1"
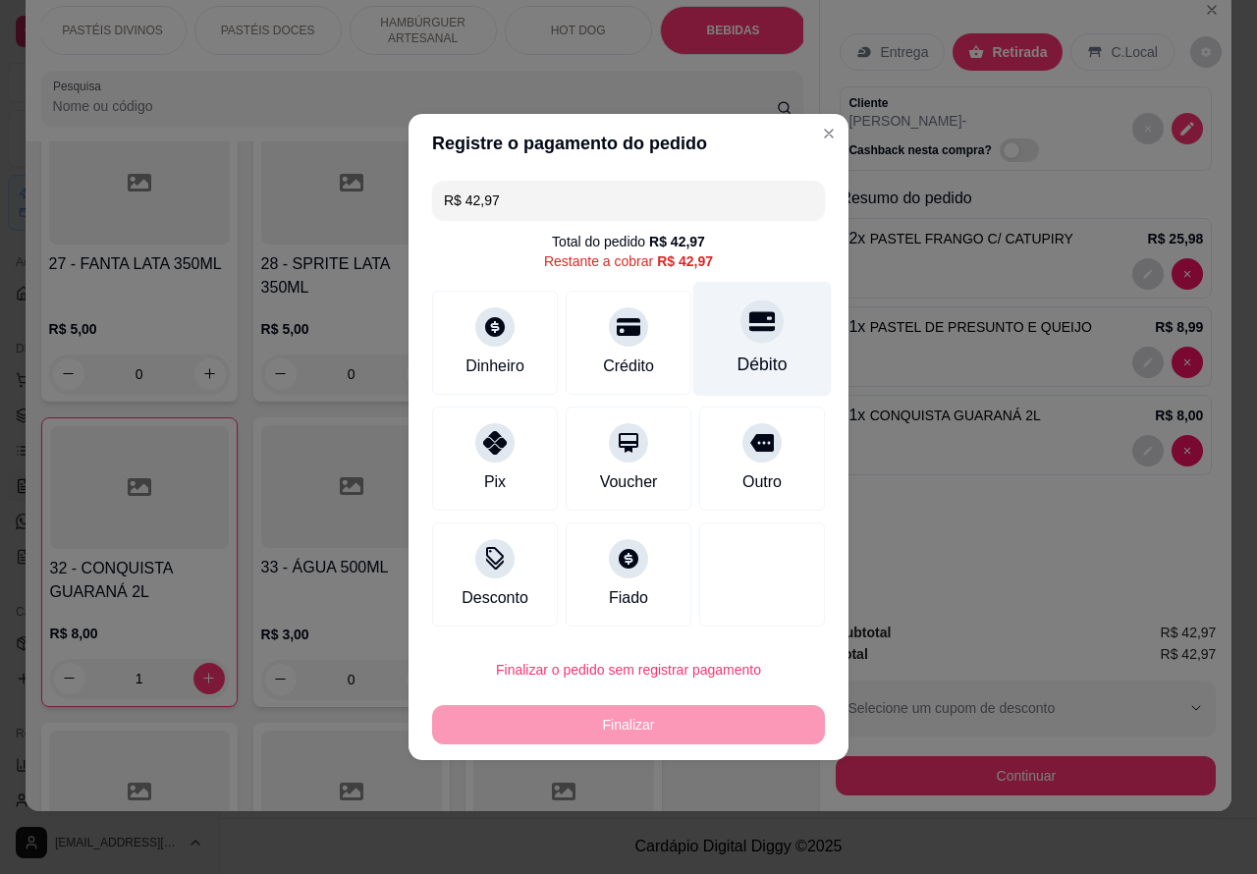
click at [753, 326] on icon at bounding box center [762, 322] width 26 height 20
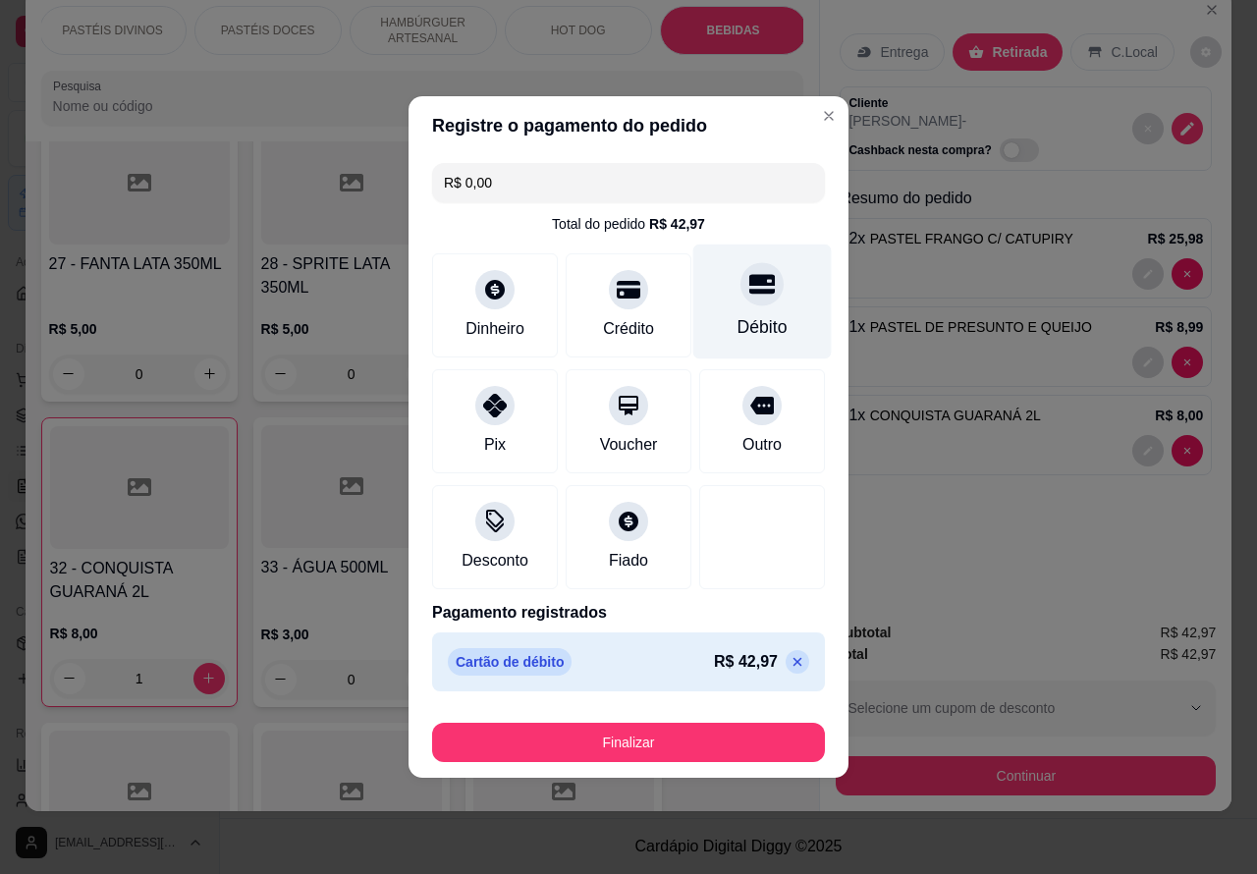
type input "R$ 0,00"
click at [723, 752] on button "Finalizar" at bounding box center [628, 743] width 381 height 38
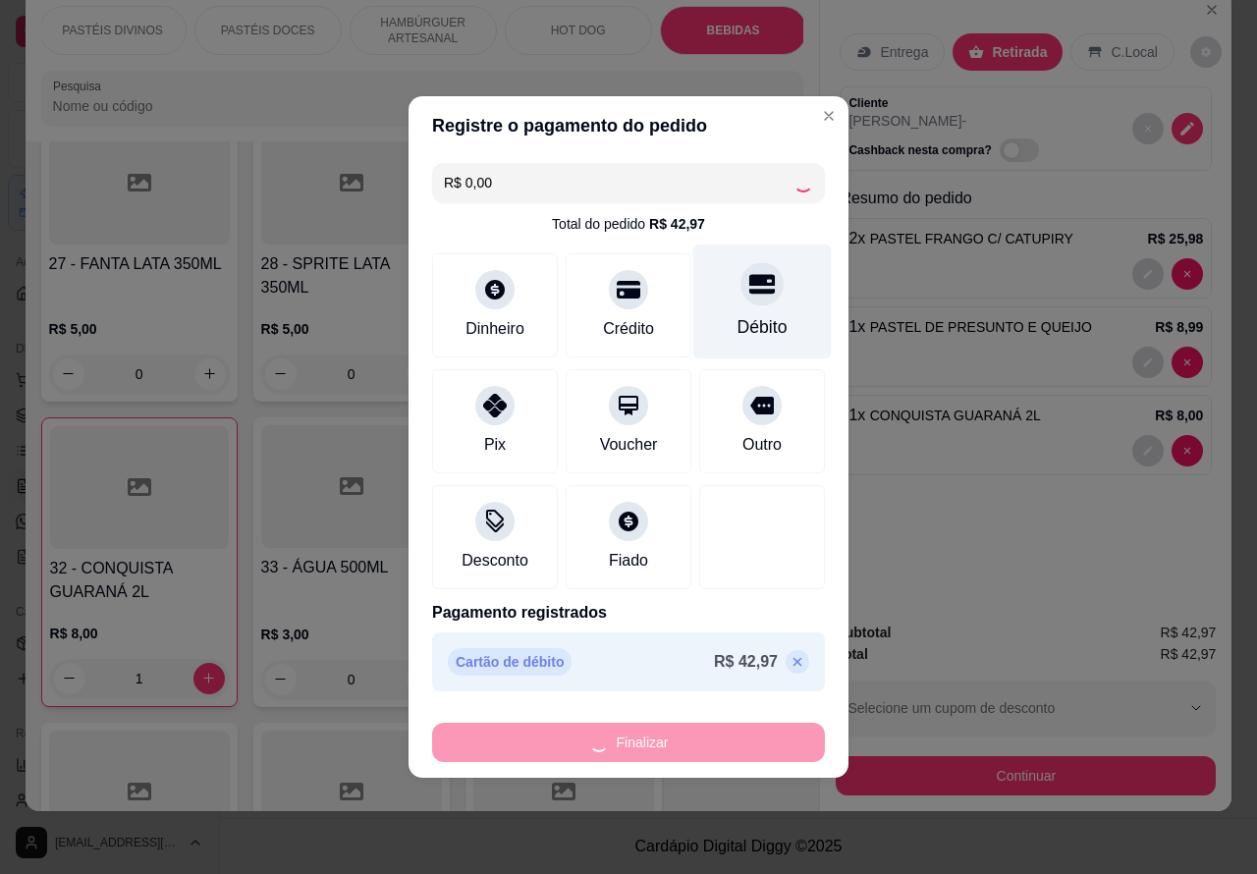
type input "0"
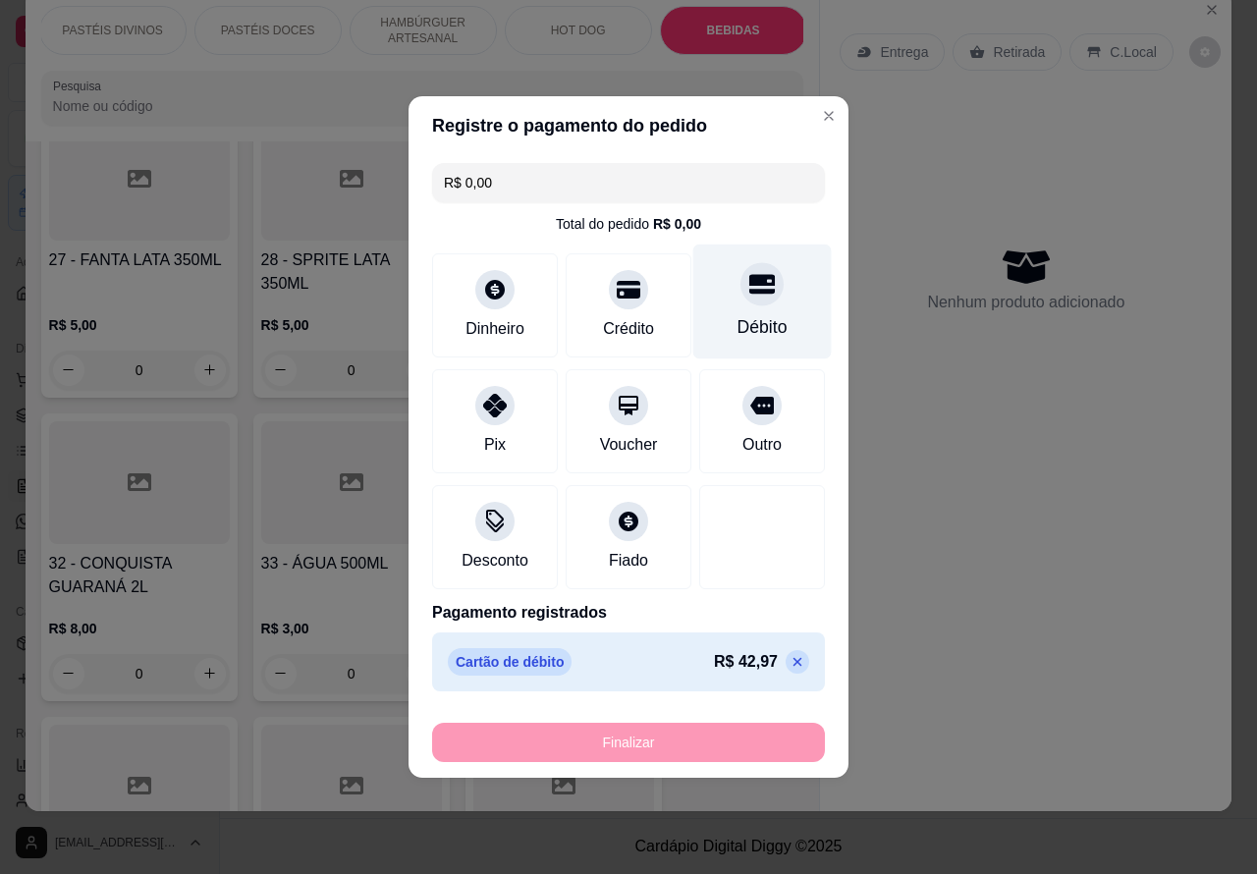
type input "-R$ 42,97"
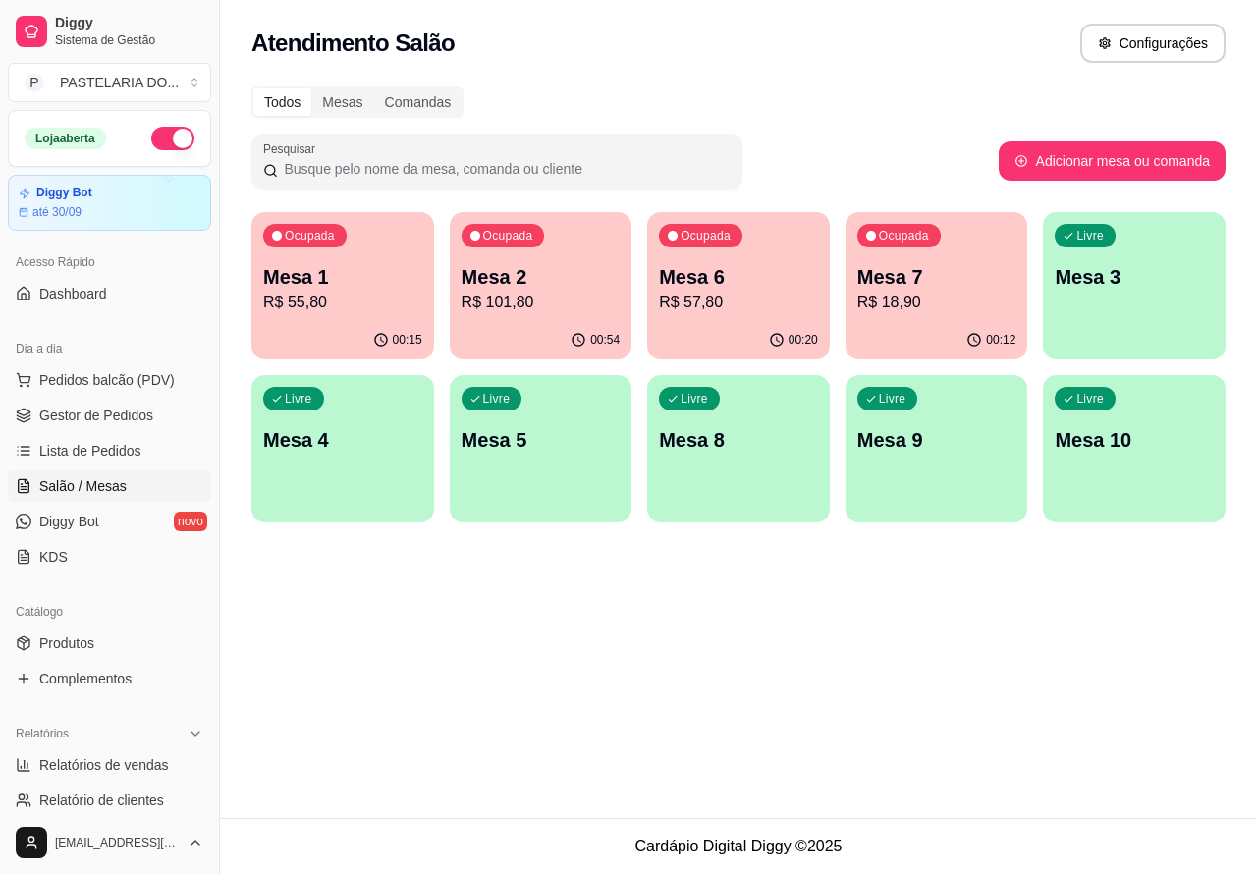
click at [639, 643] on div "Atendimento Salão Configurações Todos Mesas Comandas Pesquisar Adicionar mesa o…" at bounding box center [738, 409] width 1037 height 818
click at [111, 379] on span "Pedidos balcão (PDV)" at bounding box center [107, 380] width 136 height 20
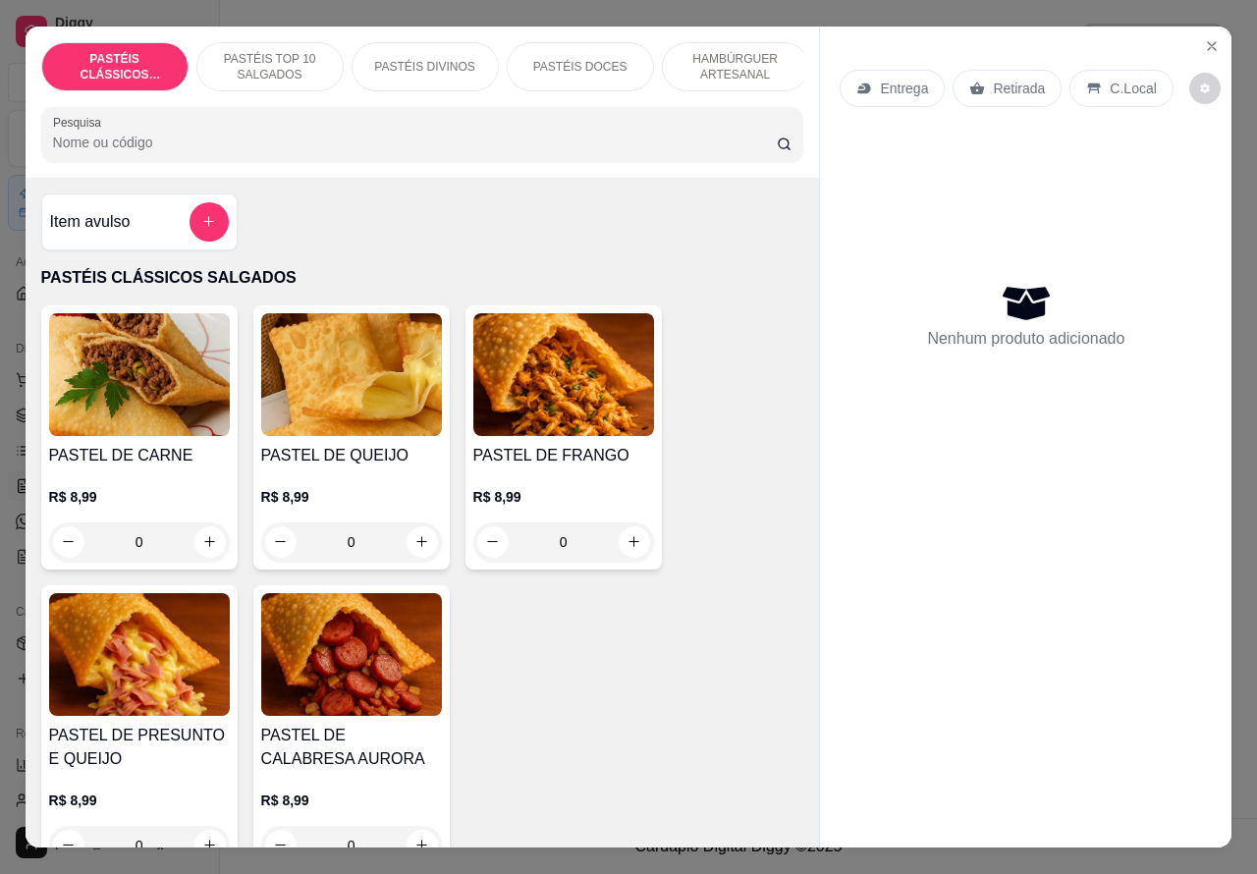
click at [262, 55] on p "PASTÉIS TOP 10 SALGADOS" at bounding box center [270, 66] width 114 height 31
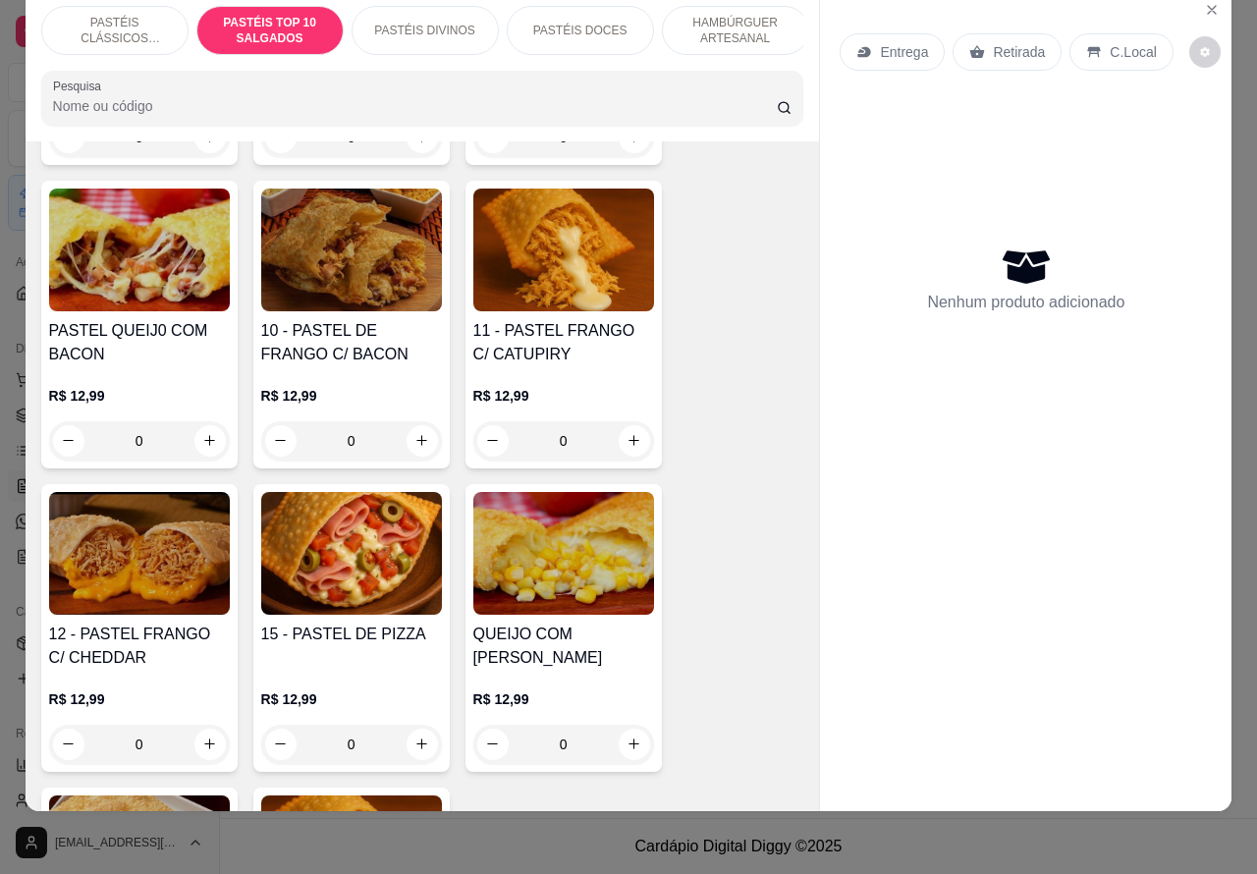
scroll to position [1652, 0]
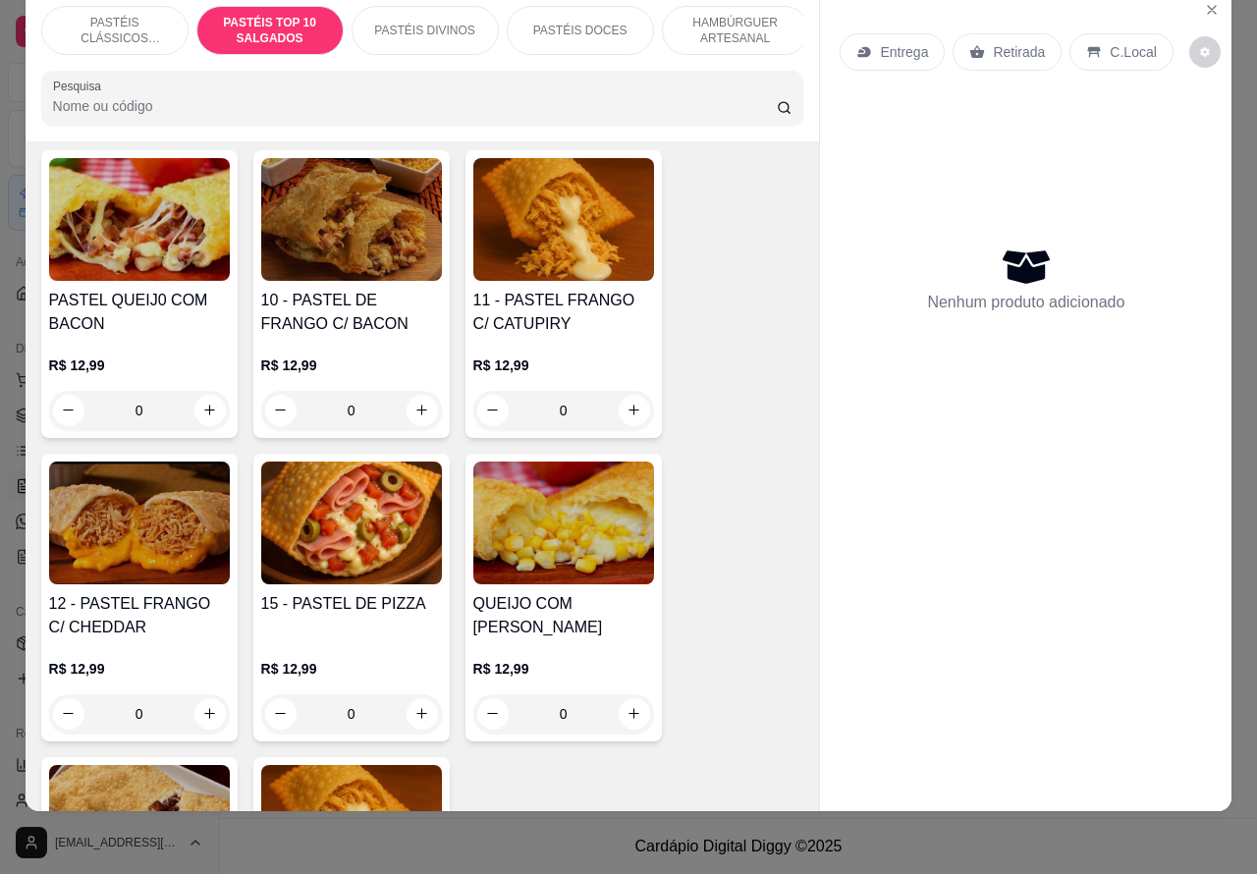
click at [409, 704] on div "0" at bounding box center [351, 713] width 181 height 39
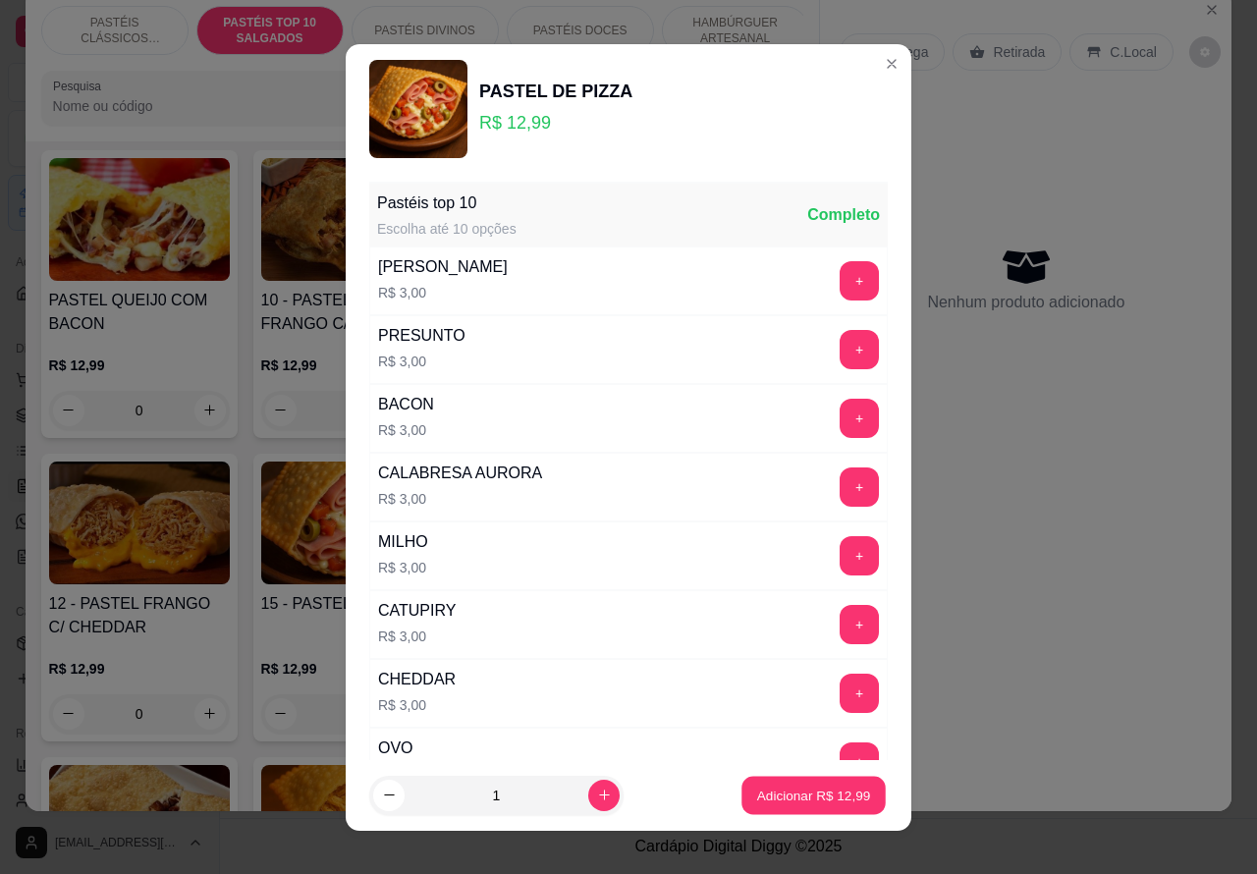
click at [774, 802] on p "Adicionar R$ 12,99" at bounding box center [814, 795] width 114 height 19
type input "1"
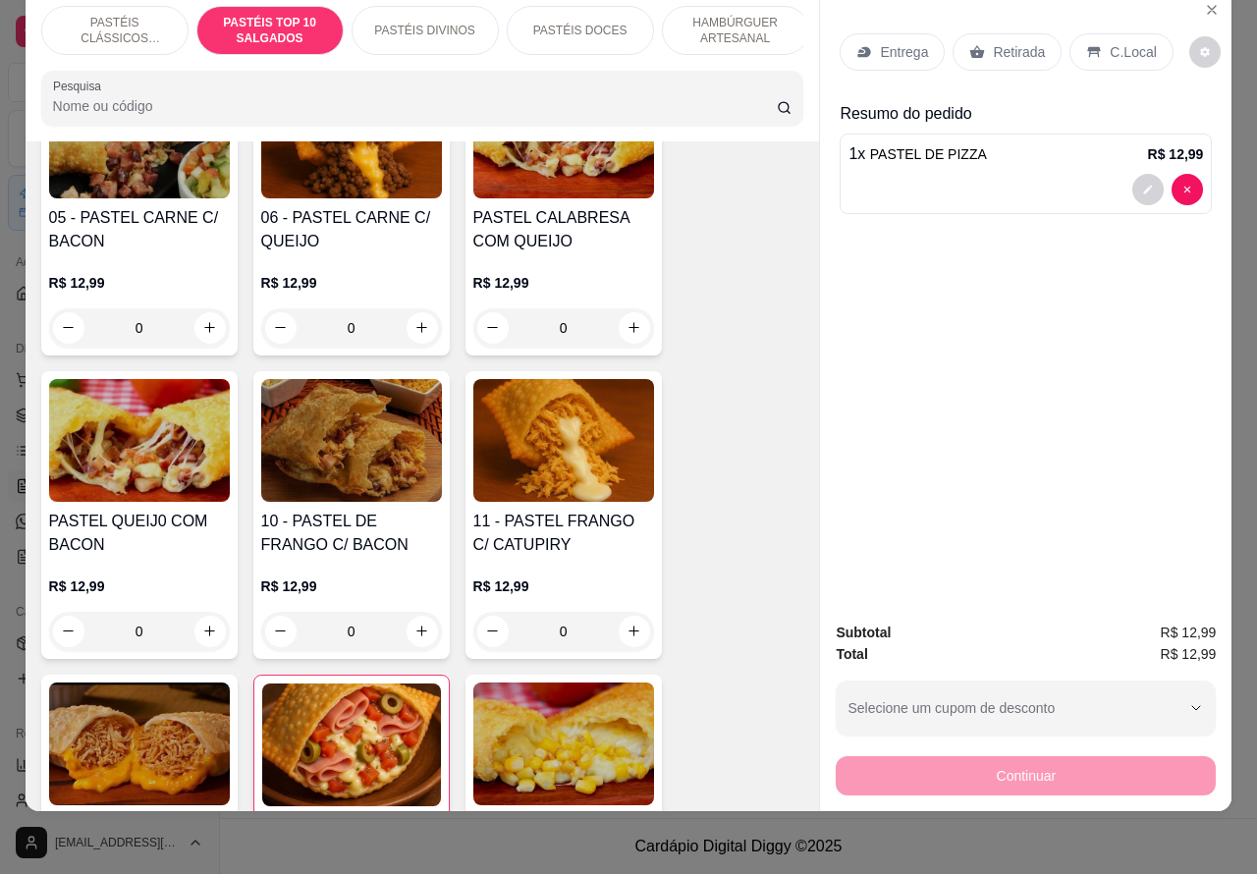
scroll to position [1350, 0]
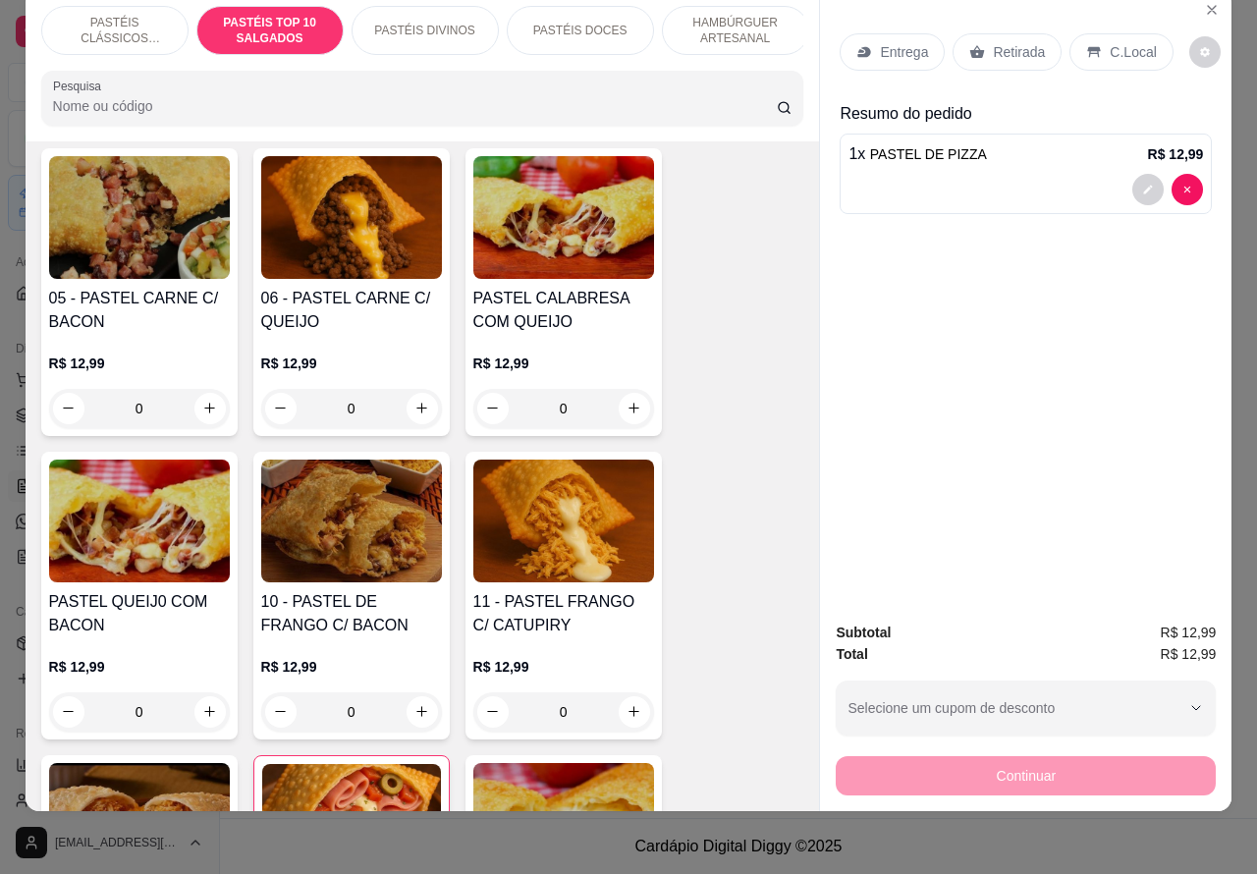
click at [203, 408] on div "0" at bounding box center [139, 408] width 181 height 39
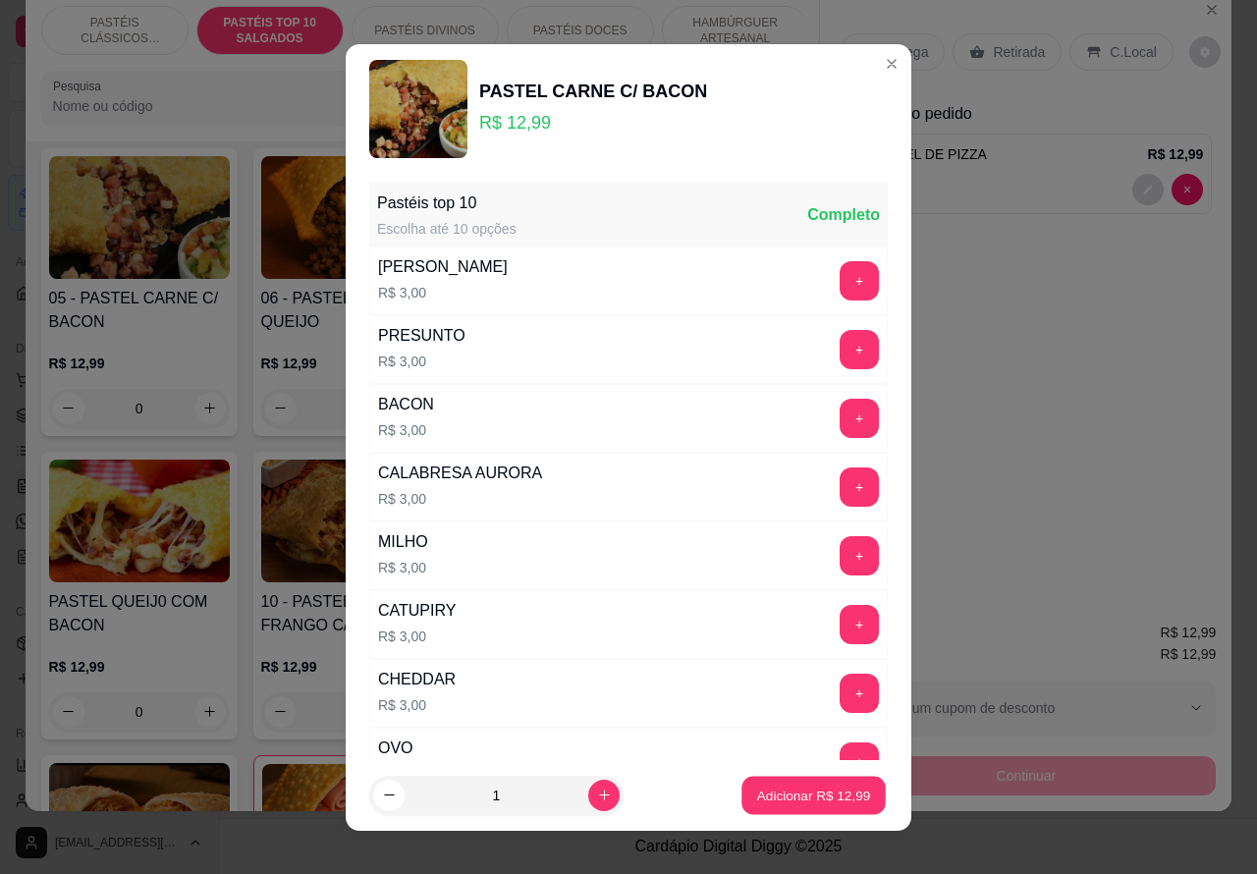
click at [772, 791] on p "Adicionar R$ 12,99" at bounding box center [814, 795] width 114 height 19
type input "1"
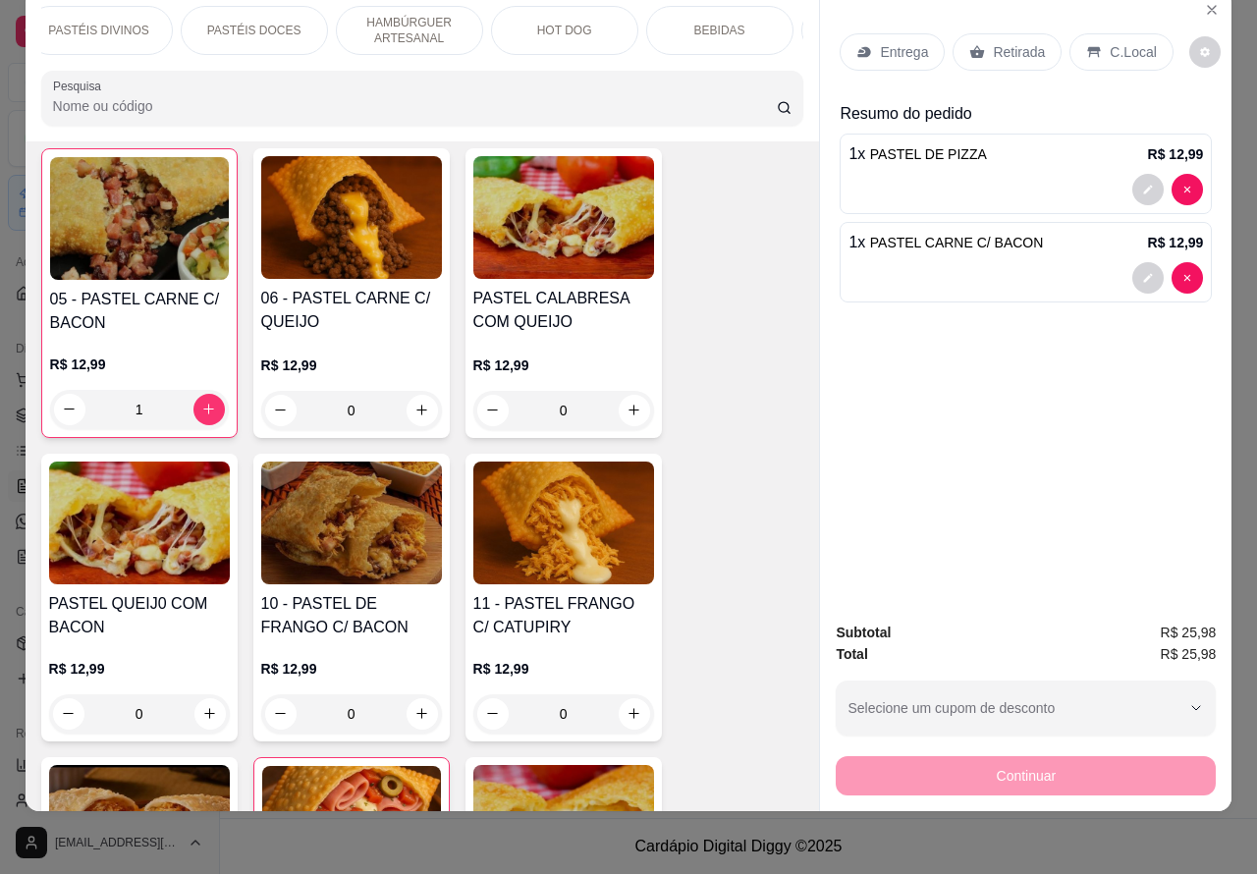
scroll to position [0, 351]
click at [697, 23] on p "BEBIDAS" at bounding box center [695, 31] width 51 height 16
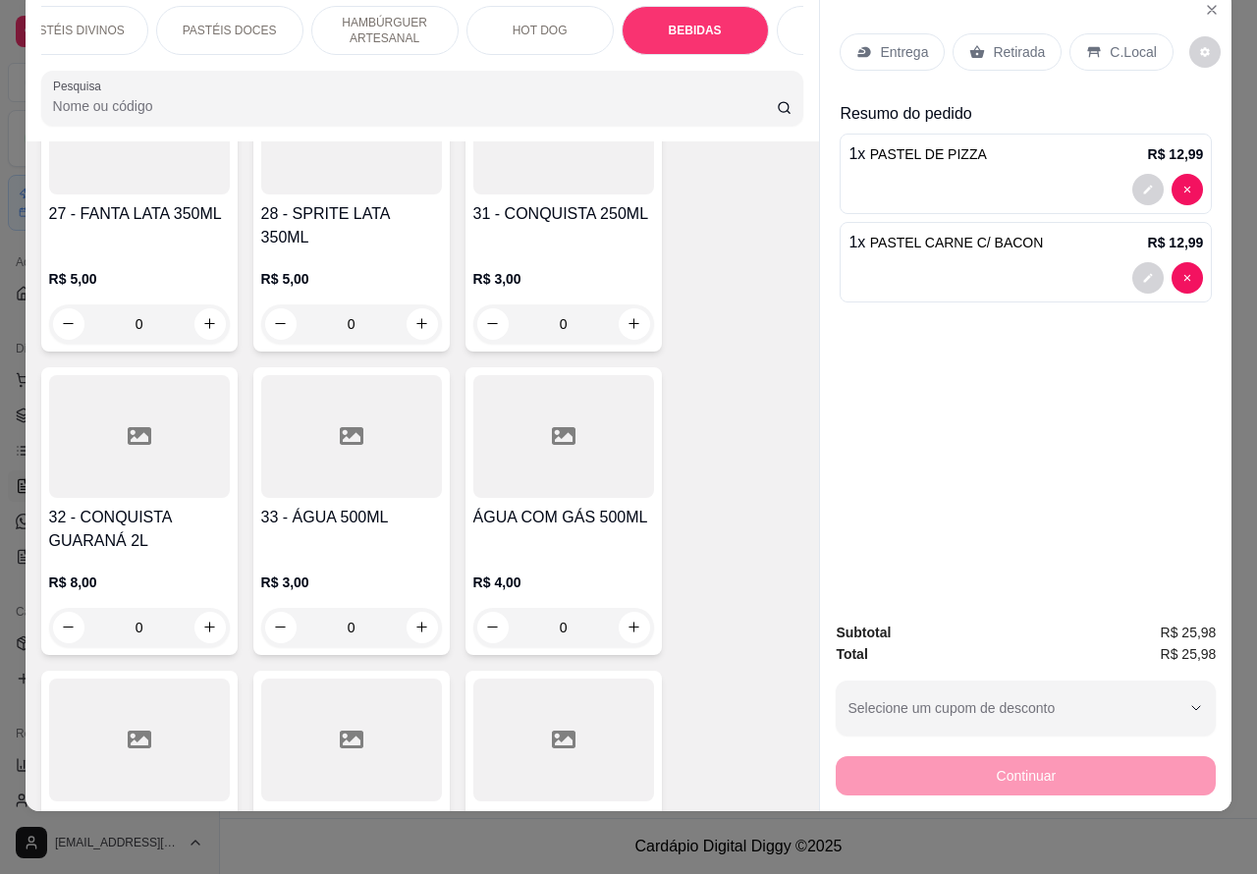
scroll to position [6719, 0]
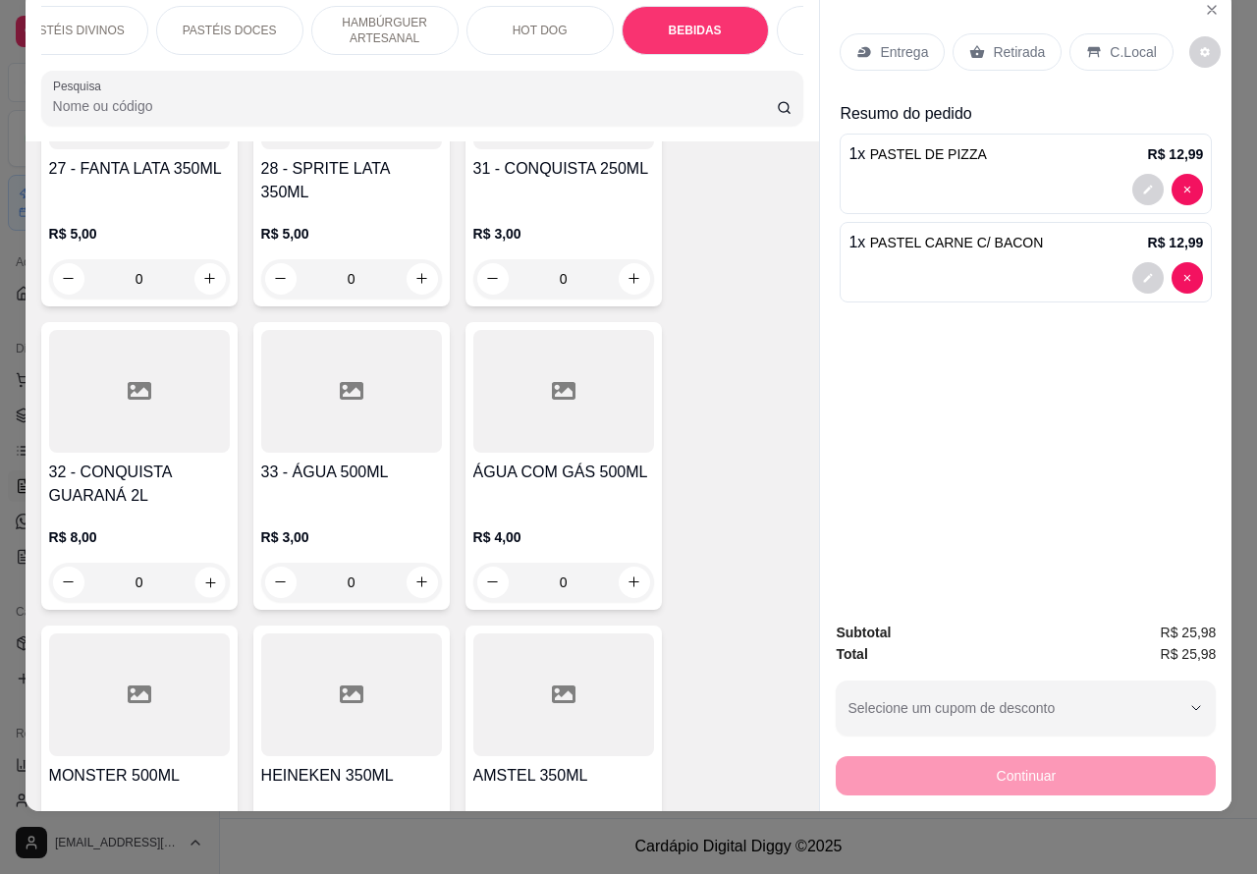
click at [202, 574] on icon "increase-product-quantity" at bounding box center [209, 581] width 15 height 15
type input "1"
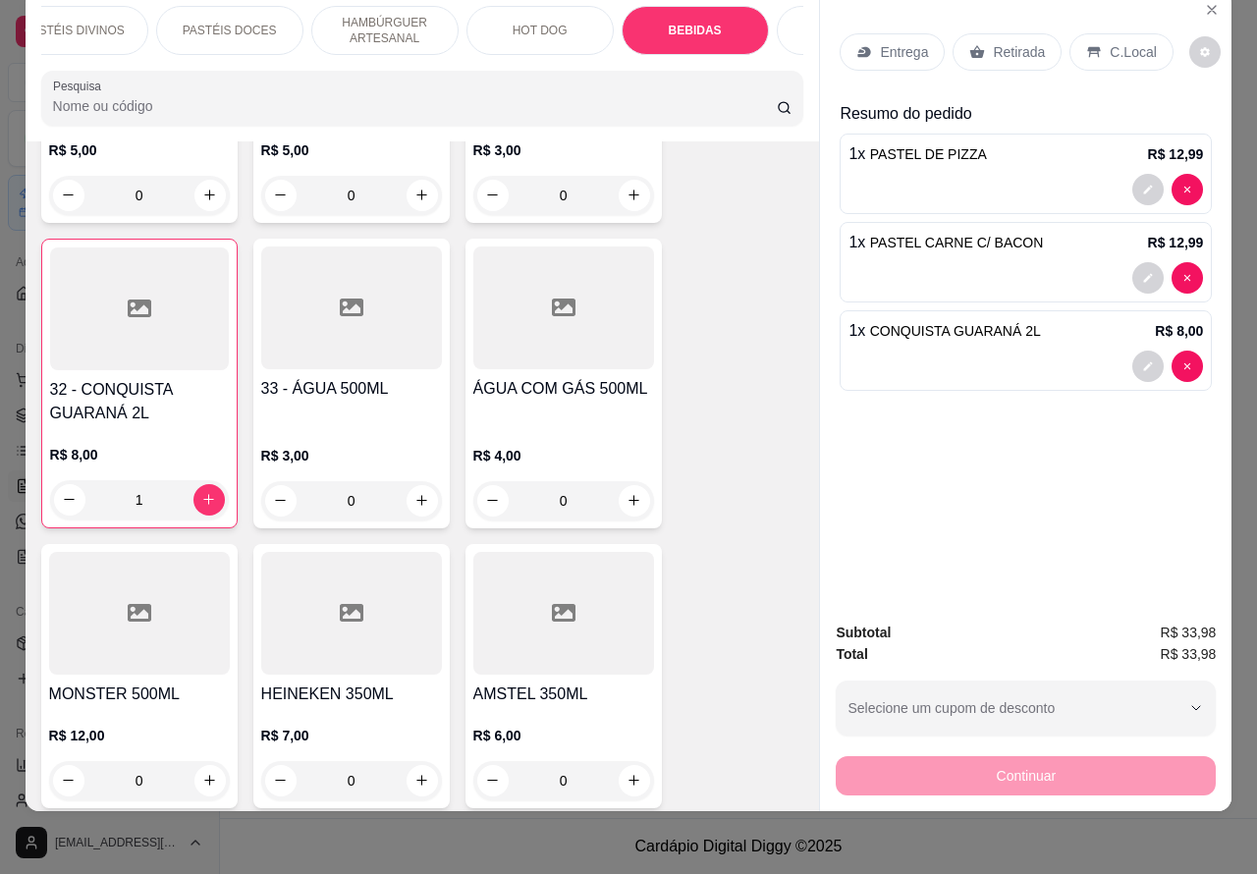
scroll to position [6842, 0]
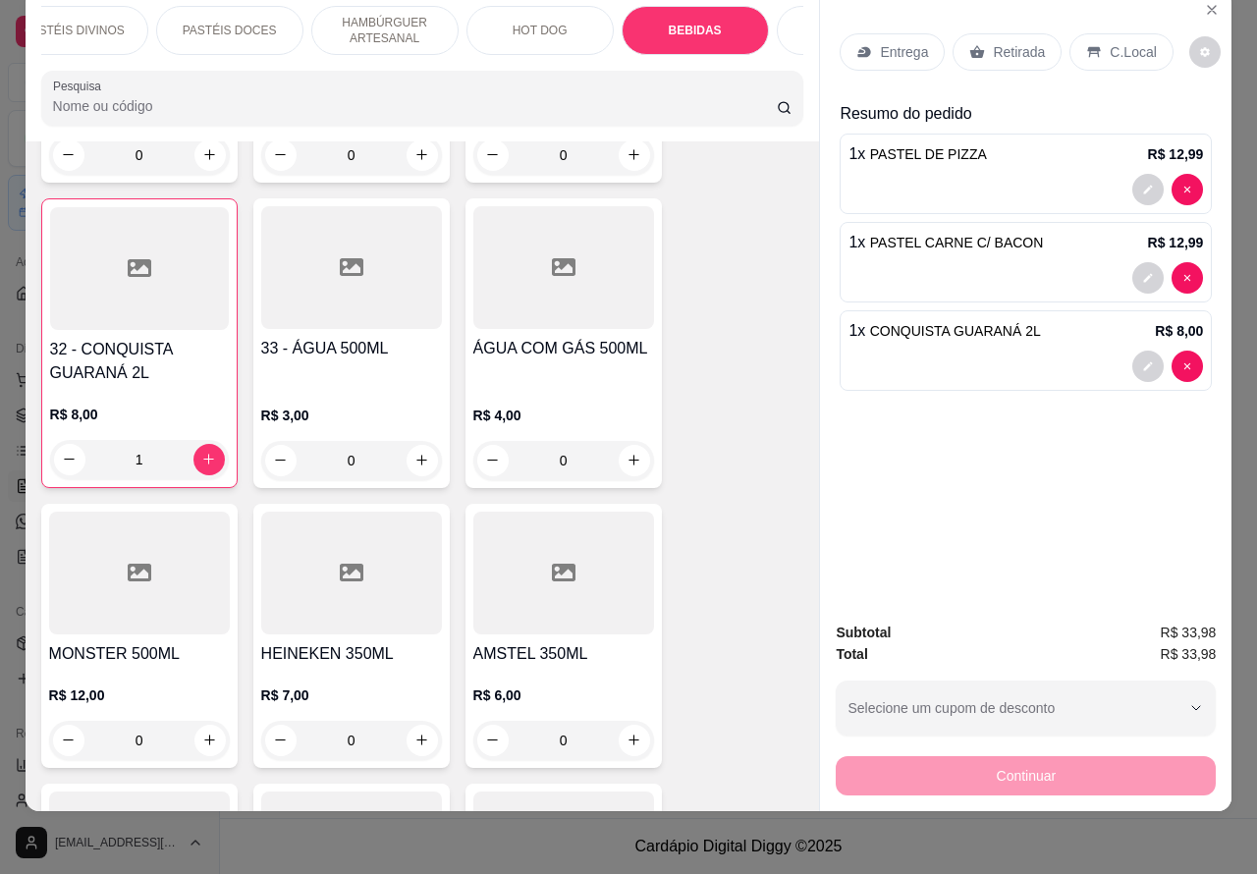
click at [626, 733] on icon "increase-product-quantity" at bounding box center [633, 740] width 15 height 15
type input "1"
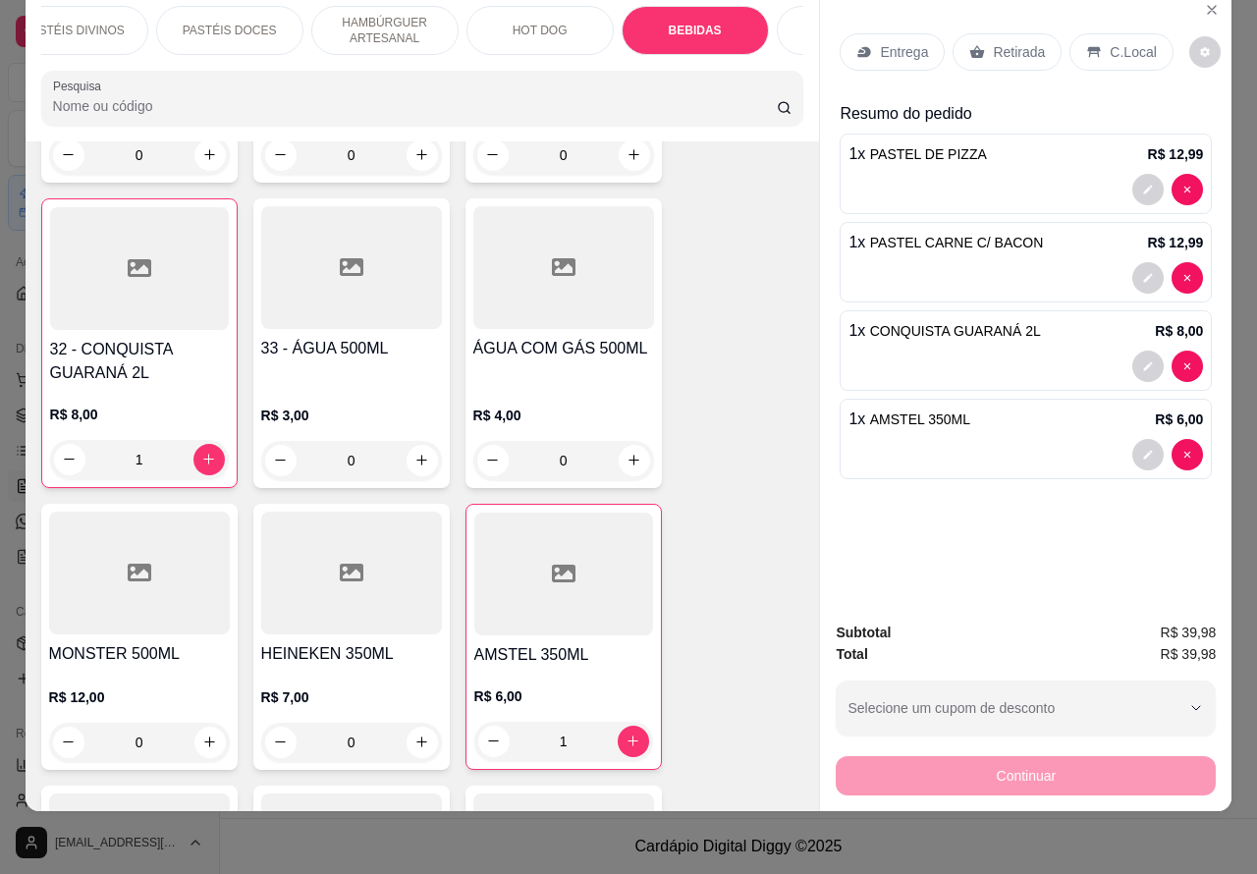
click at [997, 42] on p "Retirada" at bounding box center [1019, 52] width 52 height 20
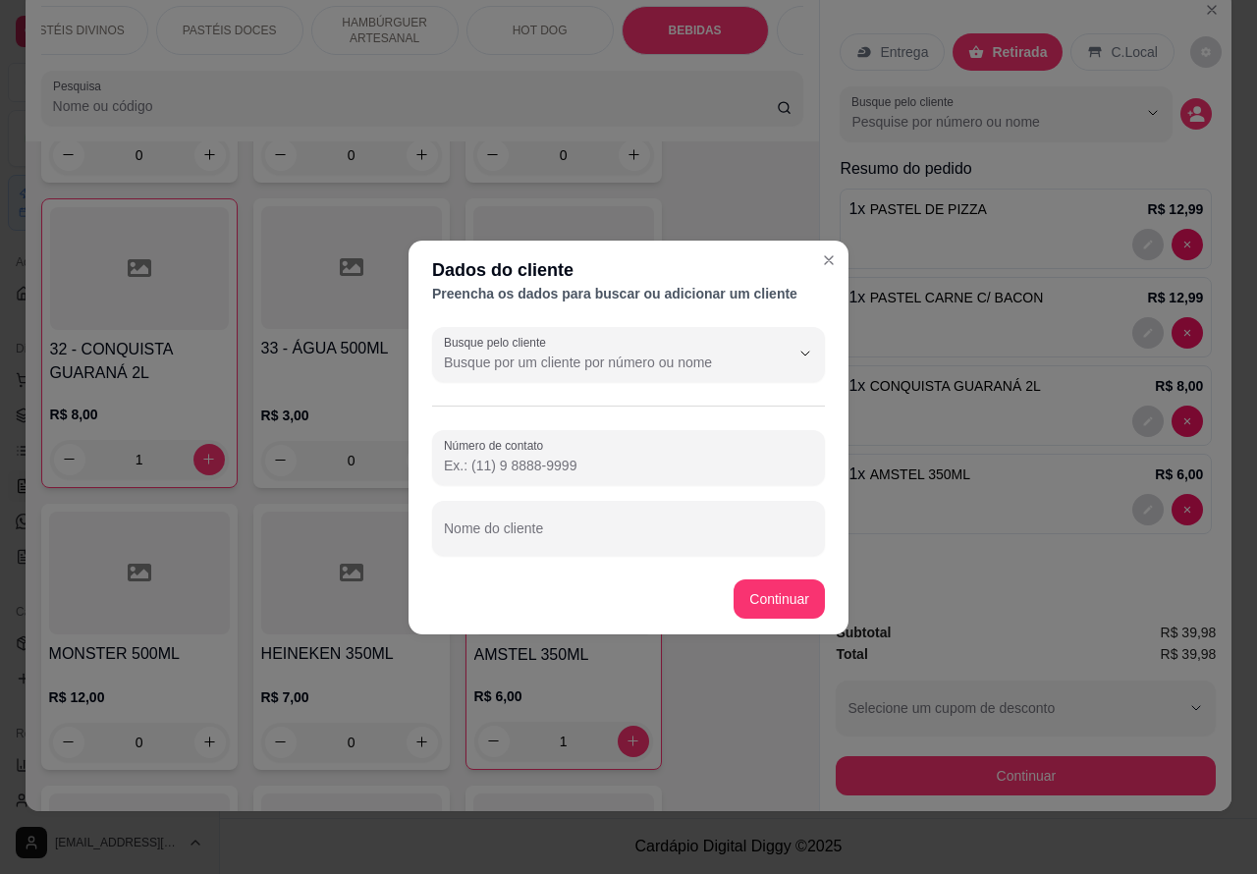
click at [609, 530] on input "Nome do cliente" at bounding box center [628, 536] width 369 height 20
type input "[PERSON_NAME]"
click at [611, 463] on input "Número de contato" at bounding box center [628, 466] width 369 height 20
type input "[PHONE_NUMBER]"
click at [764, 596] on div "GUARANÁ ANTÁRTICA LATA 350ML R$ 5,00 0 26 - COCA-COLA LATA 350ml R$ 5,00 0 30 -…" at bounding box center [422, 473] width 763 height 1762
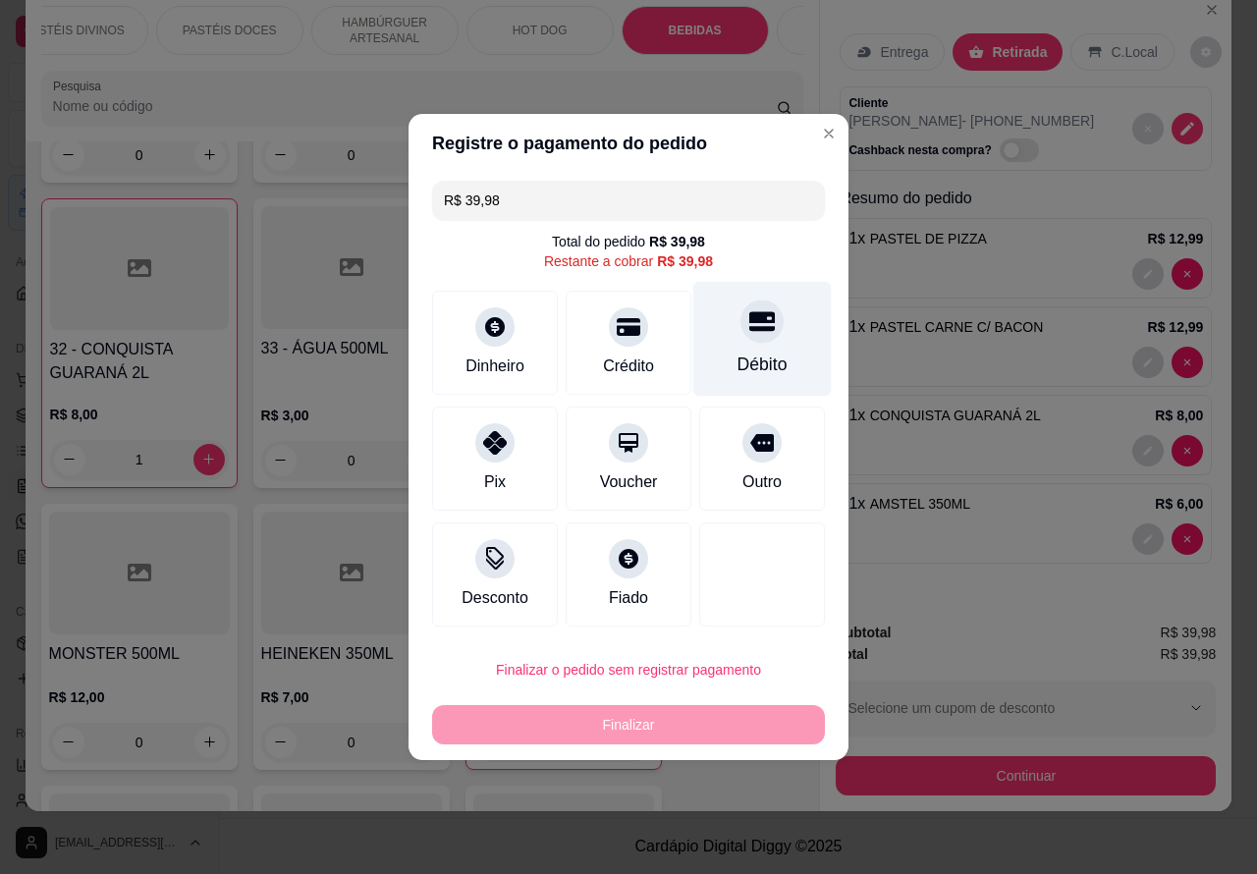
click at [751, 326] on icon at bounding box center [762, 322] width 26 height 20
type input "R$ 0,00"
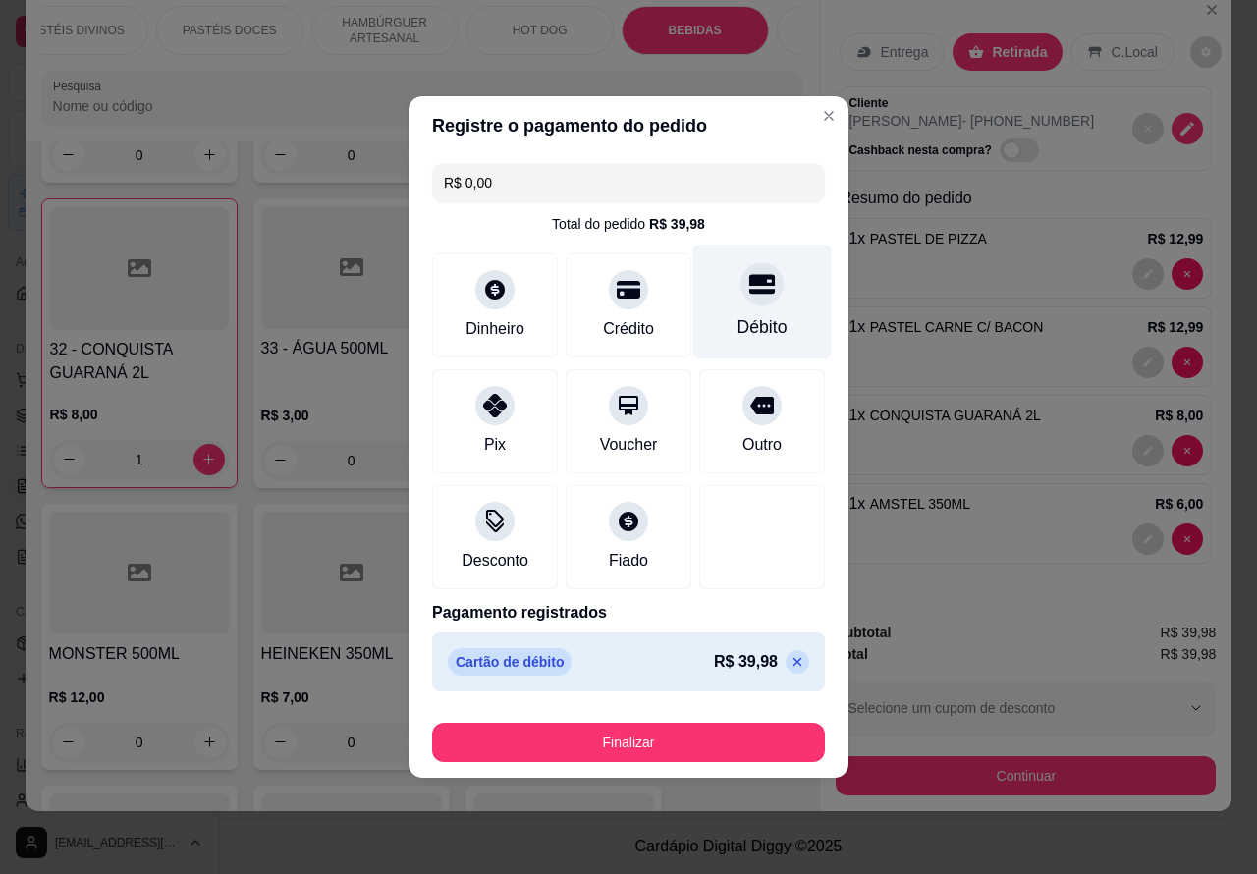
click at [684, 741] on button "Finalizar" at bounding box center [628, 742] width 393 height 39
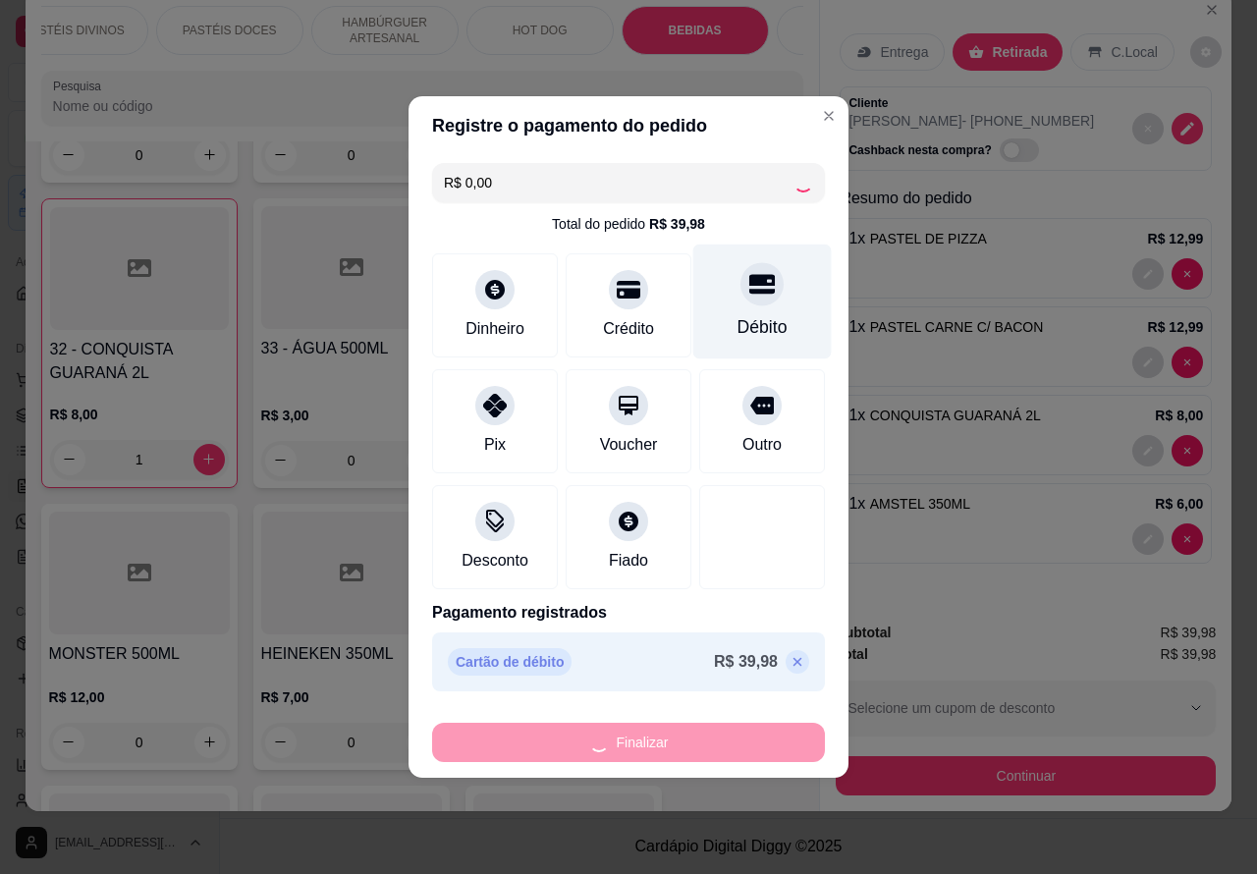
type input "0"
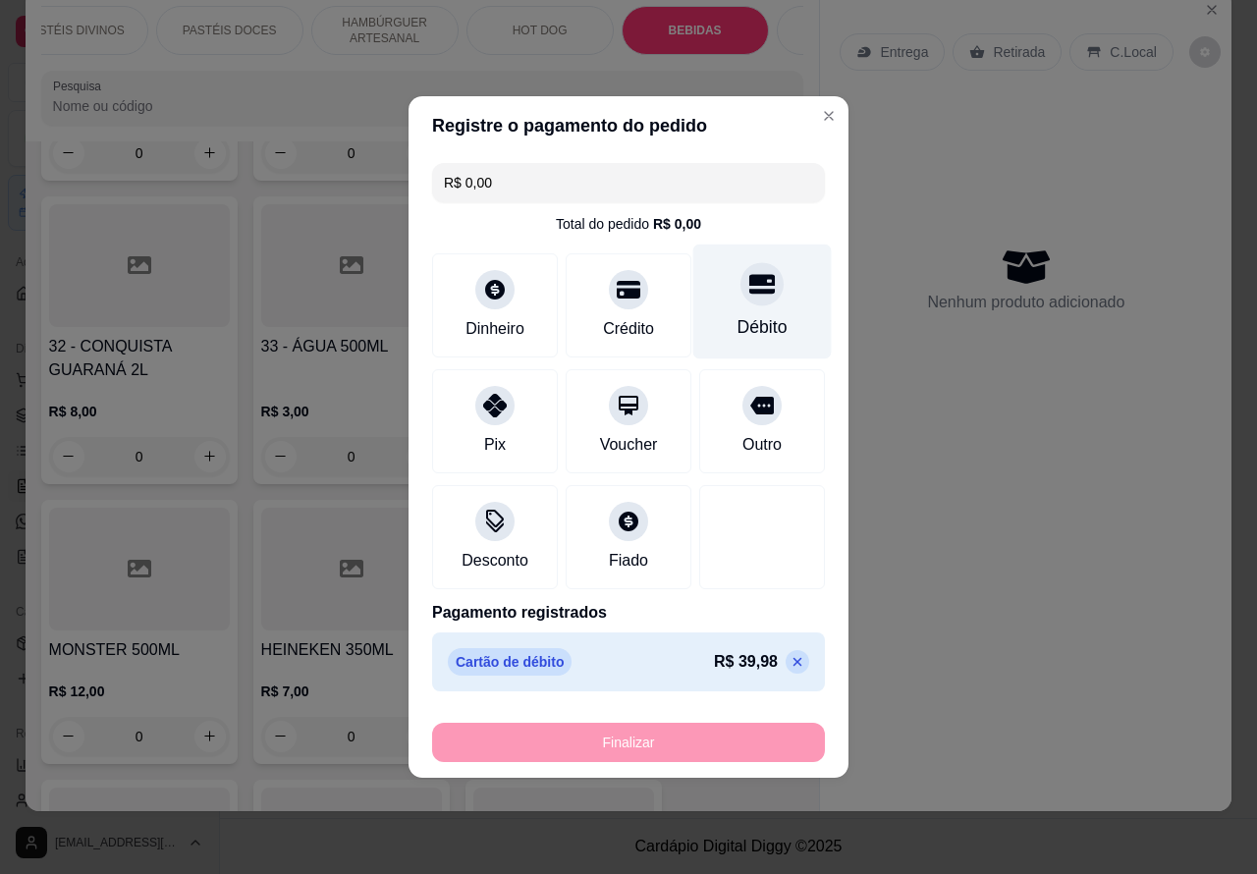
type input "-R$ 39,98"
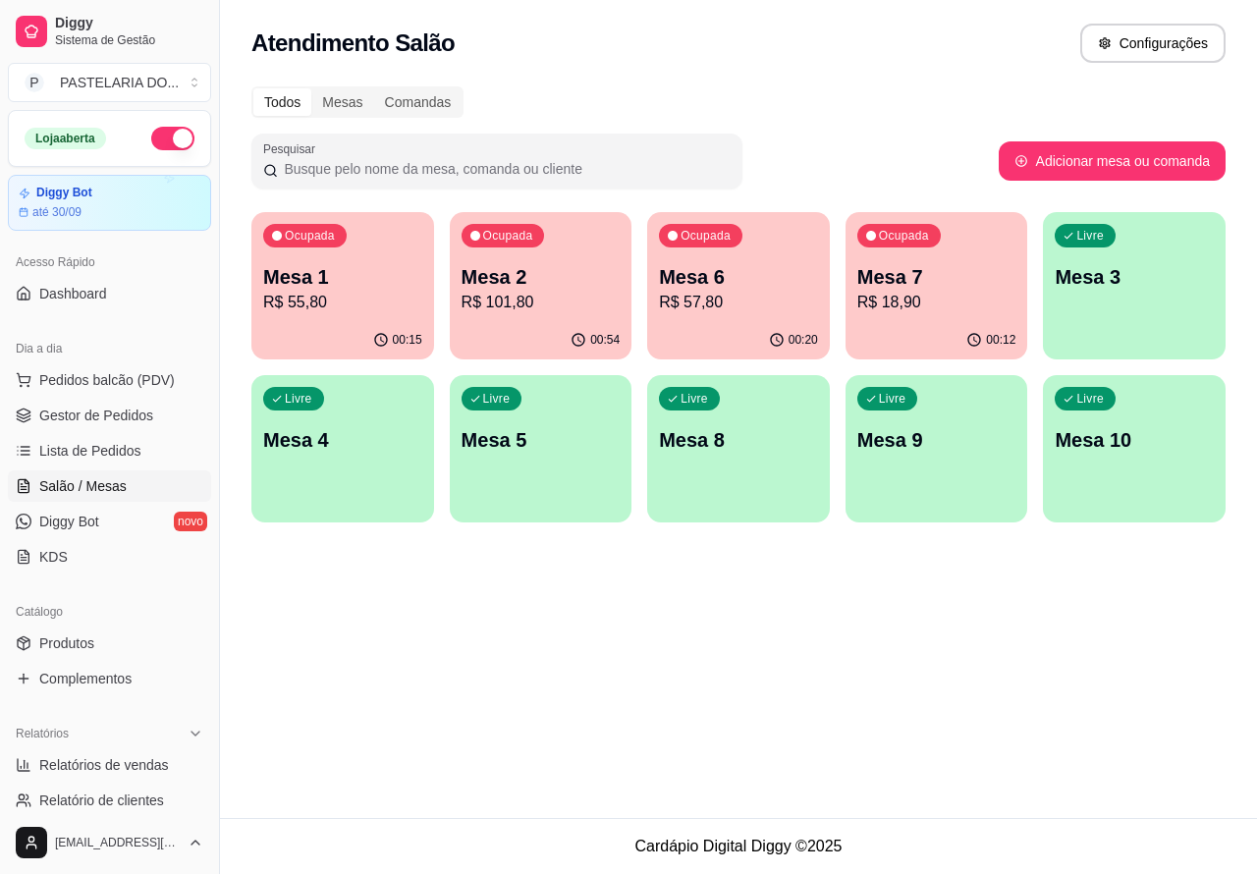
click at [651, 607] on div "Atendimento Salão Configurações Todos Mesas Comandas Pesquisar Adicionar mesa o…" at bounding box center [738, 409] width 1037 height 818
click at [514, 670] on div "Atendimento Salão Configurações Todos Mesas Comandas Pesquisar Adicionar mesa o…" at bounding box center [738, 409] width 1037 height 818
click at [733, 265] on p "Mesa 6" at bounding box center [738, 276] width 159 height 27
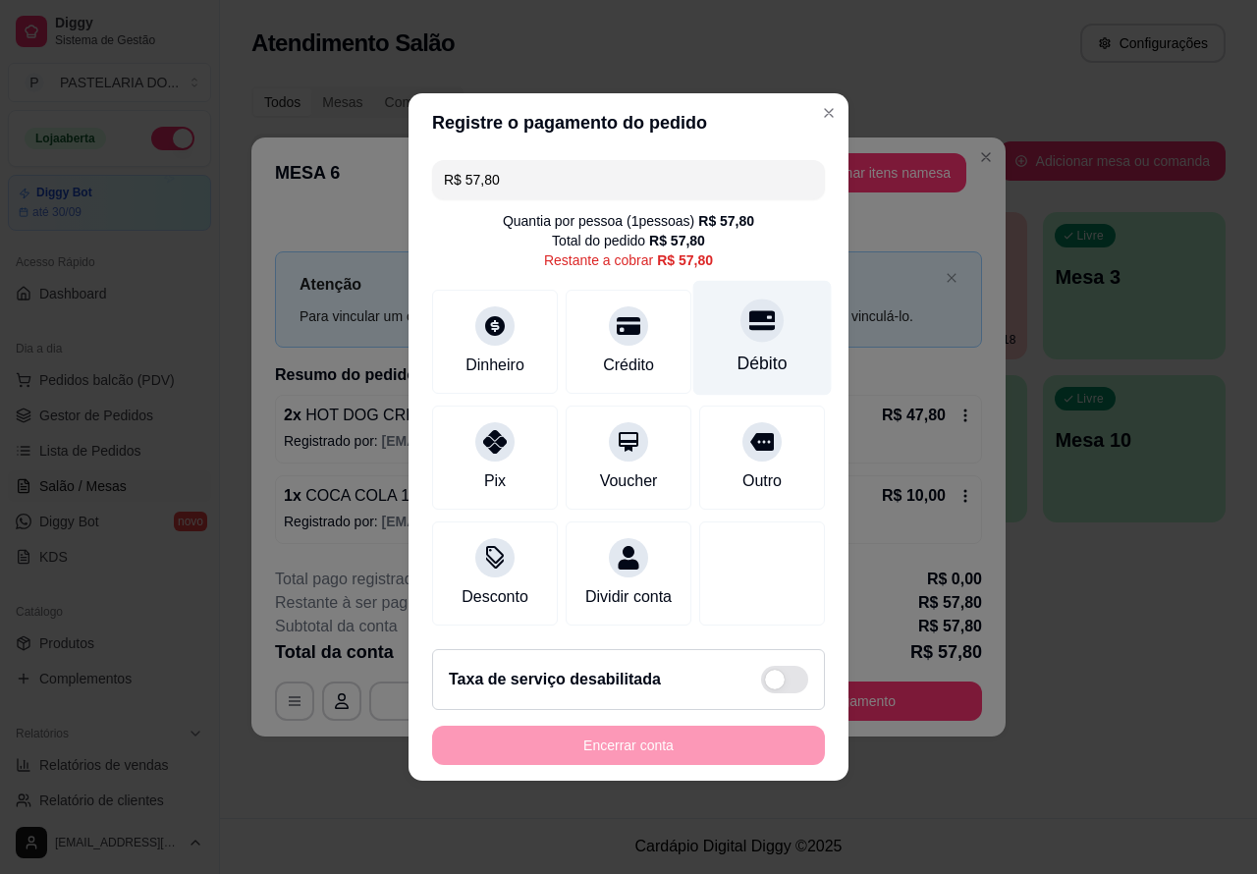
click at [749, 311] on icon at bounding box center [762, 321] width 26 height 20
type input "R$ 0,00"
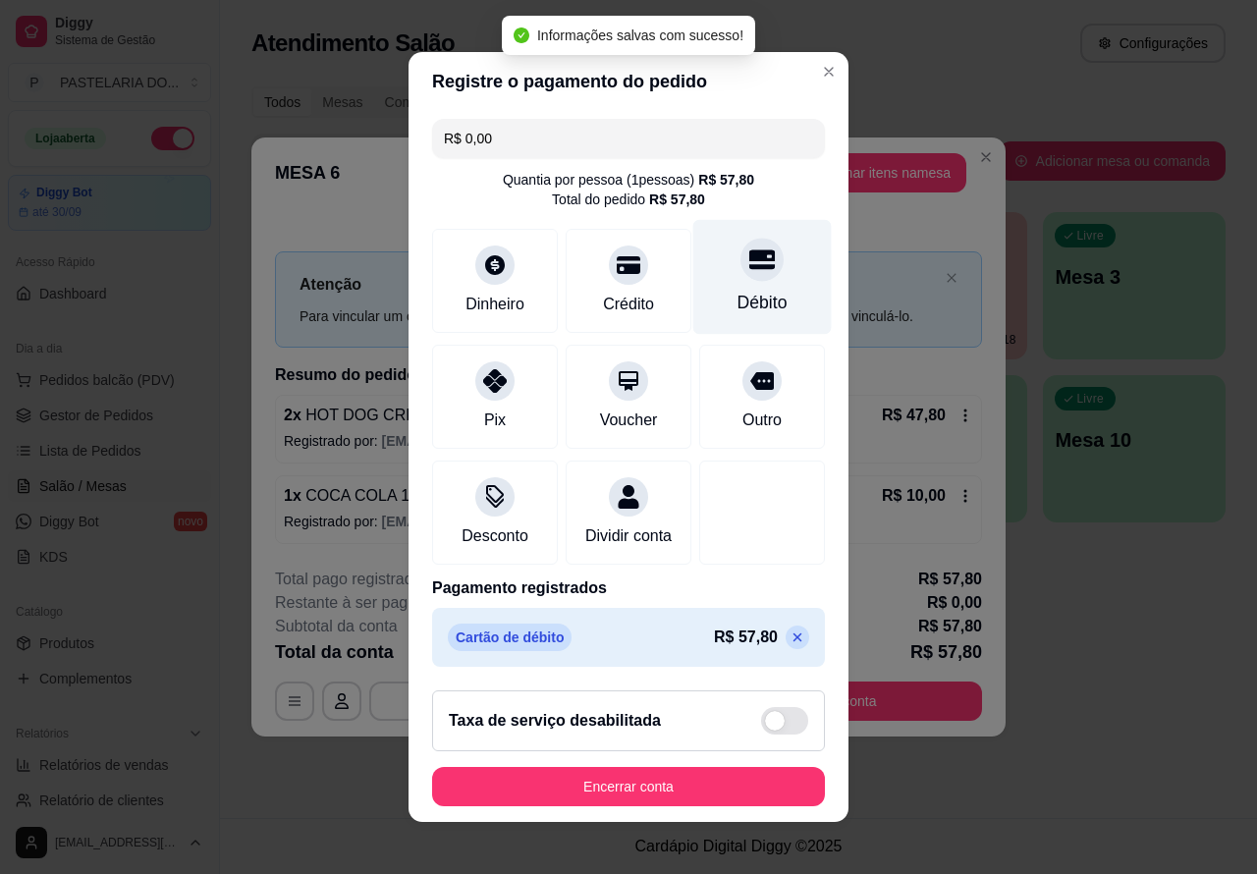
click at [690, 782] on button "Encerrar conta" at bounding box center [628, 786] width 393 height 39
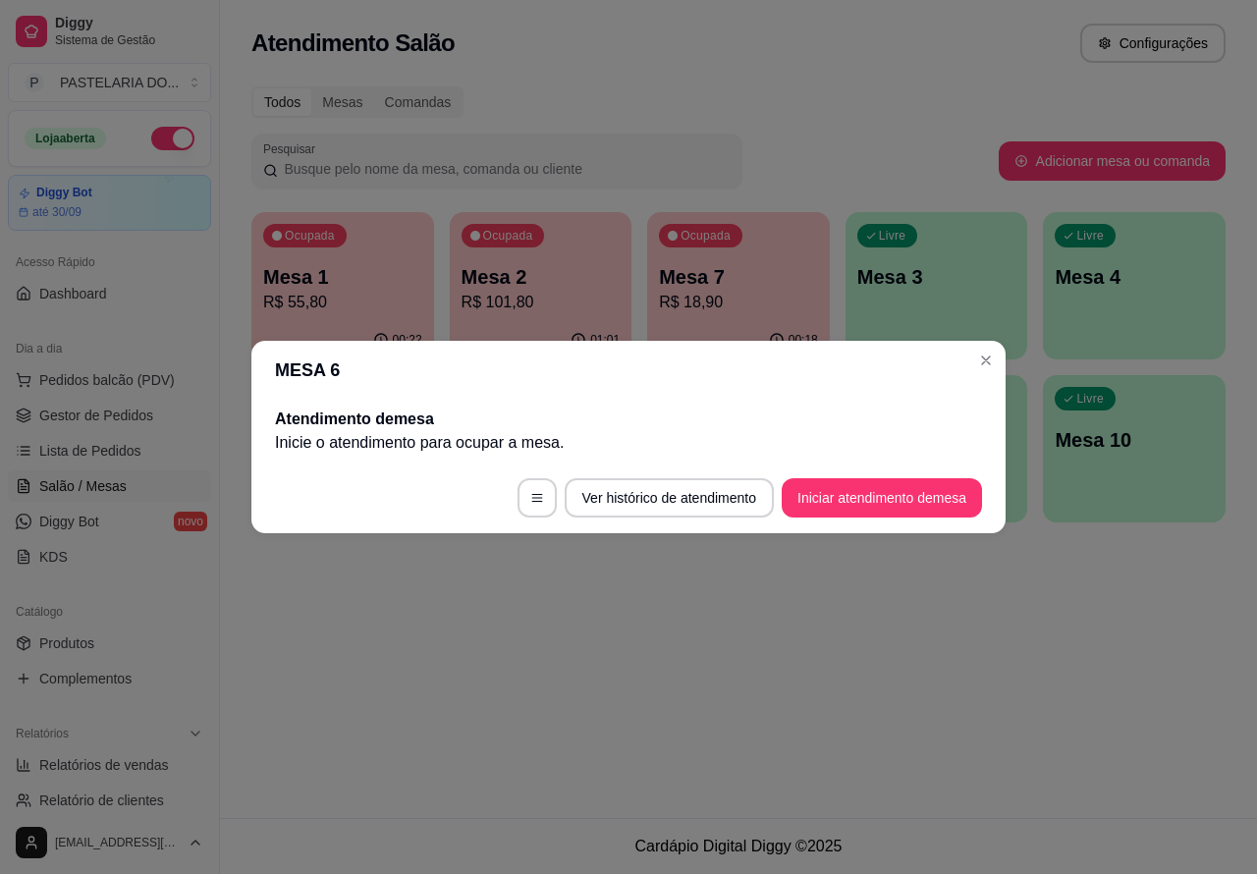
click at [899, 641] on div "Atendimento Salão Configurações Todos Mesas Comandas Pesquisar Adicionar mesa o…" at bounding box center [738, 409] width 1037 height 818
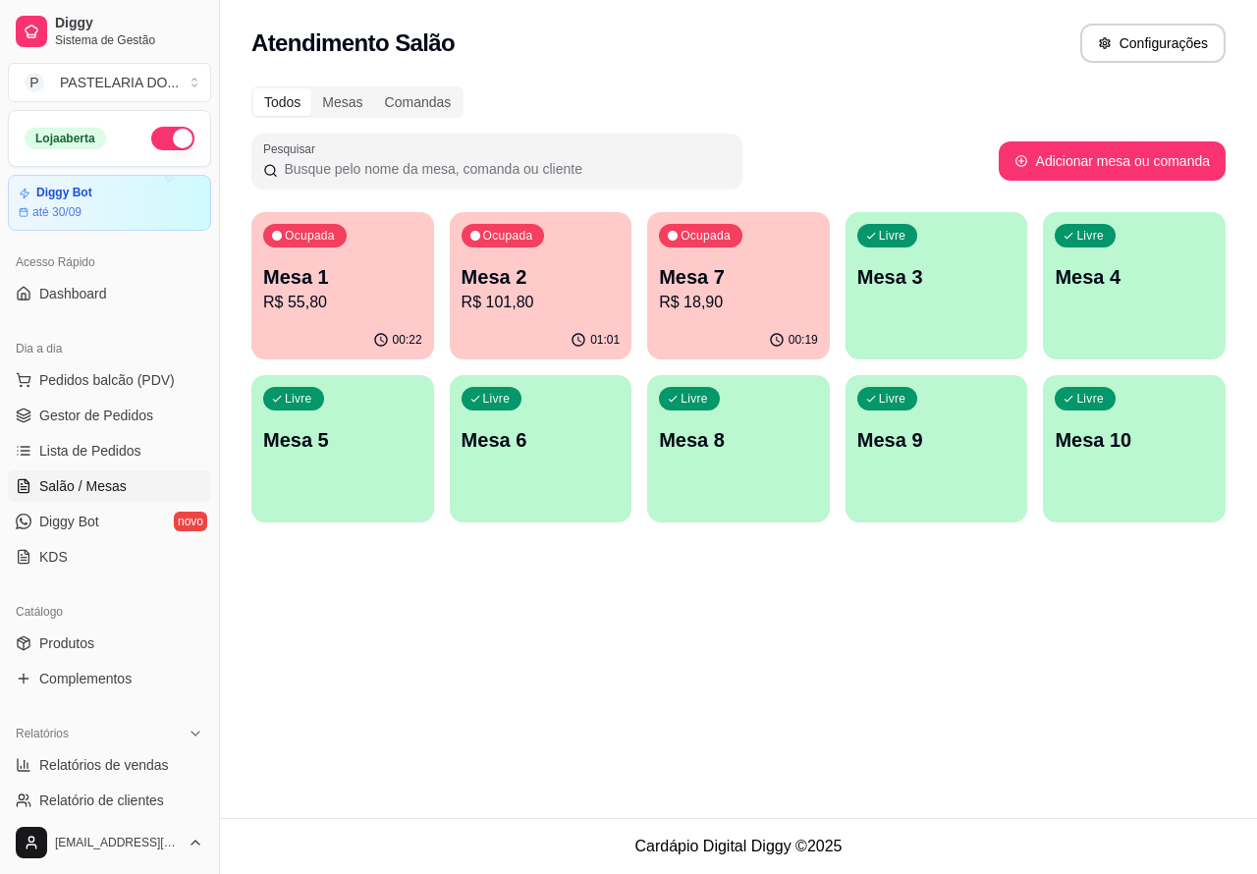
click at [615, 693] on div "Atendimento Salão Configurações Todos Mesas Comandas Pesquisar Adicionar mesa o…" at bounding box center [738, 409] width 1037 height 818
click at [609, 617] on div "Atendimento Salão Configurações Todos Mesas Comandas Pesquisar Adicionar mesa o…" at bounding box center [738, 409] width 1037 height 818
click at [536, 674] on div "Atendimento Salão Configurações Todos Mesas Comandas Pesquisar Adicionar mesa o…" at bounding box center [738, 409] width 1037 height 818
click at [752, 286] on p "Mesa 7" at bounding box center [738, 276] width 159 height 27
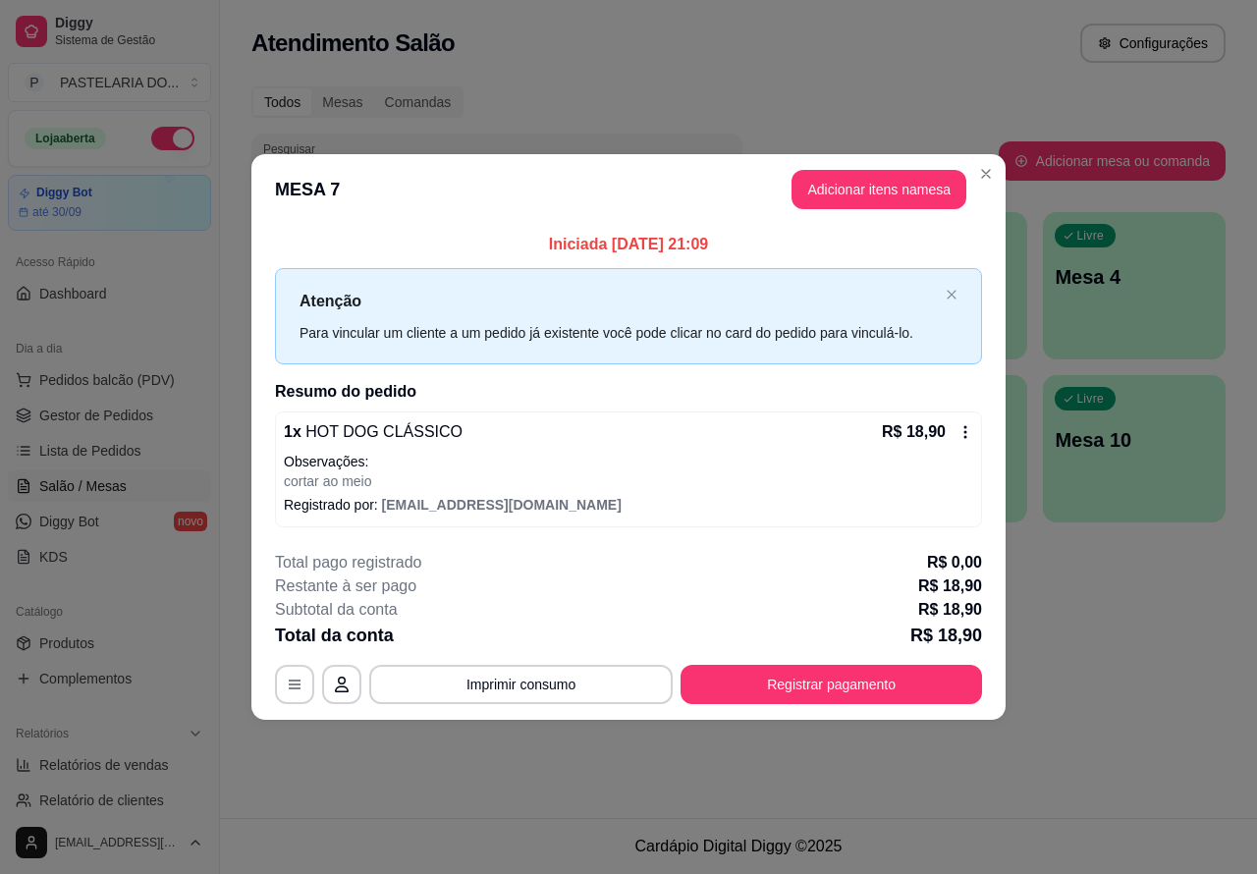
click at [896, 187] on div "Nenhum produto adicionado" at bounding box center [1029, 284] width 375 height 388
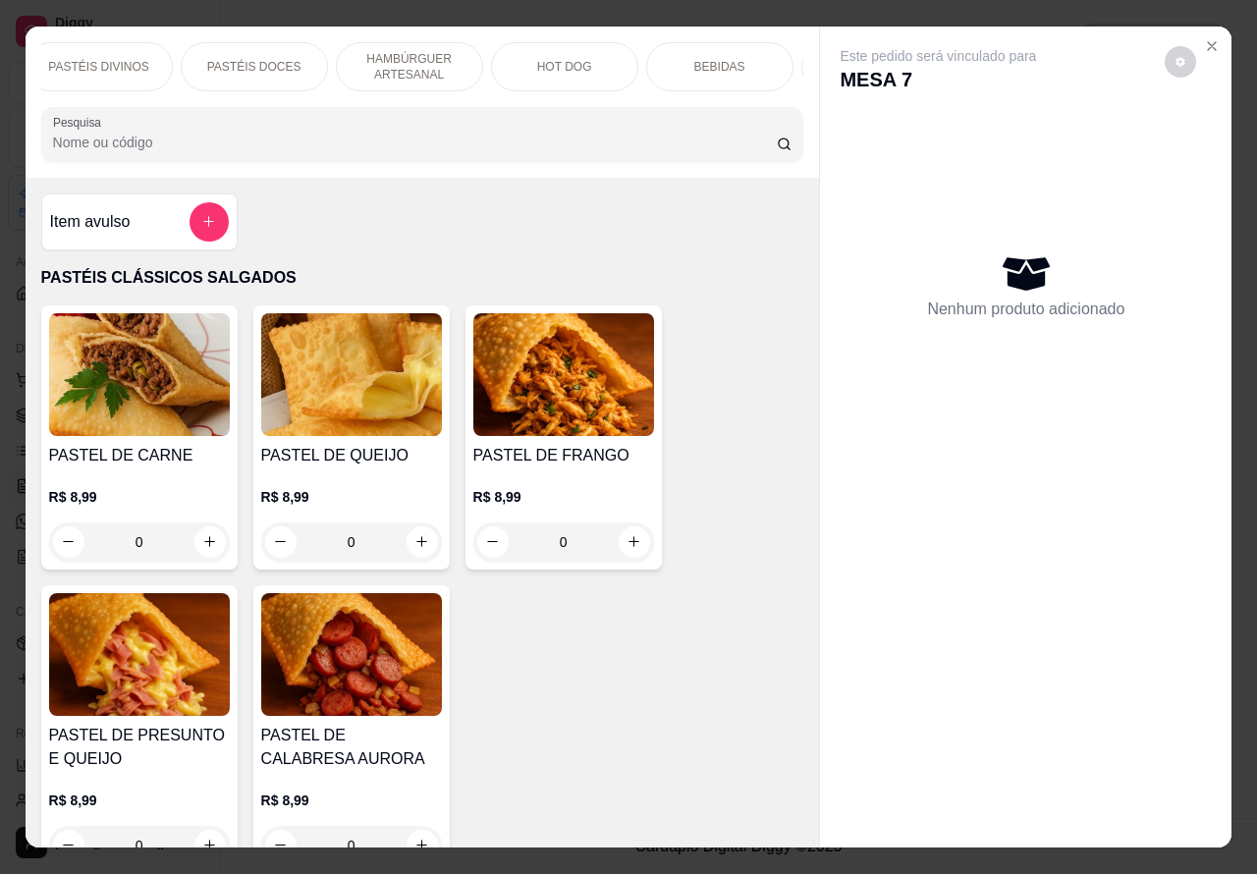
scroll to position [0, 329]
click at [714, 59] on p "BEBIDAS" at bounding box center [716, 67] width 51 height 16
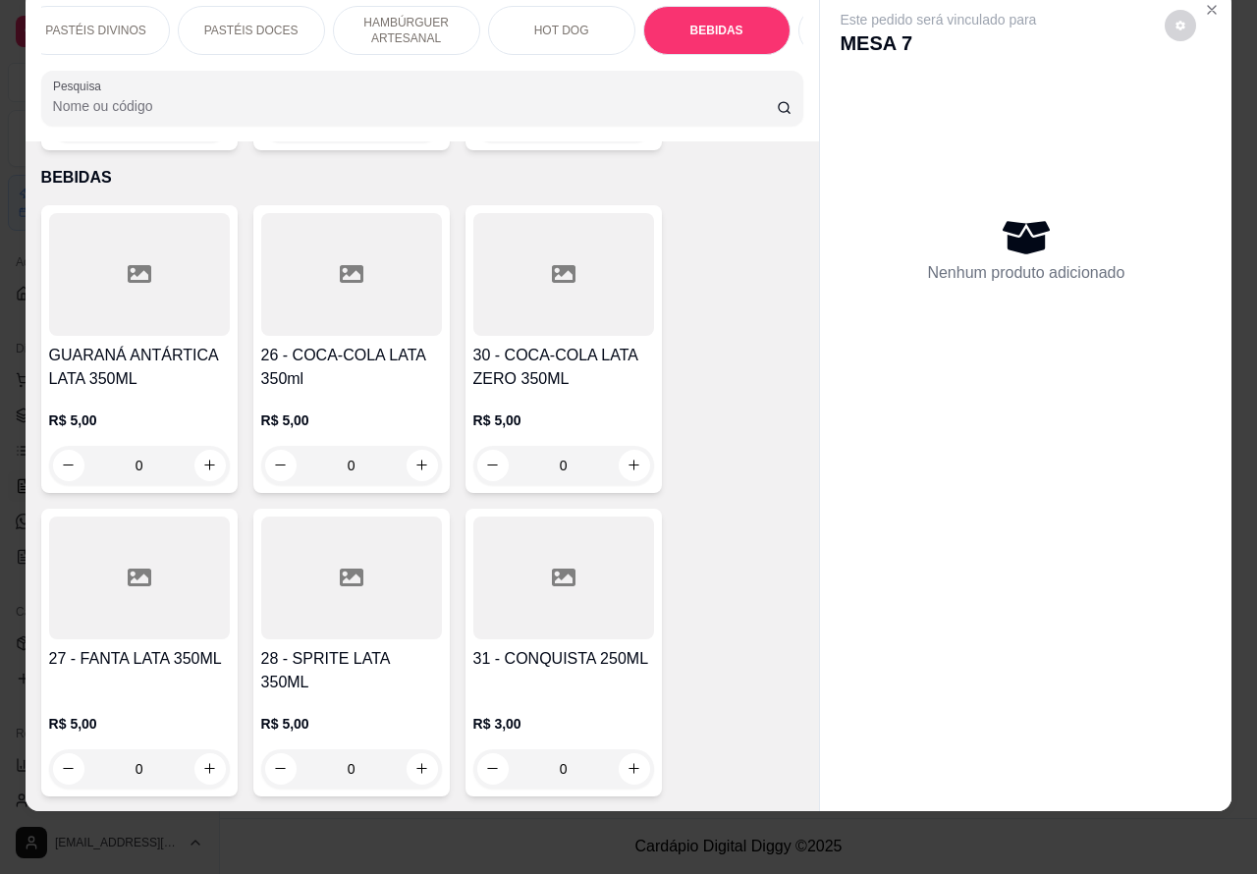
click at [414, 458] on icon "increase-product-quantity" at bounding box center [421, 465] width 15 height 15
type input "1"
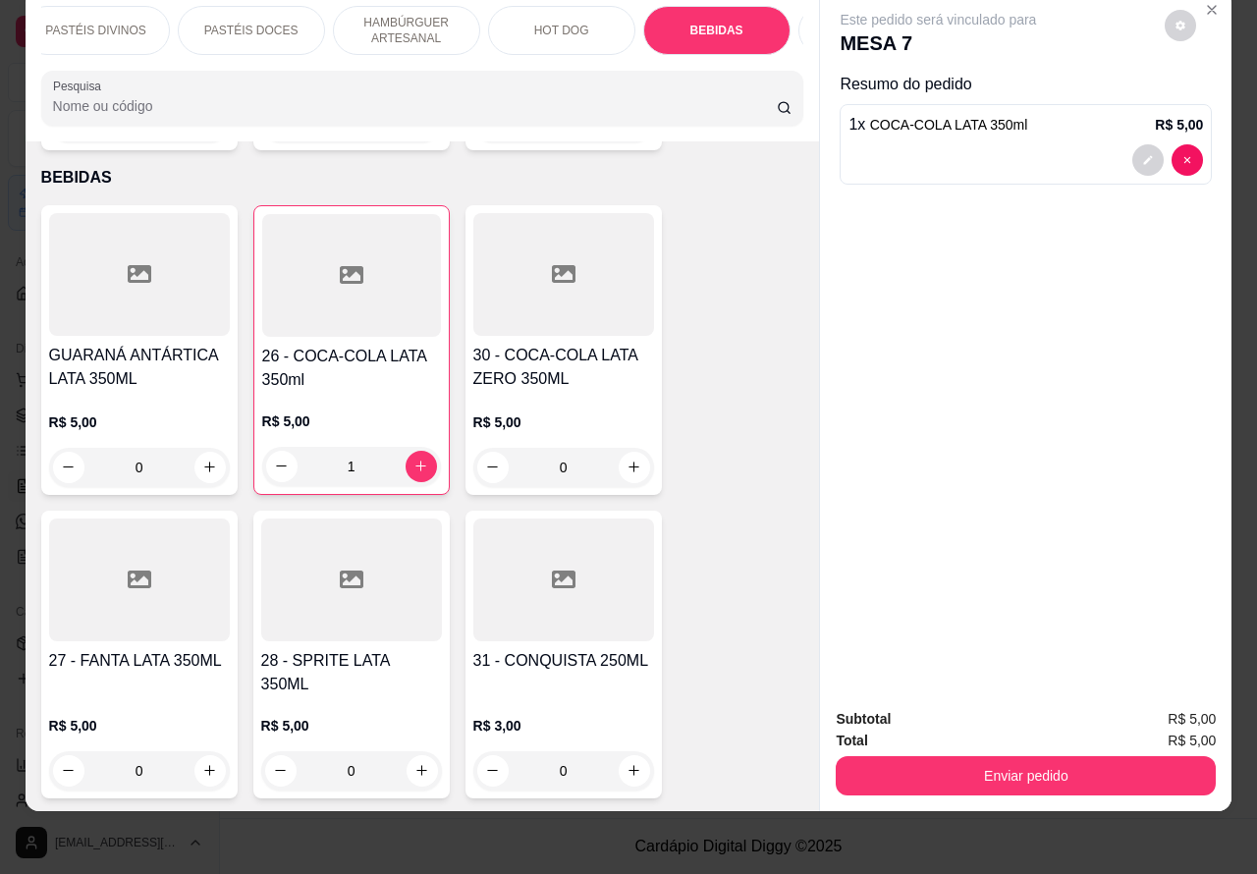
click at [626, 460] on icon "increase-product-quantity" at bounding box center [633, 467] width 15 height 15
type input "1"
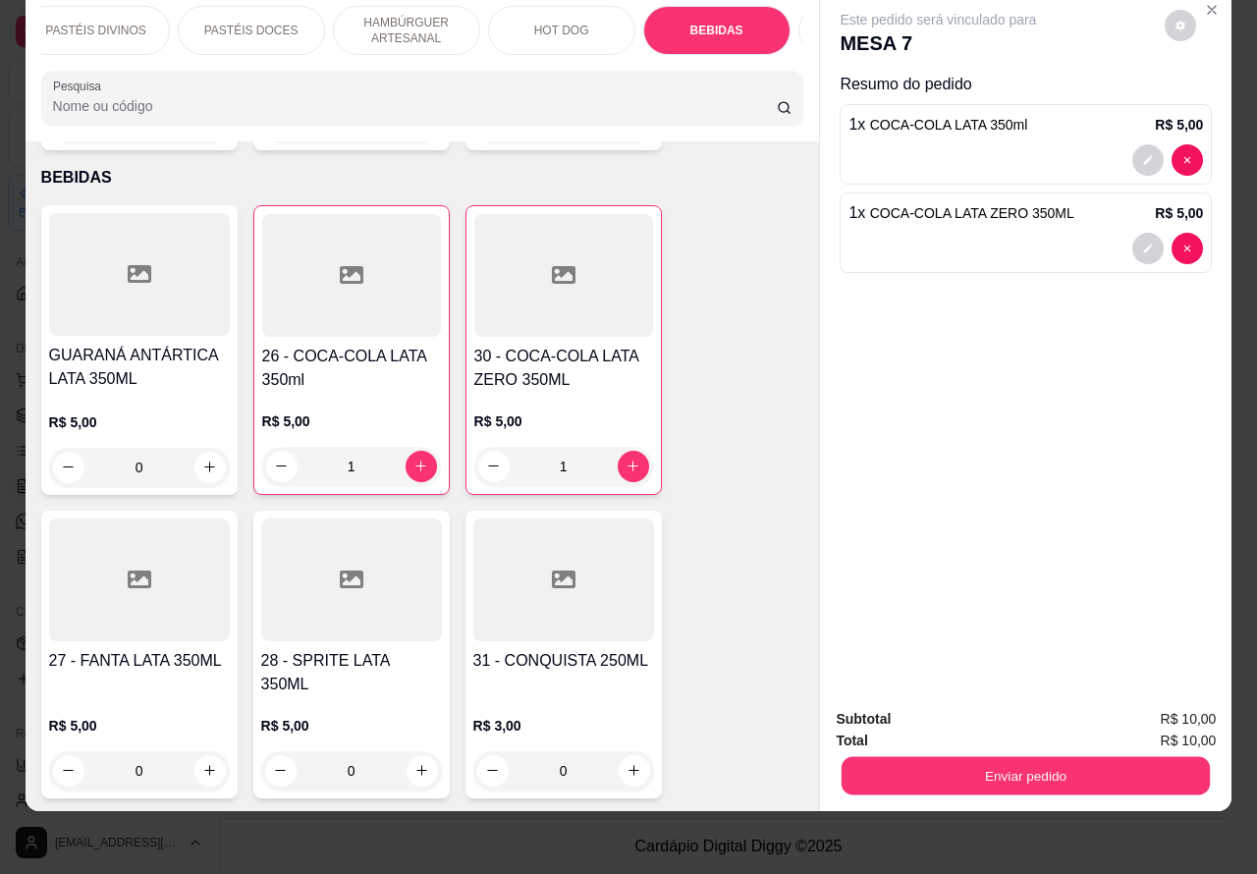
click at [1026, 757] on button "Enviar pedido" at bounding box center [1026, 776] width 368 height 38
click at [946, 707] on button "Não registrar e enviar pedido" at bounding box center [959, 709] width 198 height 36
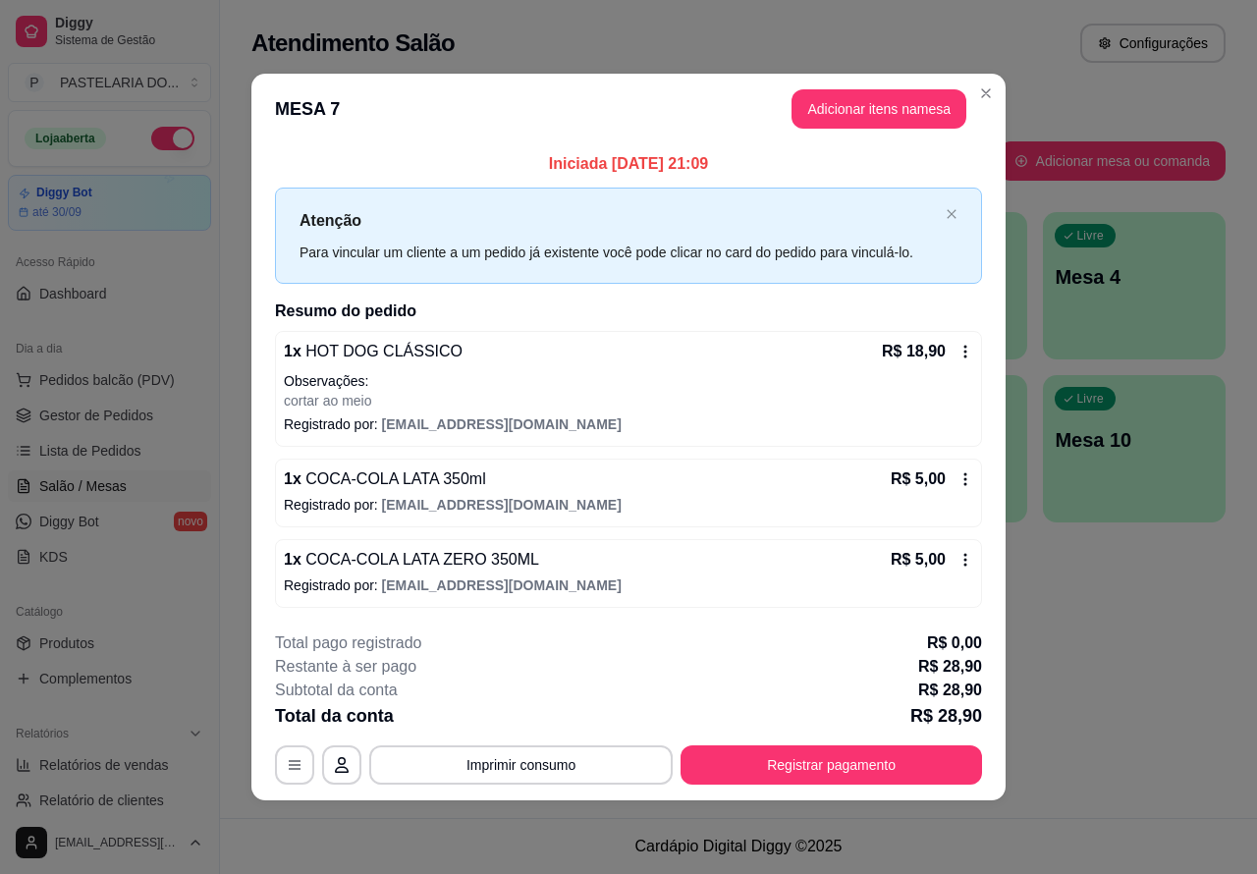
click at [1125, 651] on div "Atendimento Salão Configurações Todos Mesas Comandas Pesquisar Adicionar mesa o…" at bounding box center [738, 409] width 1037 height 818
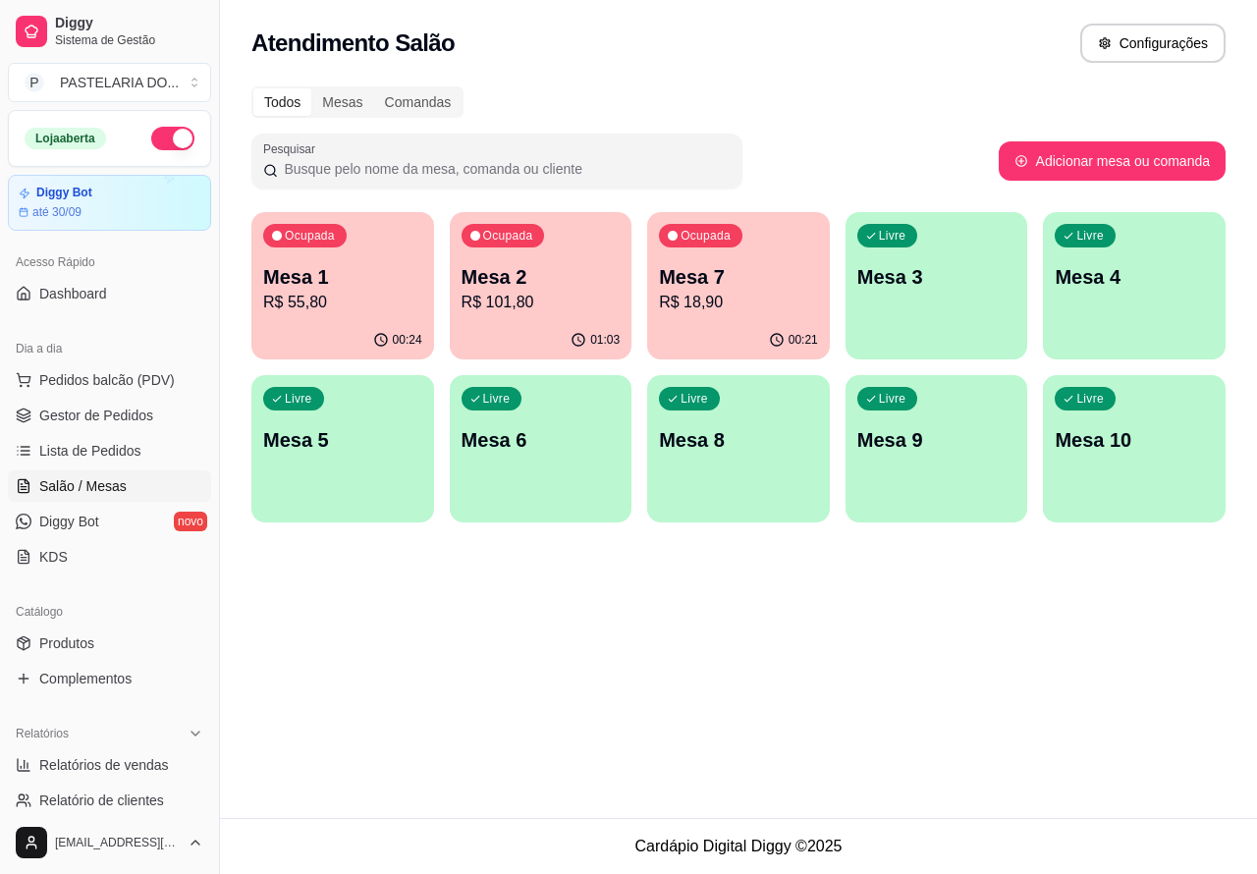
click at [786, 639] on div "Atendimento Salão Configurações Todos Mesas Comandas Pesquisar Adicionar mesa o…" at bounding box center [738, 409] width 1037 height 818
click at [944, 282] on p "Mesa 3" at bounding box center [936, 276] width 159 height 27
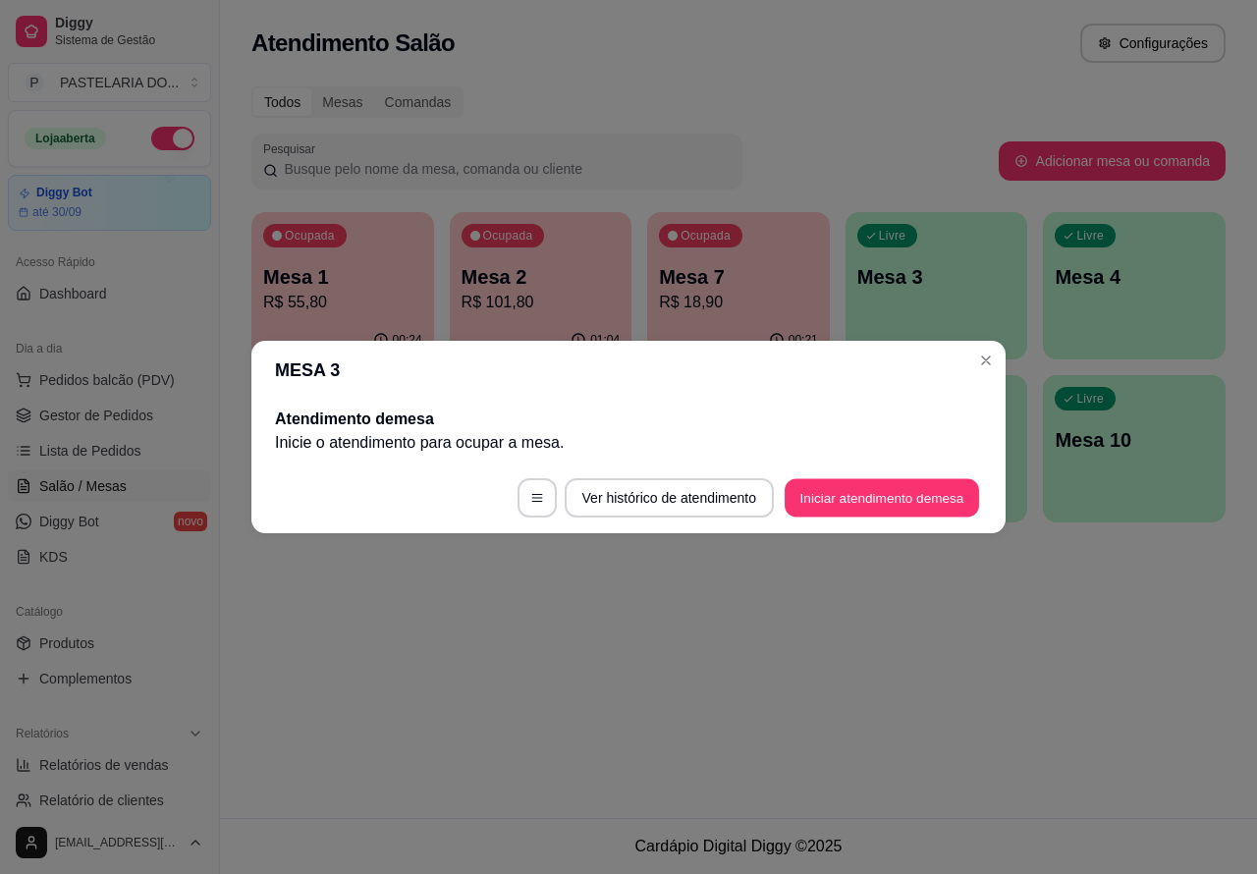
click at [872, 489] on button "Iniciar atendimento de mesa" at bounding box center [882, 498] width 194 height 38
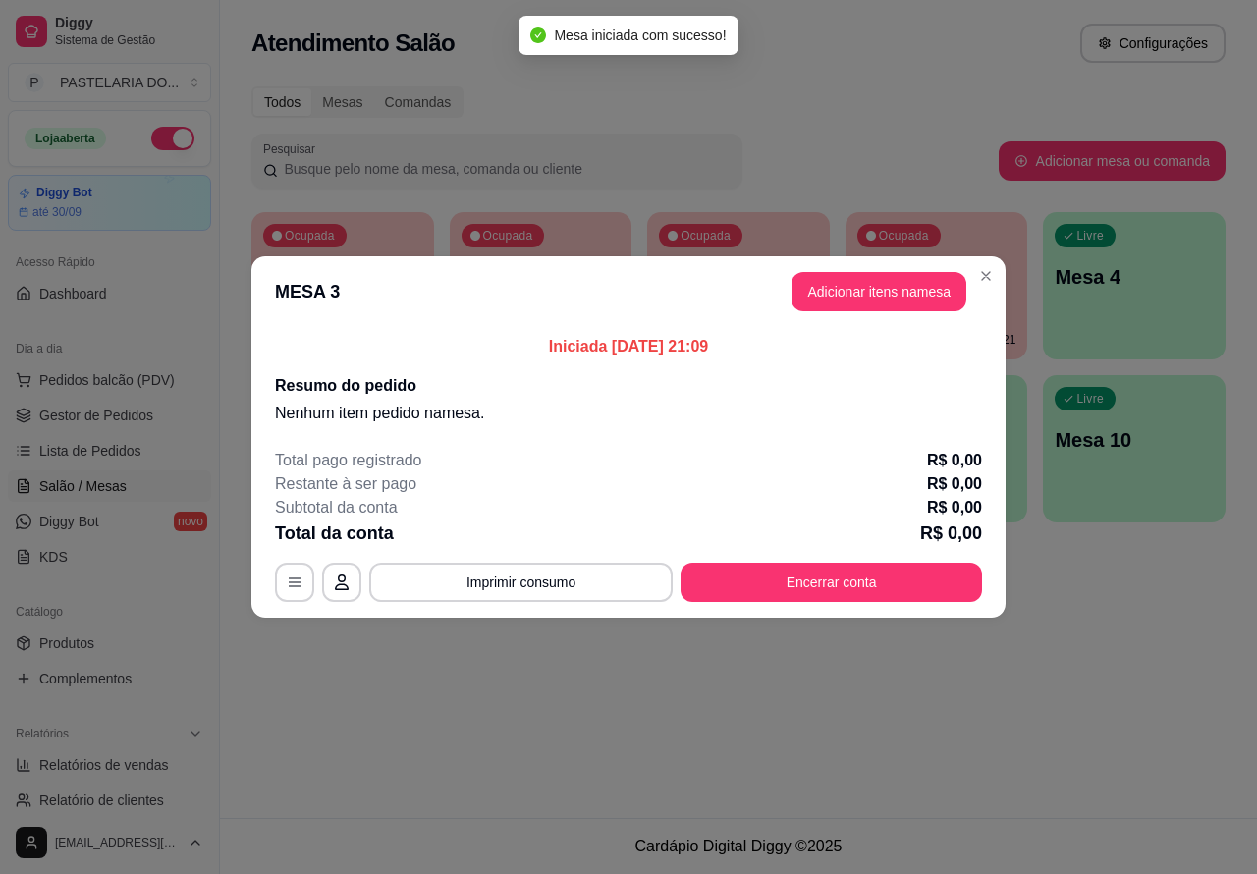
click at [911, 282] on div "Nenhum produto adicionado" at bounding box center [1027, 285] width 373 height 386
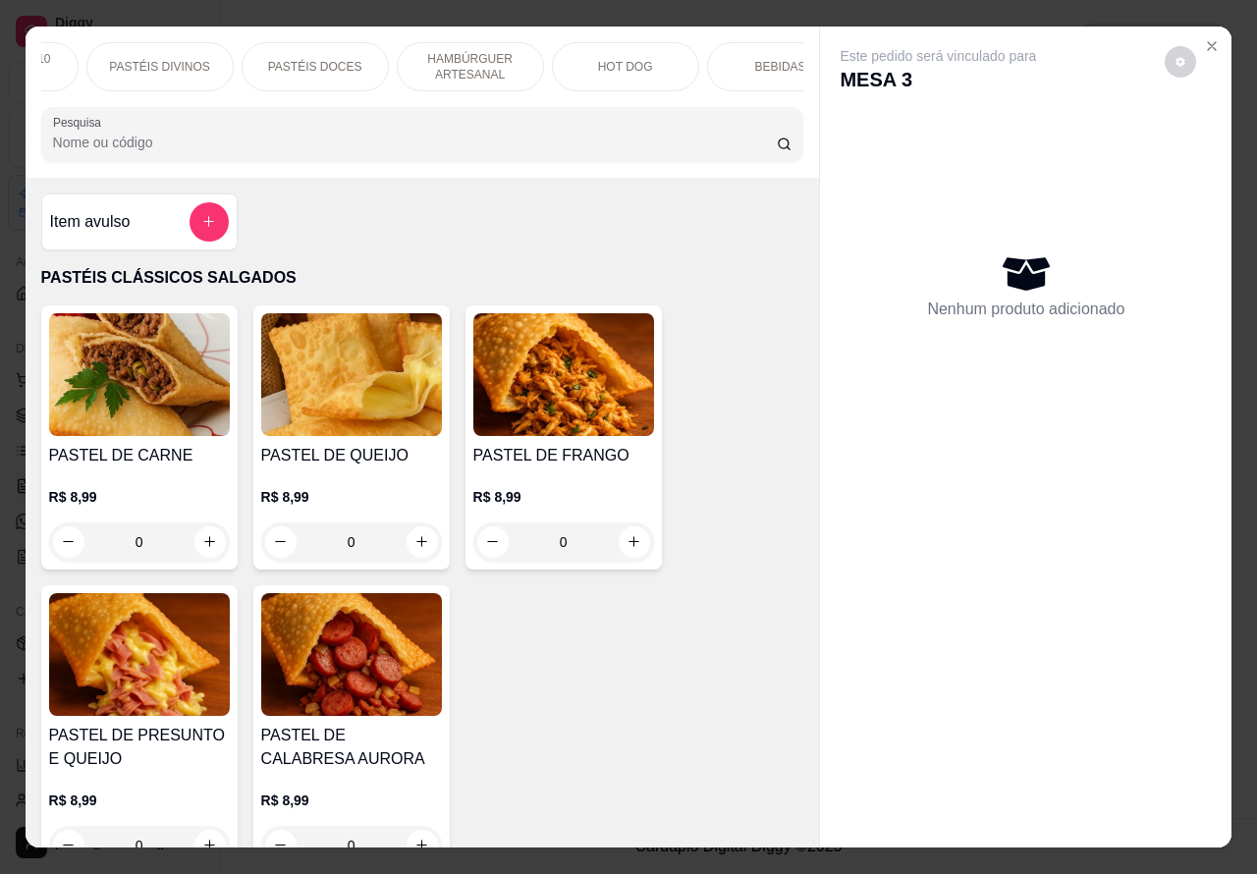
scroll to position [0, 471]
click at [568, 61] on p "BEBIDAS" at bounding box center [575, 67] width 51 height 16
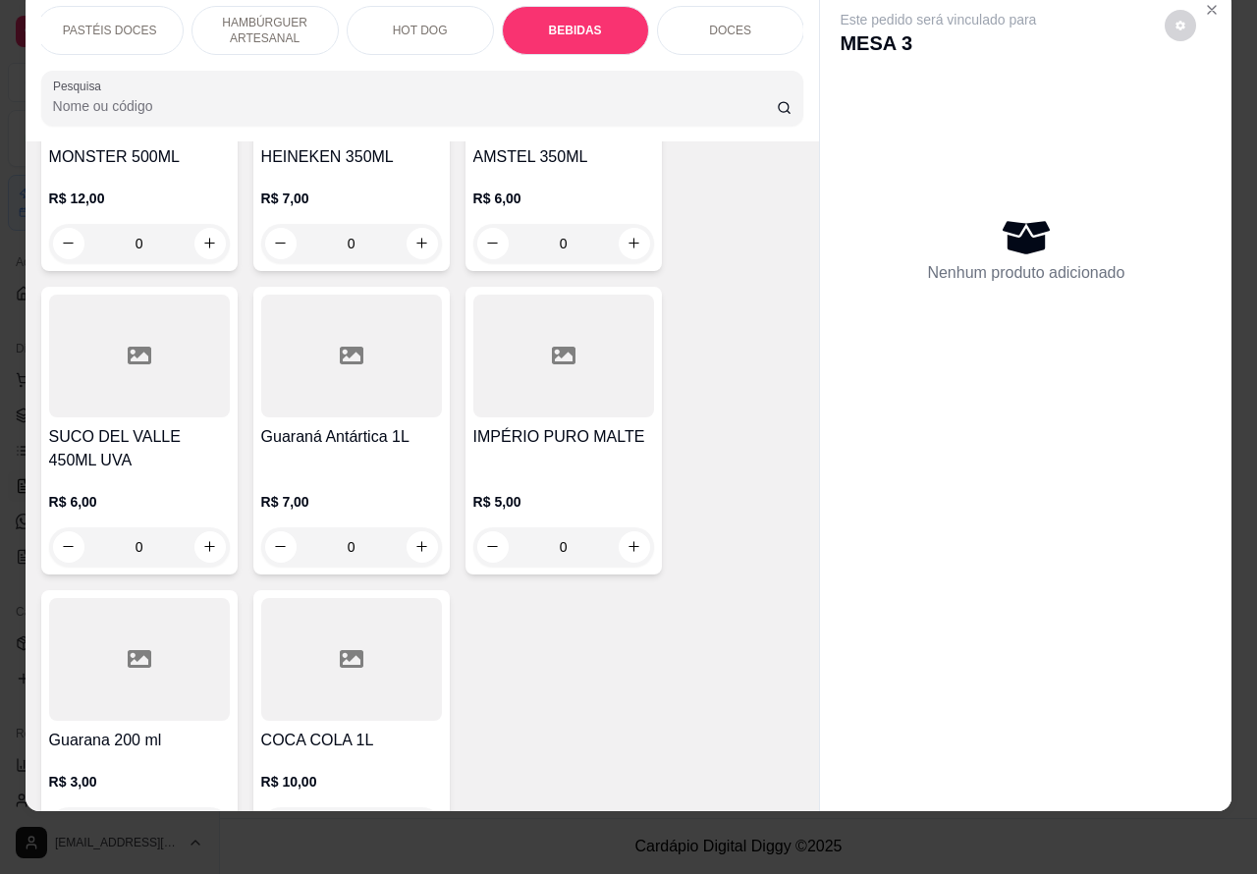
scroll to position [7330, 0]
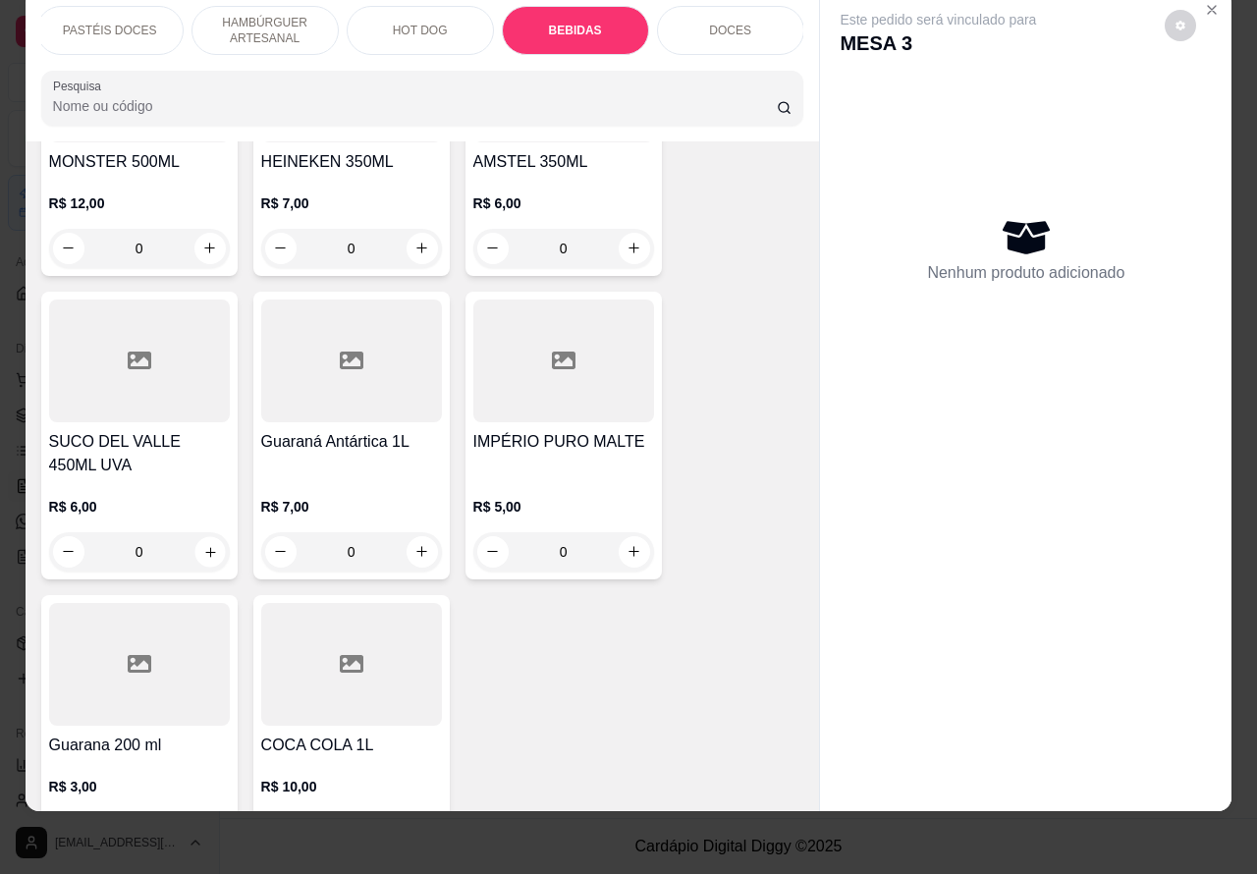
click at [205, 547] on icon "increase-product-quantity" at bounding box center [210, 552] width 10 height 10
type input "1"
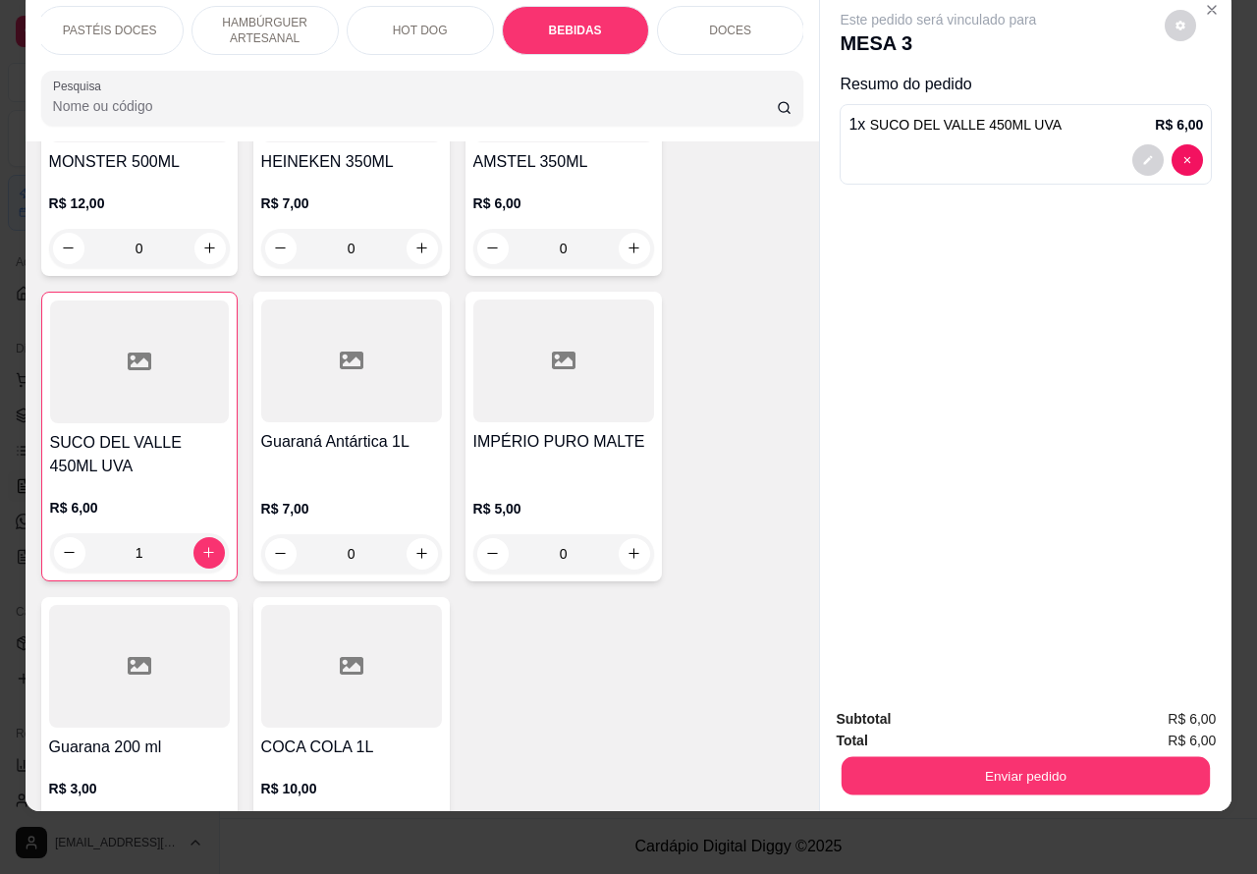
click at [987, 761] on button "Enviar pedido" at bounding box center [1026, 776] width 368 height 38
click at [953, 713] on button "Não registrar e enviar pedido" at bounding box center [959, 709] width 198 height 36
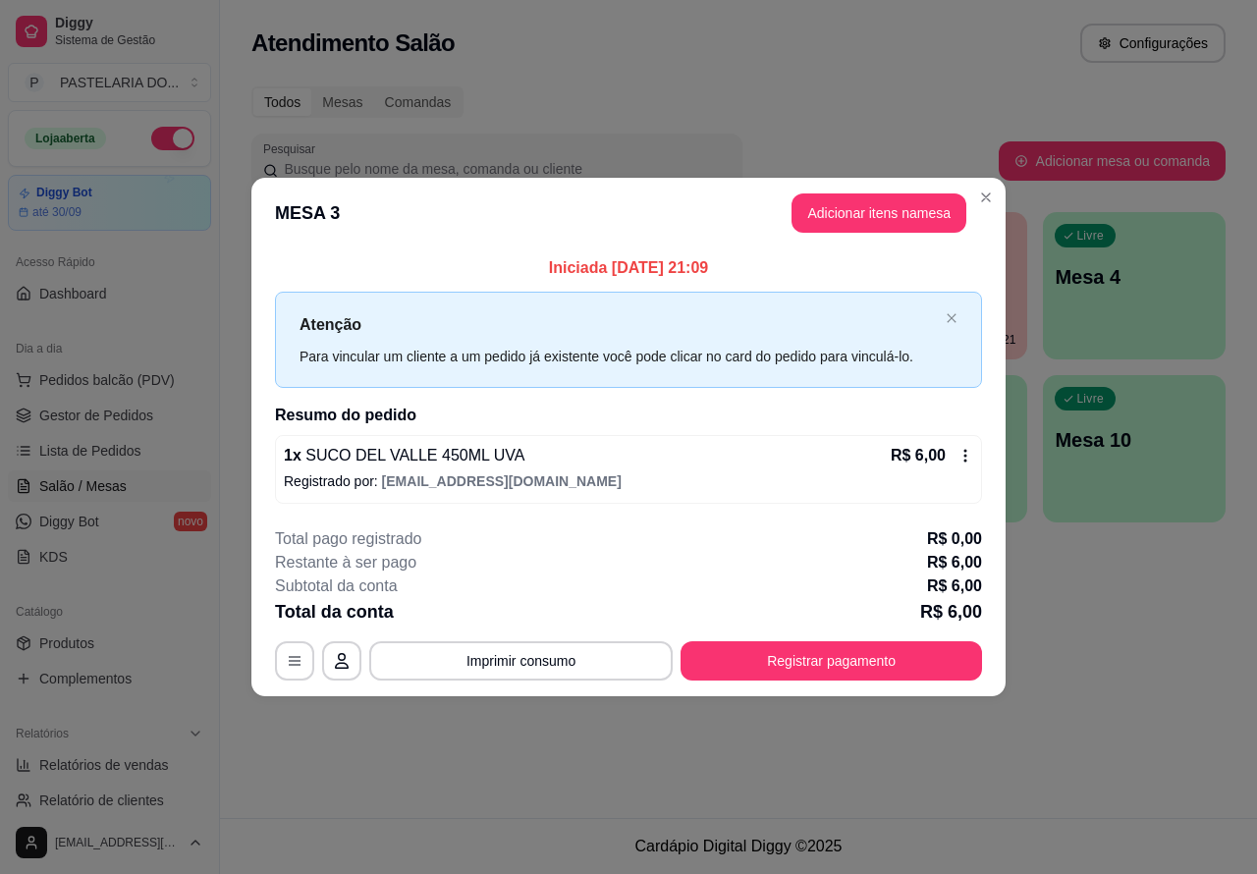
click at [565, 798] on div "Atendimento Salão Configurações Todos Mesas Comandas Pesquisar Adicionar mesa o…" at bounding box center [738, 409] width 1037 height 818
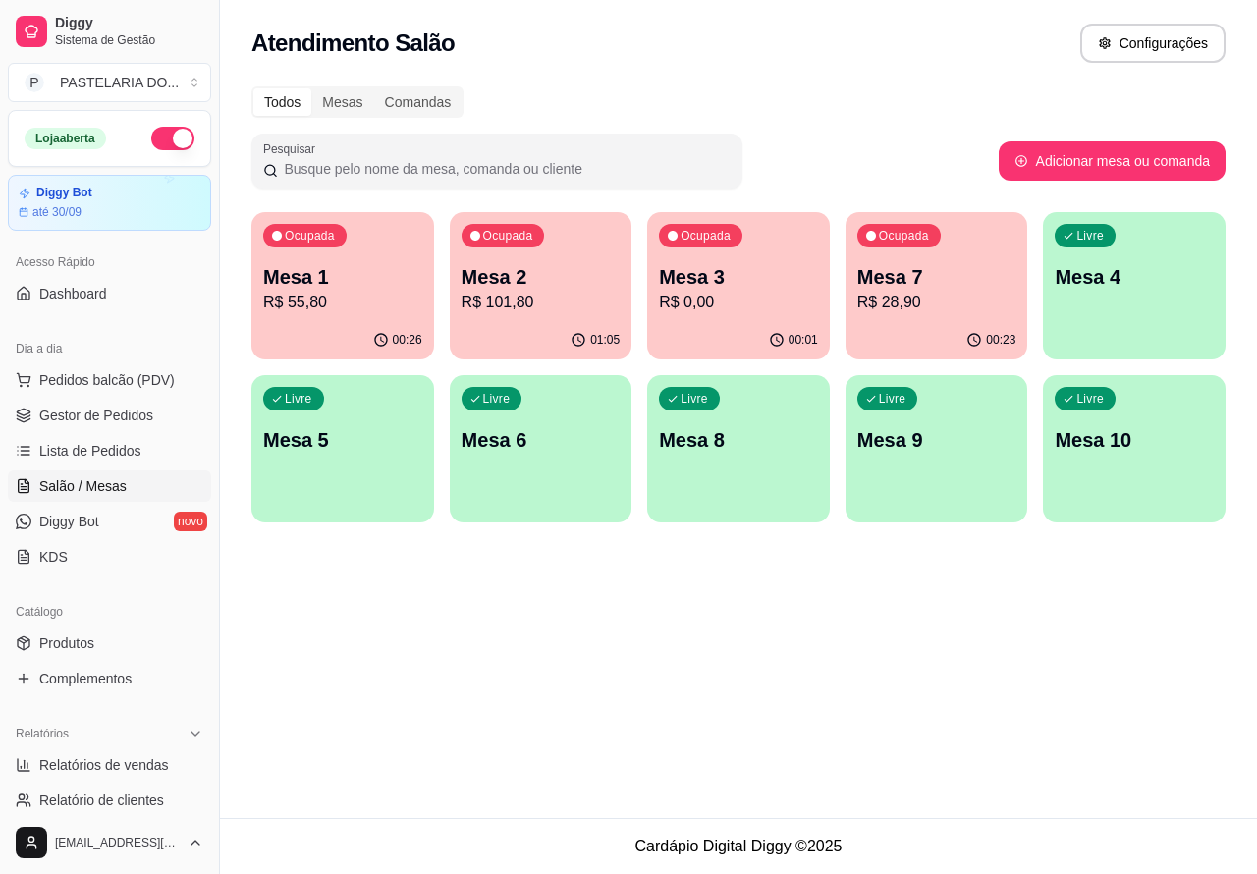
click at [552, 244] on div "Ocupada Mesa 2 R$ 101,80" at bounding box center [541, 266] width 183 height 109
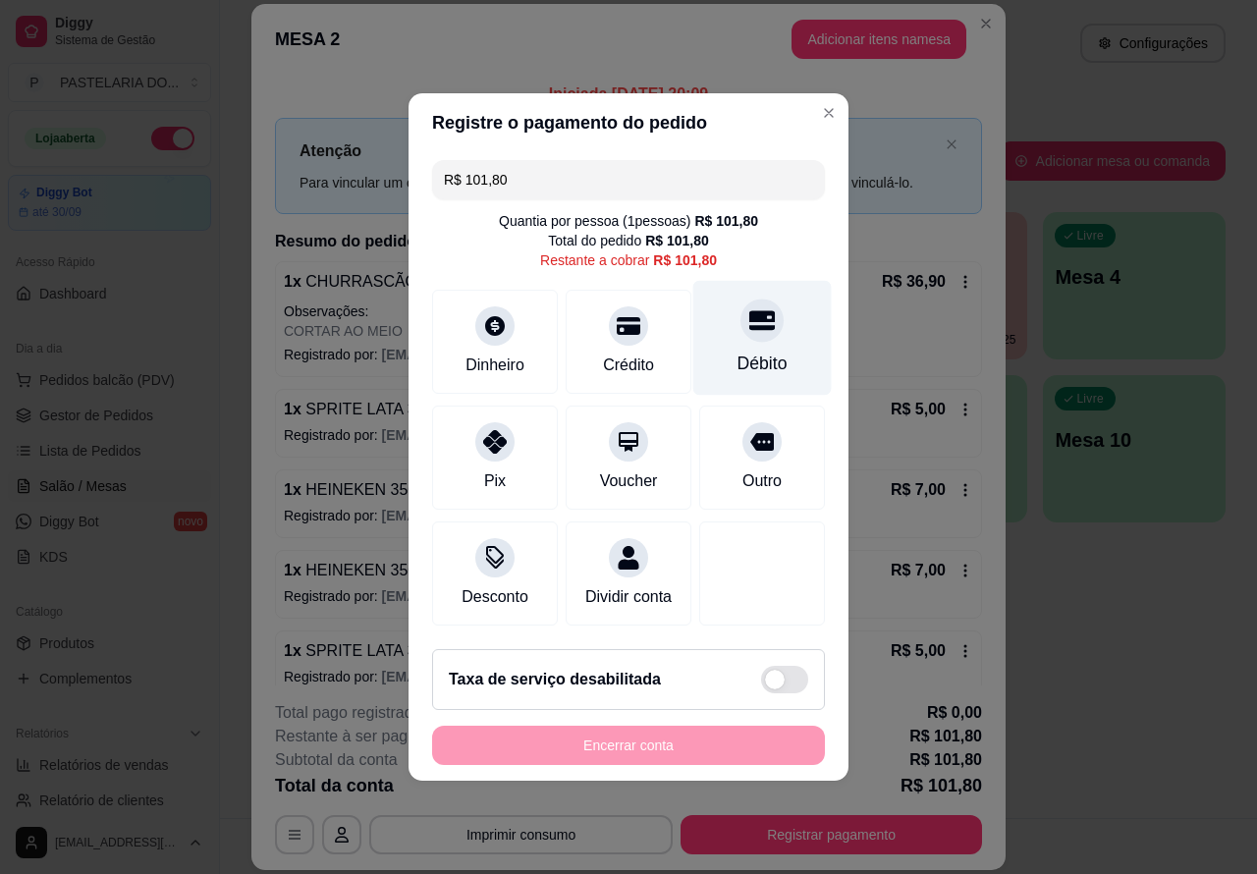
click at [749, 311] on icon at bounding box center [762, 321] width 26 height 20
type input "R$ 0,00"
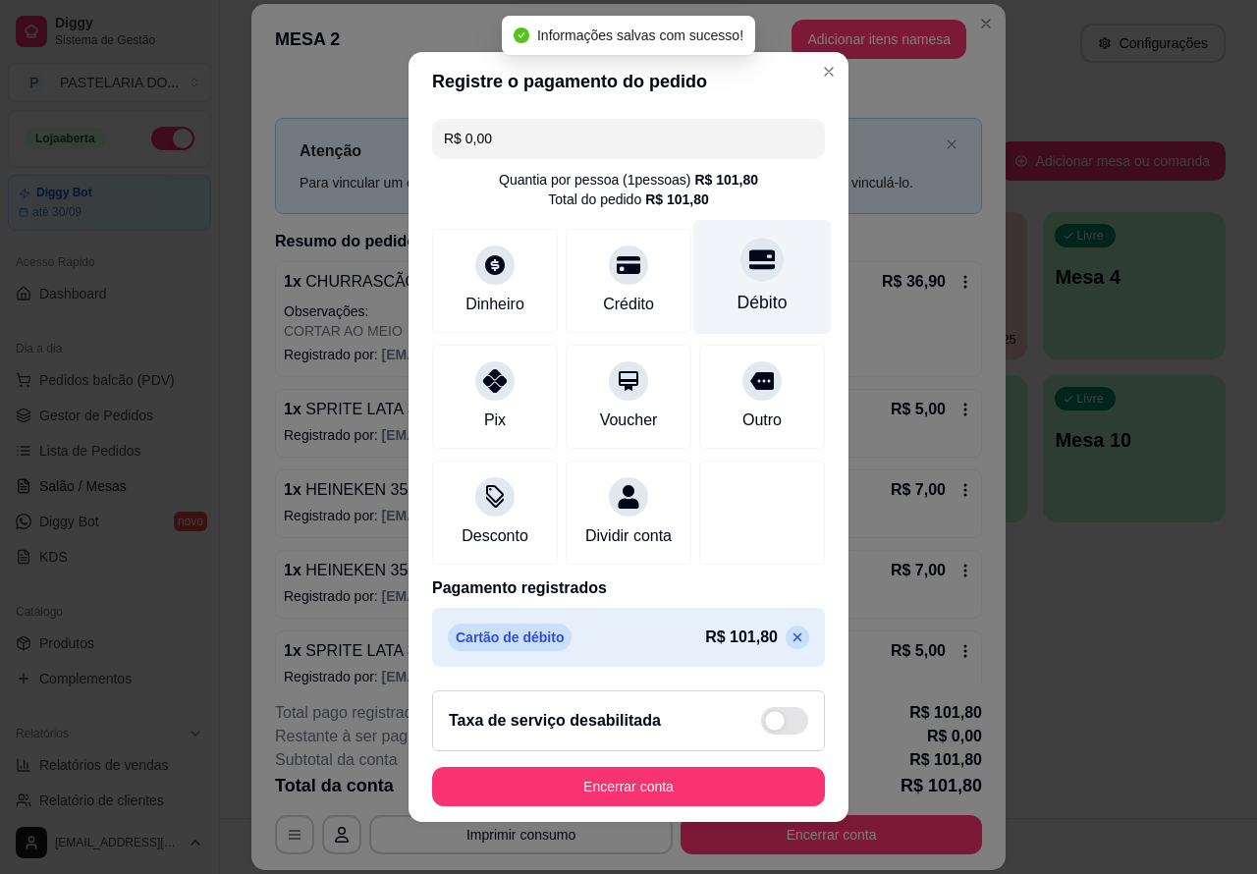
click at [722, 783] on button "Encerrar conta" at bounding box center [628, 786] width 393 height 39
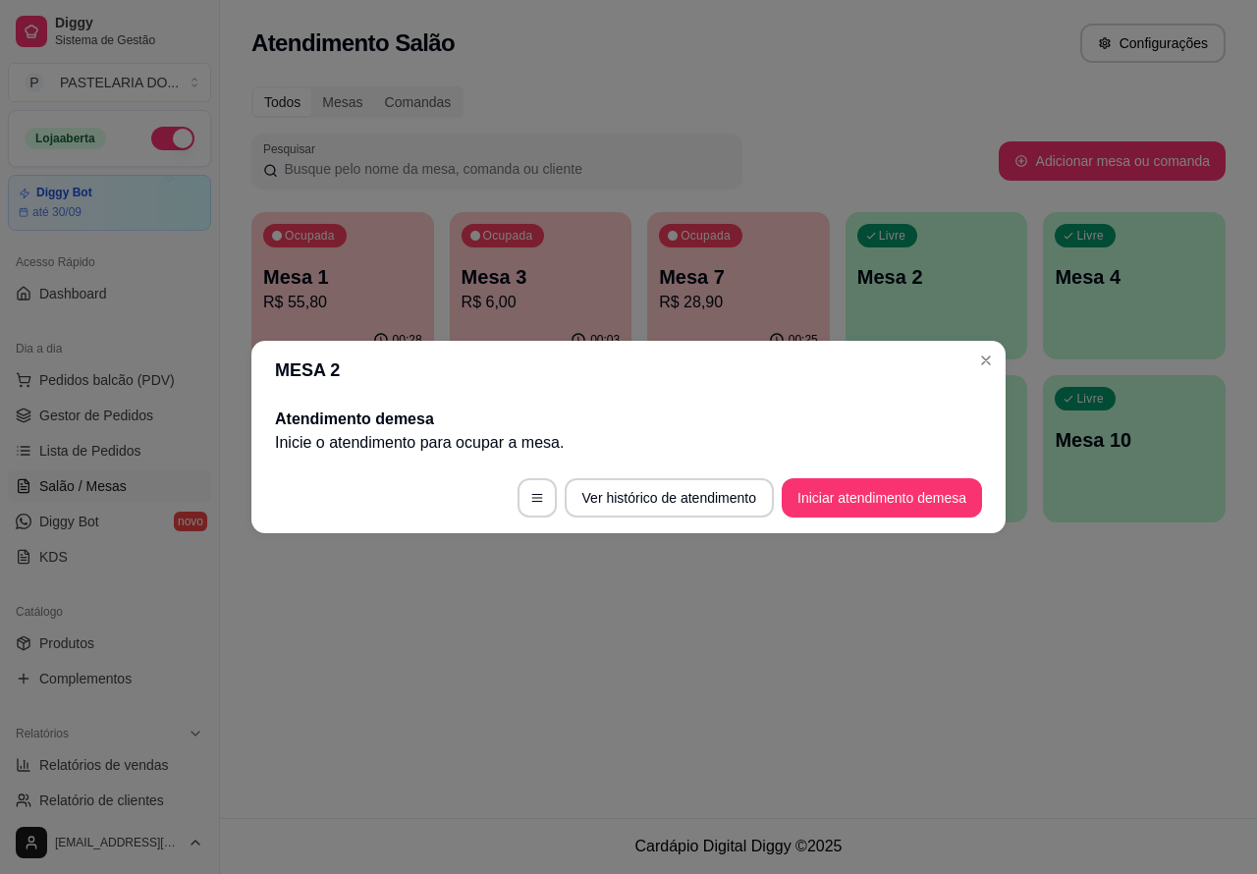
click at [877, 639] on div "Atendimento Salão Configurações Todos Mesas Comandas Pesquisar Adicionar mesa o…" at bounding box center [738, 409] width 1037 height 818
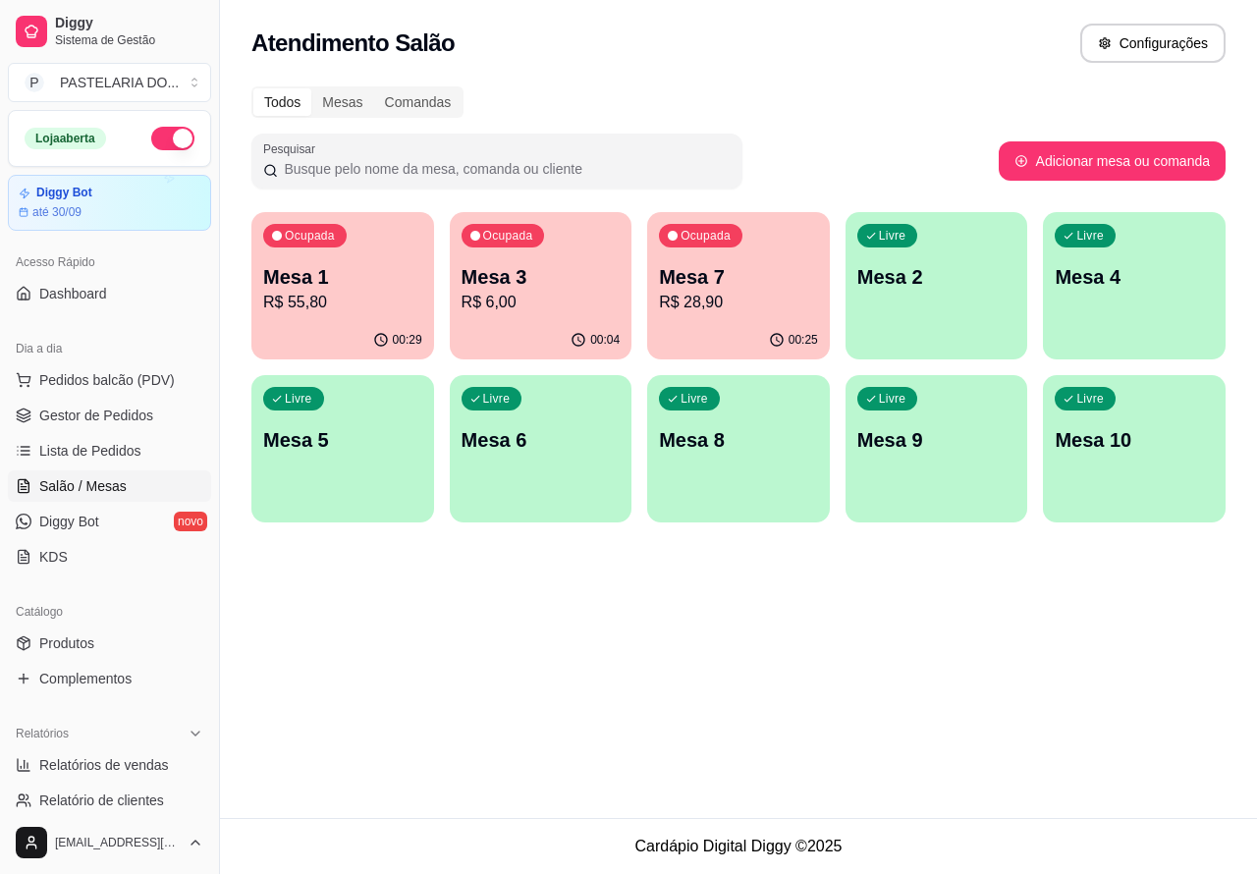
click at [555, 671] on div "Atendimento Salão Configurações Todos Mesas Comandas Pesquisar Adicionar mesa o…" at bounding box center [738, 409] width 1037 height 818
click at [566, 681] on div "Atendimento Salão Configurações Todos Mesas Comandas Pesquisar Adicionar mesa o…" at bounding box center [738, 409] width 1037 height 818
click at [354, 268] on p "Mesa 1" at bounding box center [342, 276] width 159 height 27
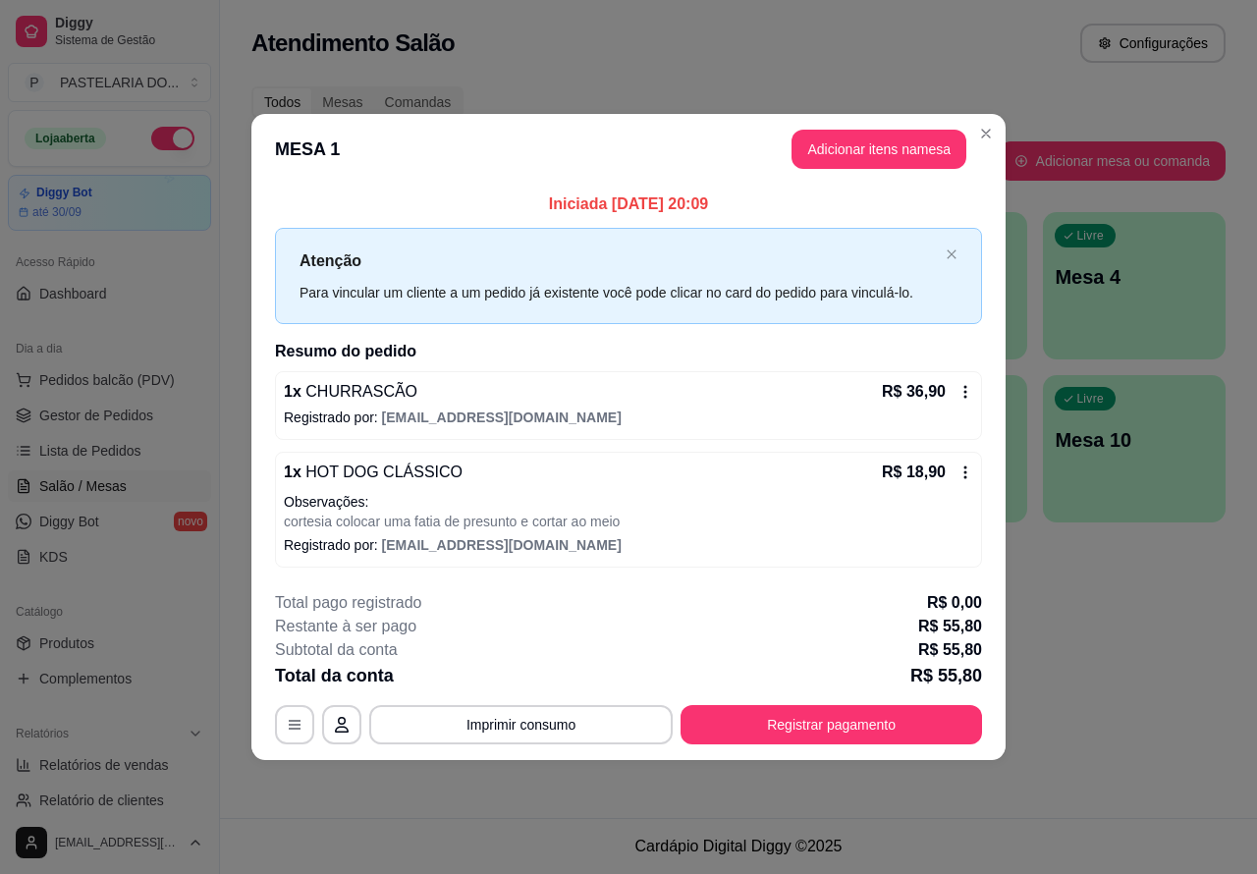
click at [900, 145] on div "Nenhum produto adicionado" at bounding box center [1026, 285] width 372 height 385
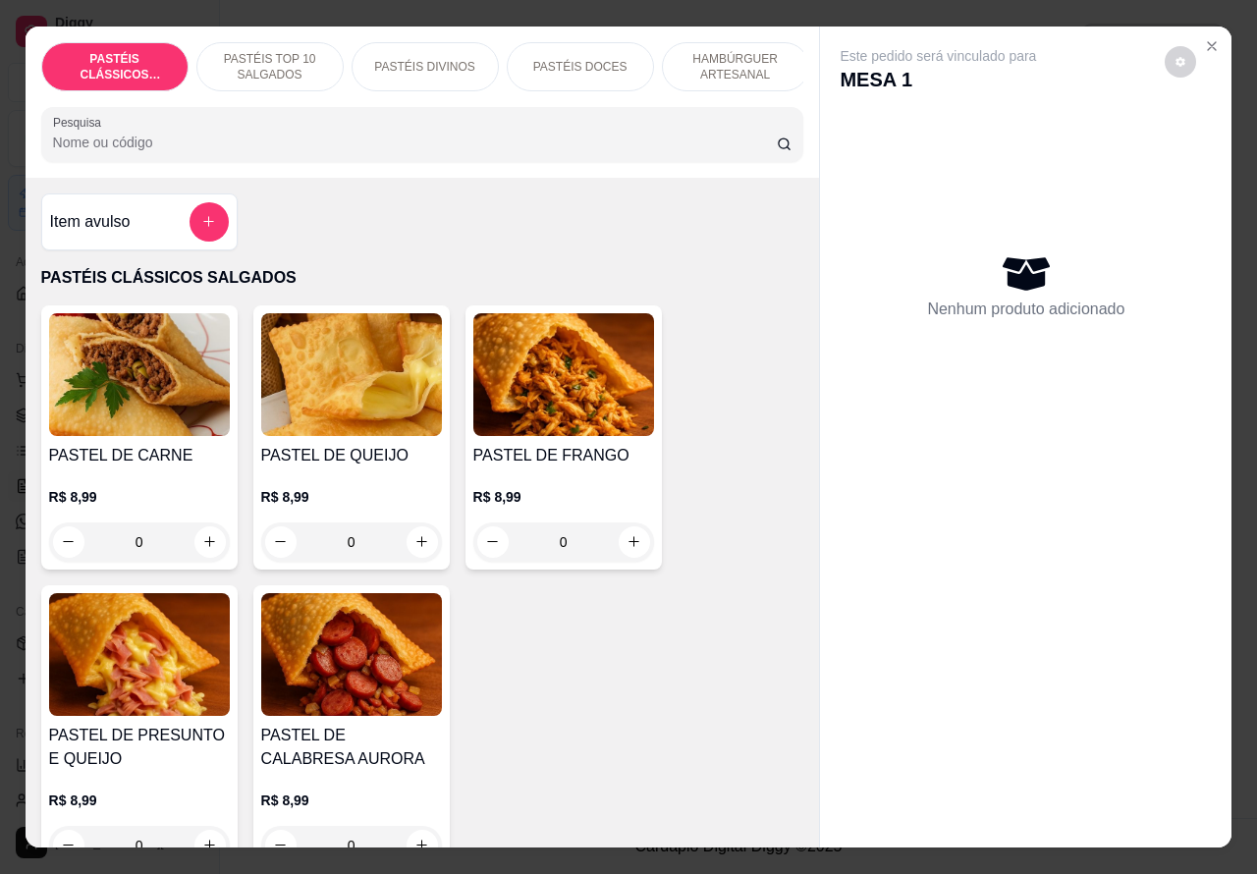
click at [1208, 42] on icon "Close" at bounding box center [1212, 46] width 8 height 8
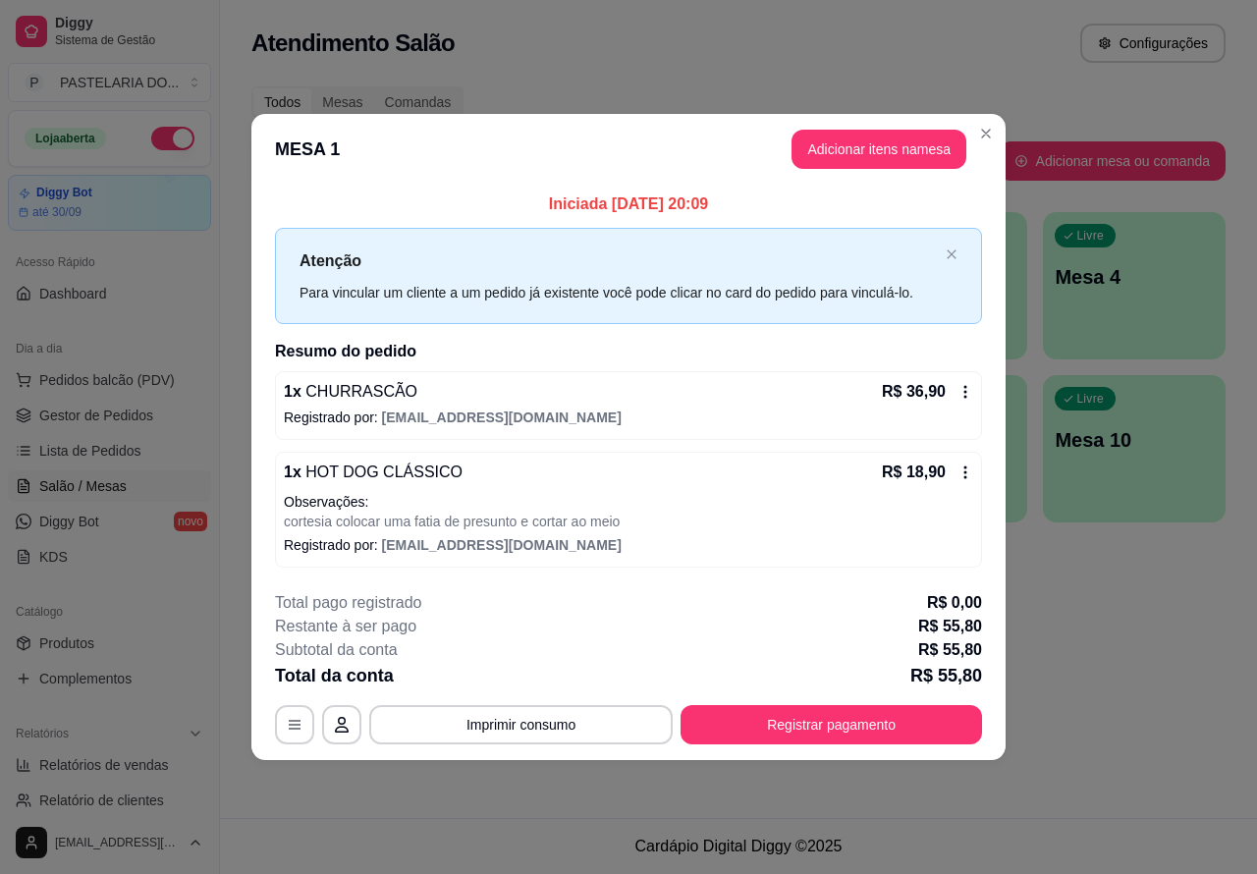
click at [1149, 635] on div "Atendimento Salão Configurações Todos Mesas Comandas Pesquisar Adicionar mesa o…" at bounding box center [738, 409] width 1037 height 818
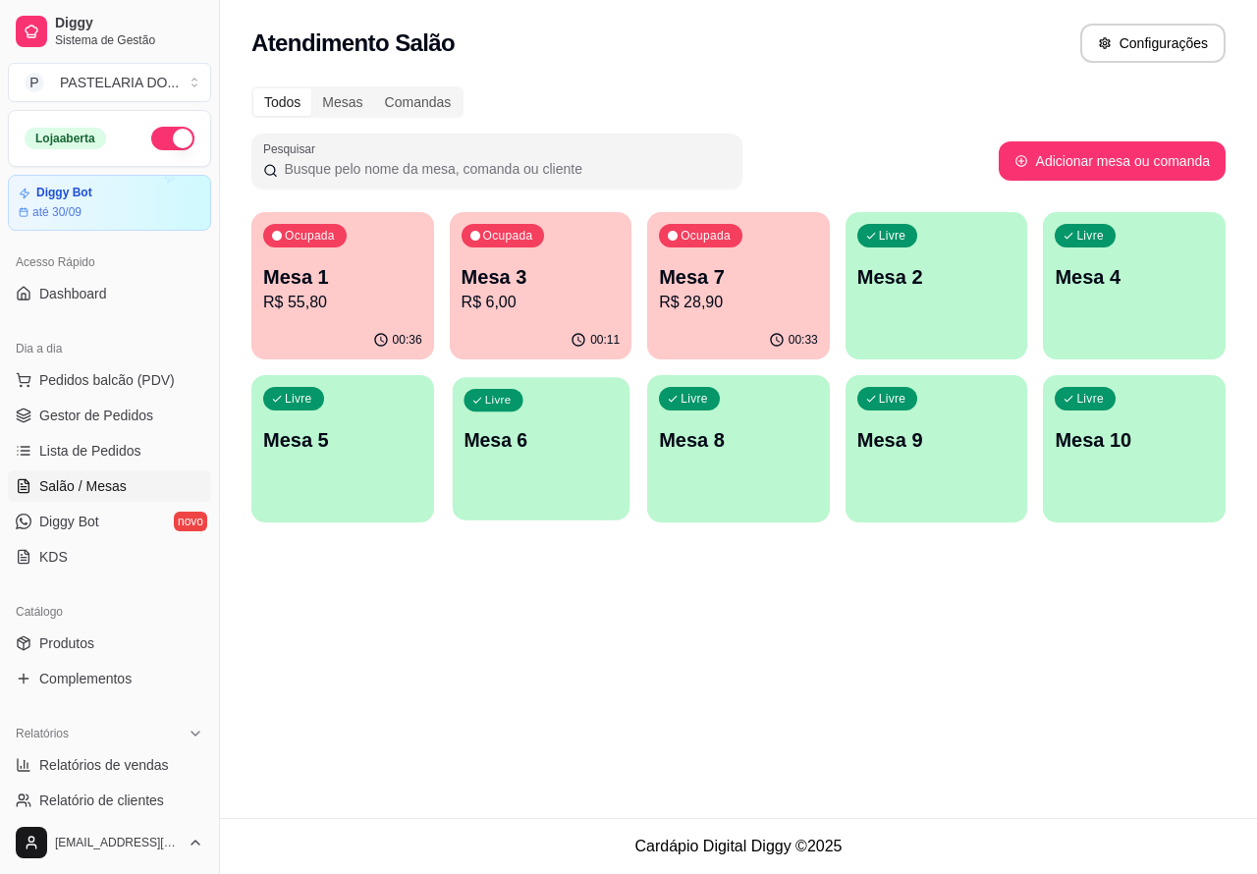
click at [537, 435] on p "Mesa 6" at bounding box center [540, 440] width 154 height 27
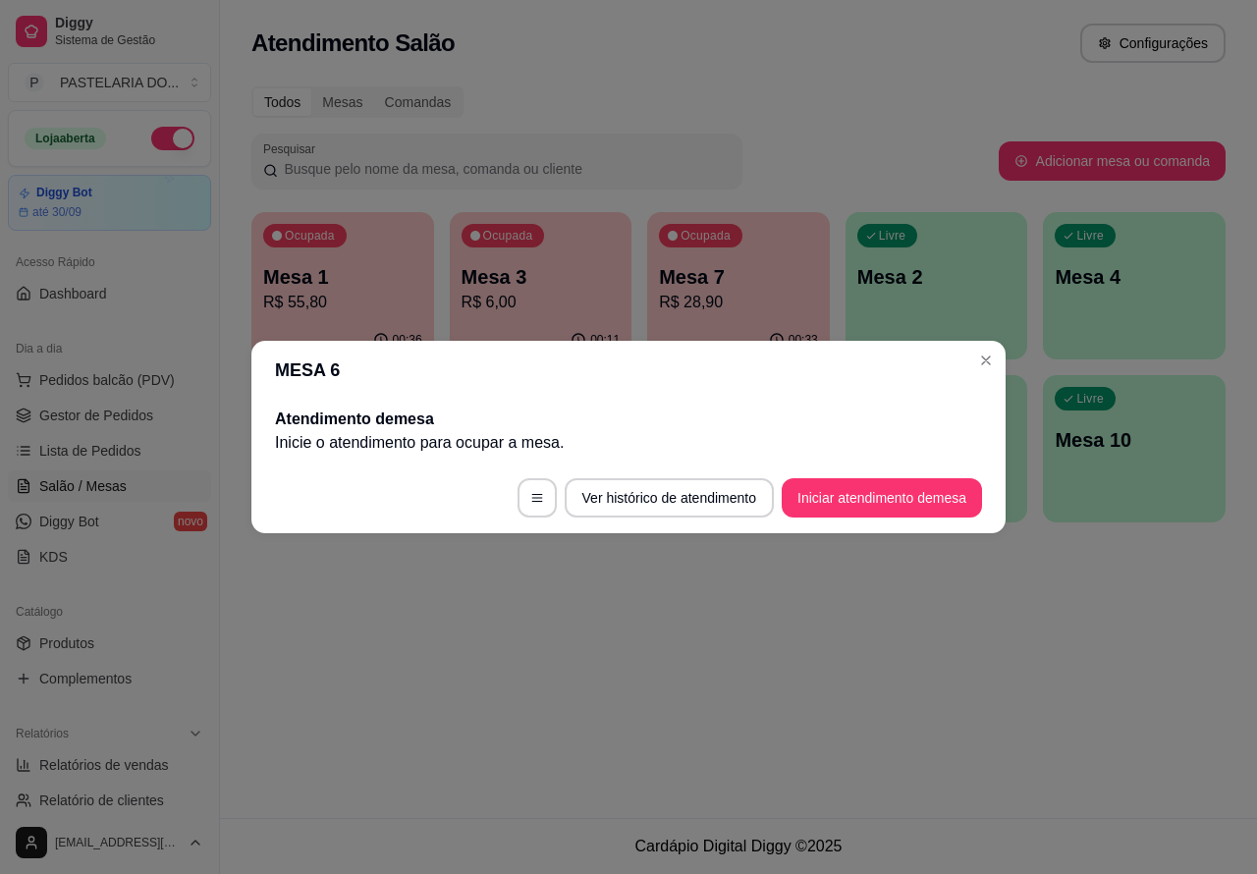
click at [914, 488] on button "Iniciar atendimento de mesa" at bounding box center [882, 497] width 200 height 39
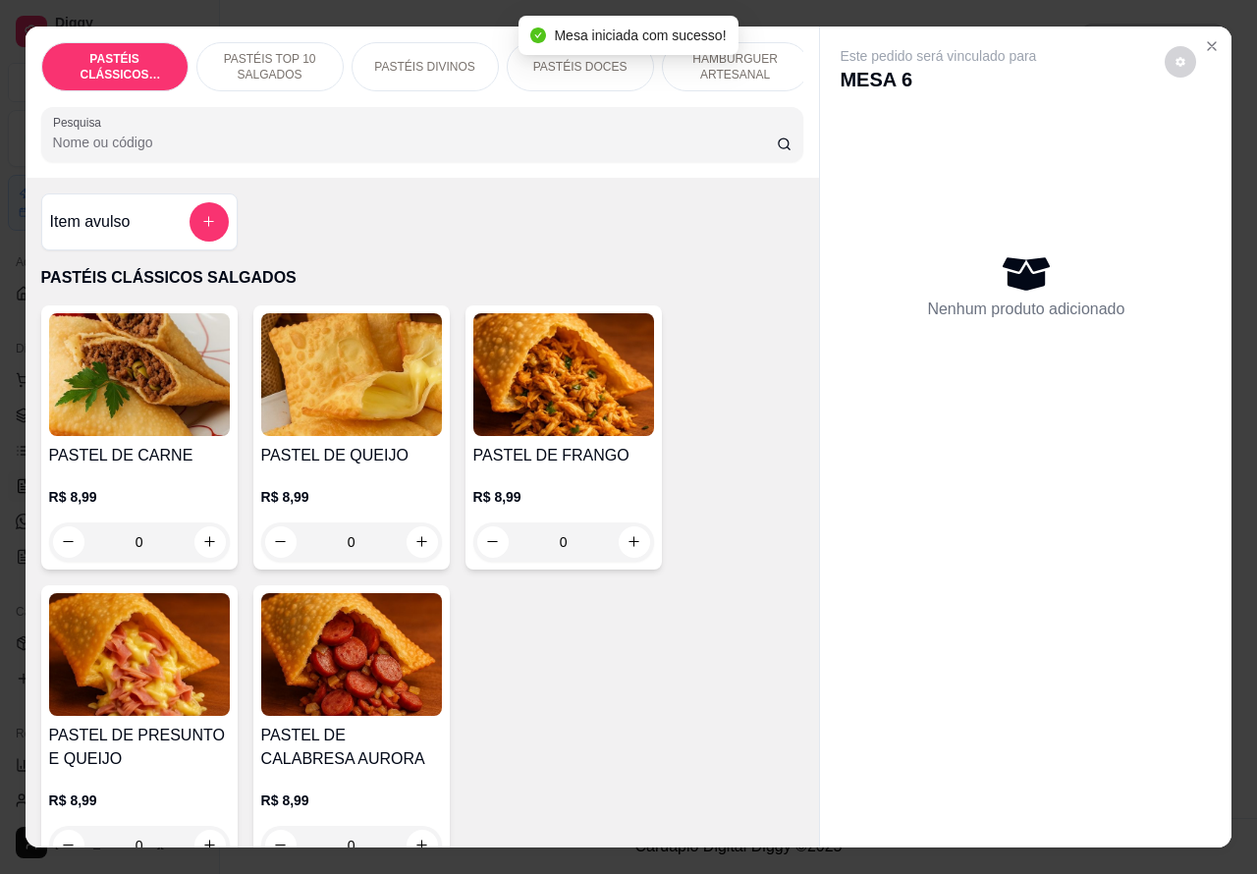
click at [298, 51] on p "PASTÉIS TOP 10 SALGADOS" at bounding box center [270, 66] width 114 height 31
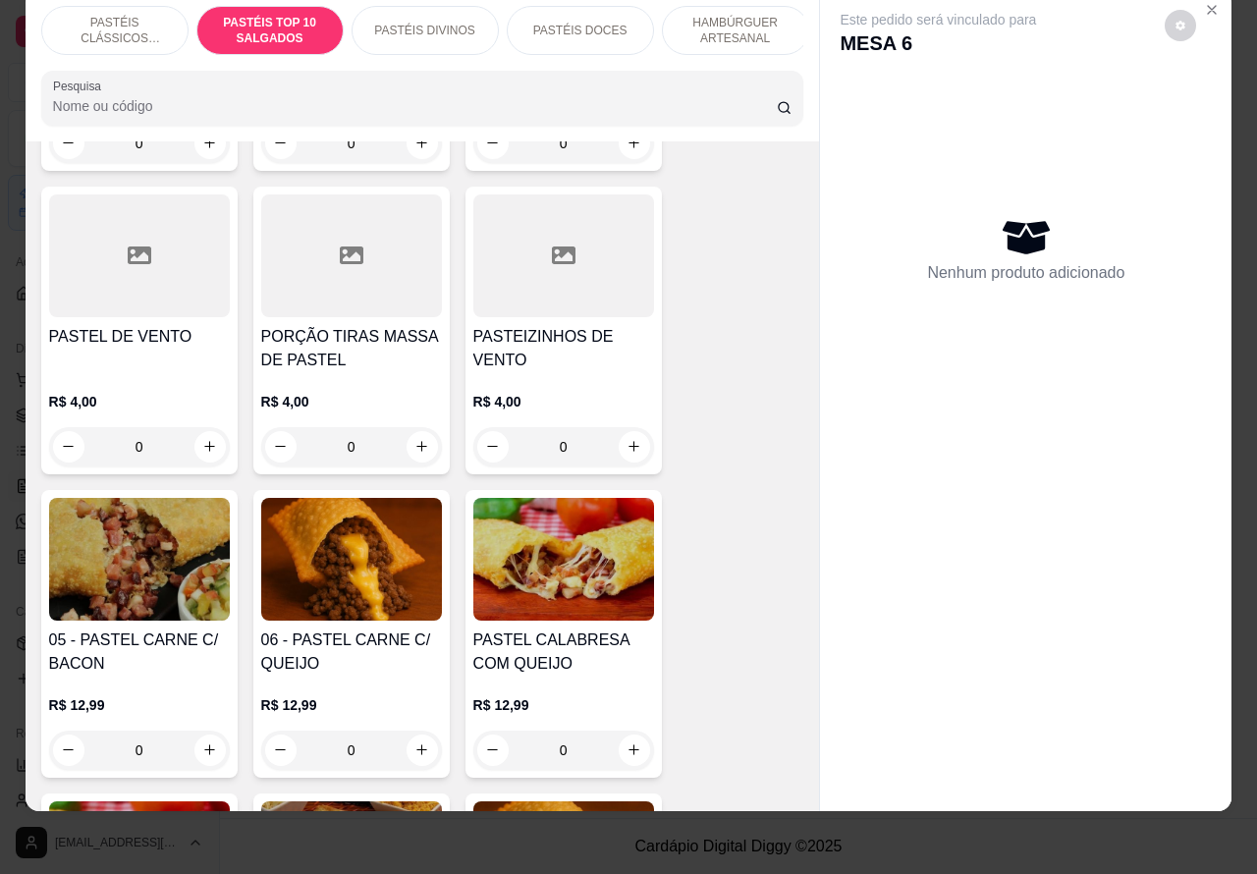
scroll to position [1239, 0]
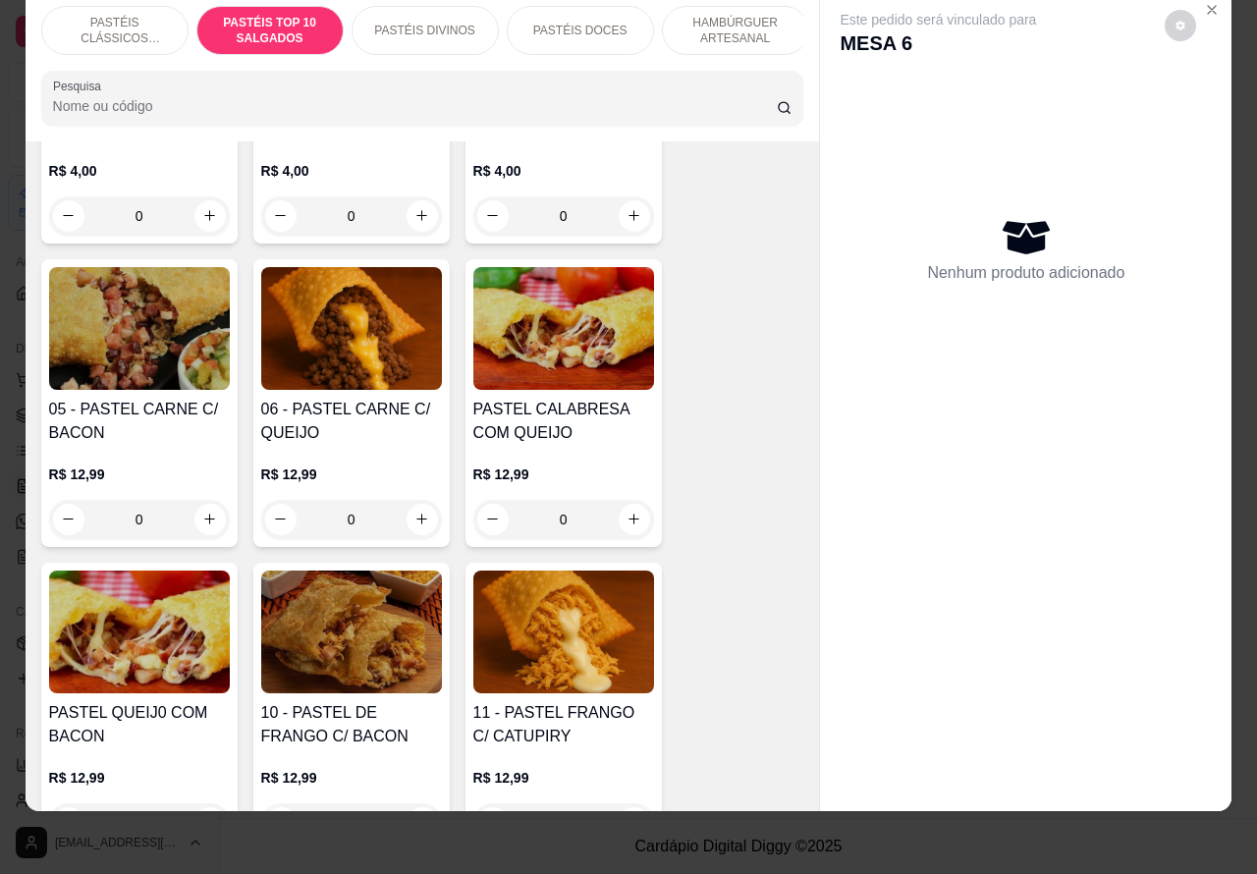
click at [191, 509] on div "0" at bounding box center [139, 519] width 181 height 39
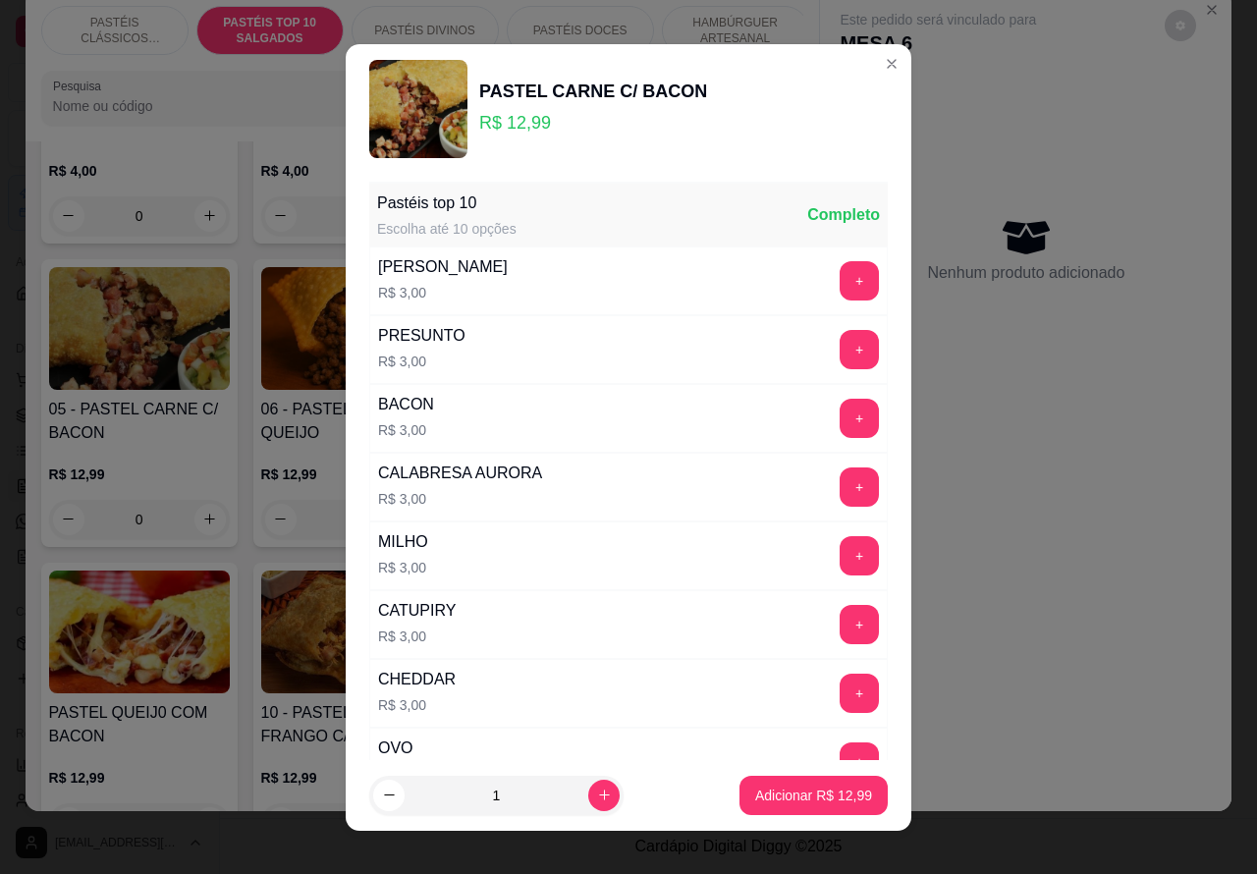
click at [779, 795] on p "Adicionar R$ 12,99" at bounding box center [813, 796] width 117 height 20
type input "1"
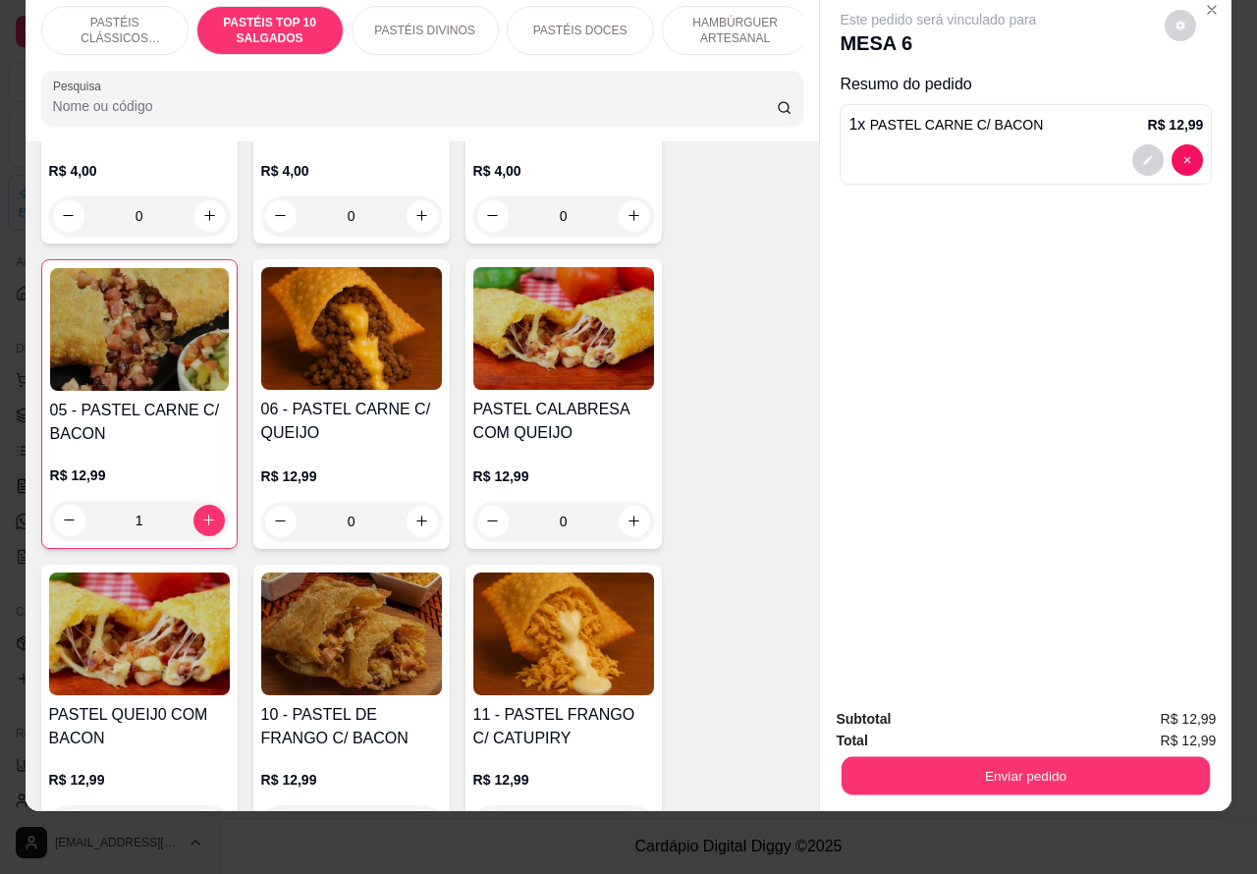
click at [1042, 757] on button "Enviar pedido" at bounding box center [1026, 776] width 368 height 38
click at [998, 757] on button "Enviar pedido" at bounding box center [1026, 776] width 368 height 38
click at [928, 700] on button "Não registrar e enviar pedido" at bounding box center [959, 709] width 198 height 36
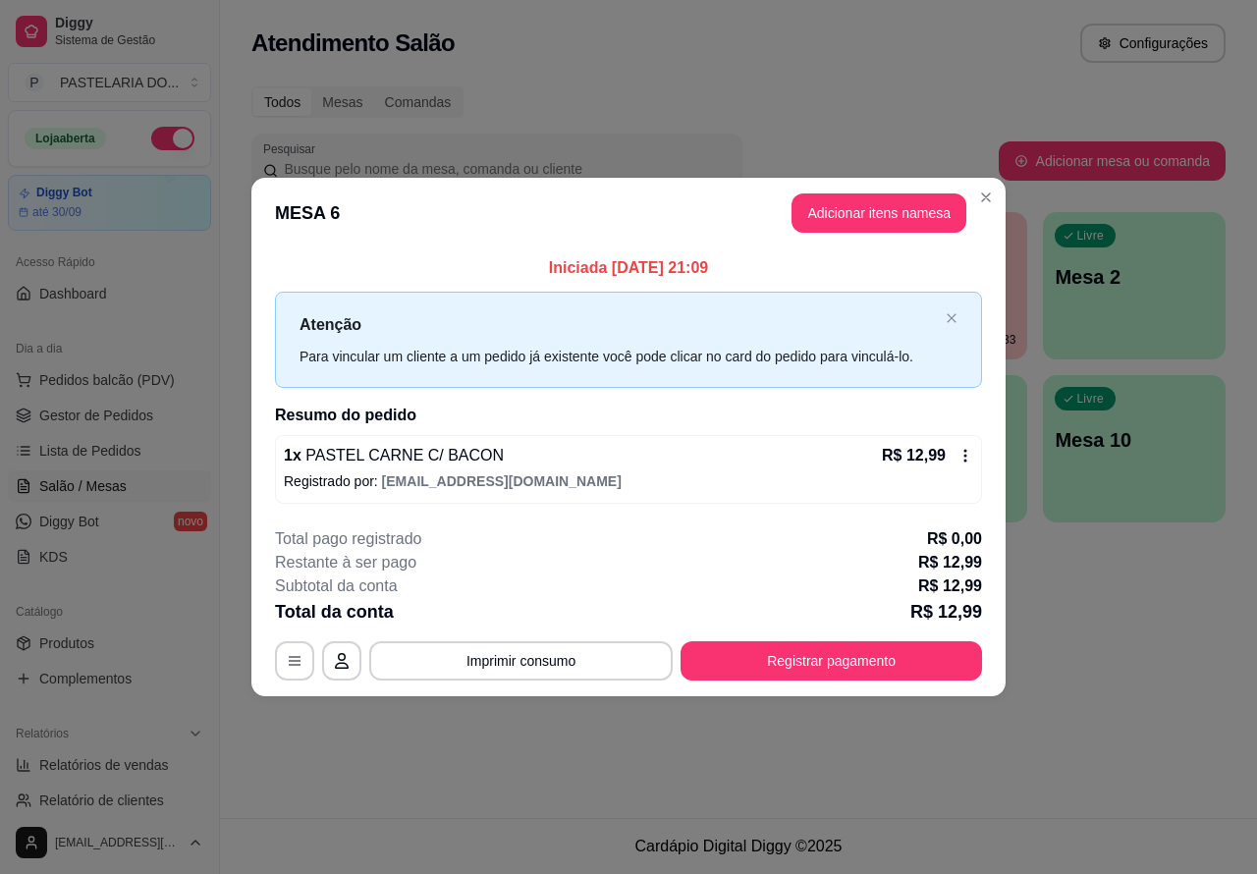
click at [602, 744] on div "Atendimento Salão Configurações Todos Mesas Comandas Pesquisar Adicionar mesa o…" at bounding box center [738, 409] width 1037 height 818
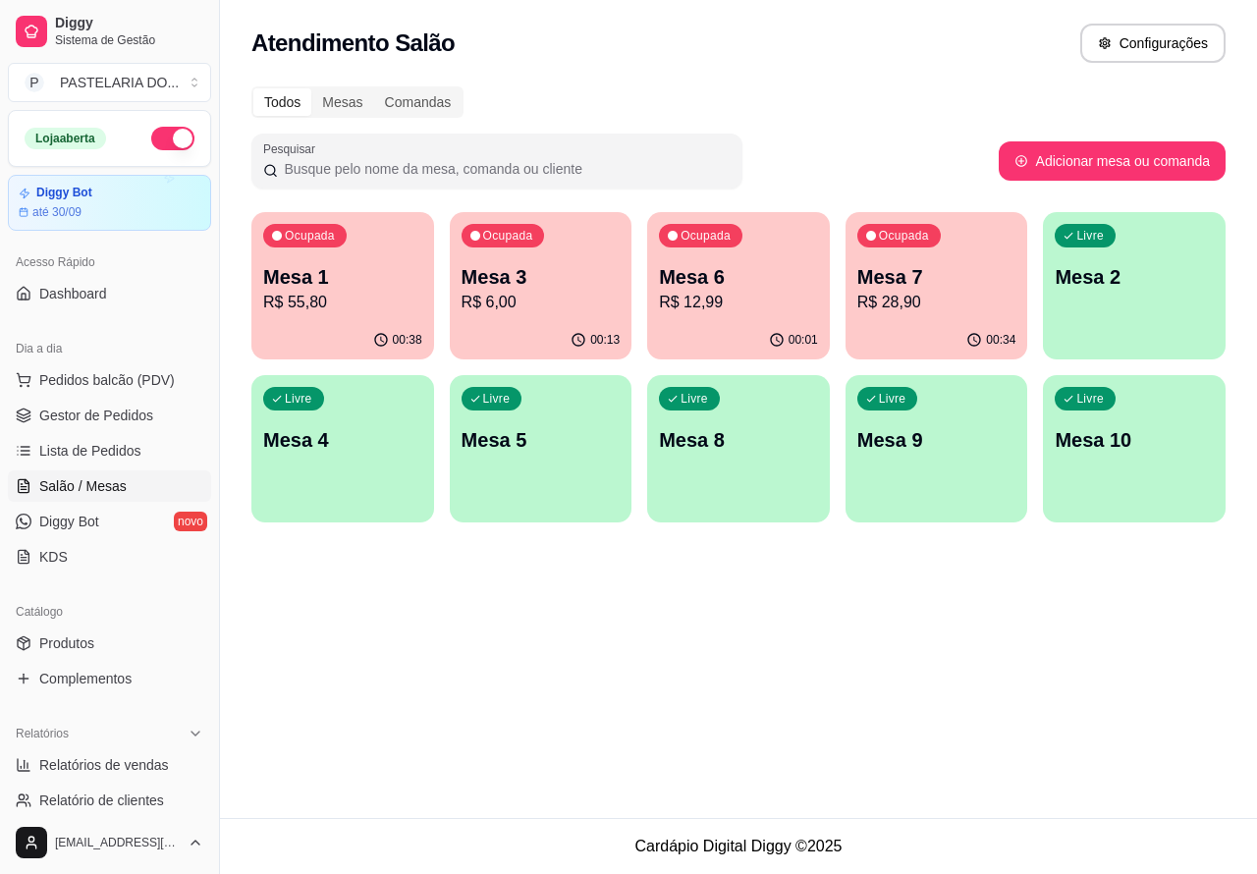
click at [953, 281] on p "Mesa 7" at bounding box center [936, 276] width 159 height 27
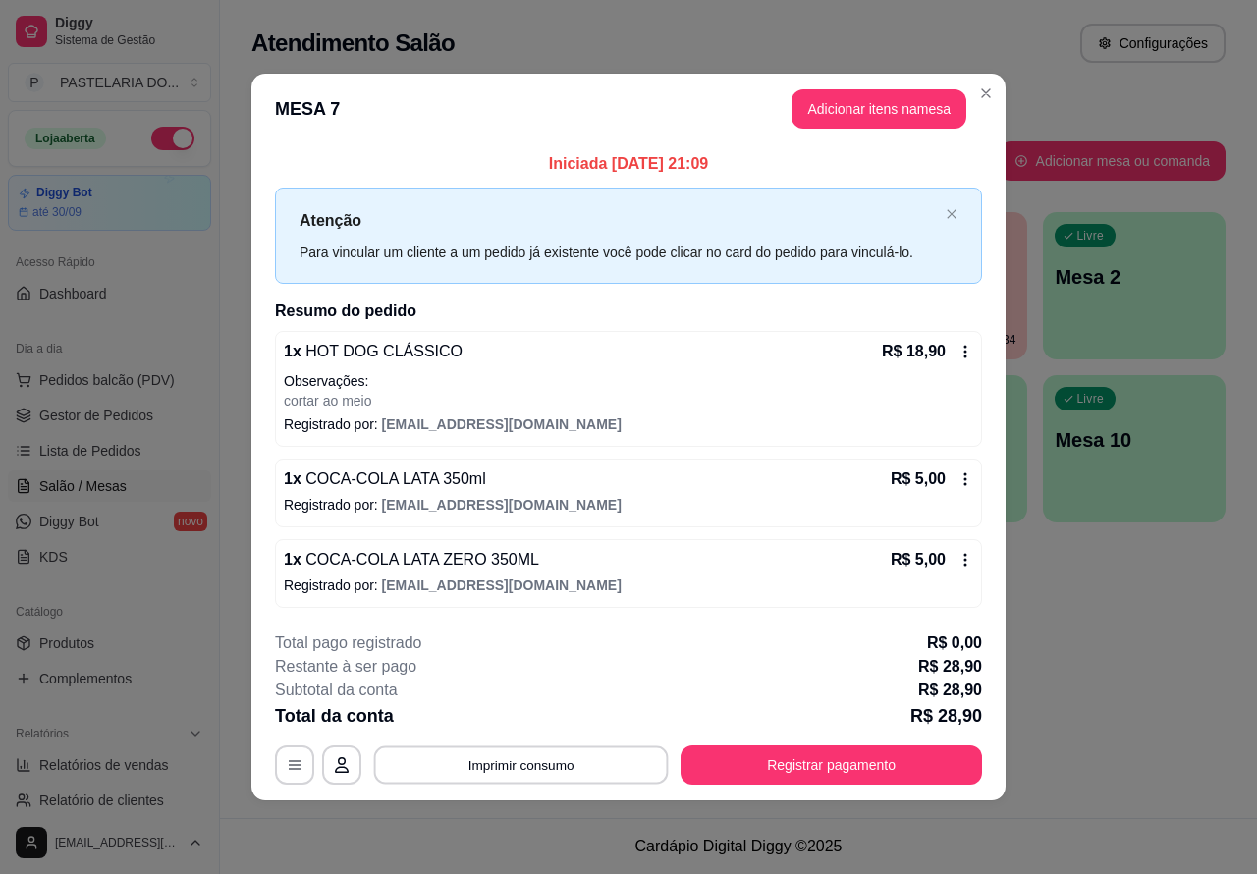
click at [560, 763] on button "Imprimir consumo" at bounding box center [521, 764] width 295 height 38
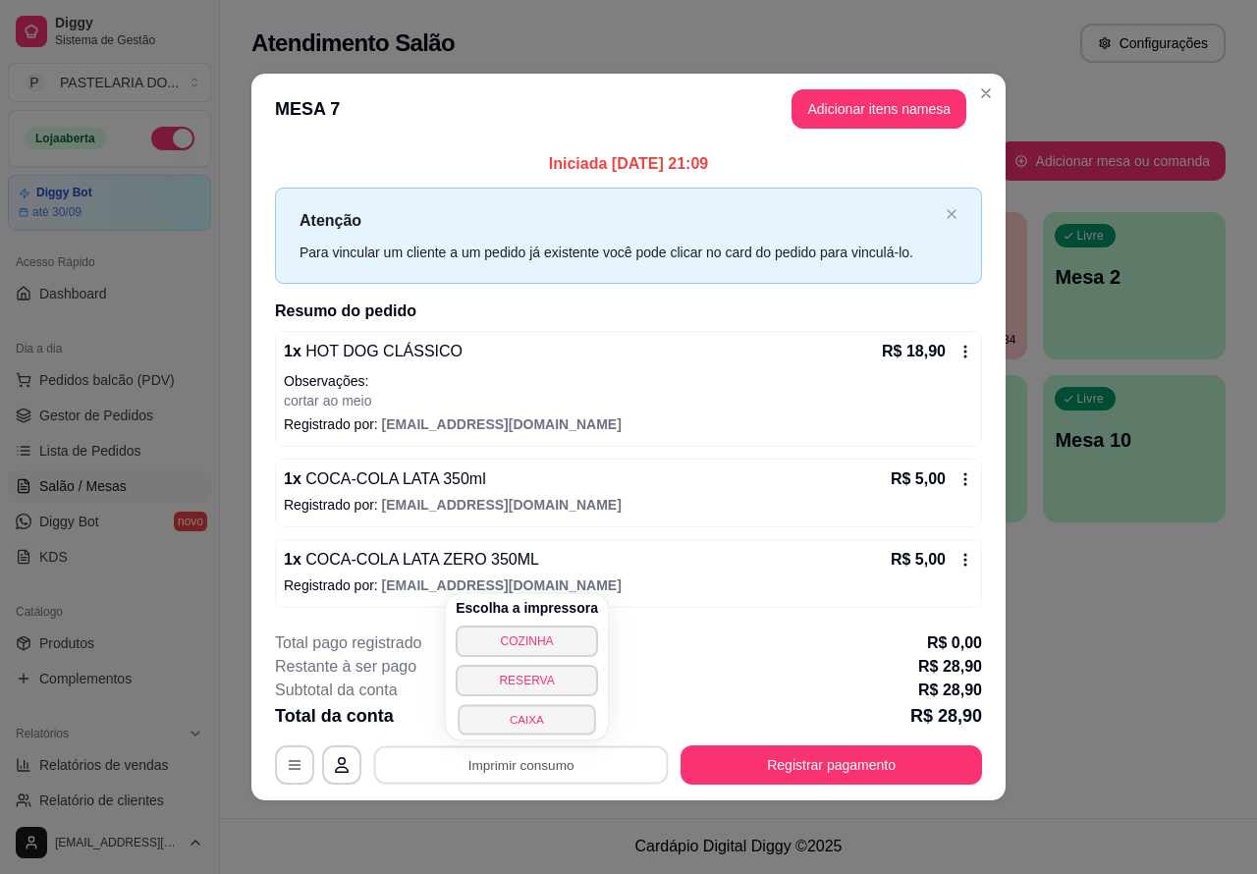
click at [528, 720] on button "CAIXA" at bounding box center [526, 719] width 137 height 30
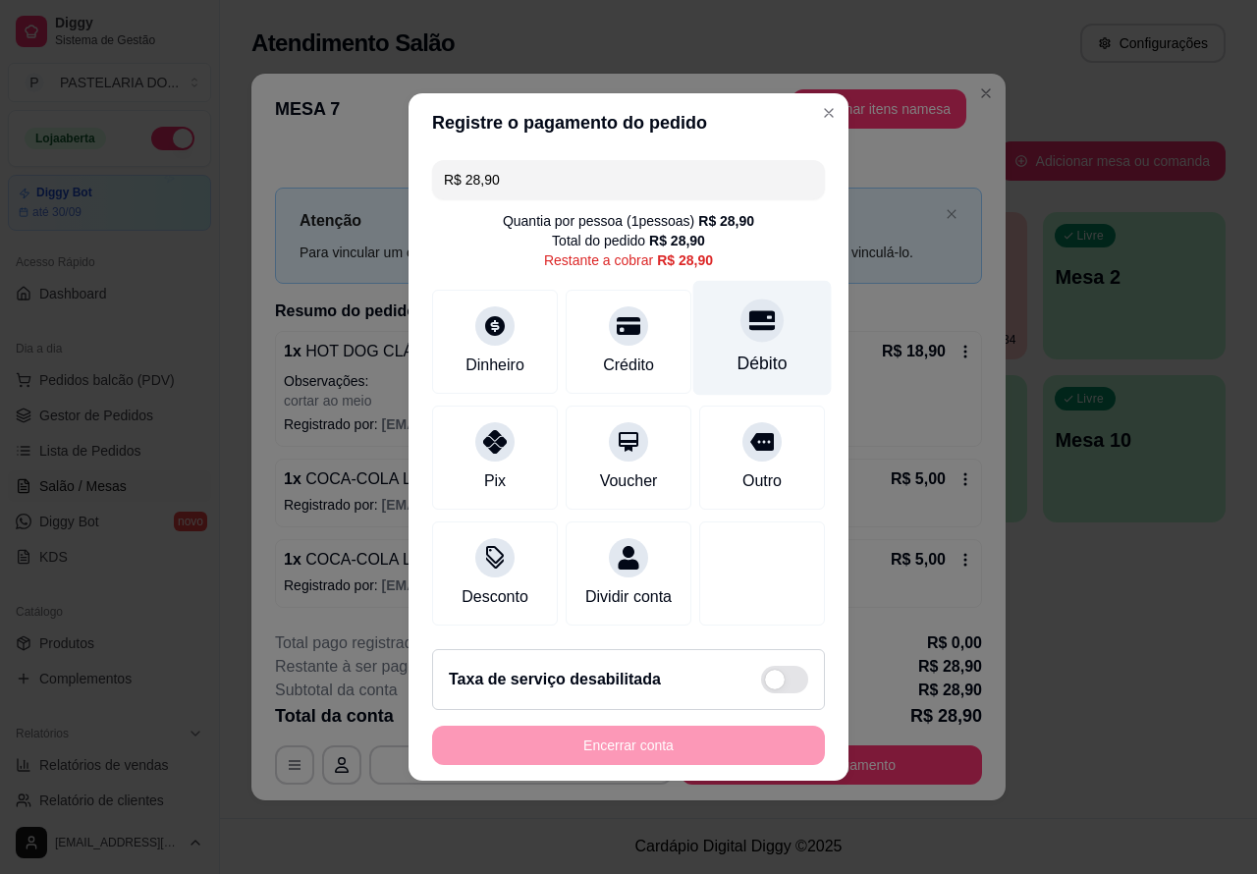
click at [764, 320] on div at bounding box center [761, 320] width 43 height 43
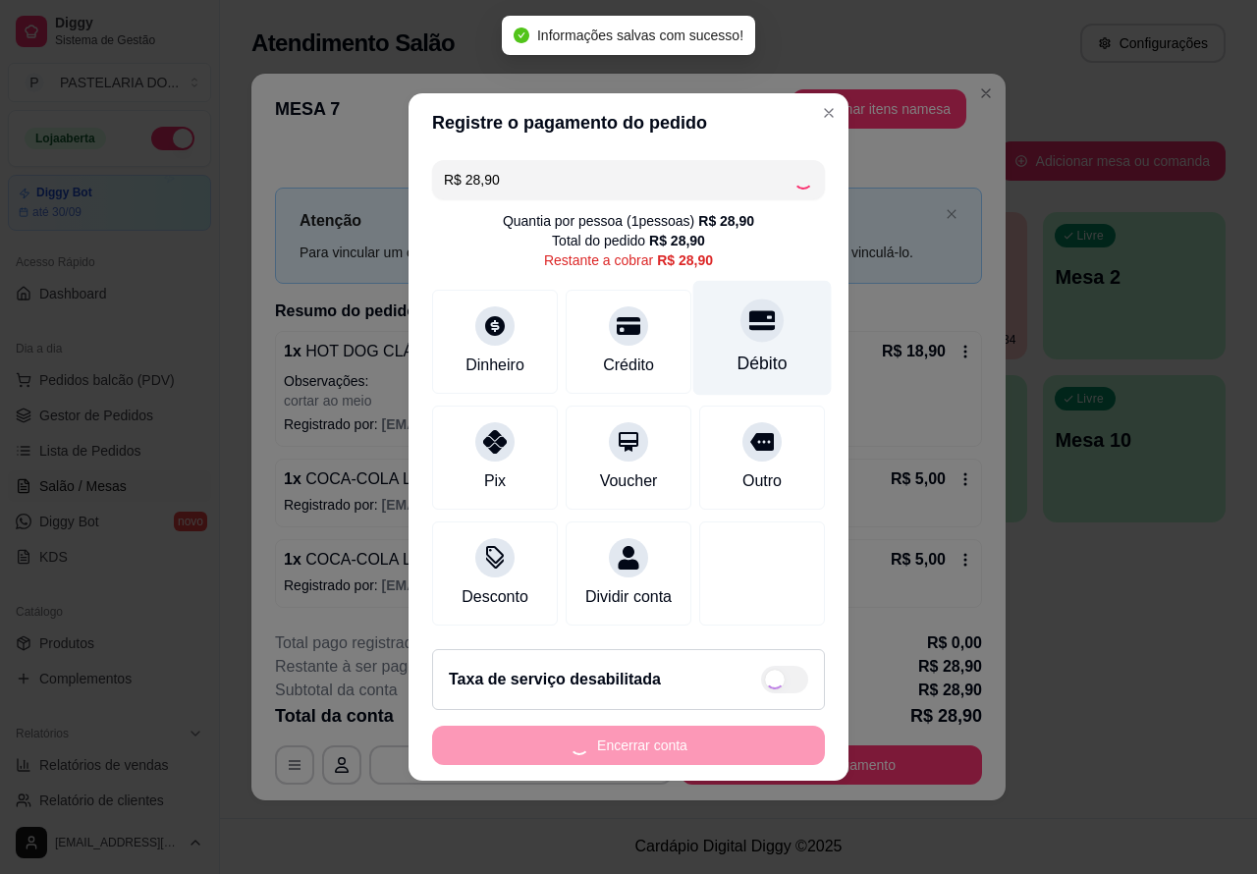
type input "R$ 0,00"
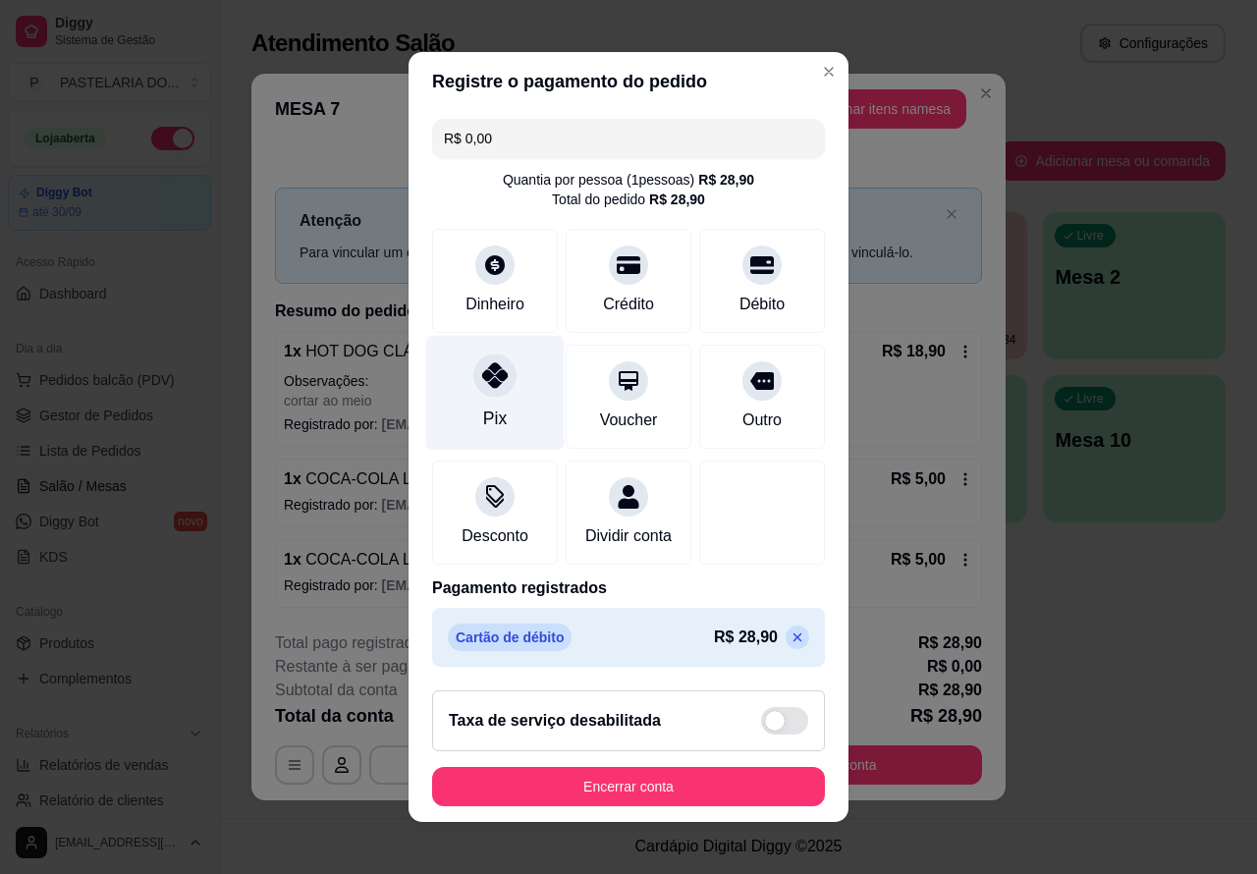
click at [482, 376] on icon at bounding box center [495, 375] width 26 height 26
click at [610, 788] on button "Encerrar conta" at bounding box center [628, 787] width 381 height 38
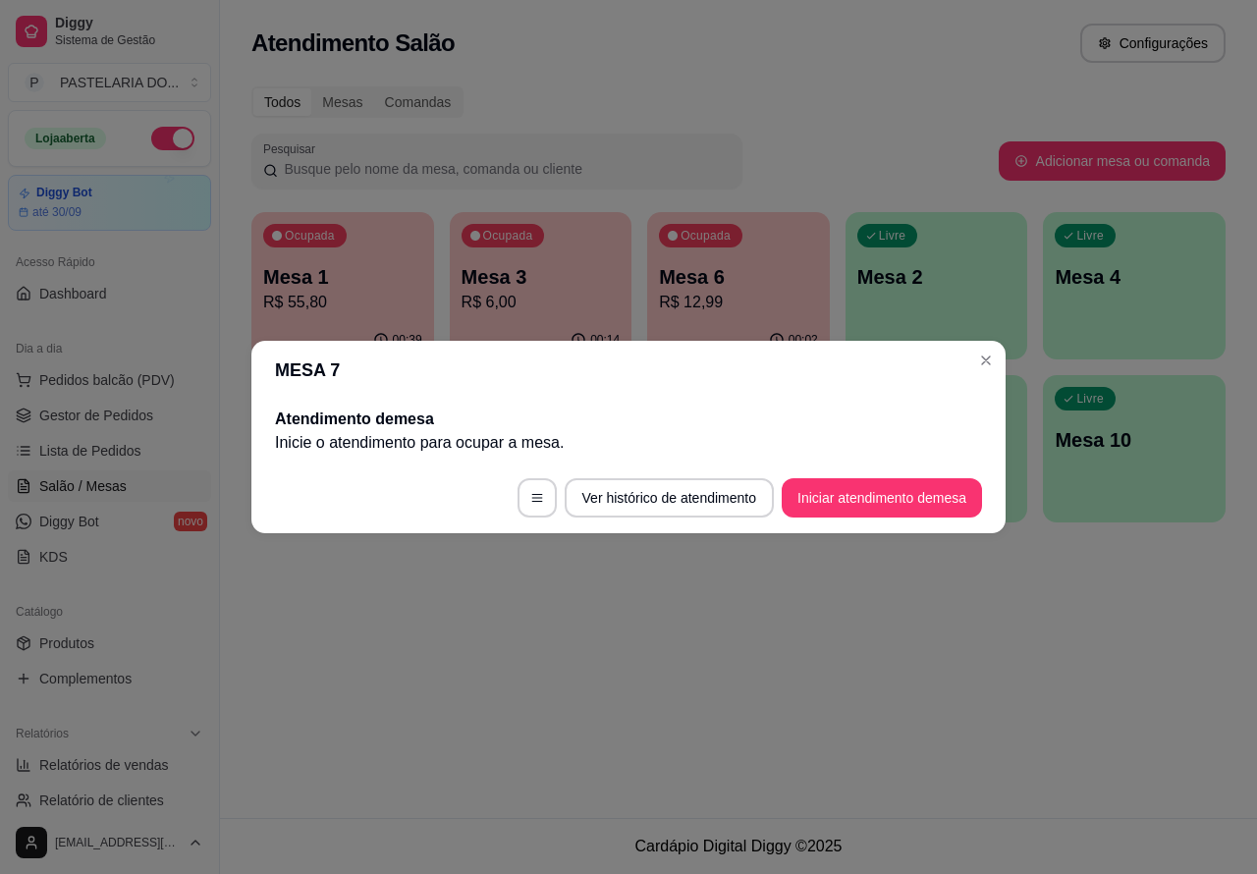
click at [602, 682] on div "Atendimento Salão Configurações Todos Mesas Comandas Pesquisar Adicionar mesa o…" at bounding box center [738, 409] width 1037 height 818
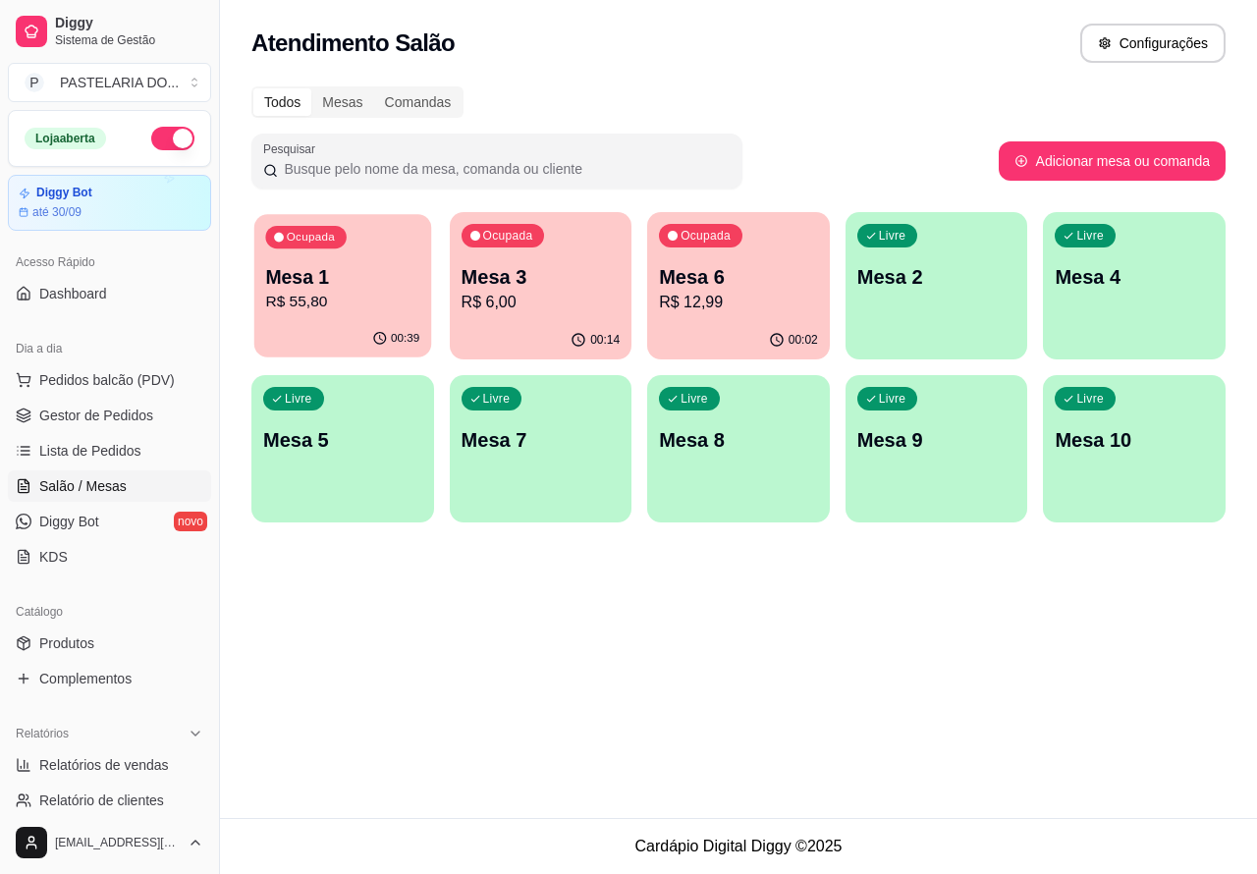
click at [325, 243] on p "Ocupada" at bounding box center [311, 238] width 48 height 16
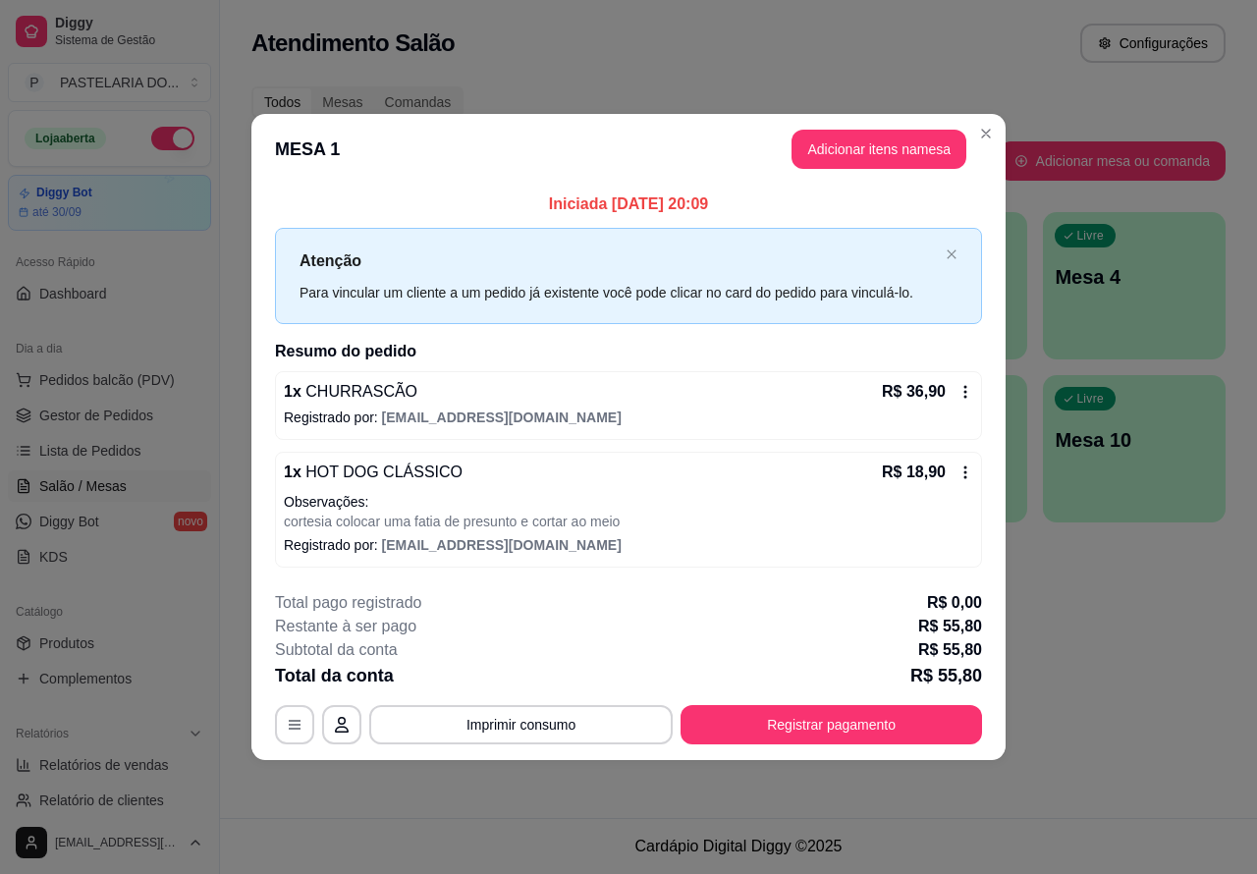
click at [1124, 636] on div "Atendimento Salão Configurações Todos Mesas Comandas Pesquisar Adicionar mesa o…" at bounding box center [738, 409] width 1037 height 818
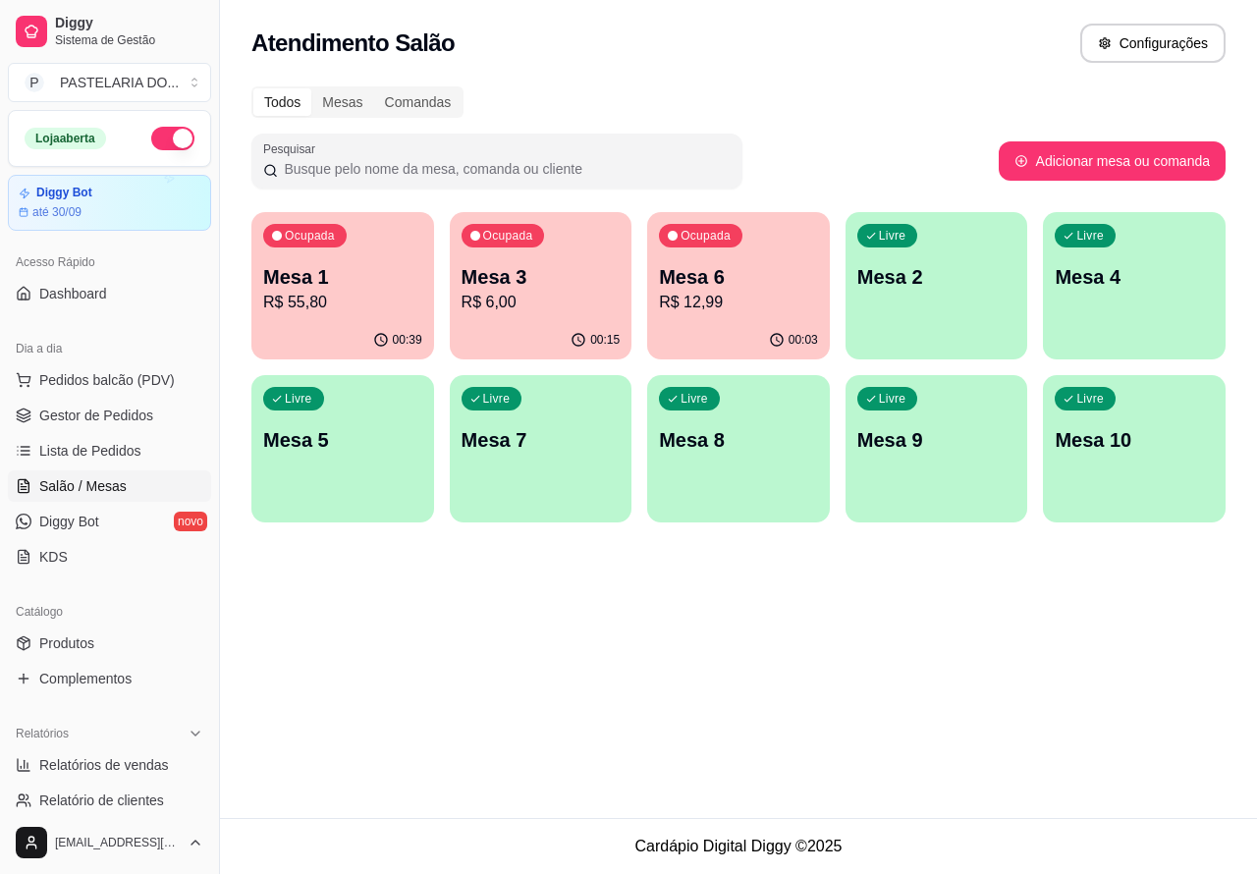
click at [381, 285] on p "Mesa 1" at bounding box center [342, 276] width 159 height 27
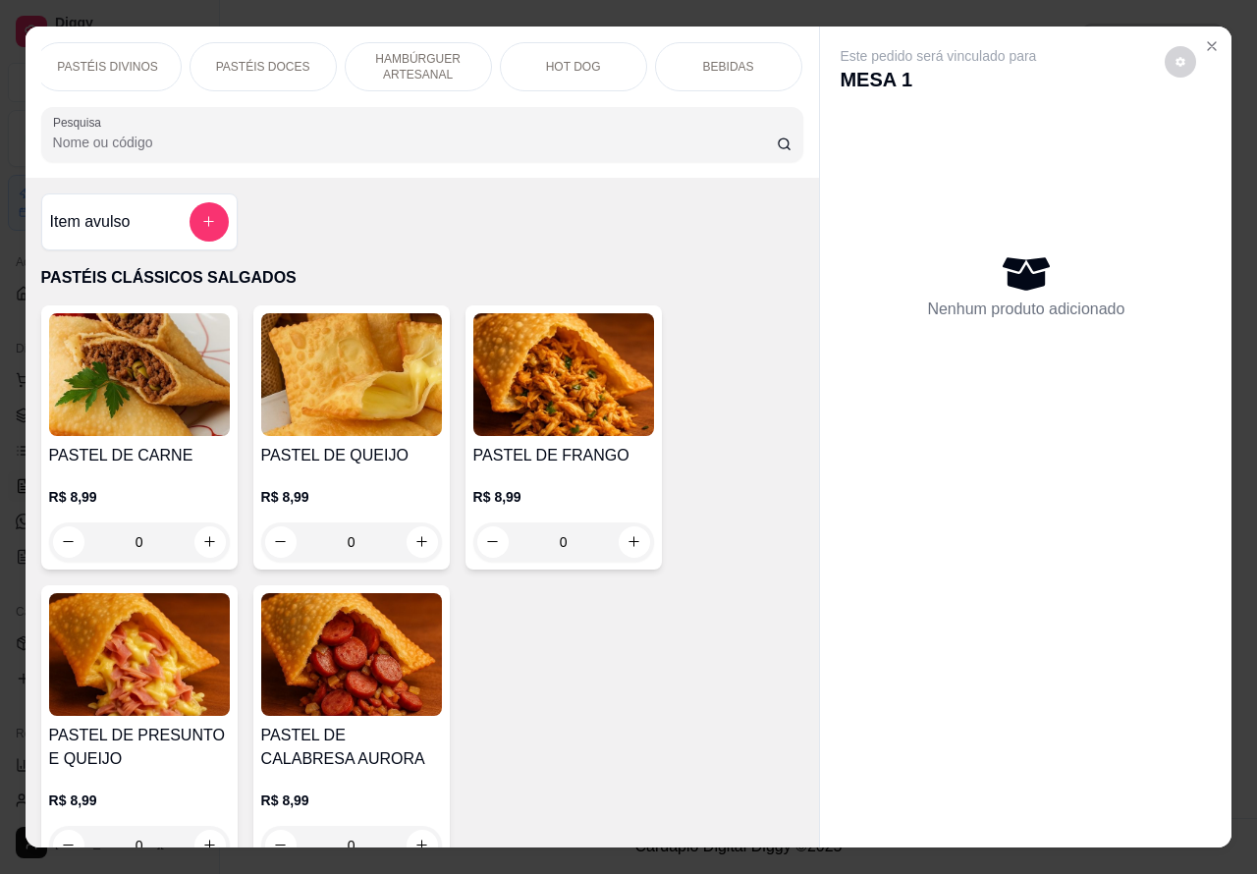
scroll to position [0, 442]
click at [610, 59] on p "BEBIDAS" at bounding box center [603, 67] width 51 height 16
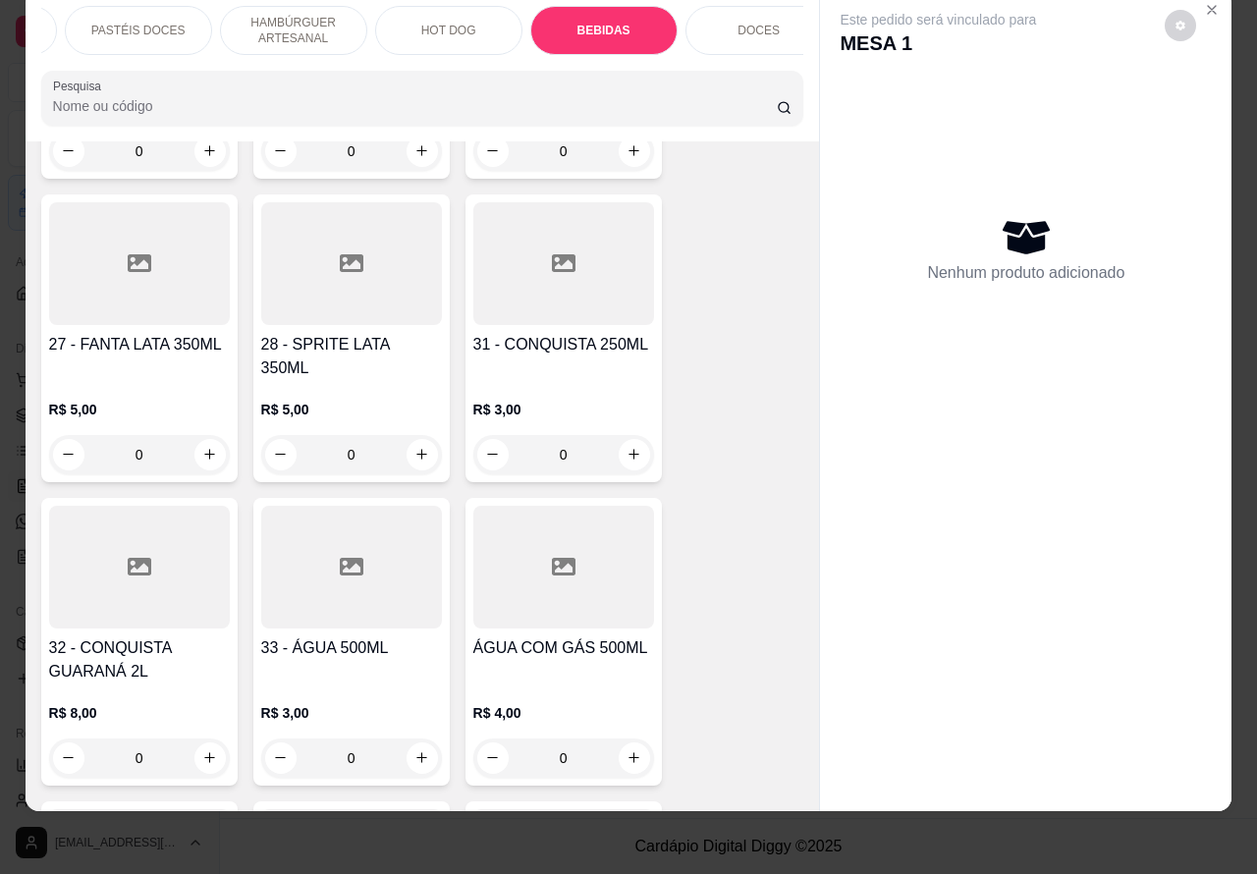
scroll to position [6659, 0]
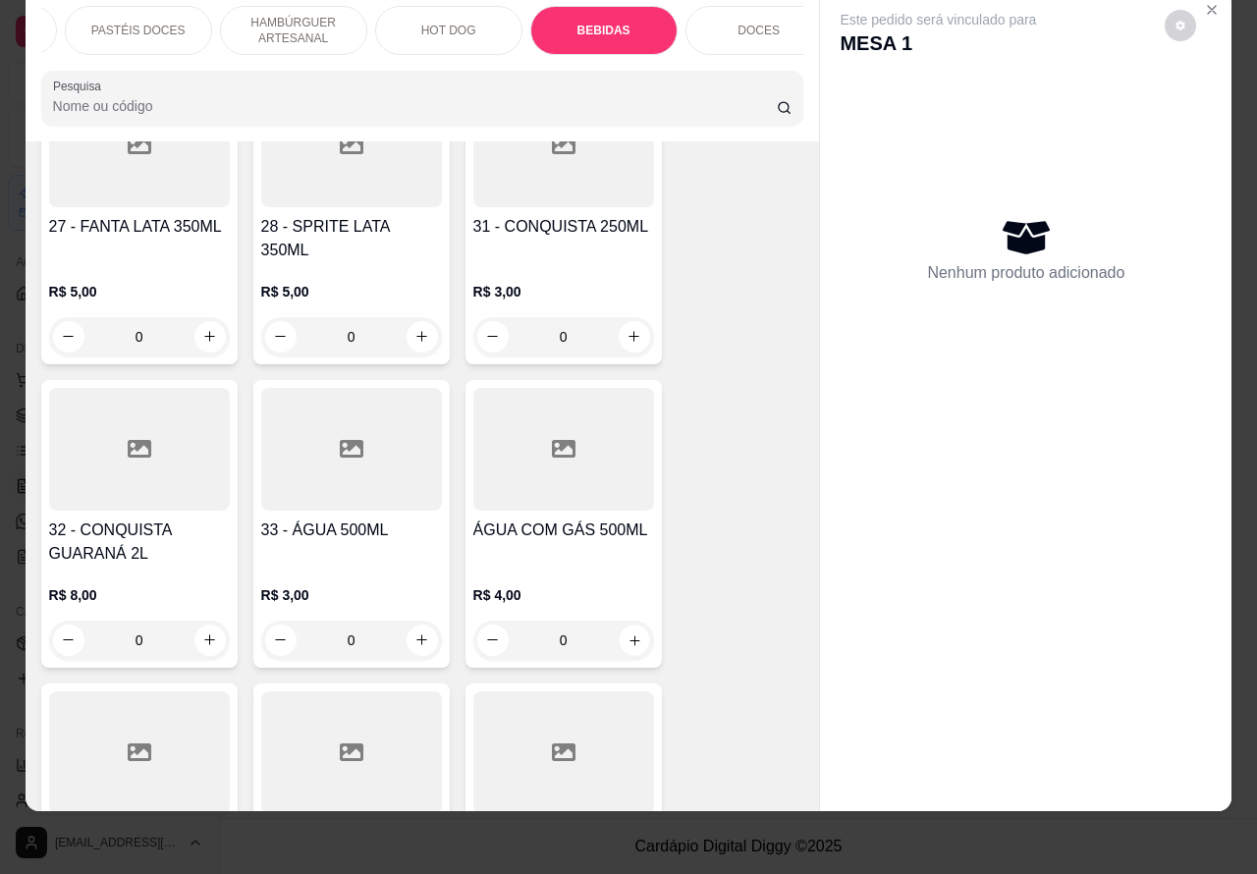
click at [629, 635] on icon "increase-product-quantity" at bounding box center [634, 640] width 10 height 10
click at [414, 632] on icon "increase-product-quantity" at bounding box center [421, 639] width 15 height 15
type input "1"
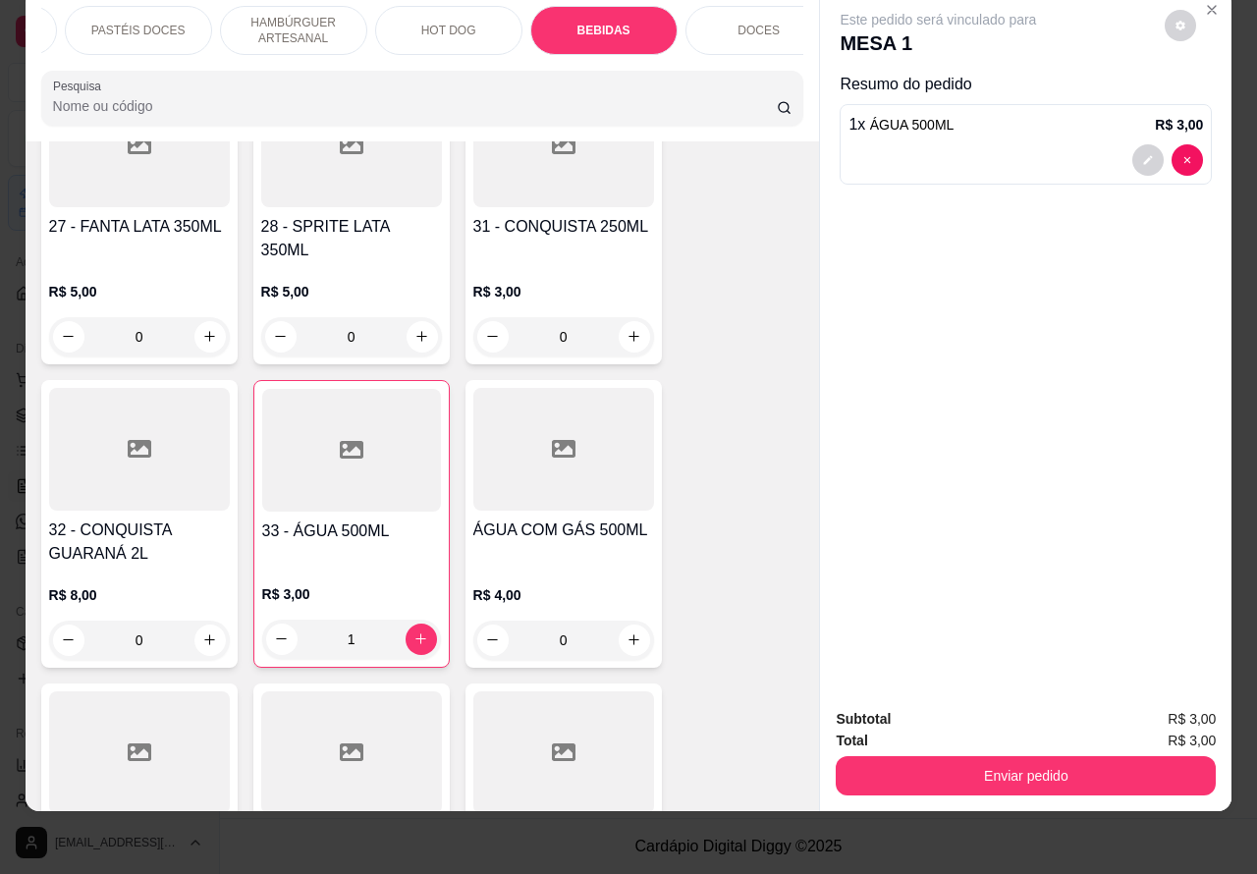
click at [628, 634] on icon "increase-product-quantity" at bounding box center [633, 639] width 11 height 11
type input "1"
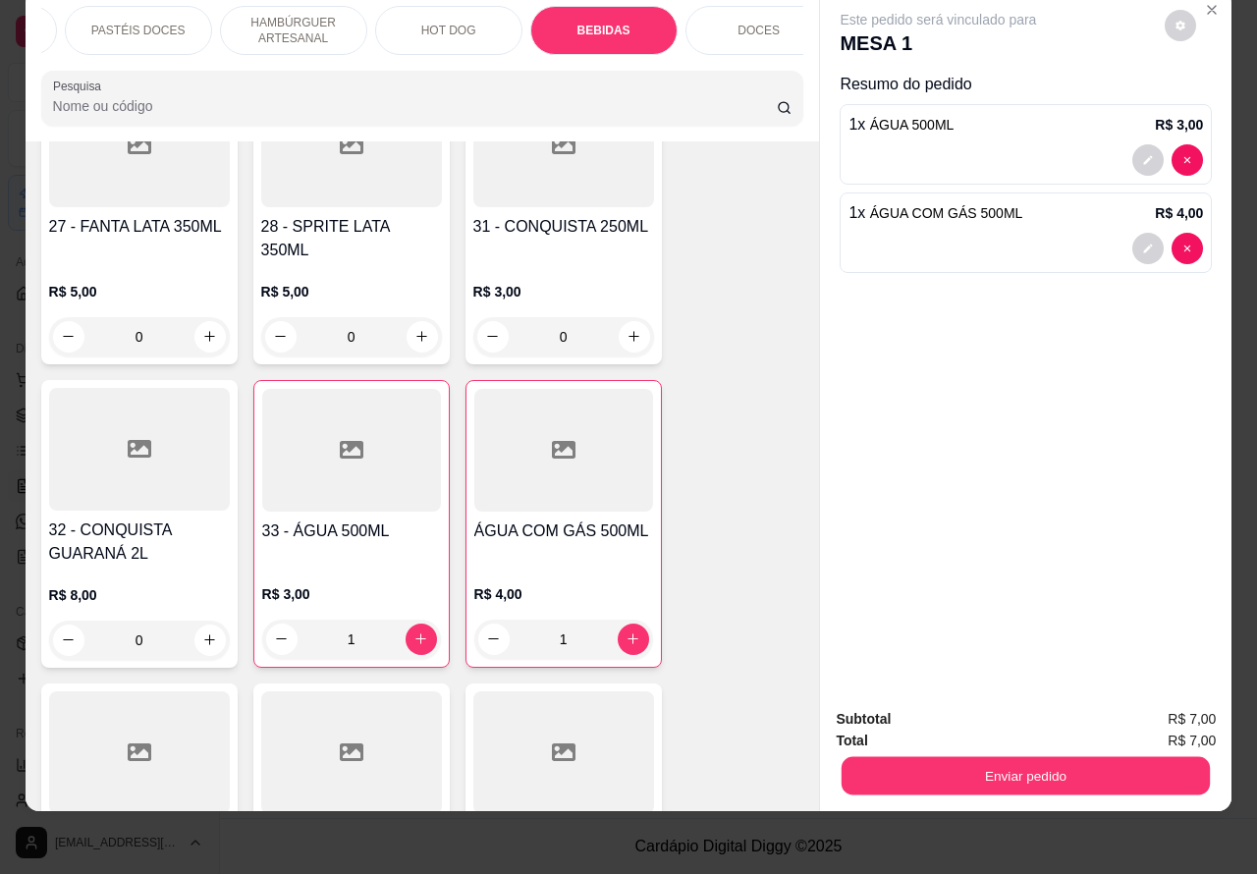
click at [1022, 757] on button "Enviar pedido" at bounding box center [1026, 776] width 368 height 38
click at [983, 704] on button "Não registrar e enviar pedido" at bounding box center [959, 709] width 204 height 37
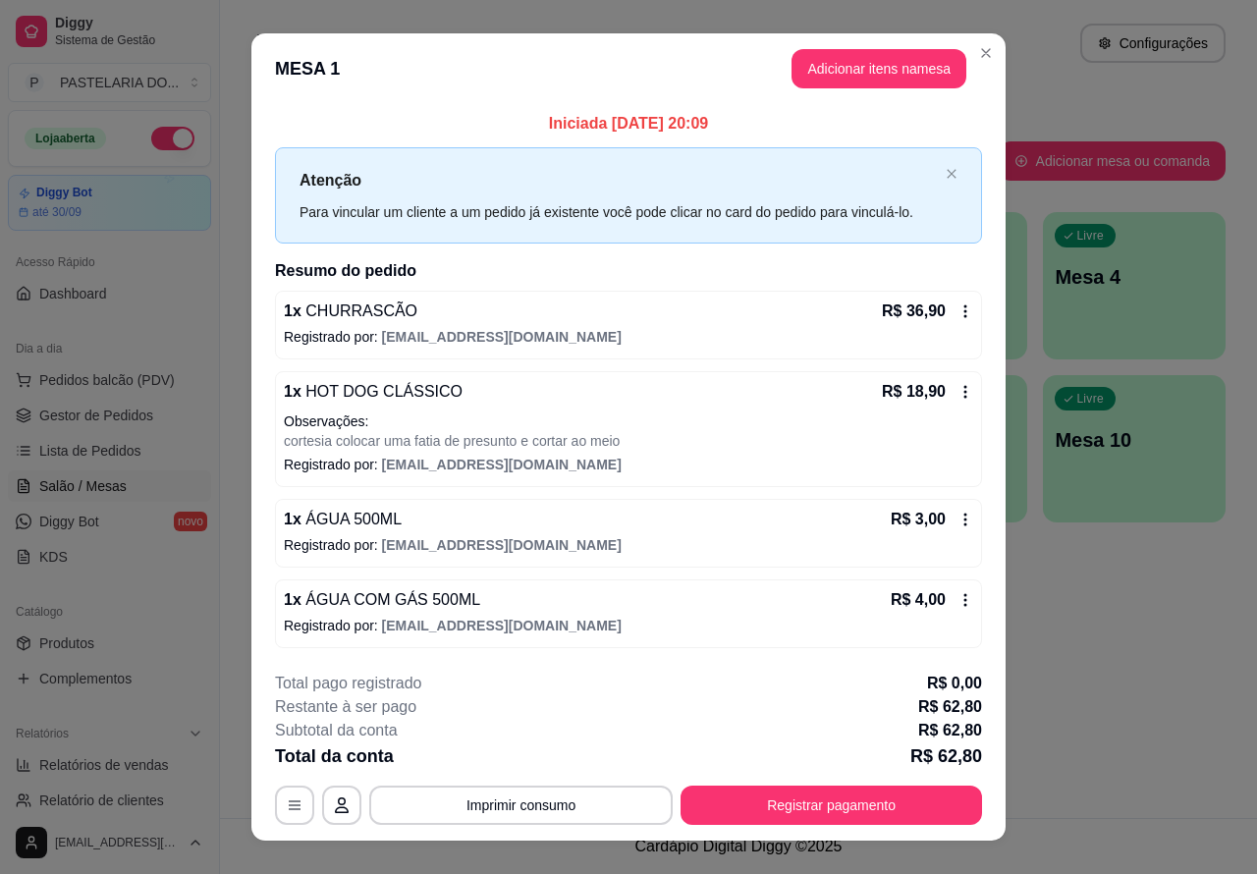
click at [550, 801] on button "Imprimir consumo" at bounding box center [520, 805] width 303 height 39
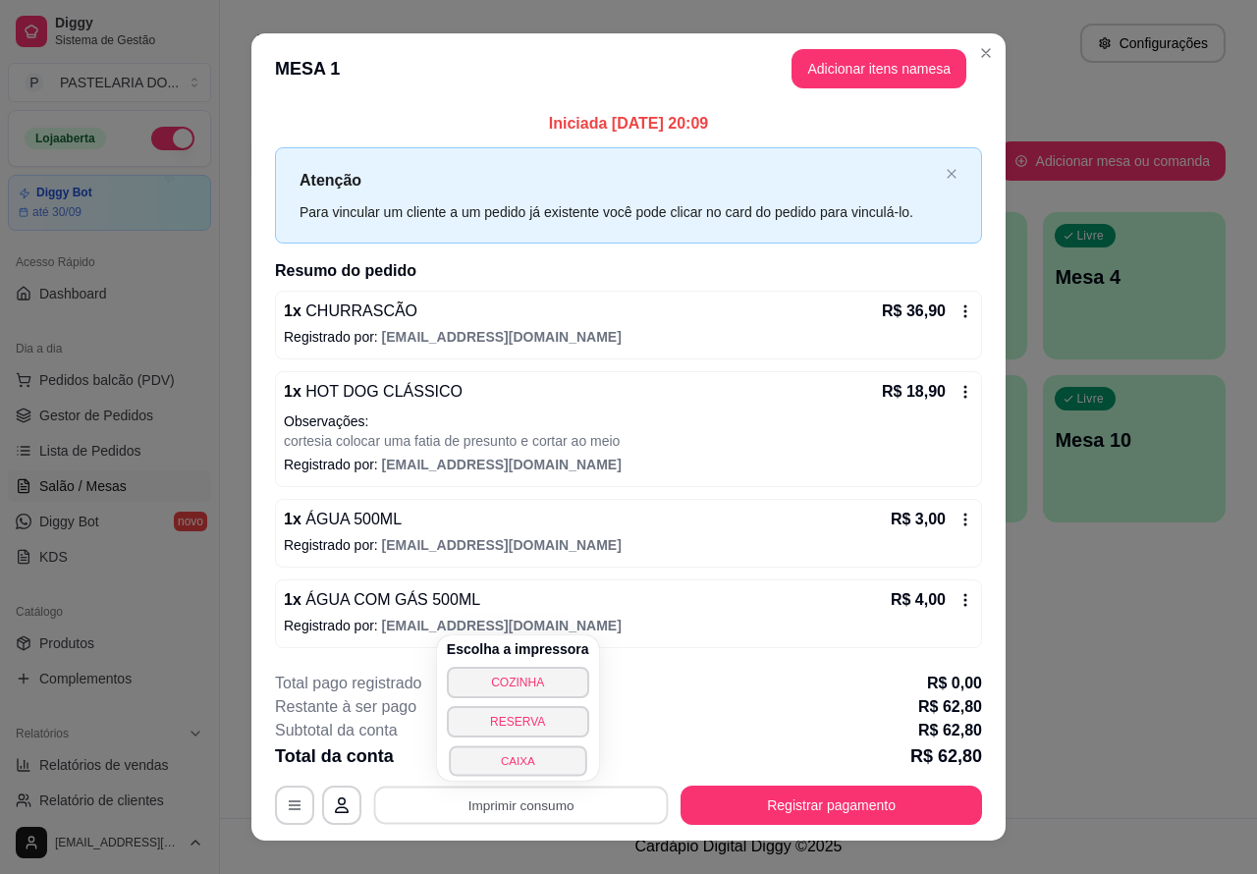
click at [528, 761] on button "CAIXA" at bounding box center [517, 760] width 137 height 30
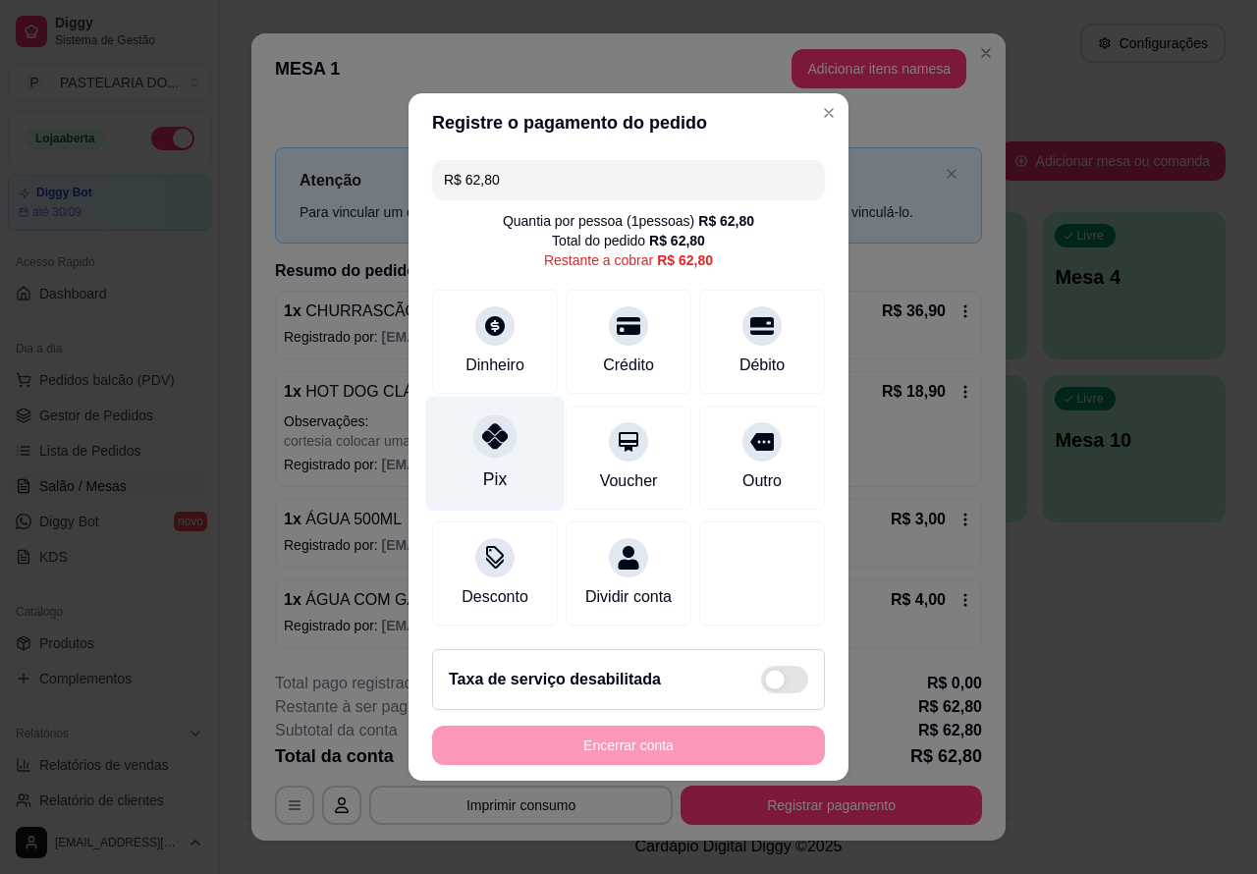
click at [493, 442] on div at bounding box center [494, 435] width 43 height 43
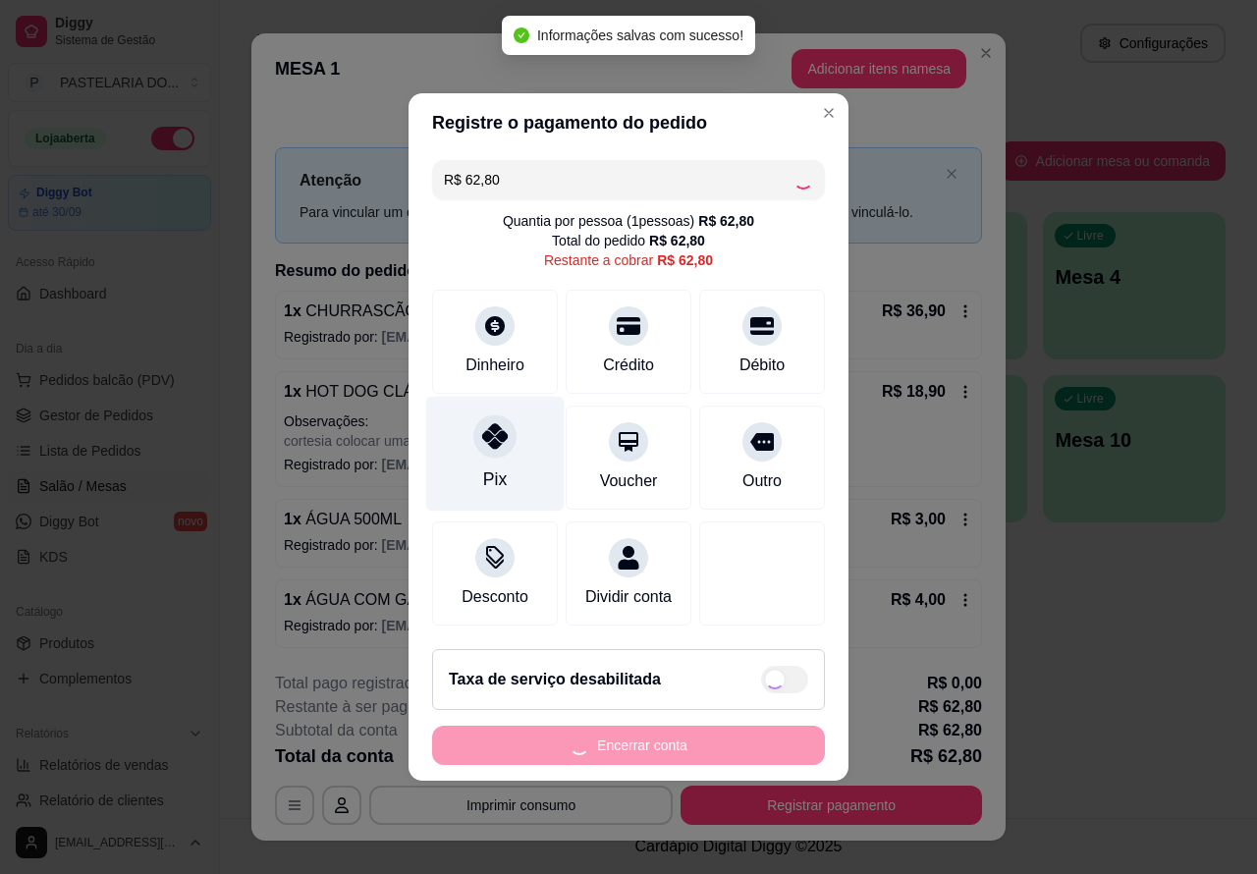
type input "R$ 0,00"
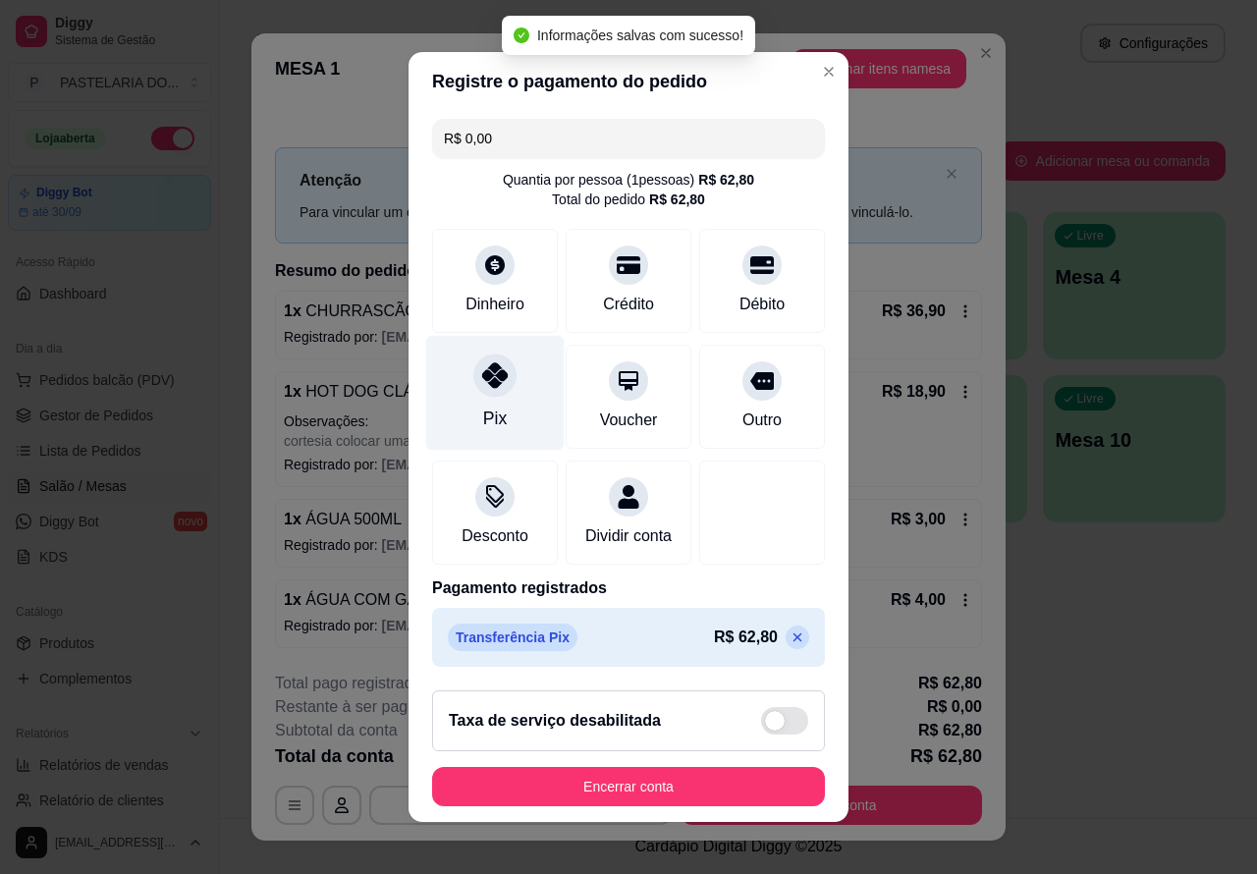
click at [633, 797] on button "Encerrar conta" at bounding box center [628, 786] width 393 height 39
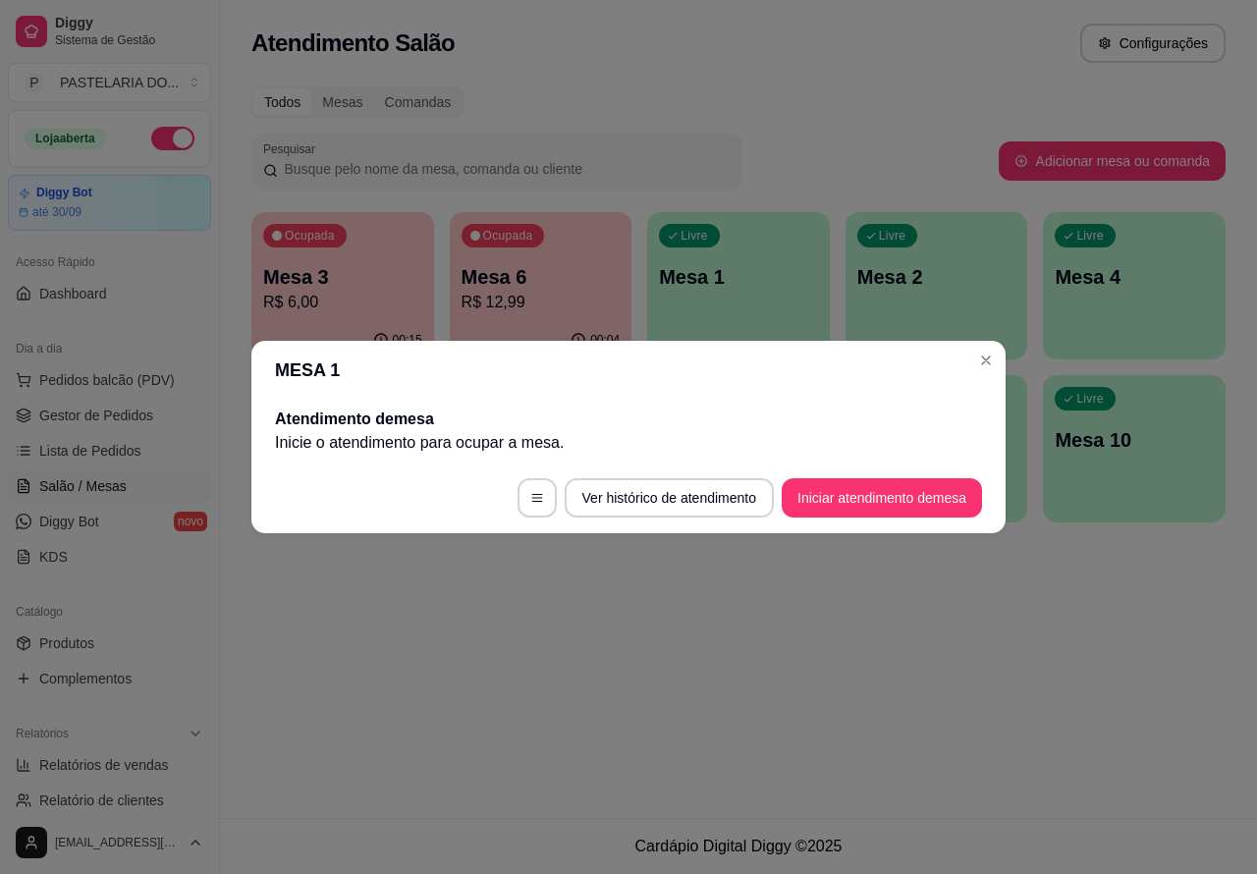
click at [845, 670] on div "Atendimento Salão Configurações Todos Mesas Comandas Pesquisar Adicionar mesa o…" at bounding box center [738, 409] width 1037 height 818
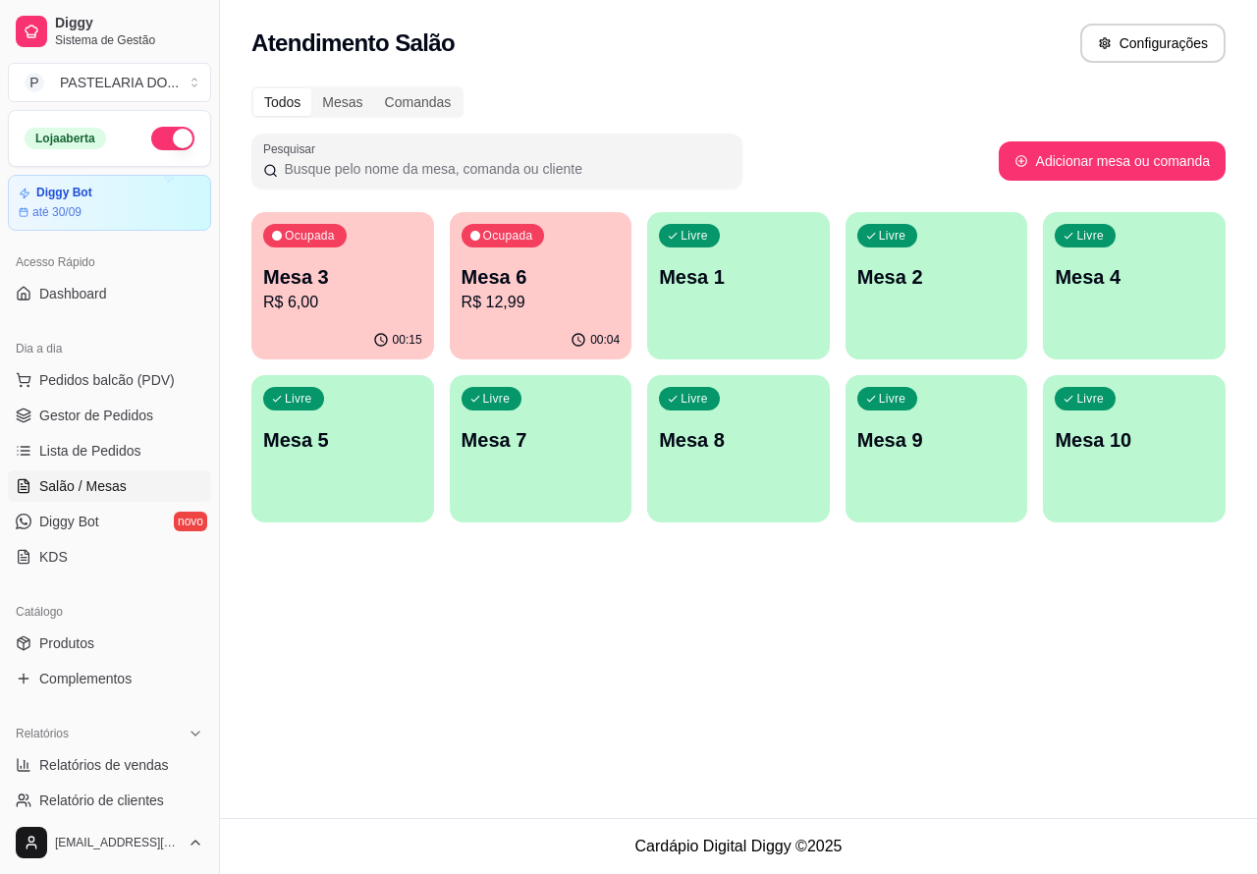
click at [769, 699] on div "Atendimento Salão Configurações Todos Mesas Comandas Pesquisar Adicionar mesa o…" at bounding box center [738, 409] width 1037 height 818
click at [738, 297] on div "Livre Mesa 1" at bounding box center [738, 274] width 183 height 124
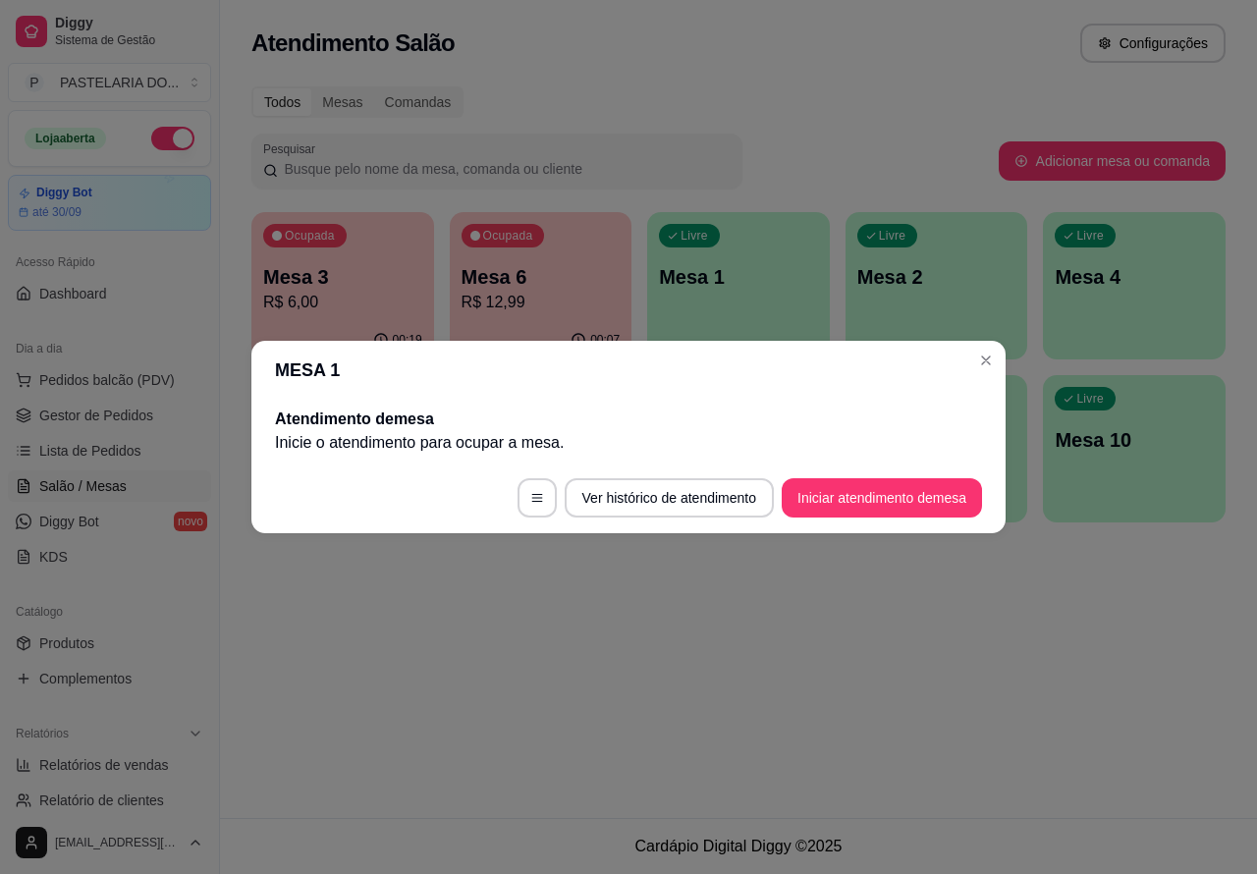
click at [889, 504] on button "Iniciar atendimento de mesa" at bounding box center [882, 497] width 200 height 39
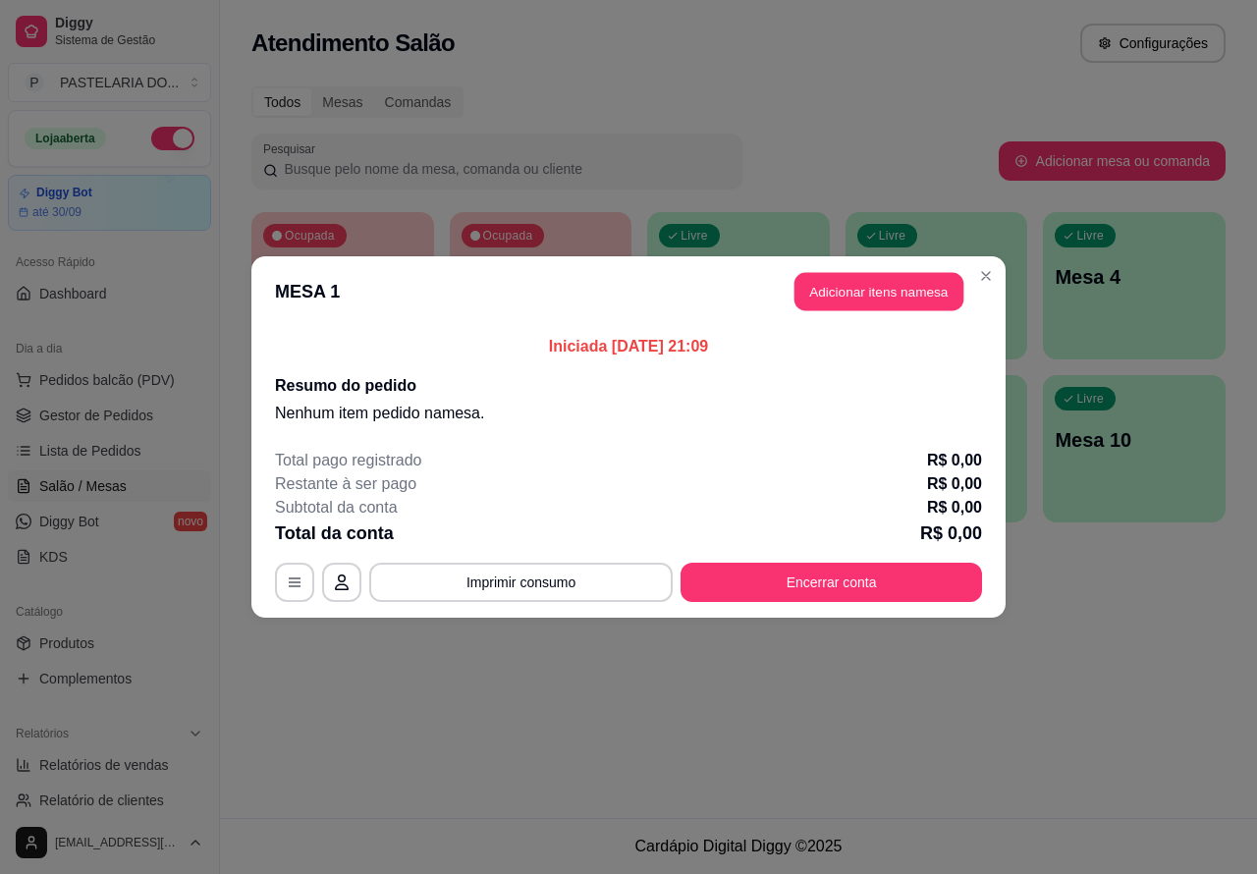
click at [908, 271] on header "MESA 1 Adicionar itens na mesa" at bounding box center [628, 291] width 754 height 71
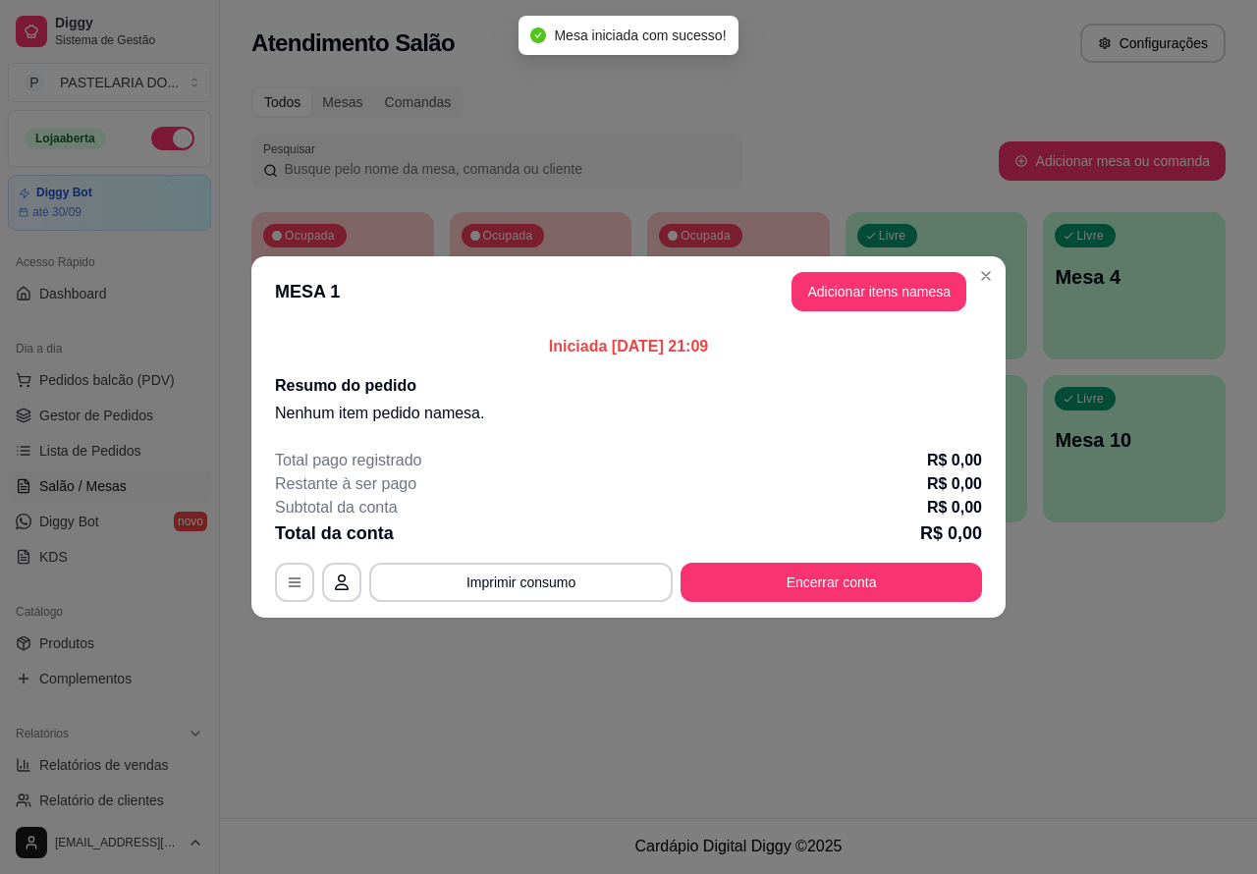
click at [914, 295] on div "Nenhum produto adicionado" at bounding box center [1028, 284] width 374 height 387
click at [864, 295] on div "Nenhum produto adicionado" at bounding box center [1026, 285] width 372 height 385
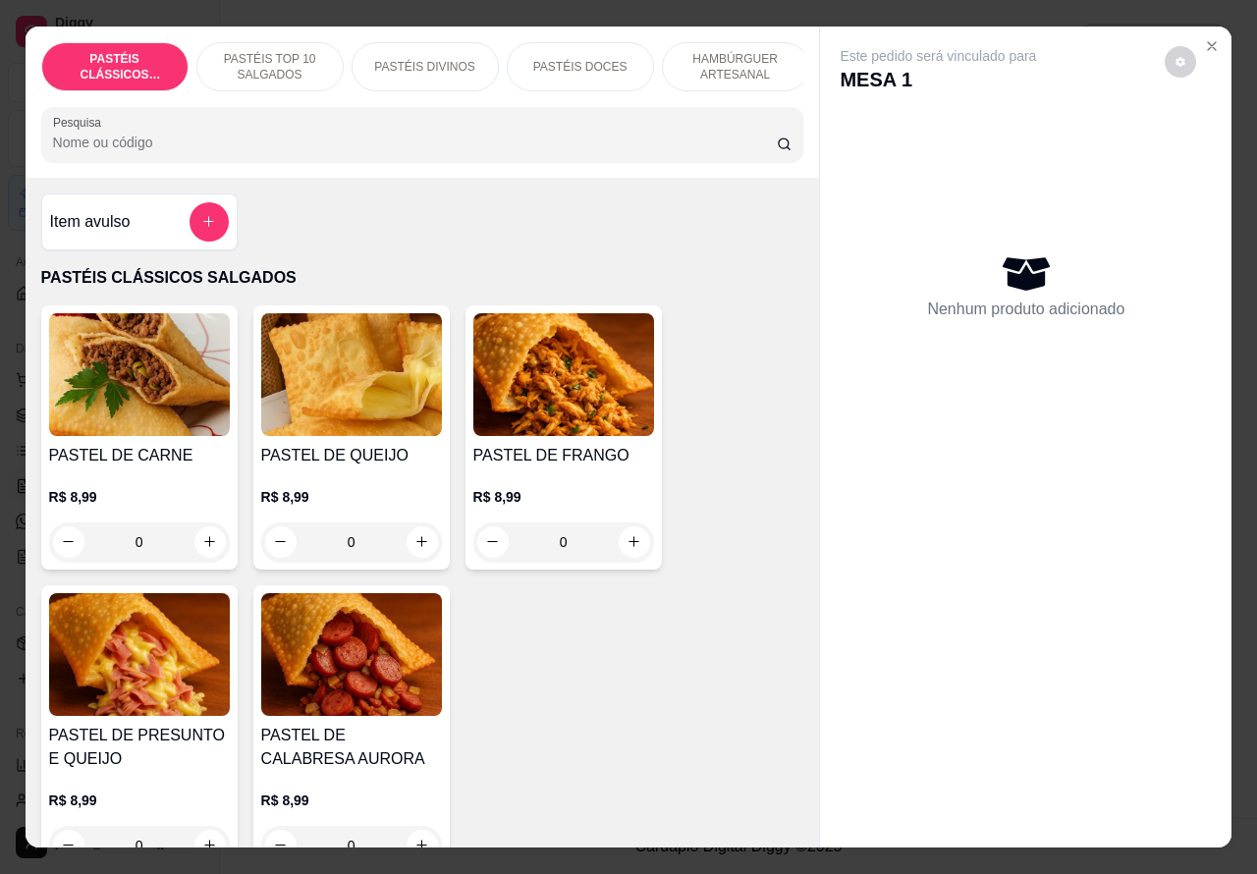
click at [604, 194] on div "Item avulso PASTÉIS CLÁSSICOS SALGADOS PASTEL DE CARNE R$ 8,99 0 PASTEL DE QUEI…" at bounding box center [423, 513] width 794 height 671
click at [439, 59] on p "PASTÉIS DIVINOS" at bounding box center [424, 67] width 100 height 16
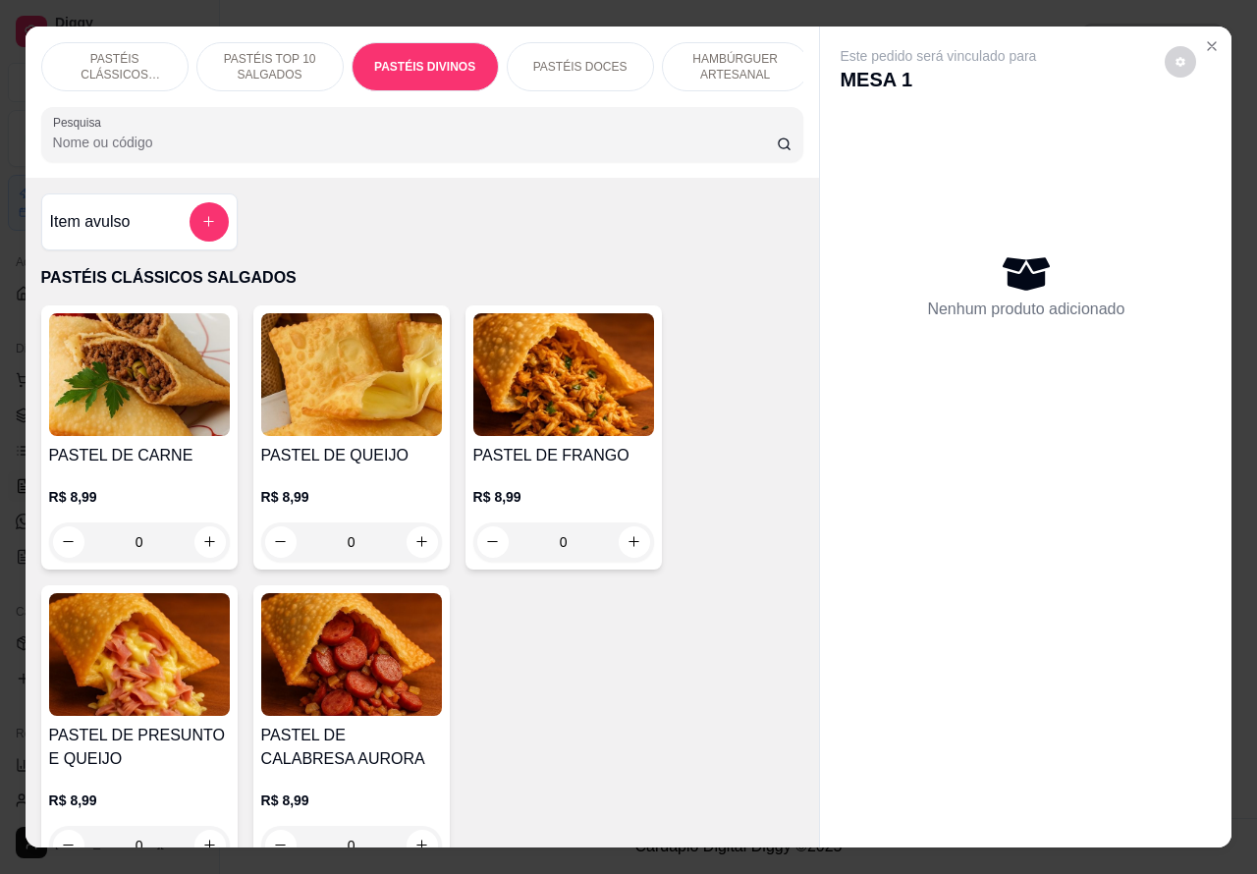
scroll to position [45, 0]
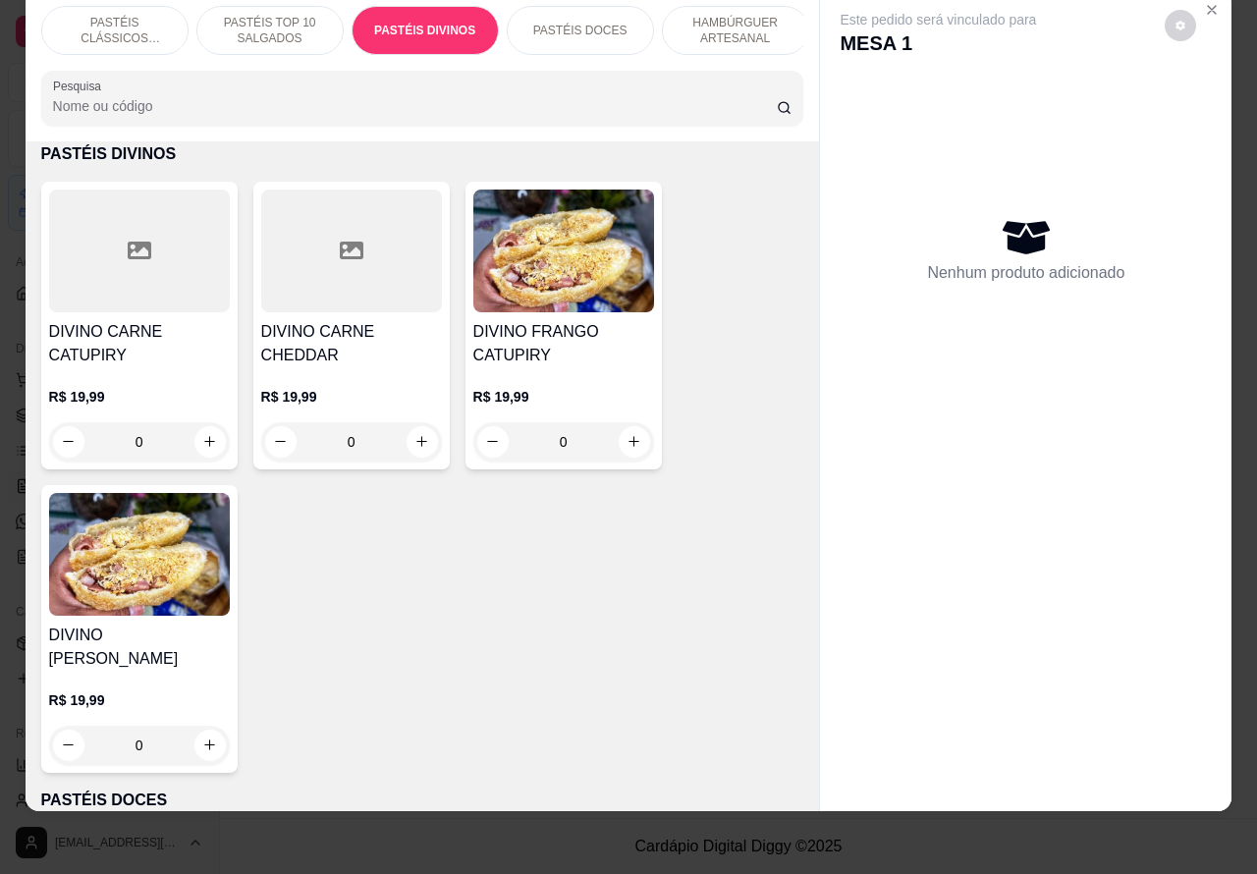
click at [400, 442] on div "0" at bounding box center [351, 441] width 181 height 39
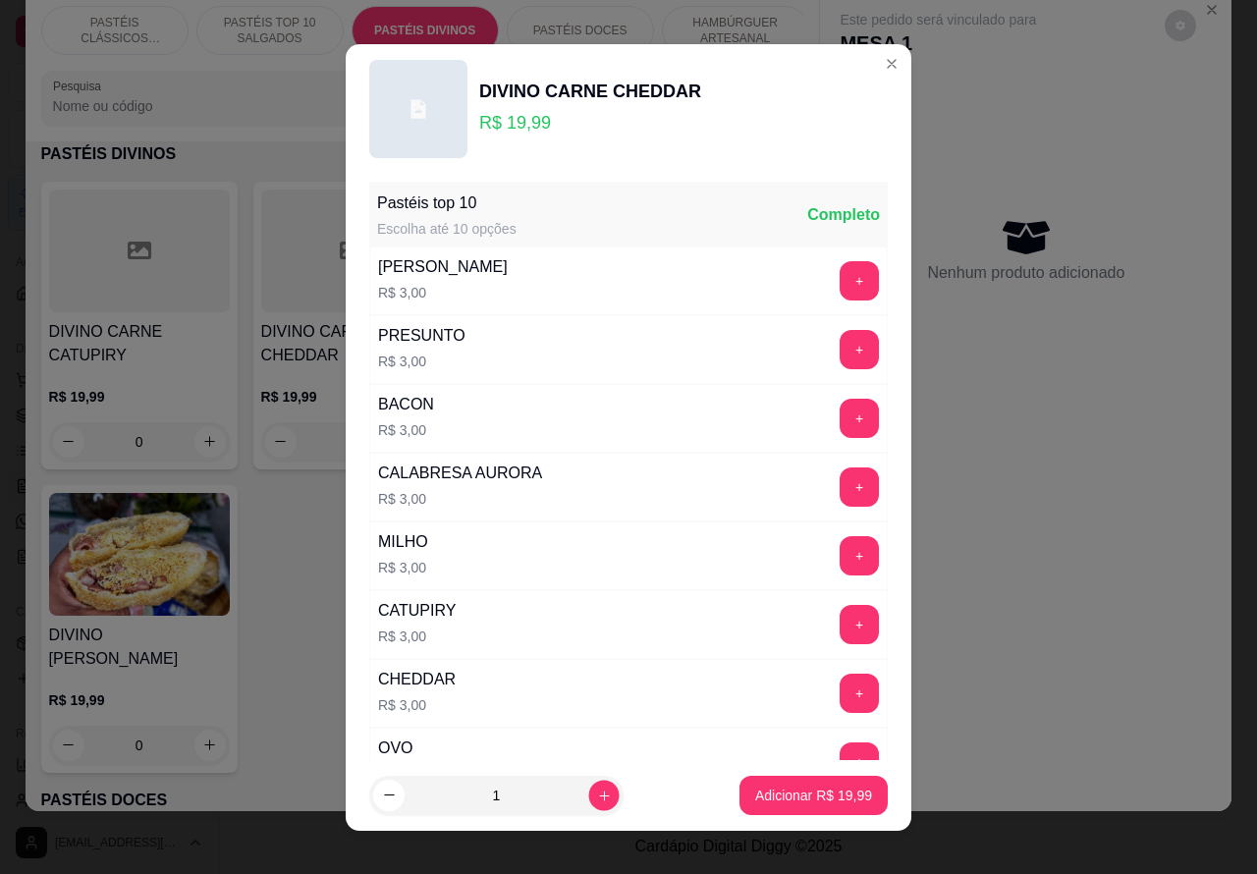
click at [597, 793] on icon "increase-product-quantity" at bounding box center [604, 795] width 15 height 15
type input "2"
click at [764, 792] on p "Adicionar R$ 39,98" at bounding box center [813, 796] width 117 height 20
type input "2"
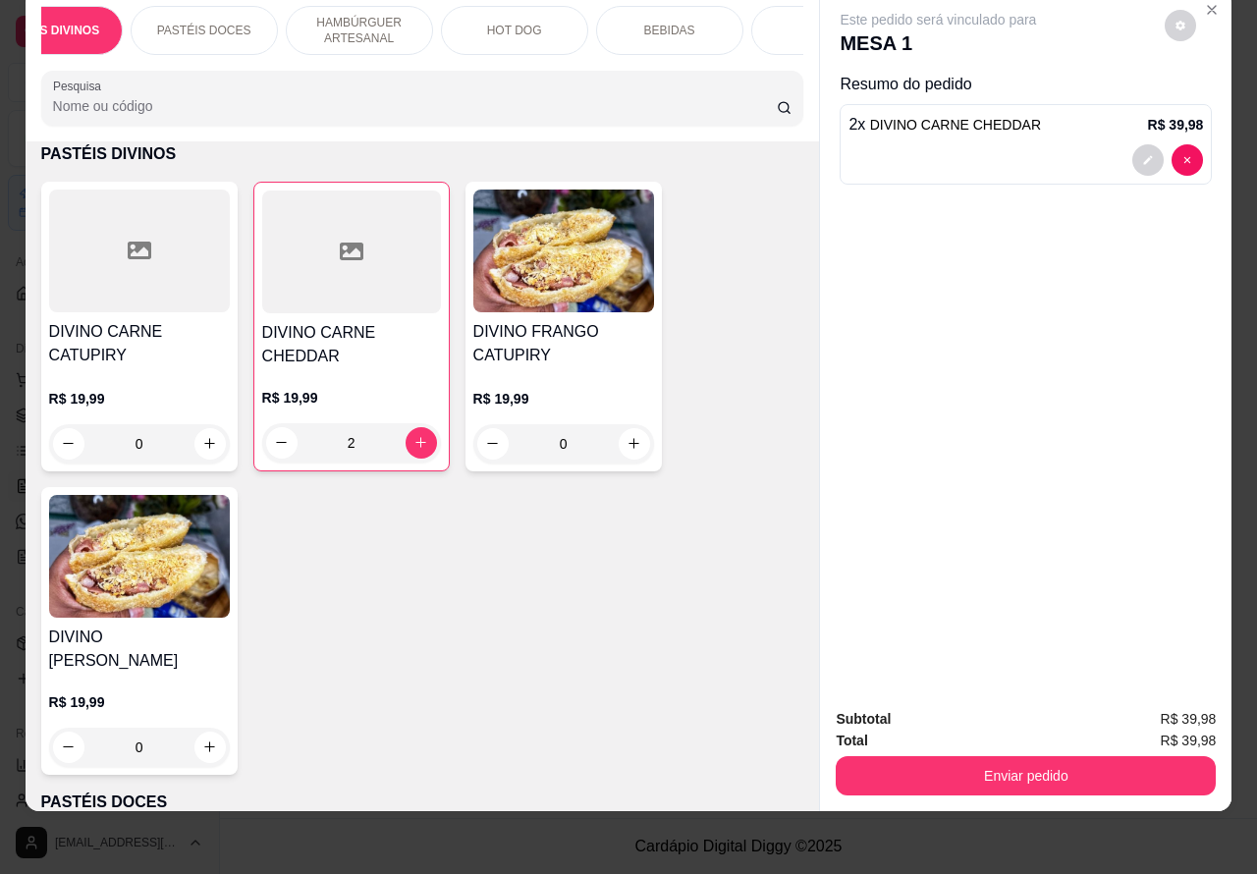
scroll to position [0, 378]
click at [688, 18] on div "BEBIDAS" at bounding box center [667, 30] width 147 height 49
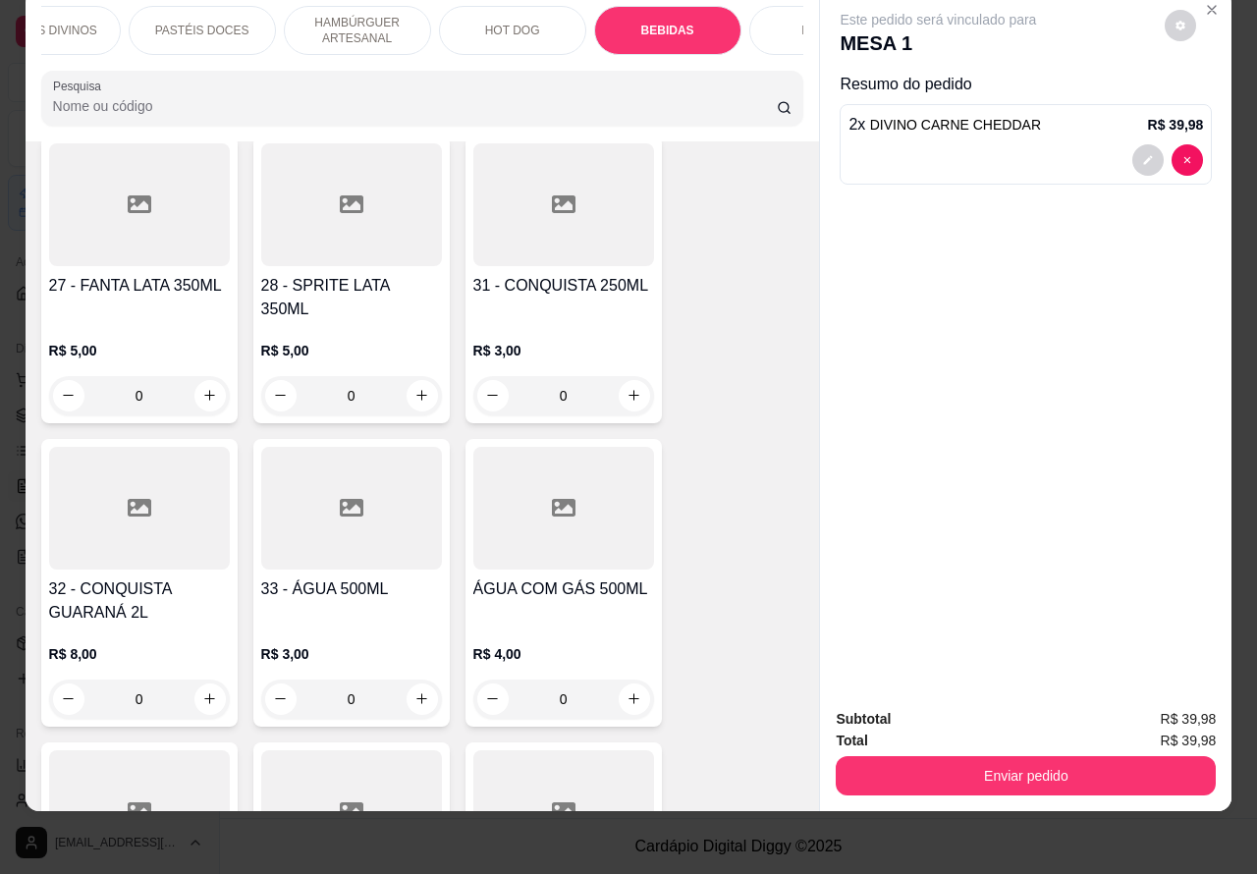
scroll to position [6605, 0]
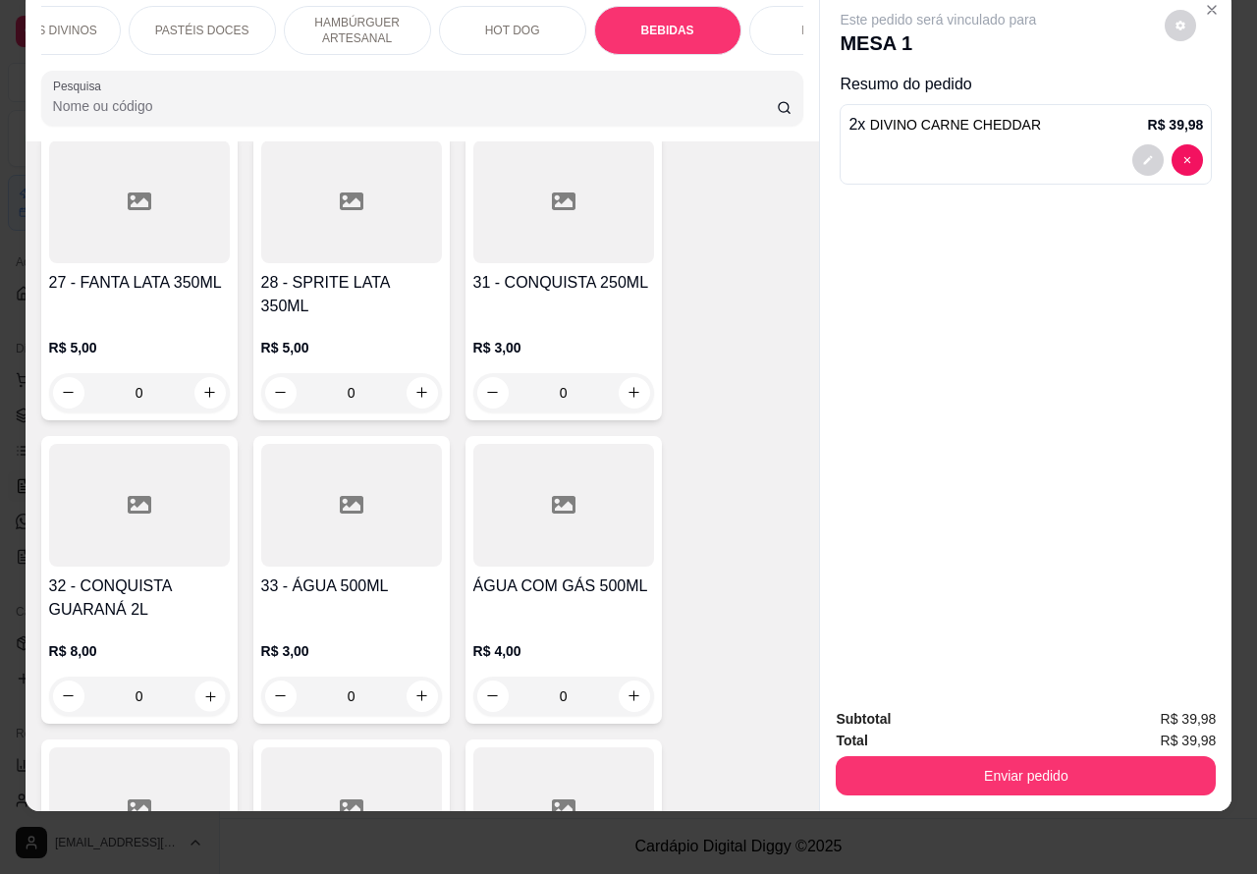
click at [205, 691] on icon "increase-product-quantity" at bounding box center [210, 696] width 10 height 10
type input "1"
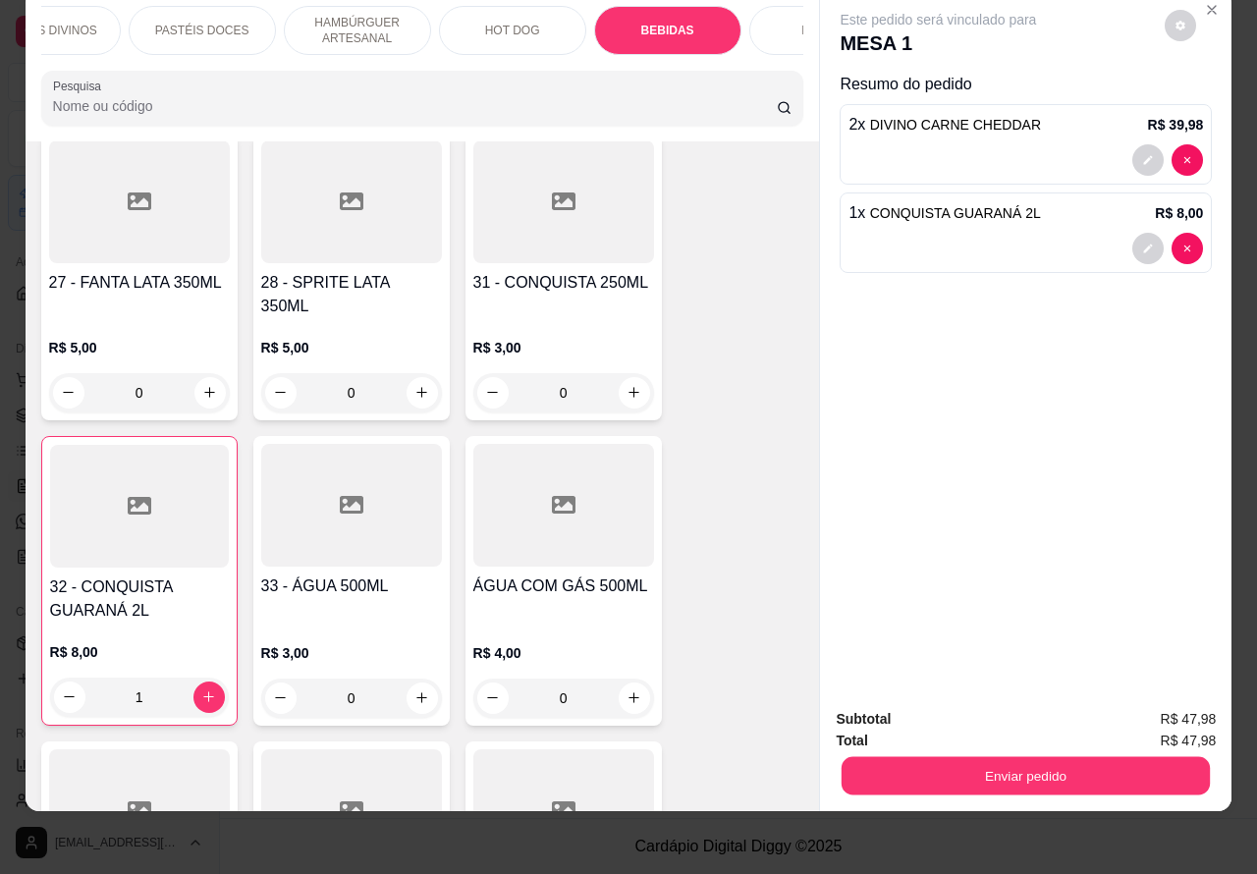
click at [994, 757] on button "Enviar pedido" at bounding box center [1026, 776] width 368 height 38
click at [923, 700] on button "Não registrar e enviar pedido" at bounding box center [959, 709] width 204 height 37
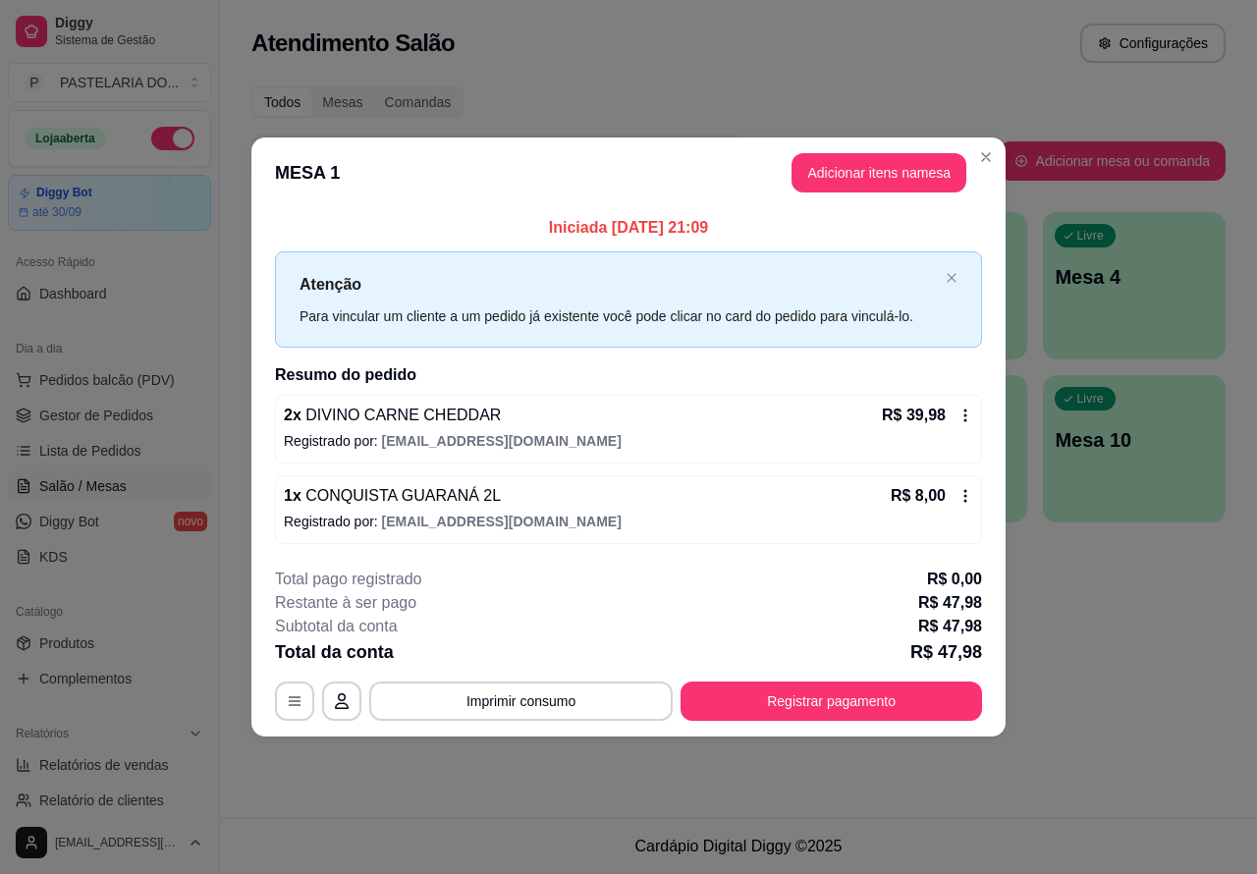
click at [1189, 678] on div "Atendimento Salão Configurações Todos Mesas Comandas Pesquisar Adicionar mesa o…" at bounding box center [738, 409] width 1037 height 818
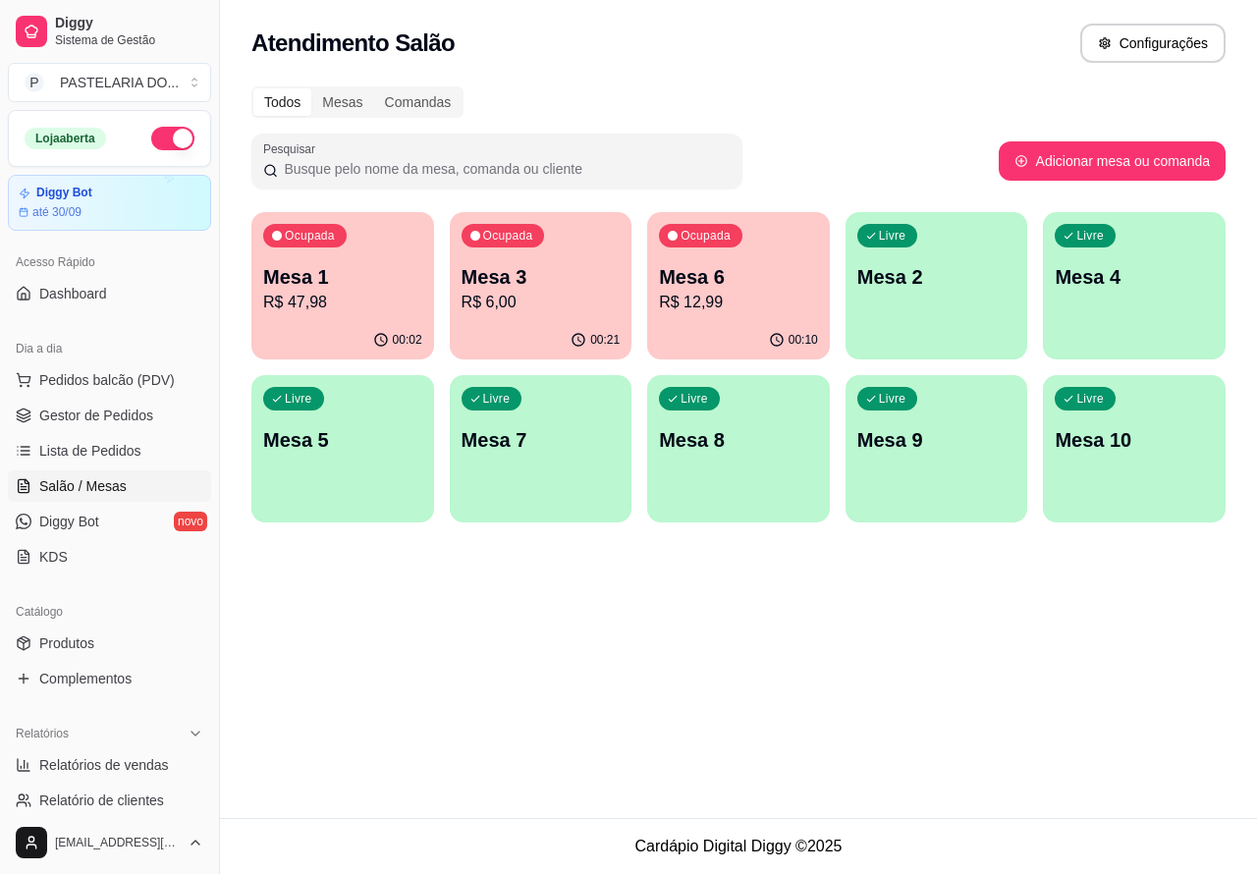
click at [969, 670] on div "Atendimento Salão Configurações Todos Mesas Comandas Pesquisar Adicionar mesa o…" at bounding box center [738, 409] width 1037 height 818
click at [101, 444] on span "Lista de Pedidos" at bounding box center [90, 451] width 102 height 20
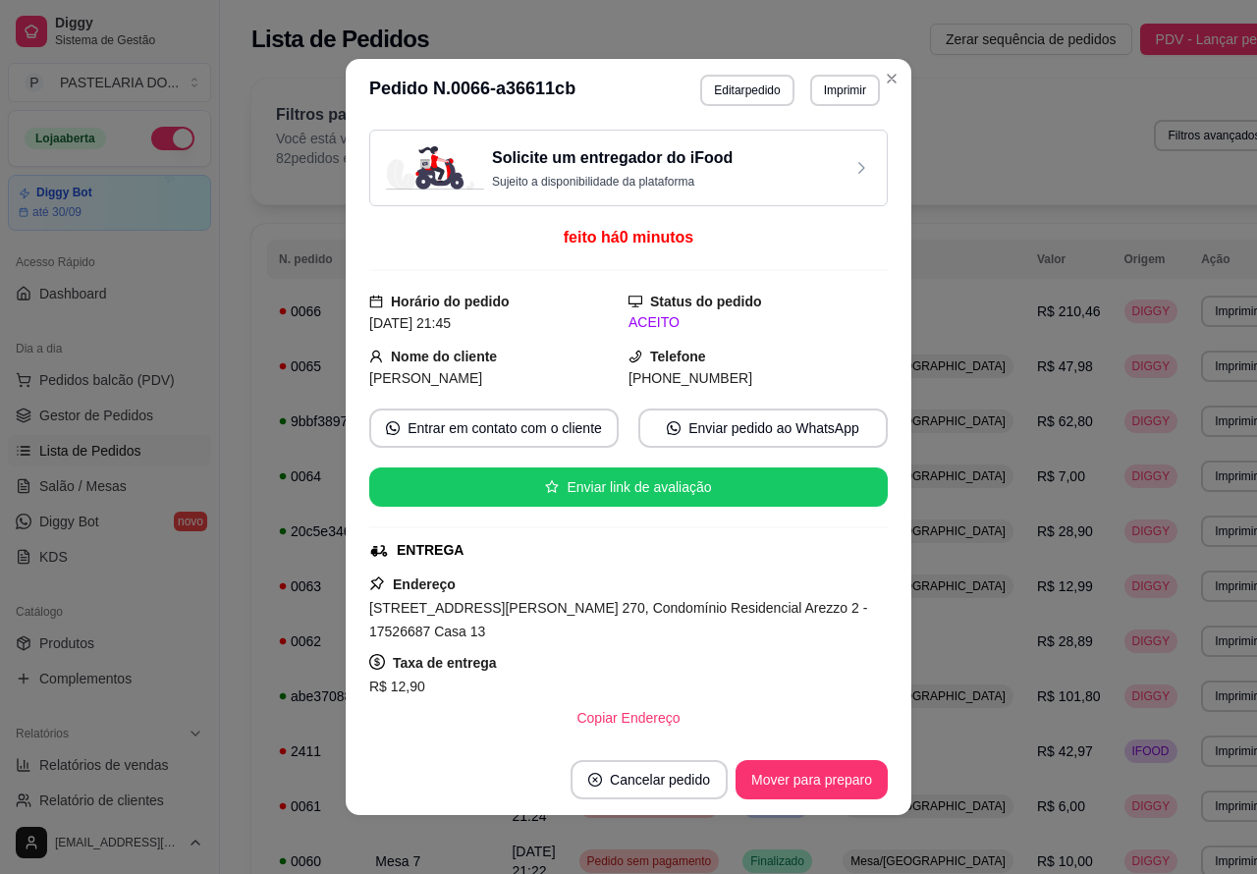
click at [831, 83] on button "Imprimir" at bounding box center [845, 90] width 70 height 31
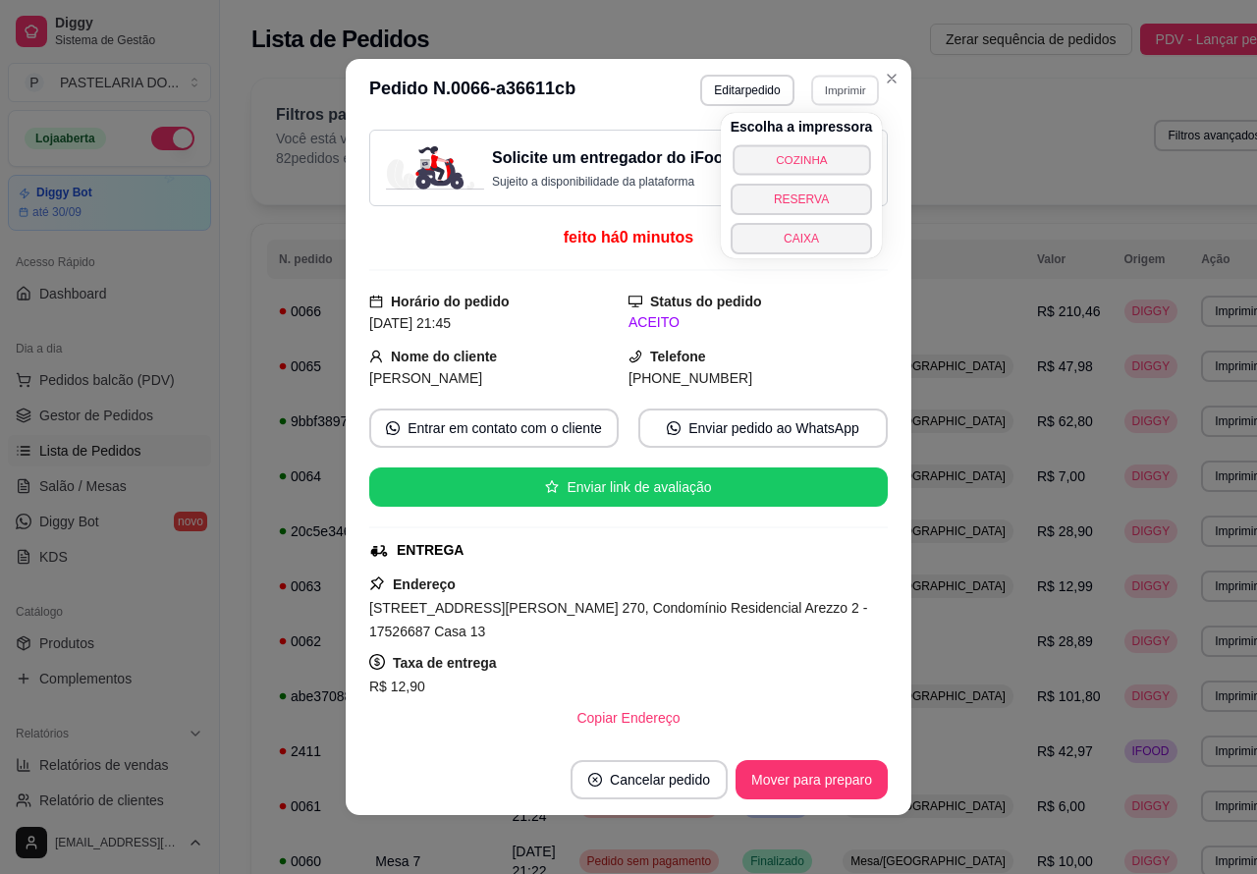
click at [822, 145] on button "COZINHA" at bounding box center [801, 159] width 137 height 30
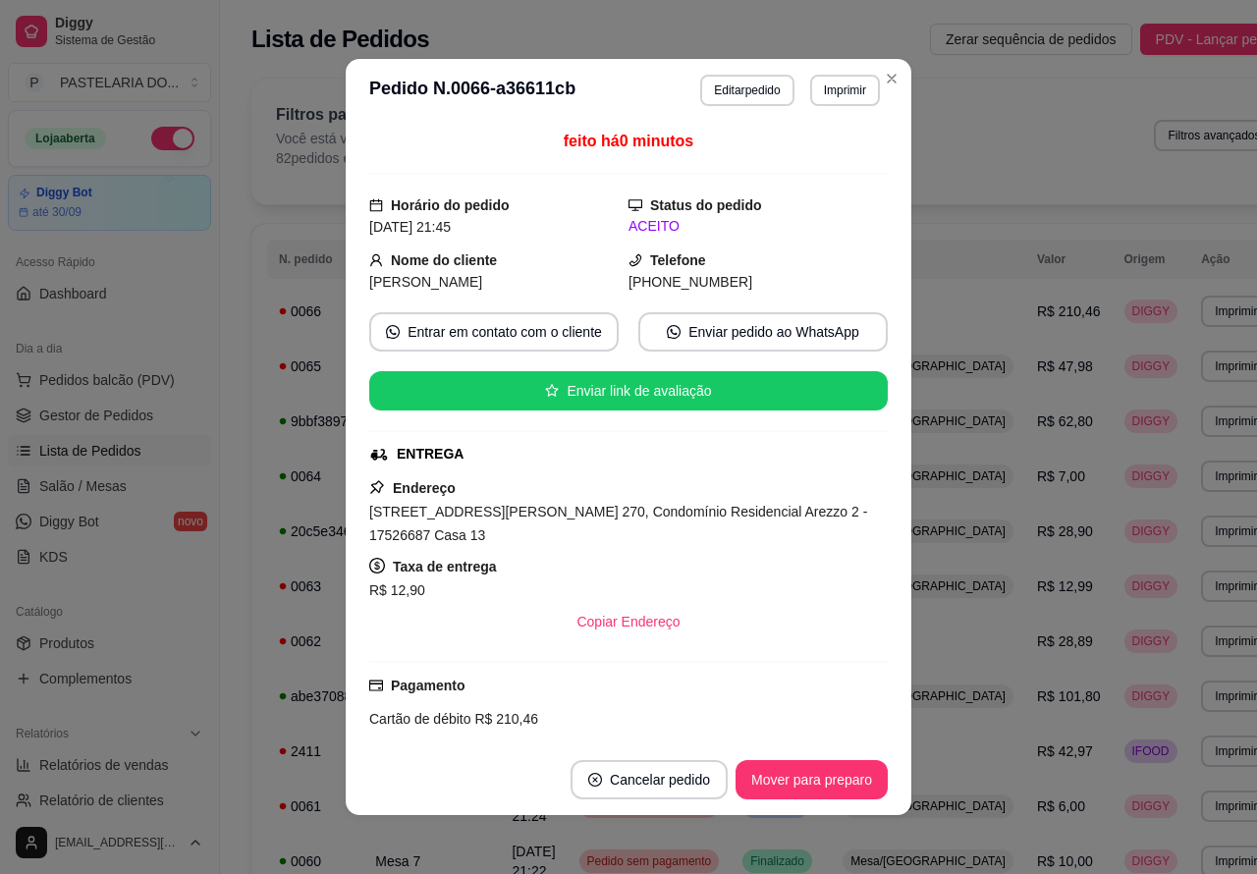
click at [217, 589] on button "Toggle Sidebar" at bounding box center [219, 437] width 16 height 874
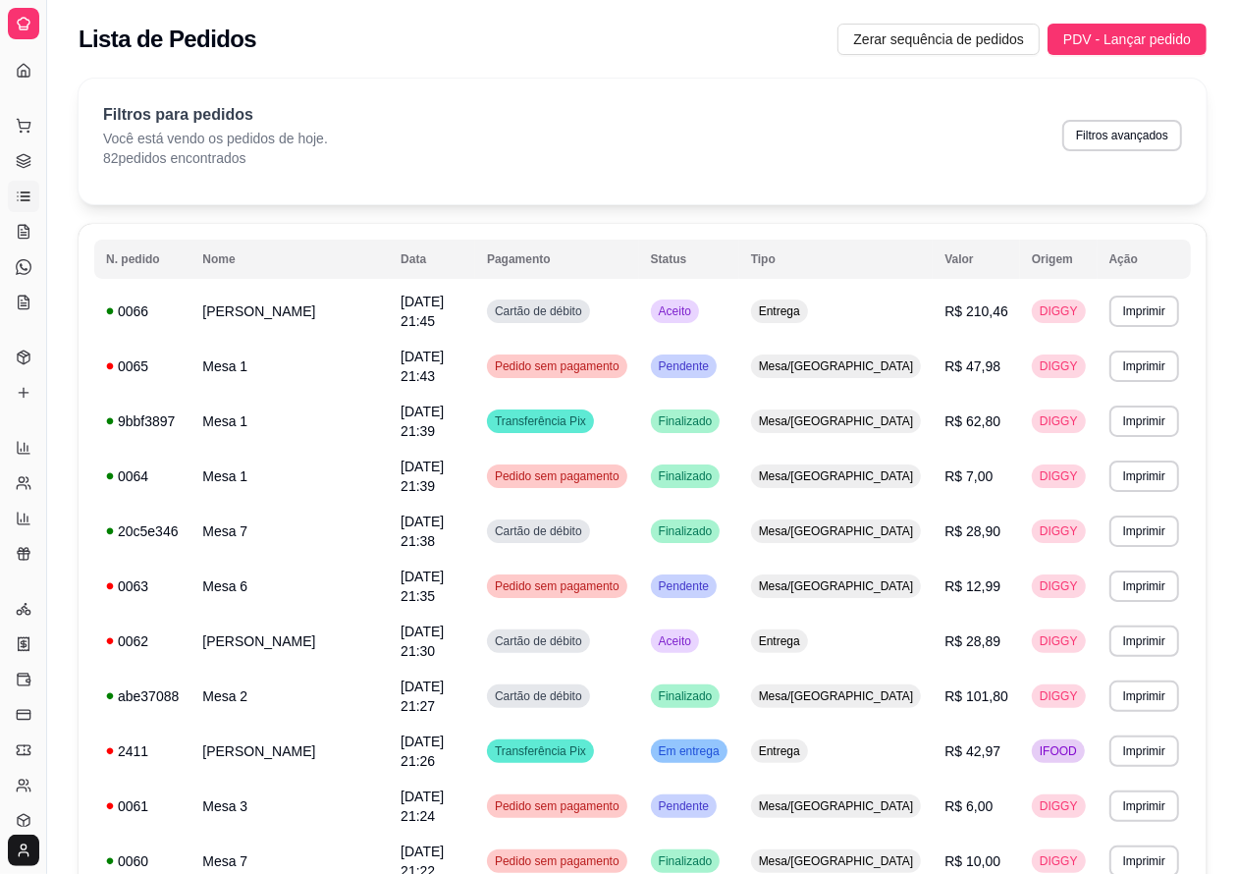
click at [46, 415] on button "Toggle Sidebar" at bounding box center [46, 437] width 16 height 874
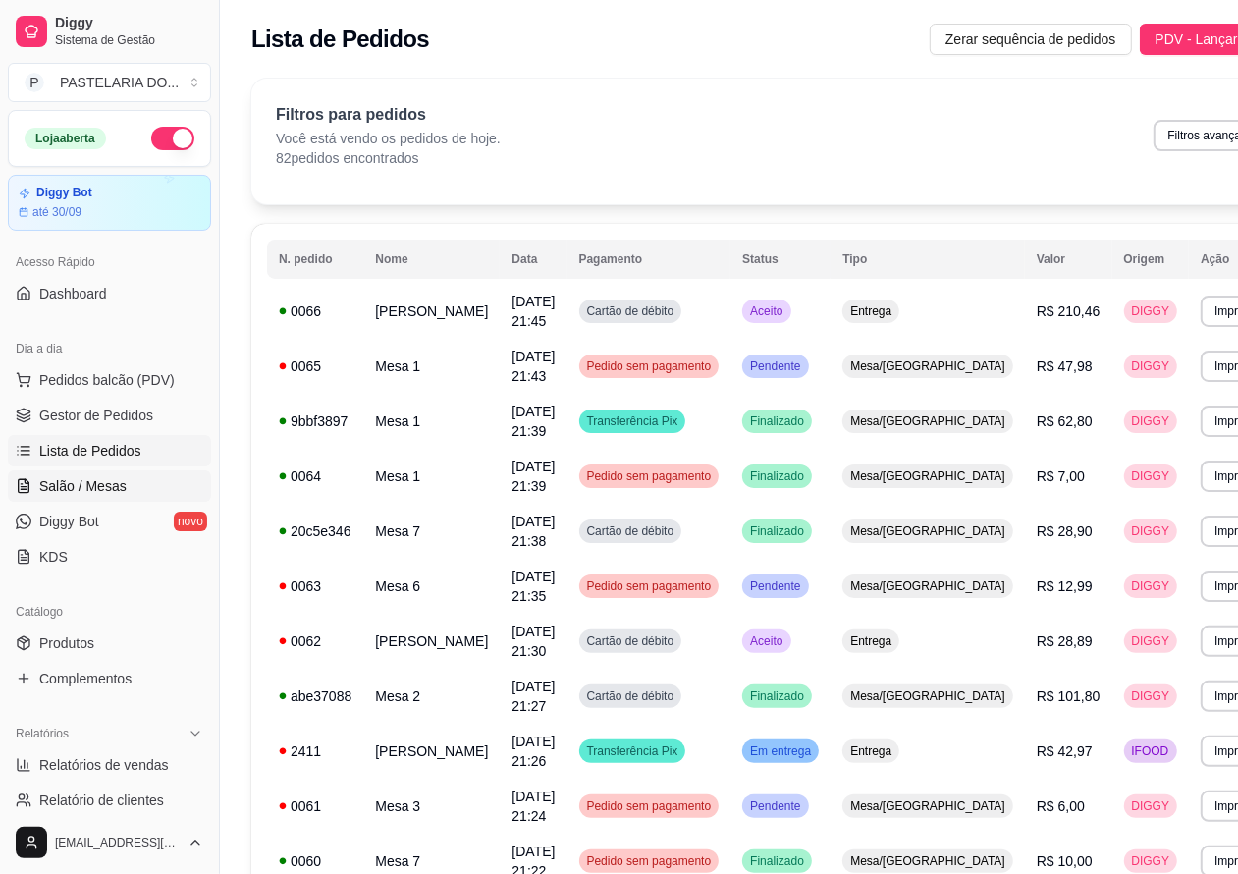
click at [103, 481] on span "Salão / Mesas" at bounding box center [82, 486] width 87 height 20
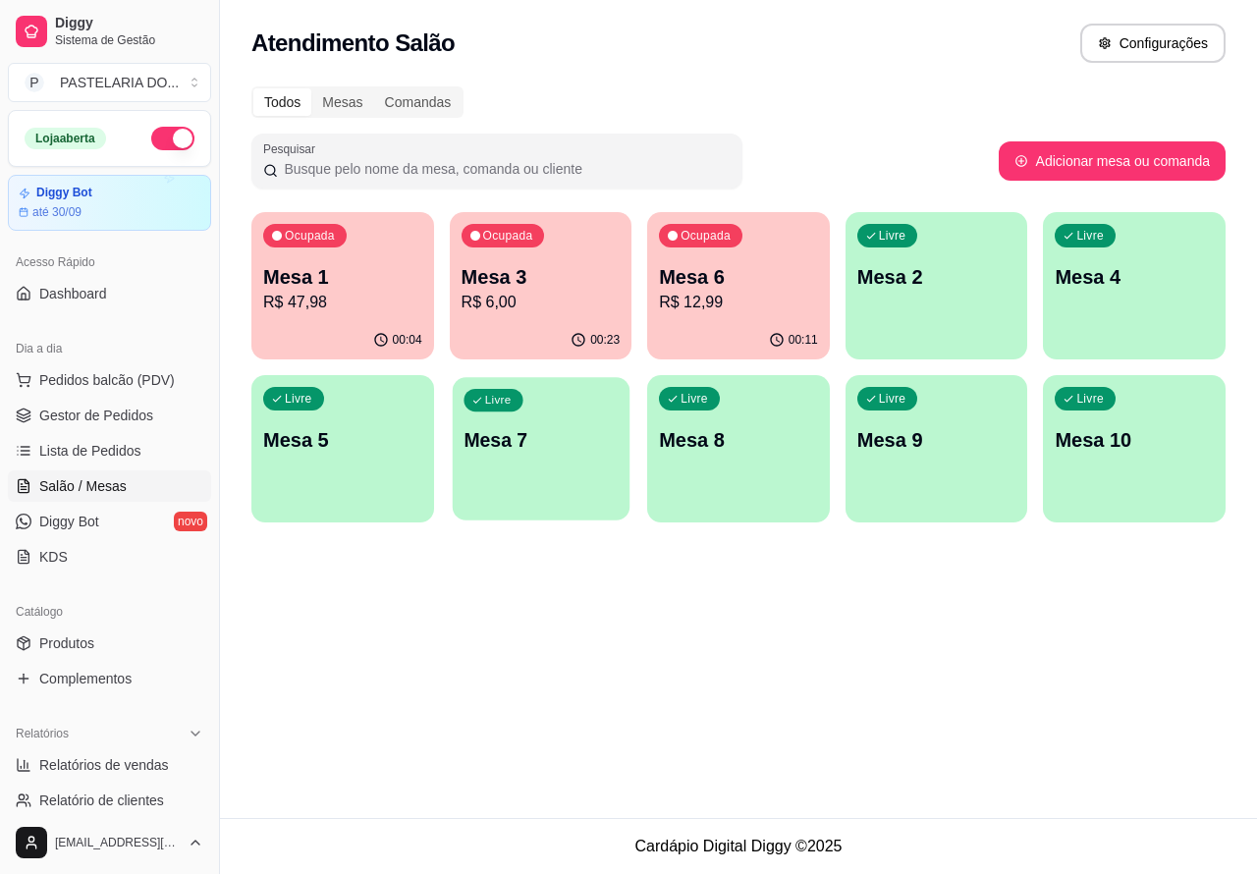
click at [548, 449] on p "Mesa 7" at bounding box center [540, 440] width 154 height 27
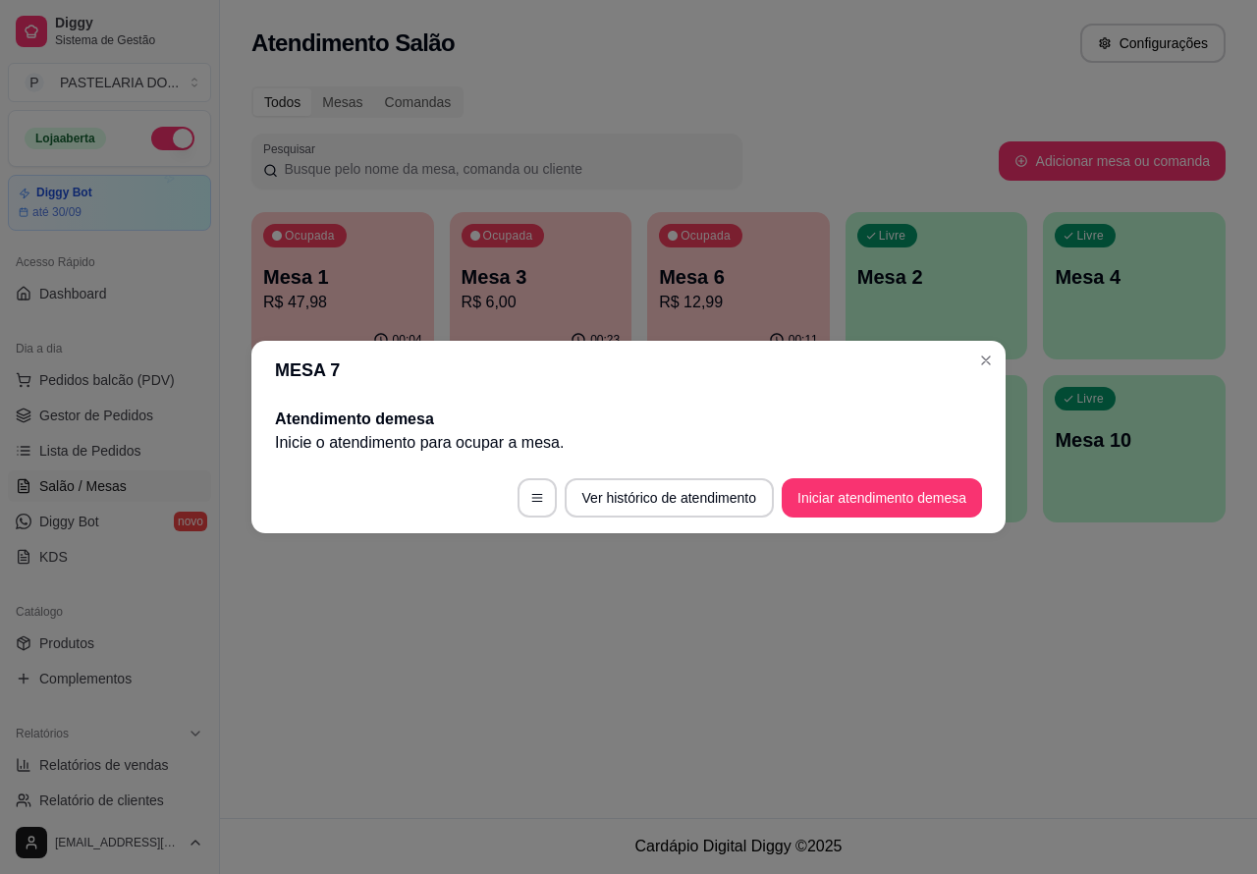
click at [895, 489] on button "Iniciar atendimento de mesa" at bounding box center [882, 497] width 200 height 39
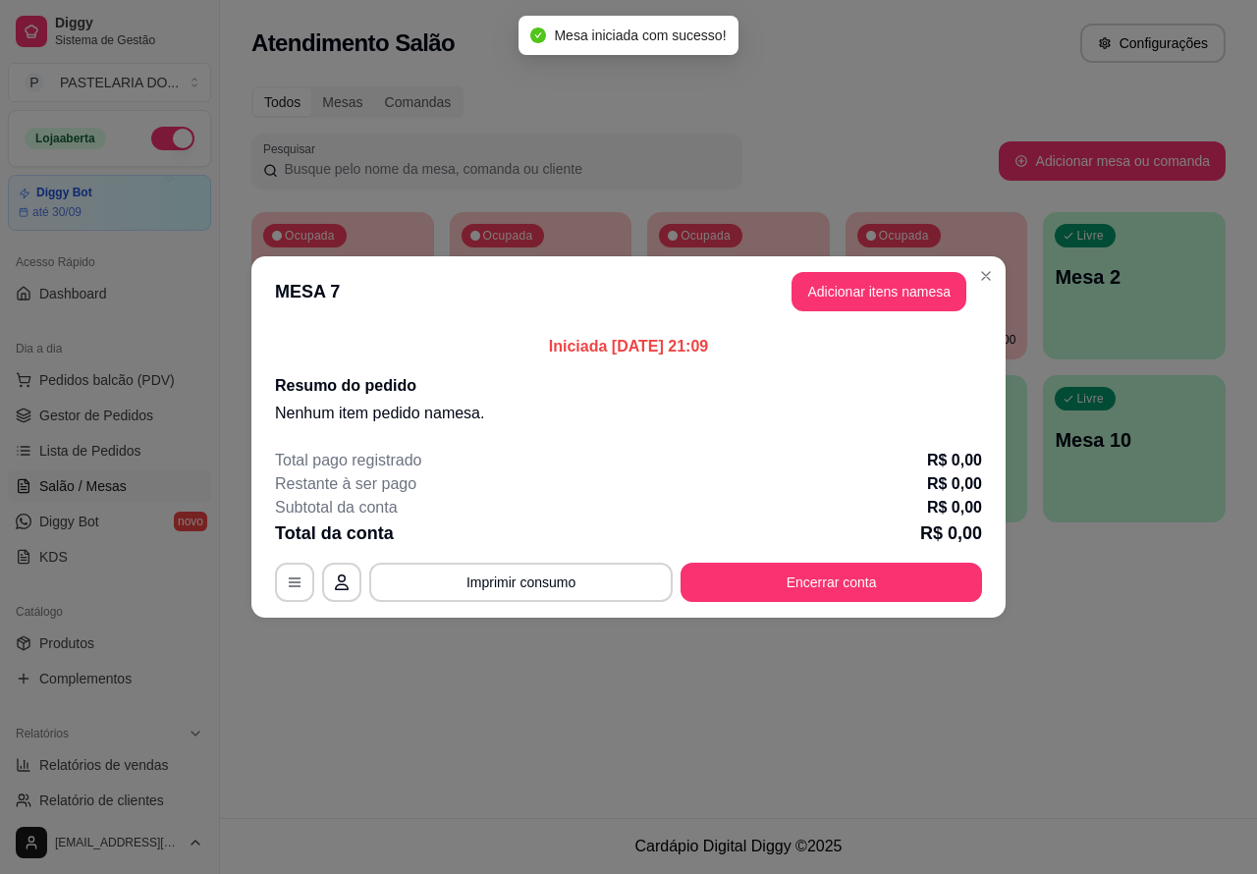
click at [872, 287] on div "Nenhum produto adicionado" at bounding box center [1028, 284] width 374 height 387
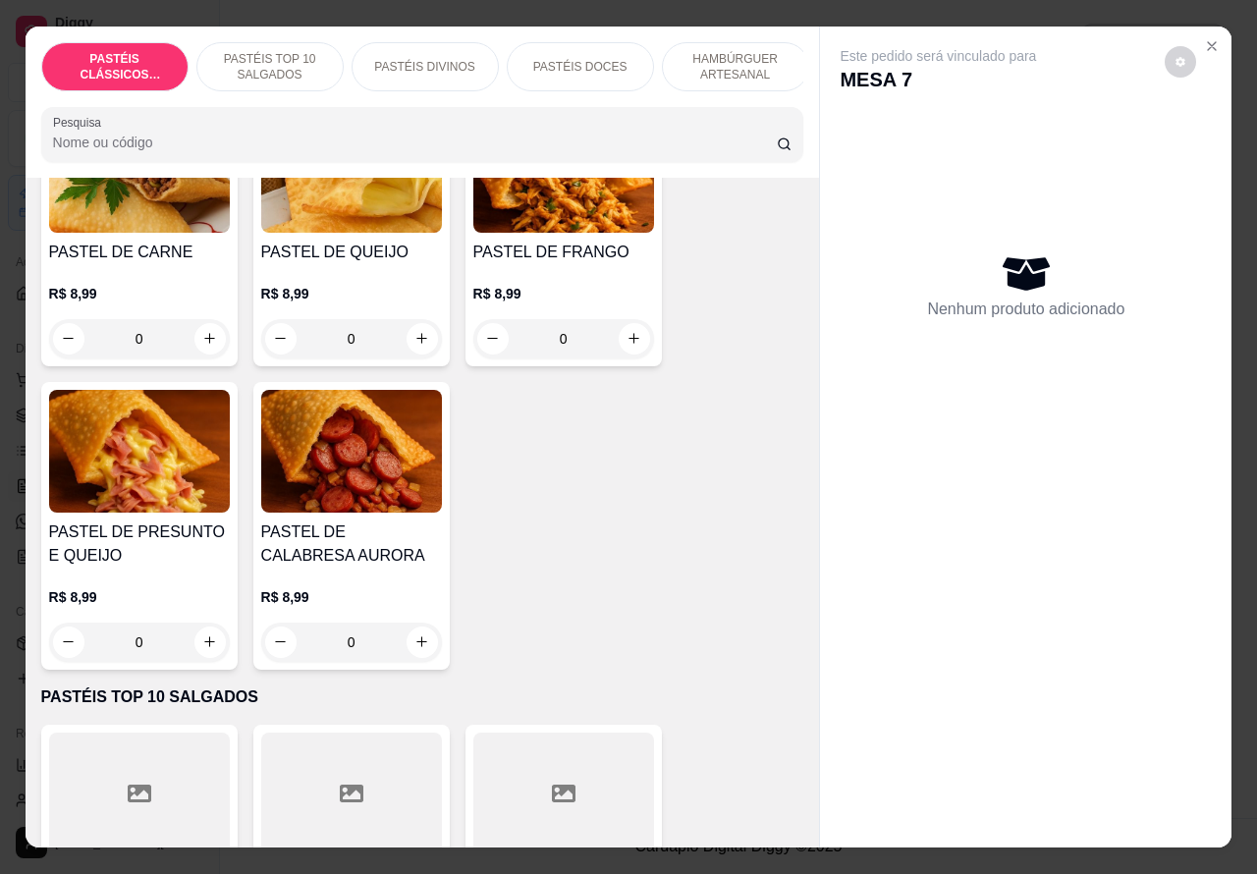
scroll to position [219, 0]
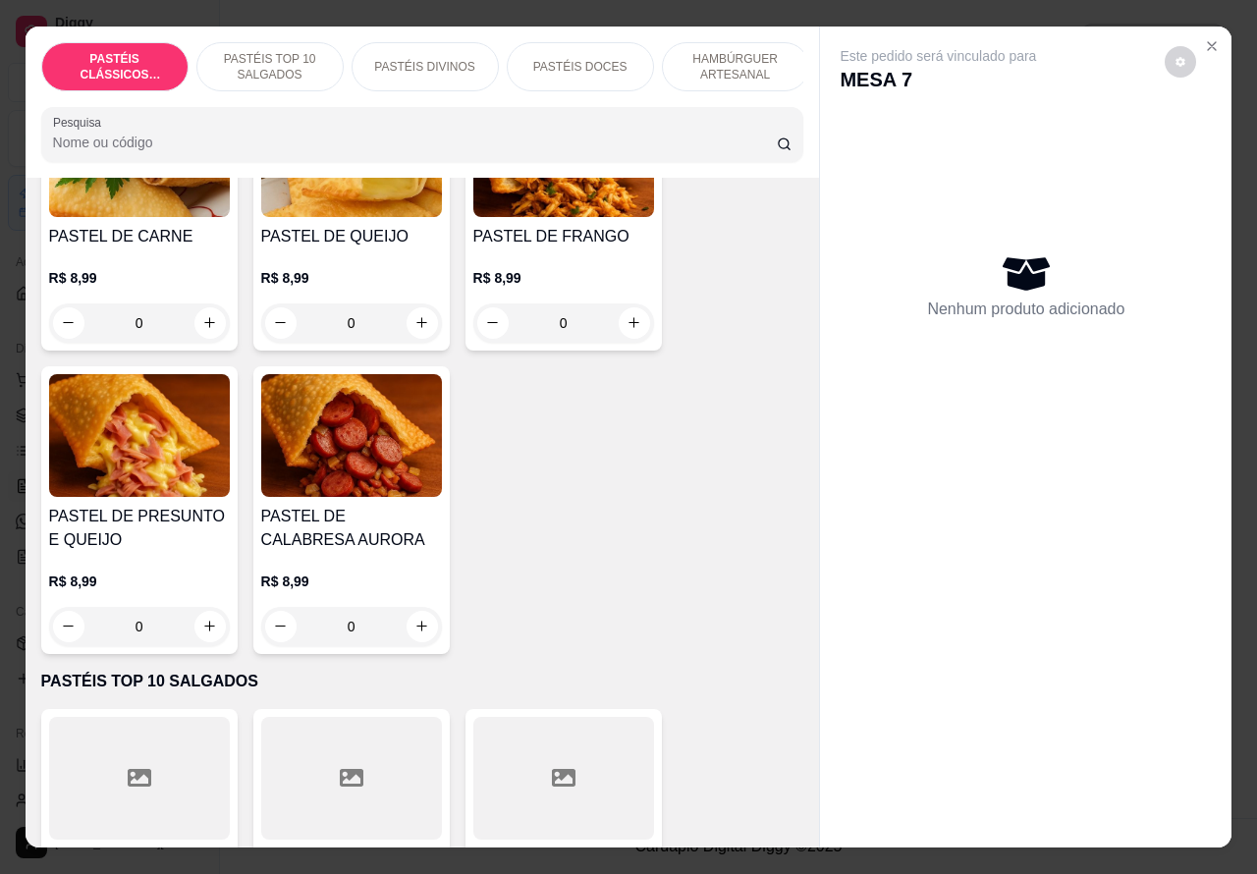
click at [204, 631] on icon "increase-product-quantity" at bounding box center [209, 626] width 11 height 11
type input "1"
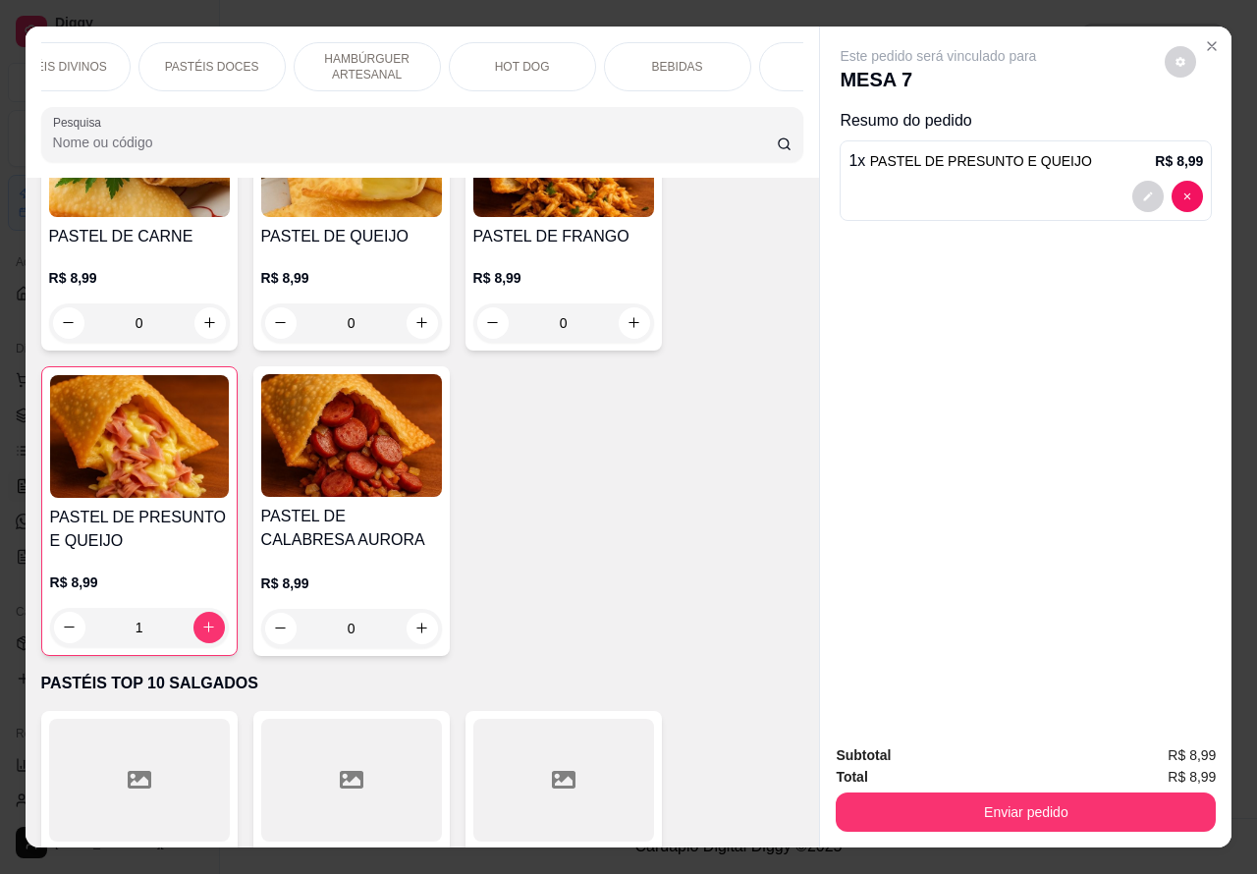
scroll to position [0, 369]
click at [687, 59] on p "BEBIDAS" at bounding box center [676, 67] width 51 height 16
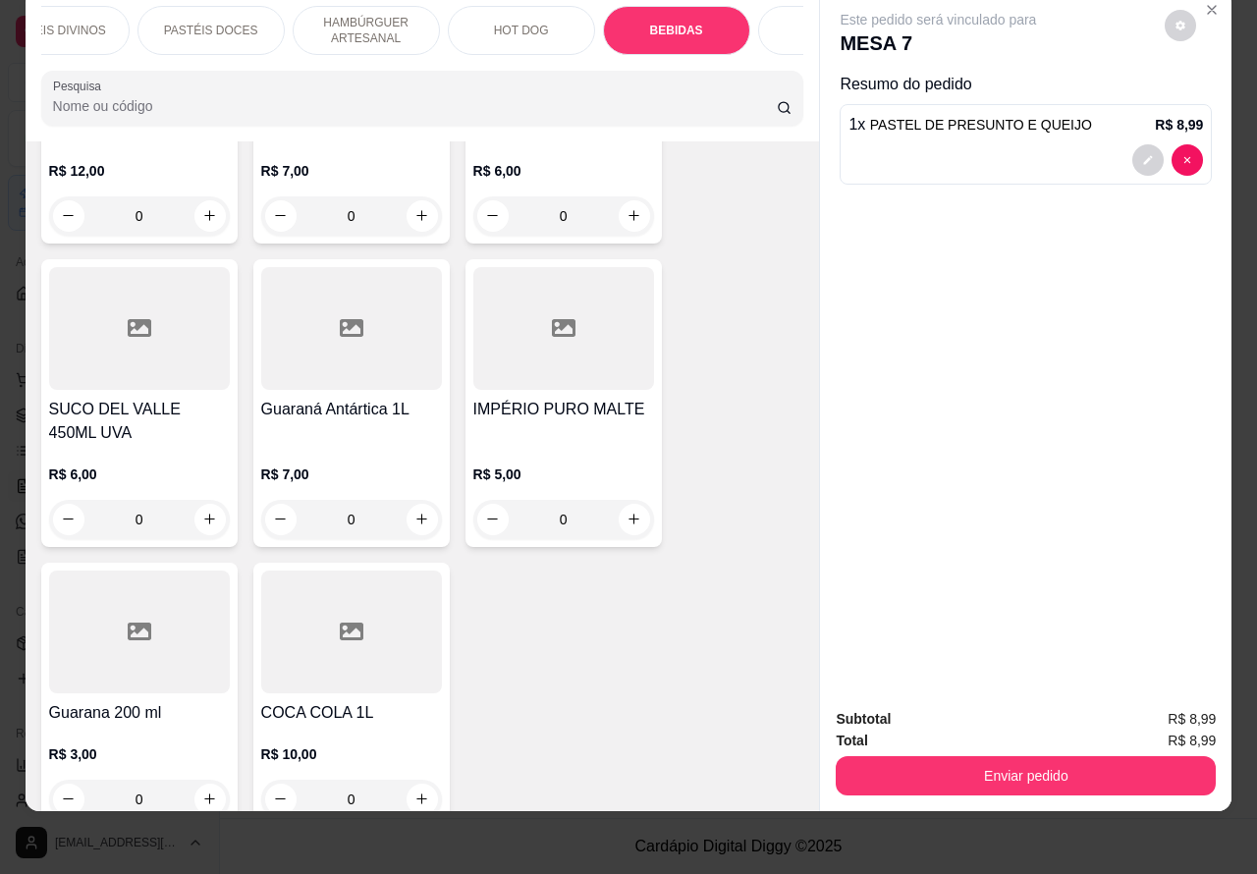
scroll to position [7380, 0]
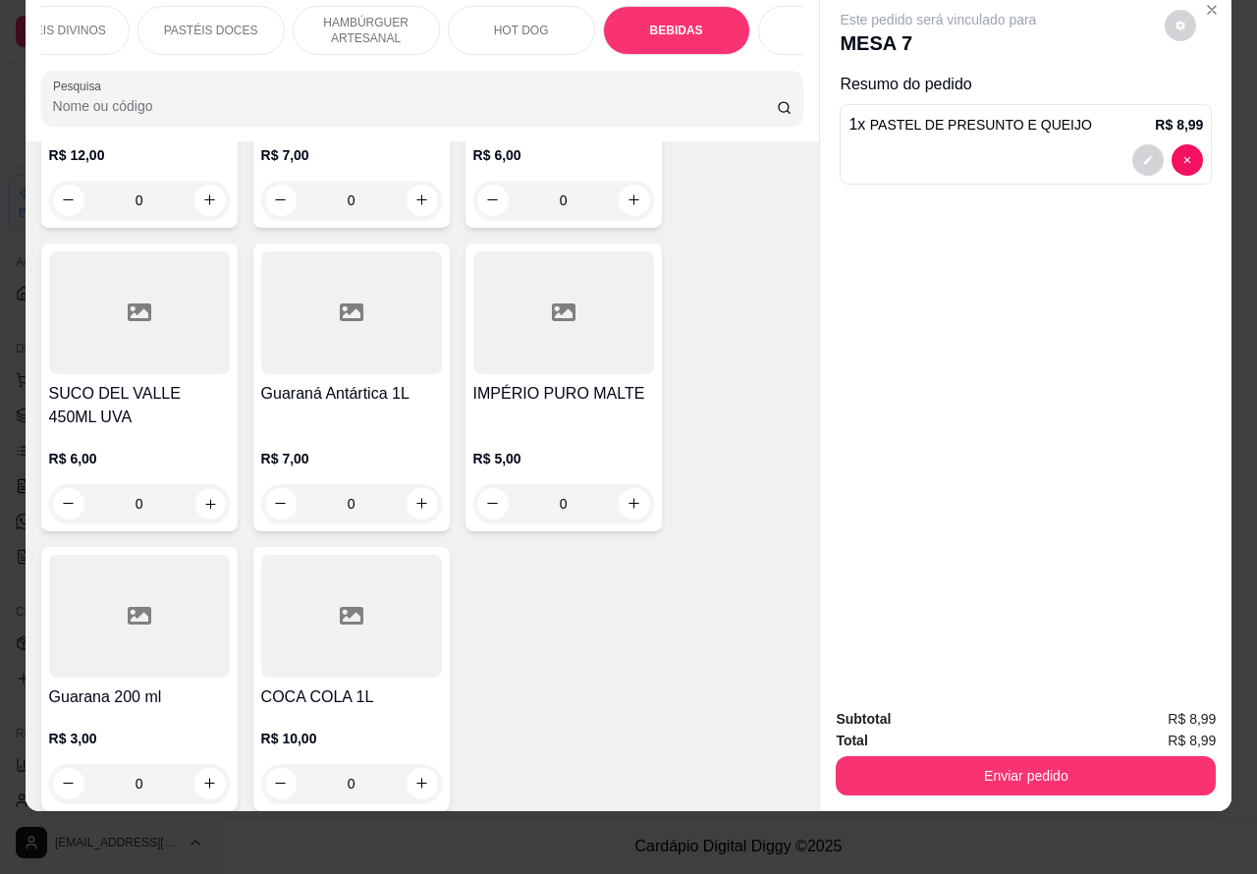
click at [205, 499] on icon "increase-product-quantity" at bounding box center [210, 504] width 10 height 10
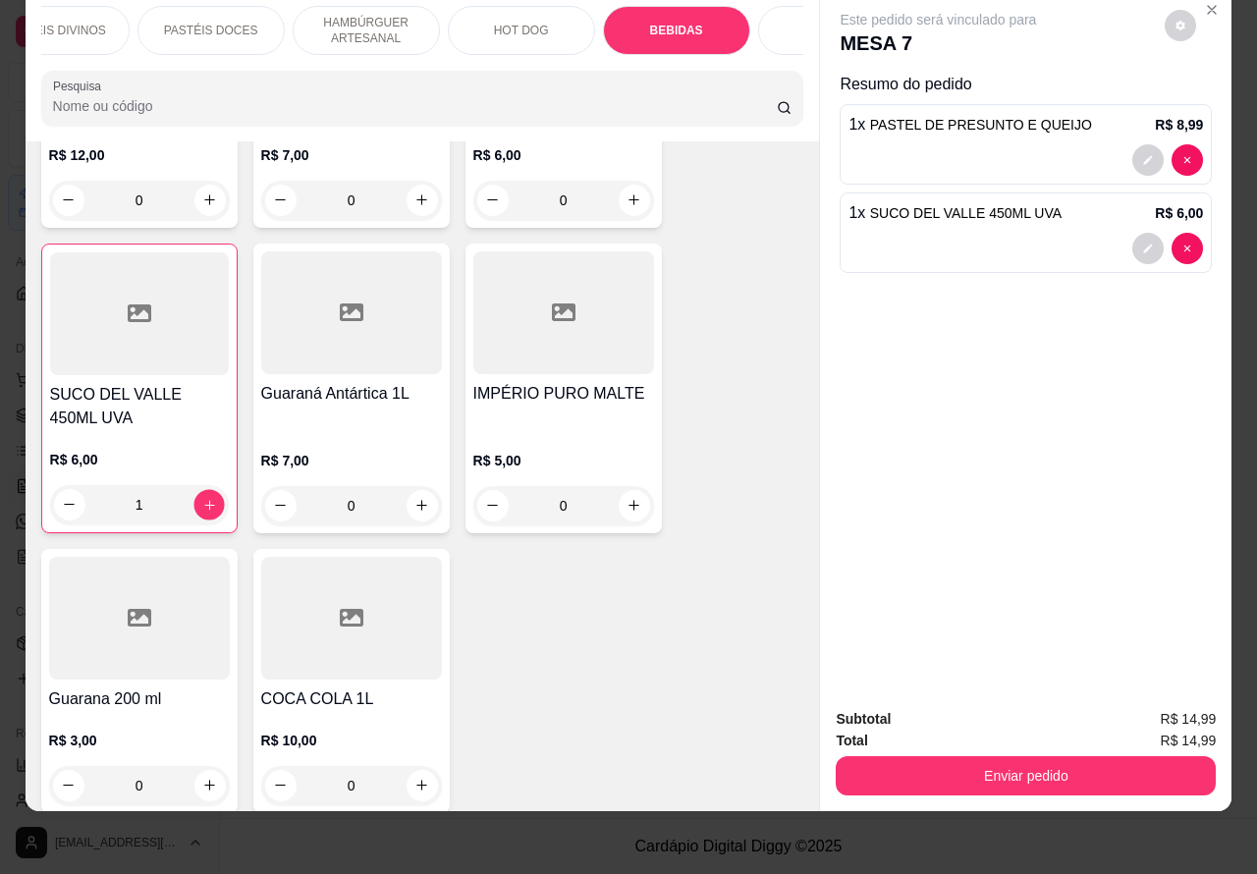
click at [201, 497] on icon "increase-product-quantity" at bounding box center [208, 504] width 15 height 15
type input "2"
click at [1022, 758] on button "Enviar pedido" at bounding box center [1026, 775] width 380 height 39
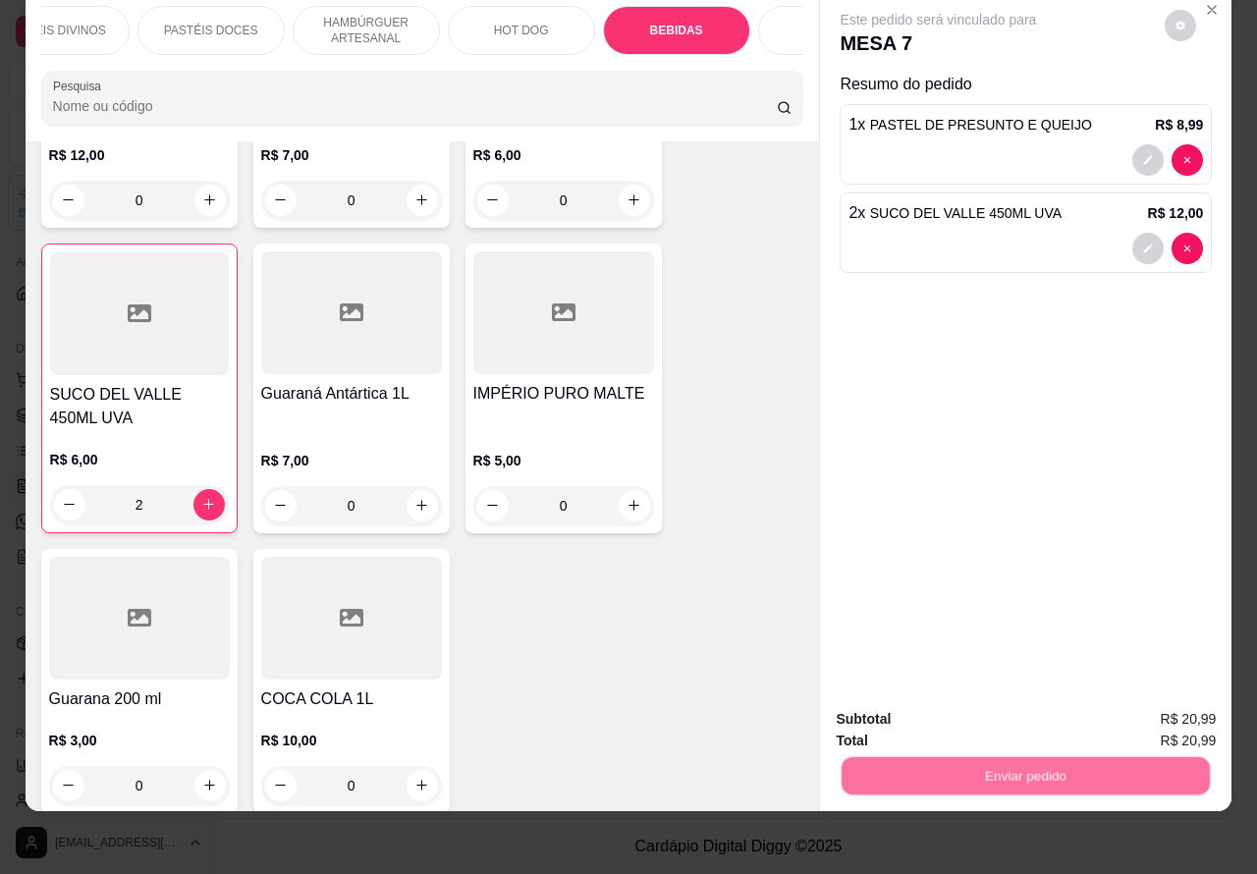
click at [946, 707] on button "Não registrar e enviar pedido" at bounding box center [959, 709] width 204 height 37
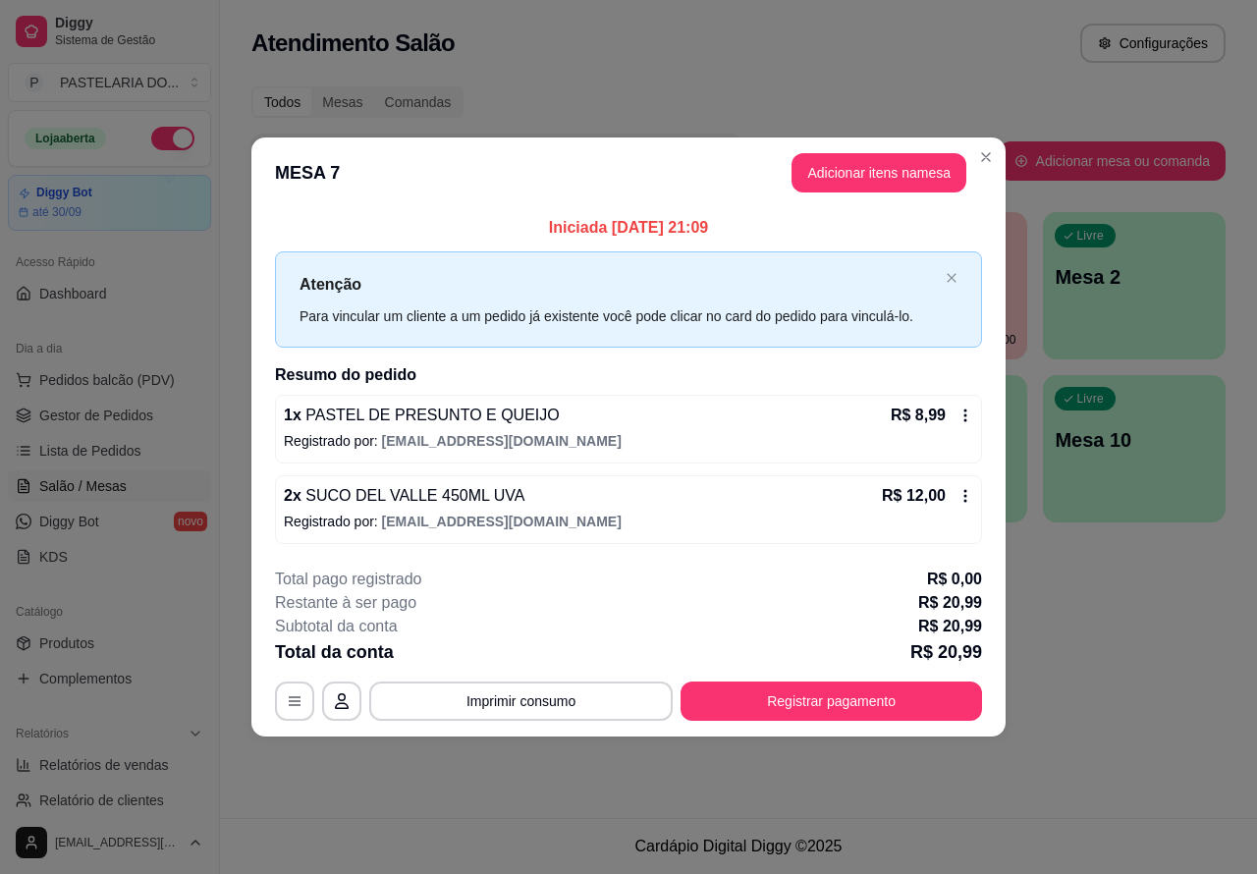
click at [1130, 673] on div "Atendimento Salão Configurações Todos Mesas Comandas Pesquisar Adicionar mesa o…" at bounding box center [738, 409] width 1037 height 818
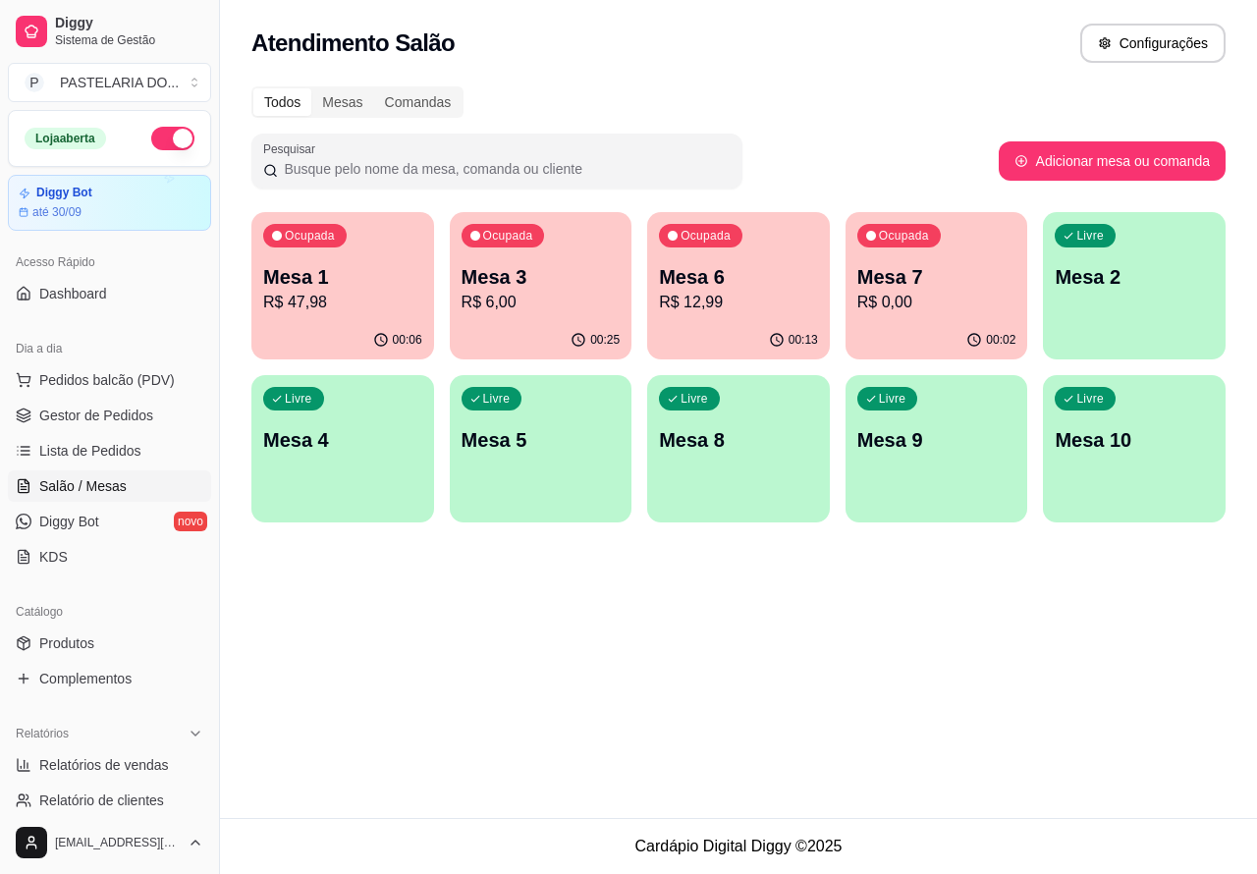
click at [523, 678] on div "Atendimento Salão Configurações Todos Mesas Comandas Pesquisar Adicionar mesa o…" at bounding box center [738, 409] width 1037 height 818
click at [940, 300] on p "R$ 0,00" at bounding box center [936, 302] width 154 height 23
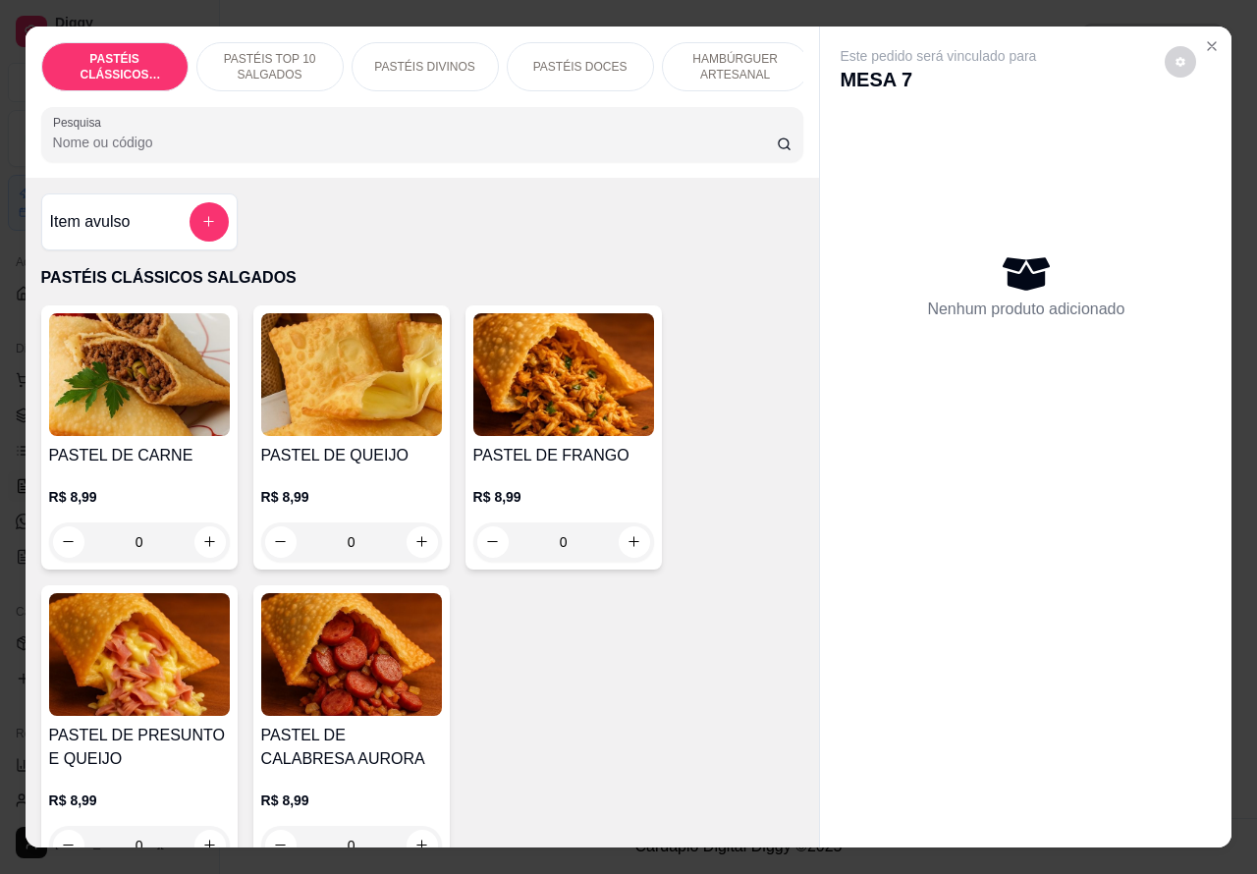
click at [271, 51] on p "PASTÉIS TOP 10 SALGADOS" at bounding box center [270, 66] width 114 height 31
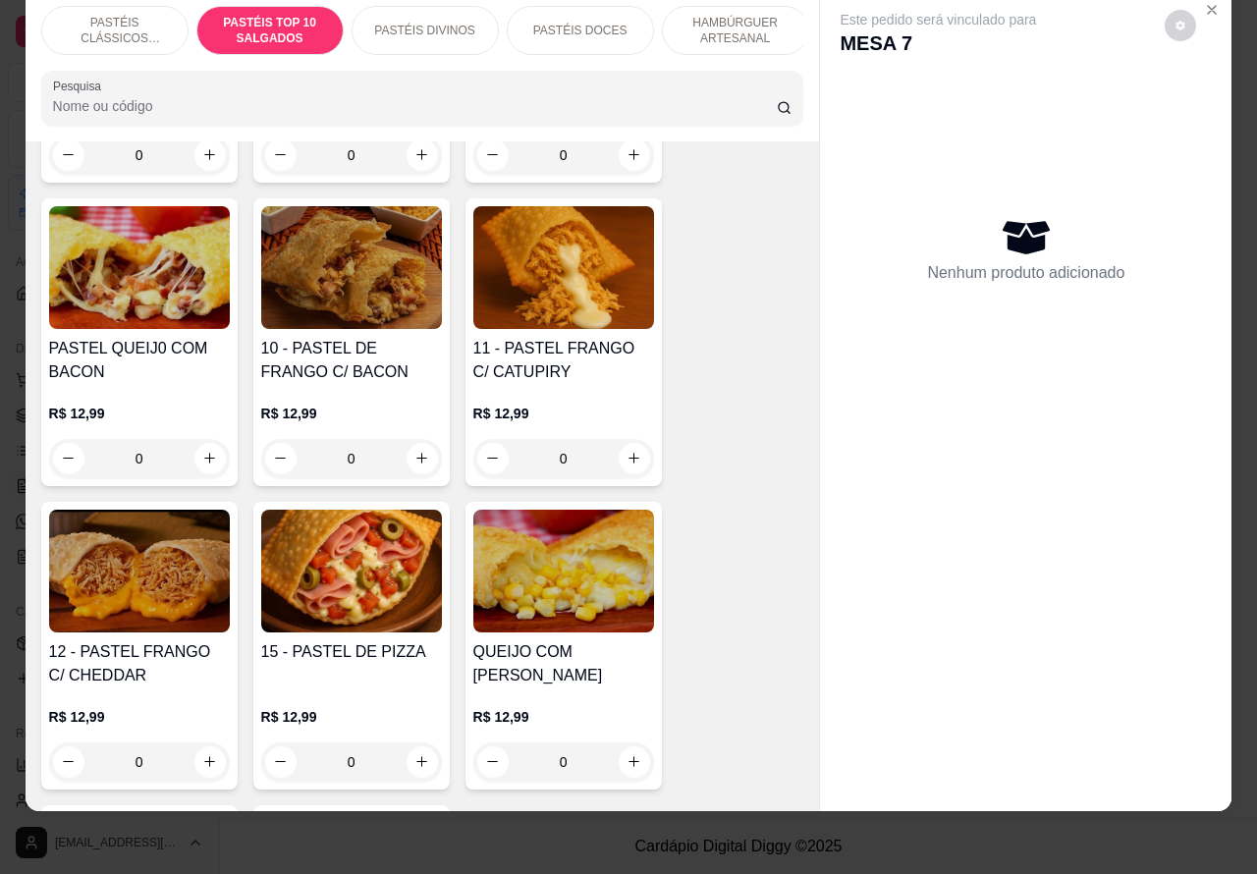
scroll to position [1606, 0]
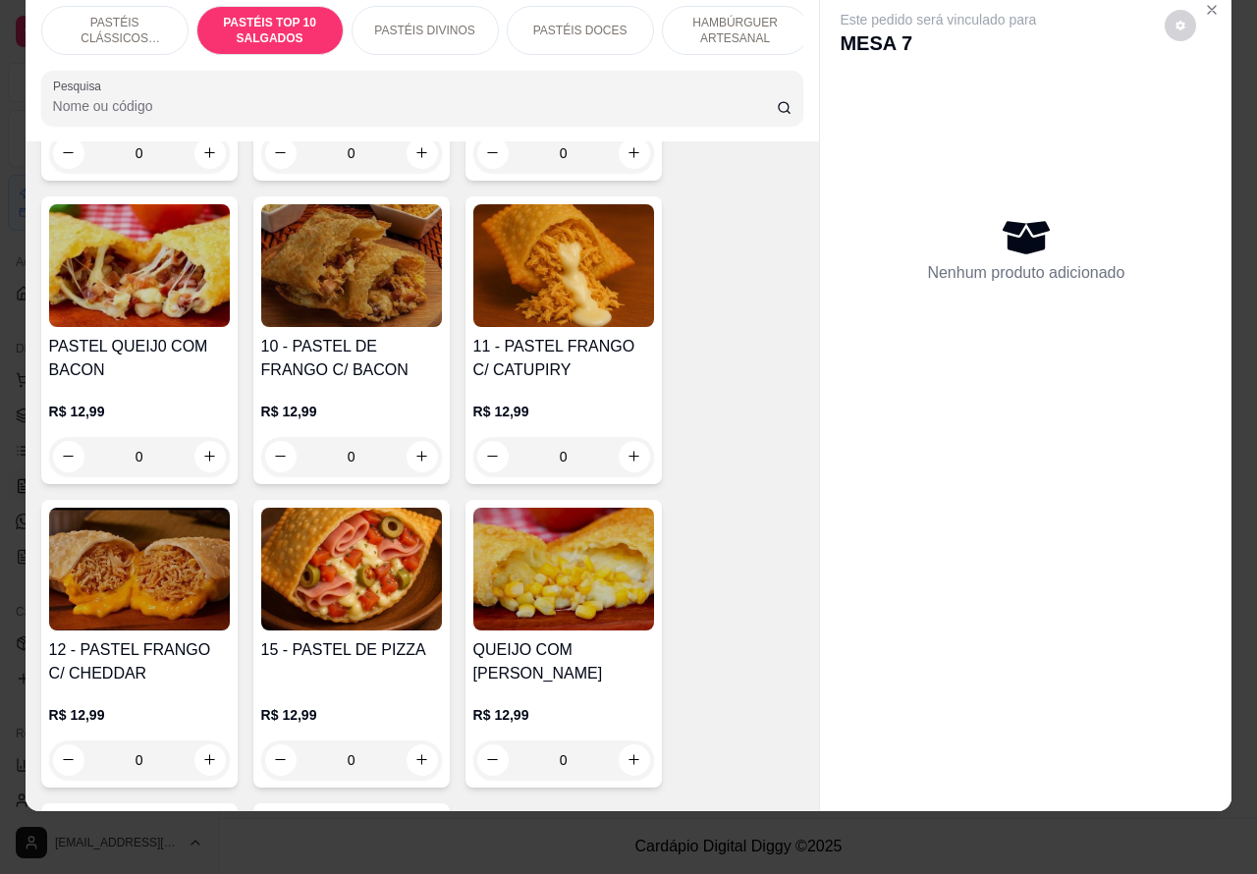
click at [614, 452] on div "0" at bounding box center [563, 456] width 181 height 39
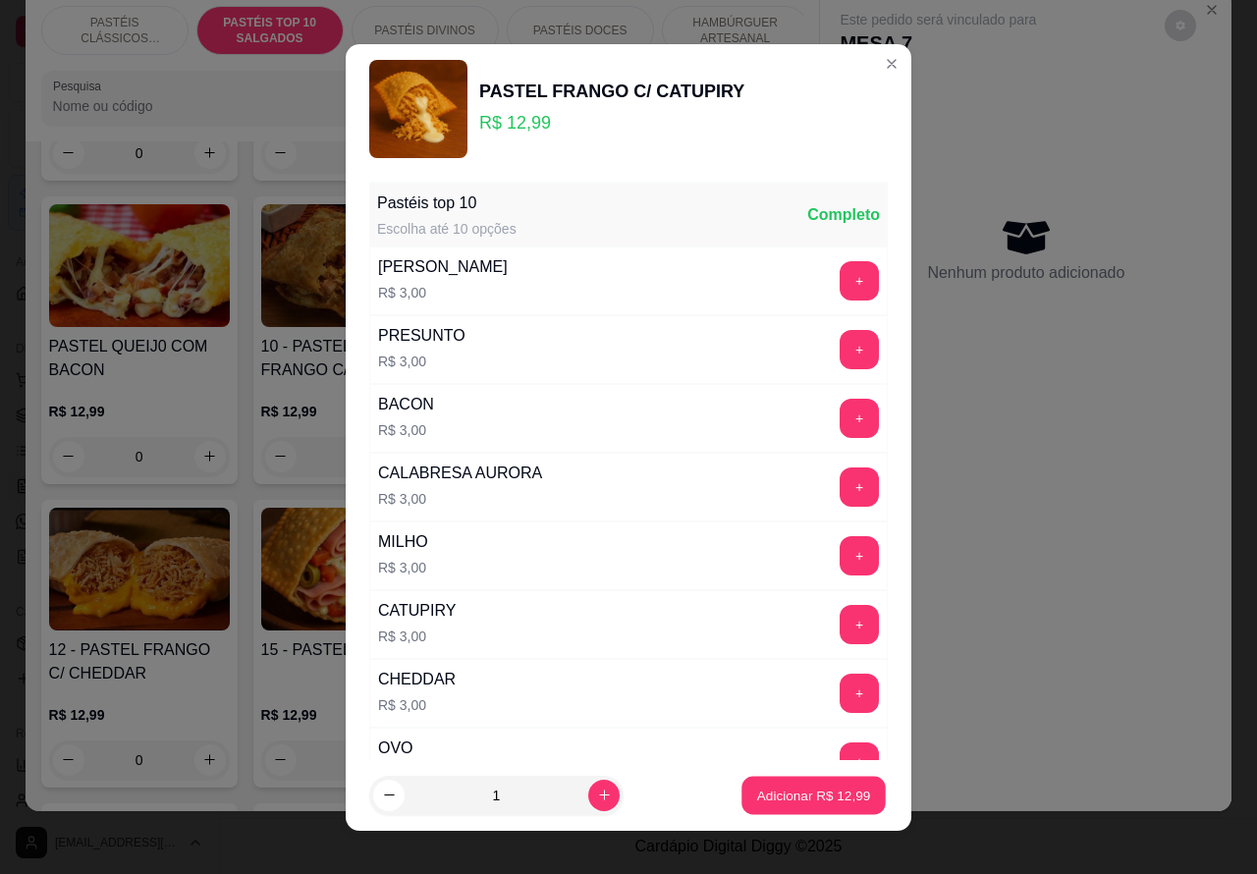
click at [769, 796] on p "Adicionar R$ 12,99" at bounding box center [814, 795] width 114 height 19
type input "1"
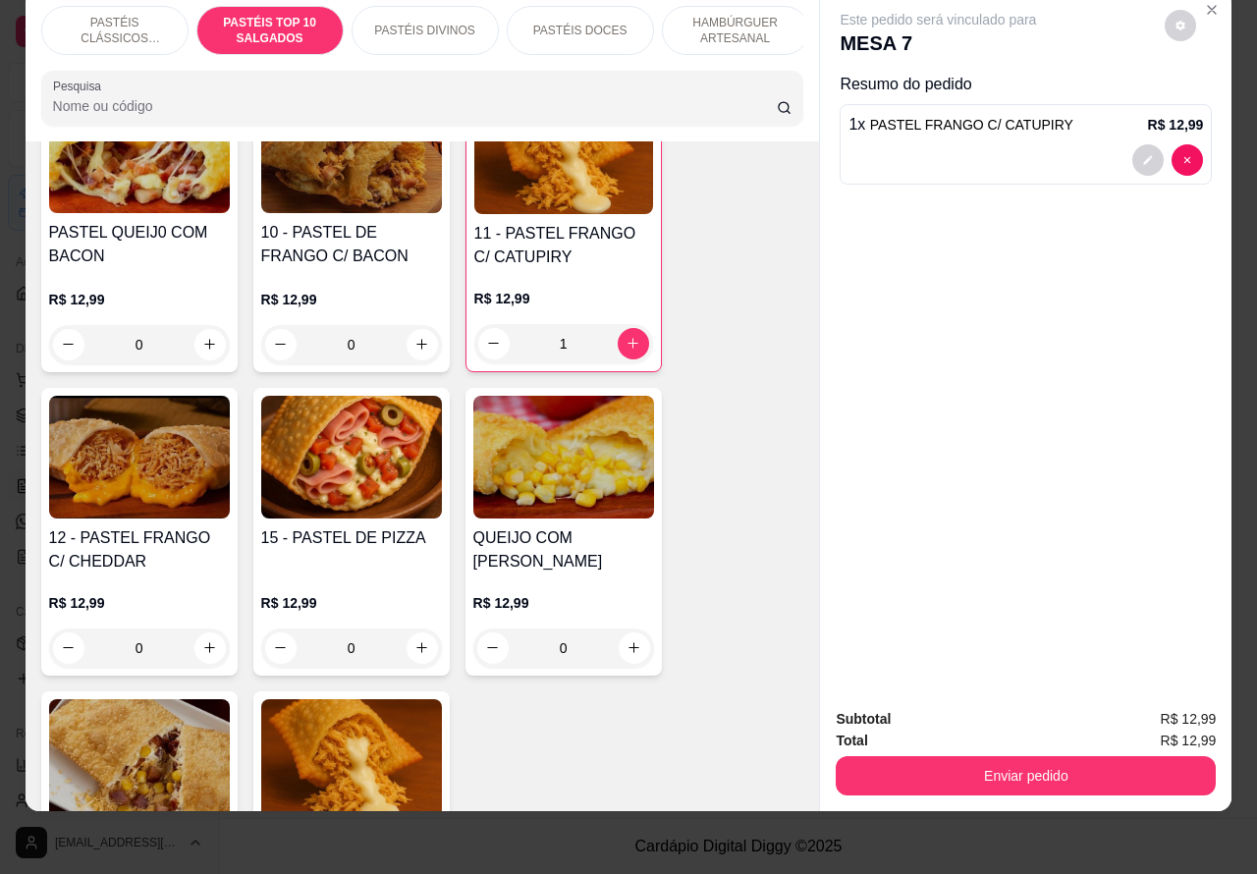
scroll to position [1728, 0]
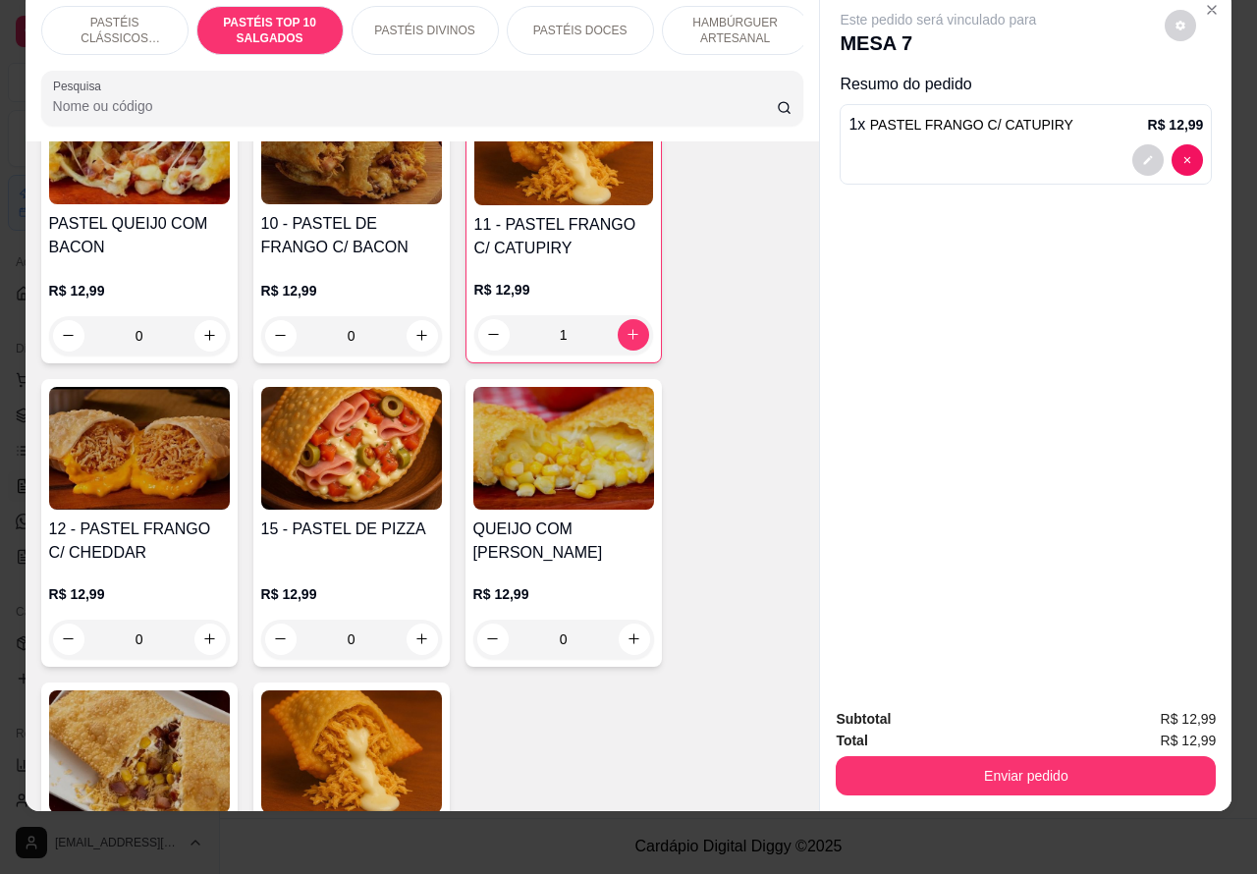
click at [406, 636] on div "0" at bounding box center [351, 639] width 181 height 39
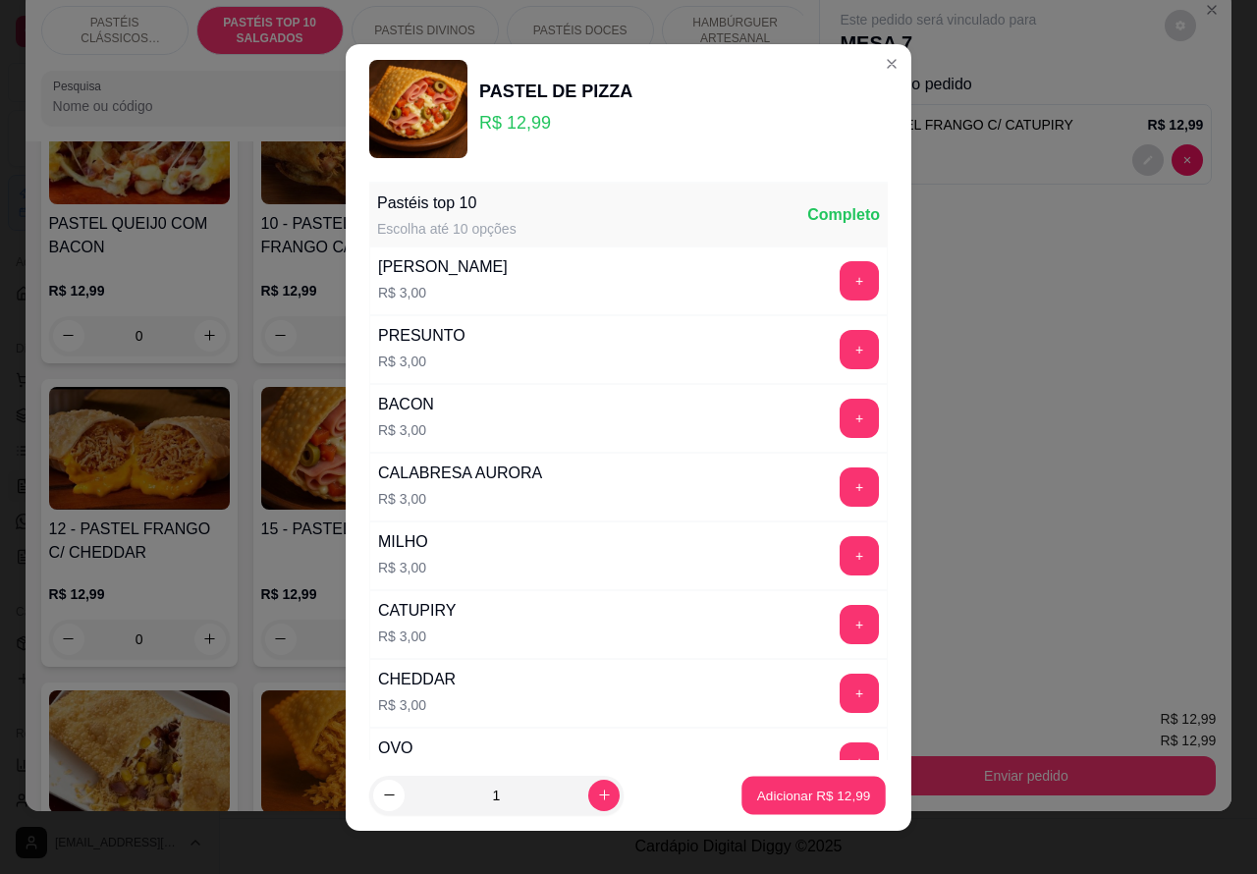
click at [787, 800] on p "Adicionar R$ 12,99" at bounding box center [814, 795] width 114 height 19
type input "1"
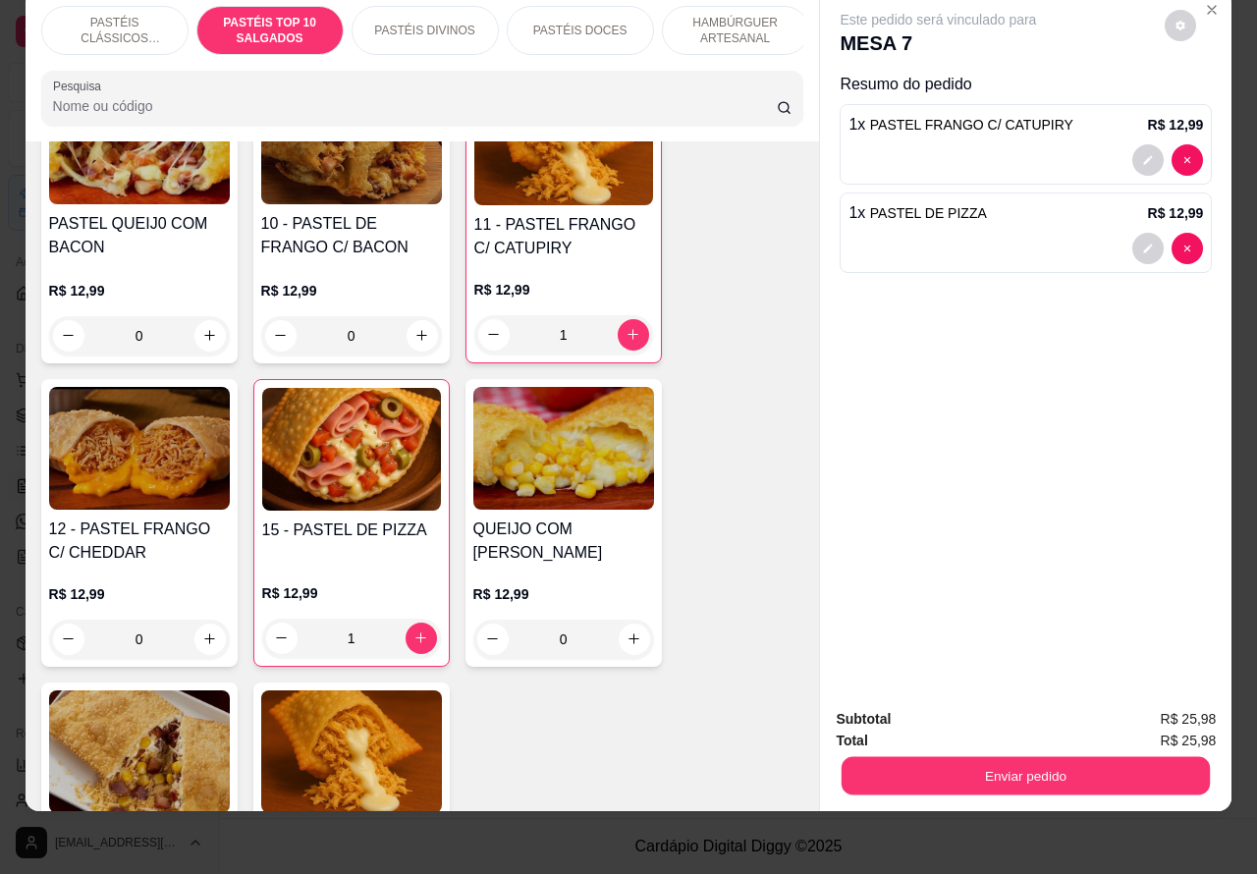
click at [1000, 757] on button "Enviar pedido" at bounding box center [1026, 776] width 368 height 38
click at [946, 698] on button "Não registrar e enviar pedido" at bounding box center [959, 709] width 204 height 37
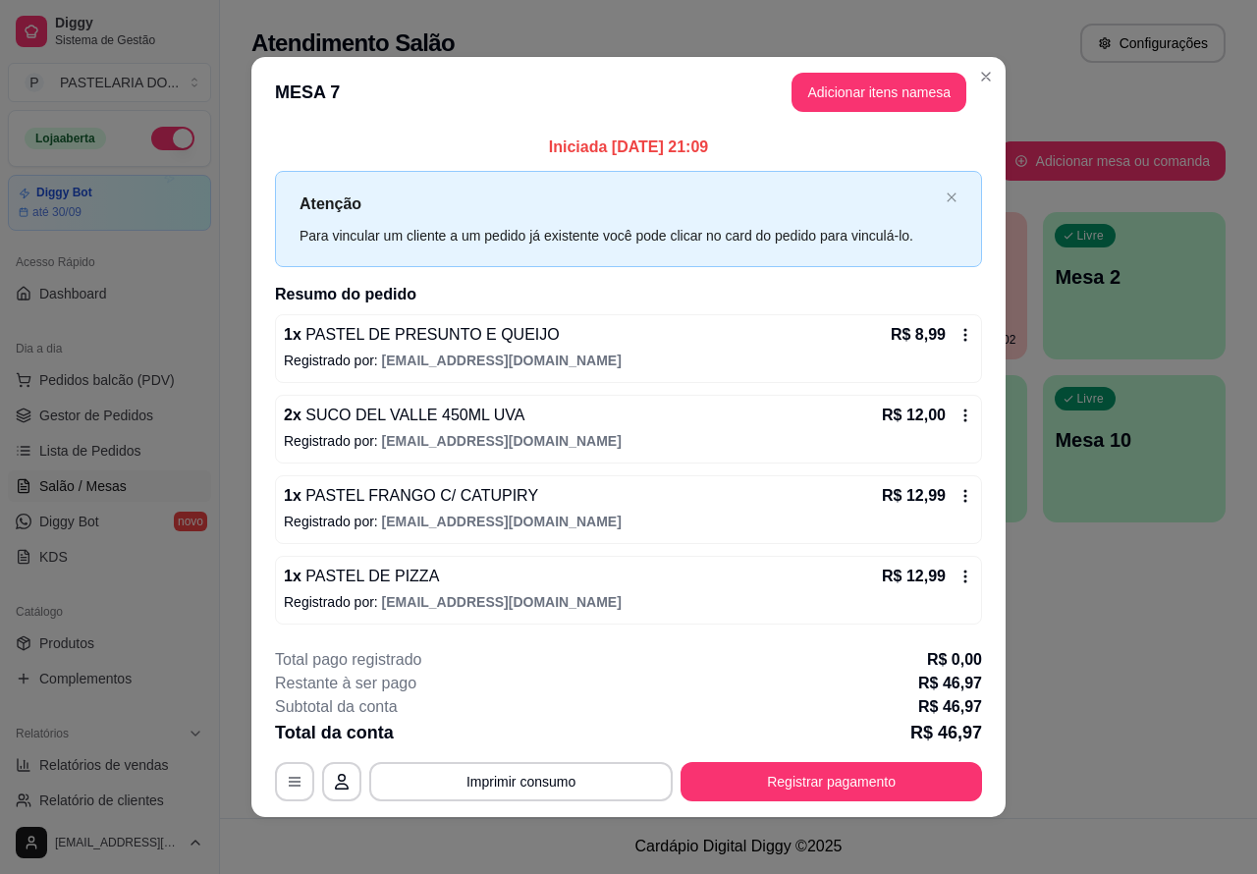
click at [1119, 654] on div "Atendimento Salão Configurações Todos Mesas Comandas Pesquisar Adicionar mesa o…" at bounding box center [738, 409] width 1037 height 818
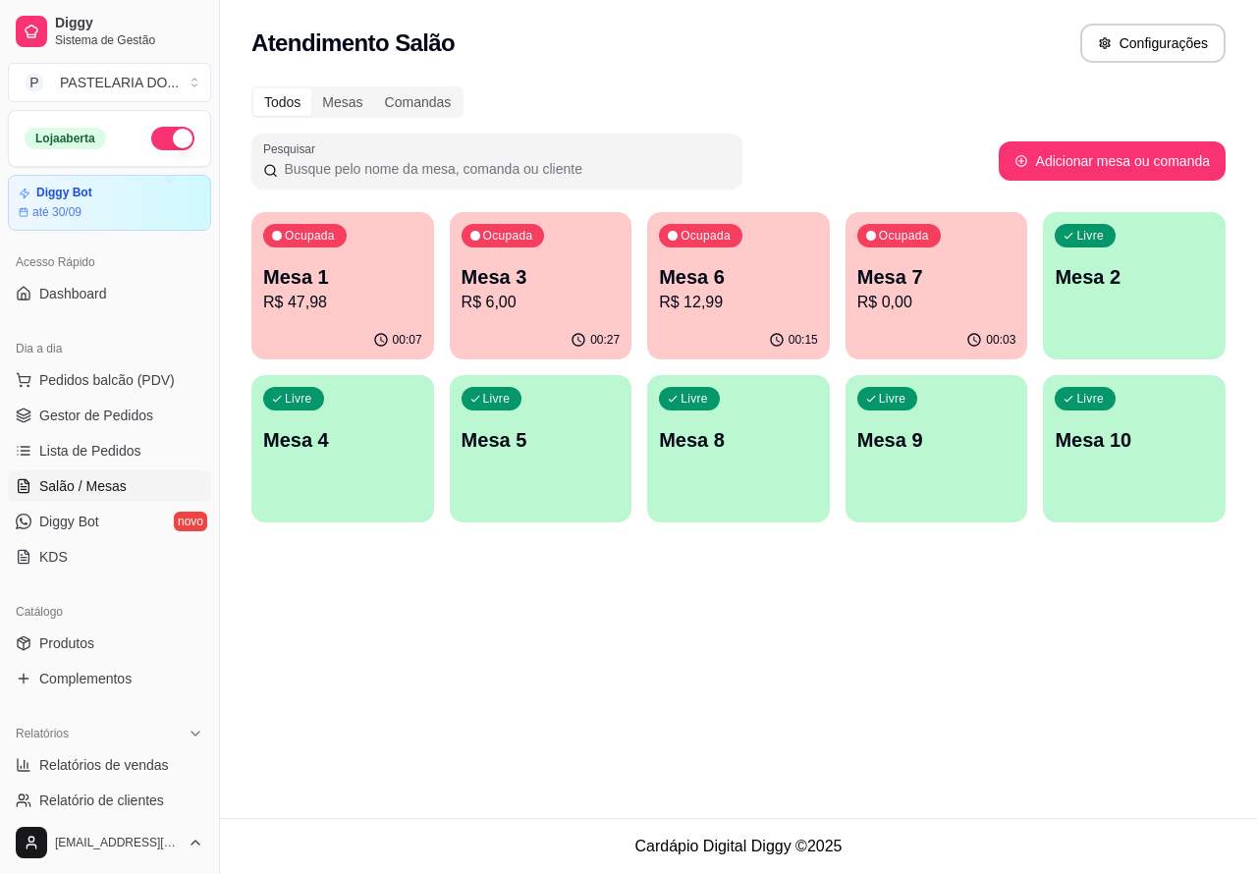
click at [463, 650] on div "Atendimento Salão Configurações Todos Mesas Comandas Pesquisar Adicionar mesa o…" at bounding box center [738, 409] width 1037 height 818
click at [100, 378] on span "Pedidos balcão (PDV)" at bounding box center [107, 380] width 136 height 20
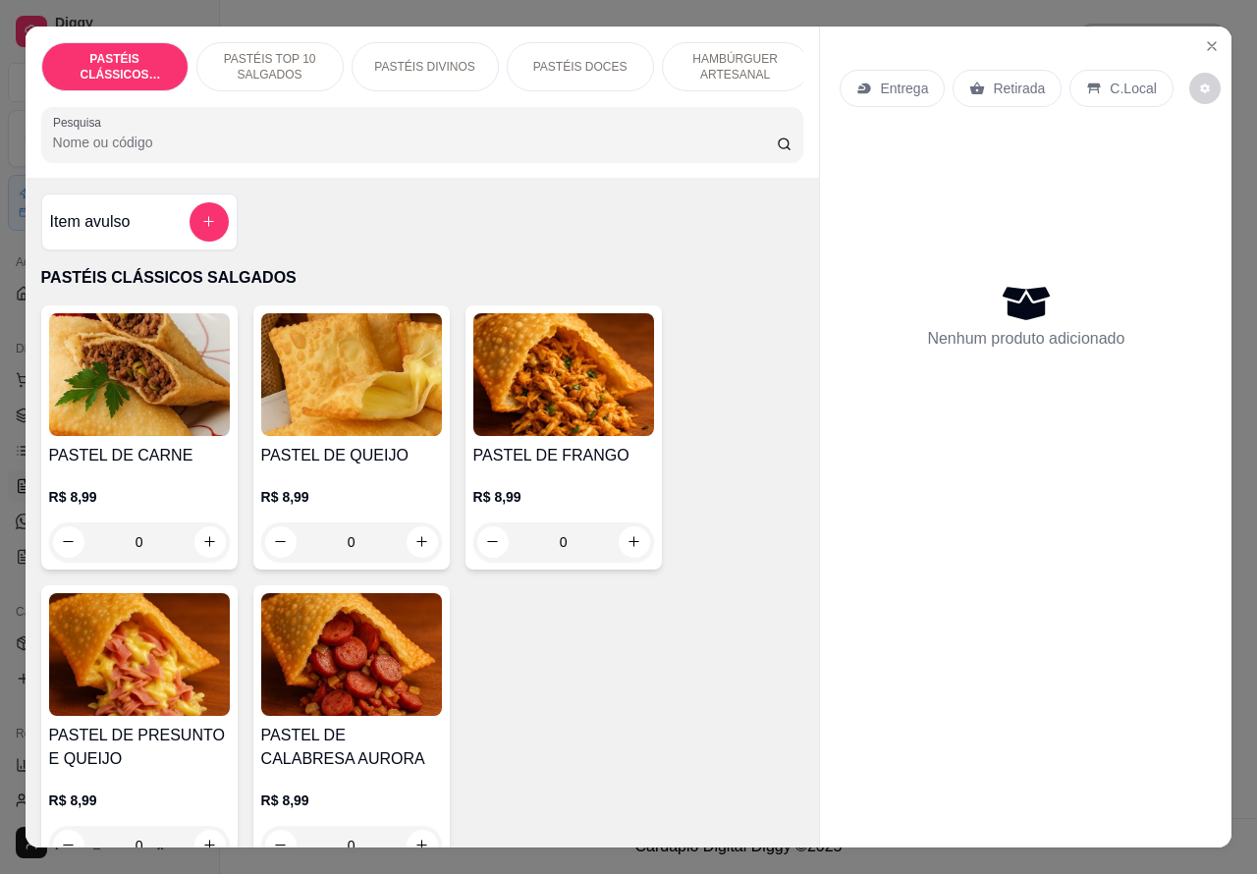
click at [1008, 79] on p "Retirada" at bounding box center [1019, 89] width 52 height 20
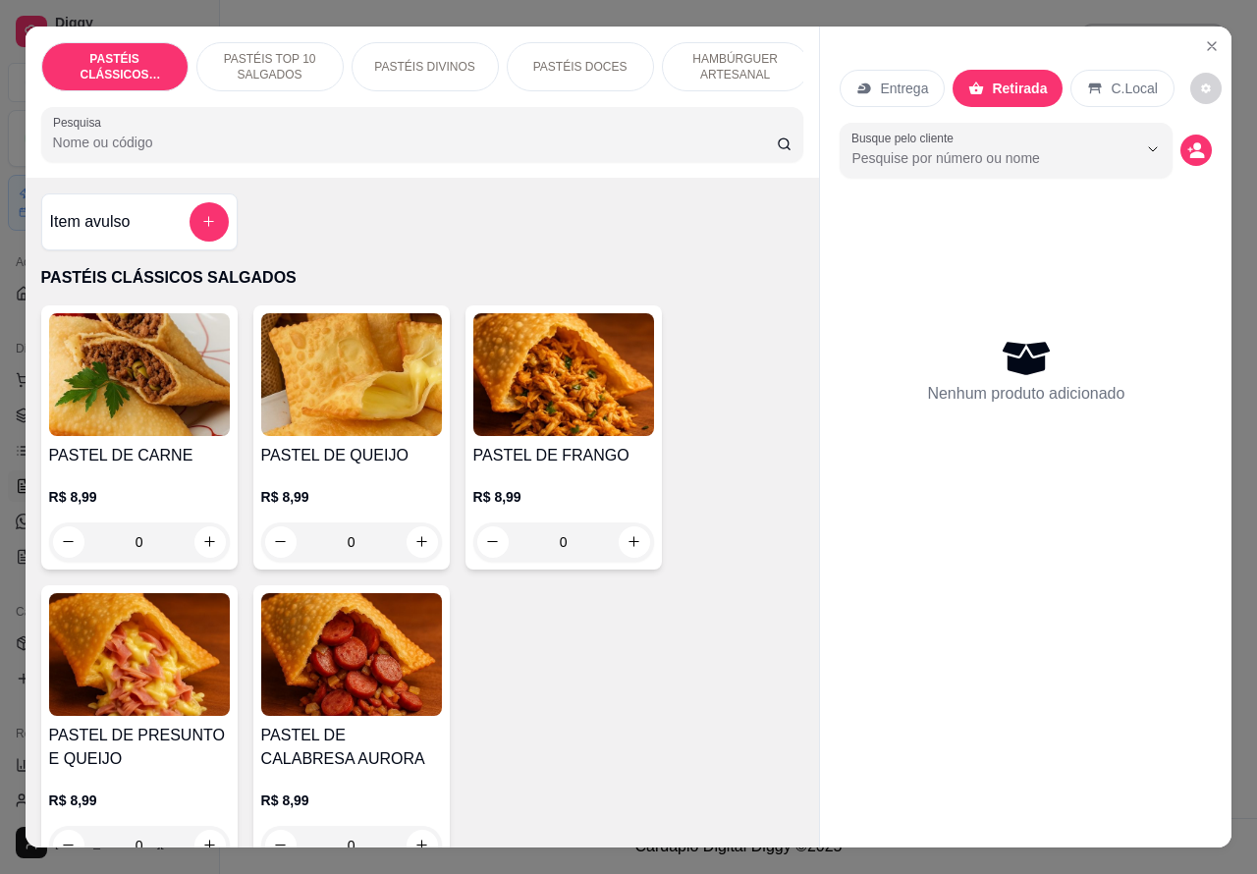
click at [202, 547] on icon "increase-product-quantity" at bounding box center [209, 541] width 15 height 15
type input "1"
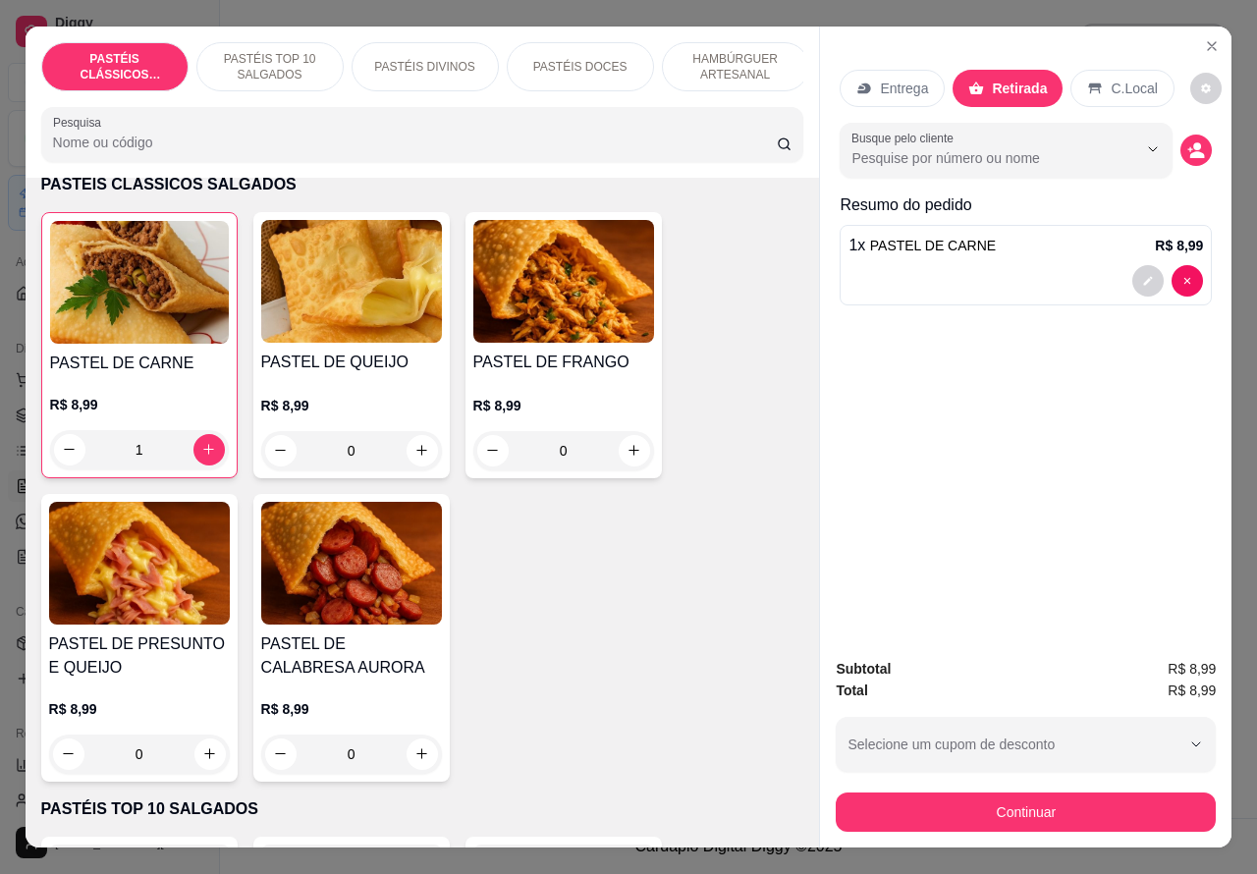
scroll to position [94, 0]
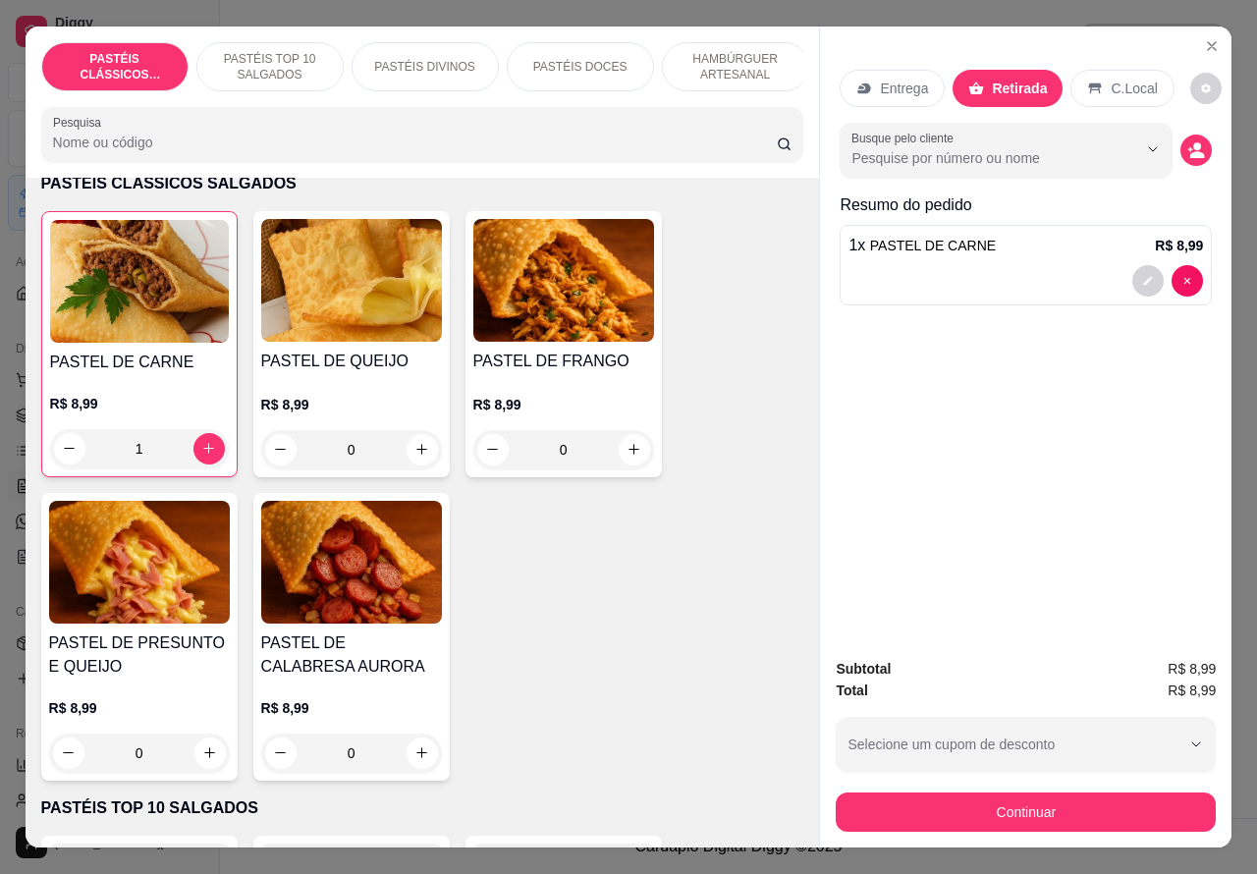
click at [202, 758] on icon "increase-product-quantity" at bounding box center [209, 752] width 15 height 15
type input "1"
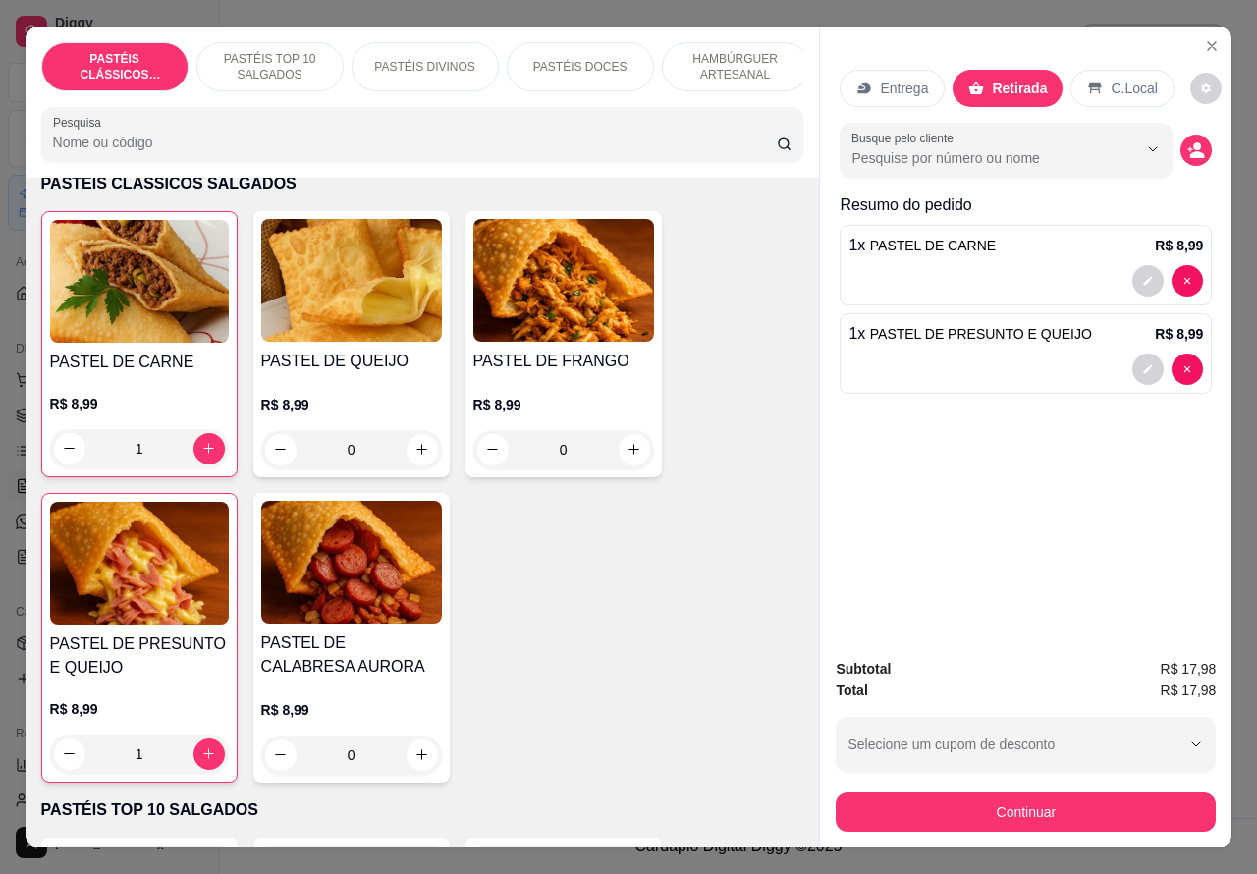
click at [257, 51] on p "PASTÉIS TOP 10 SALGADOS" at bounding box center [270, 66] width 114 height 31
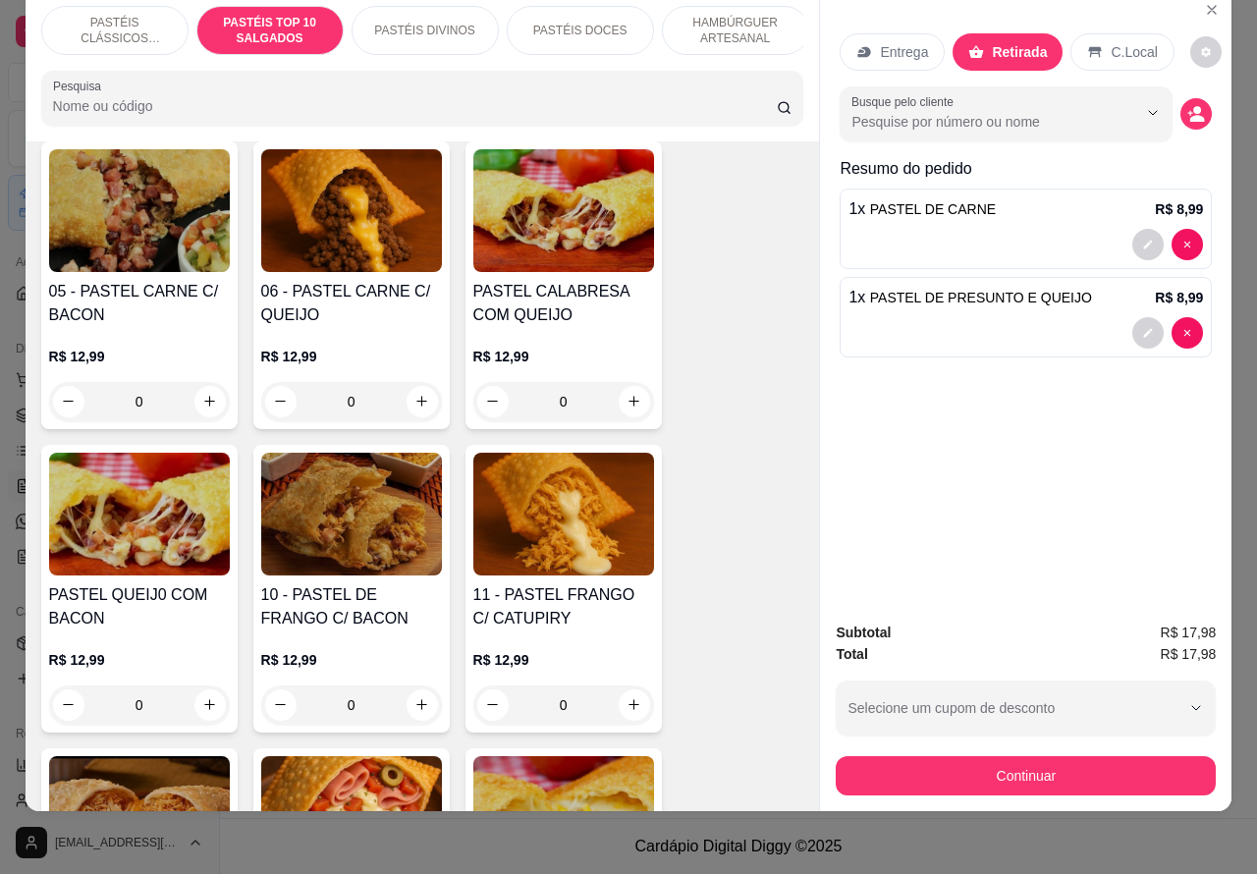
scroll to position [1411, 0]
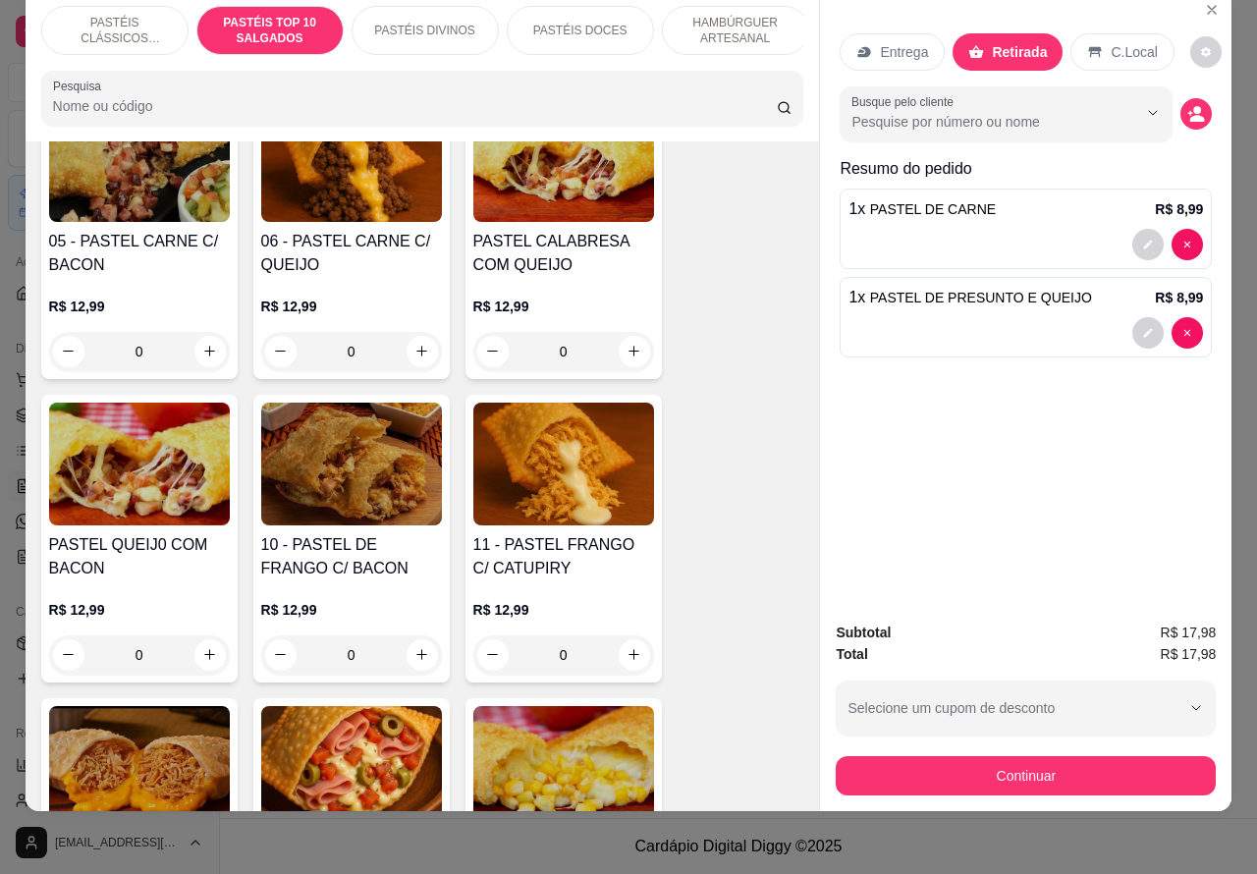
click at [607, 651] on div "0" at bounding box center [563, 654] width 181 height 39
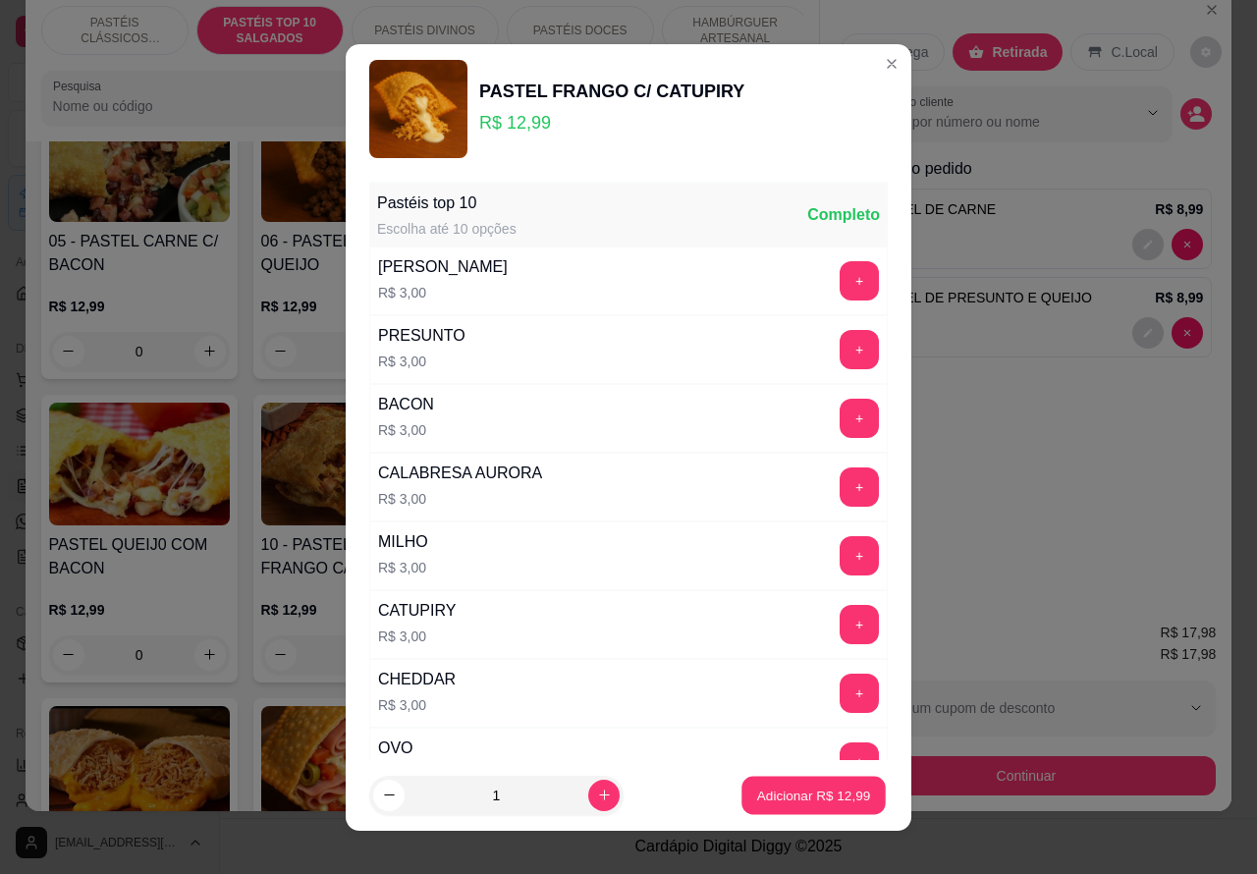
click at [782, 796] on p "Adicionar R$ 12,99" at bounding box center [814, 795] width 114 height 19
type input "1"
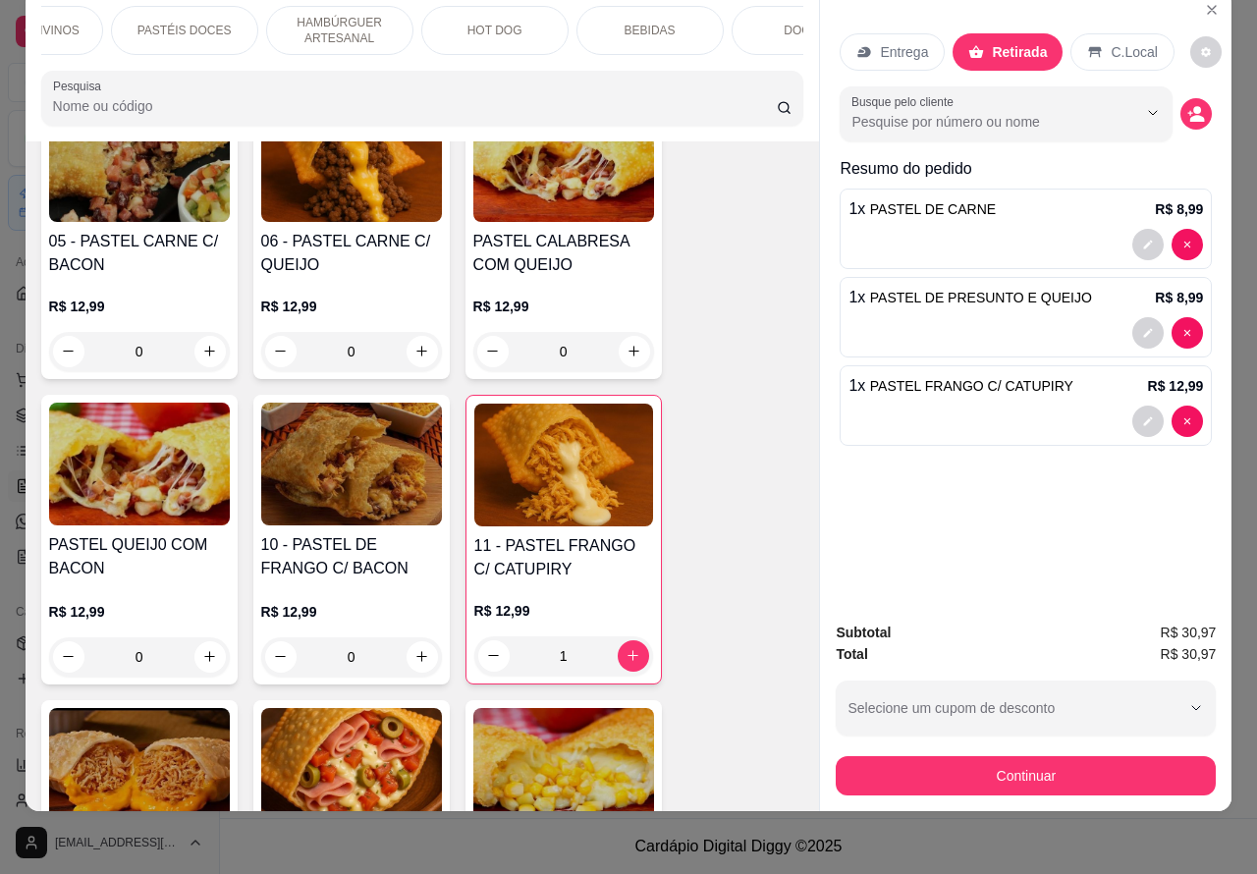
scroll to position [0, 420]
click at [620, 23] on p "BEBIDAS" at bounding box center [625, 31] width 51 height 16
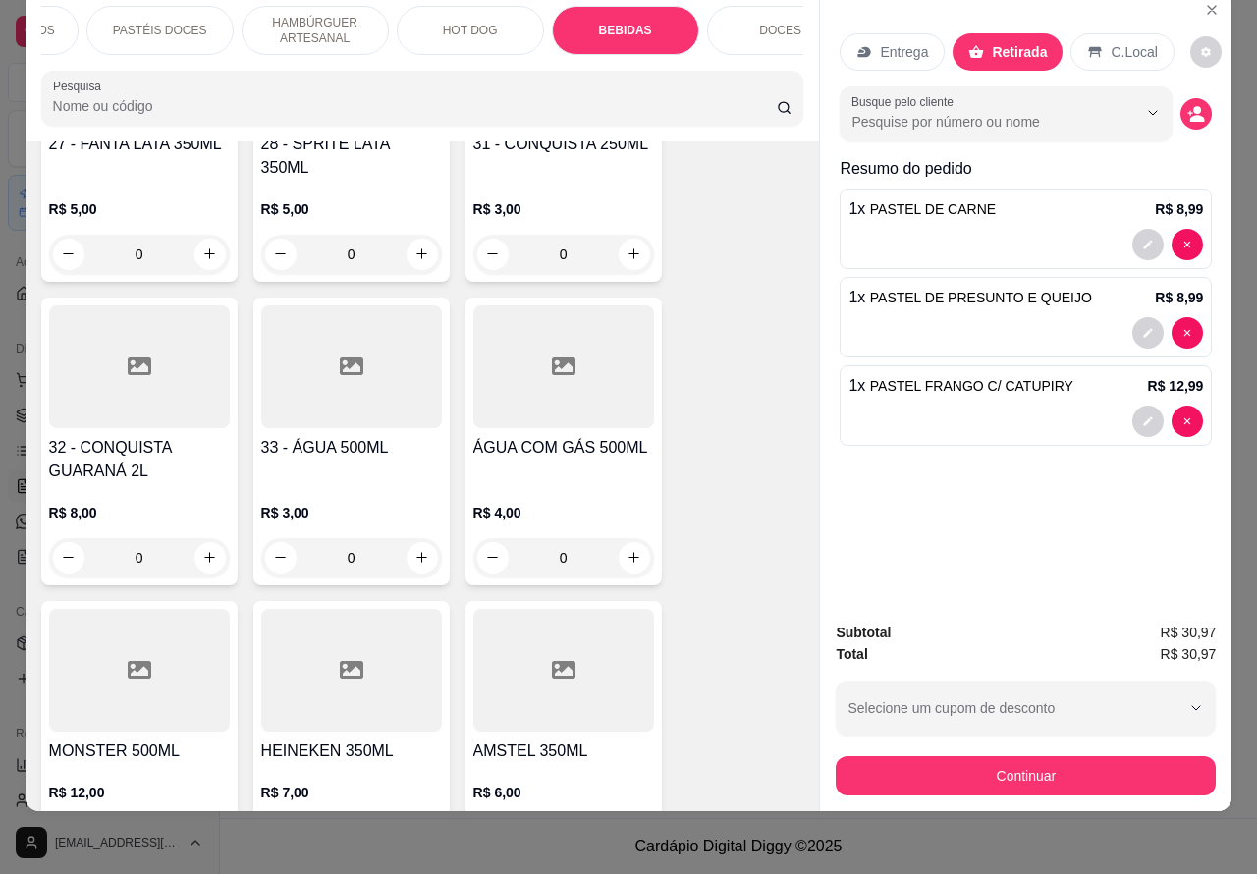
scroll to position [6825, 0]
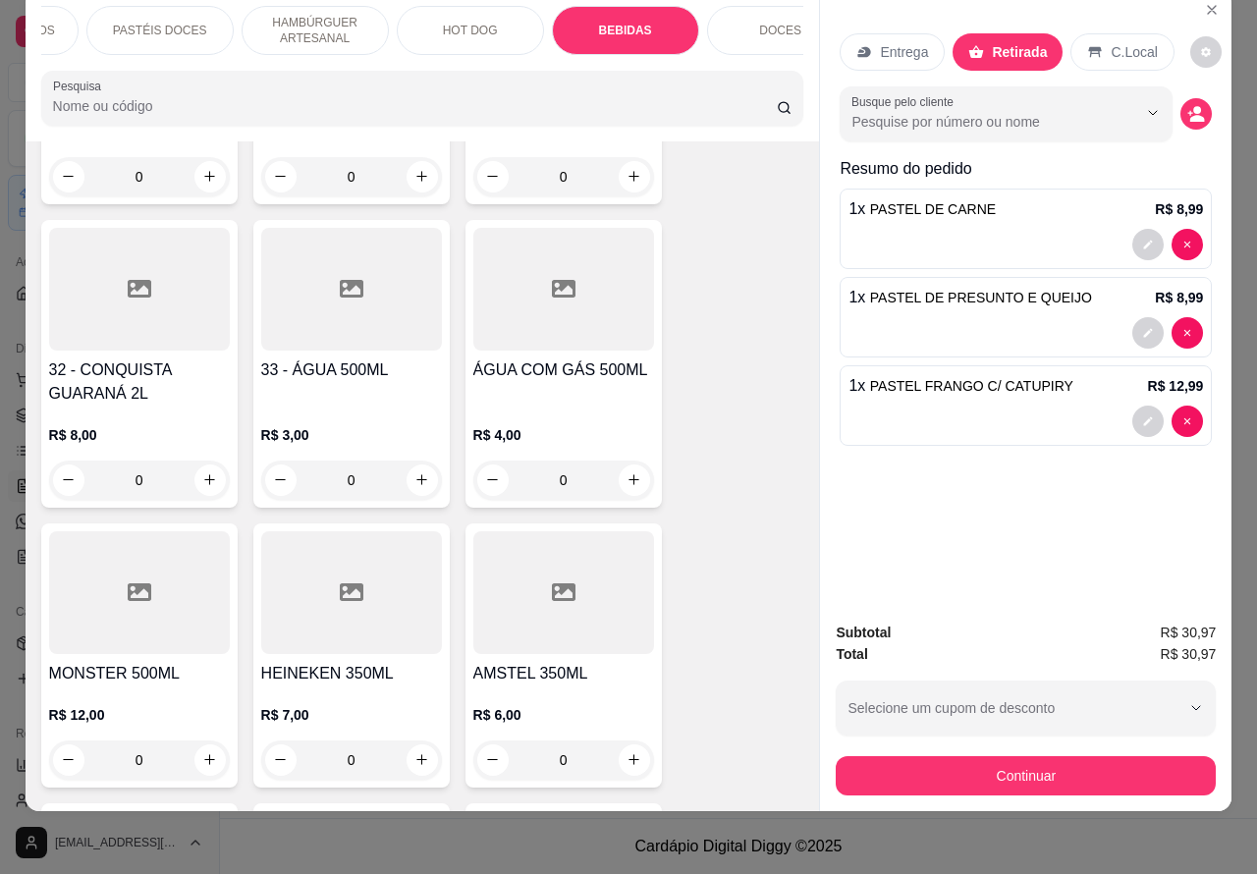
click at [414, 752] on icon "increase-product-quantity" at bounding box center [421, 759] width 15 height 15
type input "1"
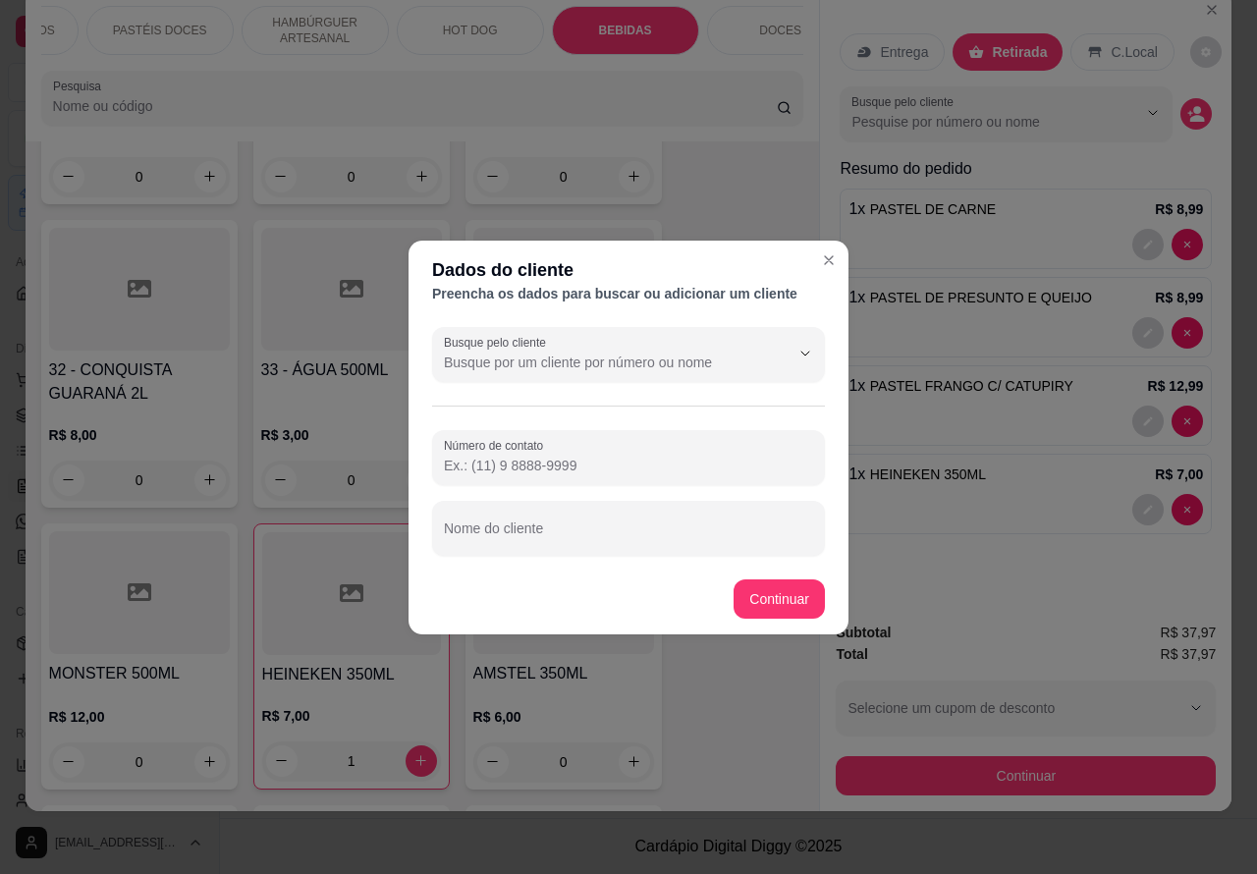
click at [615, 535] on input "Nome do cliente" at bounding box center [628, 536] width 369 height 20
type input "[PERSON_NAME]"
click at [552, 456] on input "Número de contato" at bounding box center [628, 466] width 369 height 20
type input "[PHONE_NUMBER]"
click at [777, 596] on div "Item avulso PASTÉIS CLÁSSICOS SALGADOS PASTEL DE CARNE R$ 8,99 1 PASTEL DE QUEI…" at bounding box center [423, 476] width 794 height 671
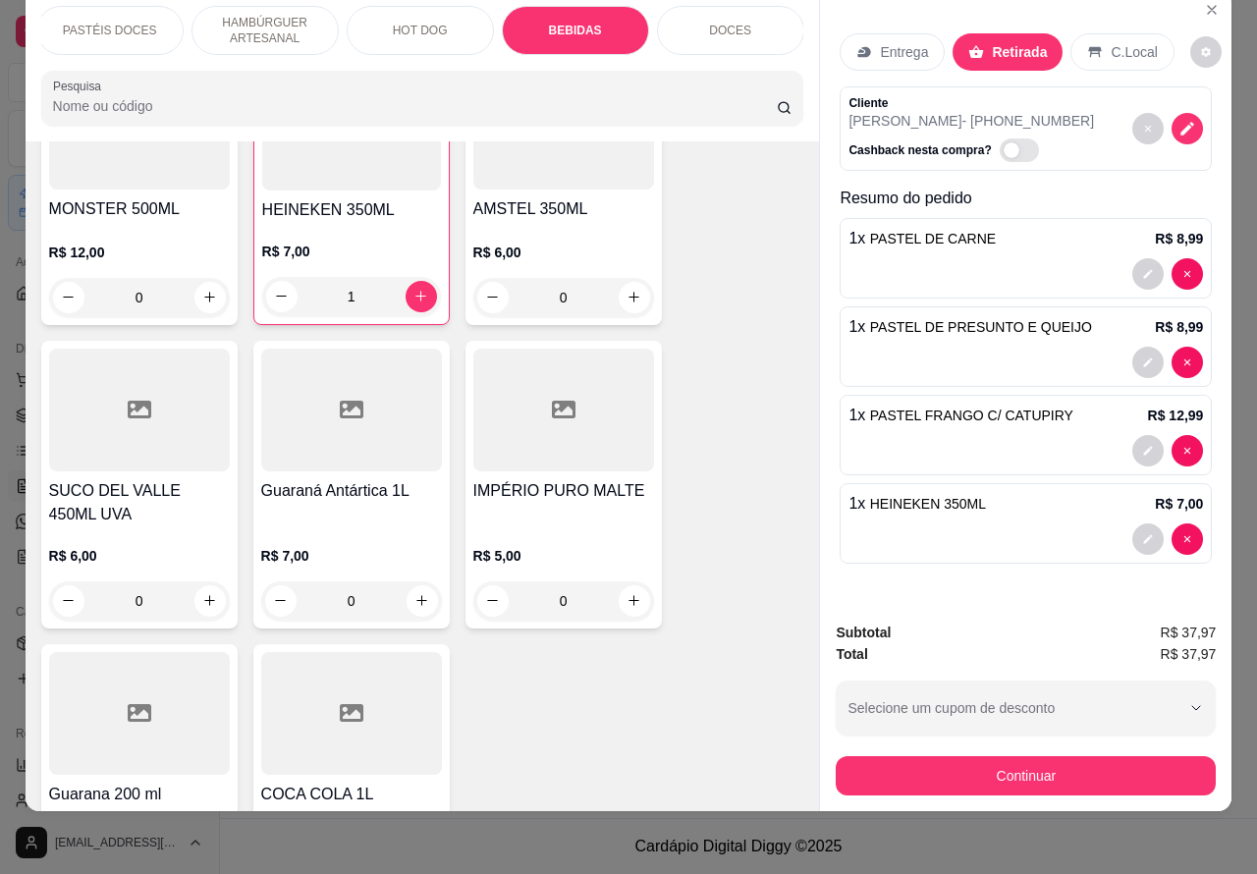
scroll to position [7311, 0]
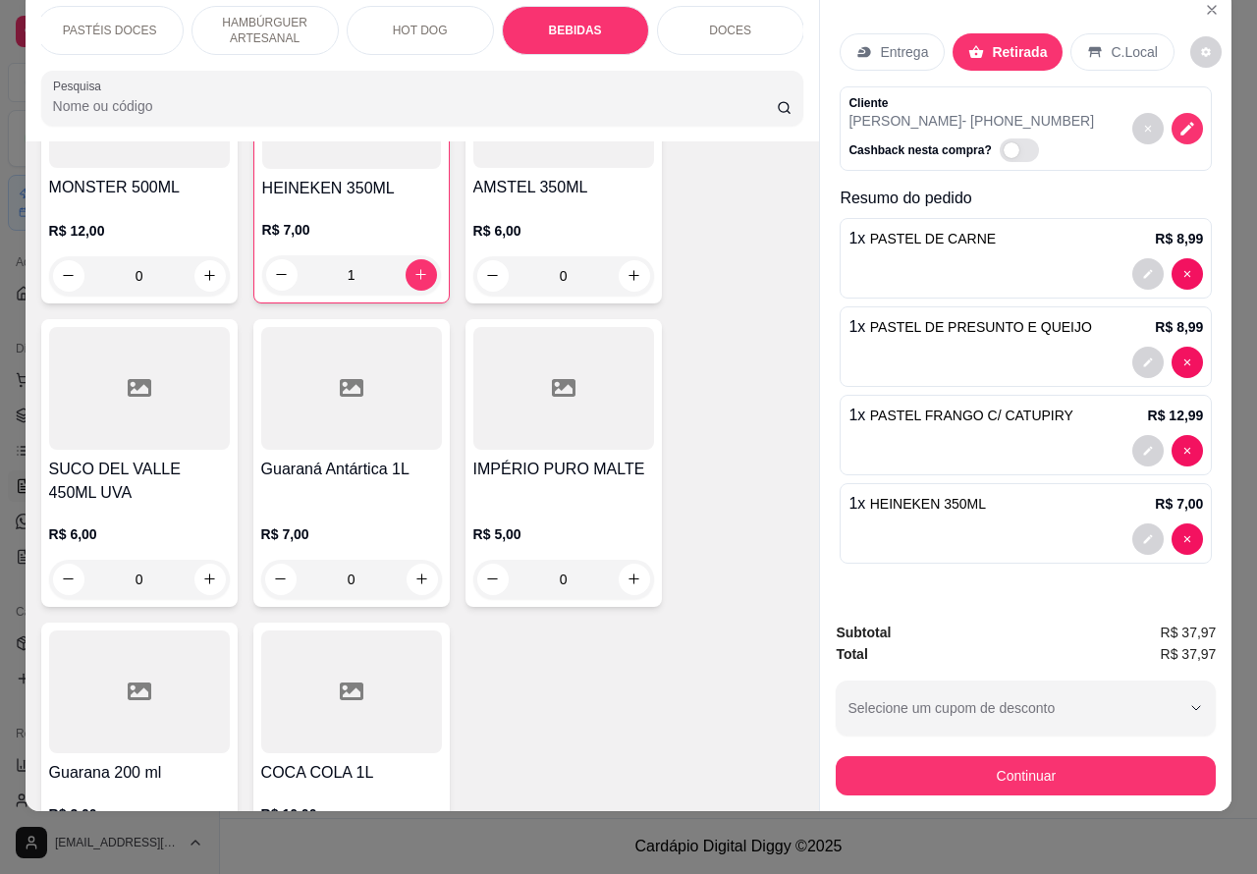
click at [414, 572] on icon "increase-product-quantity" at bounding box center [421, 579] width 15 height 15
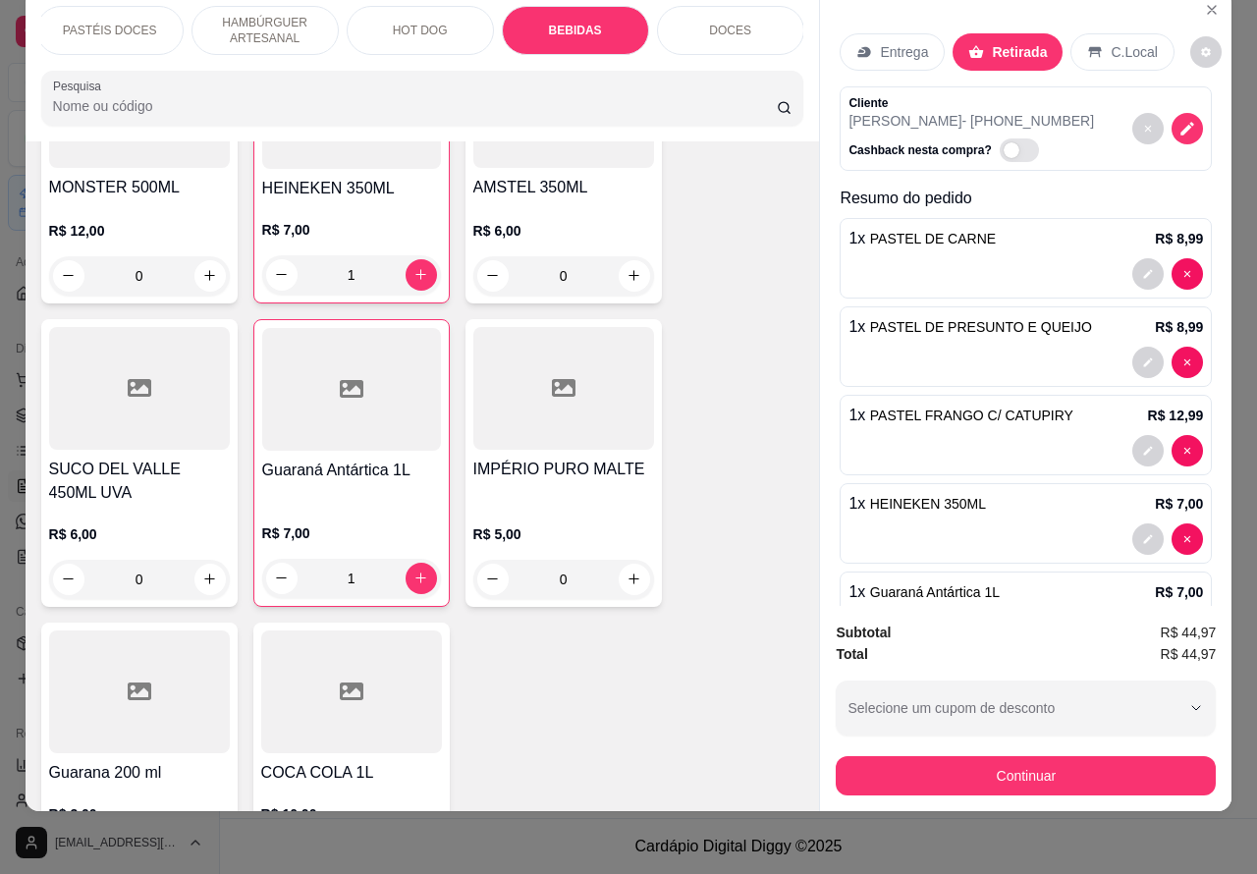
type input "1"
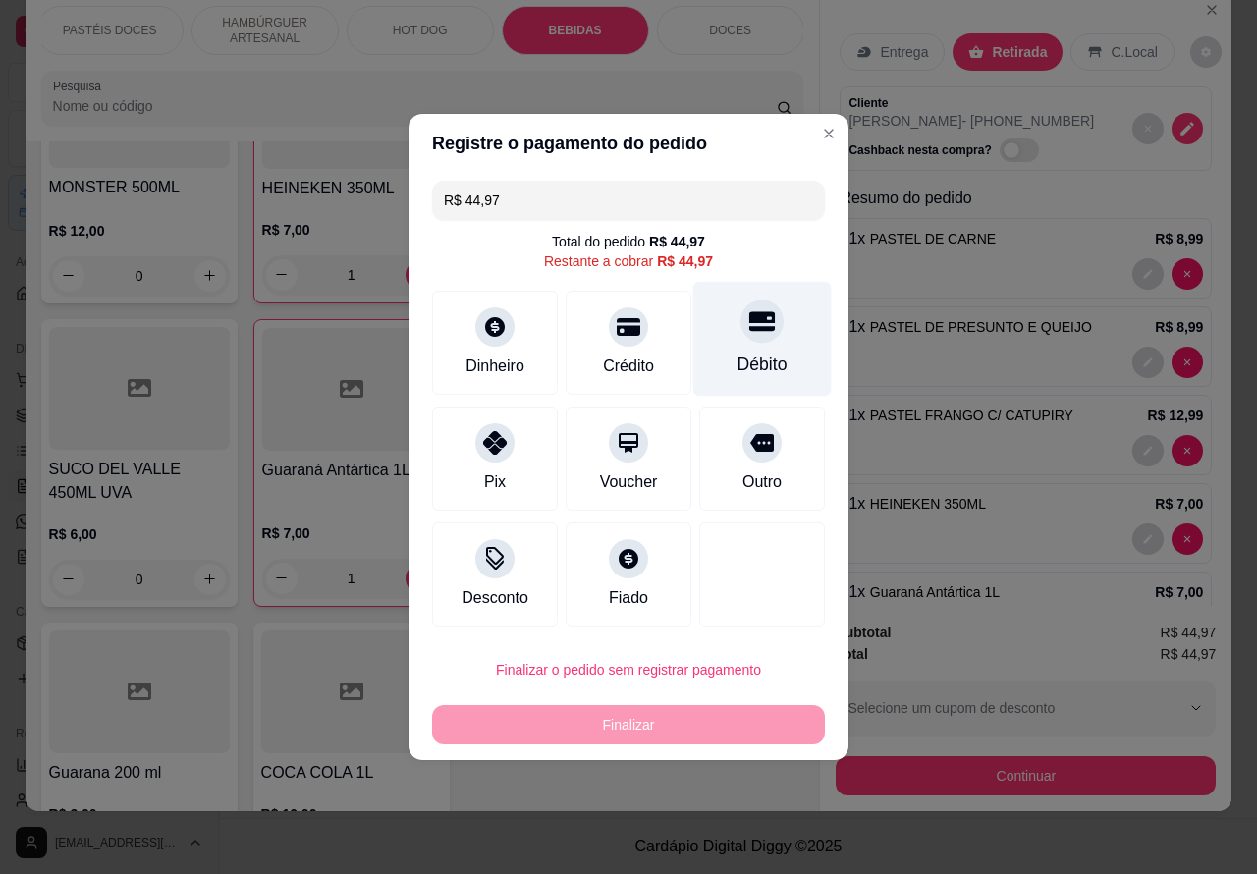
click at [768, 317] on div "Débito" at bounding box center [762, 339] width 138 height 115
type input "R$ 0,00"
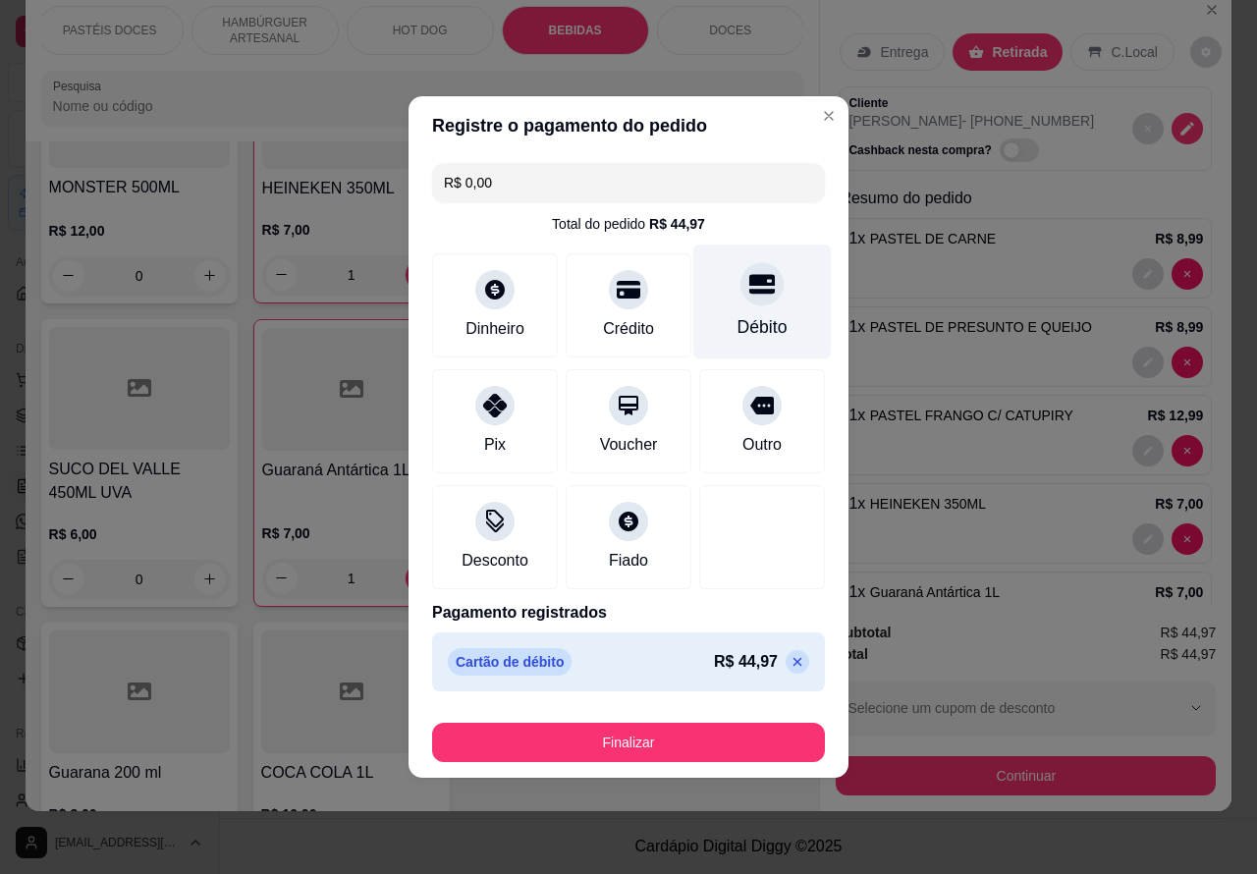
click at [683, 729] on button "Finalizar" at bounding box center [628, 742] width 393 height 39
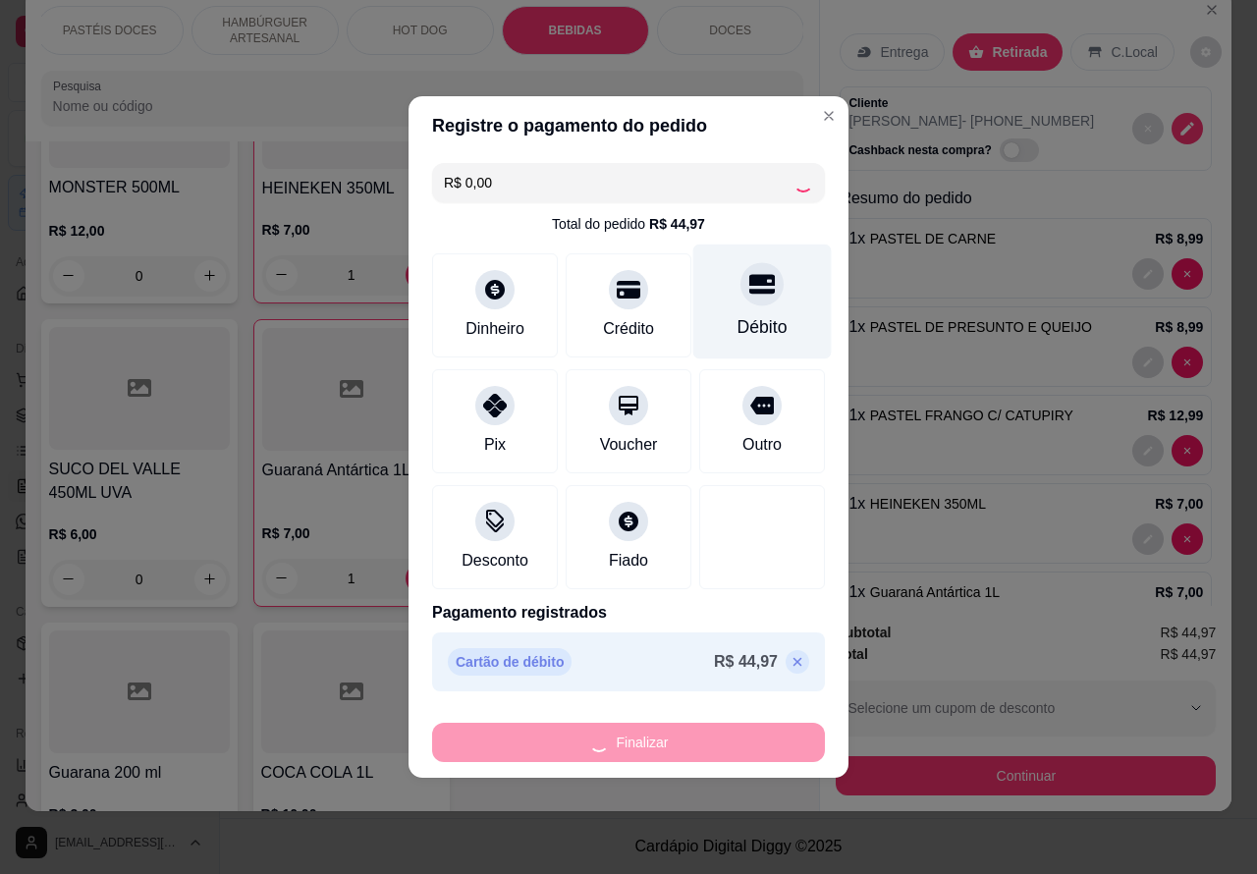
type input "0"
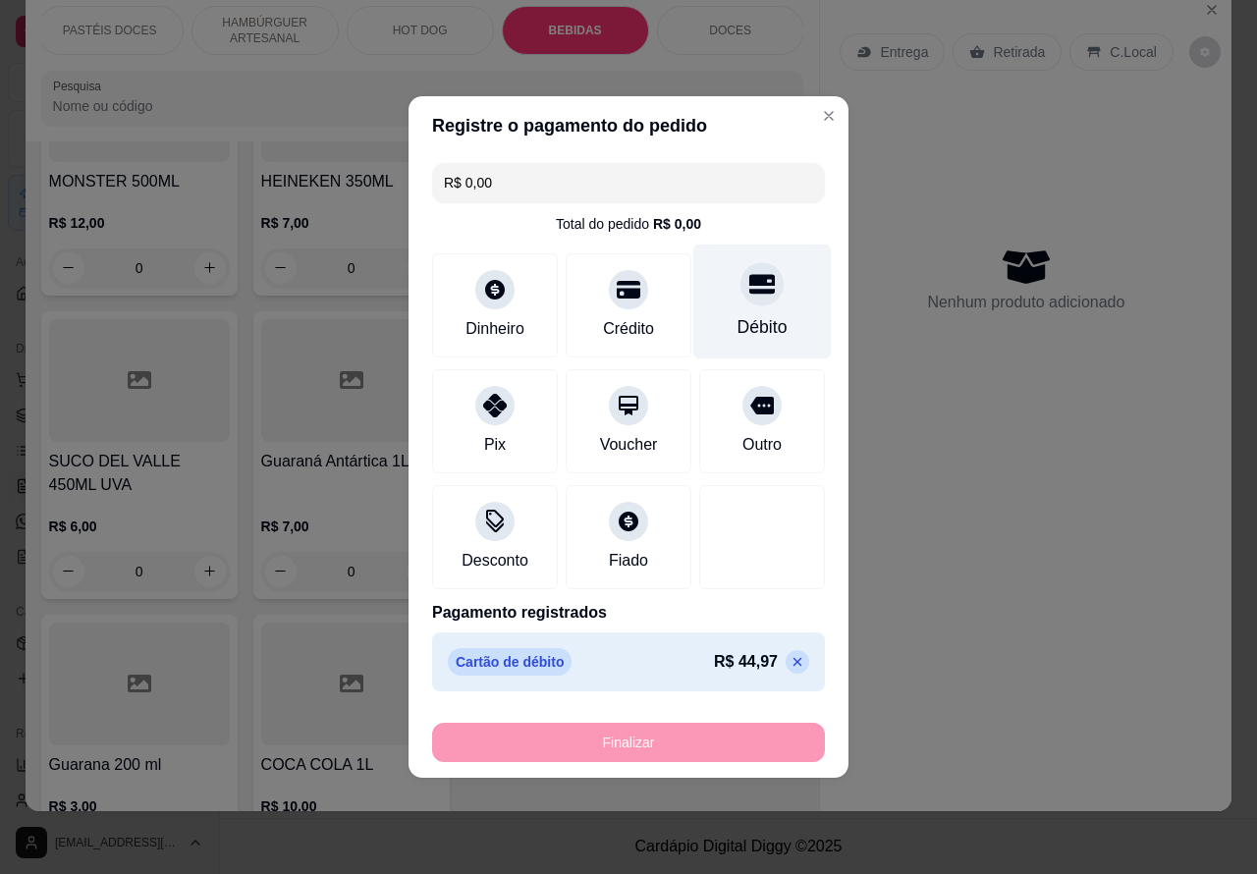
type input "-R$ 44,97"
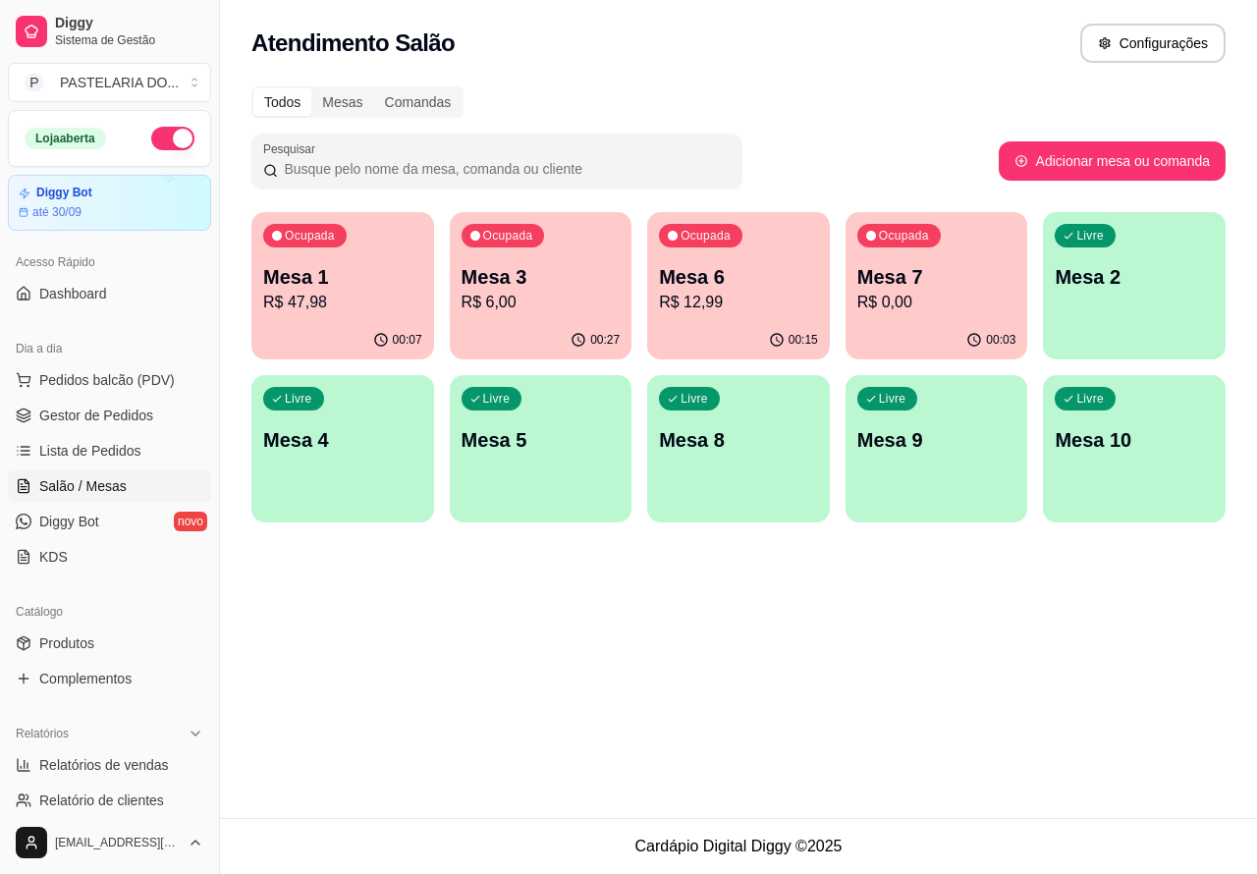
click at [396, 635] on div "Atendimento Salão Configurações Todos Mesas Comandas Pesquisar Adicionar mesa o…" at bounding box center [738, 409] width 1037 height 818
click at [314, 267] on p "Mesa 1" at bounding box center [342, 276] width 159 height 27
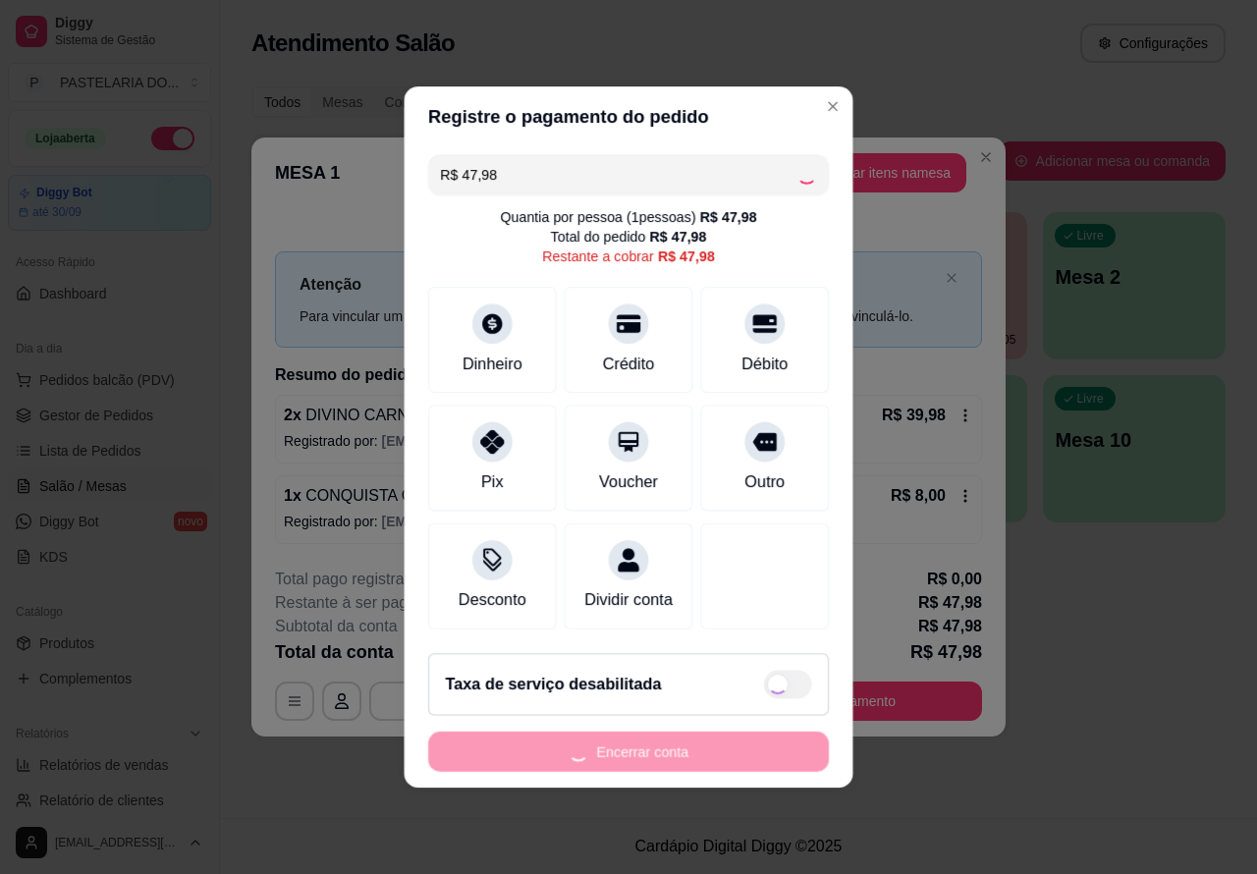
scroll to position [11, 0]
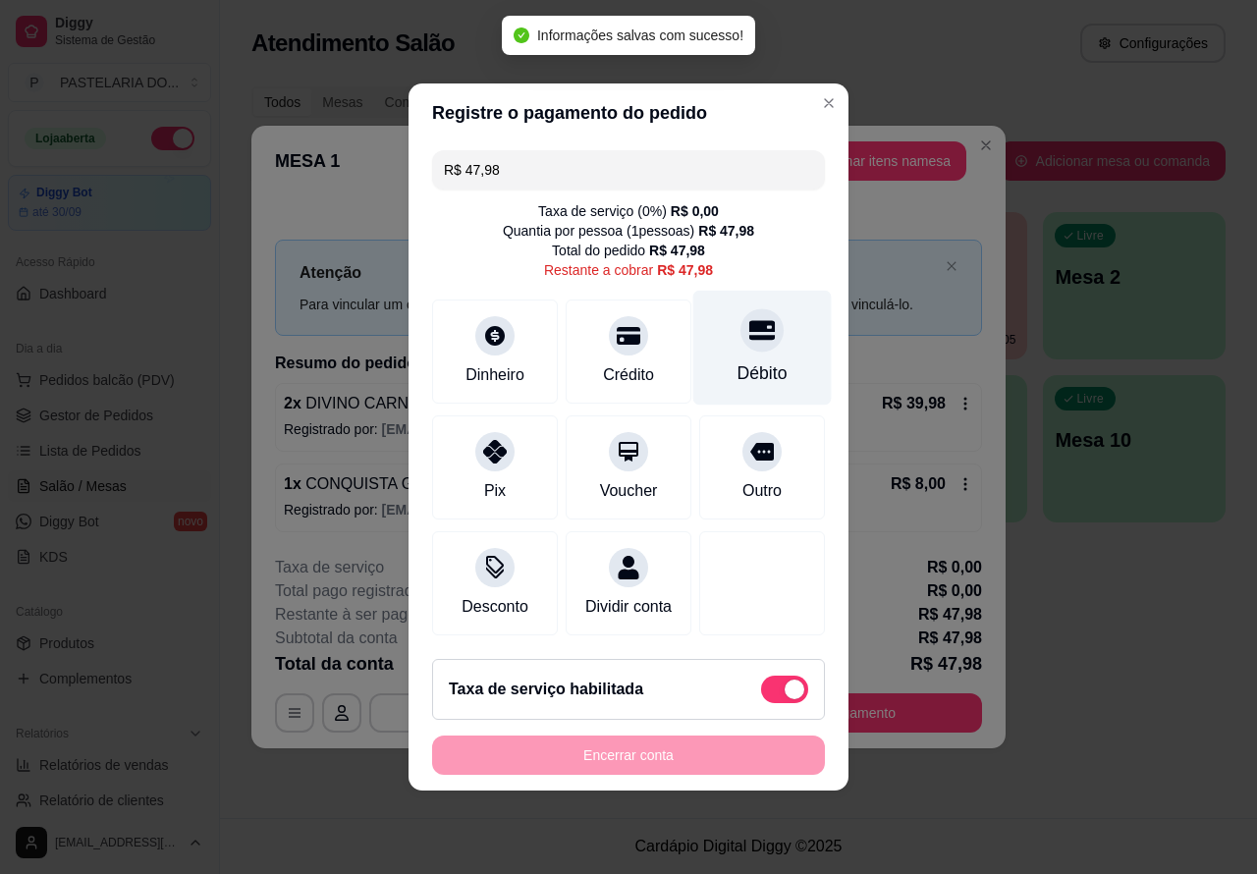
click at [772, 322] on div "Débito" at bounding box center [762, 348] width 138 height 115
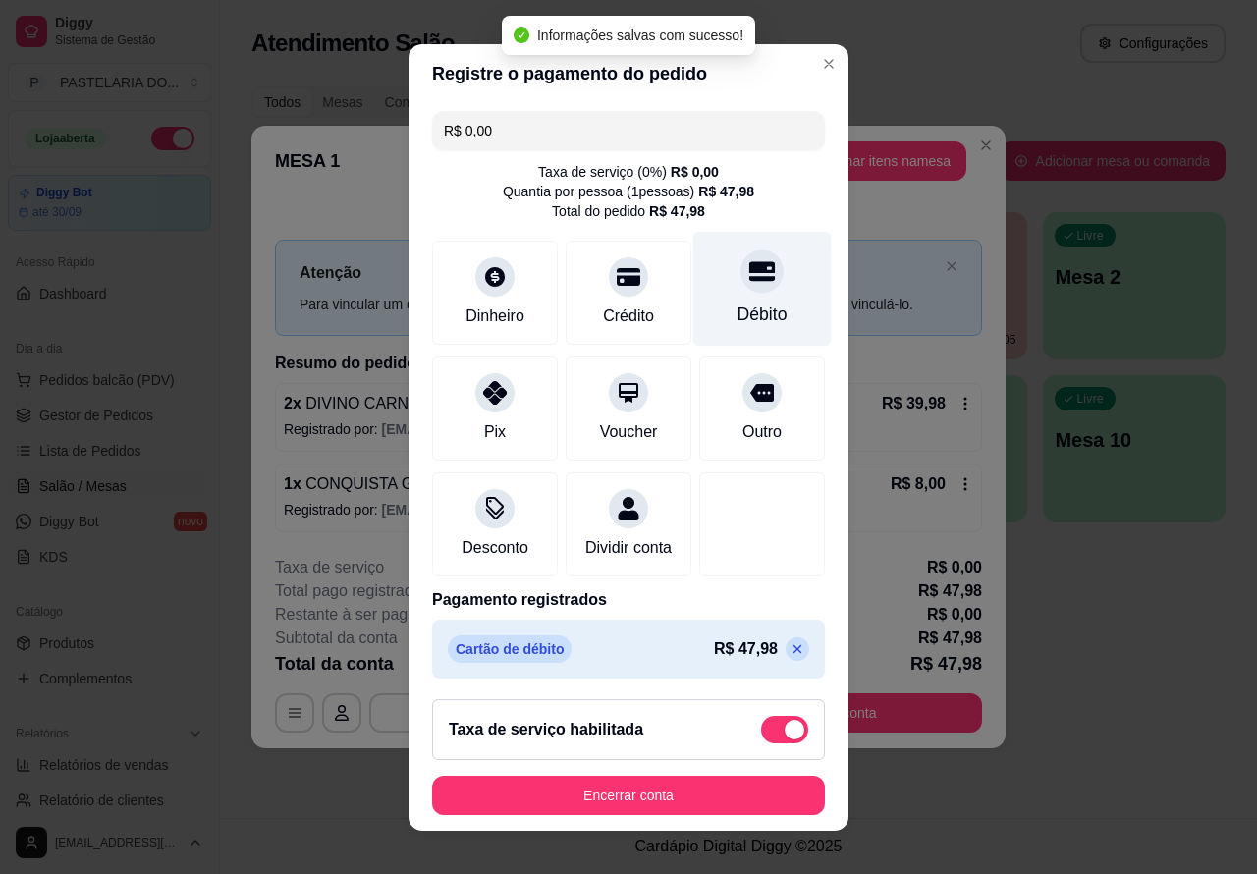
click at [680, 791] on button "Encerrar conta" at bounding box center [628, 795] width 393 height 39
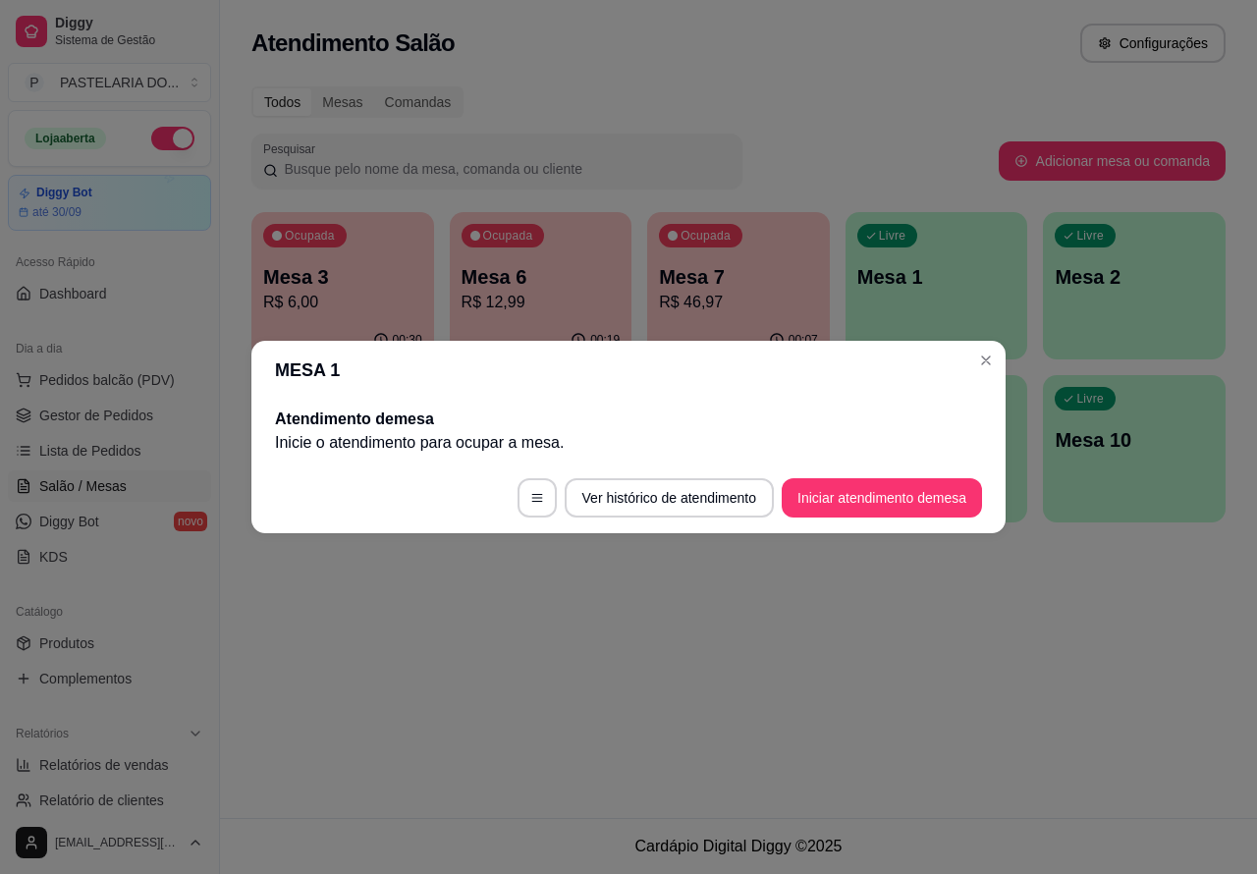
click at [1066, 653] on div "Atendimento Salão Configurações Todos Mesas Comandas Pesquisar Adicionar mesa o…" at bounding box center [738, 409] width 1037 height 818
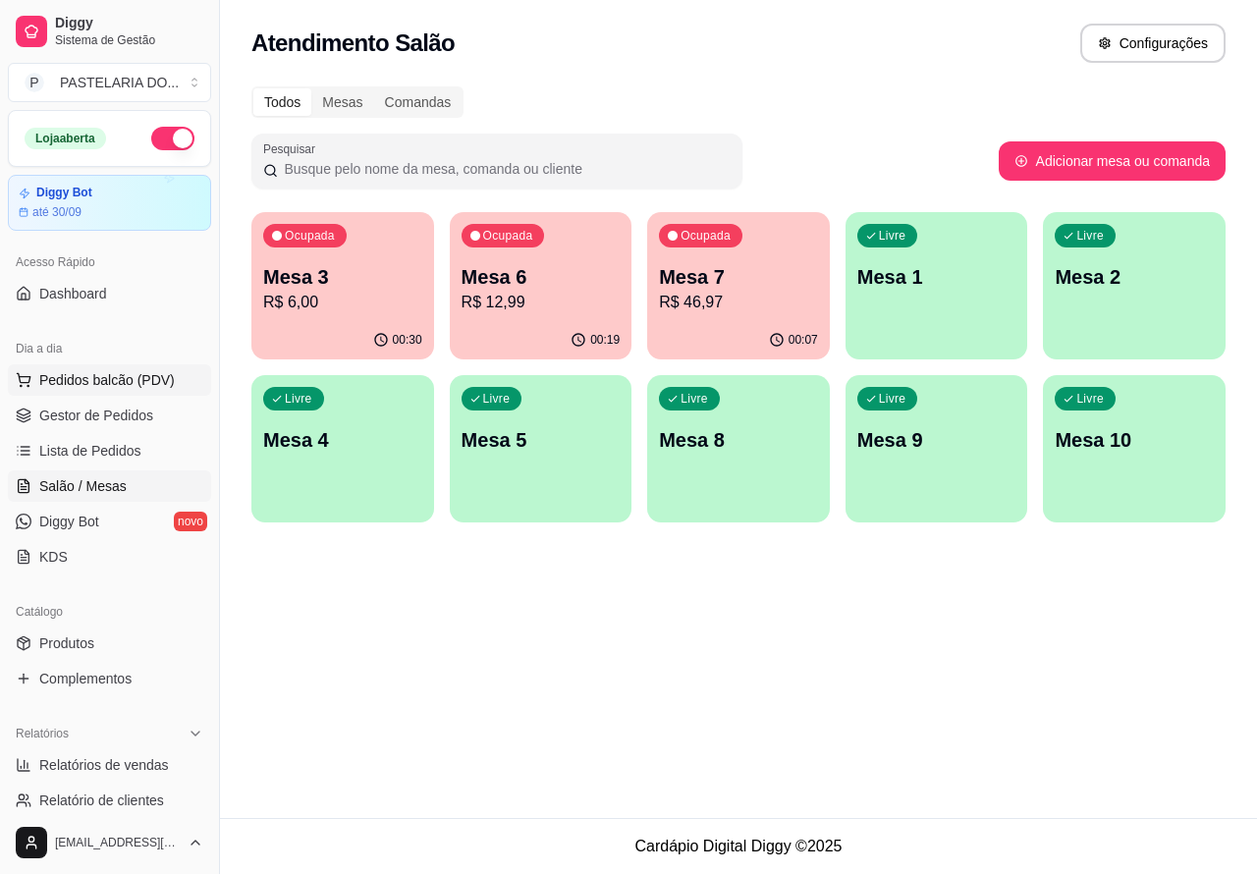
click at [101, 376] on span "Pedidos balcão (PDV)" at bounding box center [107, 380] width 136 height 20
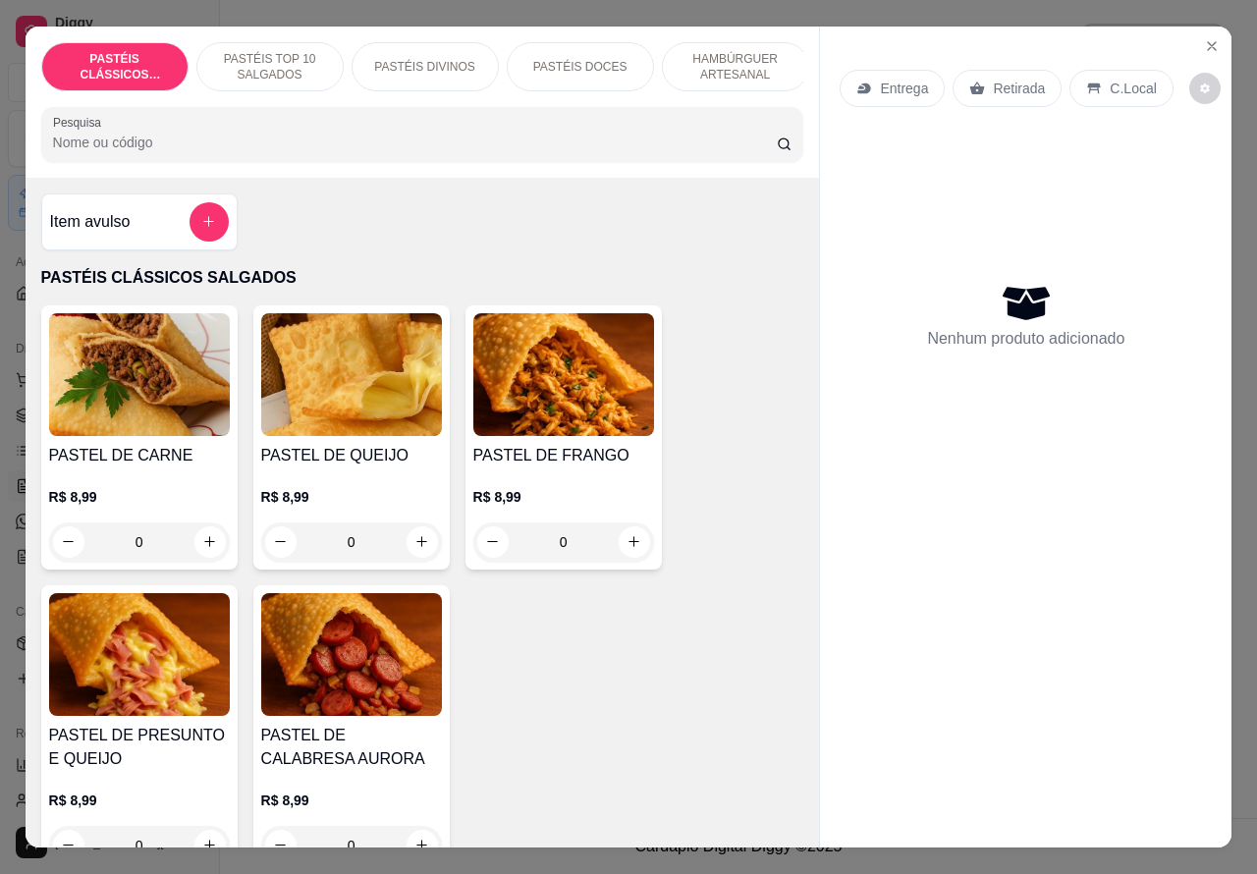
click at [880, 79] on p "Entrega" at bounding box center [904, 89] width 48 height 20
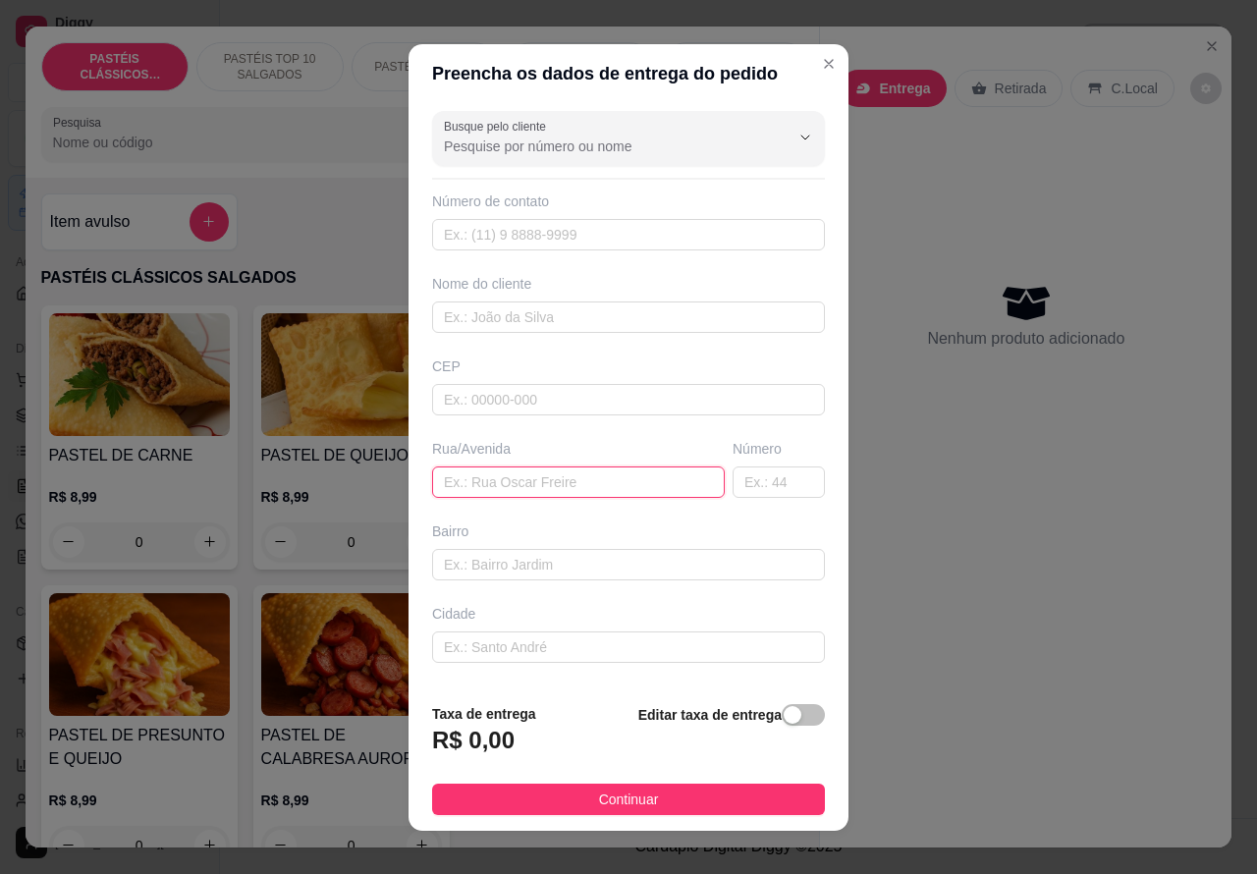
click at [526, 476] on input "text" at bounding box center [578, 481] width 293 height 31
click at [784, 718] on div "button" at bounding box center [793, 715] width 18 height 18
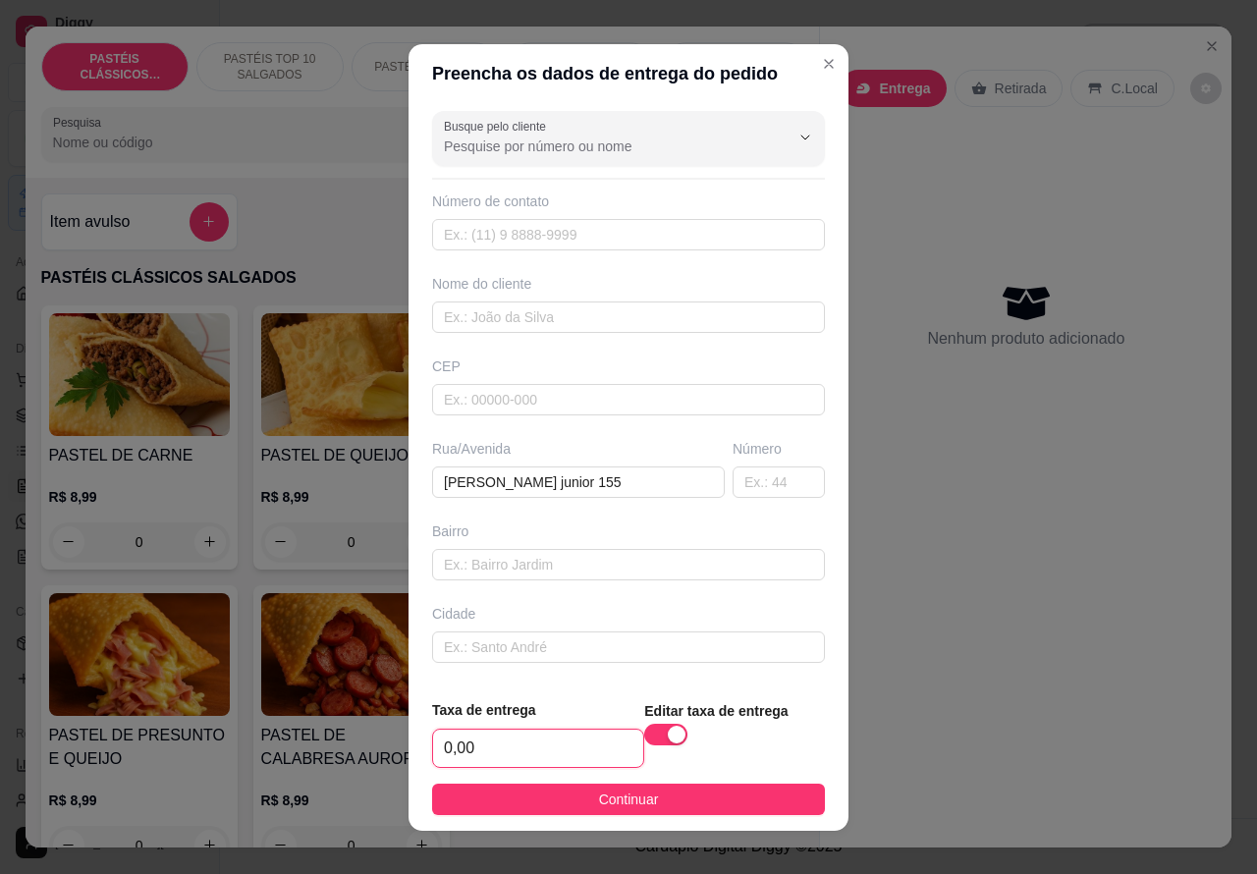
click at [437, 742] on input "0,00" at bounding box center [538, 748] width 210 height 37
click at [443, 739] on input "0,00" at bounding box center [538, 748] width 210 height 37
click at [499, 227] on input "text" at bounding box center [628, 234] width 393 height 31
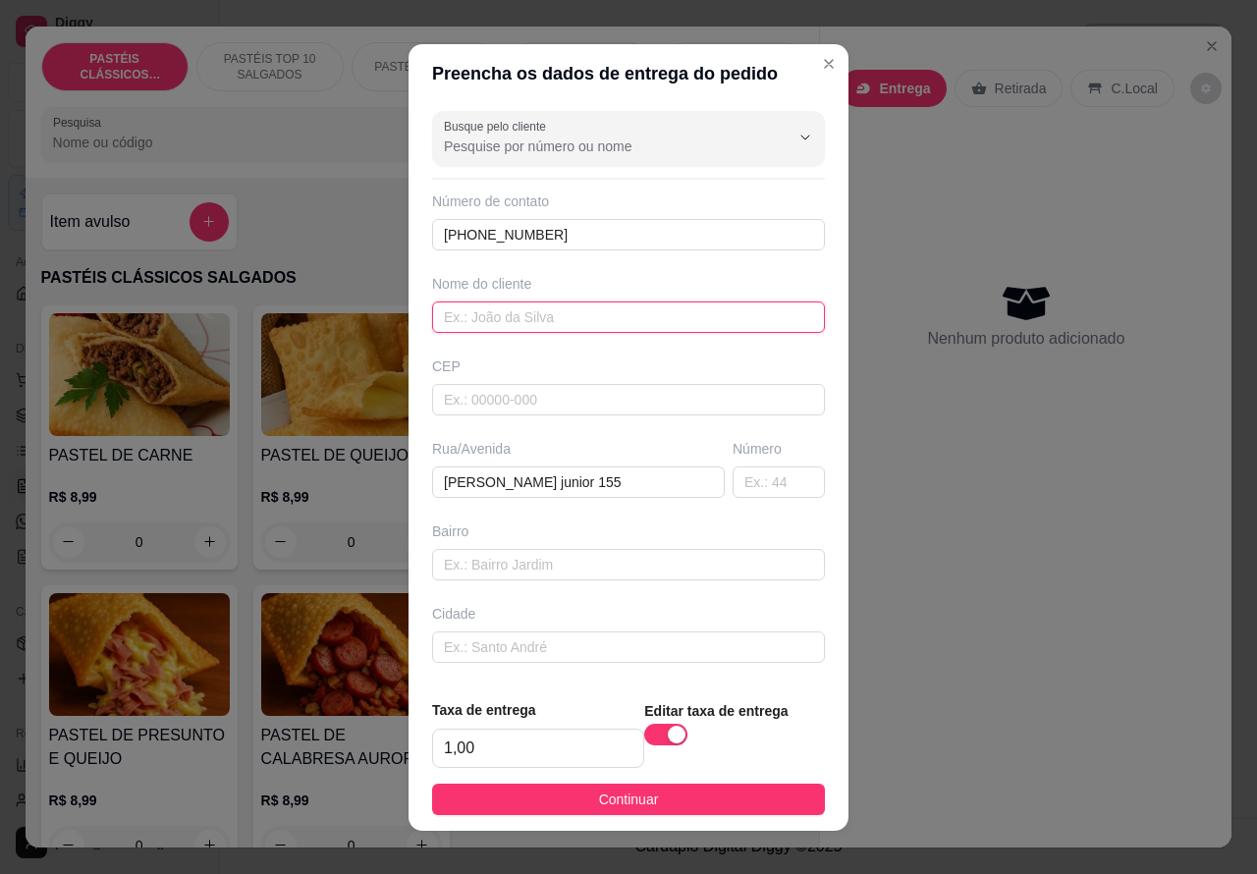
click at [575, 312] on input "text" at bounding box center [628, 316] width 393 height 31
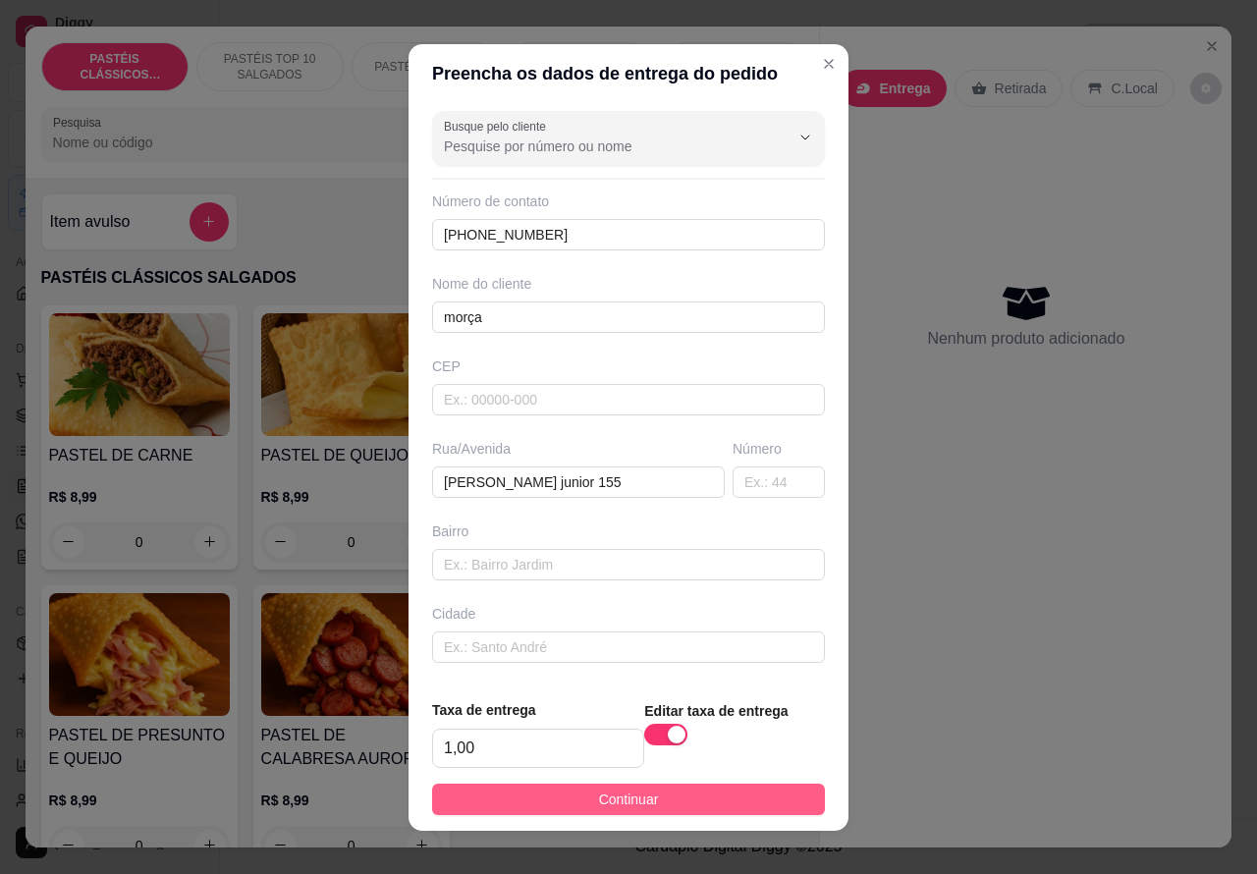
click at [619, 793] on span "Continuar" at bounding box center [629, 800] width 60 height 22
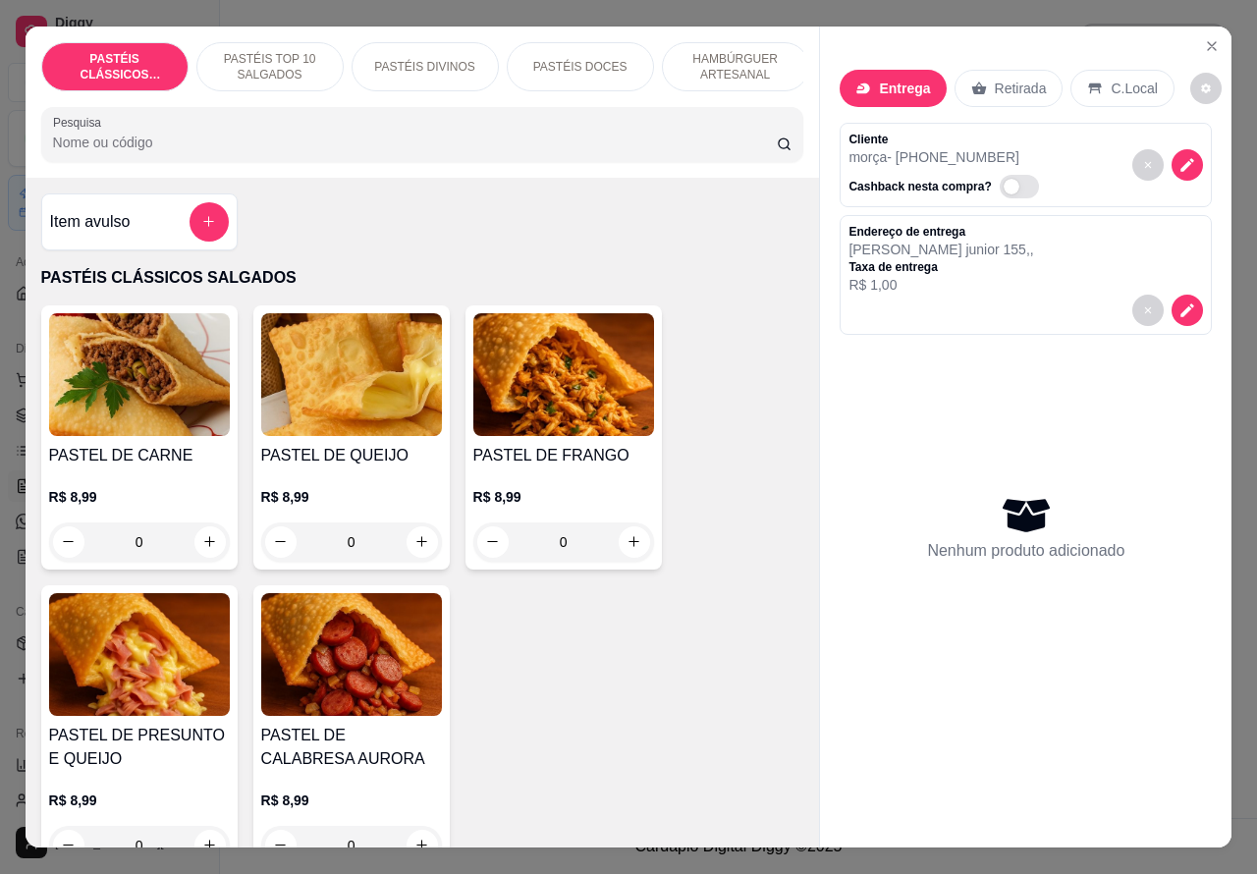
click at [741, 59] on p "HAMBÚRGUER ARTESANAL" at bounding box center [736, 66] width 114 height 31
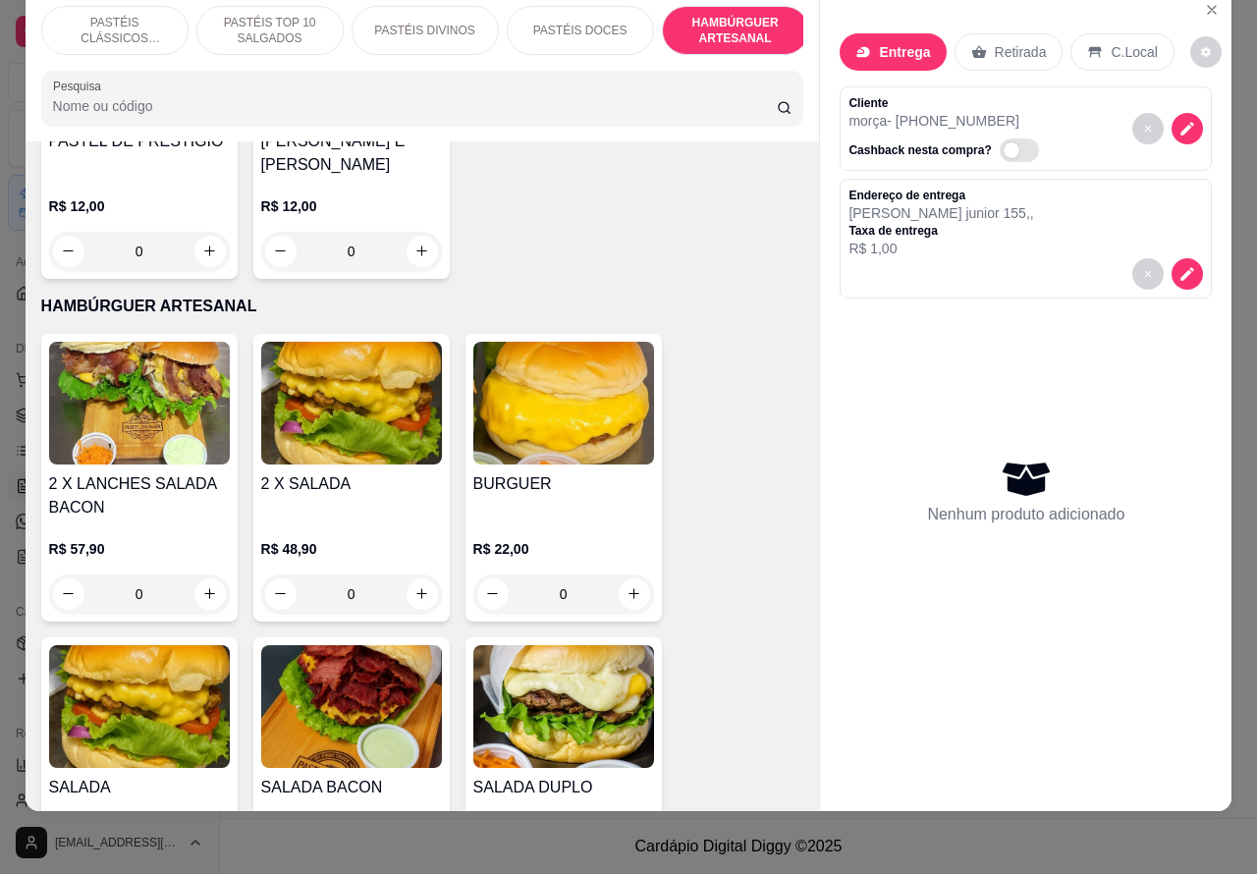
scroll to position [3935, 0]
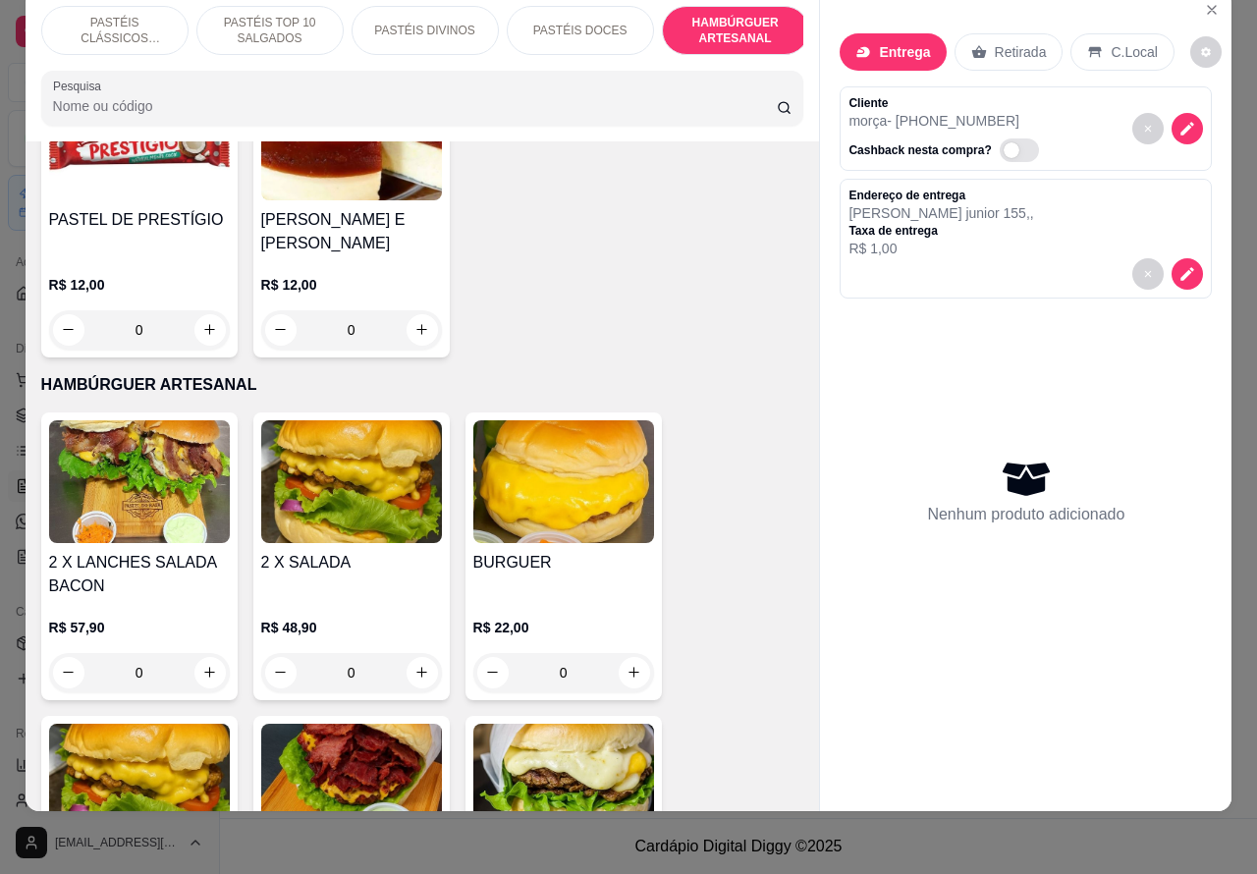
click at [612, 653] on div "0" at bounding box center [563, 672] width 181 height 39
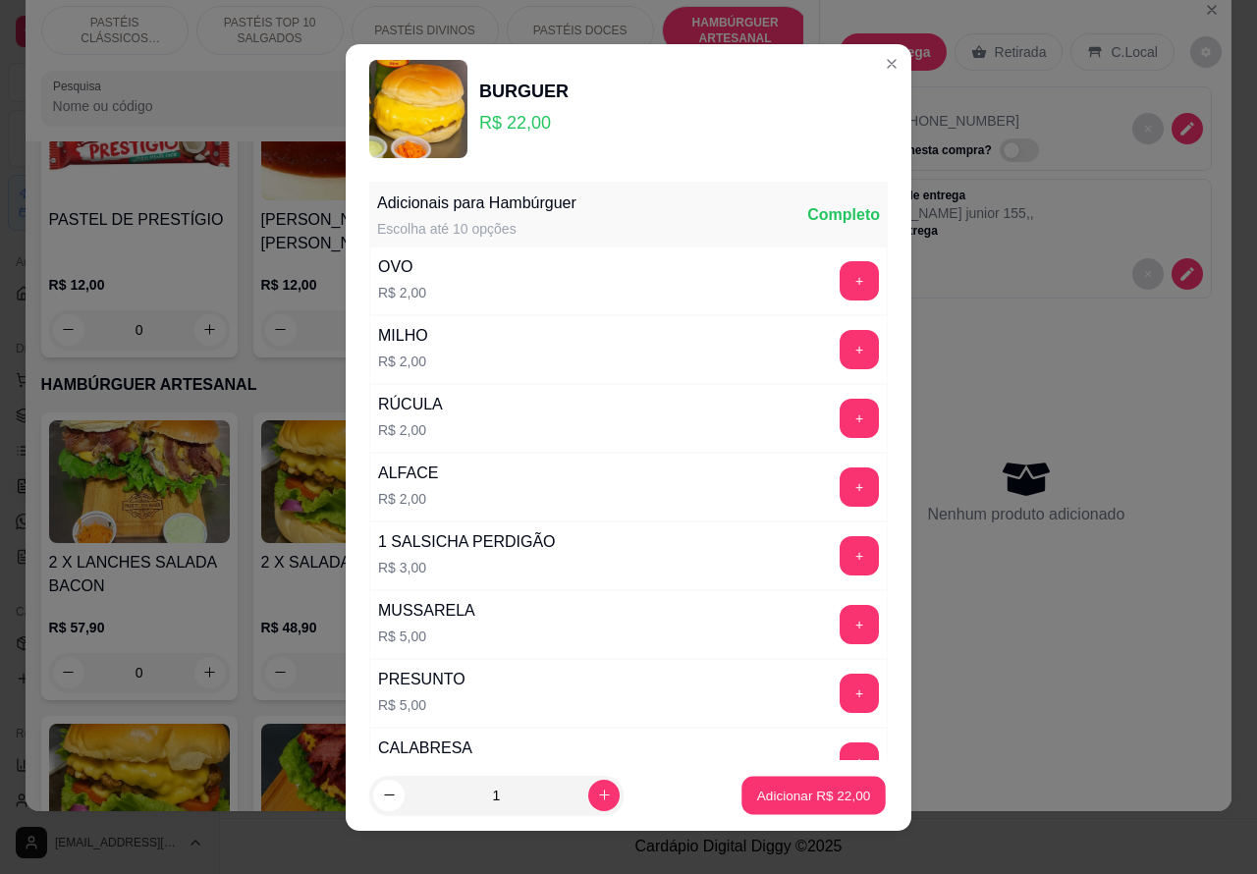
click at [777, 801] on p "Adicionar R$ 22,00" at bounding box center [814, 795] width 114 height 19
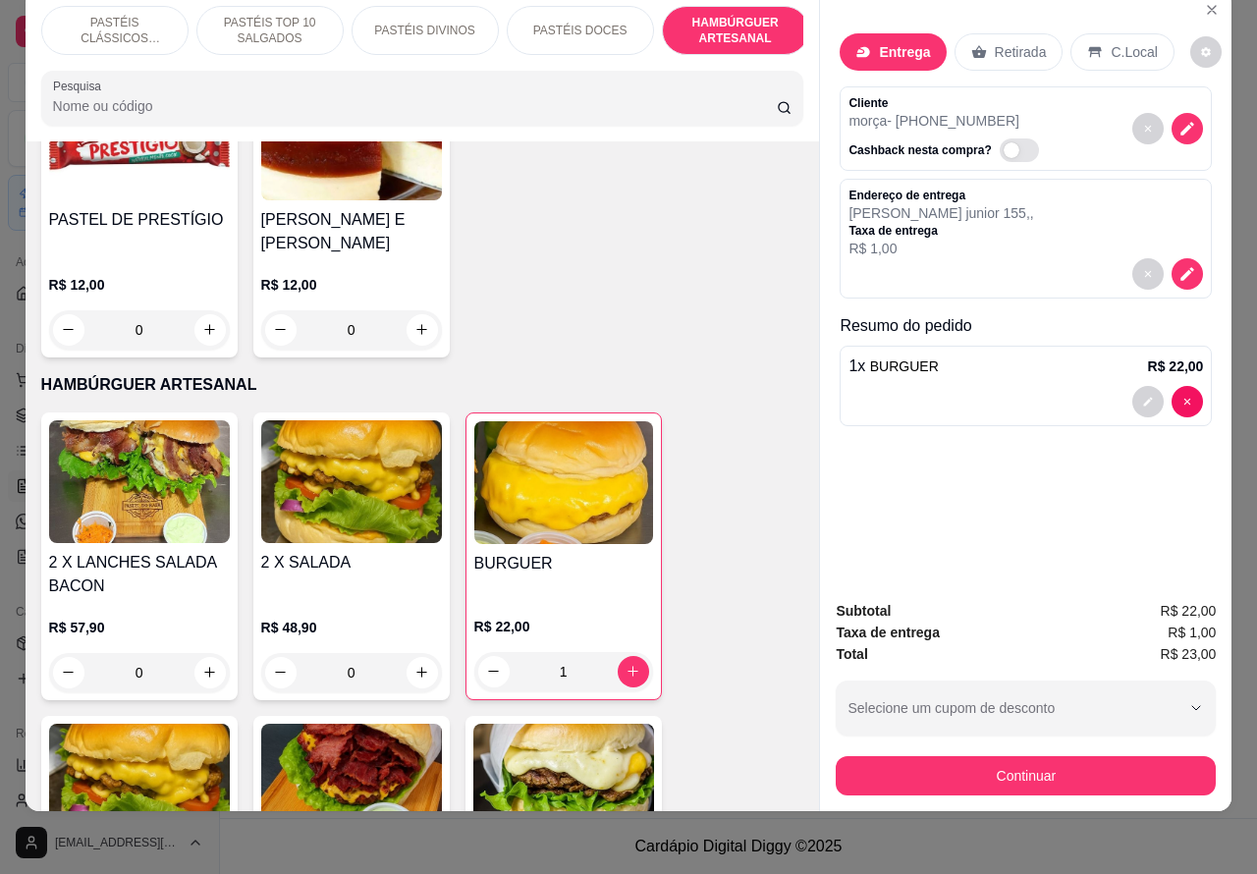
click at [266, 18] on p "PASTÉIS TOP 10 SALGADOS" at bounding box center [270, 30] width 114 height 31
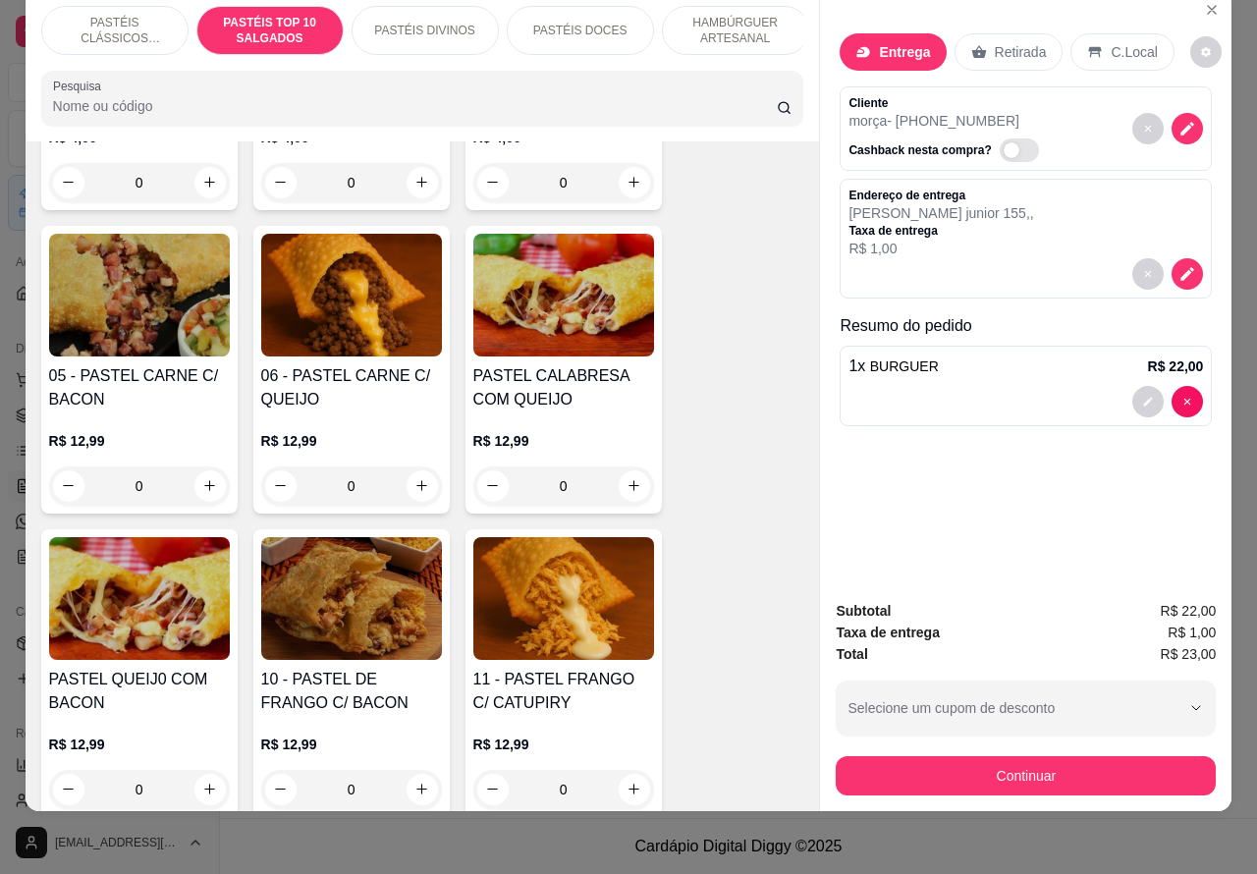
scroll to position [1392, 0]
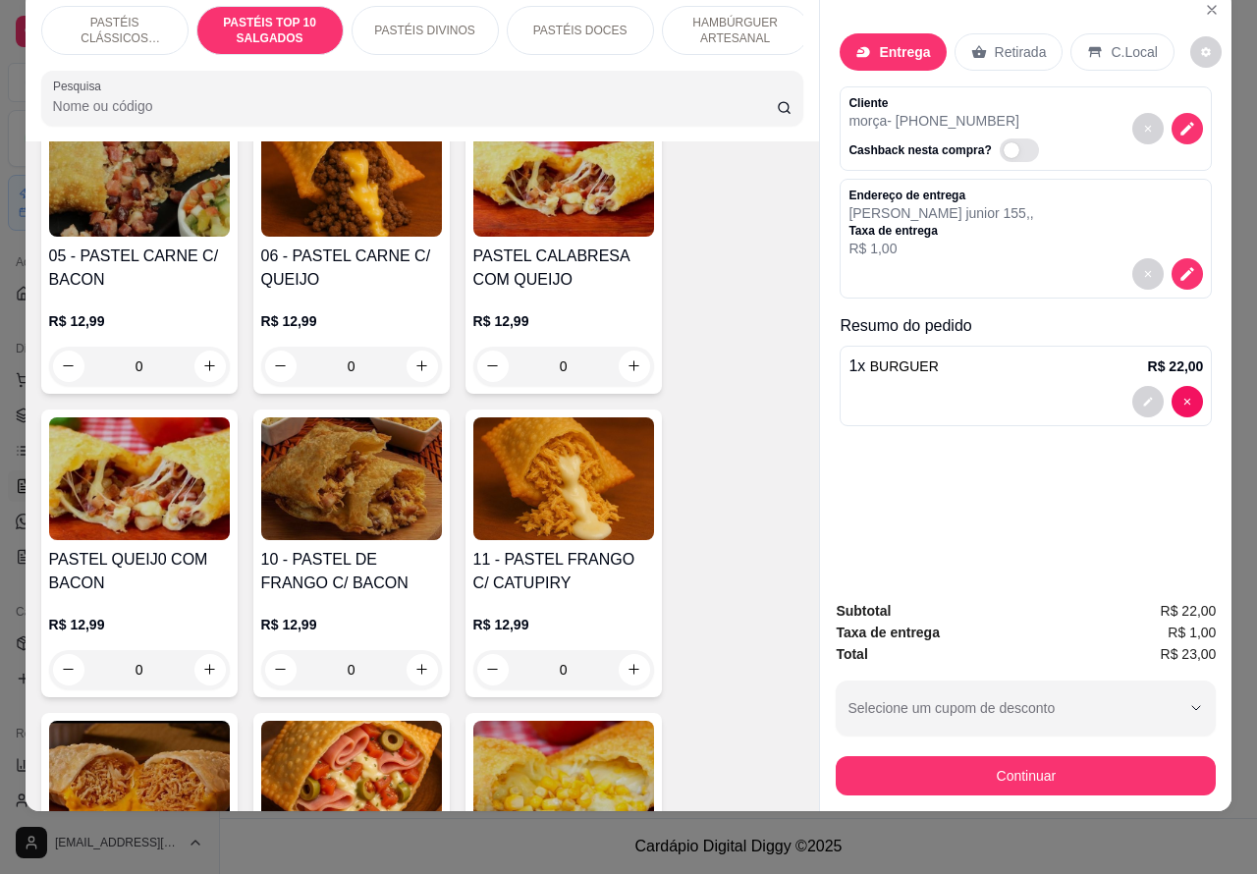
click at [635, 674] on div "0" at bounding box center [563, 669] width 181 height 39
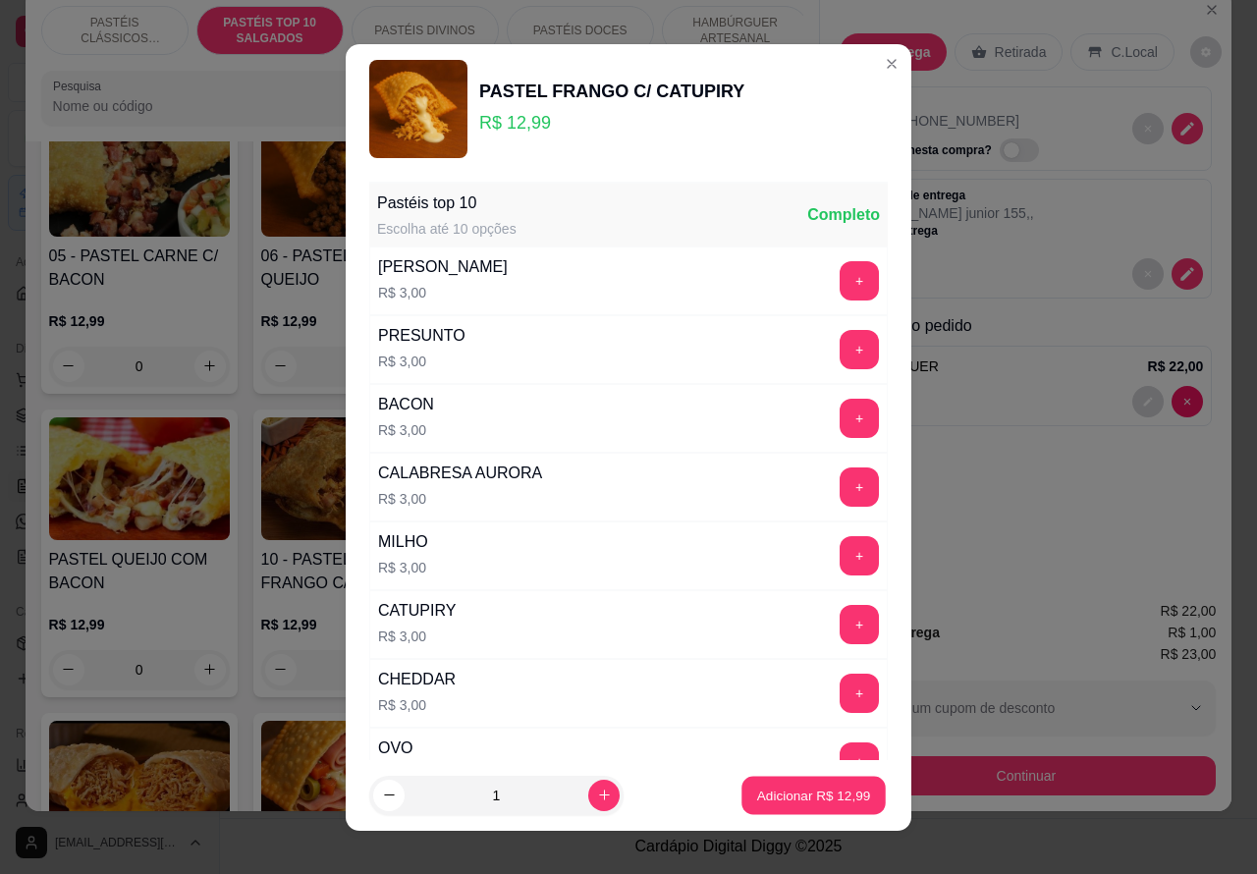
click at [769, 791] on p "Adicionar R$ 12,99" at bounding box center [814, 795] width 114 height 19
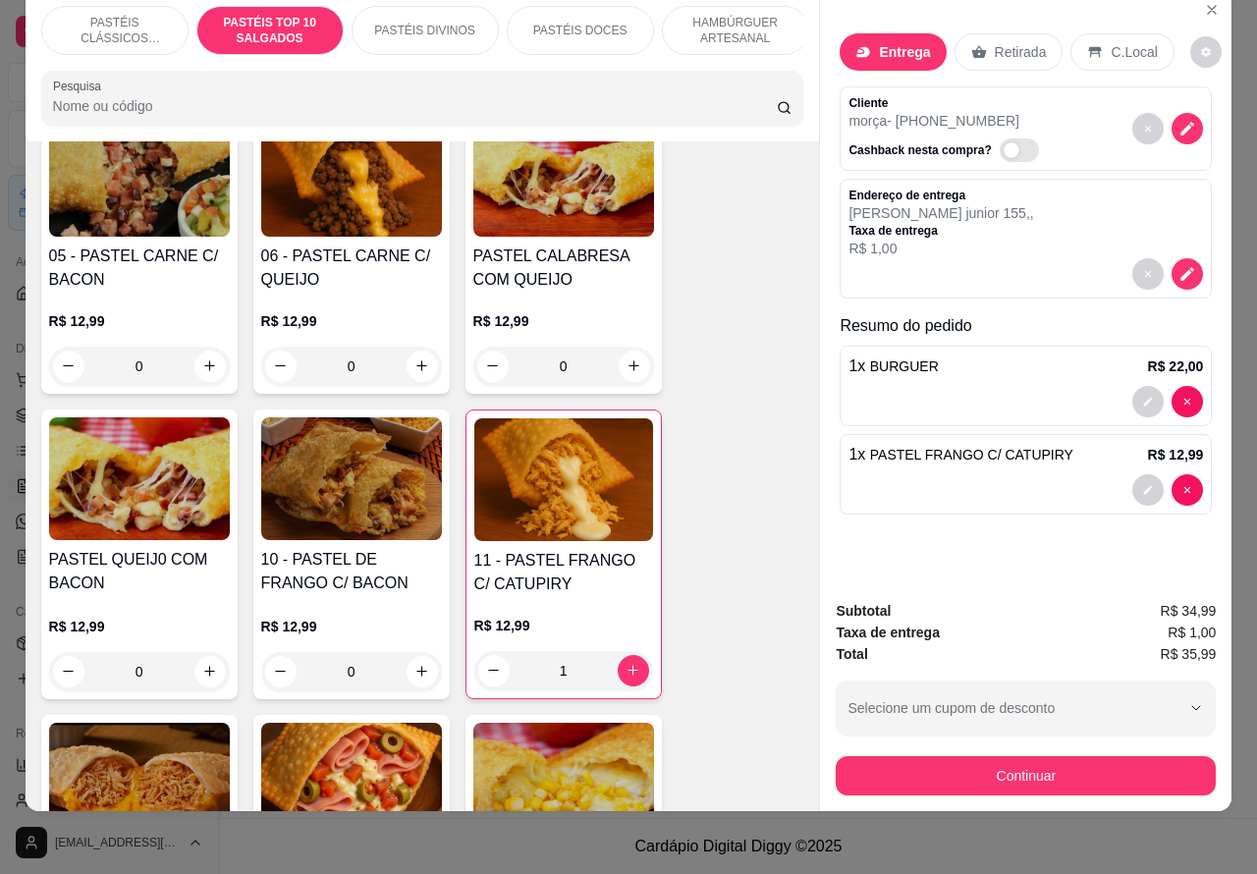
click at [108, 15] on p "PASTÉIS CLÁSSICOS SALGADOS" at bounding box center [115, 30] width 114 height 31
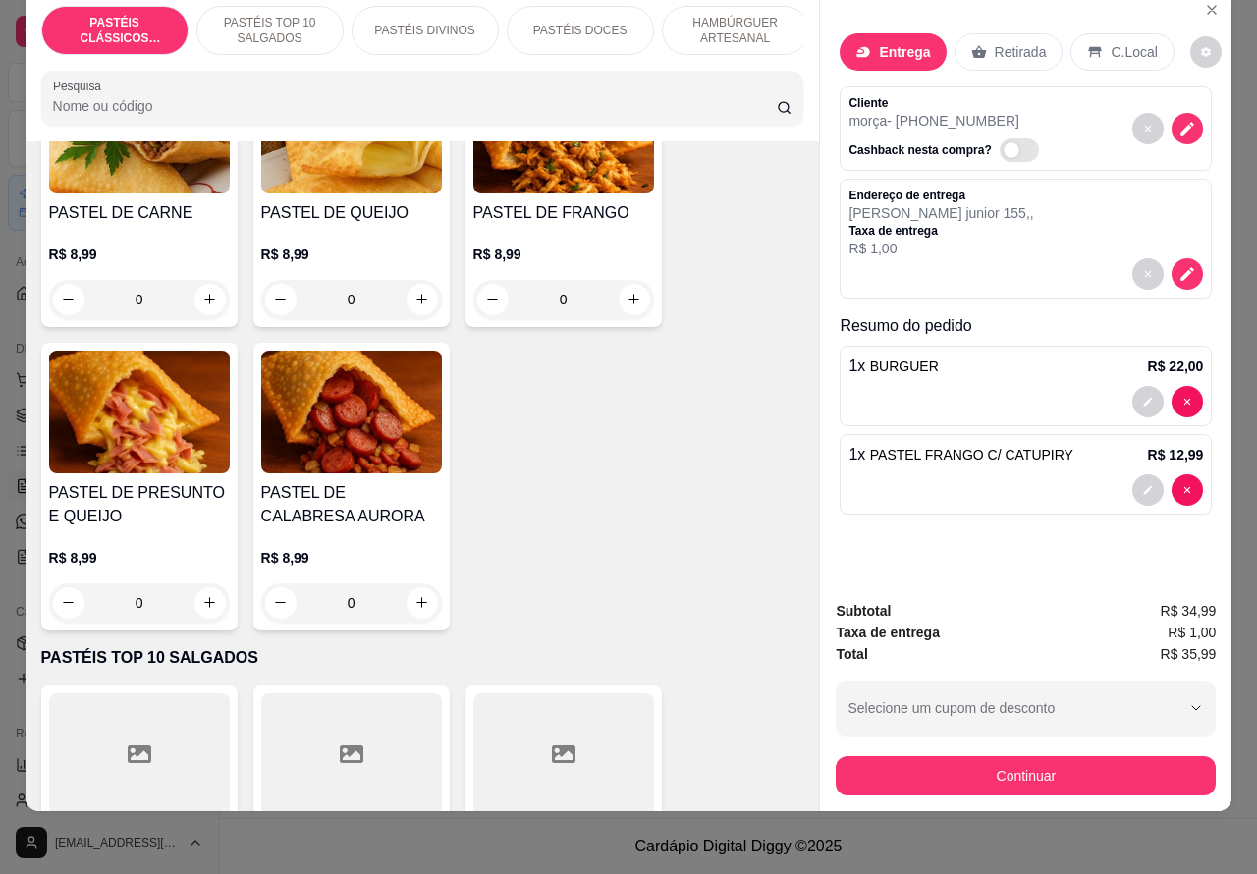
scroll to position [208, 0]
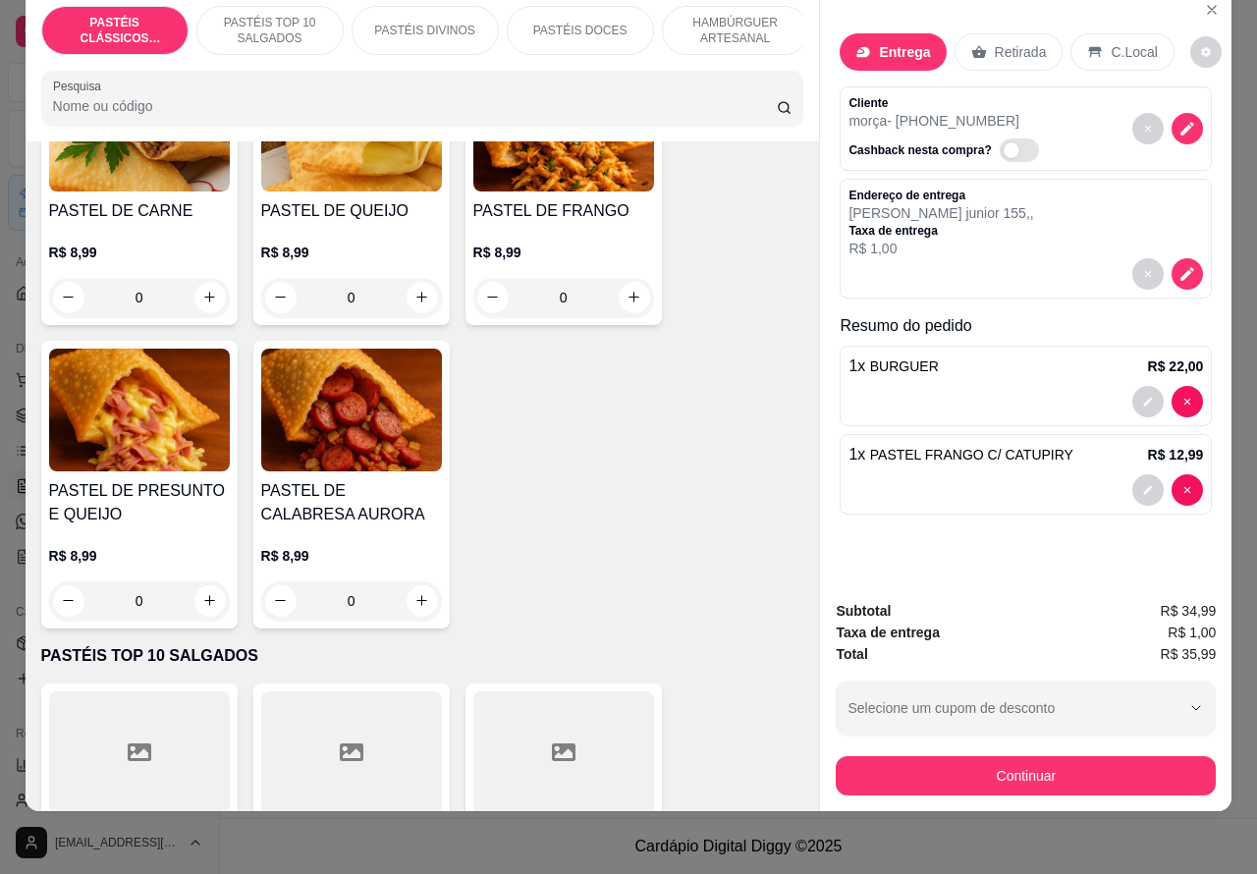
click at [202, 600] on icon "increase-product-quantity" at bounding box center [209, 600] width 15 height 15
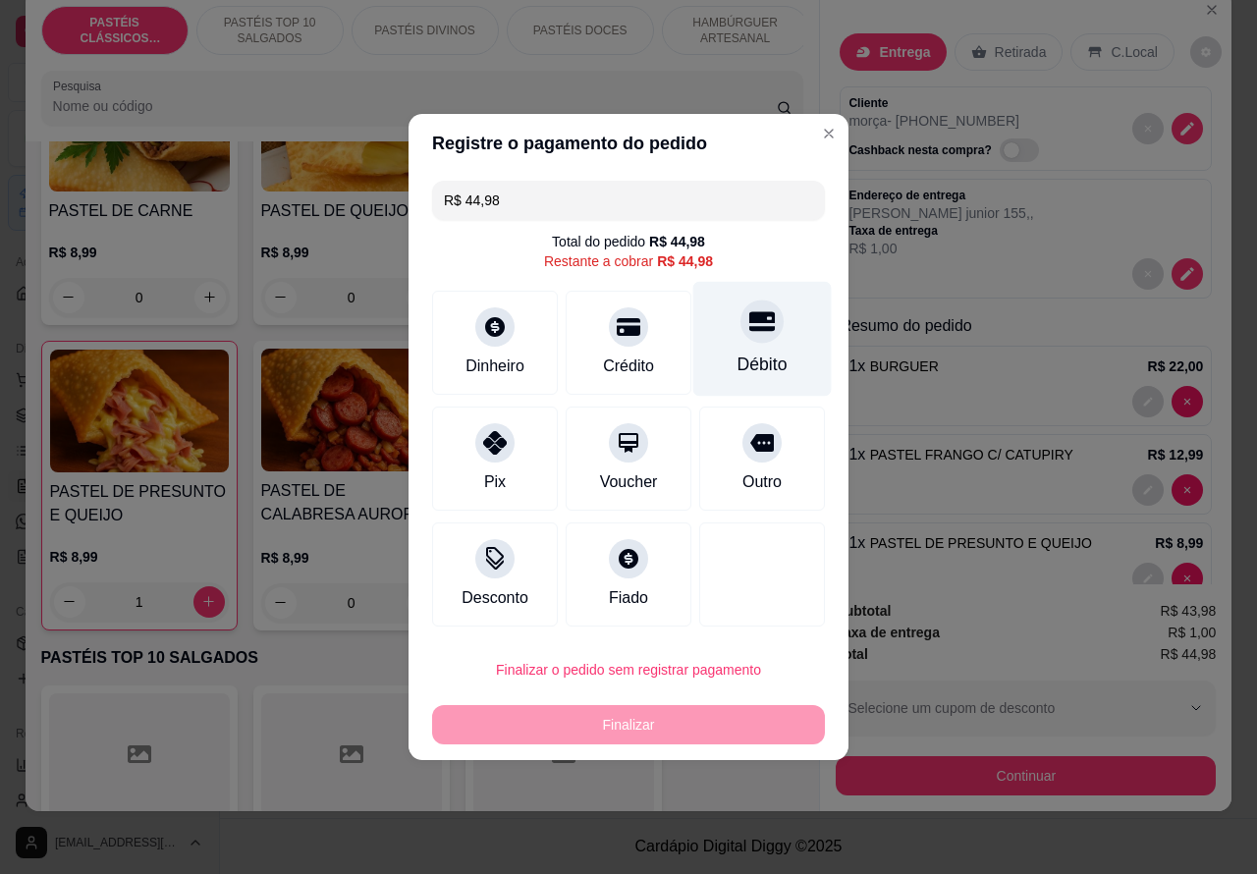
click at [776, 327] on div "Débito" at bounding box center [762, 339] width 138 height 115
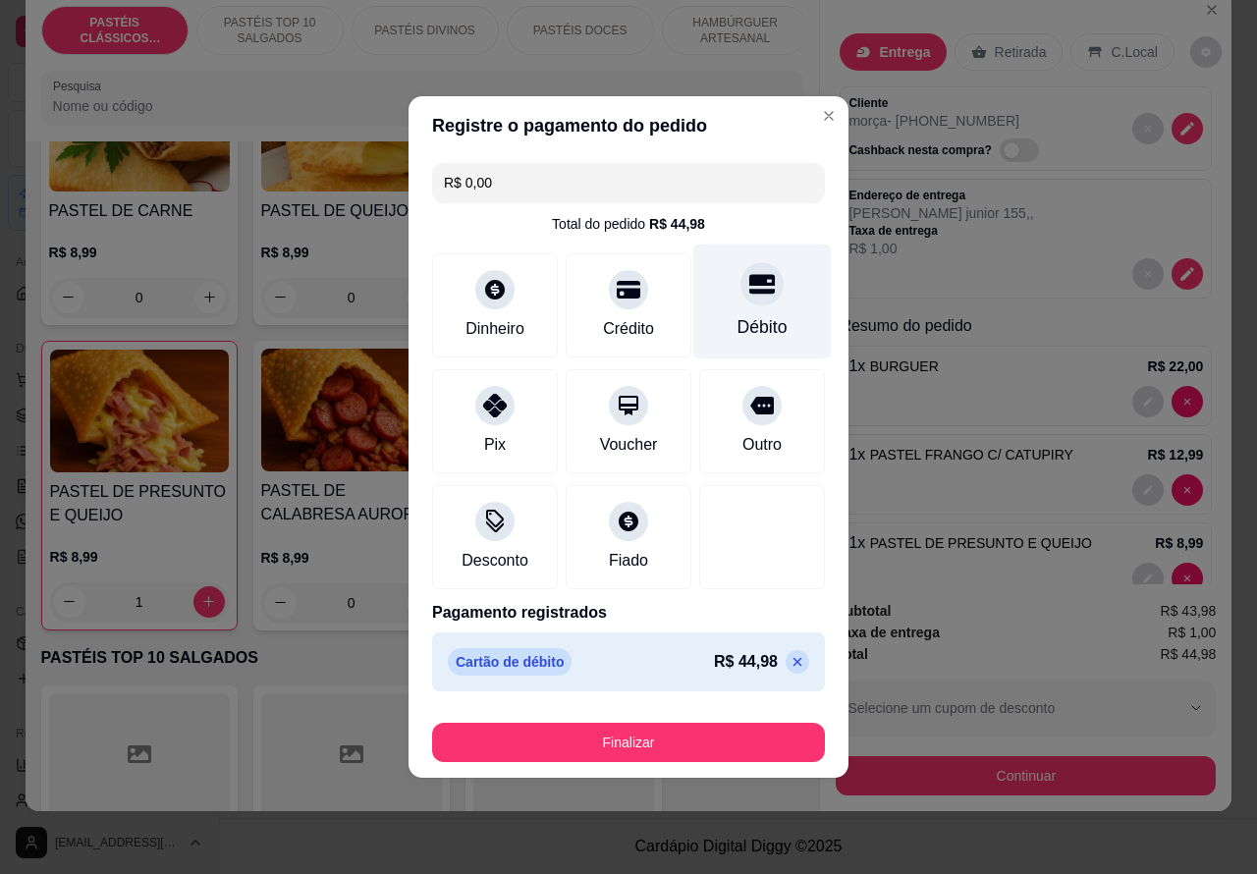
click at [692, 732] on button "Finalizar" at bounding box center [628, 742] width 393 height 39
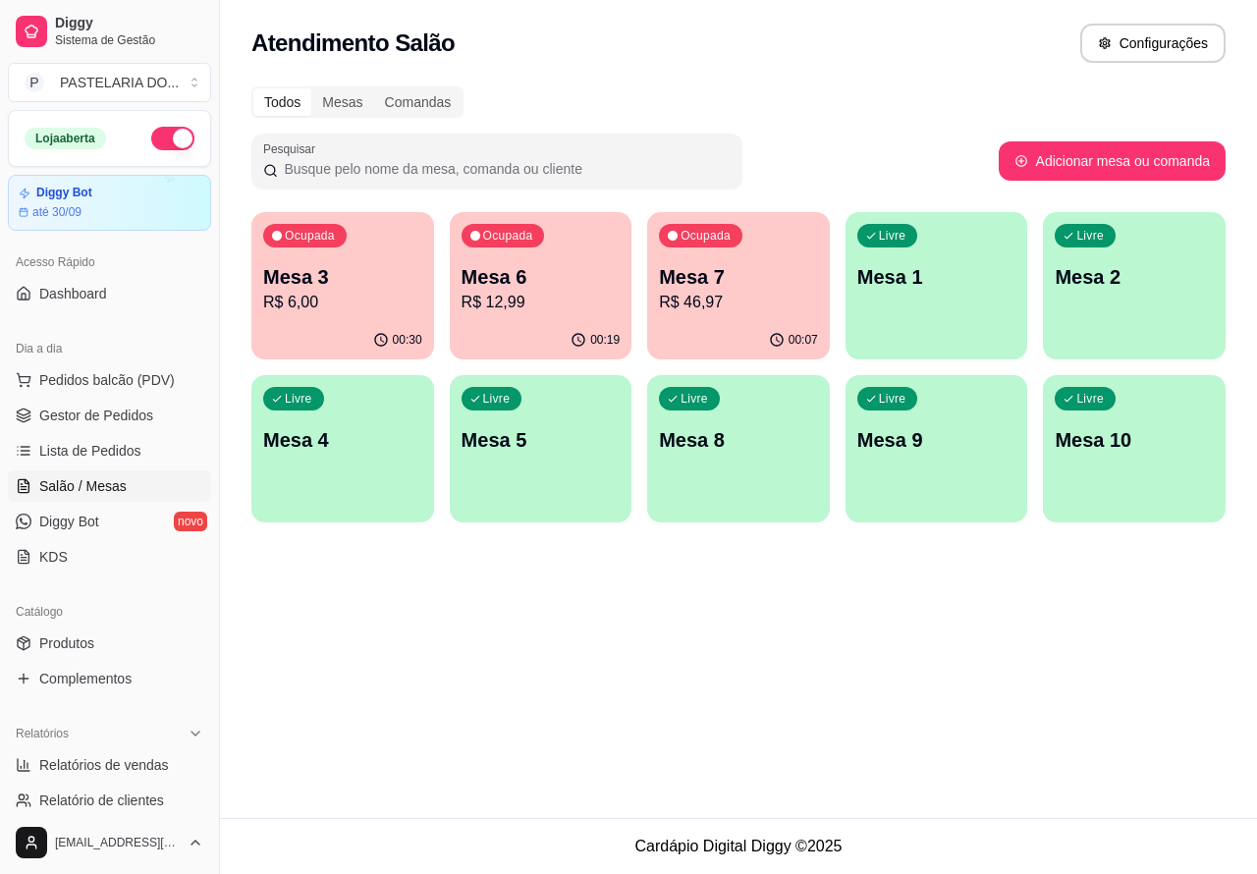
click at [920, 663] on div "Atendimento Salão Configurações Todos Mesas Comandas Pesquisar Adicionar mesa o…" at bounding box center [738, 409] width 1037 height 818
click at [96, 445] on span "Lista de Pedidos" at bounding box center [90, 451] width 102 height 20
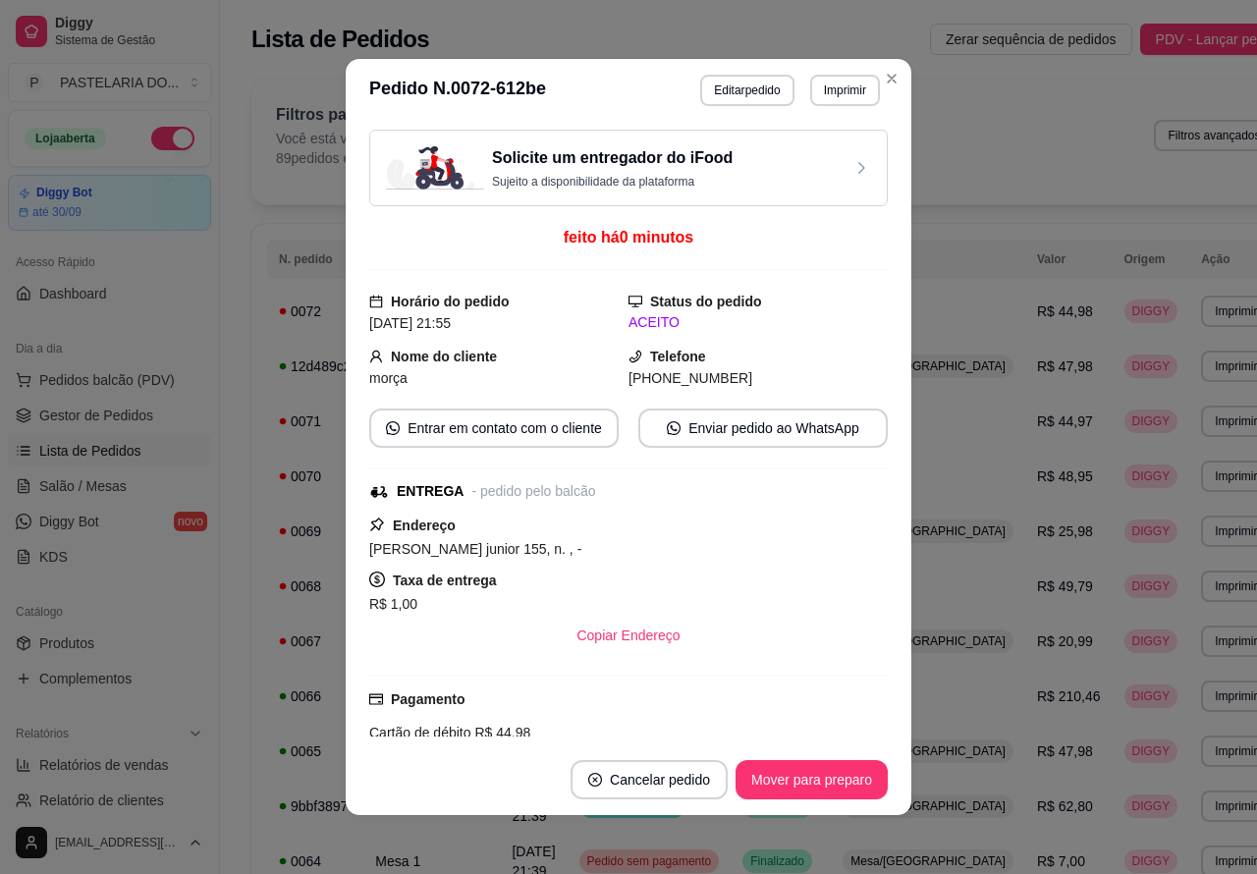
click at [851, 90] on button "Imprimir" at bounding box center [845, 90] width 70 height 31
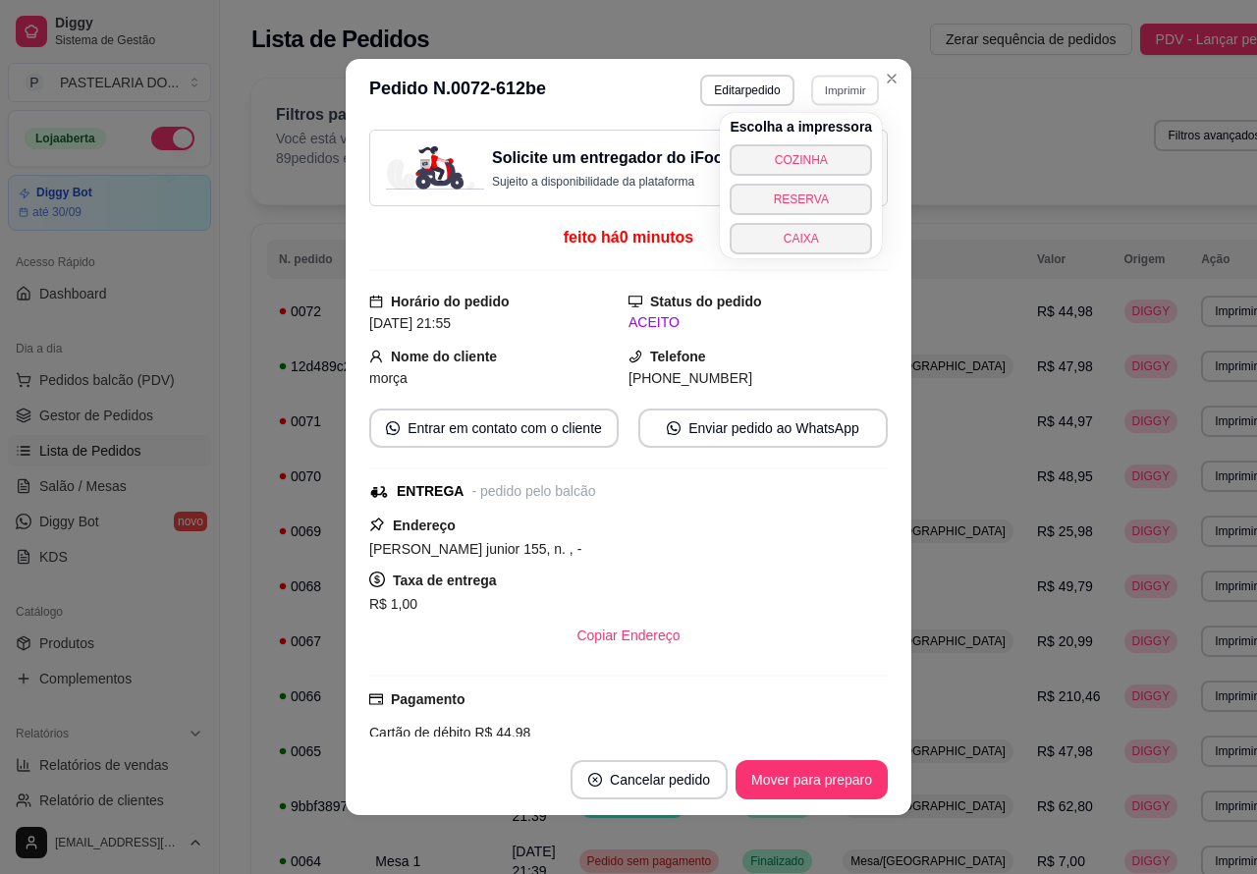
click at [821, 153] on button "COZINHA" at bounding box center [801, 159] width 142 height 31
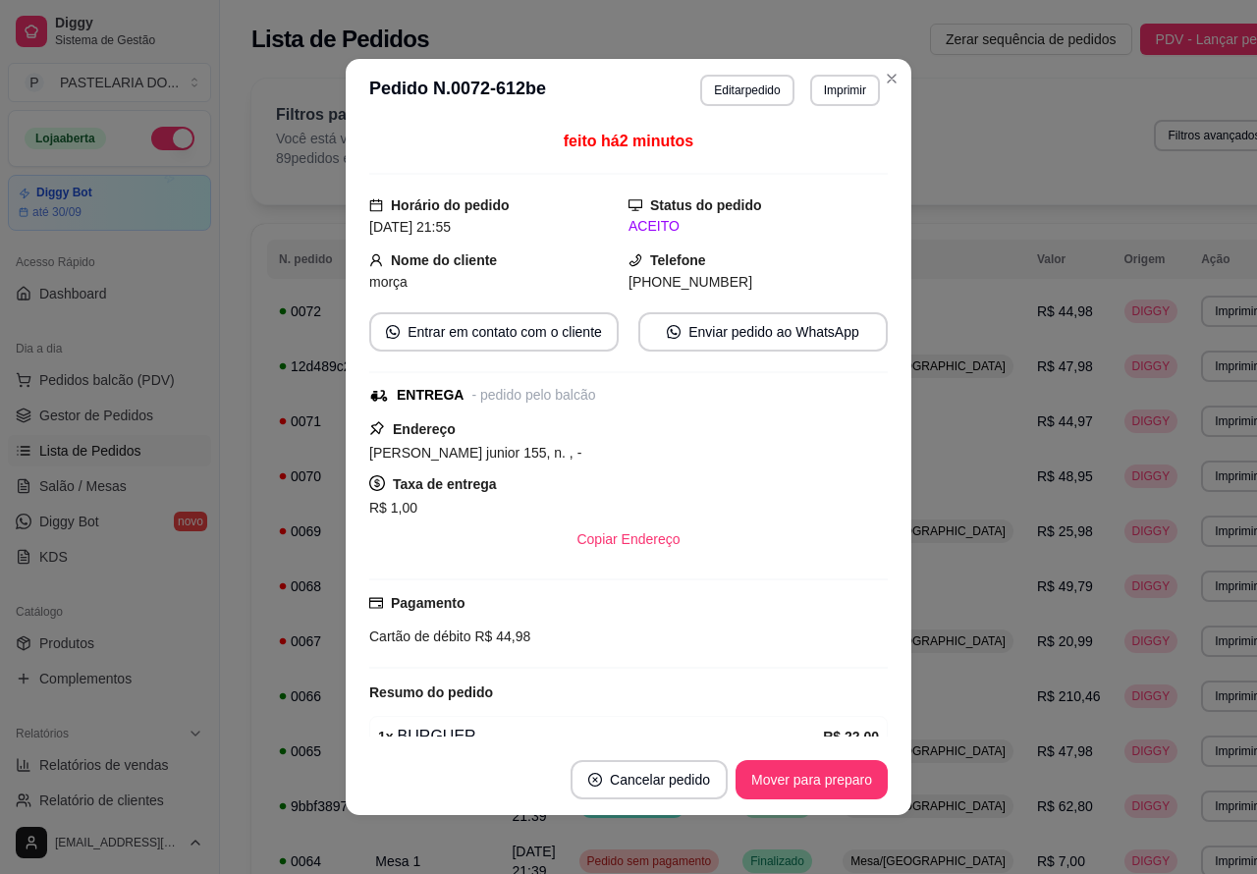
click at [115, 361] on div "Dia a dia" at bounding box center [109, 348] width 203 height 31
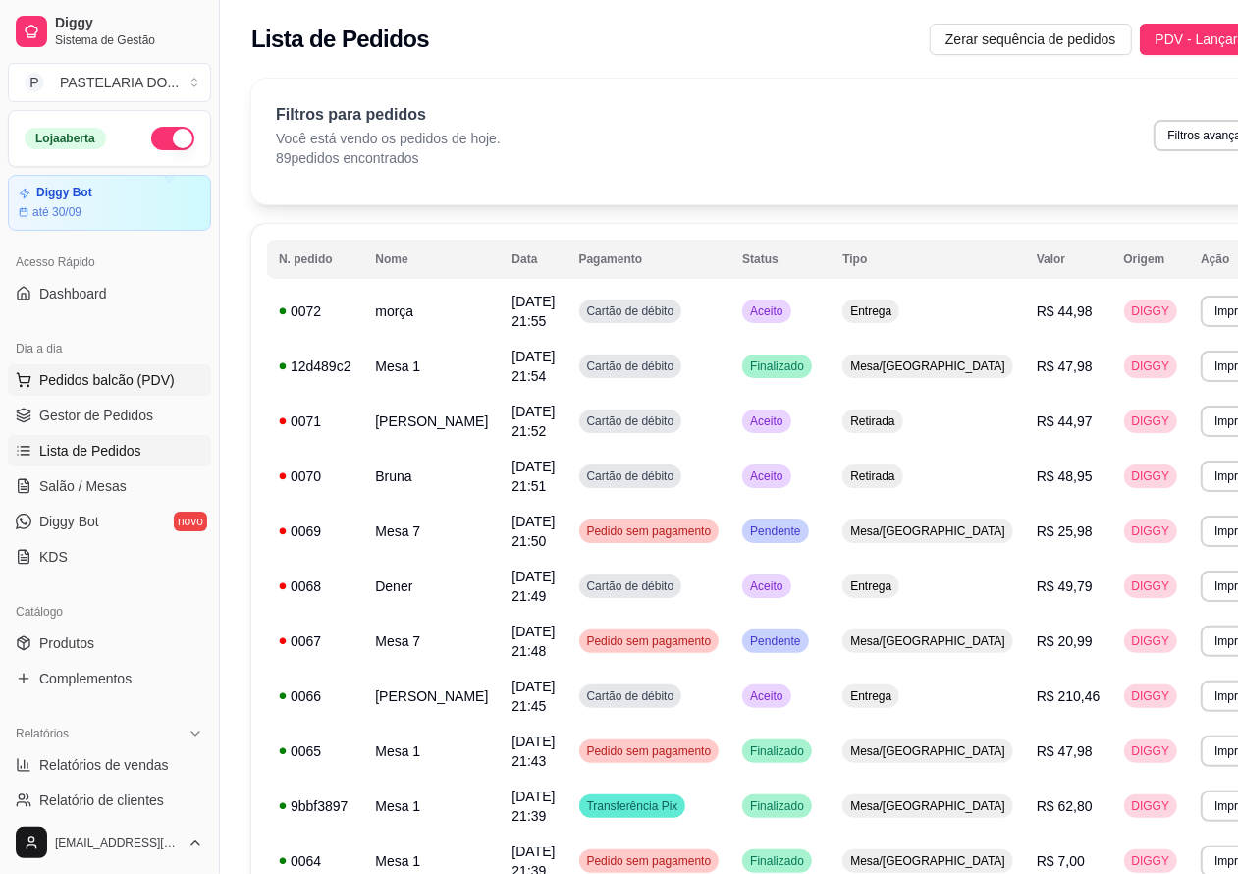
click at [134, 378] on span "Pedidos balcão (PDV)" at bounding box center [107, 380] width 136 height 20
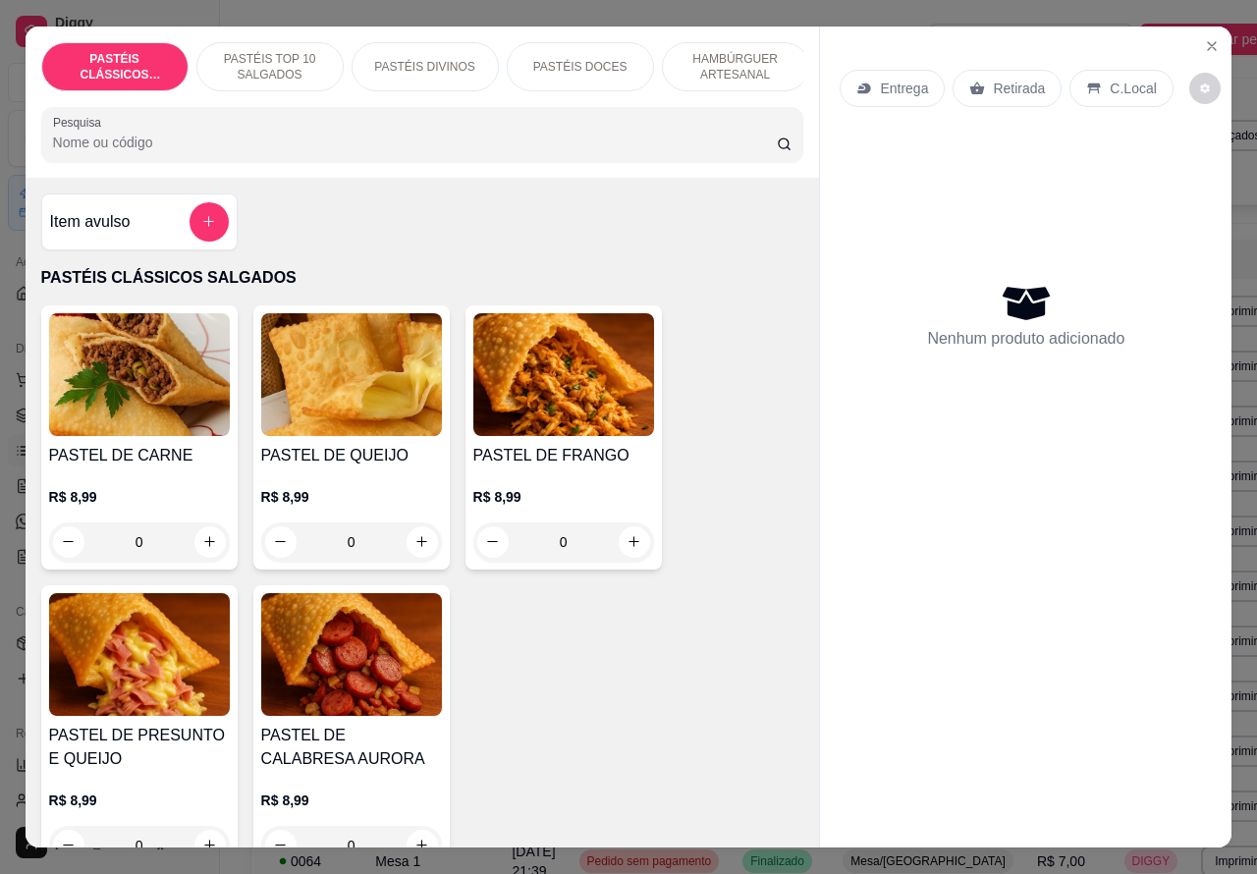
click at [99, 370] on img at bounding box center [139, 374] width 181 height 123
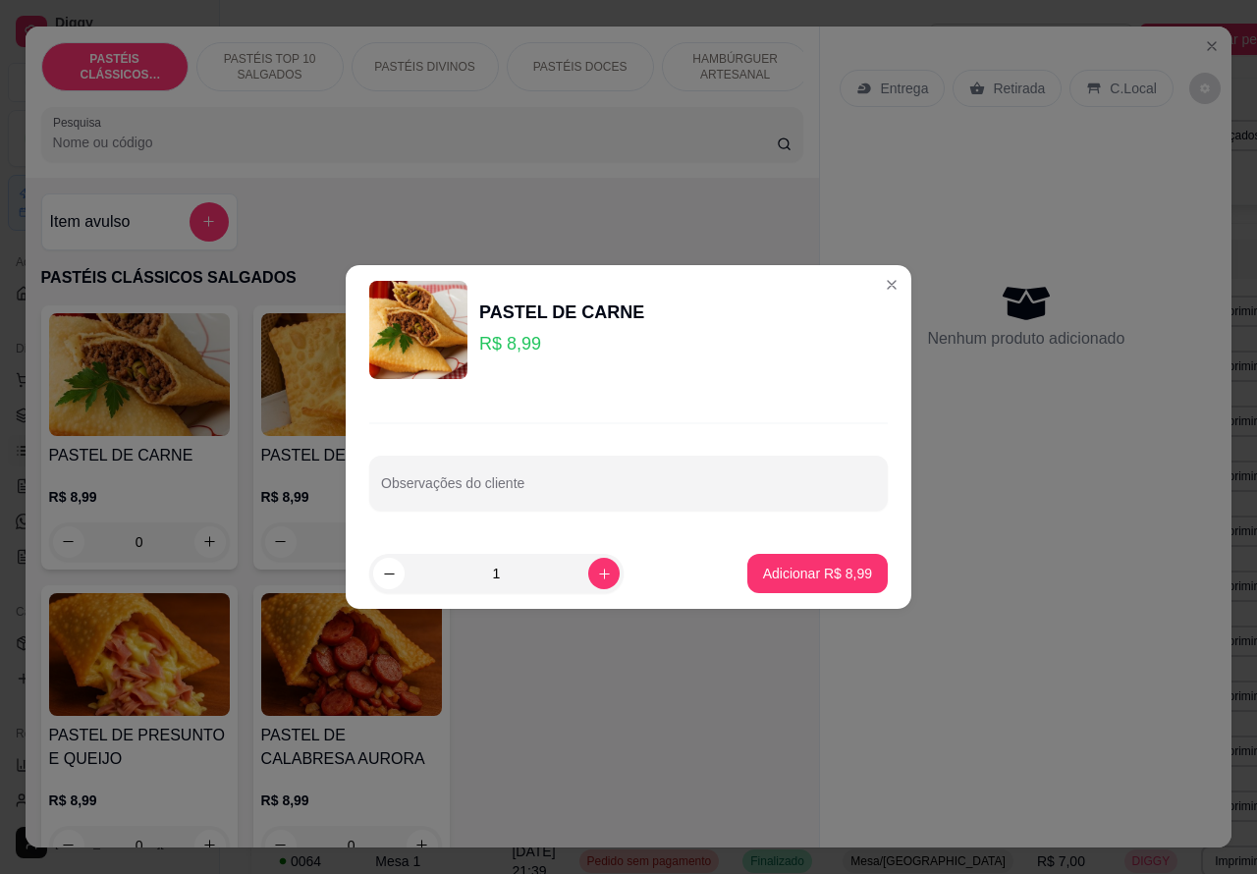
click at [872, 276] on div "Nenhum produto adicionado" at bounding box center [1026, 315] width 372 height 385
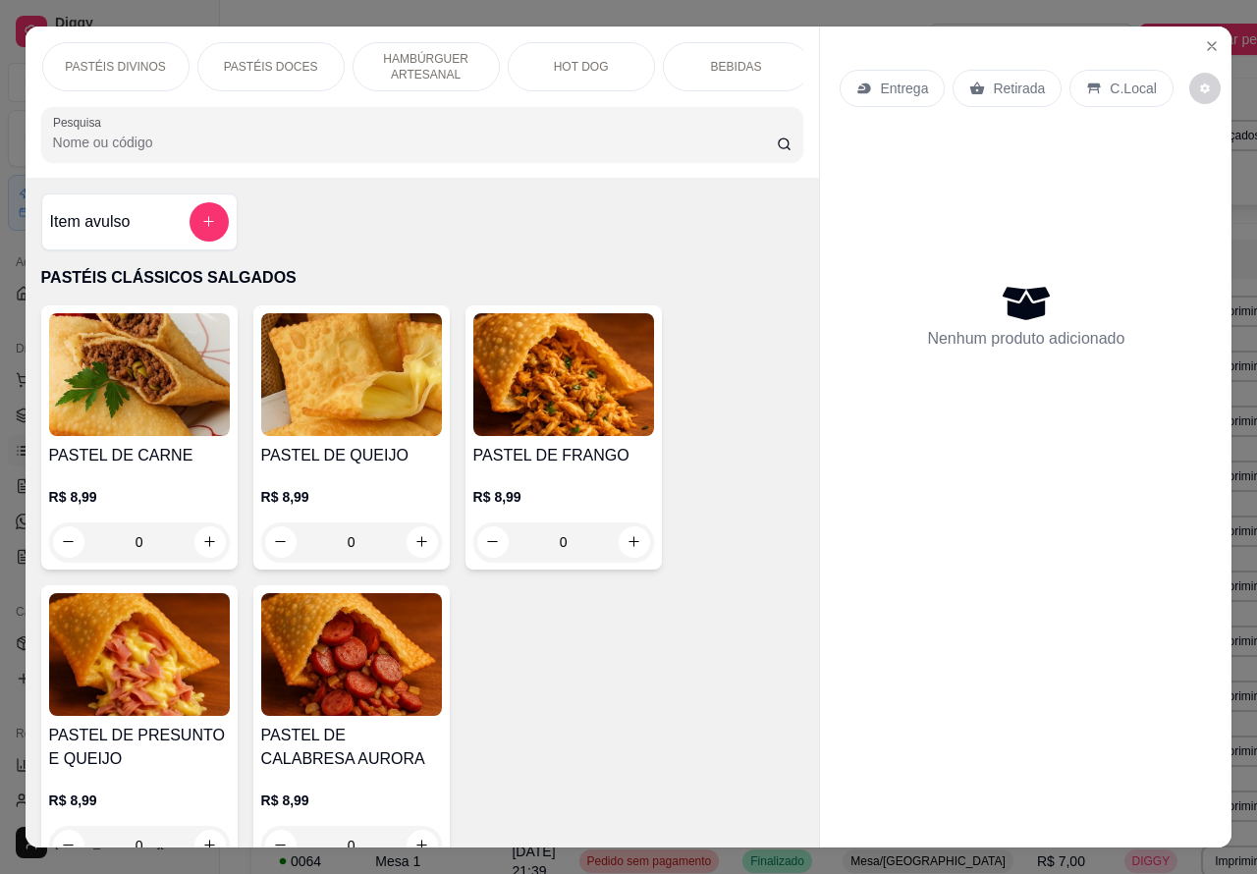
scroll to position [0, 433]
click at [622, 59] on p "BEBIDAS" at bounding box center [612, 67] width 51 height 16
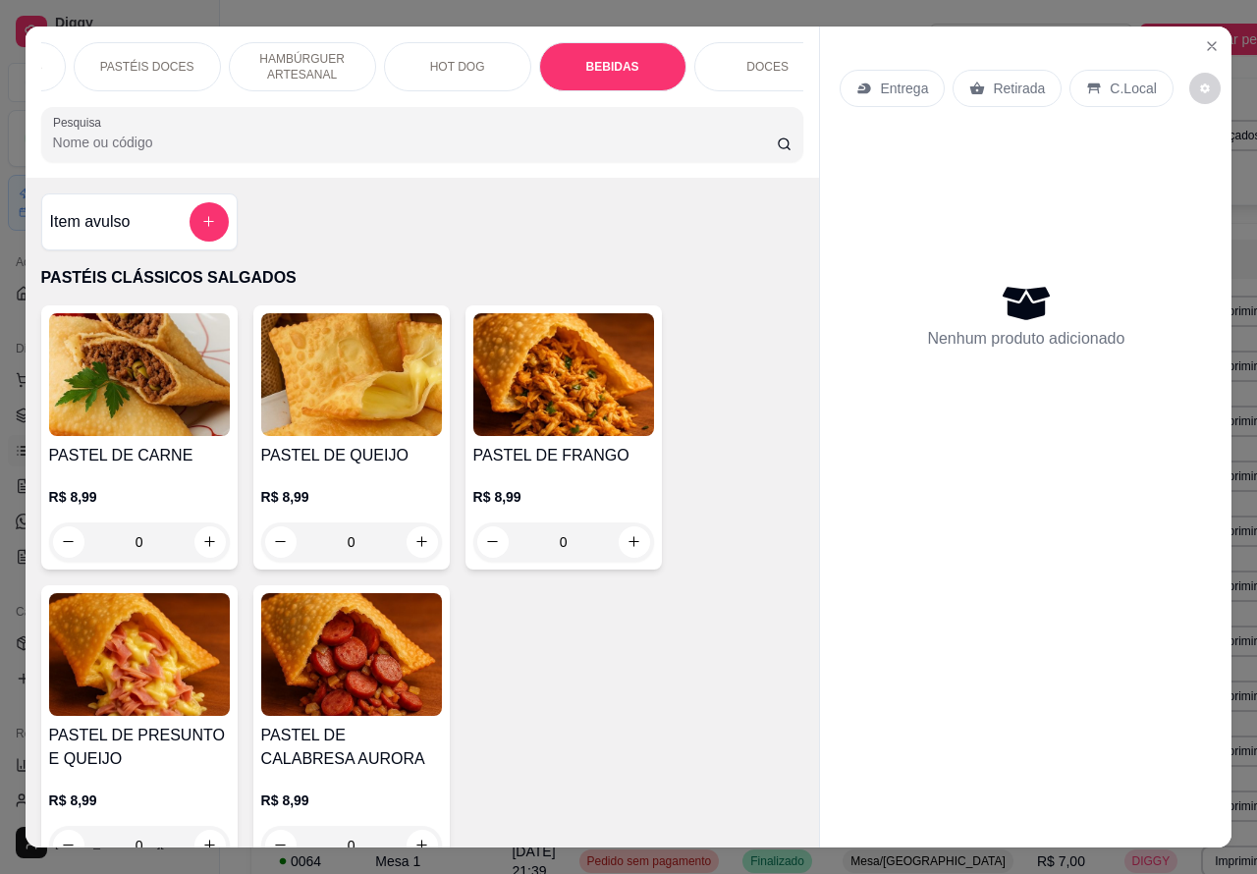
scroll to position [45, 0]
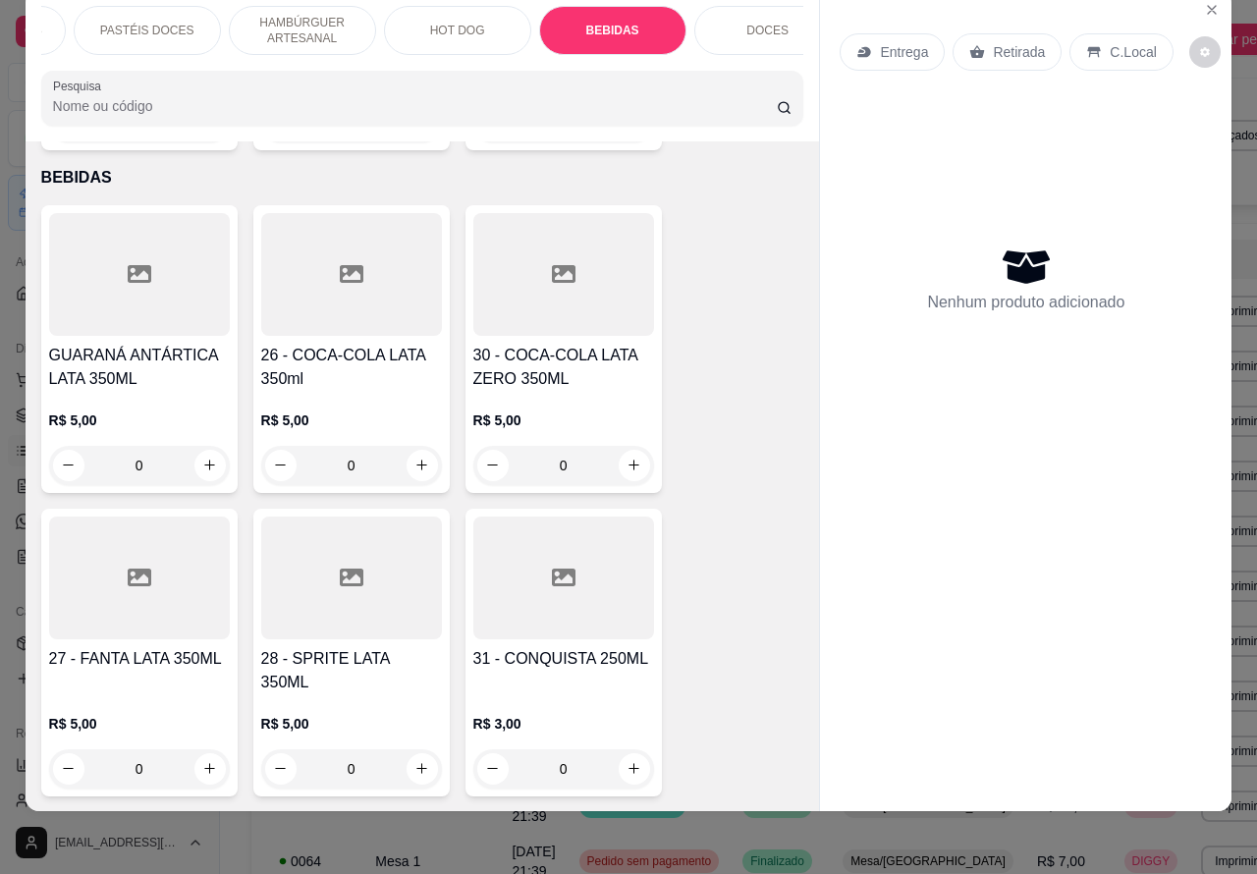
click at [414, 458] on icon "increase-product-quantity" at bounding box center [421, 465] width 15 height 15
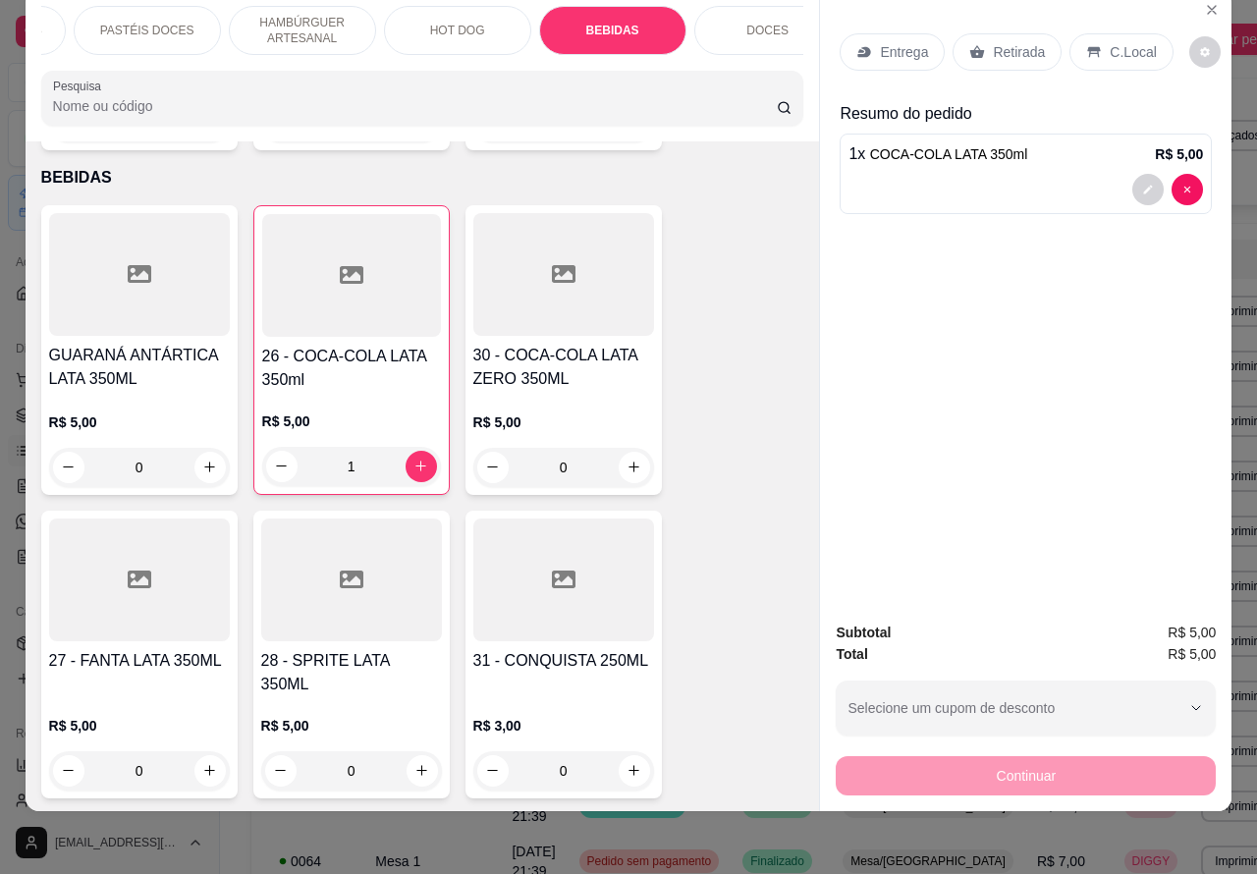
click at [1008, 42] on p "Retirada" at bounding box center [1019, 52] width 52 height 20
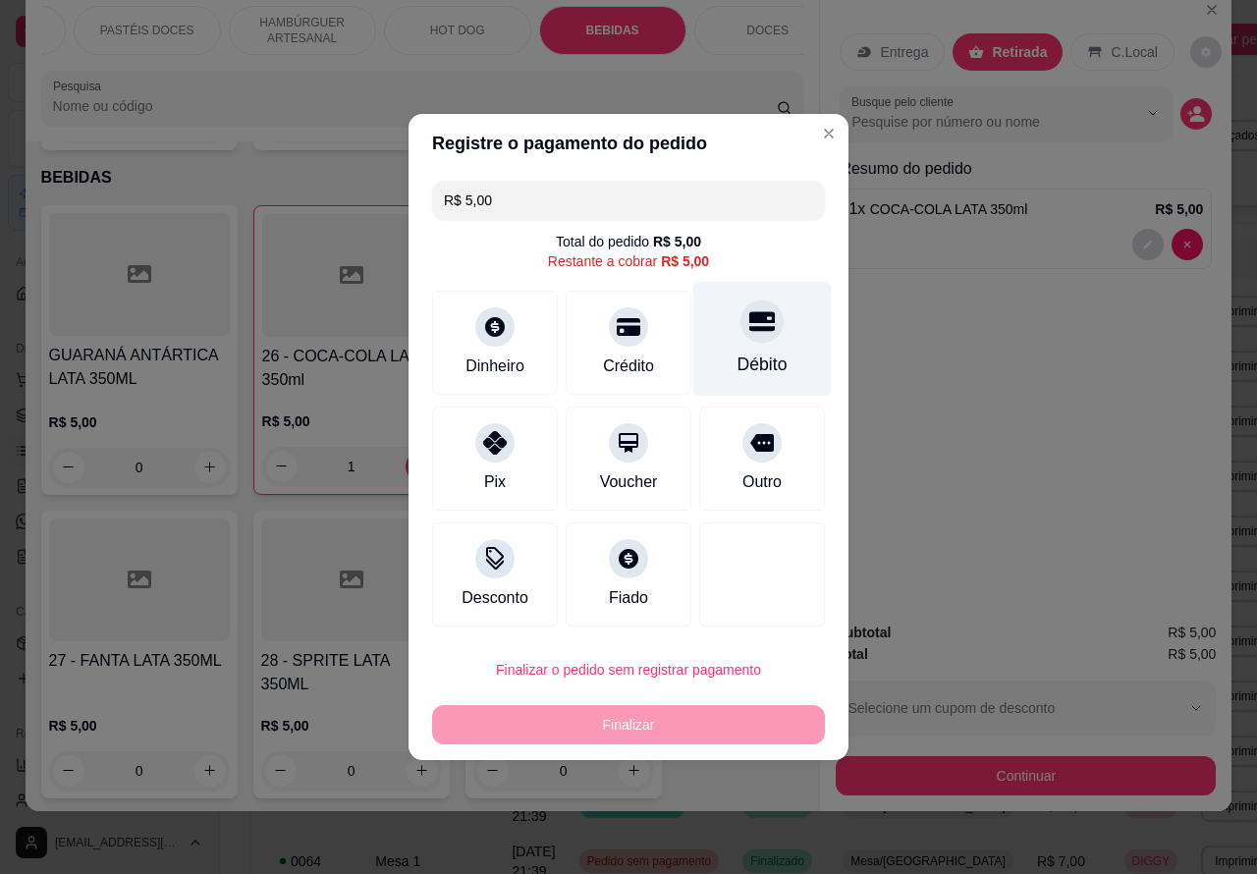
click at [747, 339] on div at bounding box center [761, 321] width 43 height 43
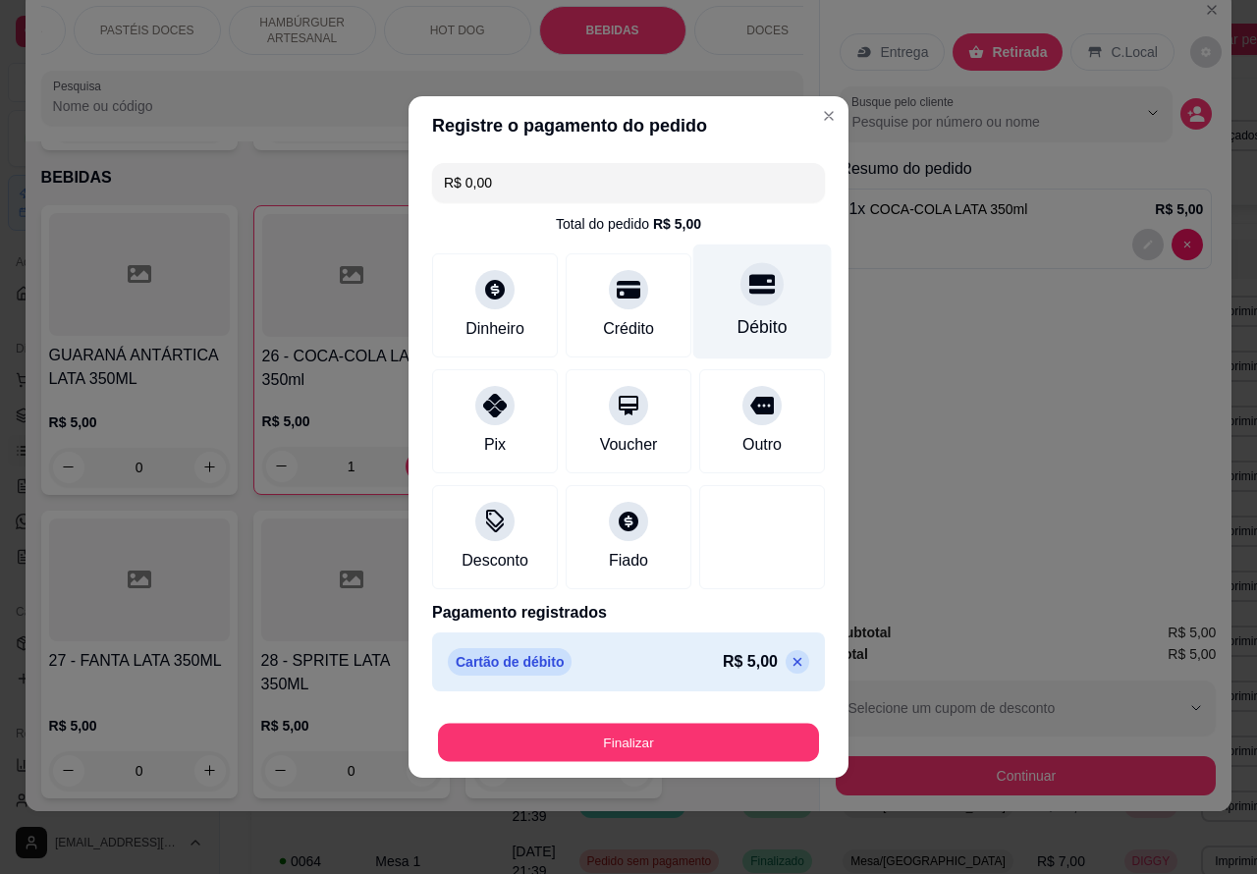
click at [728, 727] on button "Finalizar" at bounding box center [628, 743] width 381 height 38
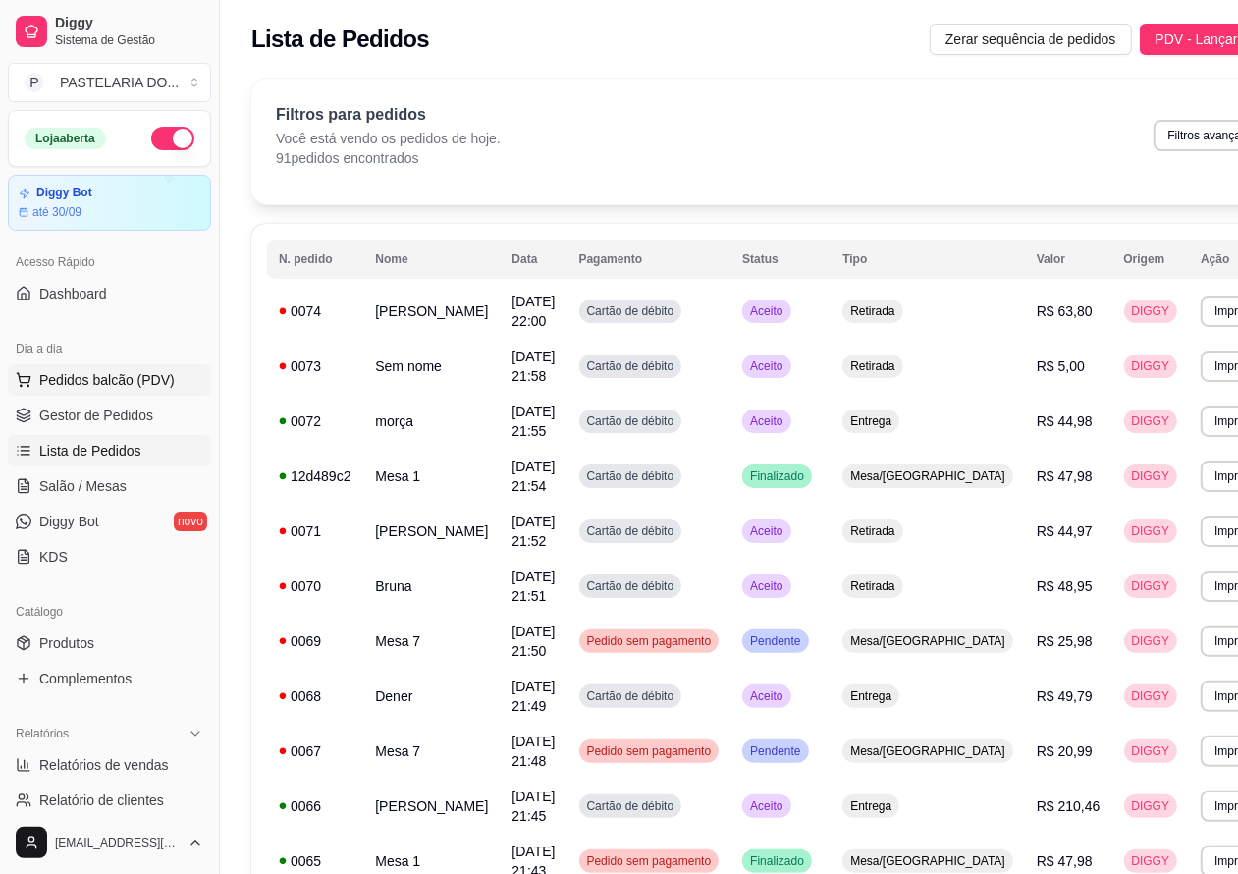
click at [123, 385] on span "Pedidos balcão (PDV)" at bounding box center [107, 380] width 136 height 20
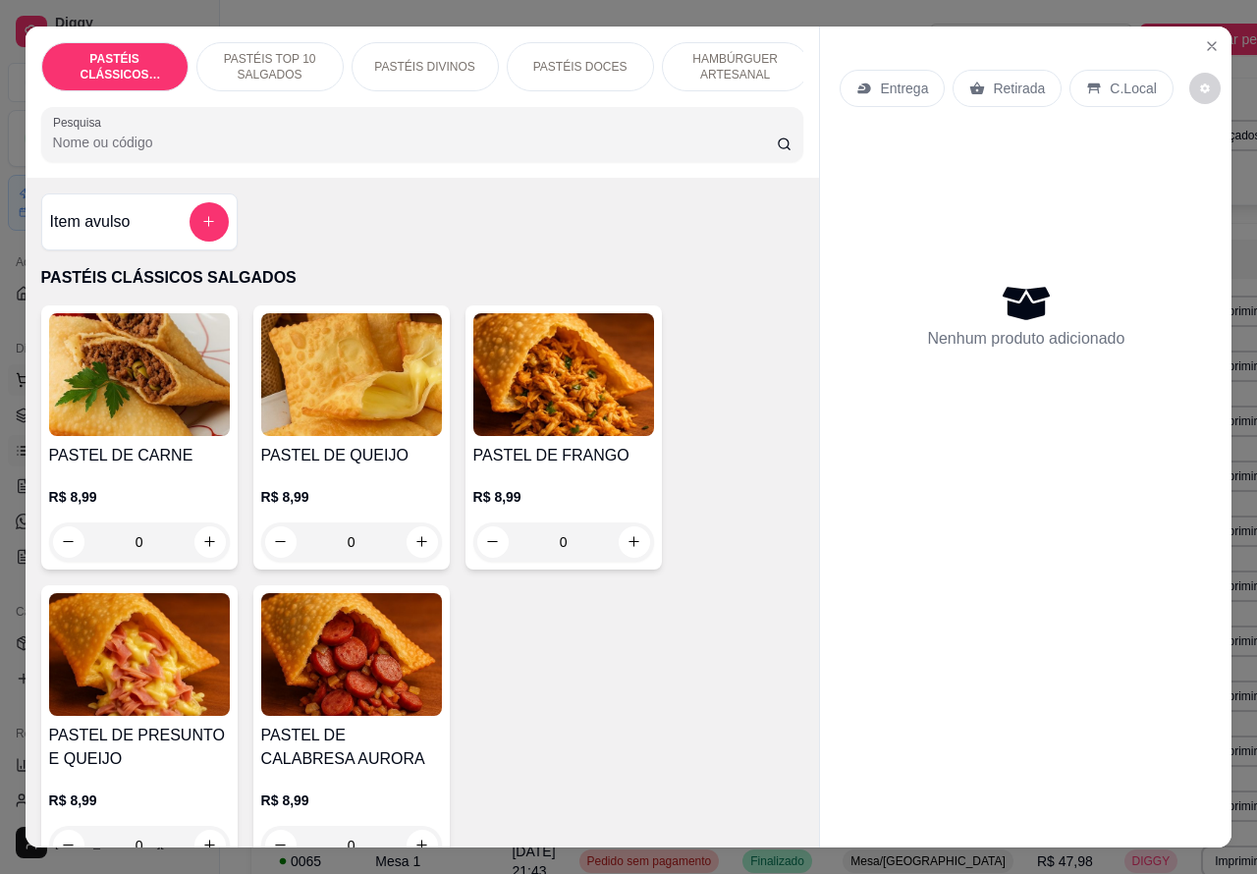
click at [1205, 40] on icon "Close" at bounding box center [1212, 46] width 16 height 16
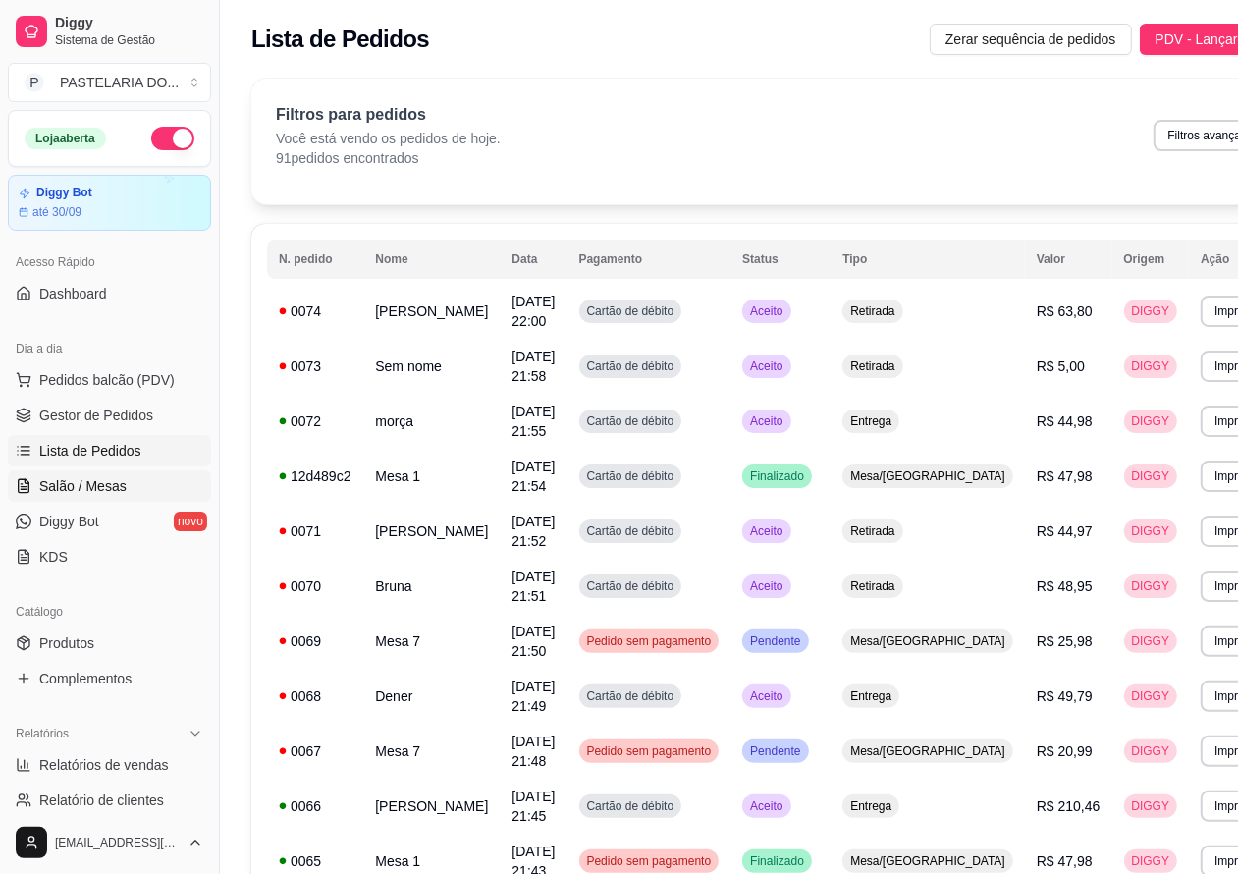
click at [100, 477] on span "Salão / Mesas" at bounding box center [82, 486] width 87 height 20
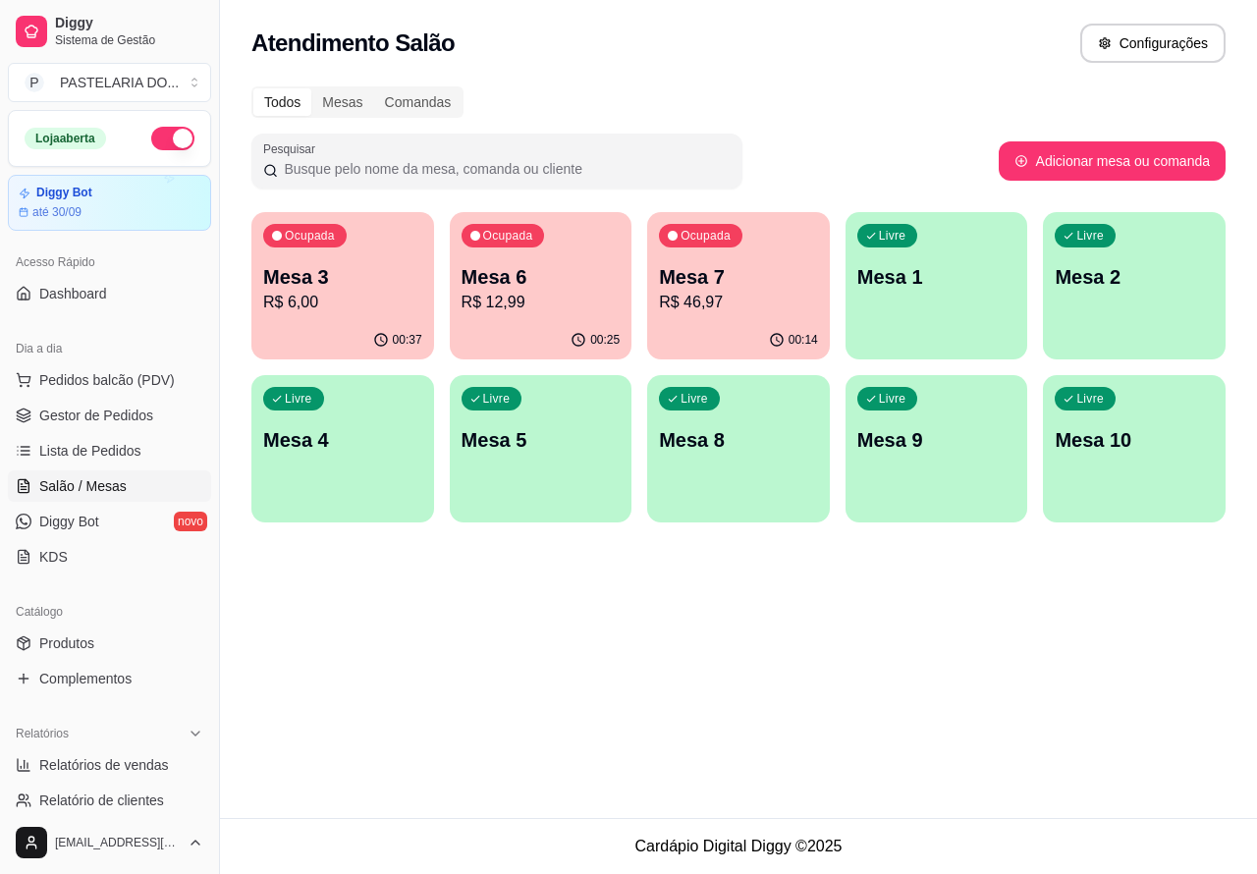
click at [948, 280] on p "Mesa 1" at bounding box center [936, 276] width 159 height 27
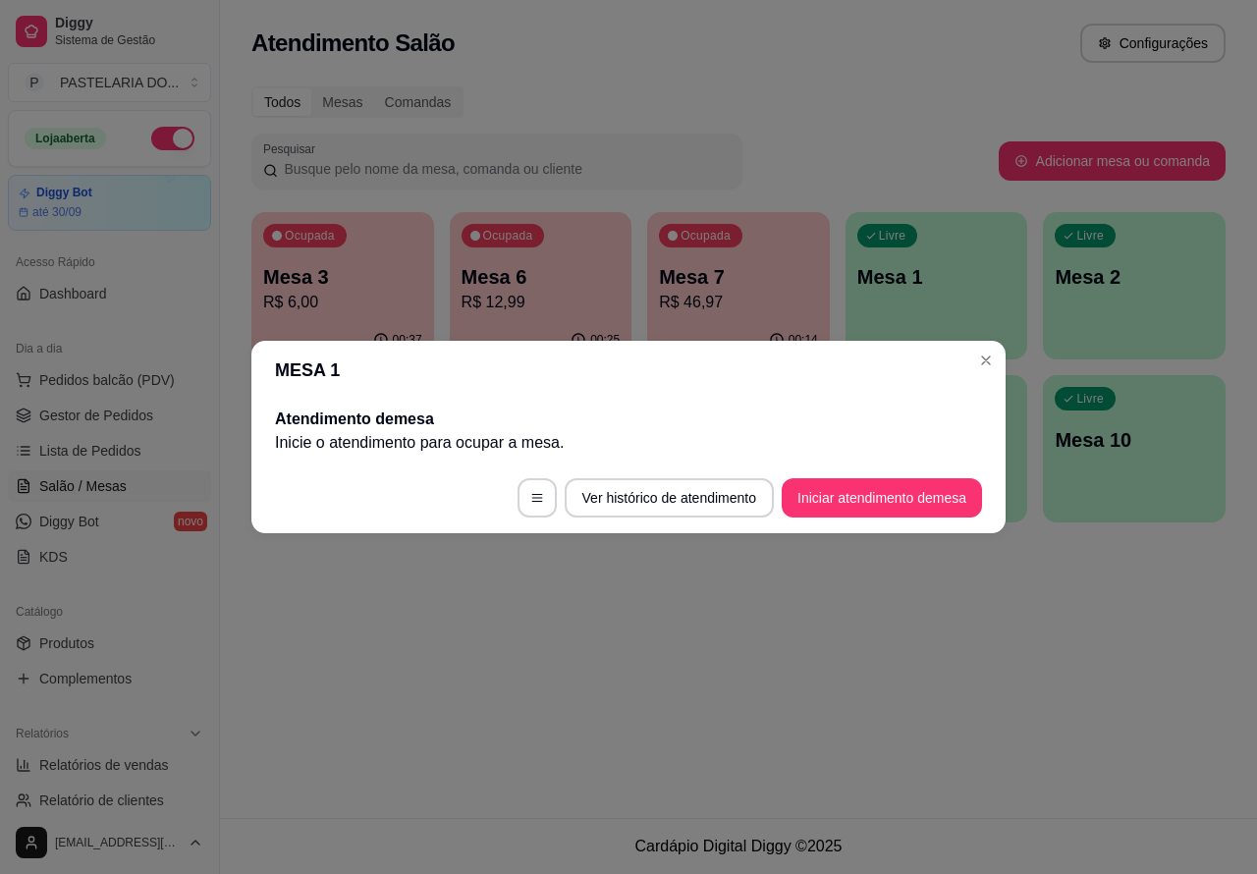
click at [901, 494] on button "Iniciar atendimento de mesa" at bounding box center [882, 497] width 200 height 39
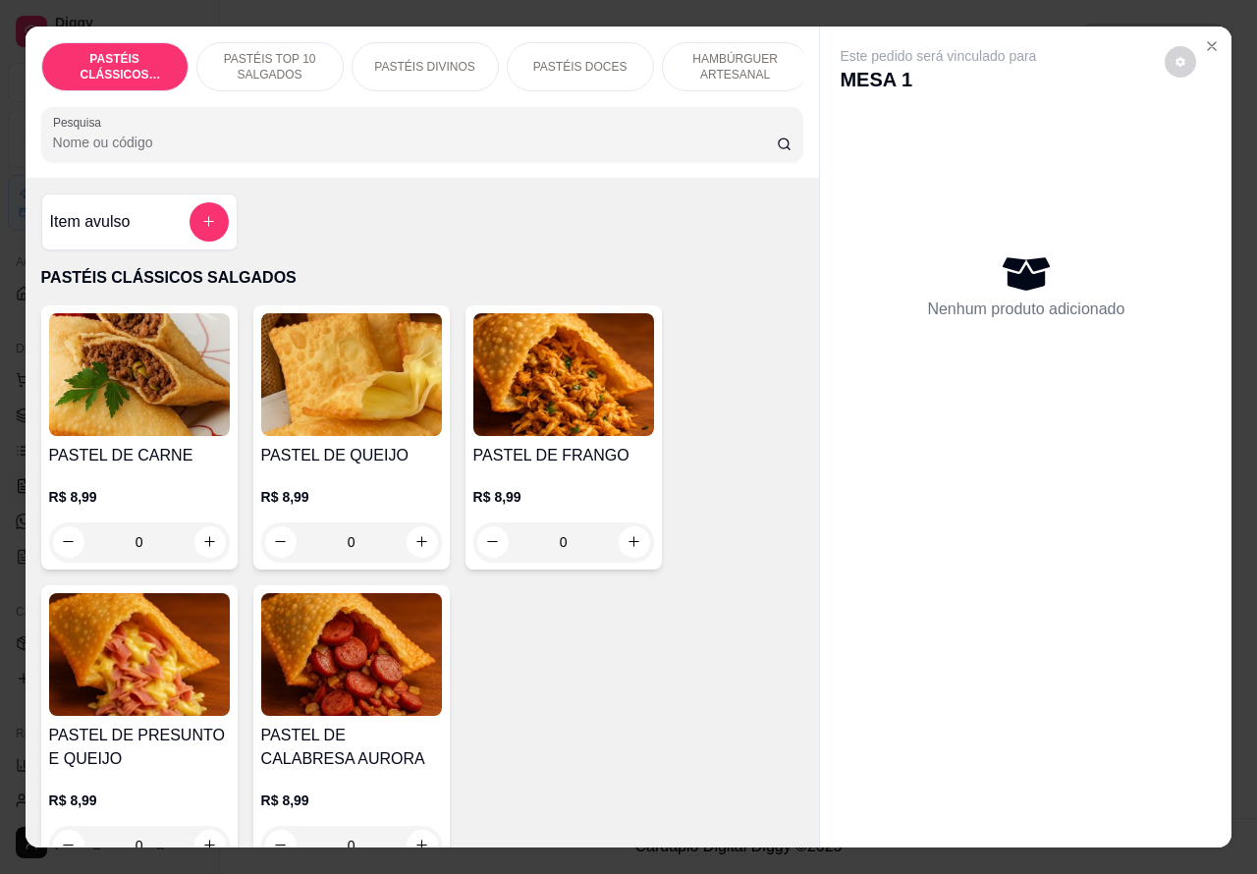
click at [416, 547] on icon "increase-product-quantity" at bounding box center [421, 541] width 11 height 11
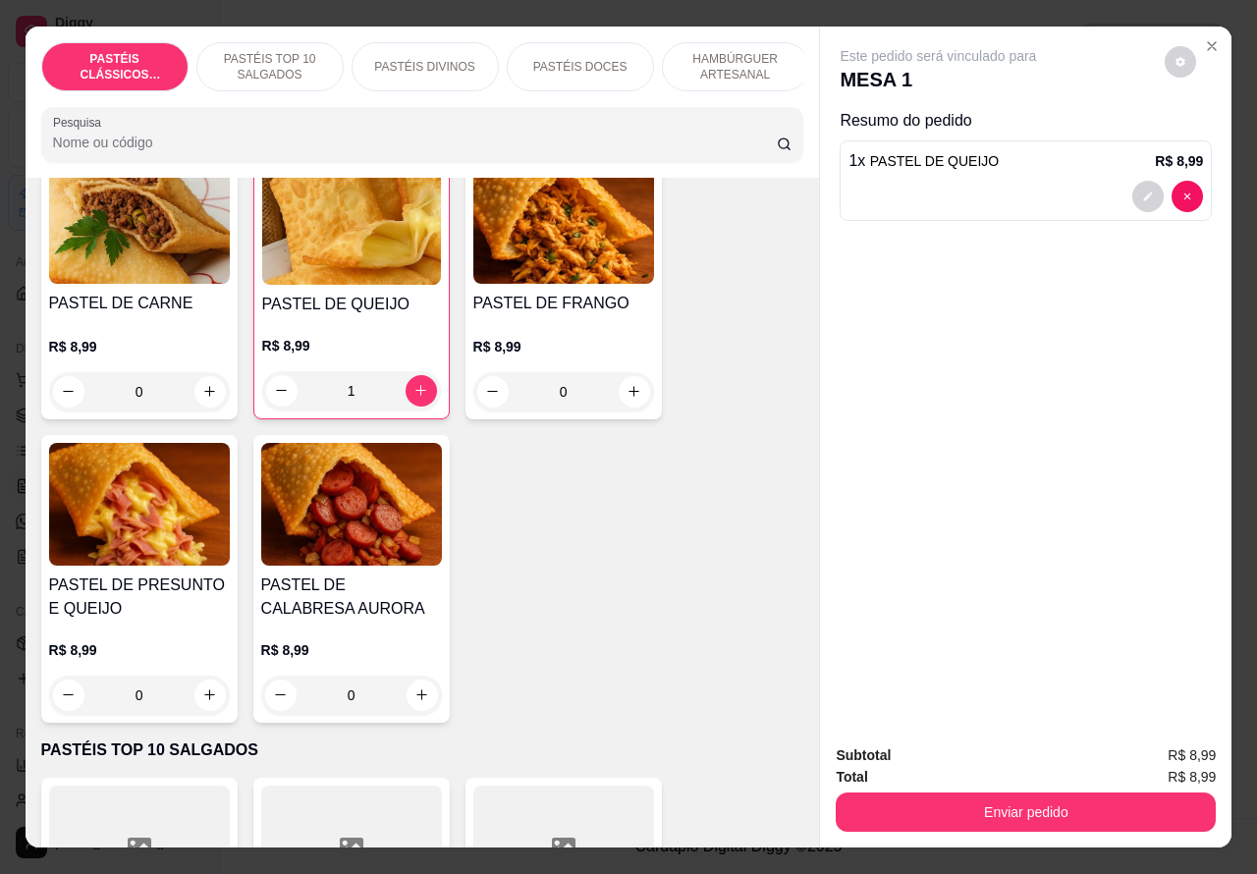
scroll to position [183, 0]
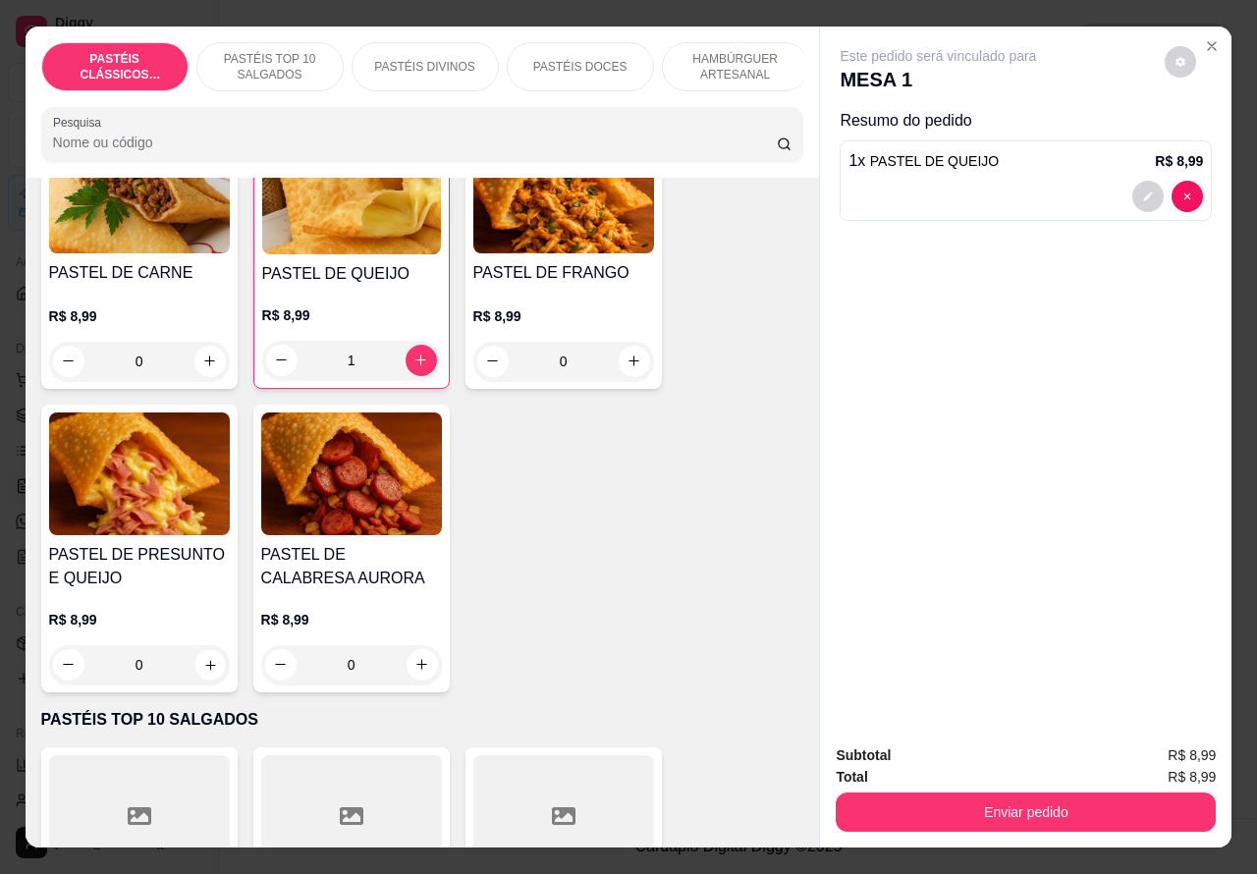
click at [205, 670] on icon "increase-product-quantity" at bounding box center [210, 665] width 10 height 10
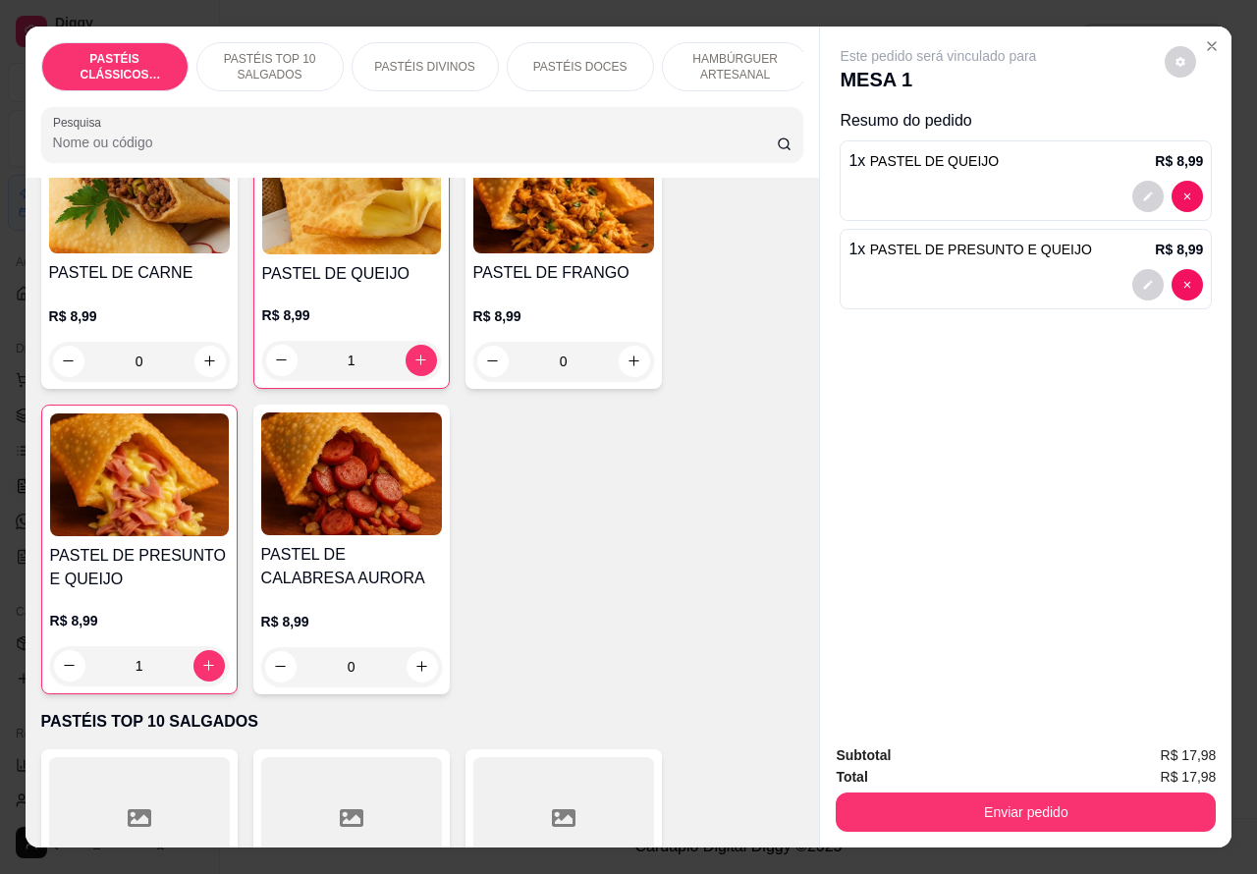
click at [585, 59] on p "PASTÉIS DOCES" at bounding box center [580, 67] width 94 height 16
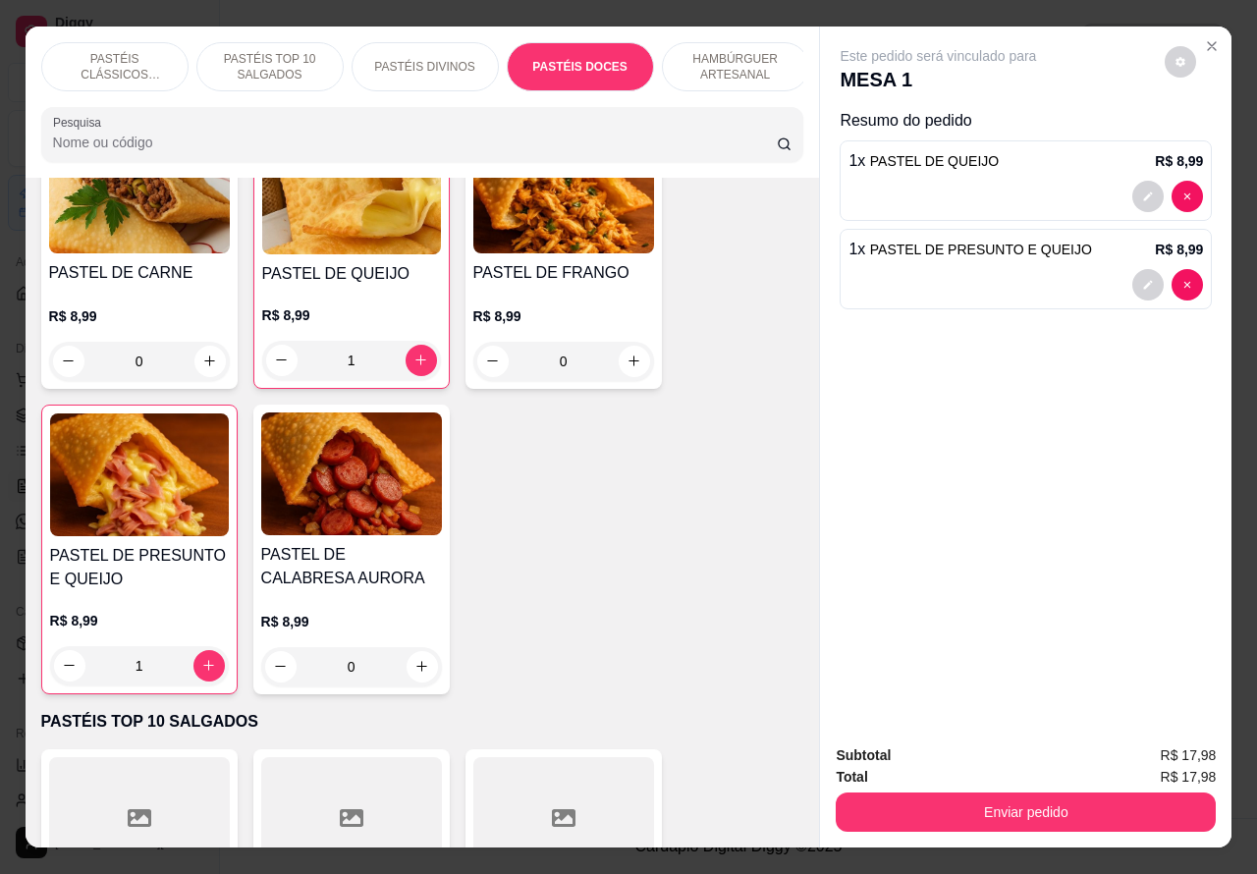
scroll to position [45, 0]
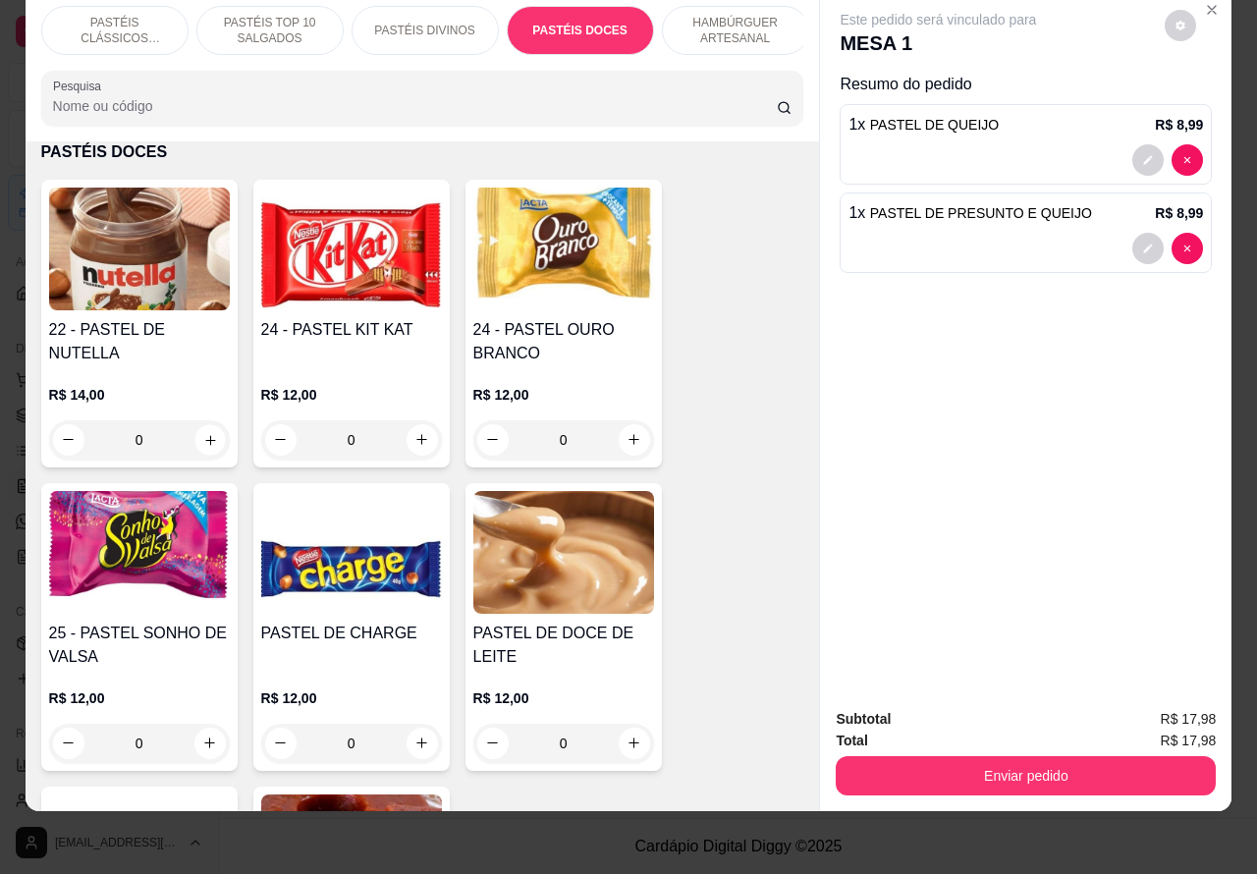
click at [202, 444] on icon "increase-product-quantity" at bounding box center [209, 439] width 15 height 15
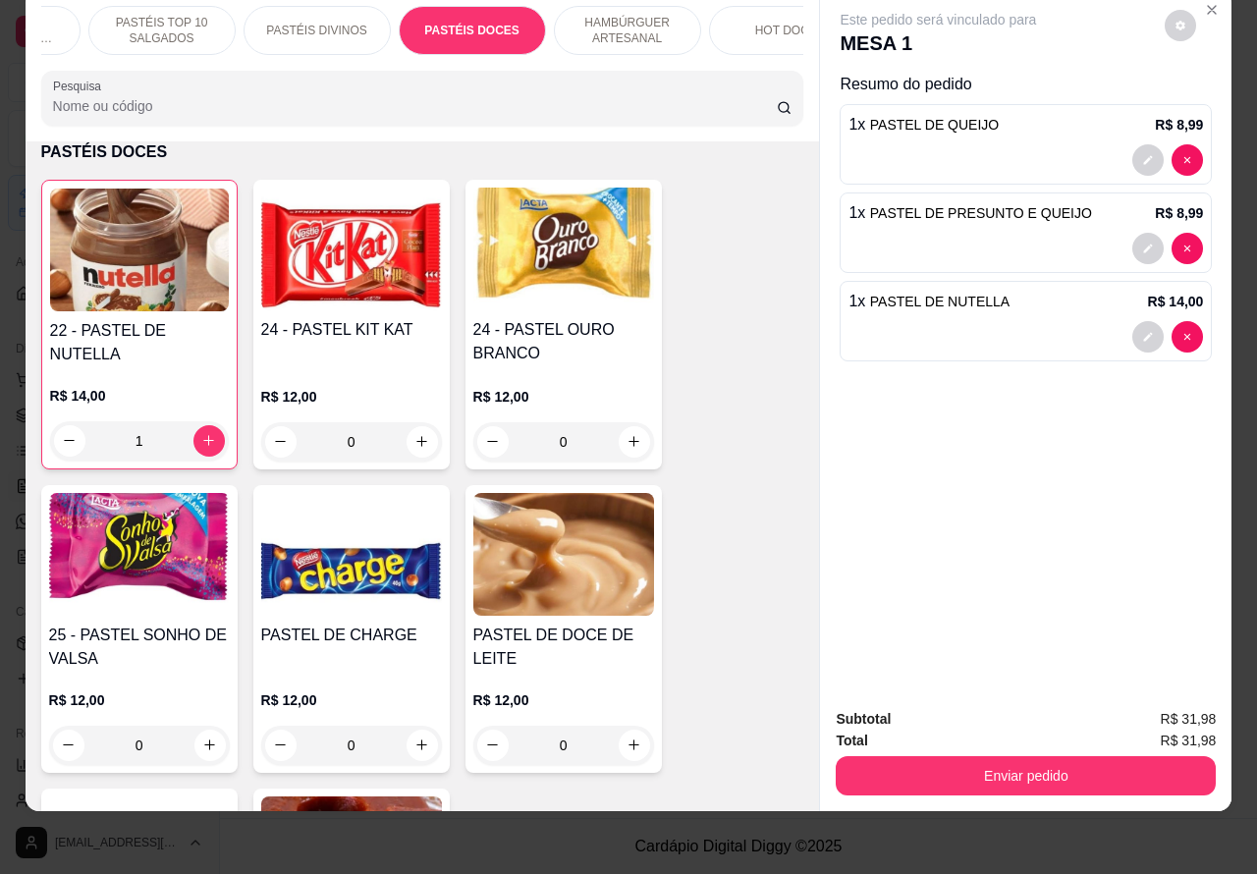
scroll to position [0, 153]
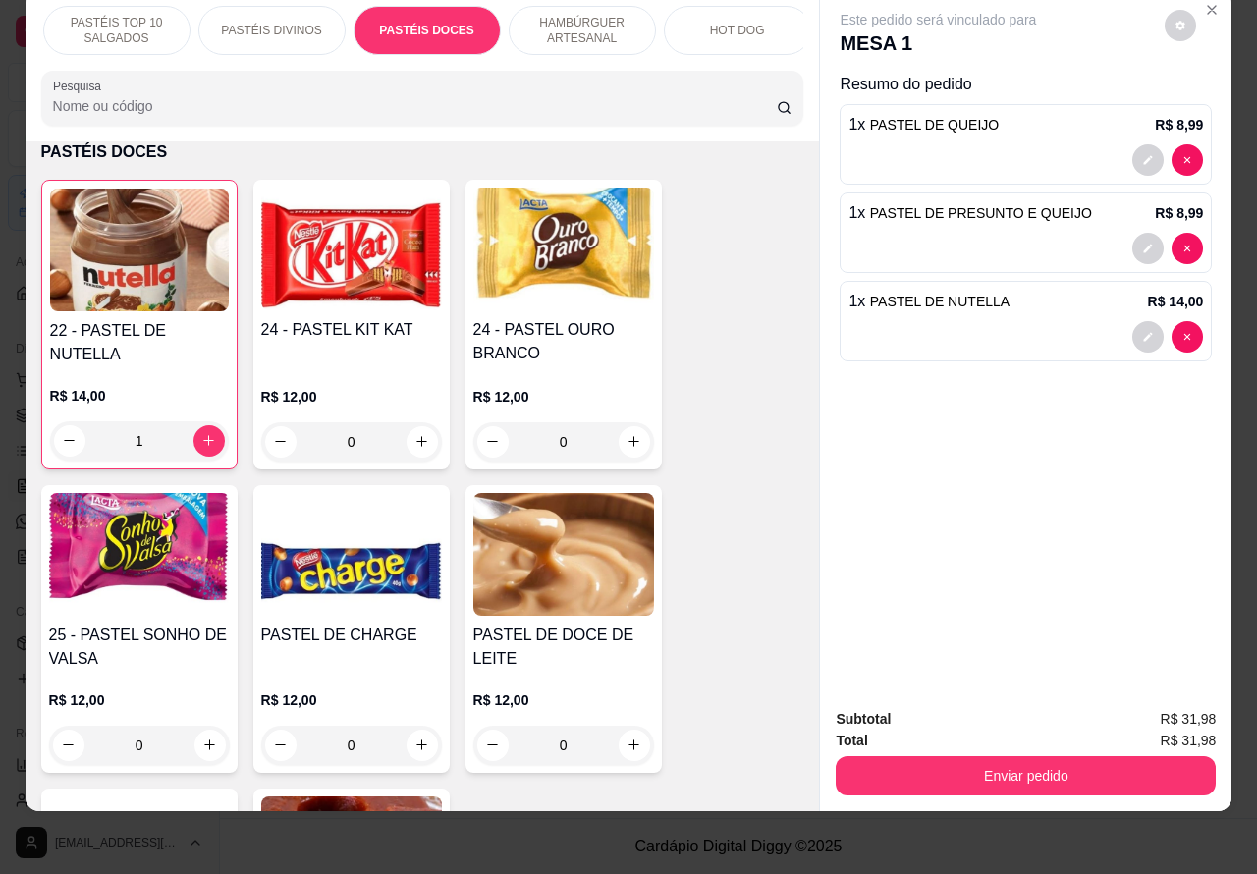
click at [719, 23] on p "HOT DOG" at bounding box center [737, 31] width 55 height 16
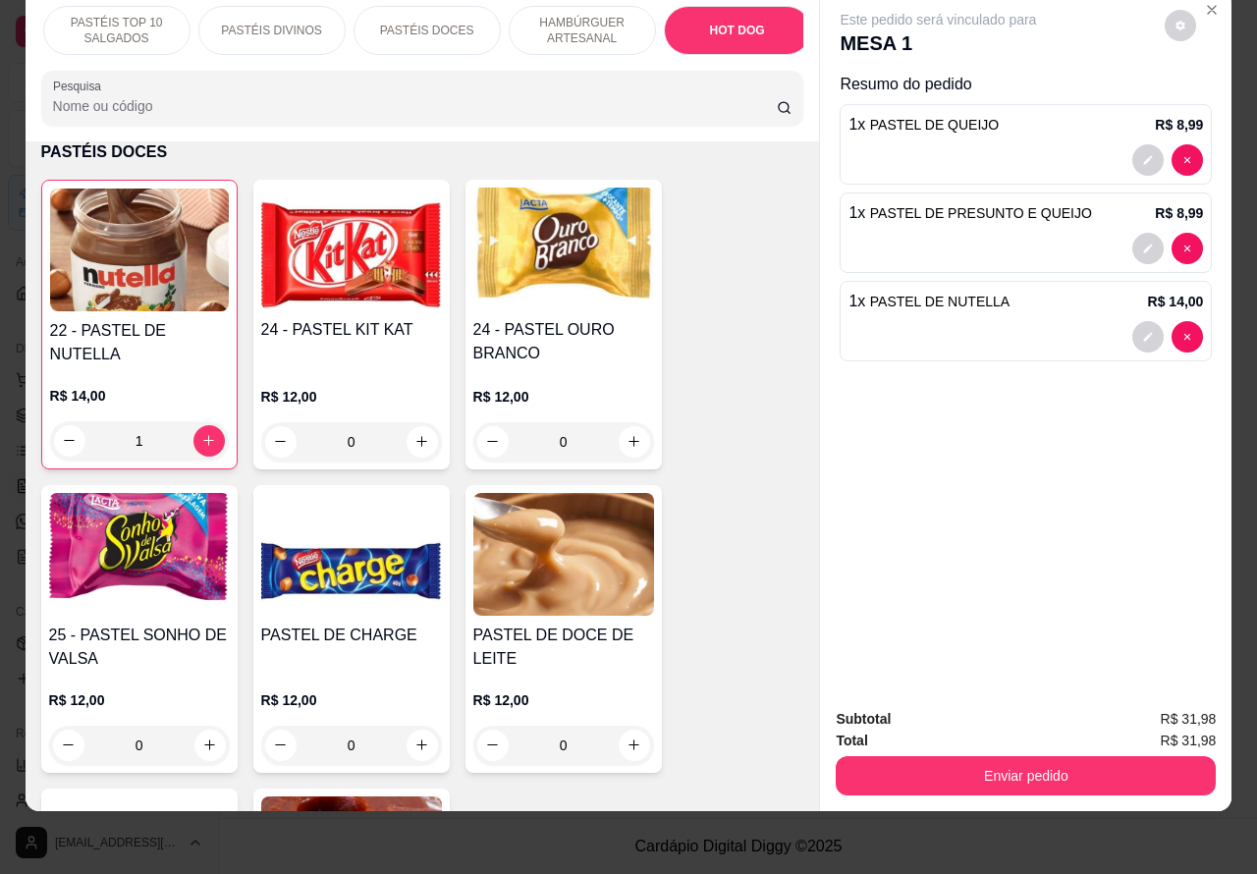
scroll to position [5912, 0]
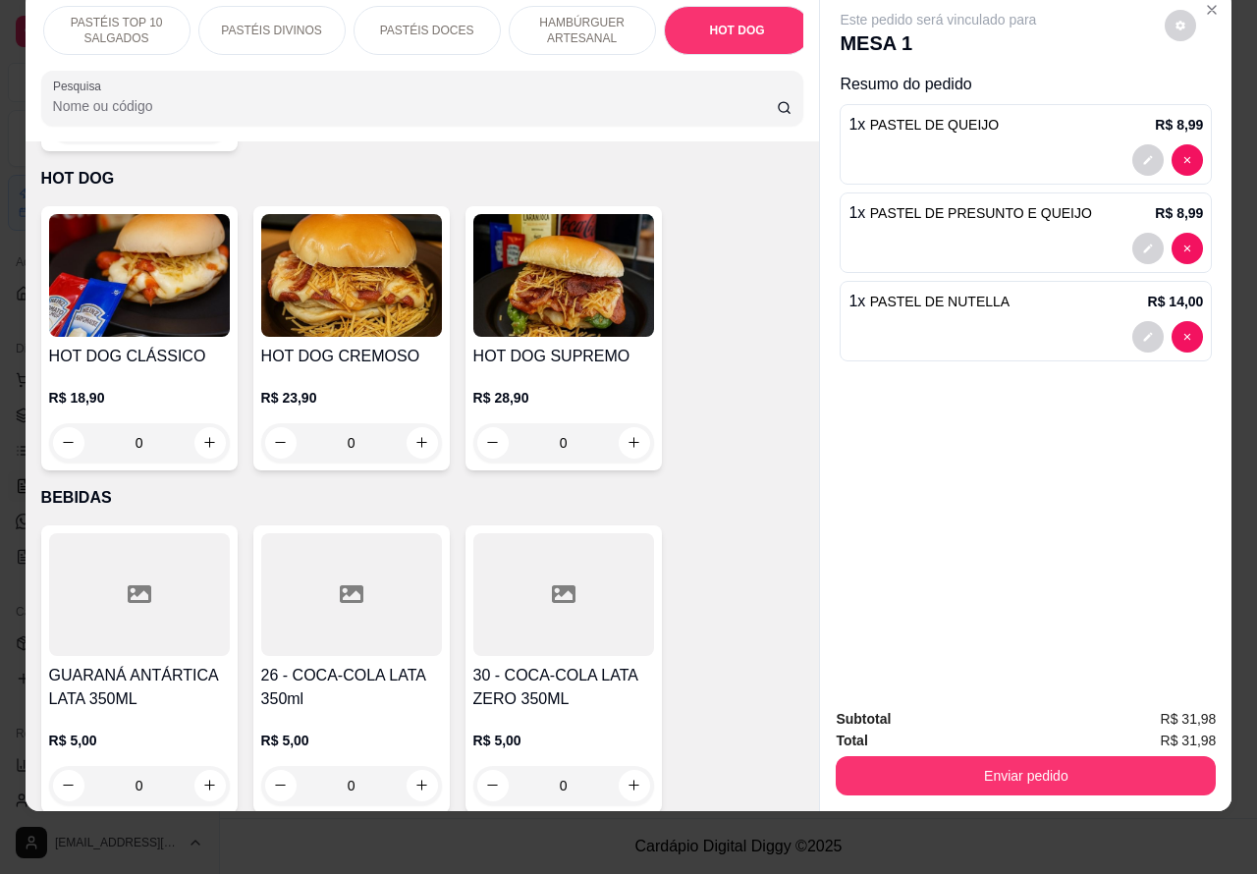
click at [211, 423] on div "0" at bounding box center [139, 442] width 181 height 39
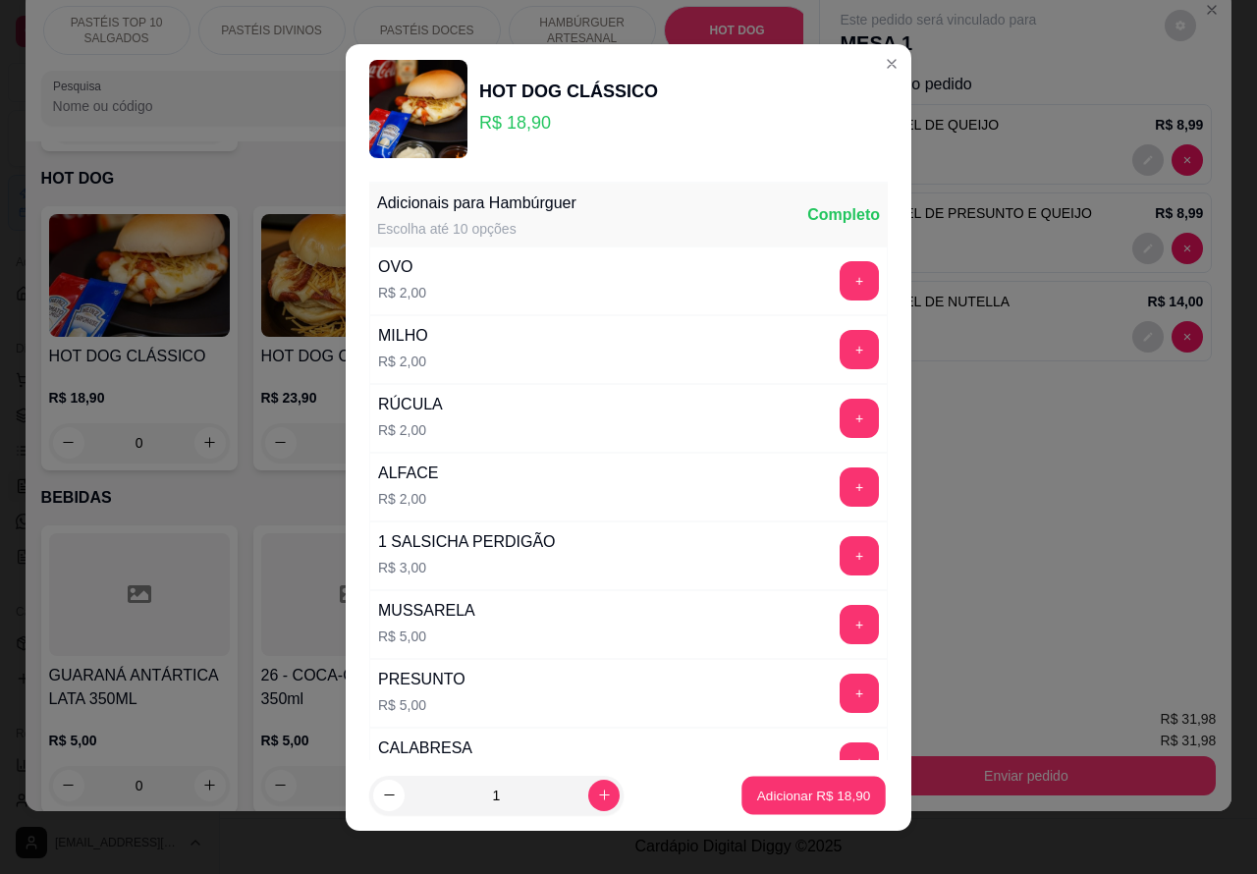
click at [791, 787] on p "Adicionar R$ 18,90" at bounding box center [814, 795] width 114 height 19
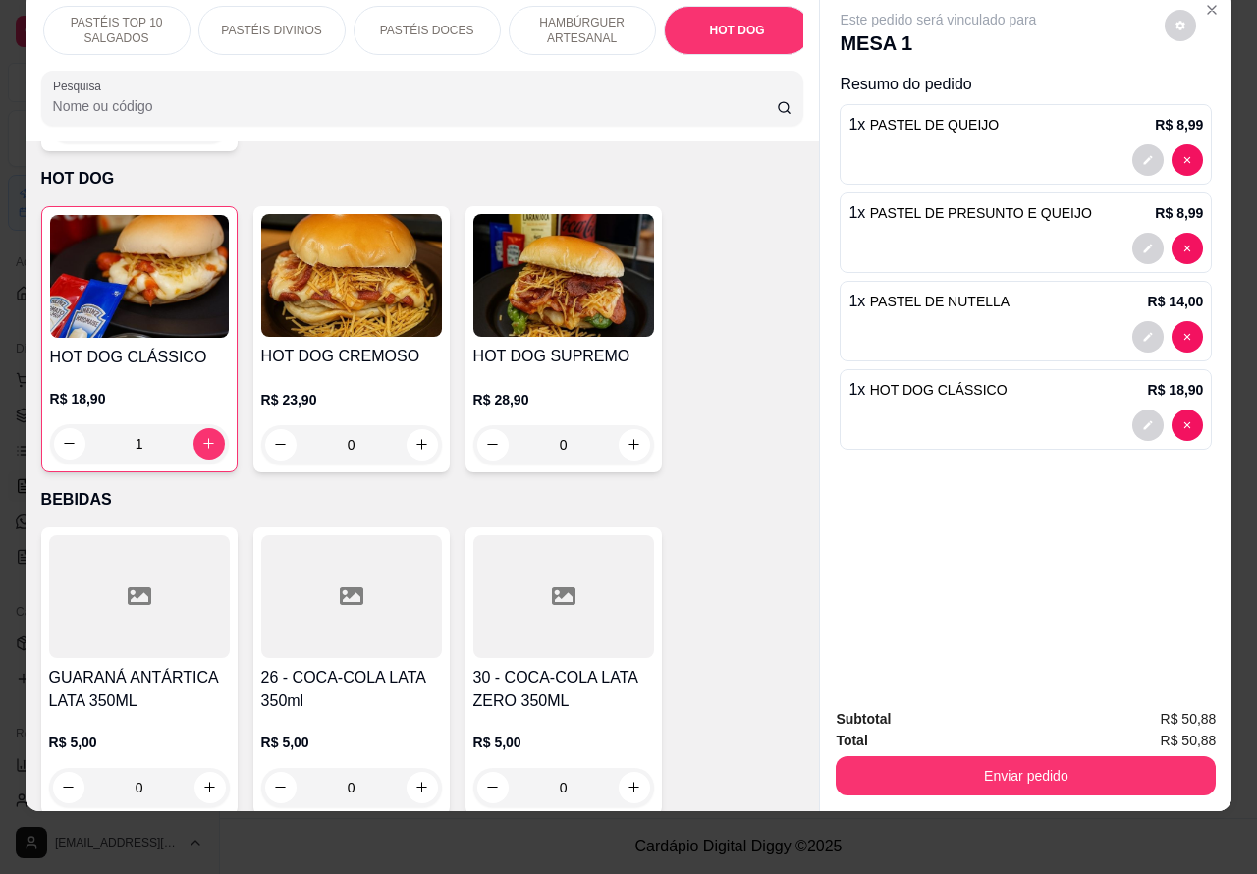
click at [579, 15] on p "HAMBÚRGUER ARTESANAL" at bounding box center [582, 30] width 114 height 31
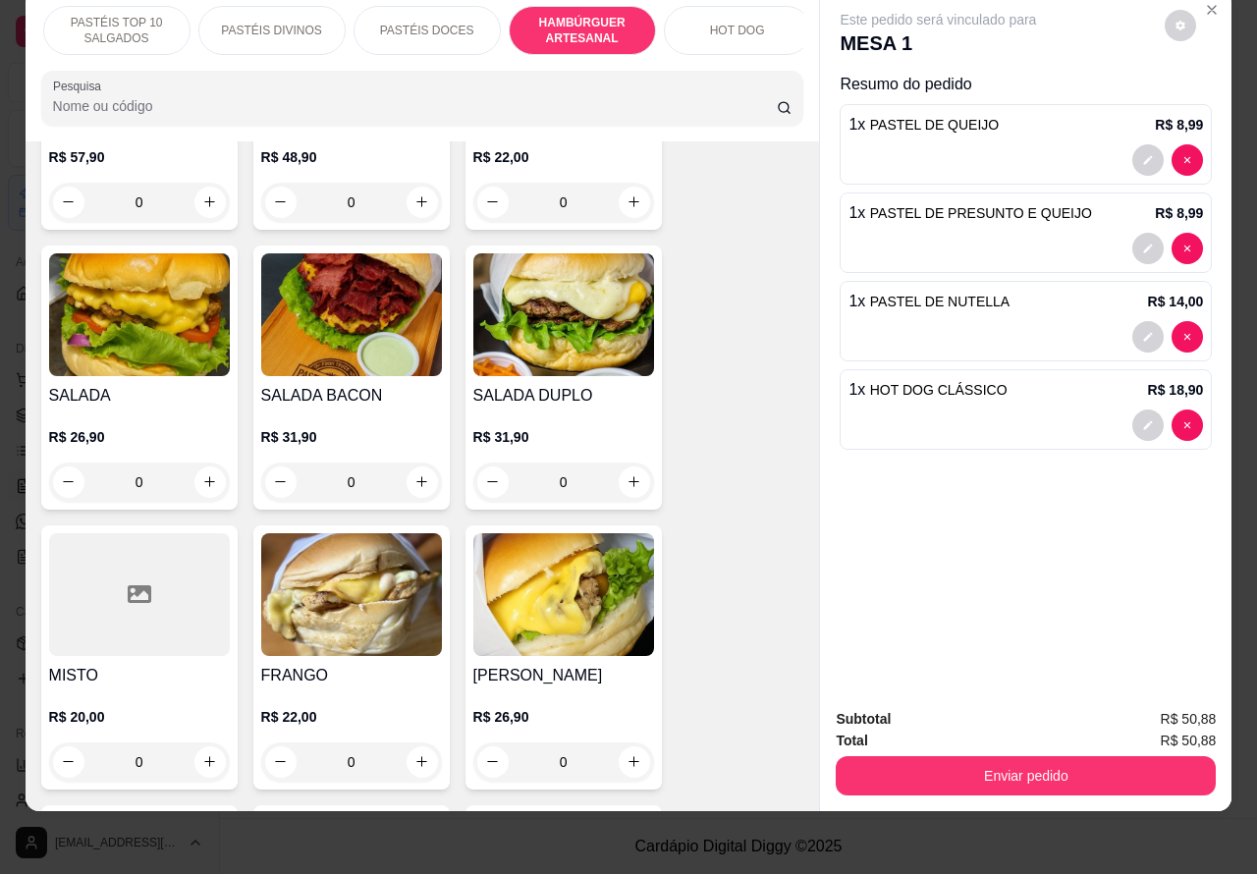
scroll to position [4483, 0]
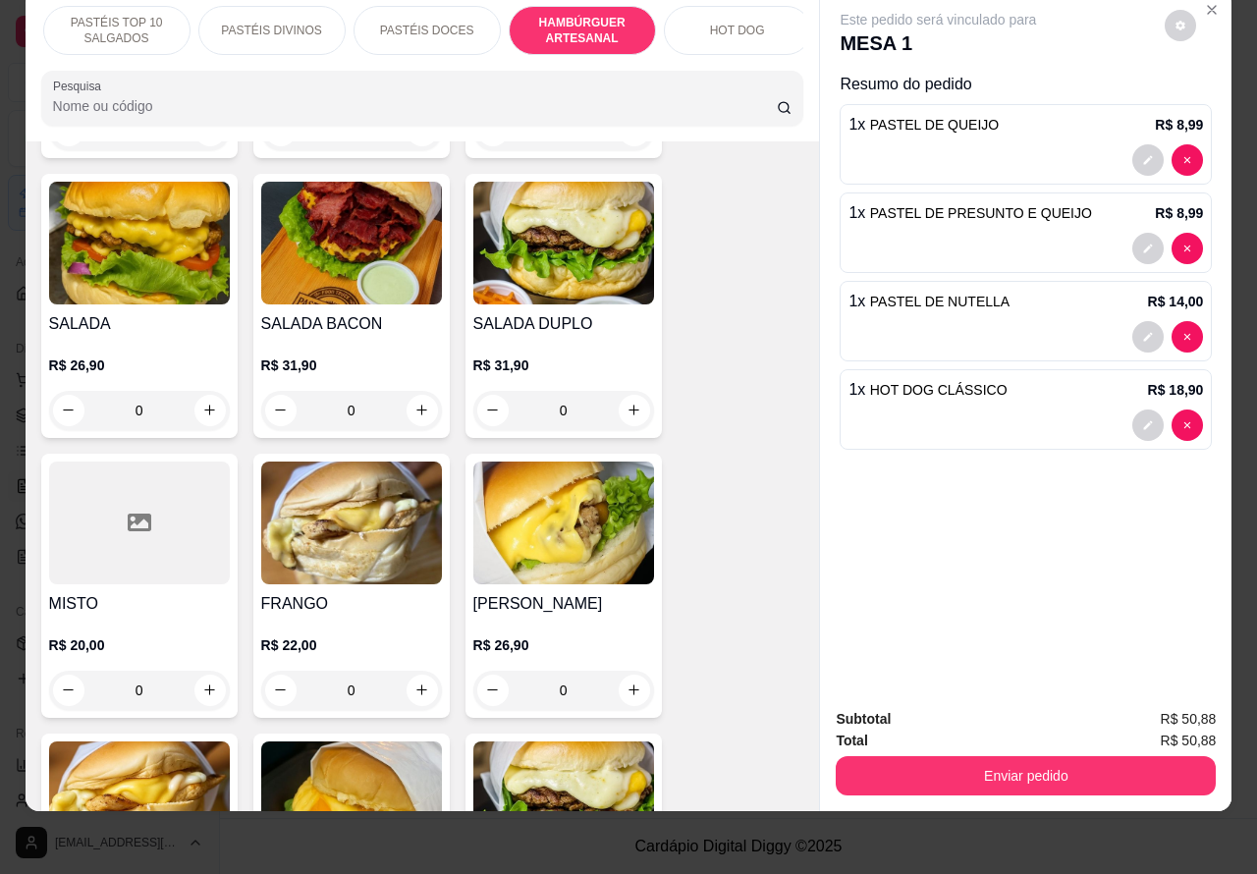
click at [633, 673] on div "0" at bounding box center [563, 690] width 181 height 39
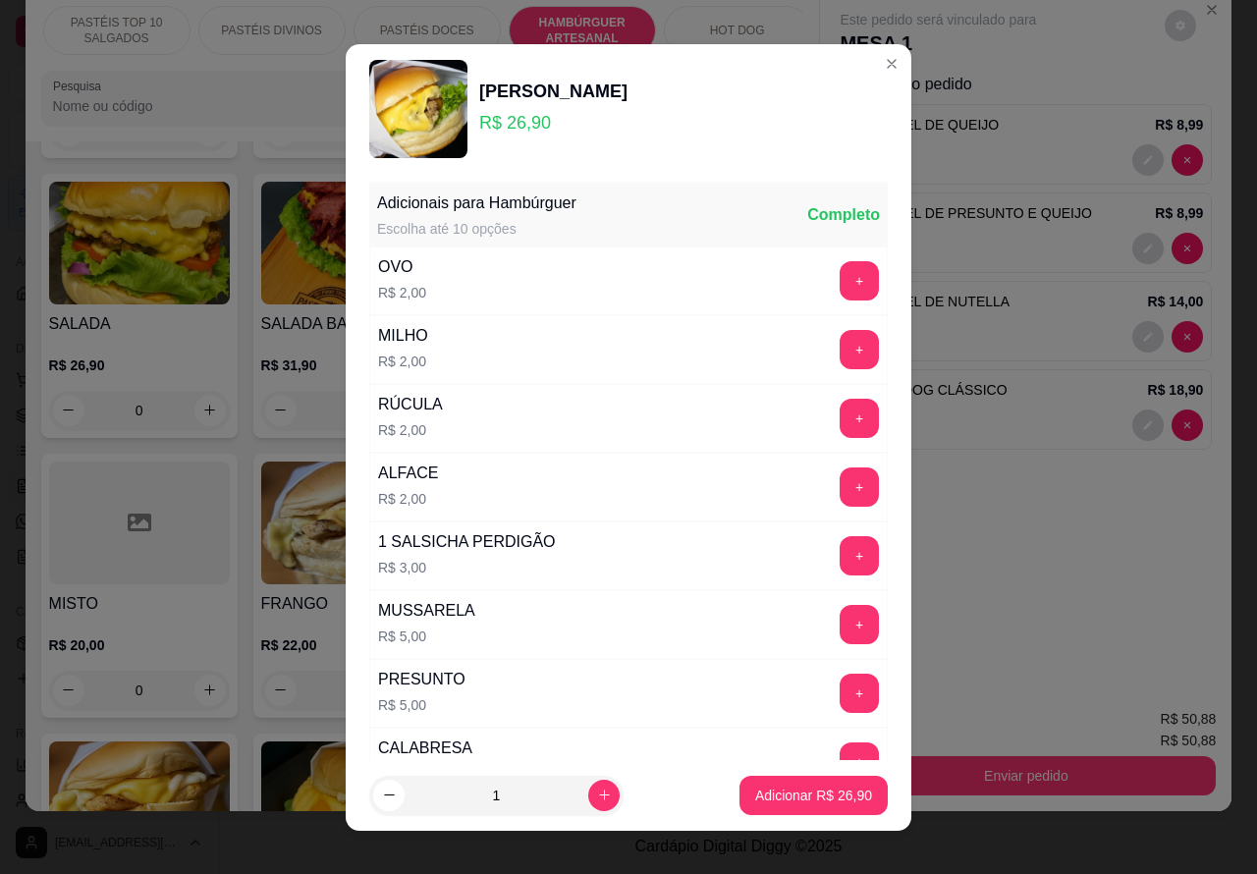
click at [793, 795] on p "Adicionar R$ 26,90" at bounding box center [813, 796] width 117 height 20
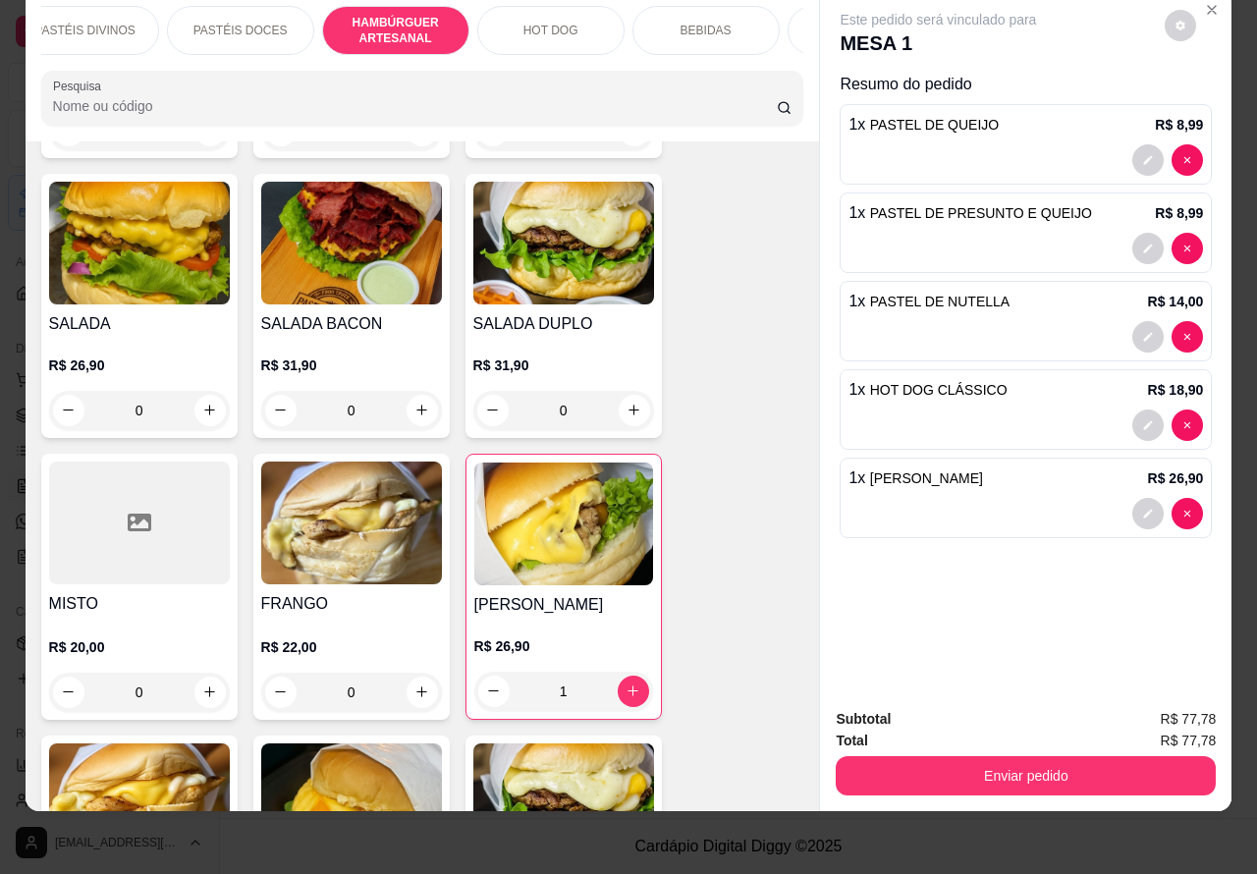
scroll to position [0, 471]
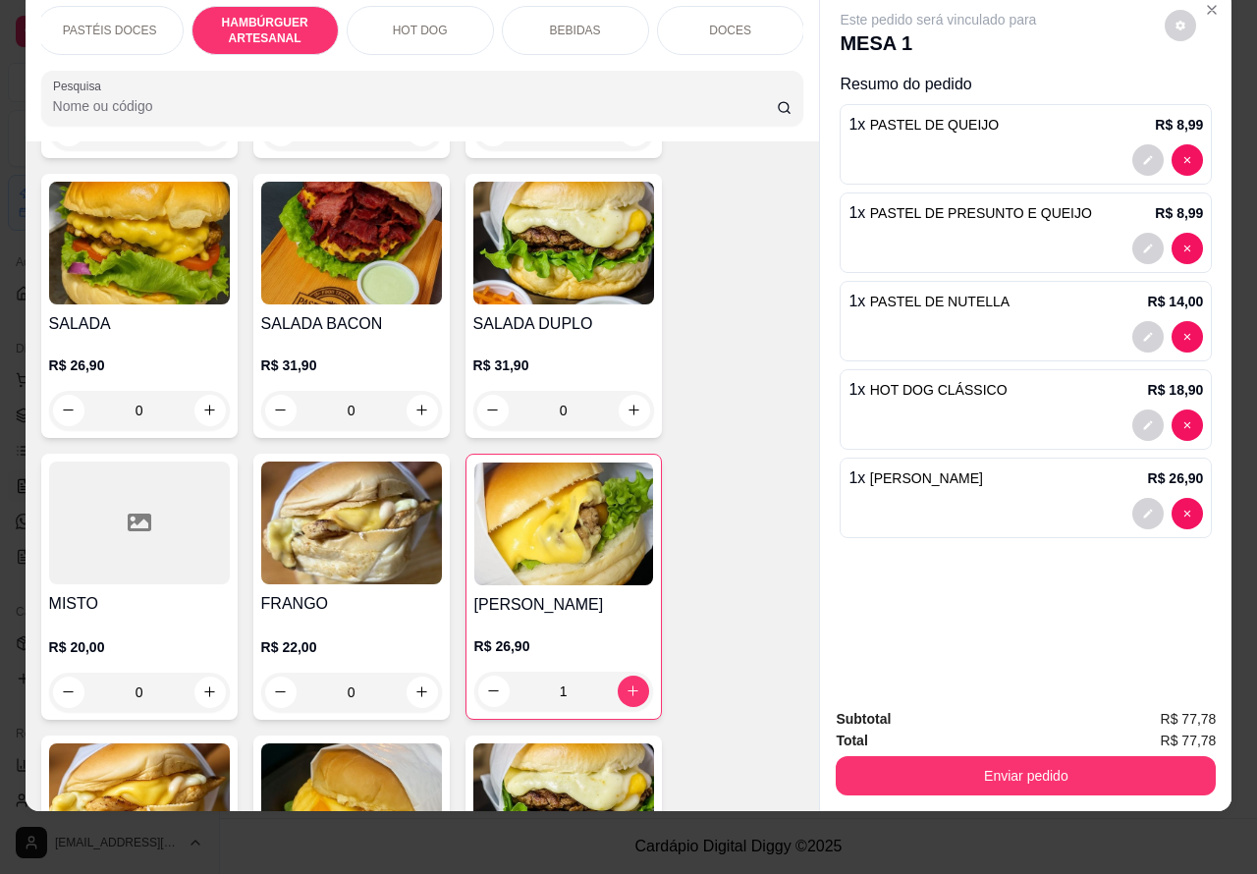
click at [571, 23] on p "BEBIDAS" at bounding box center [575, 31] width 51 height 16
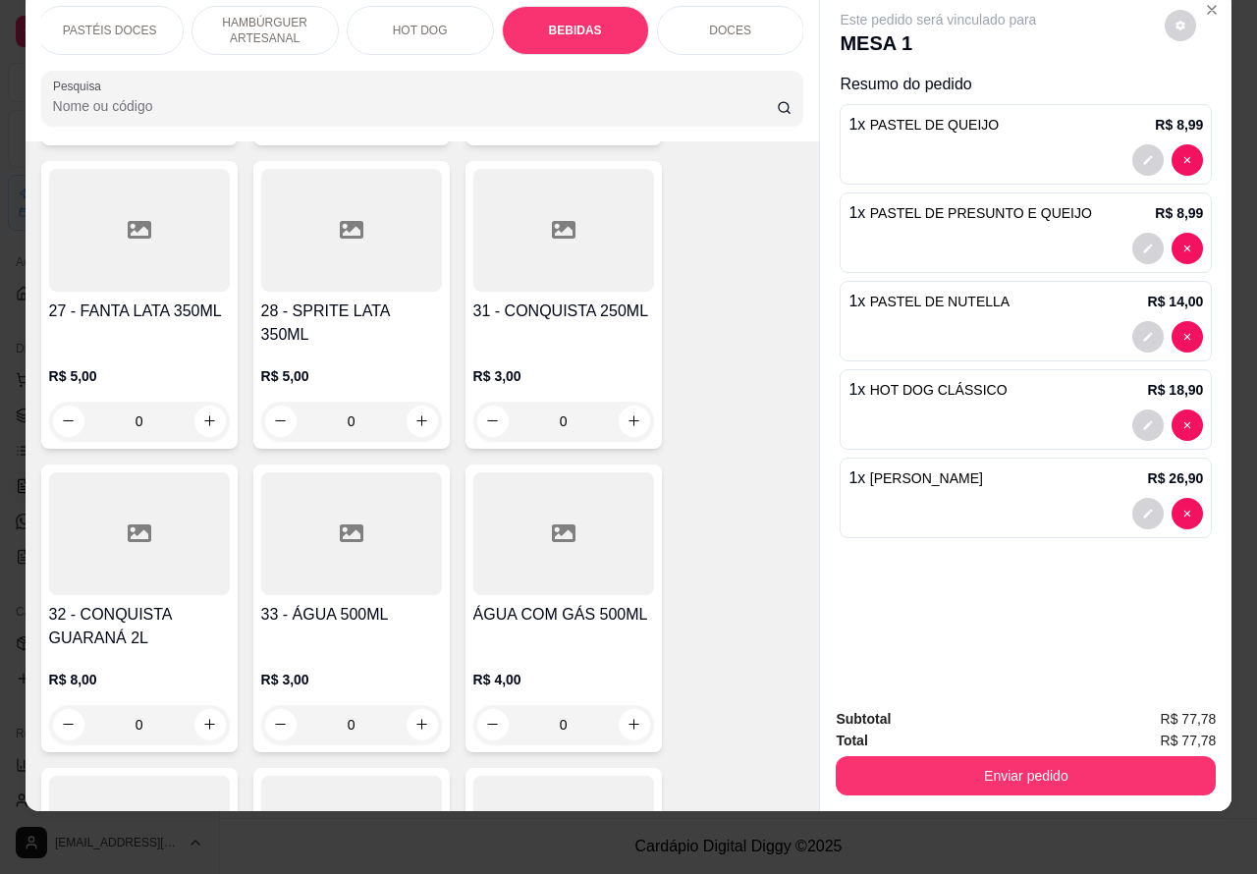
scroll to position [6610, 0]
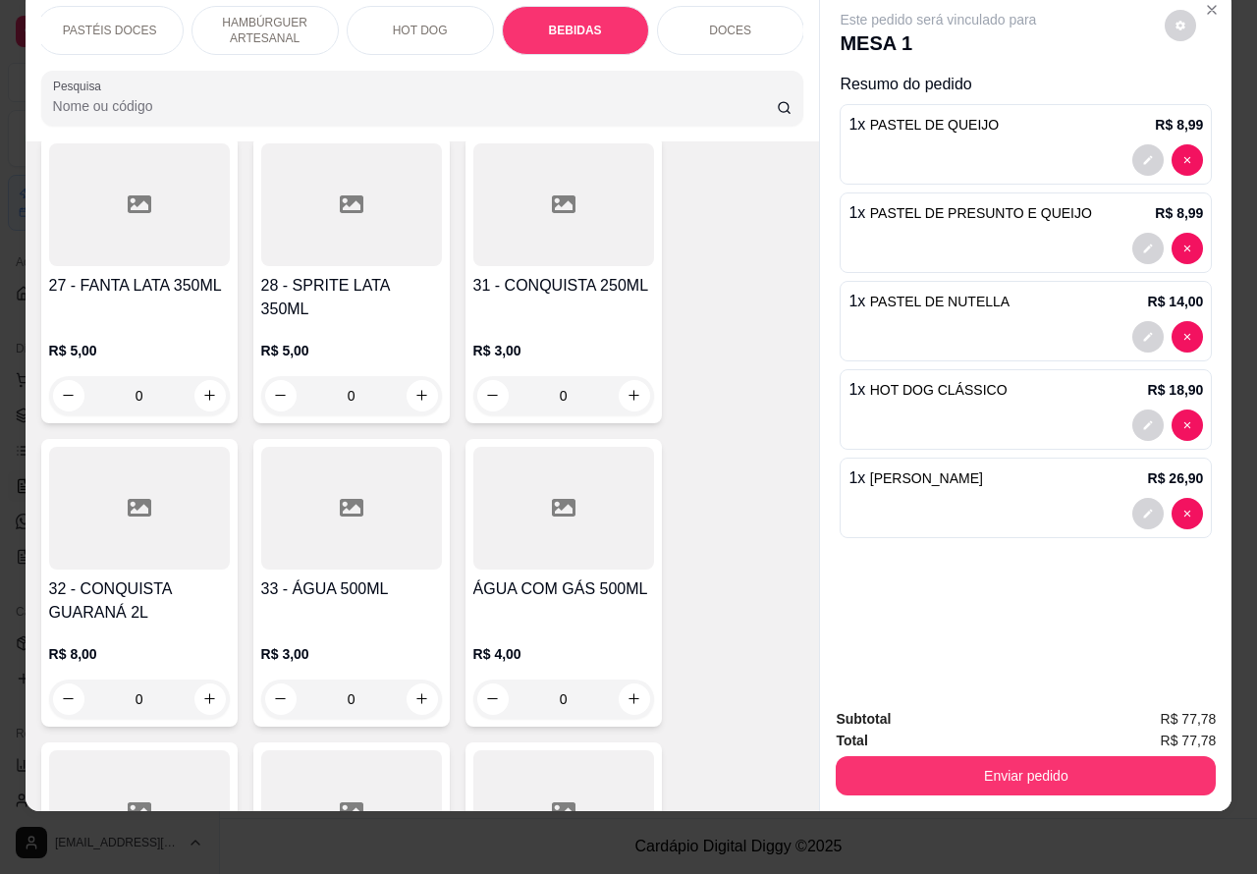
click at [204, 693] on icon "increase-product-quantity" at bounding box center [209, 698] width 11 height 11
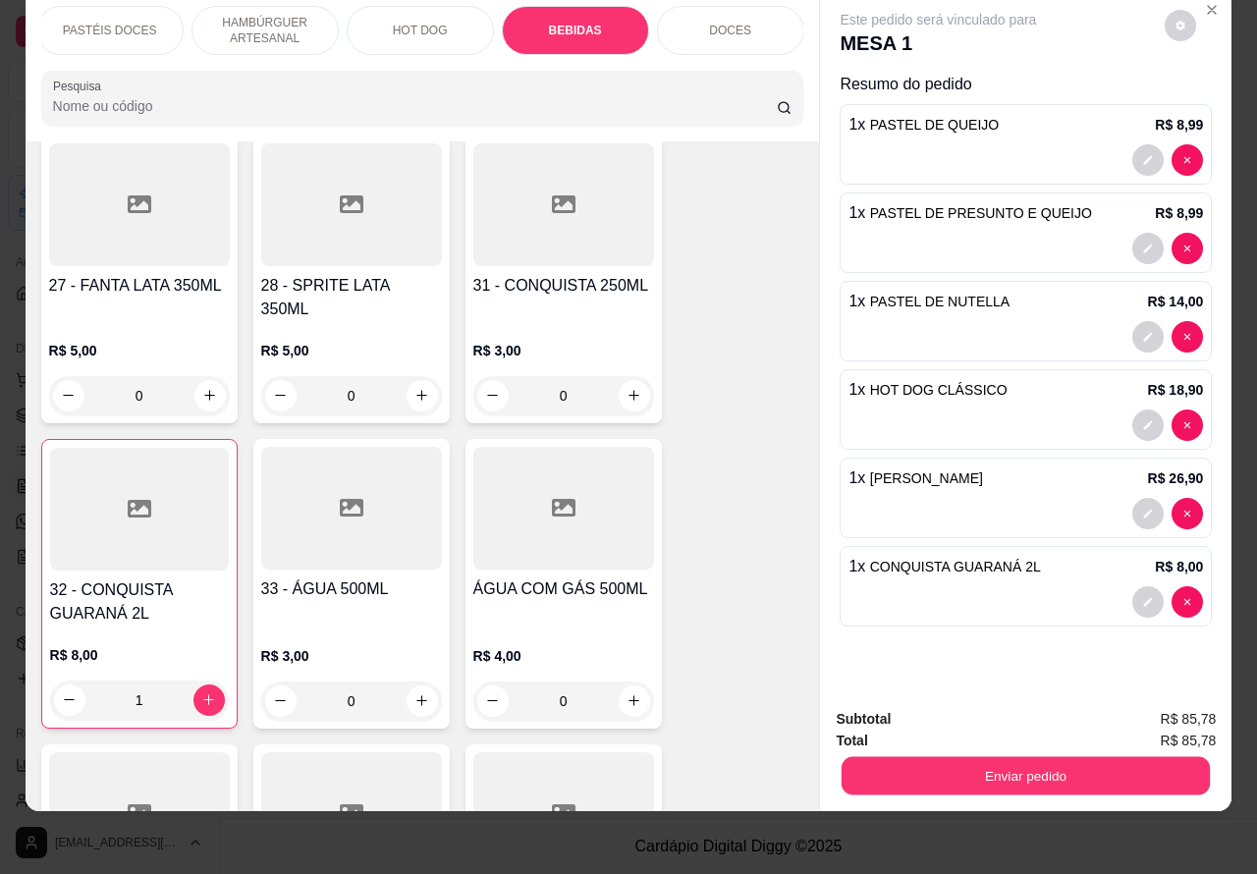
click at [1037, 764] on button "Enviar pedido" at bounding box center [1026, 776] width 368 height 38
click at [977, 699] on button "Não registrar e enviar pedido" at bounding box center [959, 709] width 204 height 37
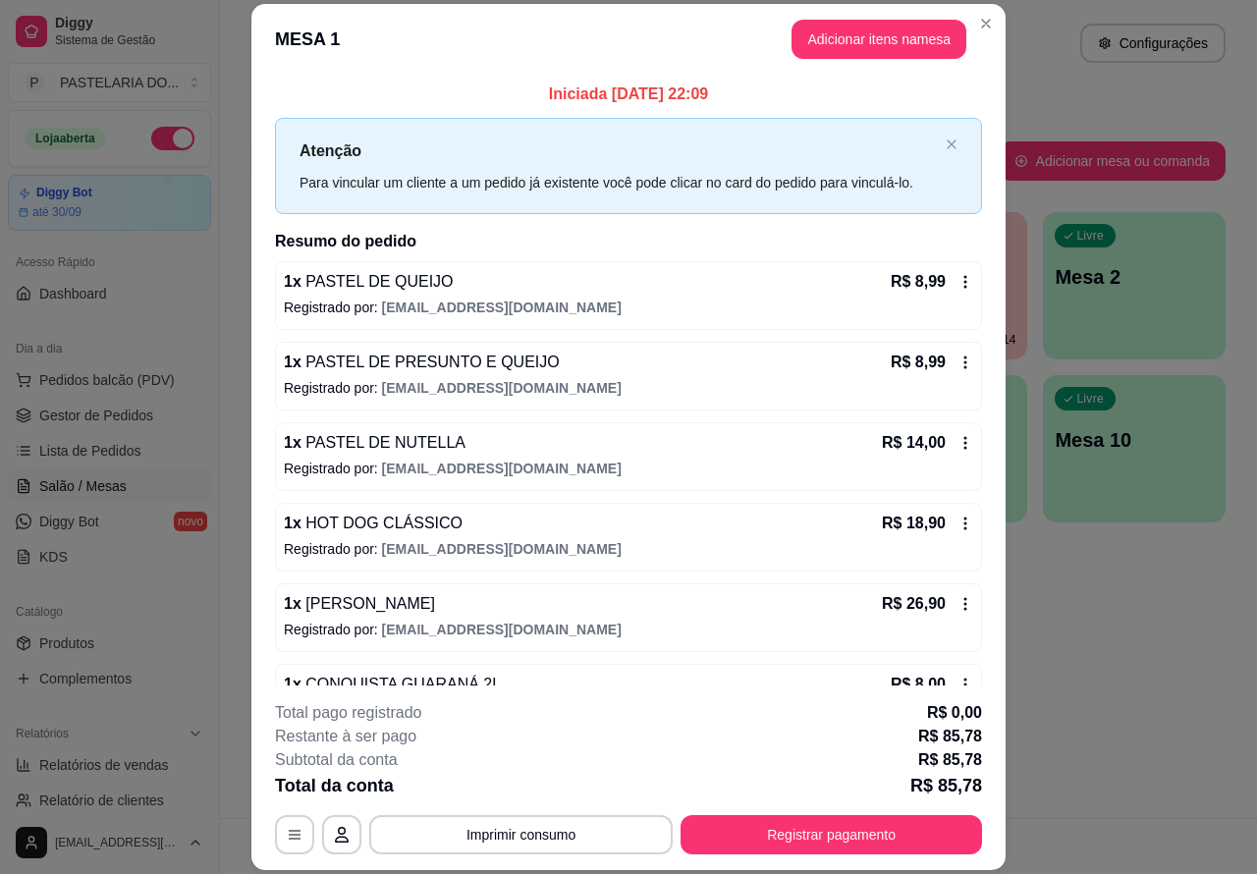
click at [516, 841] on button "Imprimir consumo" at bounding box center [520, 834] width 303 height 39
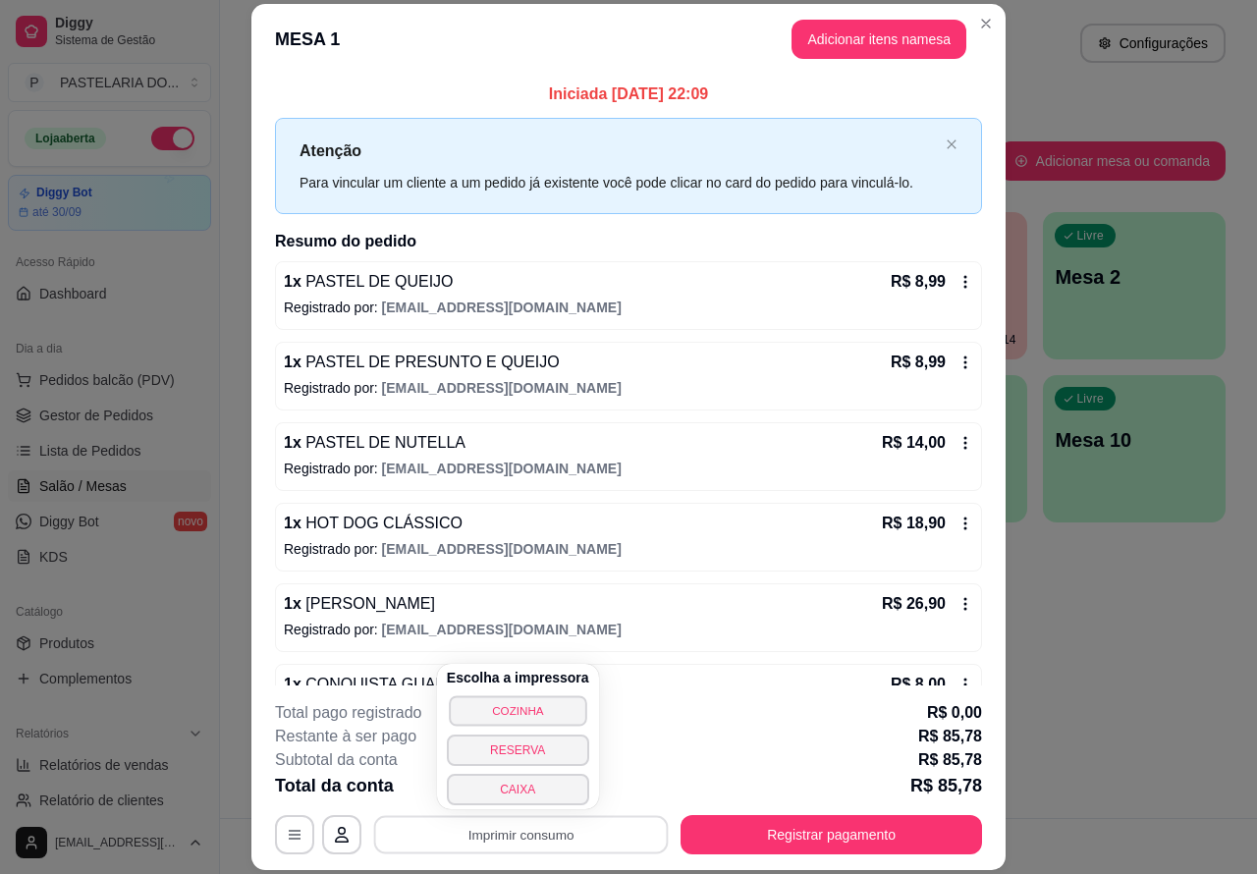
click at [523, 702] on button "COZINHA" at bounding box center [517, 710] width 137 height 30
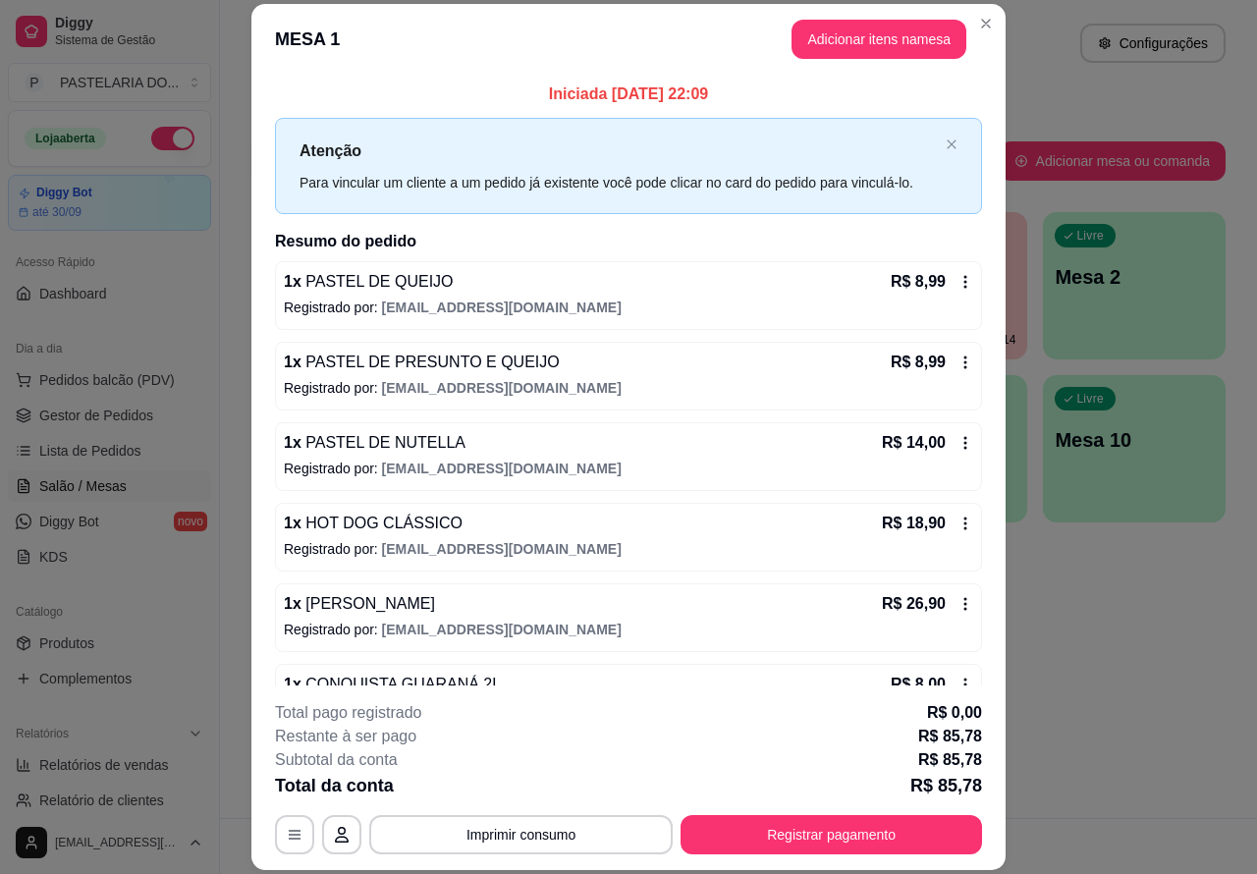
click at [1122, 685] on div "Atendimento Salão Configurações Todos Mesas Comandas Pesquisar Adicionar mesa o…" at bounding box center [738, 409] width 1037 height 818
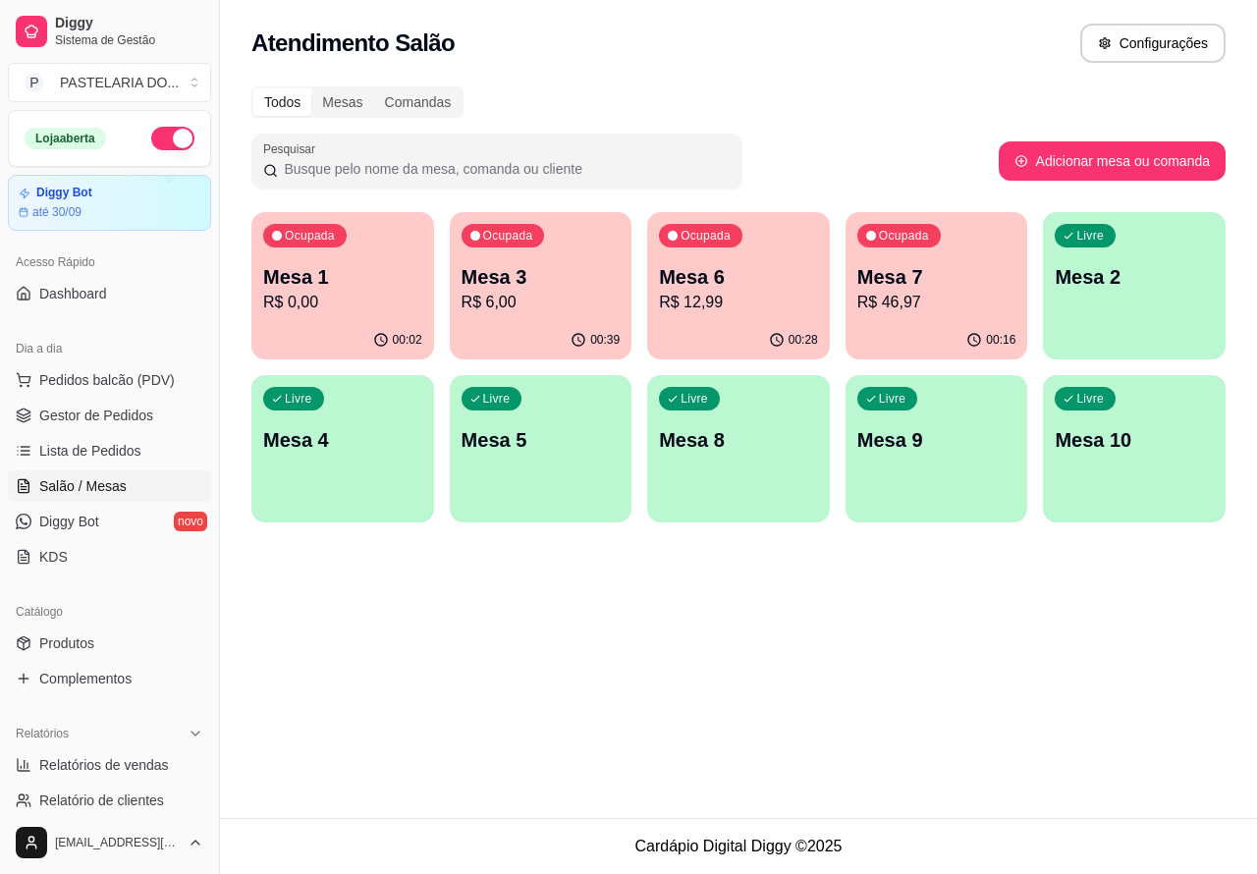
click at [517, 649] on div "Atendimento Salão Configurações Todos Mesas Comandas Pesquisar Adicionar mesa o…" at bounding box center [738, 409] width 1037 height 818
click at [739, 247] on div "Ocupada Mesa 6 R$ 12,99" at bounding box center [738, 266] width 183 height 109
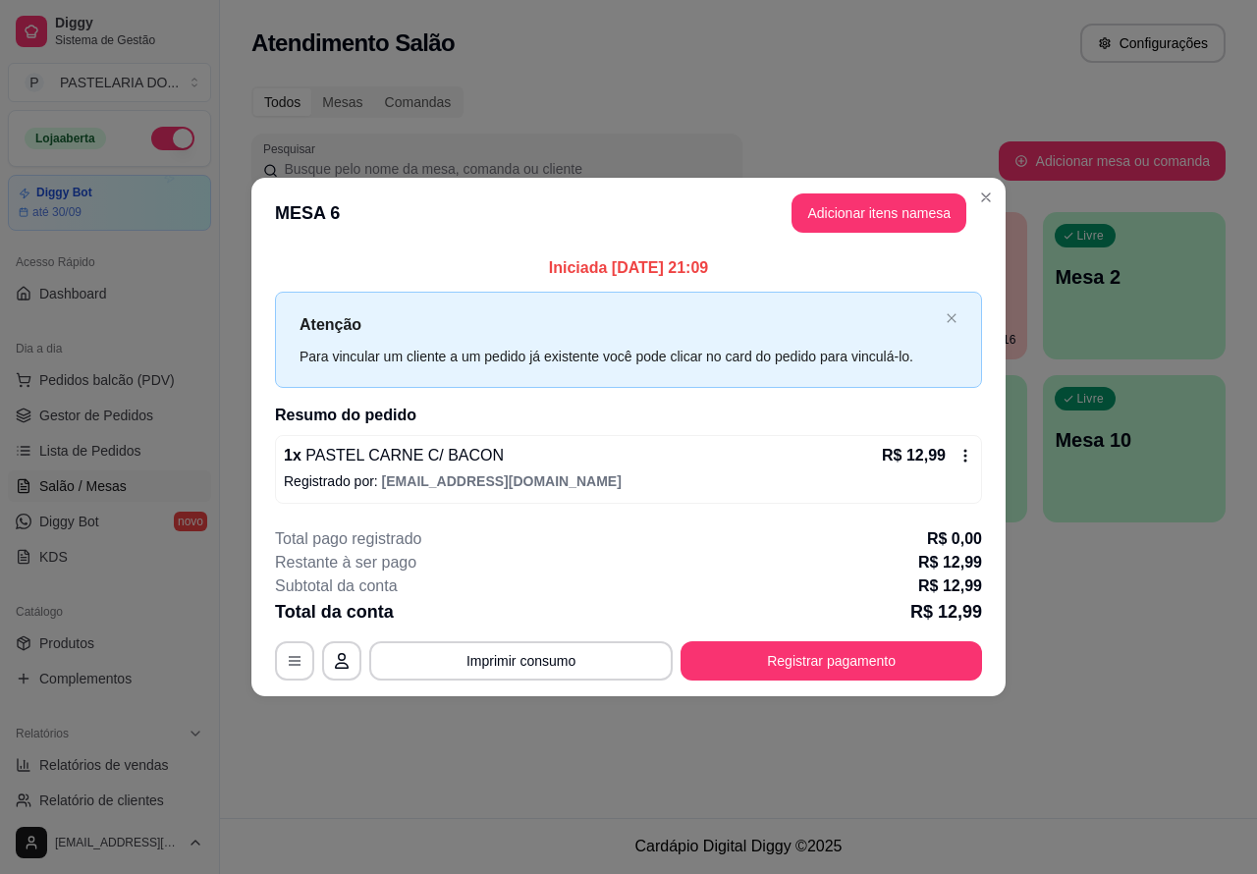
click at [1090, 638] on div "Atendimento Salão Configurações Todos Mesas Comandas Pesquisar Adicionar mesa o…" at bounding box center [738, 409] width 1037 height 818
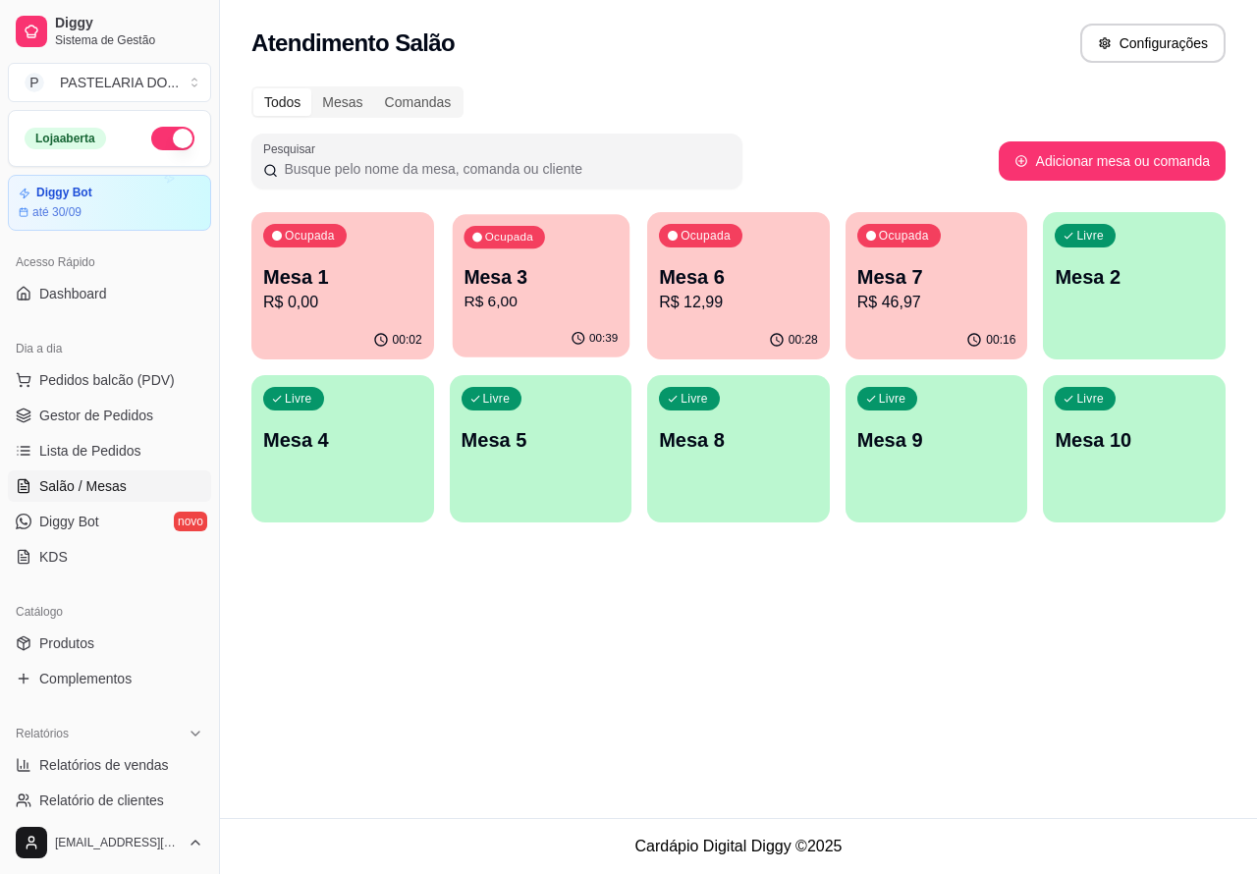
click at [541, 255] on div "Ocupada Mesa 3 R$ 6,00" at bounding box center [540, 267] width 177 height 106
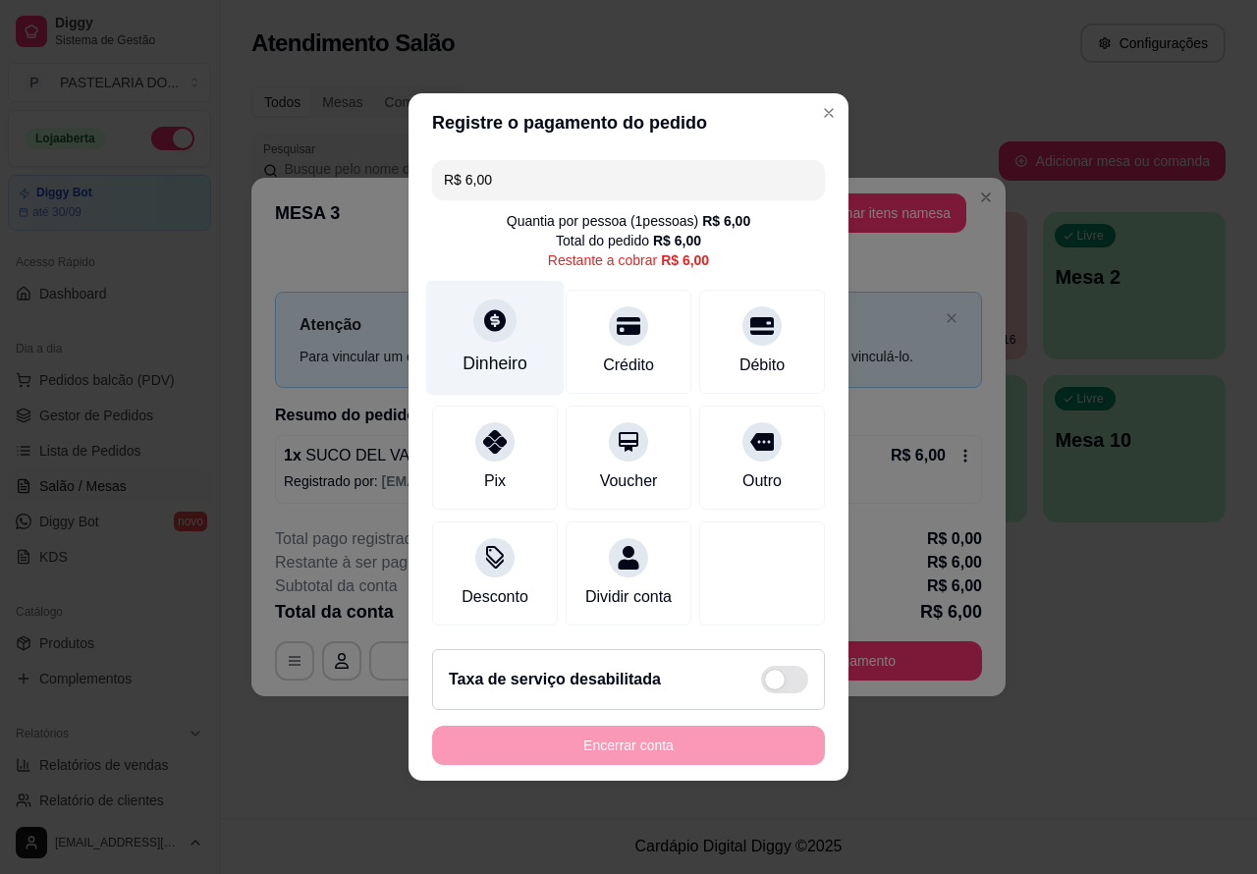
click at [496, 320] on icon at bounding box center [495, 320] width 22 height 22
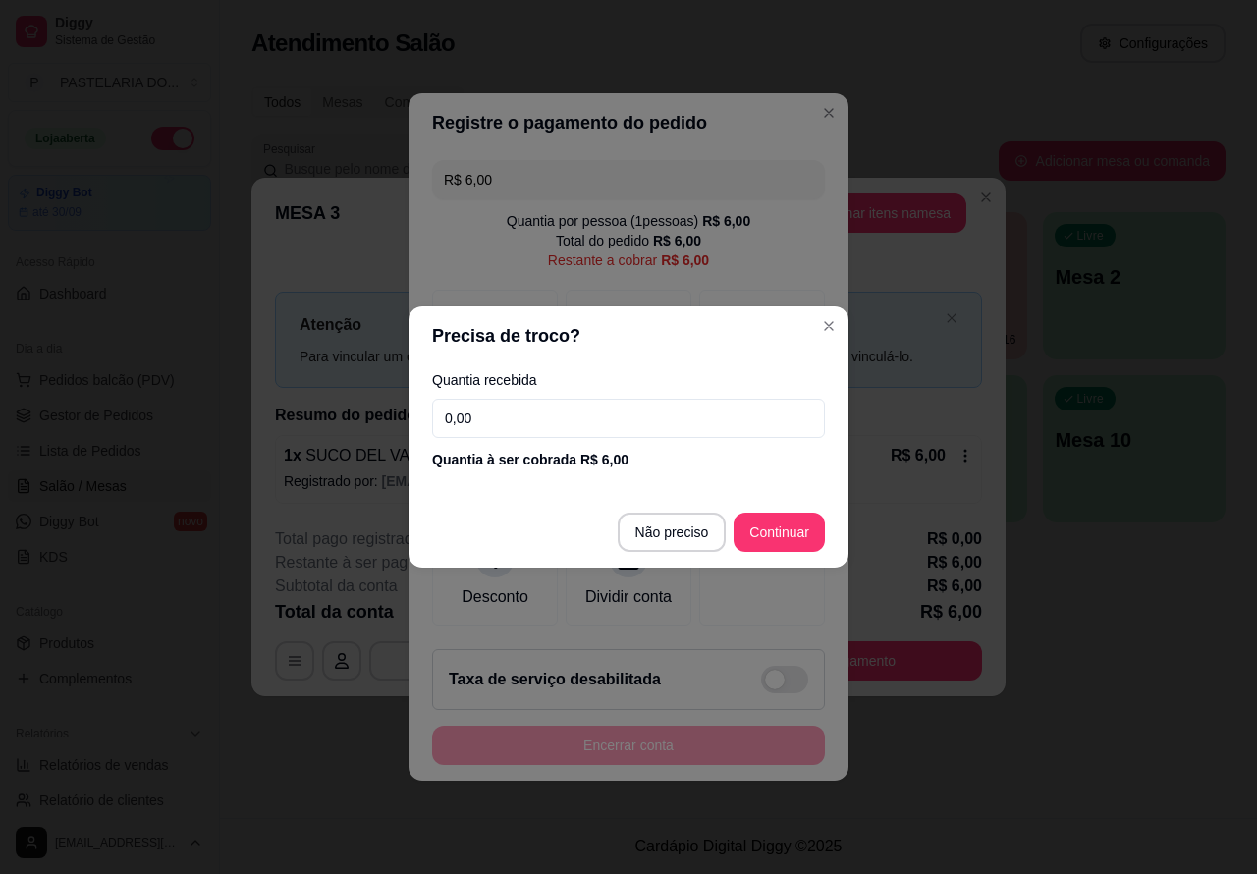
click at [487, 417] on input "0,00" at bounding box center [628, 418] width 393 height 39
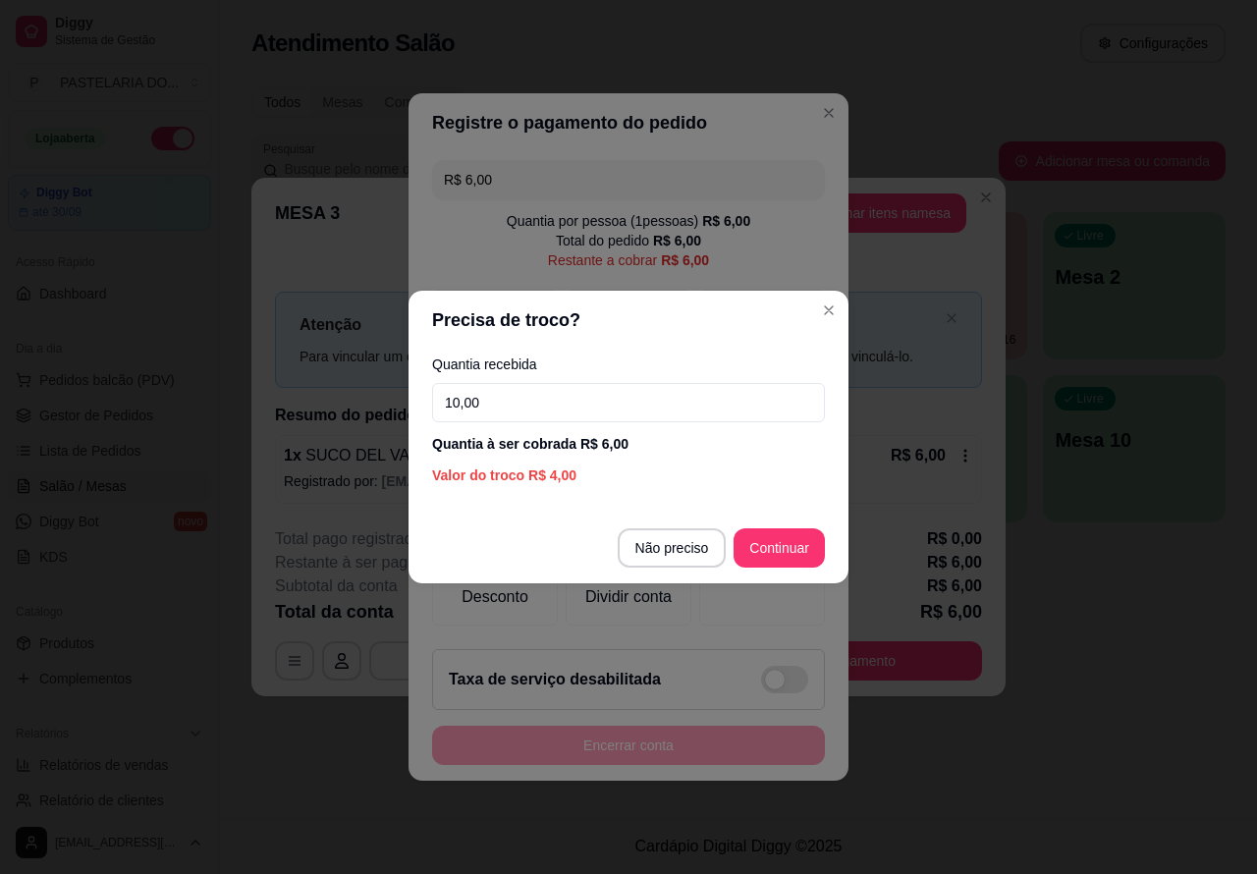
click at [786, 547] on div at bounding box center [762, 573] width 126 height 104
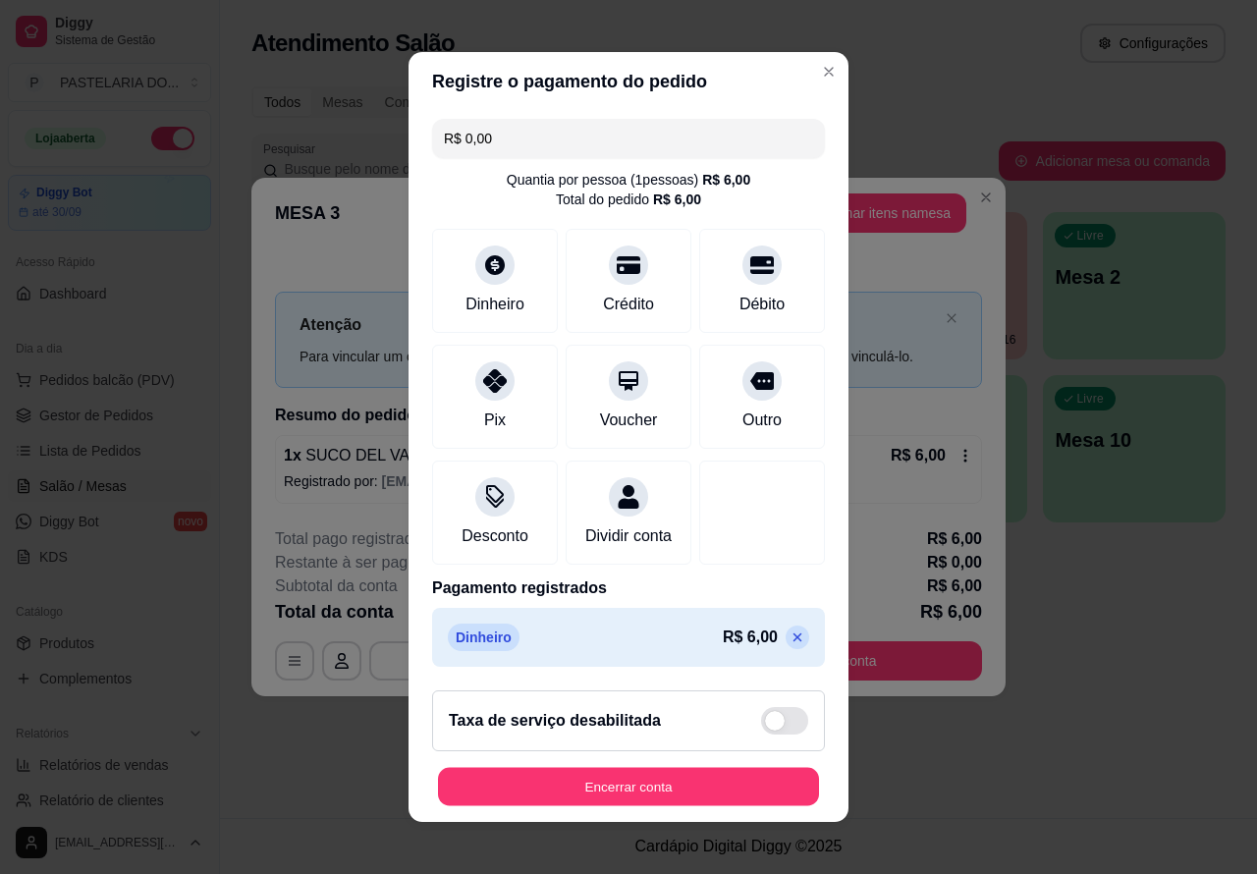
click at [654, 783] on button "Encerrar conta" at bounding box center [628, 787] width 381 height 38
click at [643, 779] on button "Encerrar conta" at bounding box center [628, 787] width 381 height 38
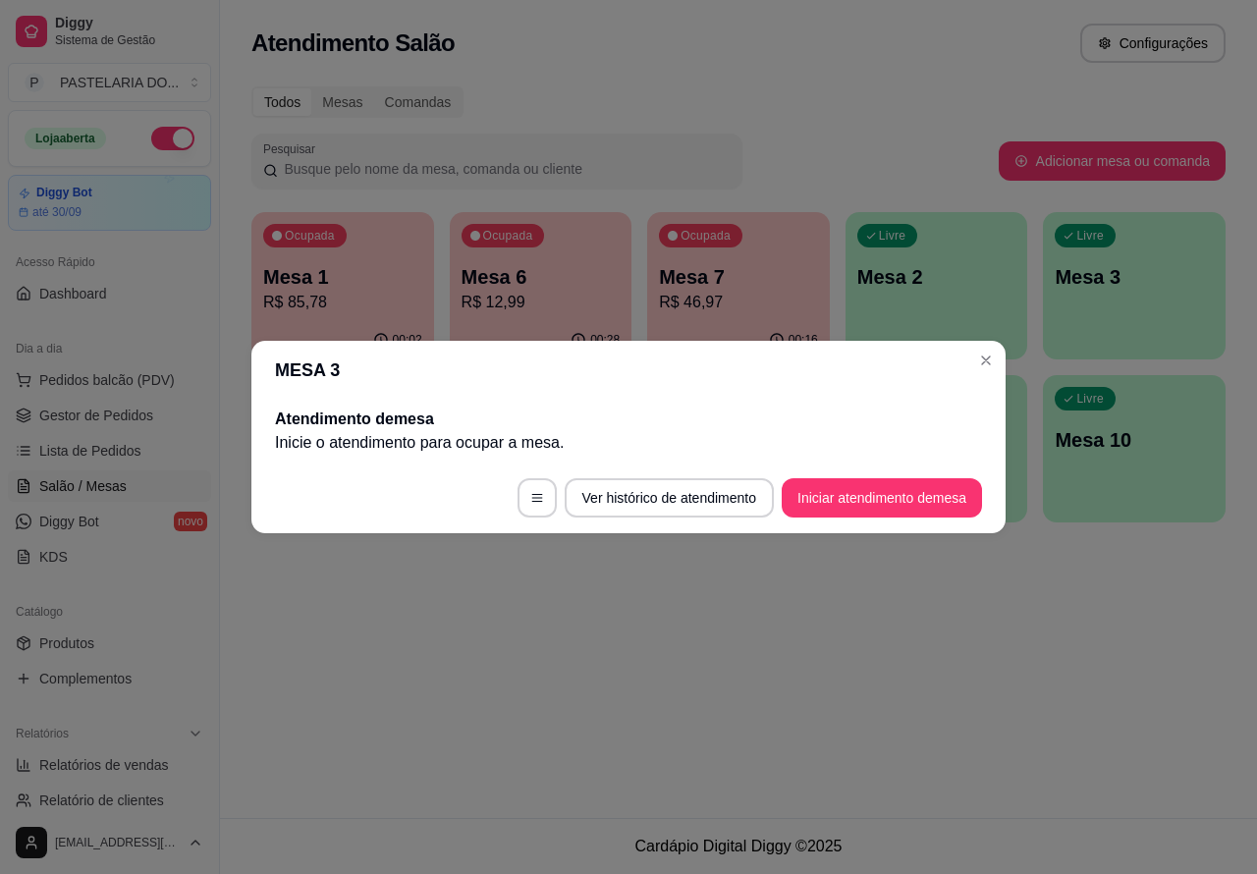
click at [776, 645] on div "Atendimento Salão Configurações Todos Mesas Comandas Pesquisar Adicionar mesa o…" at bounding box center [738, 409] width 1037 height 818
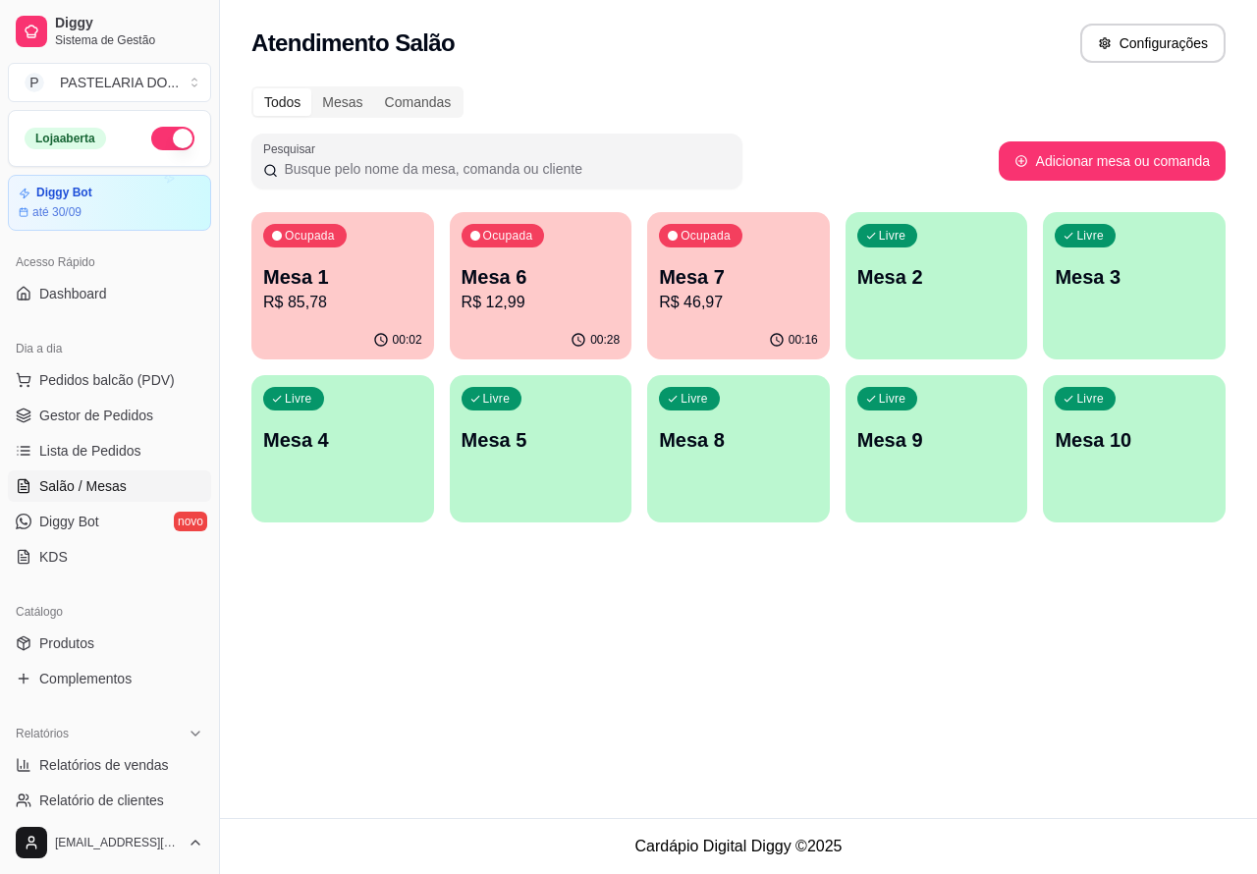
click at [688, 643] on div "Atendimento Salão Configurações Todos Mesas Comandas Pesquisar Adicionar mesa o…" at bounding box center [738, 409] width 1037 height 818
click at [644, 689] on div "Atendimento Salão Configurações Todos Mesas Comandas Pesquisar Adicionar mesa o…" at bounding box center [738, 409] width 1037 height 818
click at [864, 644] on div "Atendimento Salão Configurações Todos Mesas Comandas Pesquisar Adicionar mesa o…" at bounding box center [738, 409] width 1037 height 818
click at [527, 256] on div "Ocupada Mesa 6 R$ 12,99" at bounding box center [541, 266] width 183 height 109
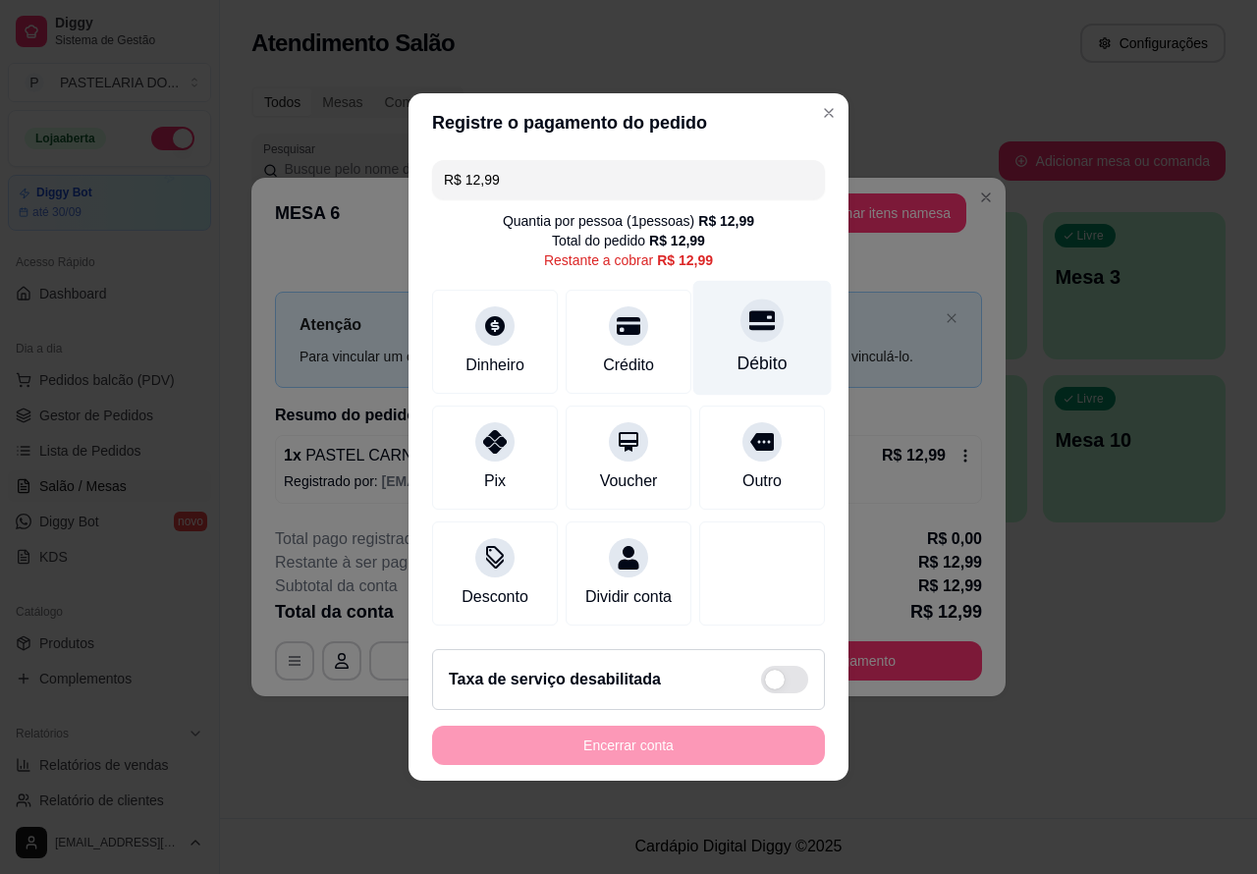
click at [749, 315] on icon at bounding box center [762, 320] width 26 height 26
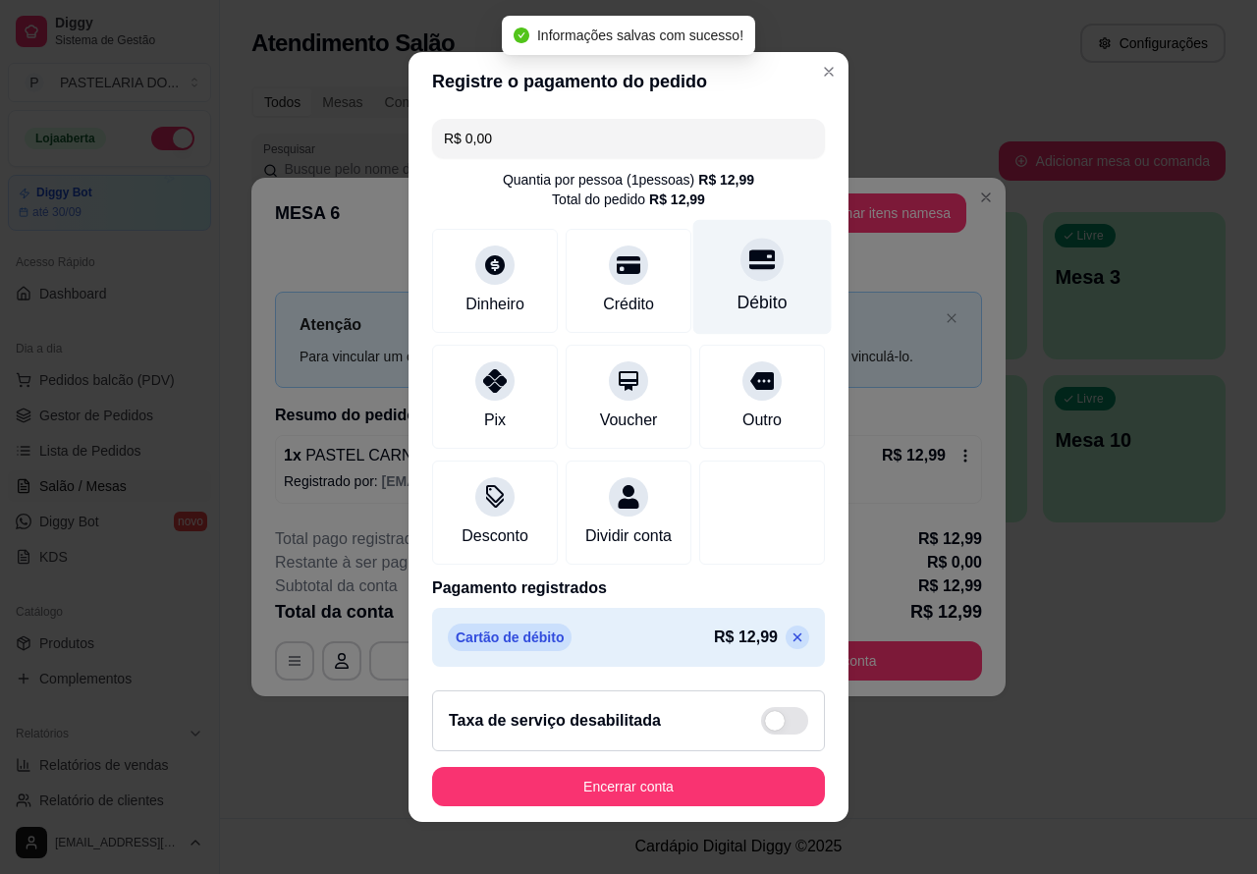
click at [685, 783] on button "Encerrar conta" at bounding box center [628, 786] width 393 height 39
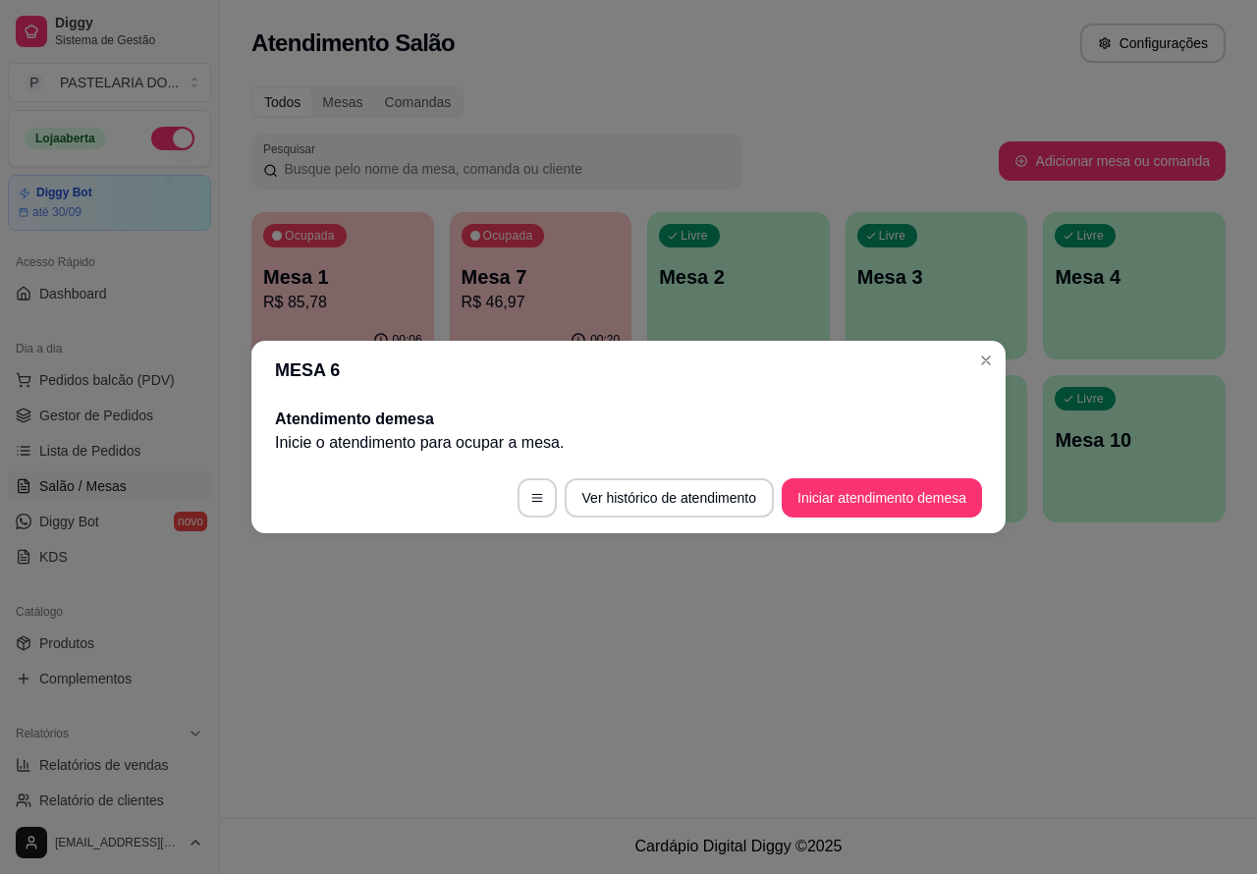
click at [1019, 654] on div "Atendimento Salão Configurações Todos Mesas Comandas Pesquisar Adicionar mesa o…" at bounding box center [738, 409] width 1037 height 818
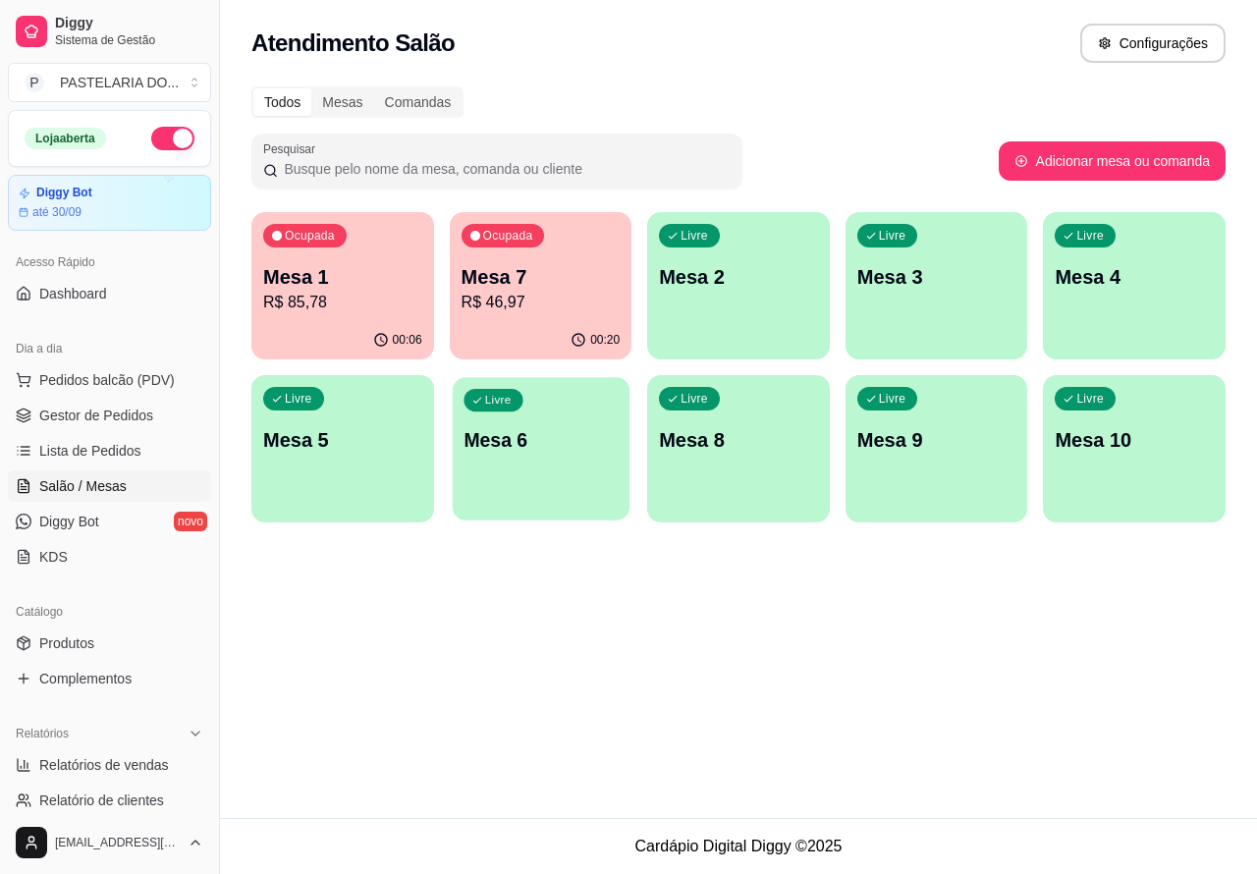
click at [565, 440] on p "Mesa 6" at bounding box center [540, 440] width 154 height 27
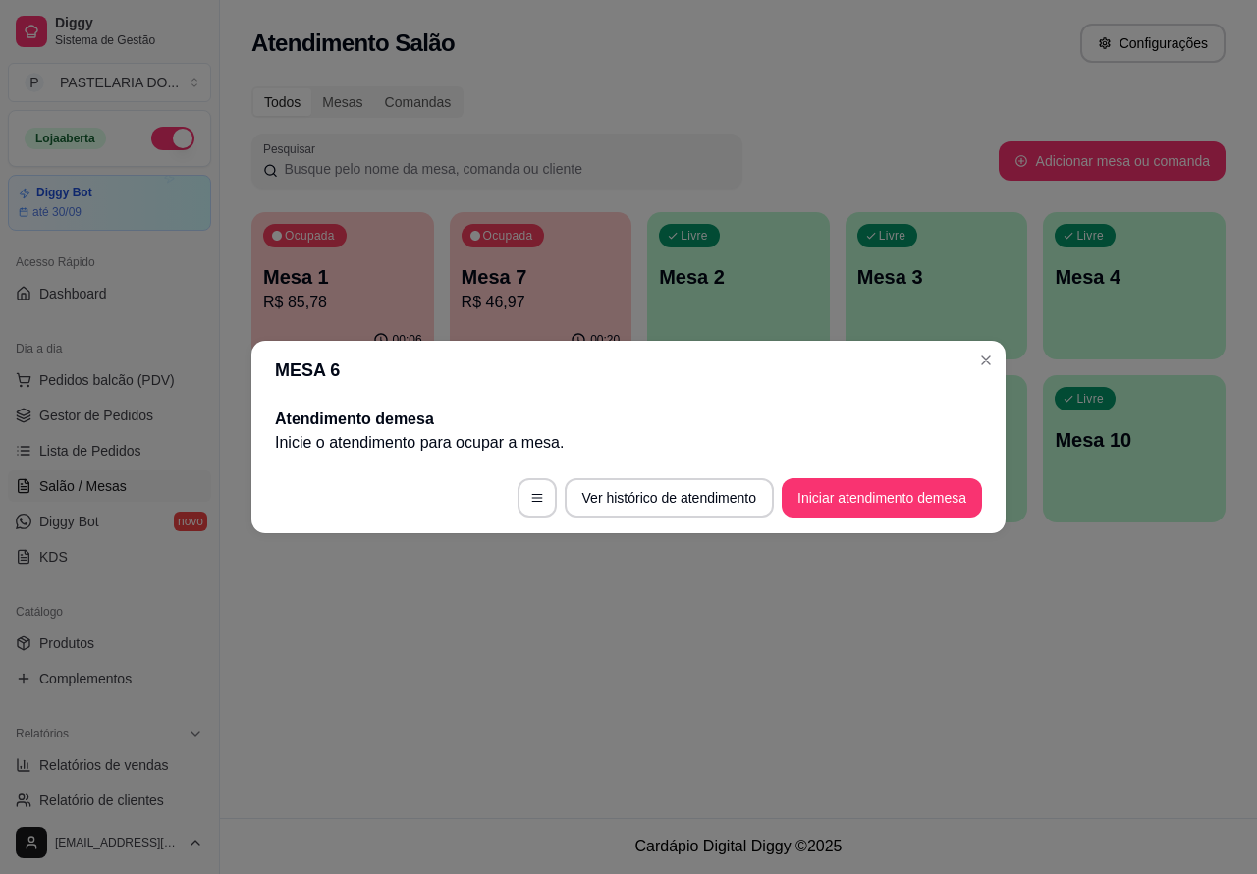
click at [879, 494] on button "Iniciar atendimento de mesa" at bounding box center [882, 497] width 200 height 39
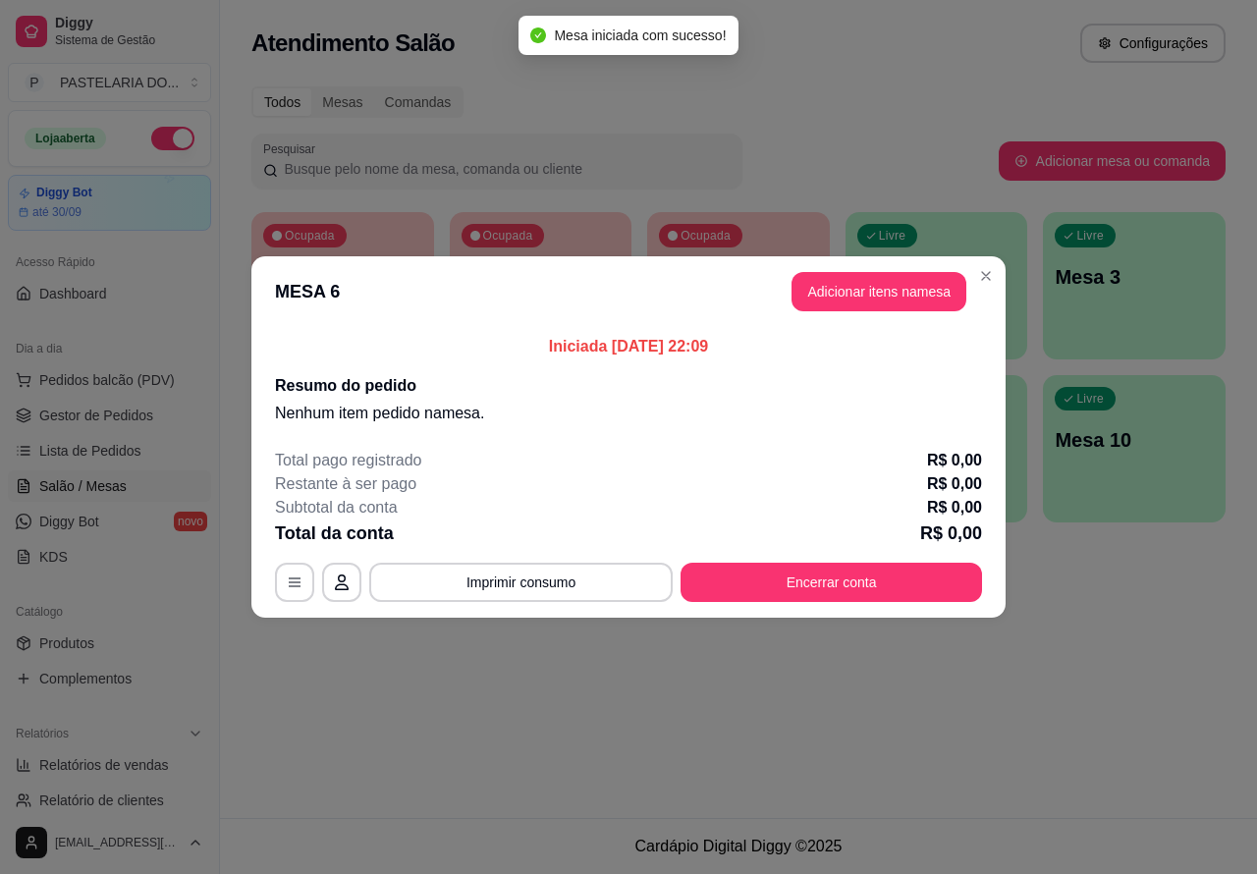
click at [899, 281] on div "Nenhum produto adicionado" at bounding box center [1028, 284] width 374 height 387
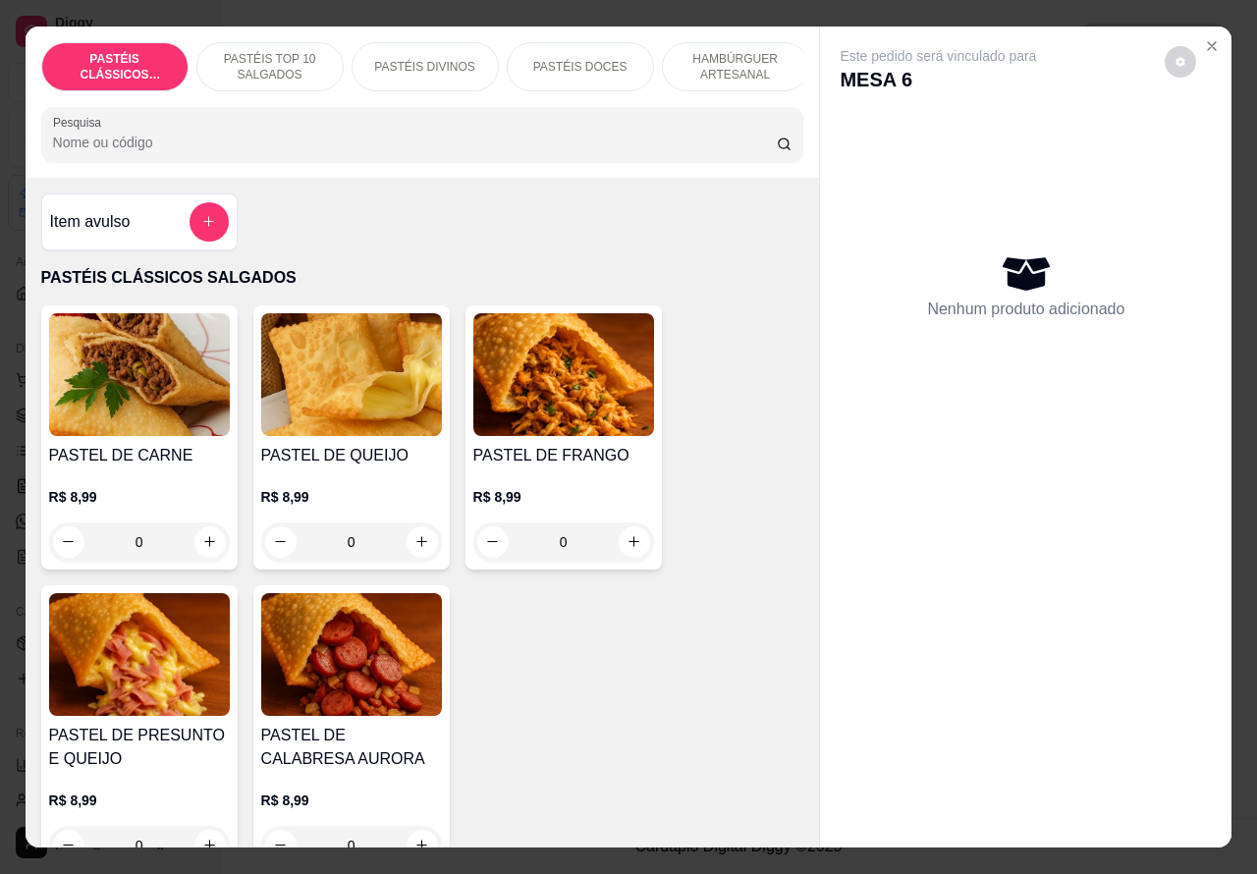
click at [736, 54] on p "HAMBÚRGUER ARTESANAL" at bounding box center [736, 66] width 114 height 31
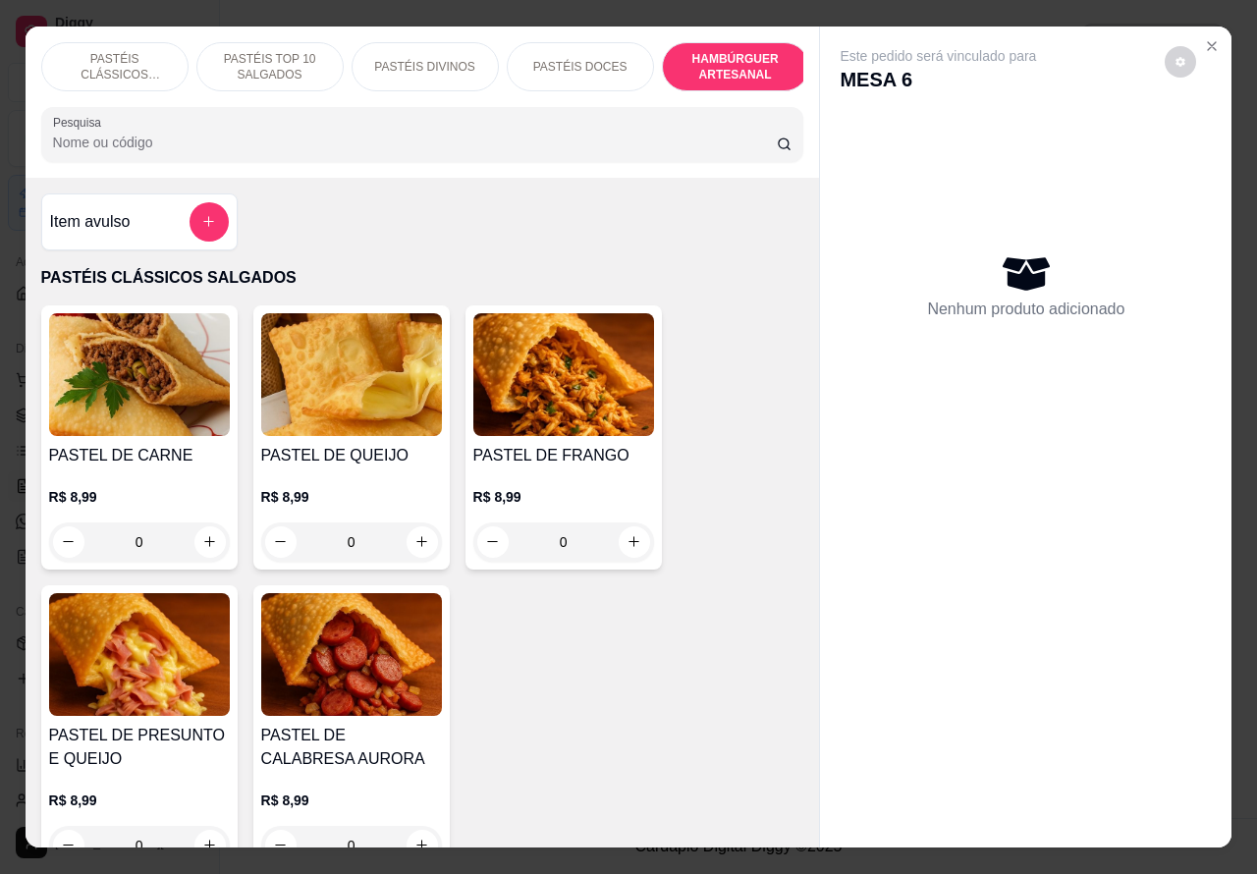
scroll to position [45, 0]
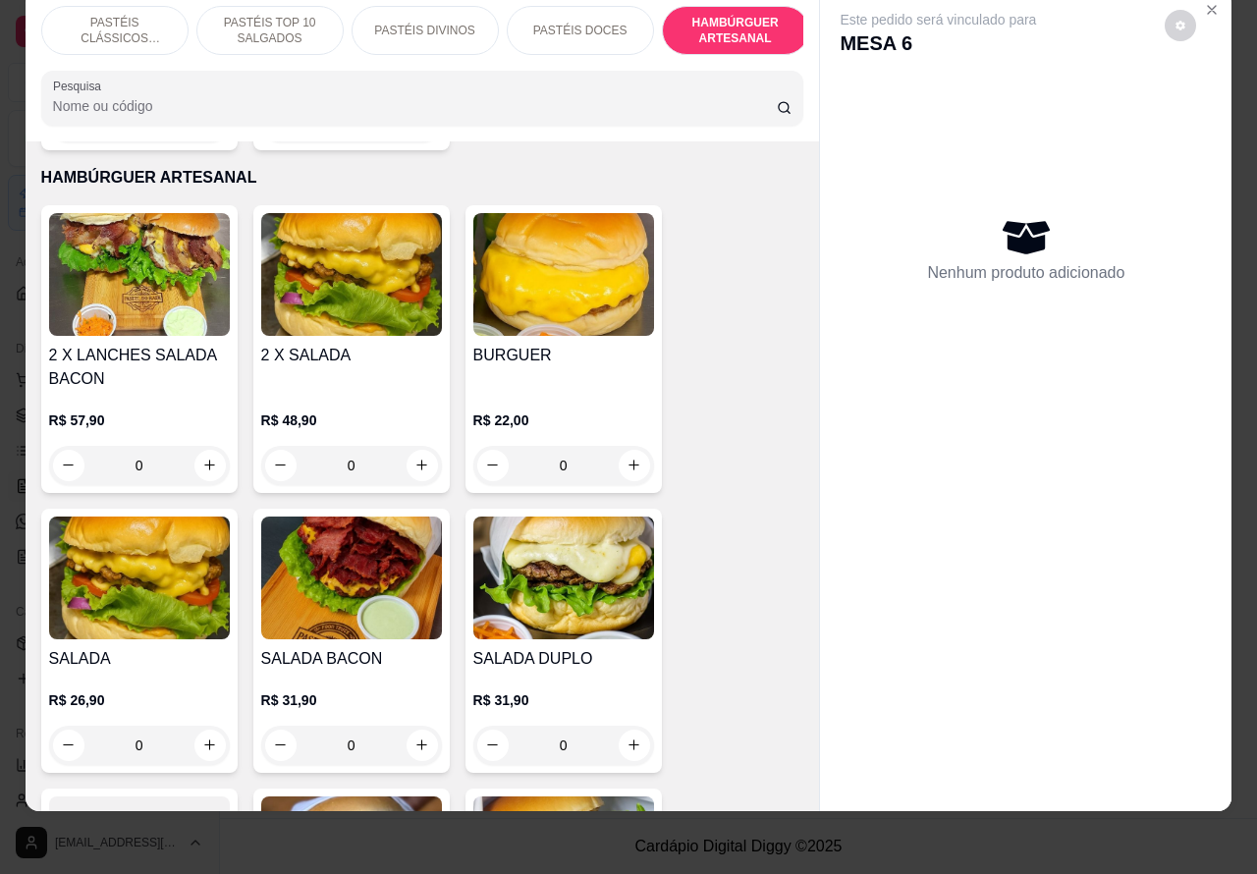
click at [399, 726] on div "0" at bounding box center [351, 745] width 181 height 39
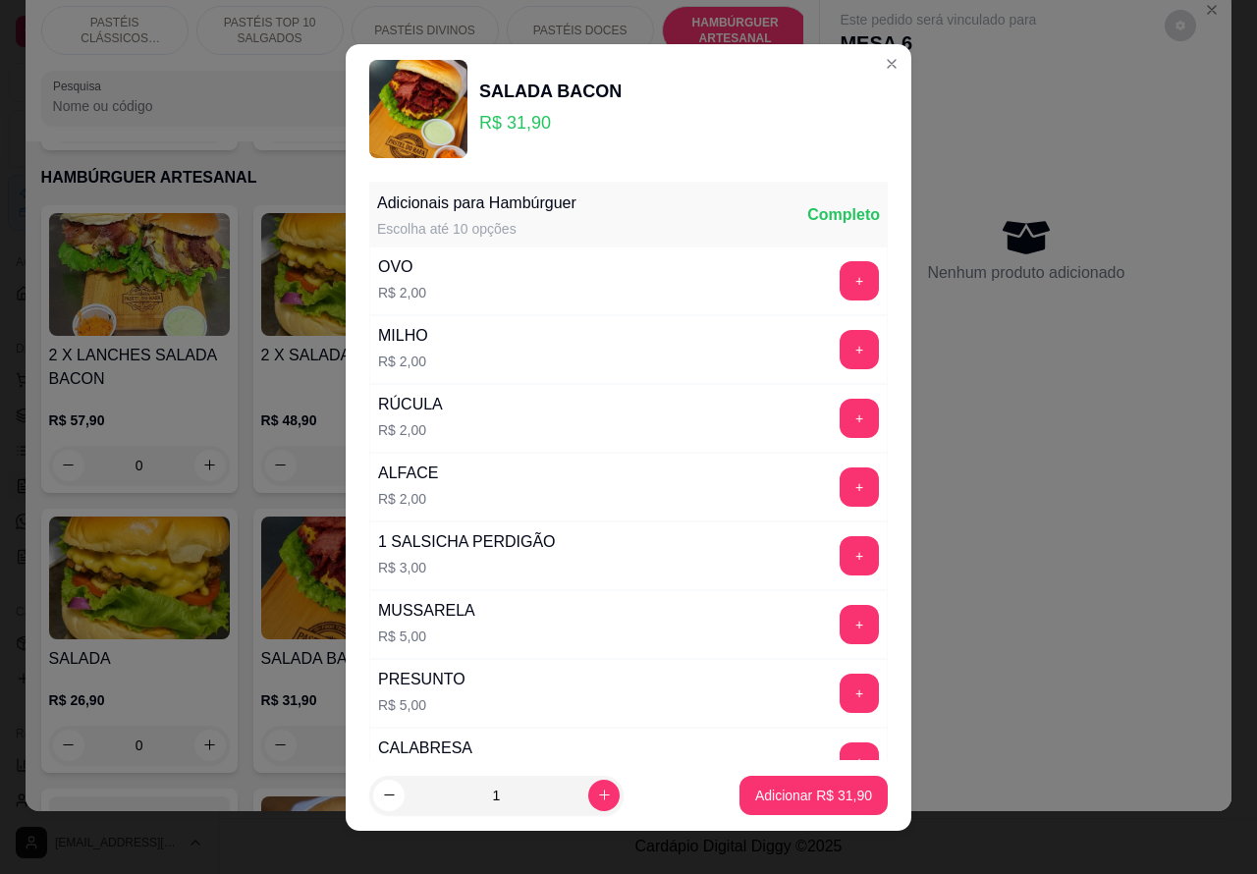
click at [597, 793] on icon "increase-product-quantity" at bounding box center [604, 795] width 15 height 15
click at [776, 795] on p "Adicionar R$ 63,80" at bounding box center [813, 796] width 117 height 20
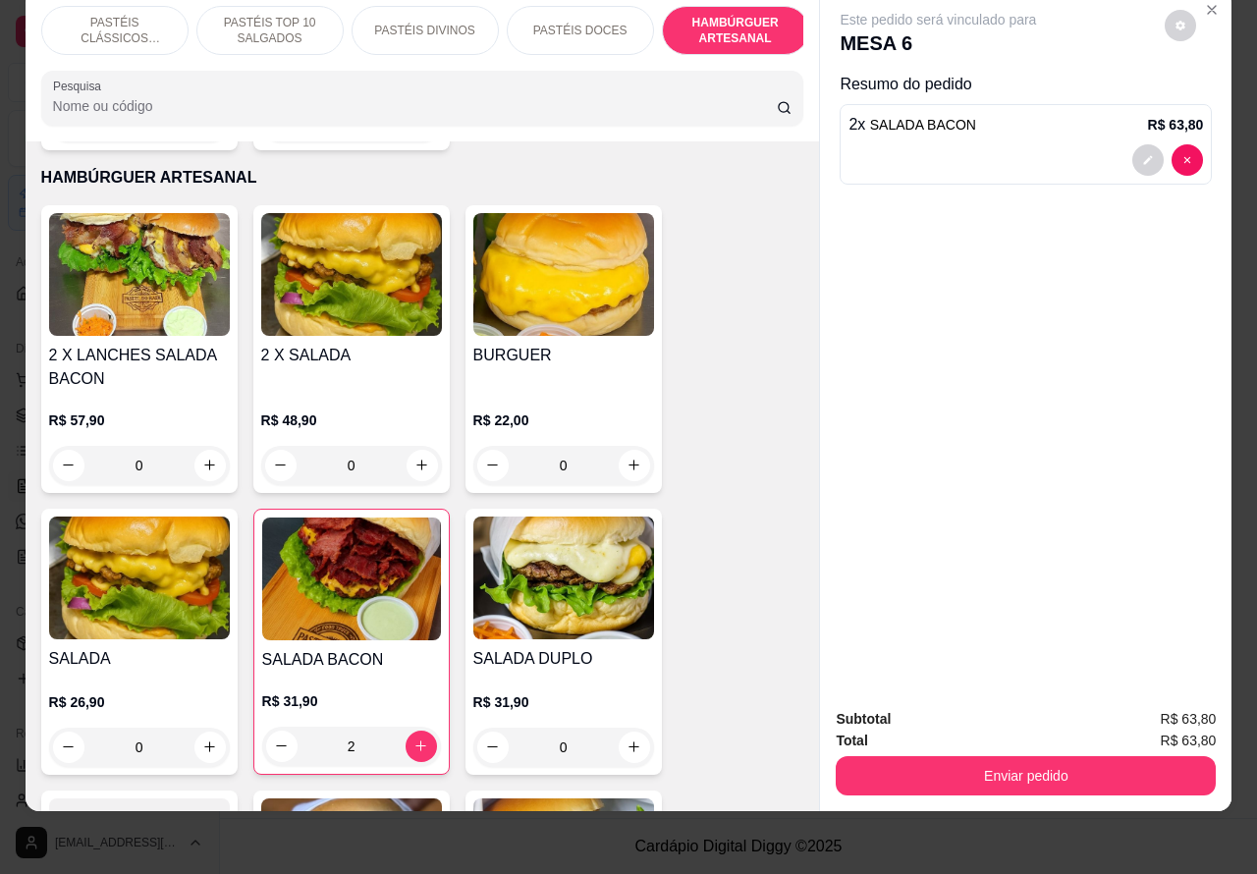
click at [621, 728] on div "0" at bounding box center [563, 747] width 181 height 39
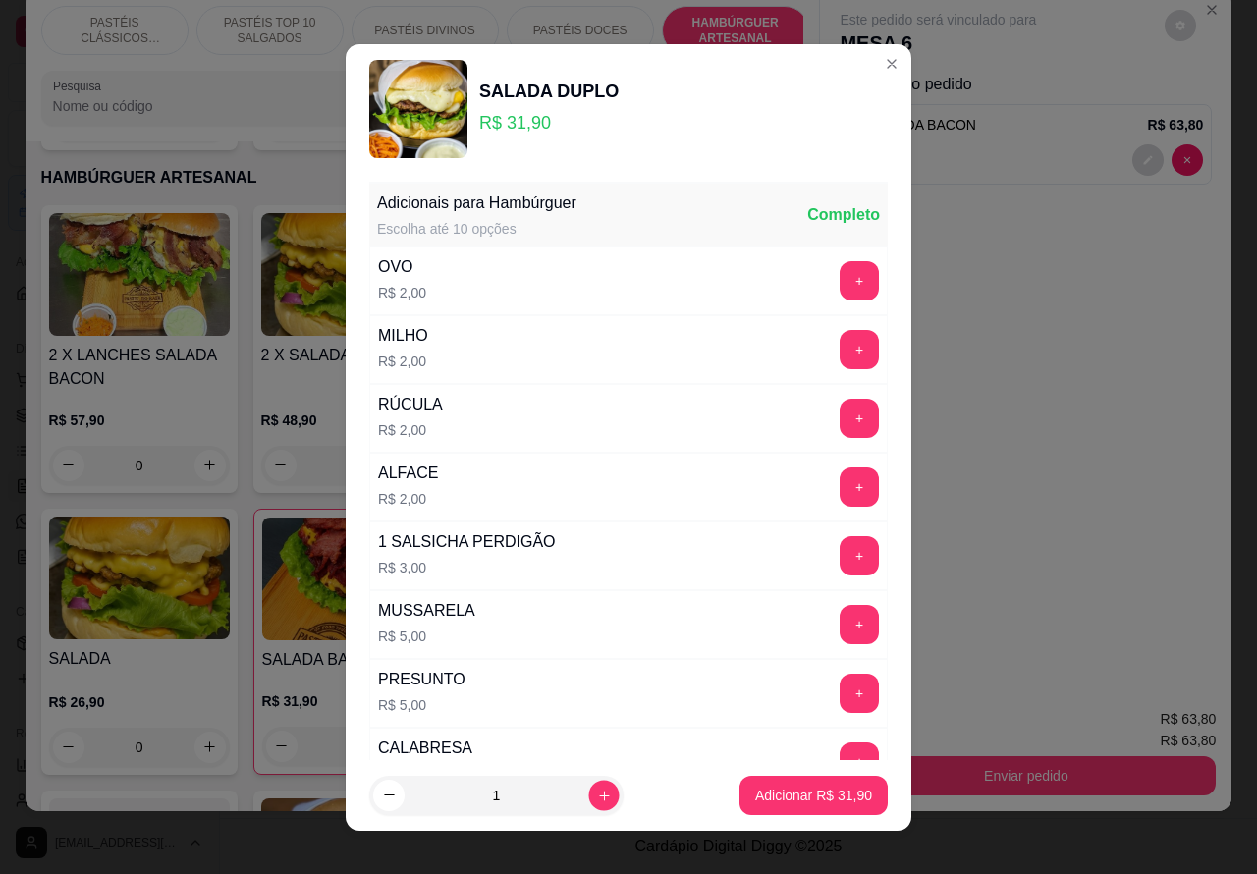
click at [597, 793] on icon "increase-product-quantity" at bounding box center [604, 795] width 15 height 15
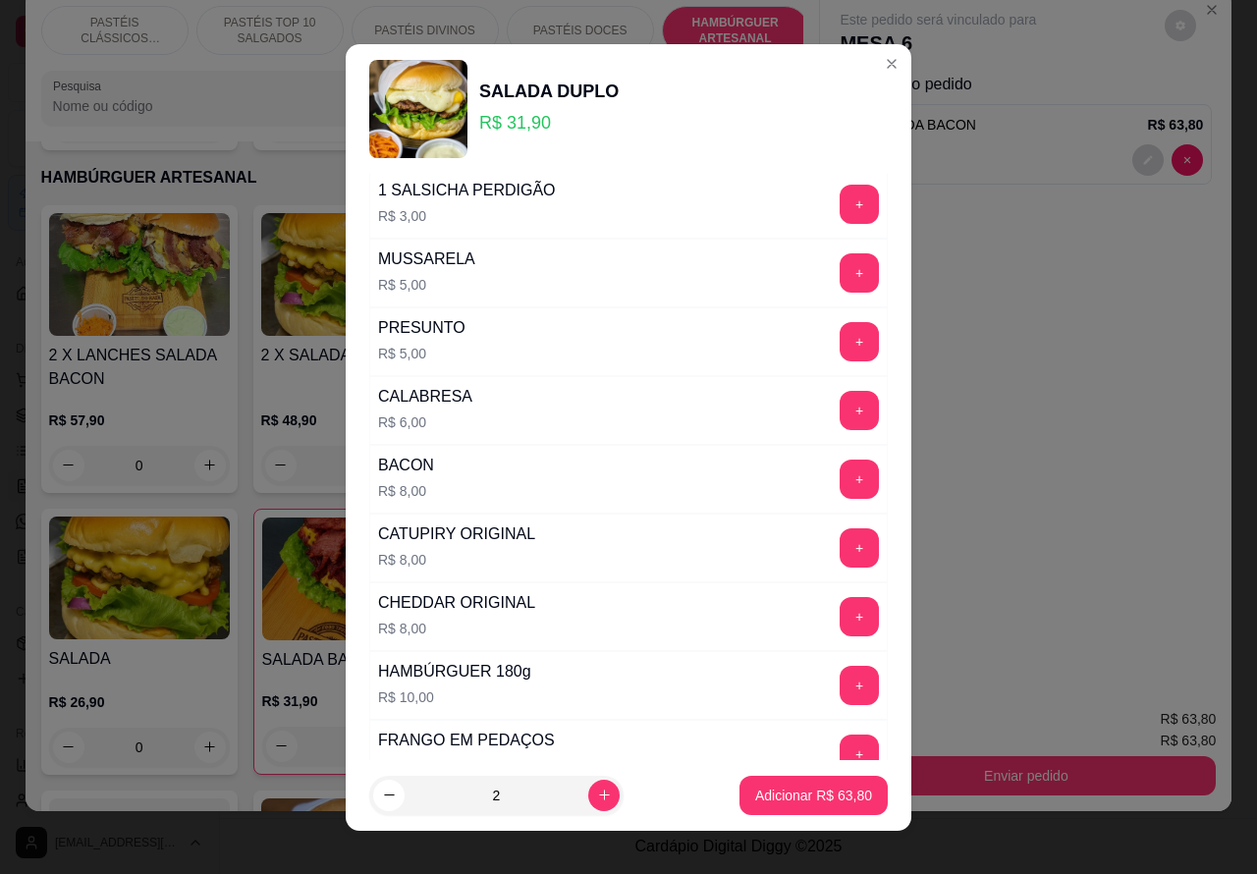
scroll to position [532, 0]
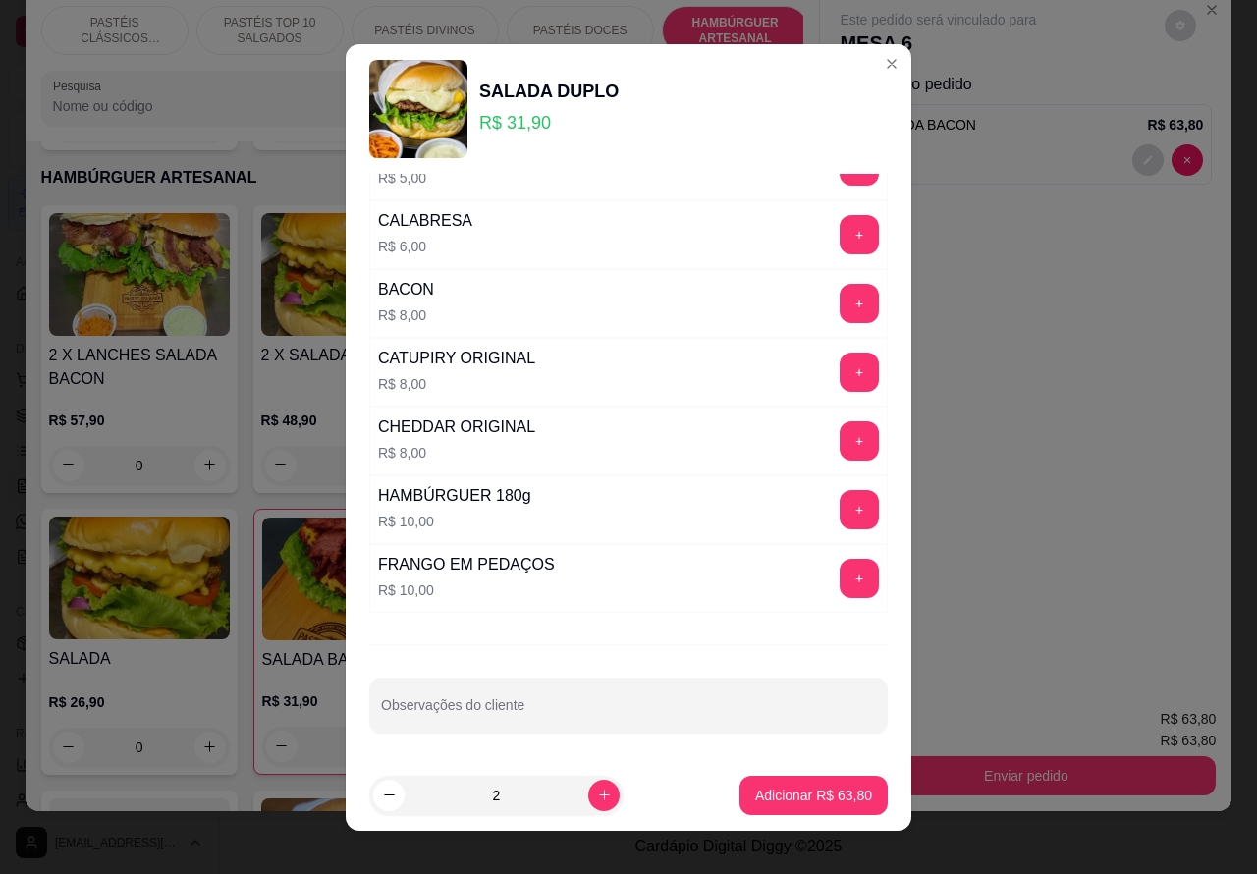
click at [611, 710] on input "Observações do cliente" at bounding box center [628, 713] width 495 height 20
click at [818, 791] on p "Adicionar R$ 63,80" at bounding box center [813, 796] width 117 height 20
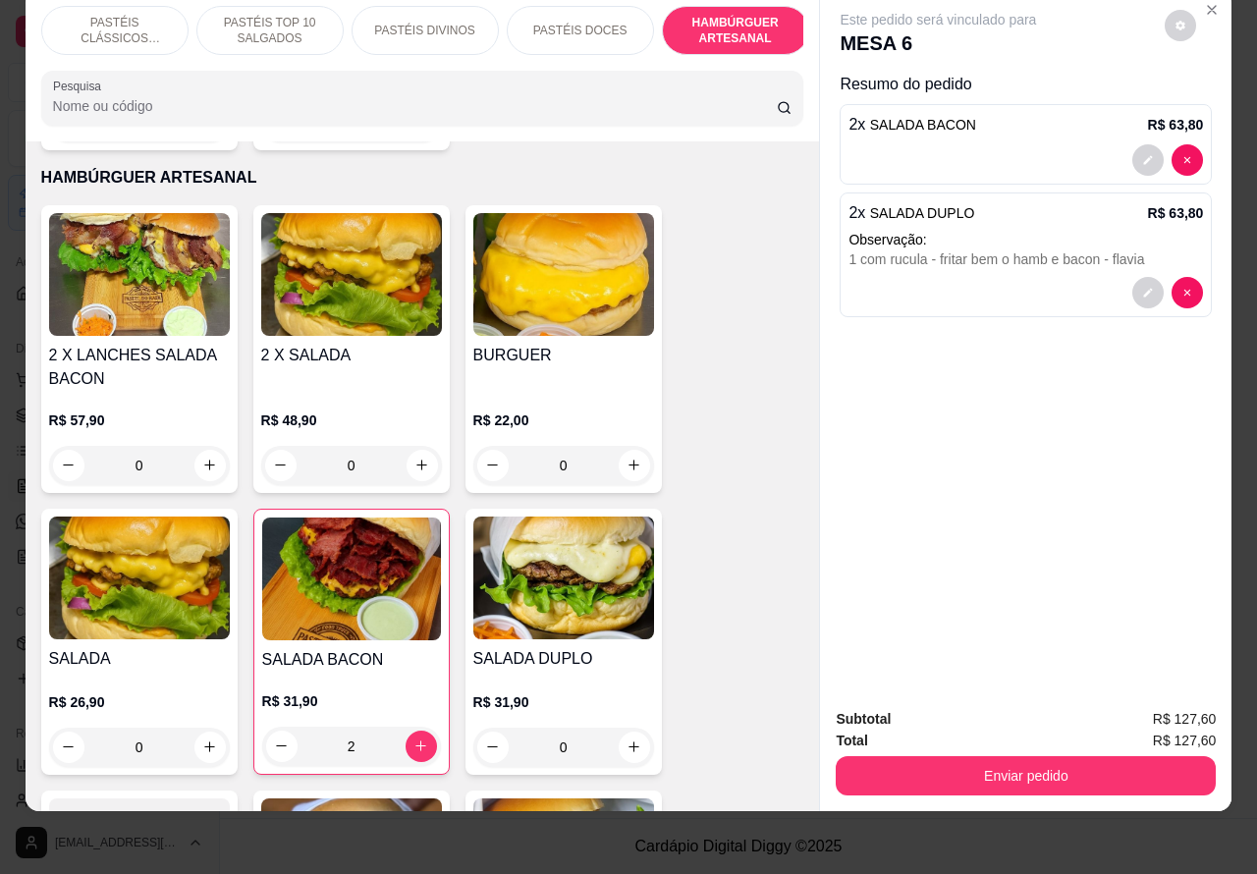
click at [119, 15] on p "PASTÉIS CLÁSSICOS SALGADOS" at bounding box center [115, 30] width 114 height 31
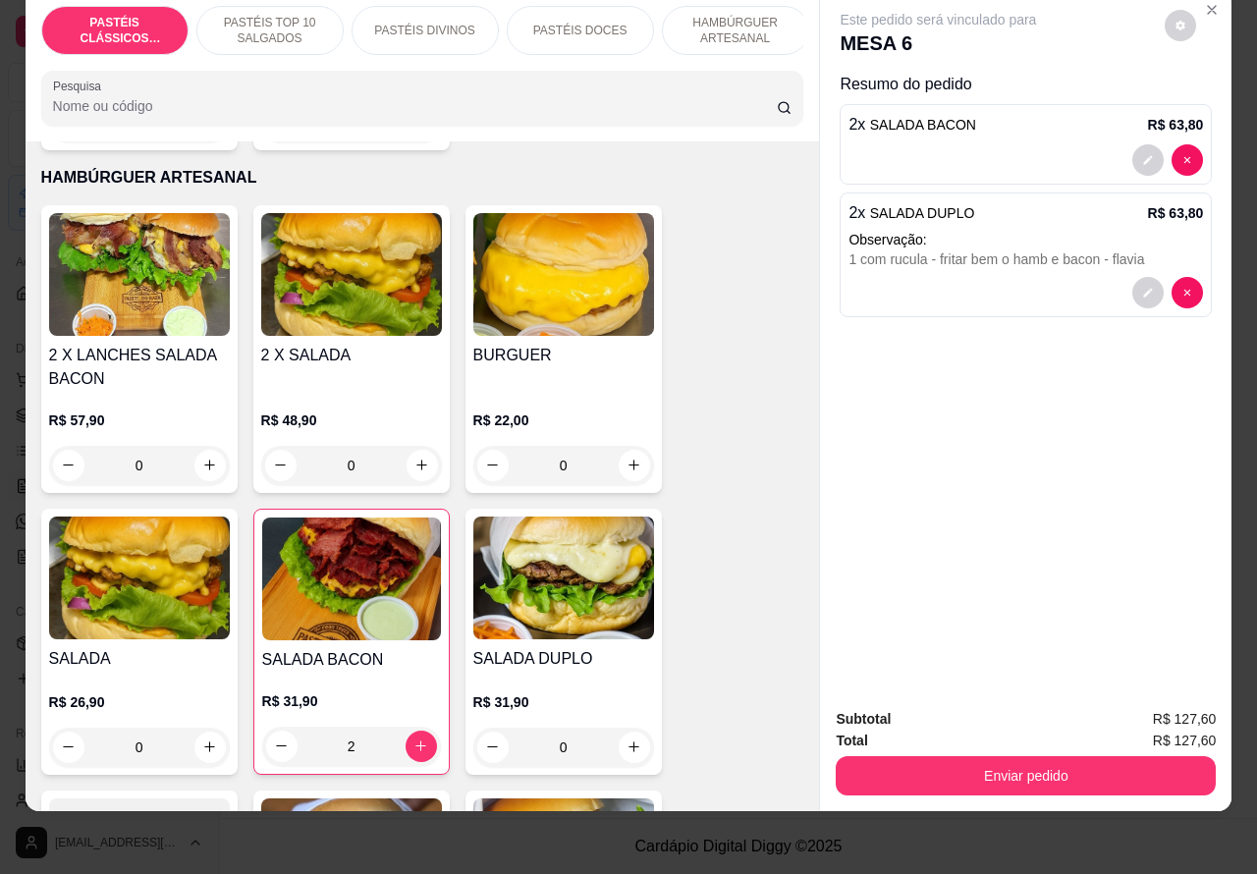
scroll to position [88, 0]
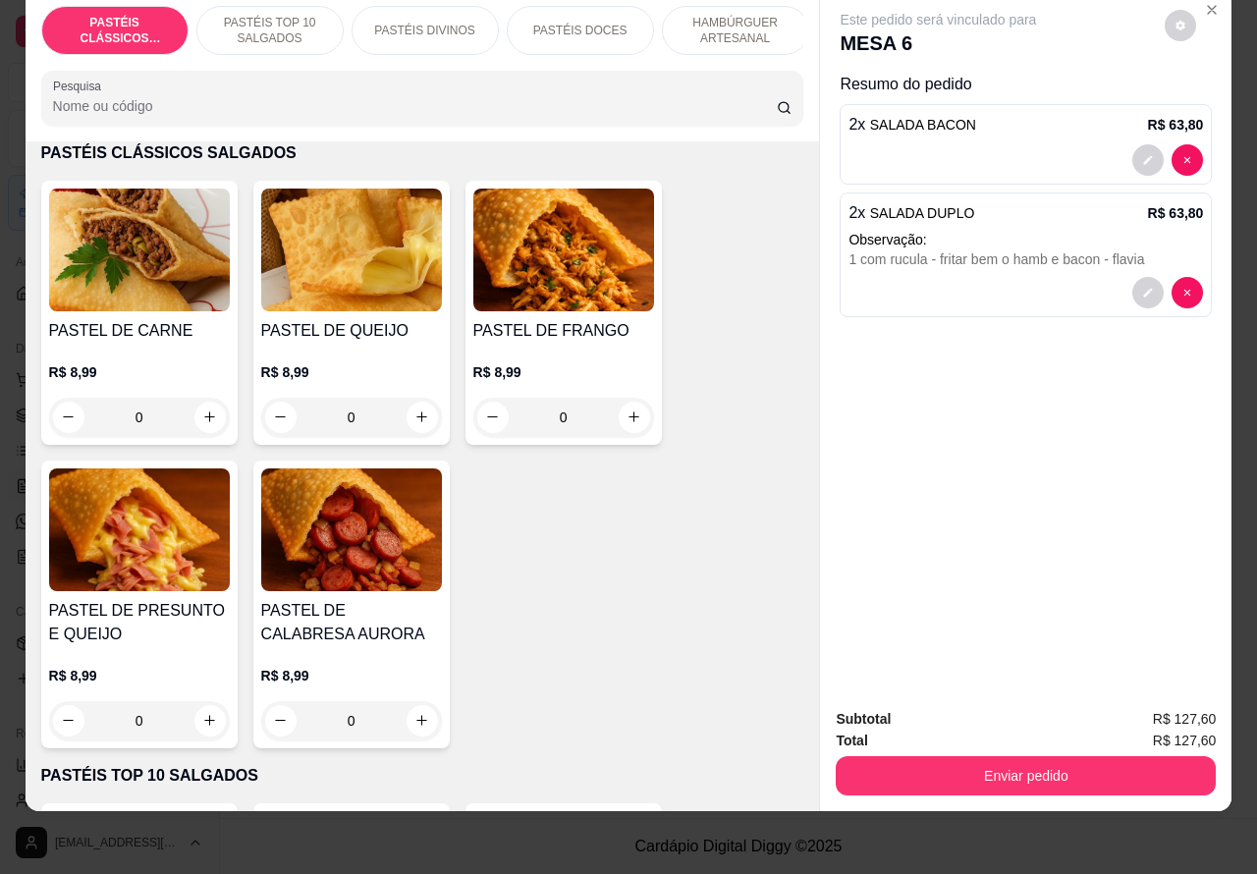
click at [262, 15] on p "PASTÉIS TOP 10 SALGADOS" at bounding box center [270, 30] width 114 height 31
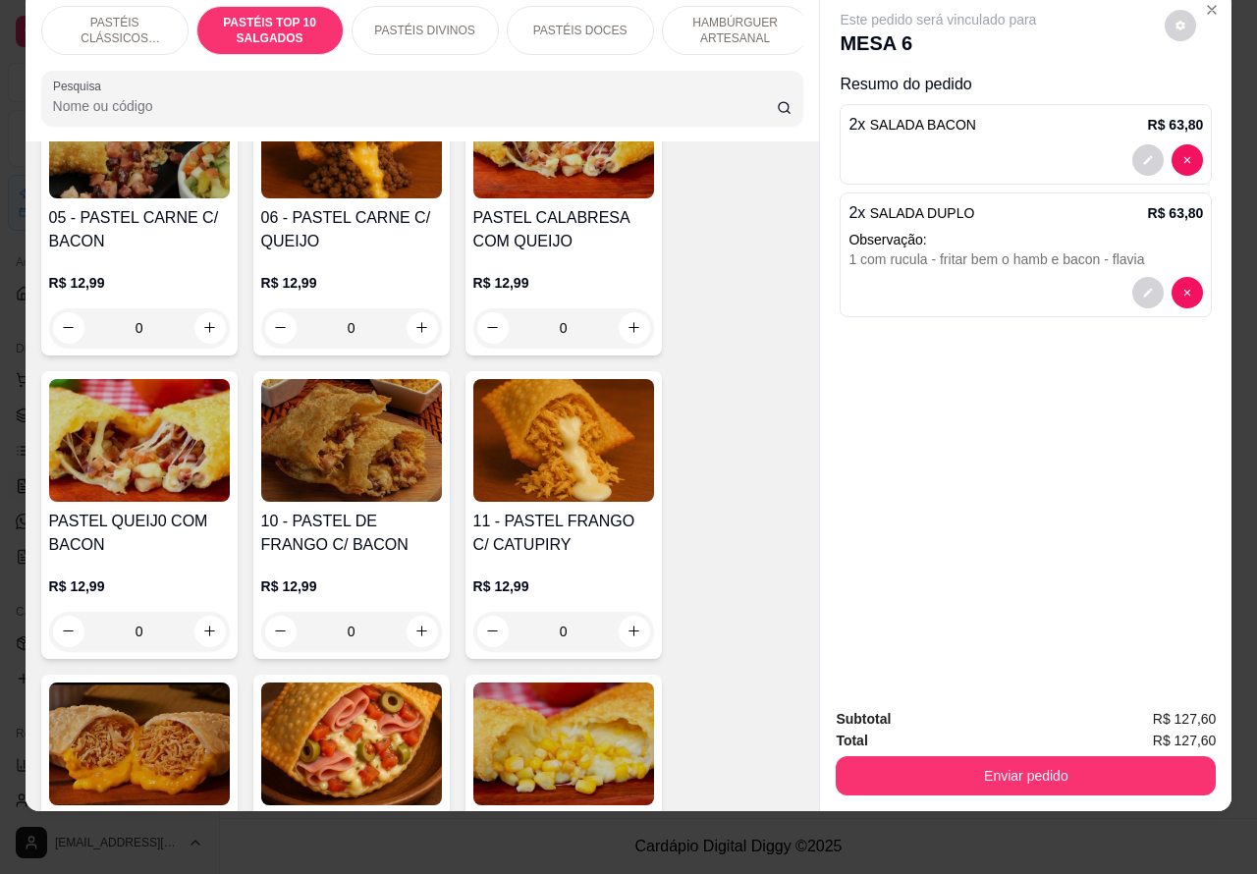
scroll to position [1460, 0]
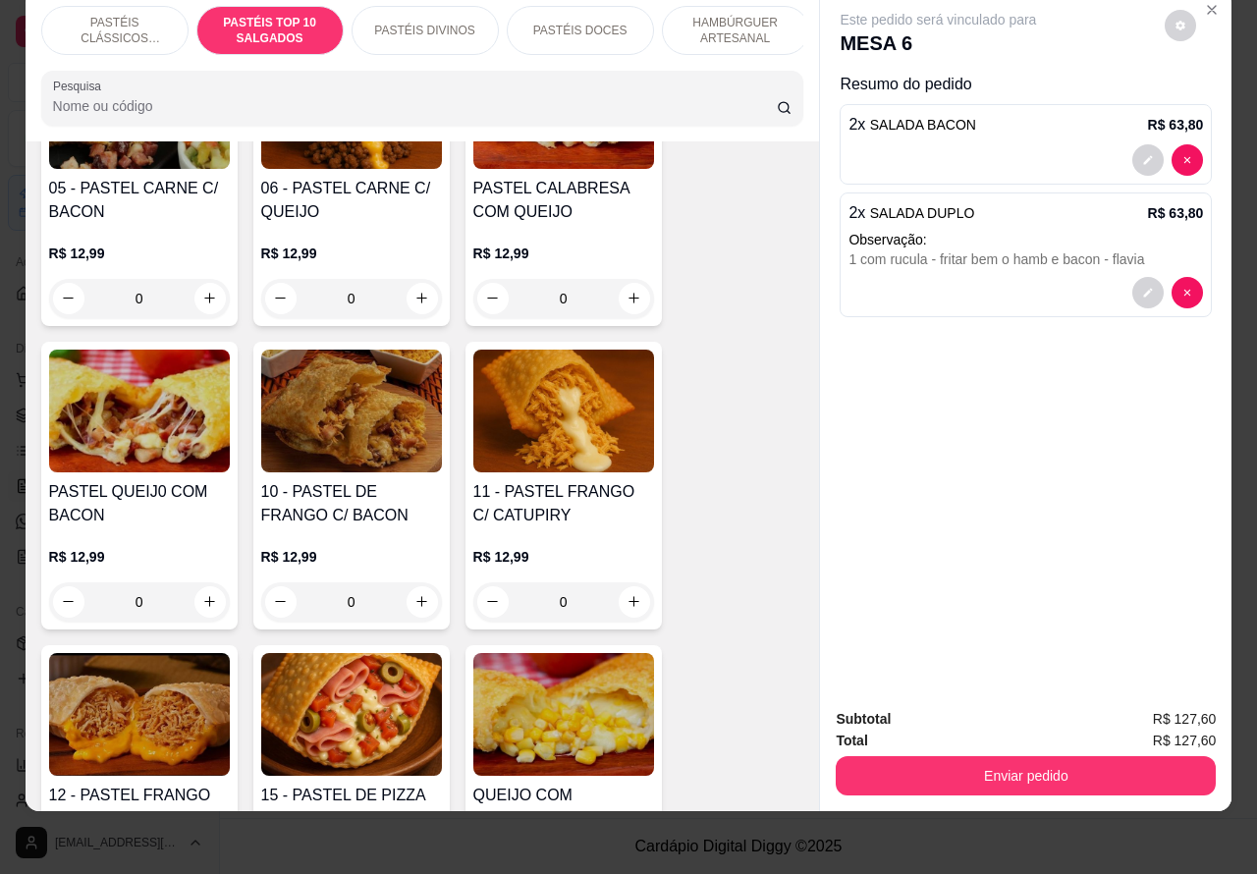
click at [626, 600] on div "0" at bounding box center [563, 601] width 181 height 39
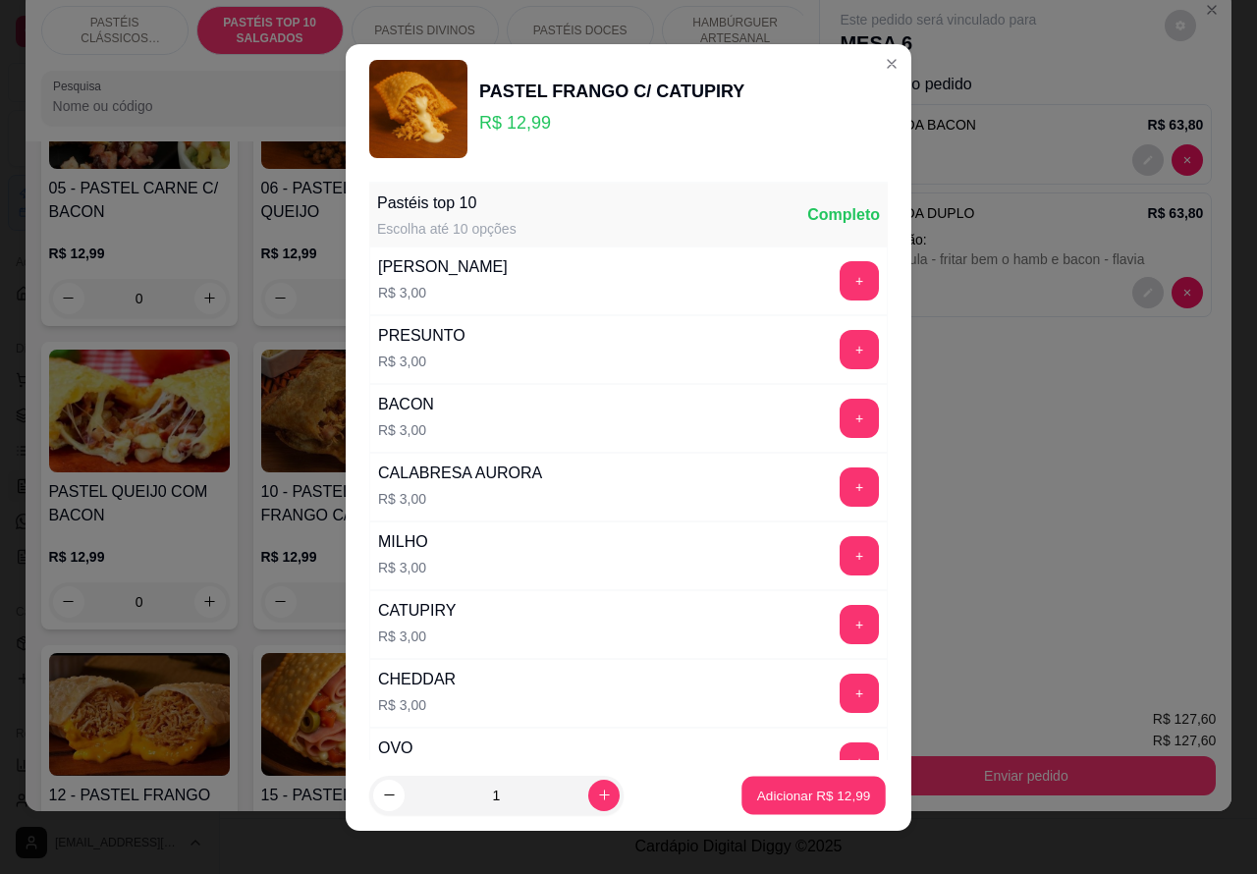
click at [806, 791] on p "Adicionar R$ 12,99" at bounding box center [814, 795] width 114 height 19
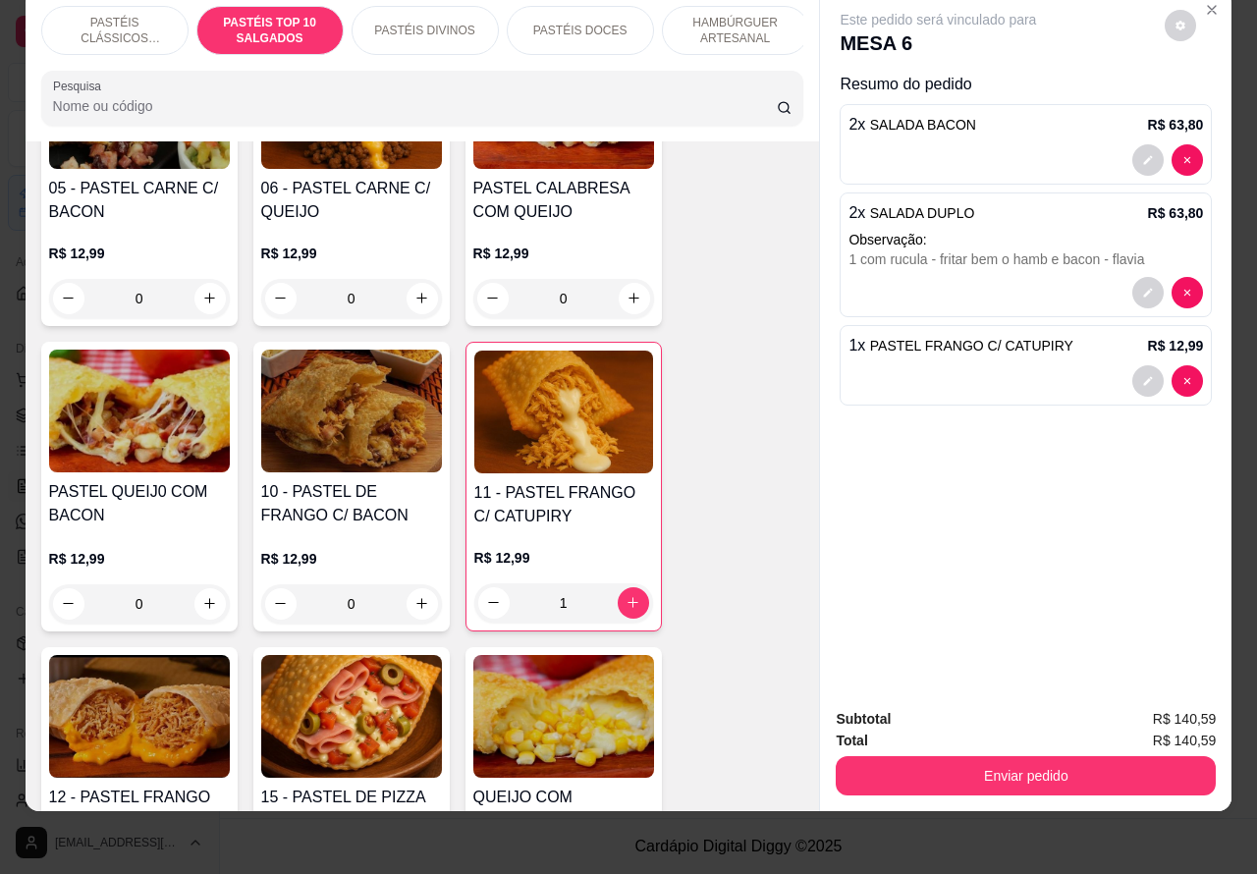
click at [596, 23] on p "PASTÉIS DOCES" at bounding box center [580, 31] width 94 height 16
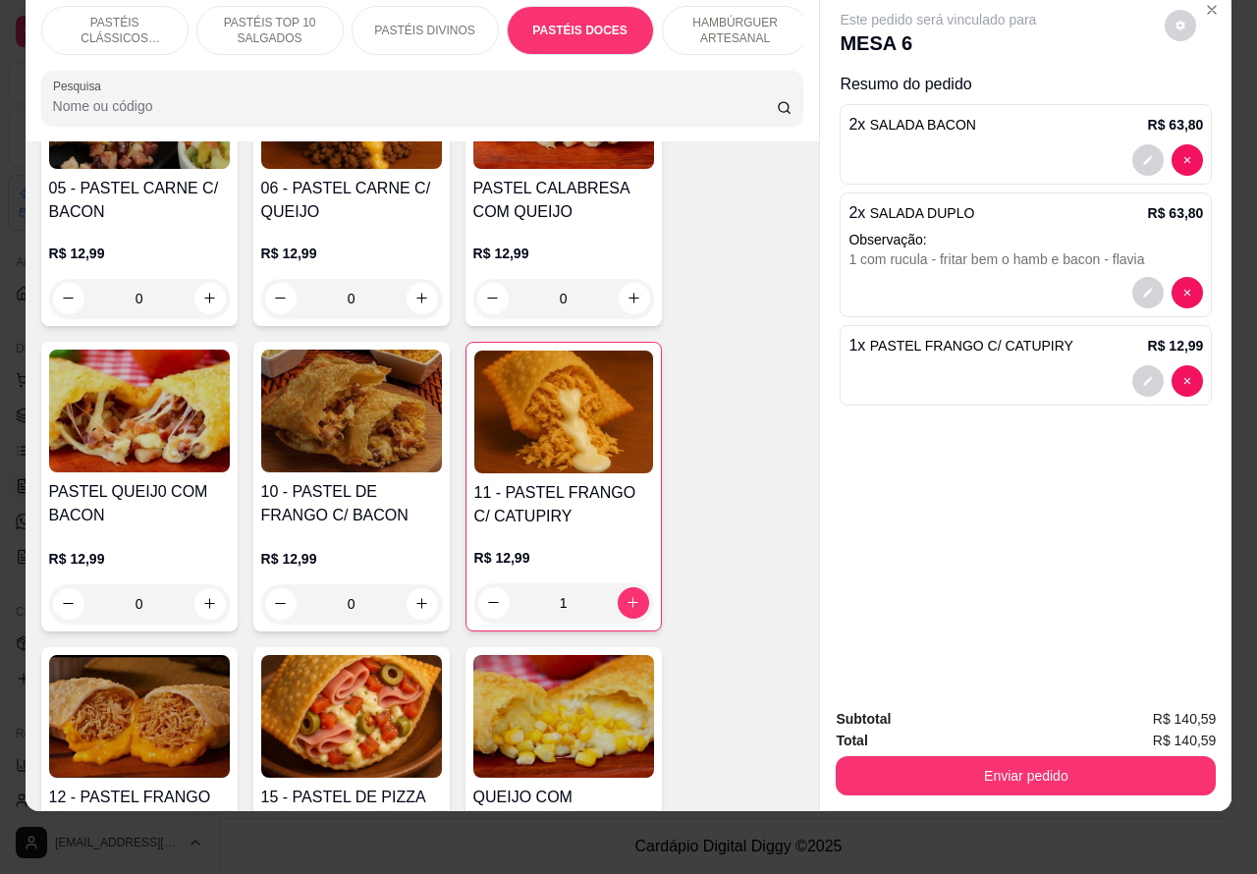
scroll to position [3219, 0]
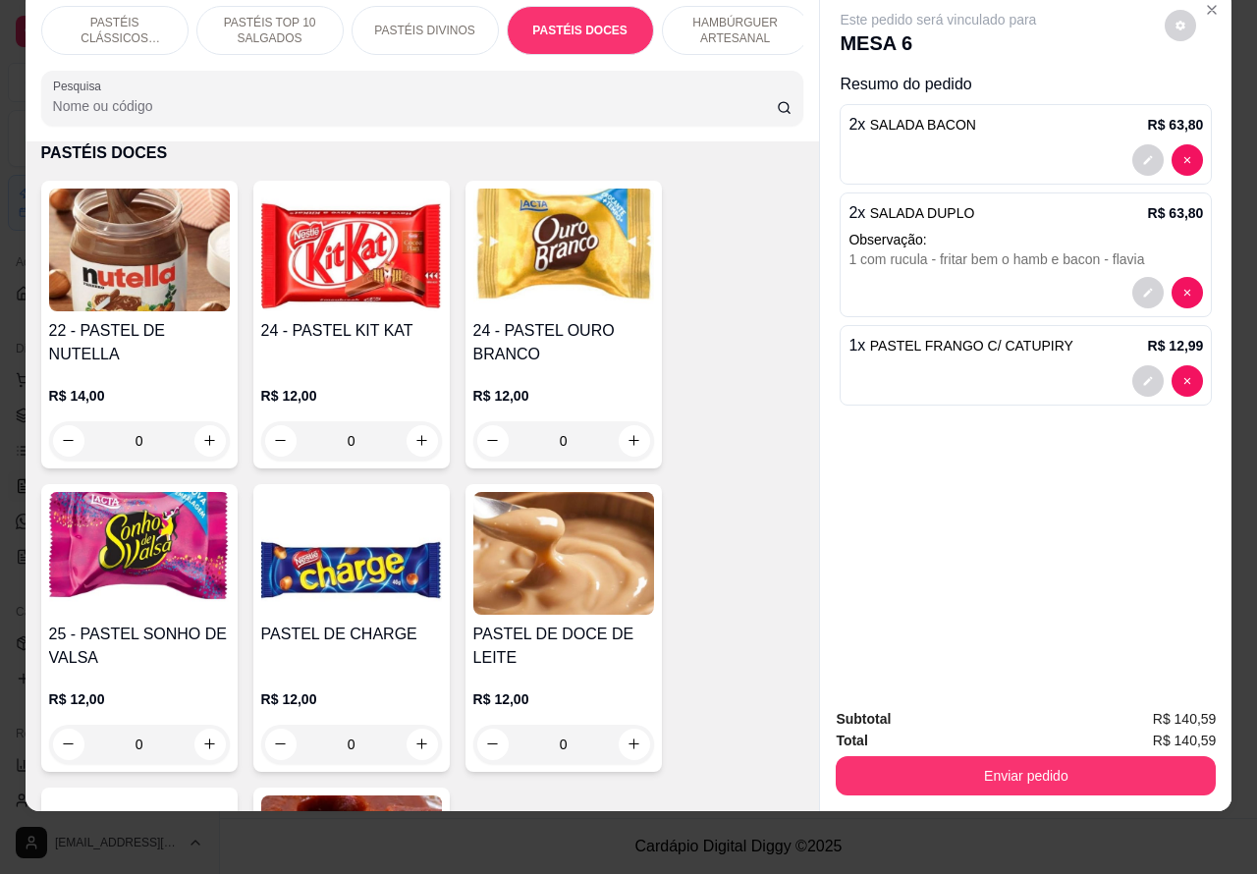
click at [204, 439] on icon "increase-product-quantity" at bounding box center [209, 440] width 11 height 11
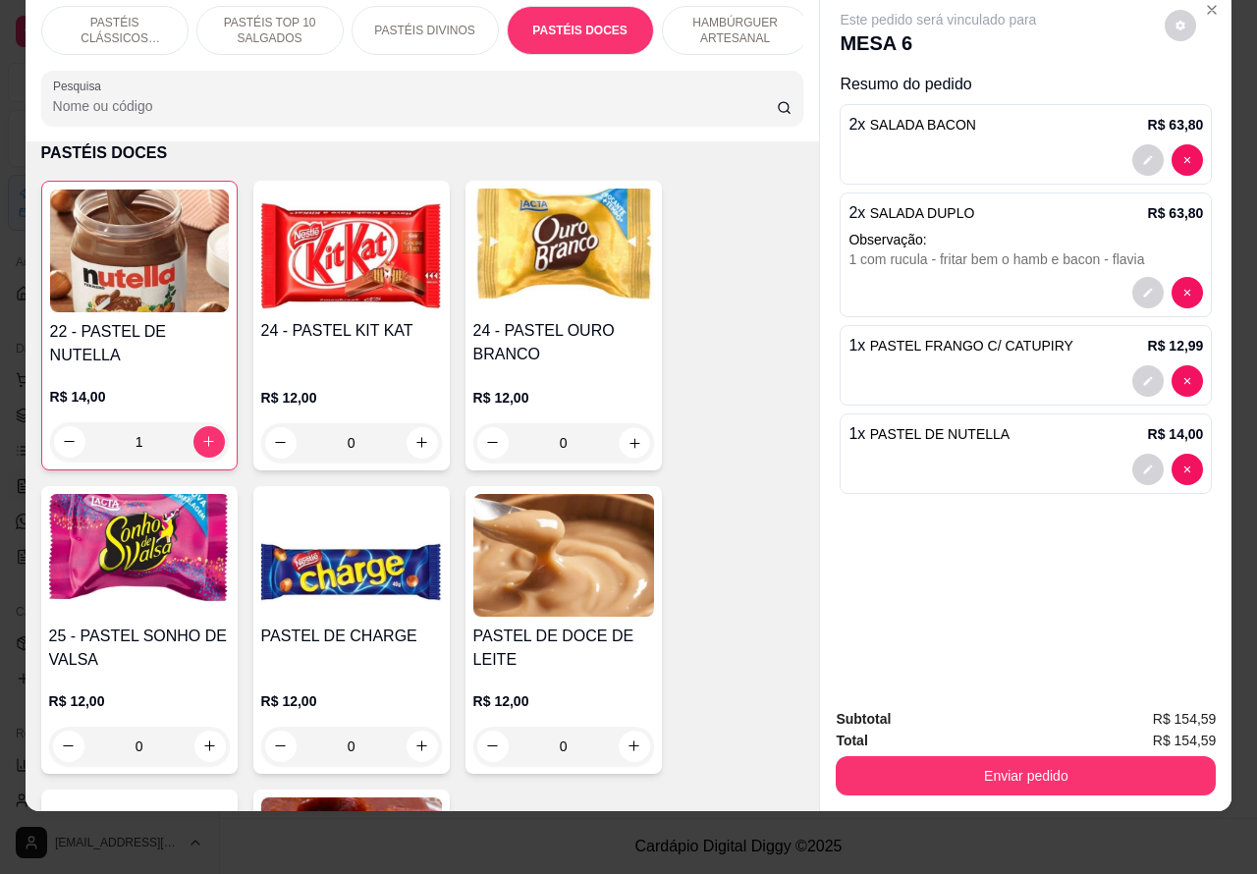
click at [626, 435] on icon "increase-product-quantity" at bounding box center [633, 442] width 15 height 15
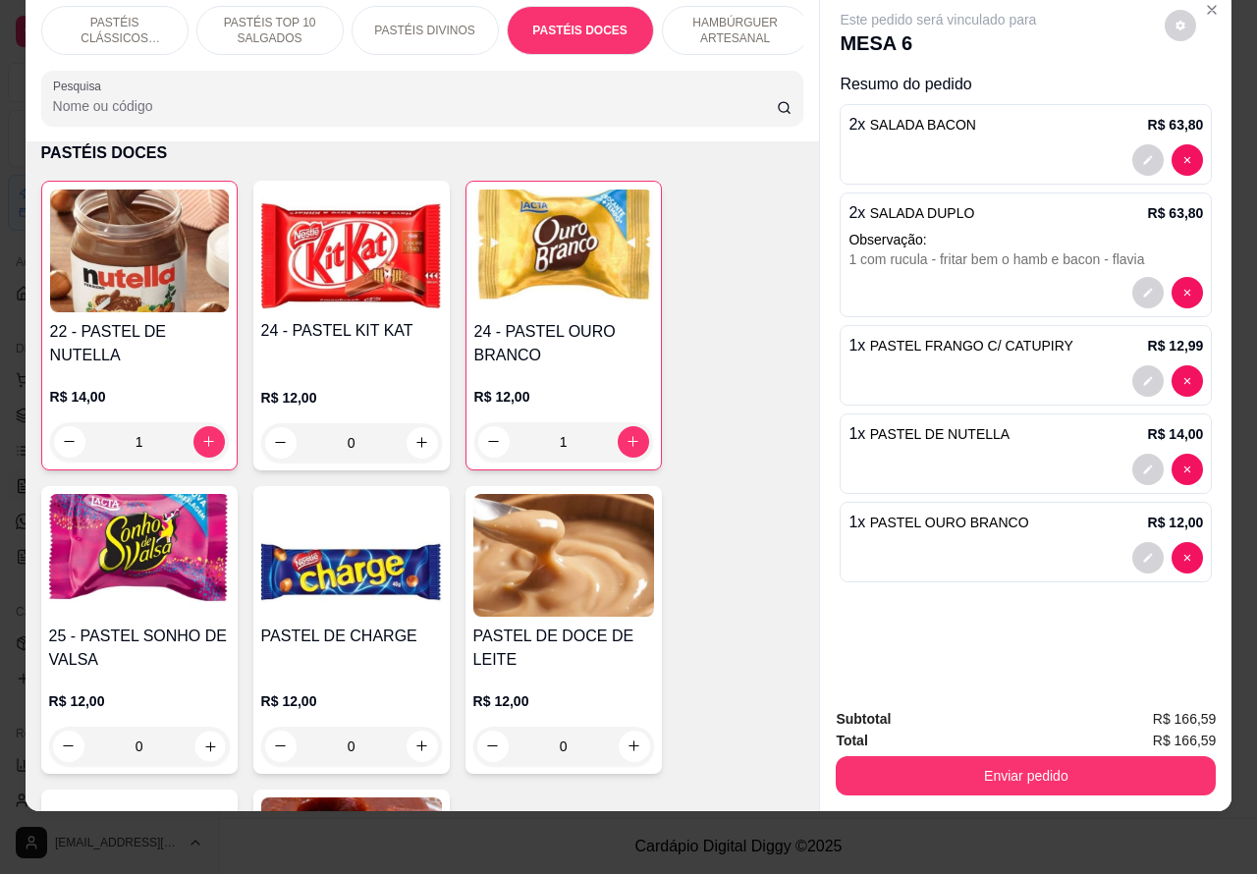
click at [205, 746] on icon "increase-product-quantity" at bounding box center [210, 746] width 10 height 10
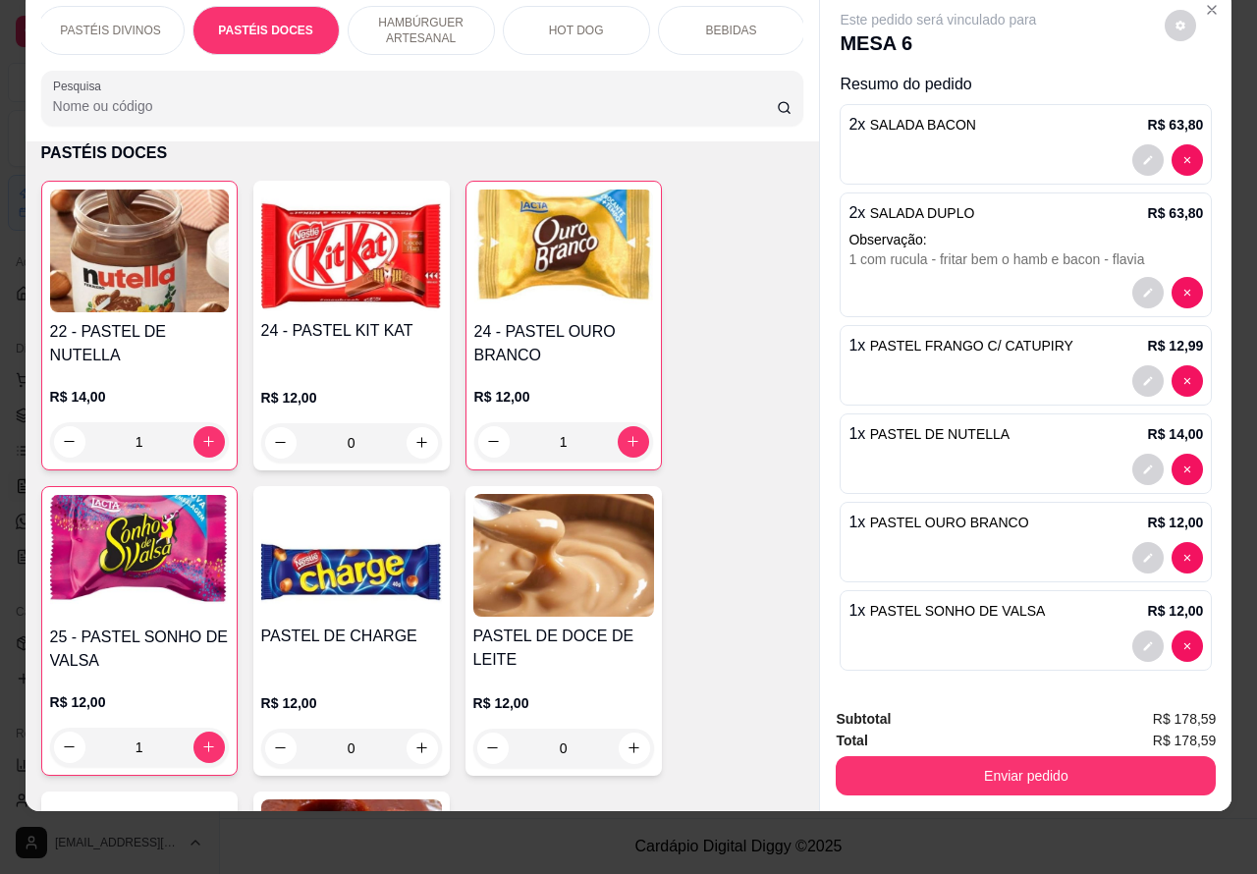
scroll to position [0, 334]
click at [694, 23] on p "BEBIDAS" at bounding box center [711, 31] width 51 height 16
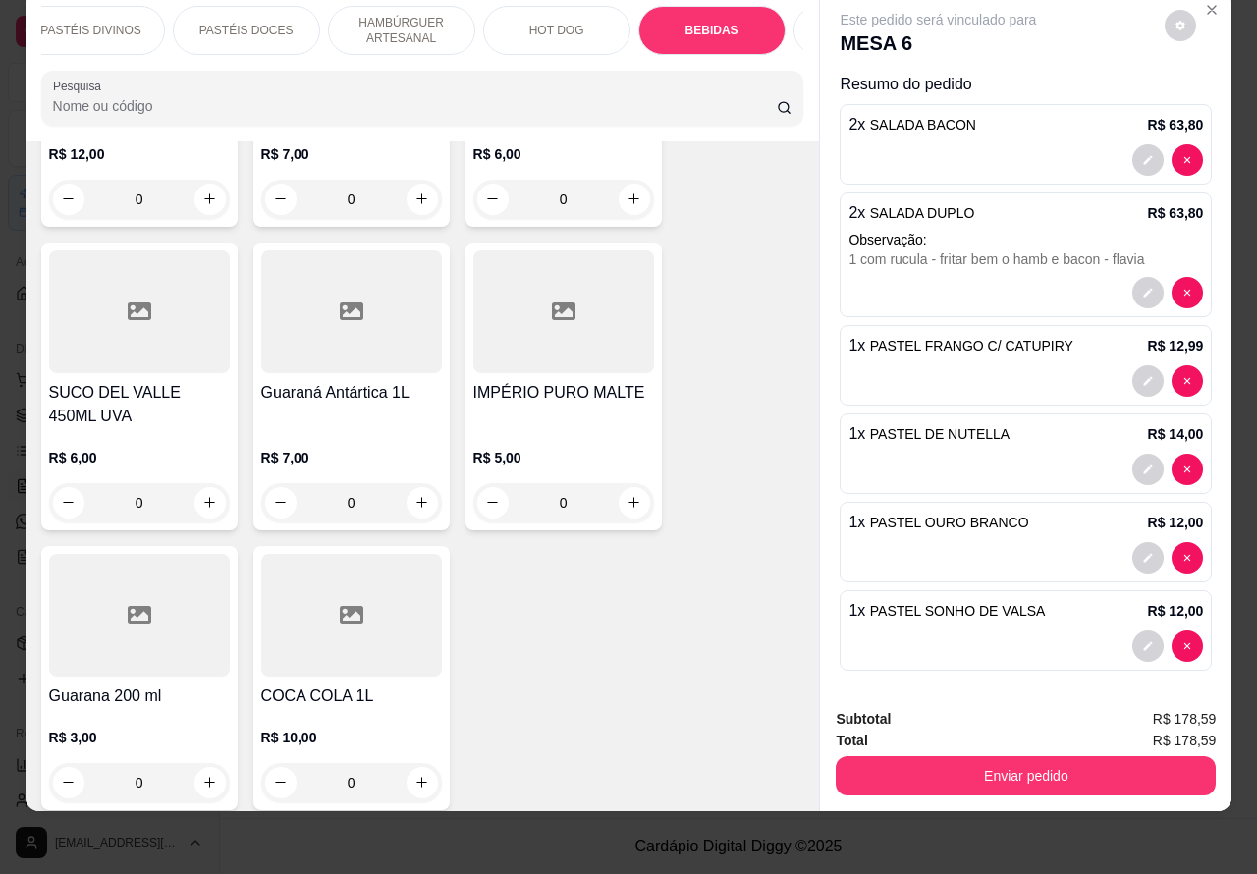
scroll to position [7396, 0]
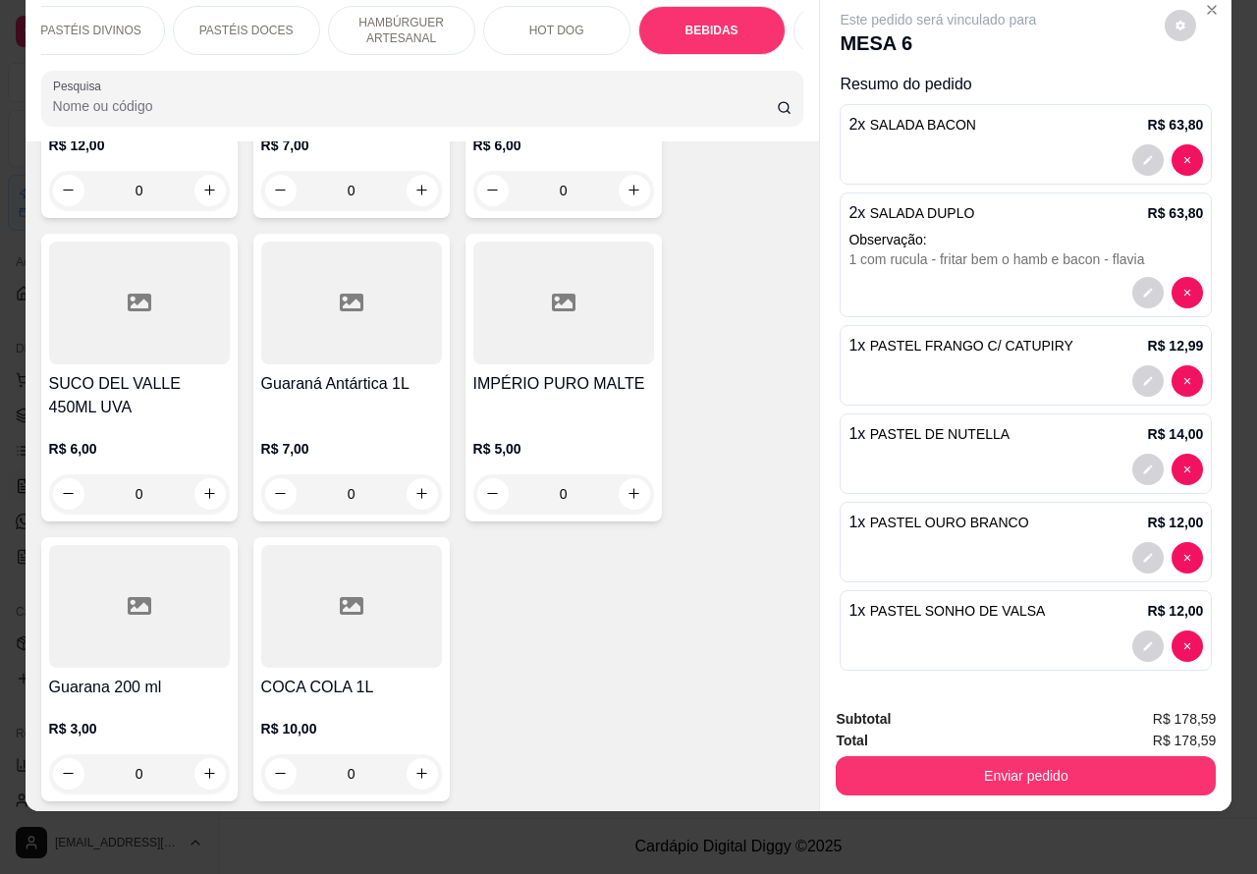
click at [414, 766] on icon "increase-product-quantity" at bounding box center [421, 773] width 15 height 15
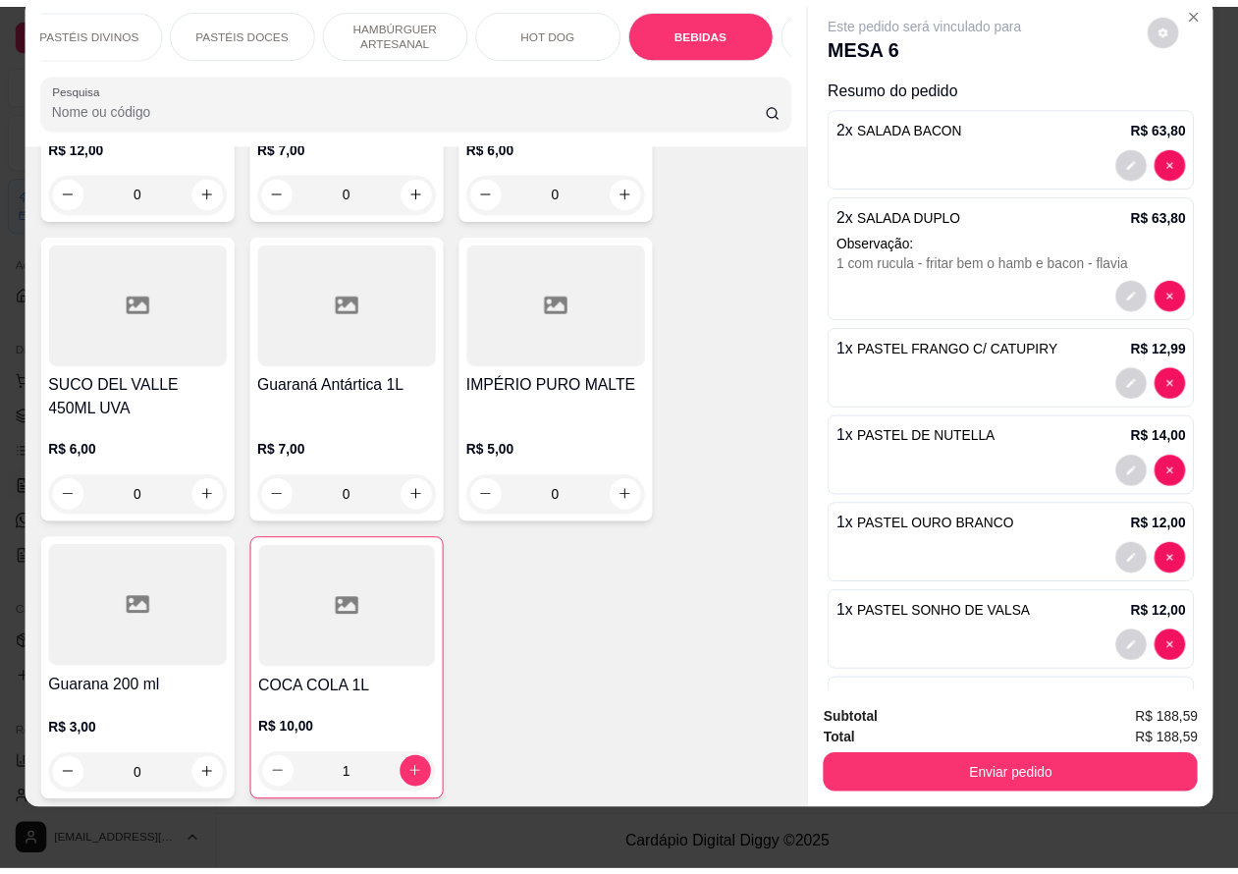
scroll to position [0, 0]
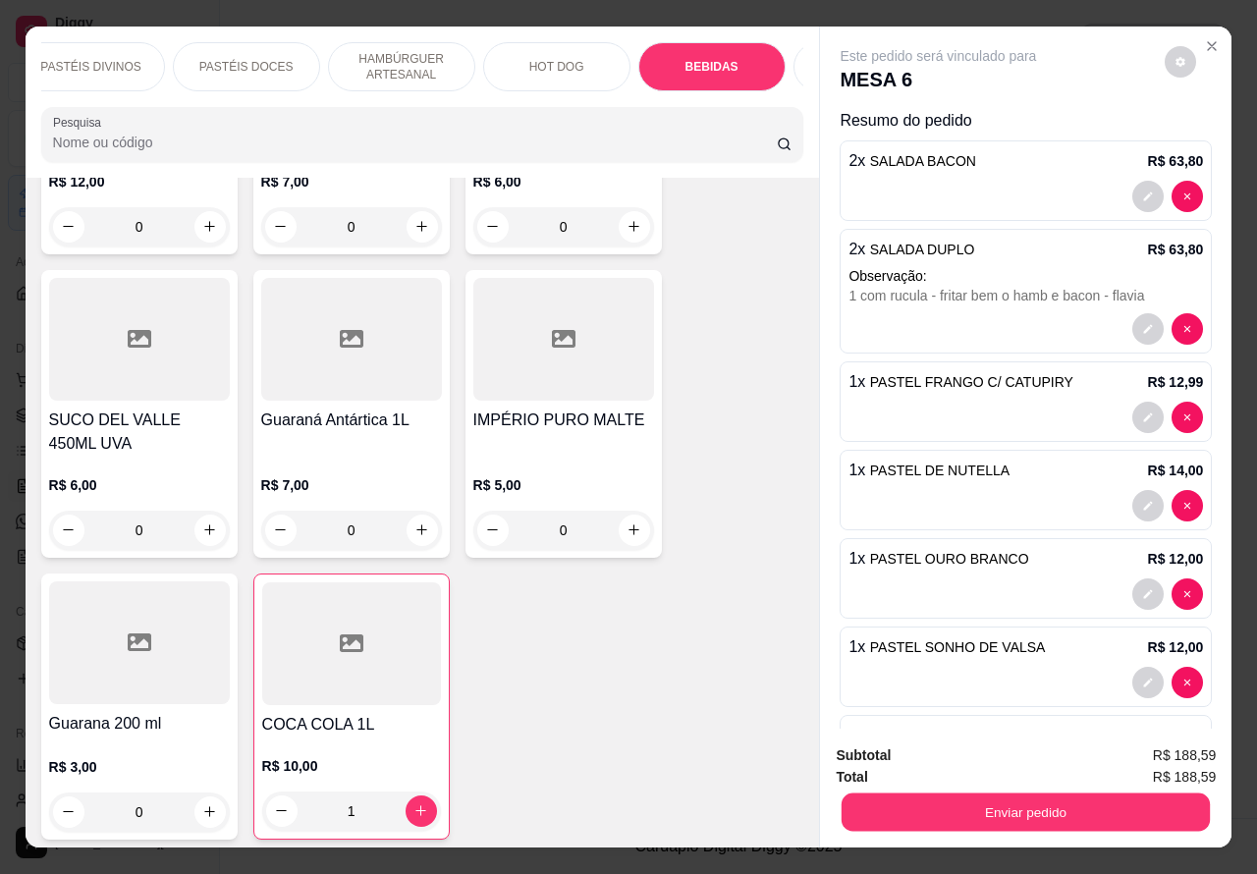
click at [1018, 798] on button "Enviar pedido" at bounding box center [1026, 812] width 368 height 38
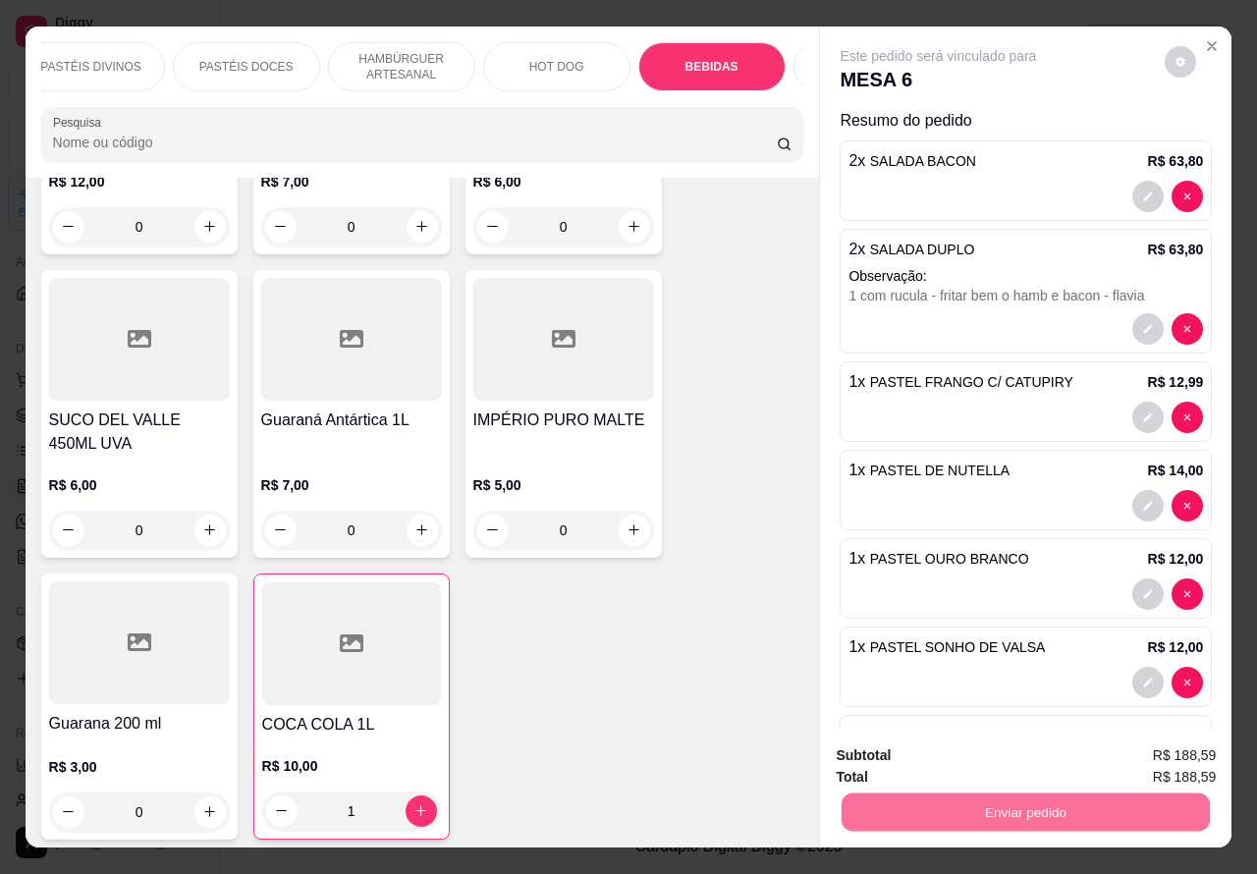
click at [918, 752] on button "Não registrar e enviar pedido" at bounding box center [959, 754] width 198 height 36
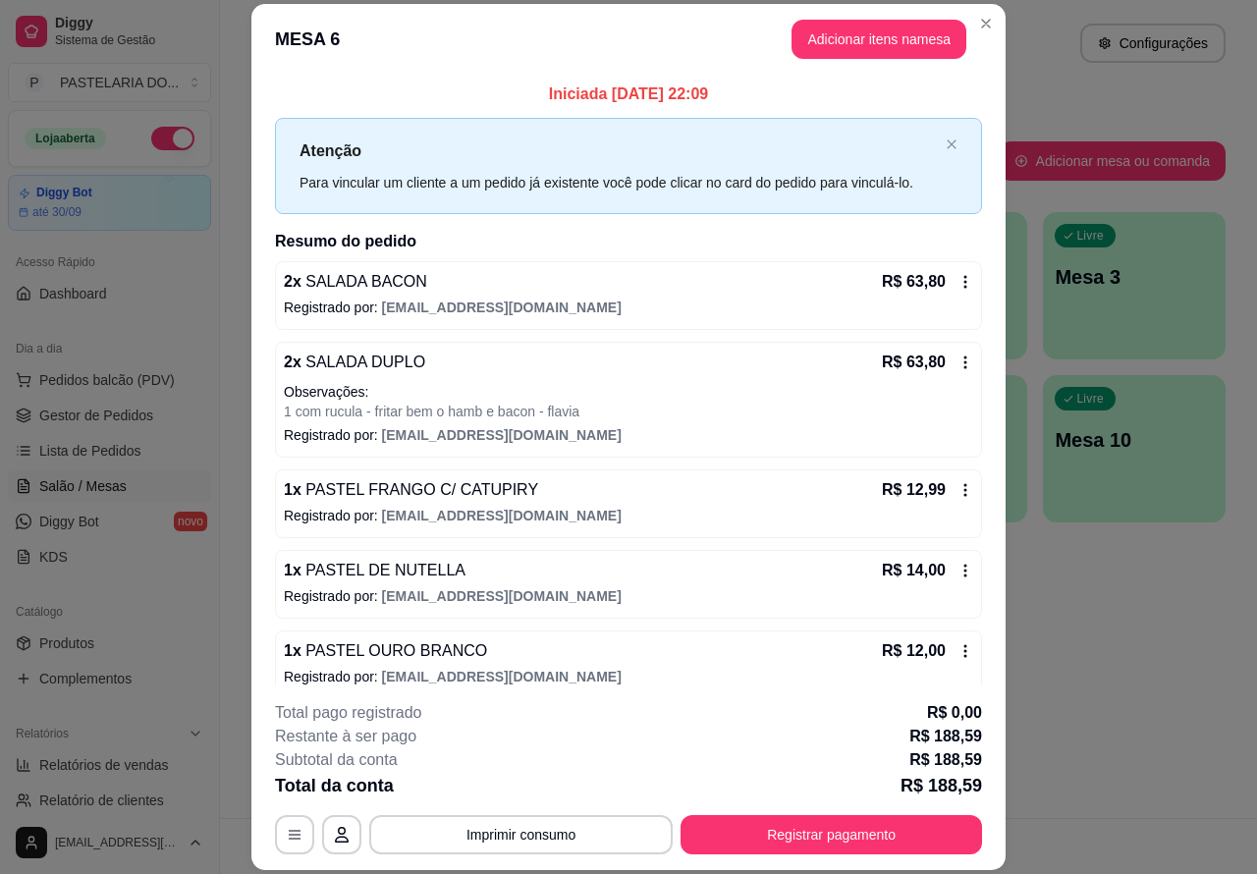
click at [1115, 670] on div "Atendimento Salão Configurações Todos Mesas Comandas Pesquisar Adicionar mesa o…" at bounding box center [738, 409] width 1037 height 818
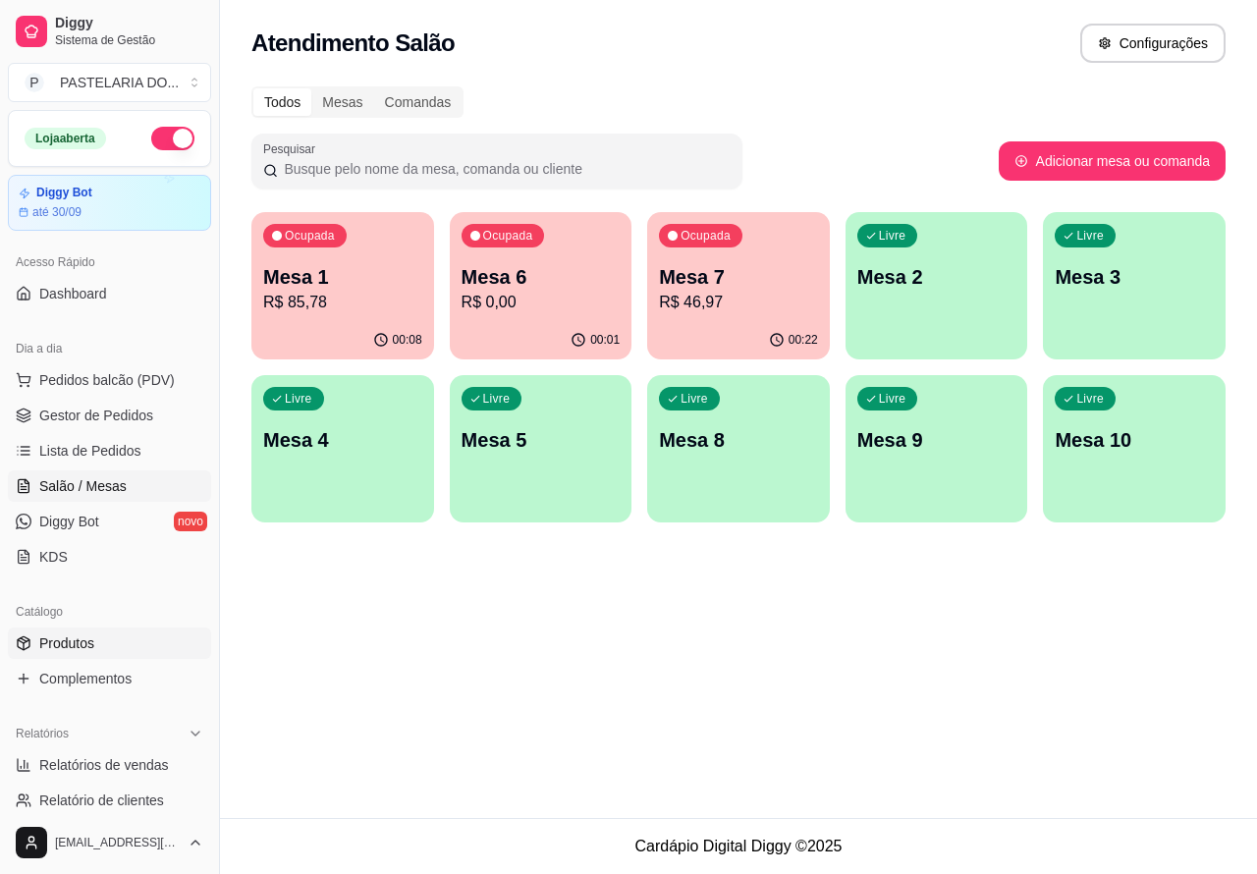
click at [75, 635] on span "Produtos" at bounding box center [66, 643] width 55 height 20
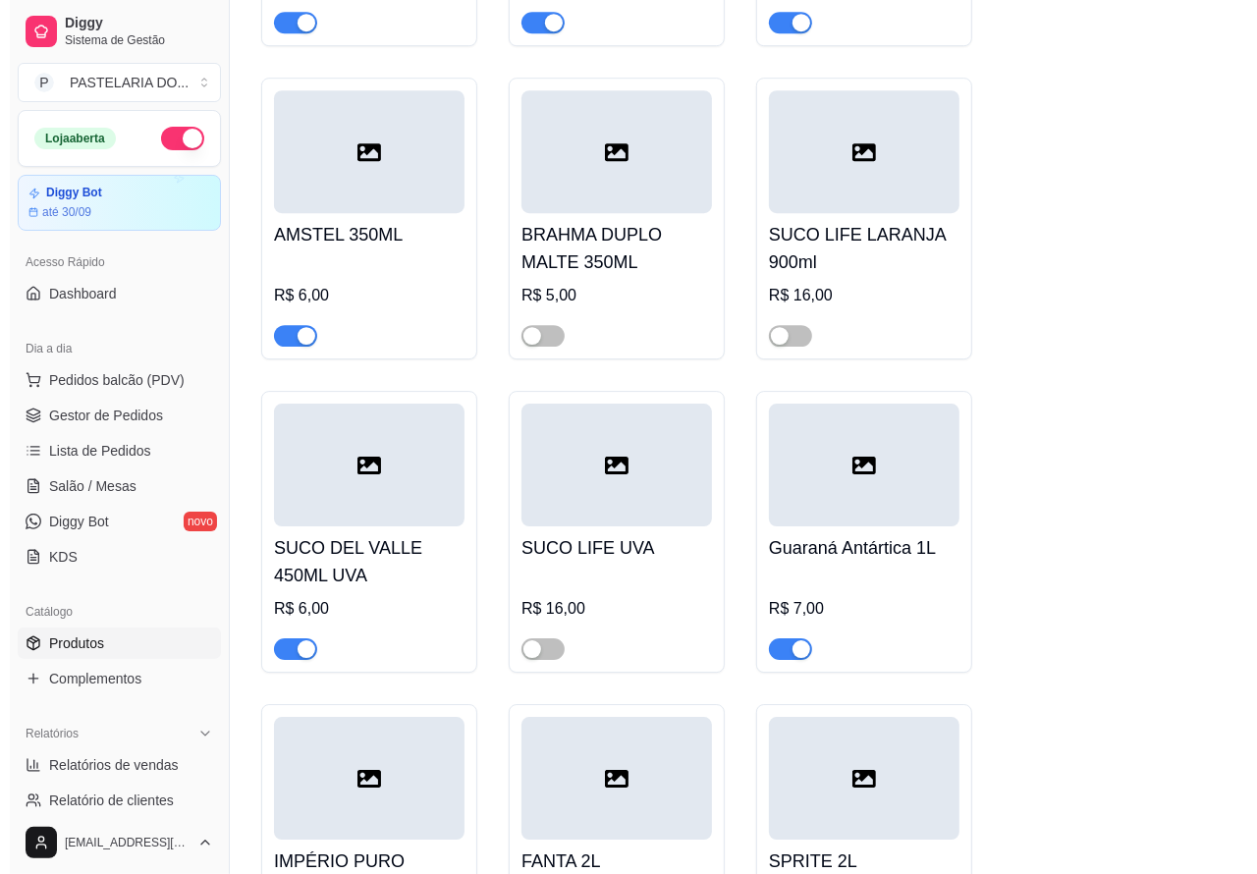
scroll to position [8993, 0]
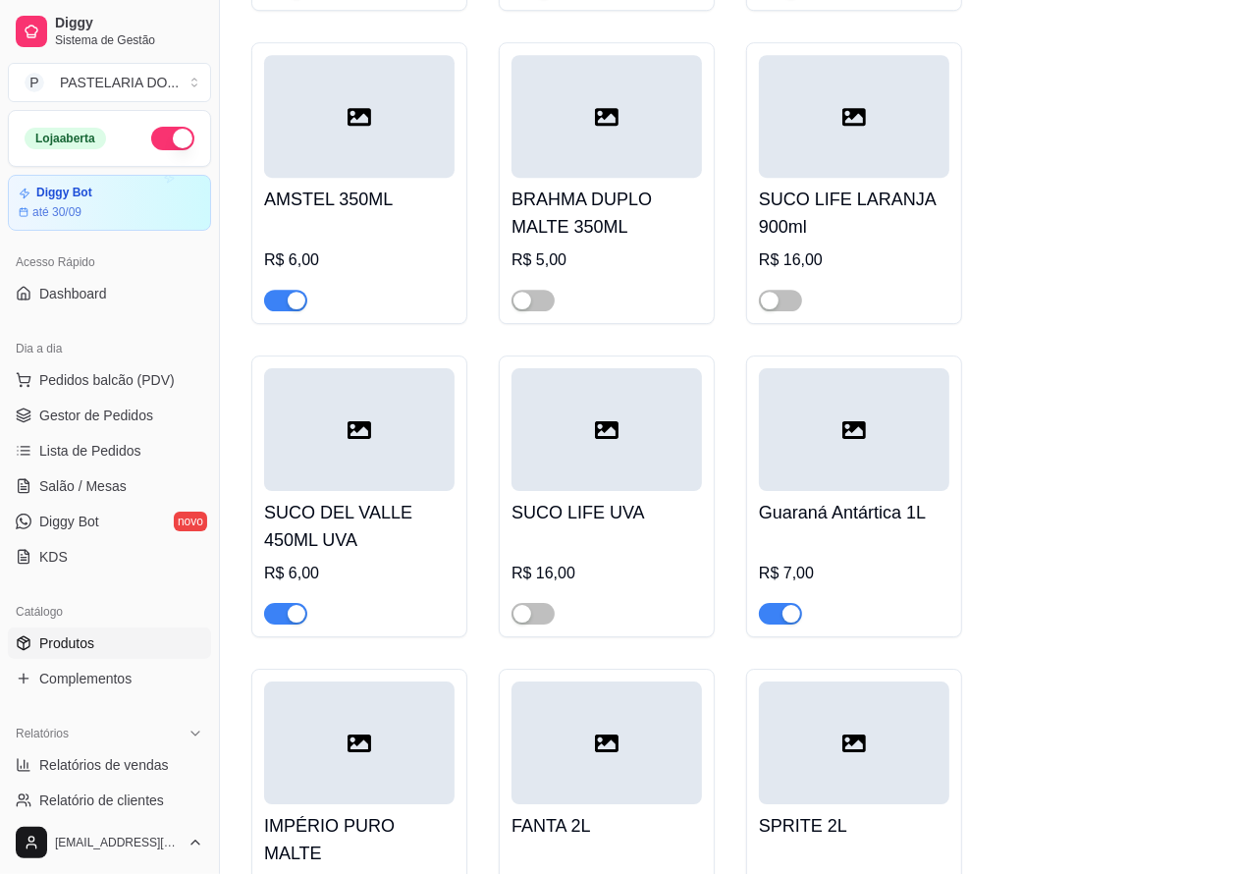
click at [270, 625] on div at bounding box center [285, 613] width 43 height 24
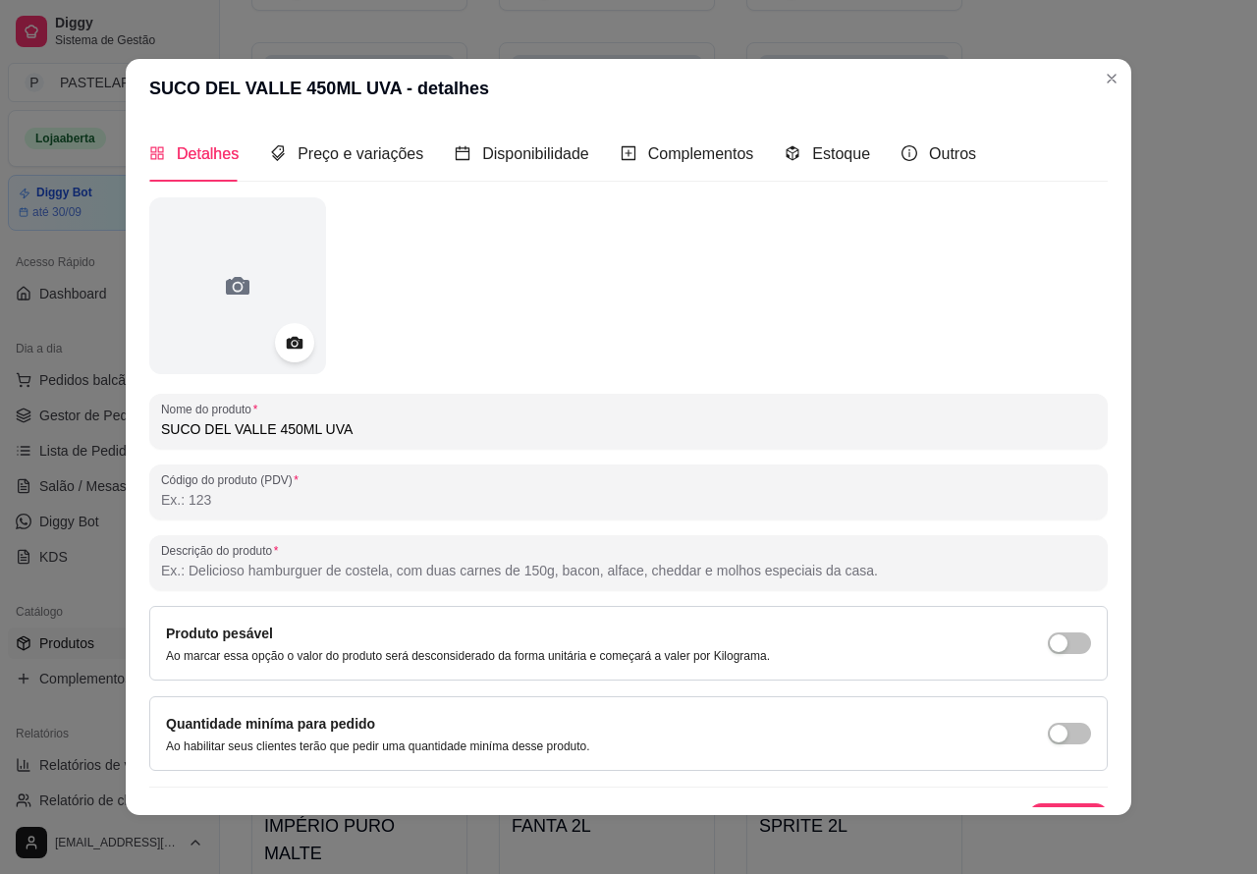
click at [1165, 523] on div "GUARANÁ ANTÁRTICA LATA 350ML R$ 5,00 26 - COCA-COLA LATA 350ml R$ 5,00 30 - COC…" at bounding box center [728, 13] width 955 height 3074
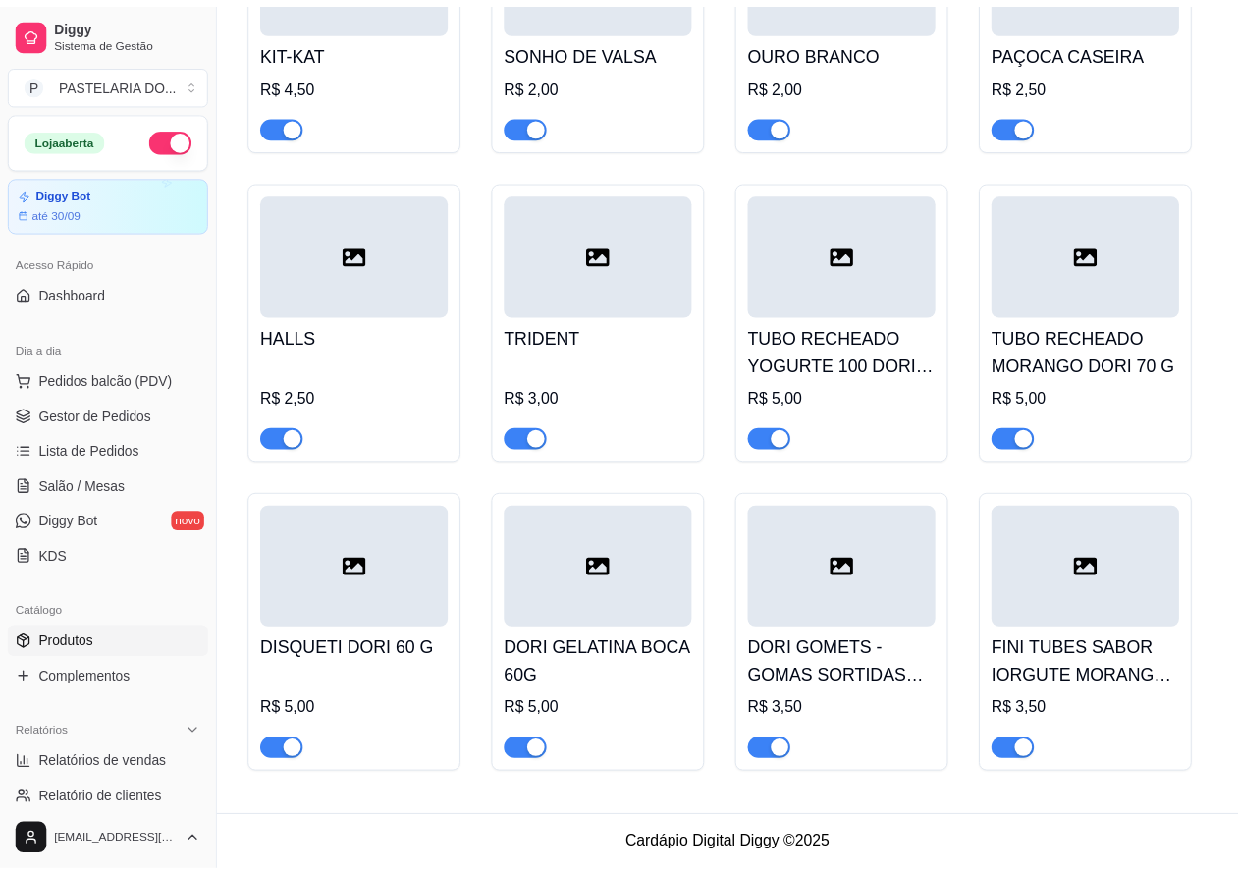
scroll to position [8681, 0]
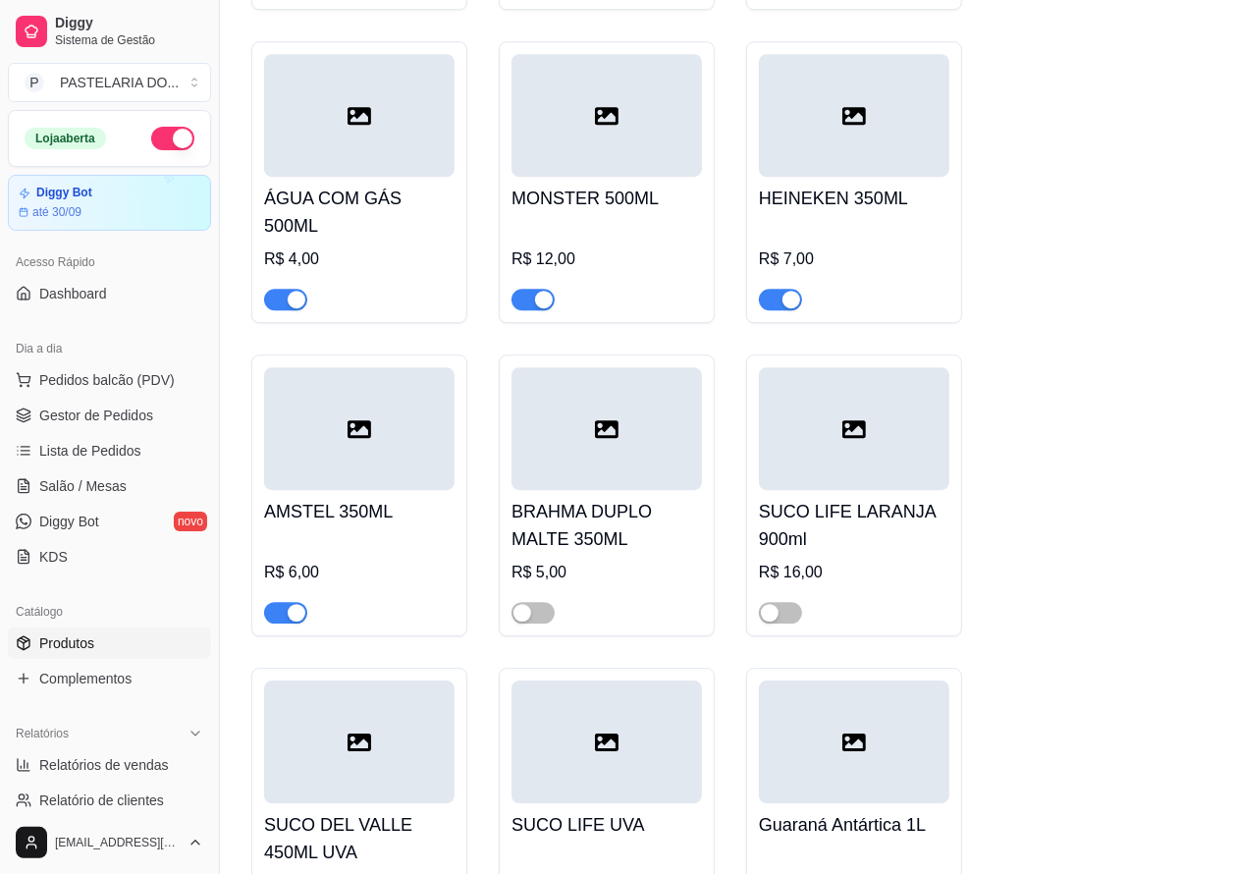
click at [278, 624] on span "button" at bounding box center [285, 613] width 43 height 22
click at [1112, 502] on div "GUARANÁ ANTÁRTICA LATA 350ML R$ 5,00 26 - COCA-COLA LATA 350ml R$ 5,00 30 - COC…" at bounding box center [728, 325] width 955 height 3074
click at [105, 450] on span "Lista de Pedidos" at bounding box center [90, 451] width 102 height 20
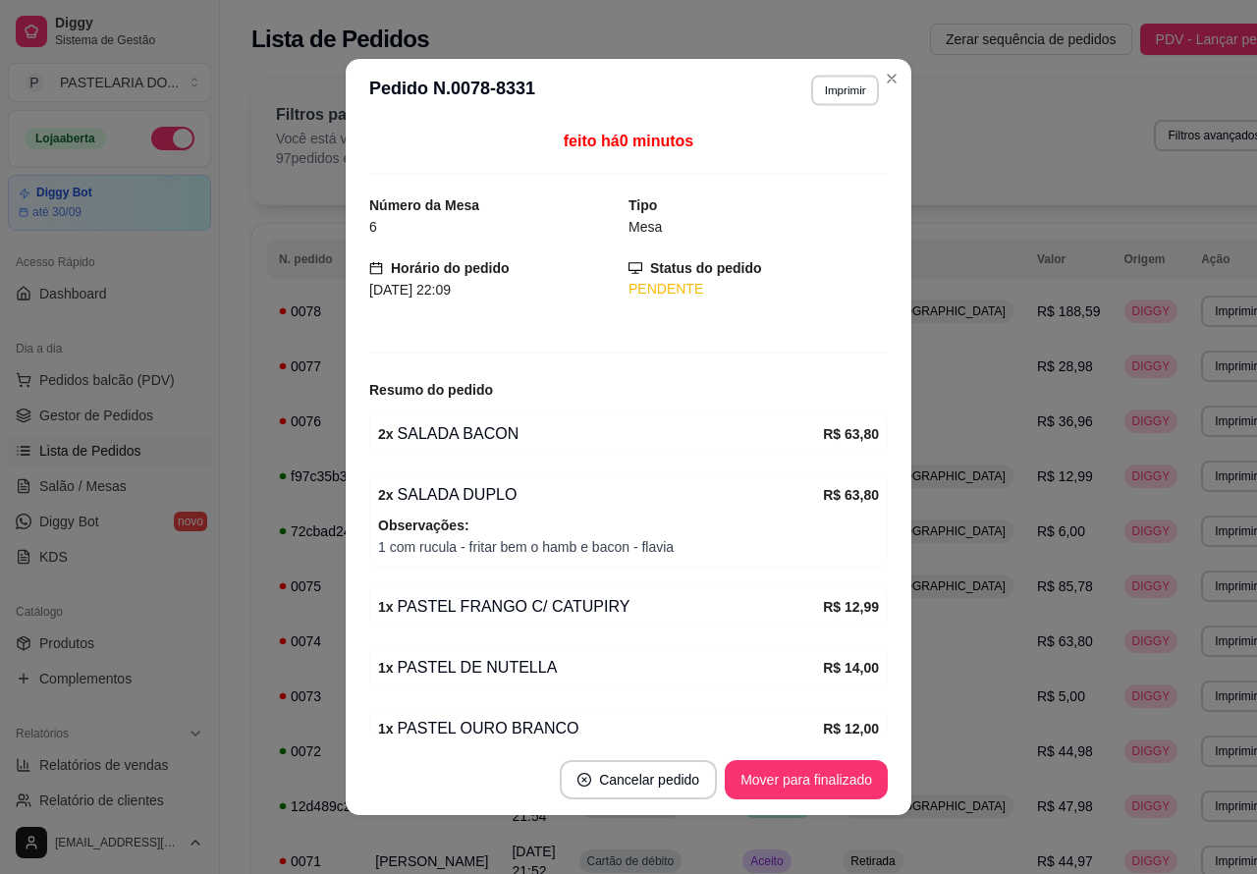
click at [835, 93] on button "Imprimir" at bounding box center [845, 90] width 68 height 30
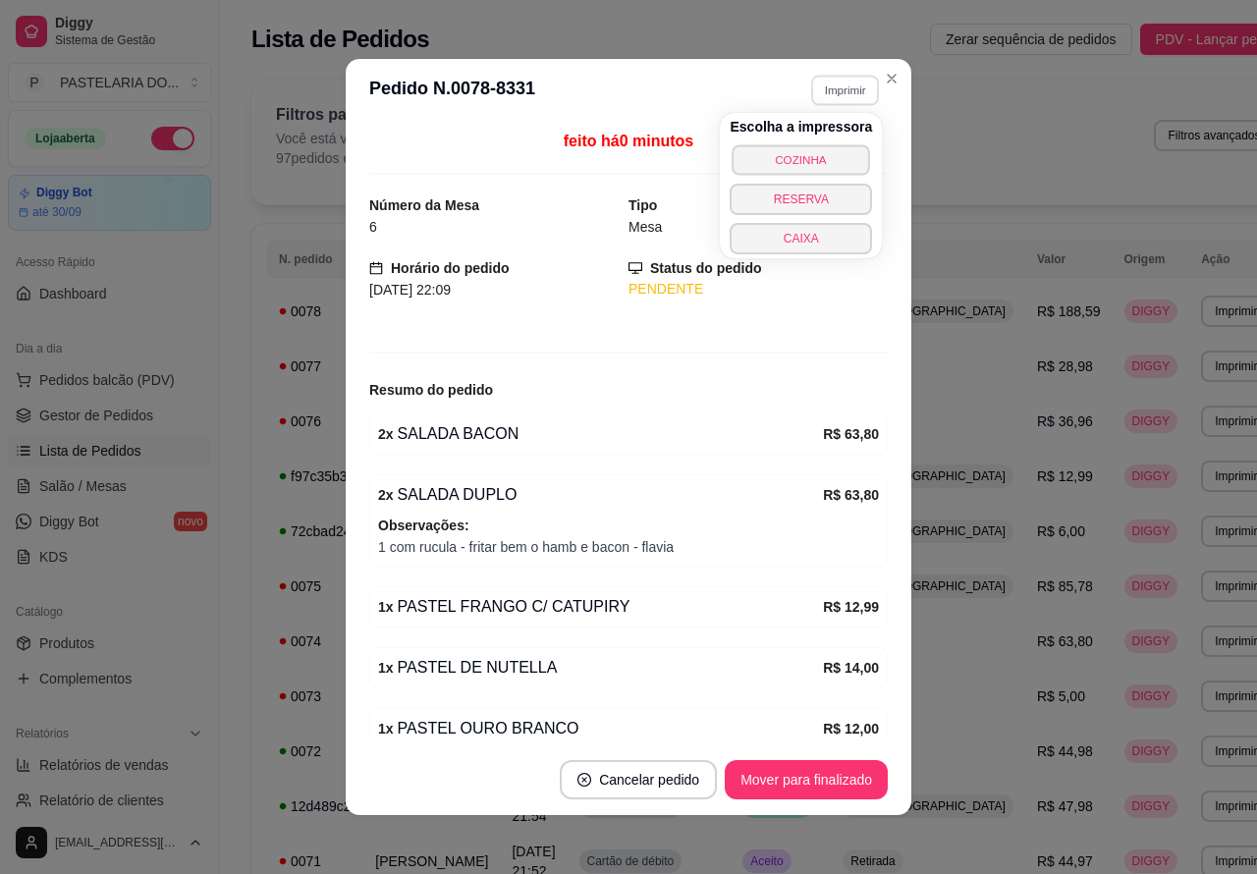
click at [807, 154] on button "COZINHA" at bounding box center [801, 159] width 137 height 30
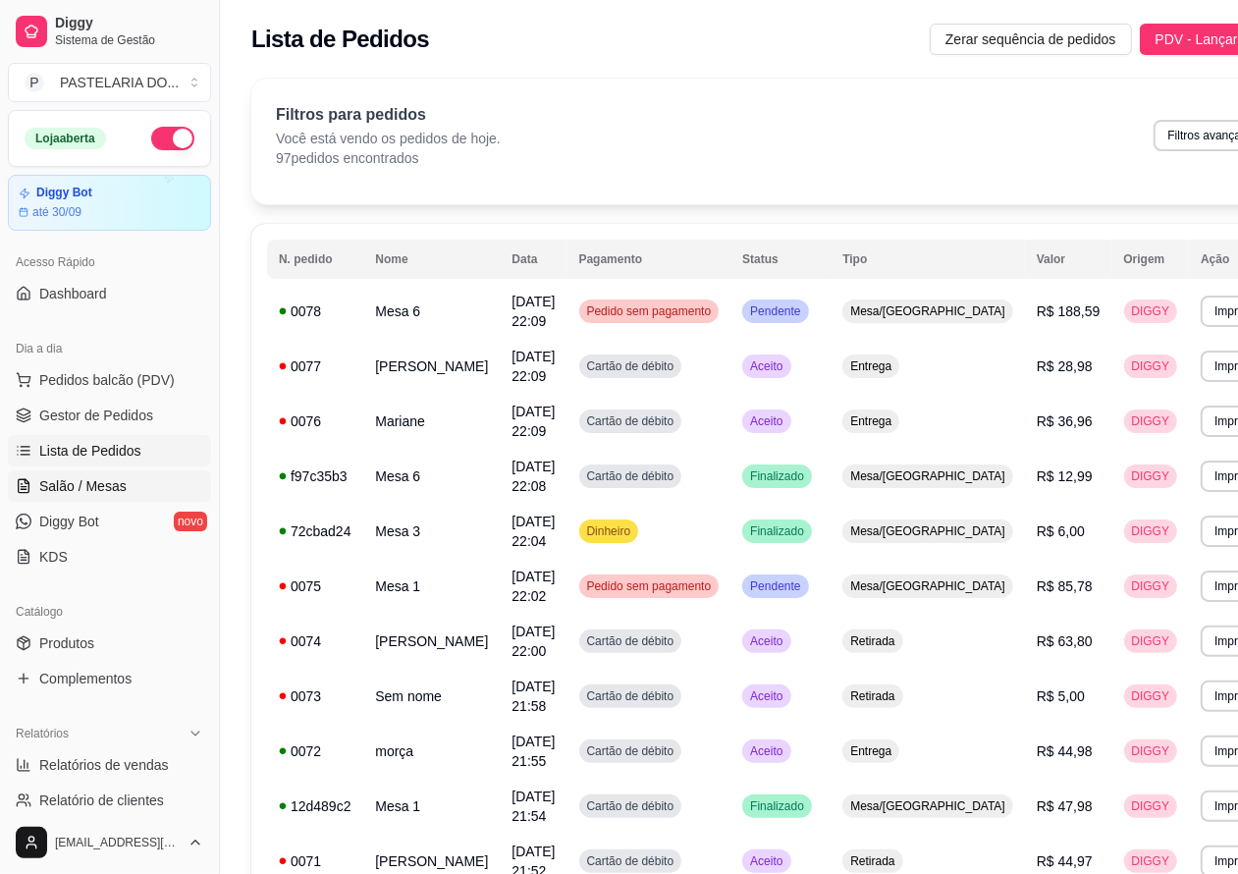
click at [99, 483] on span "Salão / Mesas" at bounding box center [82, 486] width 87 height 20
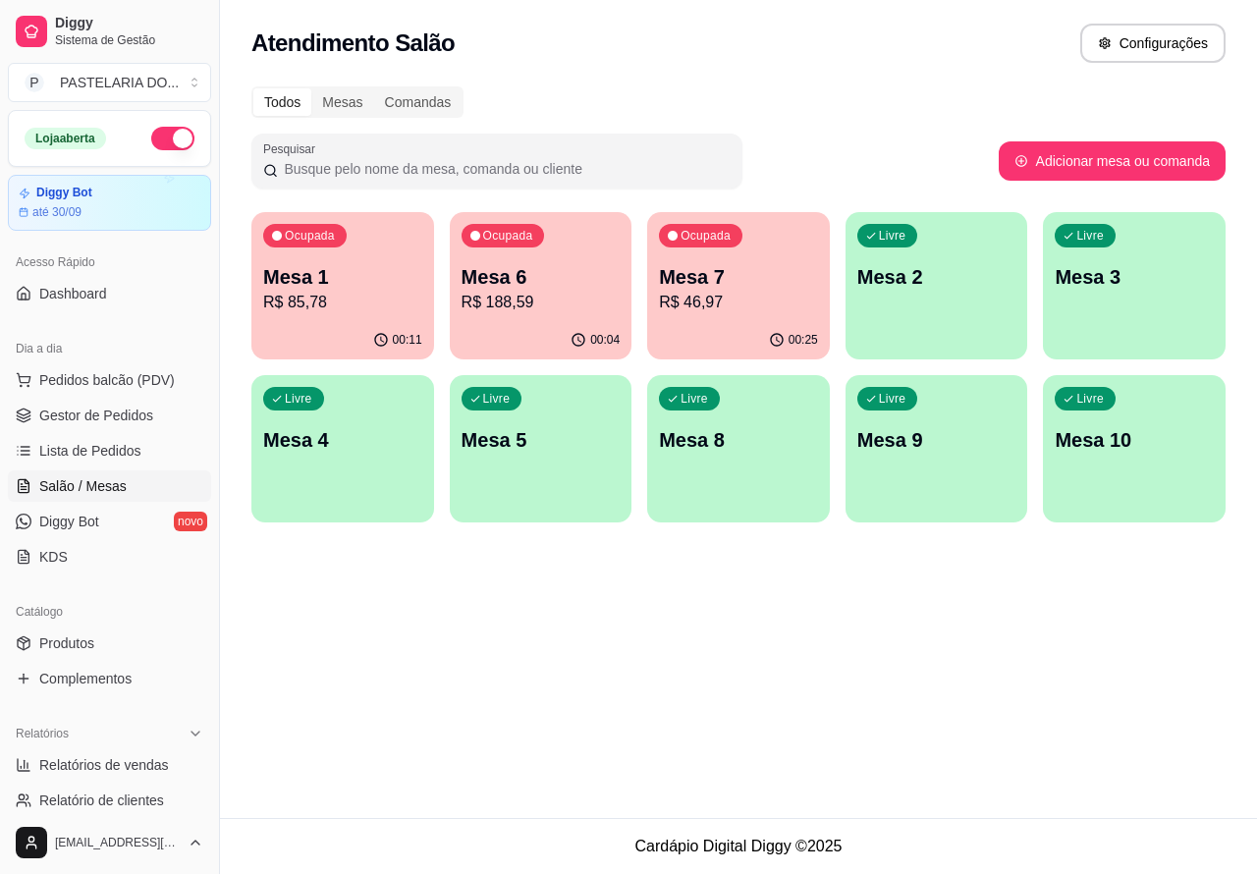
click at [724, 293] on p "R$ 46,97" at bounding box center [738, 303] width 159 height 24
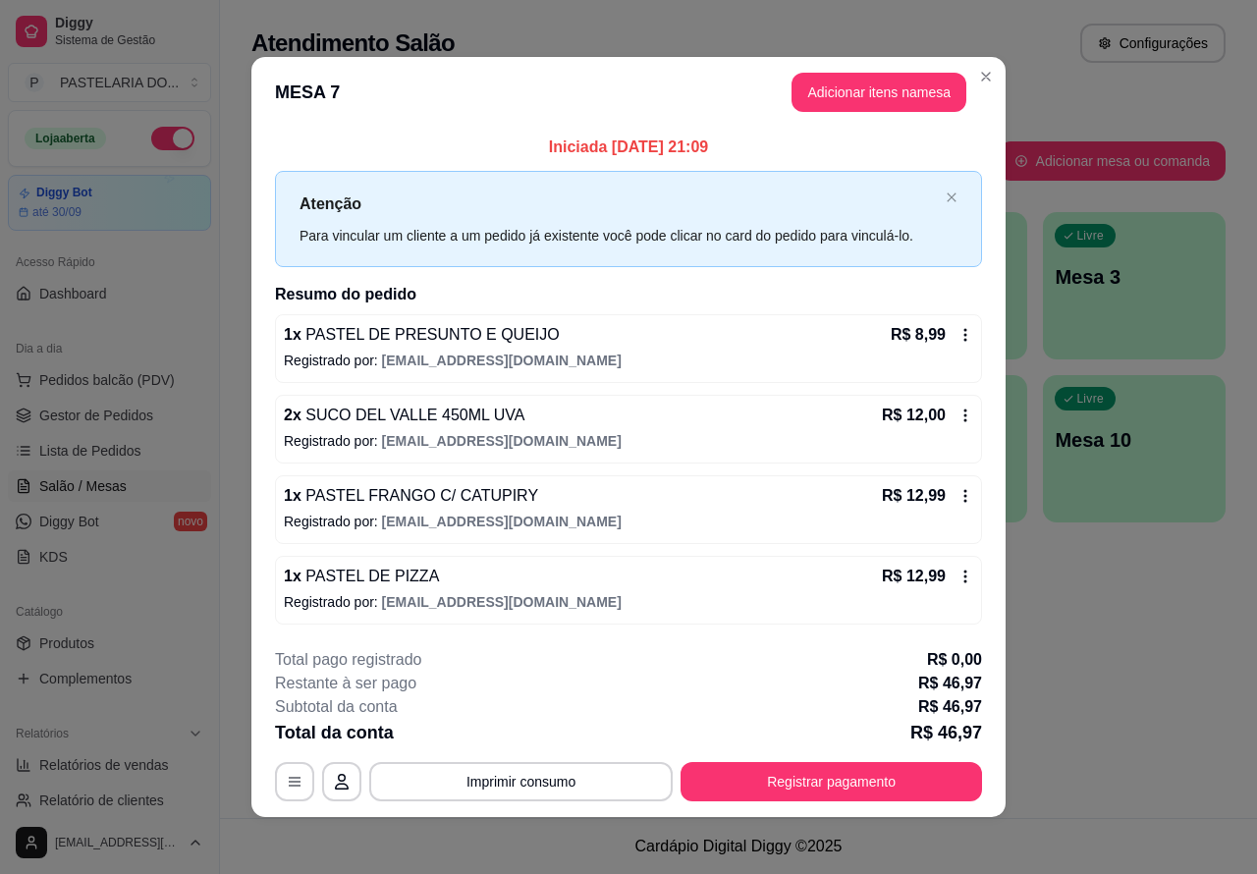
click at [517, 787] on button "Imprimir consumo" at bounding box center [520, 781] width 303 height 39
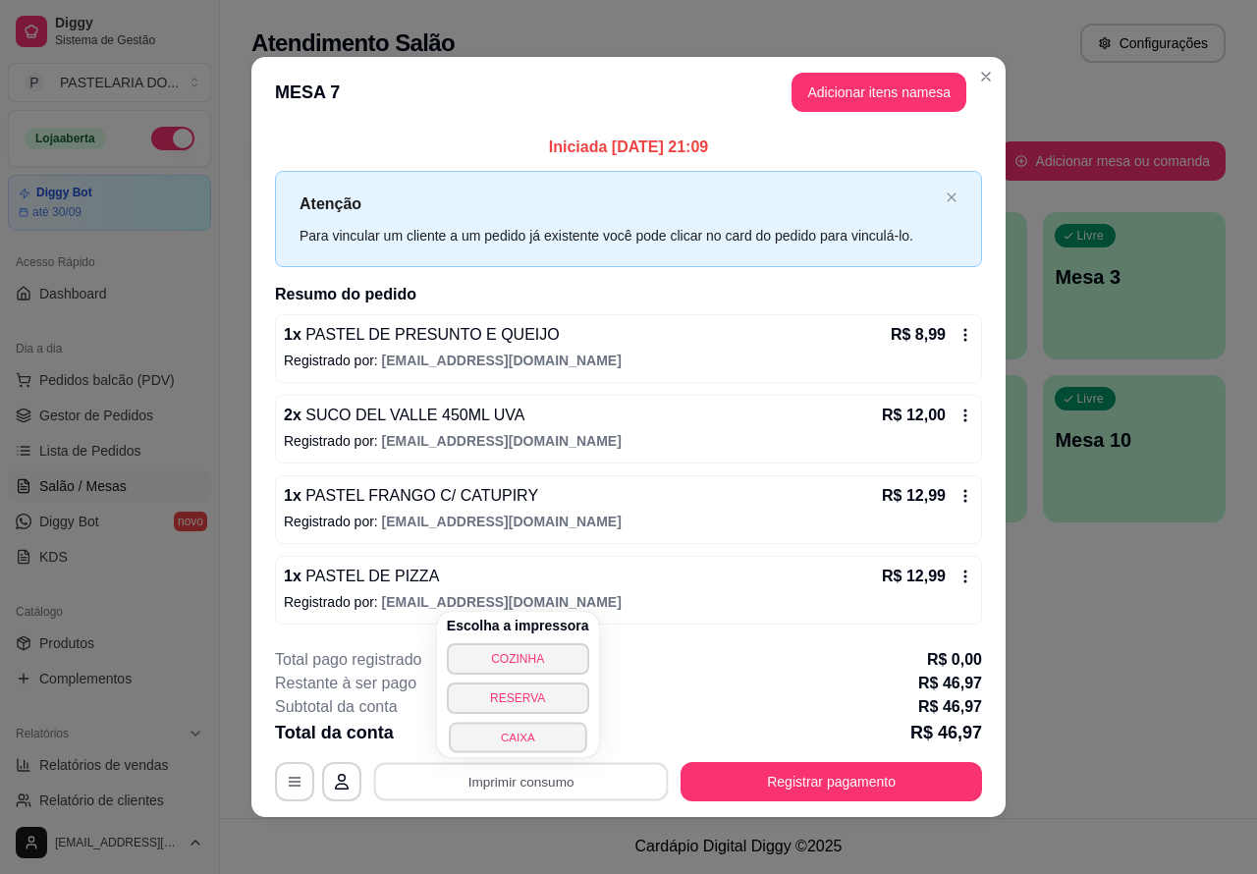
click at [525, 736] on button "CAIXA" at bounding box center [517, 737] width 137 height 30
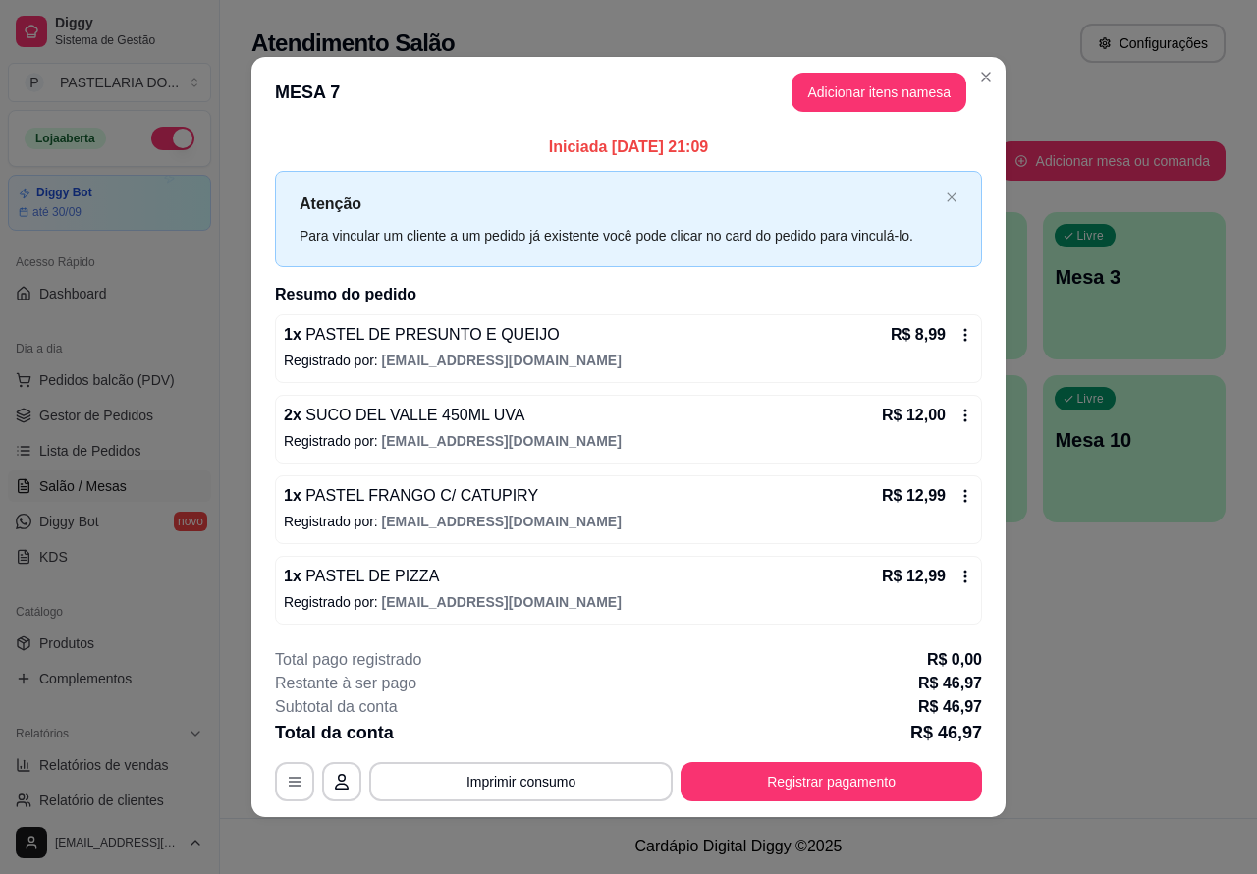
click at [1181, 640] on div "Atendimento Salão Configurações Todos Mesas Comandas Pesquisar Adicionar mesa o…" at bounding box center [738, 409] width 1037 height 818
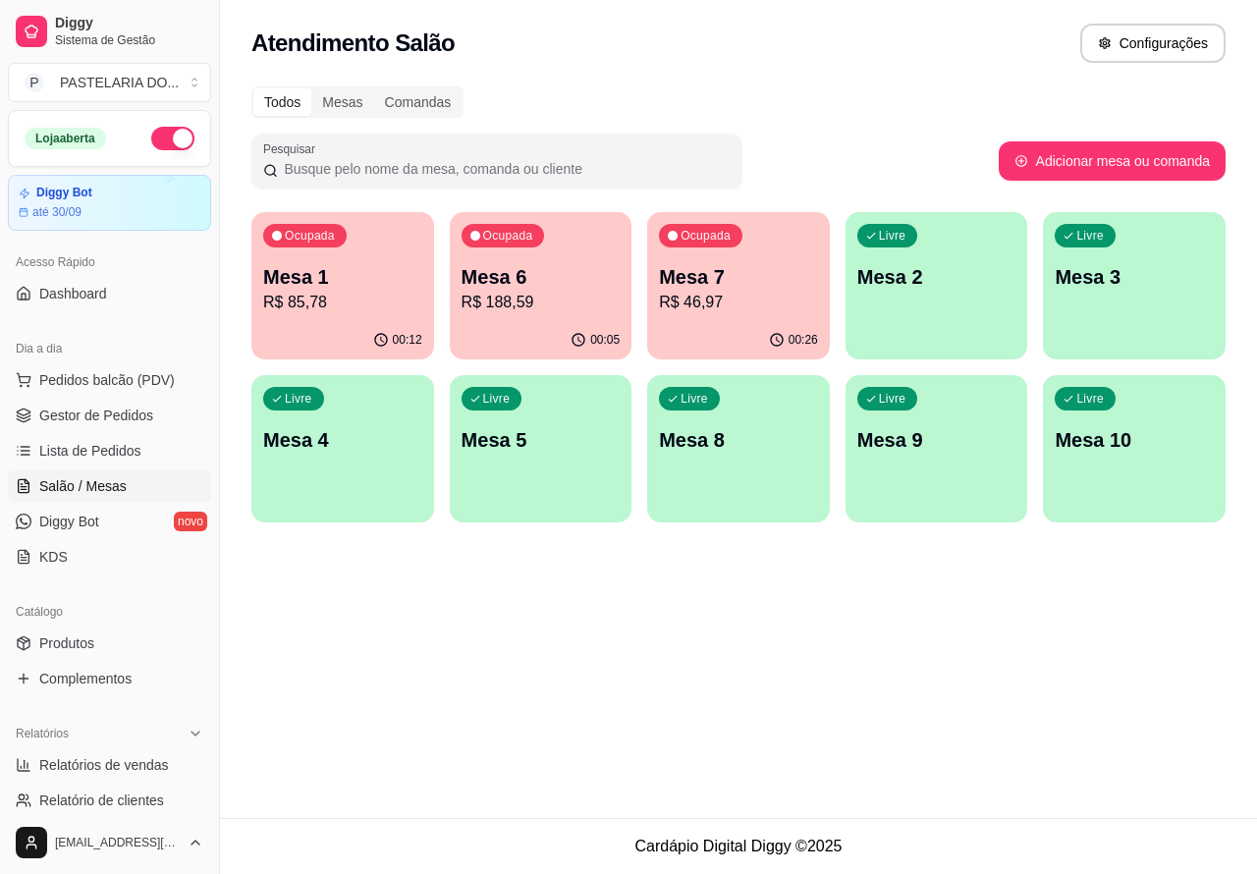
click at [576, 650] on div "Atendimento Salão Configurações Todos Mesas Comandas Pesquisar Adicionar mesa o…" at bounding box center [738, 409] width 1037 height 818
click at [736, 291] on p "R$ 46,97" at bounding box center [738, 303] width 159 height 24
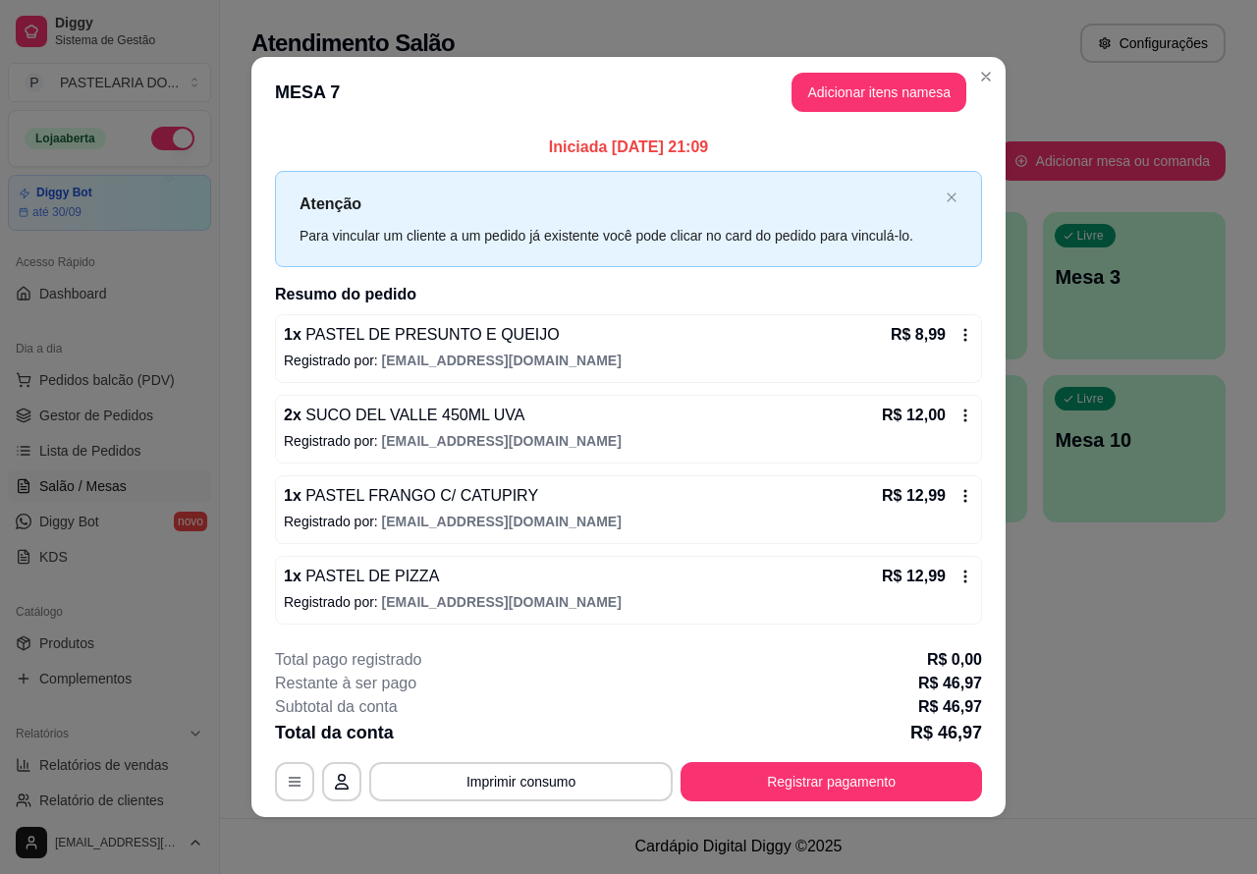
click at [890, 91] on div "Nenhum produto adicionado" at bounding box center [1028, 284] width 374 height 387
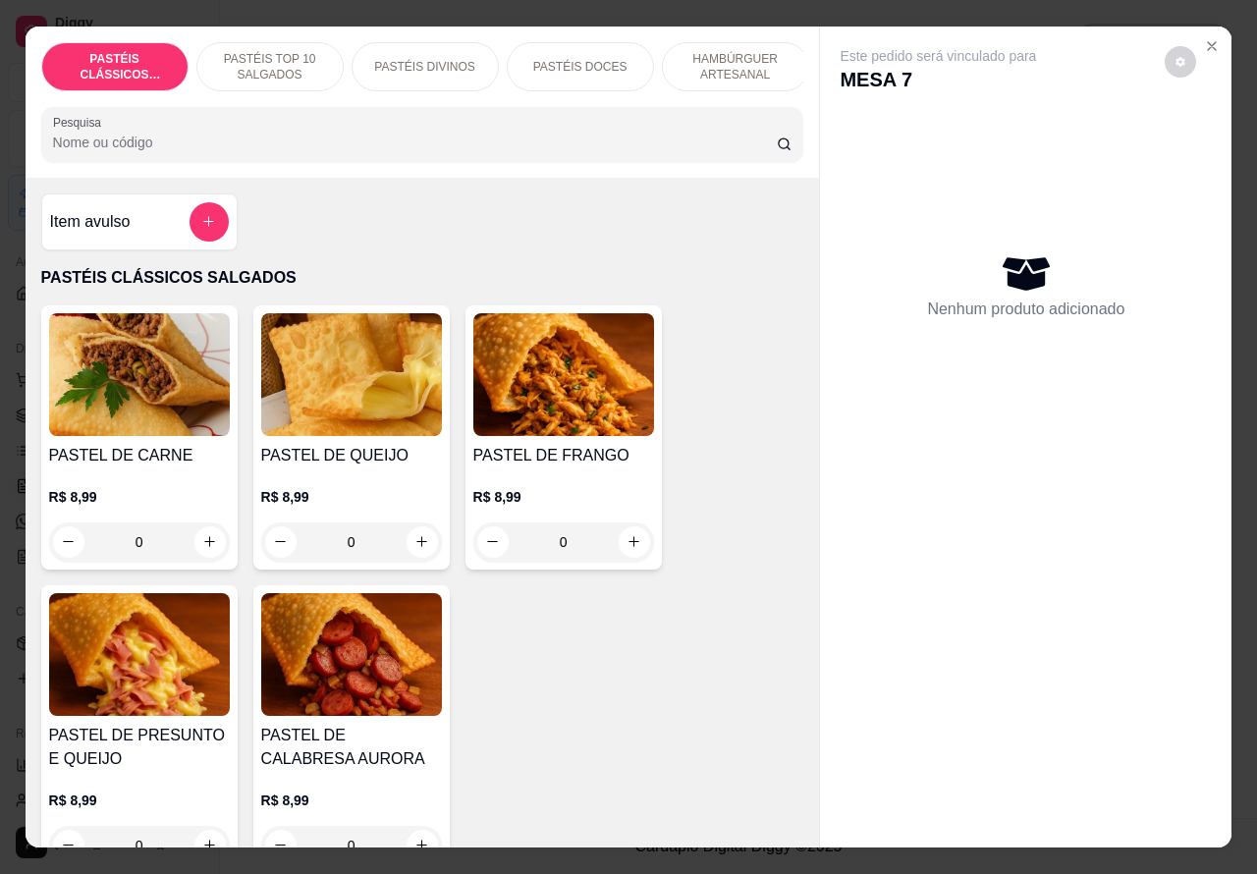
click at [209, 551] on button "increase-product-quantity" at bounding box center [209, 541] width 31 height 31
click at [204, 547] on icon "increase-product-quantity" at bounding box center [209, 541] width 11 height 11
click at [196, 543] on button "increase-product-quantity" at bounding box center [209, 541] width 30 height 30
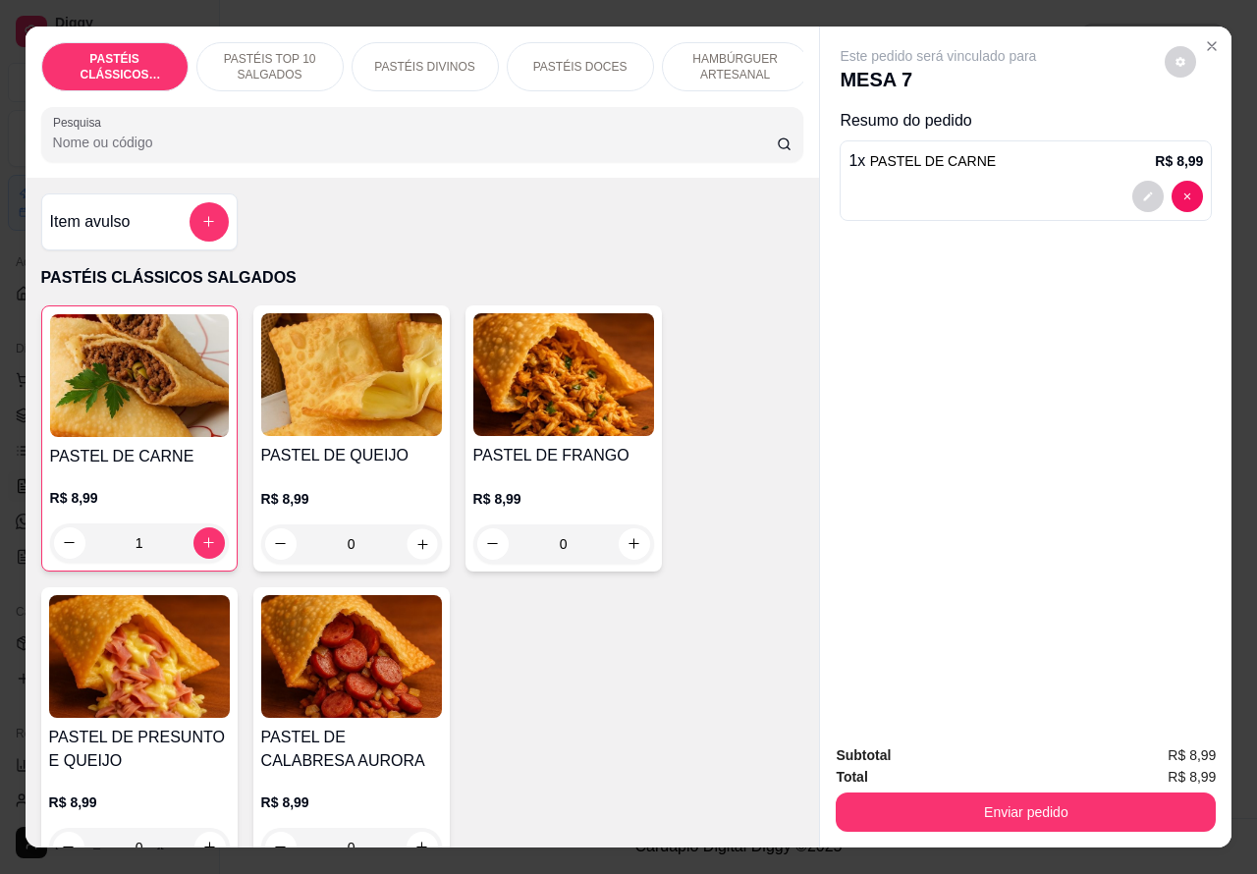
click at [417, 549] on icon "increase-product-quantity" at bounding box center [422, 544] width 10 height 10
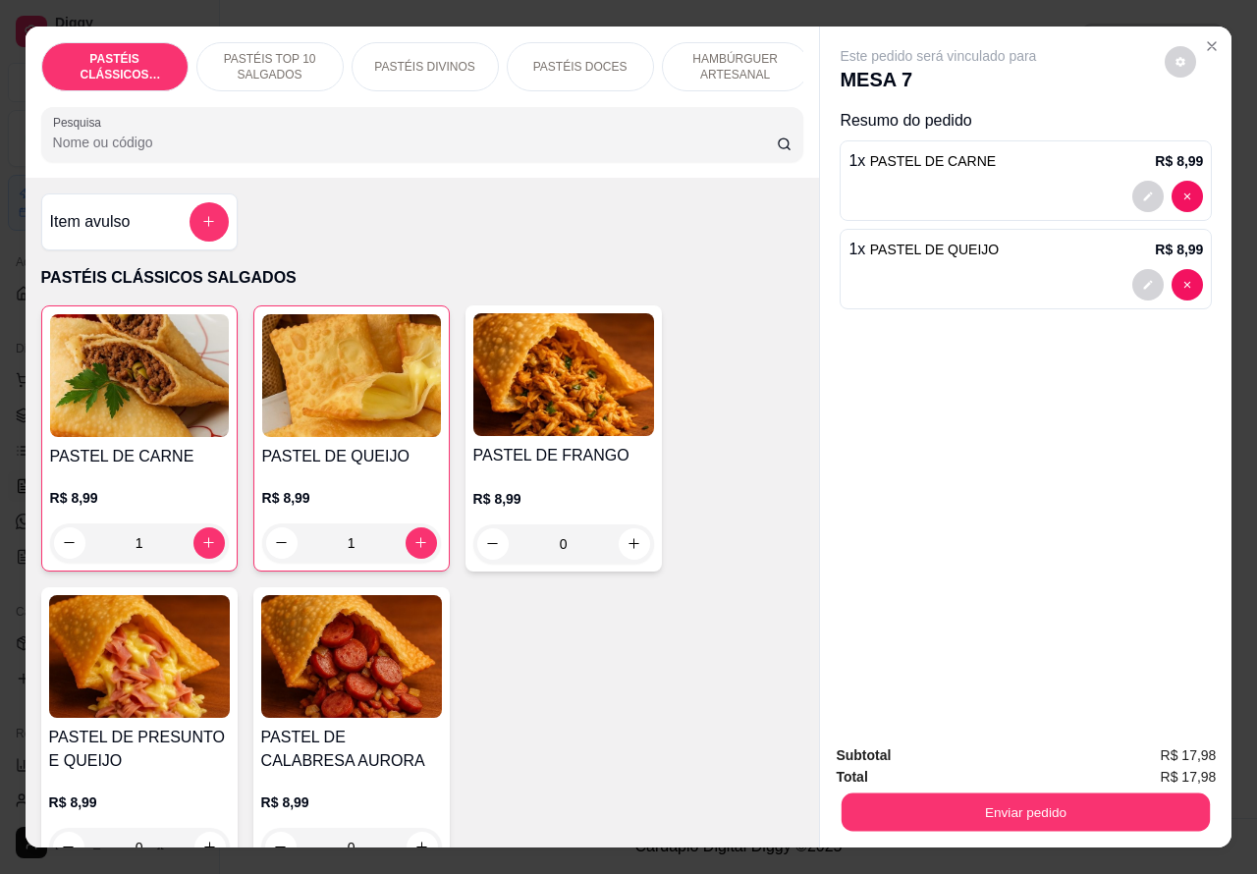
click at [1016, 800] on button "Enviar pedido" at bounding box center [1026, 812] width 368 height 38
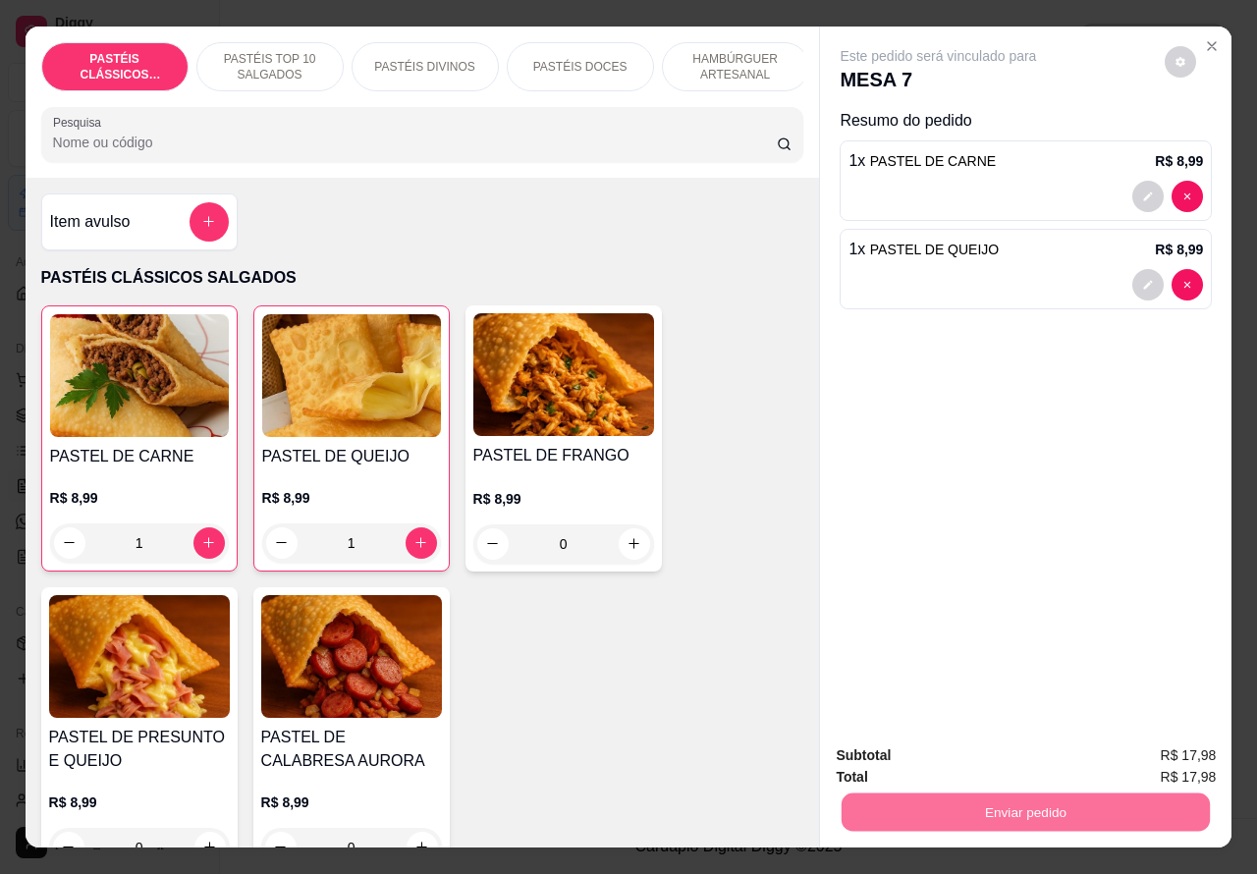
click at [985, 747] on button "Não registrar e enviar pedido" at bounding box center [959, 754] width 198 height 36
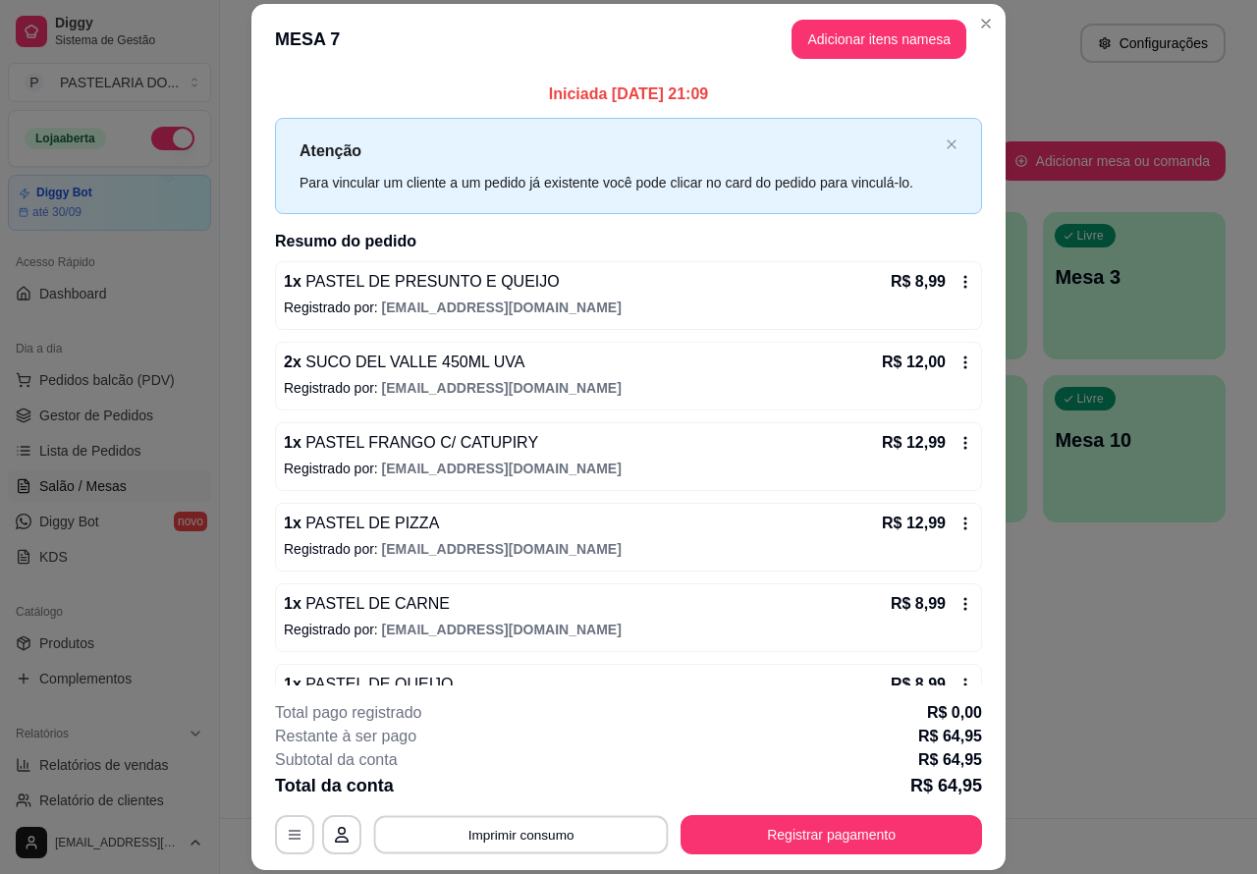
click at [517, 833] on button "Imprimir consumo" at bounding box center [521, 834] width 295 height 38
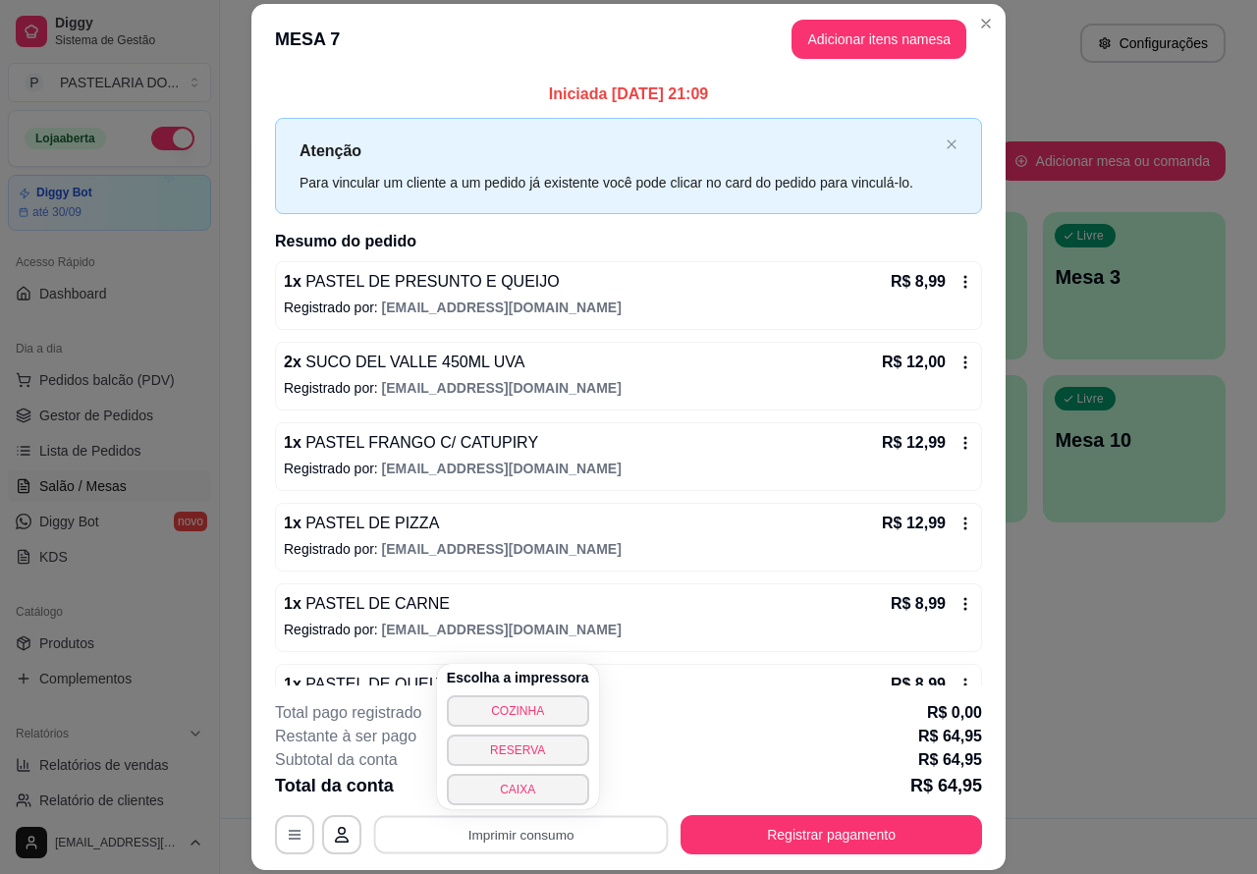
click at [553, 783] on button "CAIXA" at bounding box center [518, 789] width 142 height 31
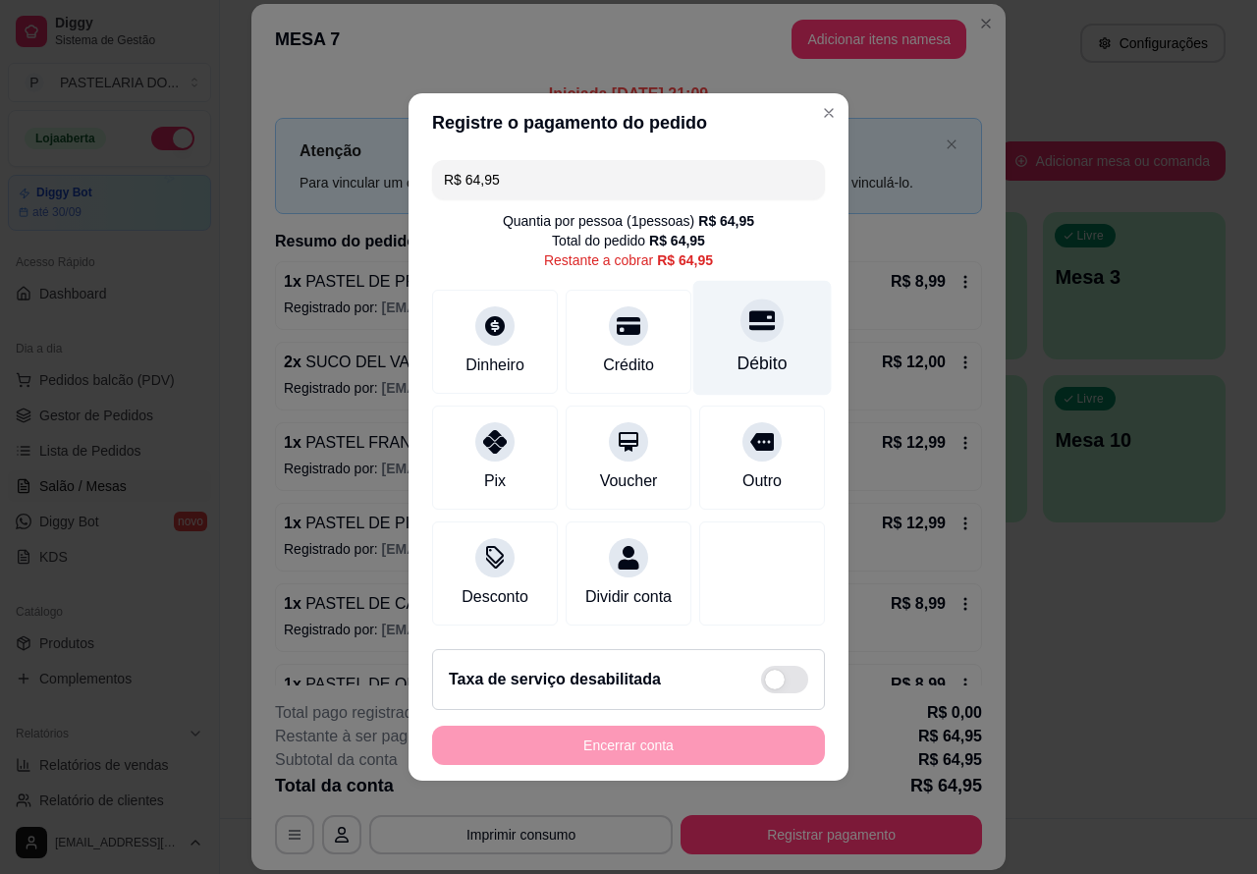
click at [749, 311] on icon at bounding box center [762, 321] width 26 height 20
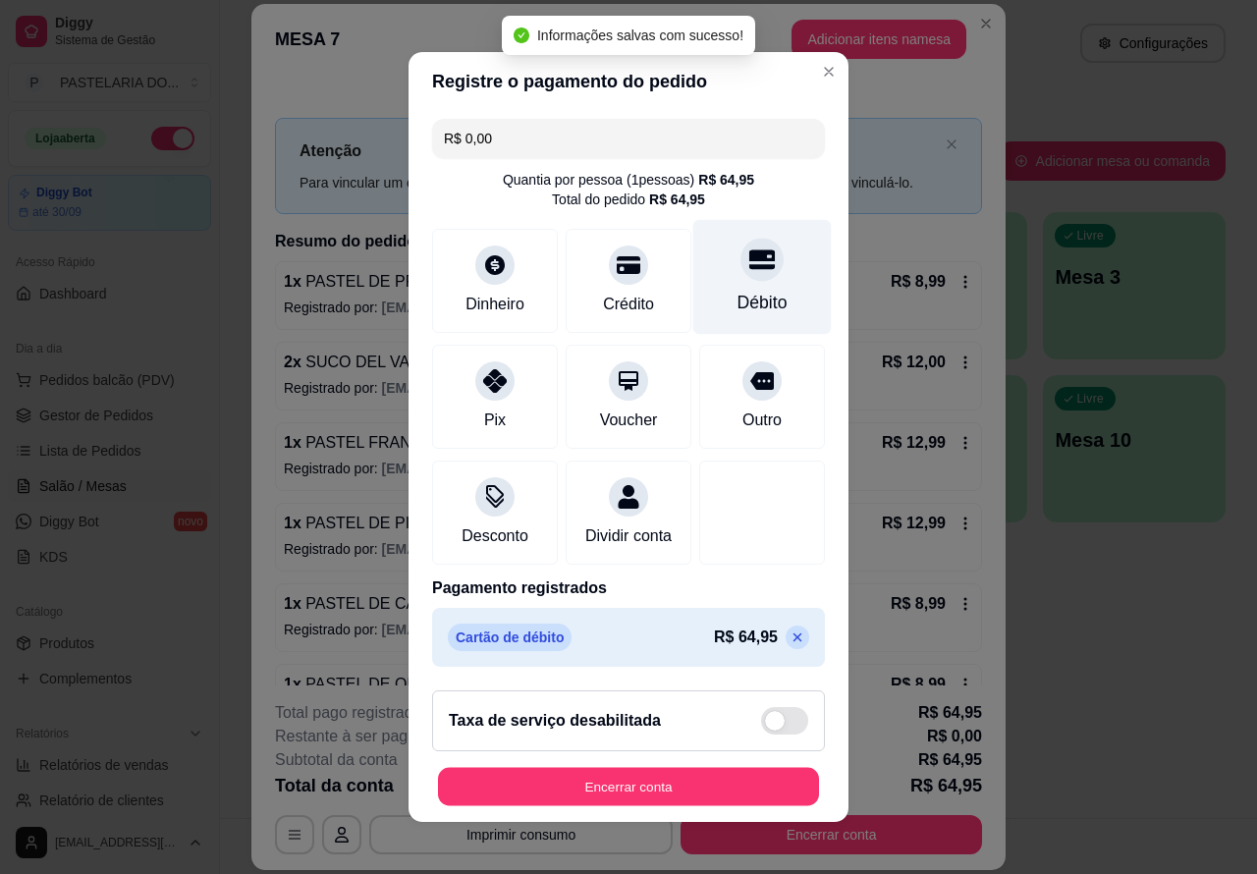
click at [643, 796] on button "Encerrar conta" at bounding box center [628, 787] width 381 height 38
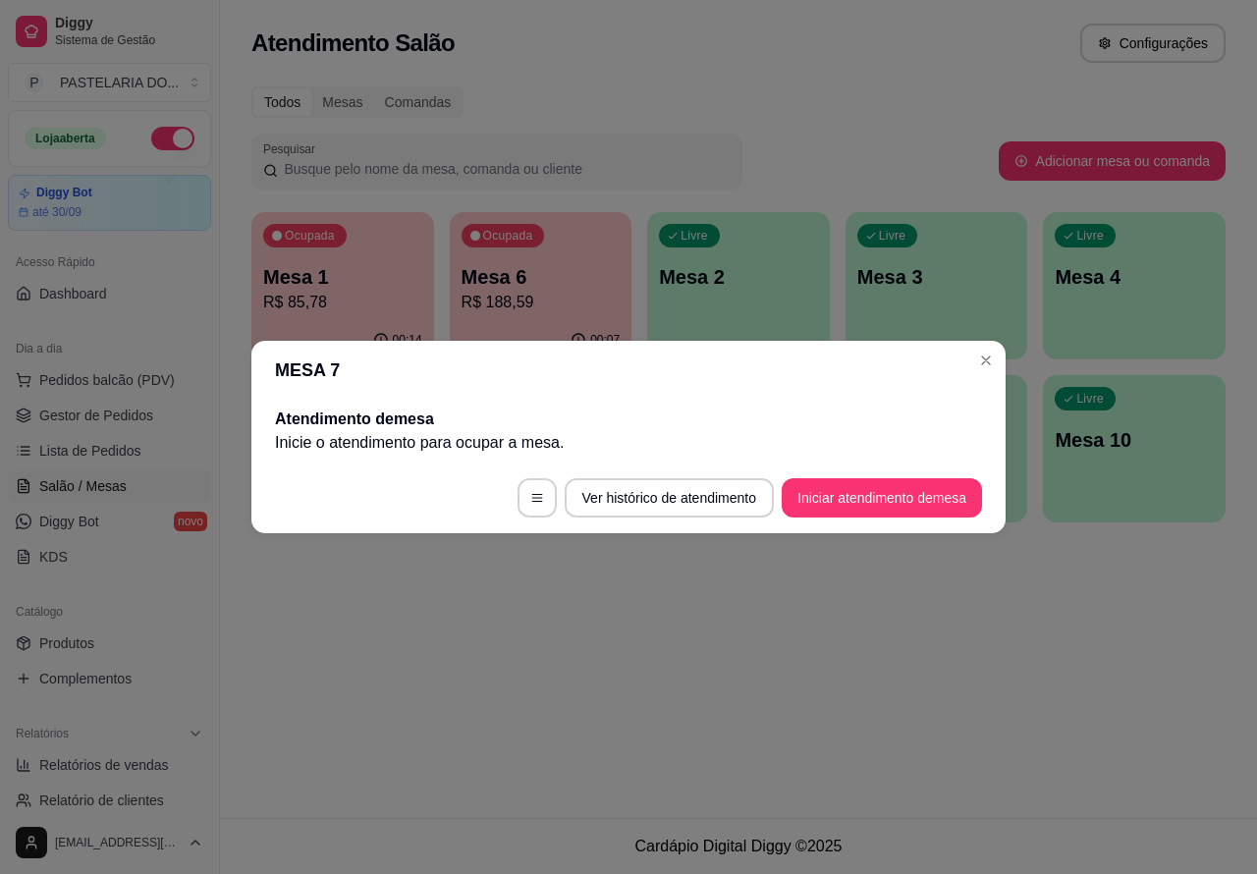
click at [1012, 669] on div "Atendimento Salão Configurações Todos Mesas Comandas Pesquisar Adicionar mesa o…" at bounding box center [738, 409] width 1037 height 818
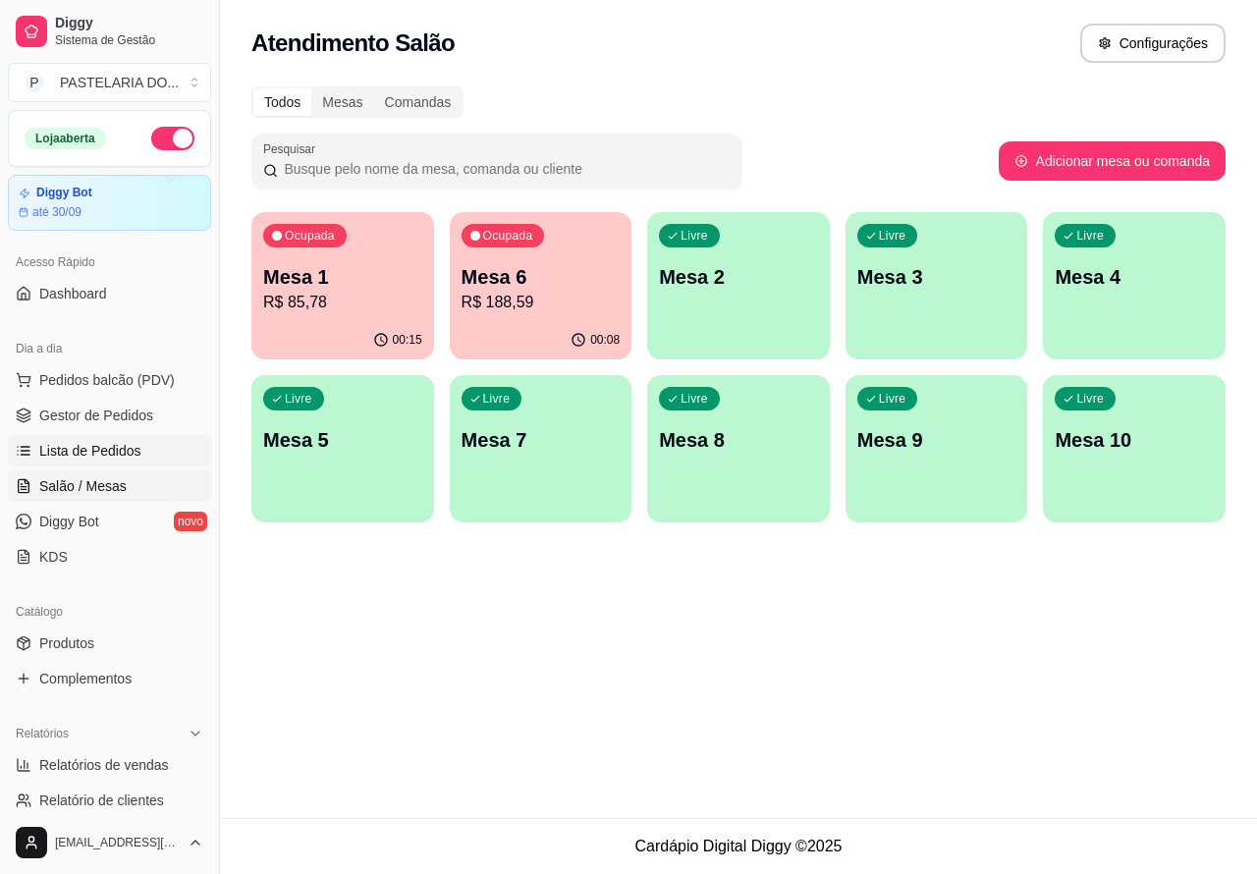
click at [98, 448] on span "Lista de Pedidos" at bounding box center [90, 451] width 102 height 20
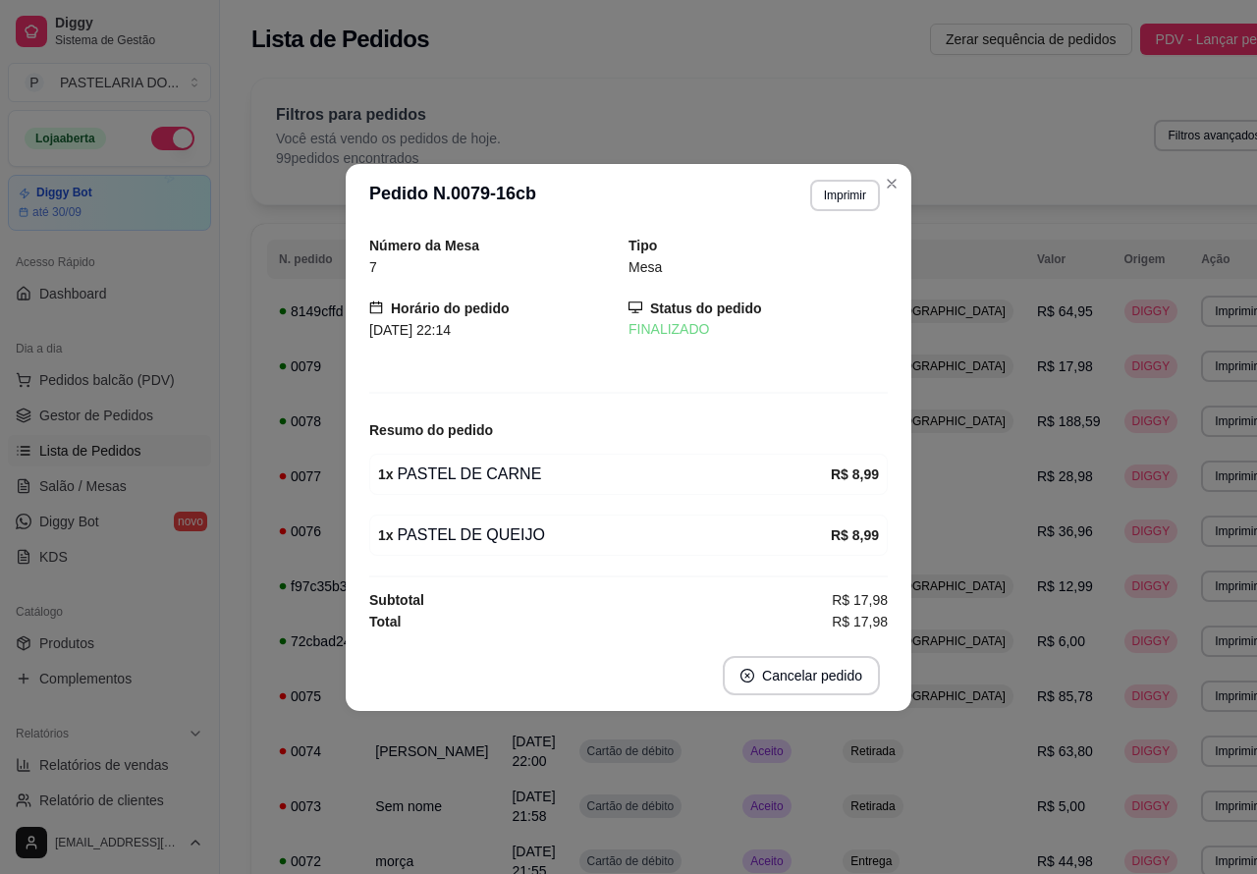
click at [891, 180] on div "Filtros para pedidos Você está vendo os pedidos de hoje. 99 pedidos encontrados…" at bounding box center [775, 142] width 1048 height 126
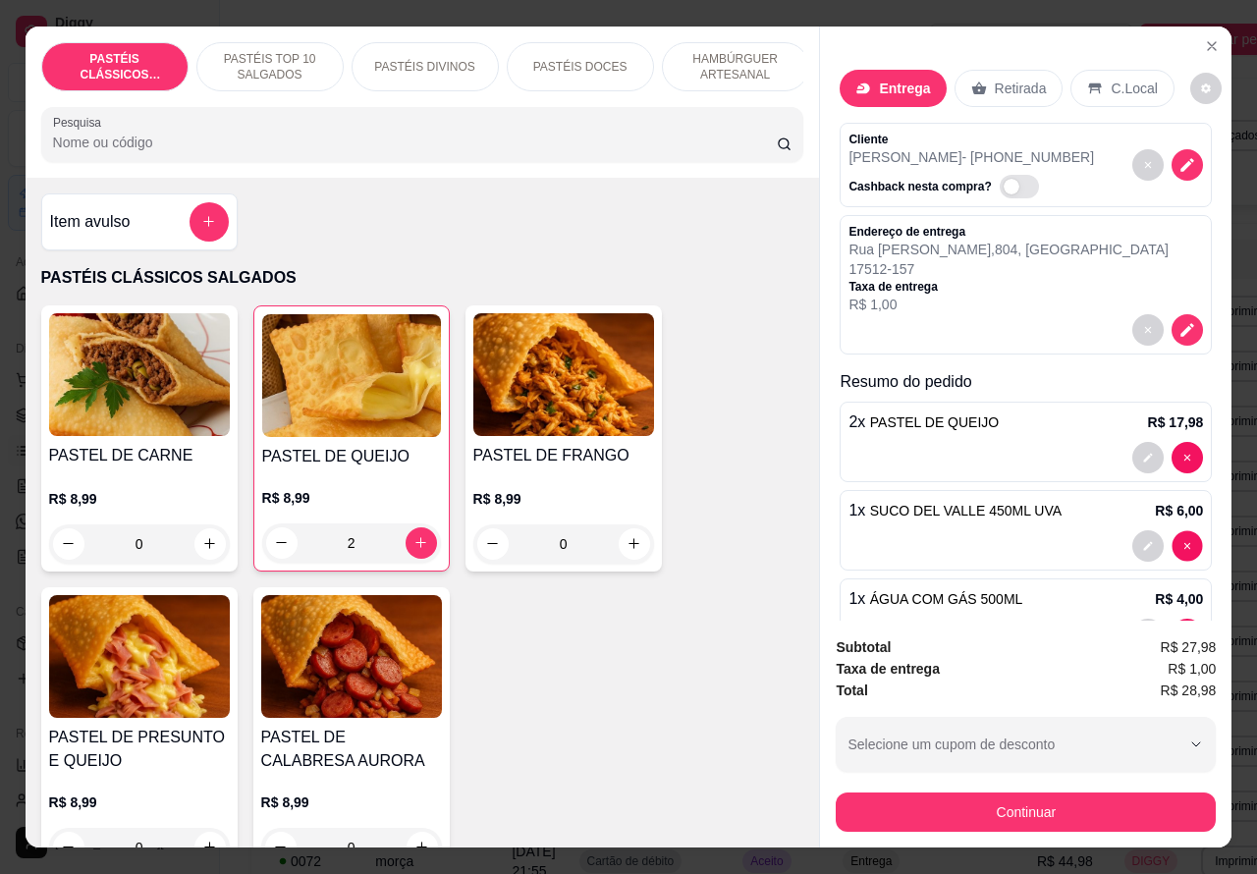
click at [1161, 619] on div at bounding box center [1167, 634] width 71 height 31
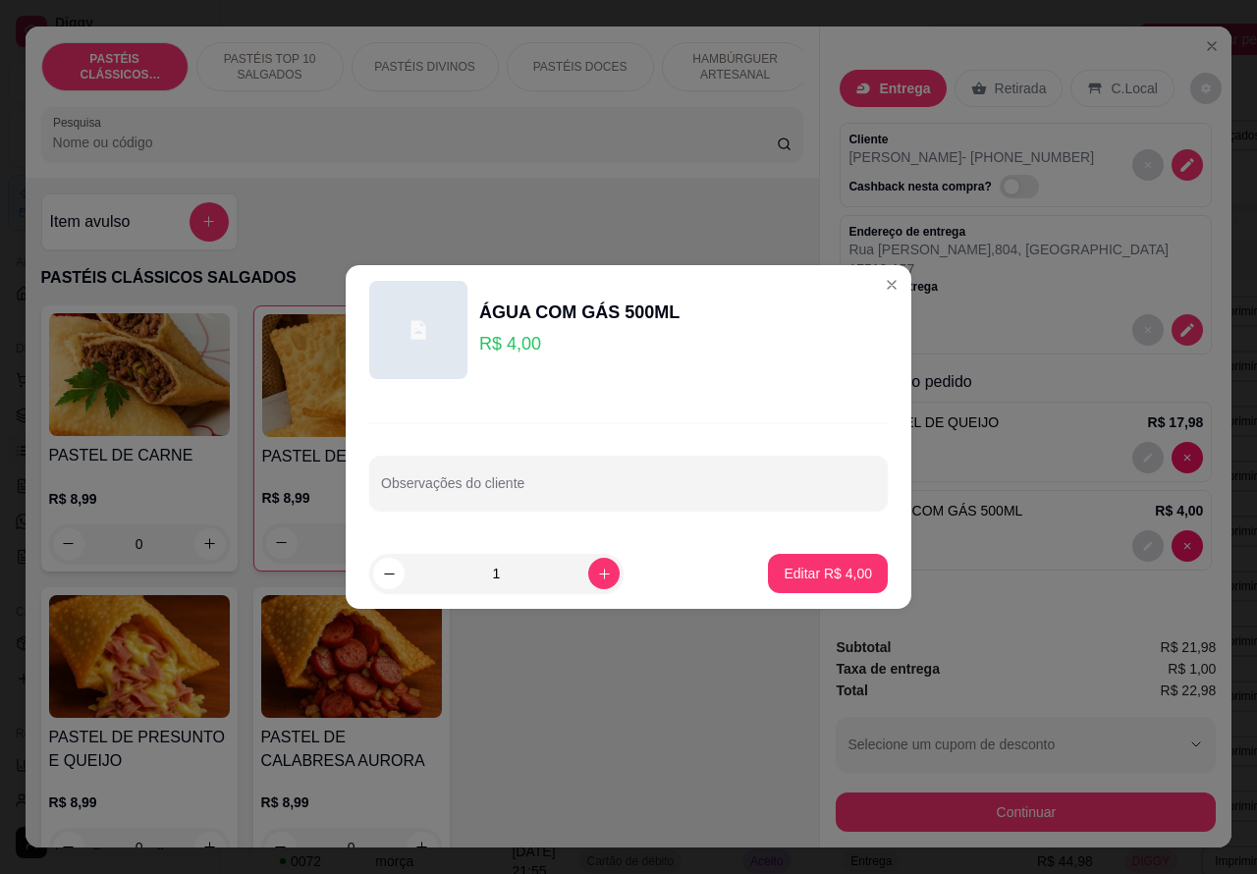
click at [872, 279] on p "17512-157" at bounding box center [1007, 269] width 319 height 20
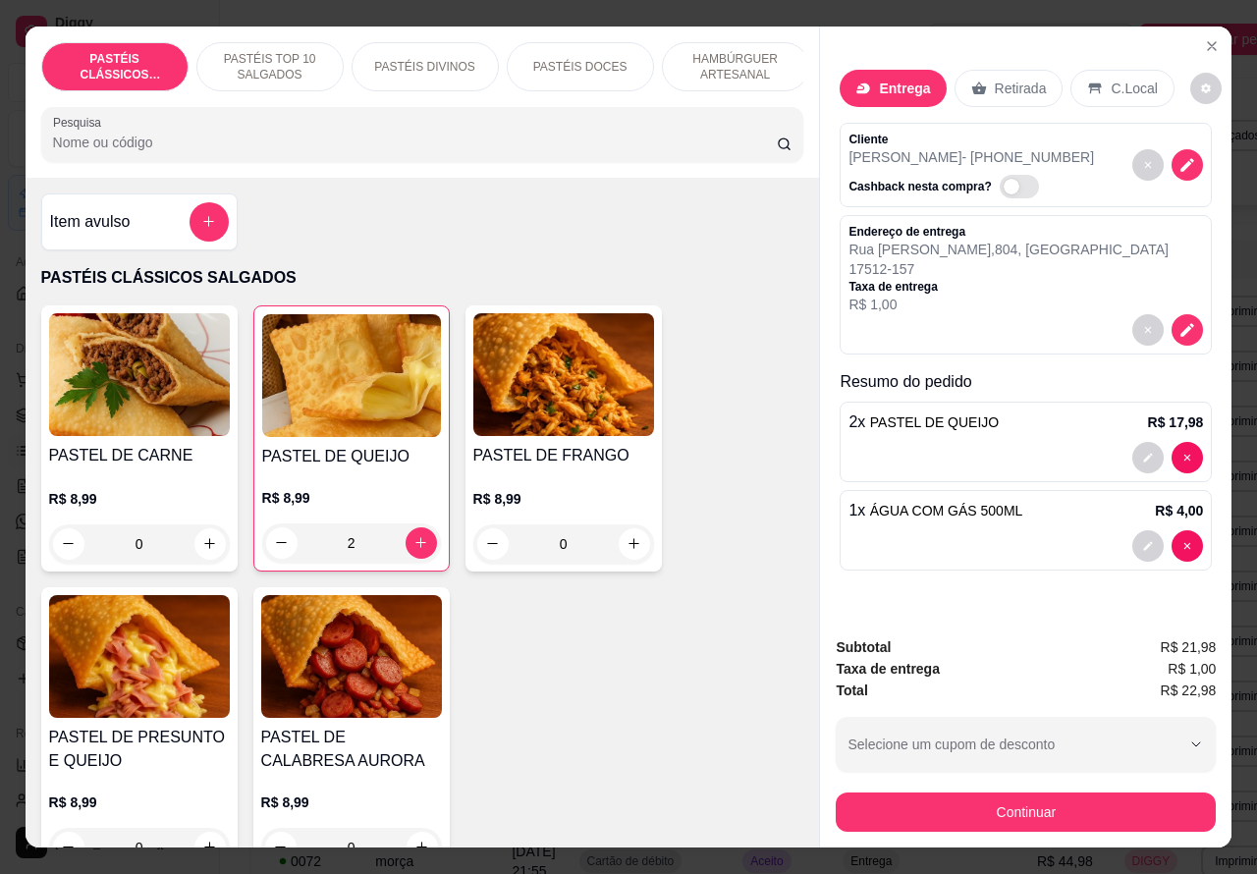
scroll to position [45, 0]
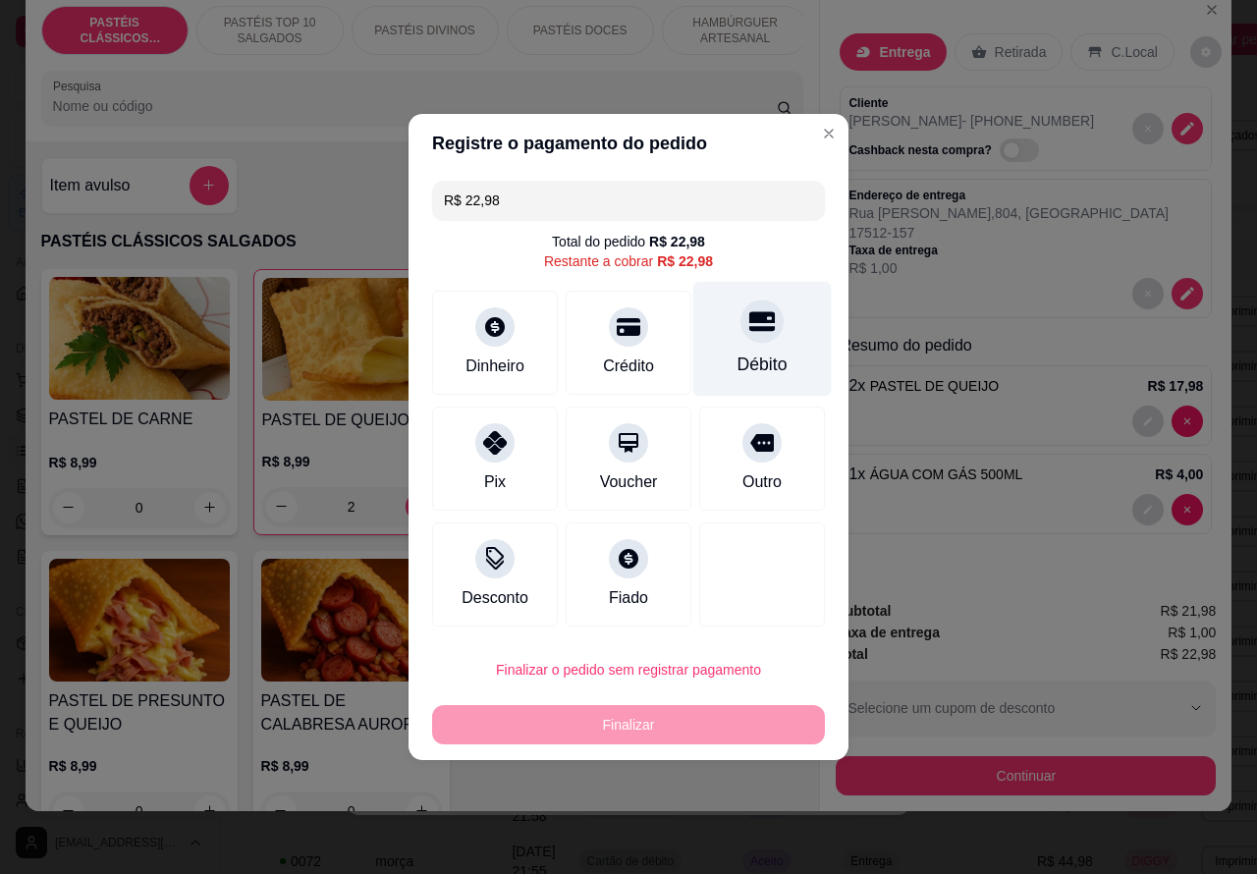
click at [753, 322] on icon at bounding box center [762, 321] width 26 height 26
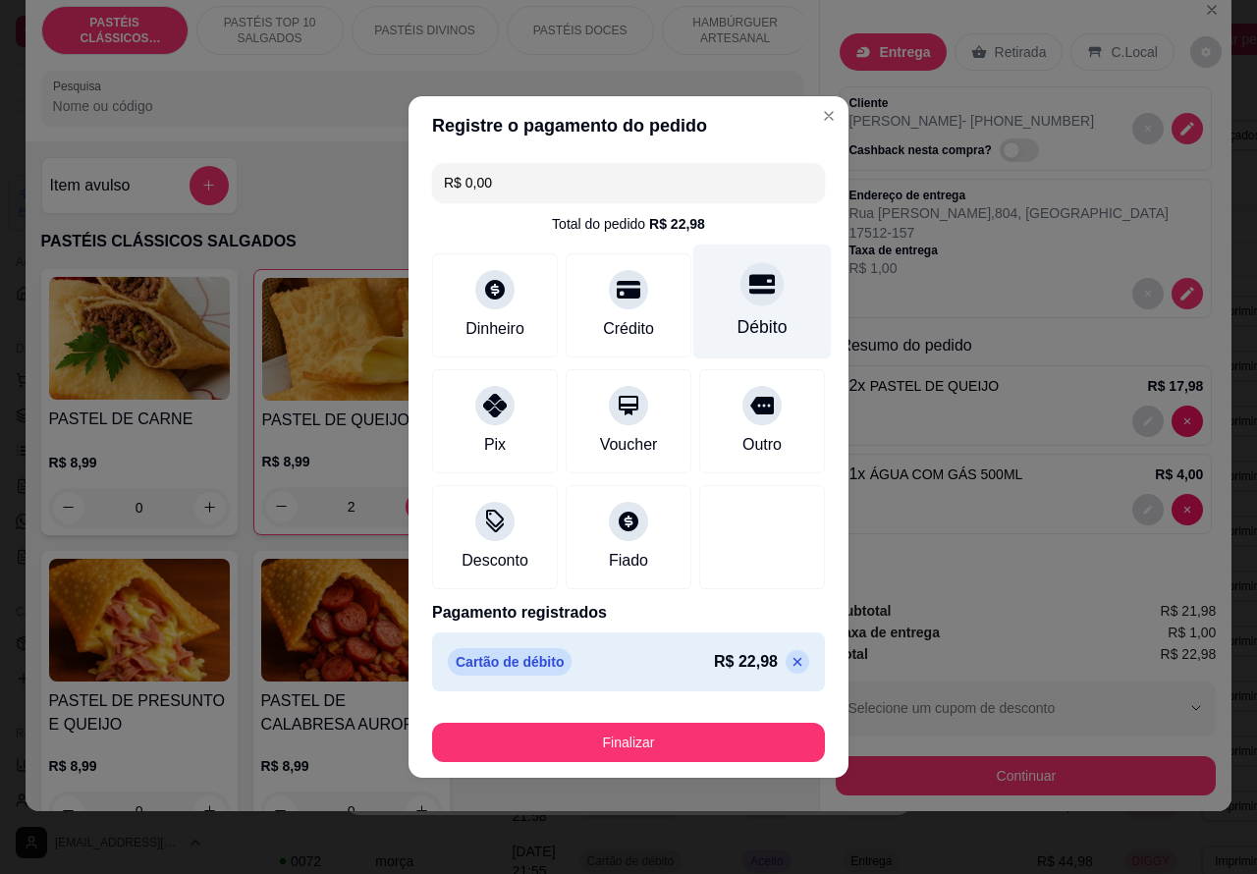
click at [700, 735] on button "Finalizar" at bounding box center [628, 742] width 393 height 39
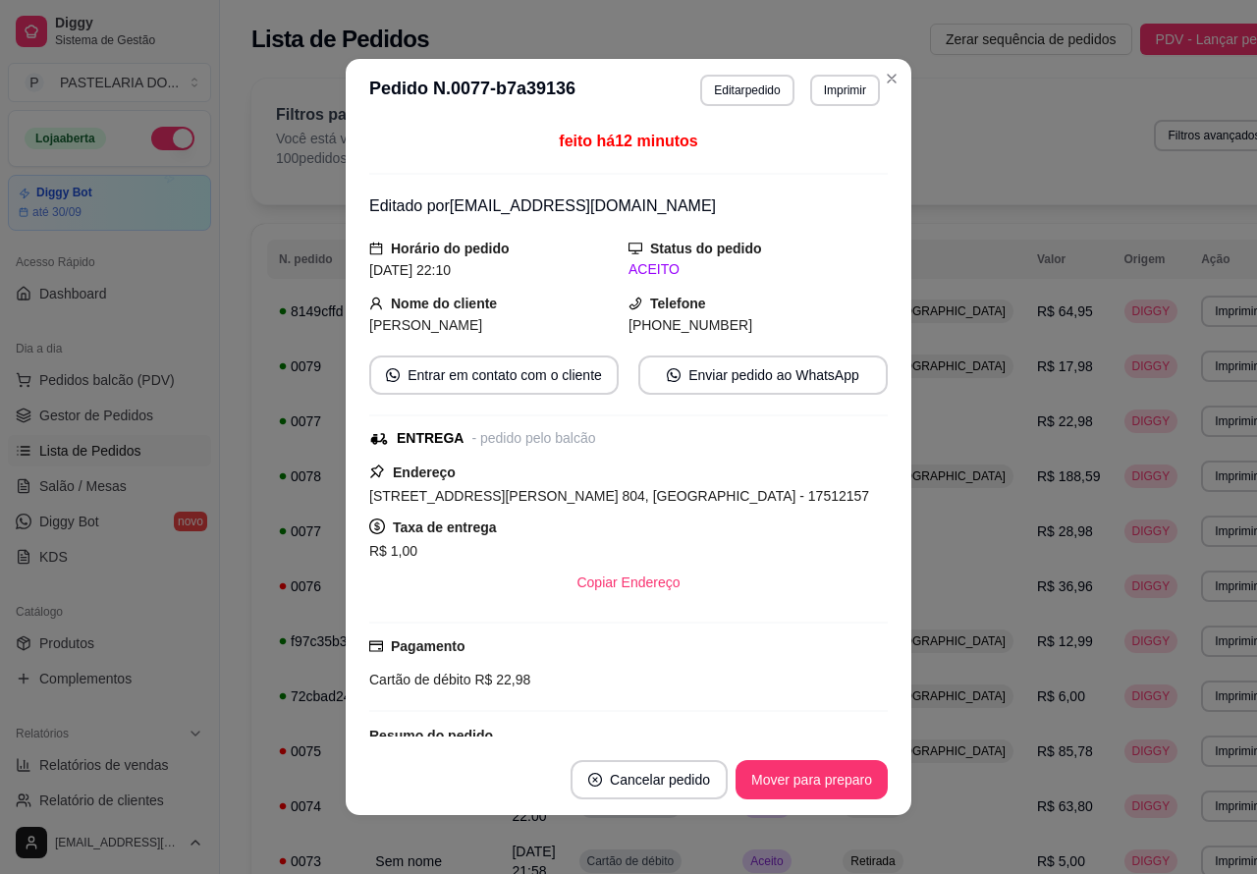
click at [979, 134] on div "Filtros para pedidos Você está vendo os pedidos de hoje. 100 pedidos encontrado…" at bounding box center [775, 135] width 999 height 65
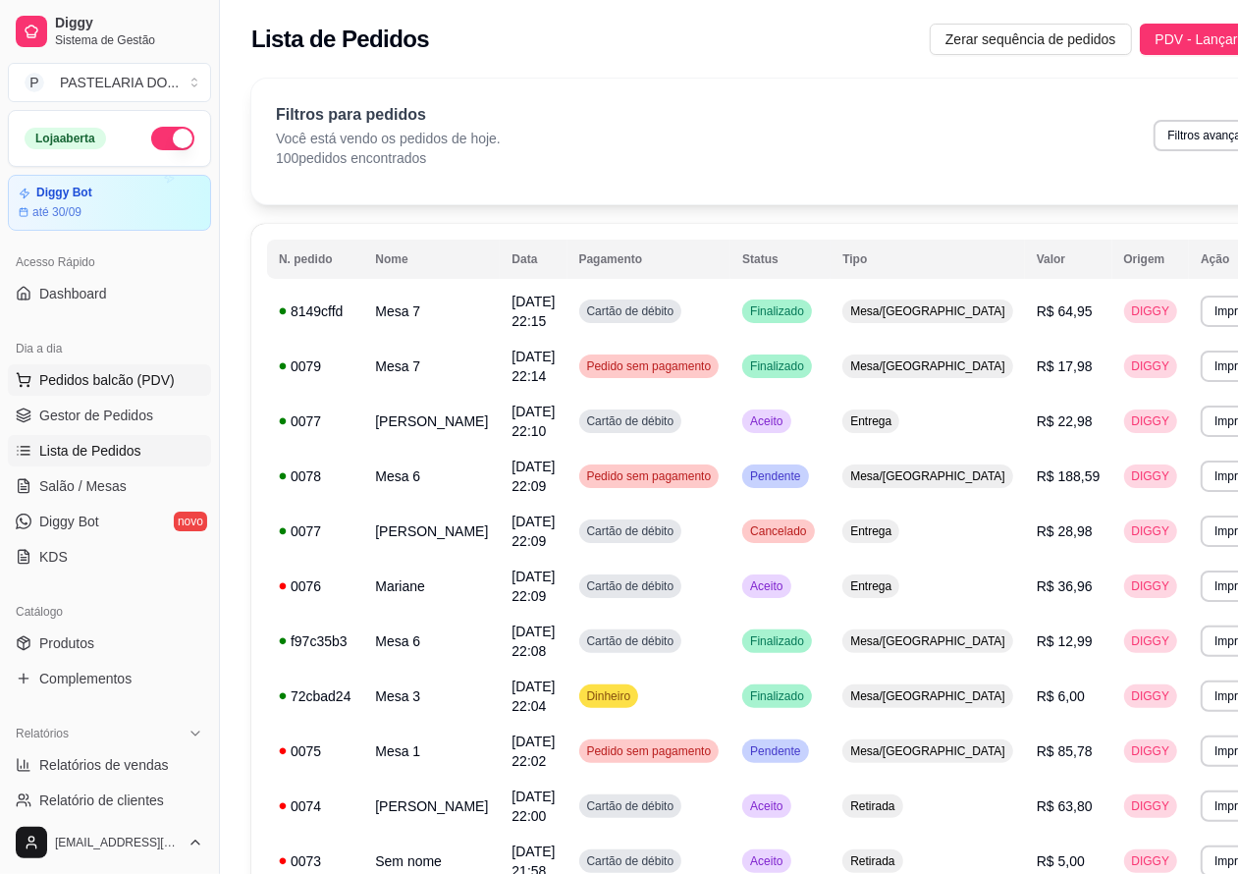
click at [120, 378] on span "Pedidos balcão (PDV)" at bounding box center [107, 380] width 136 height 20
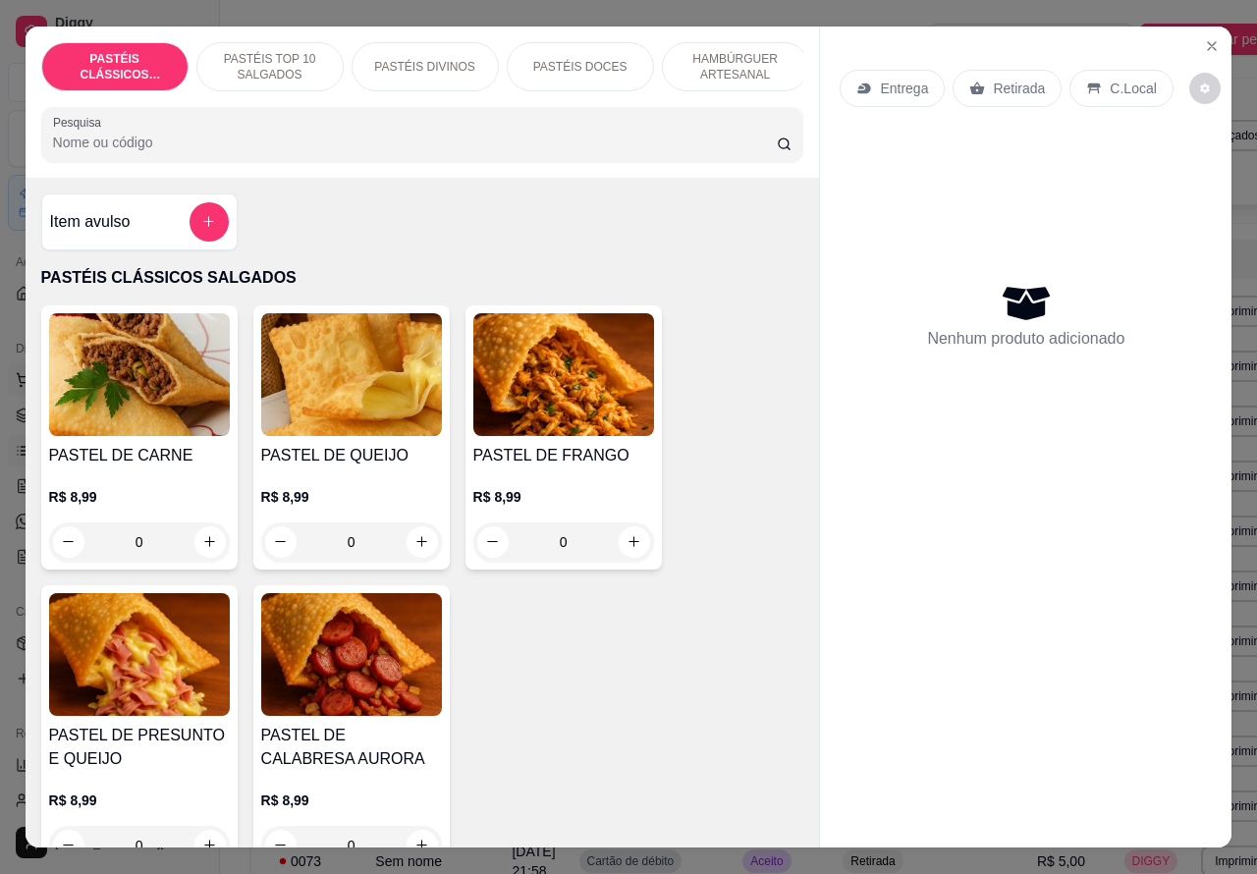
click at [202, 546] on icon "increase-product-quantity" at bounding box center [209, 541] width 15 height 15
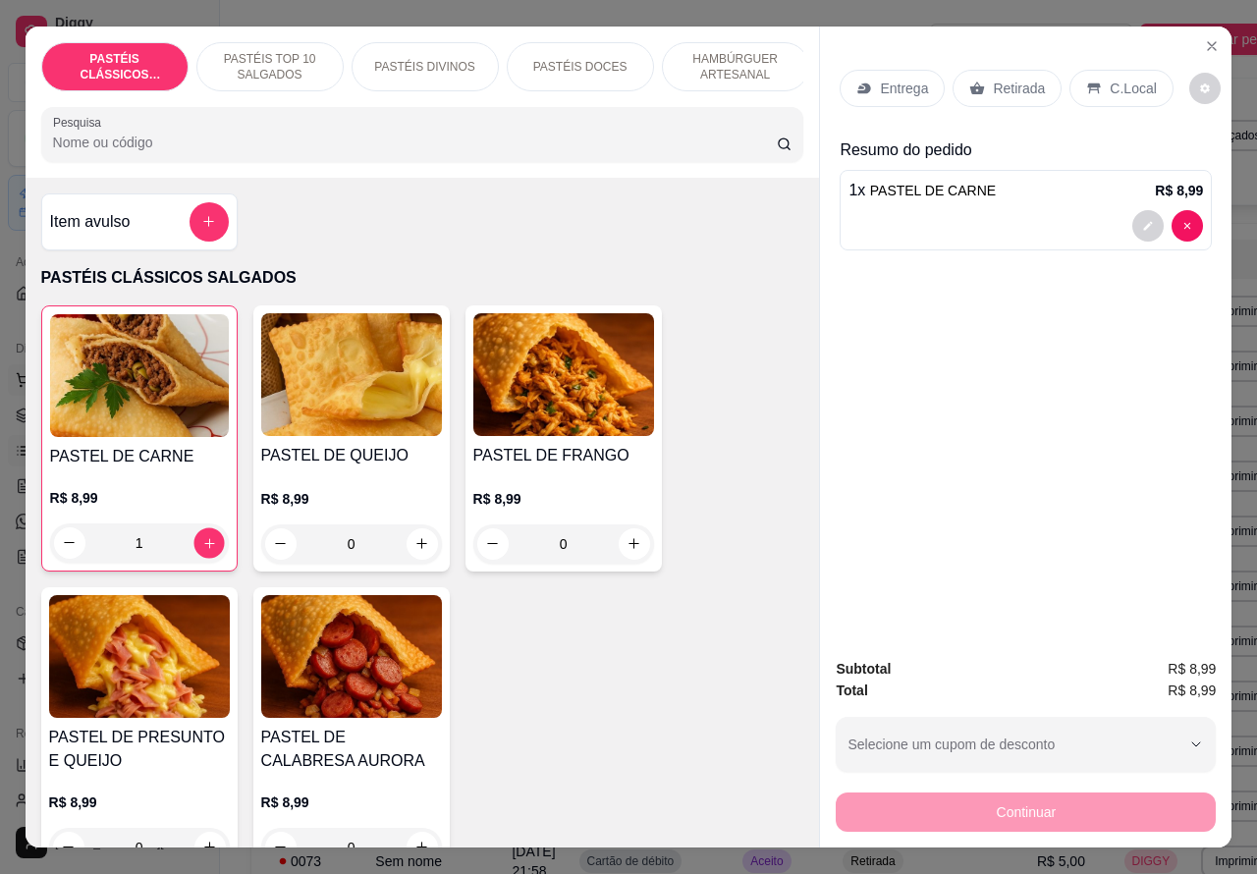
click at [201, 545] on icon "increase-product-quantity" at bounding box center [208, 542] width 15 height 15
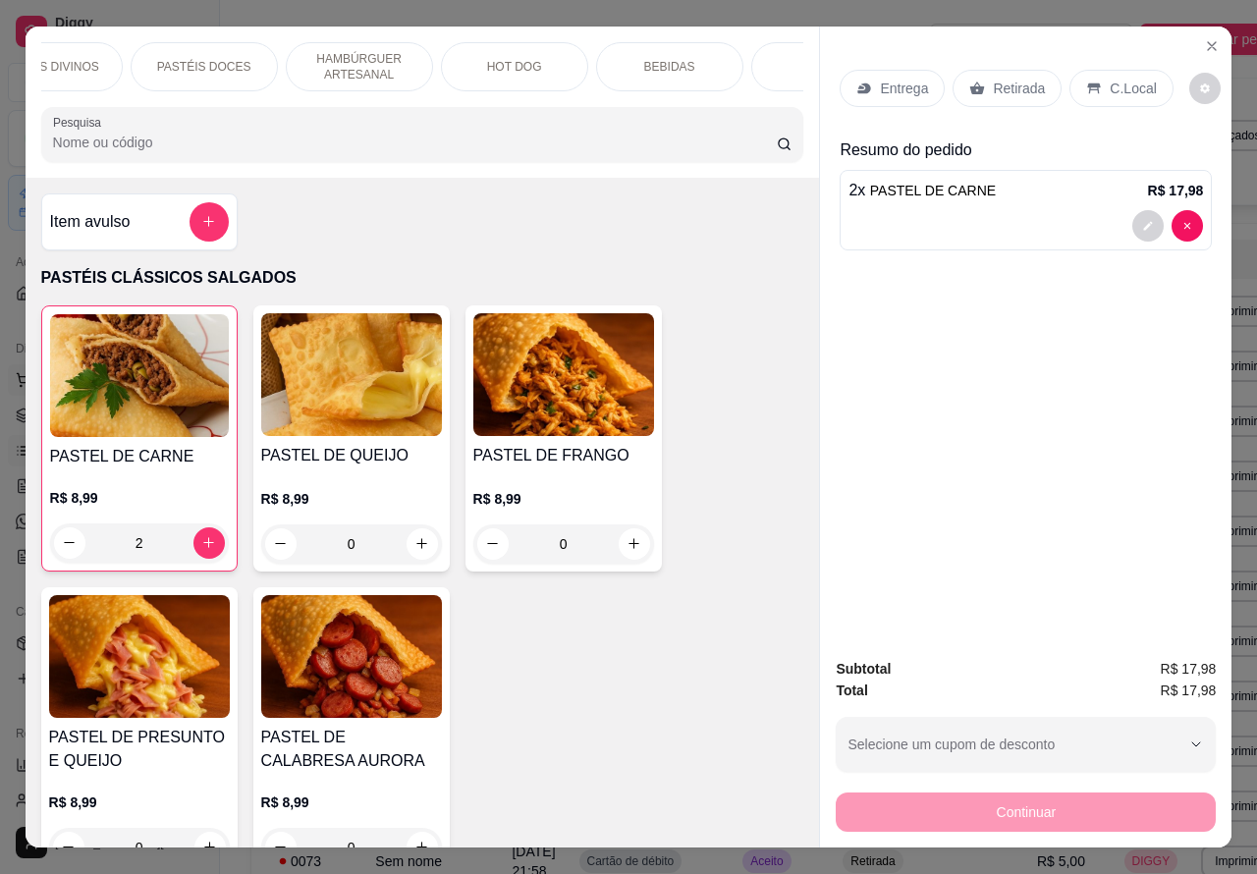
scroll to position [0, 379]
click at [680, 60] on div "BEBIDAS" at bounding box center [666, 66] width 147 height 49
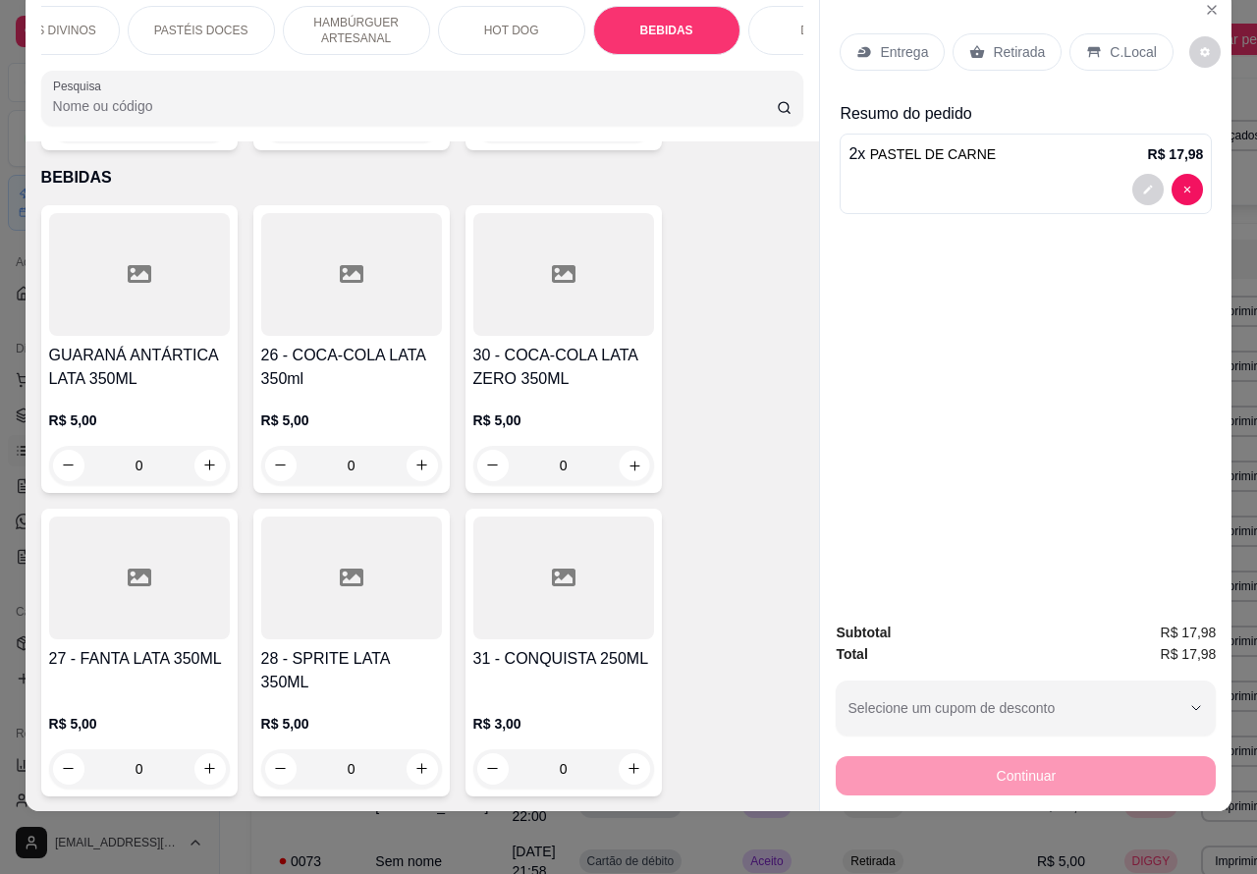
click at [626, 458] on icon "increase-product-quantity" at bounding box center [633, 465] width 15 height 15
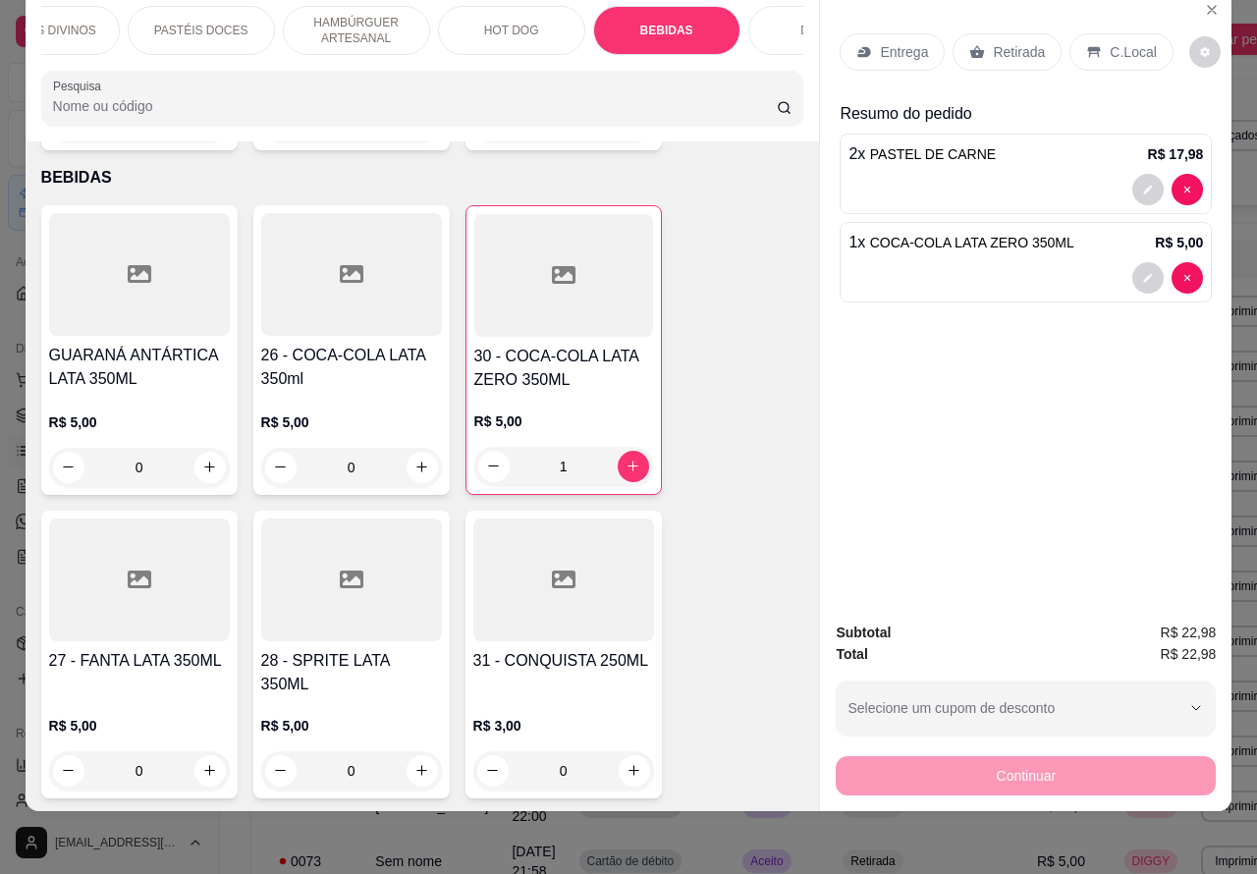
click at [626, 459] on icon "increase-product-quantity" at bounding box center [633, 466] width 15 height 15
click at [1005, 42] on p "Retirada" at bounding box center [1019, 52] width 52 height 20
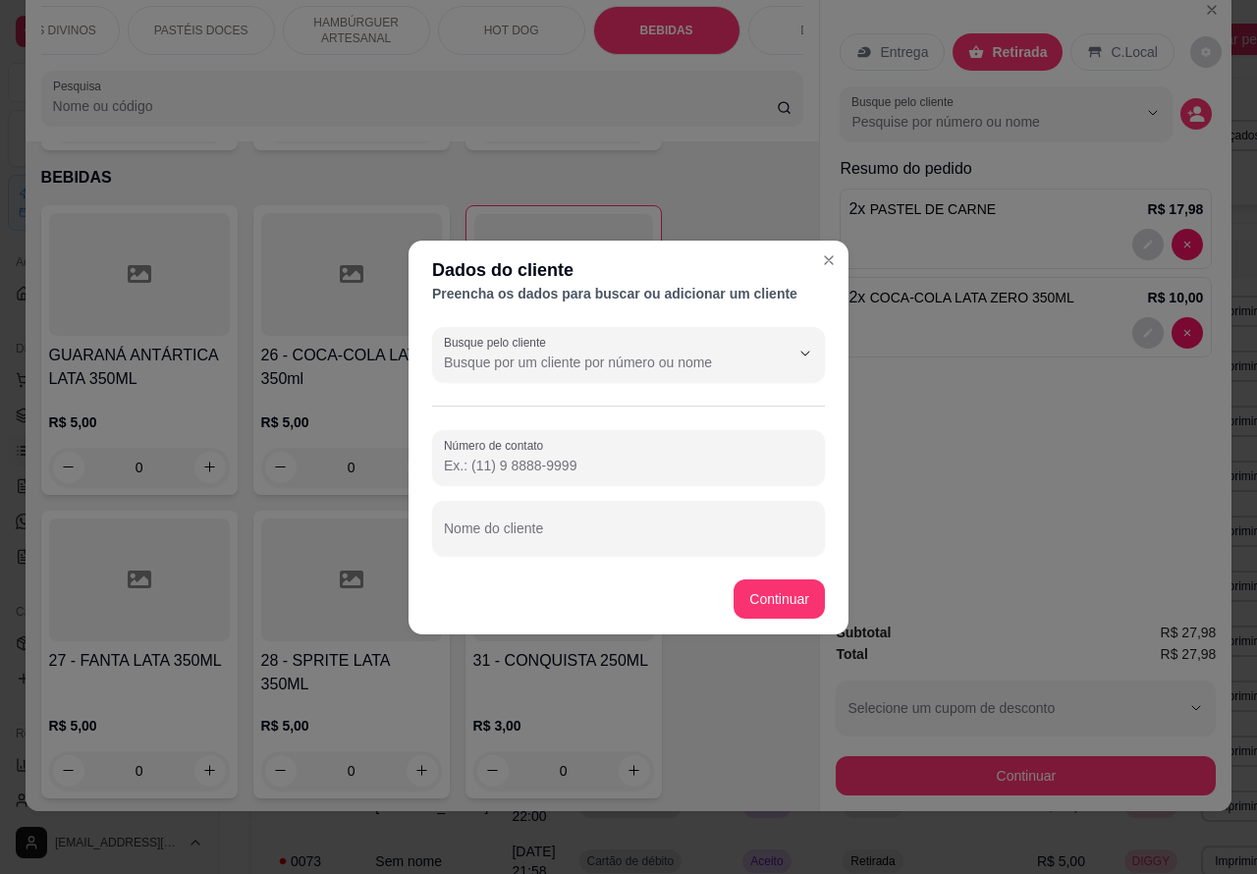
click at [658, 528] on input "Nome do cliente" at bounding box center [628, 536] width 369 height 20
click at [591, 458] on input "Número de contato" at bounding box center [628, 466] width 369 height 20
paste input "[PHONE_NUMBER]"
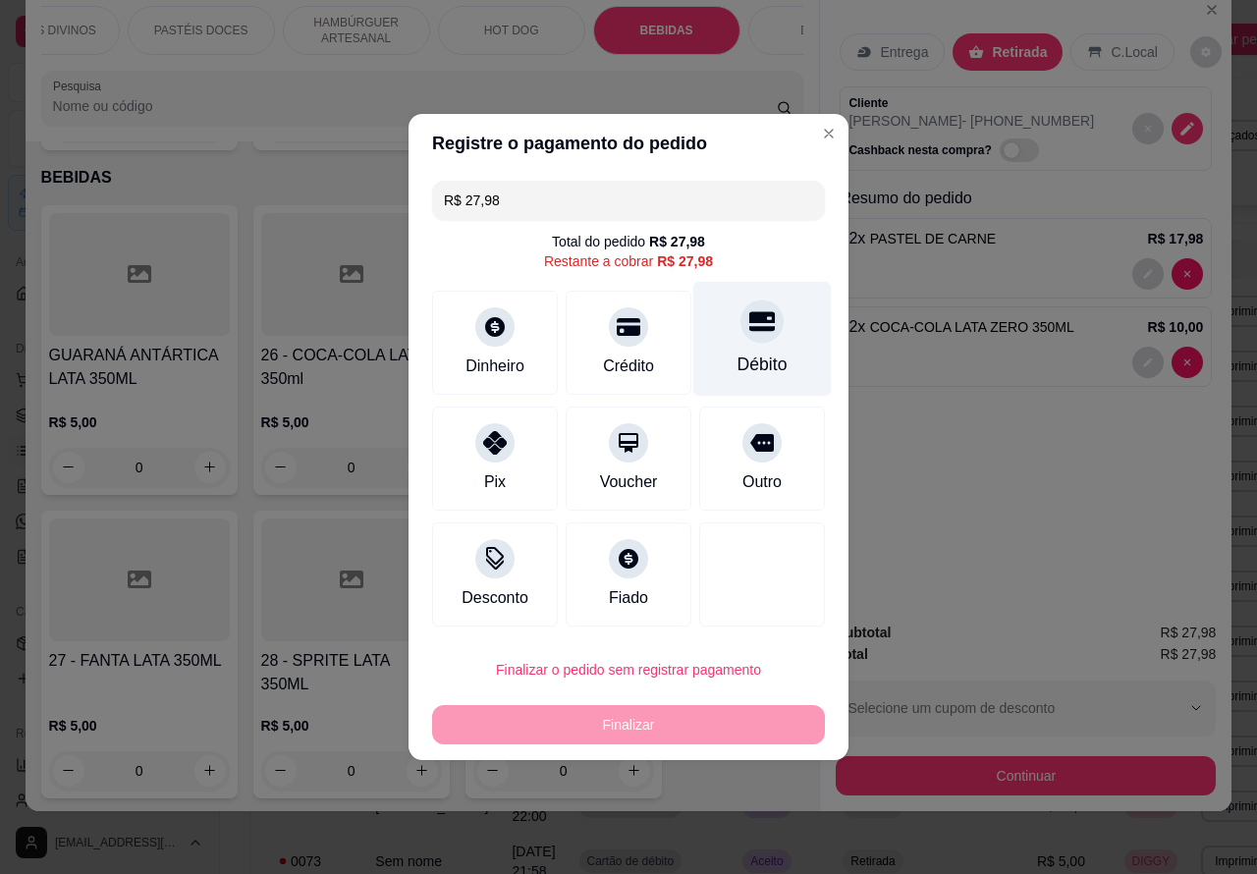
click at [761, 316] on div at bounding box center [761, 321] width 43 height 43
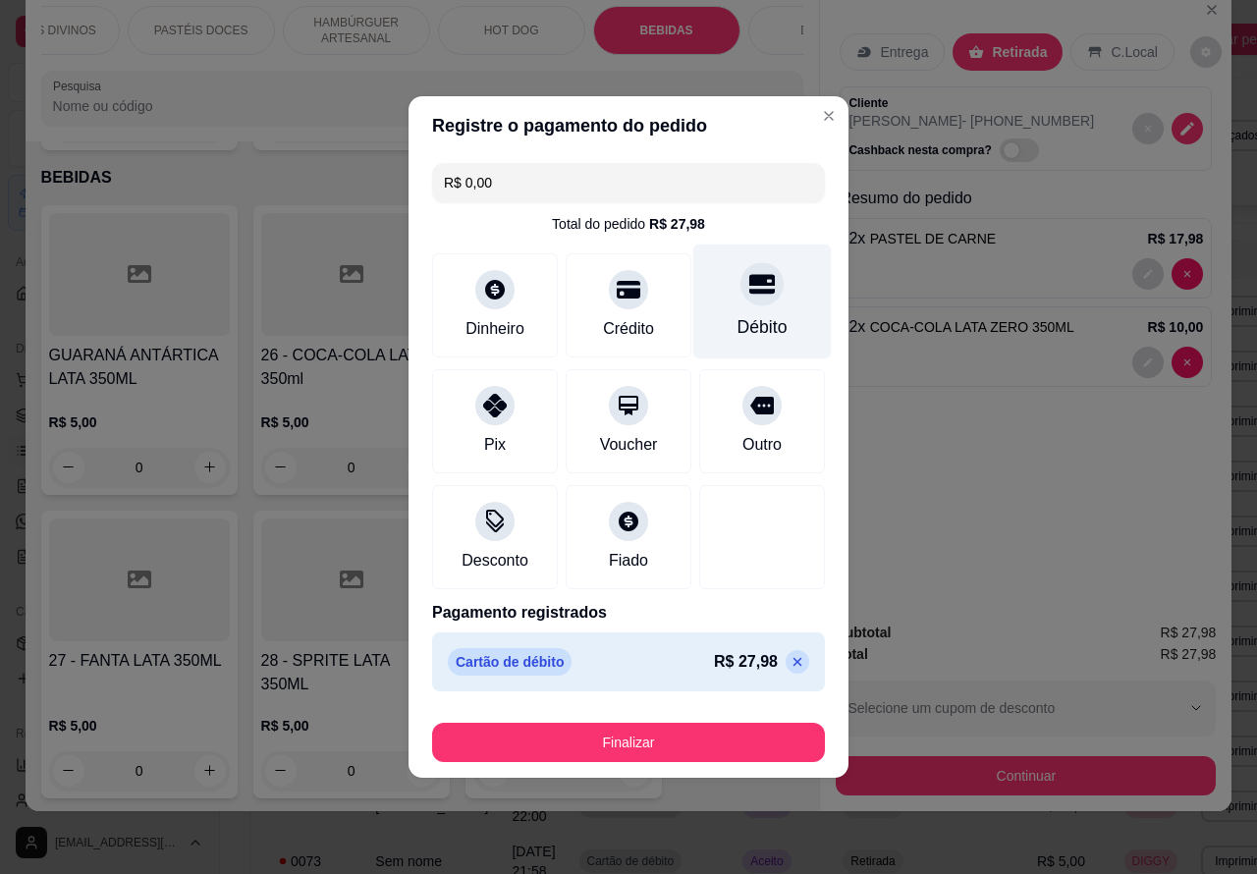
click at [683, 727] on button "Finalizar" at bounding box center [628, 742] width 393 height 39
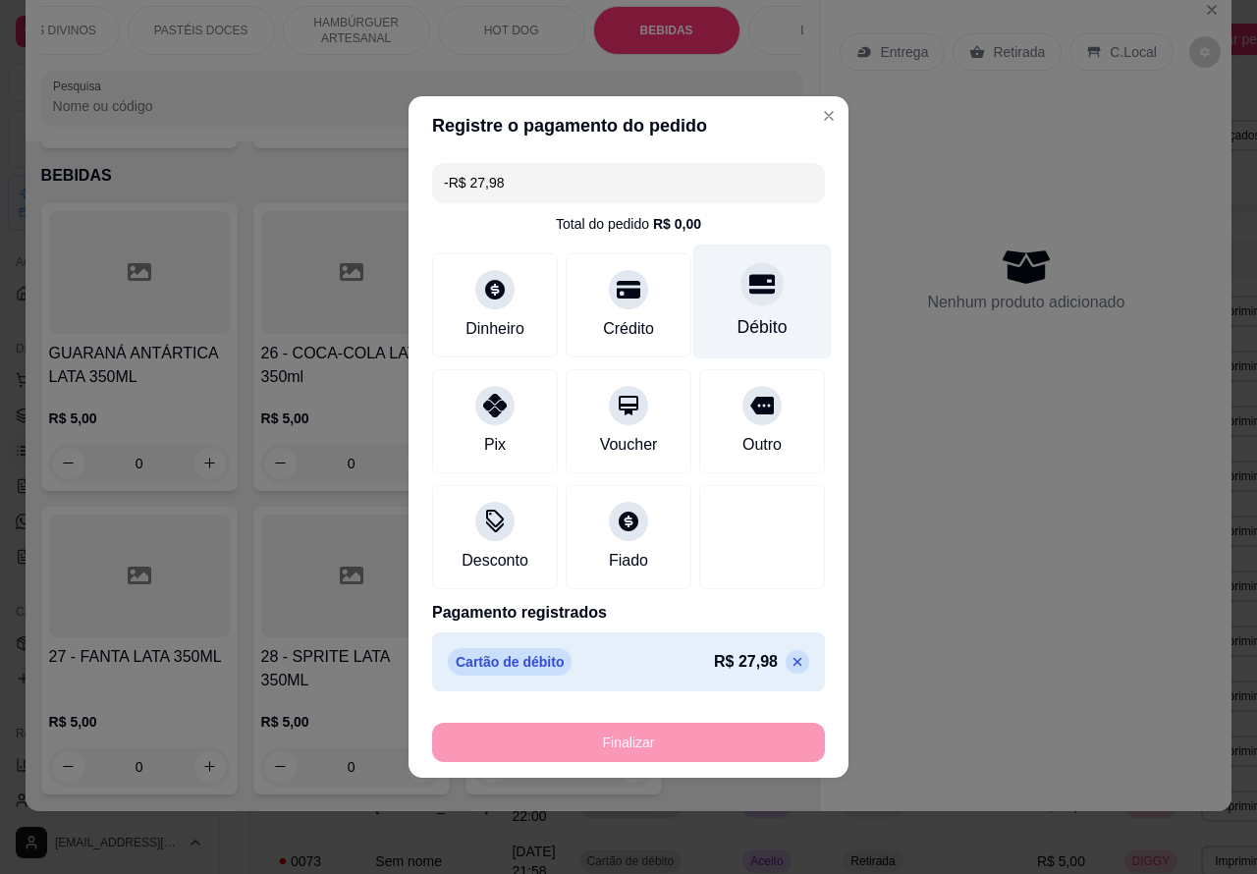
scroll to position [6227, 0]
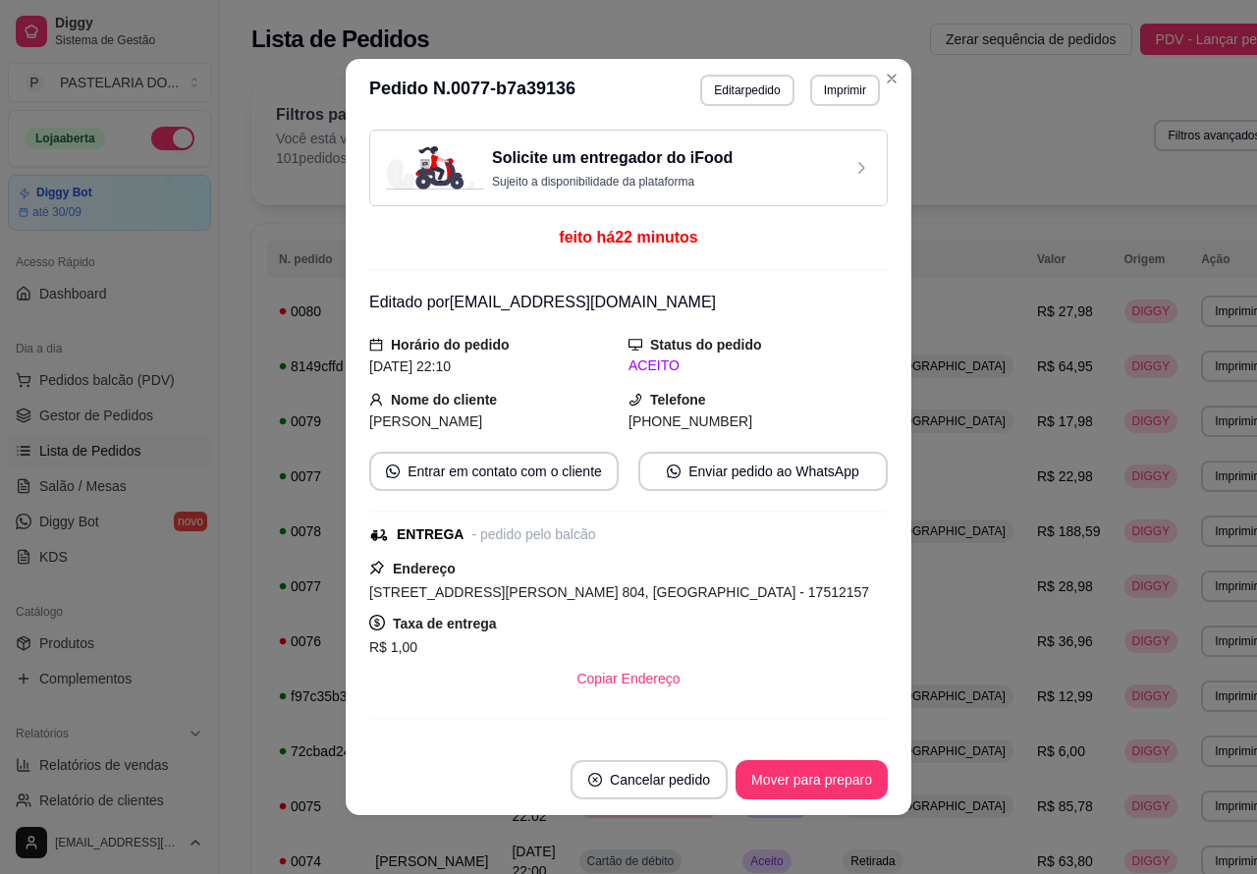
click at [841, 82] on button "Imprimir" at bounding box center [845, 90] width 70 height 31
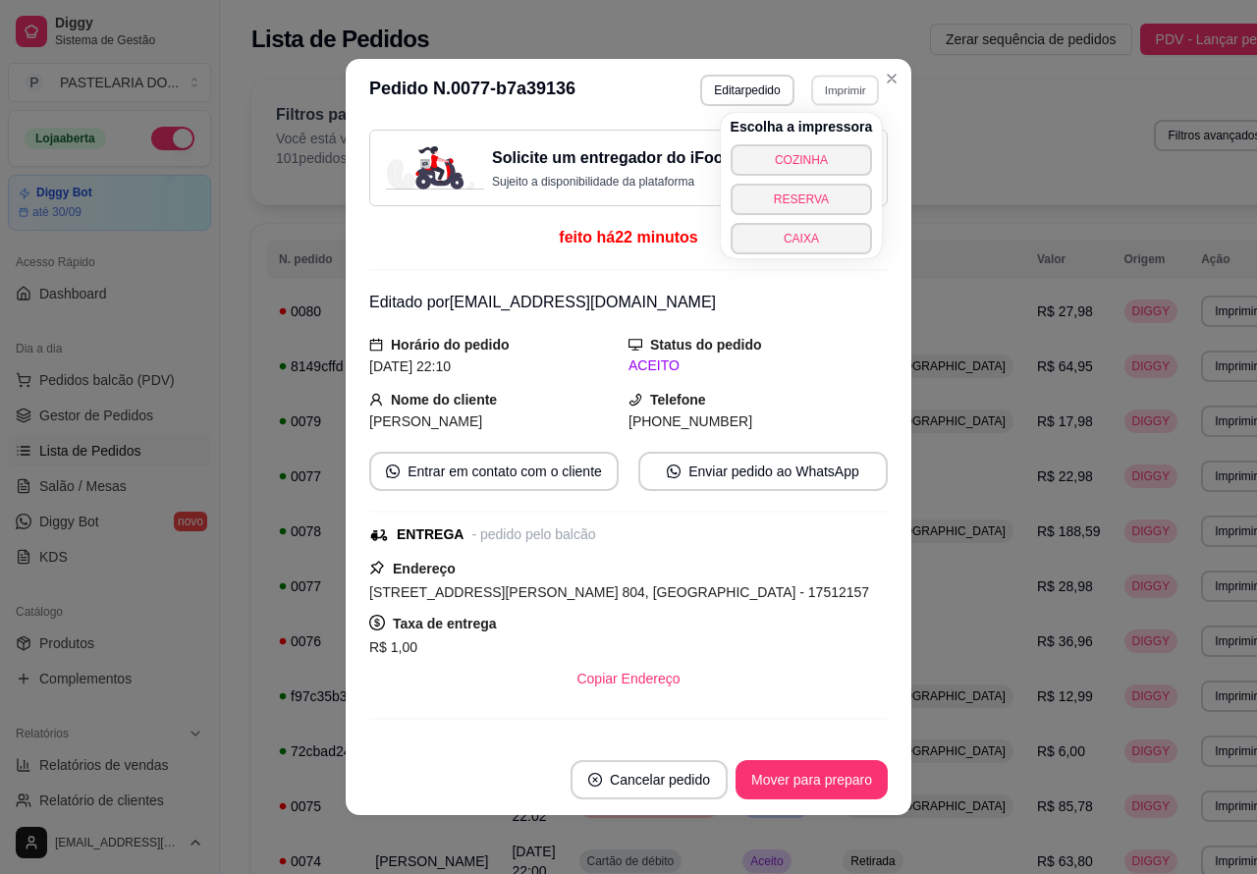
click at [796, 238] on button "CAIXA" at bounding box center [802, 238] width 142 height 31
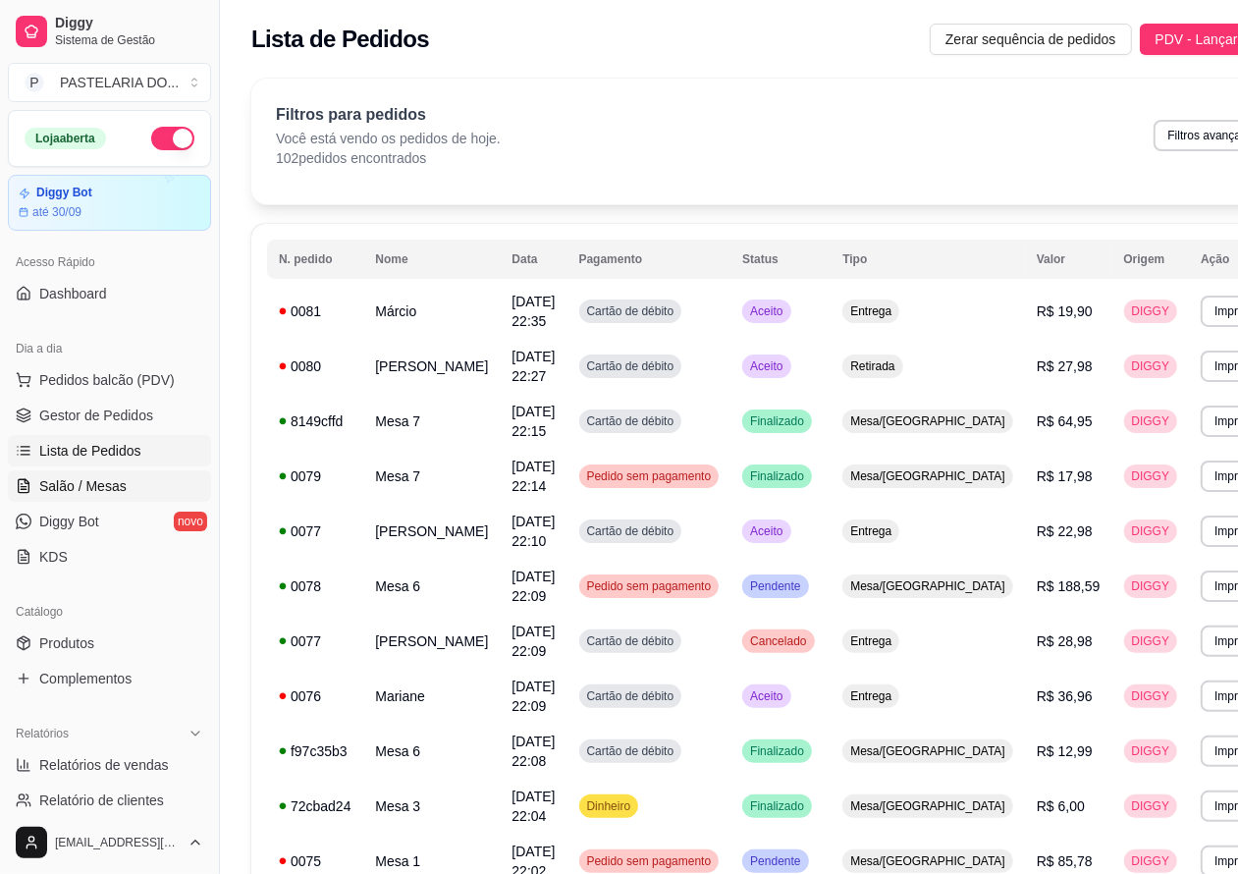
click at [89, 487] on span "Salão / Mesas" at bounding box center [82, 486] width 87 height 20
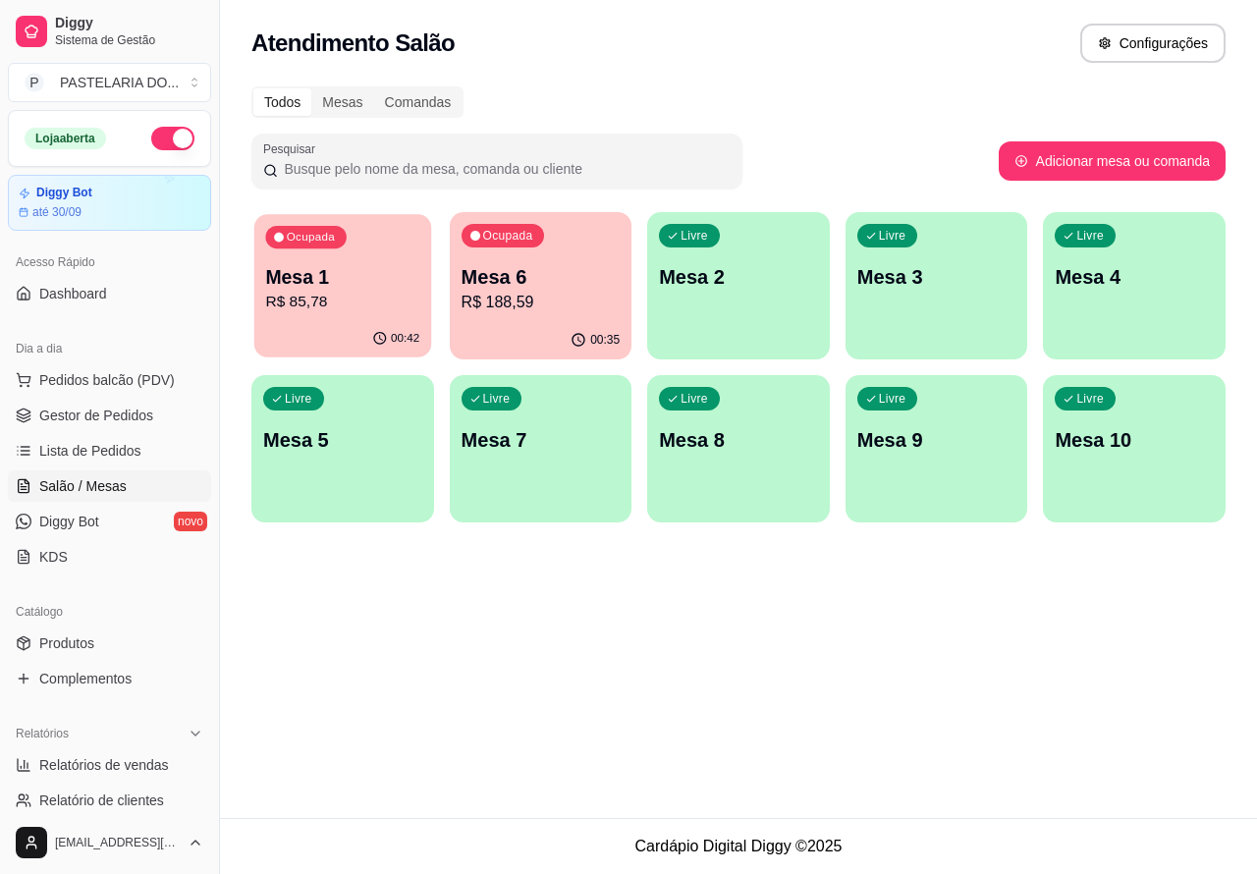
click at [366, 282] on p "Mesa 1" at bounding box center [342, 277] width 154 height 27
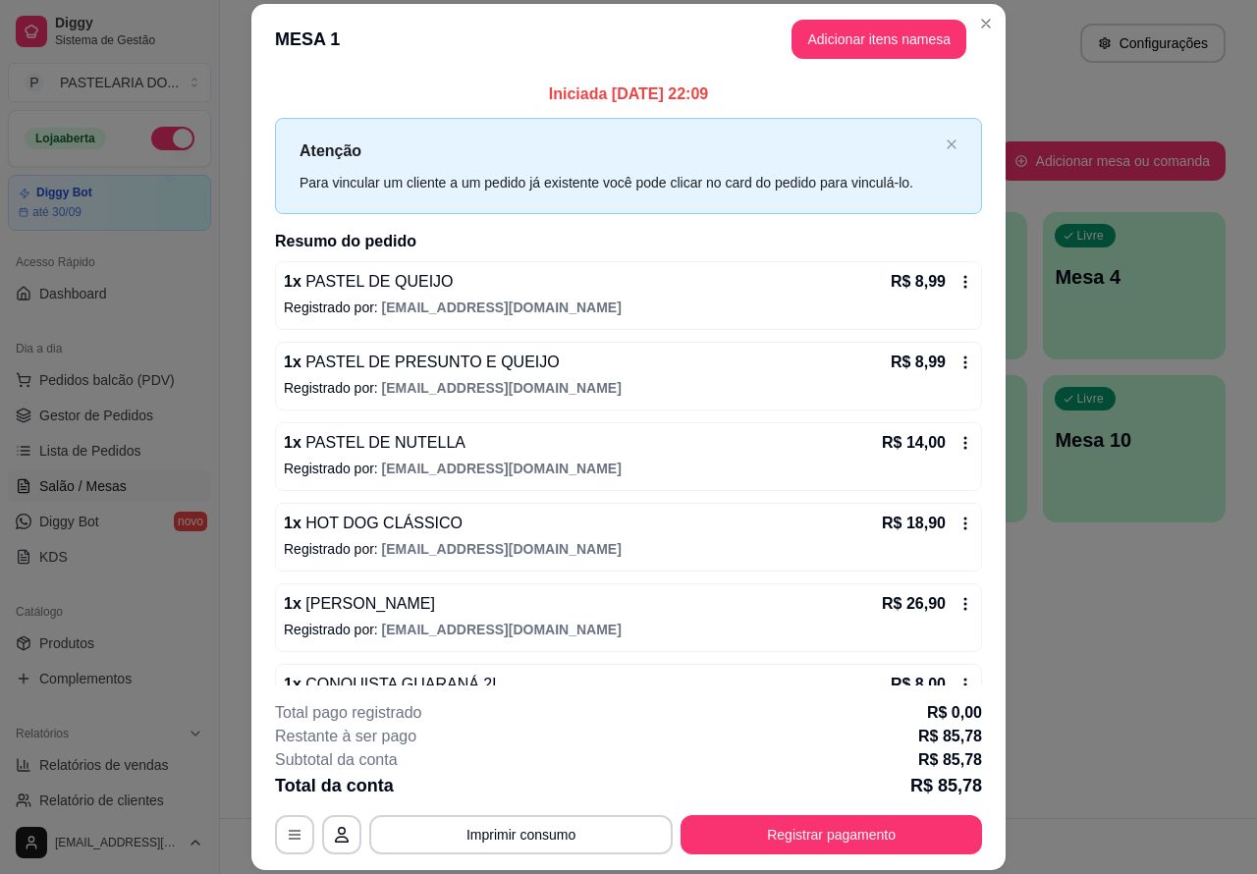
click at [865, 44] on p "Este pedido será vinculado para" at bounding box center [939, 54] width 197 height 20
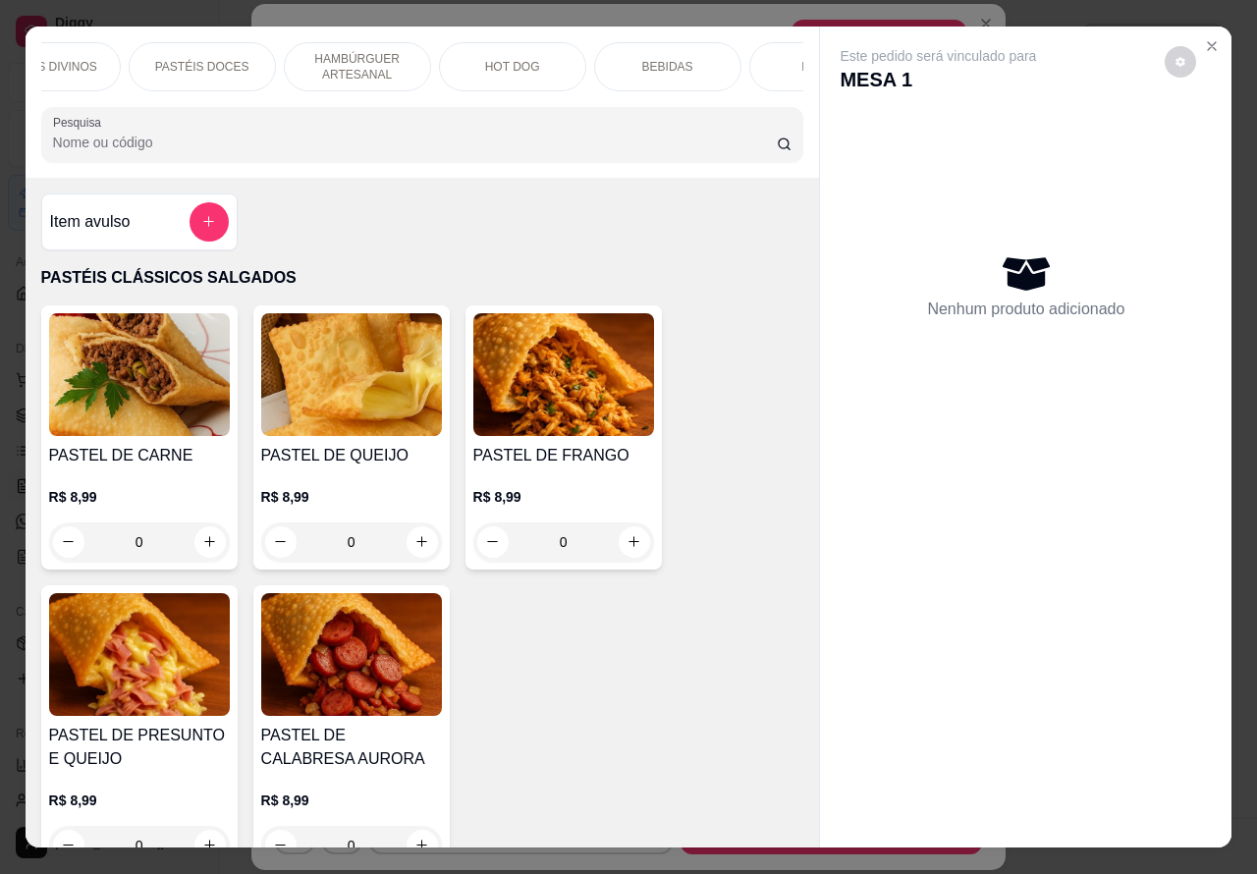
scroll to position [0, 381]
click at [653, 59] on p "BEBIDAS" at bounding box center [664, 67] width 51 height 16
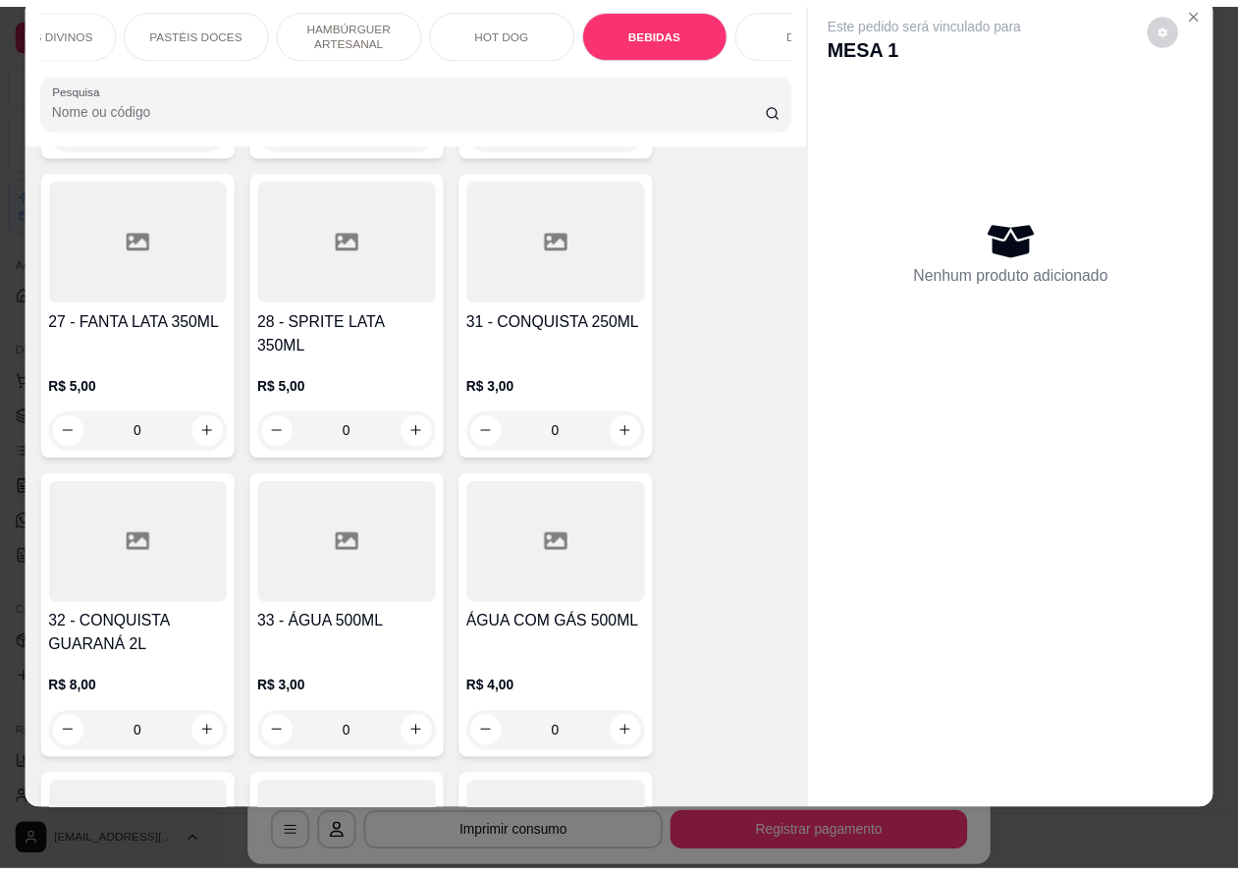
scroll to position [6572, 0]
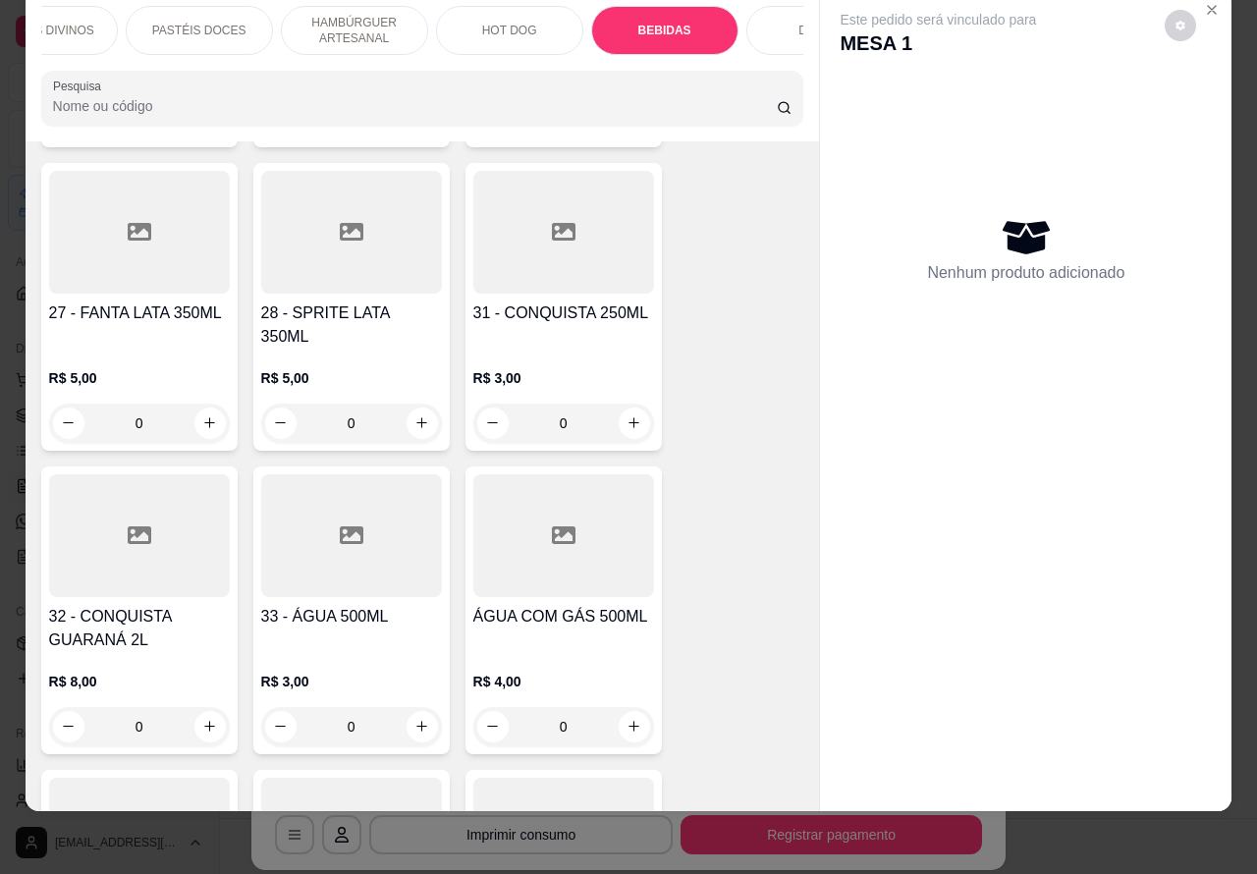
click at [416, 721] on icon "increase-product-quantity" at bounding box center [421, 726] width 11 height 11
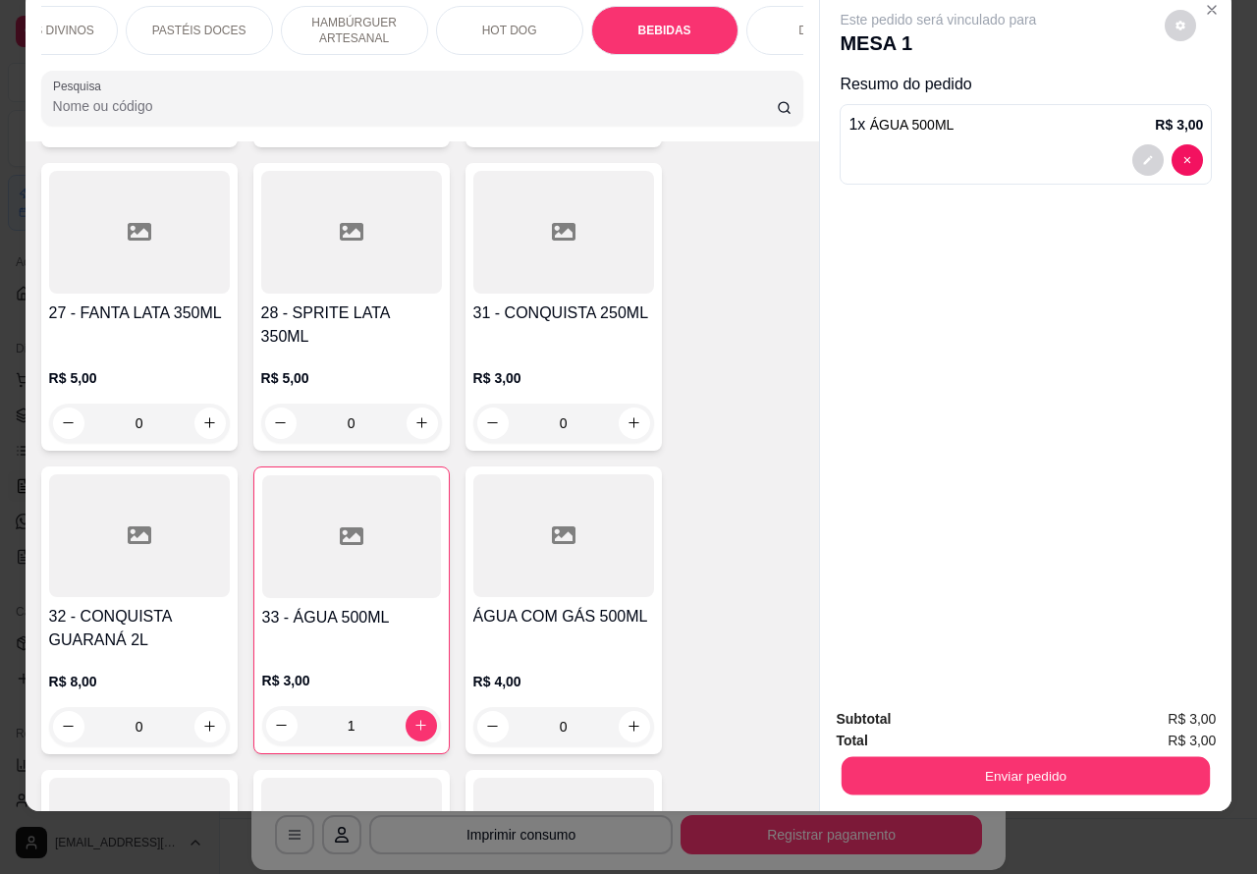
click at [980, 757] on button "Enviar pedido" at bounding box center [1026, 776] width 368 height 38
click at [955, 699] on button "Não registrar e enviar pedido" at bounding box center [959, 709] width 204 height 37
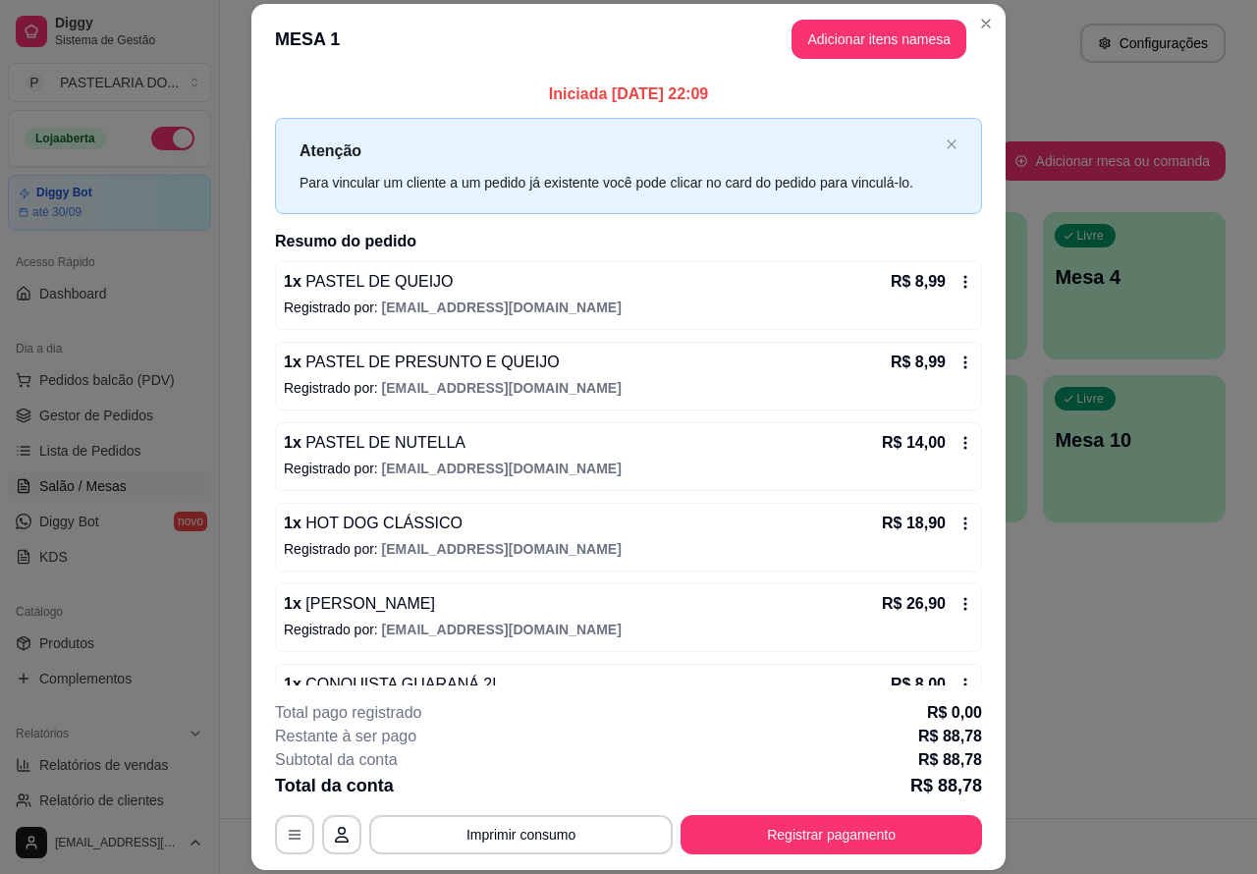
click at [517, 823] on button "Imprimir consumo" at bounding box center [520, 834] width 303 height 39
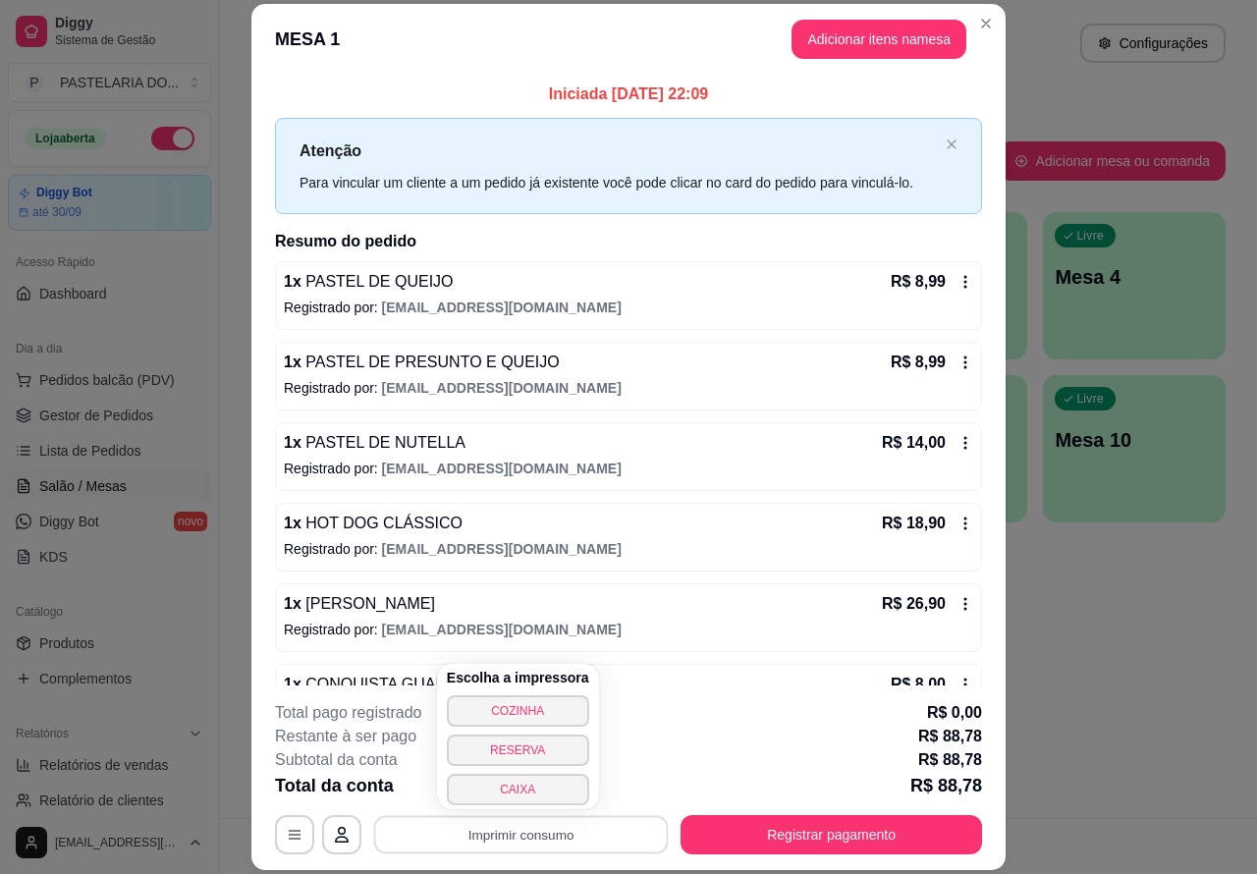
click at [494, 782] on button "CAIXA" at bounding box center [518, 789] width 142 height 31
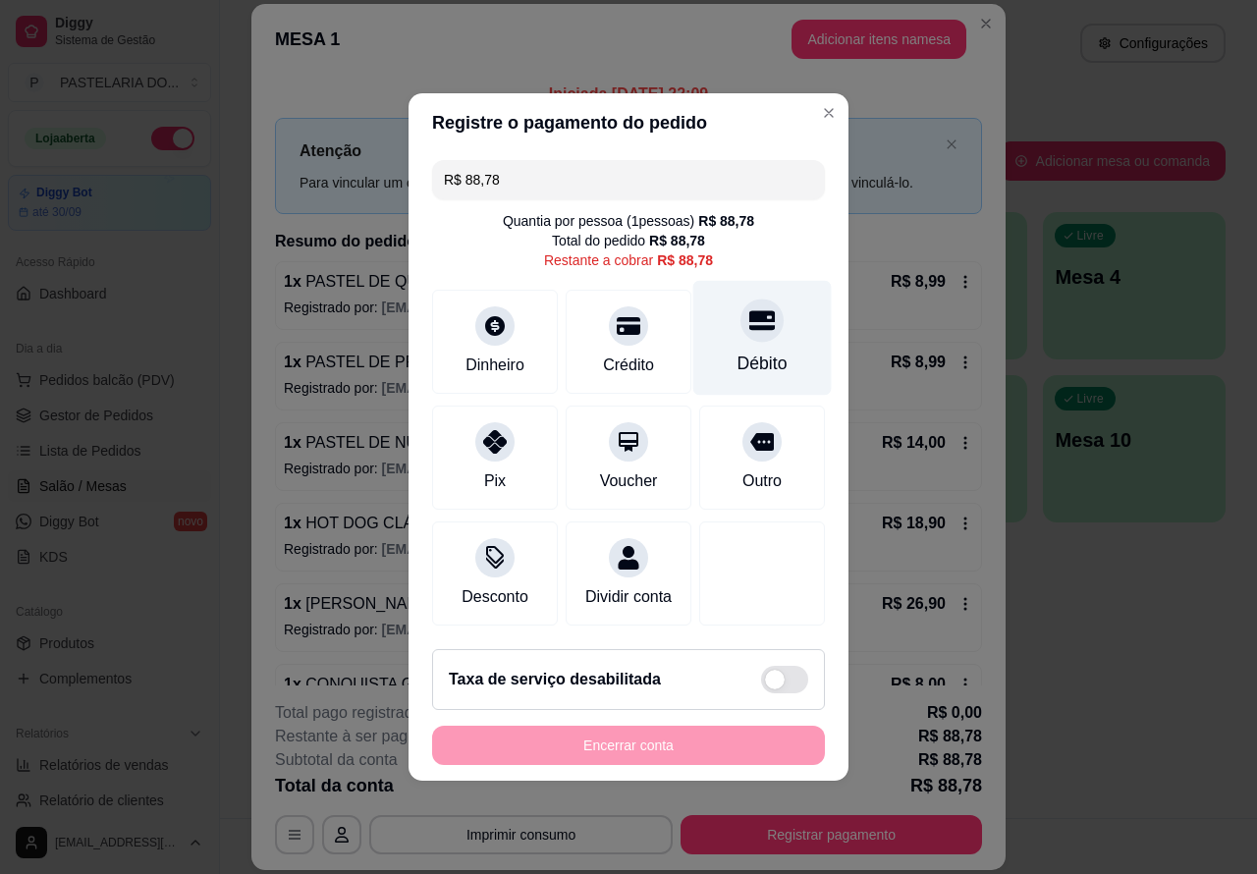
click at [749, 312] on icon at bounding box center [762, 321] width 26 height 20
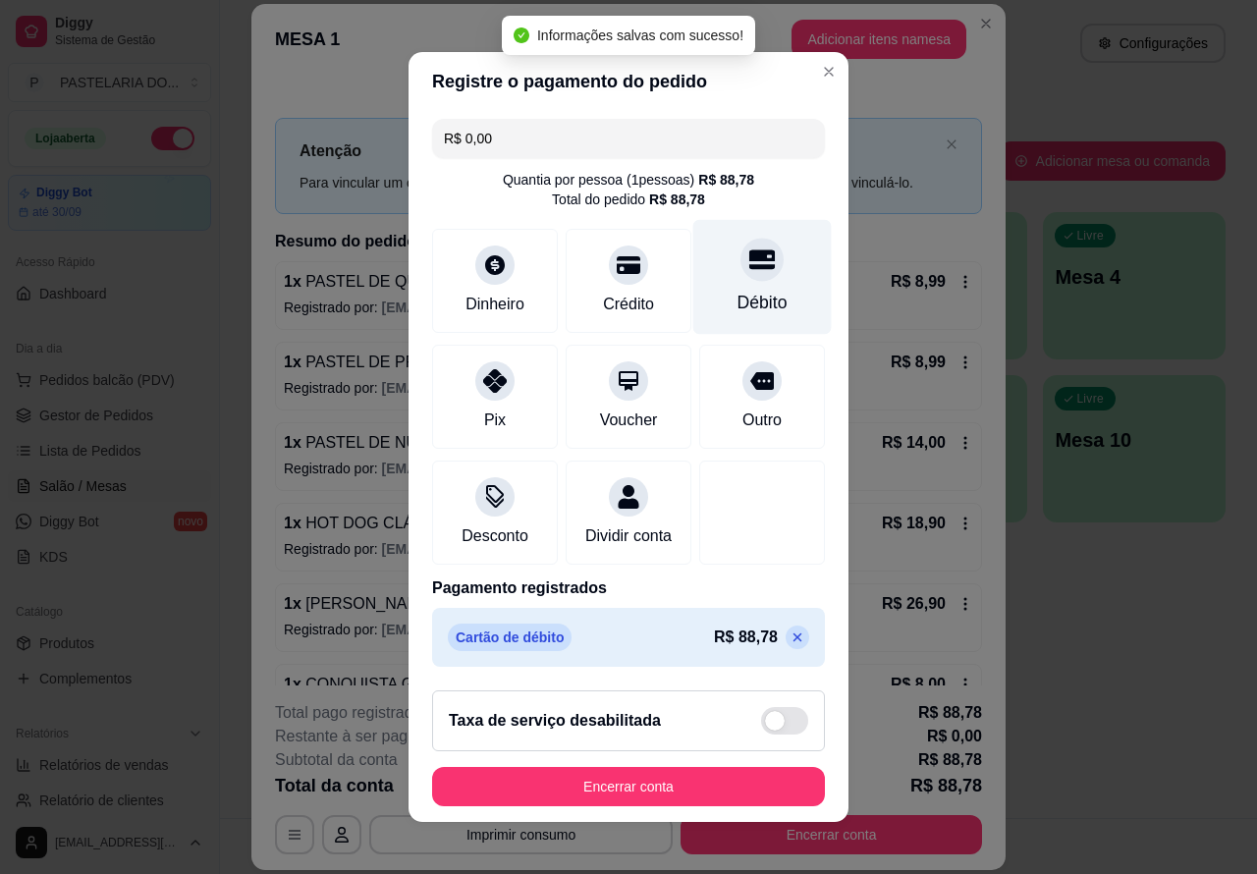
click at [665, 783] on button "Encerrar conta" at bounding box center [628, 786] width 393 height 39
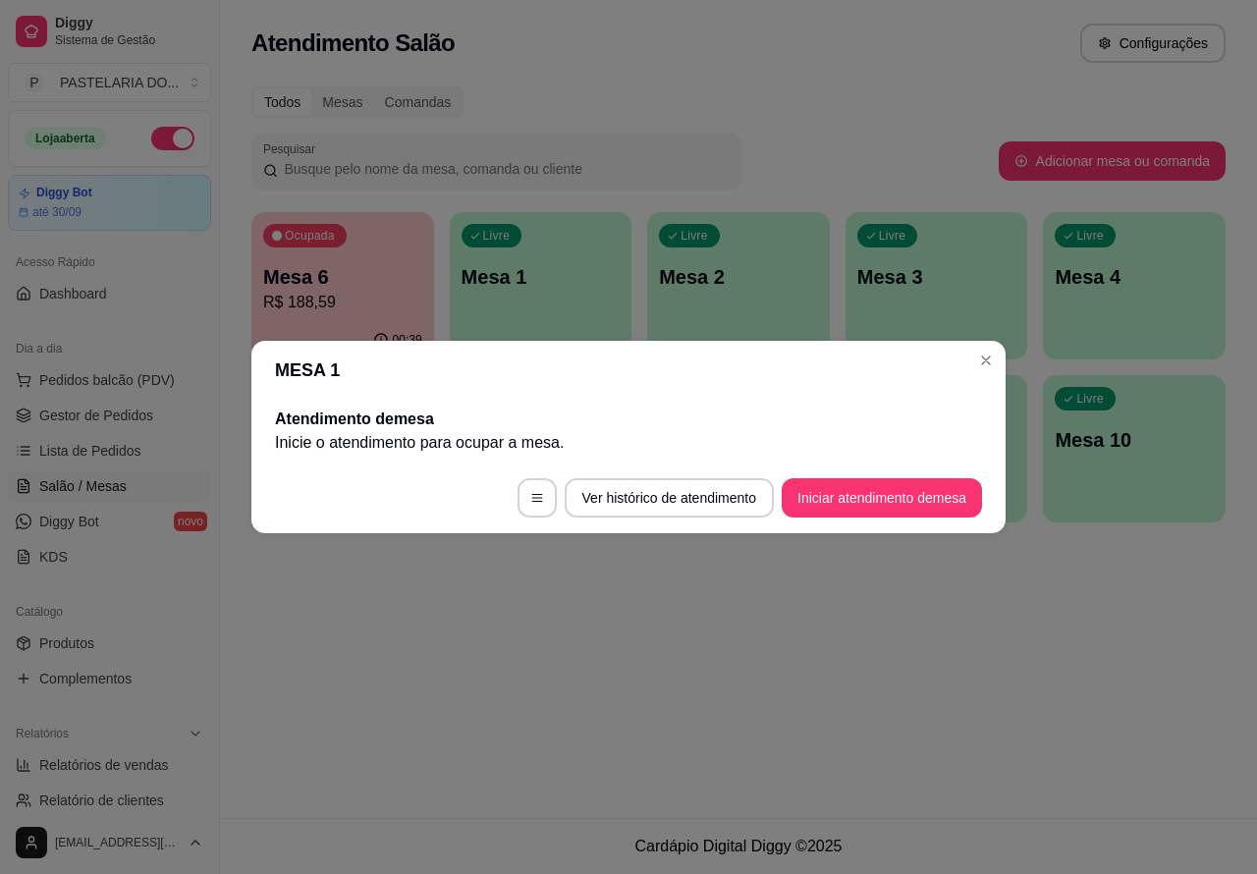
click at [836, 655] on div "Atendimento Salão Configurações Todos Mesas Comandas Pesquisar Adicionar mesa o…" at bounding box center [738, 409] width 1037 height 818
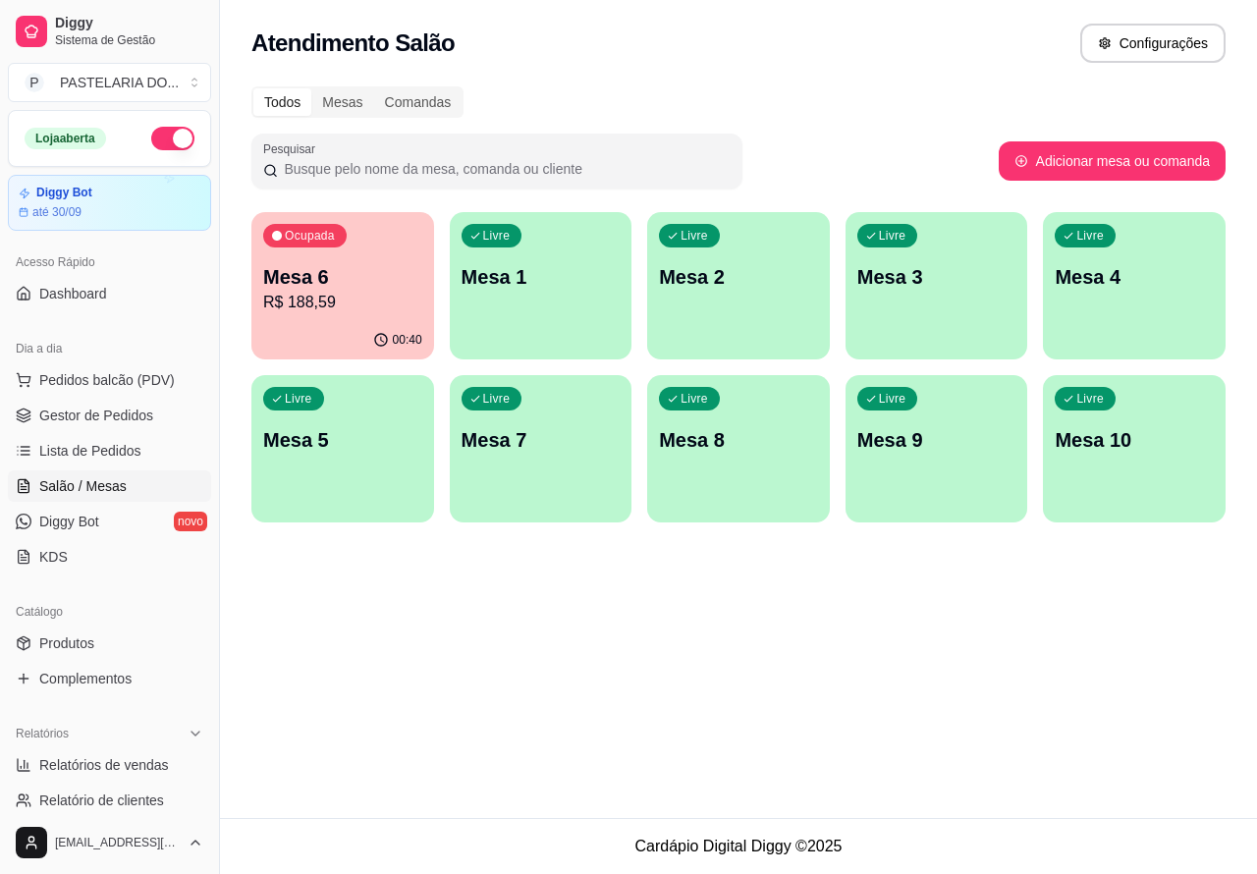
click at [572, 645] on div "Atendimento Salão Configurações Todos Mesas Comandas Pesquisar Adicionar mesa o…" at bounding box center [738, 409] width 1037 height 818
click at [70, 636] on span "Produtos" at bounding box center [66, 643] width 55 height 20
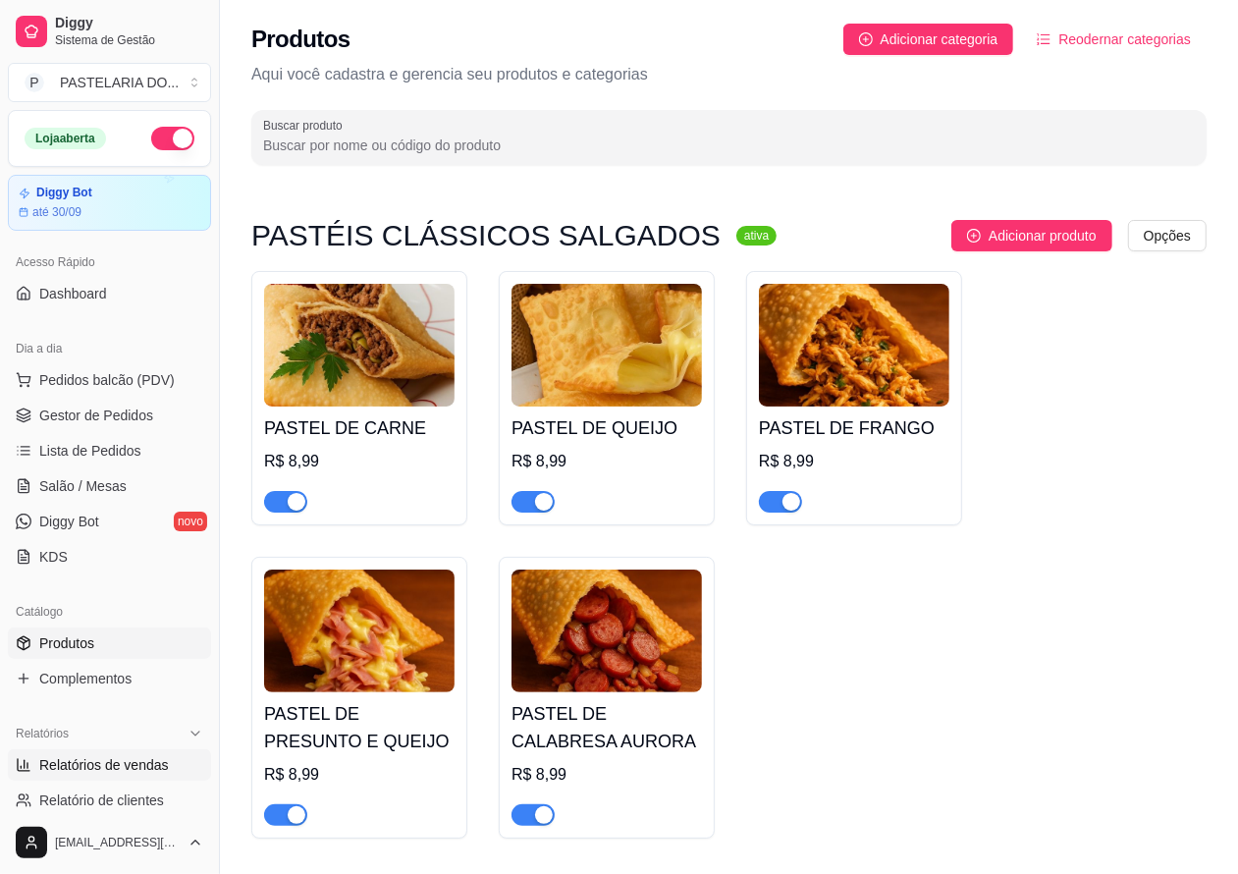
click at [121, 756] on span "Relatórios de vendas" at bounding box center [104, 765] width 130 height 20
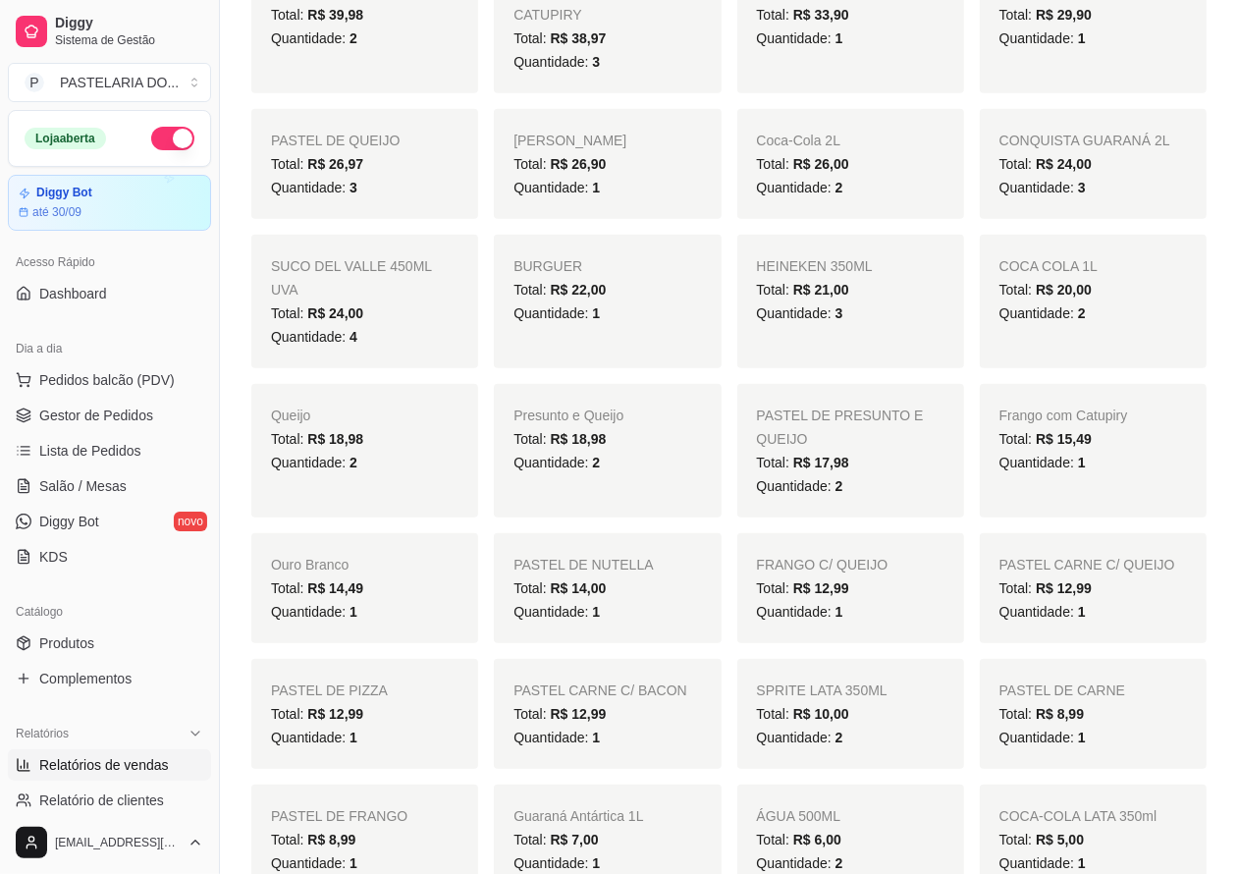
scroll to position [611, 0]
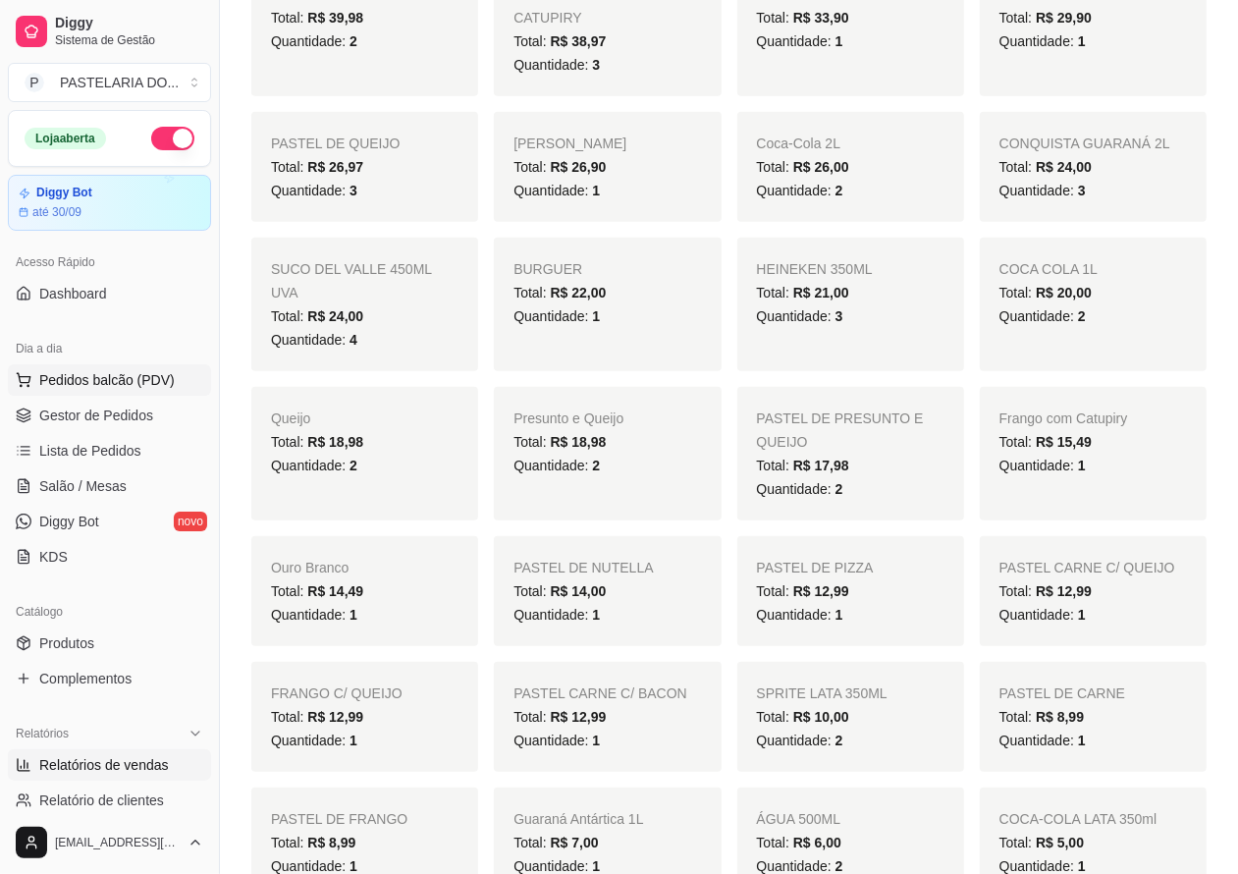
click at [104, 375] on span "Pedidos balcão (PDV)" at bounding box center [107, 380] width 136 height 20
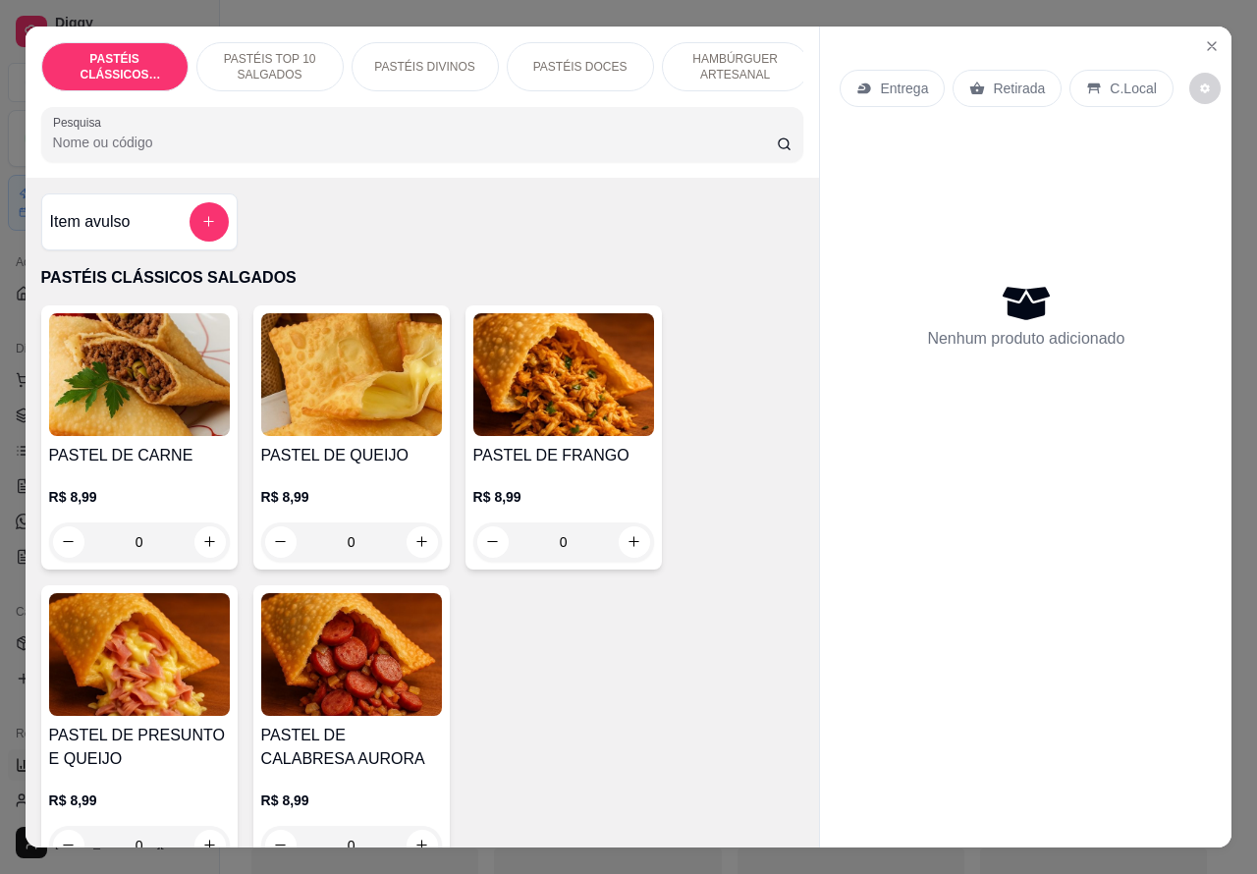
select select "ALL"
select select "0"
click at [1012, 79] on p "Retirada" at bounding box center [1019, 89] width 52 height 20
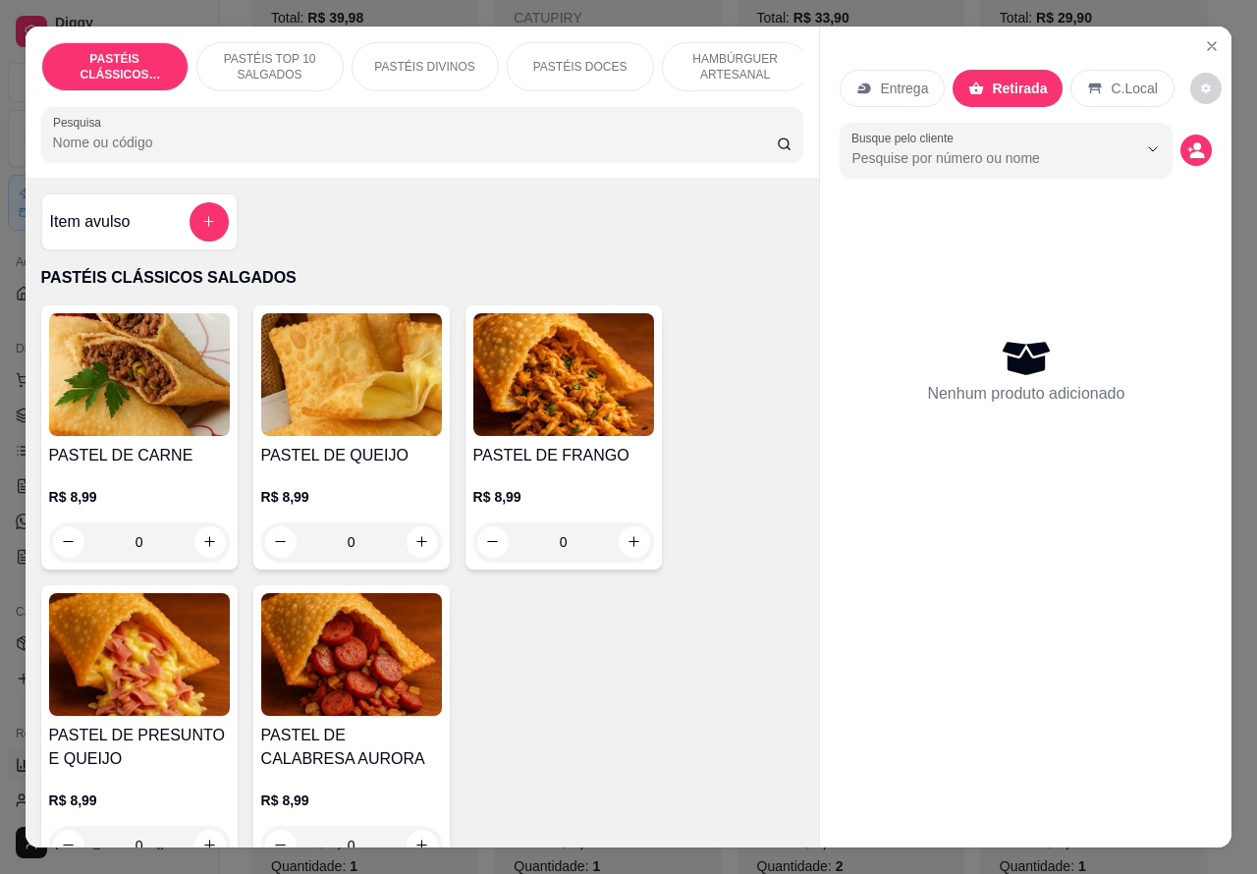
click at [576, 59] on p "PASTÉIS DOCES" at bounding box center [580, 67] width 94 height 16
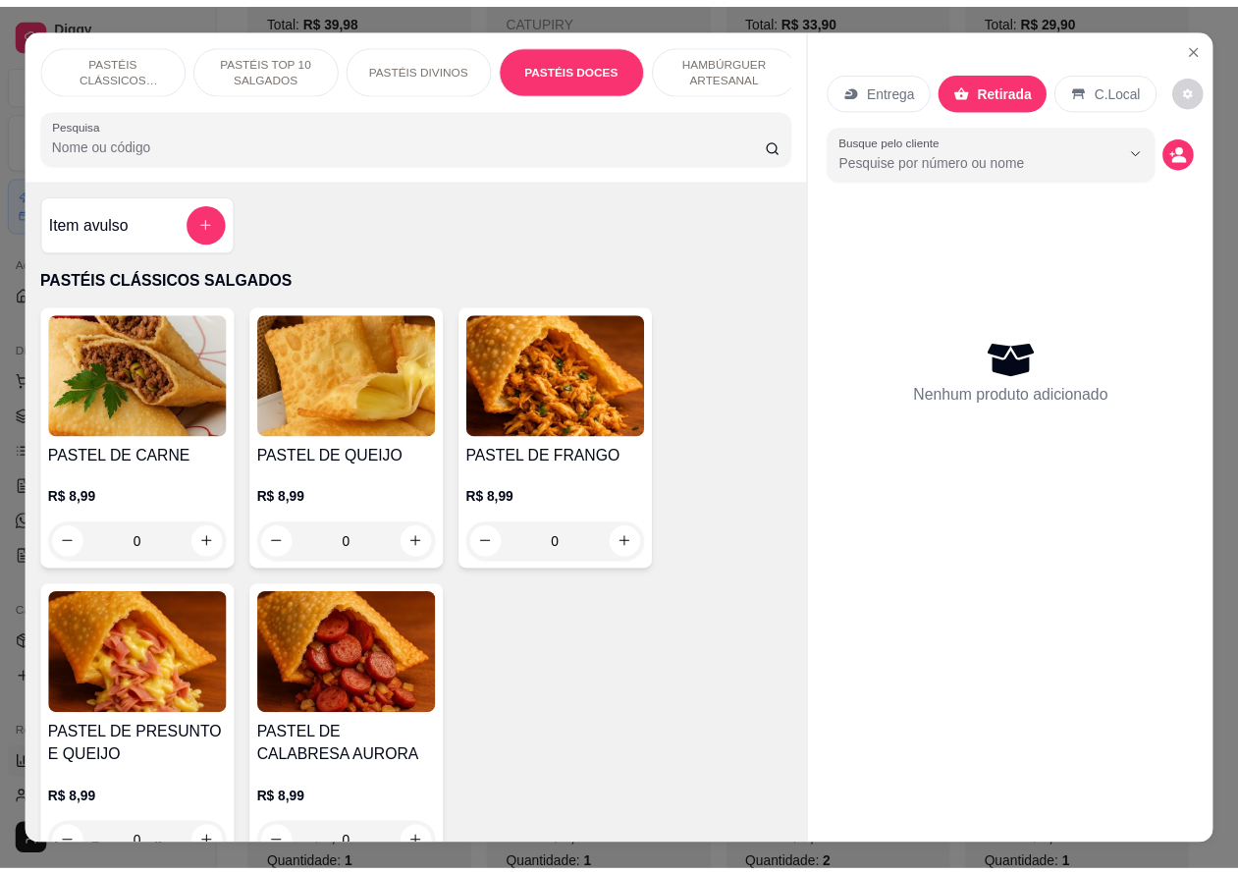
scroll to position [45, 0]
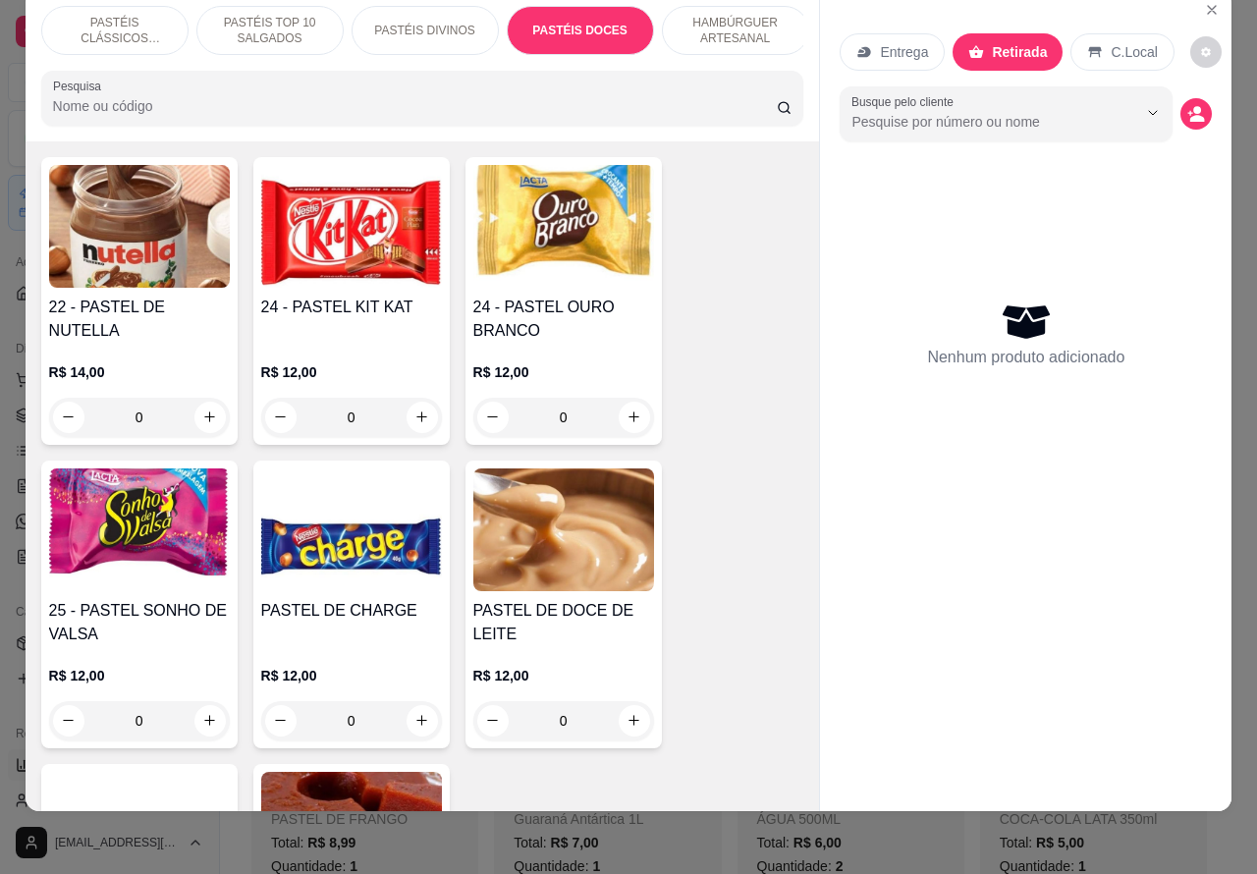
click at [204, 422] on icon "increase-product-quantity" at bounding box center [209, 416] width 11 height 11
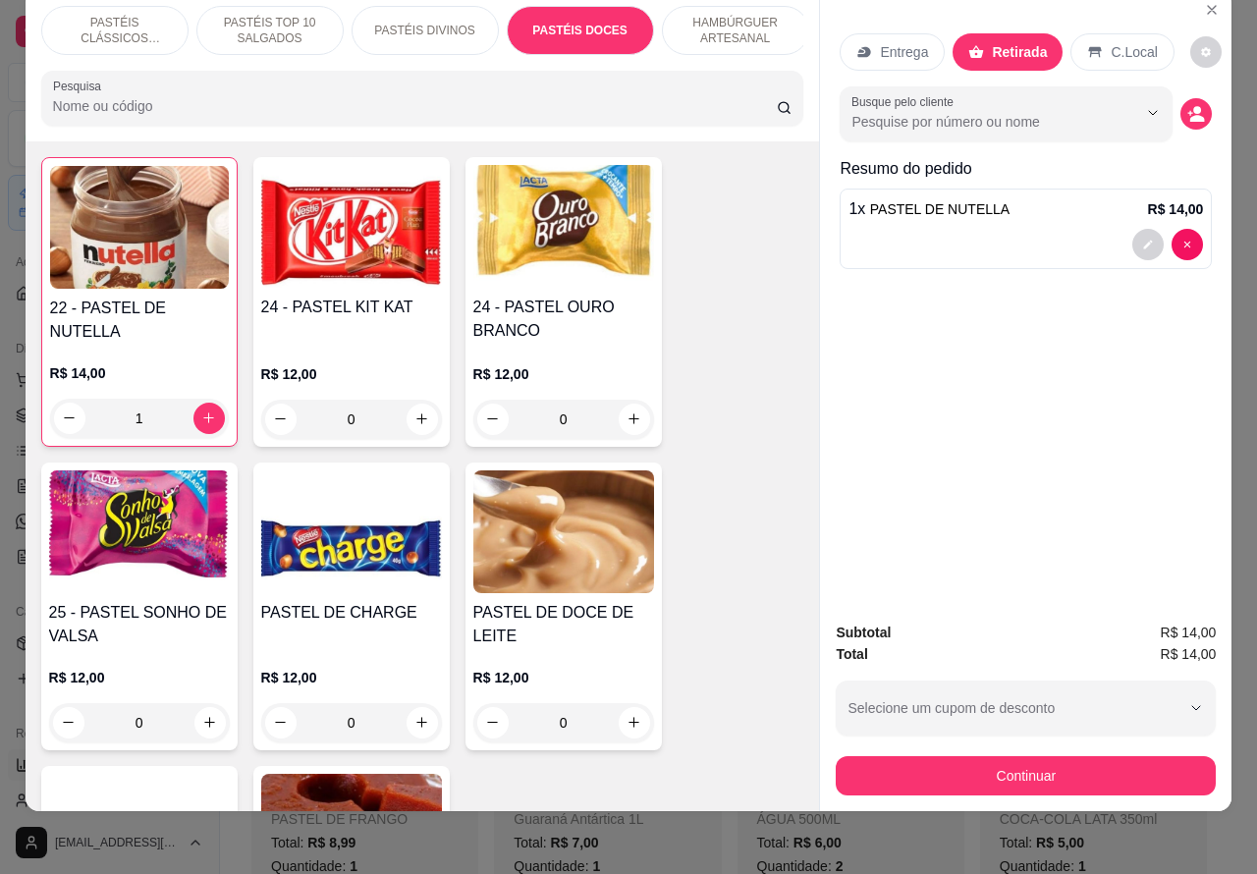
click at [201, 425] on icon "increase-product-quantity" at bounding box center [208, 417] width 15 height 15
type input "2"
click at [626, 730] on icon "increase-product-quantity" at bounding box center [633, 722] width 15 height 15
type input "1"
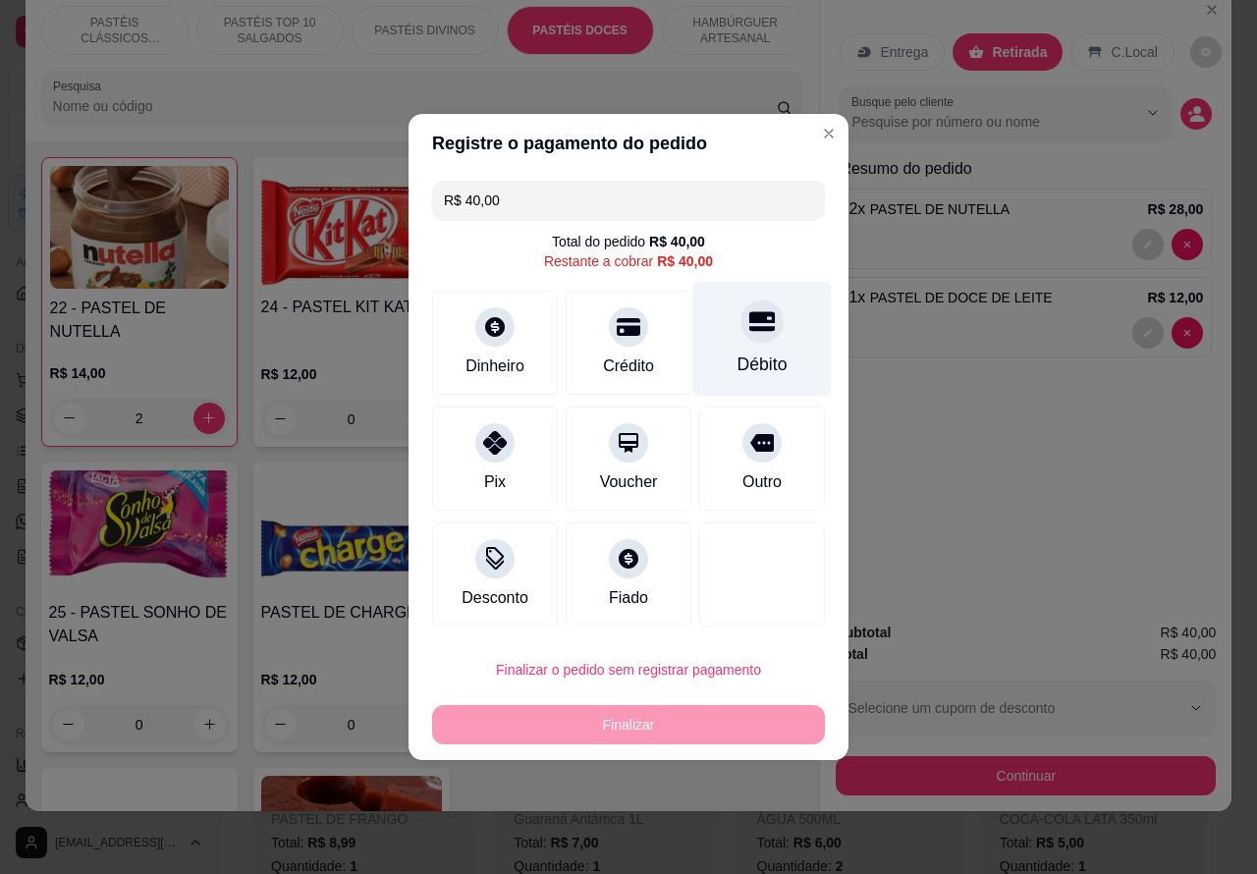
click at [749, 329] on icon at bounding box center [762, 321] width 26 height 26
type input "R$ 0,00"
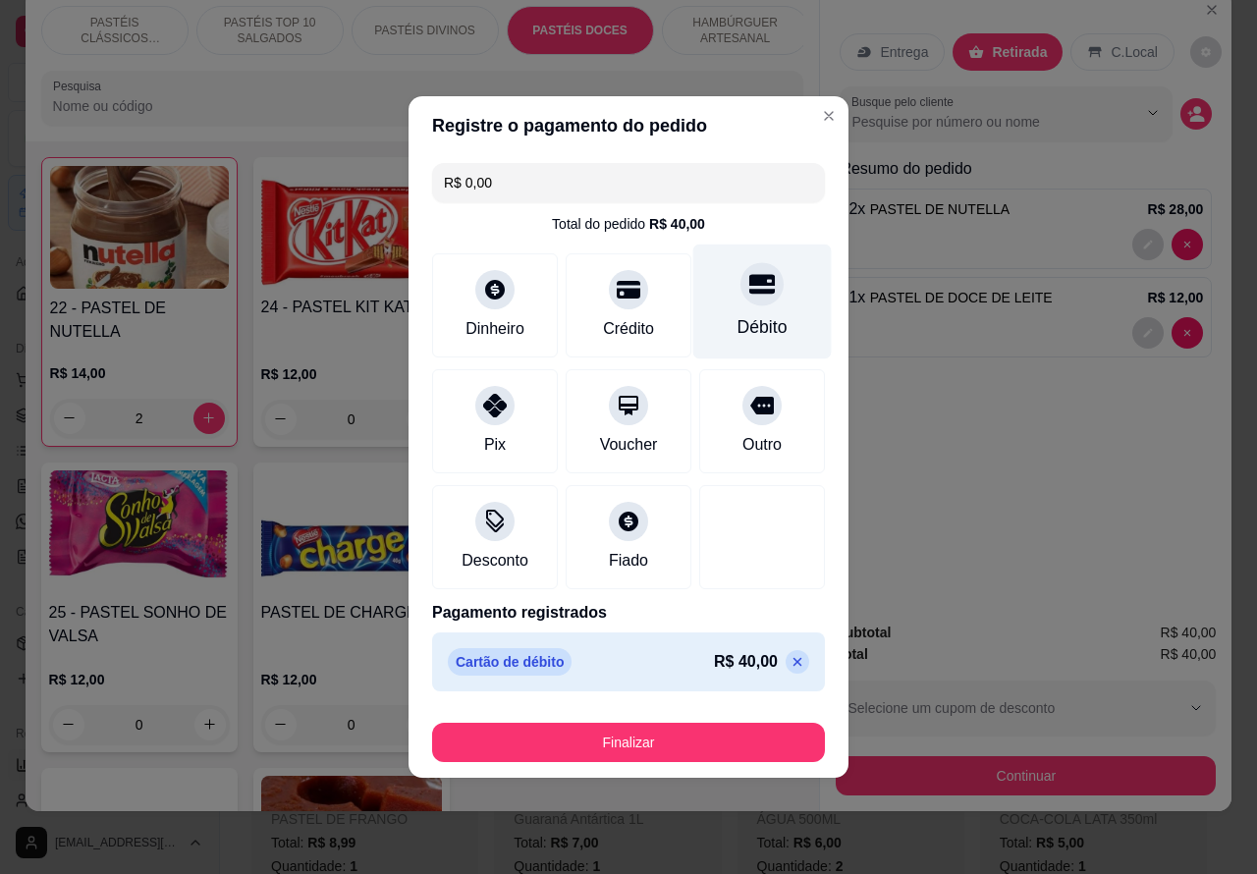
click at [730, 725] on button "Finalizar" at bounding box center [628, 742] width 393 height 39
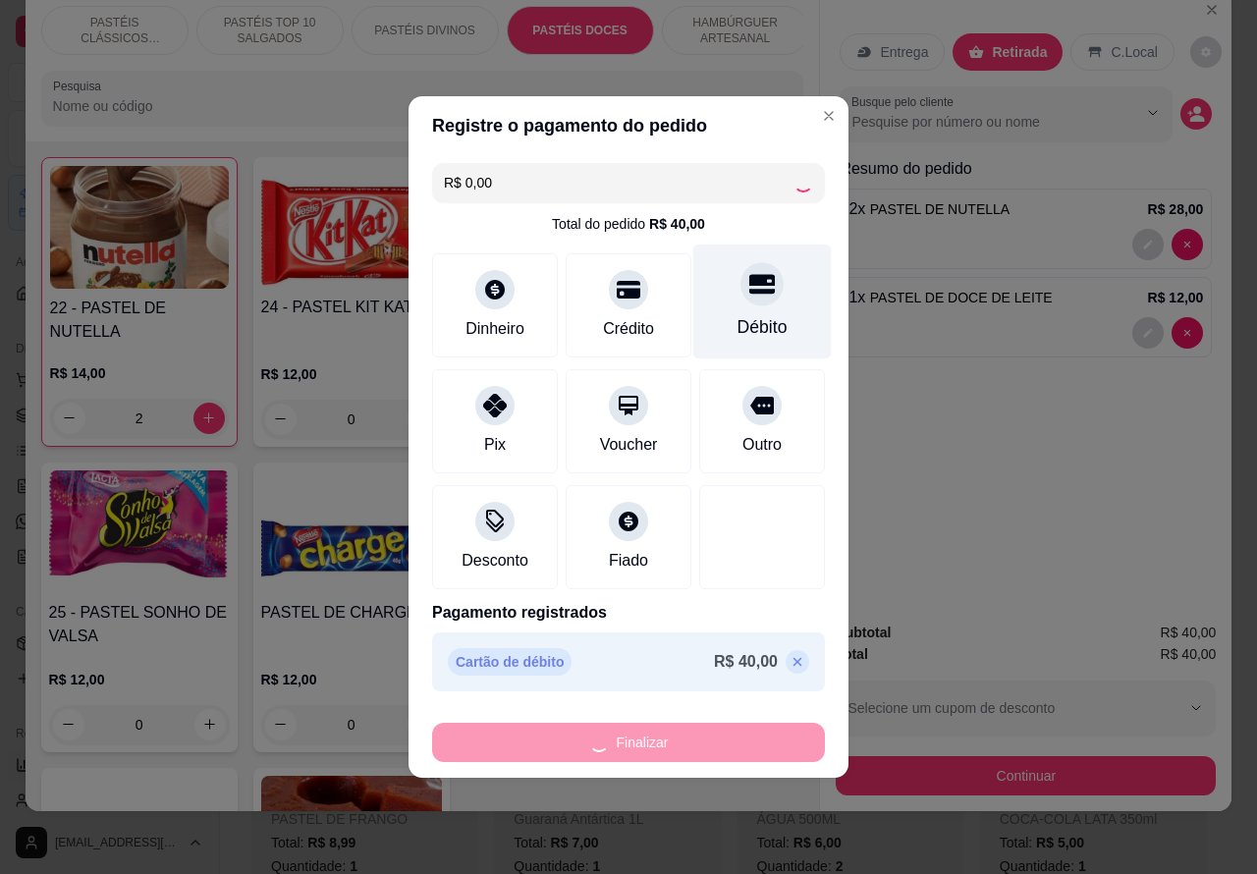
type input "0"
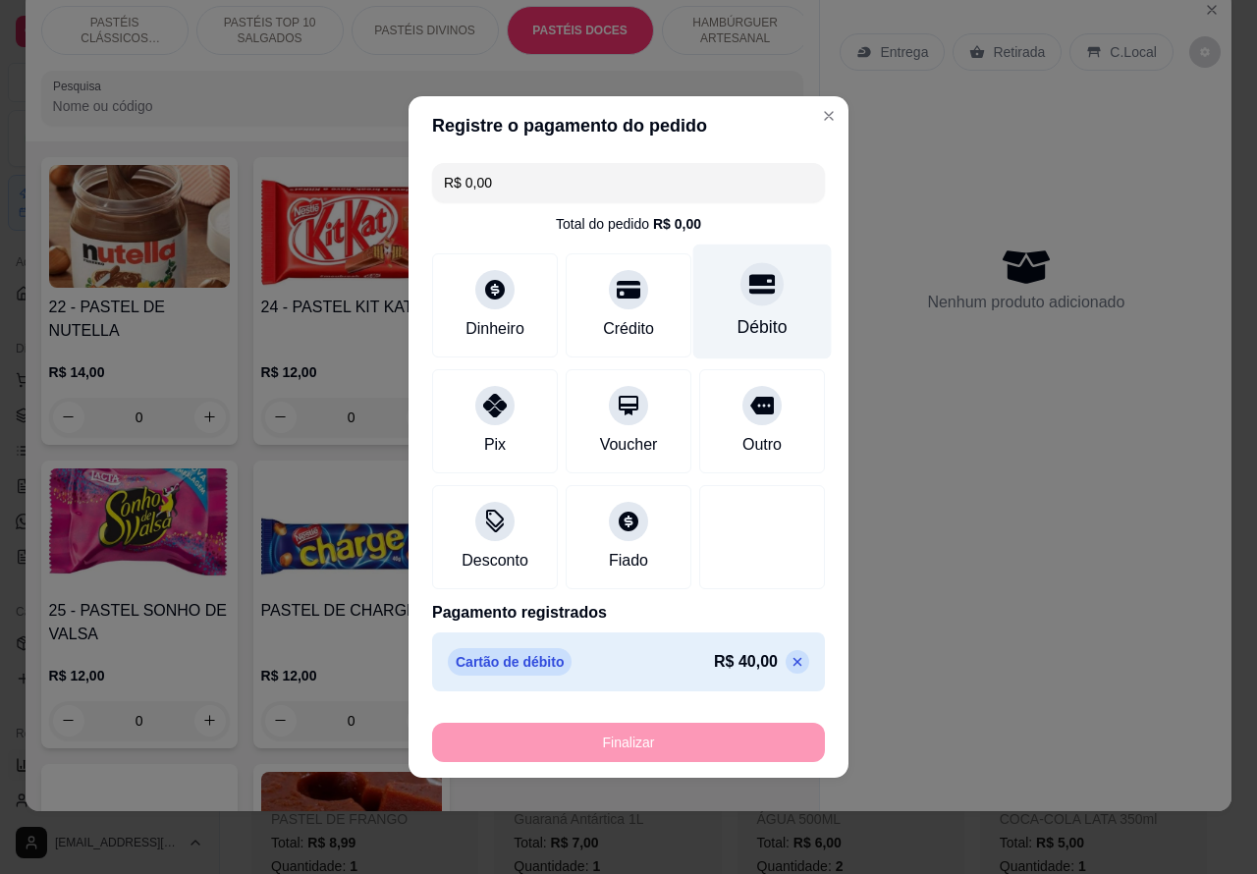
type input "-R$ 40,00"
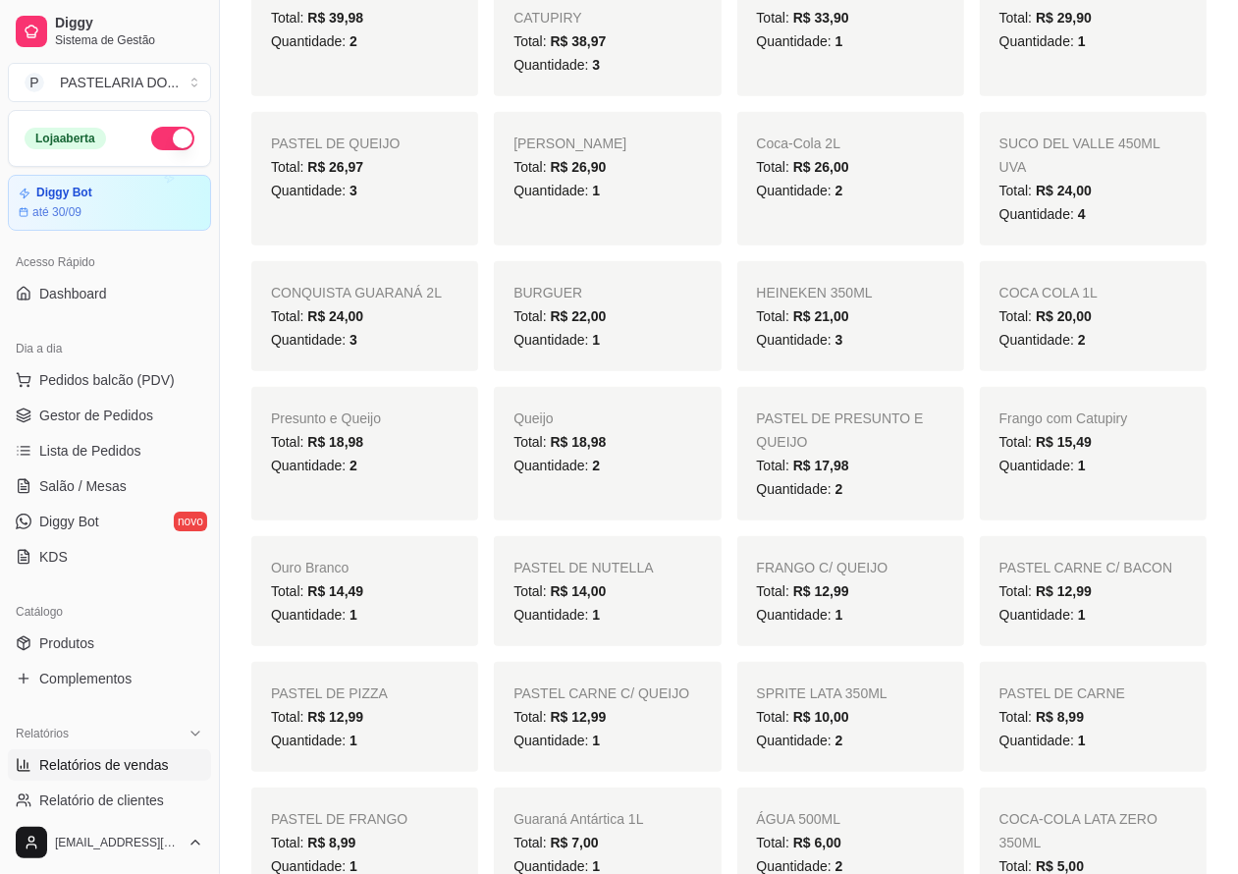
click at [151, 127] on button "button" at bounding box center [172, 139] width 43 height 24
click at [165, 138] on button "button" at bounding box center [172, 139] width 43 height 24
click at [151, 131] on button "button" at bounding box center [172, 139] width 43 height 24
click at [98, 478] on span "Salão / Mesas" at bounding box center [82, 486] width 87 height 20
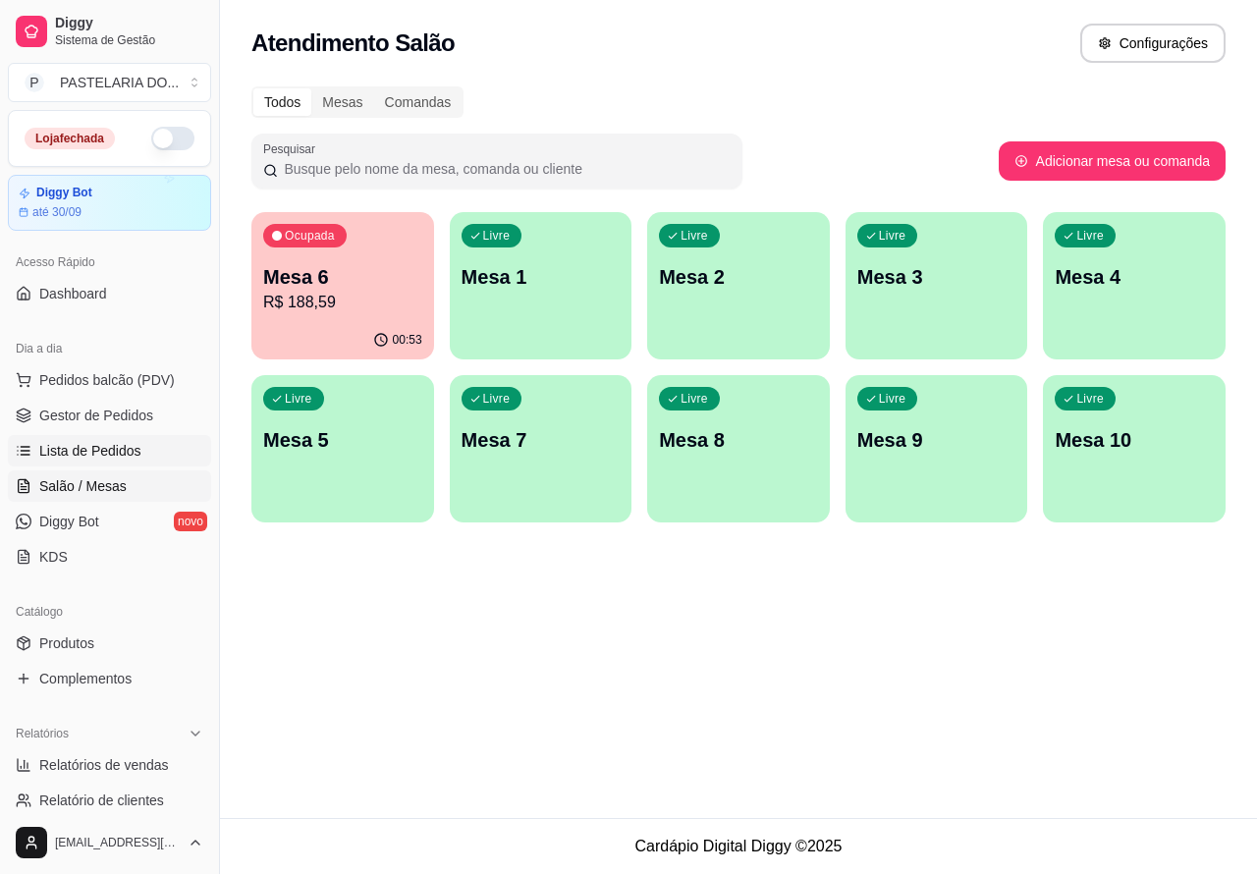
click at [100, 445] on span "Lista de Pedidos" at bounding box center [90, 451] width 102 height 20
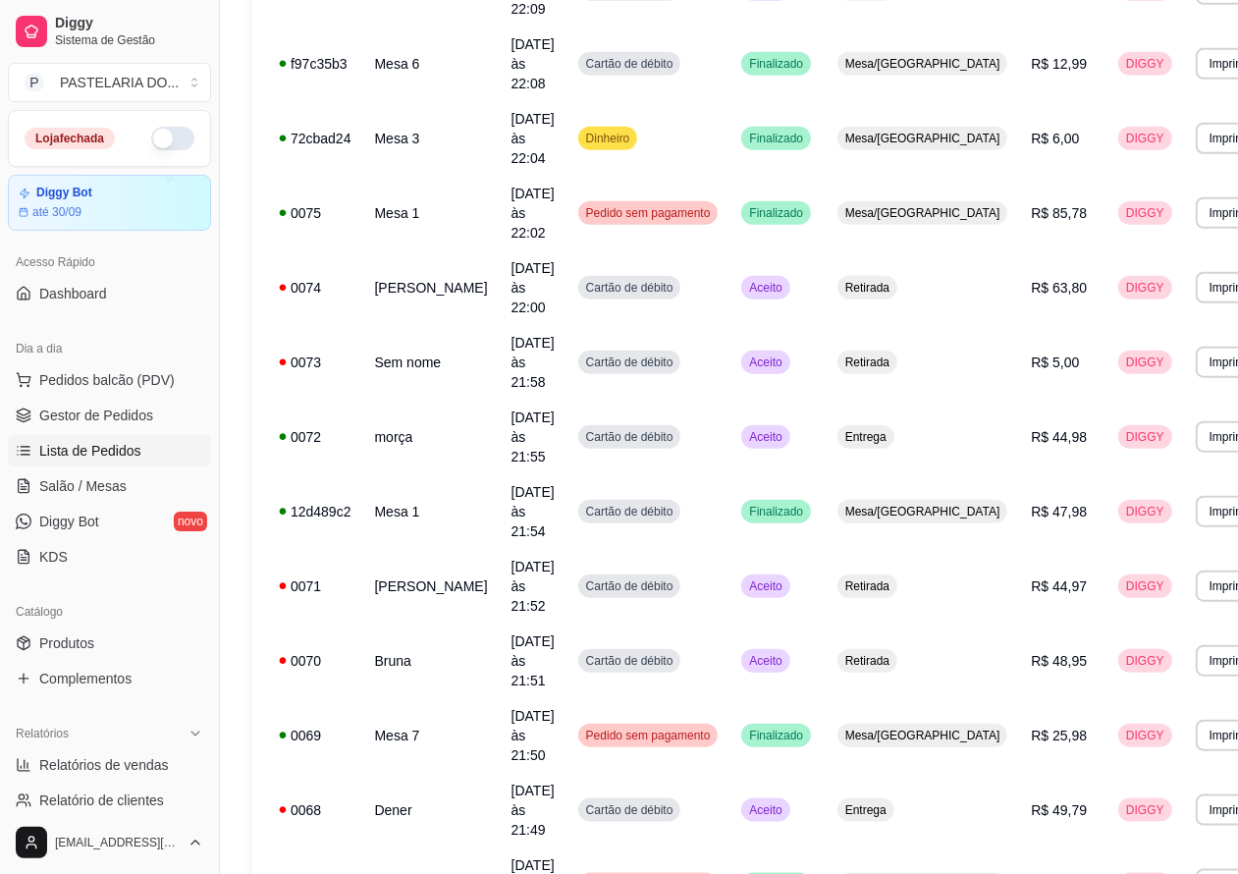
scroll to position [1201, 0]
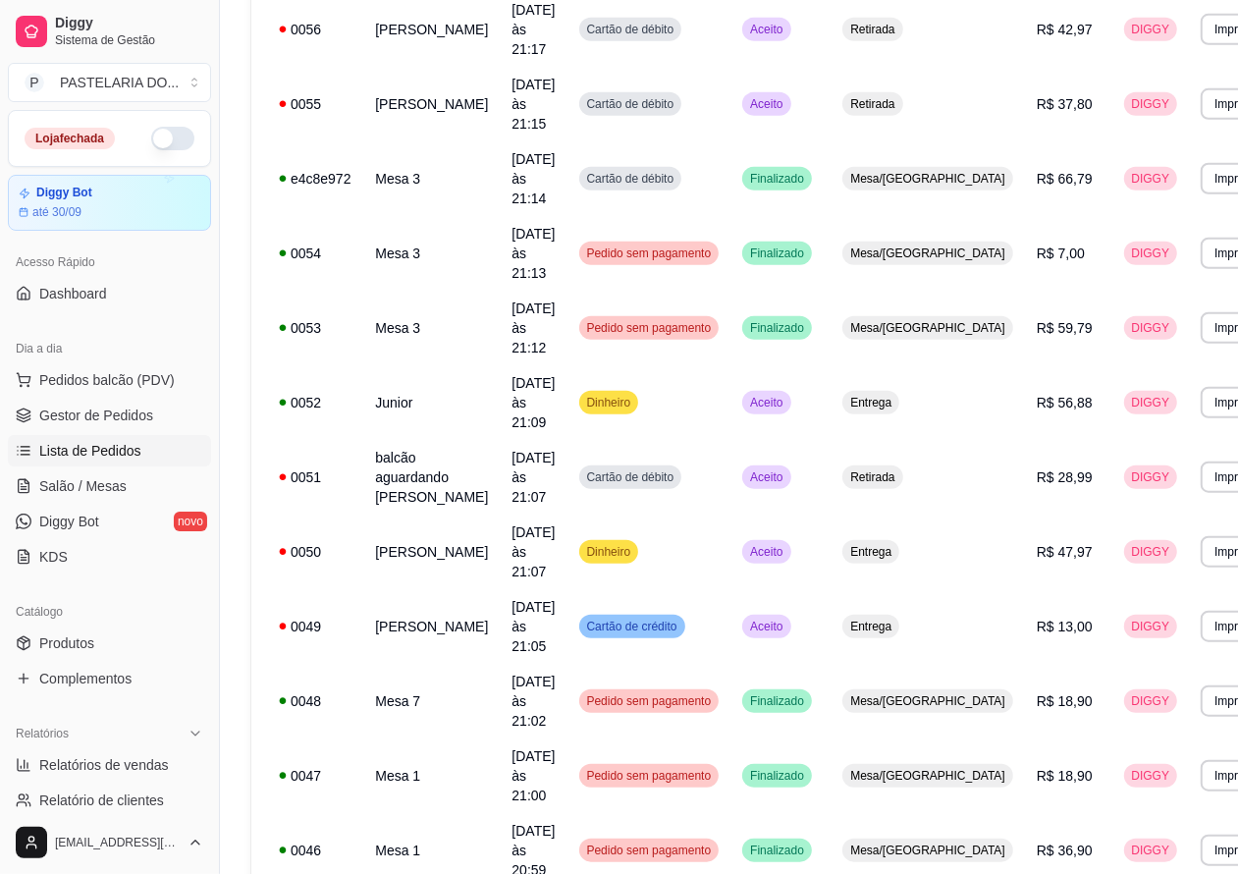
scroll to position [962, 0]
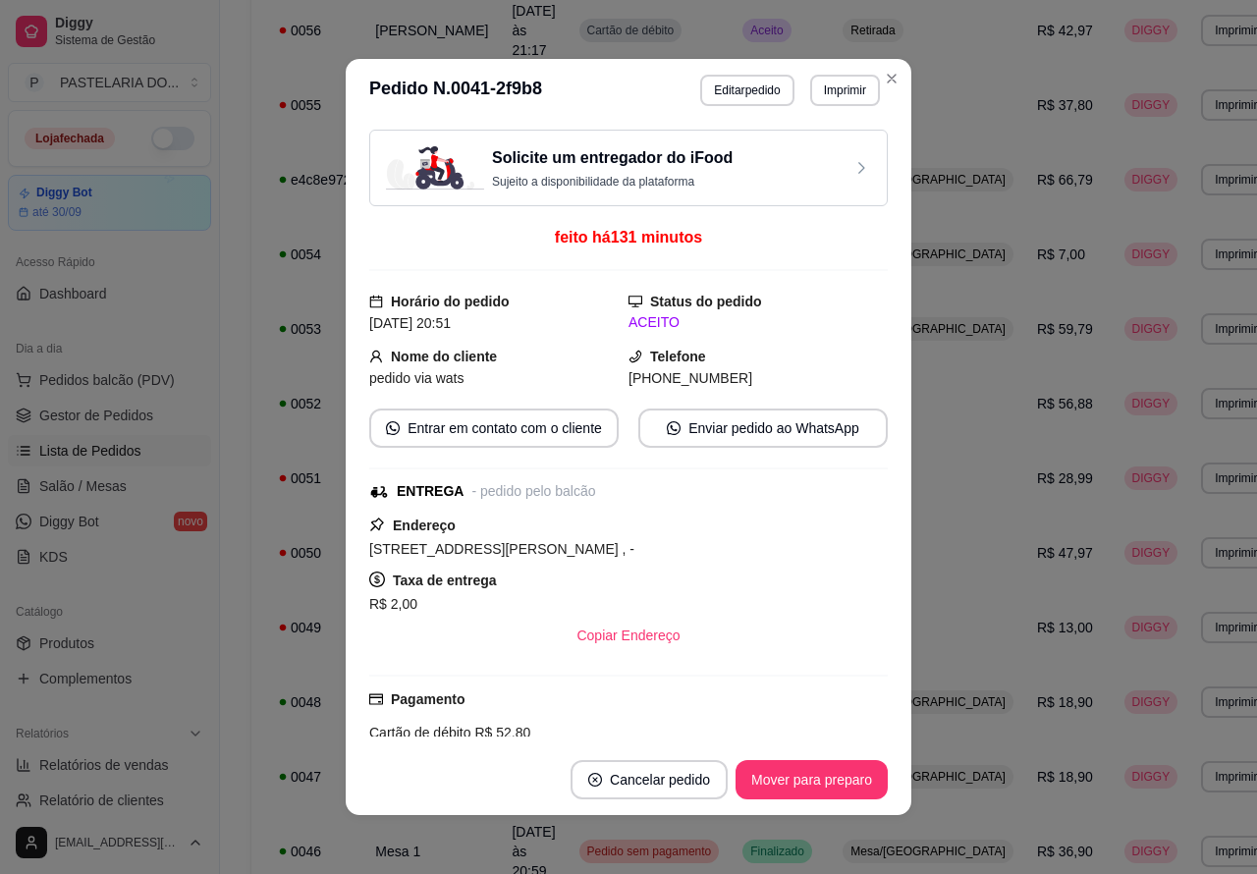
click at [1216, 606] on div "**********" at bounding box center [775, 375] width 1111 height 2542
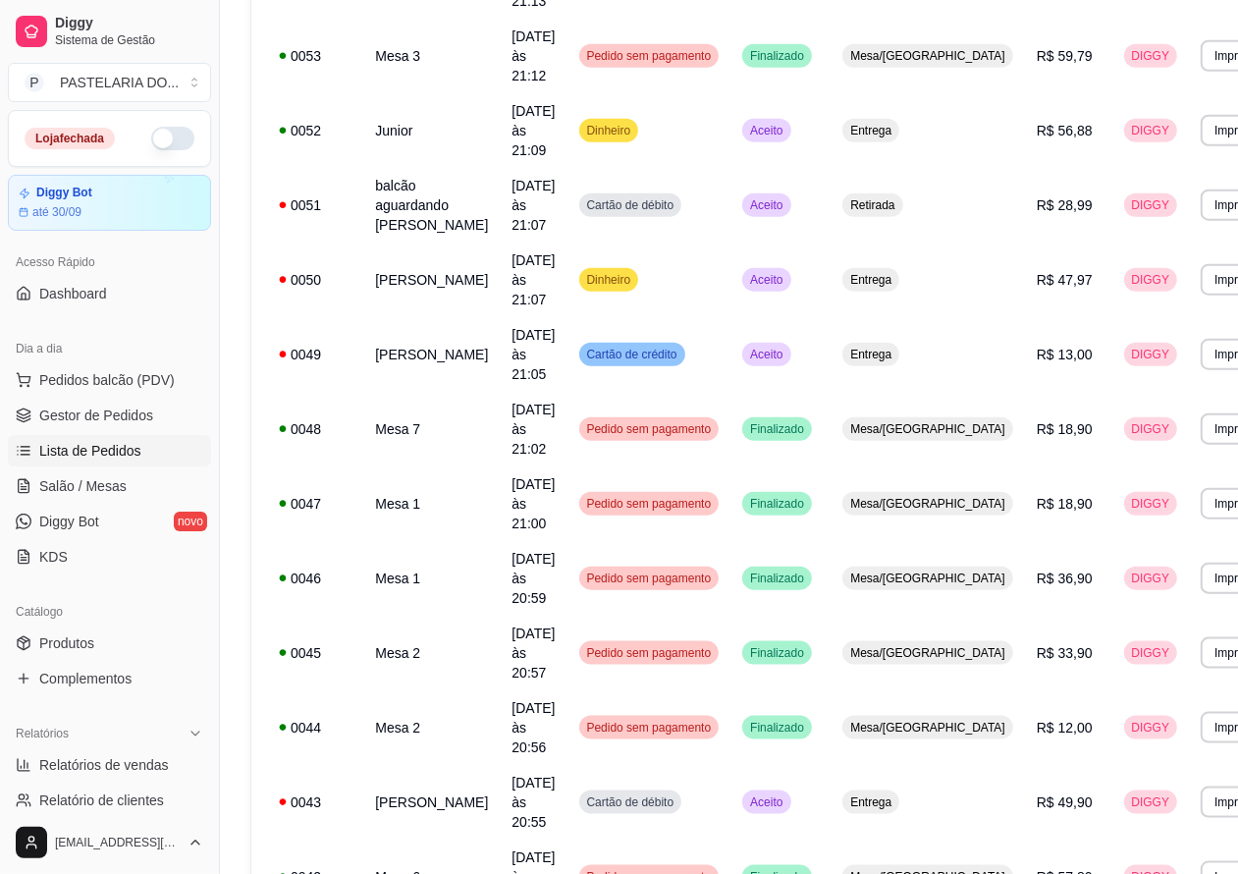
scroll to position [1240, 0]
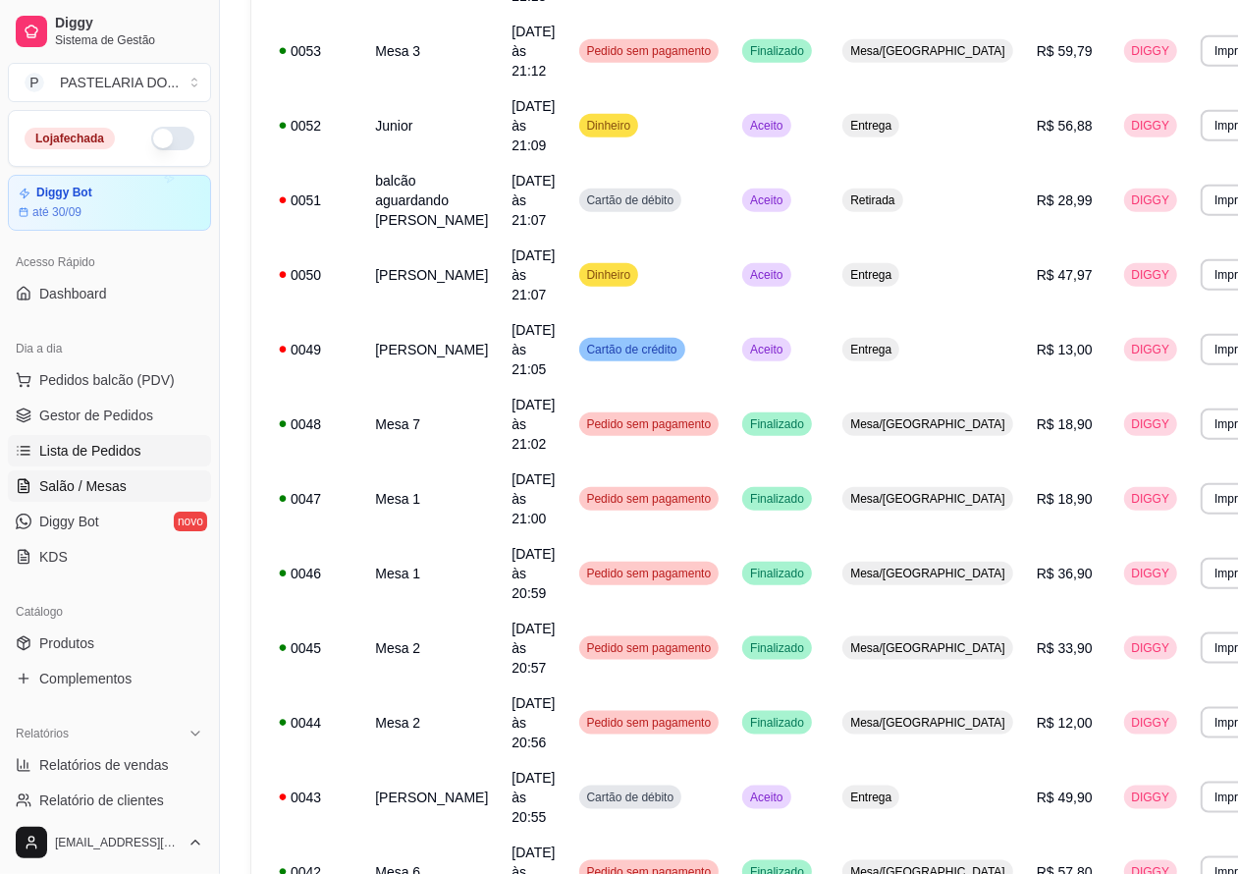
click at [105, 479] on span "Salão / Mesas" at bounding box center [82, 486] width 87 height 20
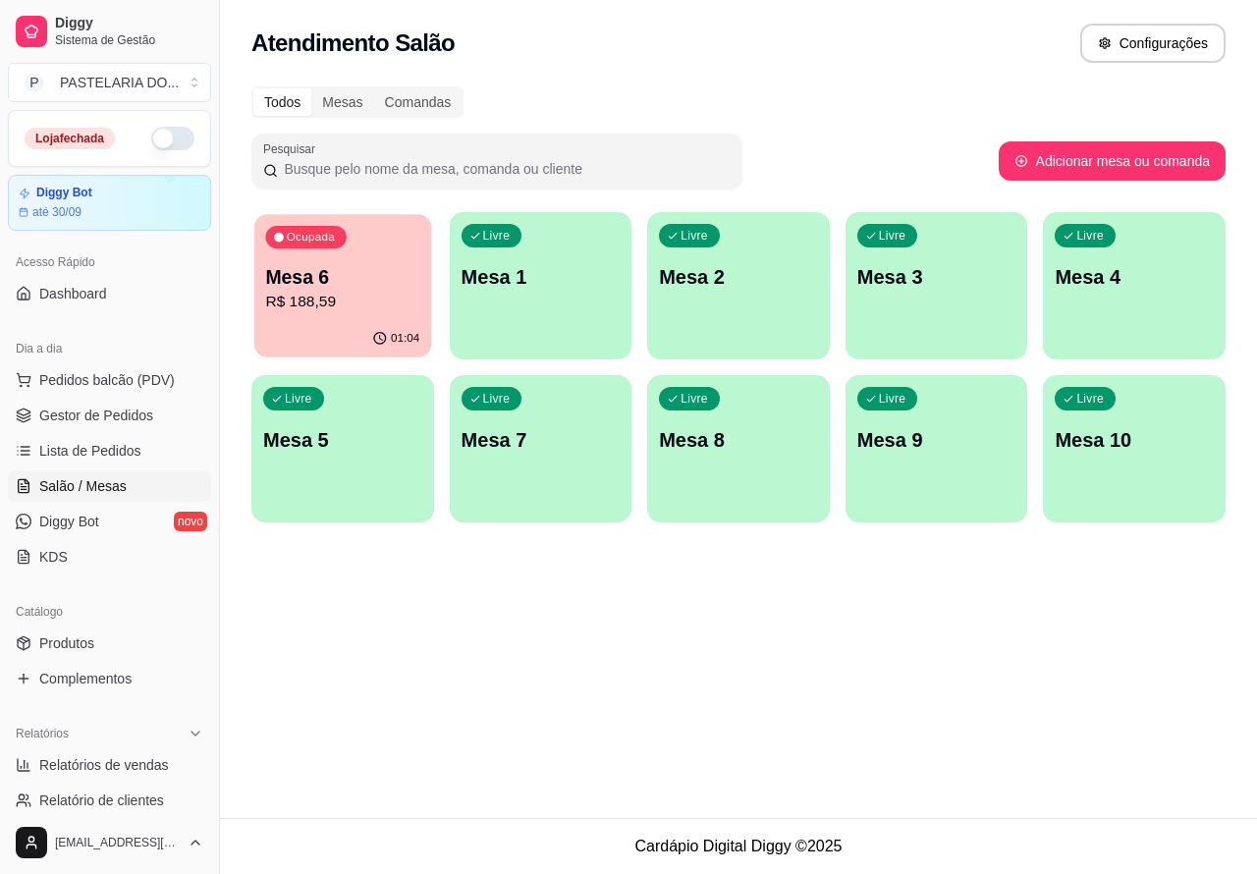
click at [331, 277] on p "Mesa 6" at bounding box center [342, 277] width 154 height 27
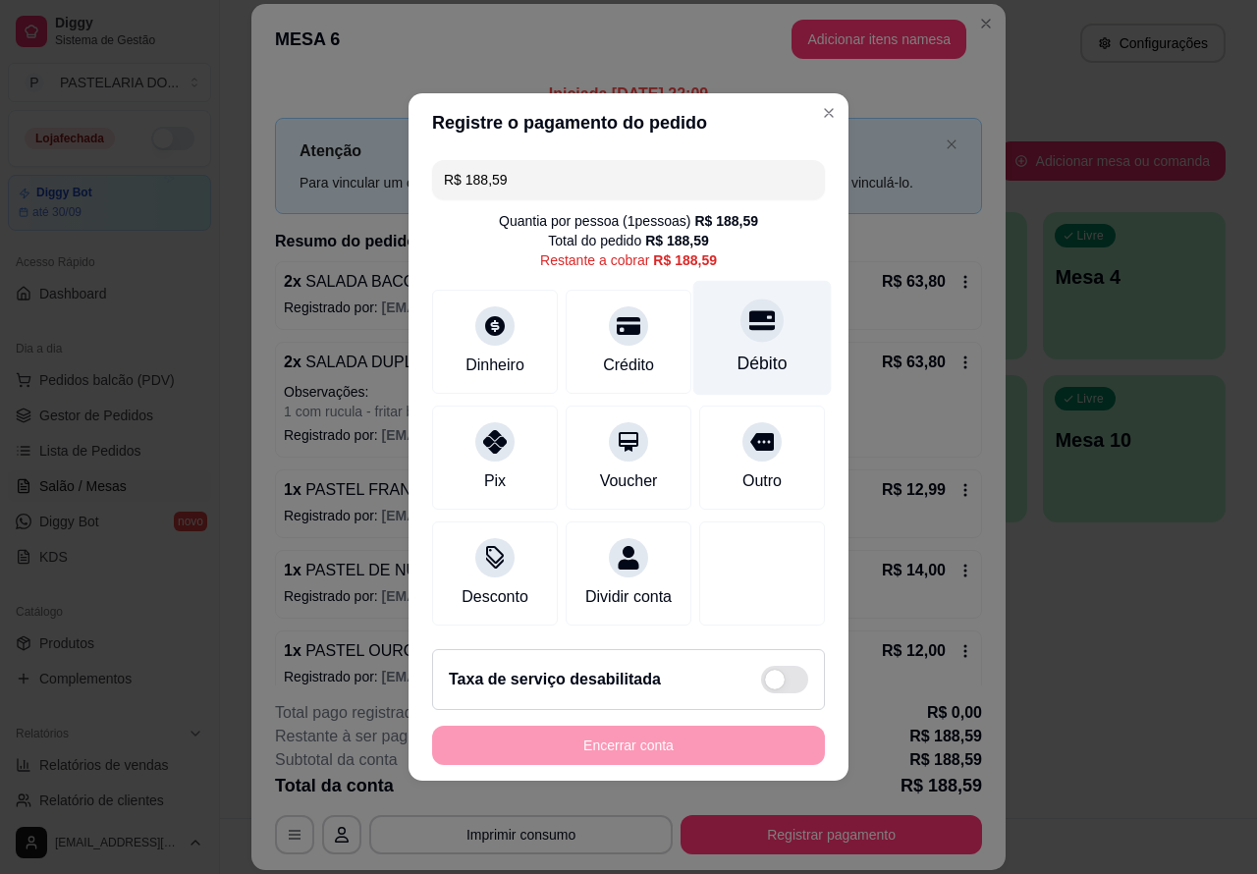
click at [749, 311] on icon at bounding box center [762, 321] width 26 height 20
type input "R$ 0,00"
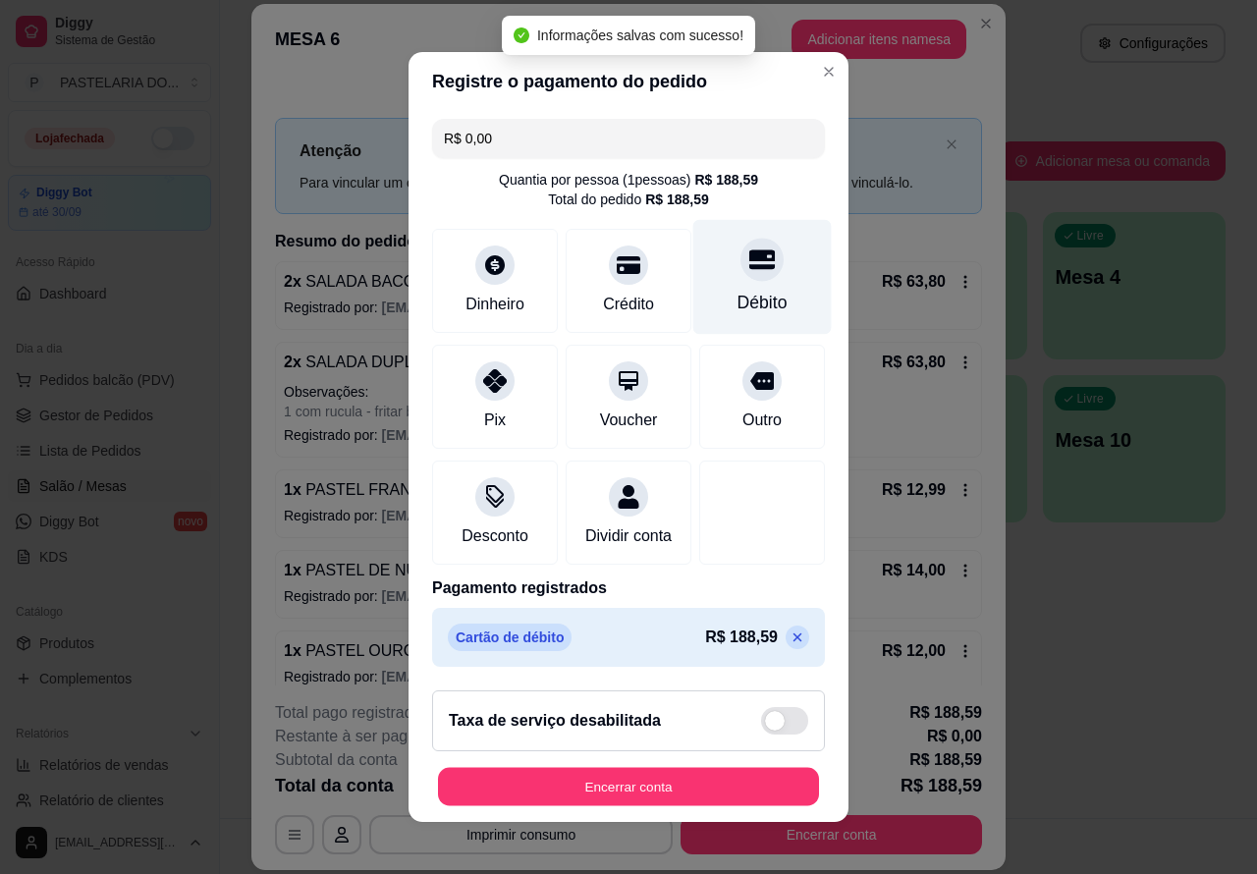
click at [653, 783] on button "Encerrar conta" at bounding box center [628, 787] width 381 height 38
click at [591, 777] on button "Encerrar conta" at bounding box center [628, 787] width 381 height 38
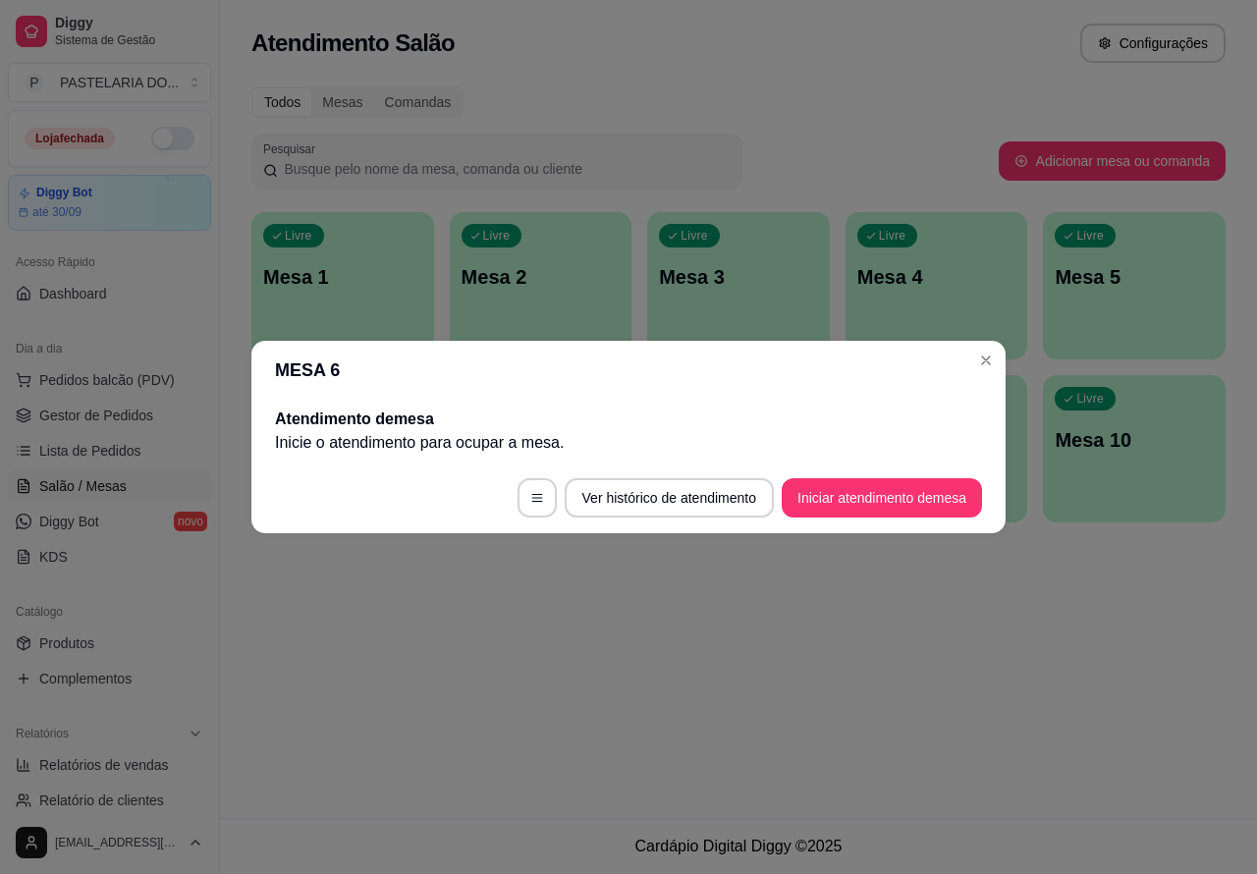
click at [432, 678] on div "Atendimento Salão Configurações Todos Mesas Comandas Pesquisar Adicionar mesa o…" at bounding box center [738, 409] width 1037 height 818
